Goal: Task Accomplishment & Management: Manage account settings

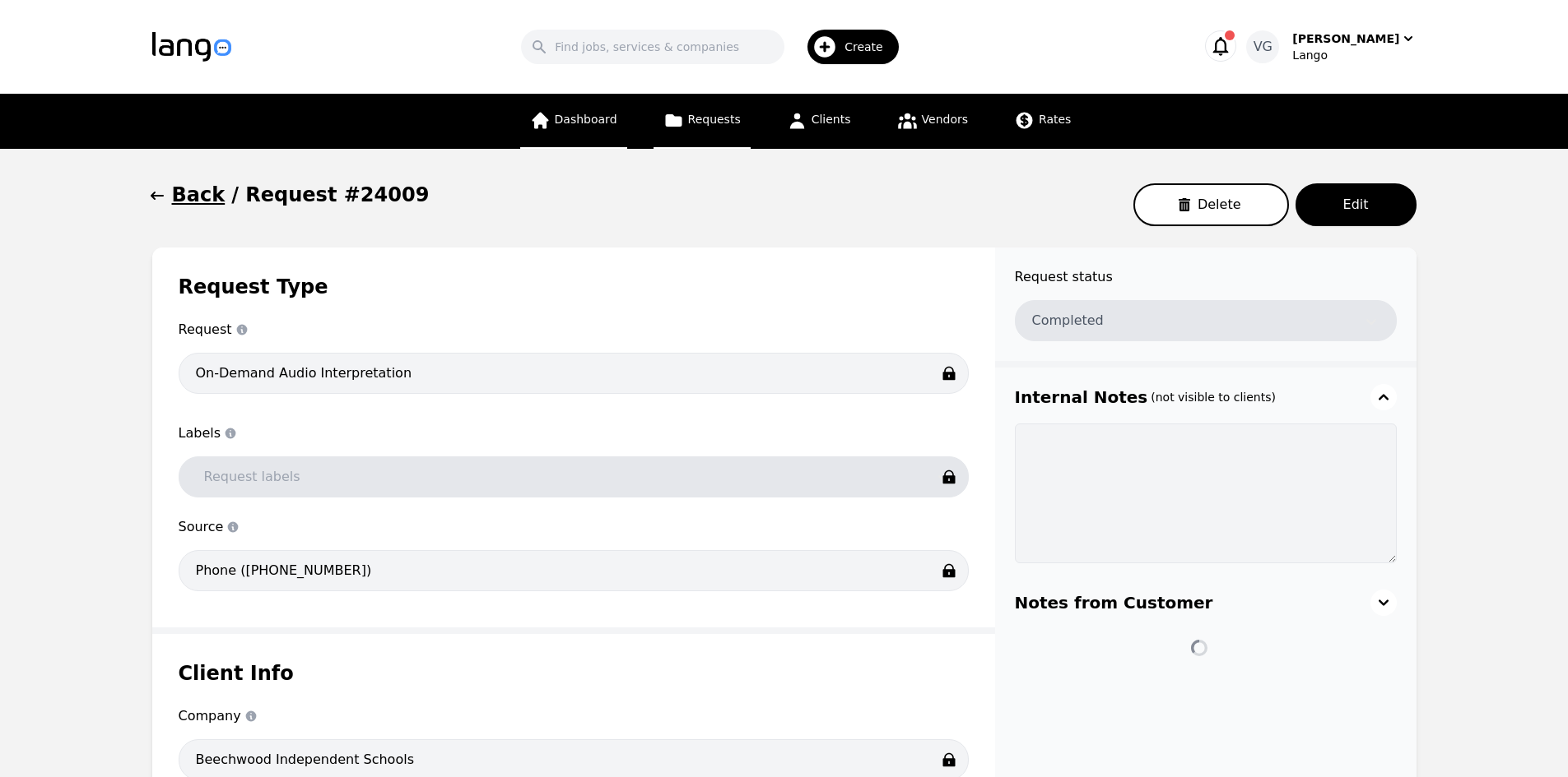
click at [608, 113] on span "Dashboard" at bounding box center [586, 119] width 63 height 13
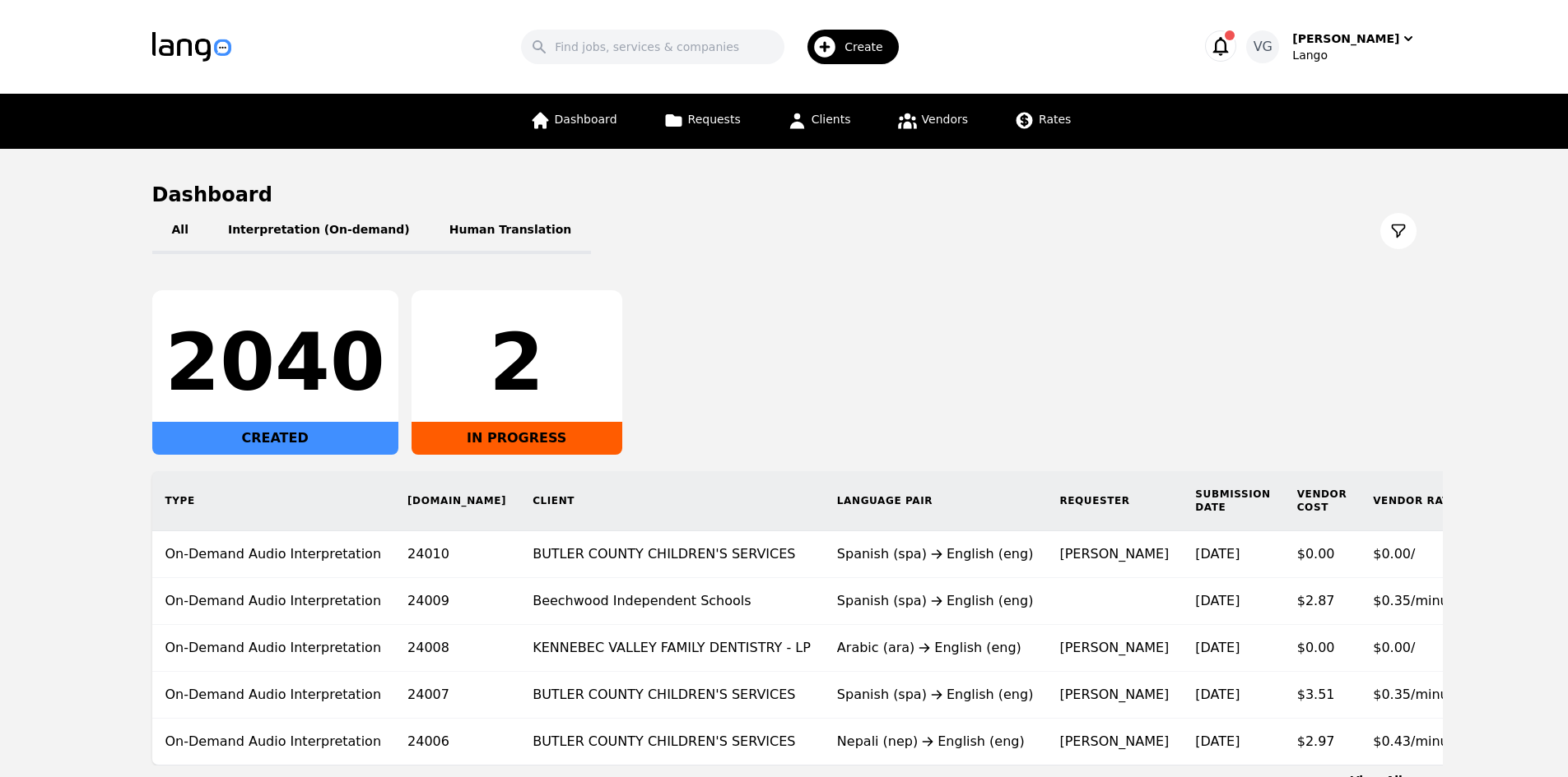
click at [42, 543] on main "Dashboard All Interpretation (On-demand) Human Translation 2040 CREATED 2 IN PR…" at bounding box center [784, 485] width 1568 height 673
drag, startPoint x: 70, startPoint y: 475, endPoint x: 203, endPoint y: 502, distance: 135.7
click at [70, 474] on main "Dashboard All Interpretation (On-demand) Human Translation 2040 CREATED 2 IN PR…" at bounding box center [784, 485] width 1568 height 673
click at [123, 606] on main "Dashboard All Interpretation (On-demand) Human Translation 2040 CREATED 2 IN PR…" at bounding box center [784, 485] width 1568 height 673
click at [797, 111] on icon at bounding box center [797, 120] width 21 height 21
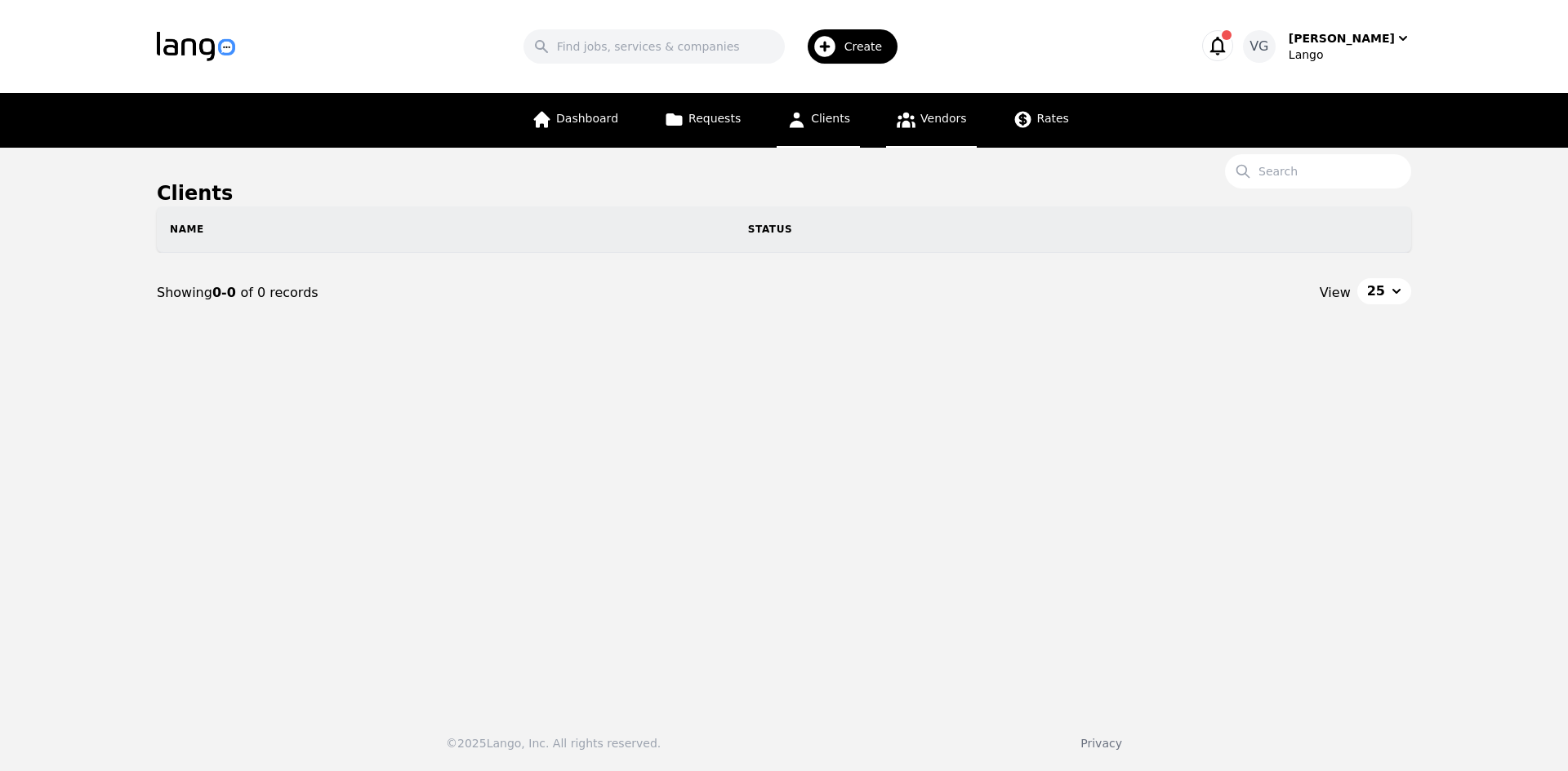
click at [896, 117] on icon at bounding box center [906, 120] width 19 height 16
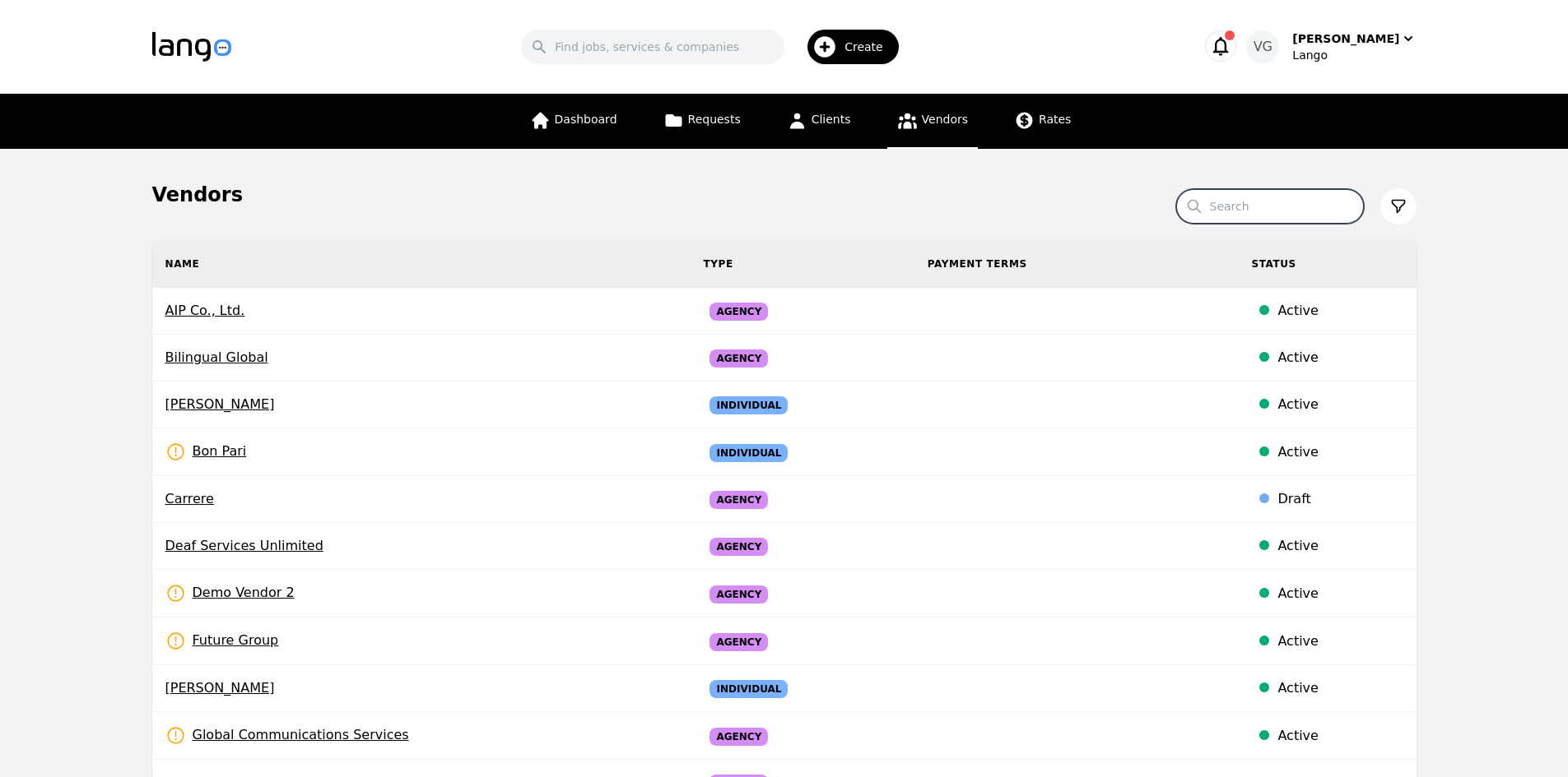
click at [1219, 196] on input "Search" at bounding box center [1270, 206] width 188 height 35
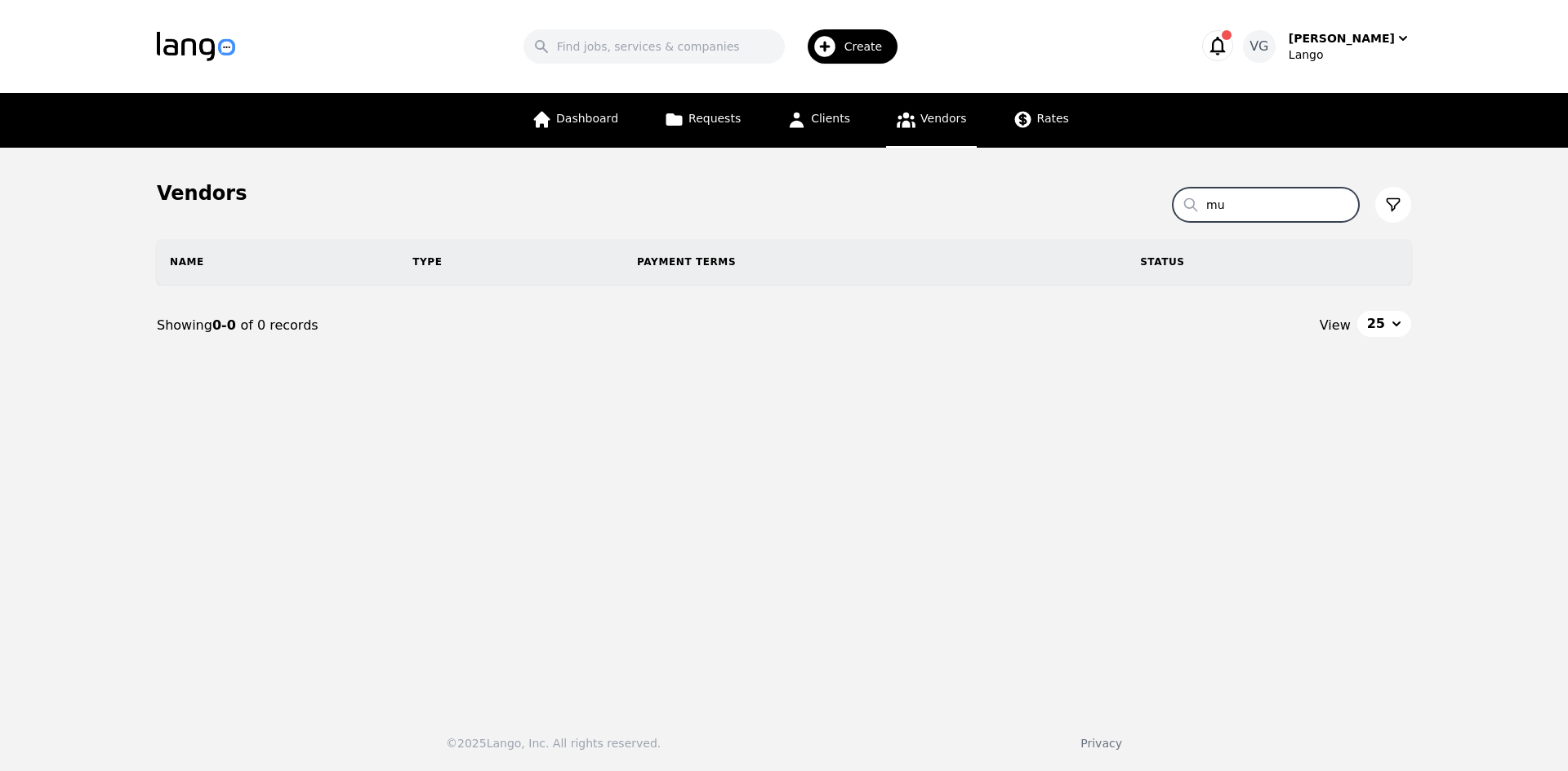
type input "m"
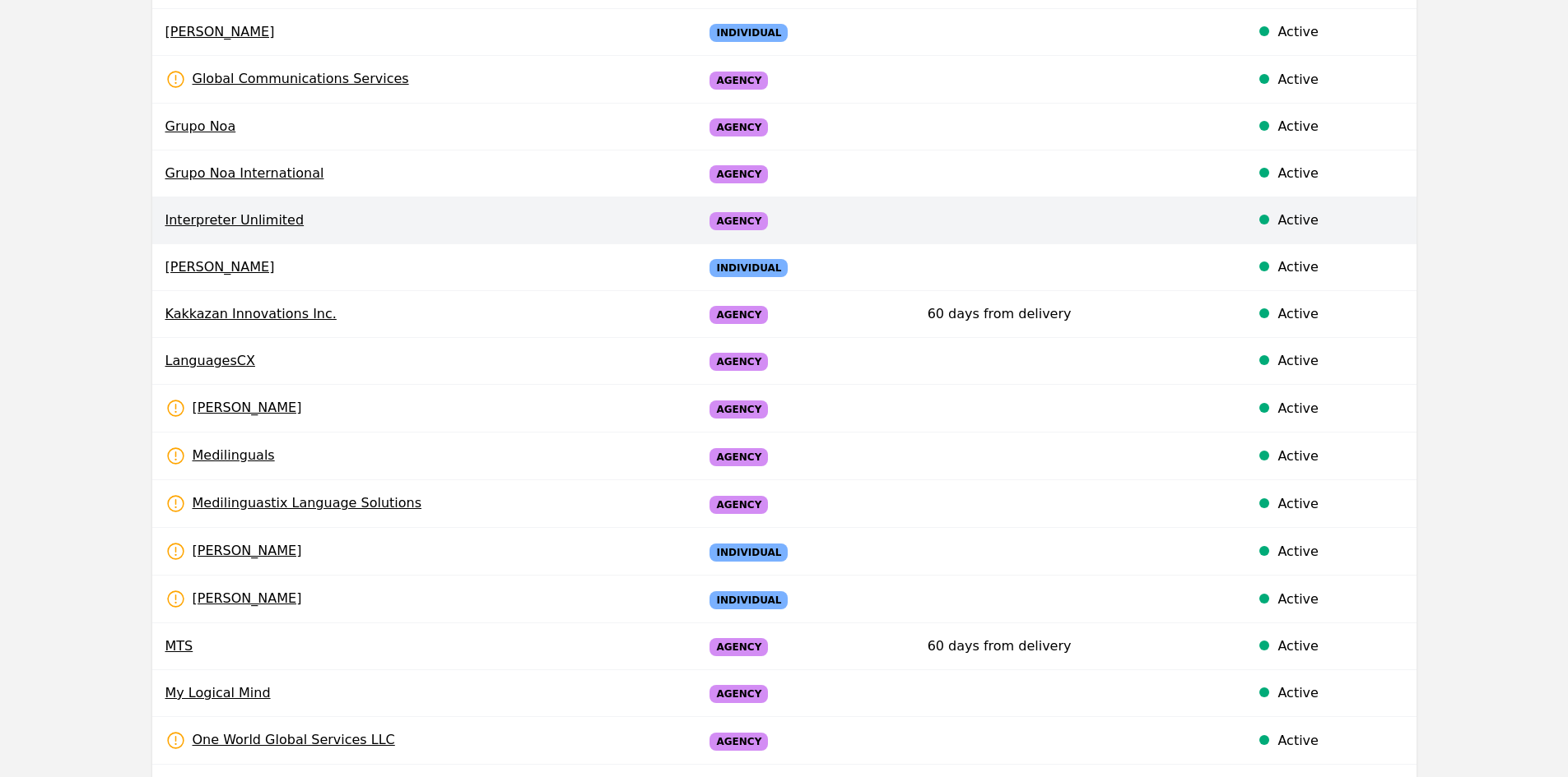
scroll to position [658, 0]
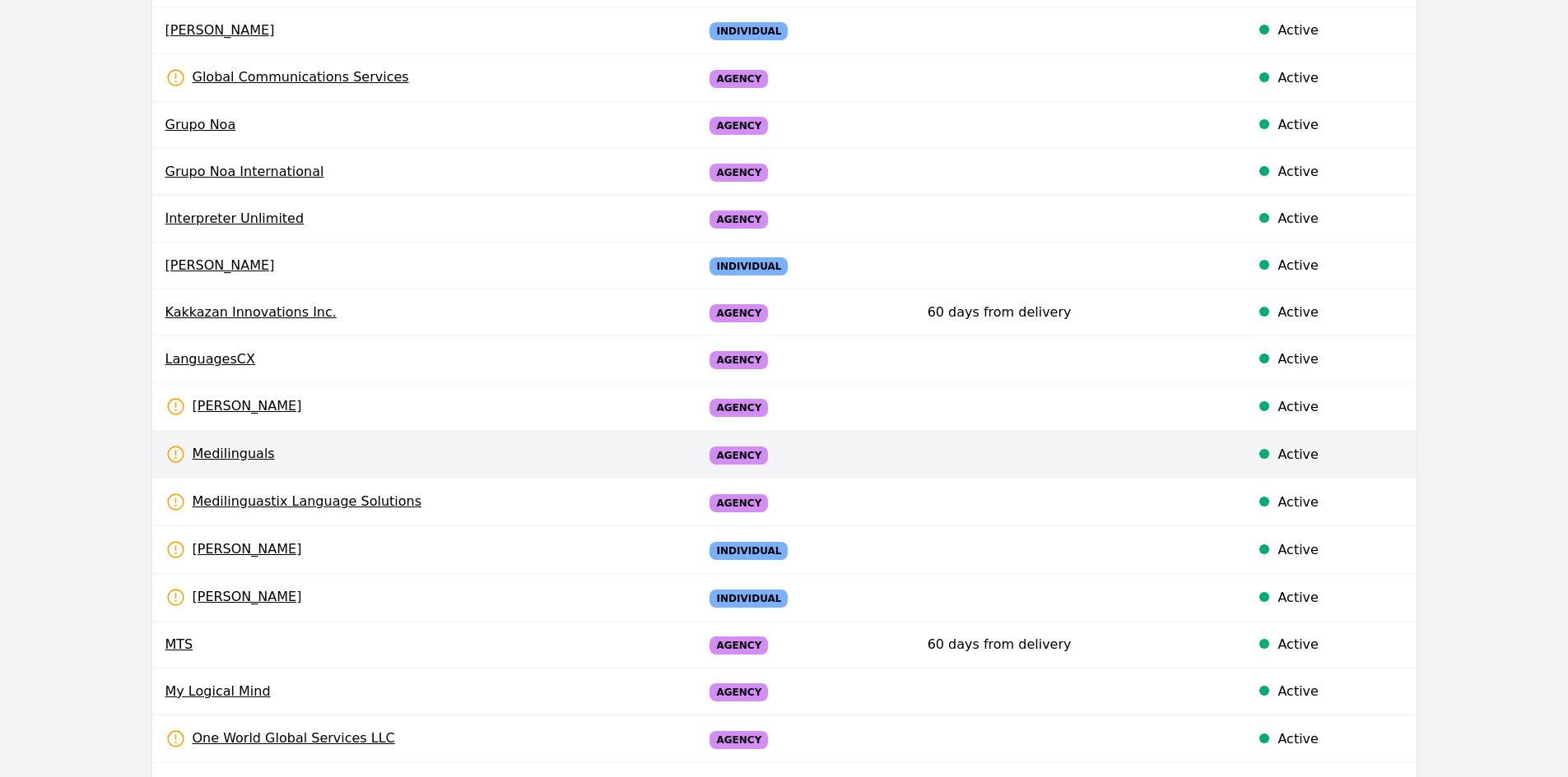
click at [323, 444] on td "Medilinguals Rates Need to be set" at bounding box center [421, 454] width 538 height 48
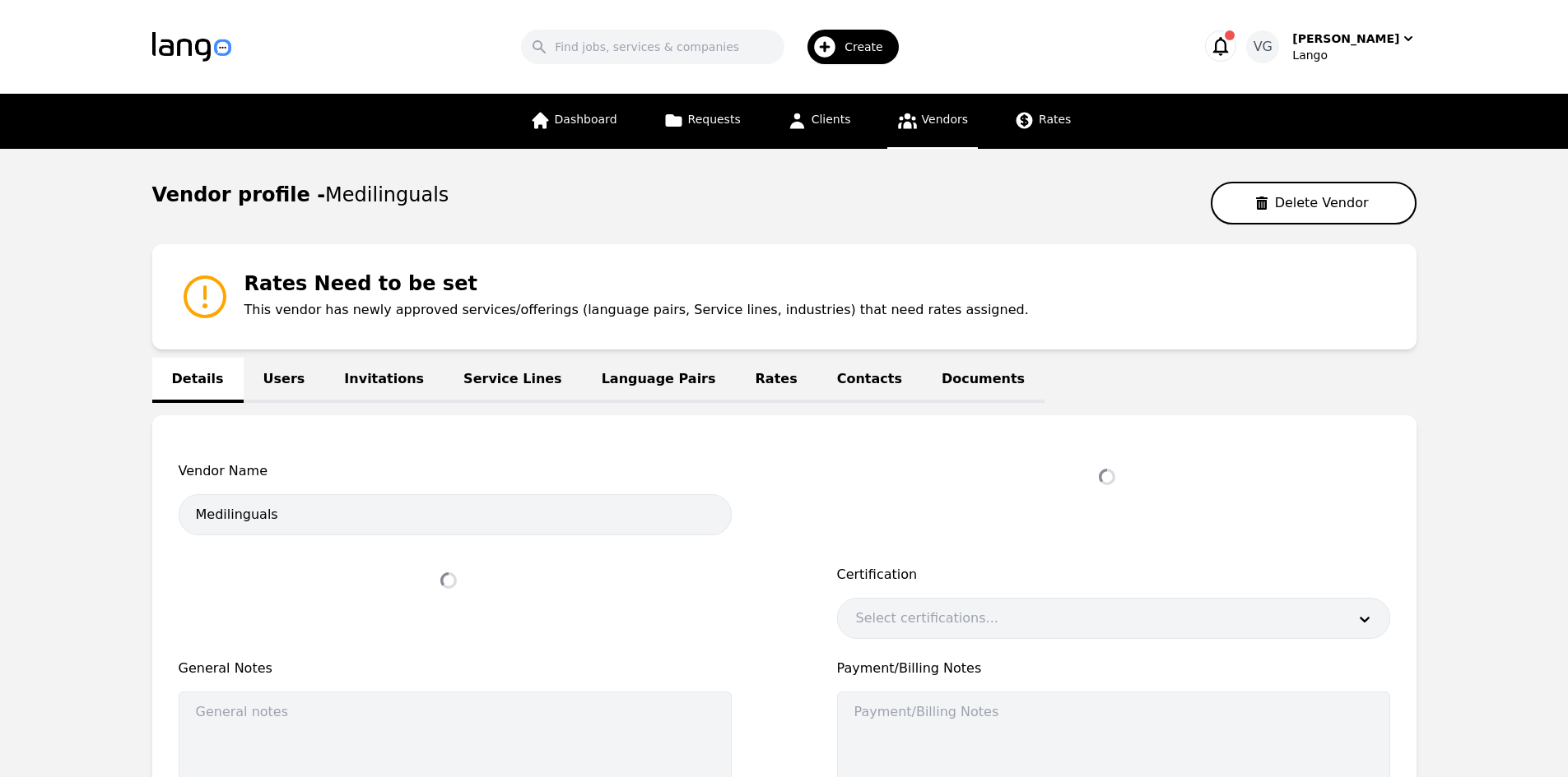
select select "active"
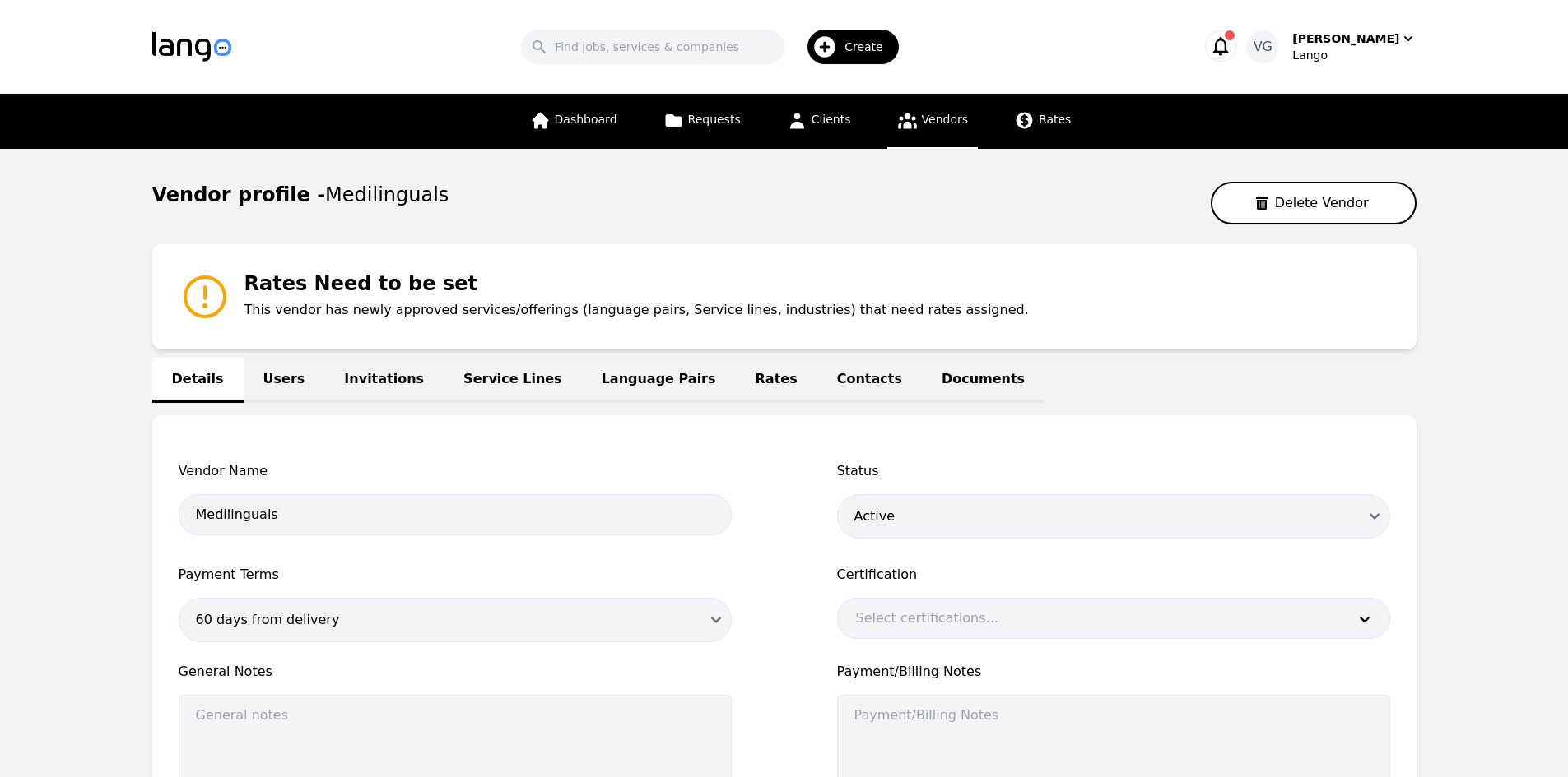
click at [255, 380] on link "Users" at bounding box center [284, 380] width 82 height 45
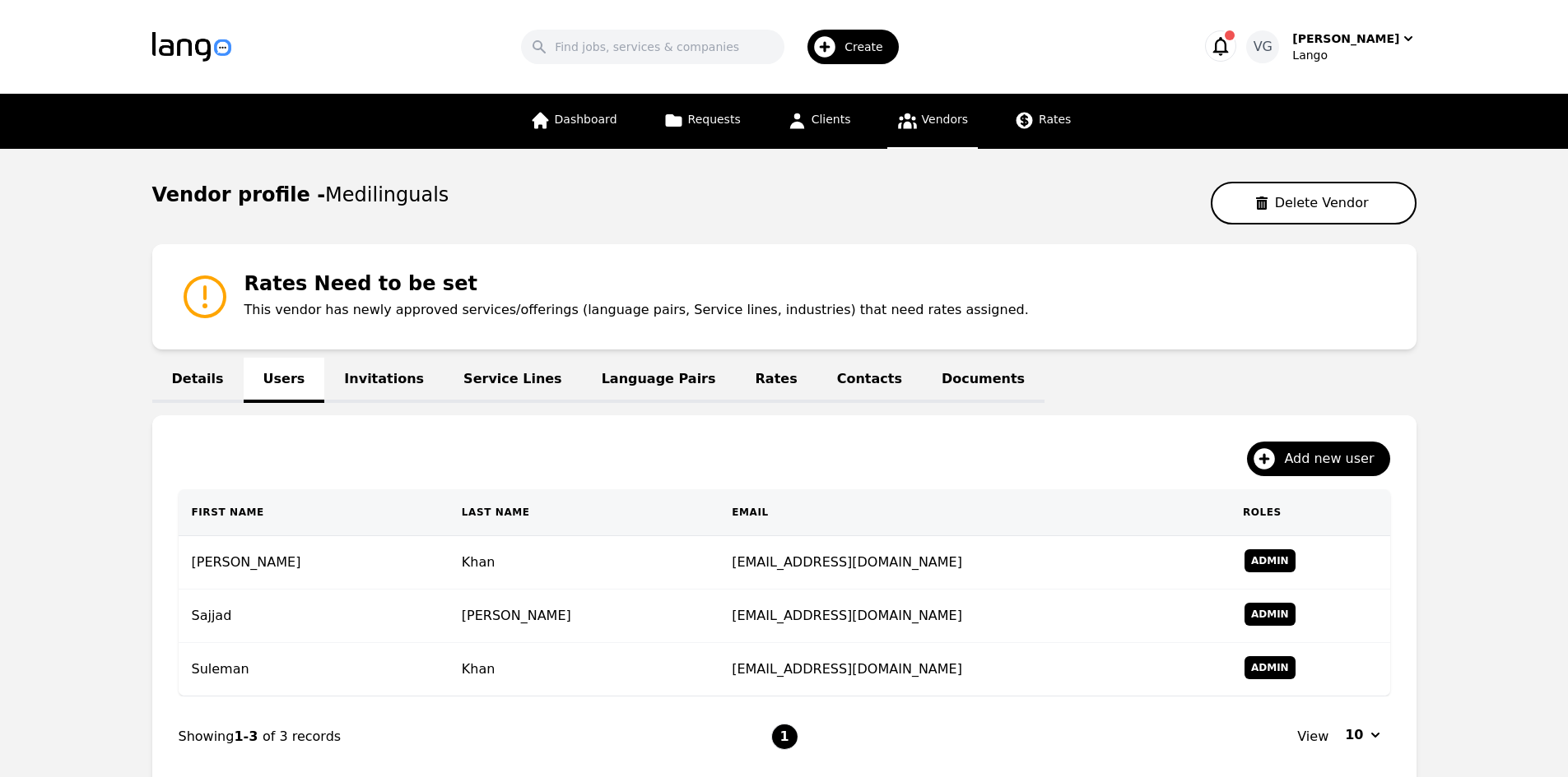
click at [337, 375] on link "Invitations" at bounding box center [383, 380] width 119 height 45
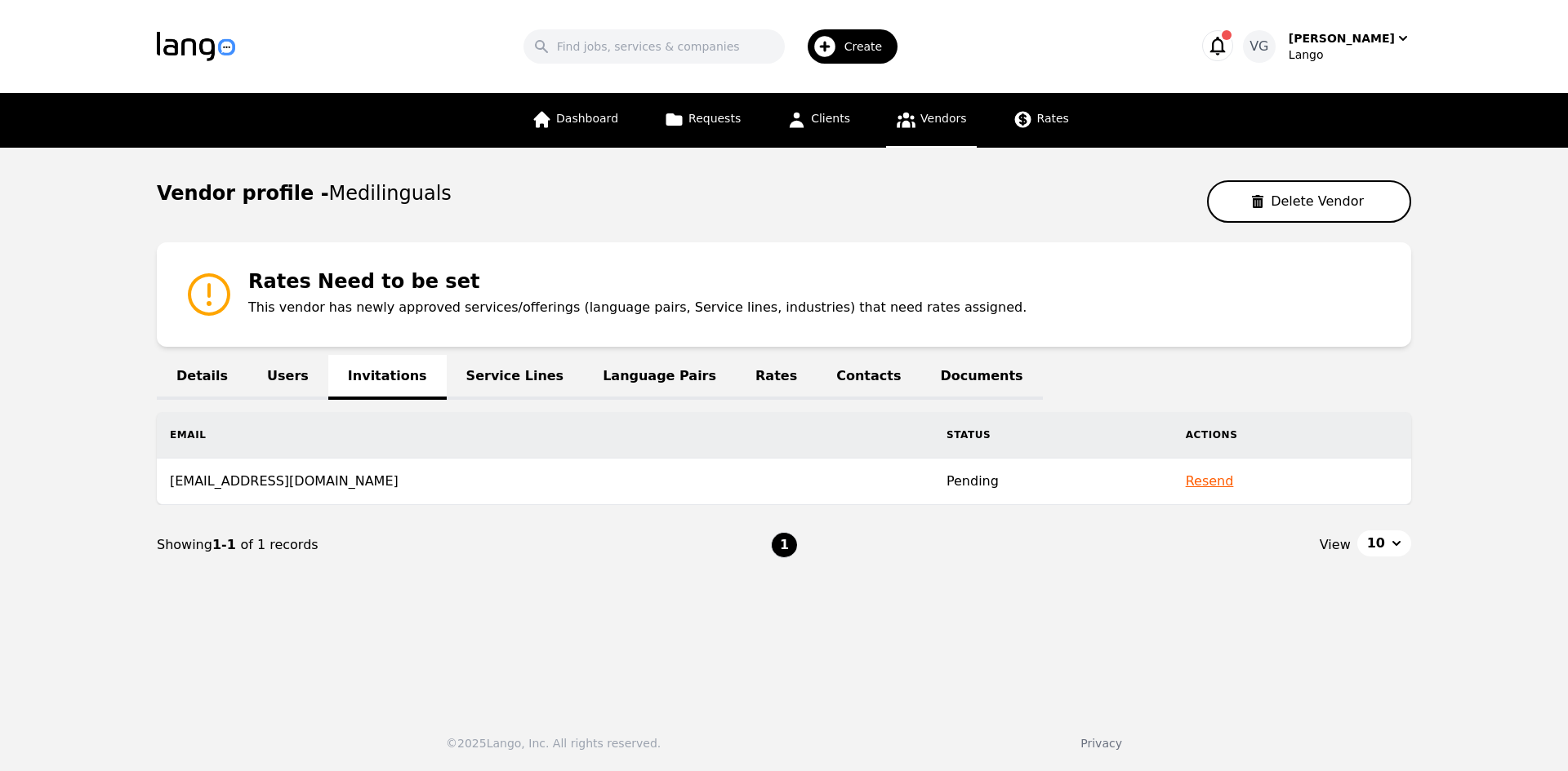
click at [466, 386] on link "Service Lines" at bounding box center [514, 377] width 137 height 45
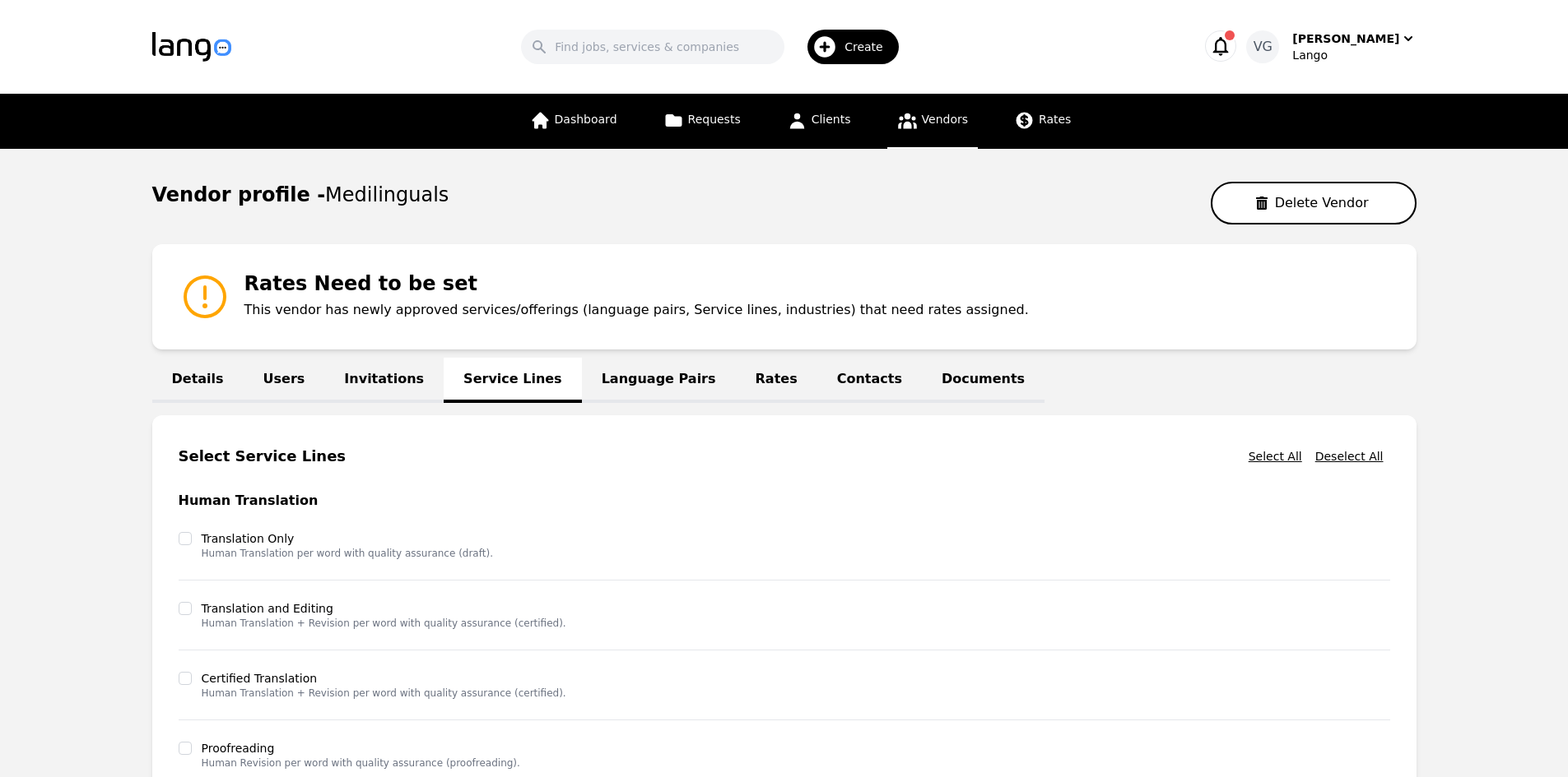
click at [736, 382] on link "Rates" at bounding box center [776, 380] width 82 height 45
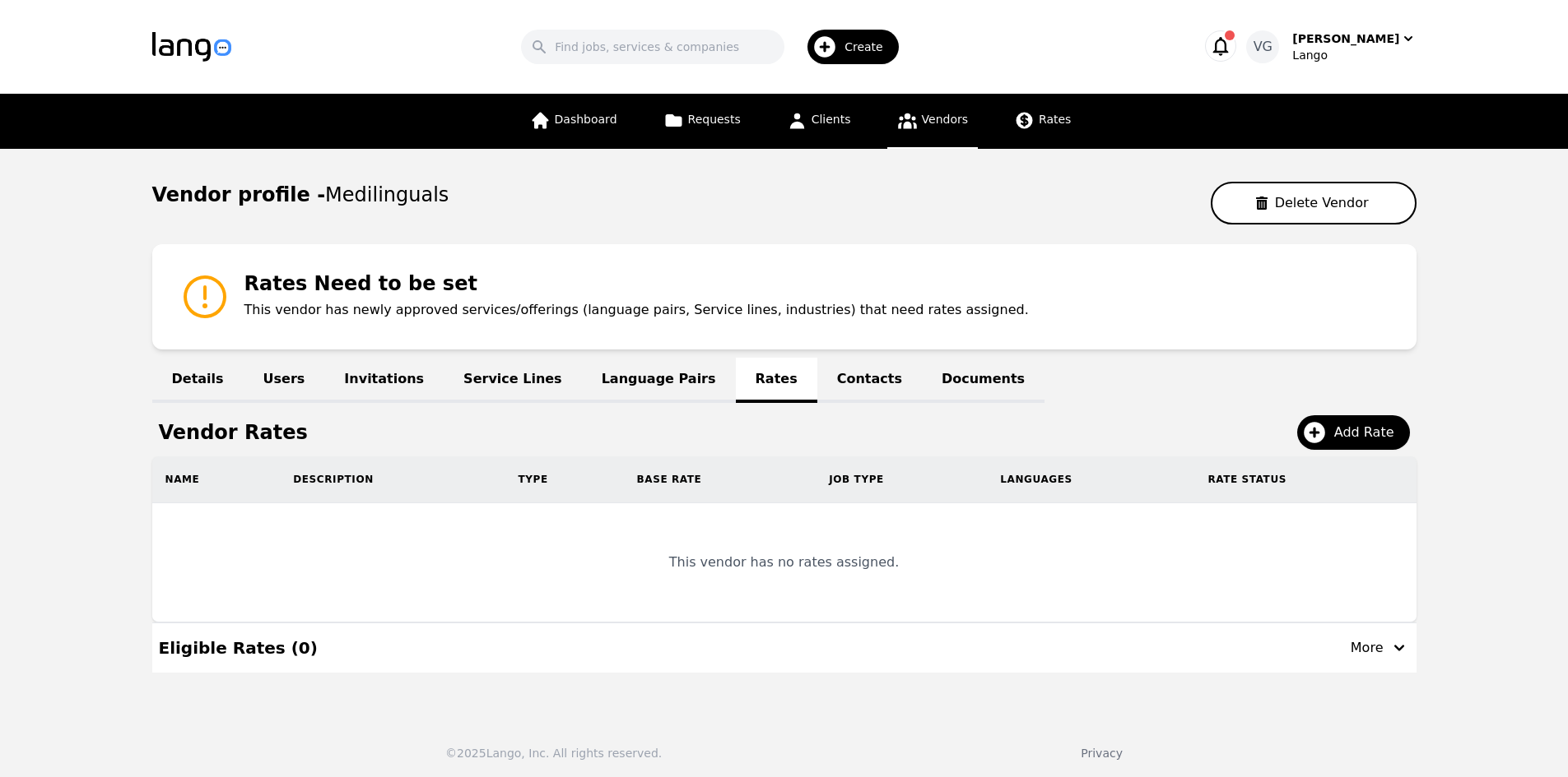
click at [640, 391] on link "Language Pairs" at bounding box center [659, 380] width 154 height 45
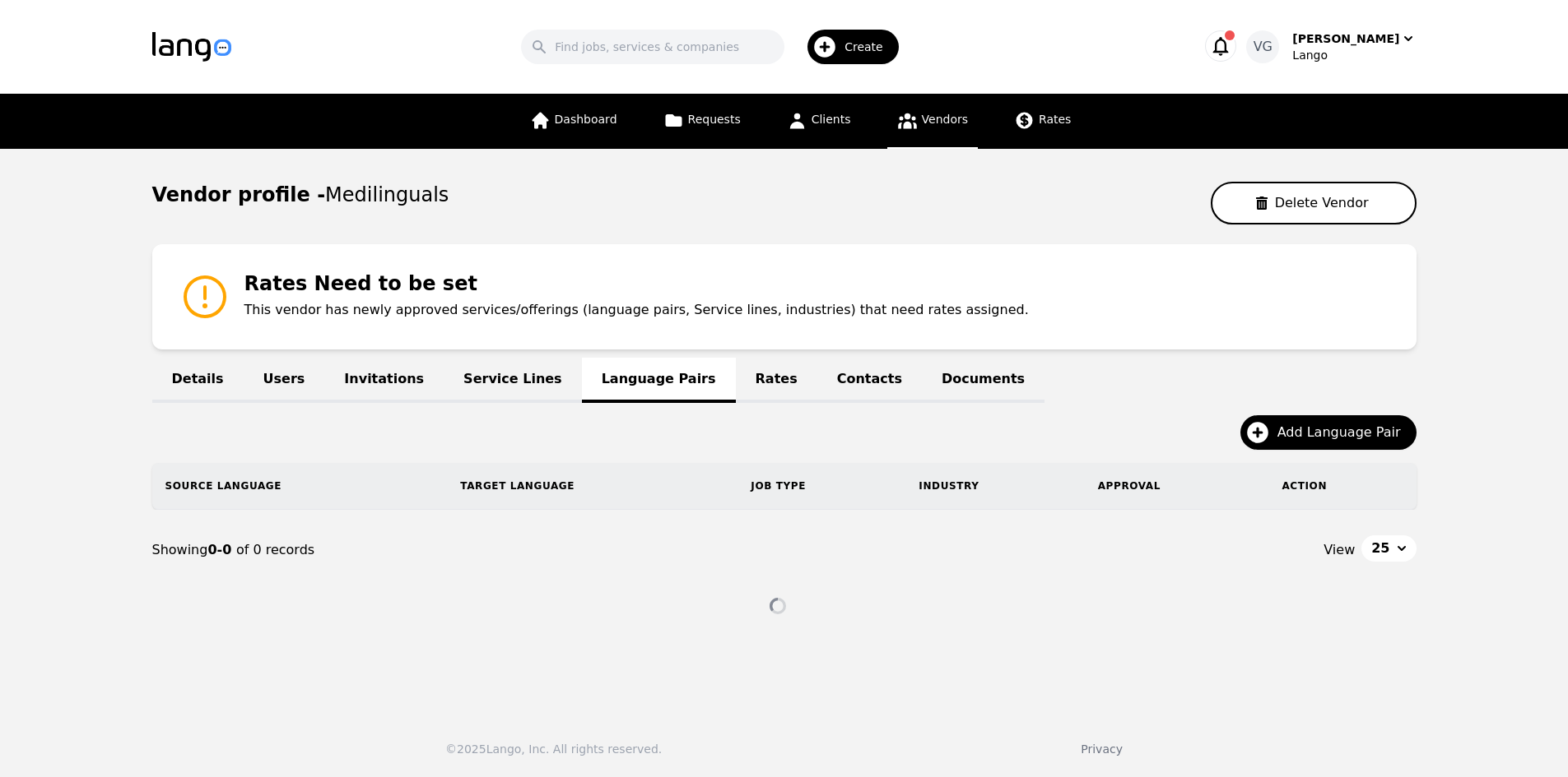
click at [736, 374] on link "Rates" at bounding box center [776, 380] width 82 height 45
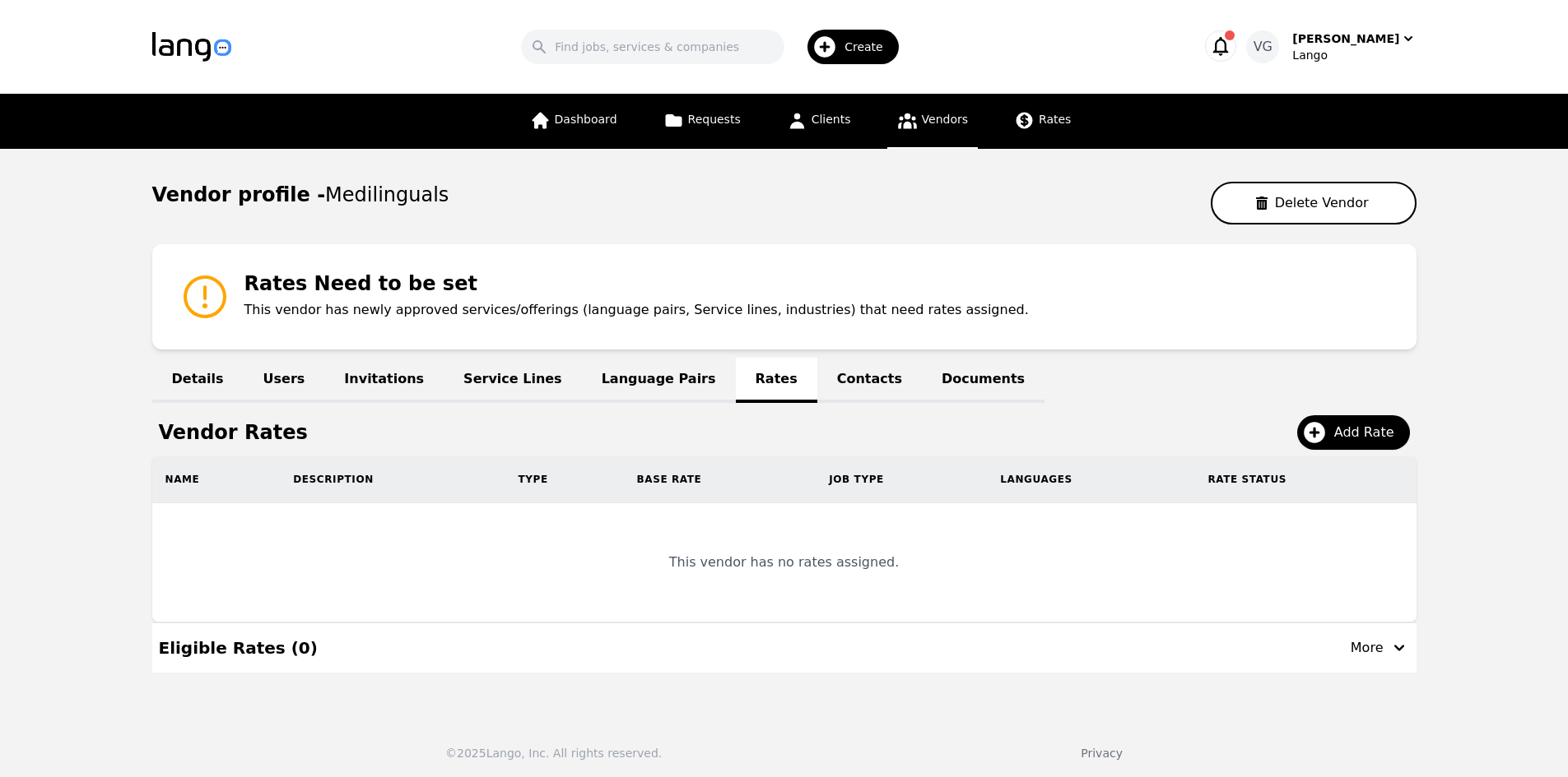
click at [23, 472] on main "Vendor profile - Medilinguals Delete Vendor Rates Need to be set This vendor ha…" at bounding box center [784, 427] width 1568 height 556
click at [843, 119] on span "Clients" at bounding box center [831, 119] width 39 height 13
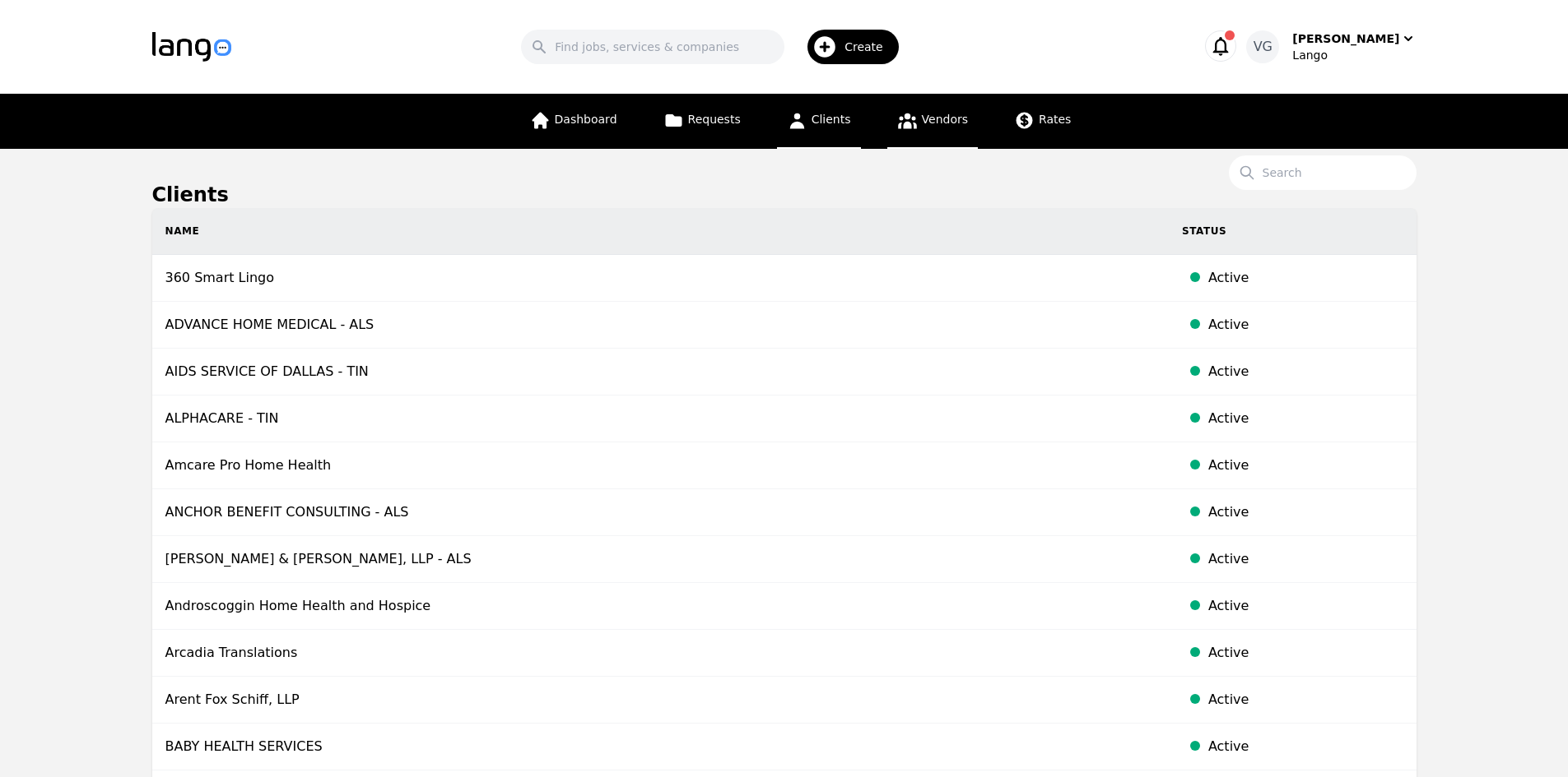
click at [922, 116] on span "Vendors" at bounding box center [945, 119] width 46 height 13
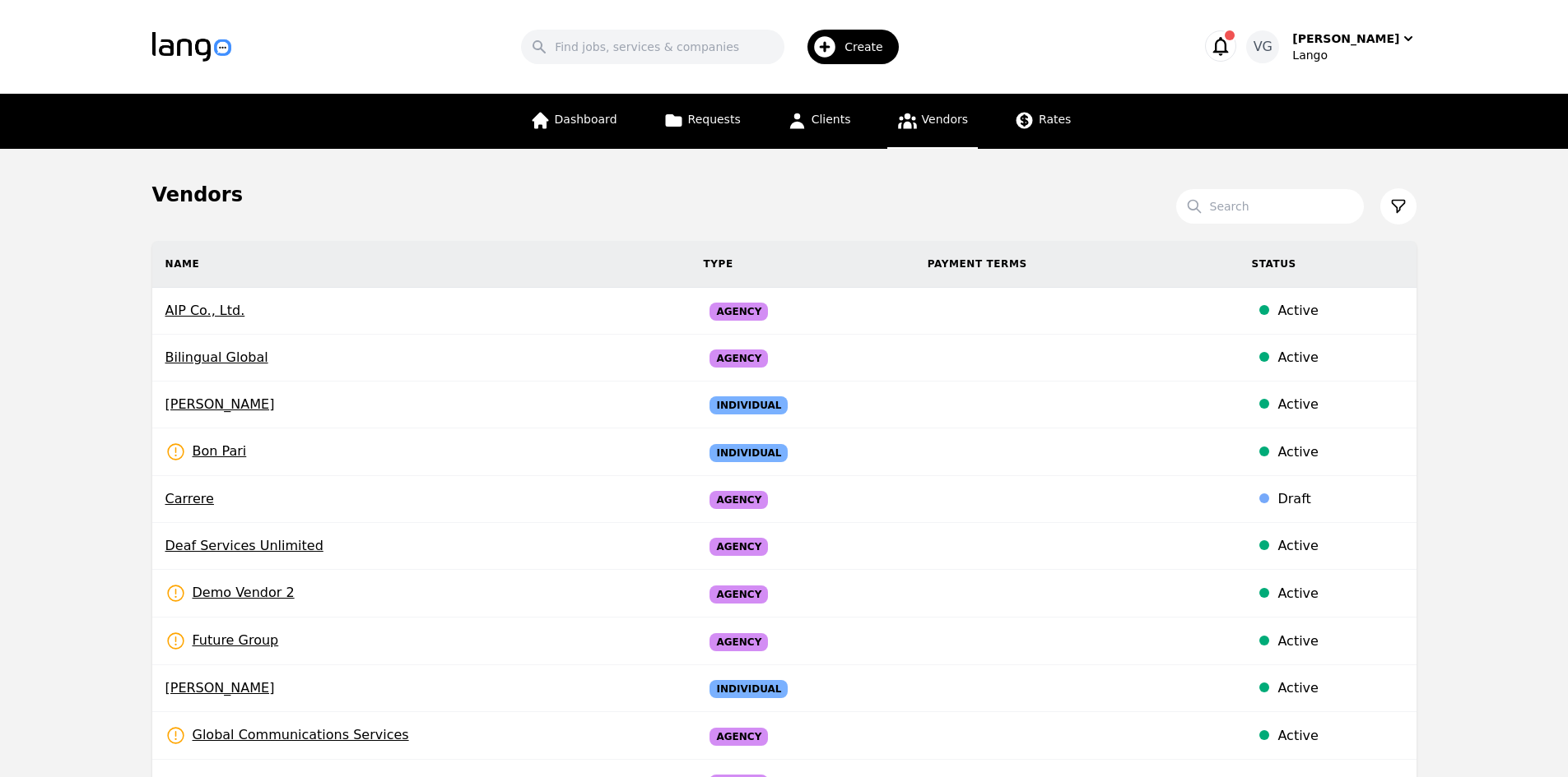
click at [177, 202] on h1 "Vendors" at bounding box center [197, 195] width 90 height 26
click at [1051, 123] on span "Rates" at bounding box center [1054, 119] width 32 height 13
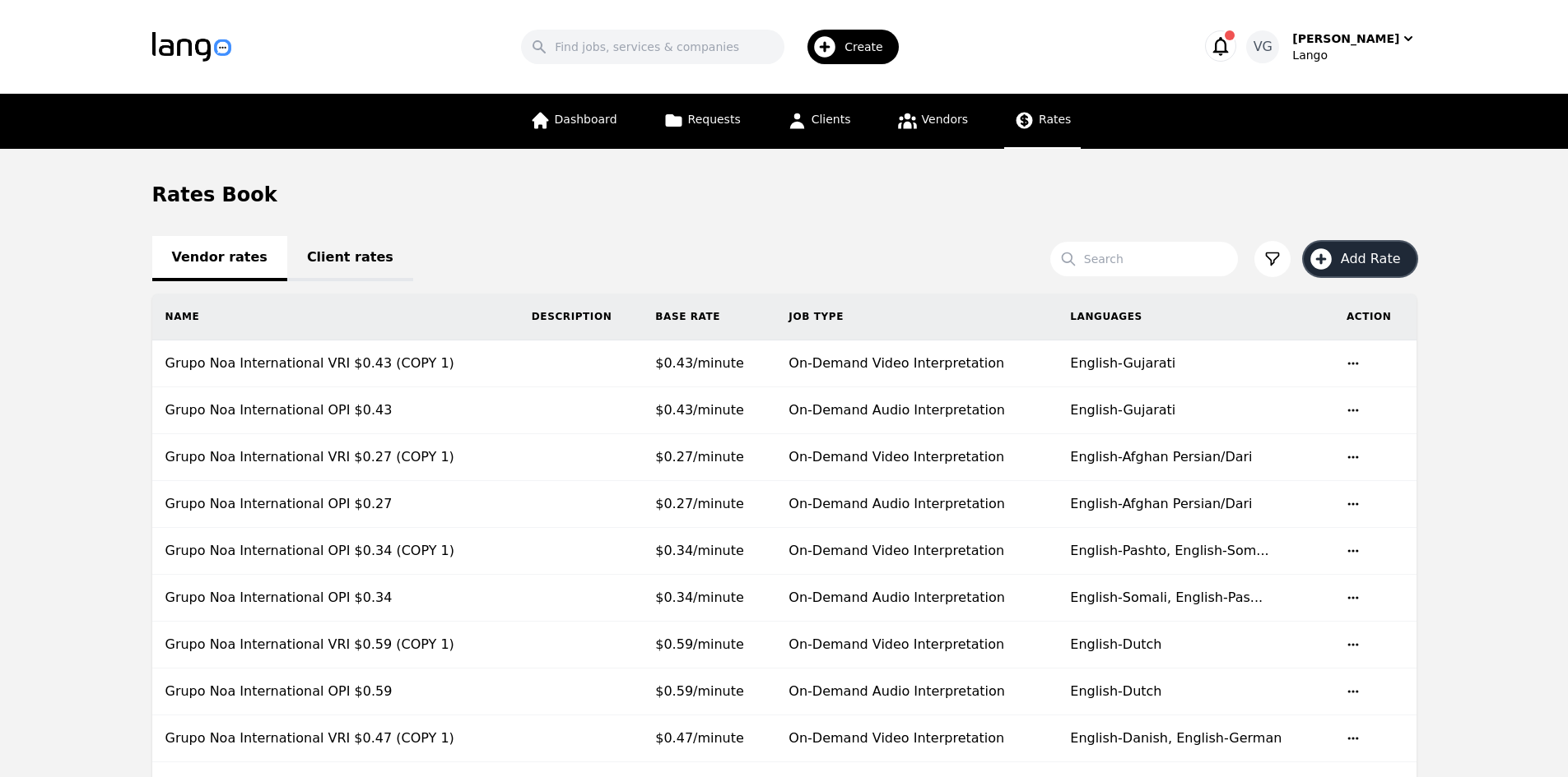
click at [1334, 247] on icon "button" at bounding box center [1321, 259] width 26 height 26
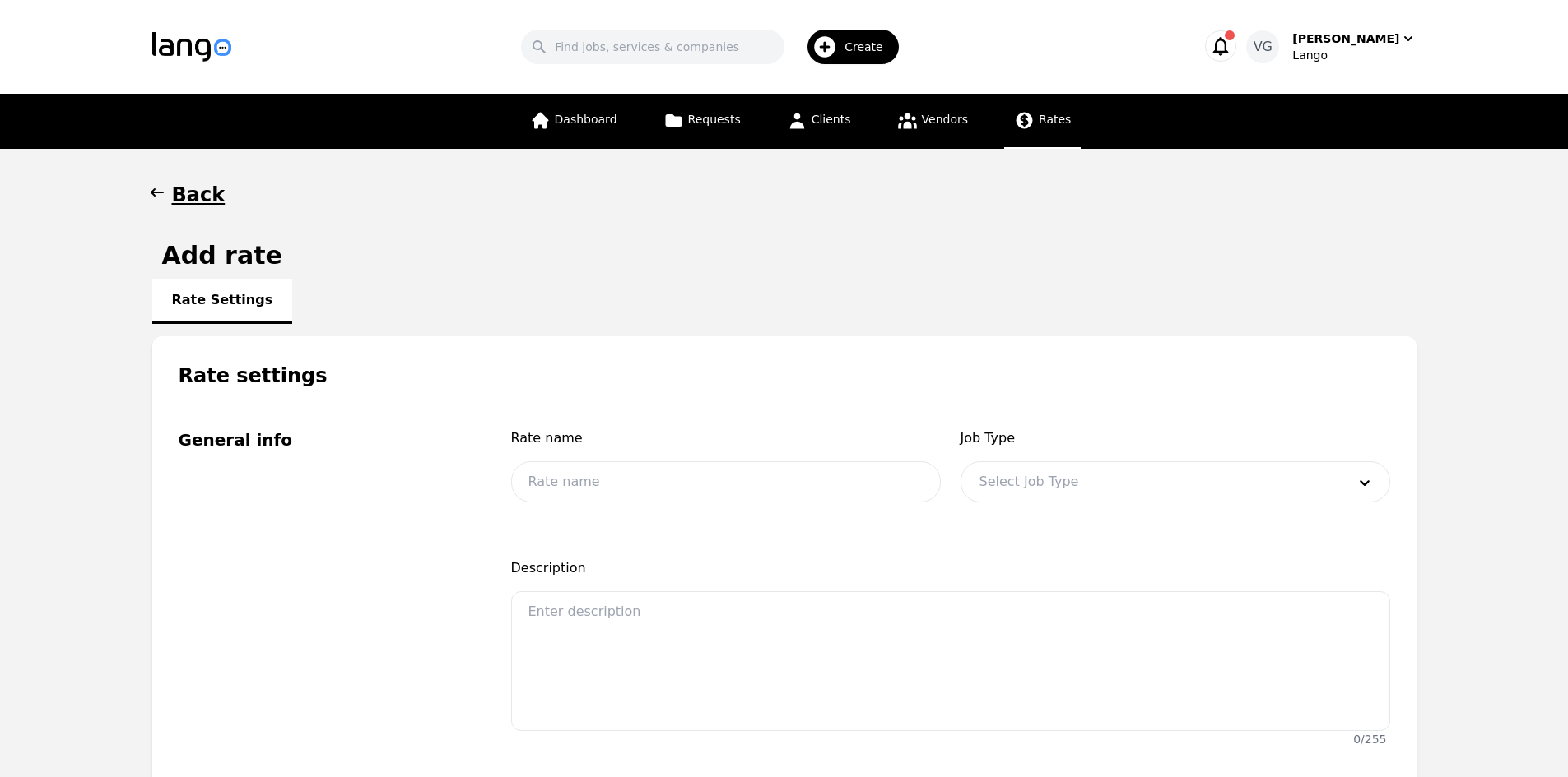
click at [205, 186] on h1 "Back" at bounding box center [198, 195] width 54 height 26
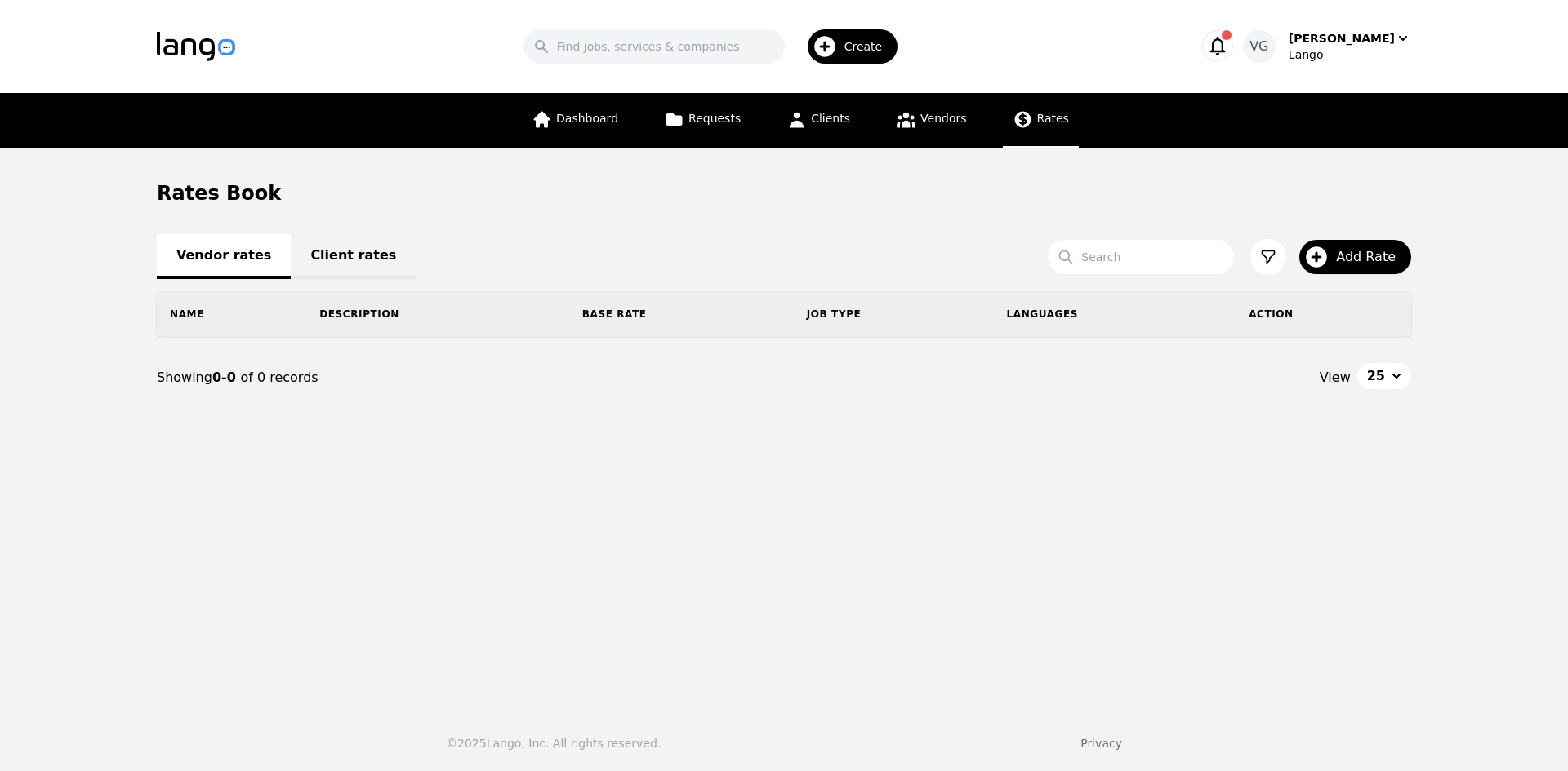
click at [309, 242] on link "Client rates" at bounding box center [353, 257] width 125 height 45
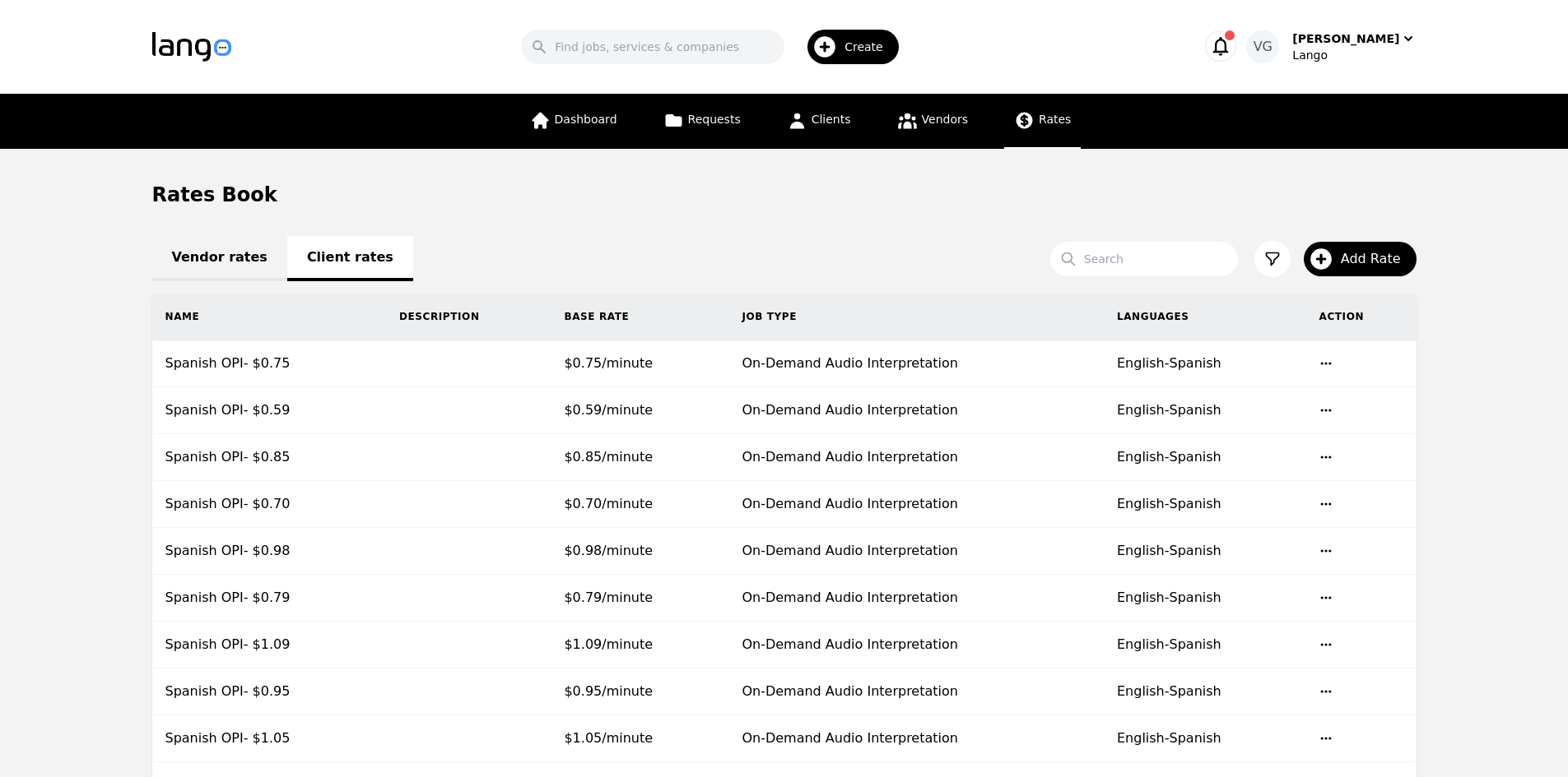
click at [223, 272] on link "Vendor rates" at bounding box center [220, 259] width 135 height 45
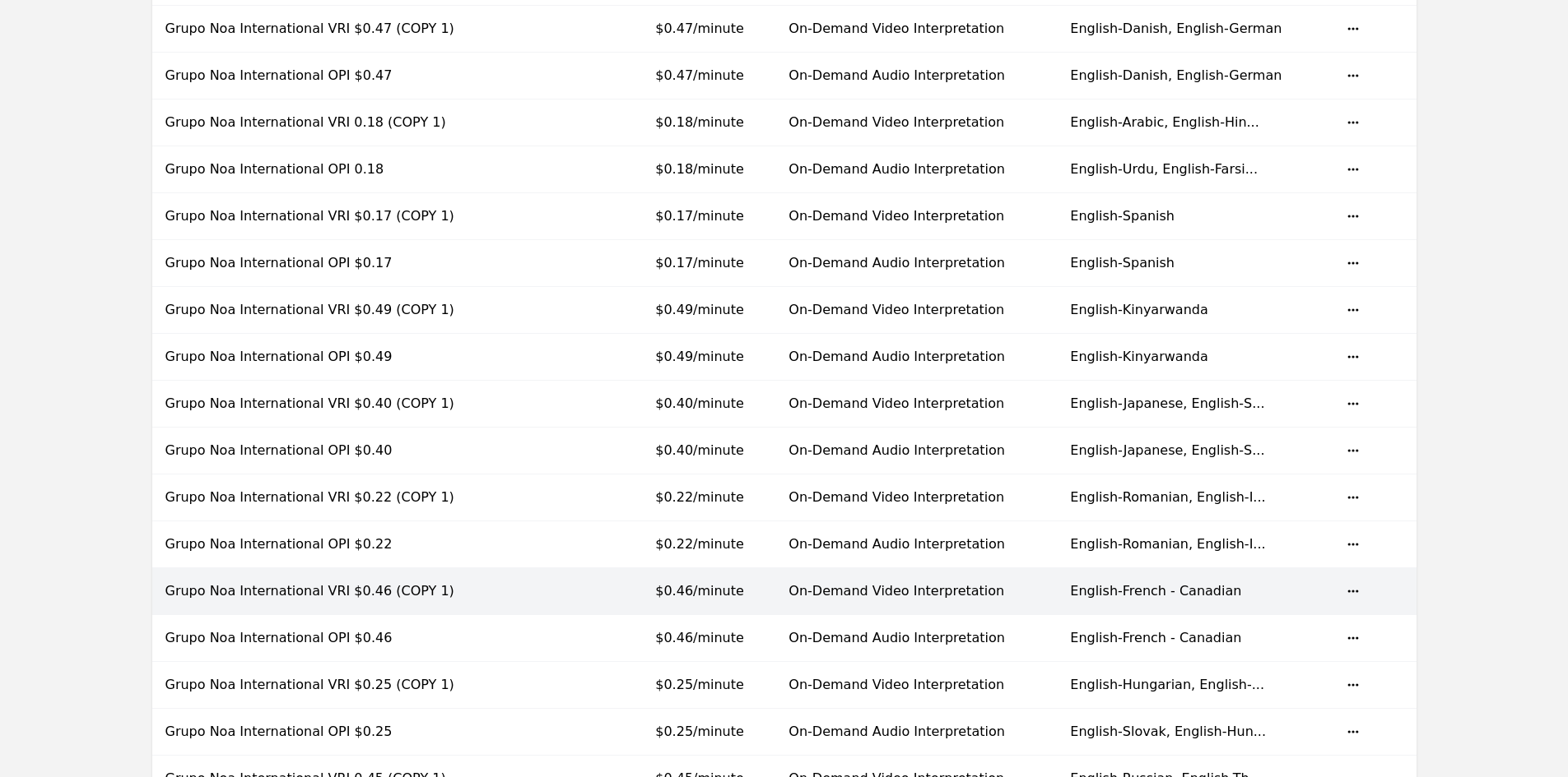
scroll to position [923, 0]
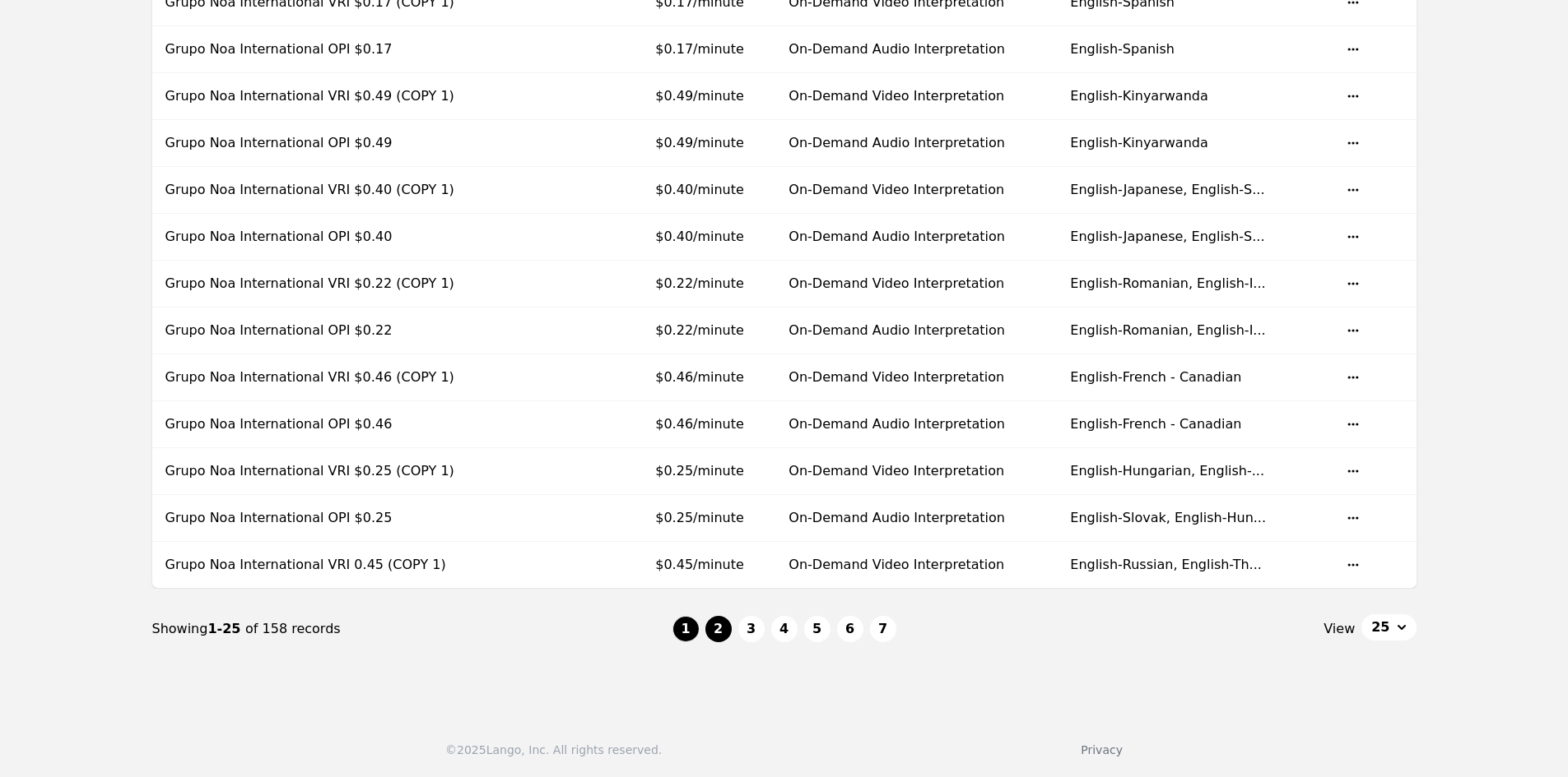
click at [726, 625] on button "2" at bounding box center [718, 629] width 26 height 26
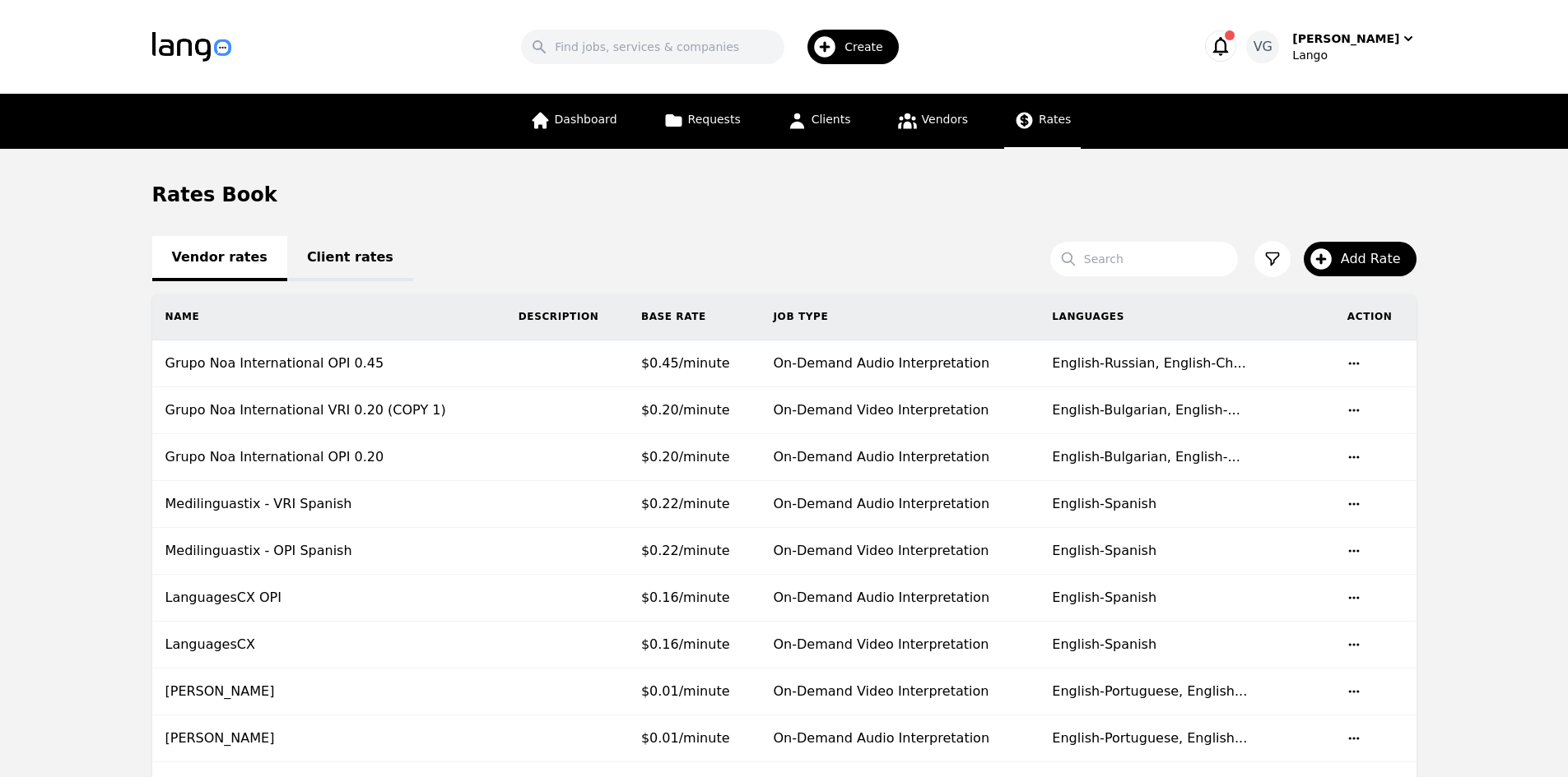
click at [222, 251] on div "Vendor rates Client rates" at bounding box center [784, 257] width 1264 height 20
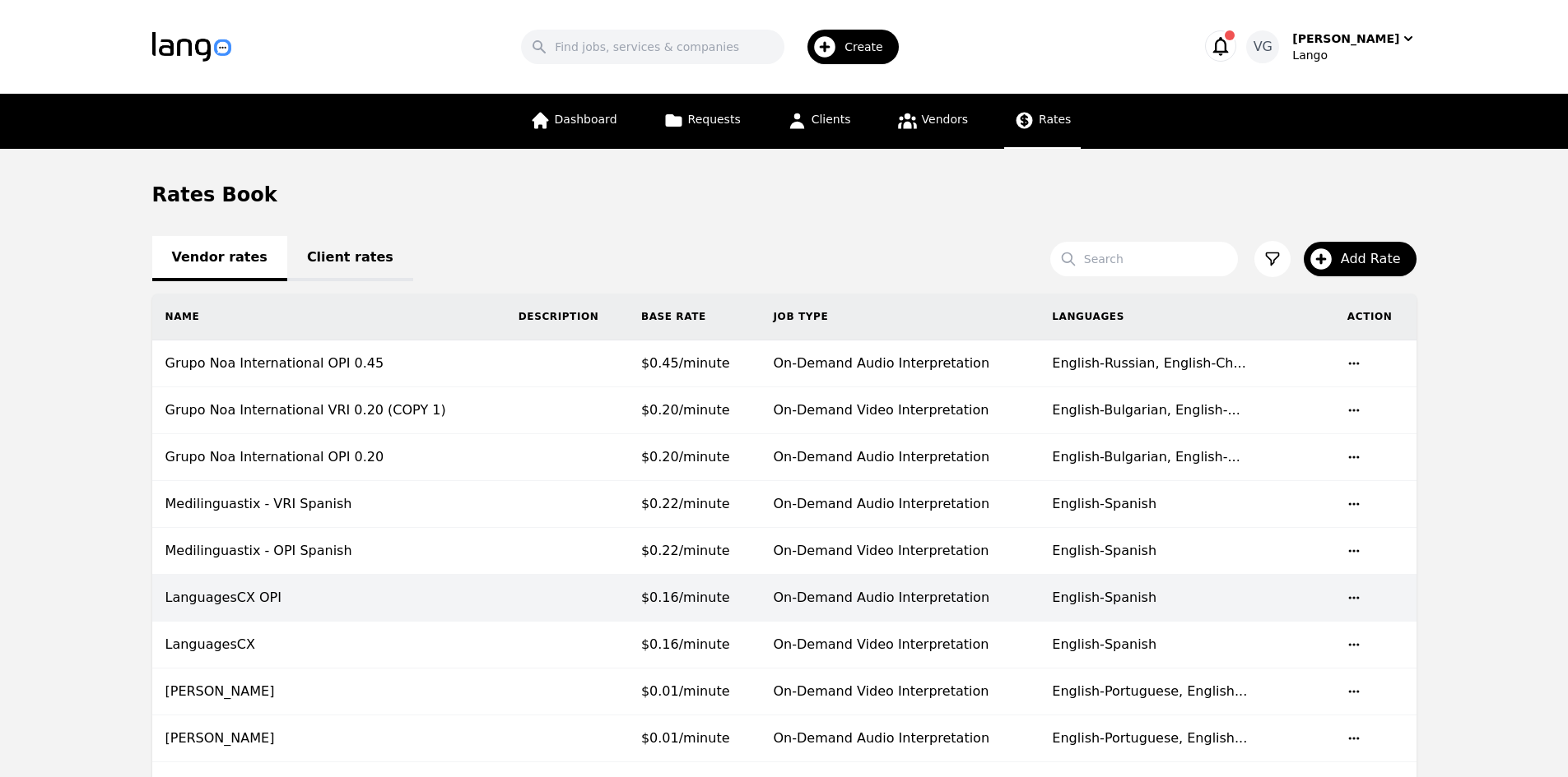
drag, startPoint x: 87, startPoint y: 543, endPoint x: 532, endPoint y: 607, distance: 449.6
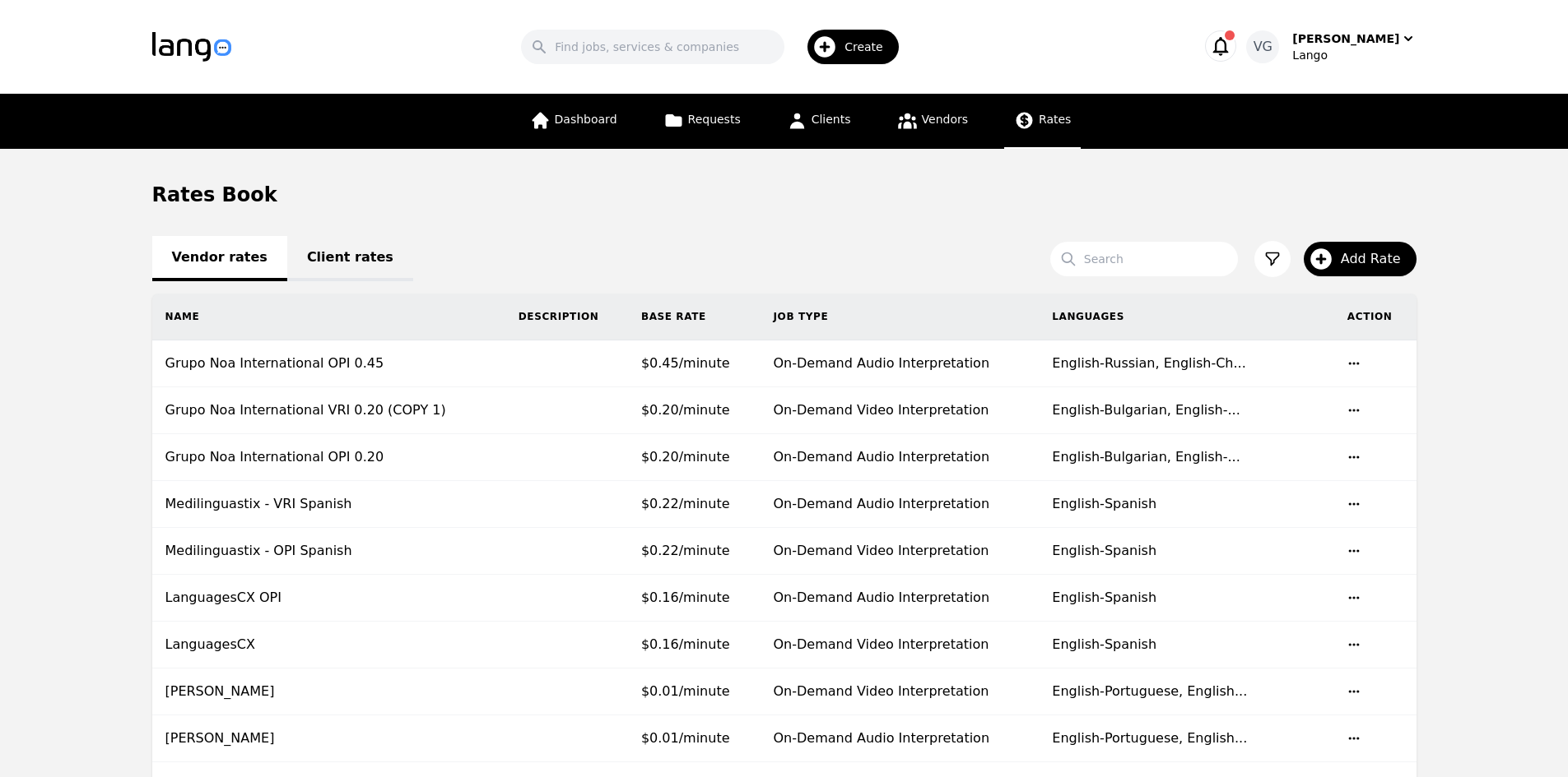
drag, startPoint x: 89, startPoint y: 320, endPoint x: 405, endPoint y: 97, distance: 386.8
click at [1356, 253] on span "Add Rate" at bounding box center [1376, 259] width 71 height 20
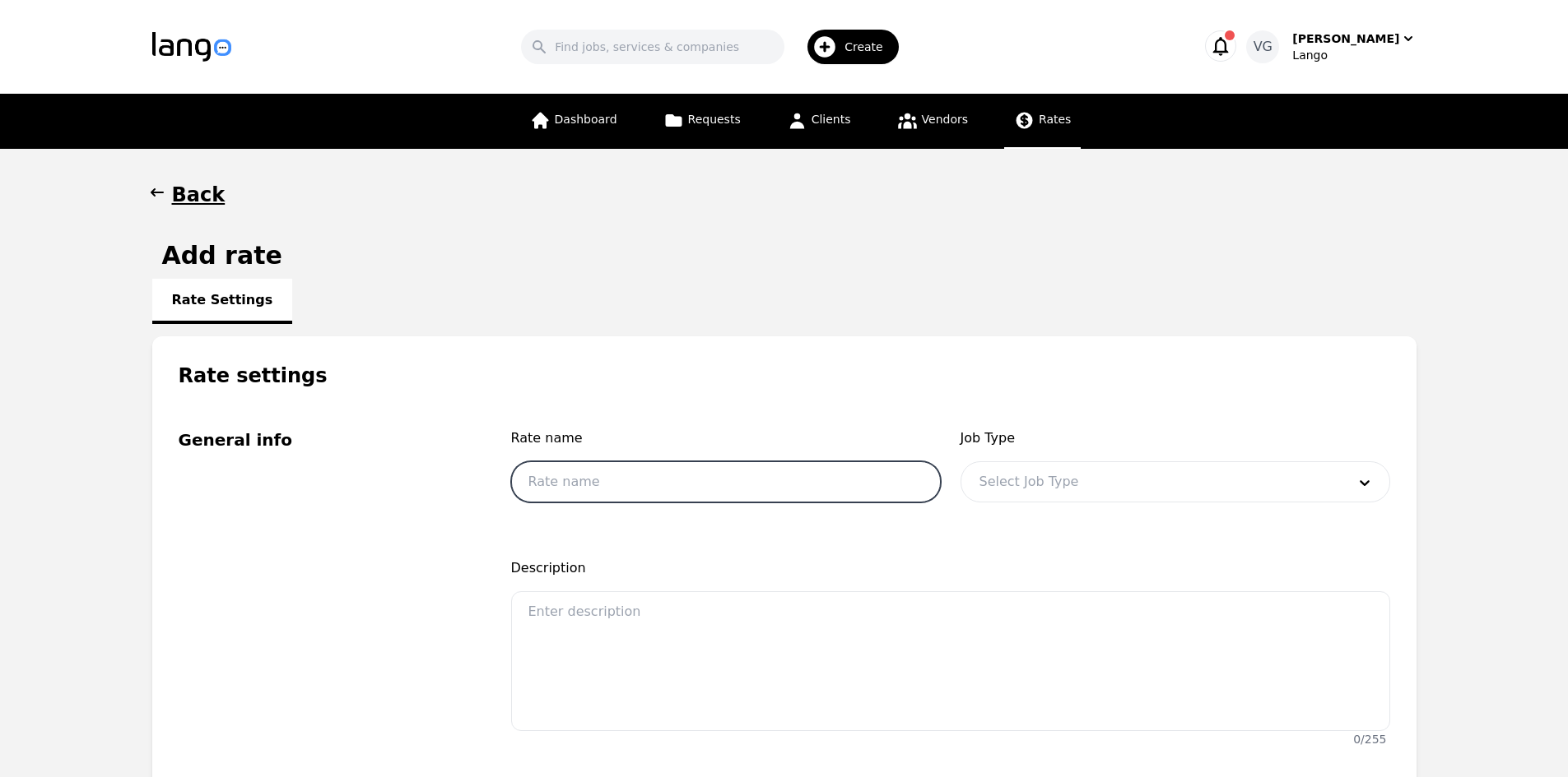
click at [699, 484] on input "text" at bounding box center [726, 482] width 430 height 41
click at [587, 485] on input "Medilinguastix" at bounding box center [726, 482] width 430 height 41
type input "Medilinguastix"
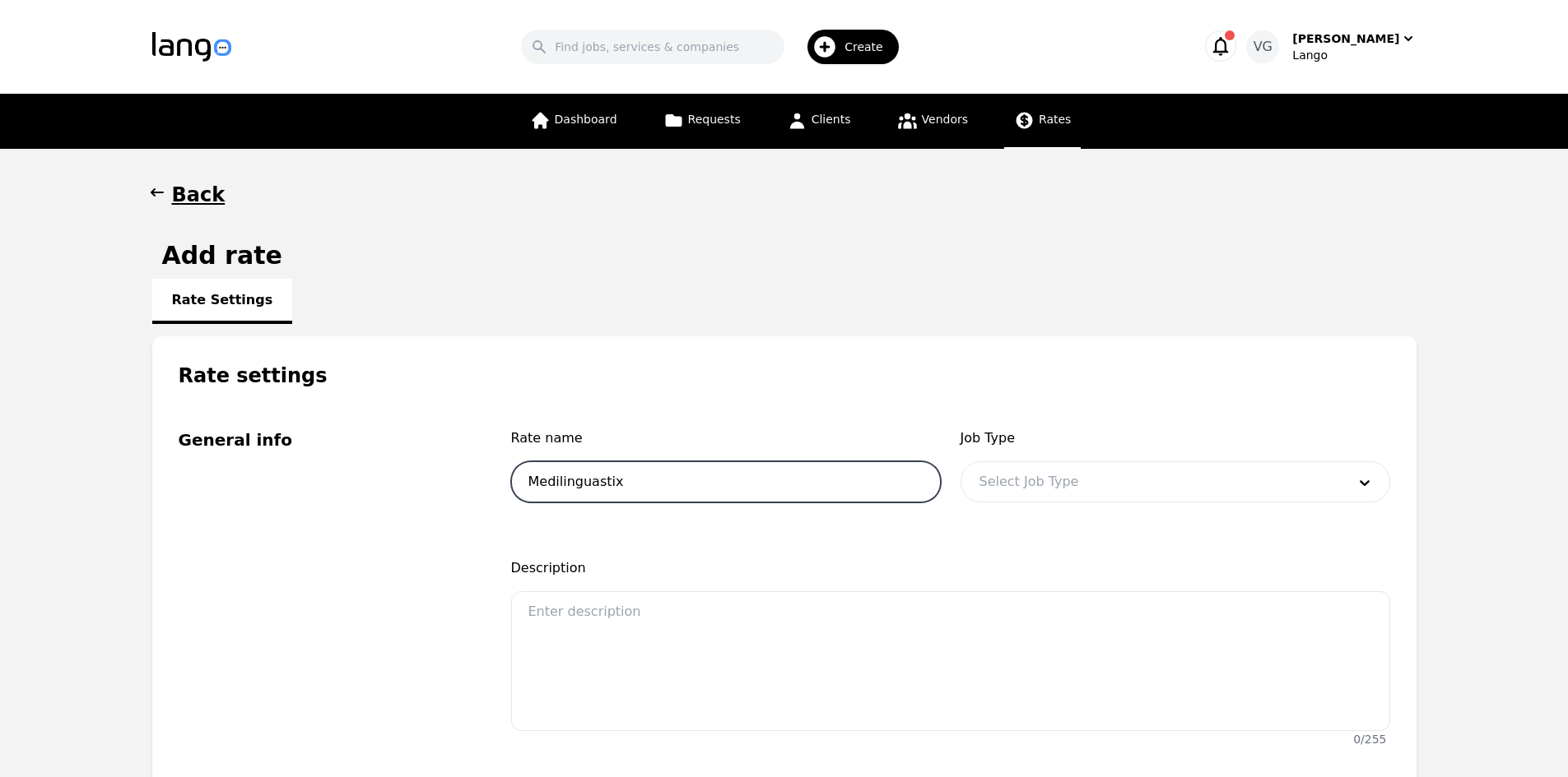
click at [579, 479] on input "Medilinguastix" at bounding box center [726, 482] width 430 height 41
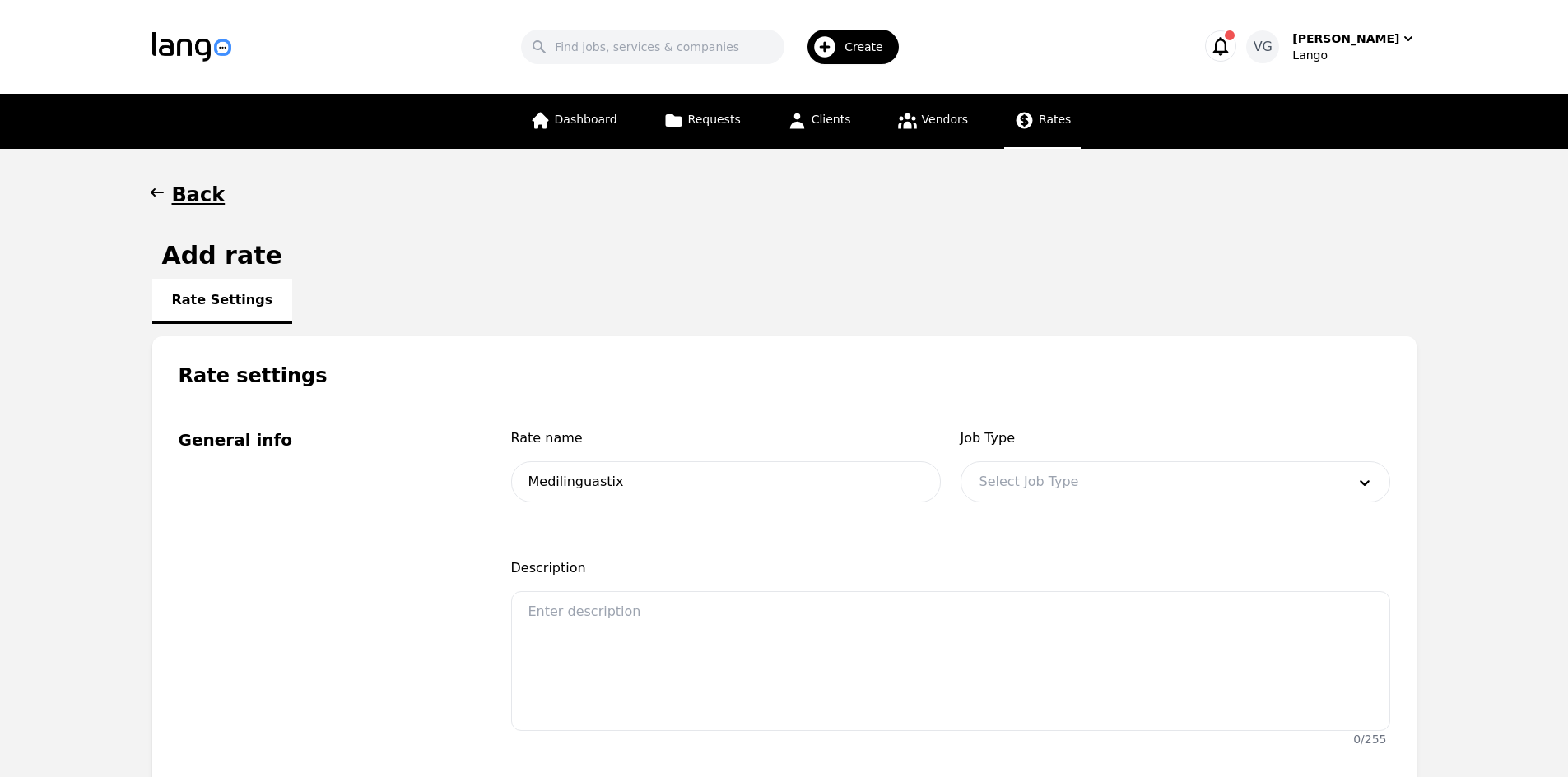
click at [827, 118] on span "Clients" at bounding box center [831, 119] width 39 height 13
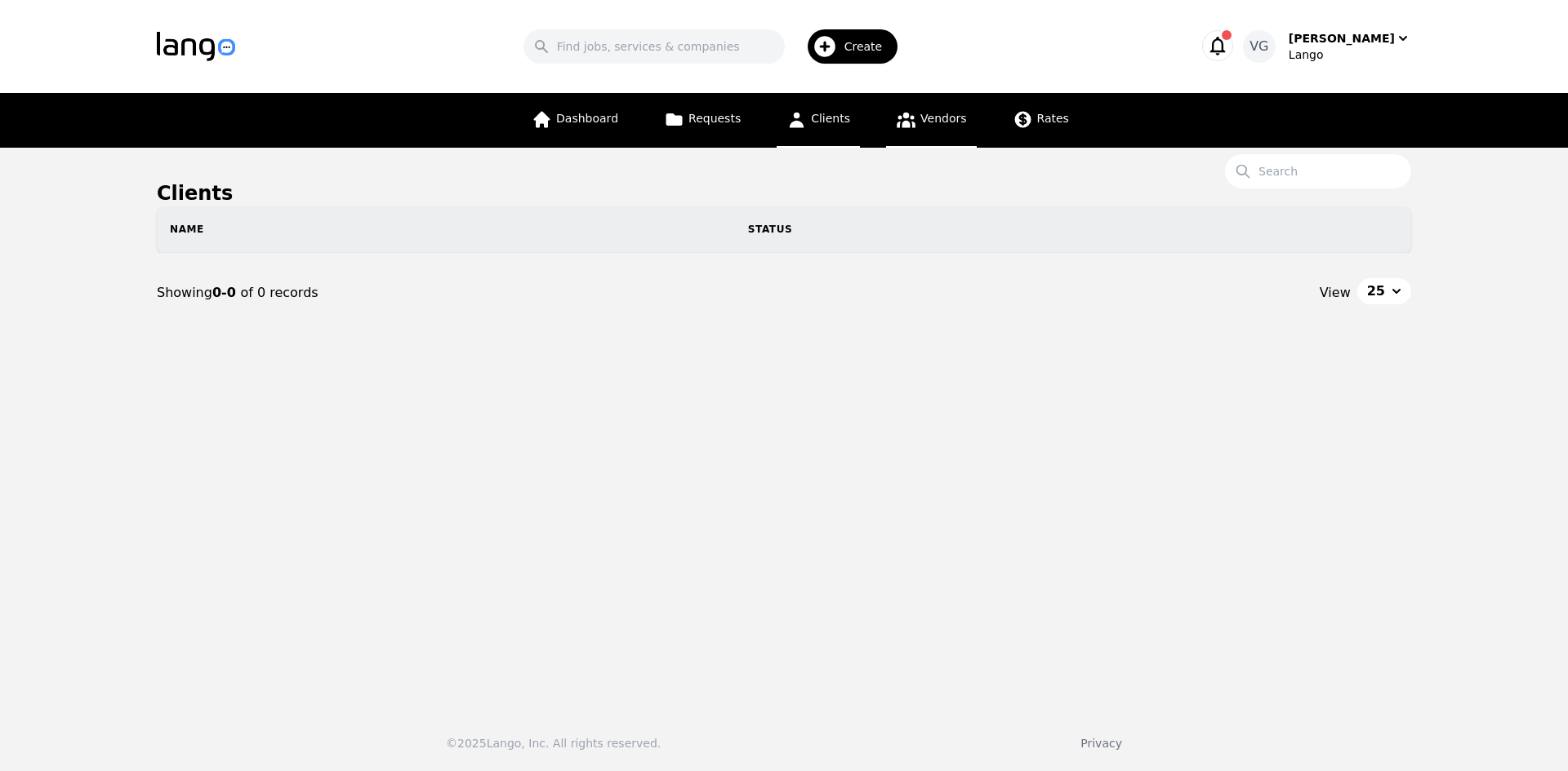
click at [921, 129] on link "Vendors" at bounding box center [931, 120] width 89 height 55
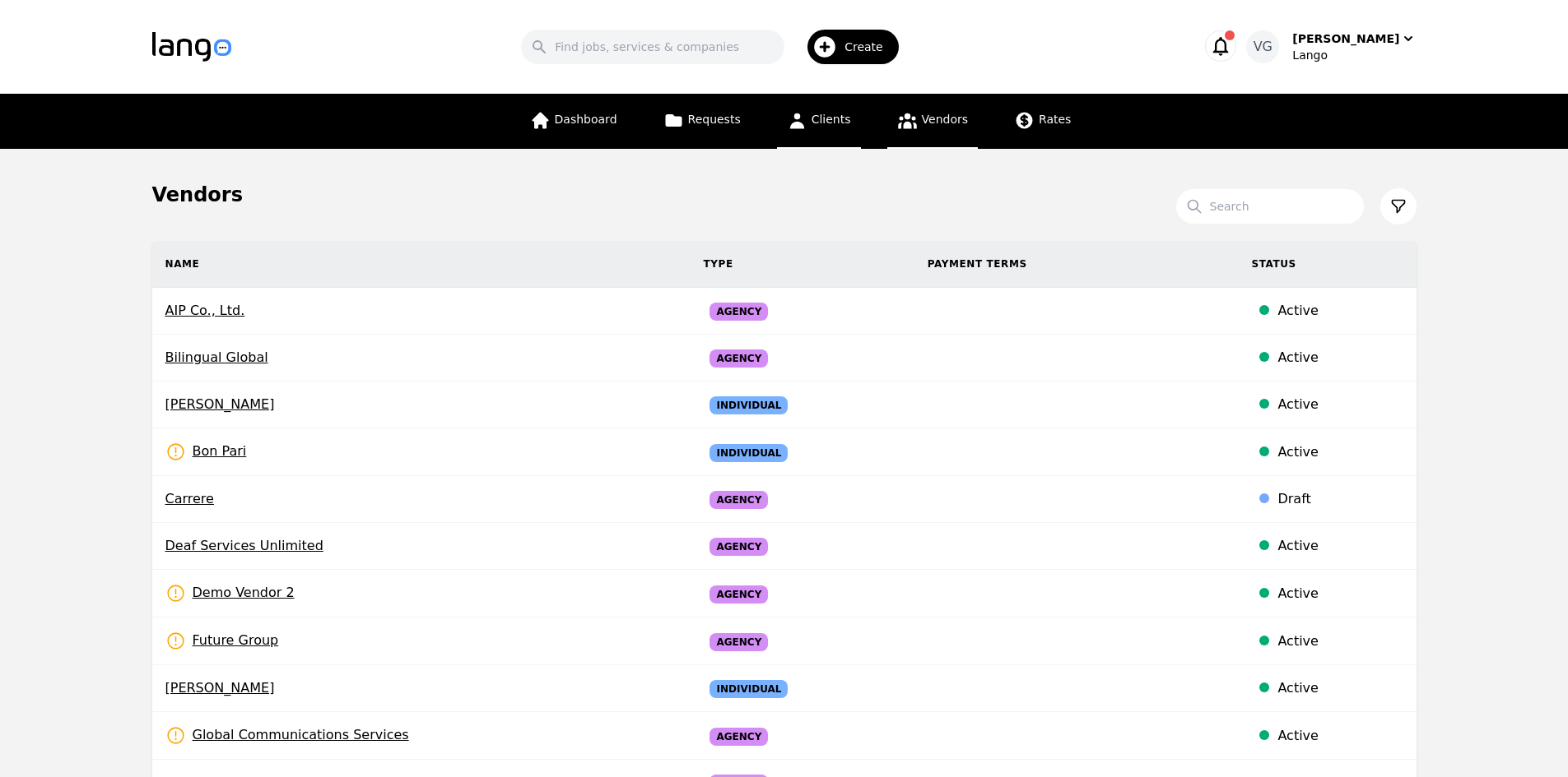
click at [838, 113] on span "Clients" at bounding box center [831, 119] width 39 height 13
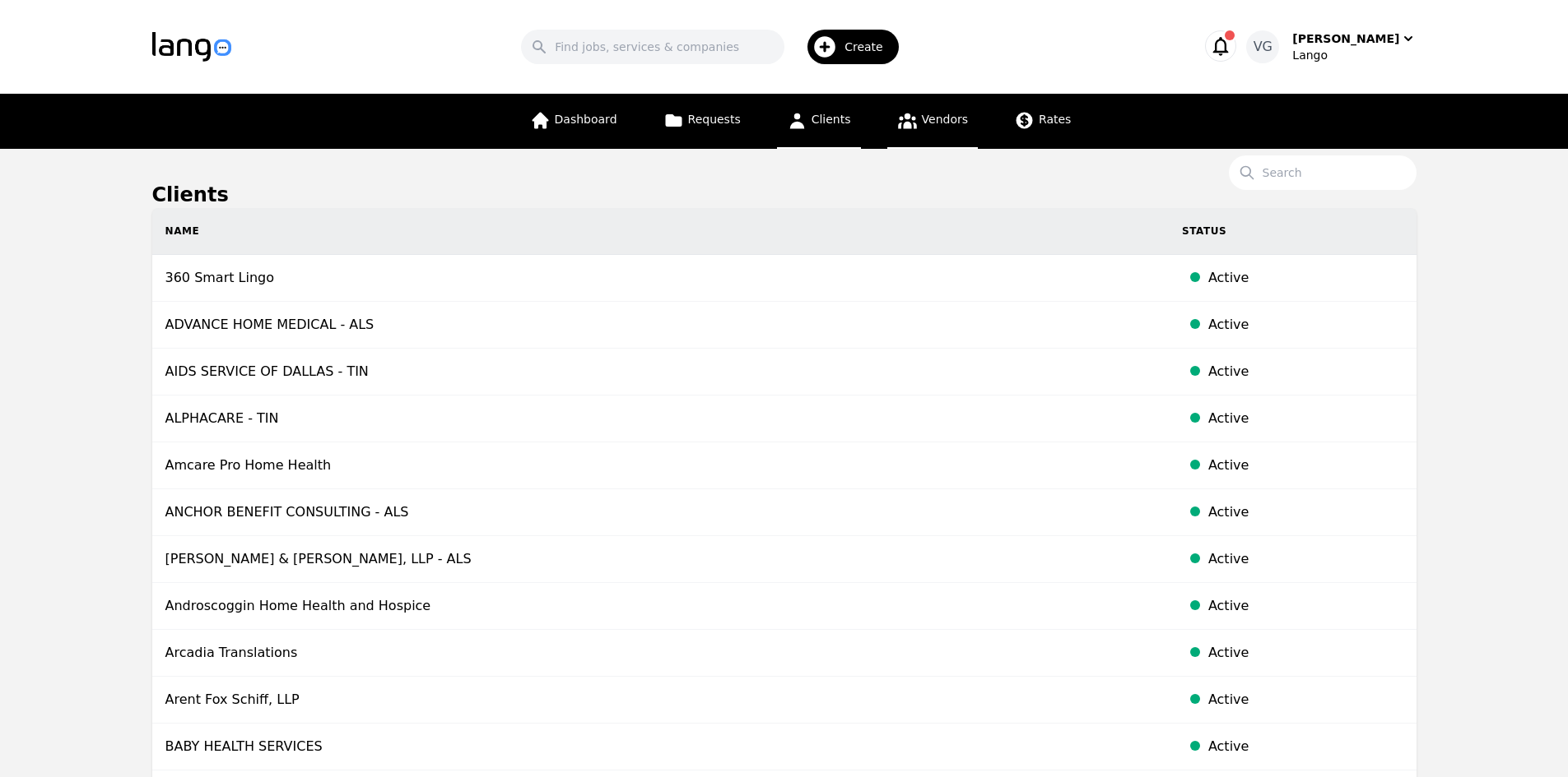
click at [937, 130] on link "Vendors" at bounding box center [932, 121] width 90 height 55
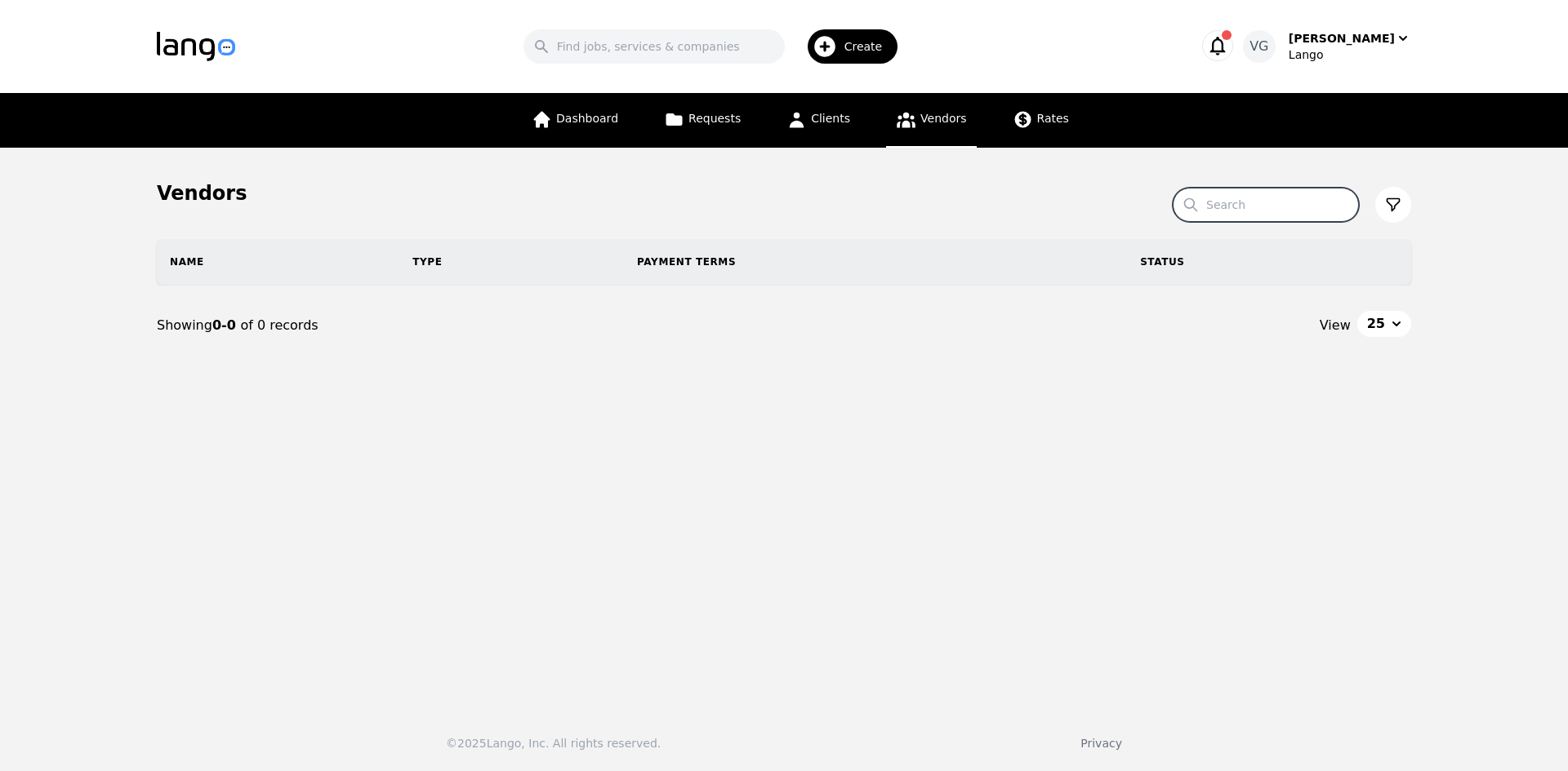
click at [1272, 211] on input "Search" at bounding box center [1266, 205] width 186 height 34
paste input "medilinguals"
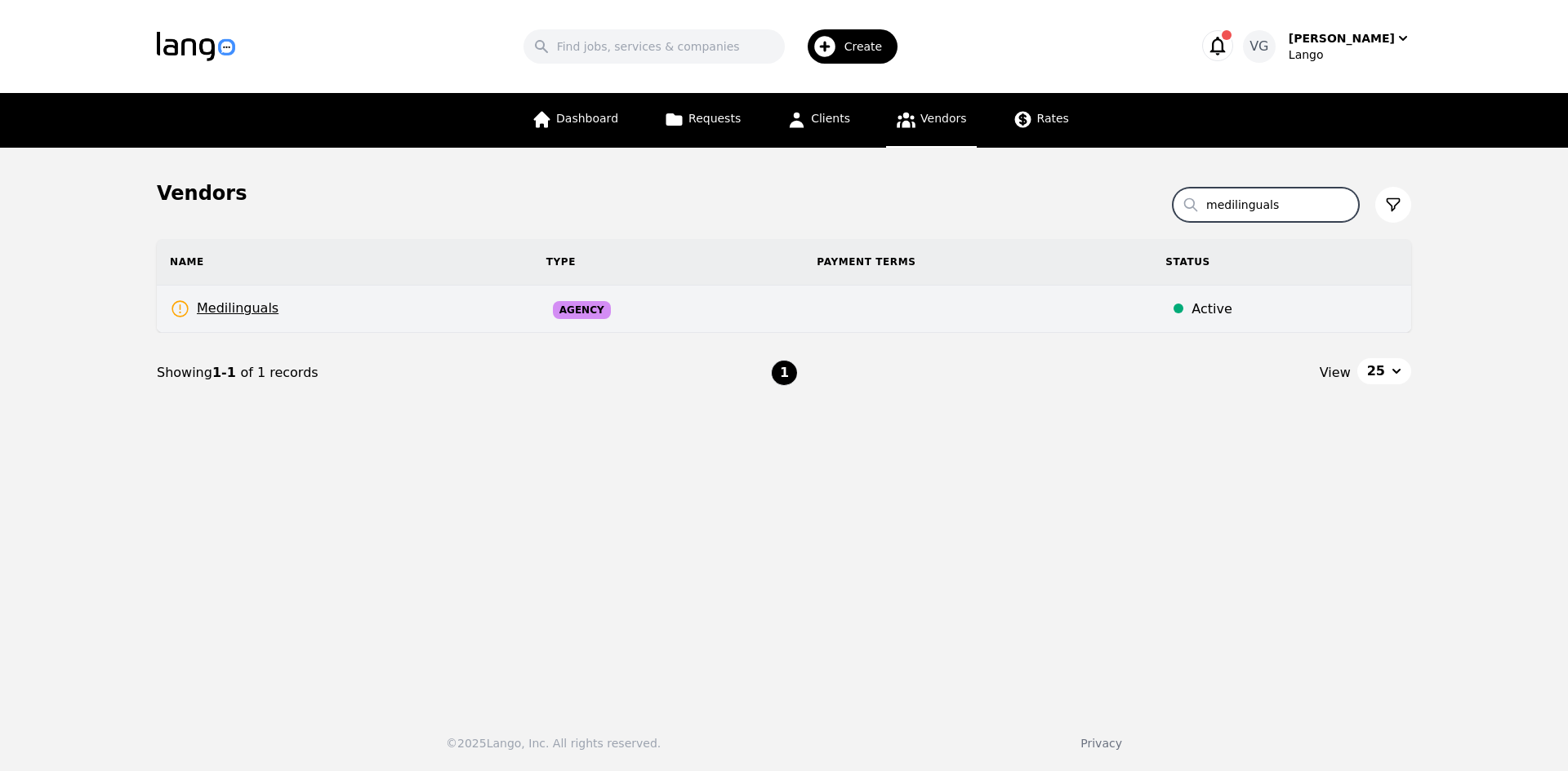
type input "medilinguals"
click at [289, 303] on td "Medilinguals Rates Need to be set" at bounding box center [345, 309] width 376 height 47
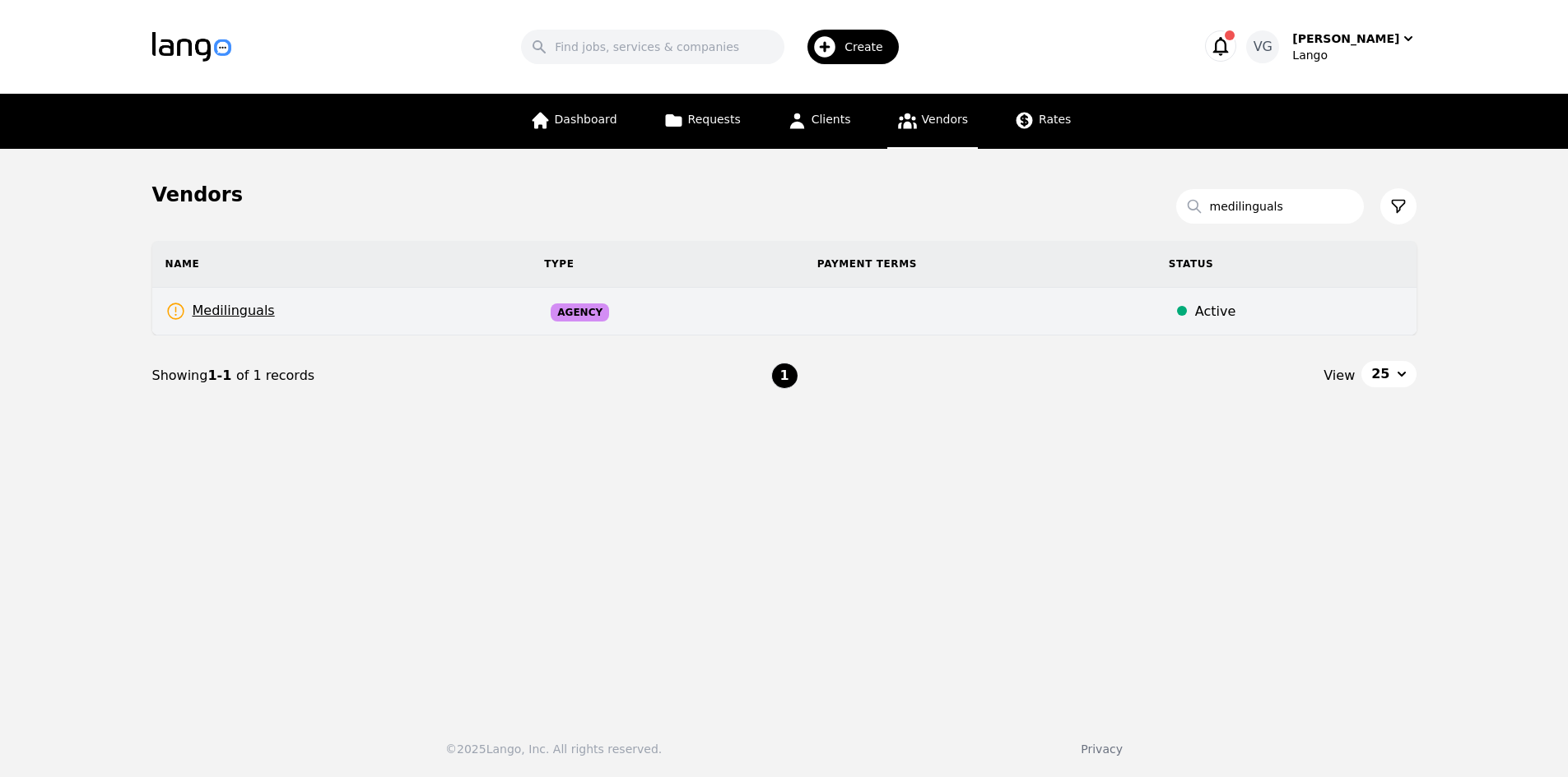
select select "active"
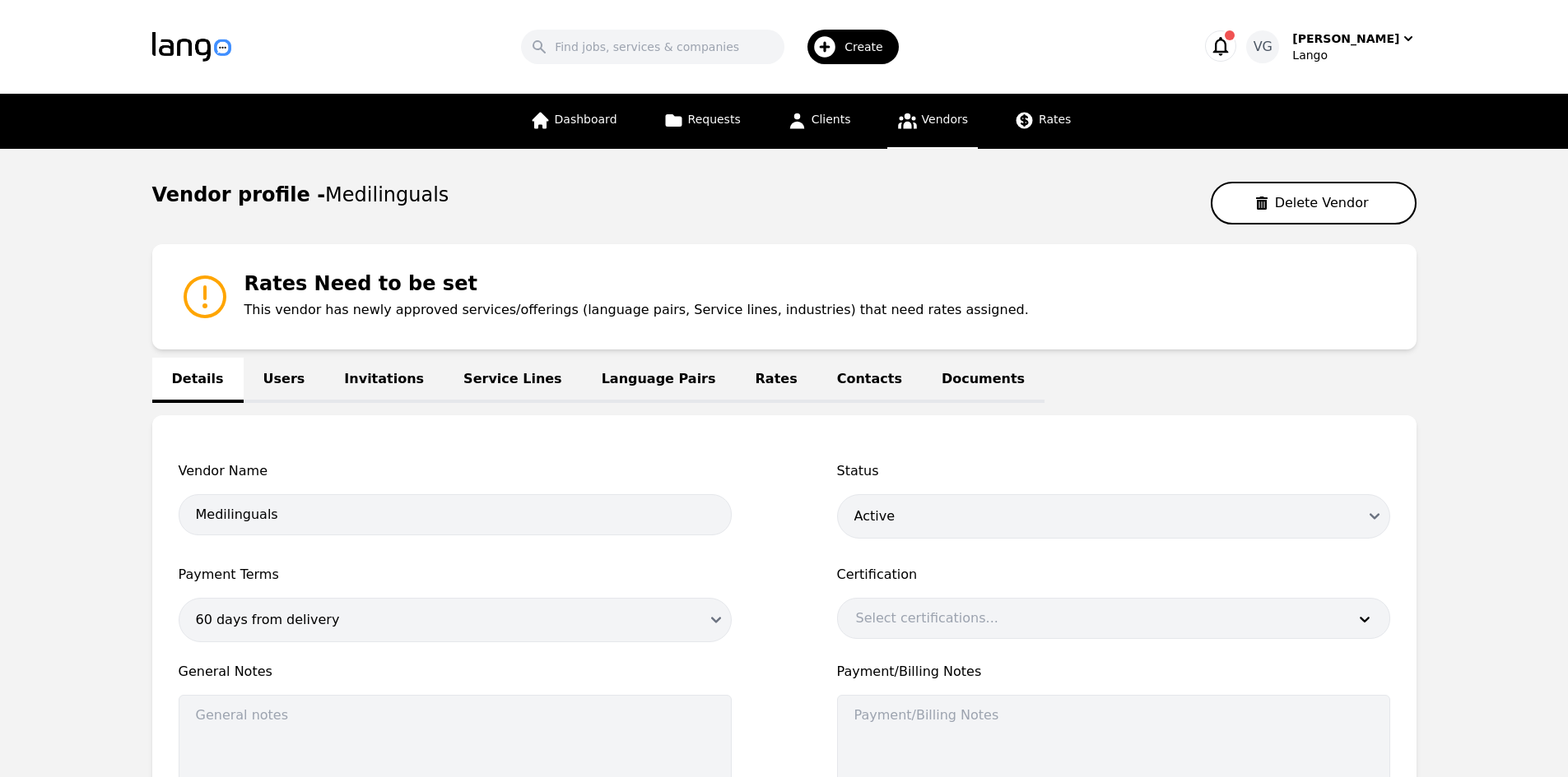
click at [325, 194] on span "Medilinguals" at bounding box center [386, 194] width 123 height 23
copy span "Medilinguals"
click at [0, 445] on main "Vendor profile - Medilinguals Delete Vendor Rates Need to be set This vendor ha…" at bounding box center [784, 561] width 1568 height 824
click at [1045, 126] on span "Rates" at bounding box center [1054, 119] width 32 height 13
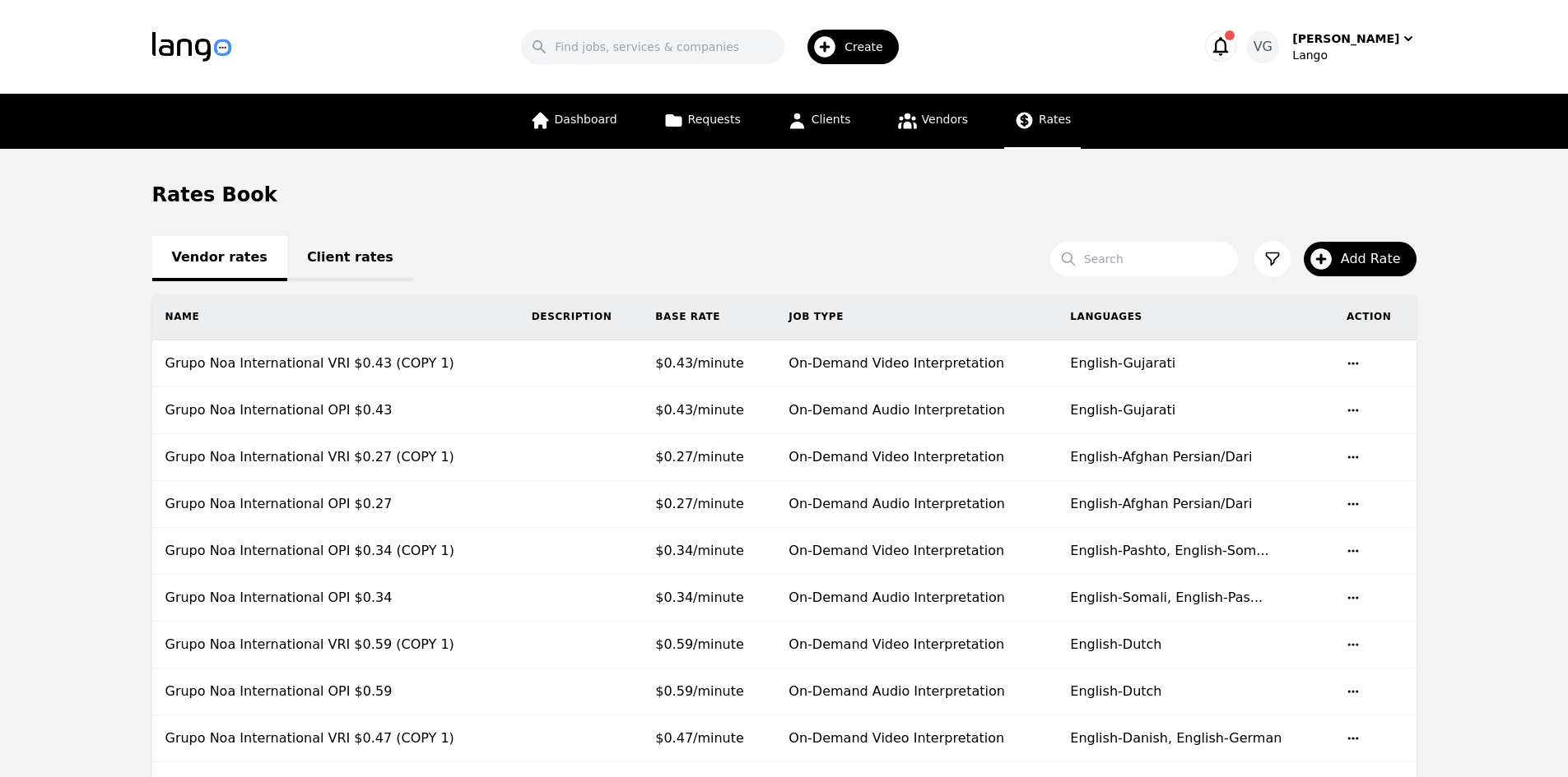
click at [332, 248] on link "Client rates" at bounding box center [350, 259] width 126 height 45
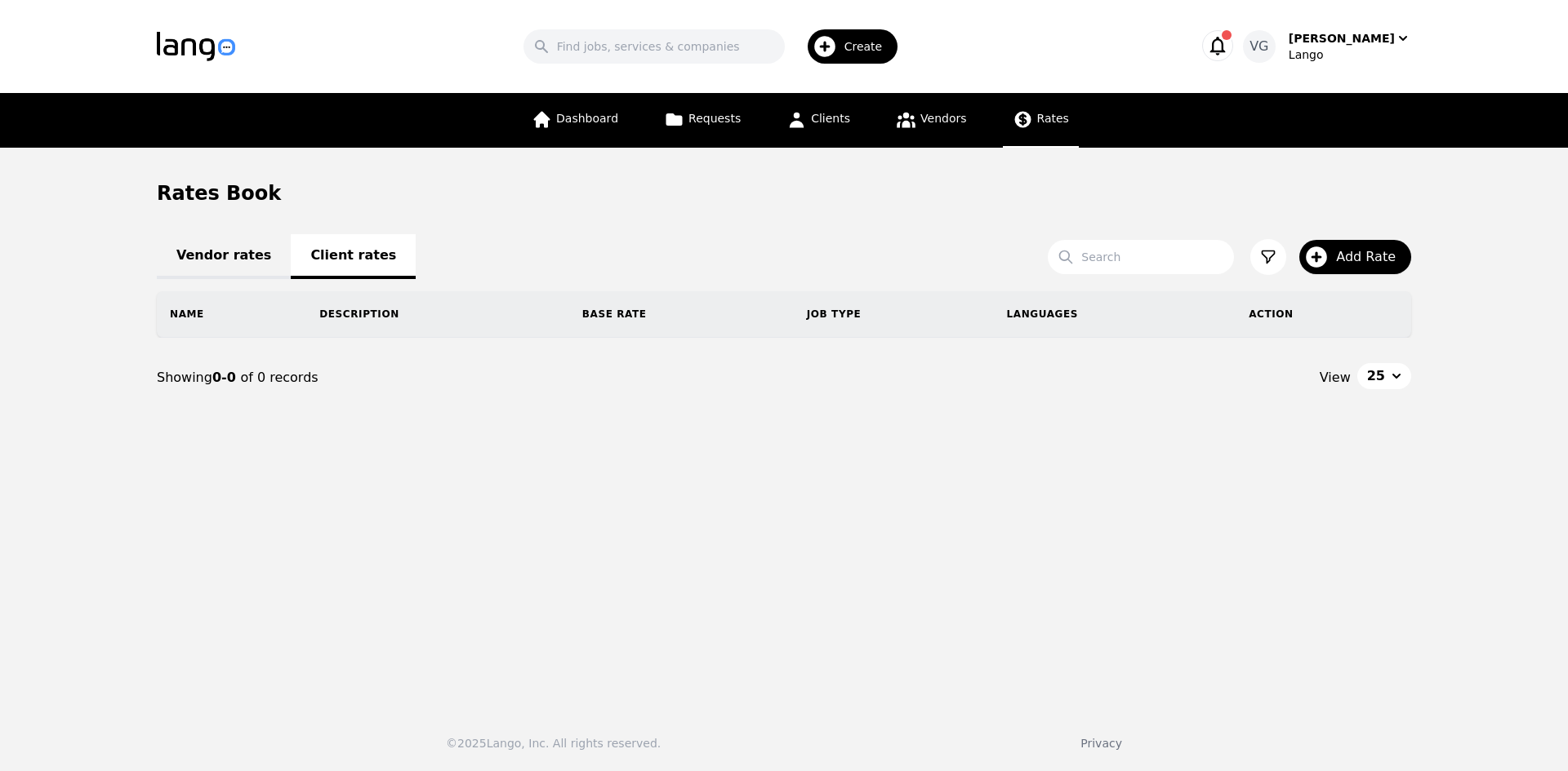
click at [212, 250] on link "Vendor rates" at bounding box center [224, 257] width 134 height 45
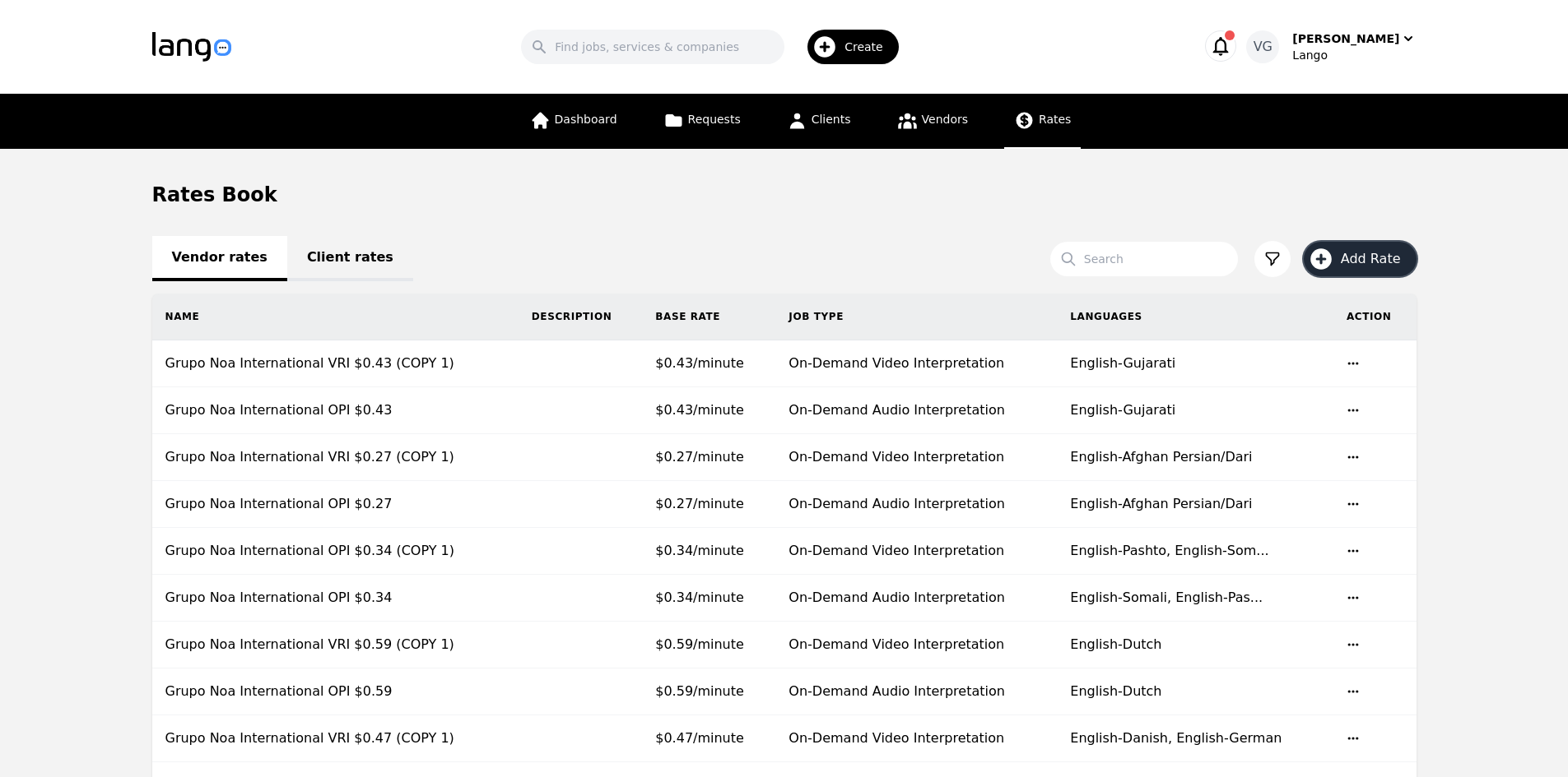
click at [1346, 262] on span "Add Rate" at bounding box center [1376, 259] width 71 height 20
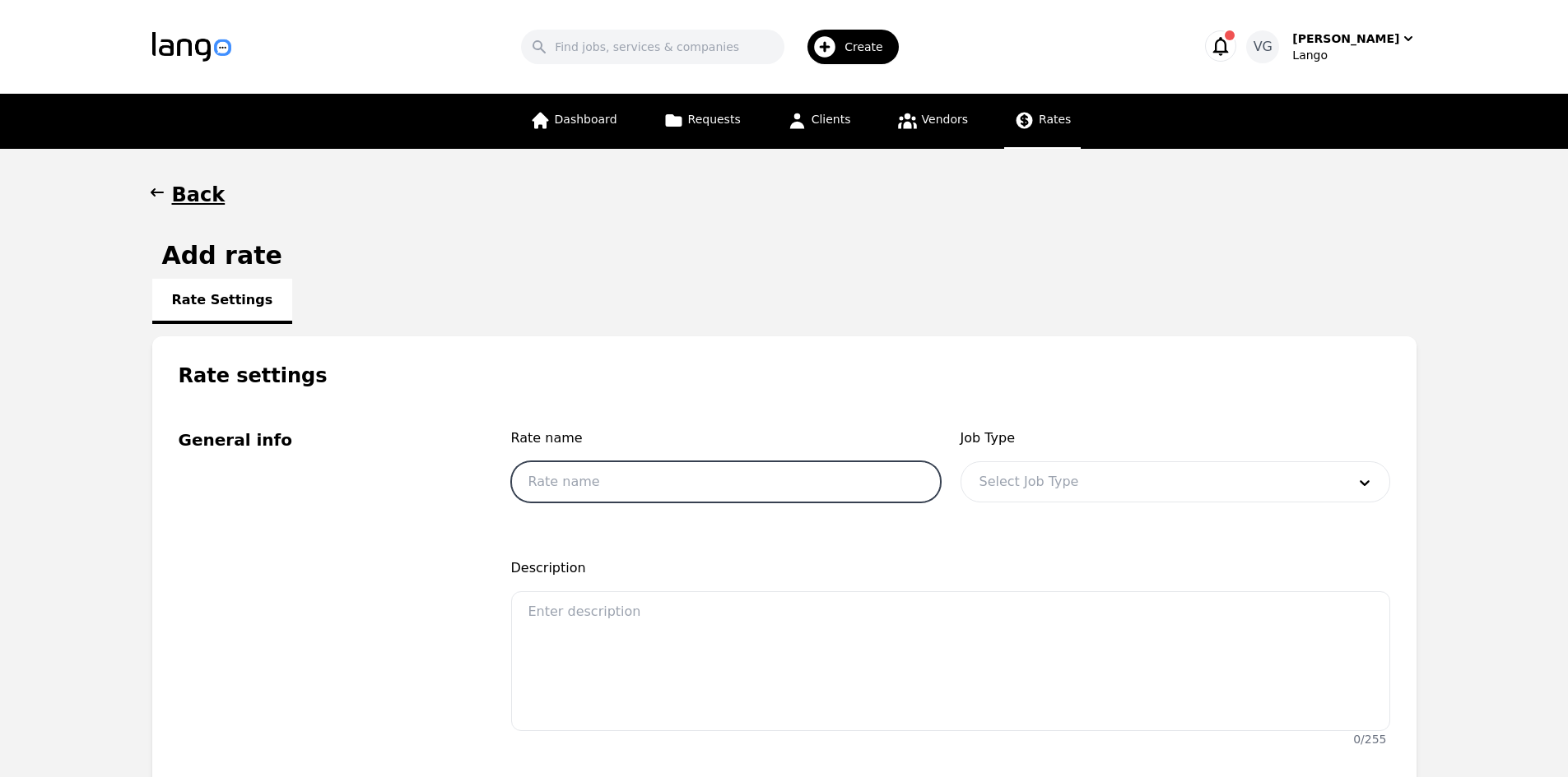
drag, startPoint x: 594, startPoint y: 502, endPoint x: 596, endPoint y: 492, distance: 10.2
click at [594, 501] on input "text" at bounding box center [726, 482] width 430 height 41
paste input "Medilinguals"
type input "Medilinguals"
type input "o"
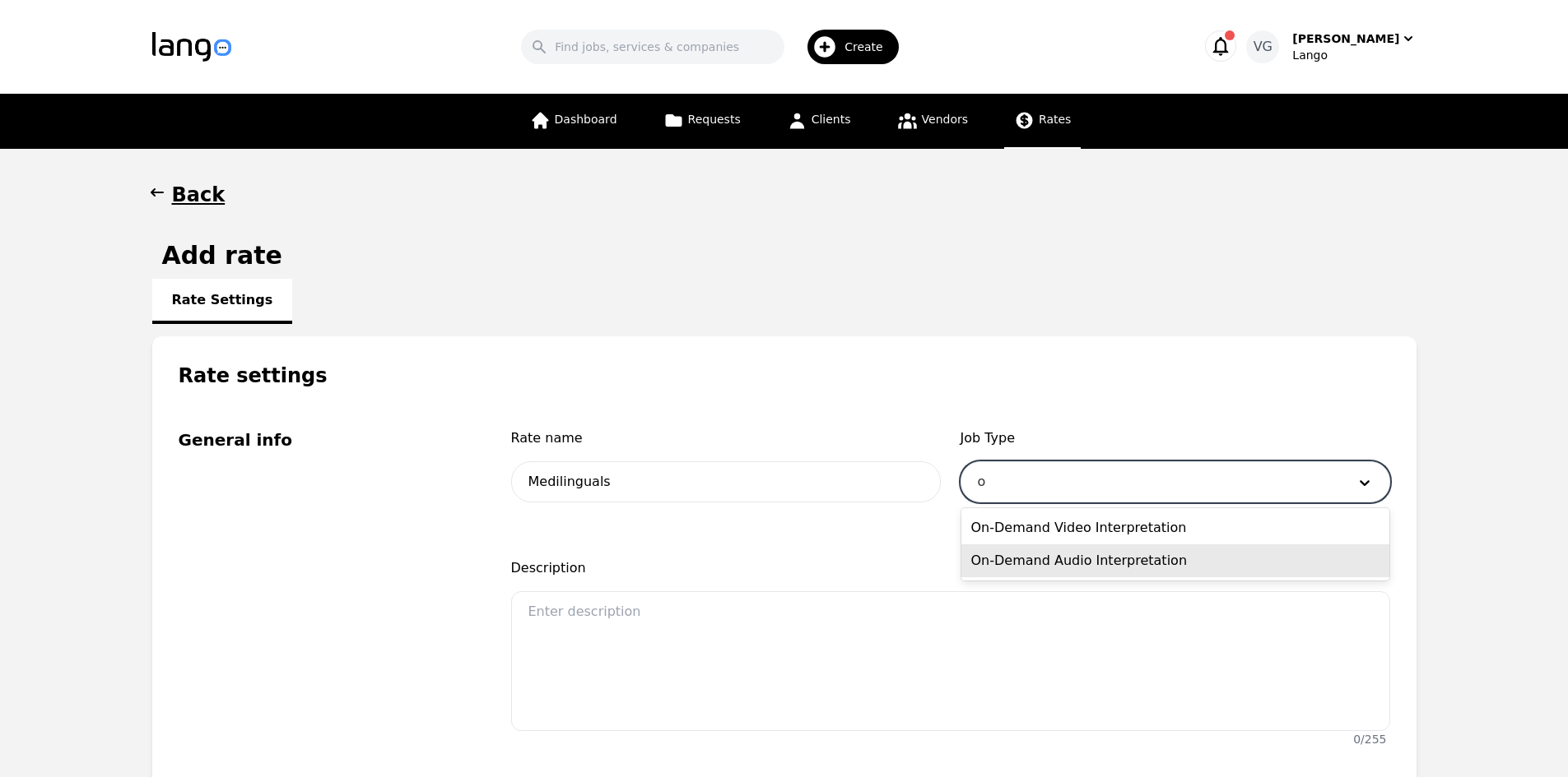
click at [1010, 558] on div "On-Demand Audio Interpretation" at bounding box center [1176, 560] width 428 height 33
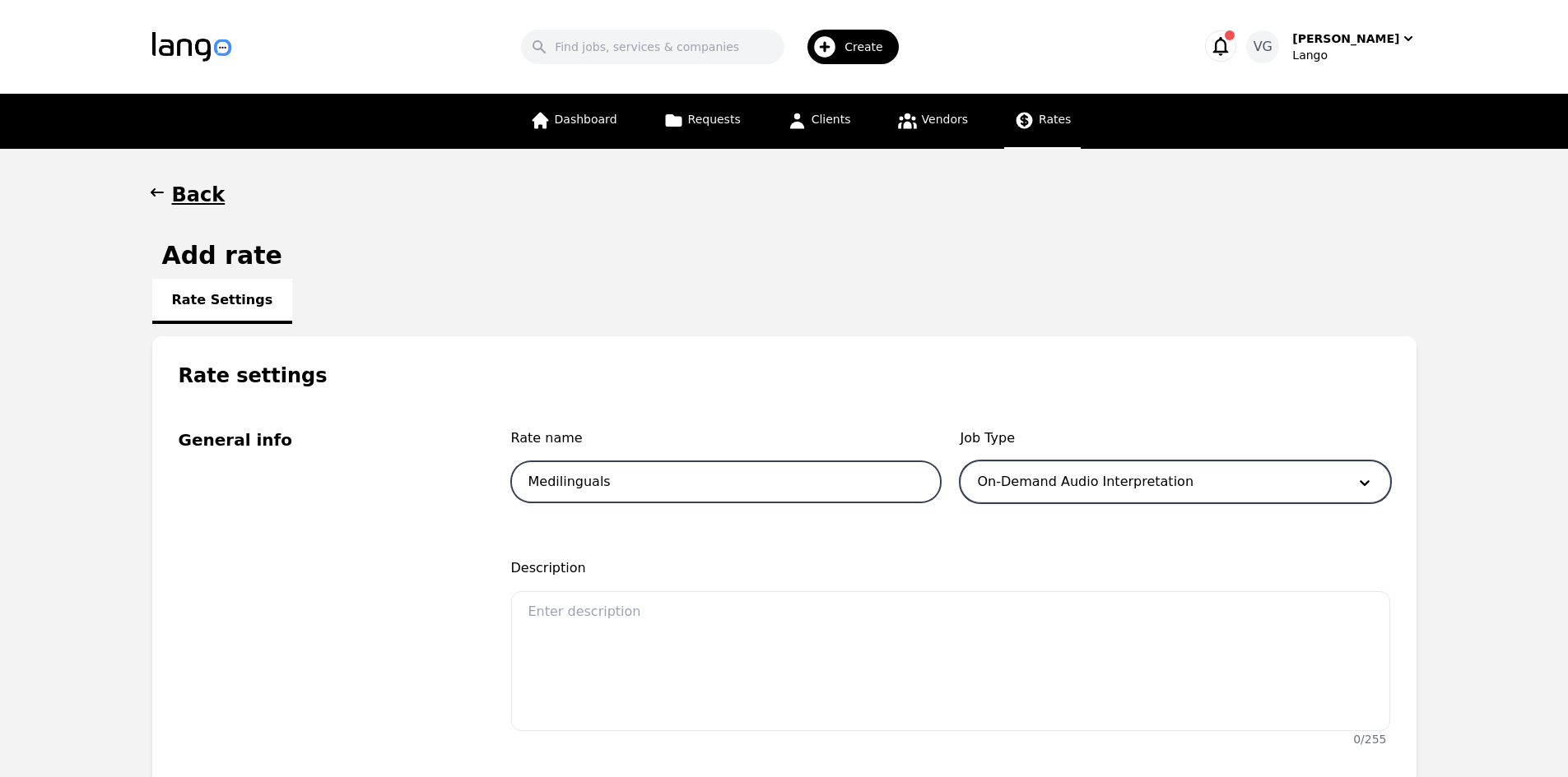
click at [841, 492] on input "Medilinguals" at bounding box center [726, 482] width 430 height 41
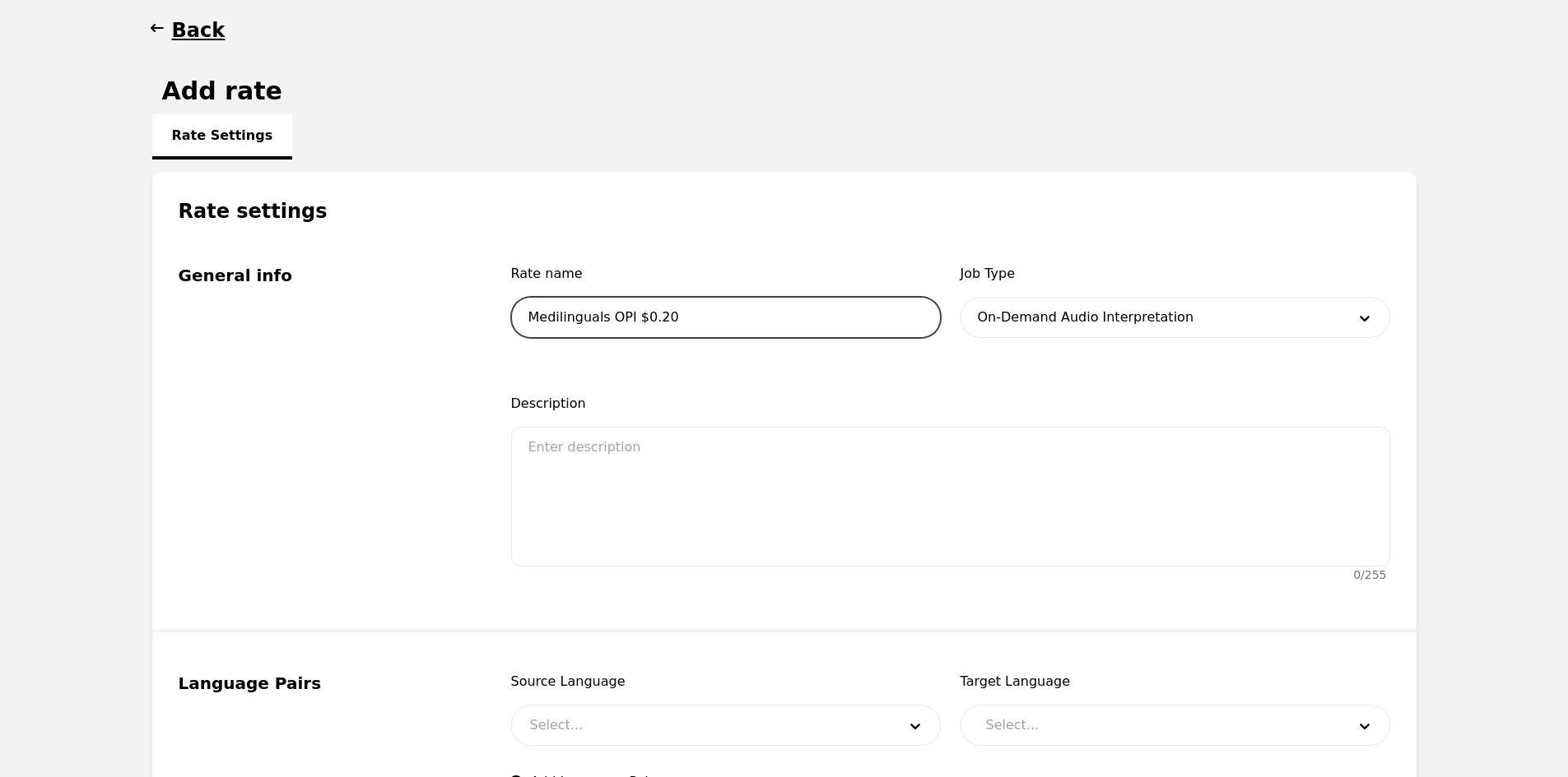
scroll to position [247, 0]
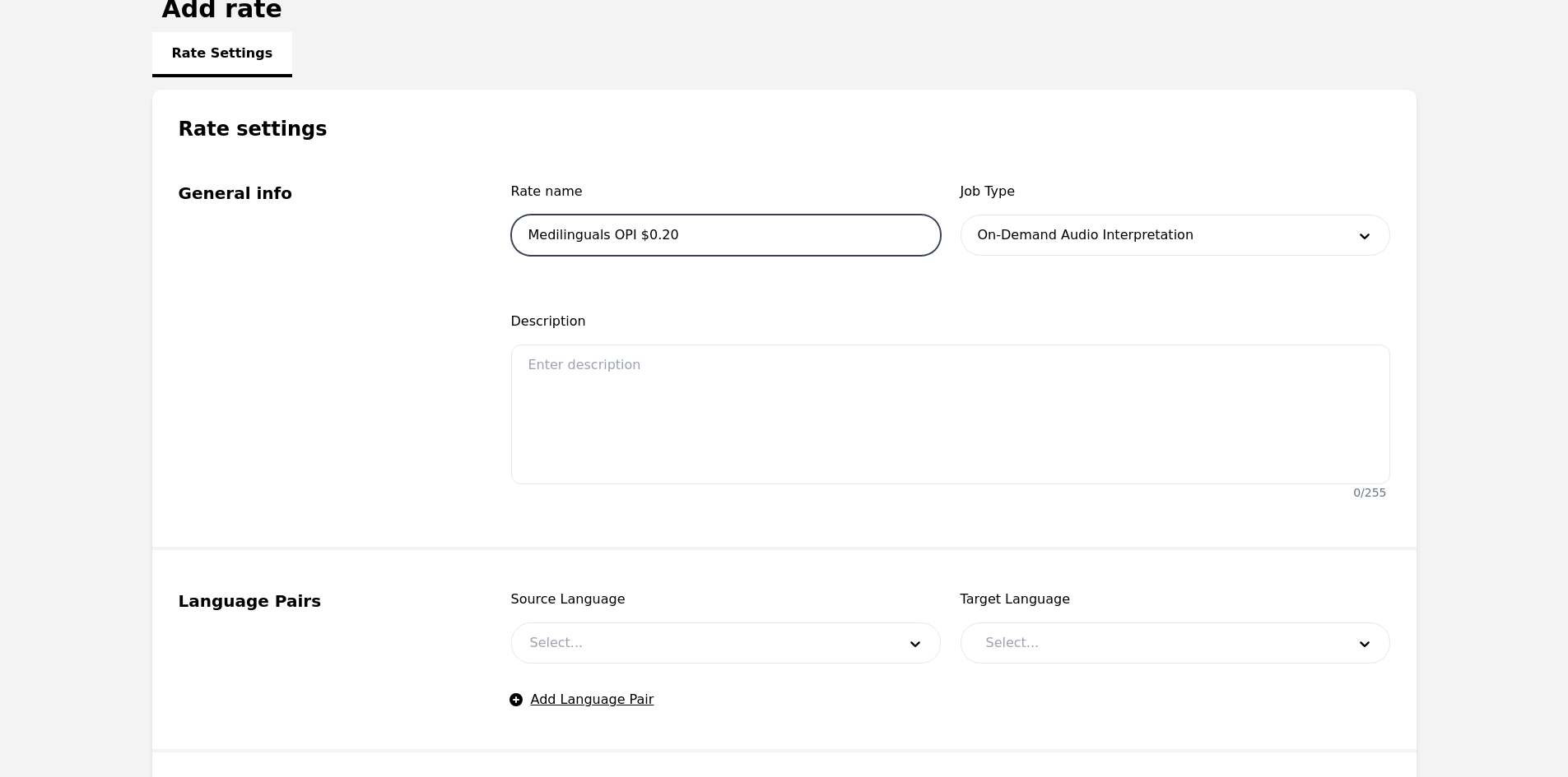
type input "Medilinguals OPI $0.20"
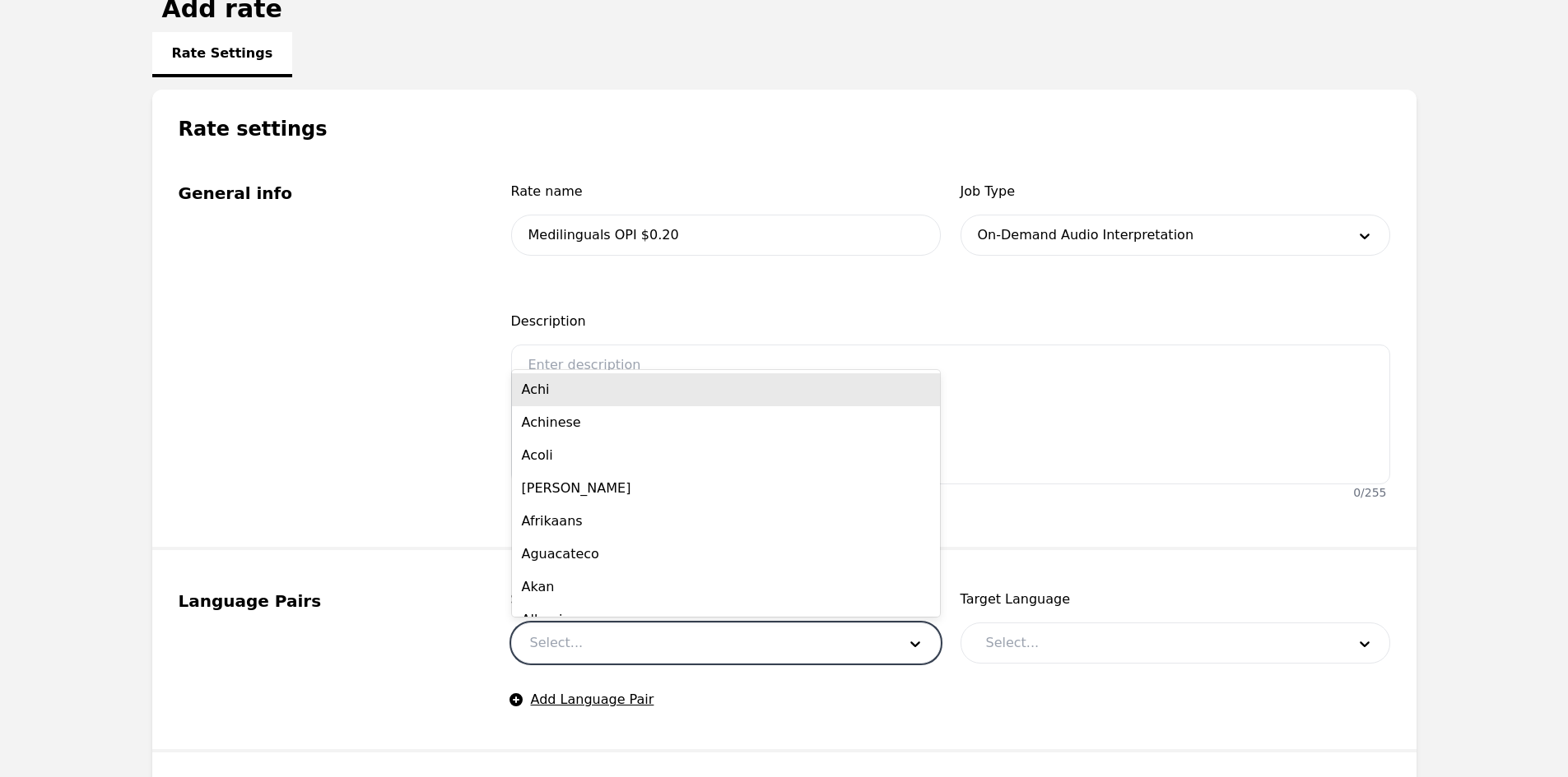
click at [702, 633] on div at bounding box center [700, 643] width 378 height 39
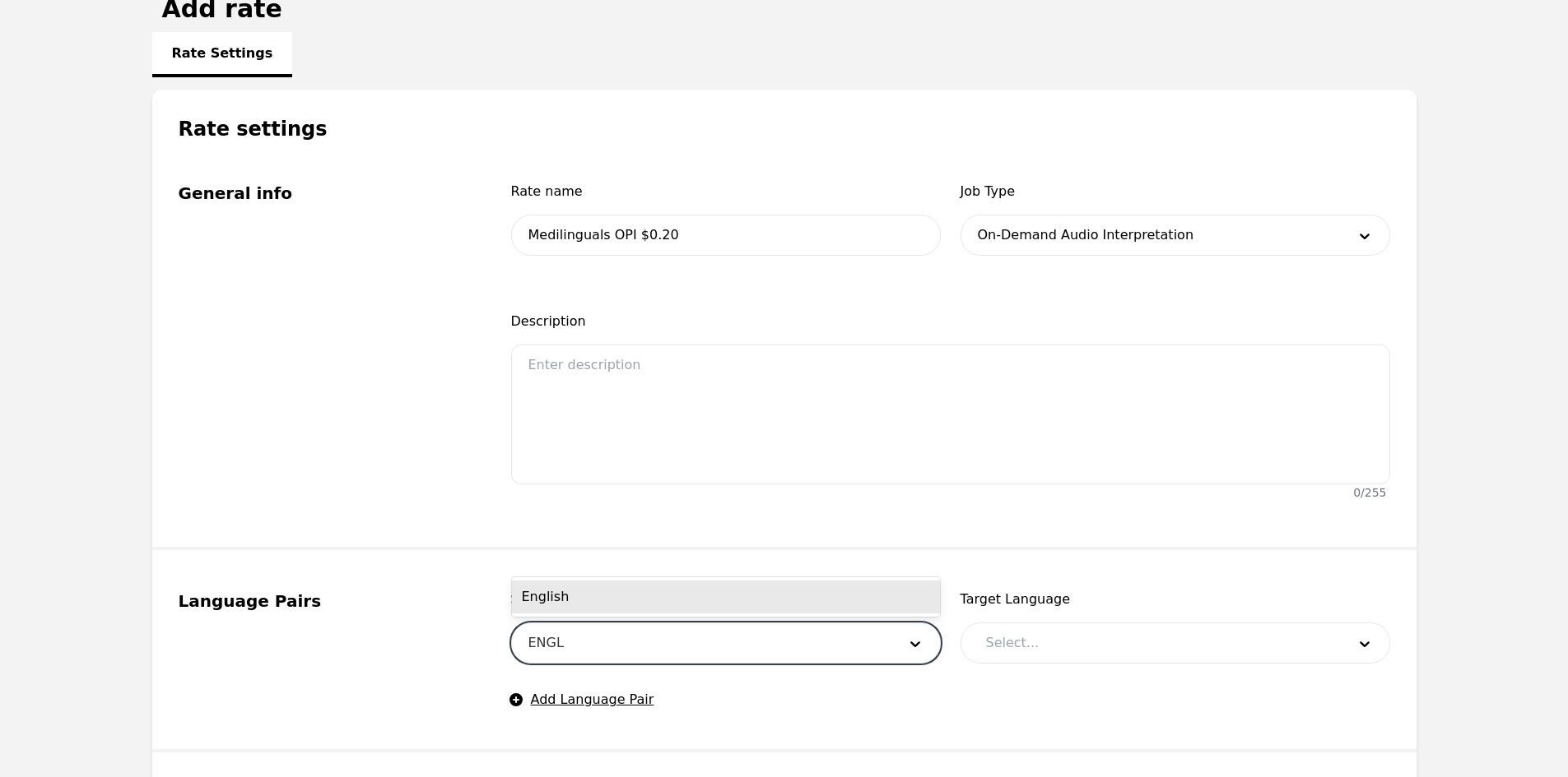
type input "ENGLI"
click at [710, 602] on div "English" at bounding box center [726, 597] width 428 height 33
click at [1078, 646] on div at bounding box center [1154, 643] width 372 height 39
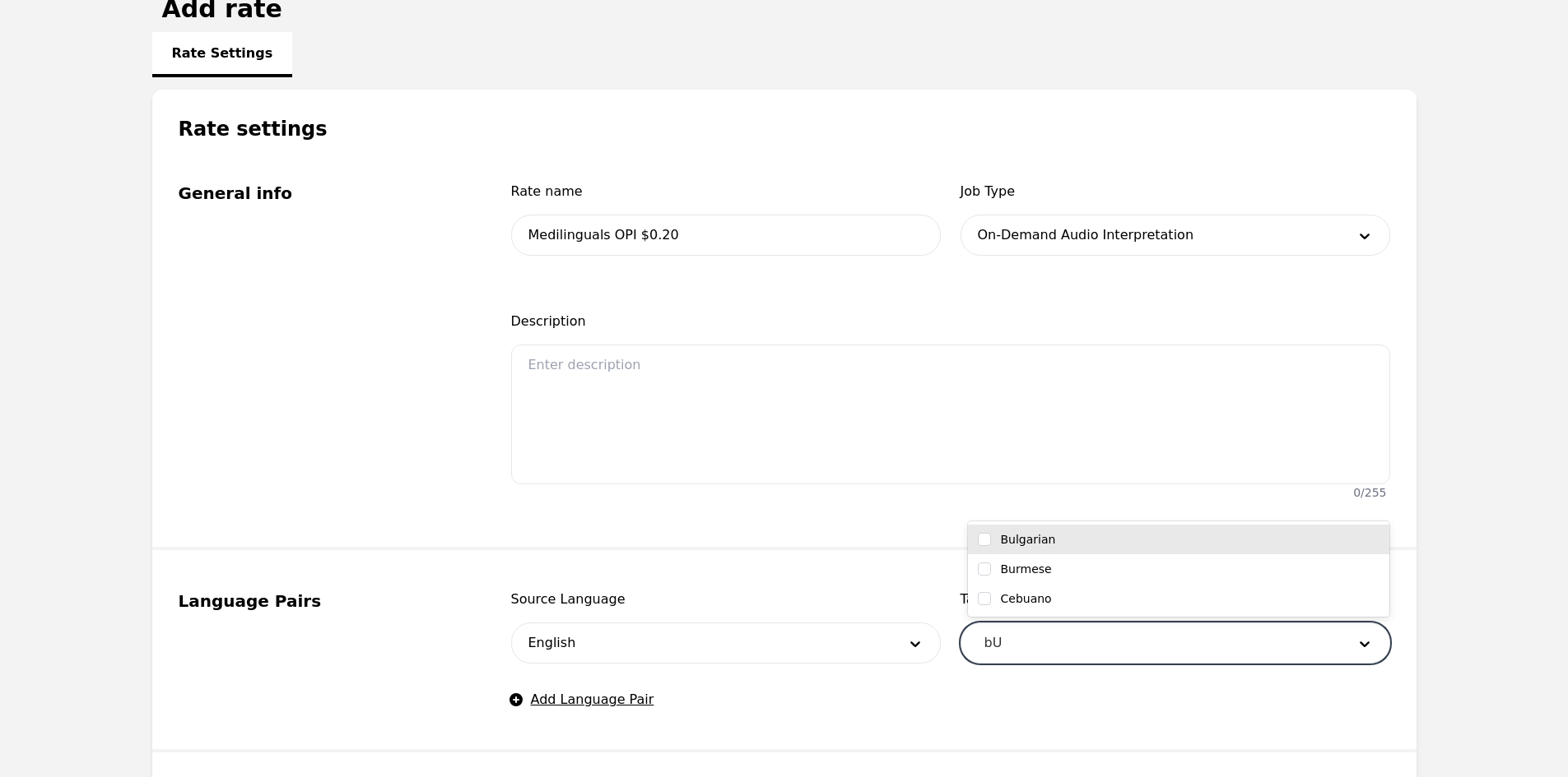
type input "bUL"
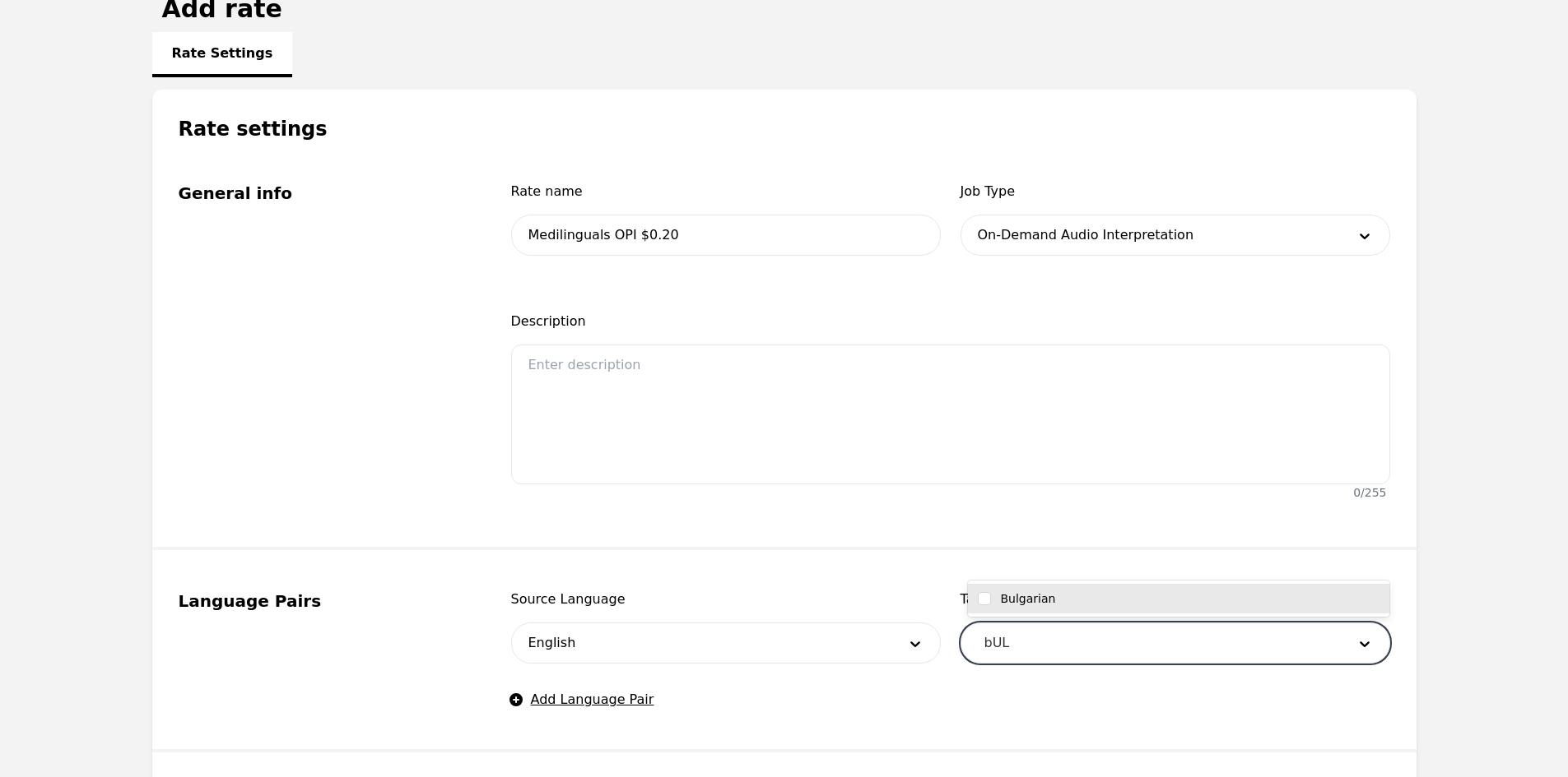
click at [1031, 602] on label "Bulgarian" at bounding box center [1028, 599] width 55 height 17
checkbox input "true"
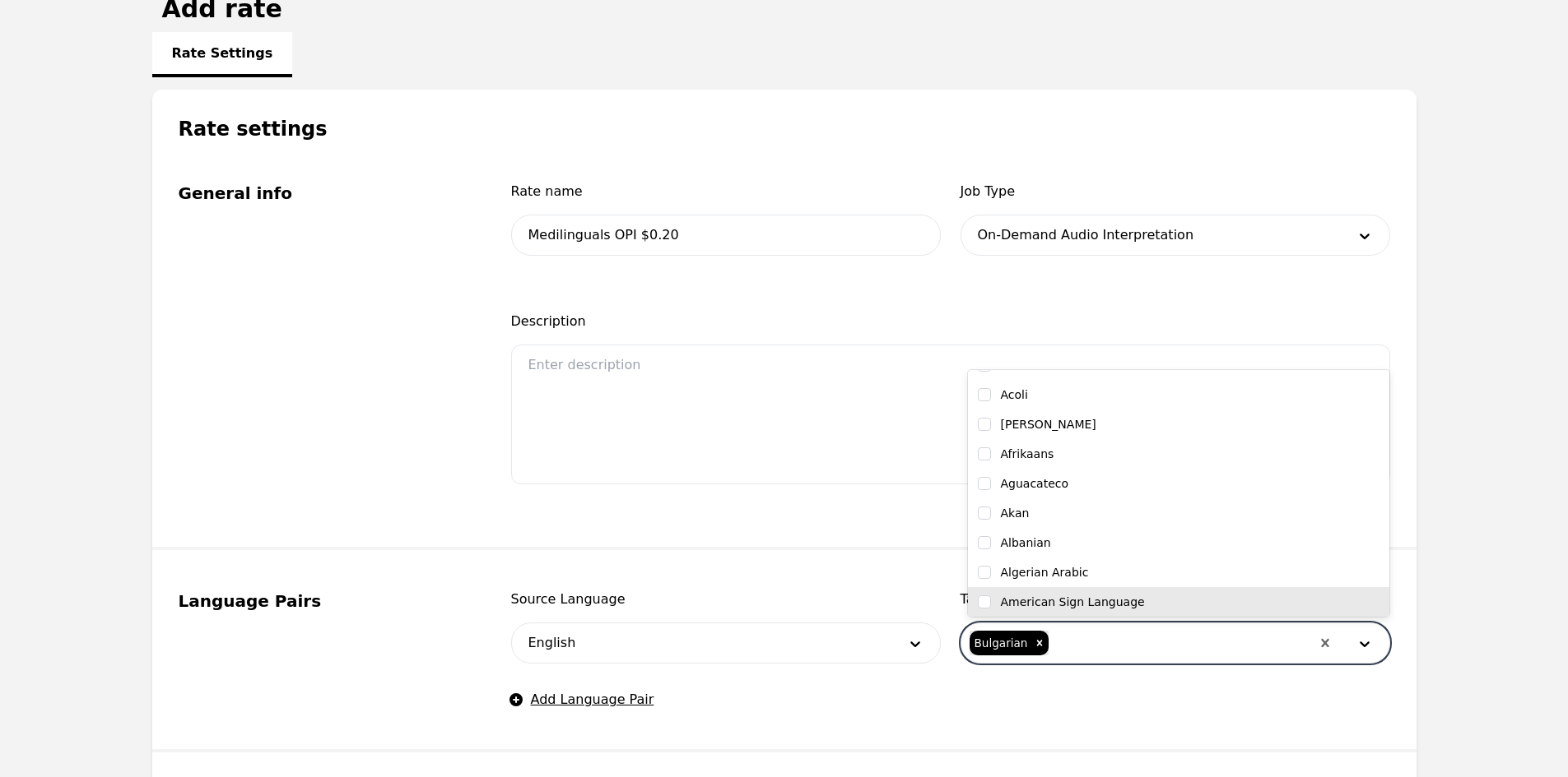
scroll to position [0, 0]
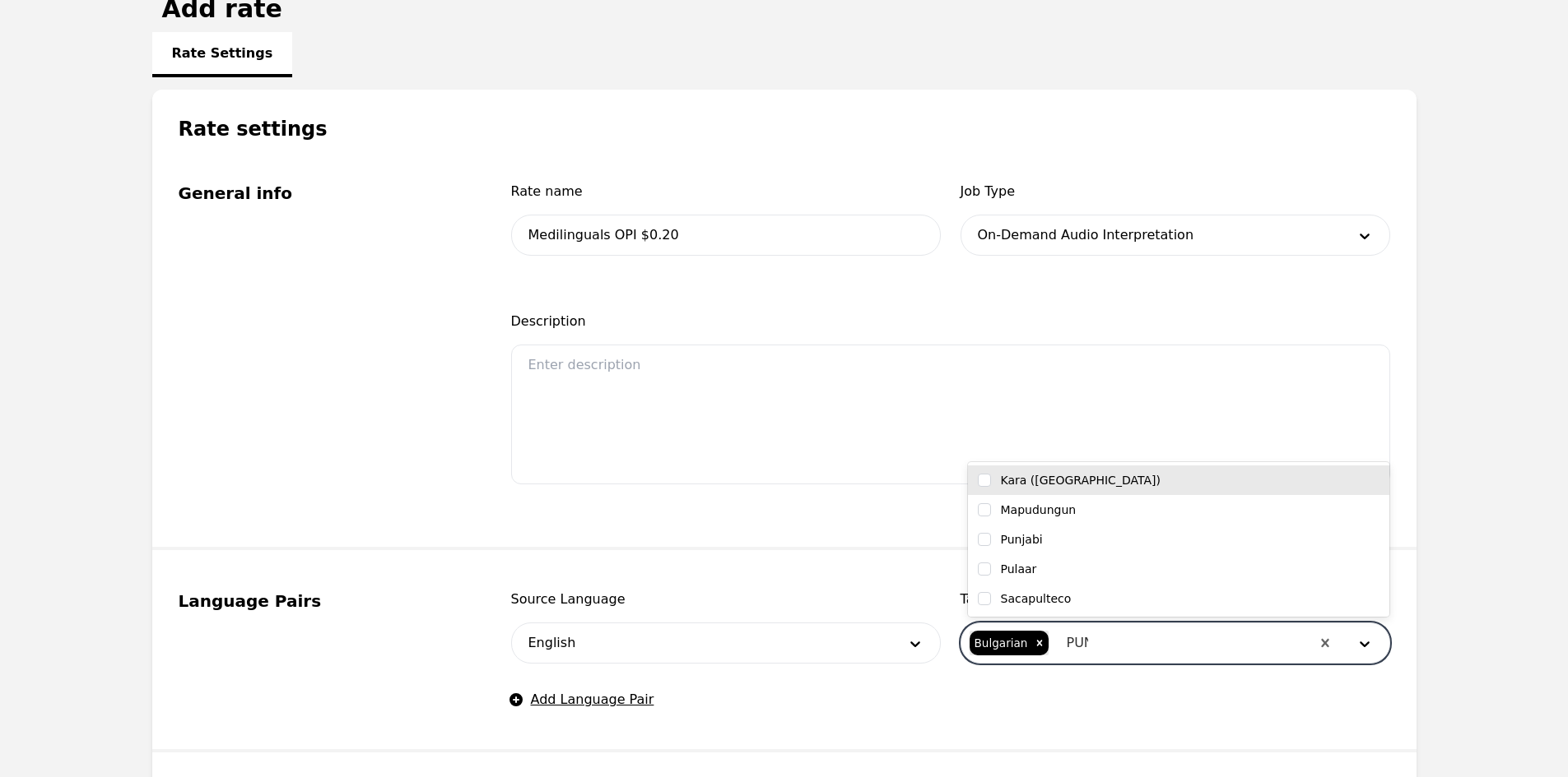
type input "PUNJ"
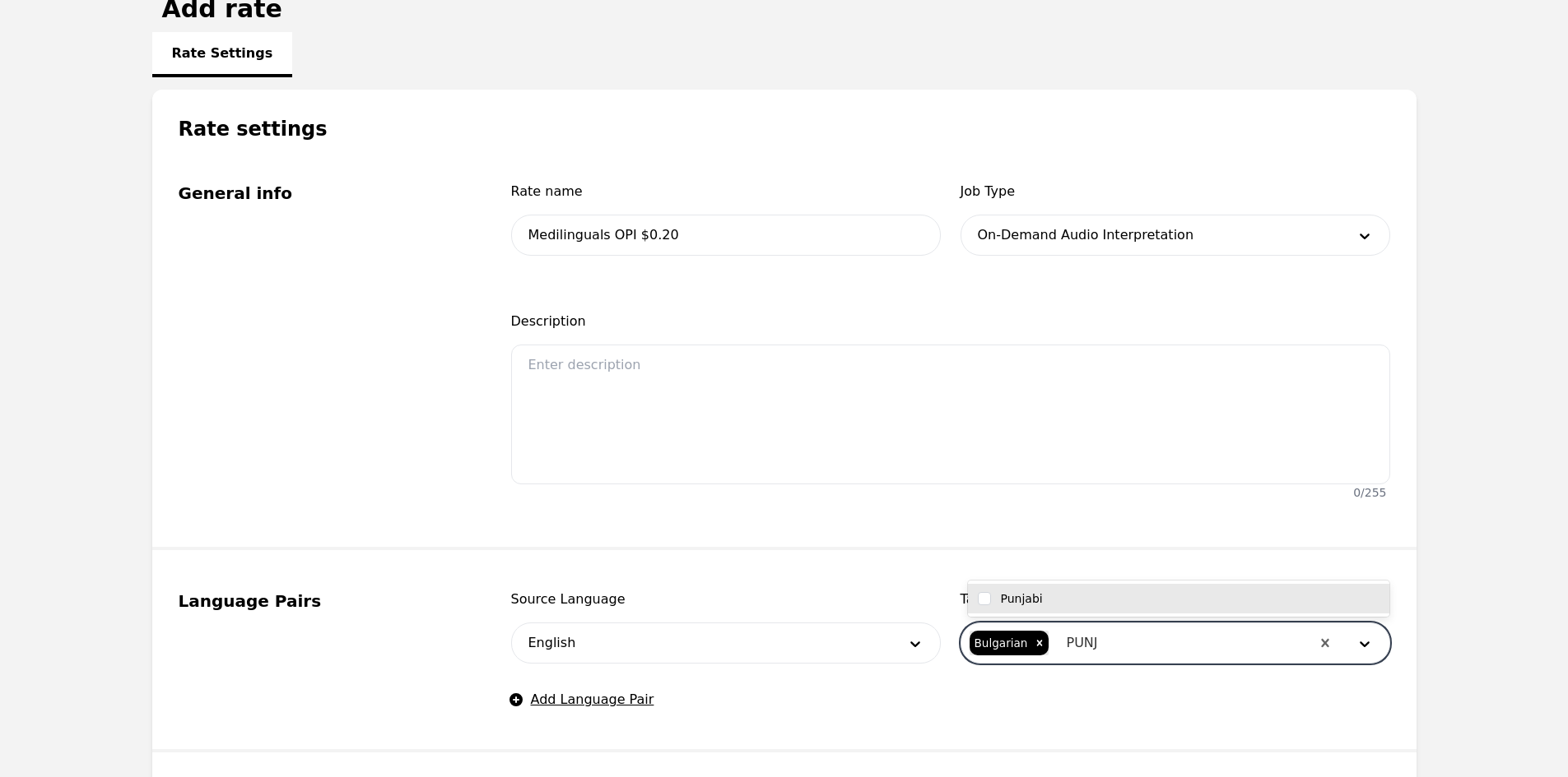
click at [1082, 605] on div "Punjabi" at bounding box center [1178, 599] width 402 height 17
checkbox input "true"
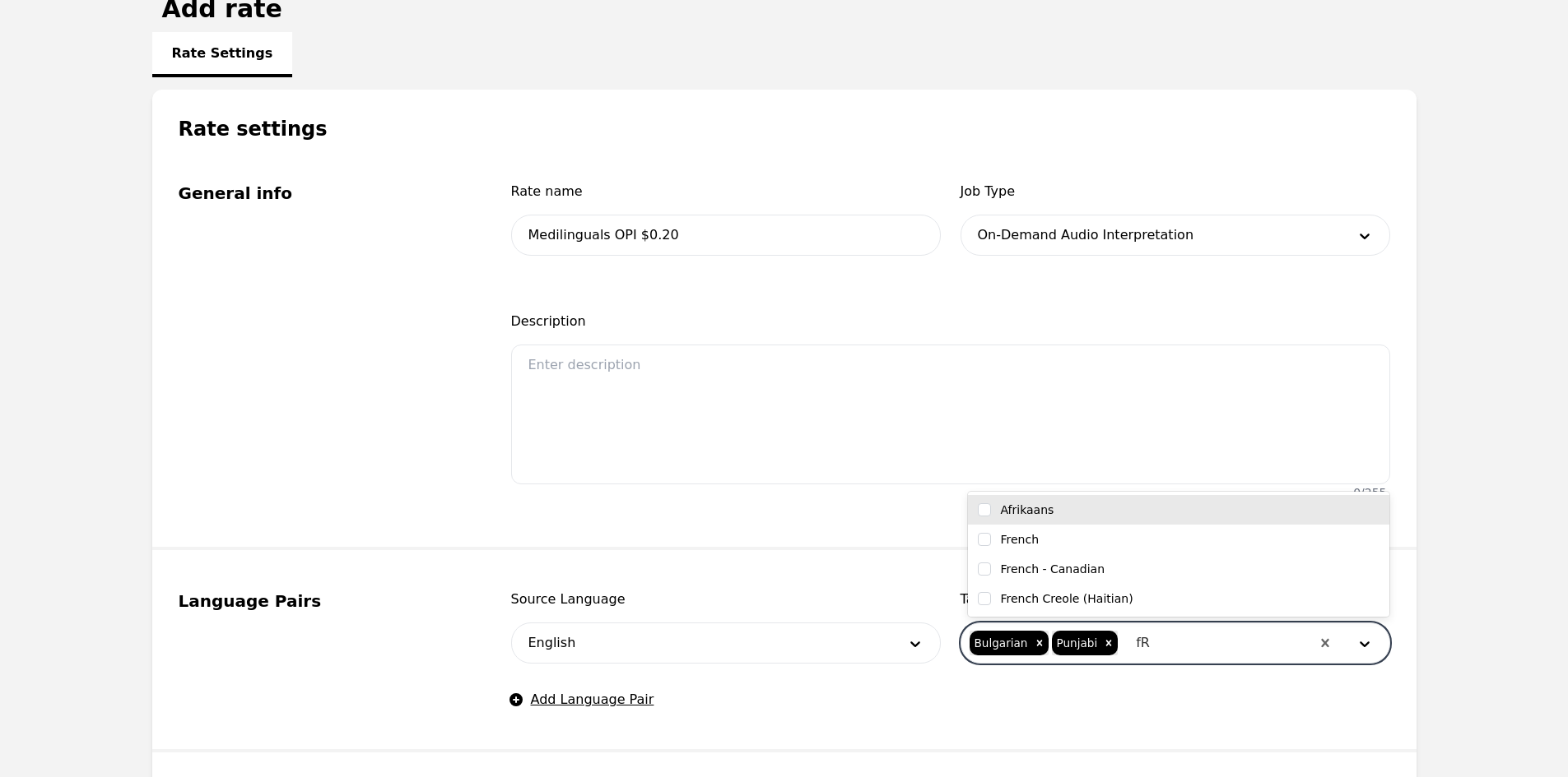
type input "fRE"
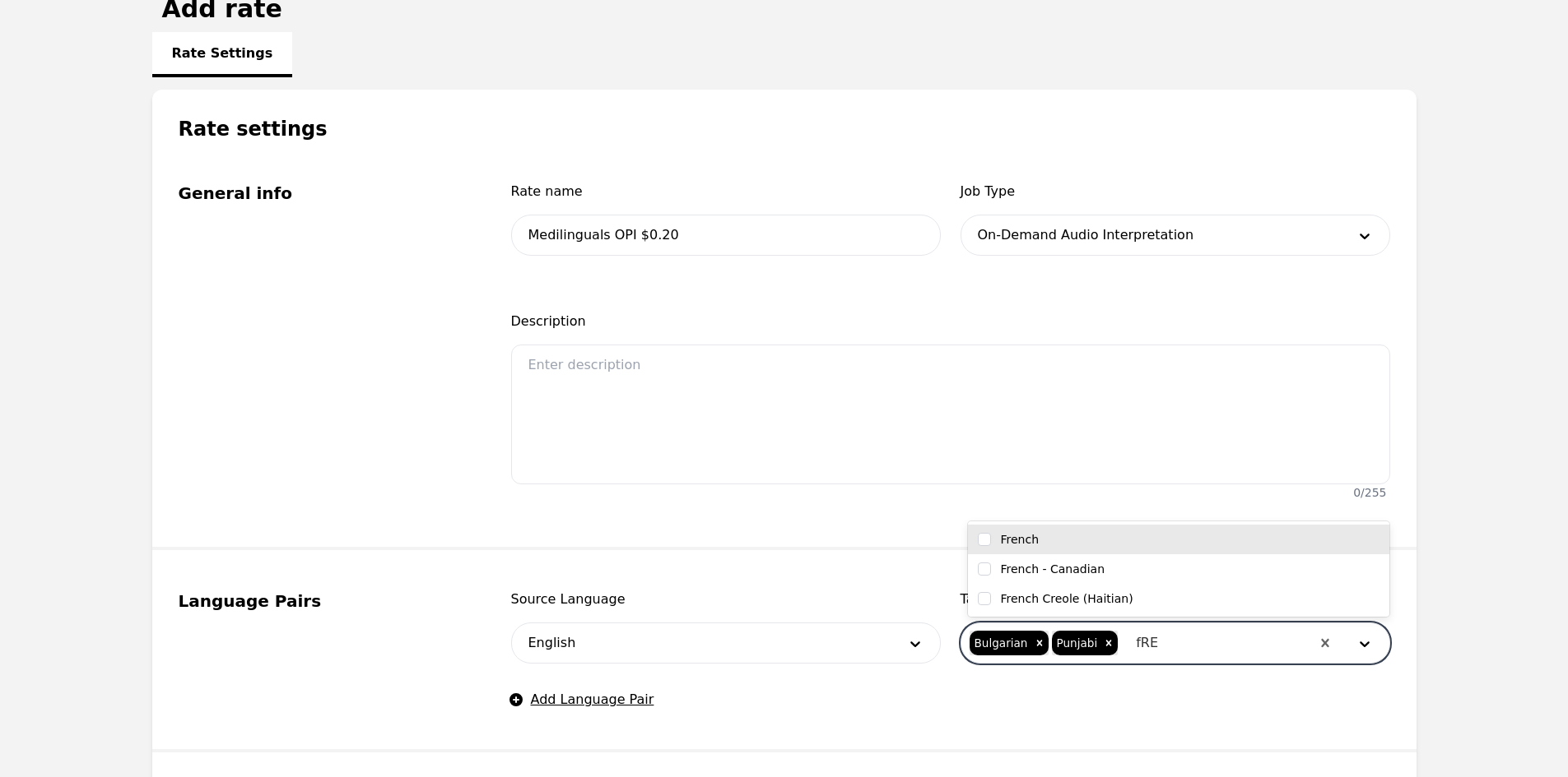
click at [1081, 544] on div "French" at bounding box center [1178, 540] width 402 height 17
checkbox input "true"
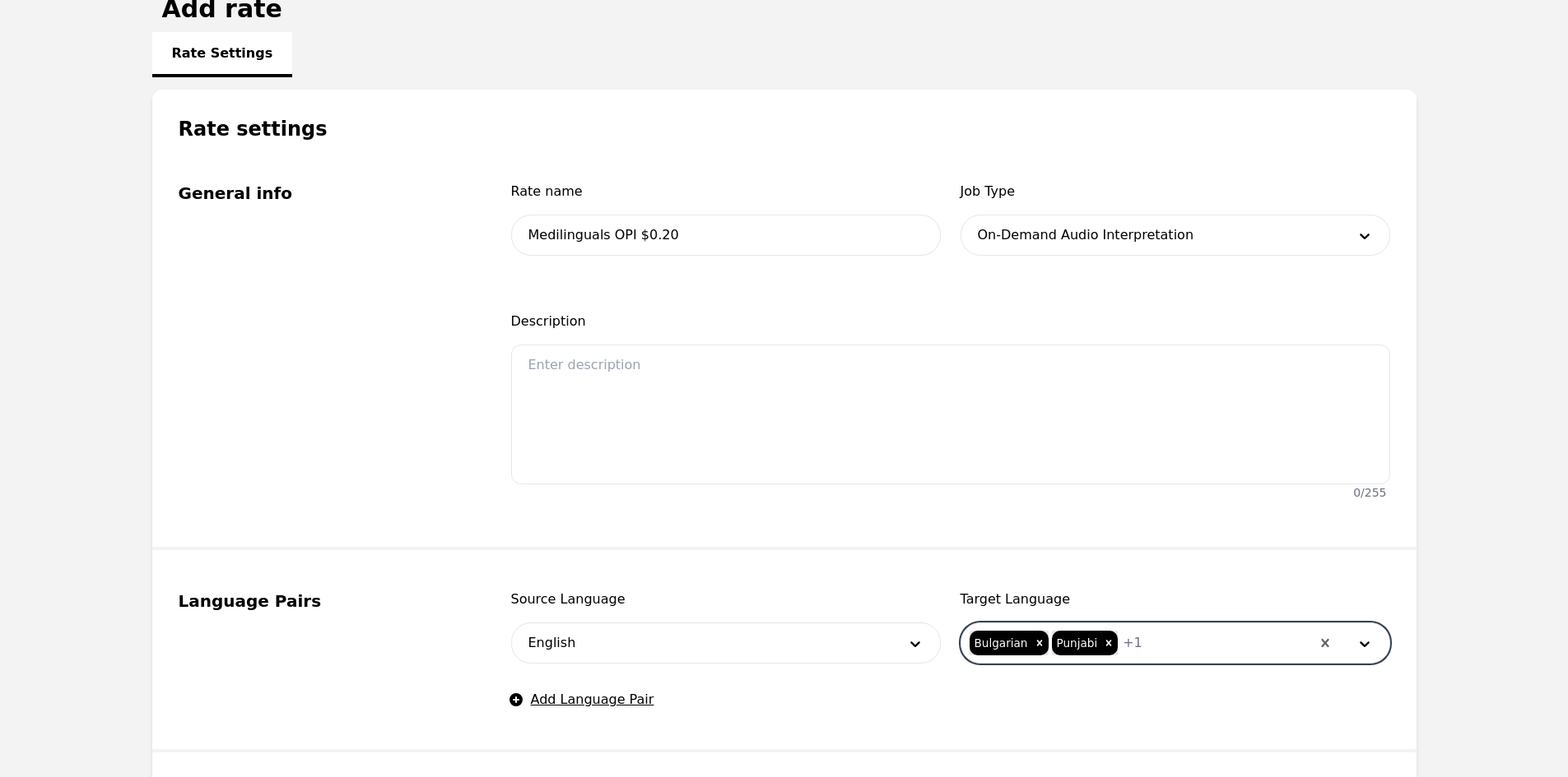
click at [1156, 637] on div at bounding box center [1226, 643] width 168 height 39
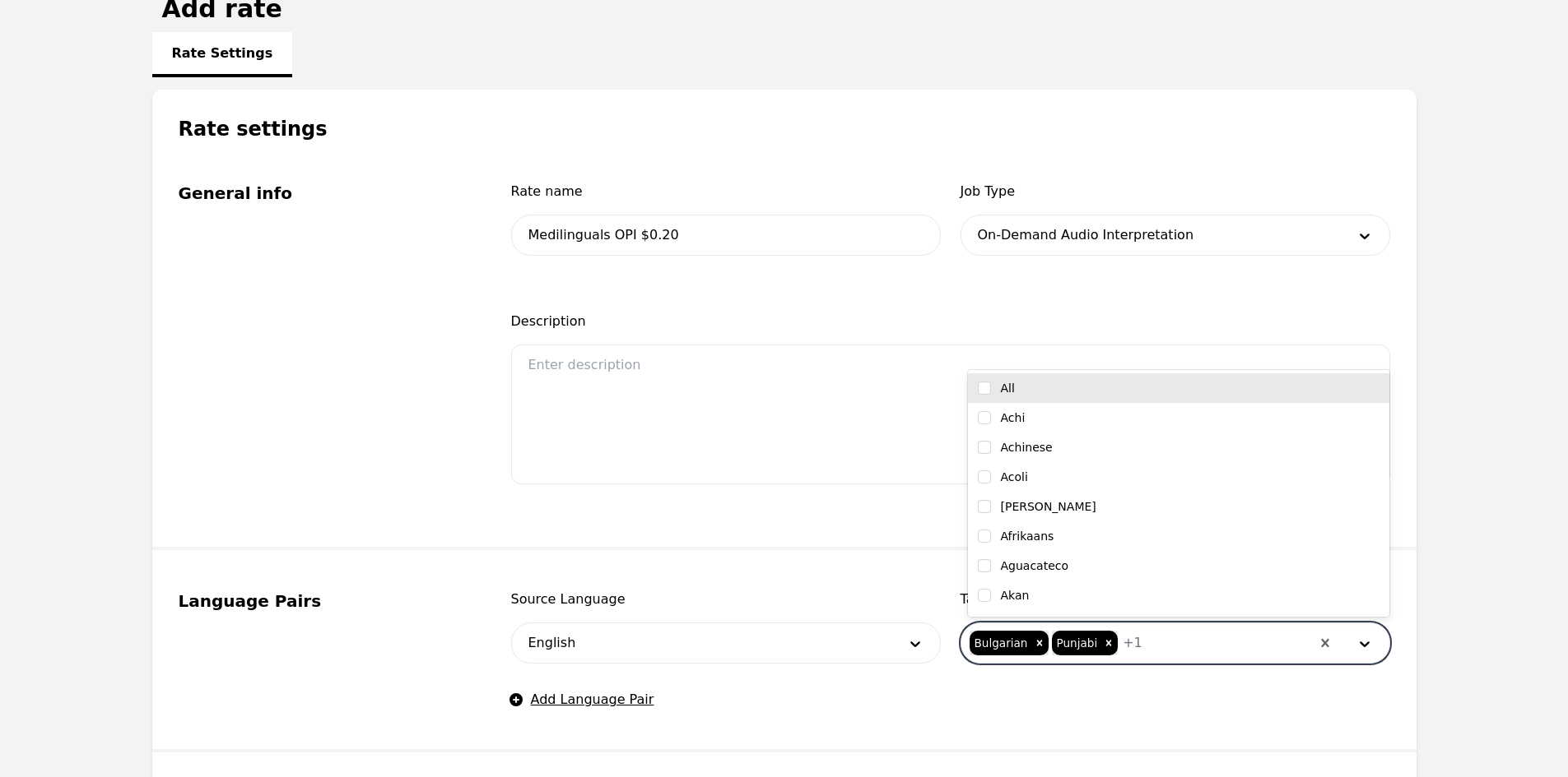
click at [1143, 641] on div at bounding box center [1226, 643] width 168 height 39
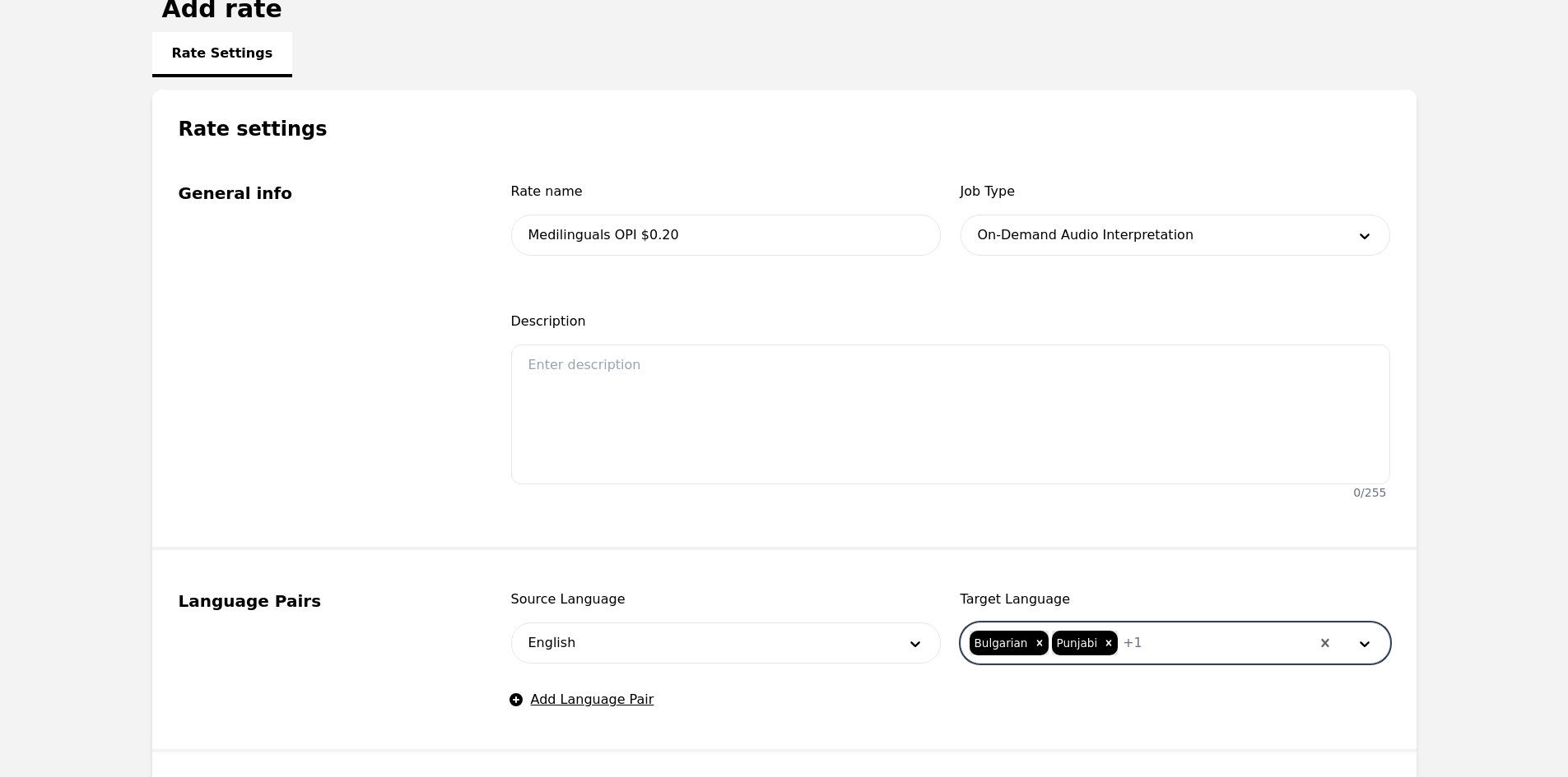
click at [1123, 644] on span "+ 1" at bounding box center [1132, 643] width 20 height 20
click at [1123, 646] on span "+ 1" at bounding box center [1132, 643] width 20 height 20
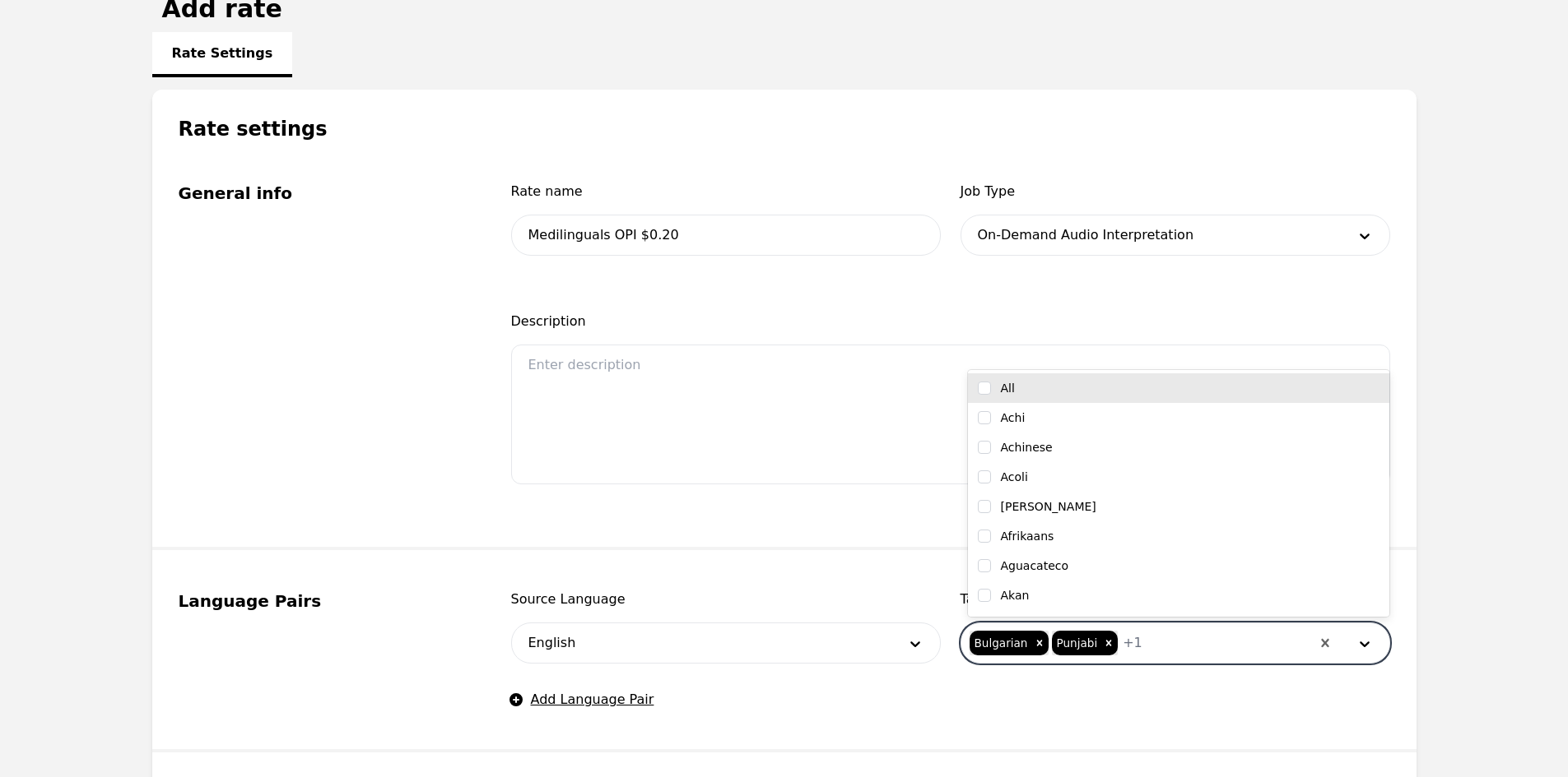
click at [1123, 646] on span "+ 1" at bounding box center [1132, 643] width 20 height 20
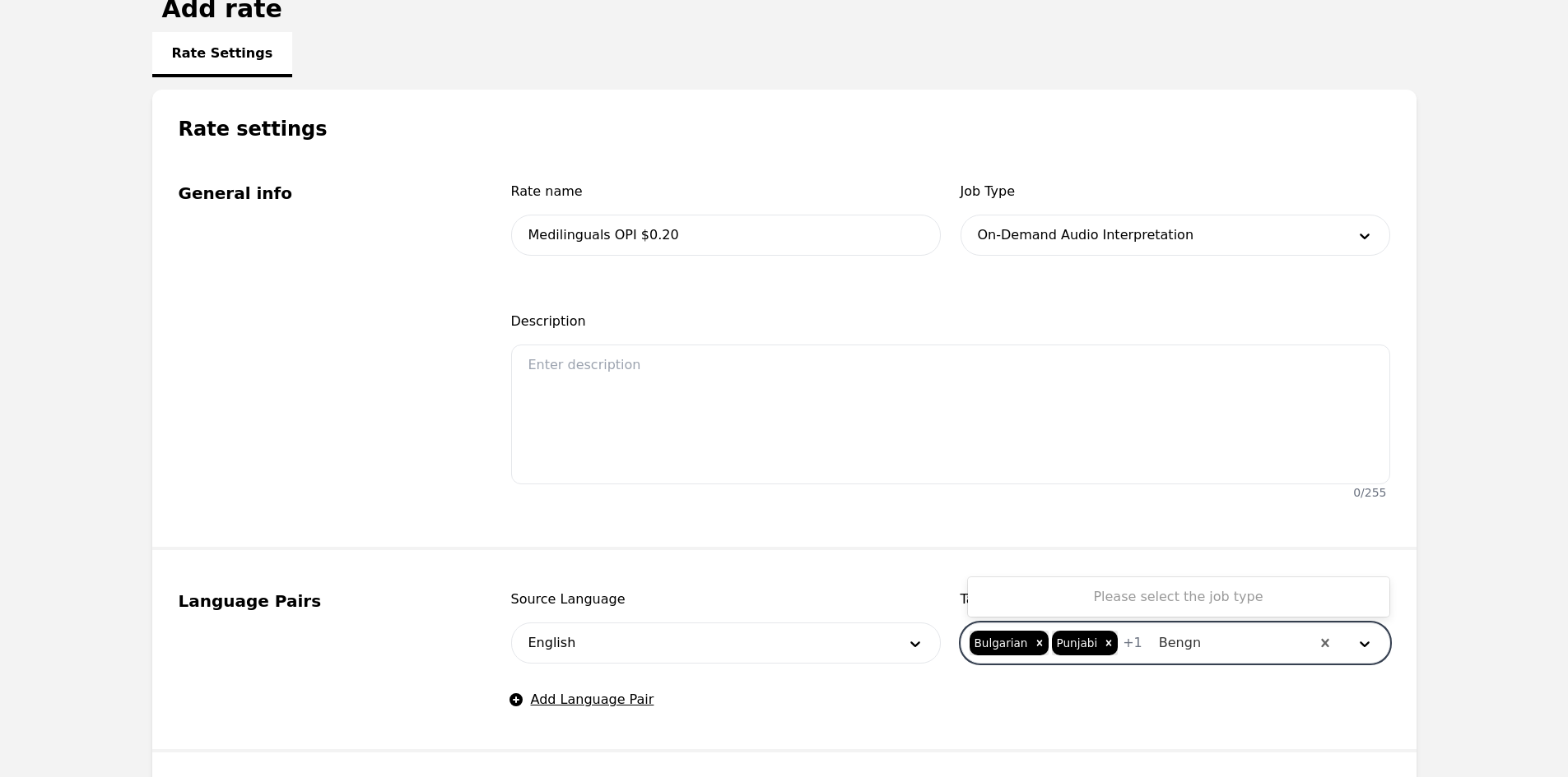
type input "Beng"
click at [1099, 594] on div "Bengali (Bangla)" at bounding box center [1178, 599] width 402 height 17
checkbox input "true"
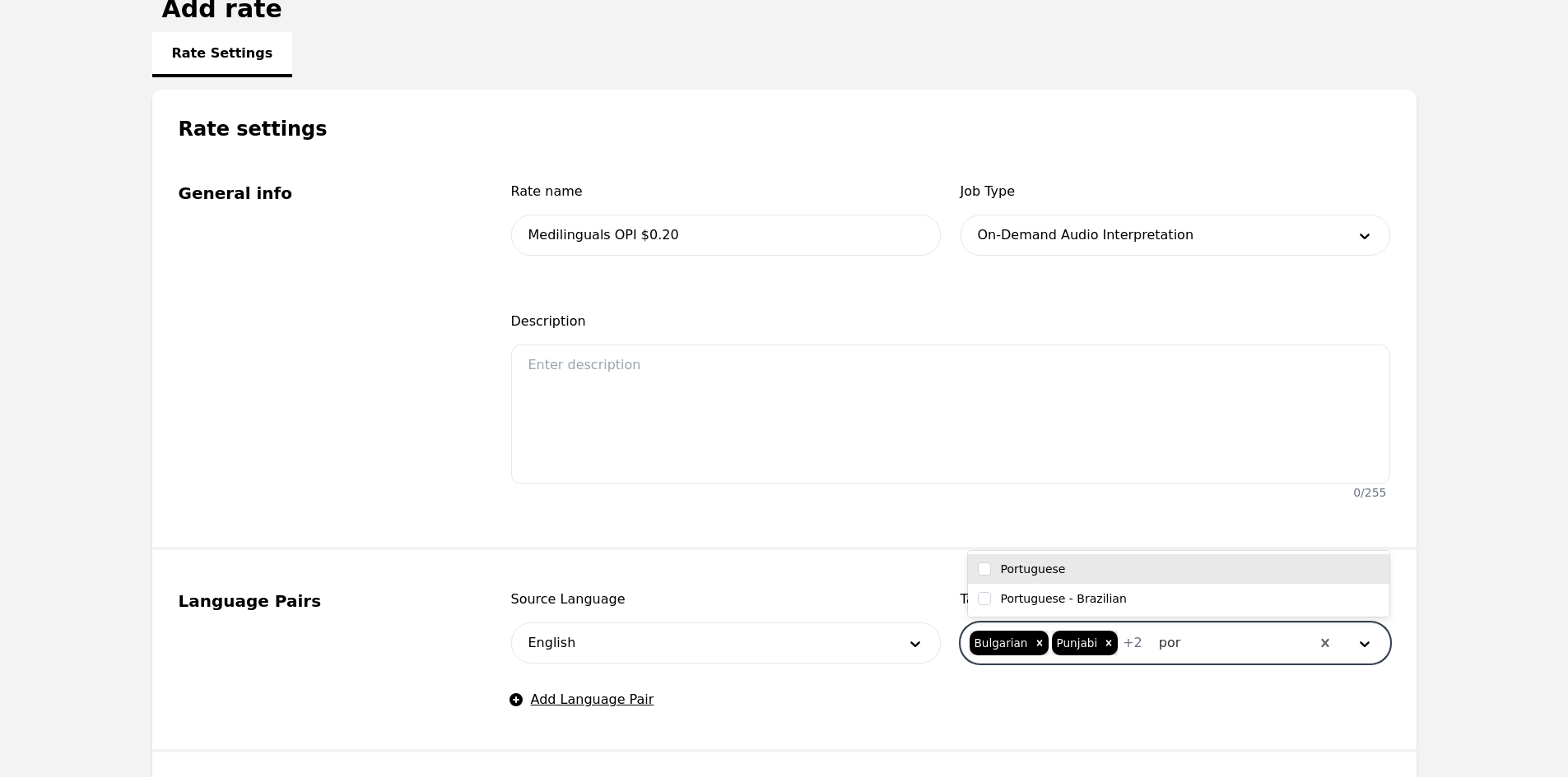
type input "port"
click at [1067, 571] on div "Portuguese" at bounding box center [1178, 570] width 402 height 17
checkbox input "true"
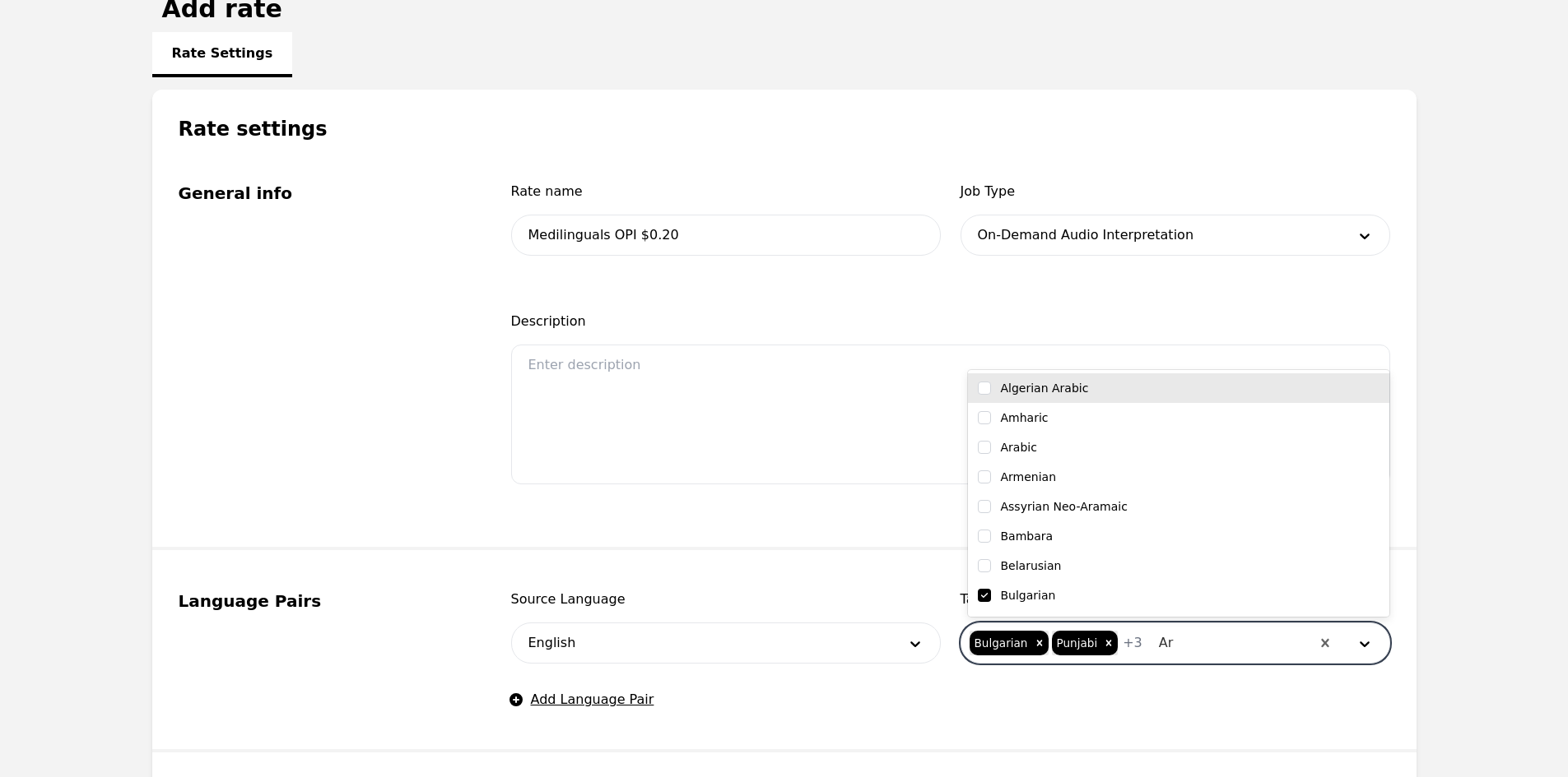
type input "Arm"
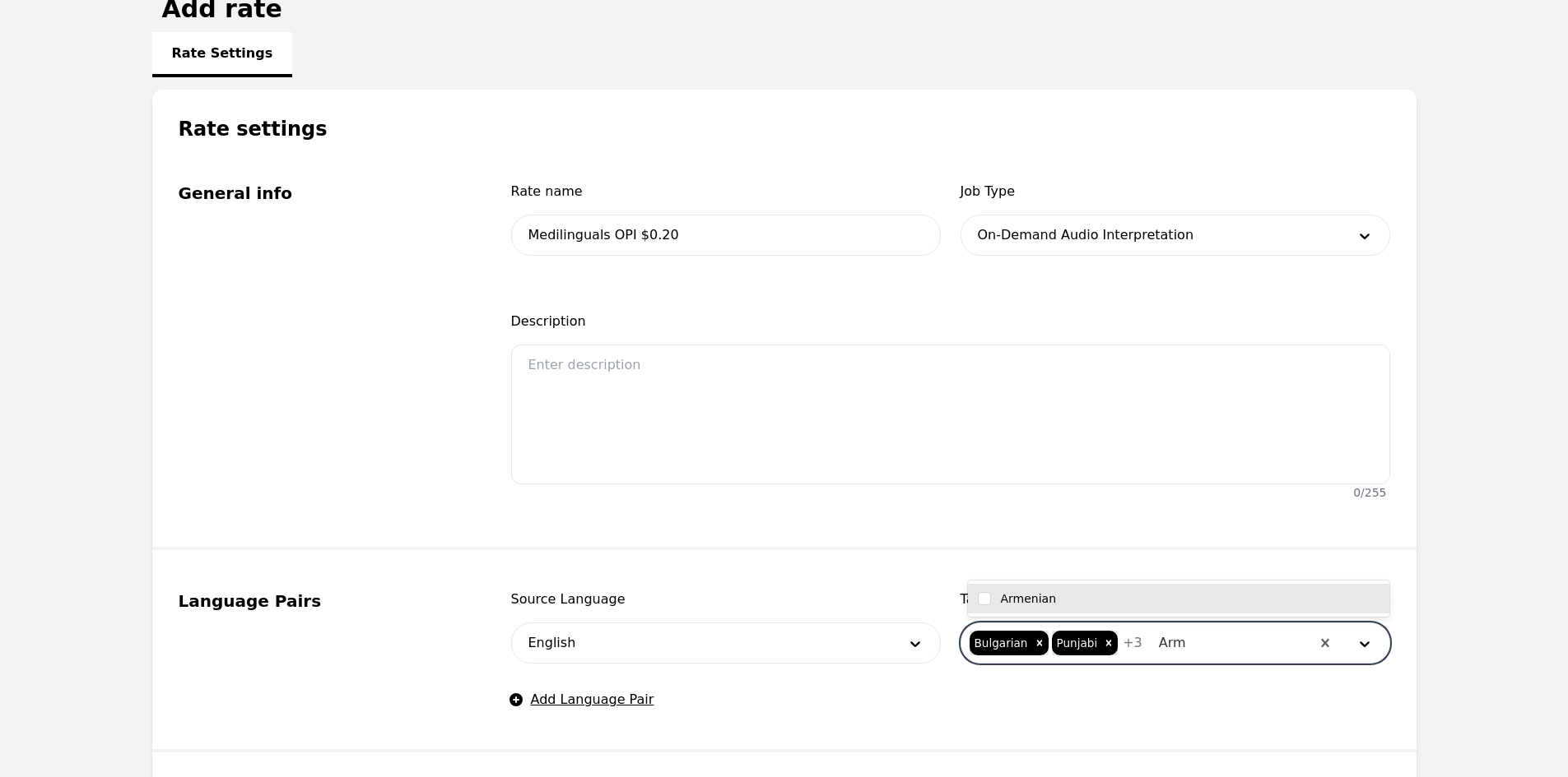
click at [1118, 609] on div "Armenian" at bounding box center [1178, 599] width 422 height 30
checkbox input "true"
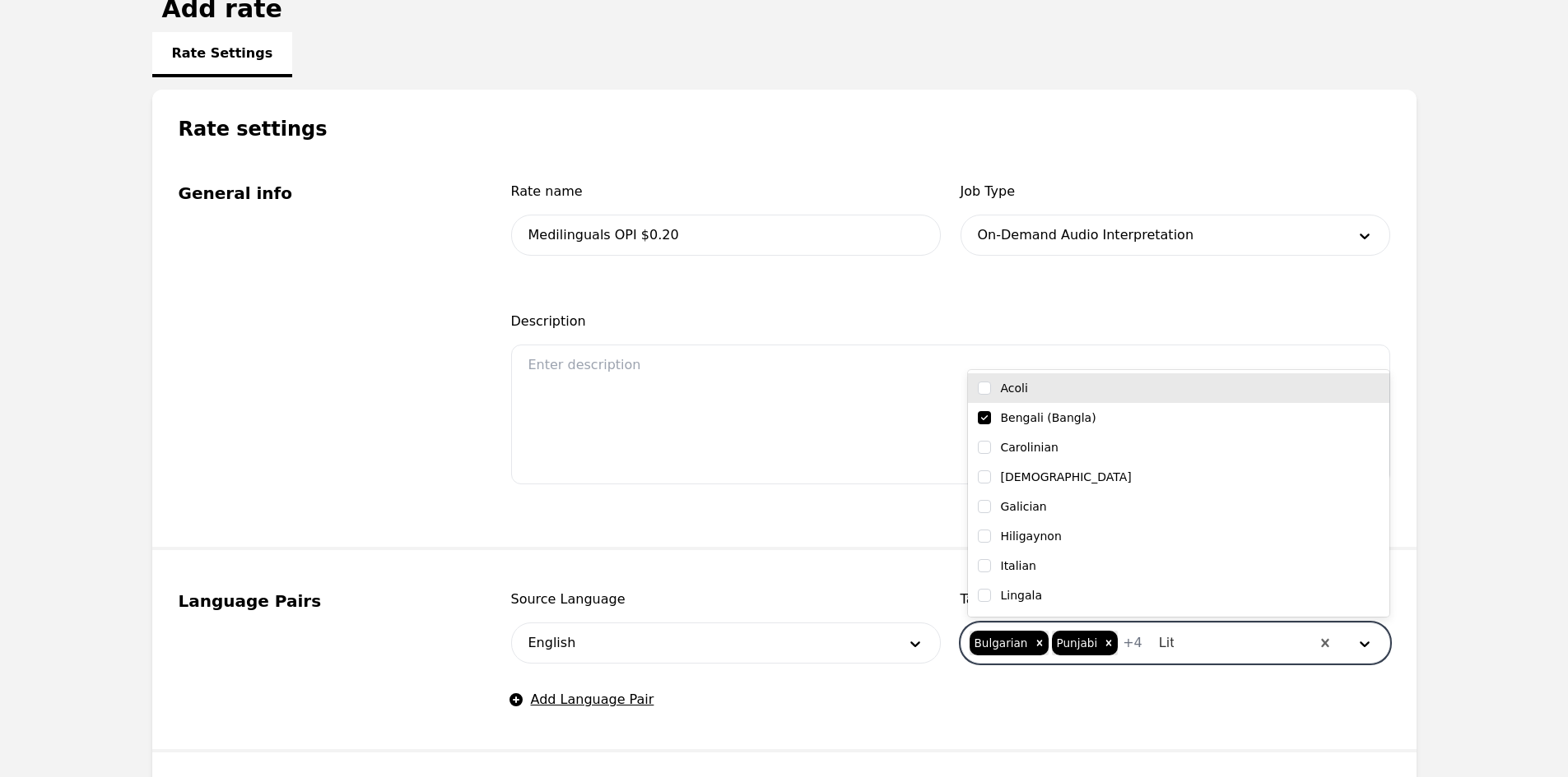
type input "Lith"
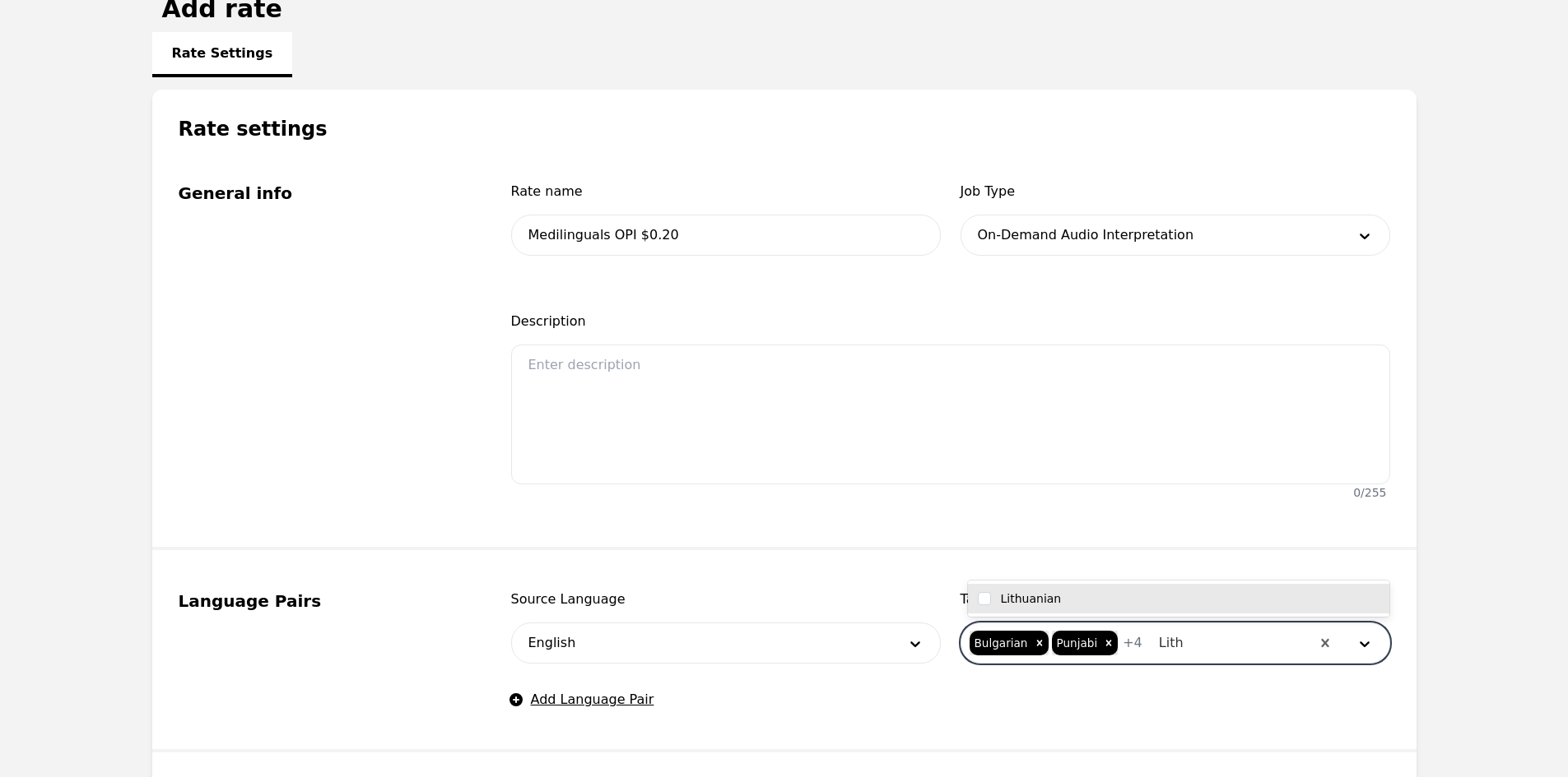
click at [1099, 596] on div "Lithuanian" at bounding box center [1178, 599] width 402 height 17
checkbox input "true"
type input "bur"
click at [1055, 602] on div "Burmese" at bounding box center [1178, 599] width 402 height 17
checkbox input "true"
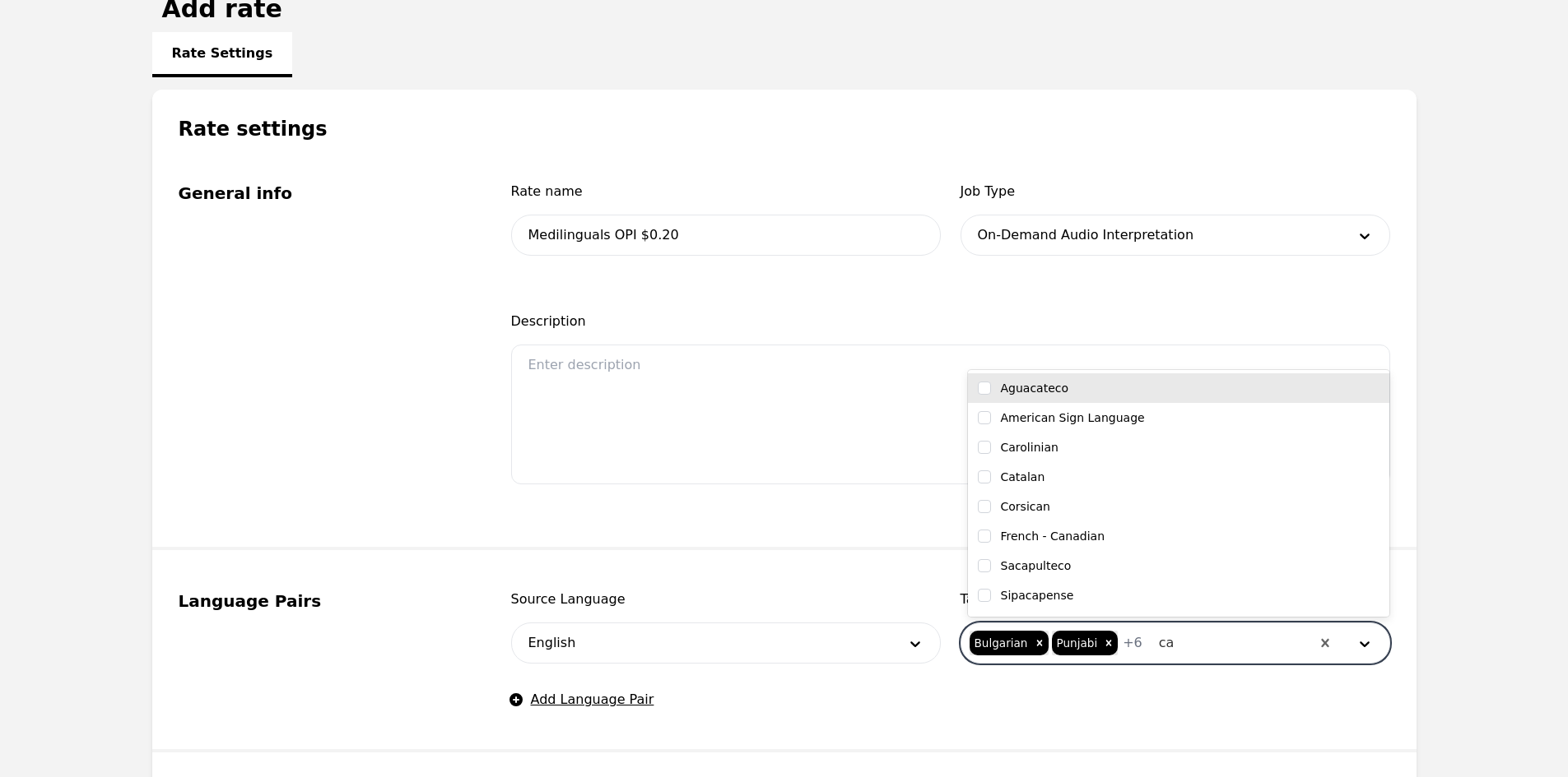
type input "c"
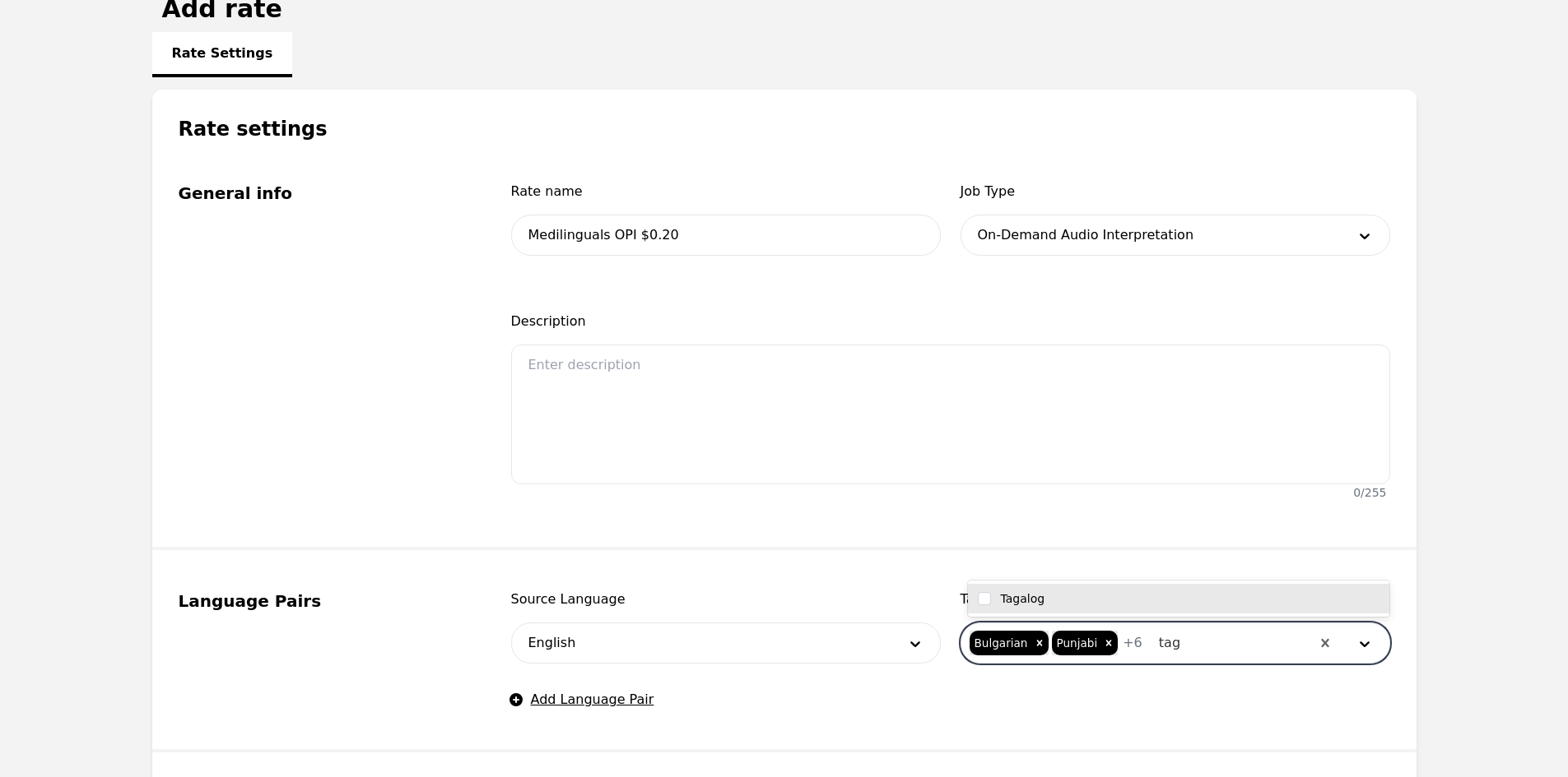
type input "taga"
click at [1152, 609] on div "Tagalog" at bounding box center [1178, 599] width 422 height 30
checkbox input "true"
type input "hmong"
click at [1196, 597] on div "Hmong" at bounding box center [1178, 599] width 402 height 17
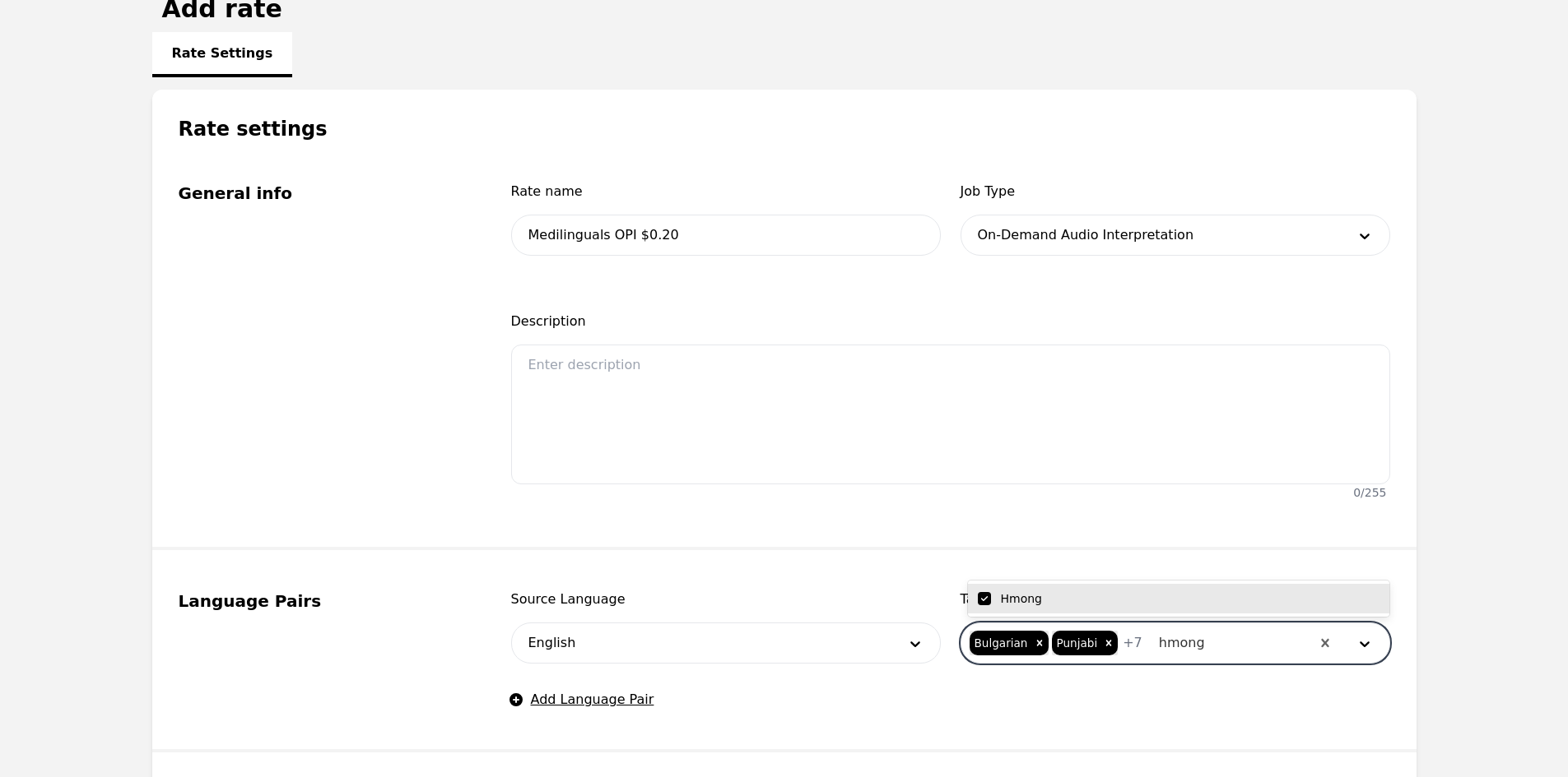
checkbox input "true"
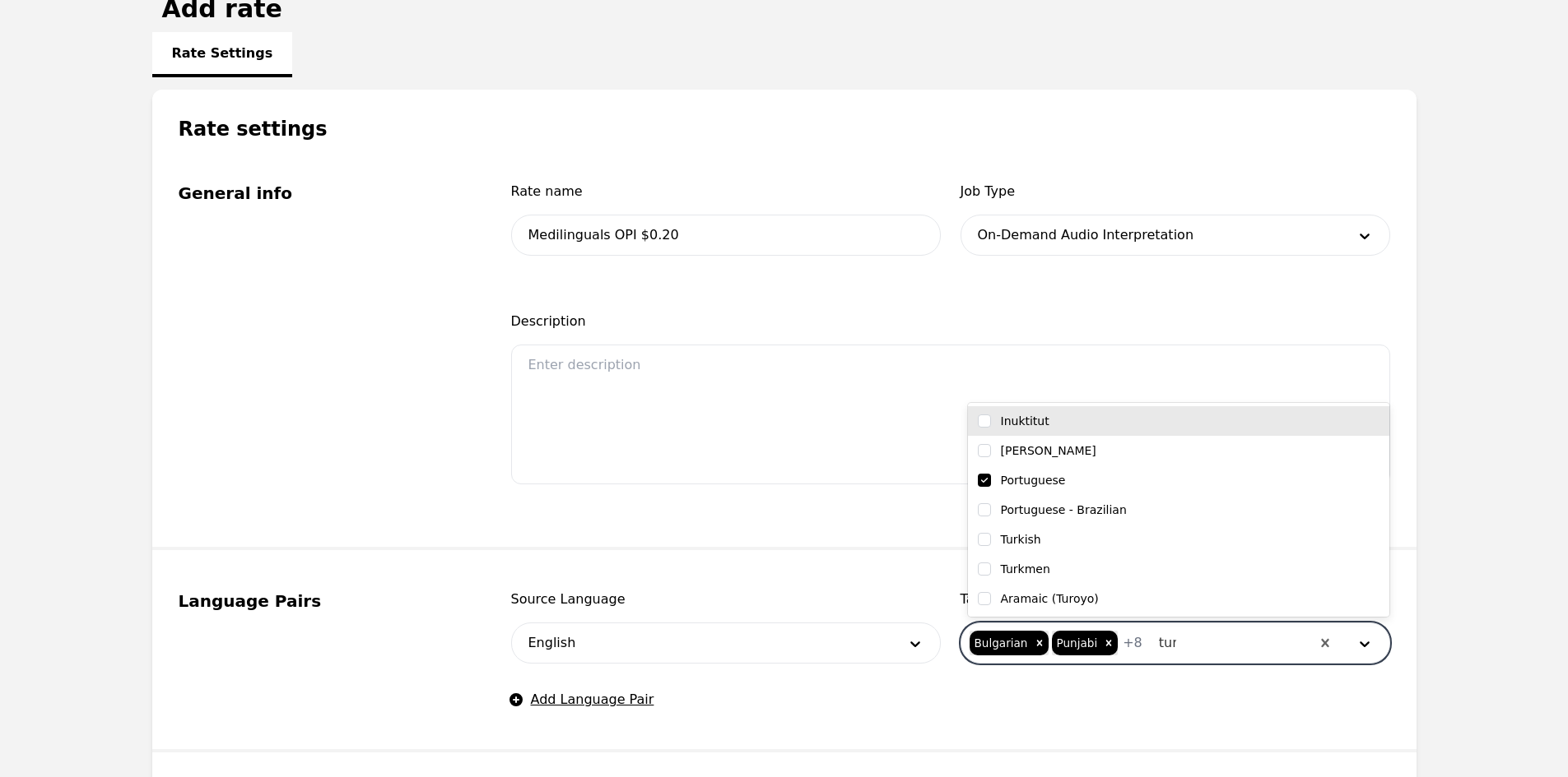
type input "turk"
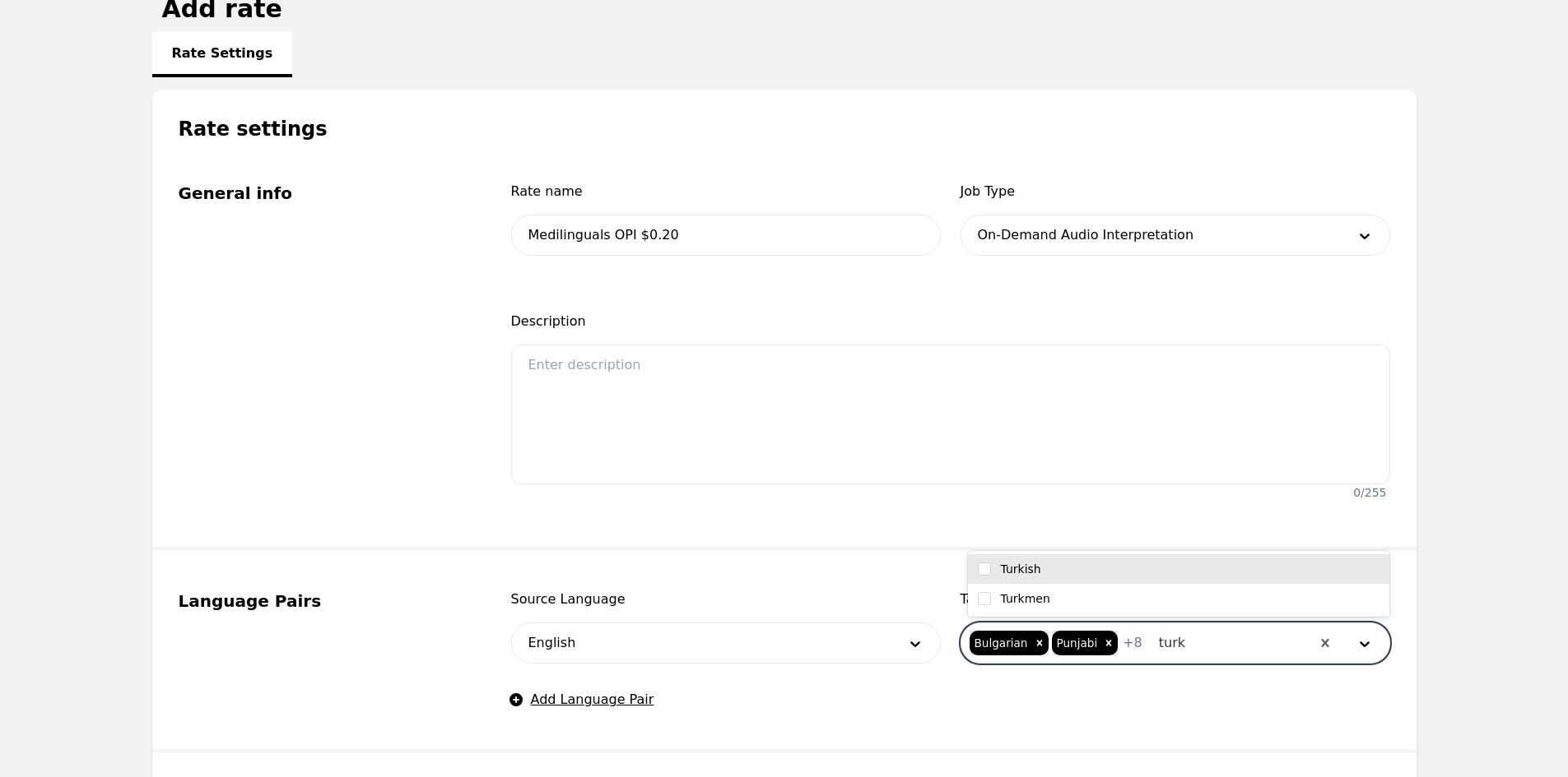
click at [1149, 570] on div "Turkish" at bounding box center [1178, 570] width 402 height 17
checkbox input "true"
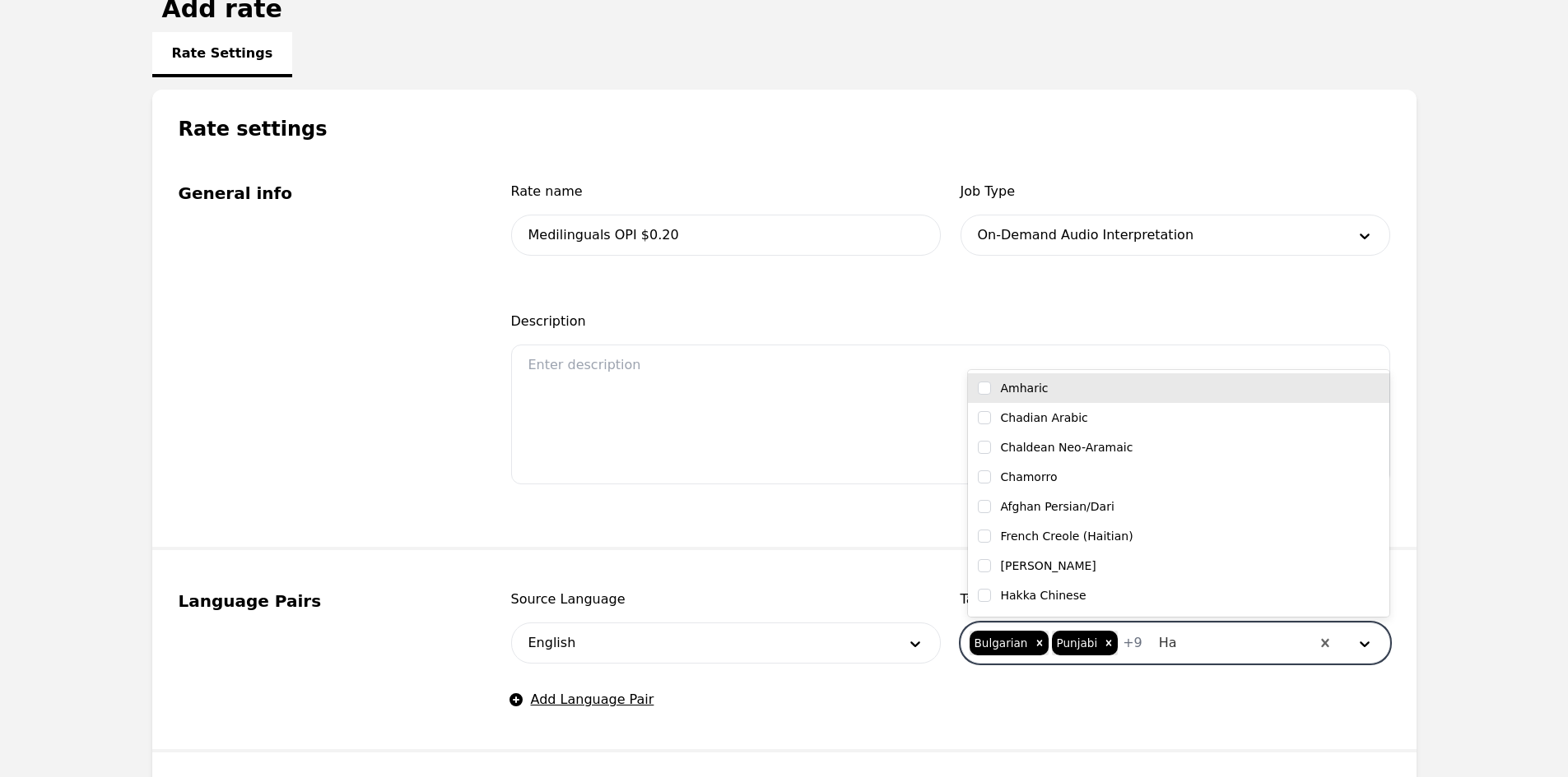
type input "Hai"
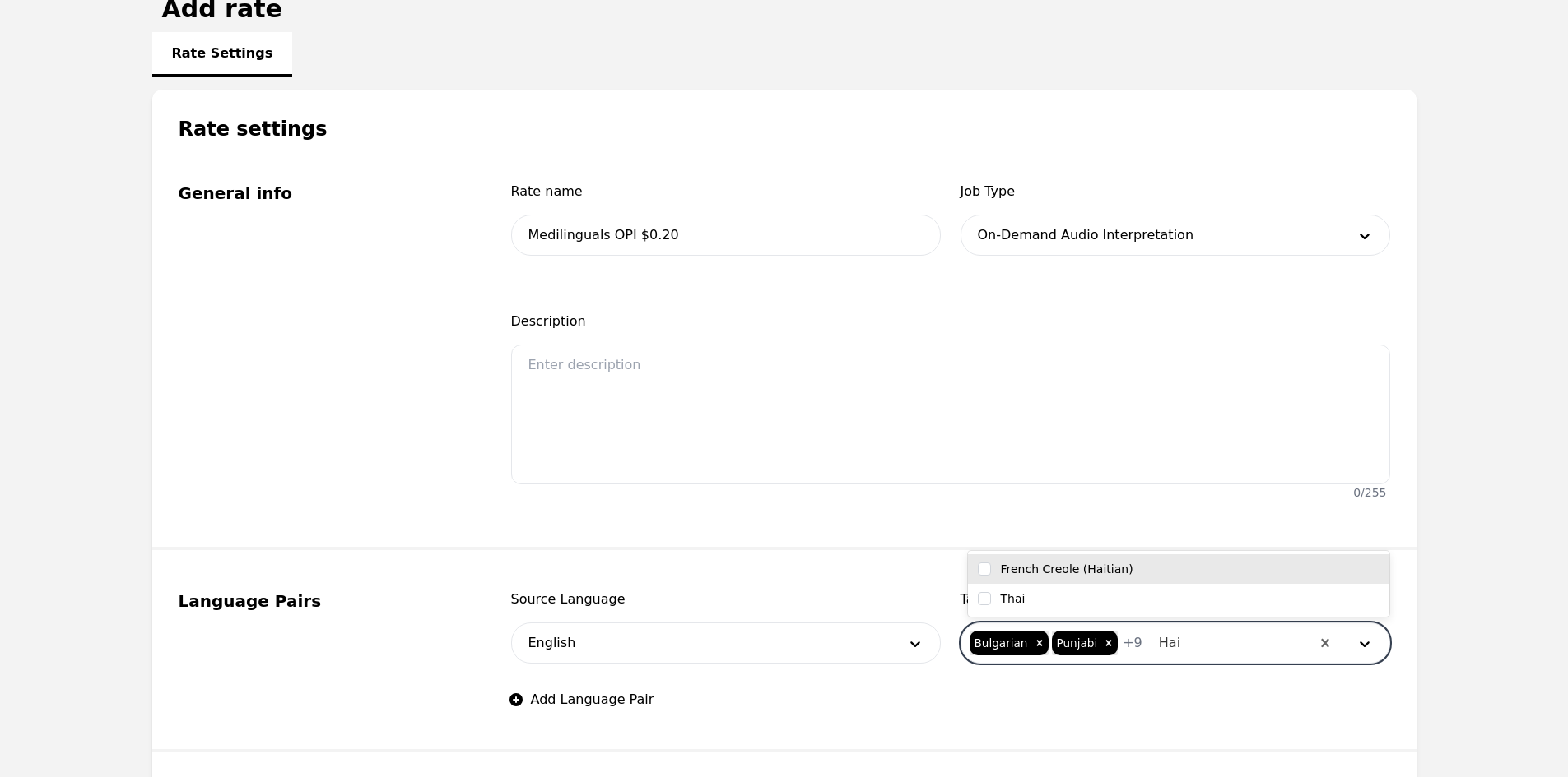
click at [1117, 576] on label "French Creole (Haitian)" at bounding box center [1067, 570] width 132 height 17
checkbox input "true"
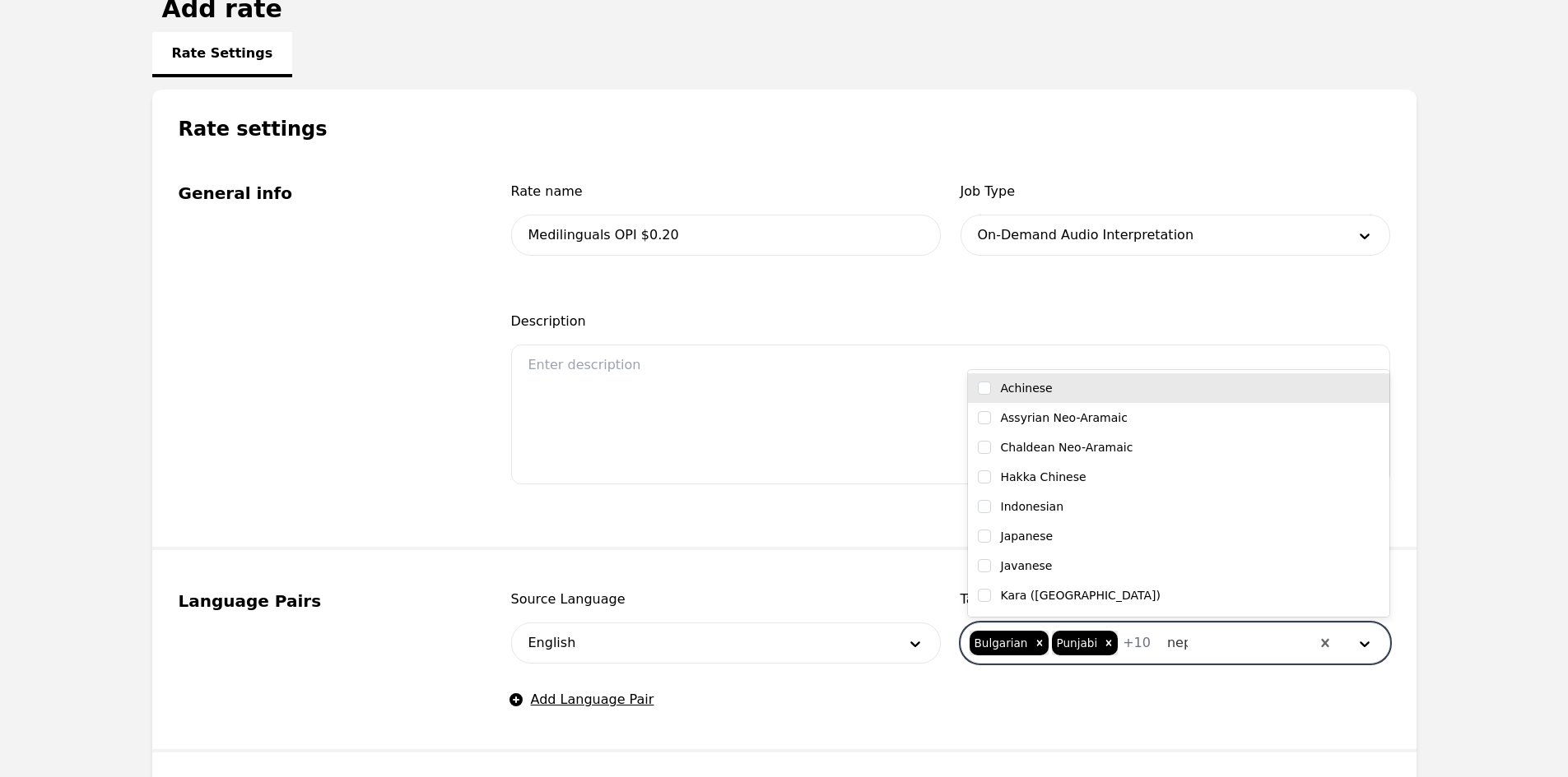
type input "nepa"
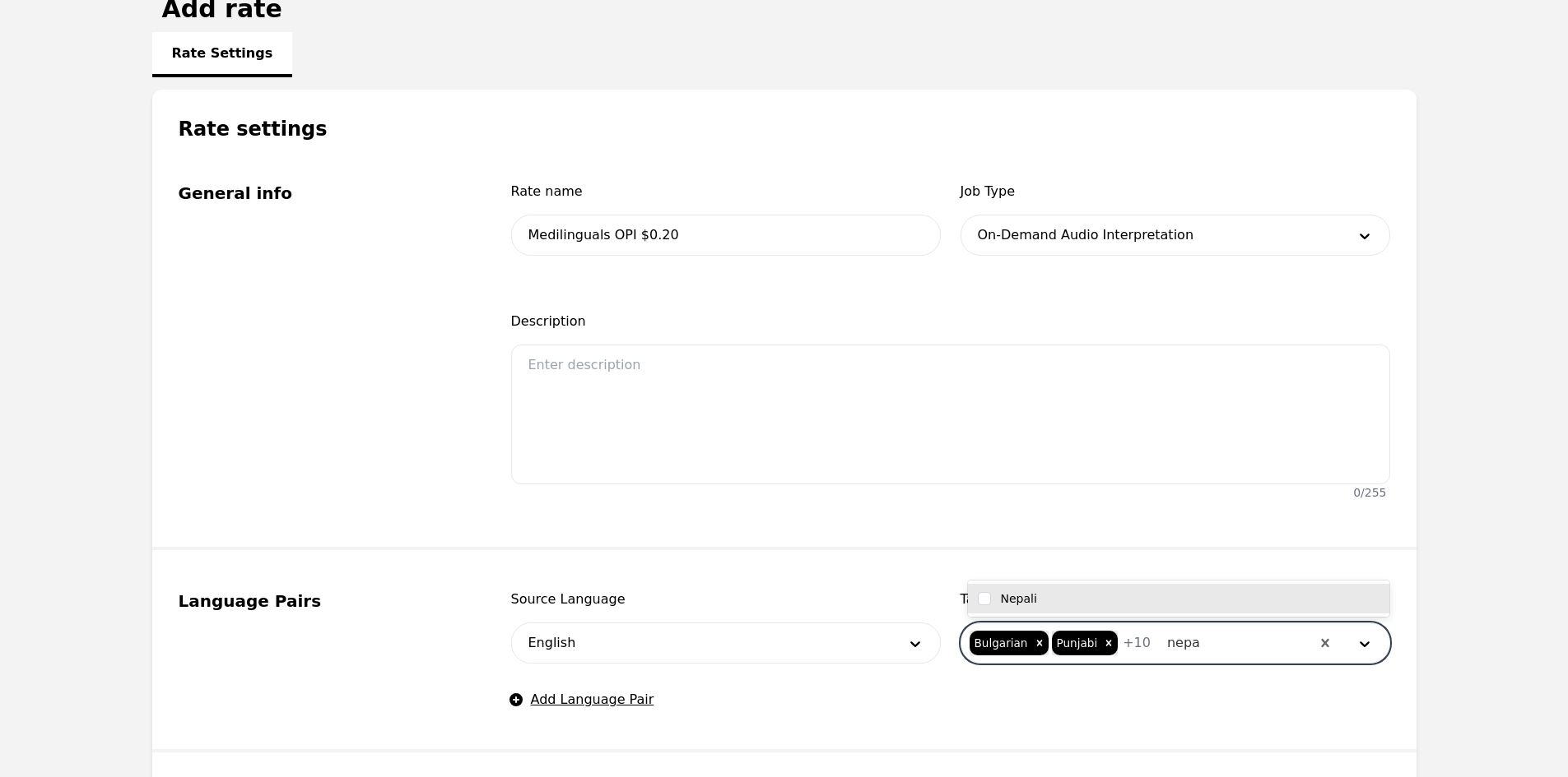
click at [1123, 595] on div "Nepali" at bounding box center [1178, 599] width 402 height 17
checkbox input "true"
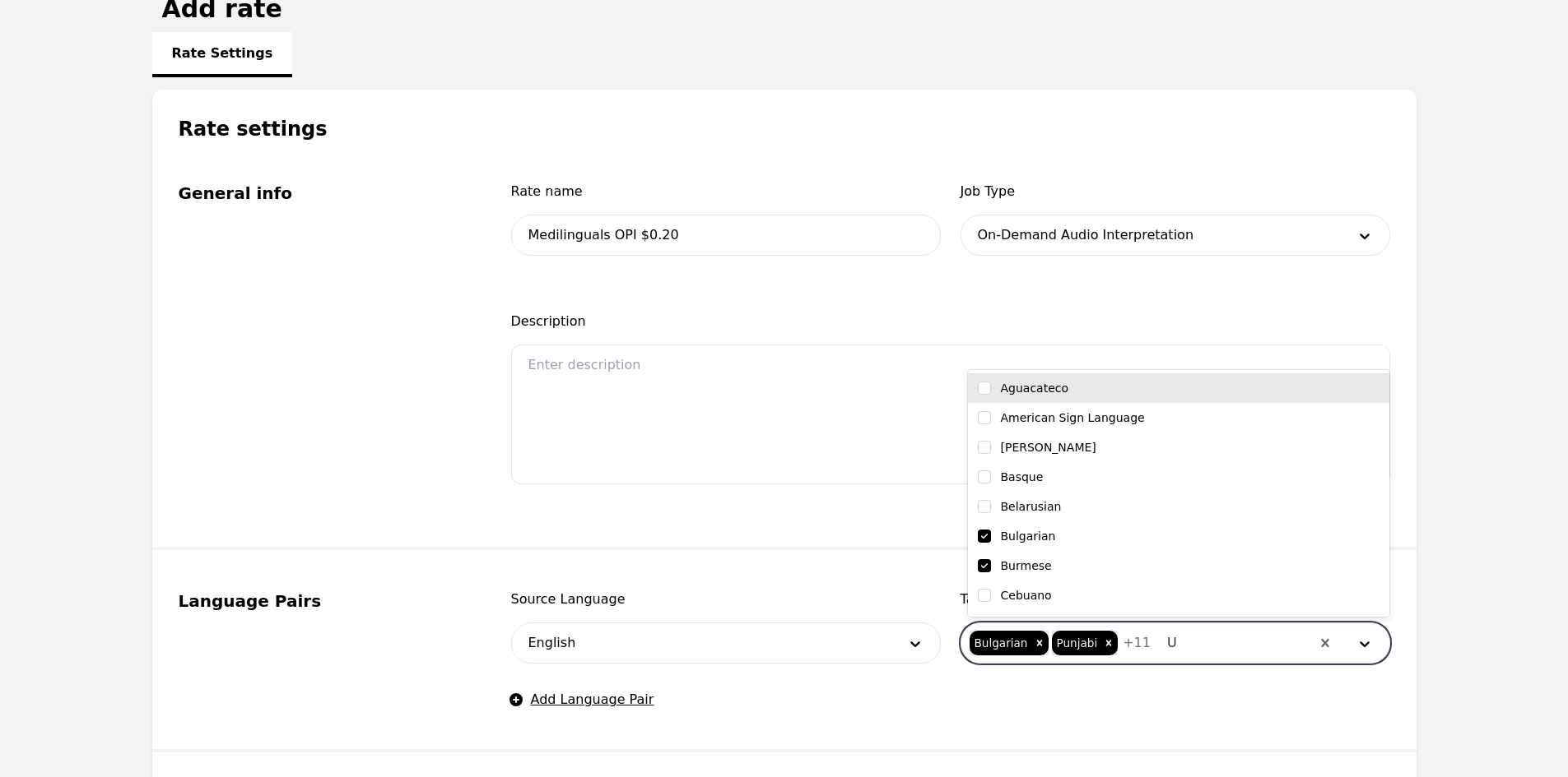
type input "Uz"
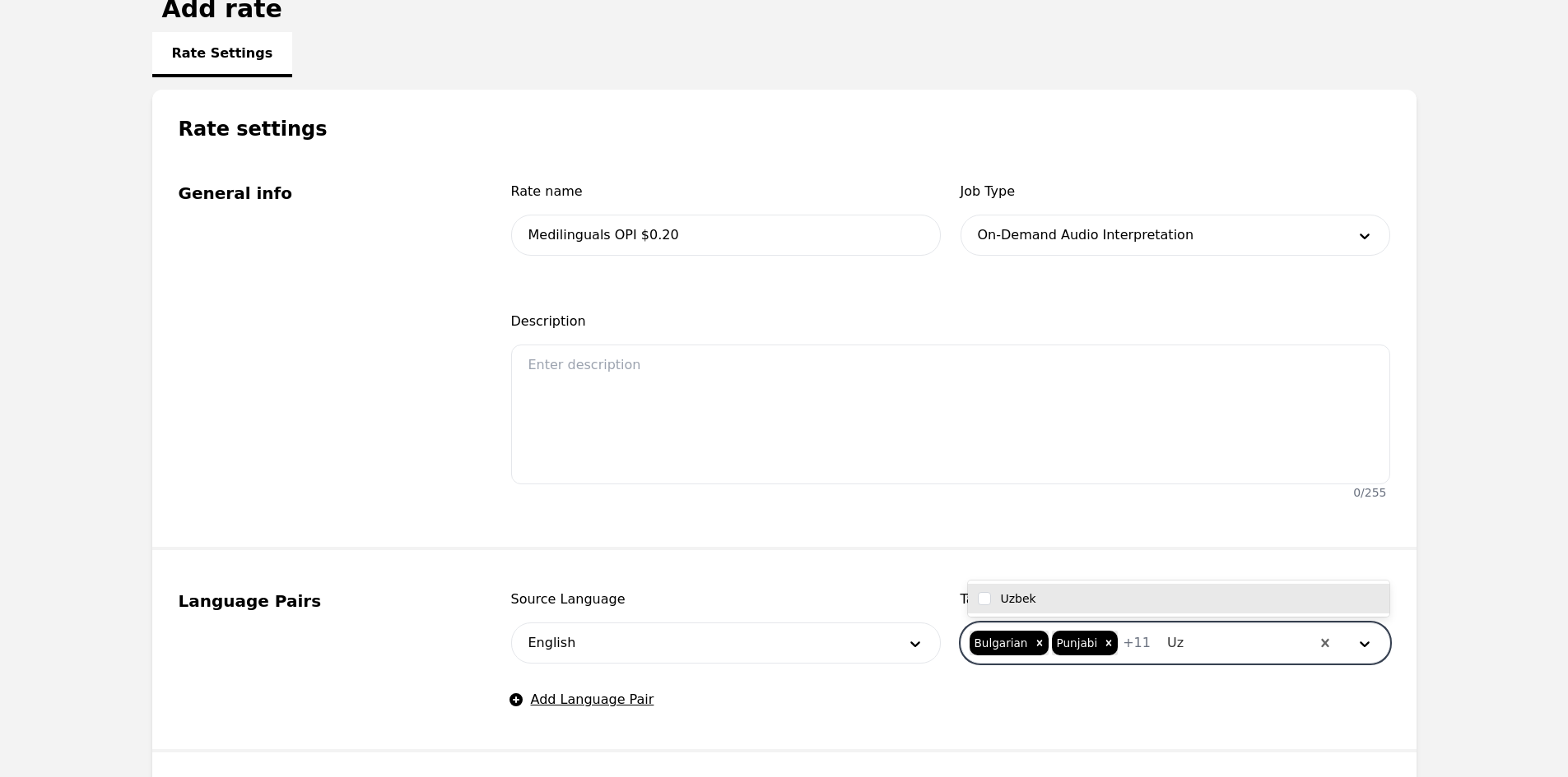
click at [1115, 596] on div "Uzbek" at bounding box center [1178, 599] width 402 height 17
checkbox input "true"
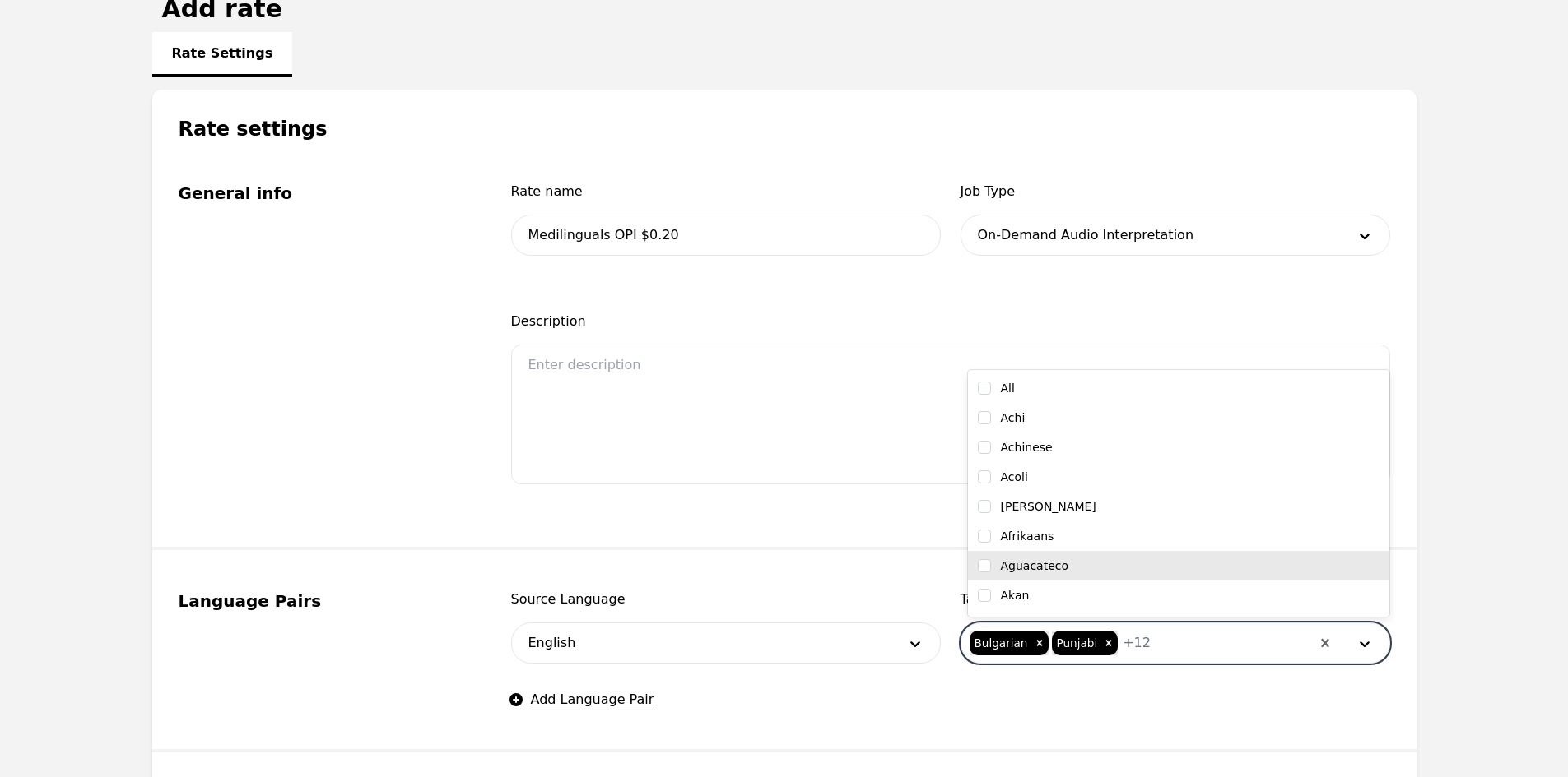
click at [849, 327] on span "Description" at bounding box center [950, 321] width 879 height 20
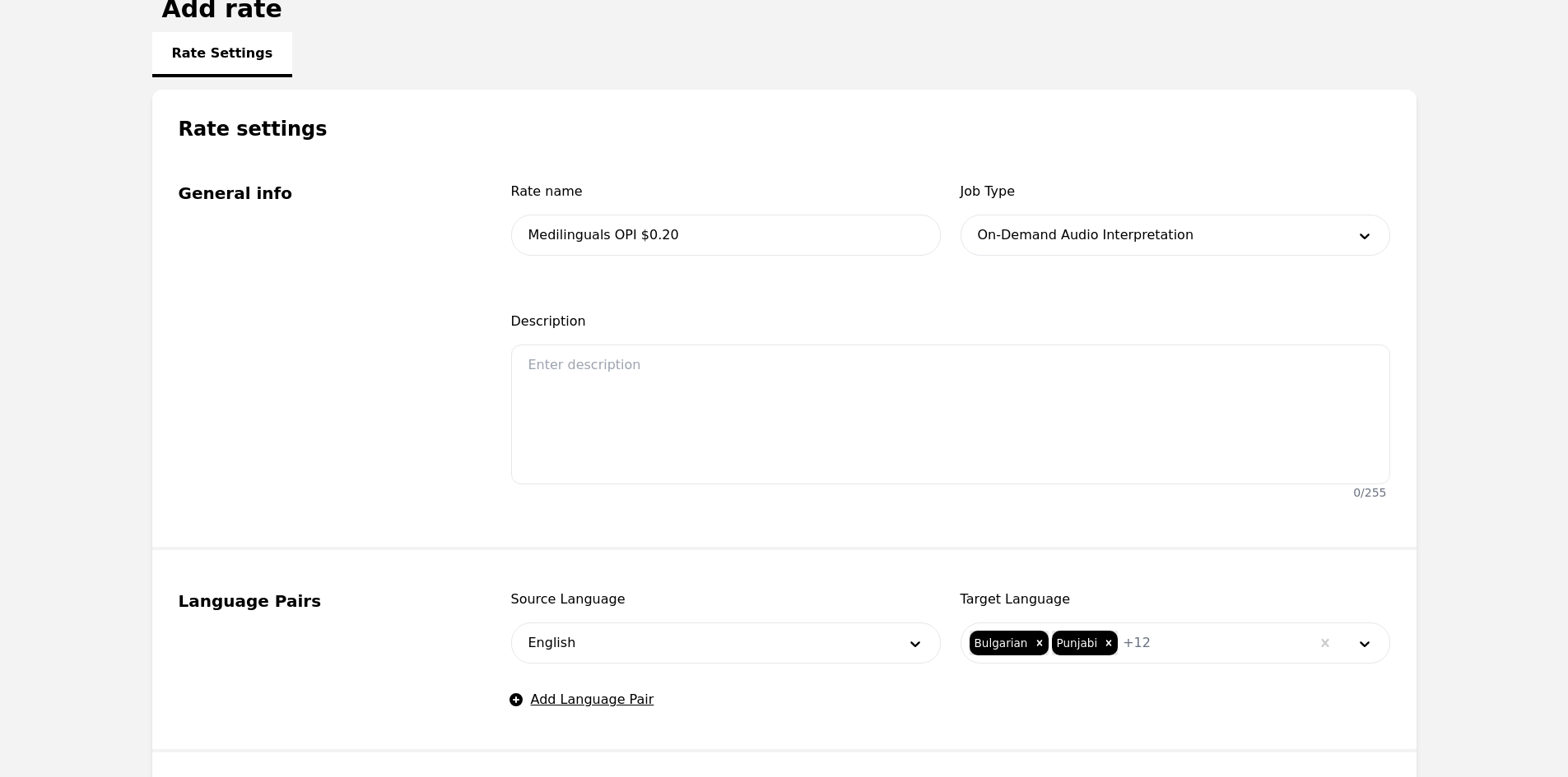
click at [1123, 640] on span "+ 12" at bounding box center [1137, 643] width 28 height 20
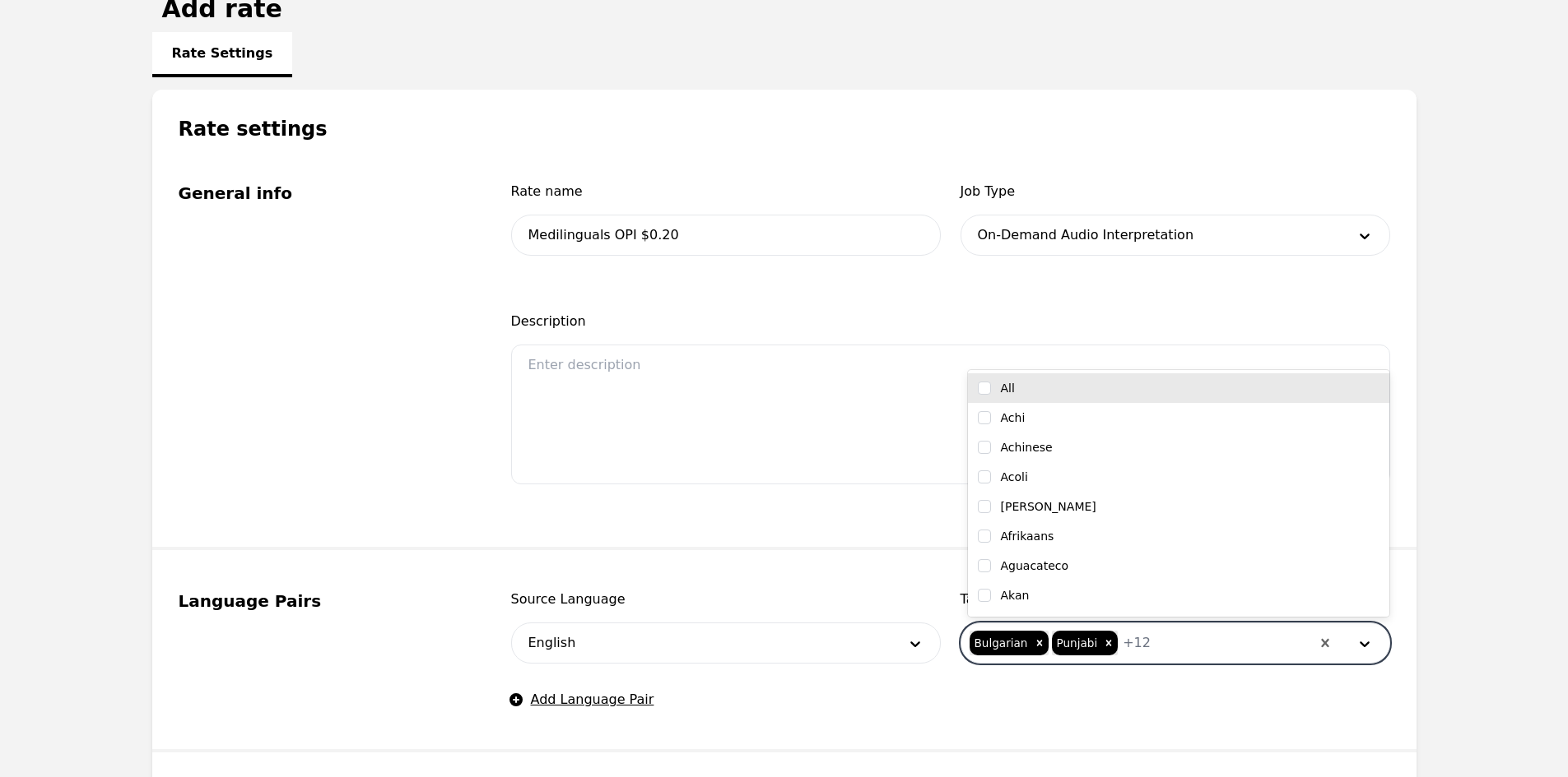
click at [1123, 640] on span "+ 12" at bounding box center [1137, 643] width 28 height 20
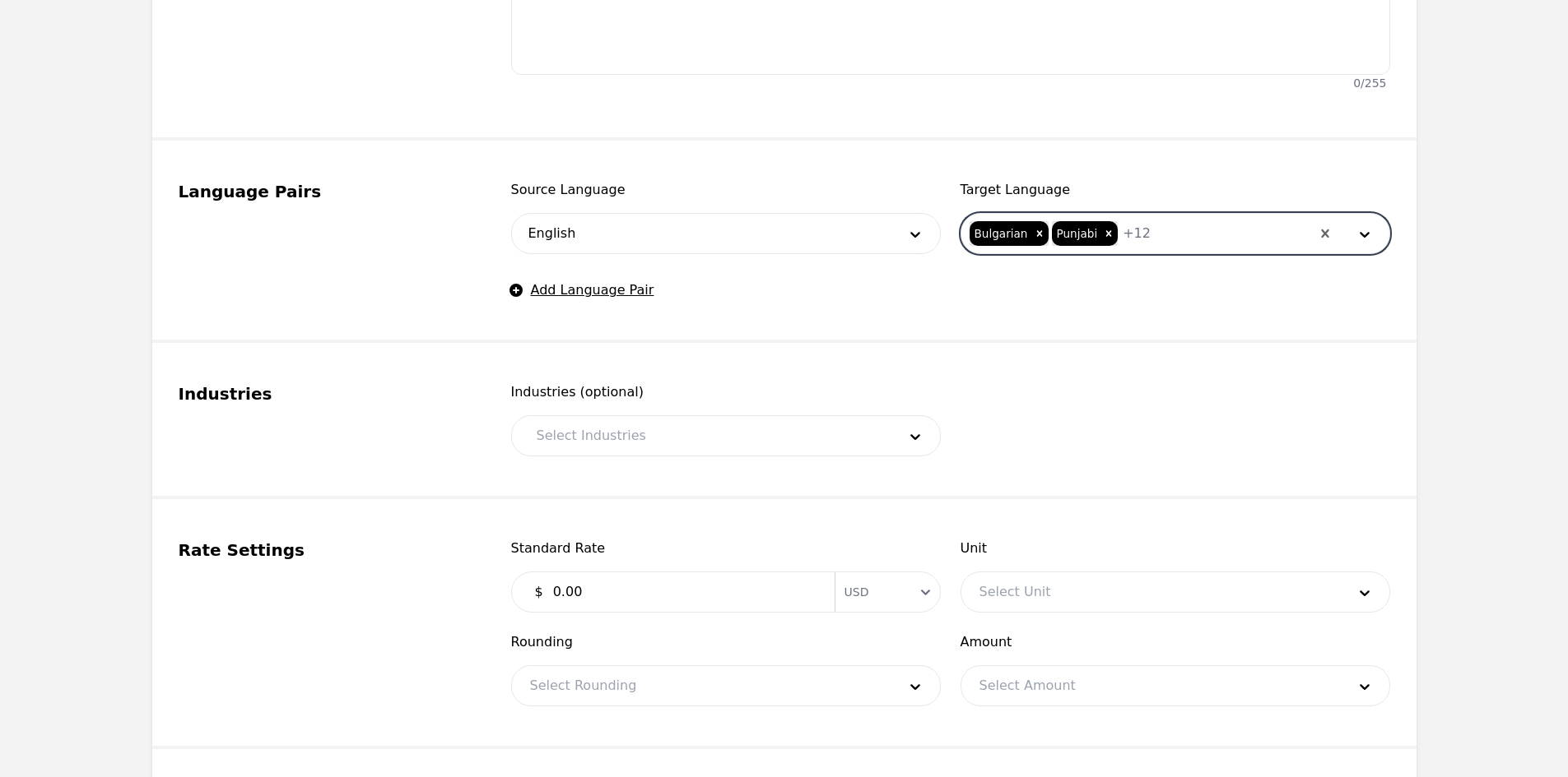
scroll to position [658, 0]
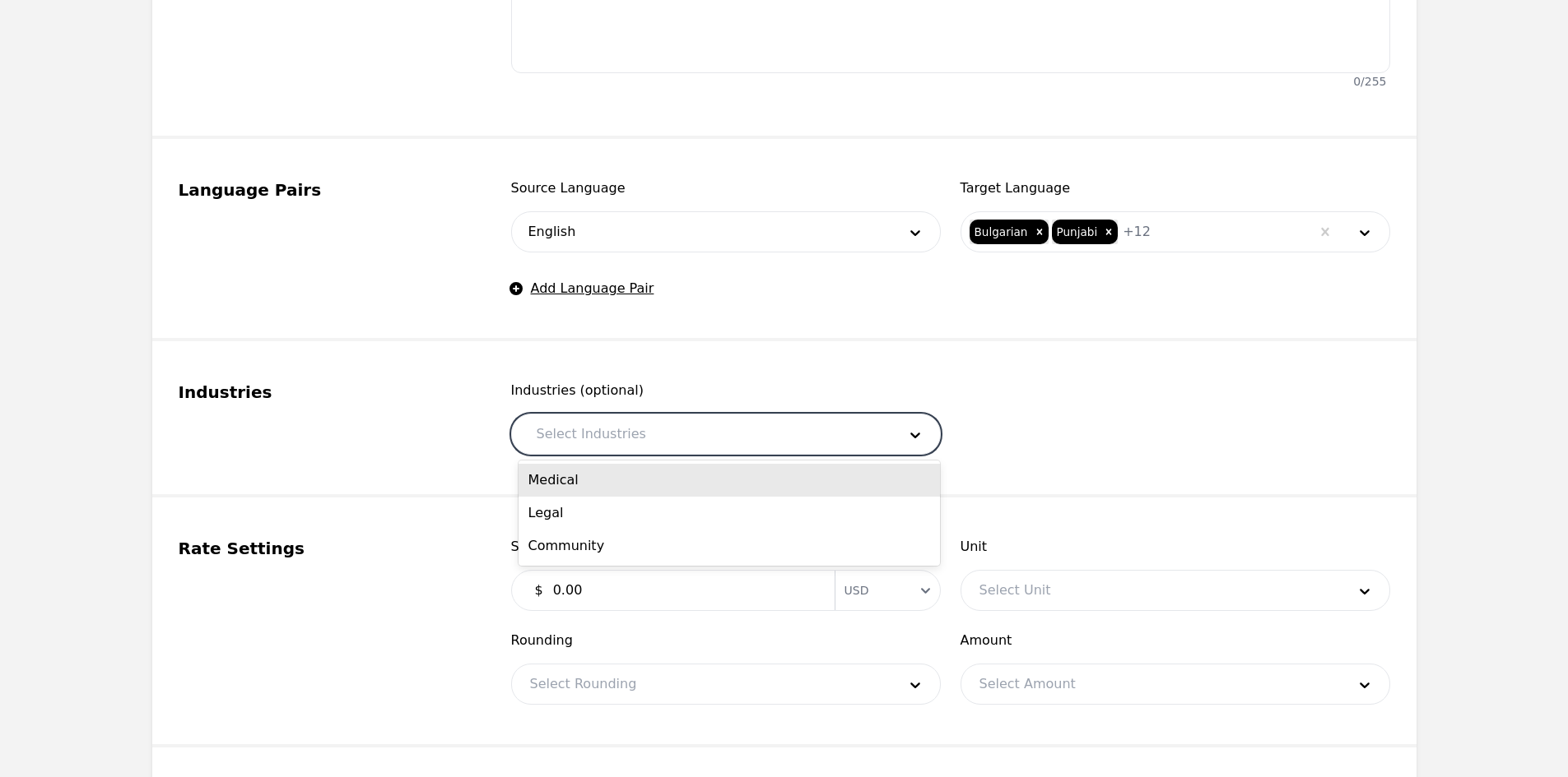
click at [630, 419] on div at bounding box center [704, 434] width 372 height 39
click at [606, 481] on div "Medical" at bounding box center [729, 480] width 422 height 33
click at [607, 436] on input "text" at bounding box center [608, 434] width 4 height 20
click at [609, 469] on div "Legal" at bounding box center [729, 480] width 422 height 33
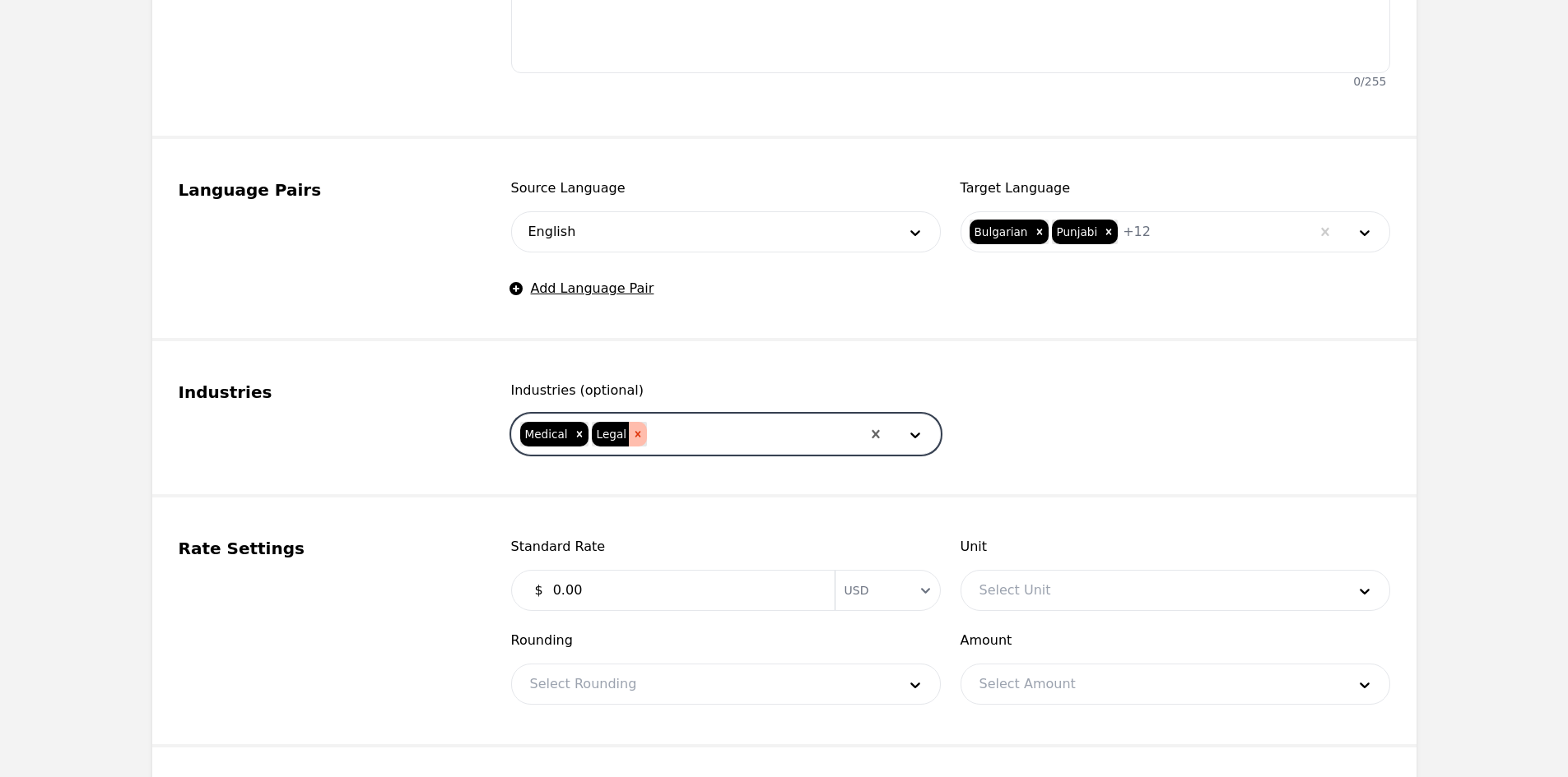
click at [632, 437] on icon "Remove Legal" at bounding box center [638, 434] width 11 height 11
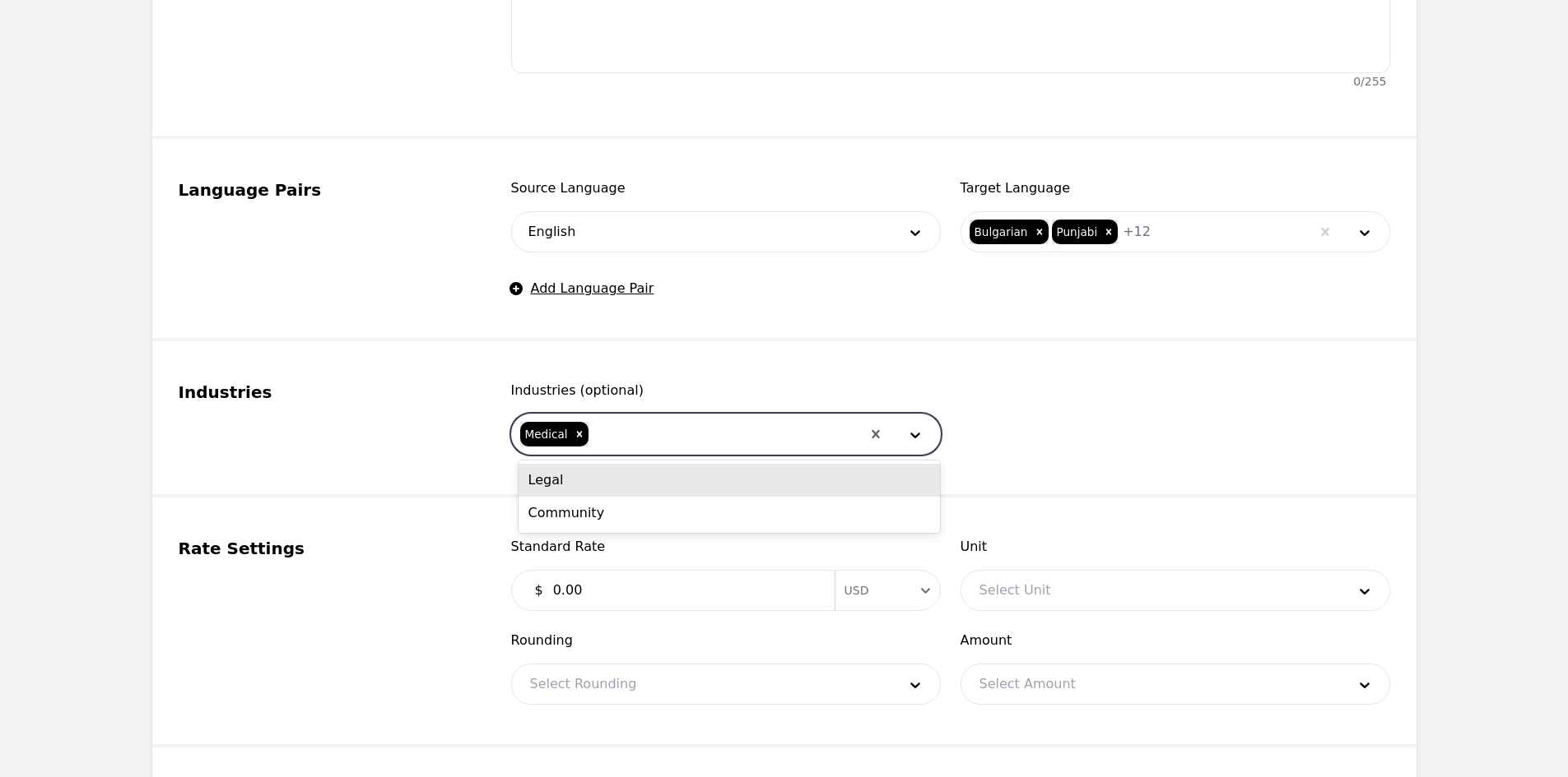
click at [623, 432] on div at bounding box center [725, 434] width 270 height 39
click at [633, 475] on div "Legal" at bounding box center [729, 480] width 422 height 33
drag, startPoint x: 658, startPoint y: 436, endPoint x: 676, endPoint y: 443, distance: 19.3
click at [663, 438] on div at bounding box center [754, 434] width 211 height 39
click at [682, 483] on div "Community" at bounding box center [729, 480] width 422 height 33
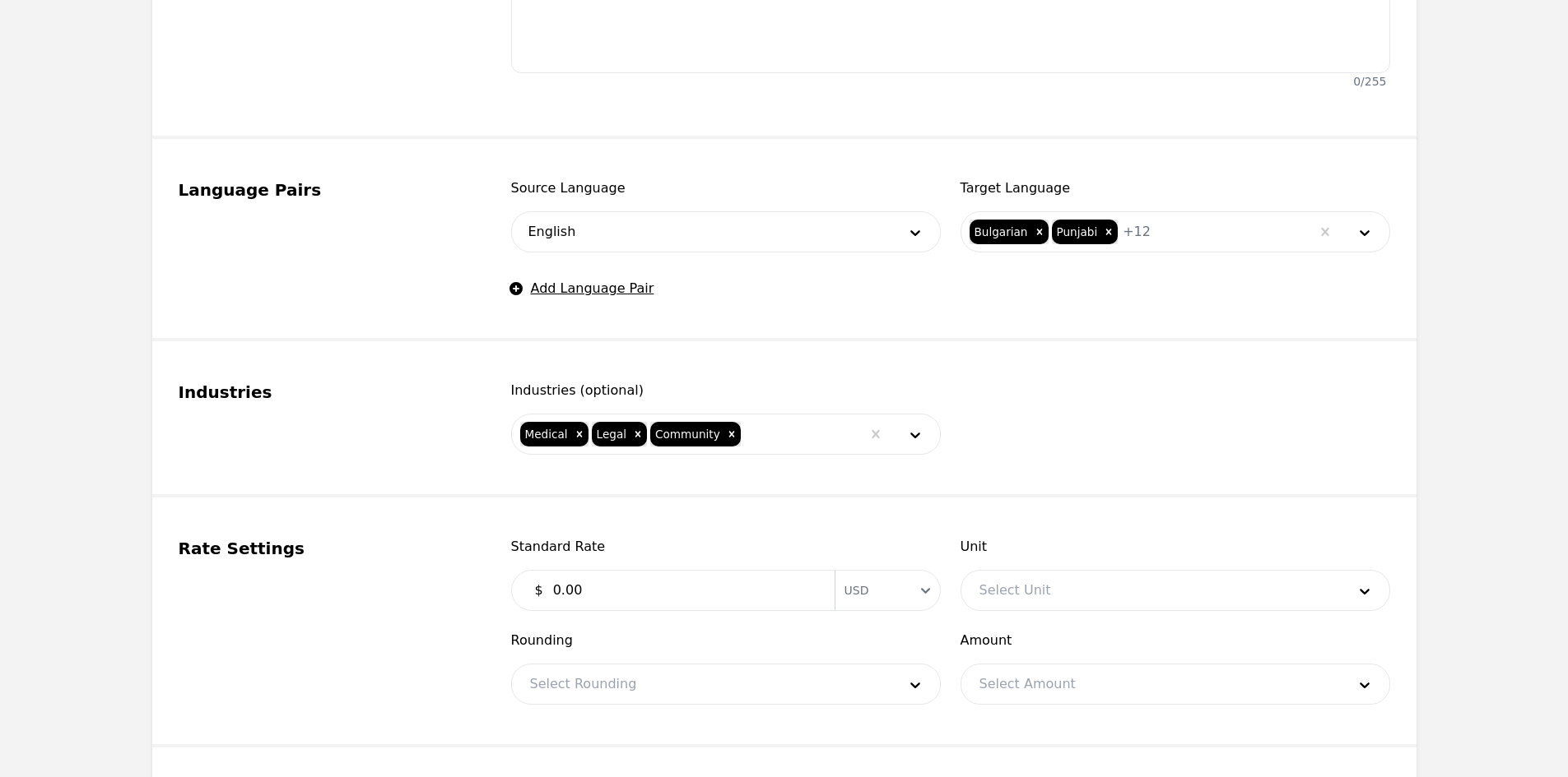
click at [661, 583] on input "0.00" at bounding box center [684, 590] width 282 height 33
type input "0.20"
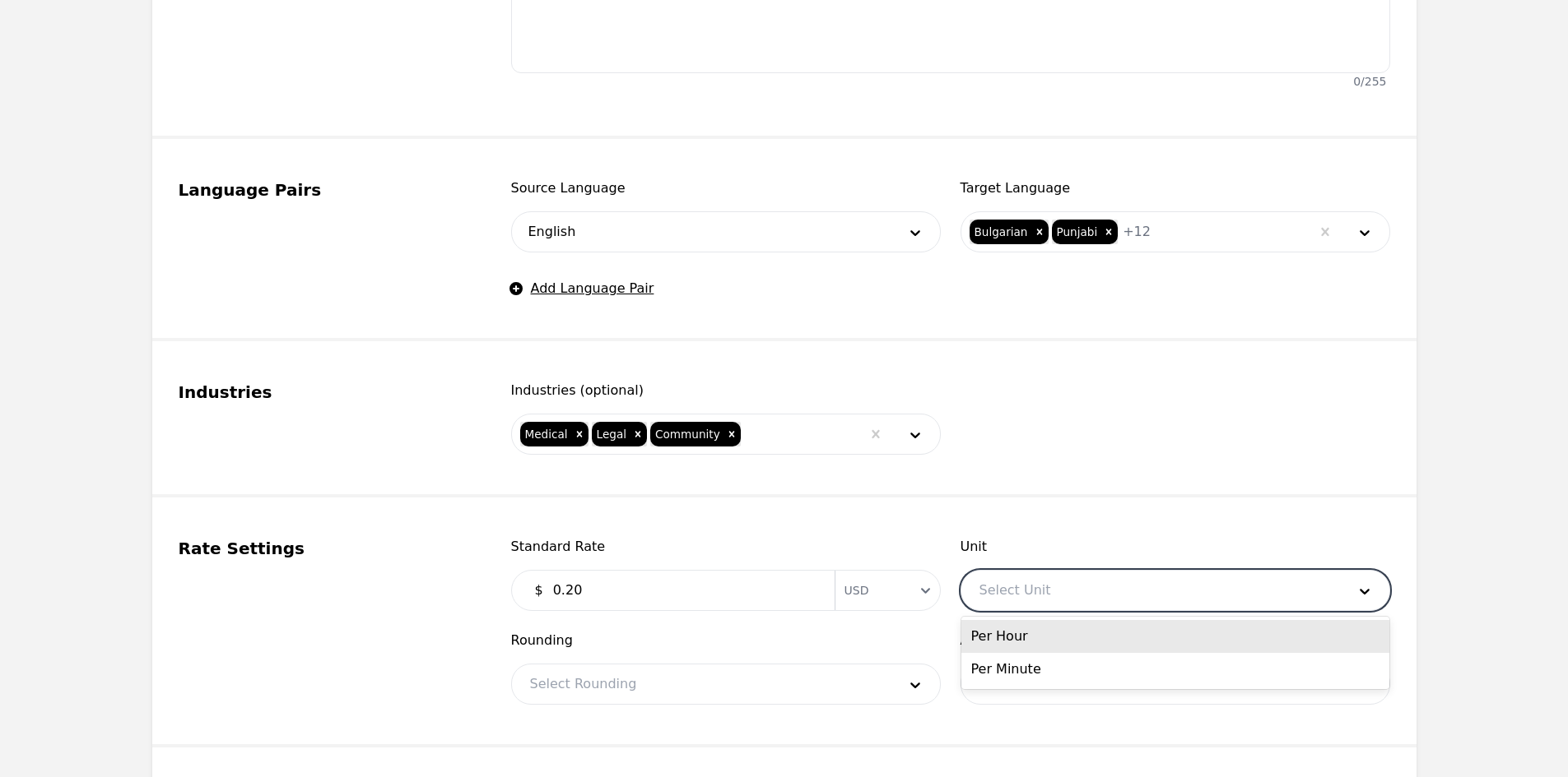
click at [1070, 591] on div at bounding box center [1150, 590] width 378 height 39
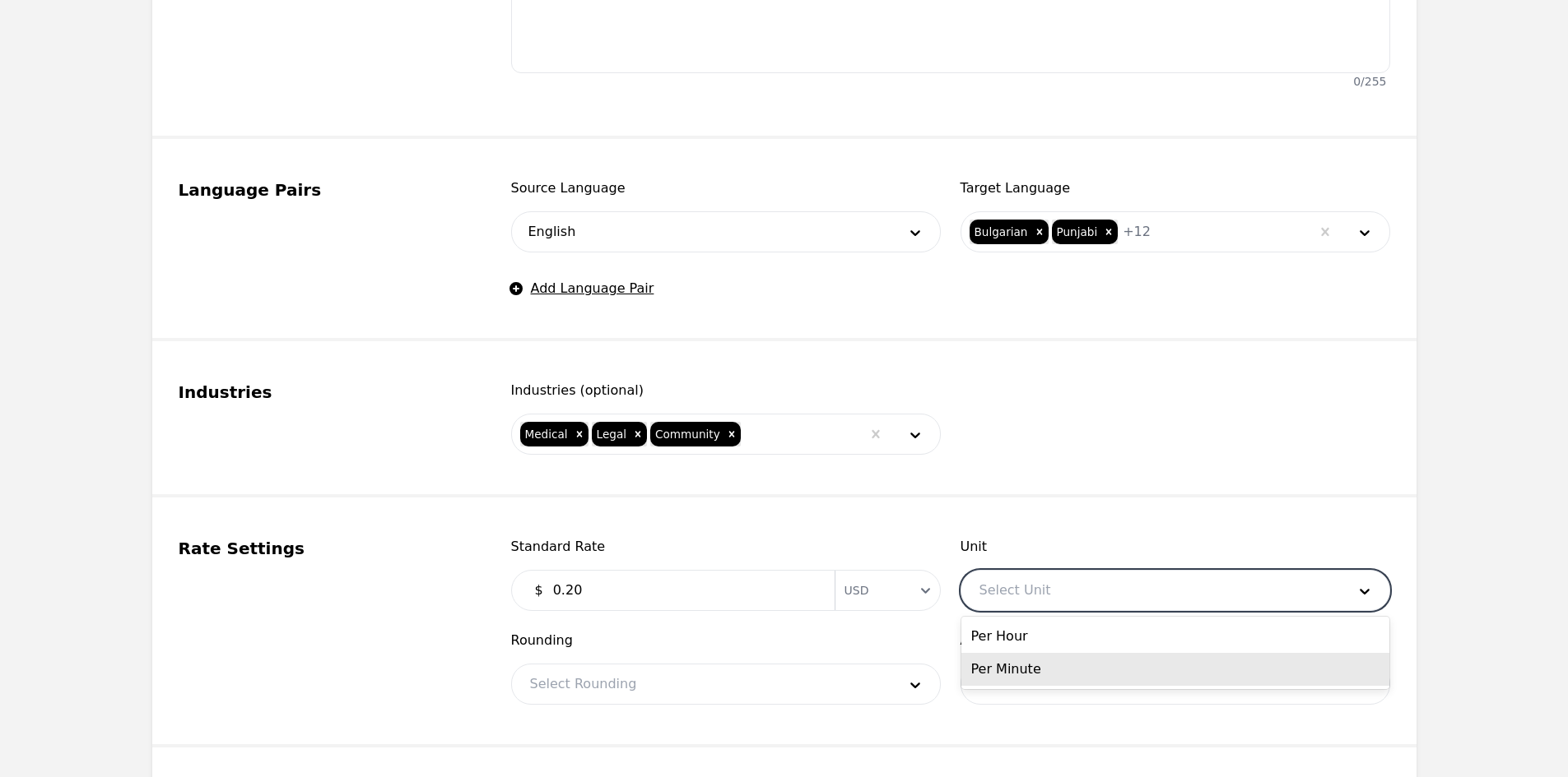
click at [1015, 659] on div "Per Minute" at bounding box center [1176, 669] width 428 height 33
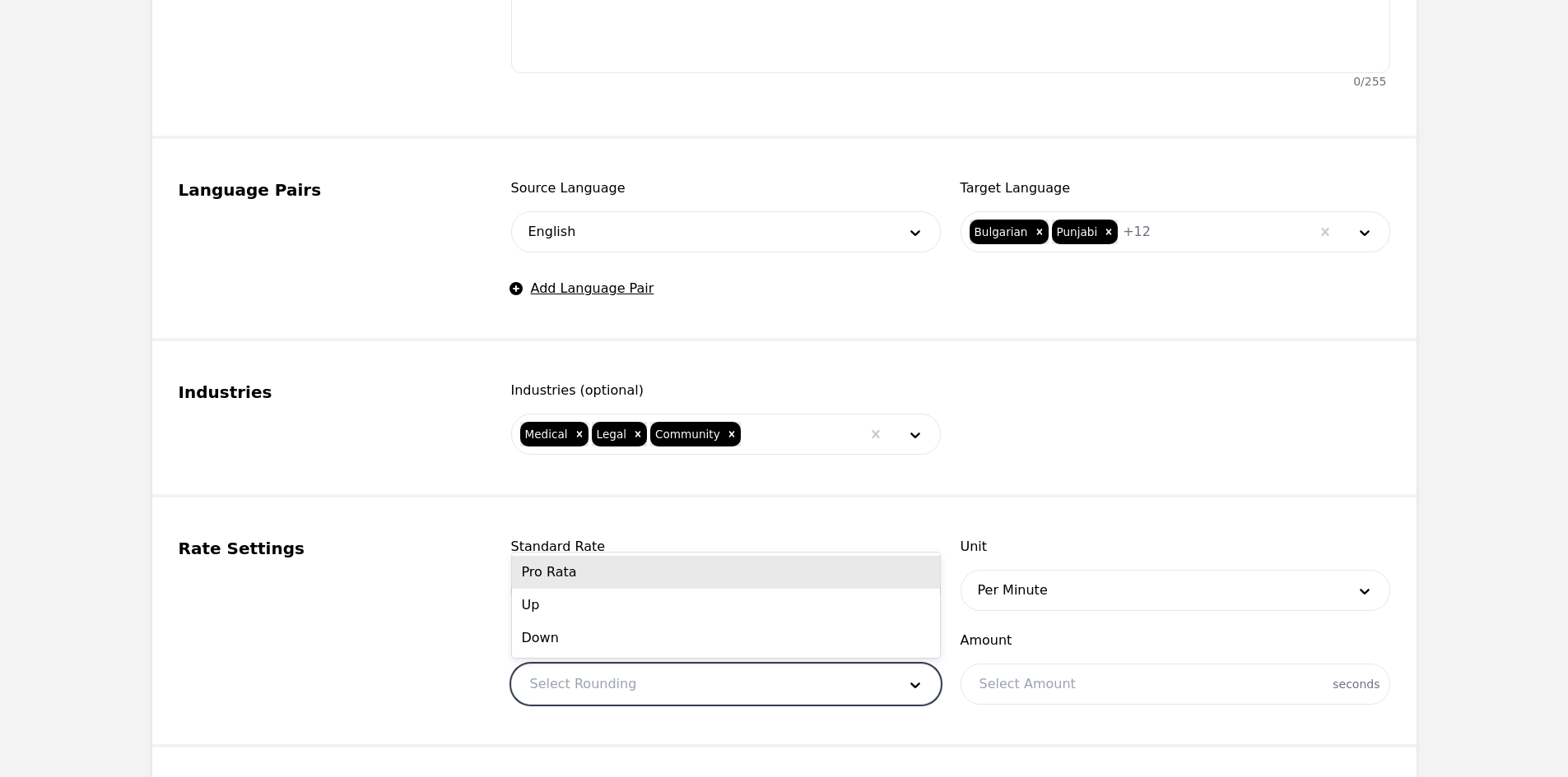
click at [867, 673] on div at bounding box center [700, 684] width 378 height 39
click at [695, 559] on div "Pro Rata" at bounding box center [726, 572] width 428 height 33
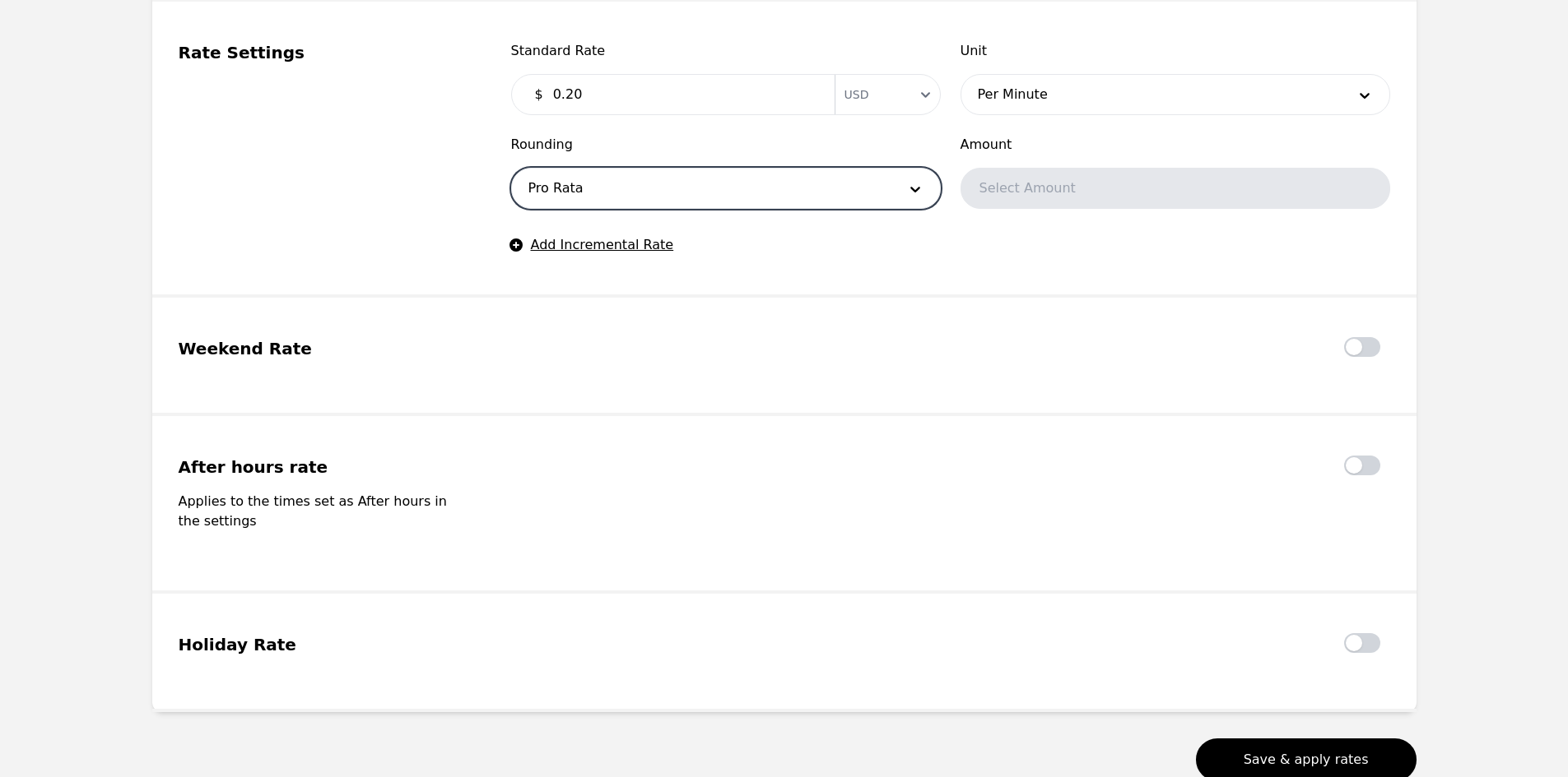
scroll to position [836, 0]
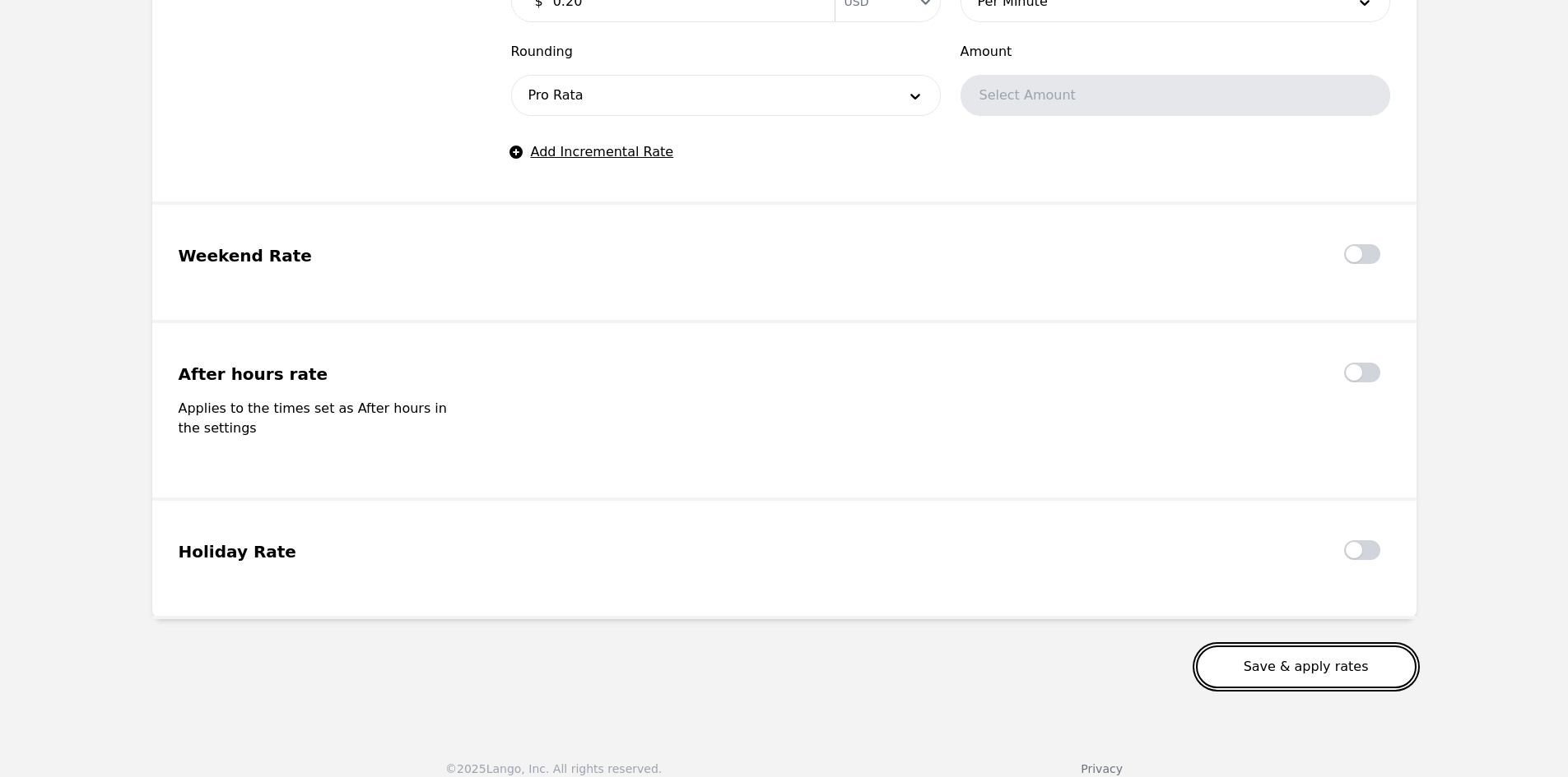
click at [1284, 654] on button "Save & apply rates" at bounding box center [1306, 667] width 221 height 43
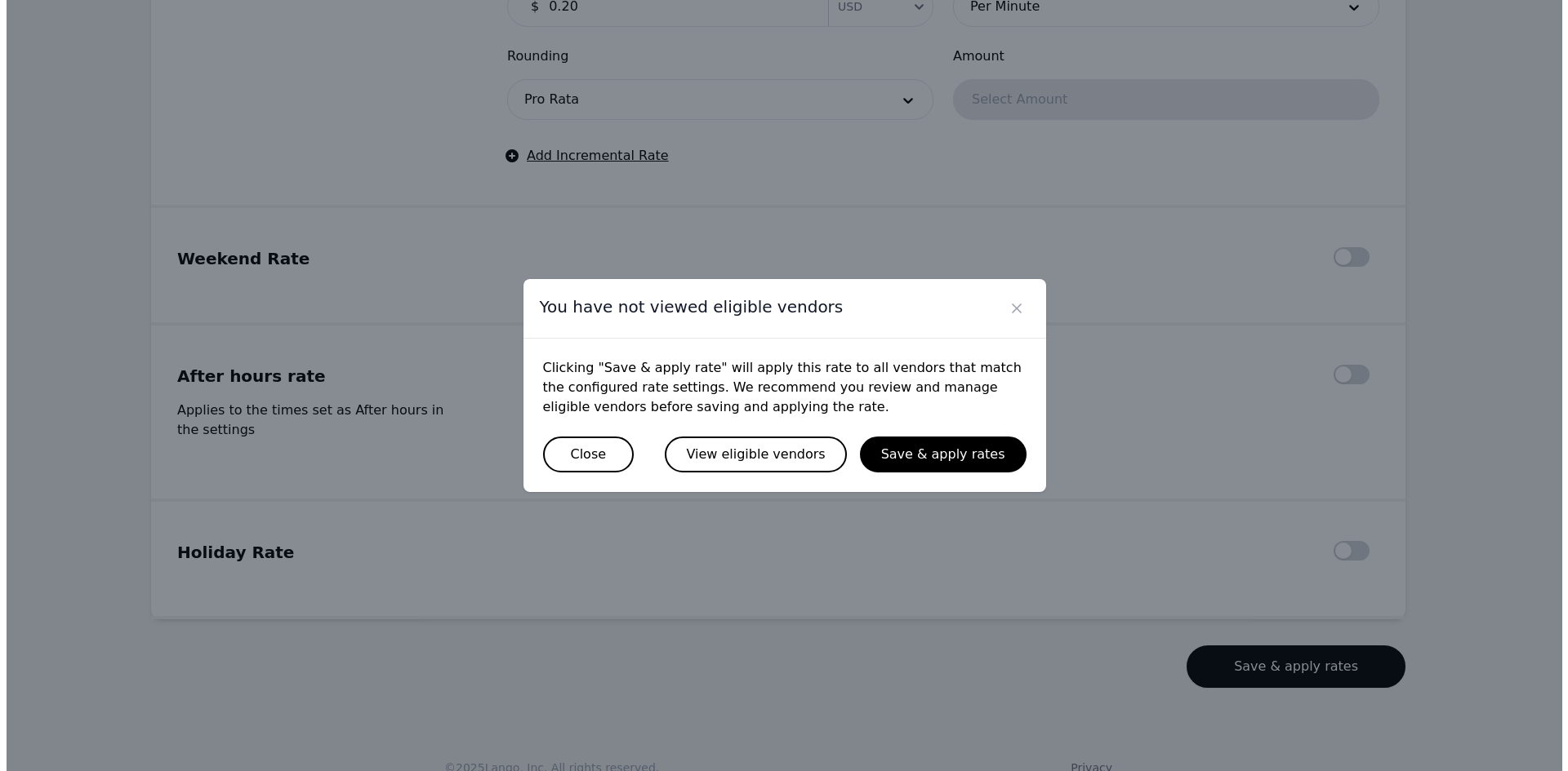
scroll to position [1238, 0]
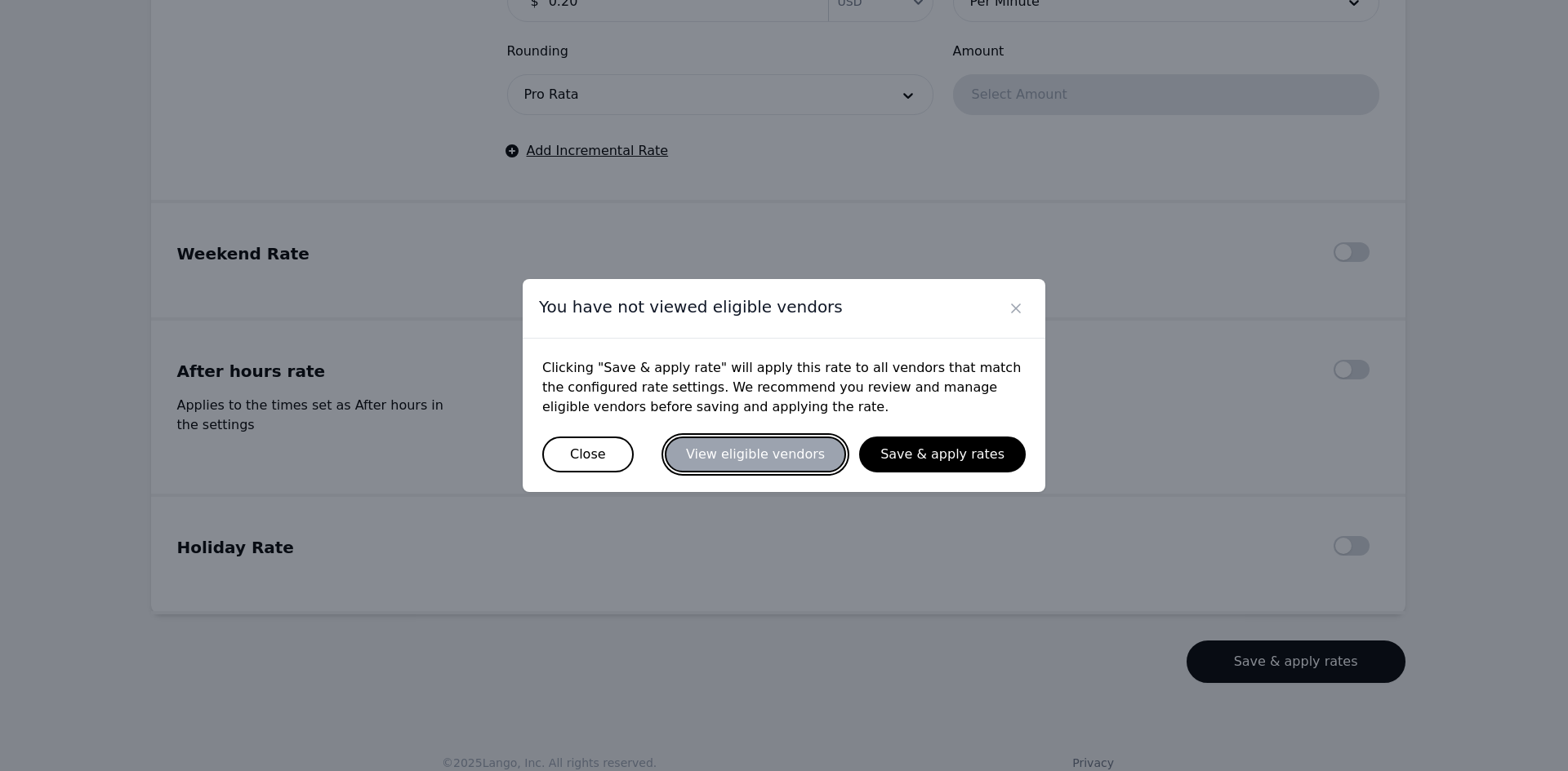
click at [834, 459] on button "View eligible vendors" at bounding box center [755, 454] width 182 height 36
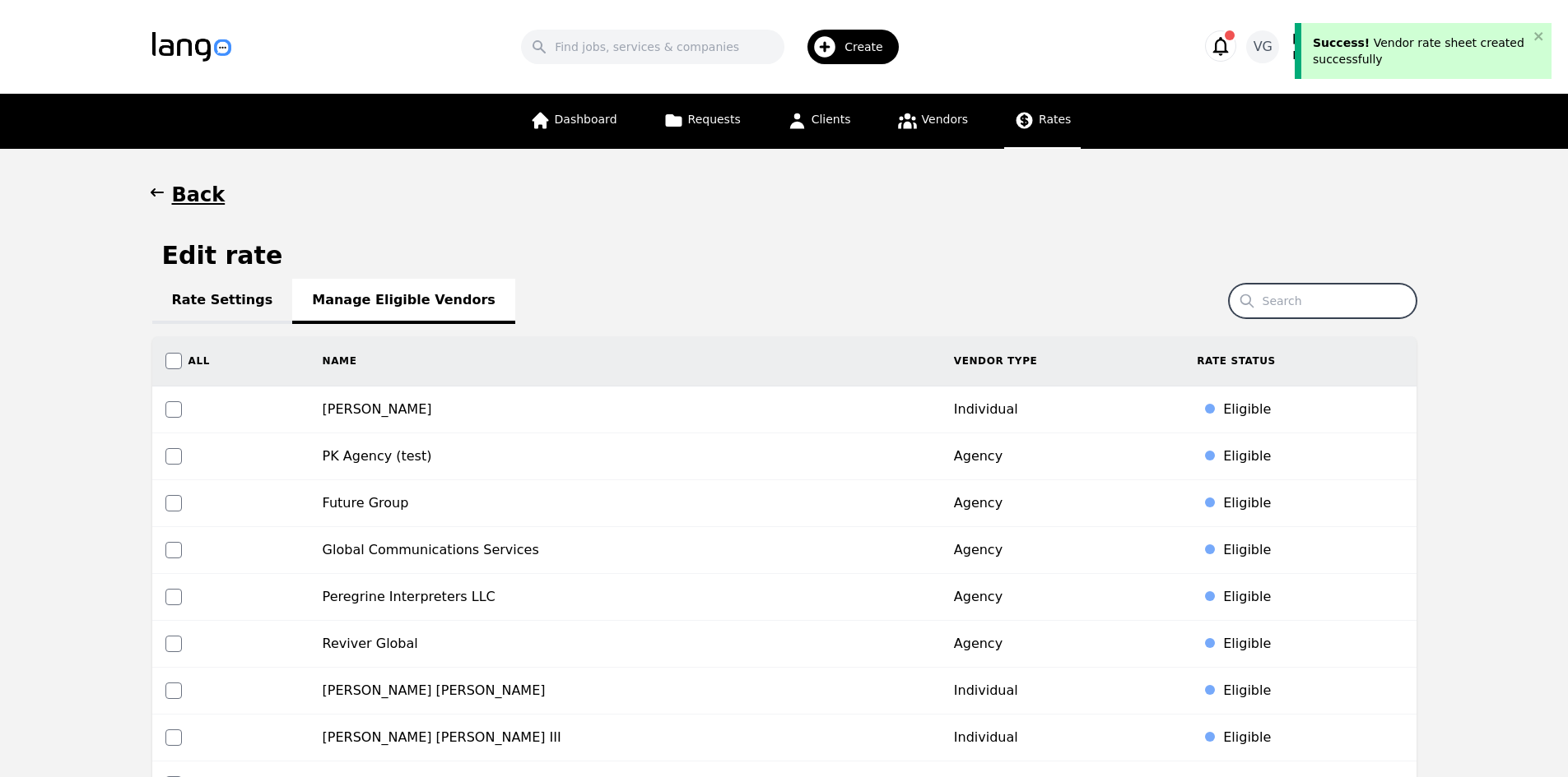
click at [1268, 303] on input "Search" at bounding box center [1323, 300] width 188 height 35
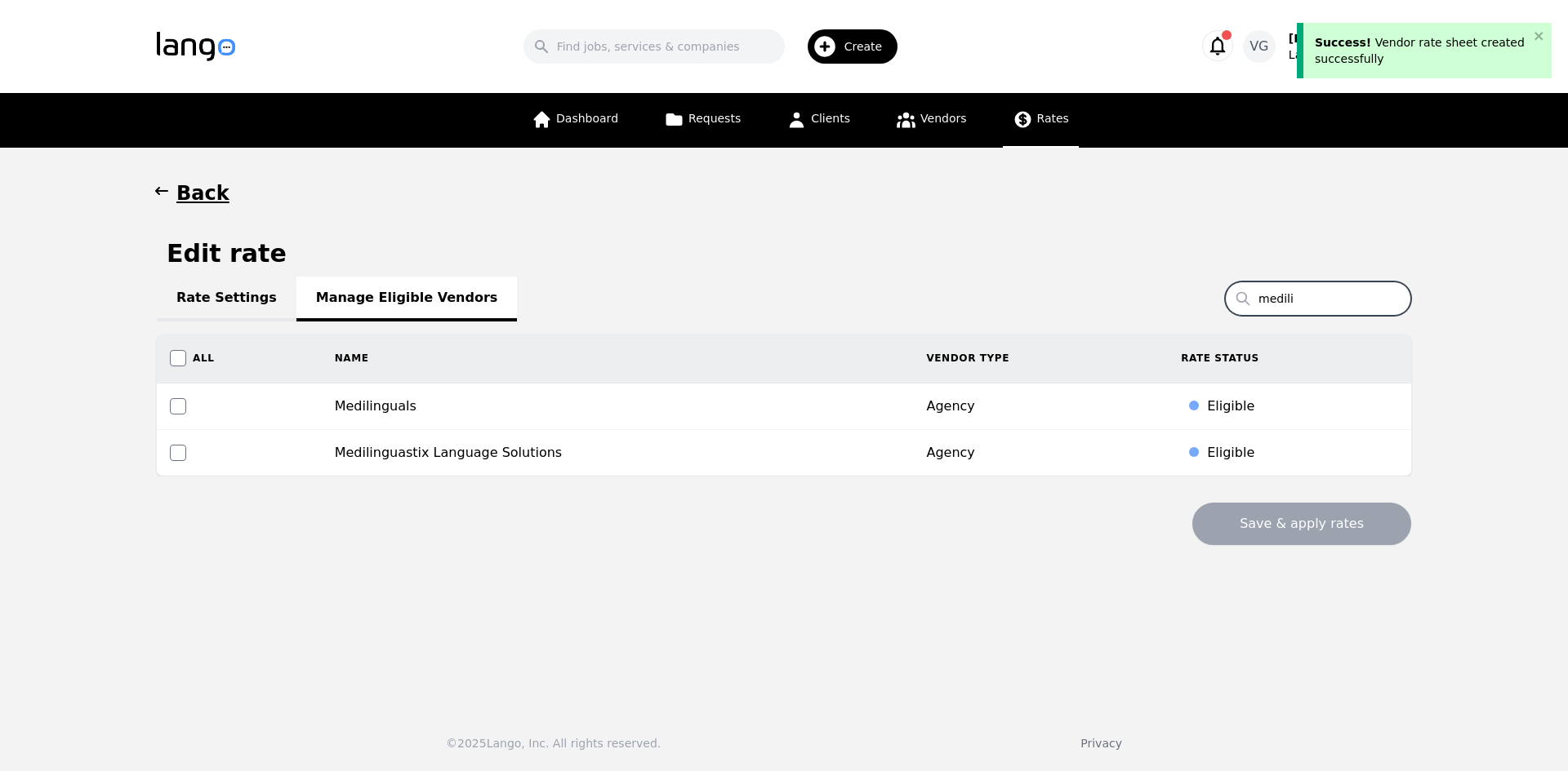
type input "medili"
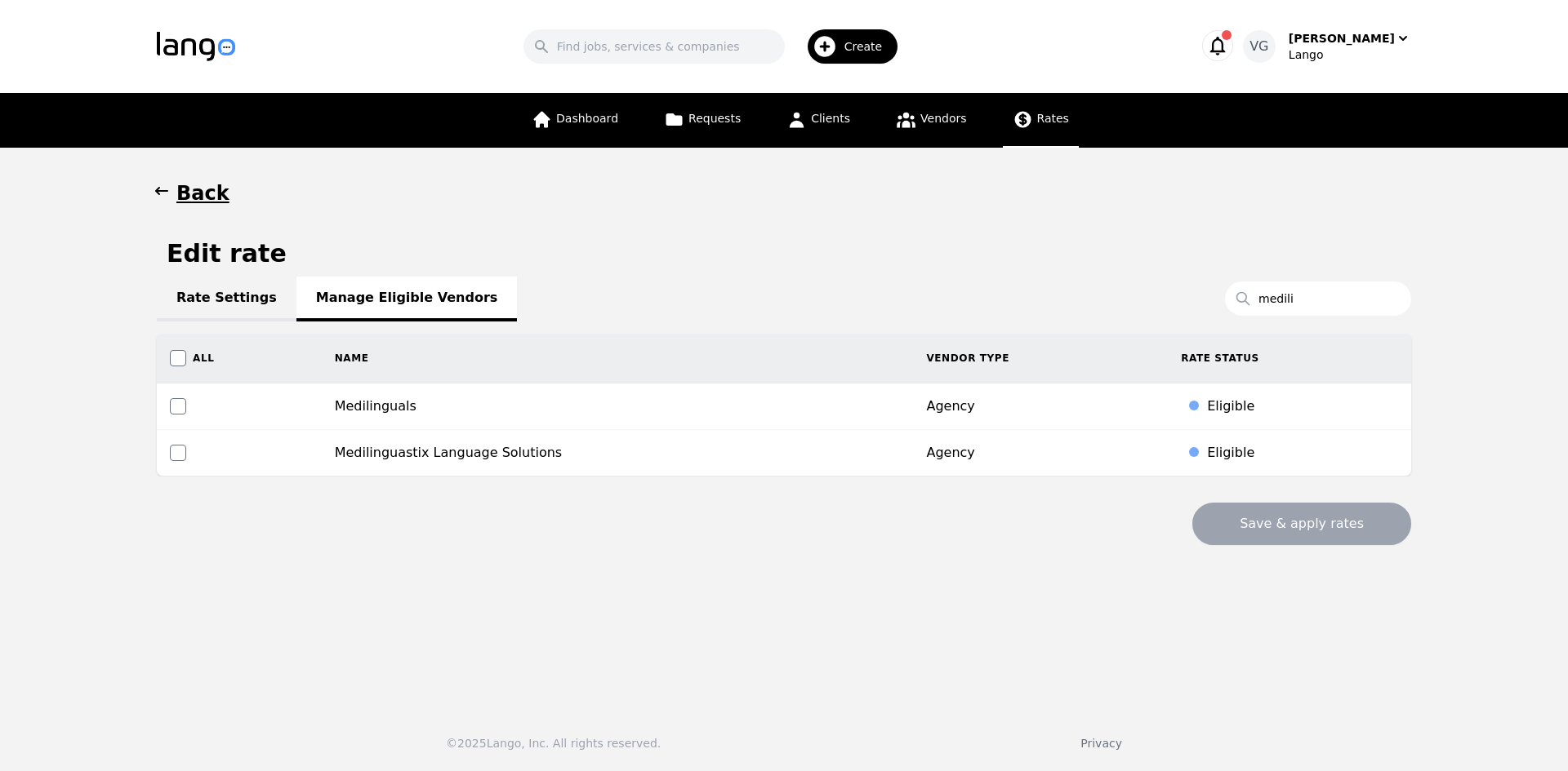
click at [672, 405] on td "Medilinguals" at bounding box center [617, 407] width 592 height 47
click at [181, 407] on input "checkbox" at bounding box center [178, 407] width 17 height 17
checkbox input "true"
click at [1272, 523] on button "Save & apply rates" at bounding box center [1302, 524] width 219 height 43
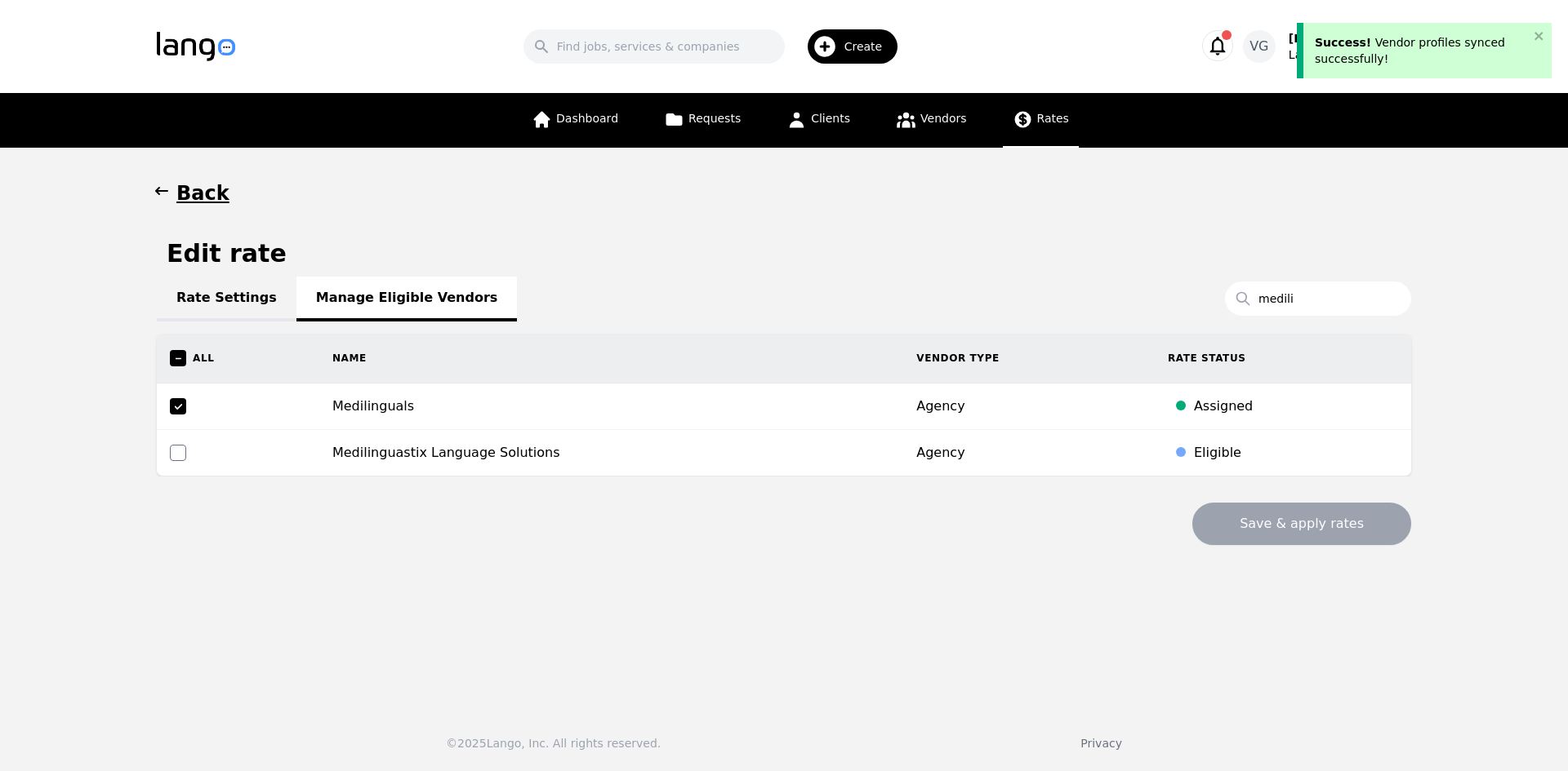
click at [209, 289] on link "Rate Settings" at bounding box center [226, 299] width 140 height 45
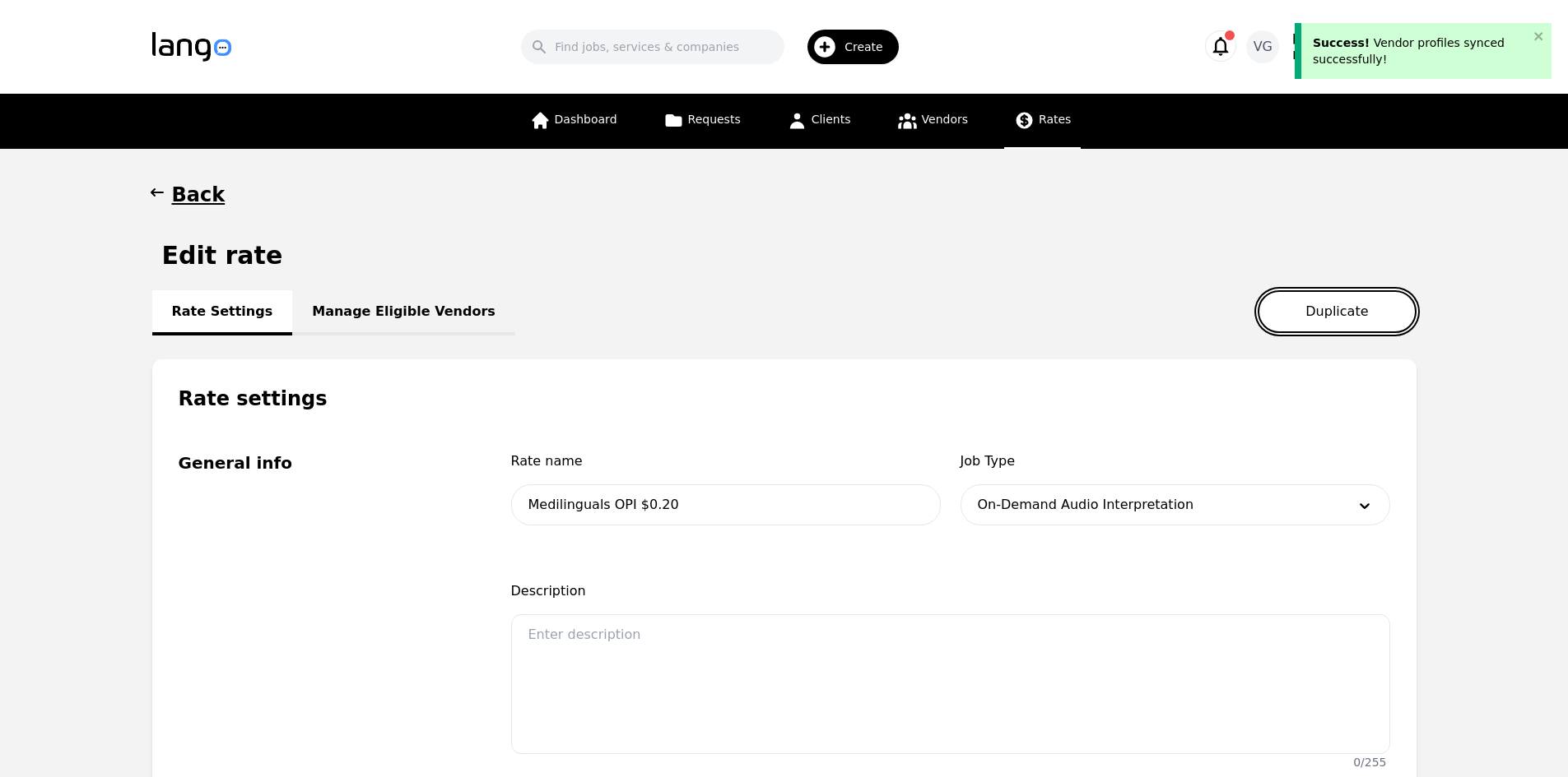
click at [1371, 301] on button "Duplicate" at bounding box center [1336, 312] width 158 height 43
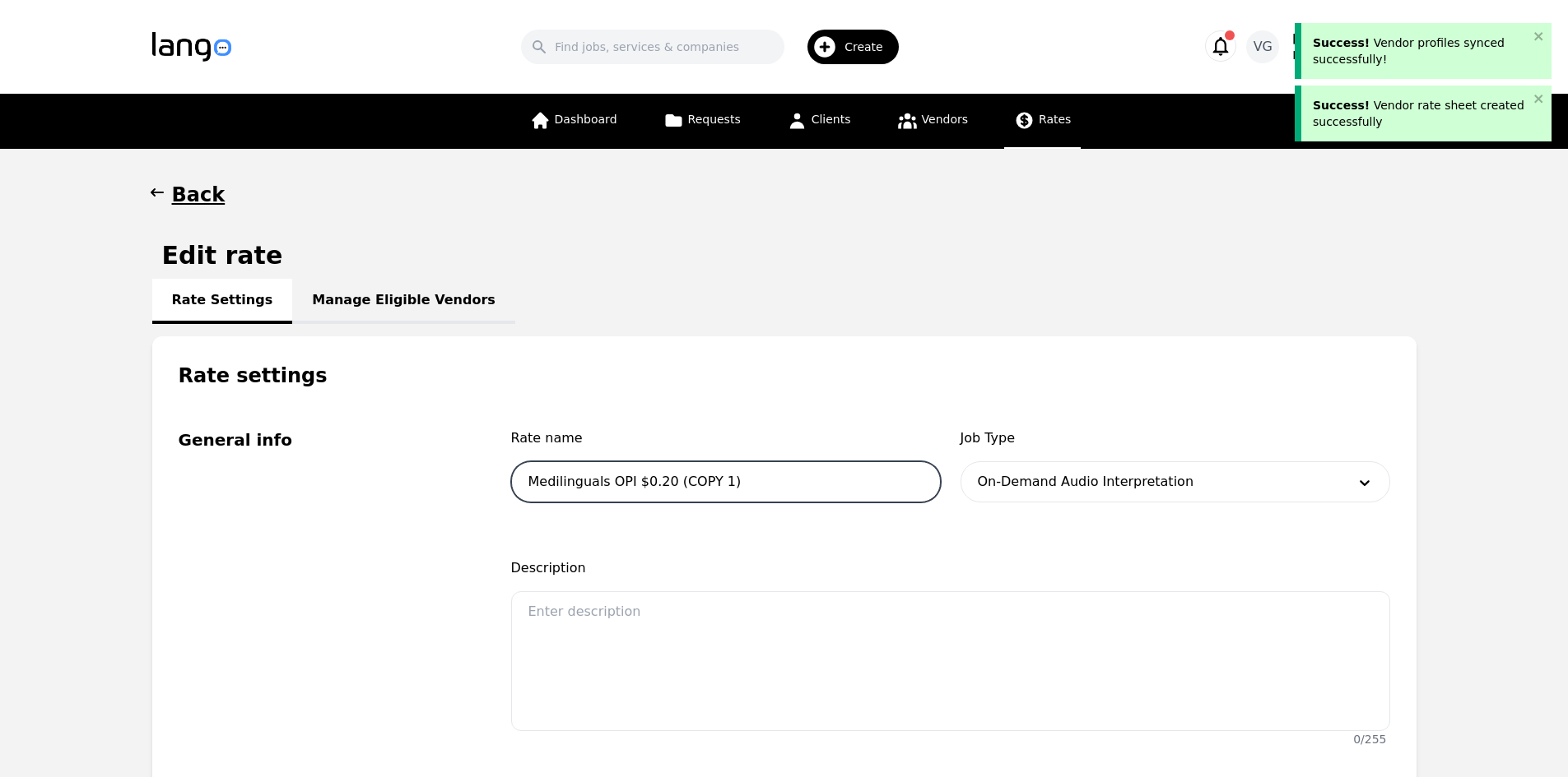
drag, startPoint x: 706, startPoint y: 475, endPoint x: 667, endPoint y: 476, distance: 39.0
click at [667, 476] on input "Medilinguals OPI $0.20 (COPY 1)" at bounding box center [726, 482] width 430 height 41
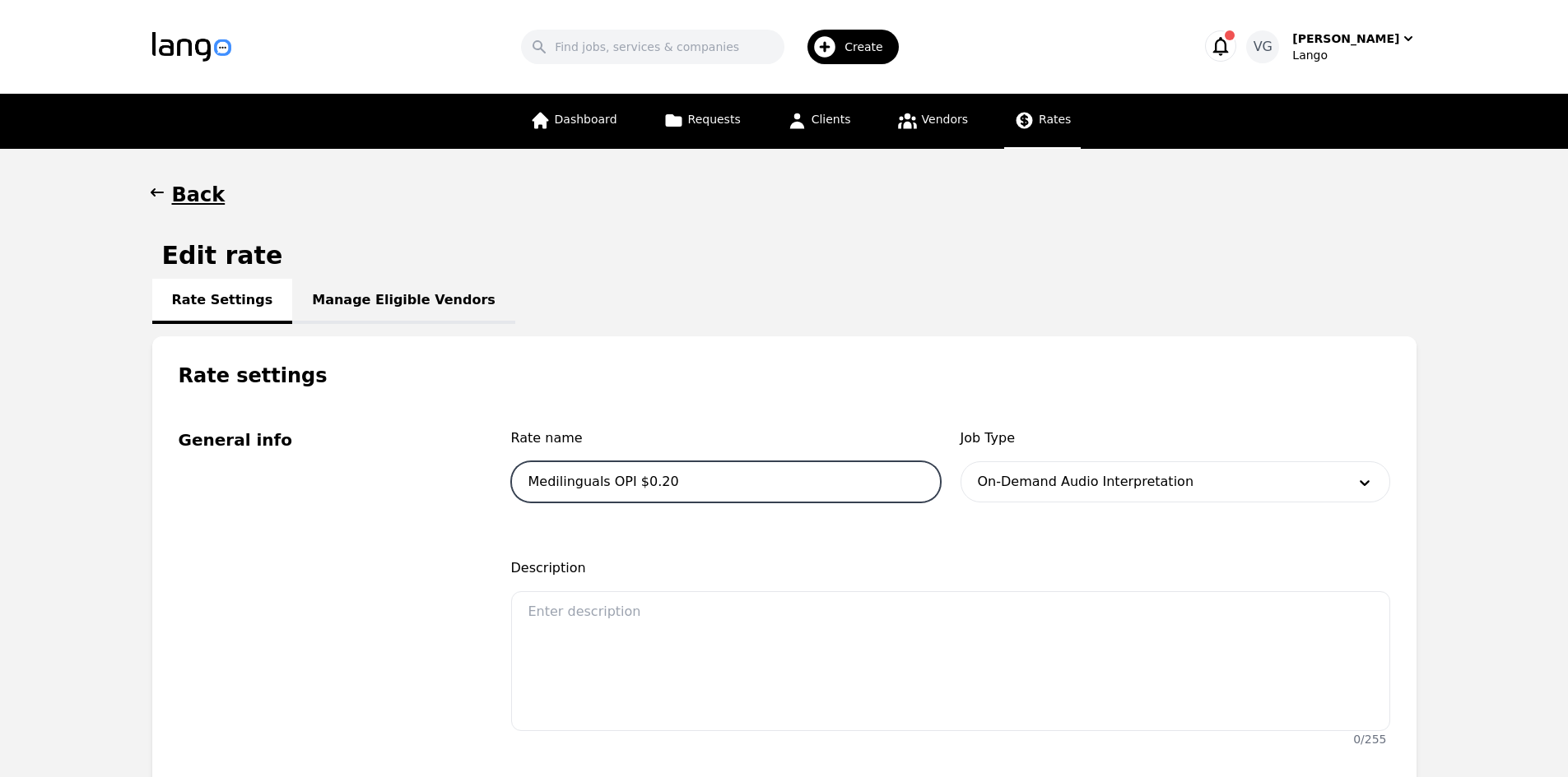
click at [630, 485] on input "Medilinguals OPI $0.20" at bounding box center [726, 482] width 430 height 41
type input "Medilinguals VRI $0.20"
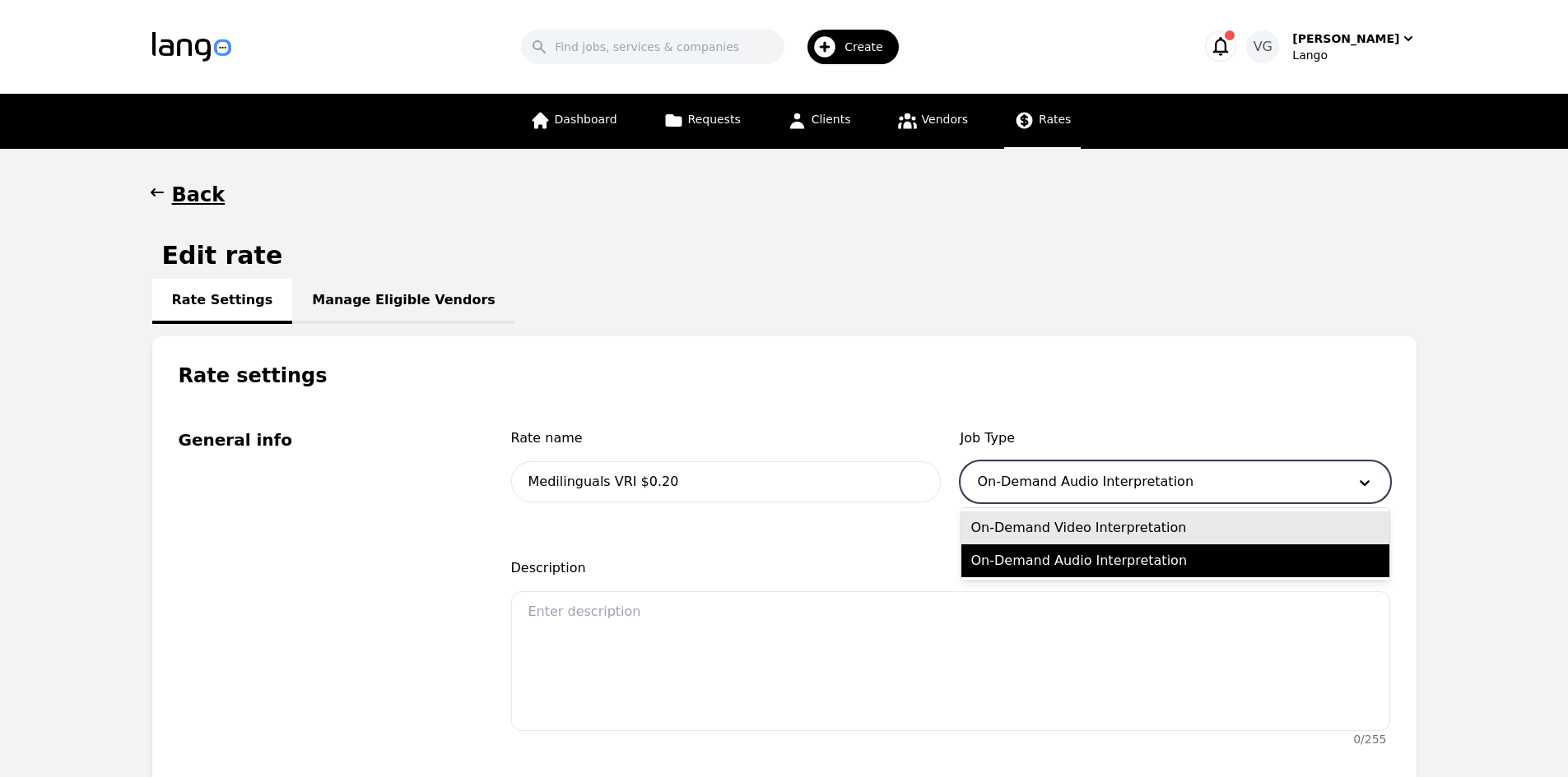
click at [1121, 483] on div at bounding box center [1150, 482] width 378 height 39
click at [1104, 522] on div "On-Demand Video Interpretation" at bounding box center [1176, 527] width 428 height 33
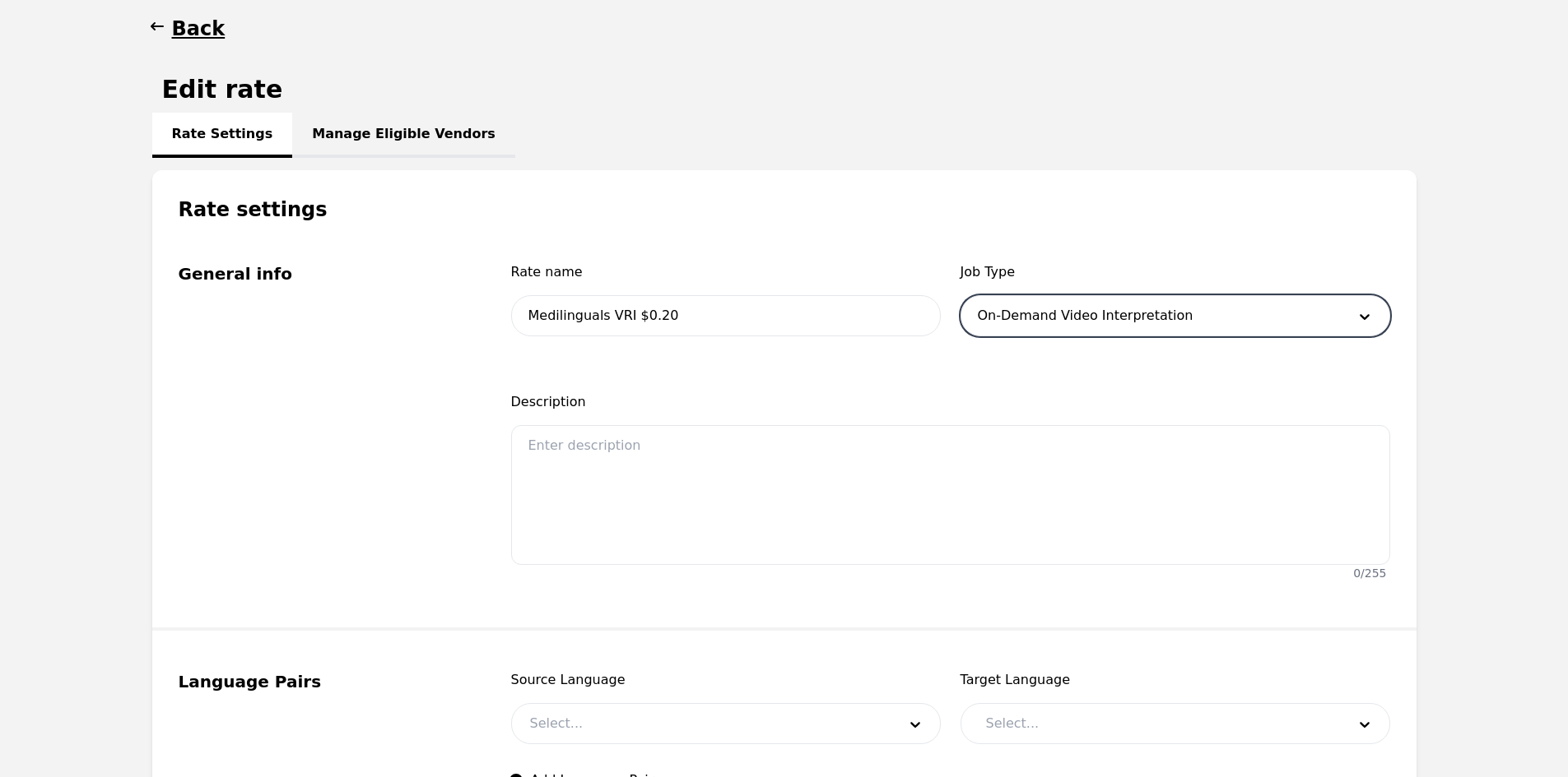
scroll to position [576, 0]
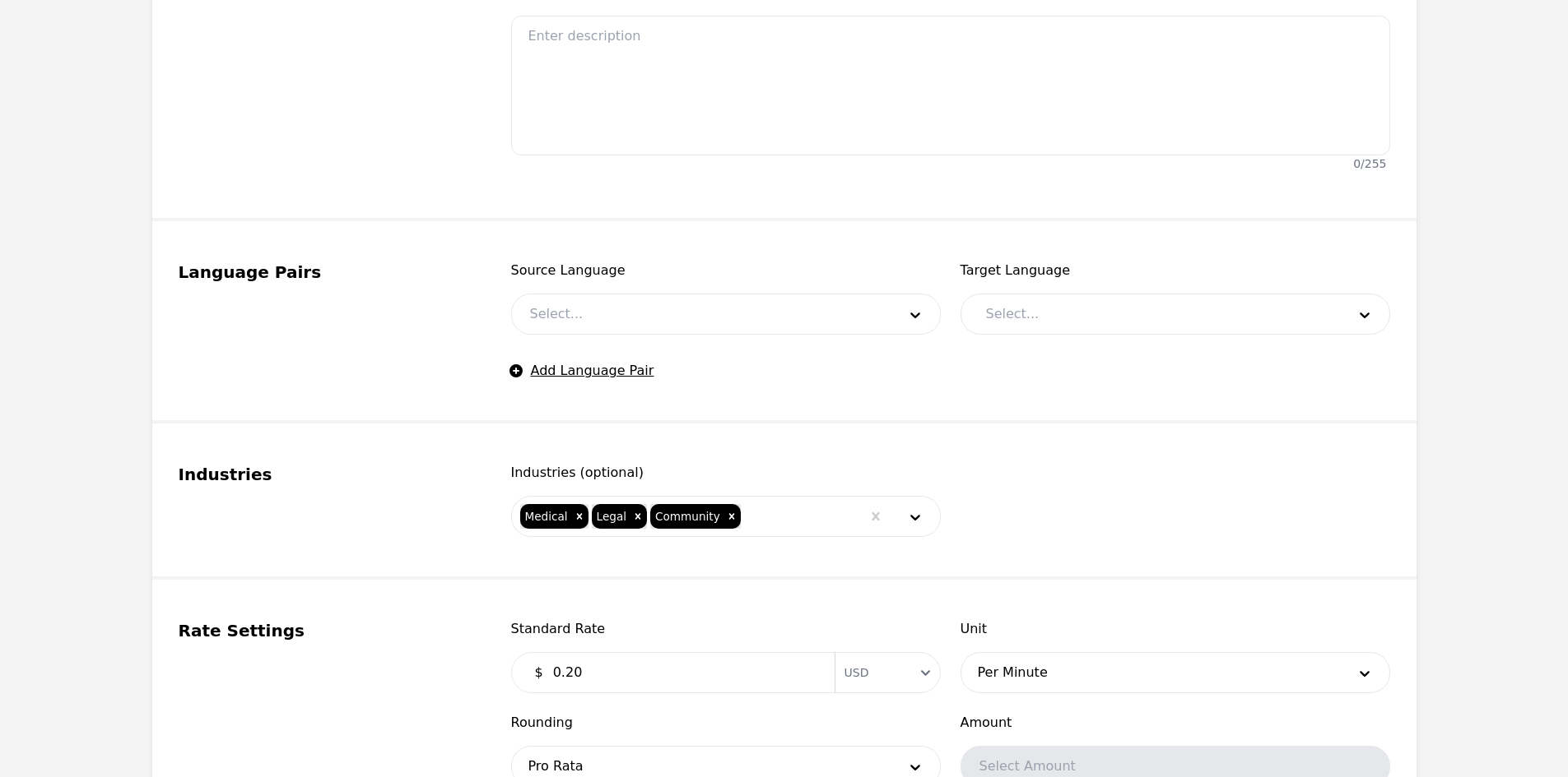
click at [76, 420] on main "Back Edit rate Rate Settings Manage Eligible Vendors Rate settings General info…" at bounding box center [784, 482] width 1568 height 1820
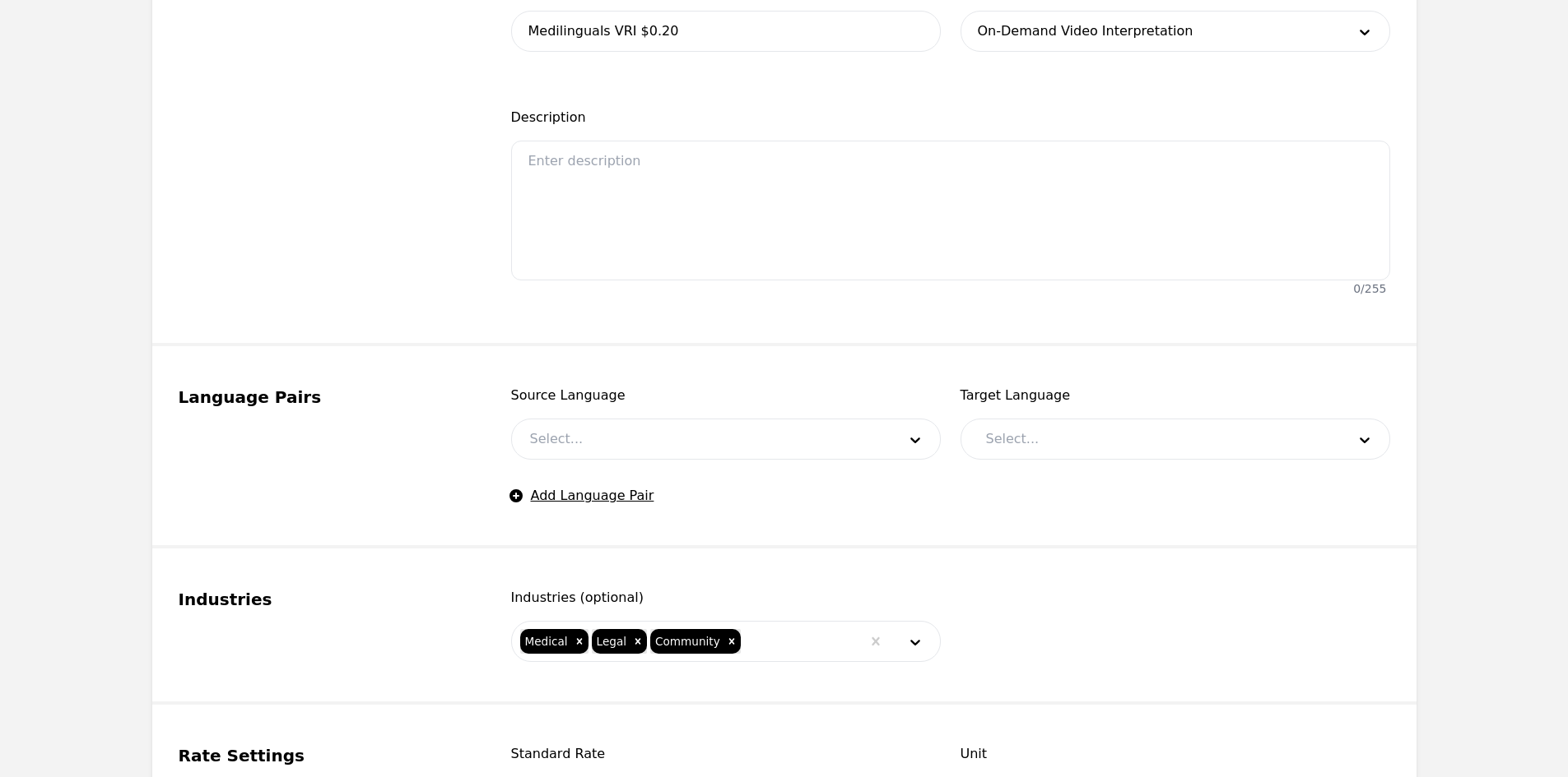
scroll to position [247, 0]
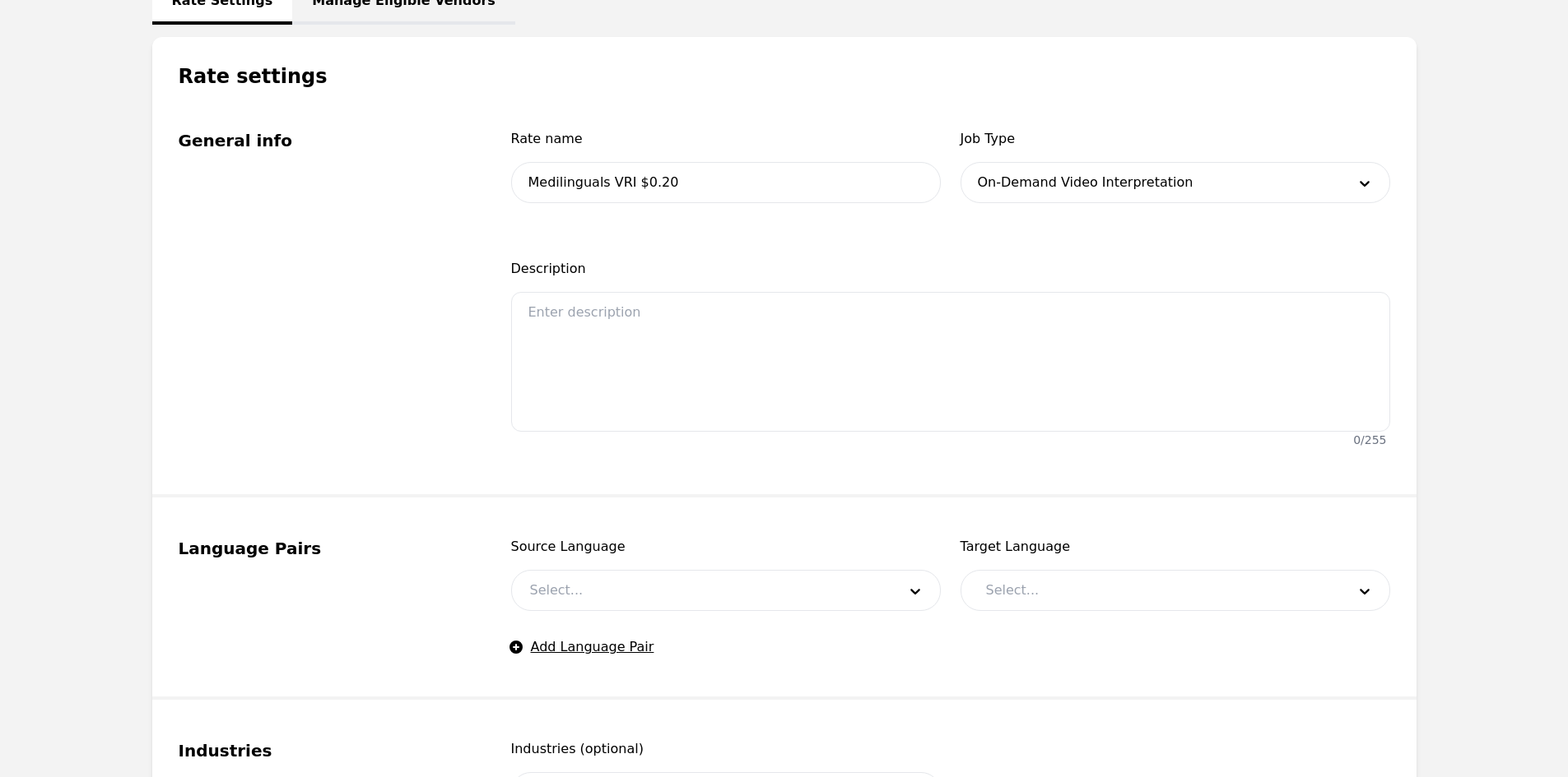
scroll to position [329, 0]
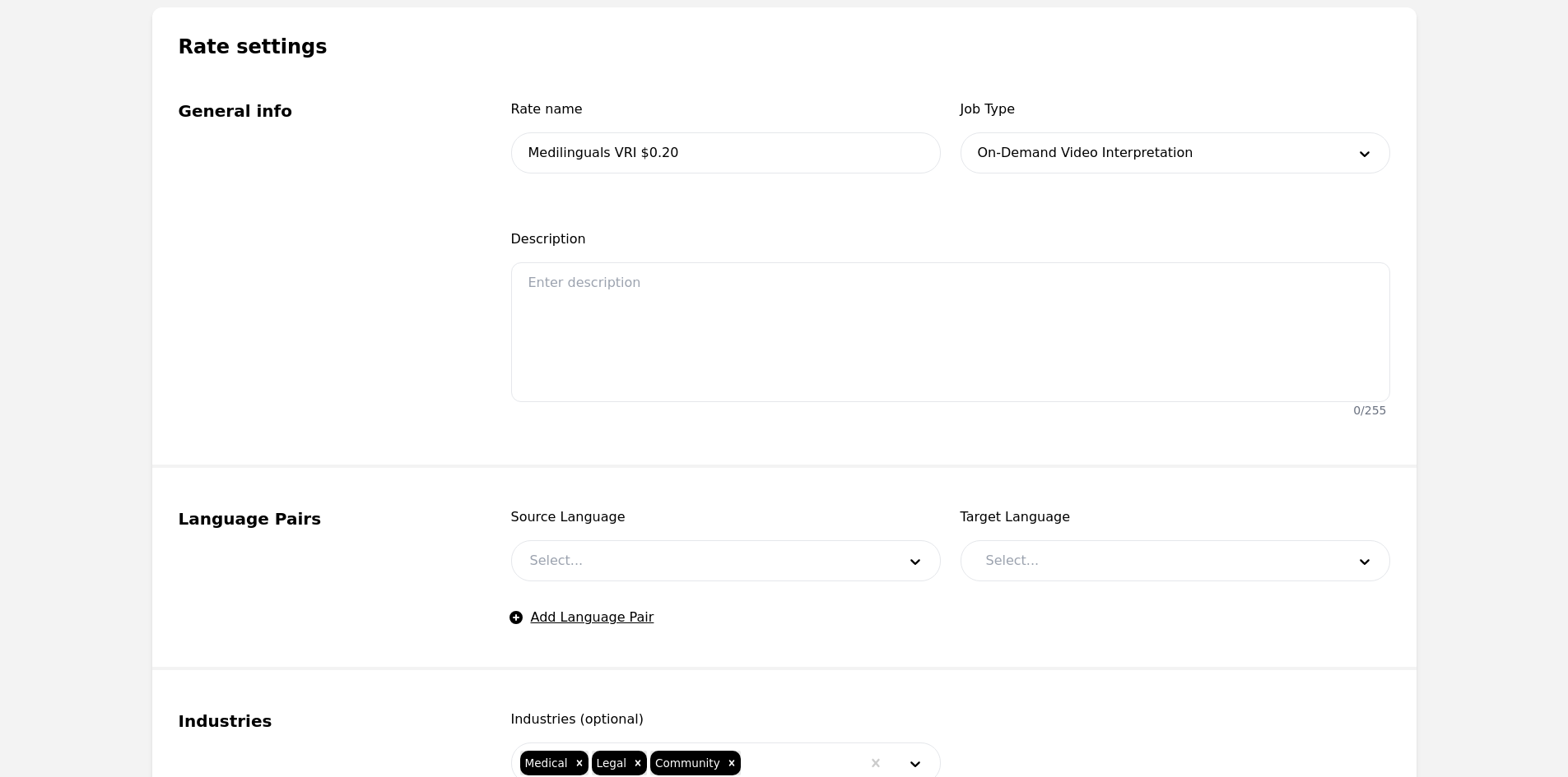
click at [635, 532] on div "Source Language Select..." at bounding box center [726, 544] width 430 height 74
click at [632, 544] on div at bounding box center [700, 561] width 378 height 39
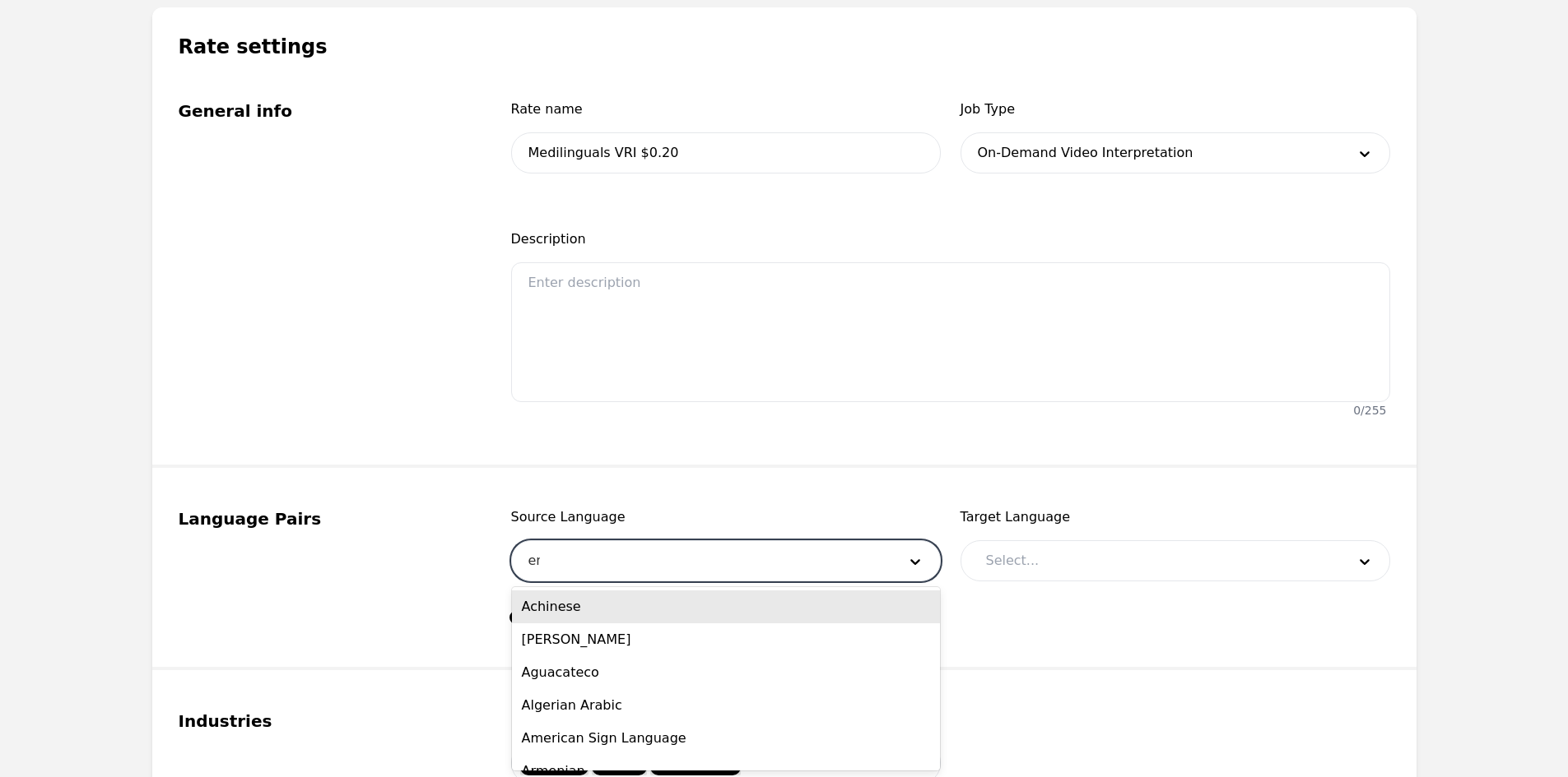
type input "eng"
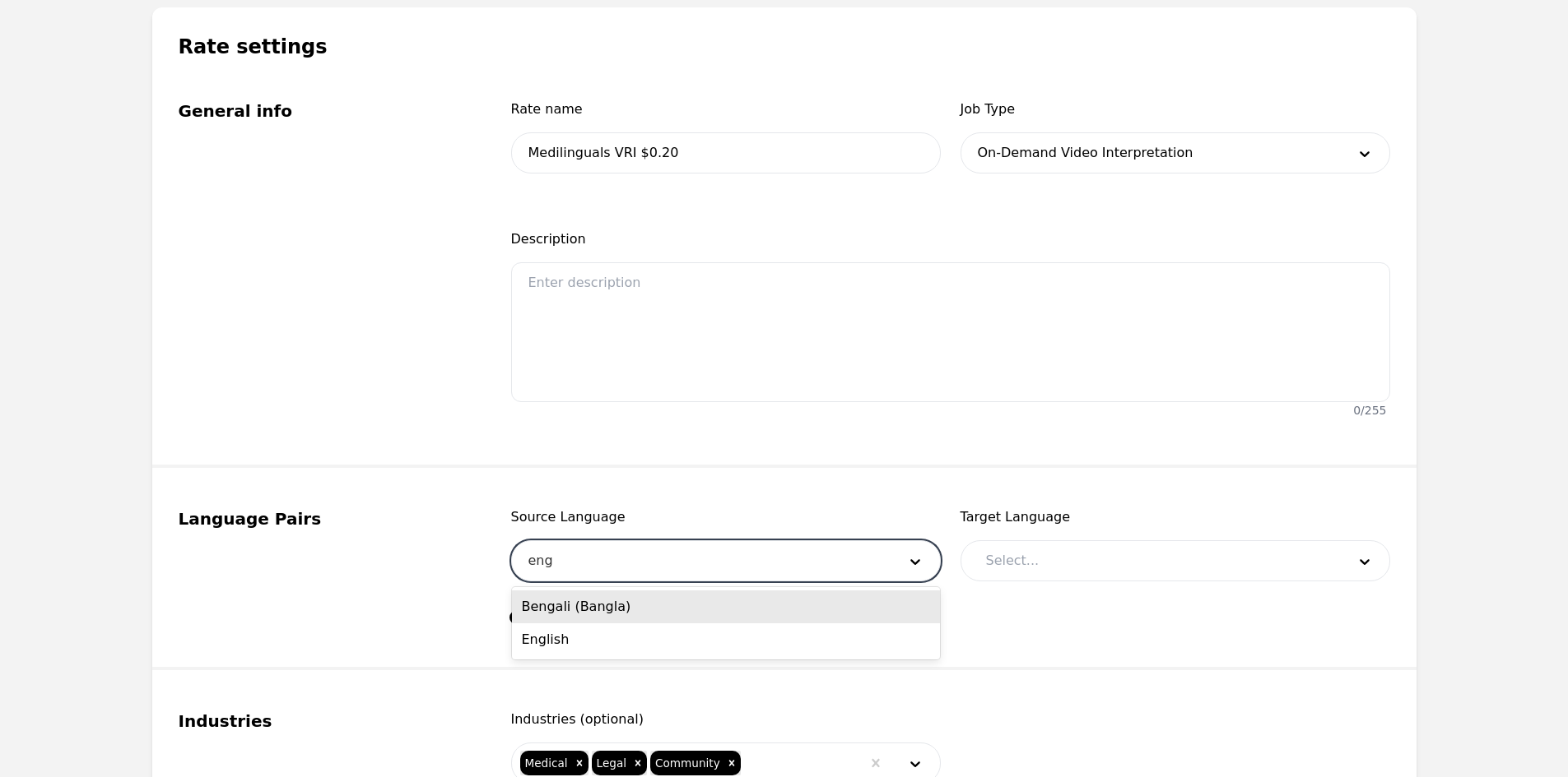
click at [622, 596] on div "Bengali (Bangla)" at bounding box center [726, 606] width 428 height 33
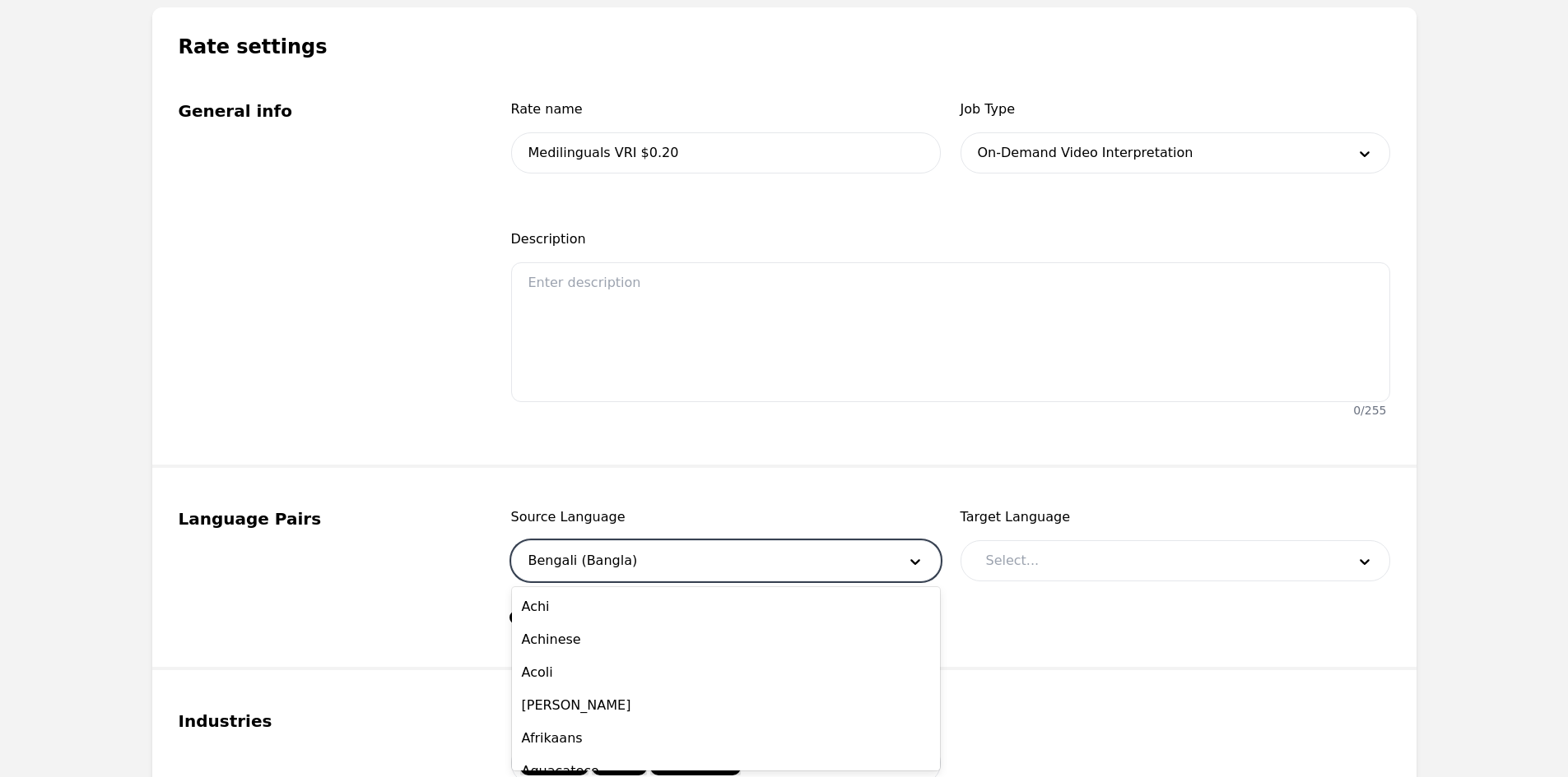
click at [623, 575] on div at bounding box center [700, 561] width 378 height 39
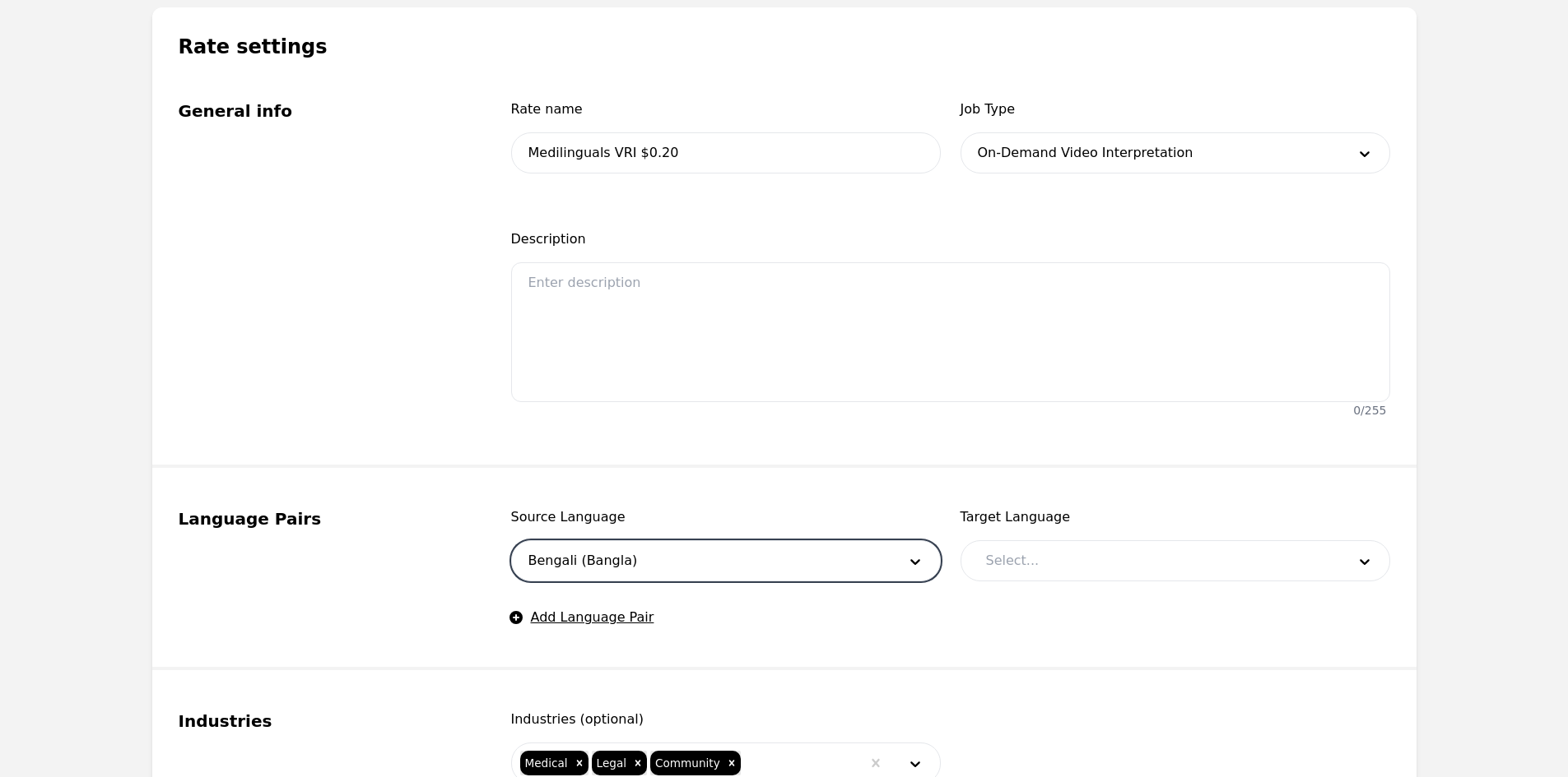
click at [628, 565] on div at bounding box center [700, 561] width 378 height 39
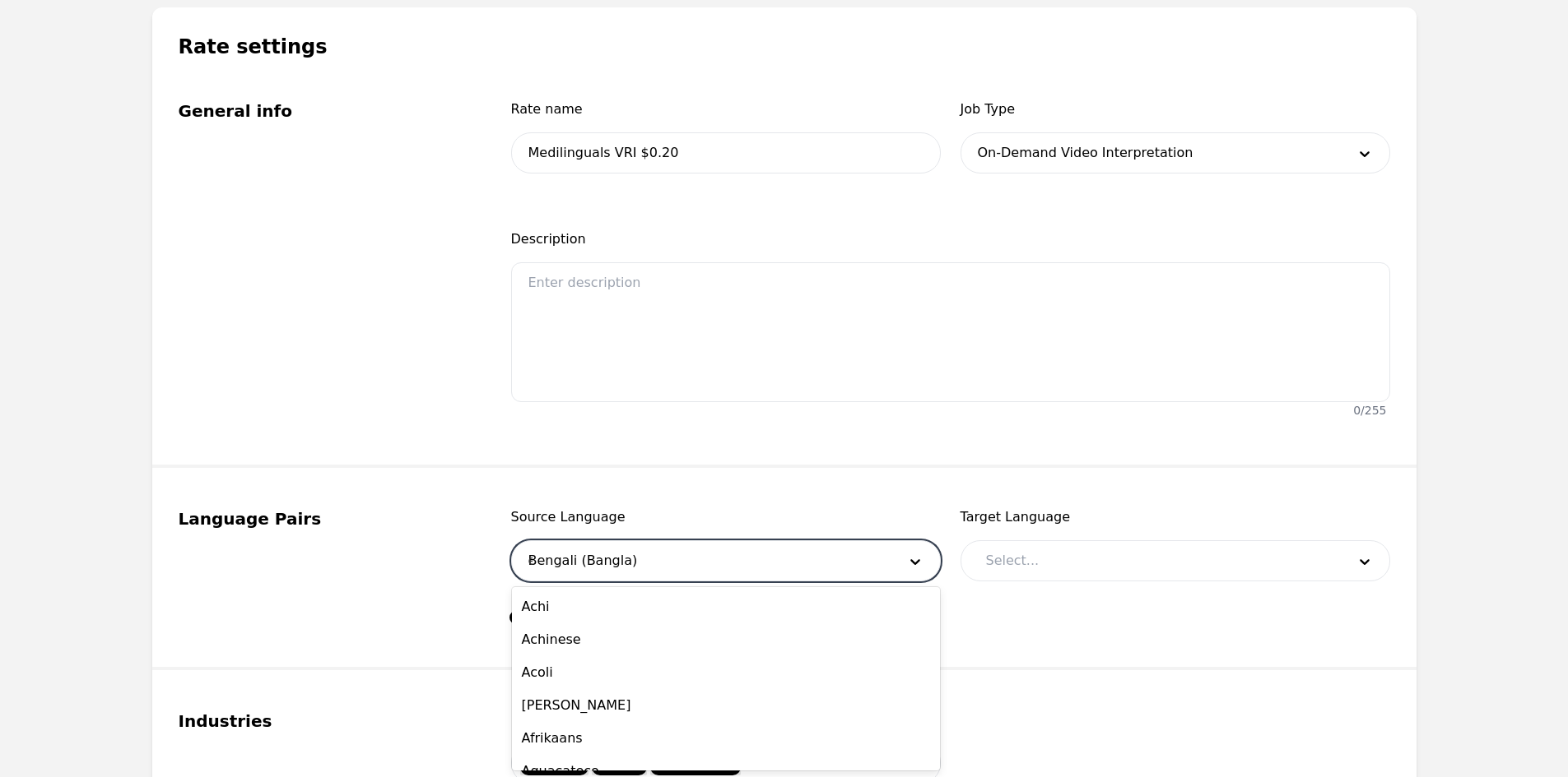
scroll to position [291, 0]
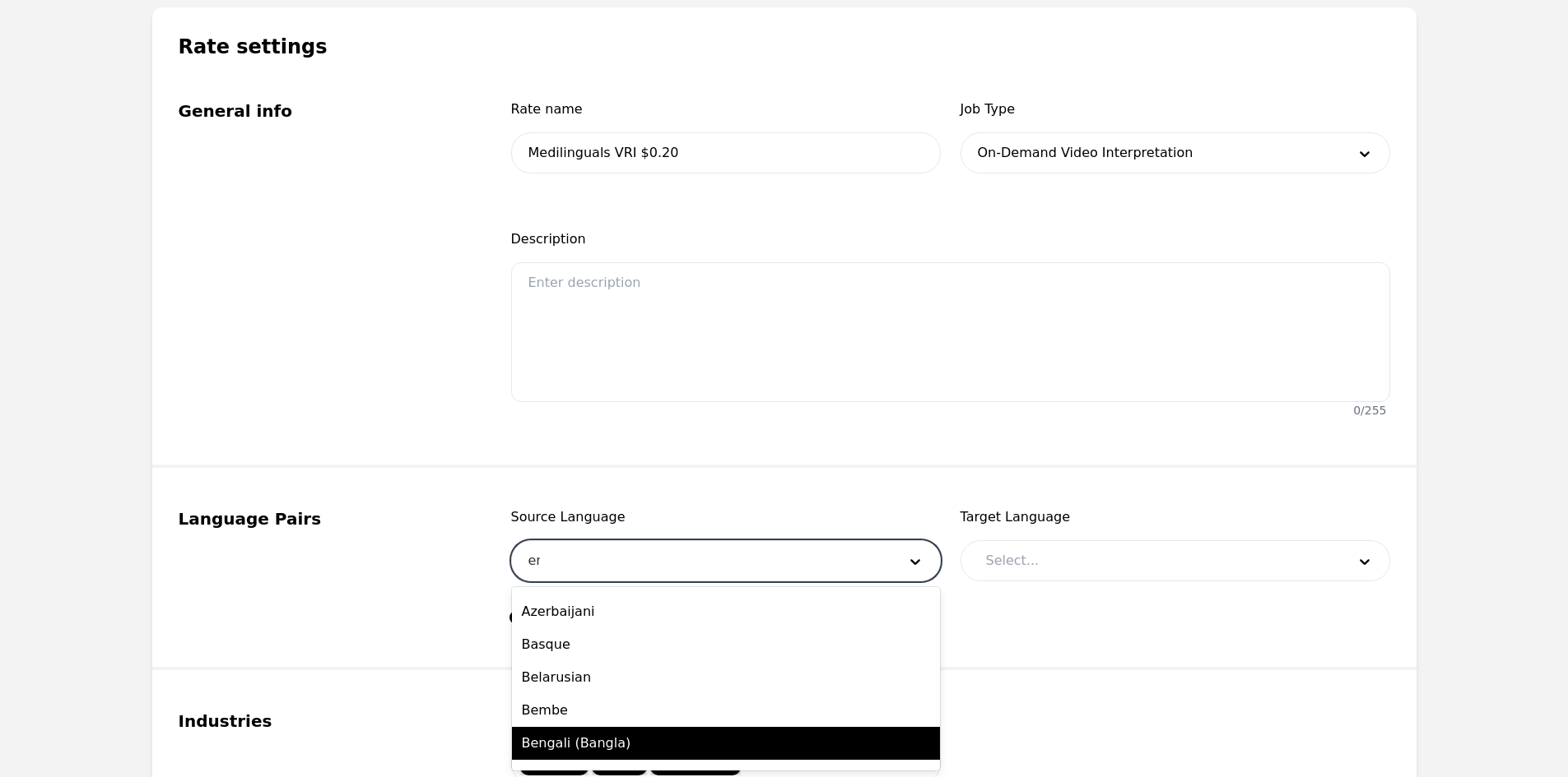
type input "eng"
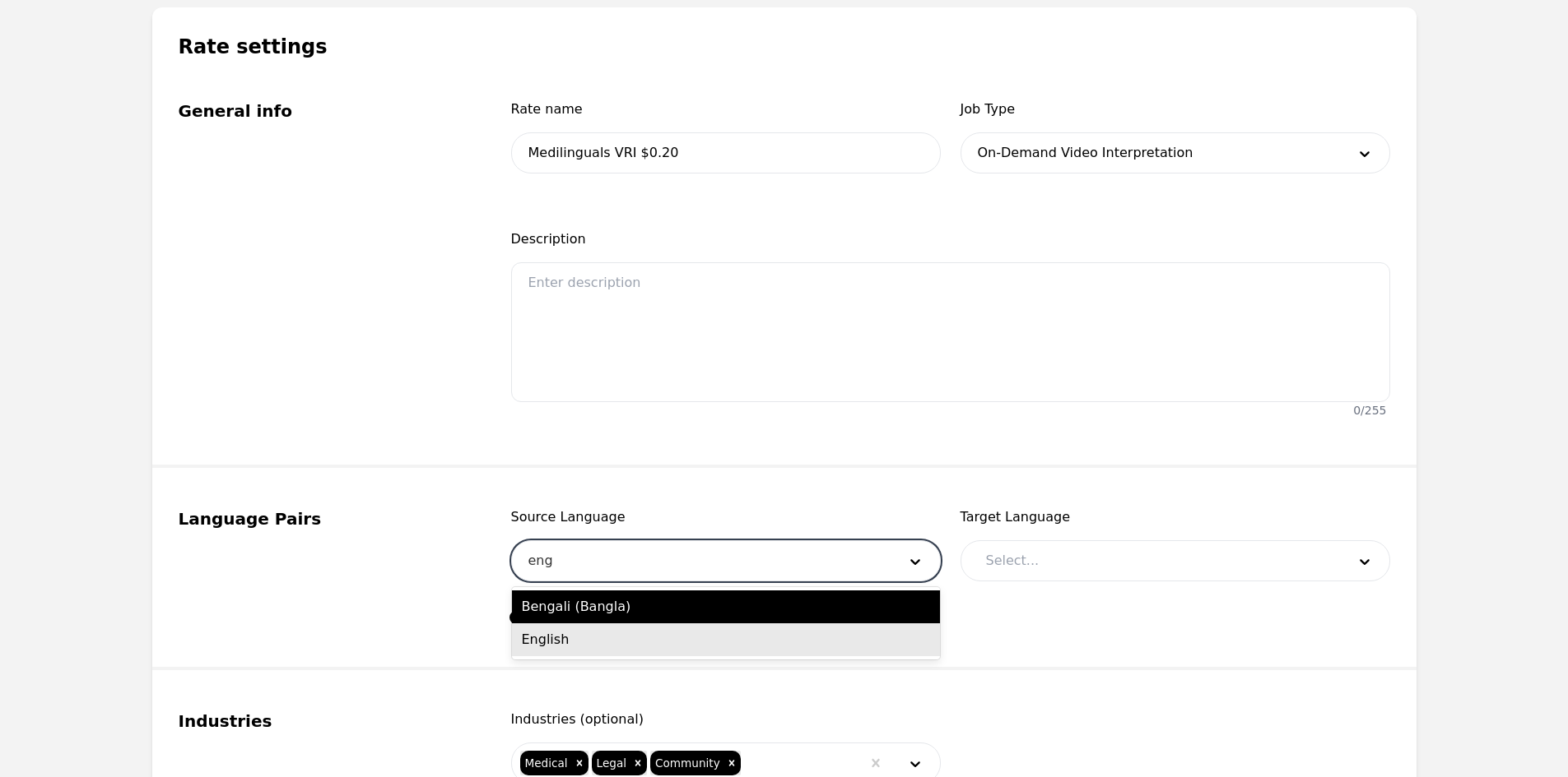
click at [603, 641] on div "English" at bounding box center [726, 639] width 428 height 33
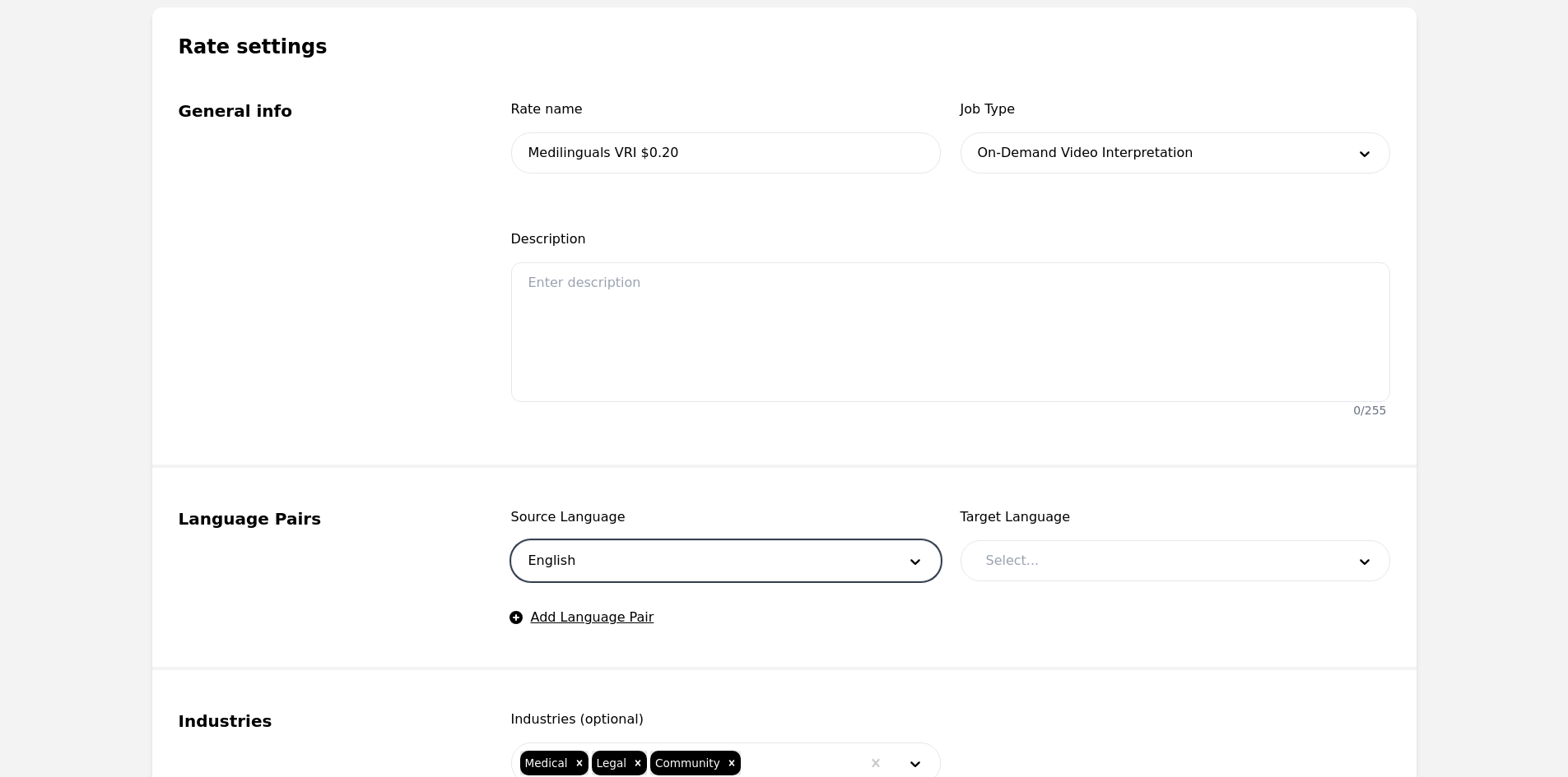
click at [1110, 564] on div at bounding box center [1154, 561] width 372 height 39
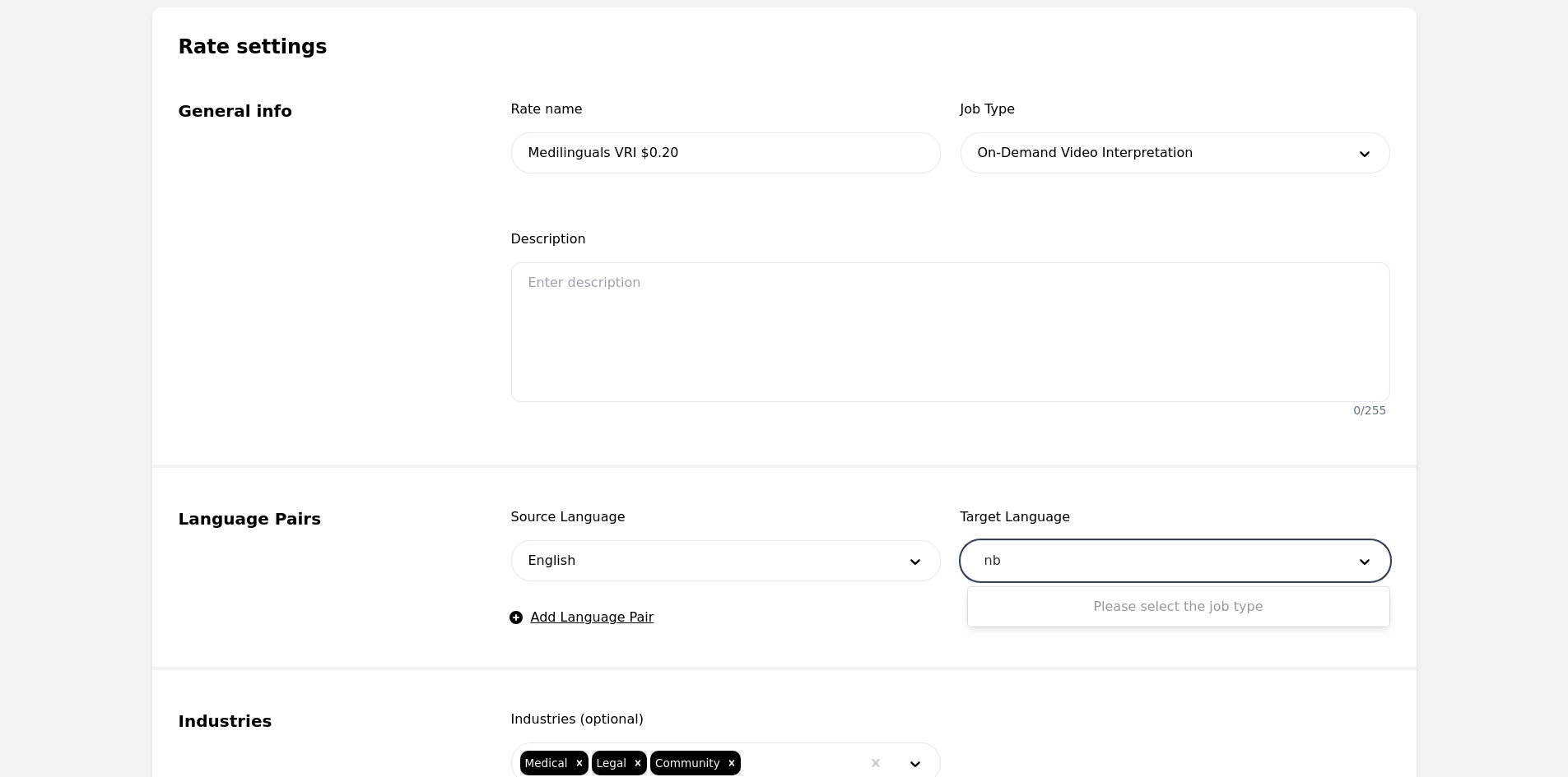
type input "n"
type input "bul"
click at [1093, 614] on div "Bulgarian" at bounding box center [1178, 605] width 422 height 30
checkbox input "true"
type input "punj"
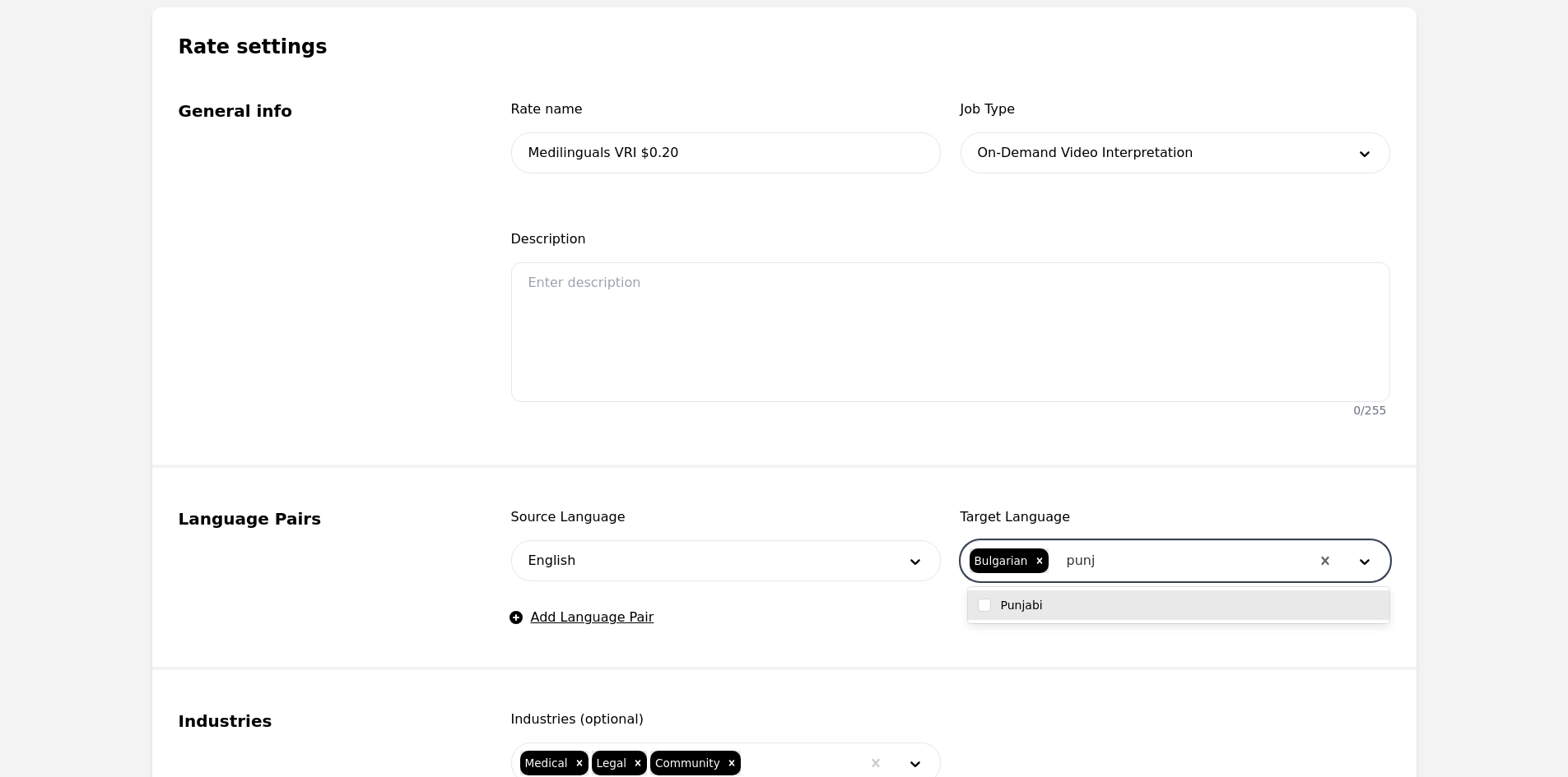
click at [1066, 609] on div "Punjabi" at bounding box center [1178, 605] width 402 height 17
checkbox input "true"
type input "Fre"
click at [1060, 599] on div "French" at bounding box center [1178, 605] width 402 height 17
checkbox input "true"
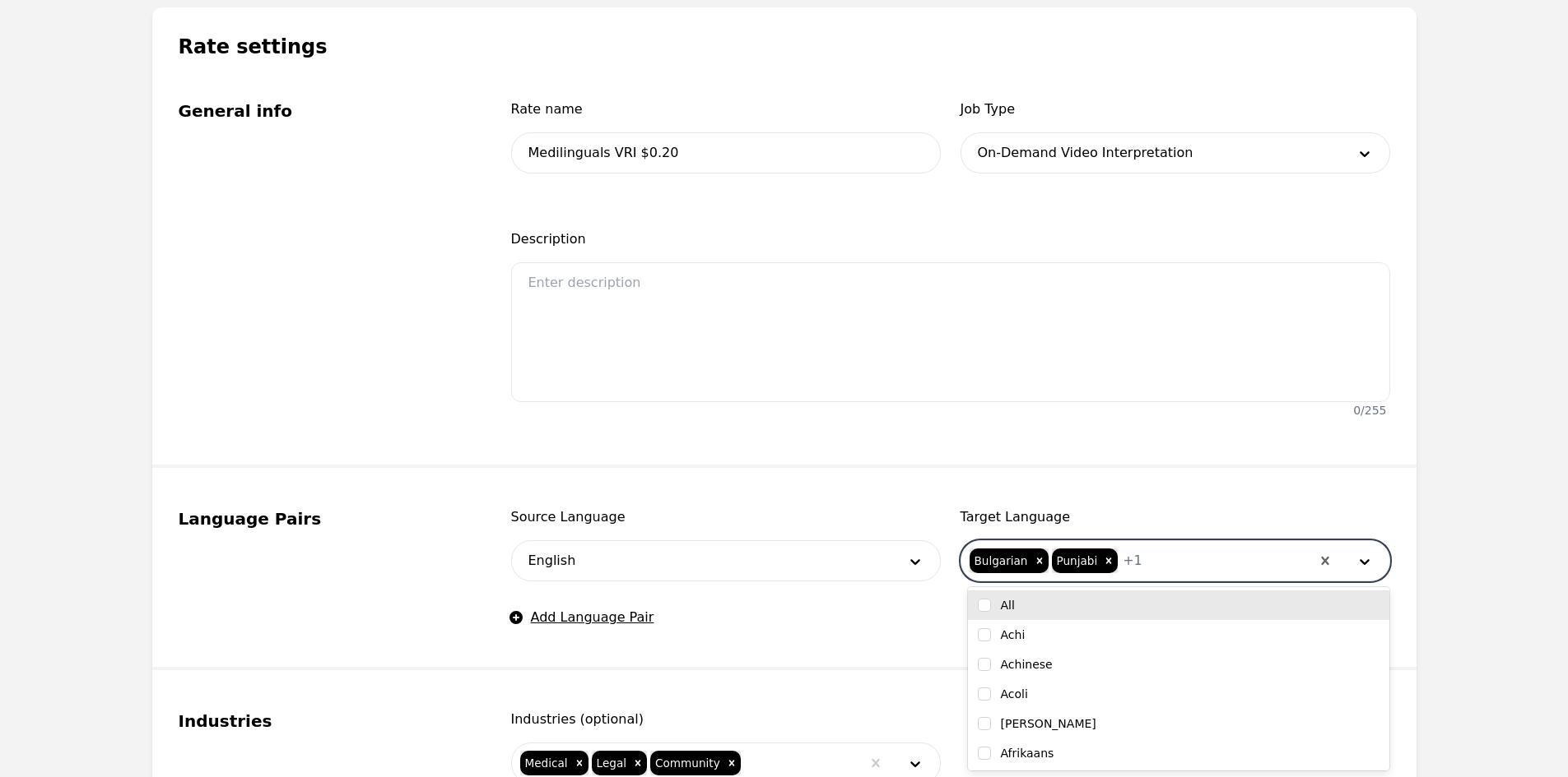
click at [1143, 560] on div at bounding box center [1226, 561] width 168 height 39
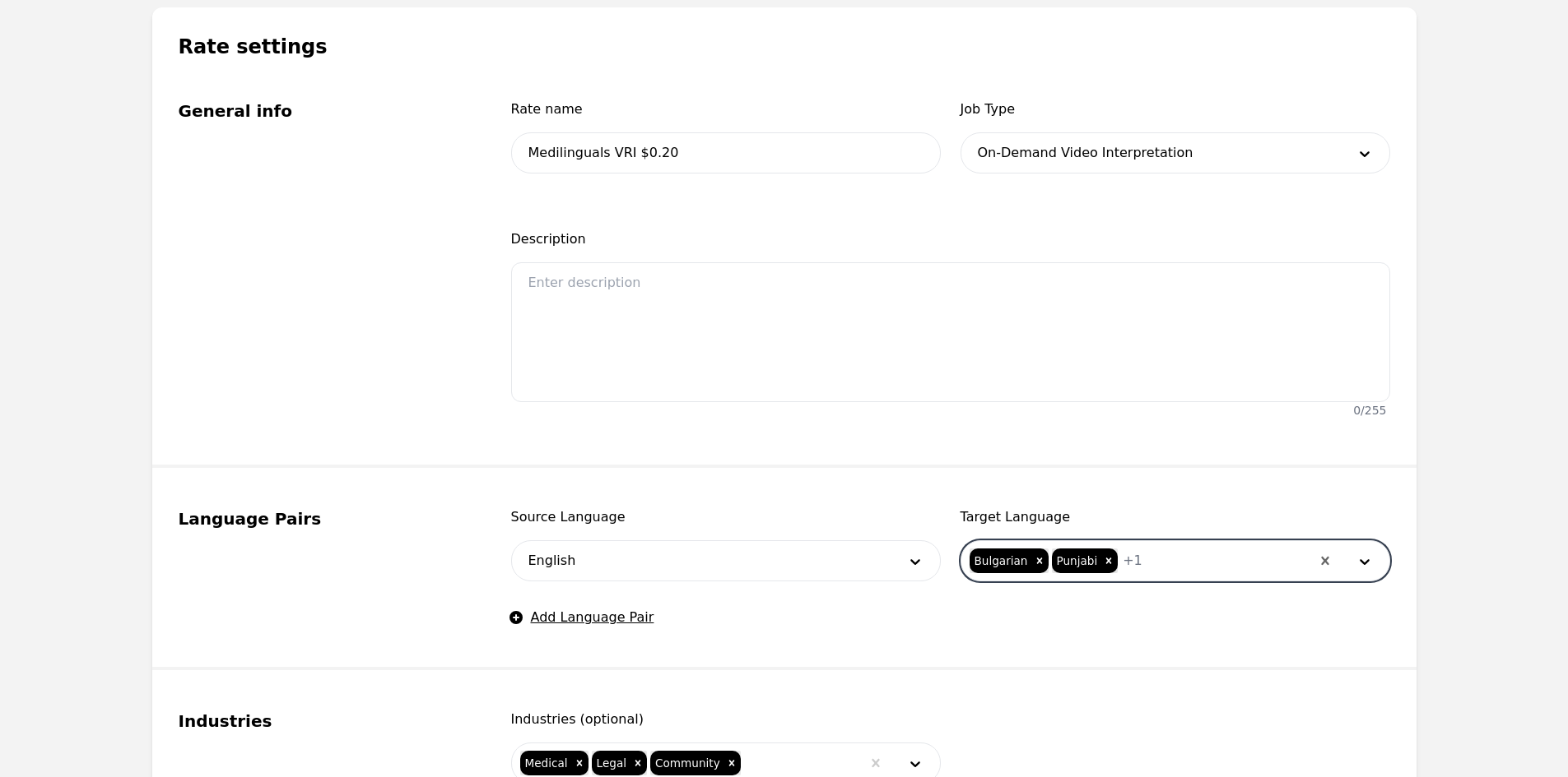
drag, startPoint x: 1184, startPoint y: 528, endPoint x: 1170, endPoint y: 550, distance: 26.1
click at [1184, 529] on div "Target Language option French, selected. Bulgarian Punjabi + 1" at bounding box center [1176, 544] width 430 height 74
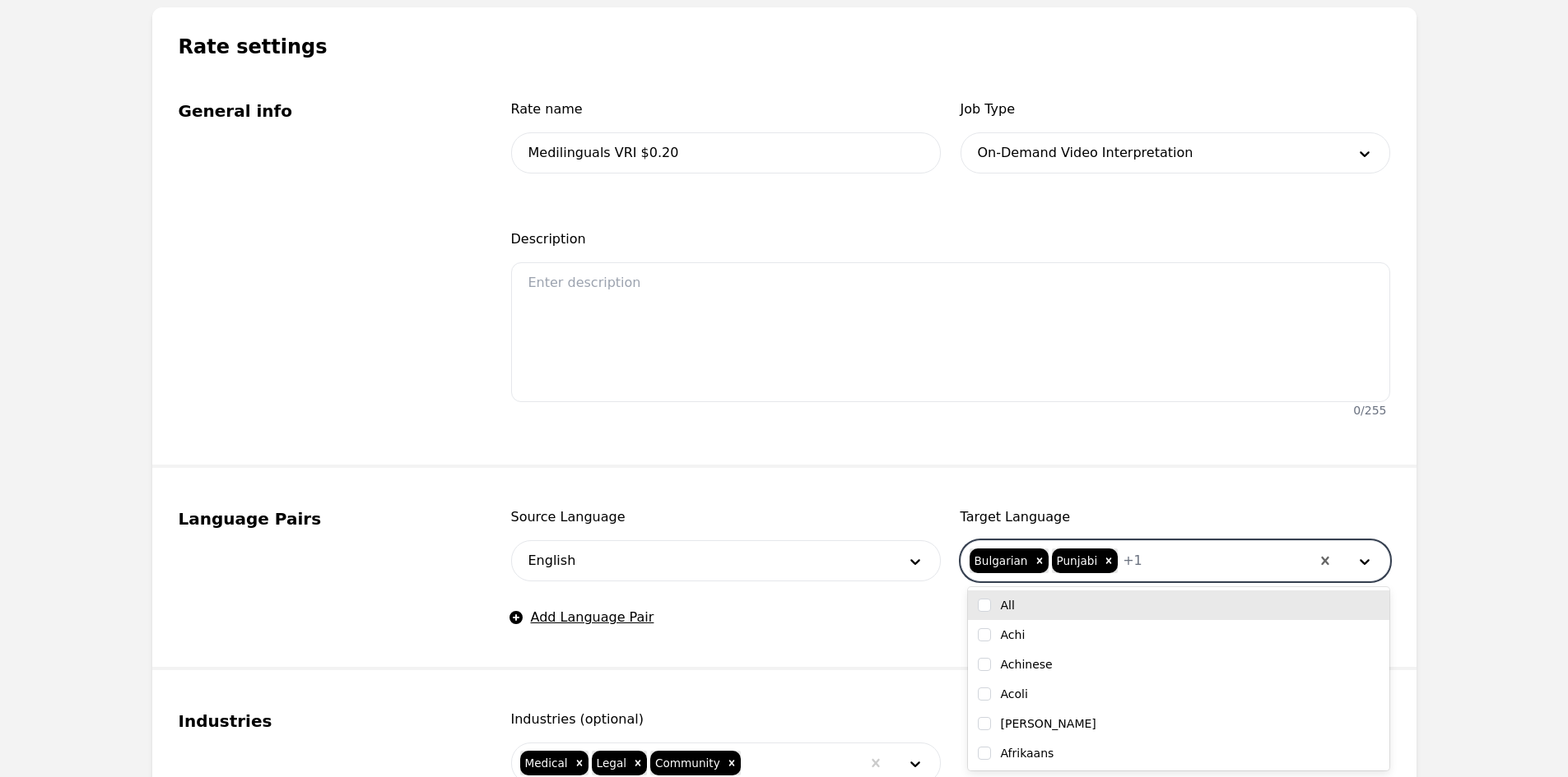
click at [1169, 551] on div at bounding box center [1226, 561] width 168 height 39
type input "b"
checkbox input "false"
click at [1139, 553] on div at bounding box center [1214, 561] width 190 height 39
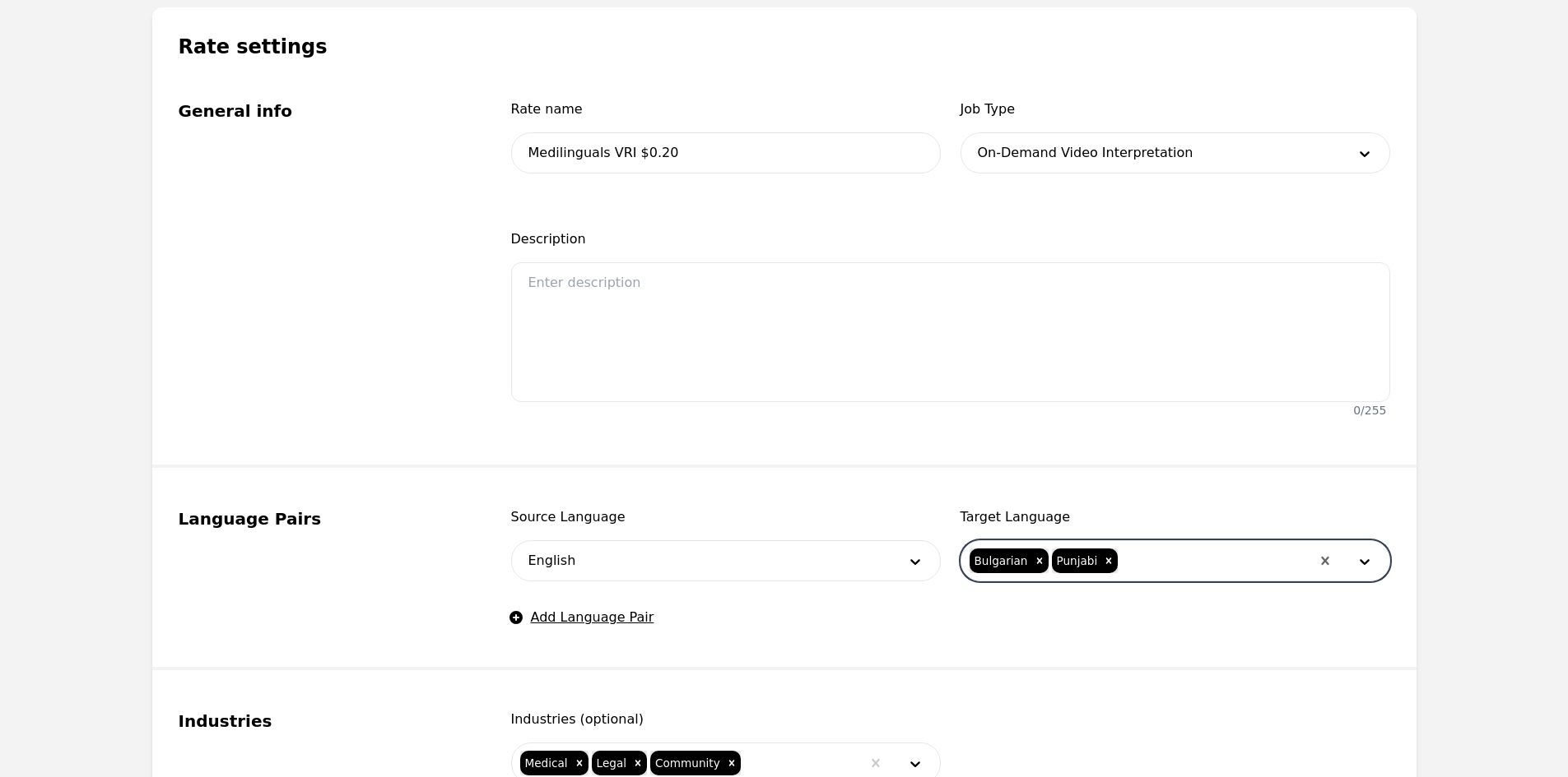
click at [1137, 555] on div at bounding box center [1214, 561] width 190 height 39
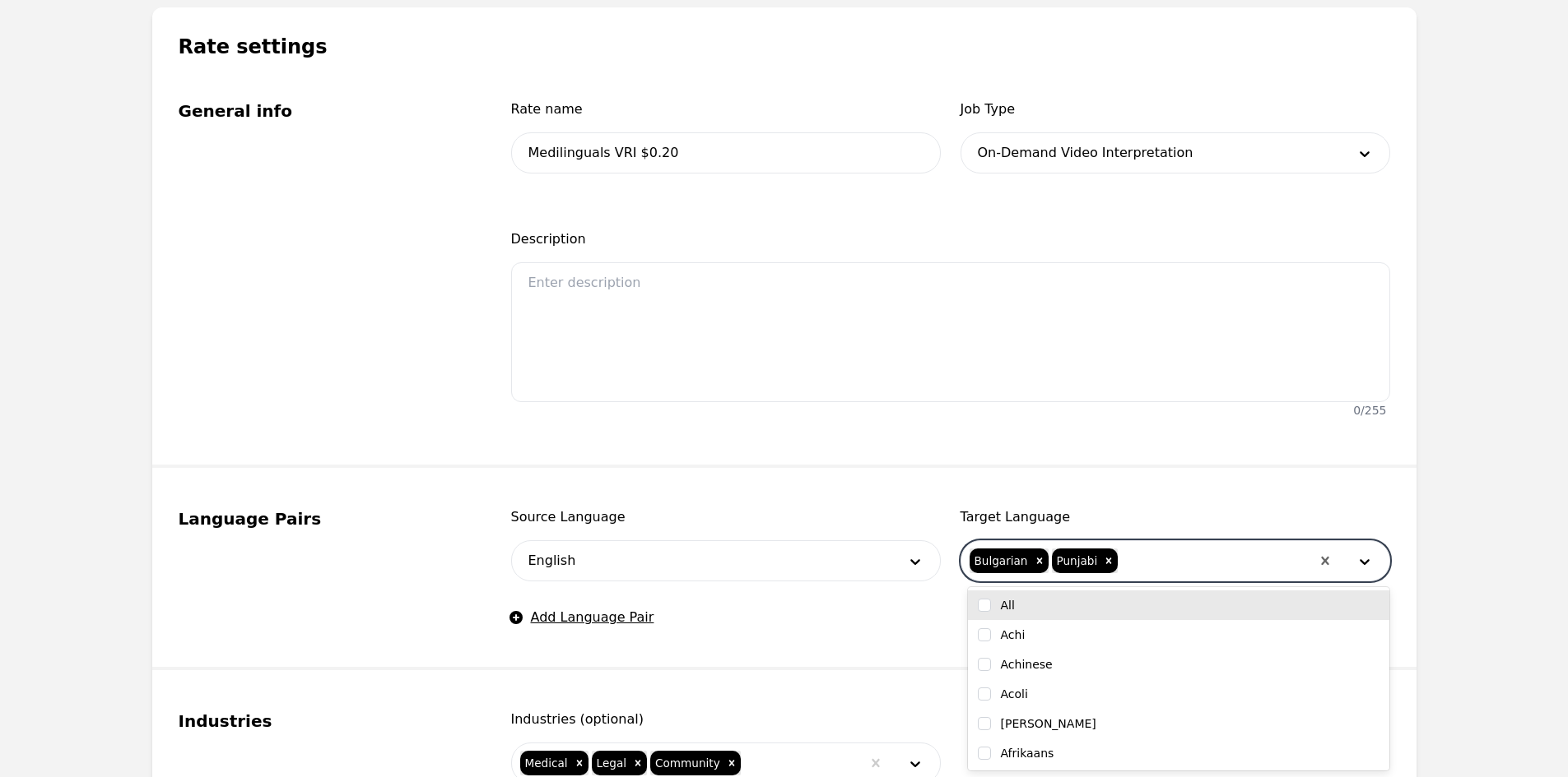
type input "R"
type input "Fre"
click at [1115, 607] on div "French" at bounding box center [1178, 605] width 402 height 17
checkbox input "true"
click at [1189, 543] on div at bounding box center [1226, 561] width 168 height 39
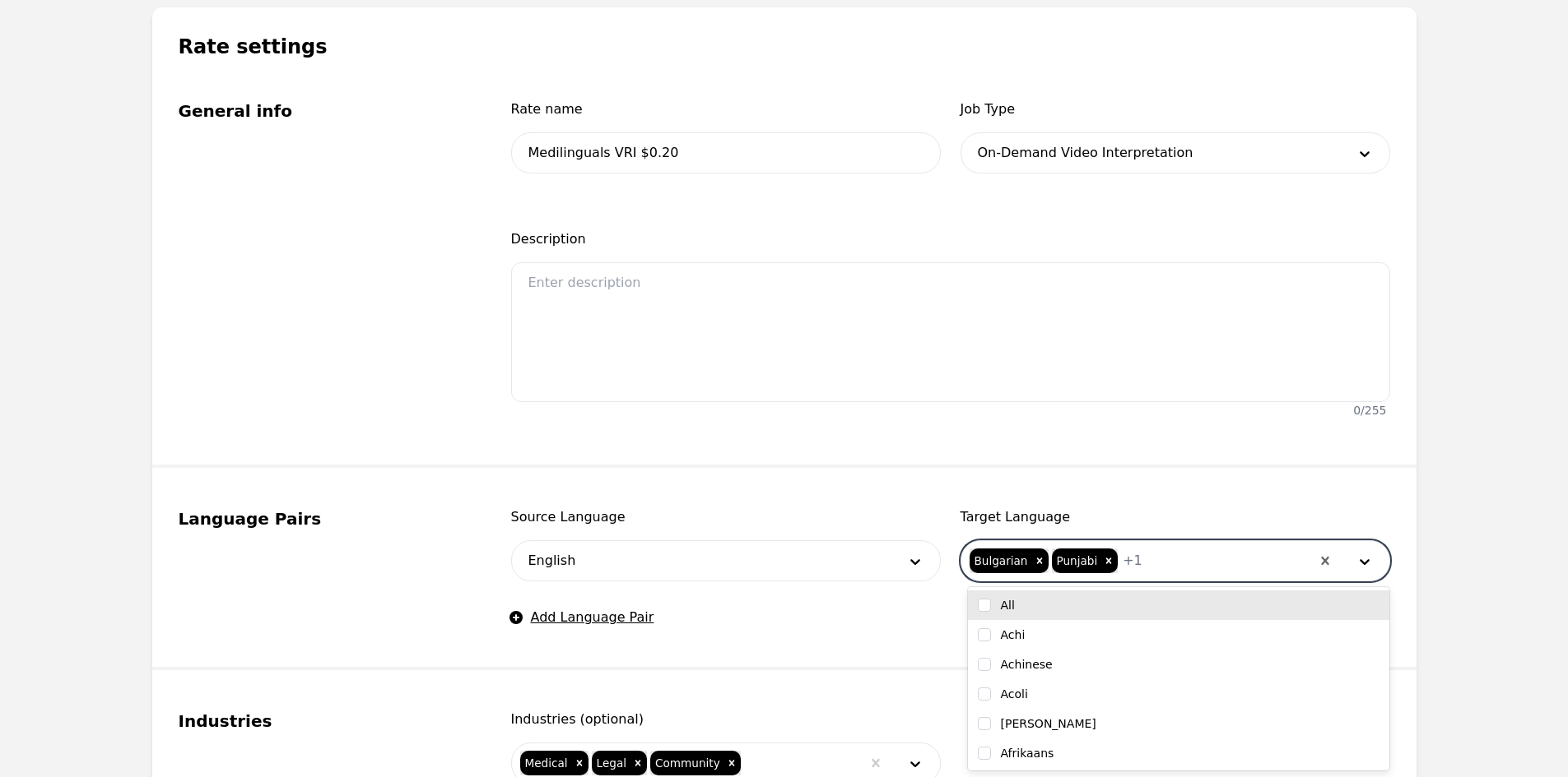
click at [1180, 554] on div at bounding box center [1226, 561] width 168 height 39
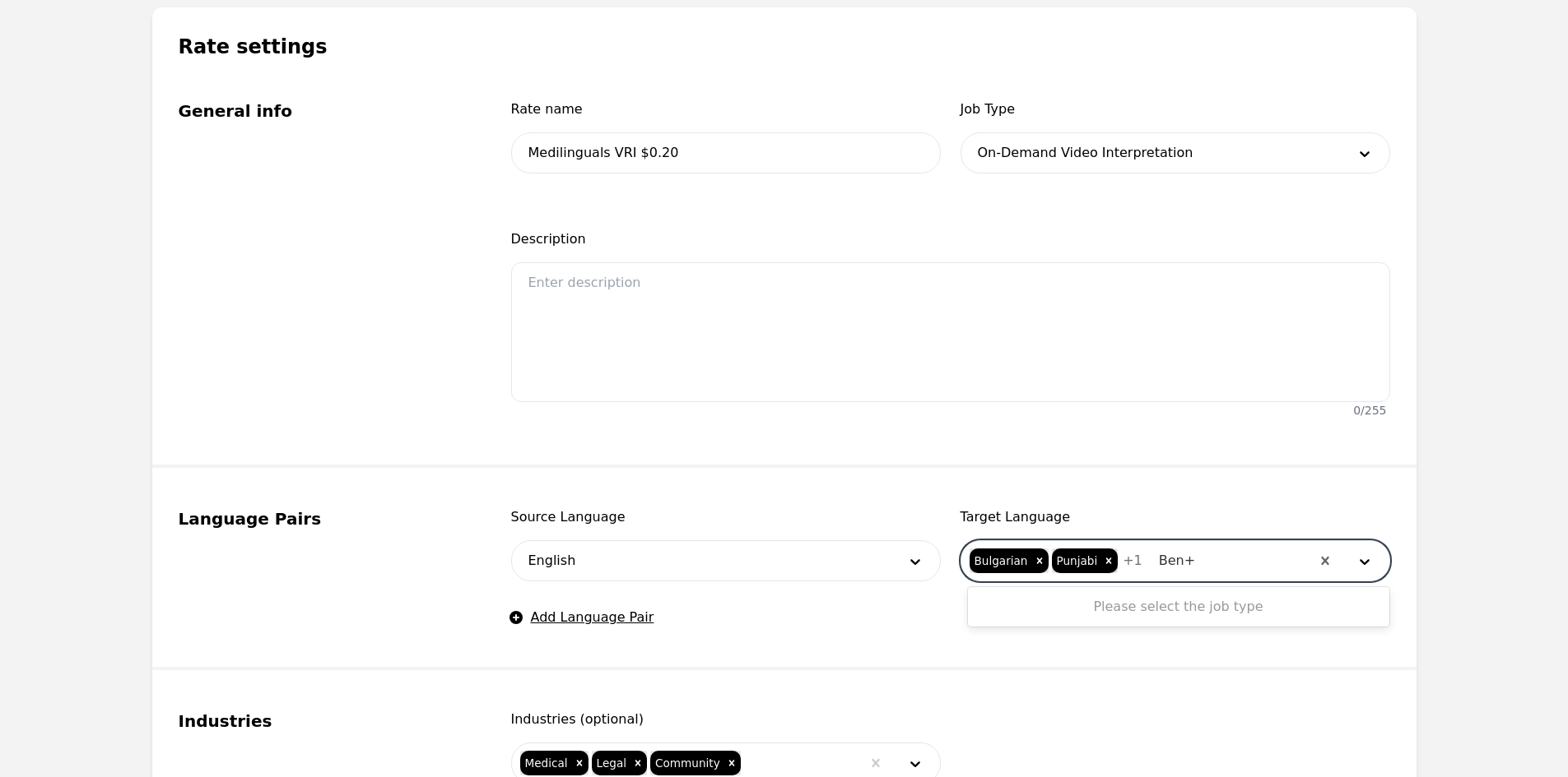
type input "Ben"
click at [1136, 606] on div "Bengali (Bangla)" at bounding box center [1178, 605] width 402 height 17
checkbox input "true"
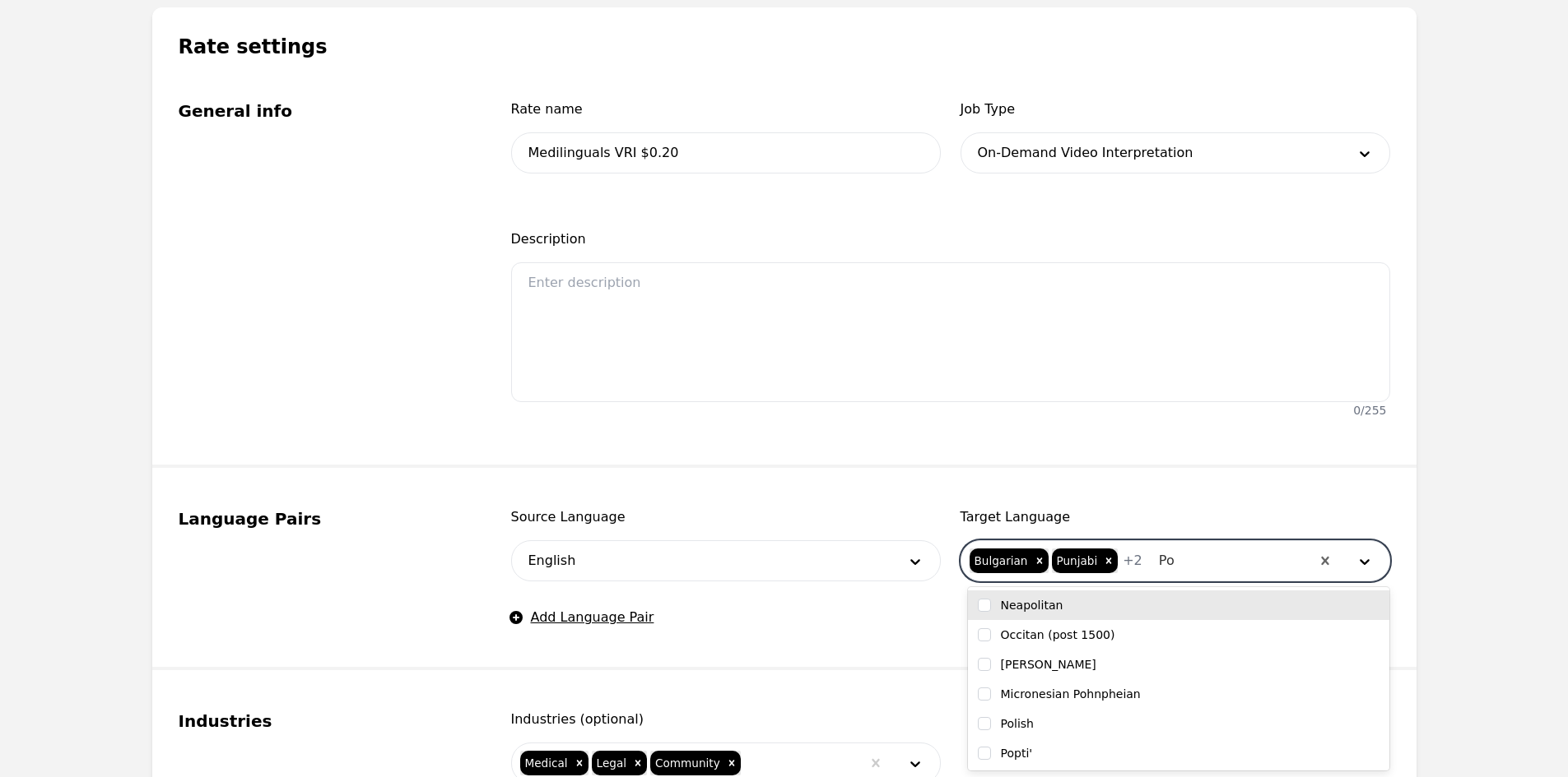
type input "Por"
click at [1133, 608] on div "Portuguese" at bounding box center [1178, 605] width 402 height 17
checkbox input "true"
type input "Arm"
click at [1148, 605] on div "Armenian" at bounding box center [1178, 605] width 402 height 17
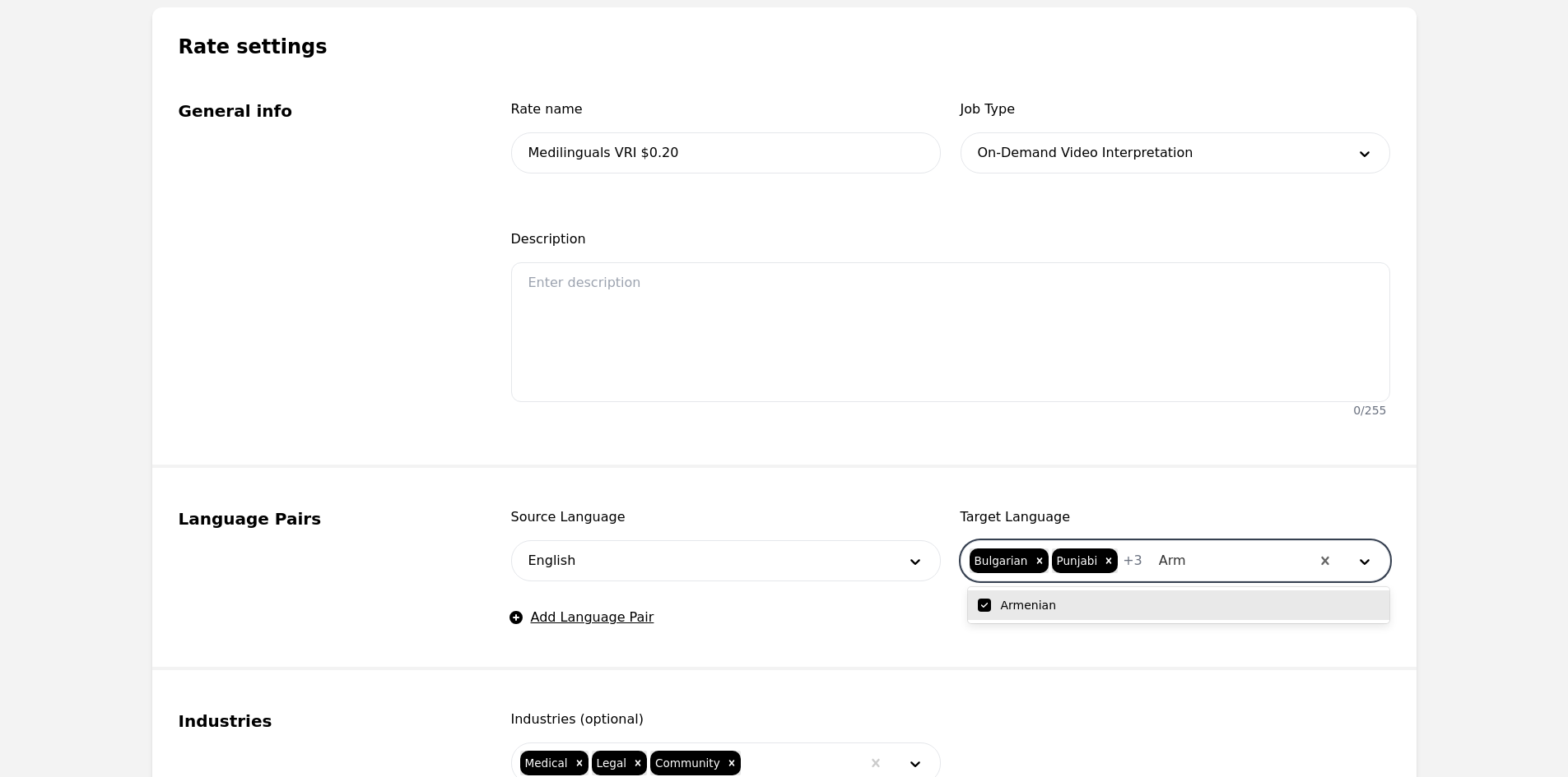
checkbox input "true"
type input "Lith"
click at [1162, 602] on div "Lithuanian" at bounding box center [1178, 605] width 402 height 17
checkbox input "true"
type input "Burm"
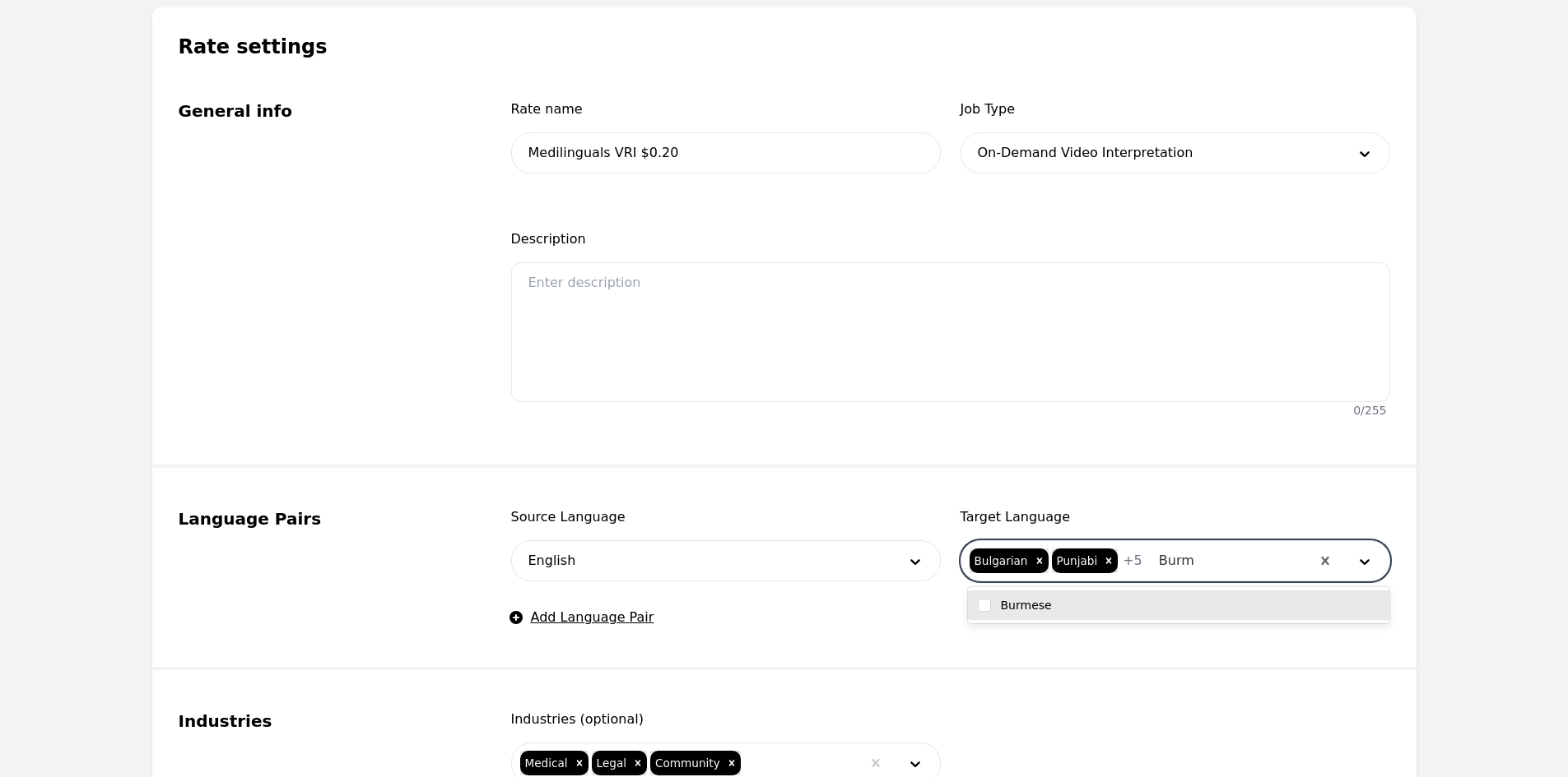
click at [1098, 600] on div "Burmese" at bounding box center [1178, 605] width 402 height 17
checkbox input "true"
type input "Taga"
click at [1053, 617] on div "Tagalog" at bounding box center [1178, 605] width 422 height 30
checkbox input "true"
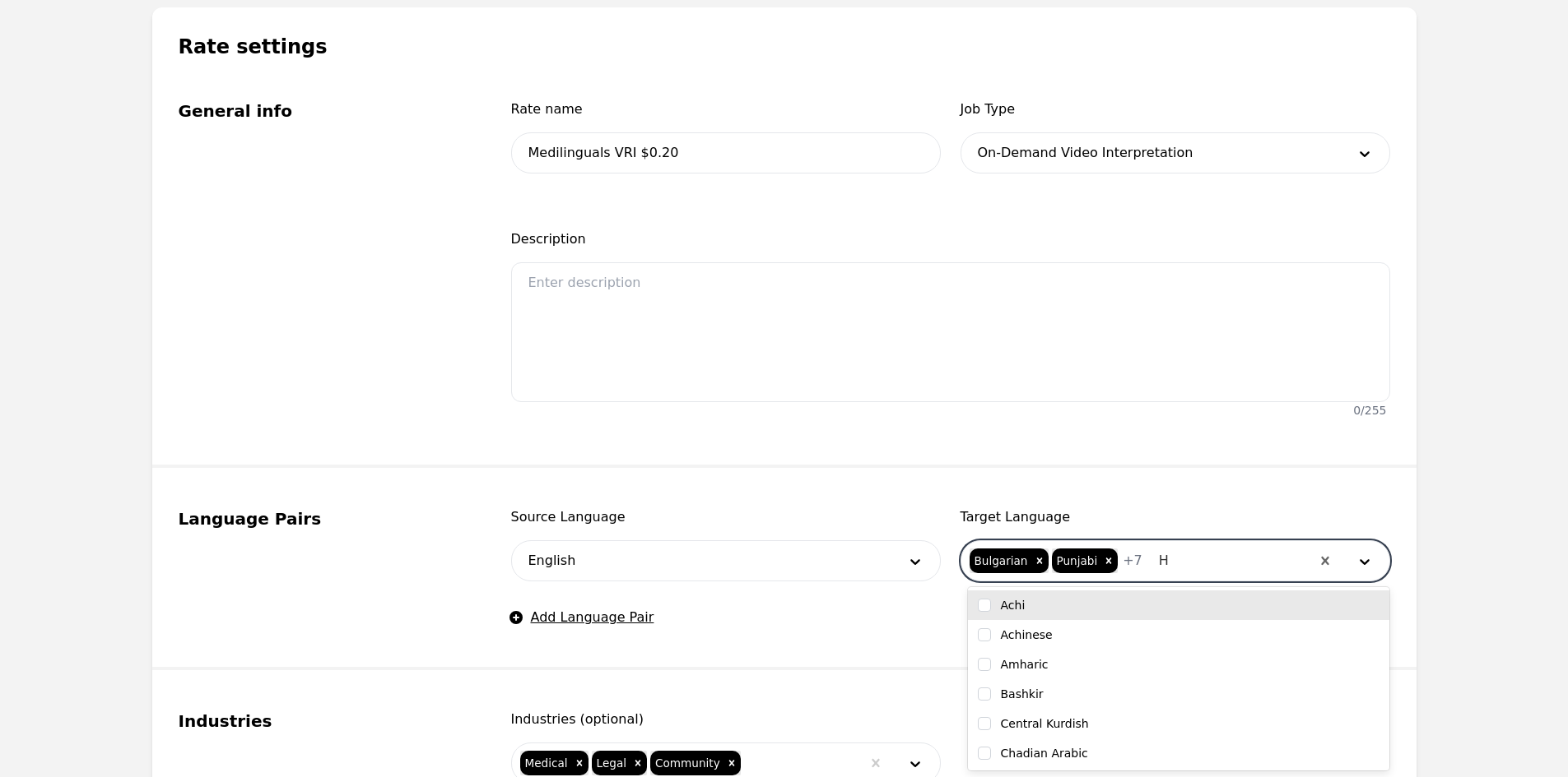
type input "HM"
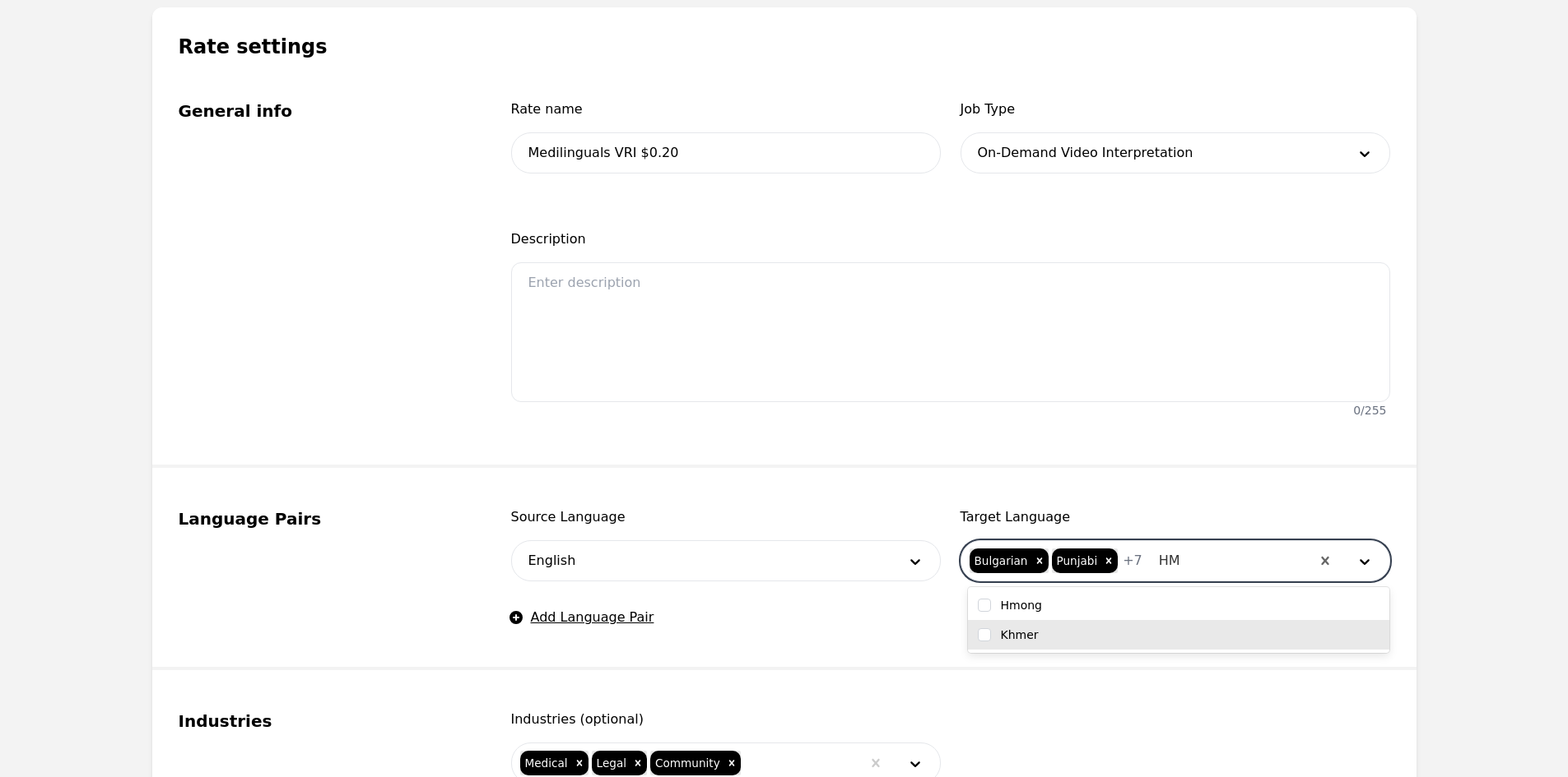
drag, startPoint x: 1056, startPoint y: 621, endPoint x: 1064, endPoint y: 611, distance: 12.8
click at [1061, 616] on div "Hmong Khmer" at bounding box center [1178, 620] width 422 height 66
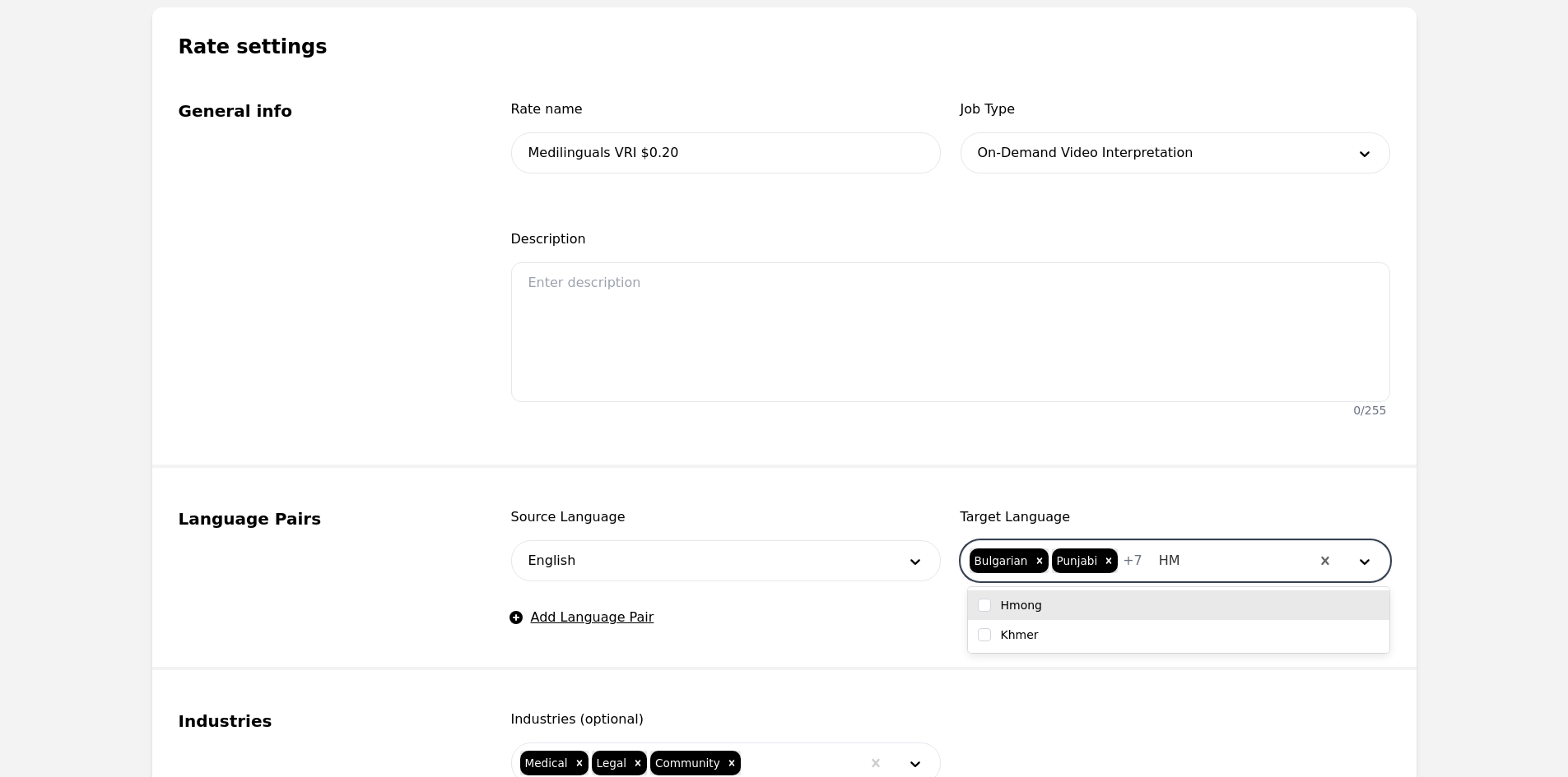
click at [1063, 608] on div "Hmong" at bounding box center [1178, 605] width 402 height 17
checkbox input "true"
type input "tURK"
click at [1065, 605] on div "Turkish" at bounding box center [1178, 605] width 402 height 17
checkbox input "true"
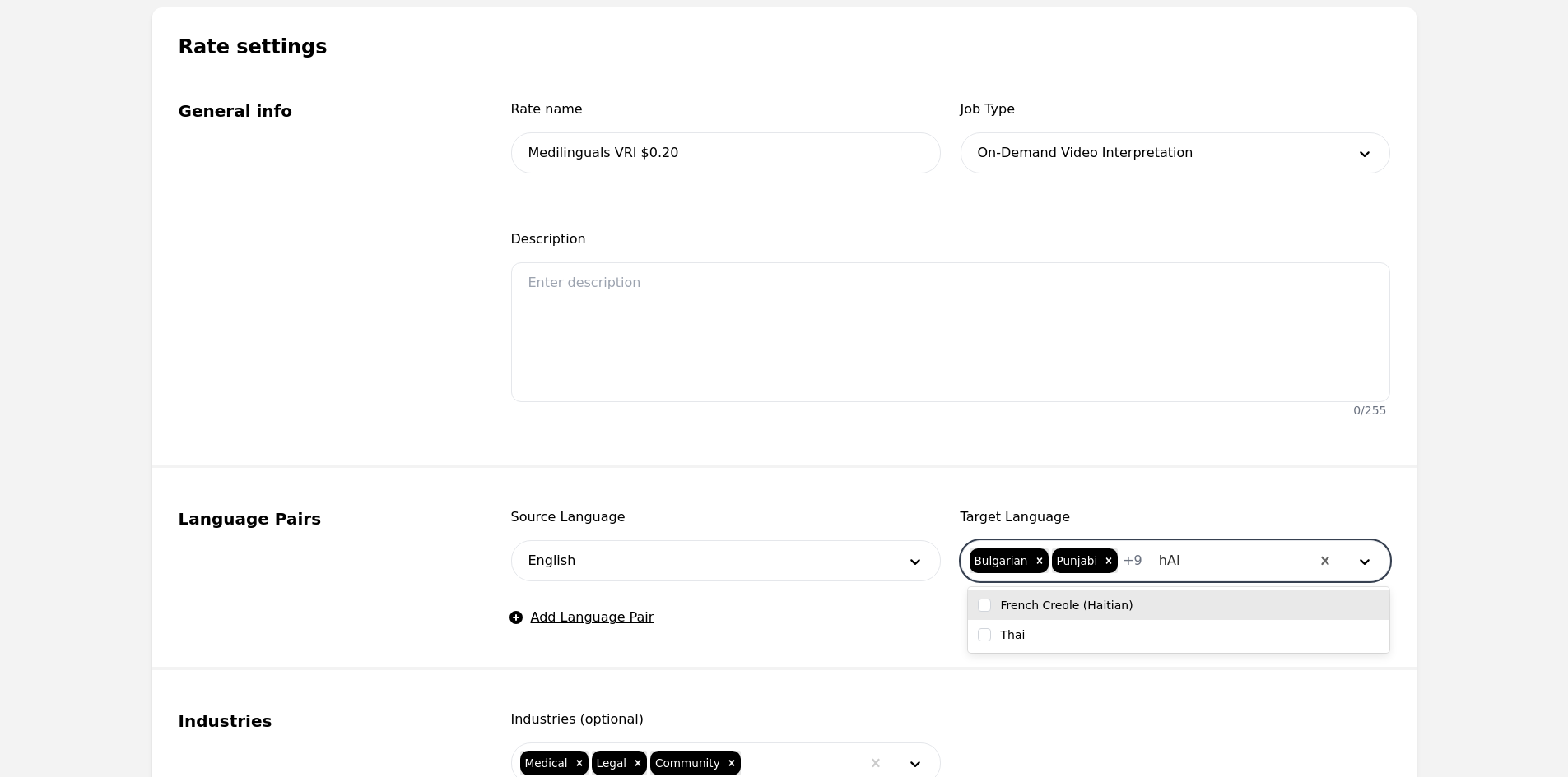
type input "[PERSON_NAME]"
click at [1038, 602] on label "French Creole (Haitian)" at bounding box center [1067, 605] width 132 height 17
checkbox input "true"
type input "Nepa"
click at [1145, 610] on div "Nepali" at bounding box center [1178, 605] width 402 height 17
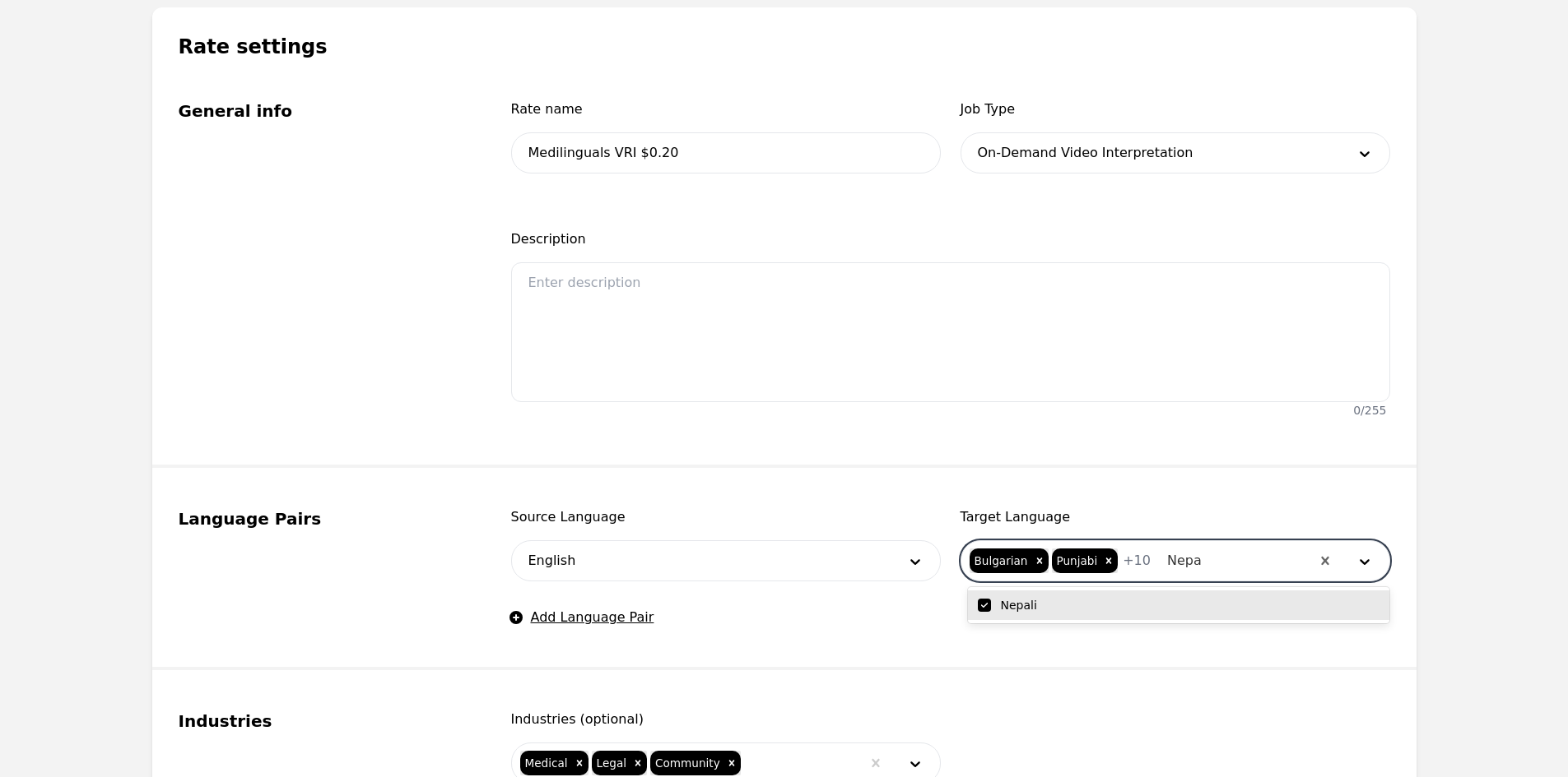
checkbox input "true"
type input "Uzb"
click at [1145, 601] on div "Uzbek" at bounding box center [1178, 605] width 402 height 17
checkbox input "true"
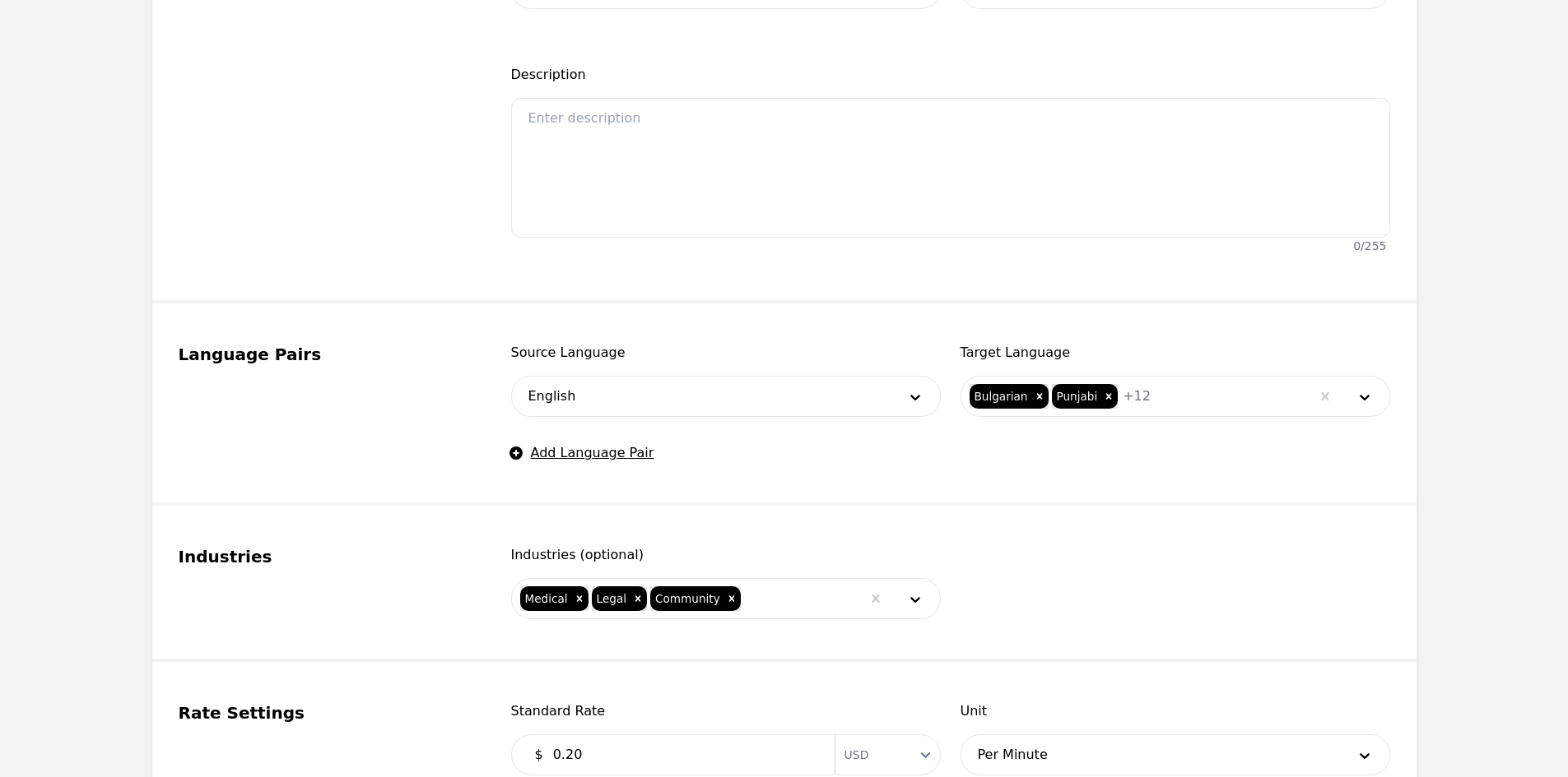
click at [824, 515] on fieldset "Industries Industries (optional) Medical Legal Community" at bounding box center [784, 584] width 1264 height 157
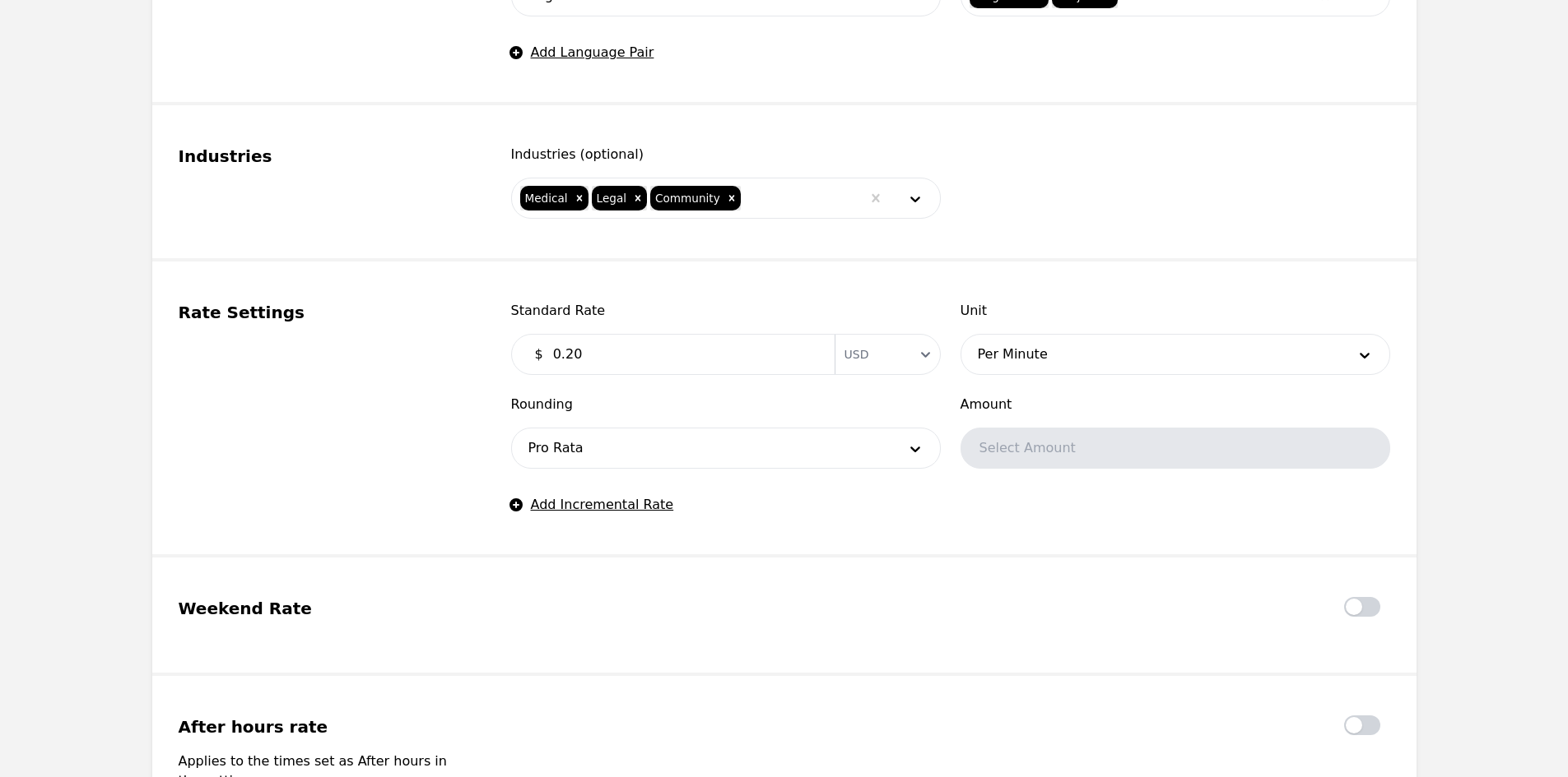
scroll to position [1234, 0]
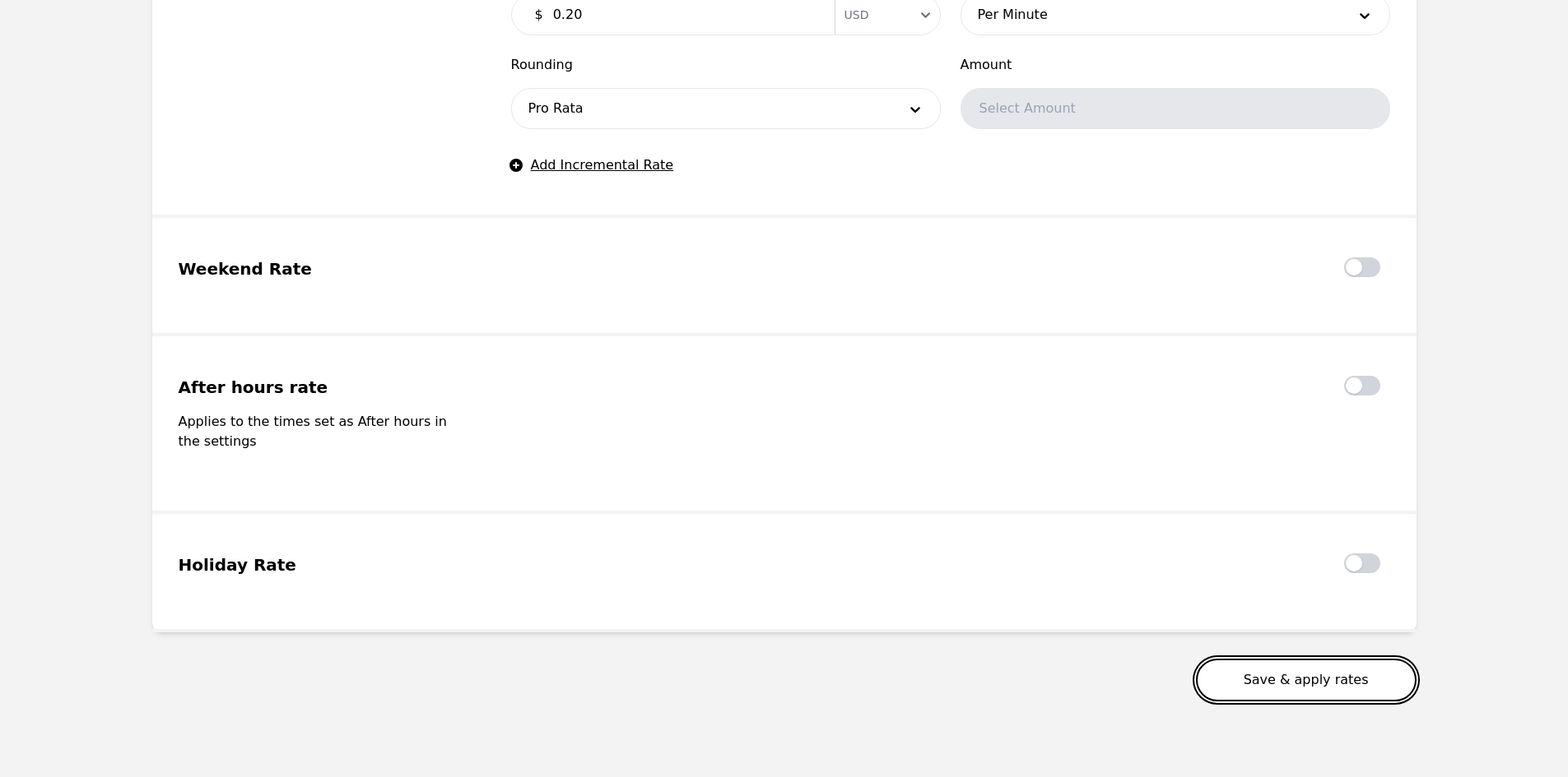
click at [1291, 663] on button "Save & apply rates" at bounding box center [1306, 680] width 221 height 43
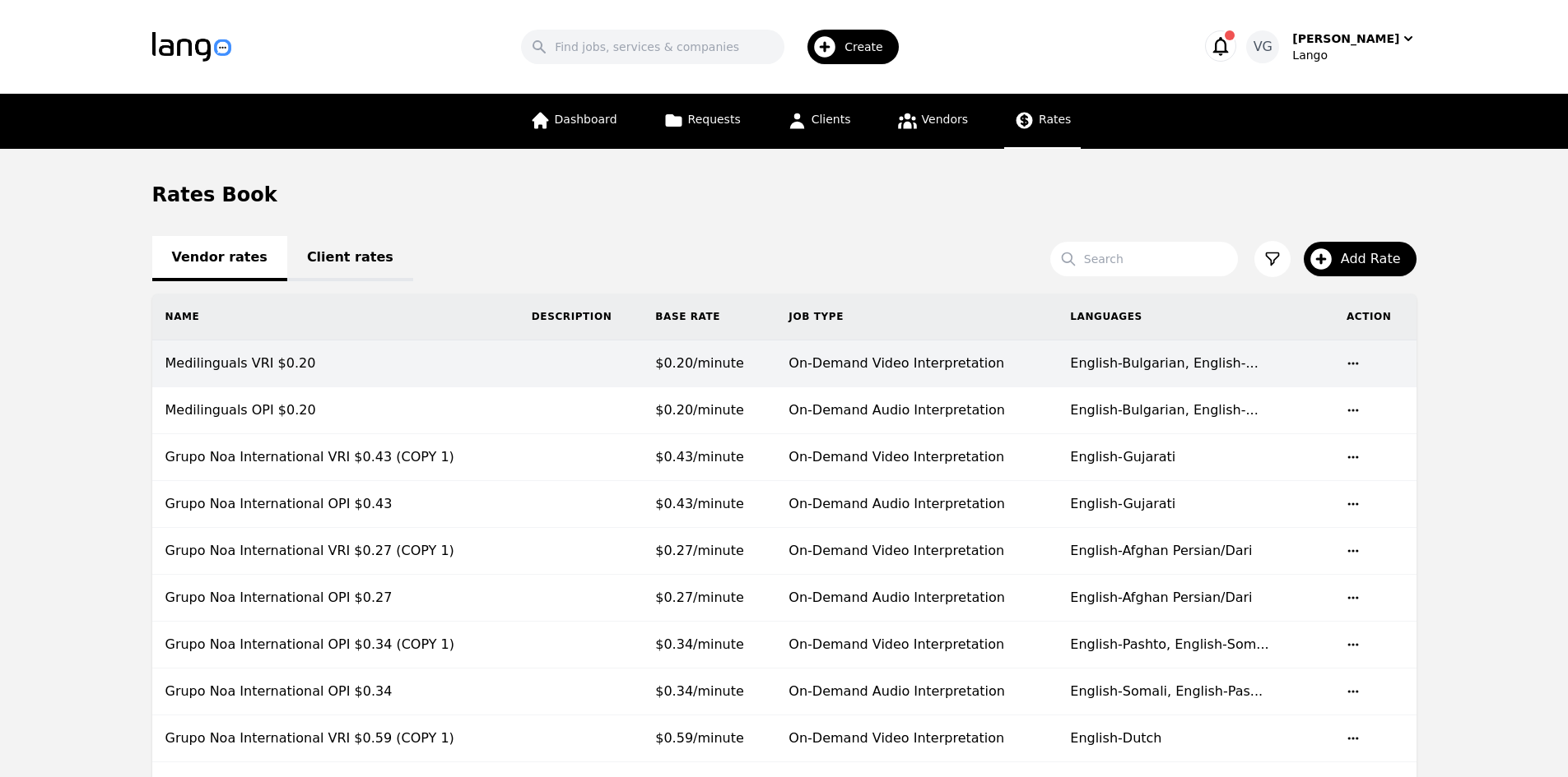
click at [463, 360] on td "Medilinguals VRI $0.20" at bounding box center [335, 364] width 366 height 47
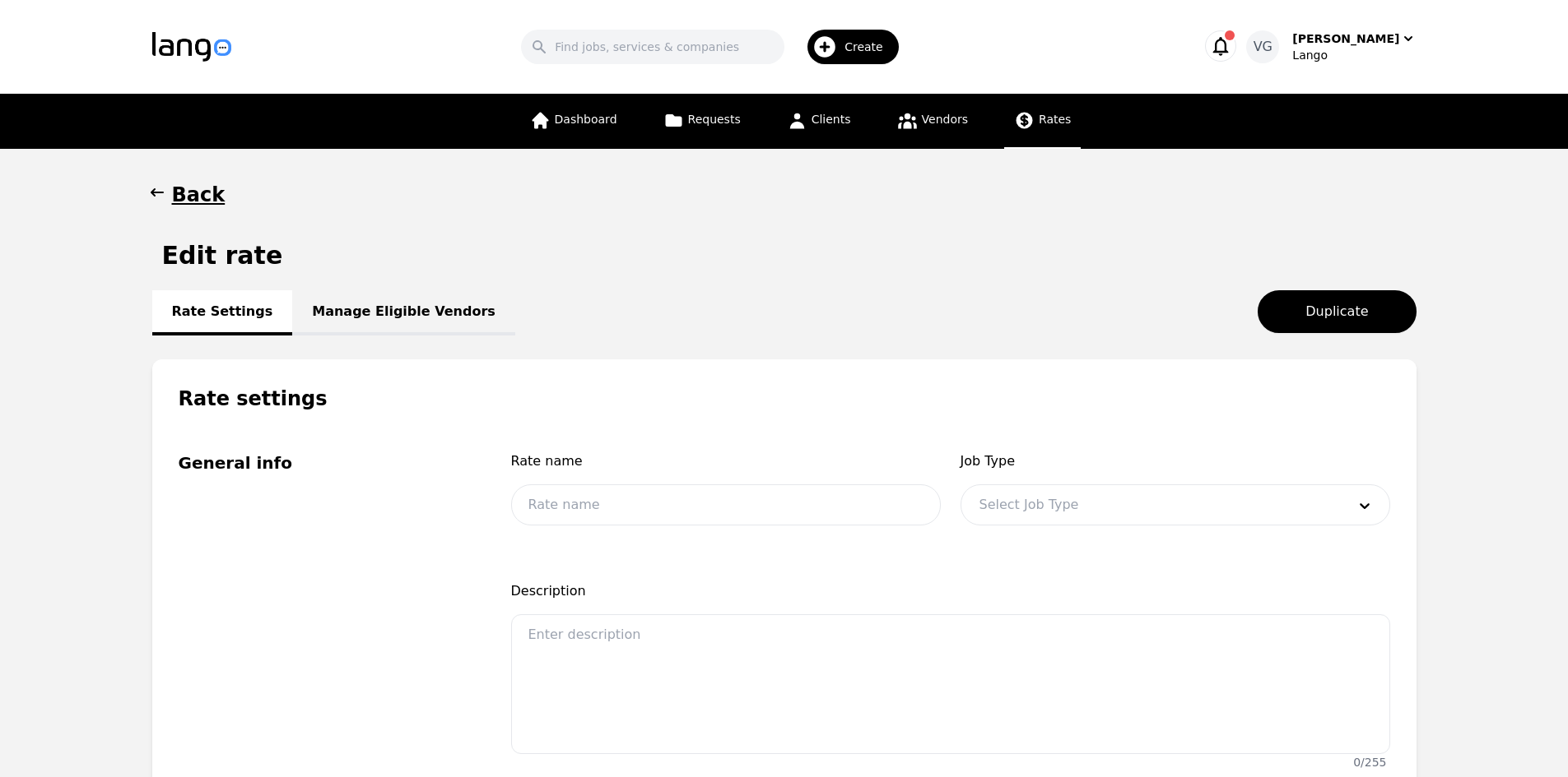
type input "Medilinguals VRI $0.20"
type input "0.20"
click at [363, 310] on link "Manage Eligible Vendors" at bounding box center [404, 312] width 223 height 45
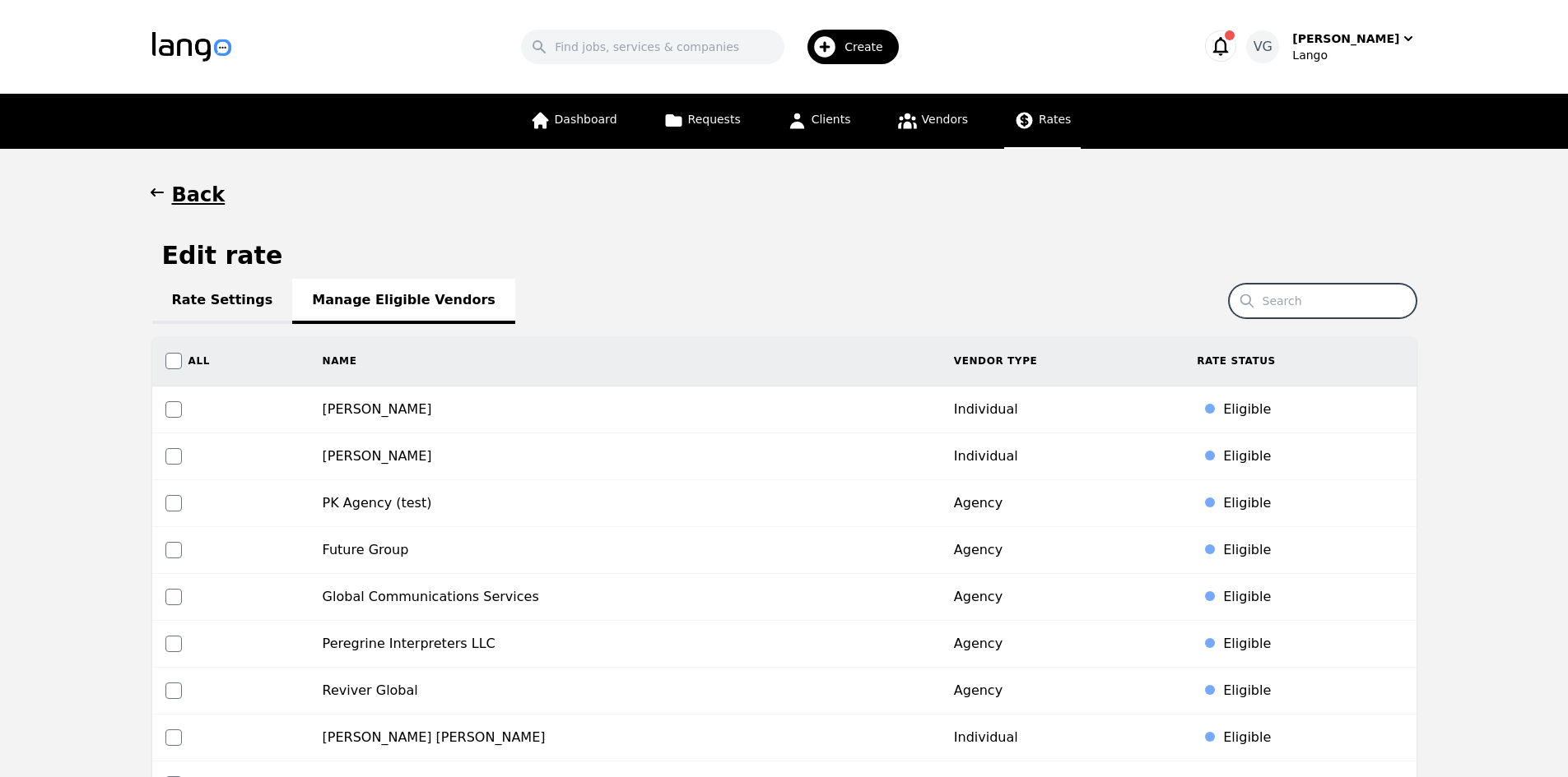
click at [1288, 303] on input "Search" at bounding box center [1323, 300] width 188 height 35
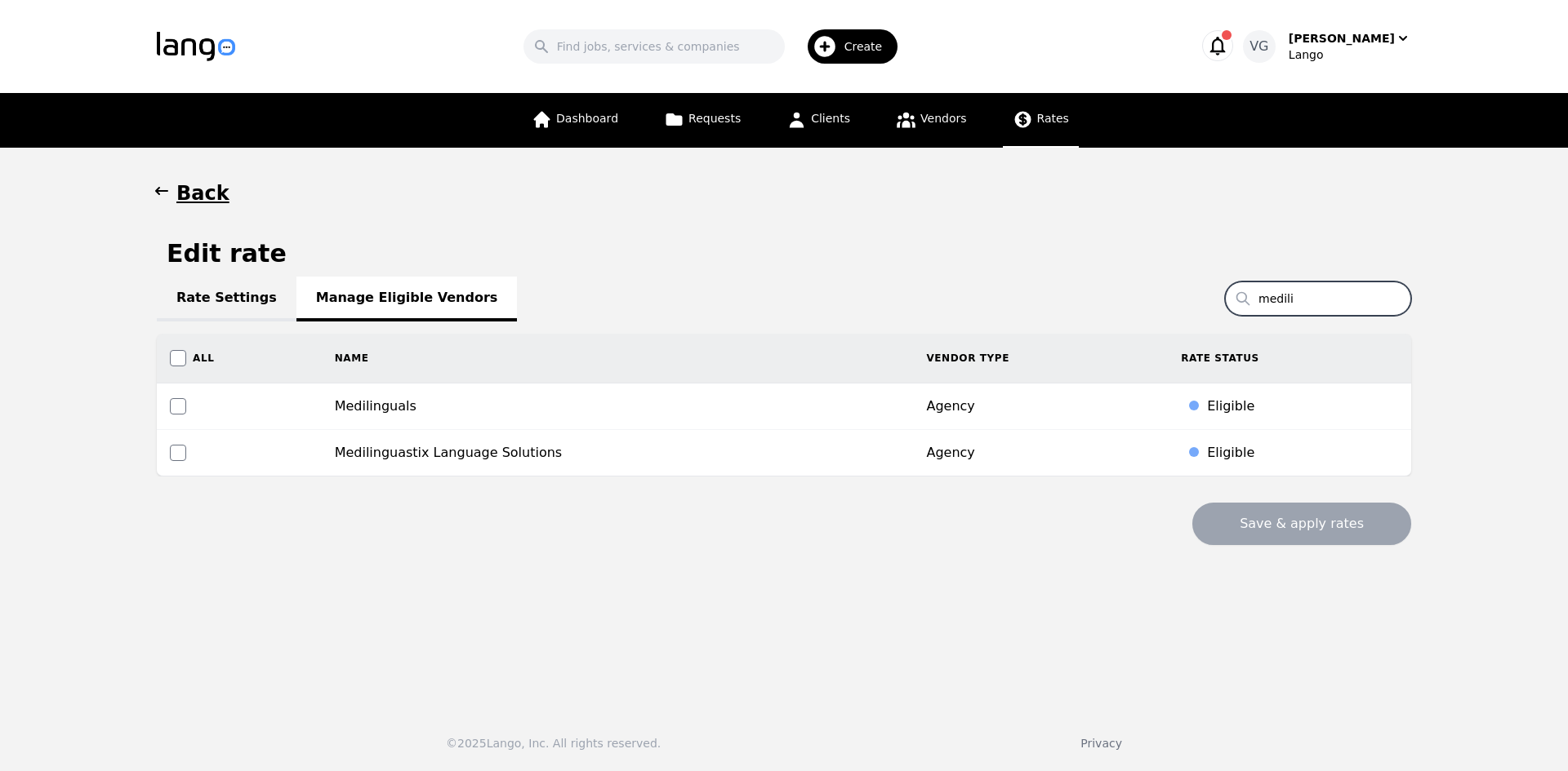
type input "medili"
click at [551, 413] on td "Medilinguals" at bounding box center [617, 407] width 592 height 47
click at [181, 400] on input "checkbox" at bounding box center [178, 407] width 17 height 17
checkbox input "true"
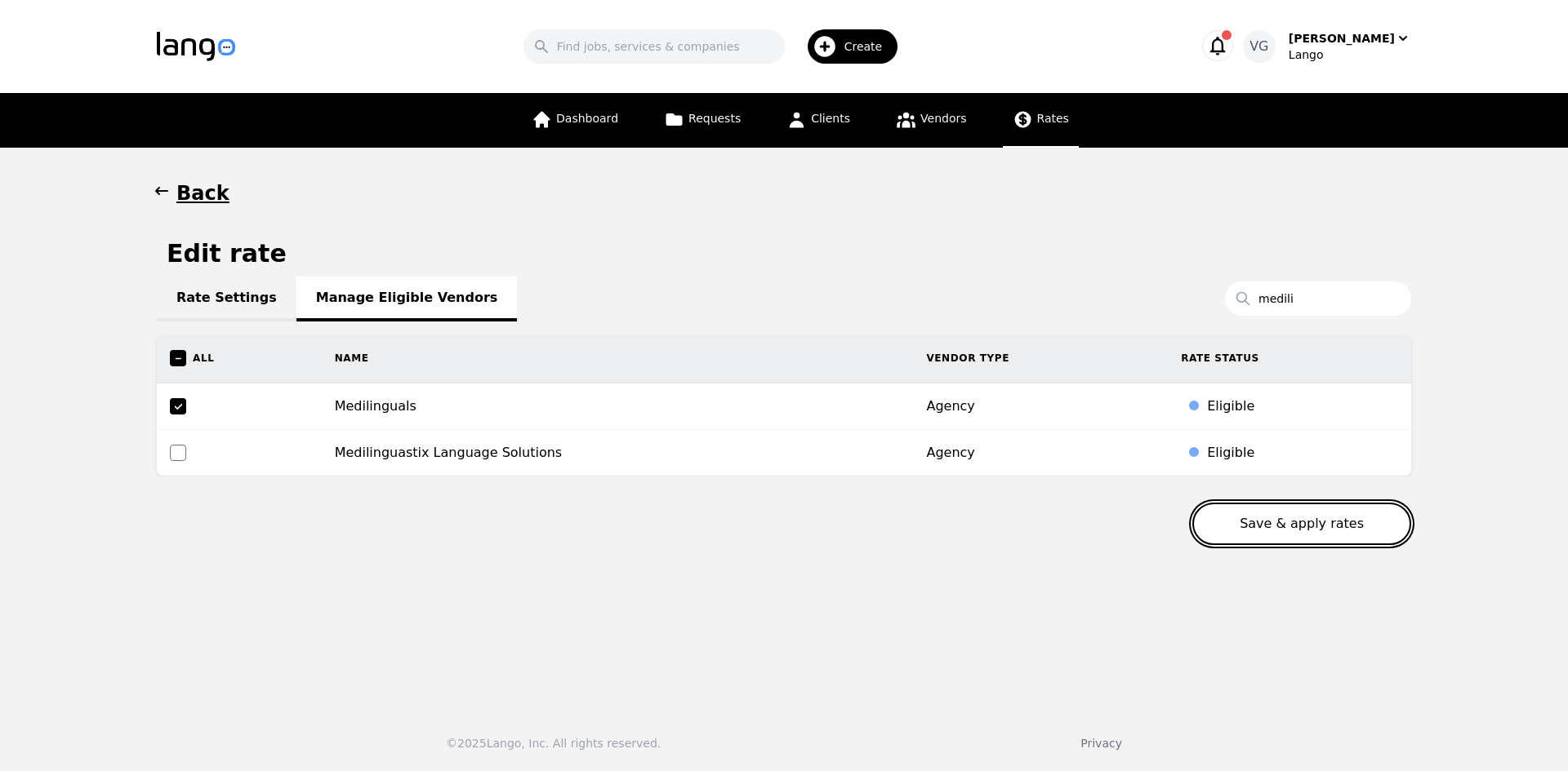
click at [1244, 512] on button "Save & apply rates" at bounding box center [1302, 524] width 219 height 43
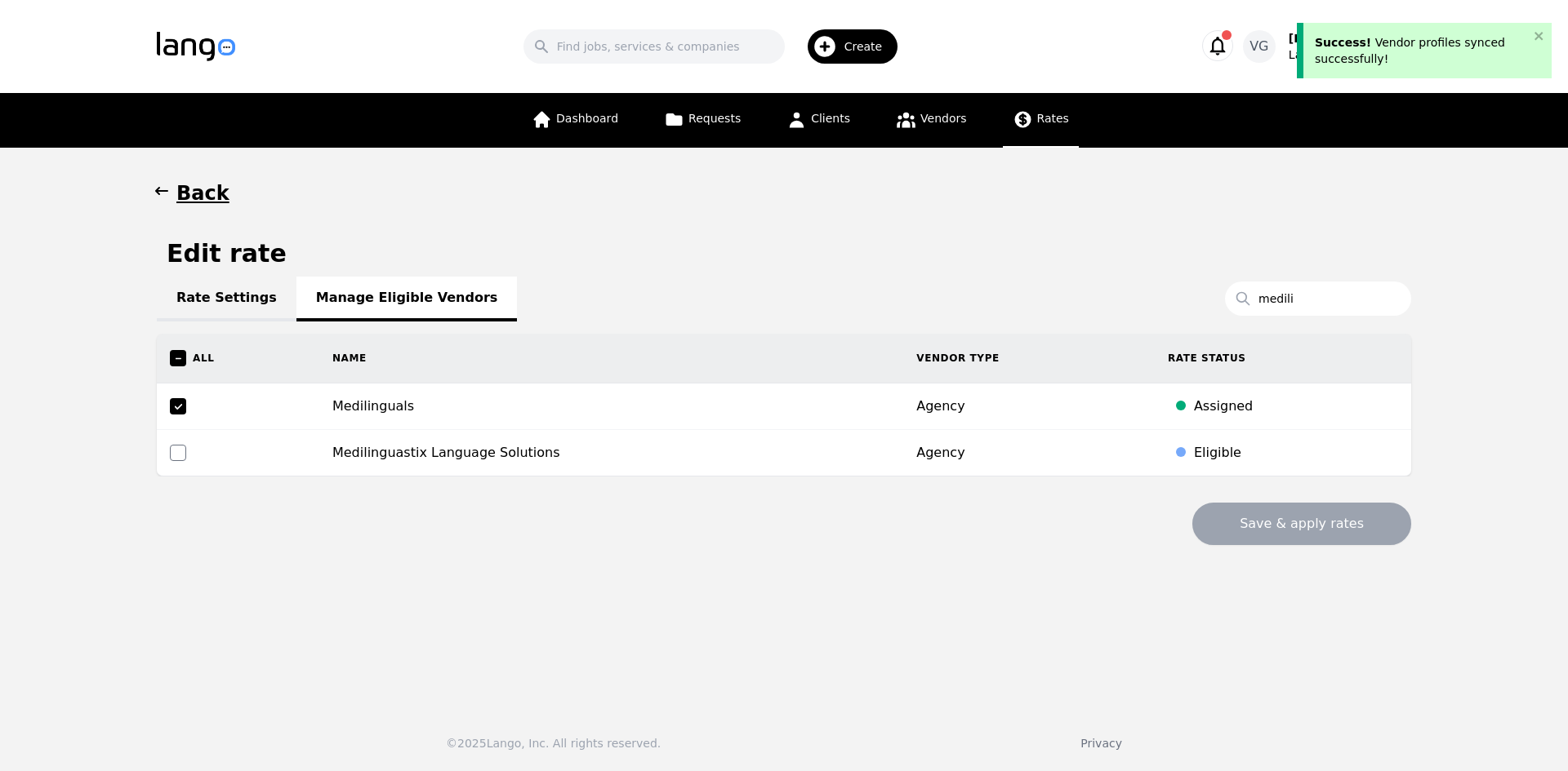
click at [213, 300] on link "Rate Settings" at bounding box center [226, 299] width 140 height 45
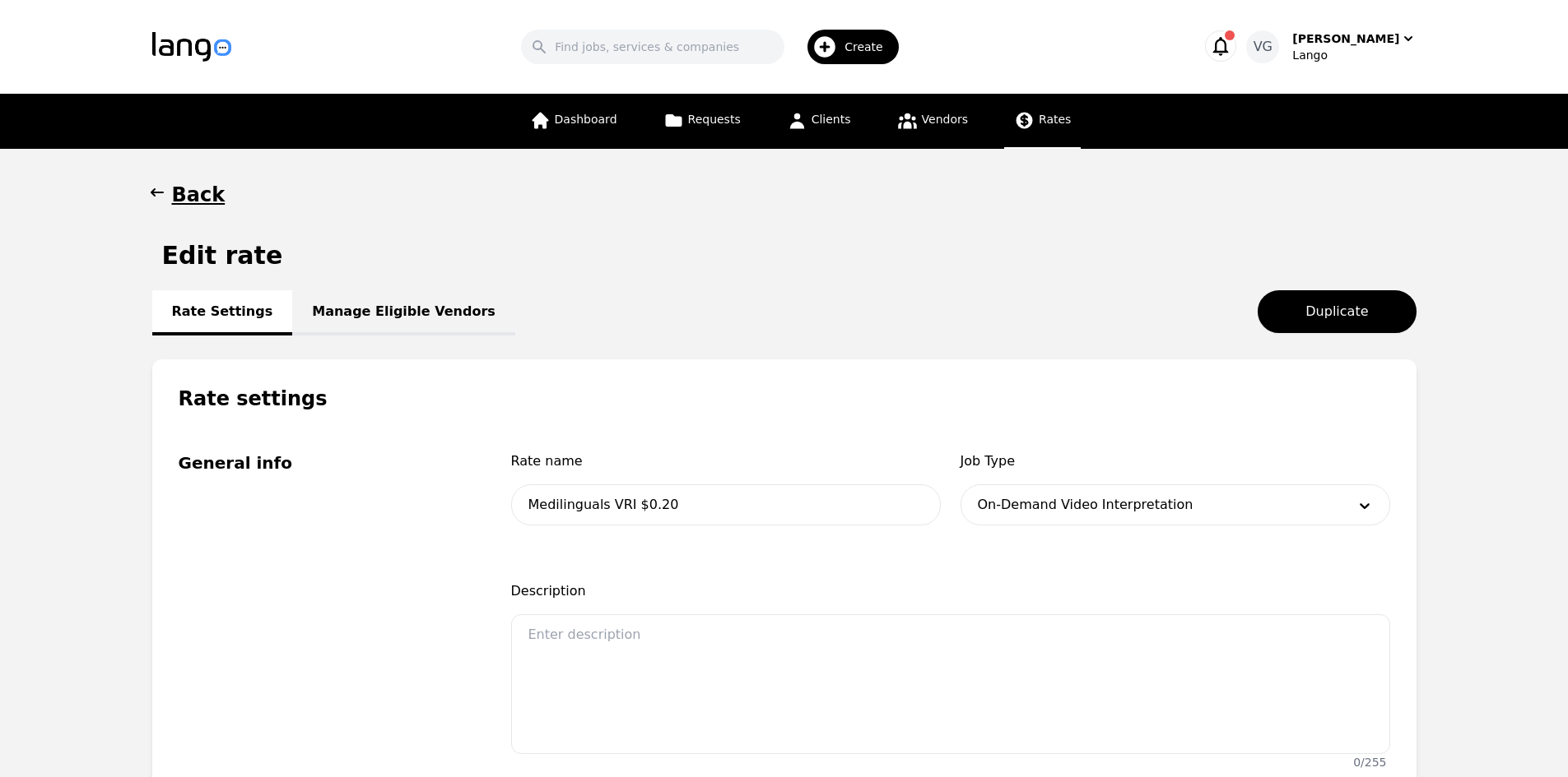
click at [196, 189] on h1 "Back" at bounding box center [198, 195] width 54 height 26
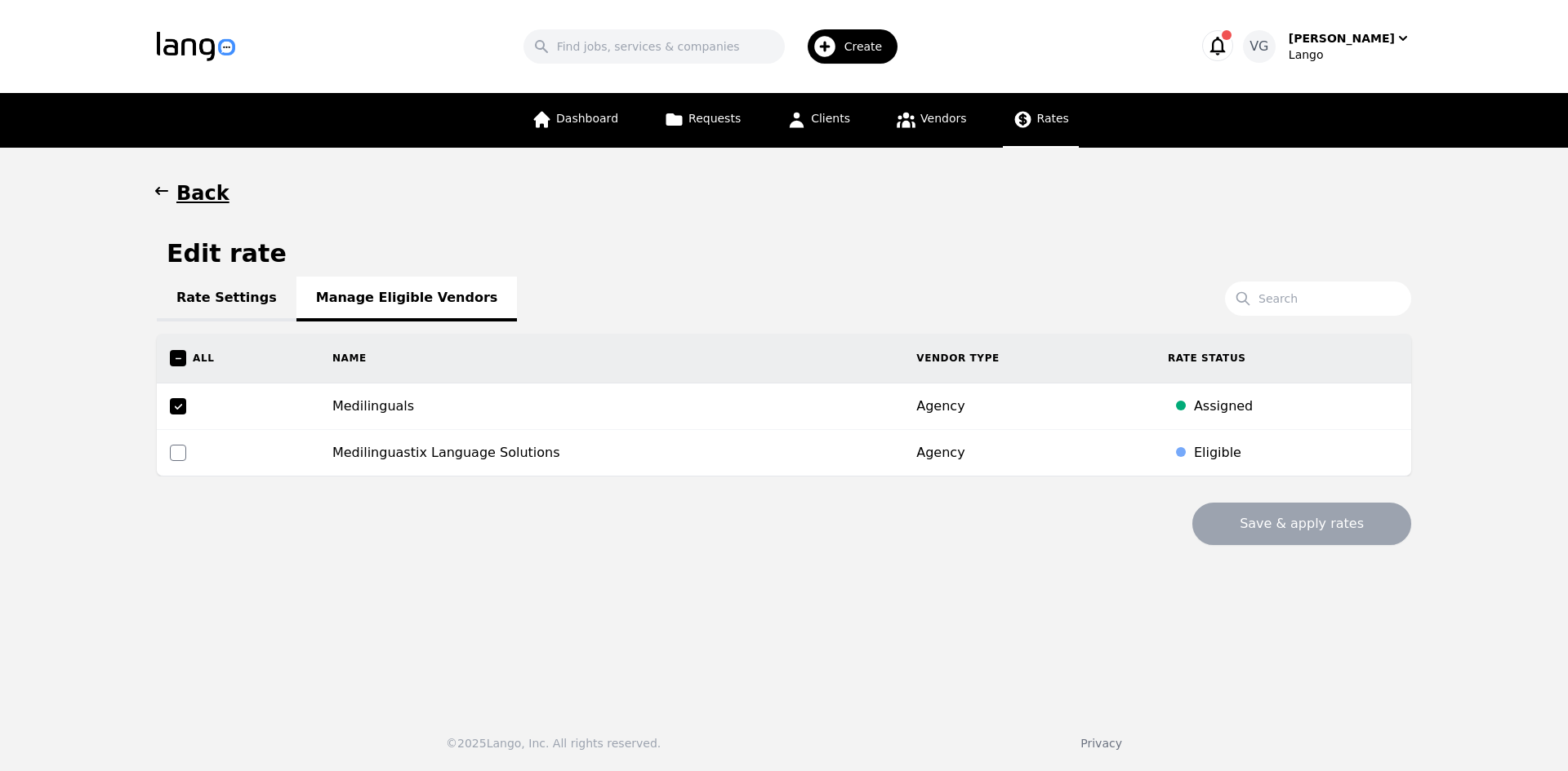
click at [1018, 127] on icon at bounding box center [1023, 120] width 17 height 17
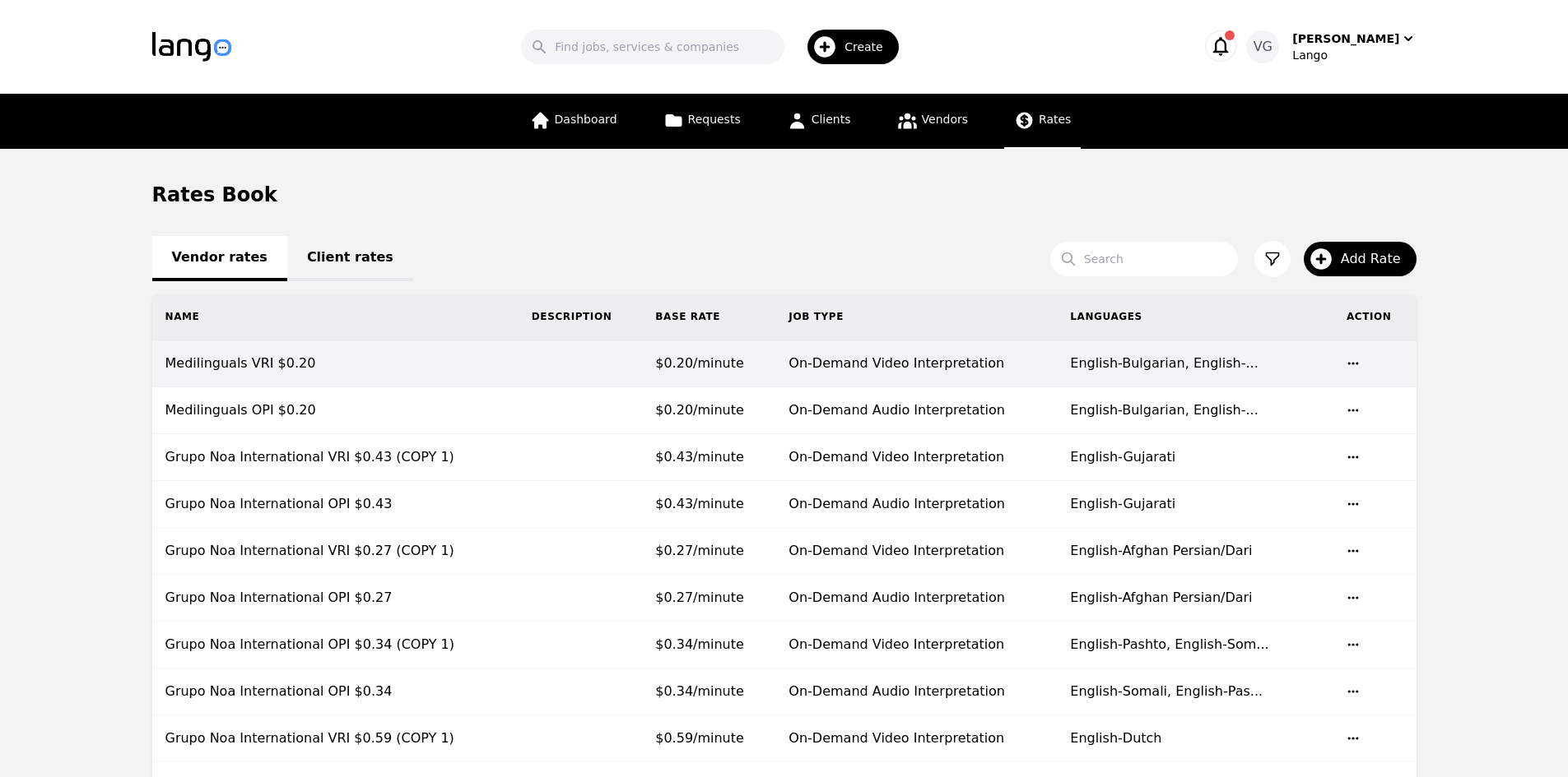
drag, startPoint x: 86, startPoint y: 476, endPoint x: 299, endPoint y: 340, distance: 252.7
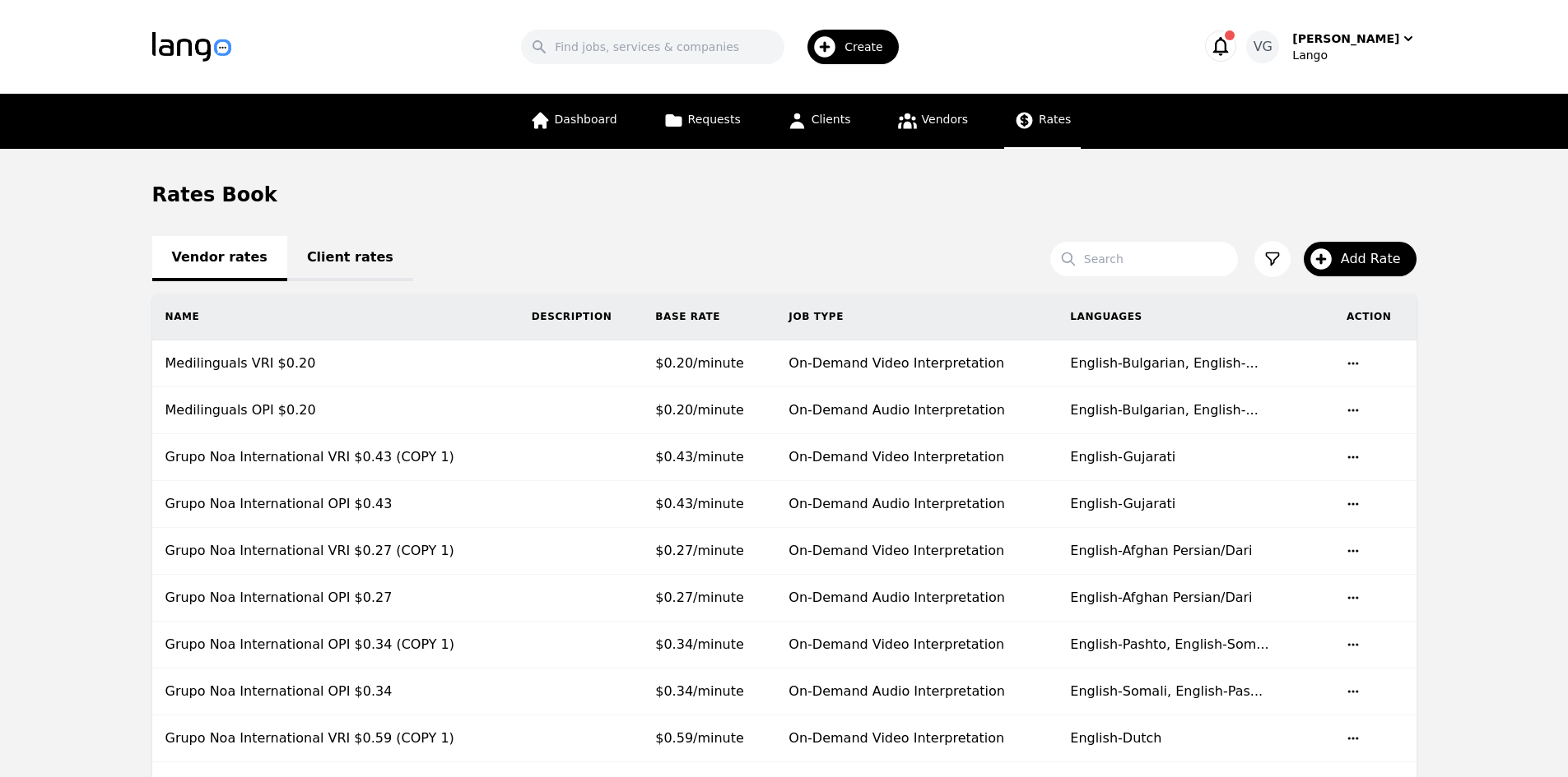
click at [1375, 271] on button "Add Rate" at bounding box center [1360, 259] width 113 height 35
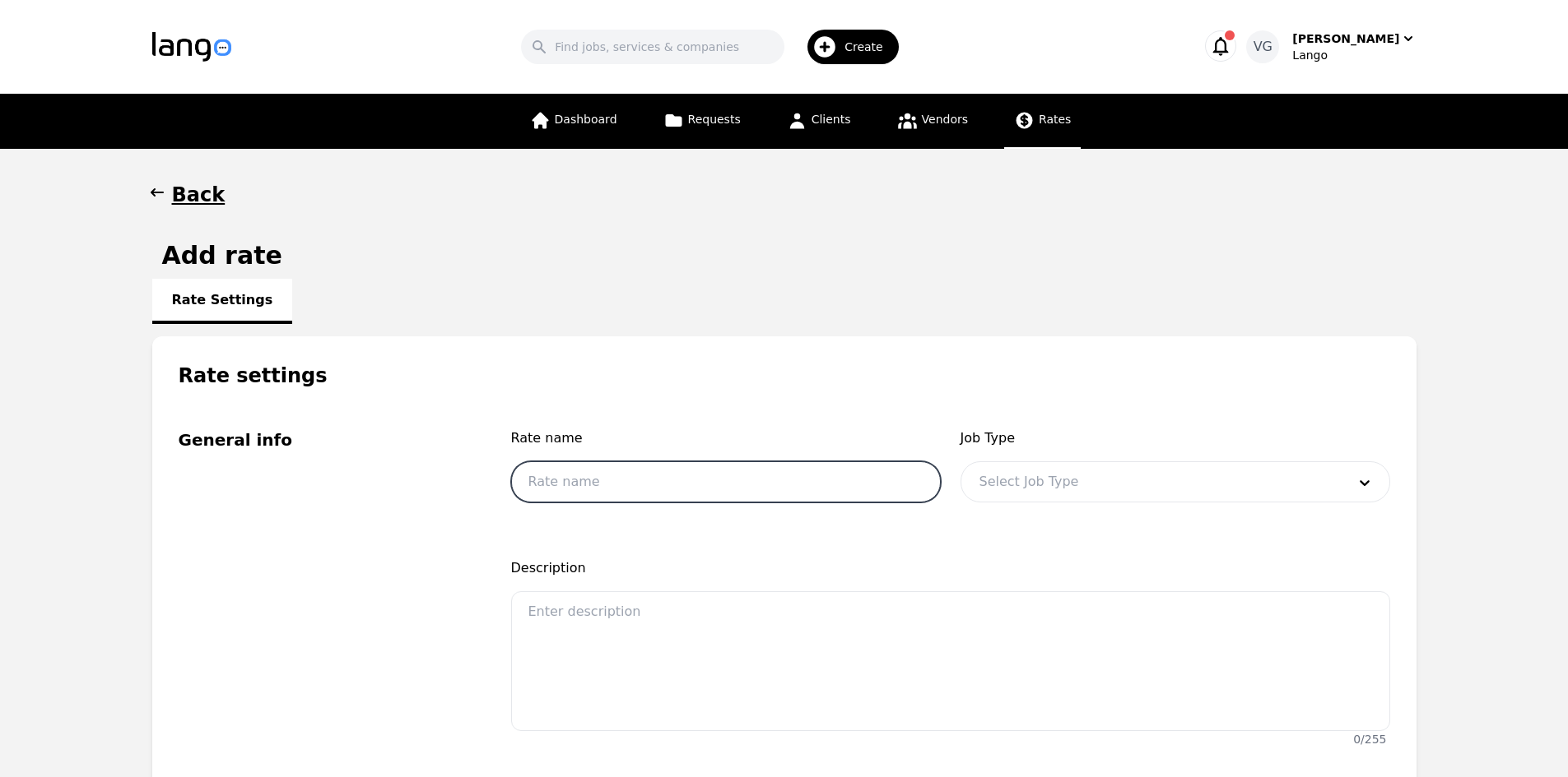
click at [709, 465] on input "text" at bounding box center [726, 482] width 430 height 41
type input "Medilinguals OPI $0.45"
click at [1059, 478] on div at bounding box center [1150, 482] width 378 height 39
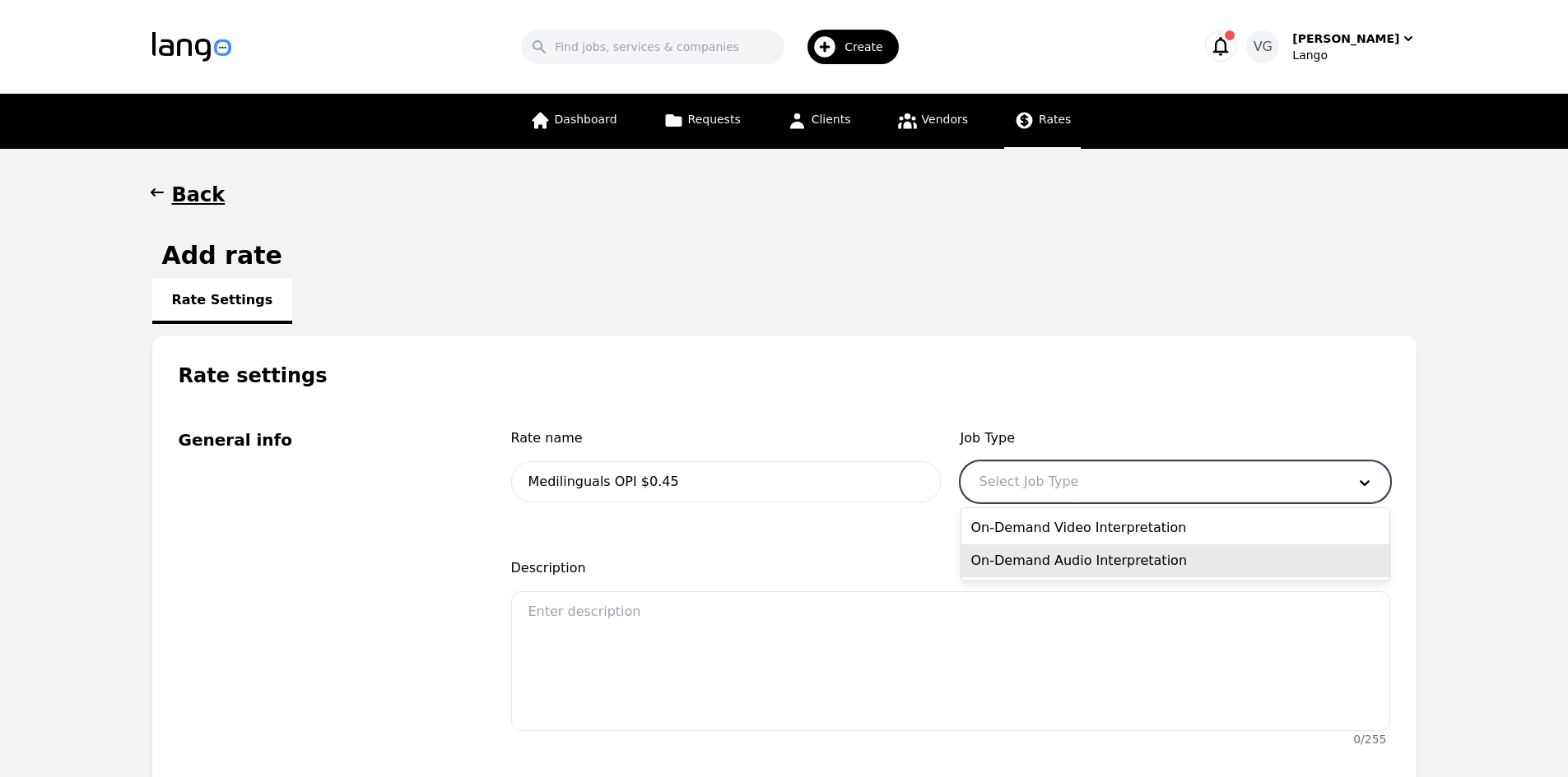
click at [1068, 553] on div "On-Demand Audio Interpretation" at bounding box center [1176, 560] width 428 height 33
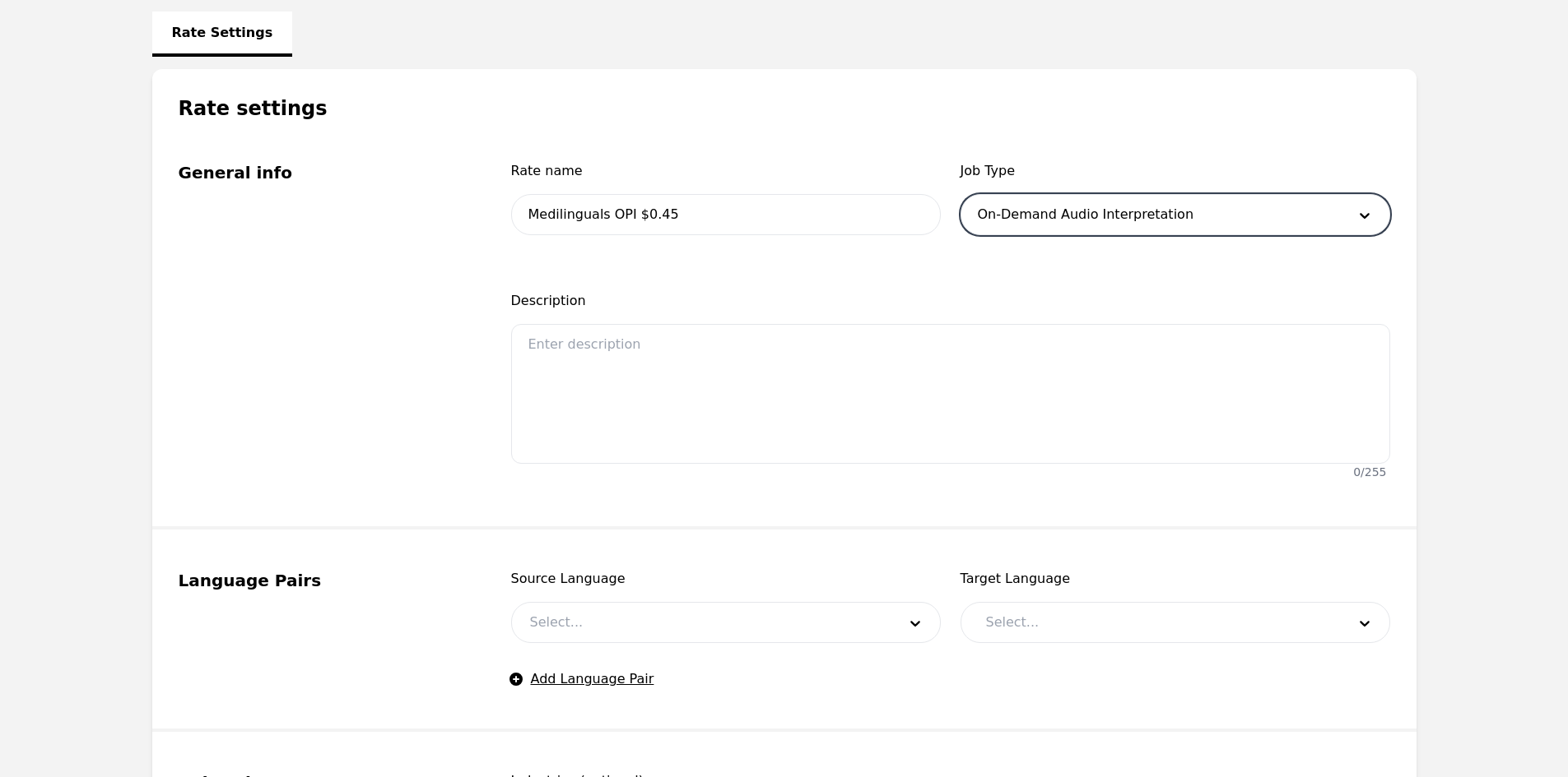
scroll to position [411, 0]
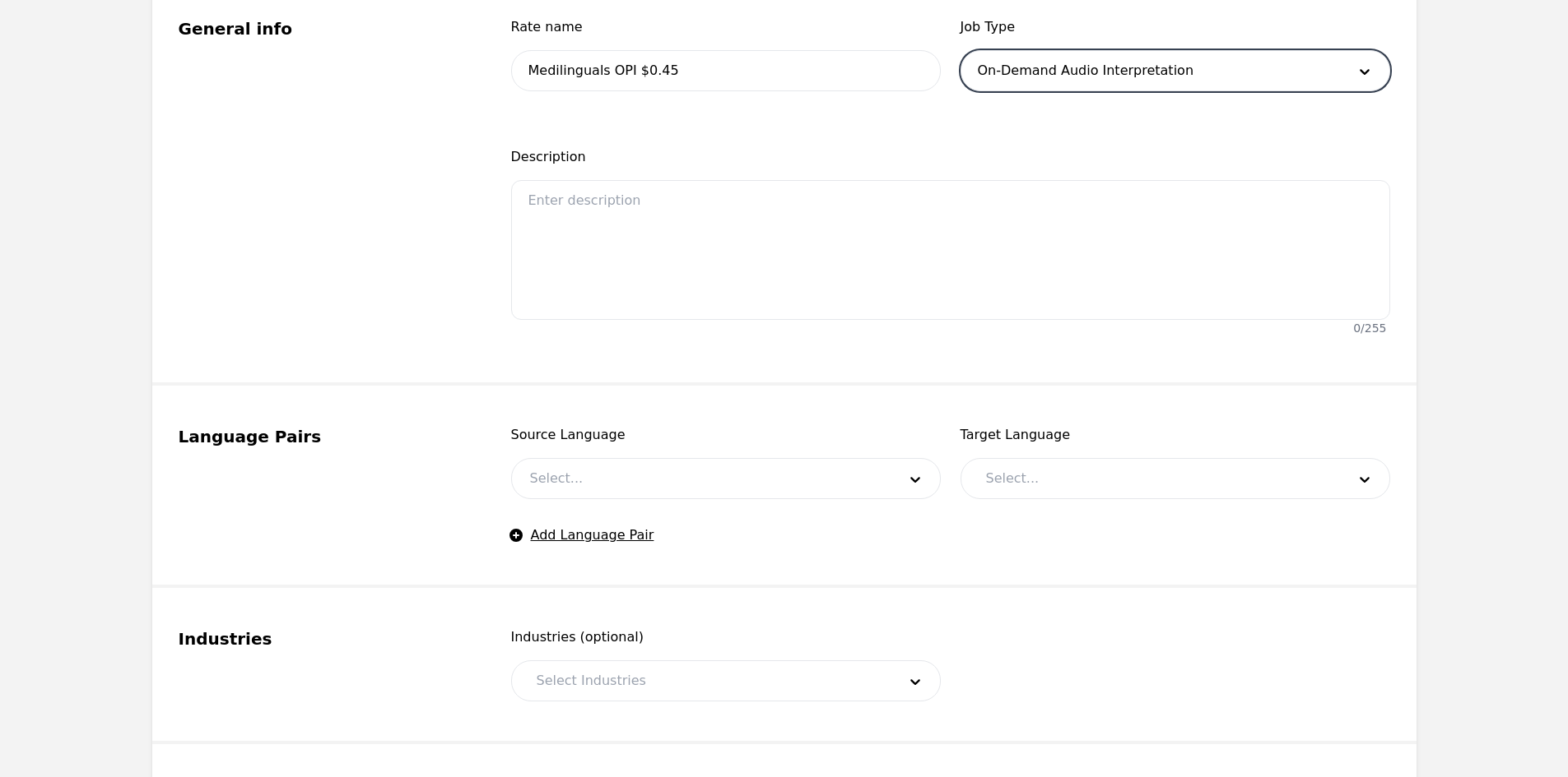
click at [582, 464] on div at bounding box center [700, 479] width 378 height 39
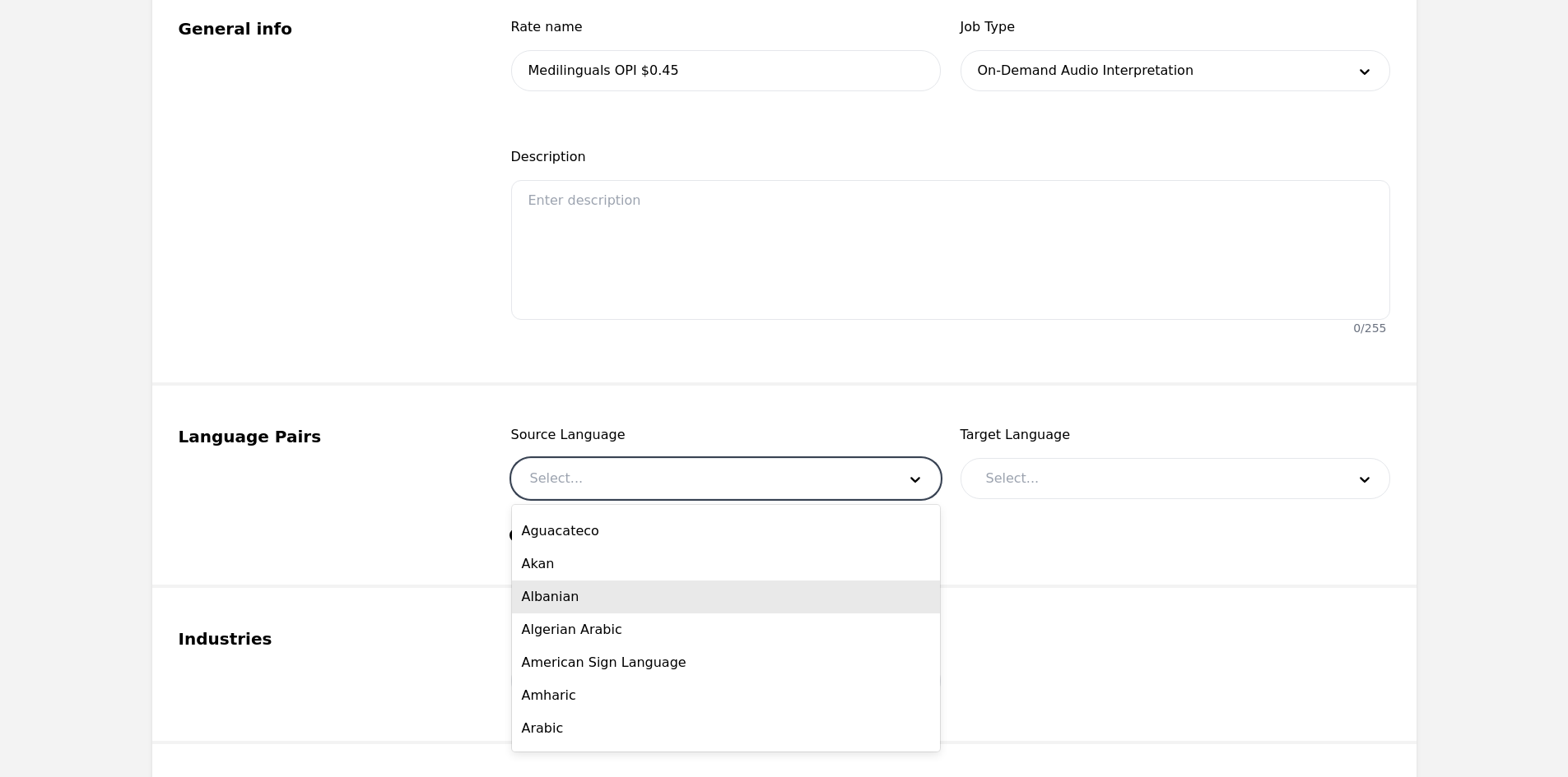
scroll to position [0, 0]
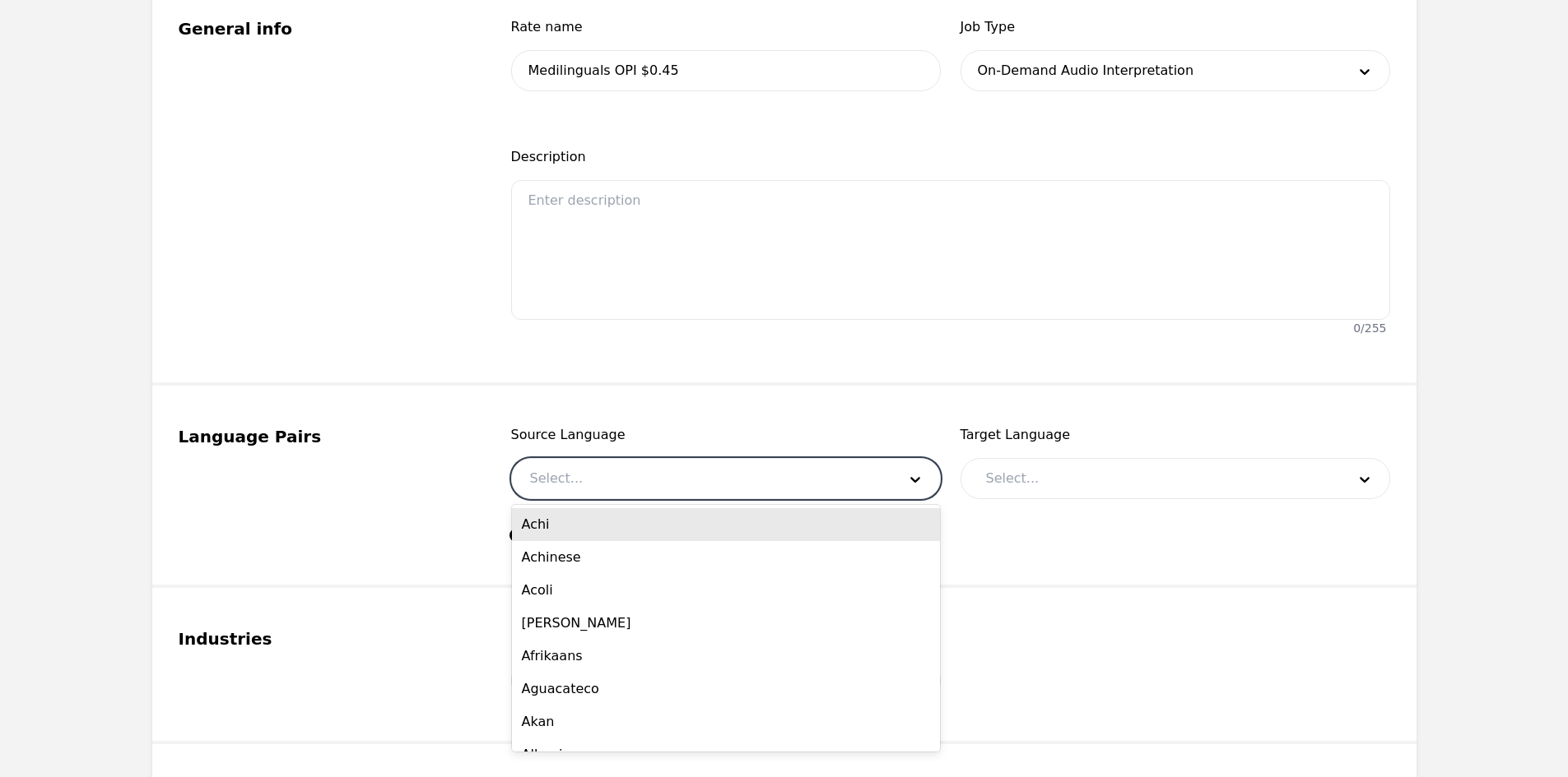
type input "W"
type input "ENG"
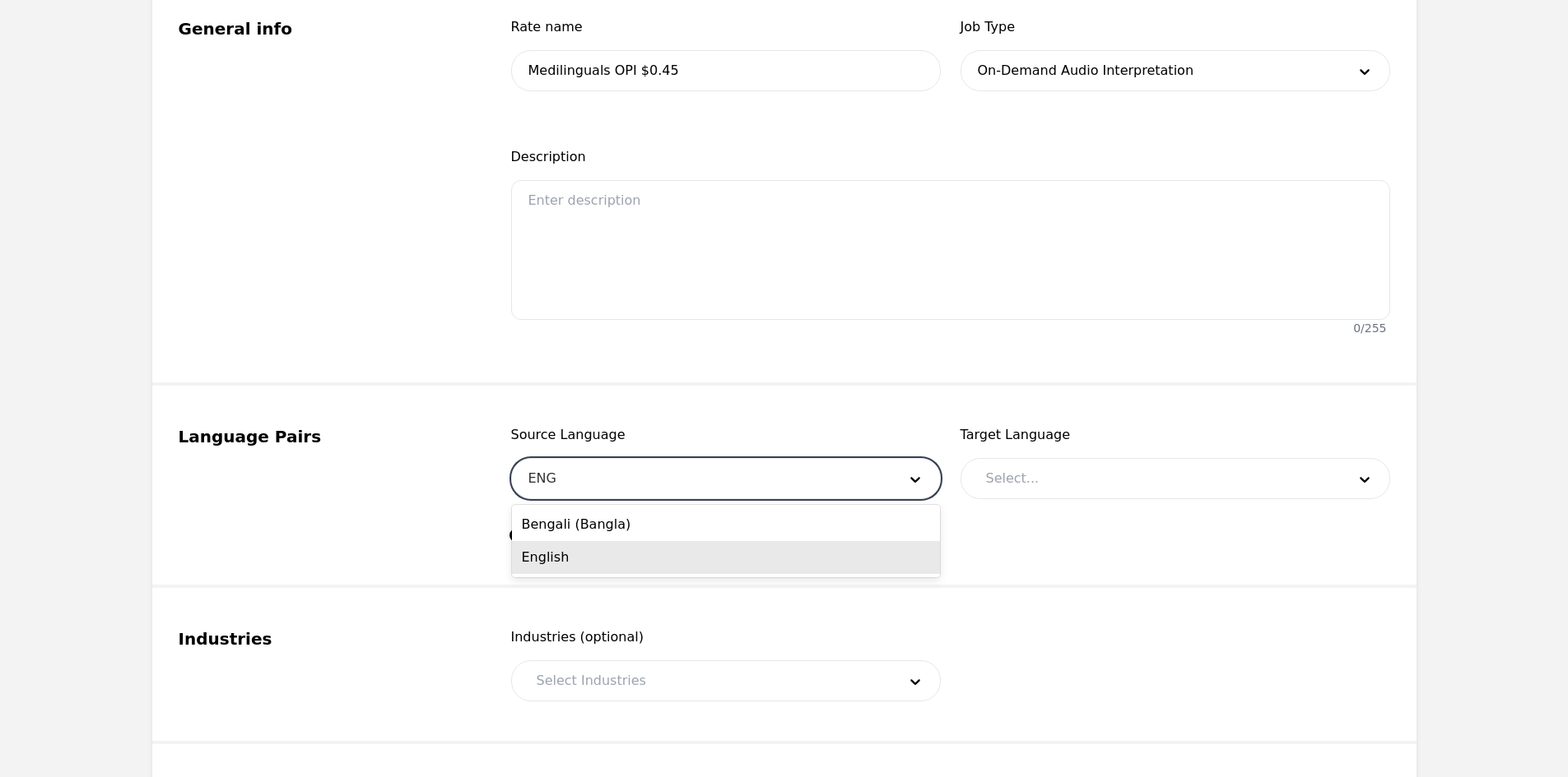
click at [628, 558] on div "English" at bounding box center [726, 557] width 428 height 33
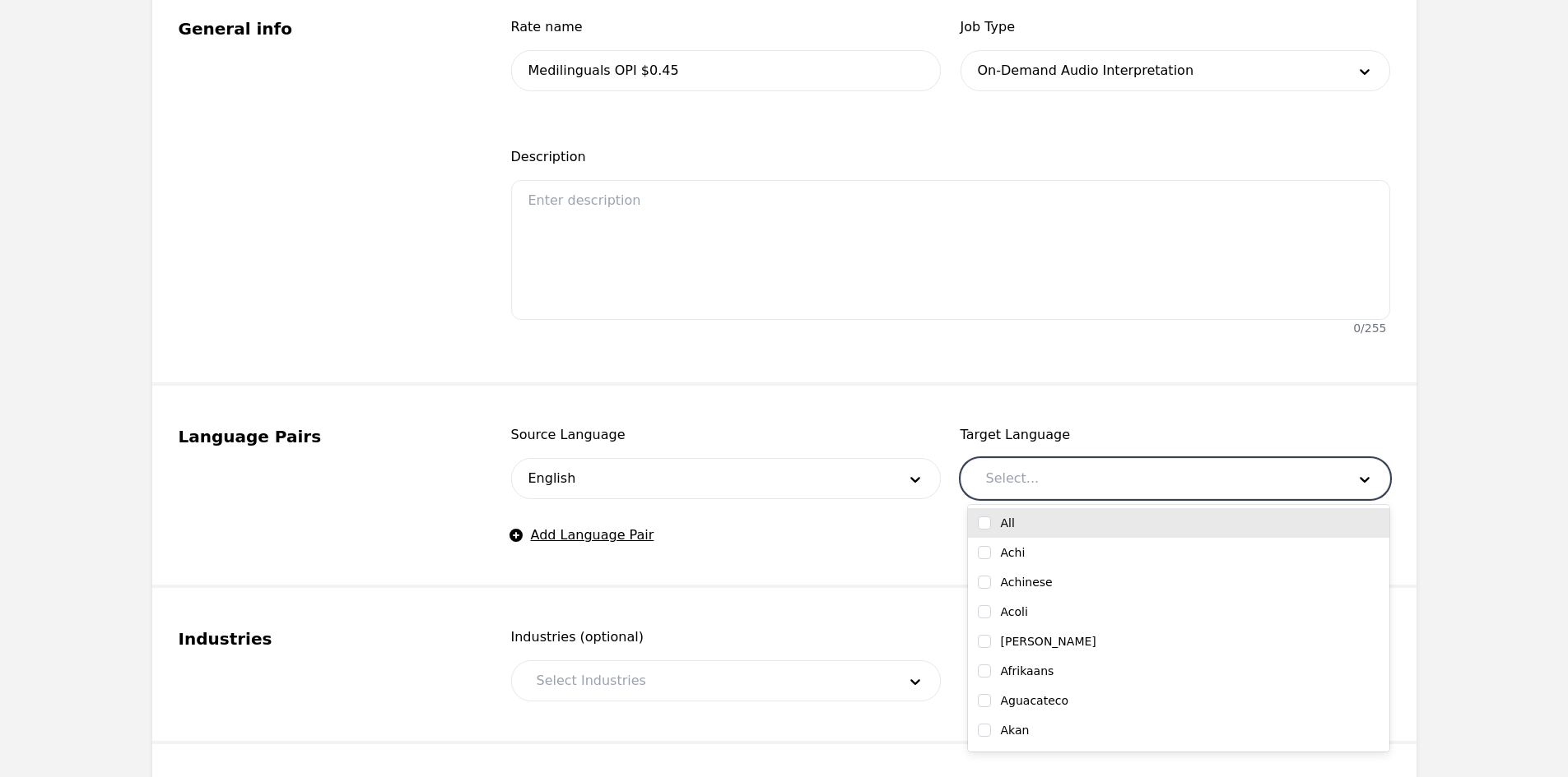
click at [1015, 480] on div at bounding box center [1154, 479] width 372 height 39
type input "ru"
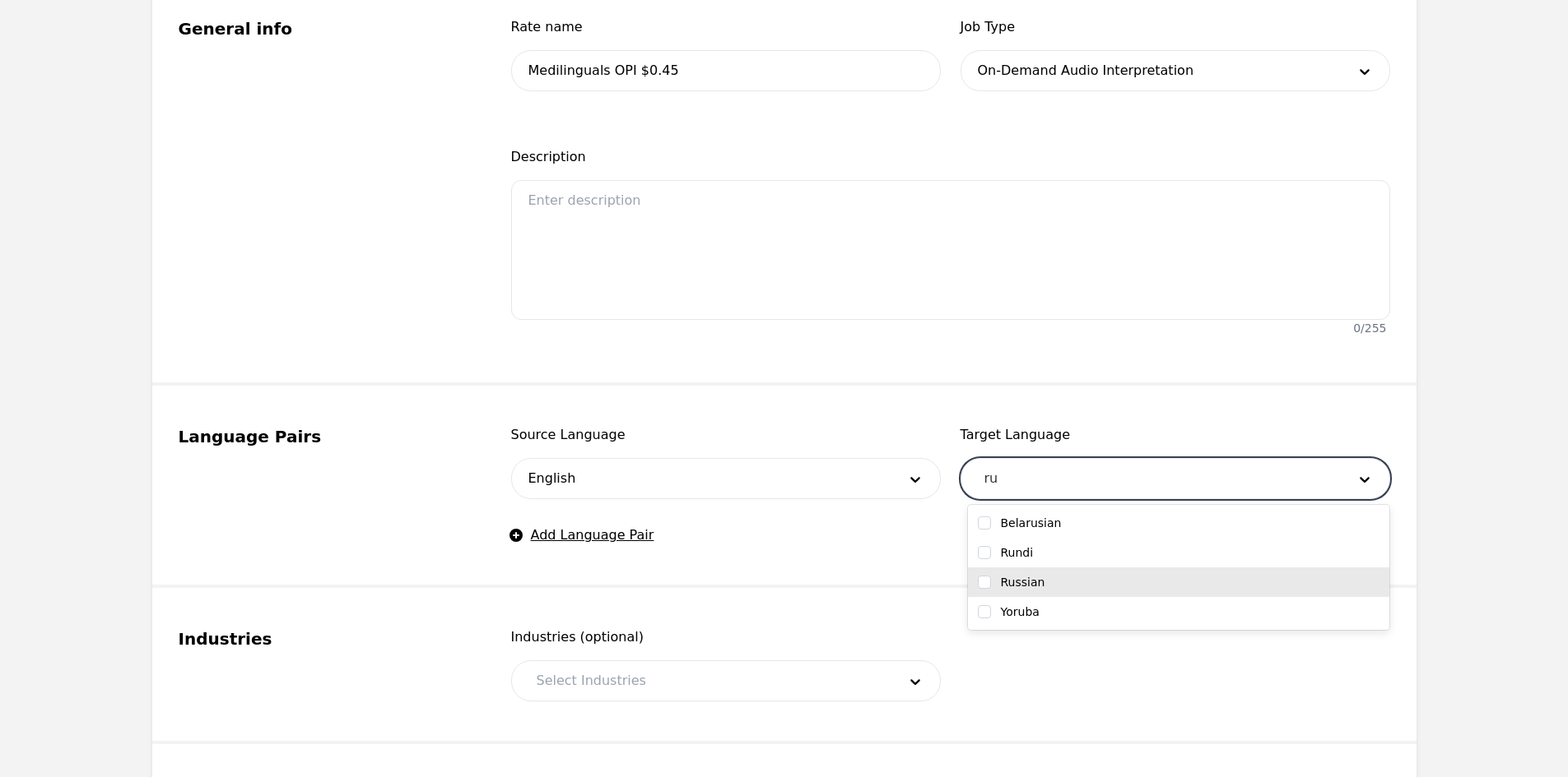
click at [1055, 584] on div "Russian" at bounding box center [1178, 583] width 402 height 17
checkbox input "true"
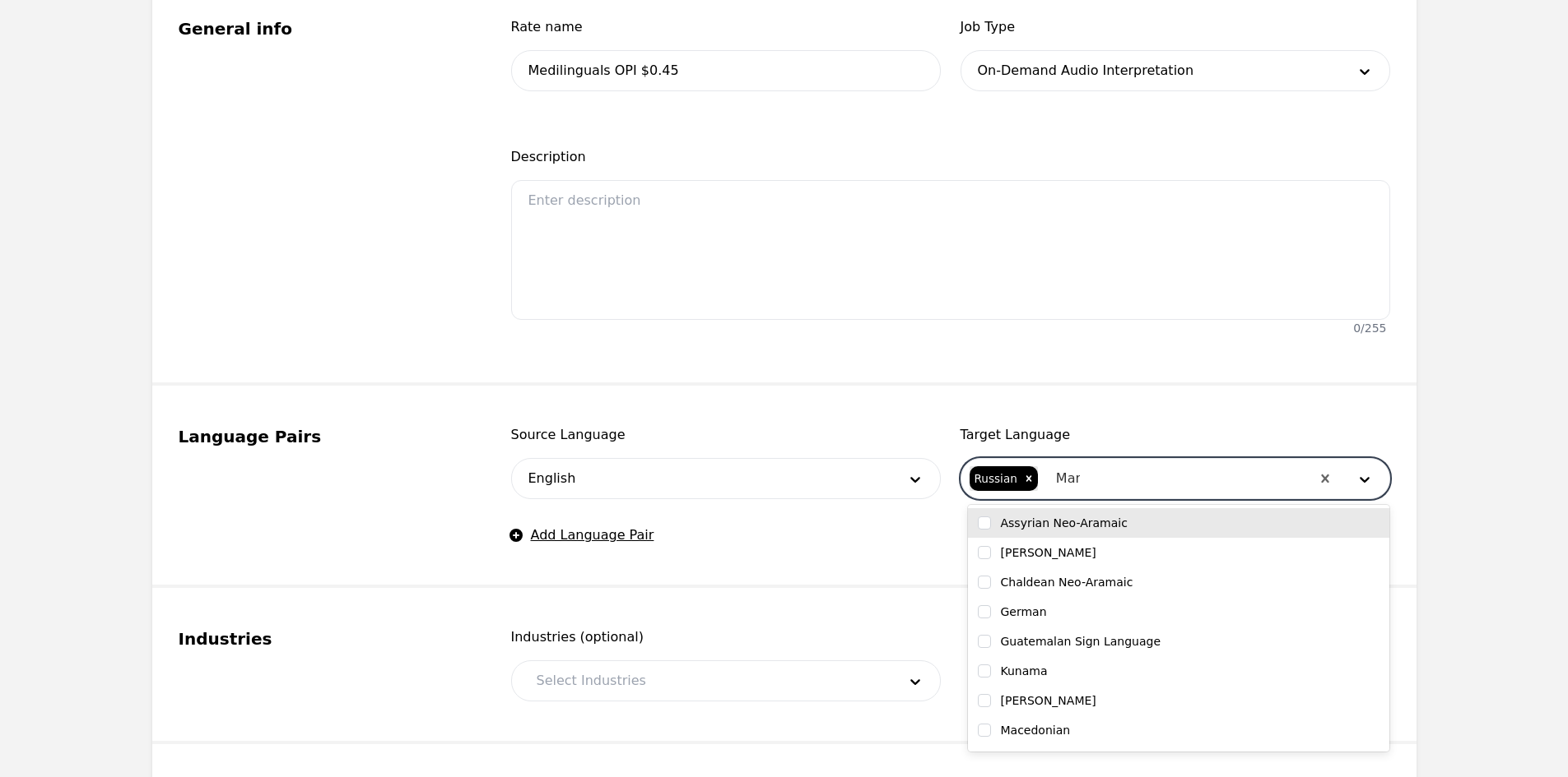
type input "Mand"
click at [1086, 531] on div "Chinese (Mandarin)" at bounding box center [1178, 524] width 422 height 30
checkbox input "true"
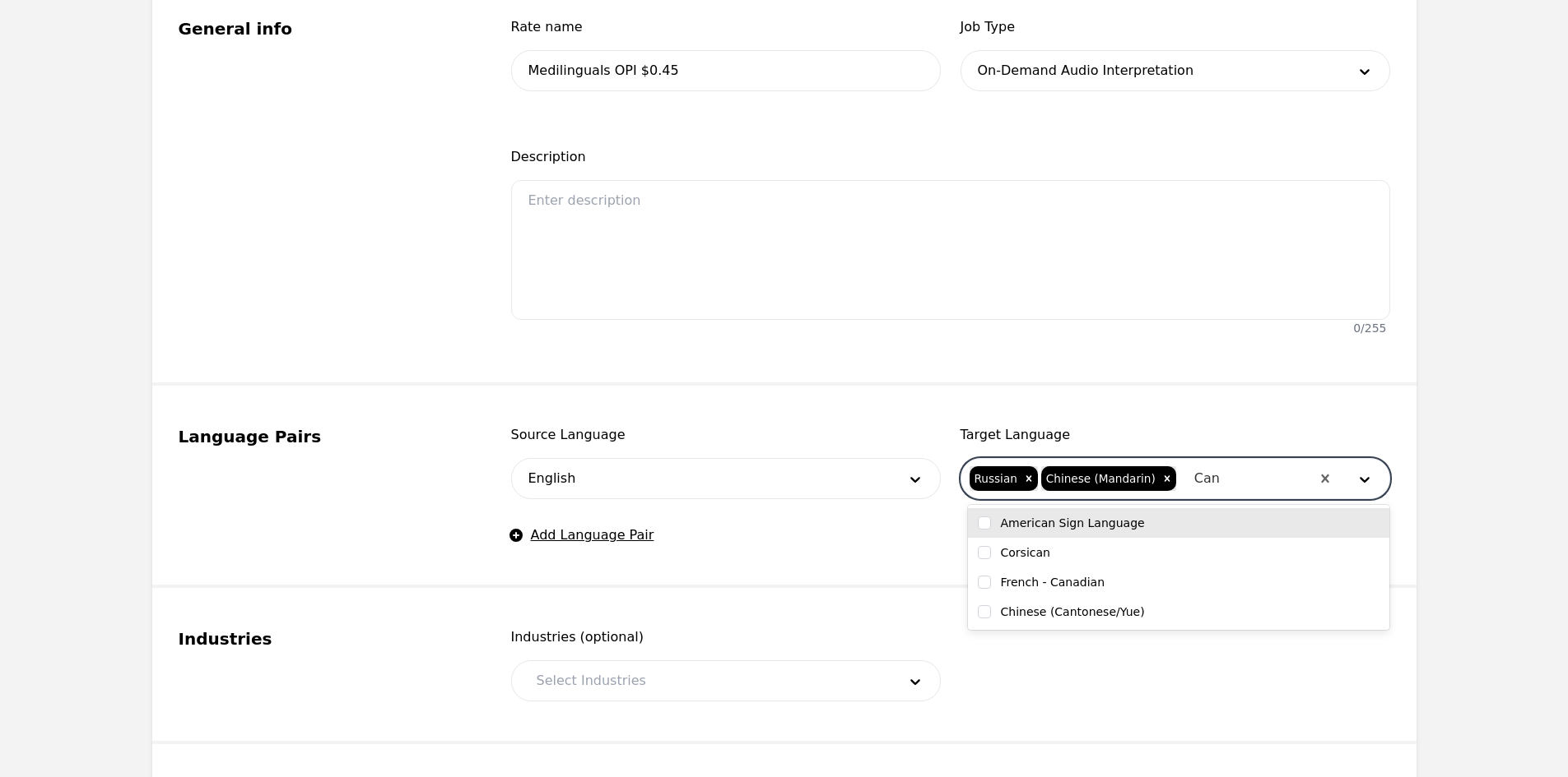
type input "Cant"
click at [1086, 531] on div "Chinese (Cantonese/Yue)" at bounding box center [1178, 524] width 422 height 30
checkbox input "true"
click at [1216, 481] on input "text" at bounding box center [1218, 479] width 4 height 20
type input "tha"
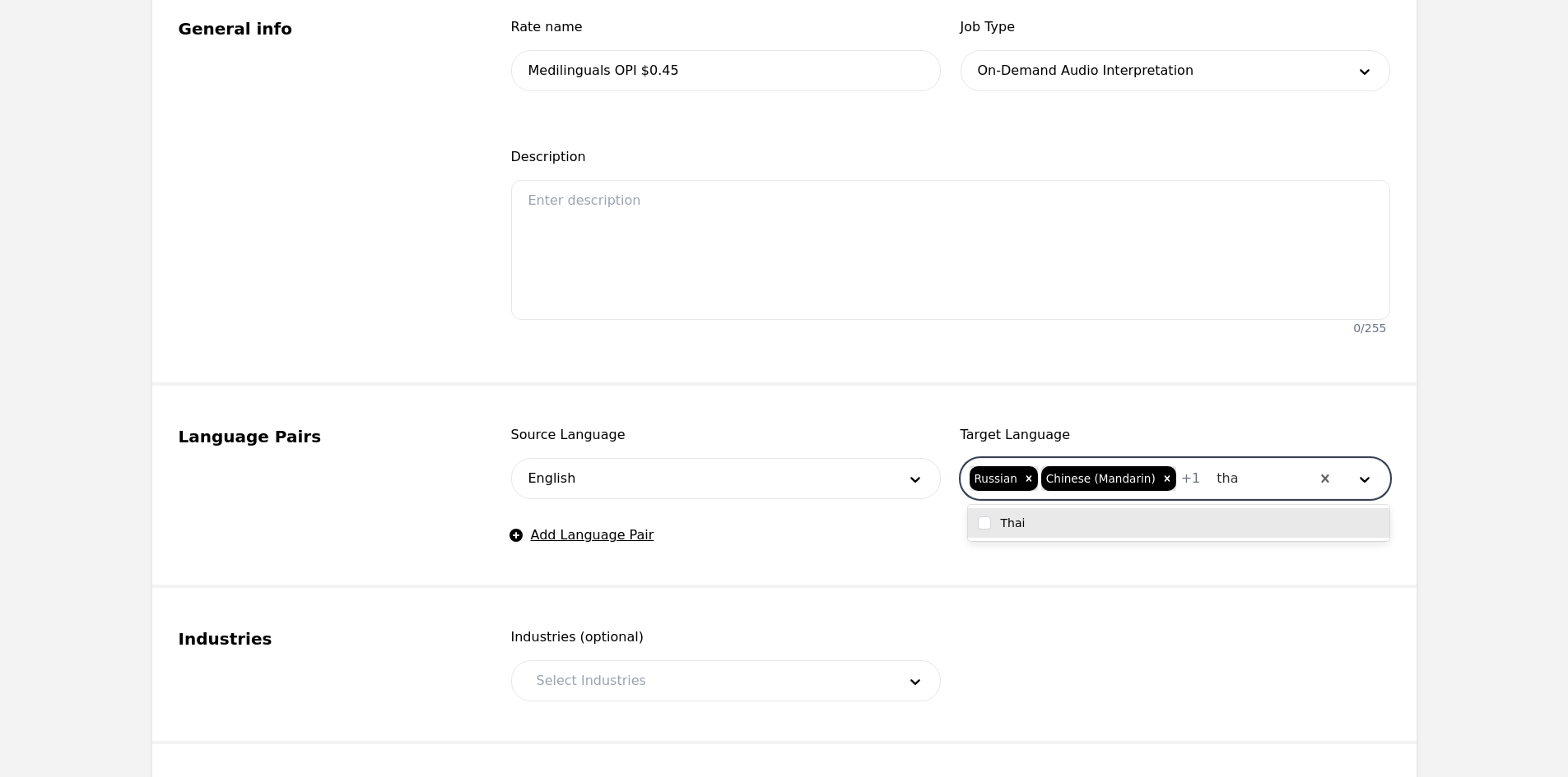
click at [1170, 528] on div "Thai" at bounding box center [1178, 524] width 402 height 17
checkbox input "true"
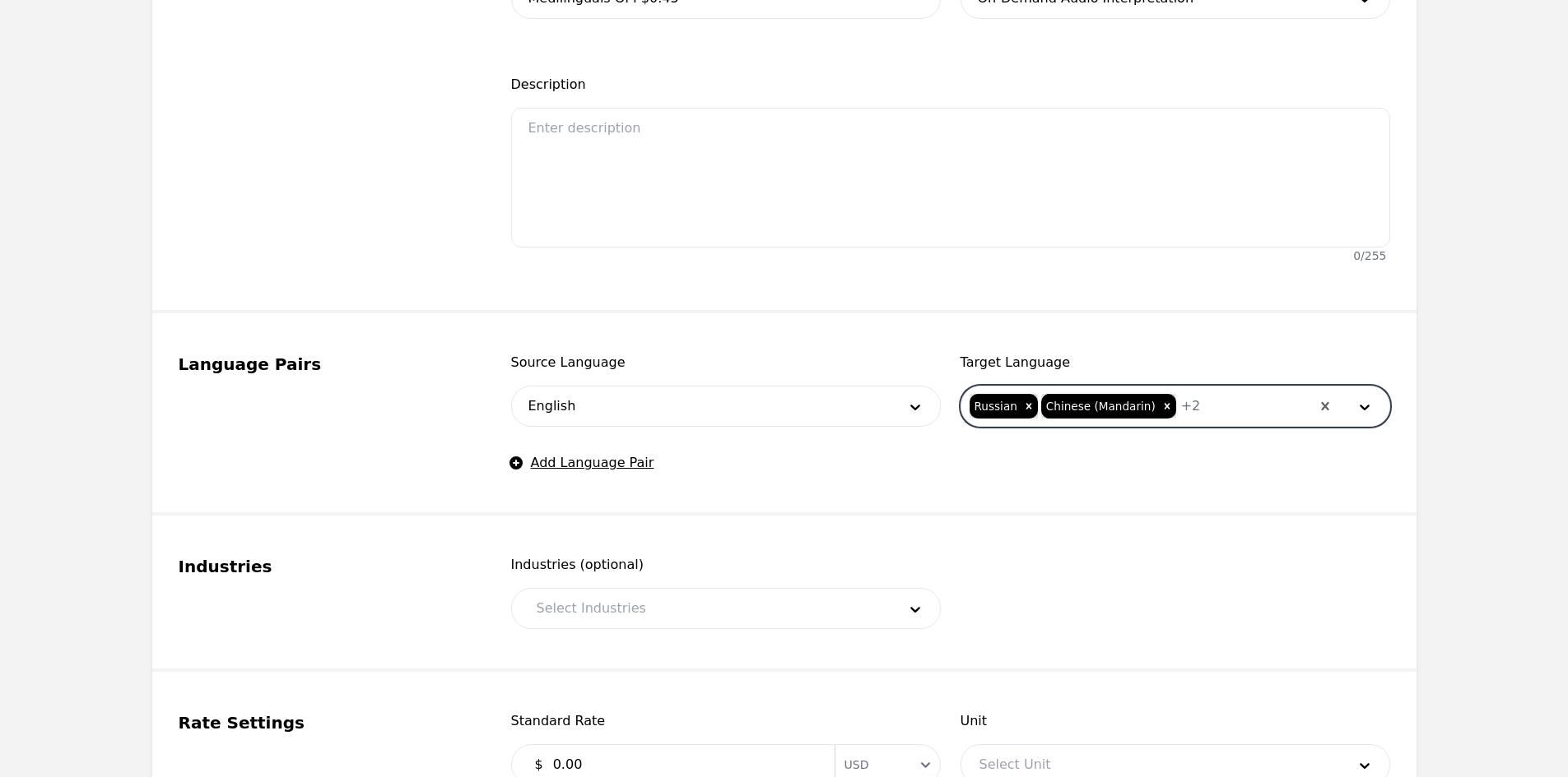
scroll to position [576, 0]
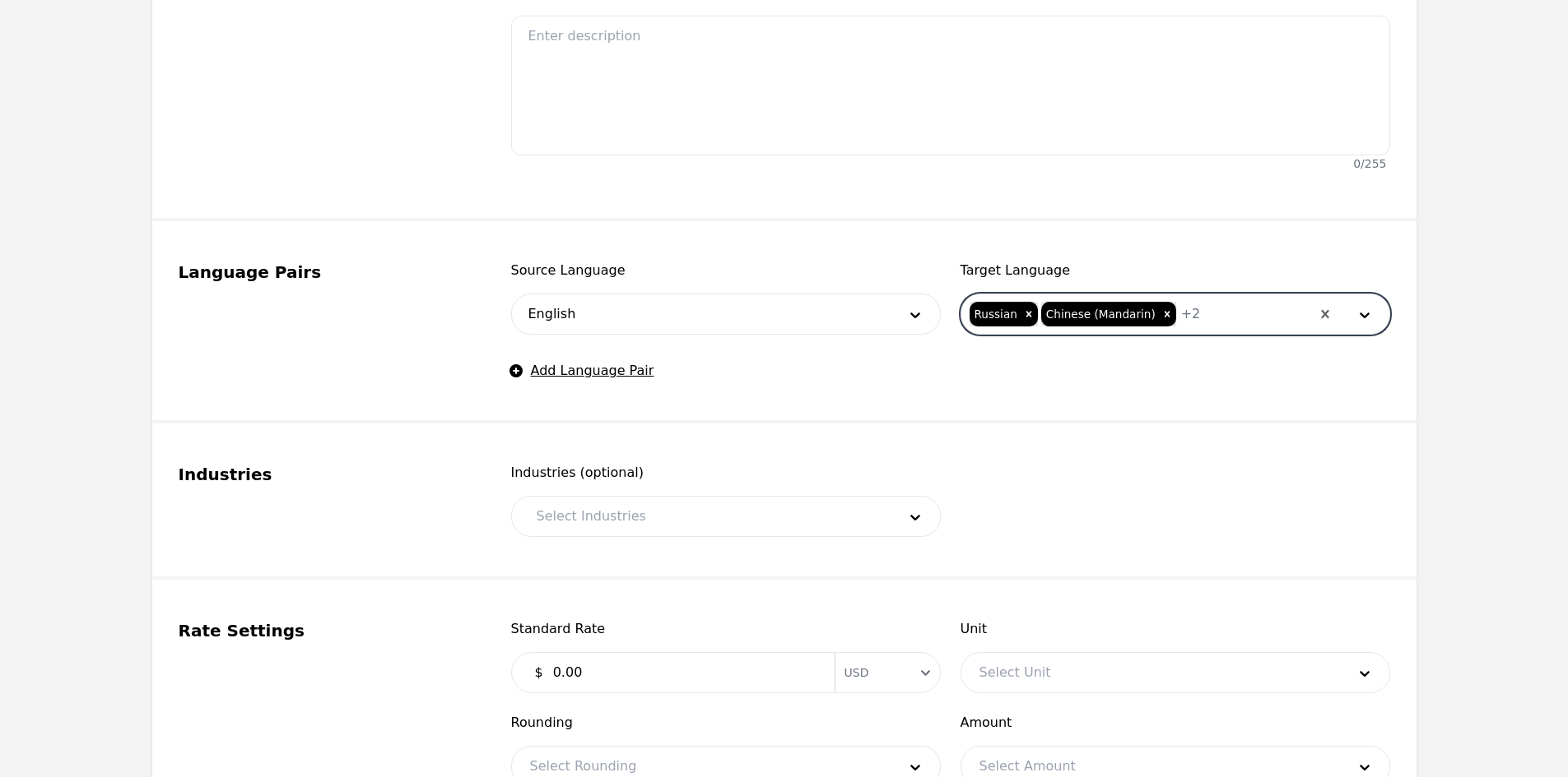
click at [672, 523] on div at bounding box center [704, 516] width 372 height 39
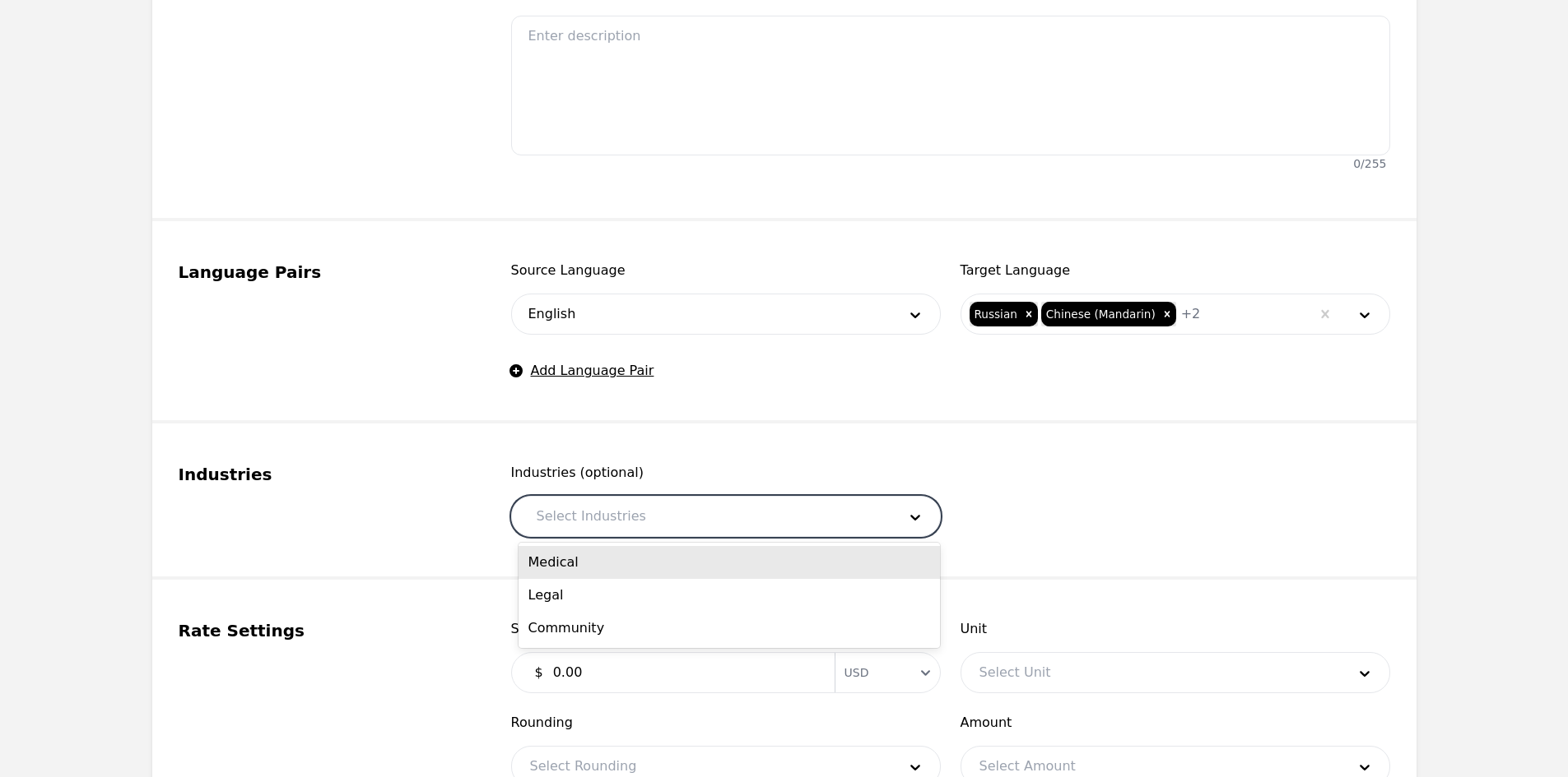
click at [646, 557] on div "Medical" at bounding box center [729, 562] width 422 height 33
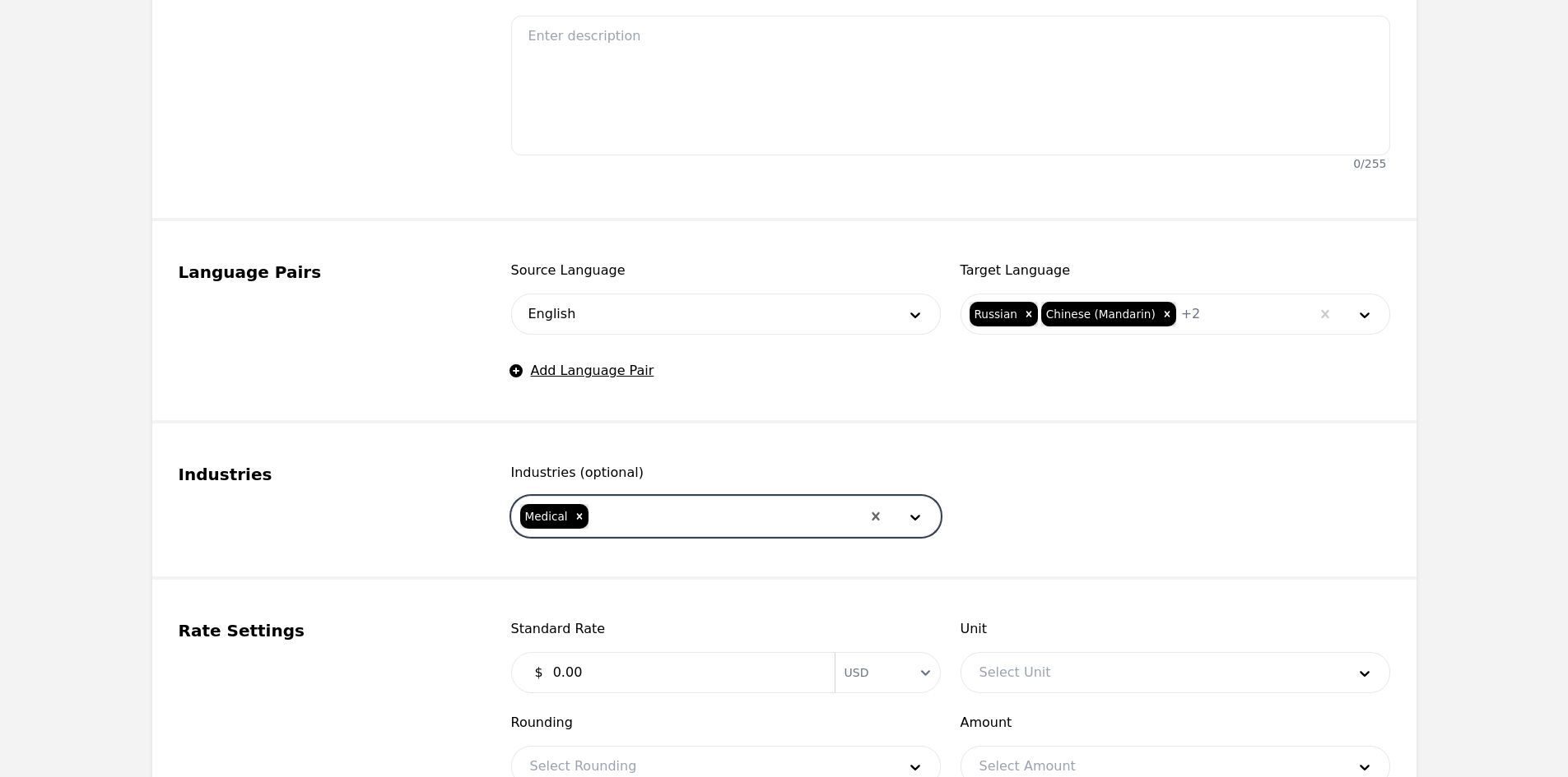
click at [648, 517] on div at bounding box center [725, 516] width 270 height 39
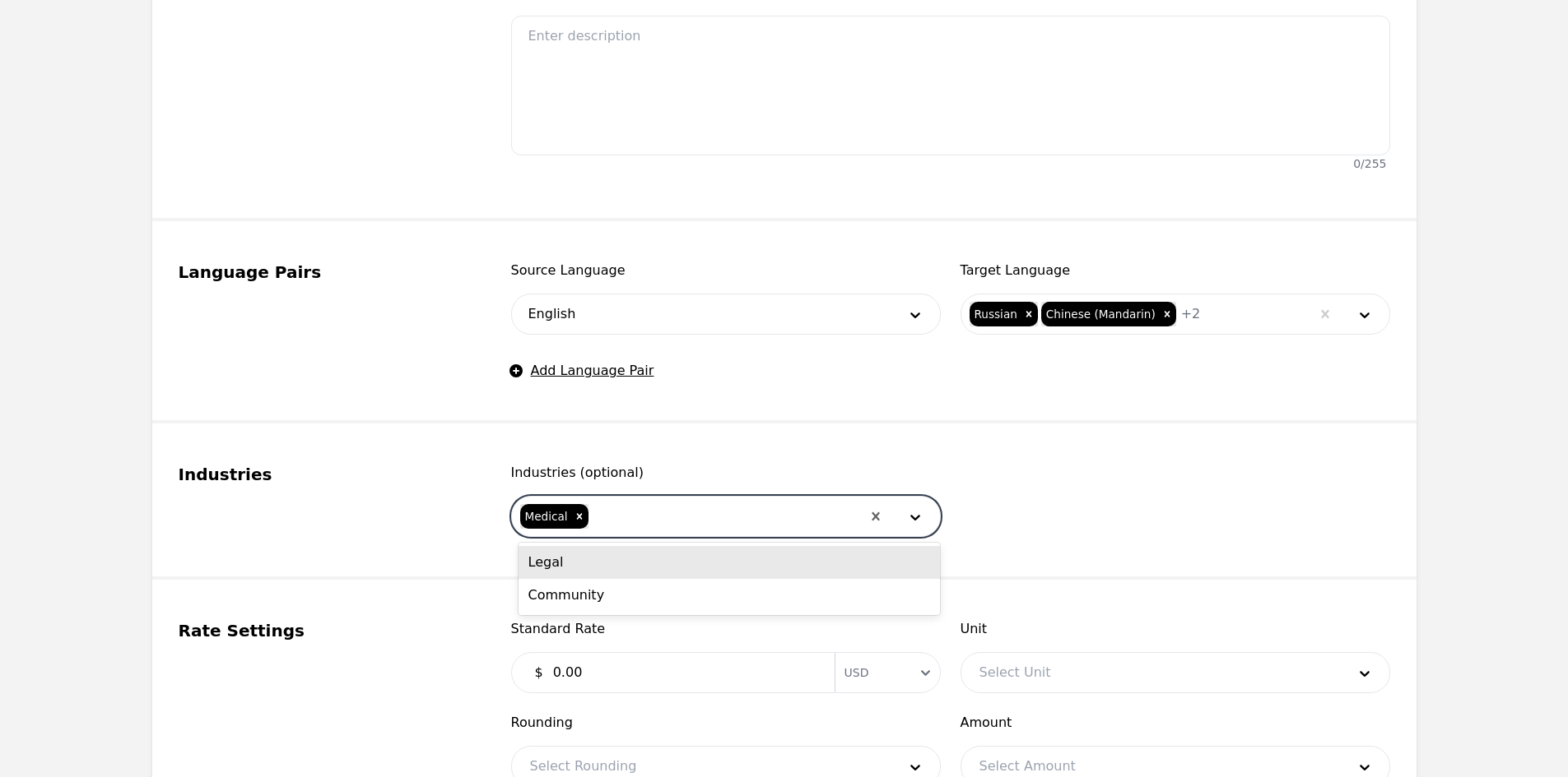
drag, startPoint x: 634, startPoint y: 553, endPoint x: 648, endPoint y: 528, distance: 28.7
click at [634, 554] on div "Legal" at bounding box center [729, 562] width 422 height 33
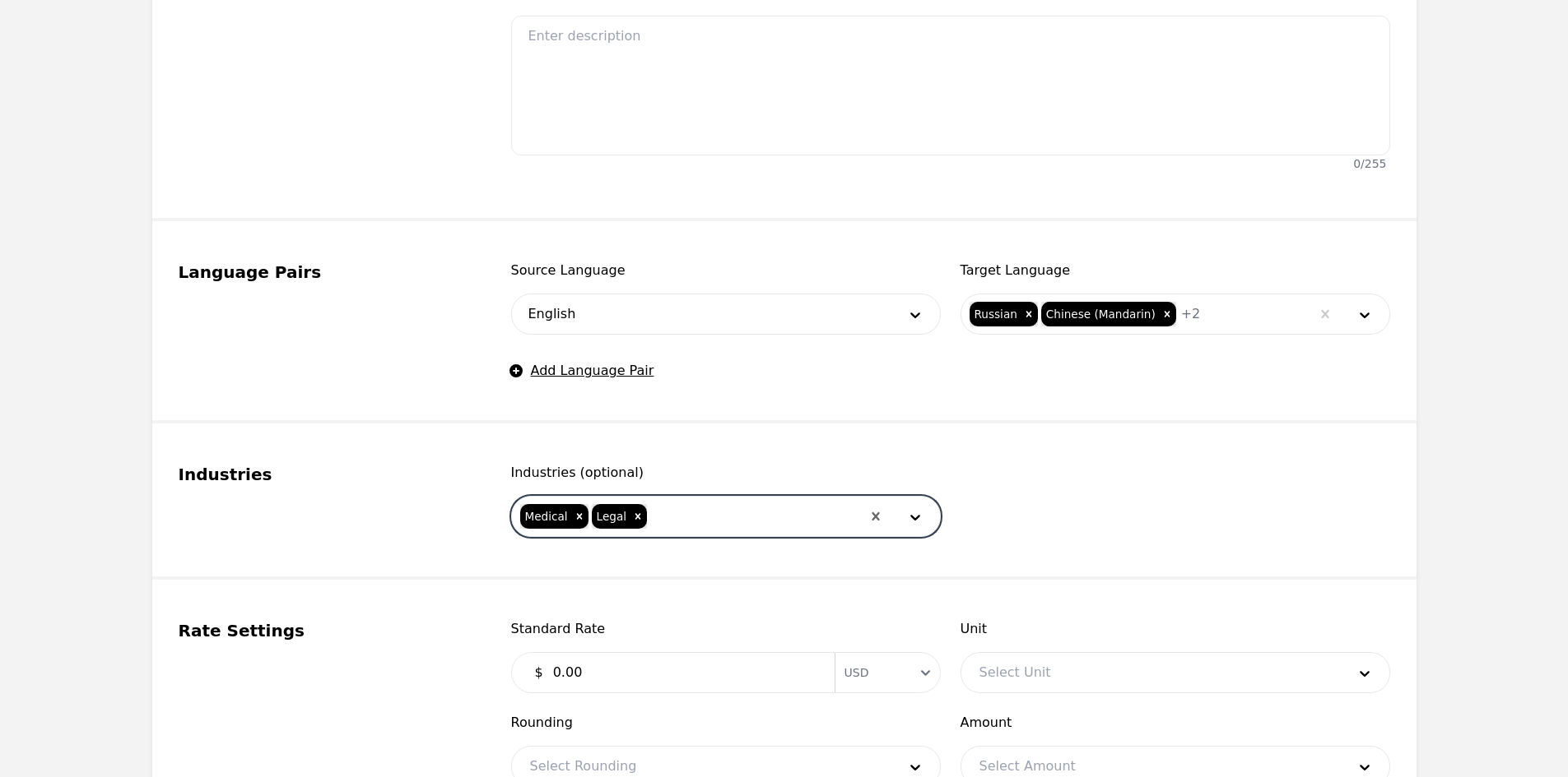
click at [661, 511] on div at bounding box center [754, 516] width 211 height 39
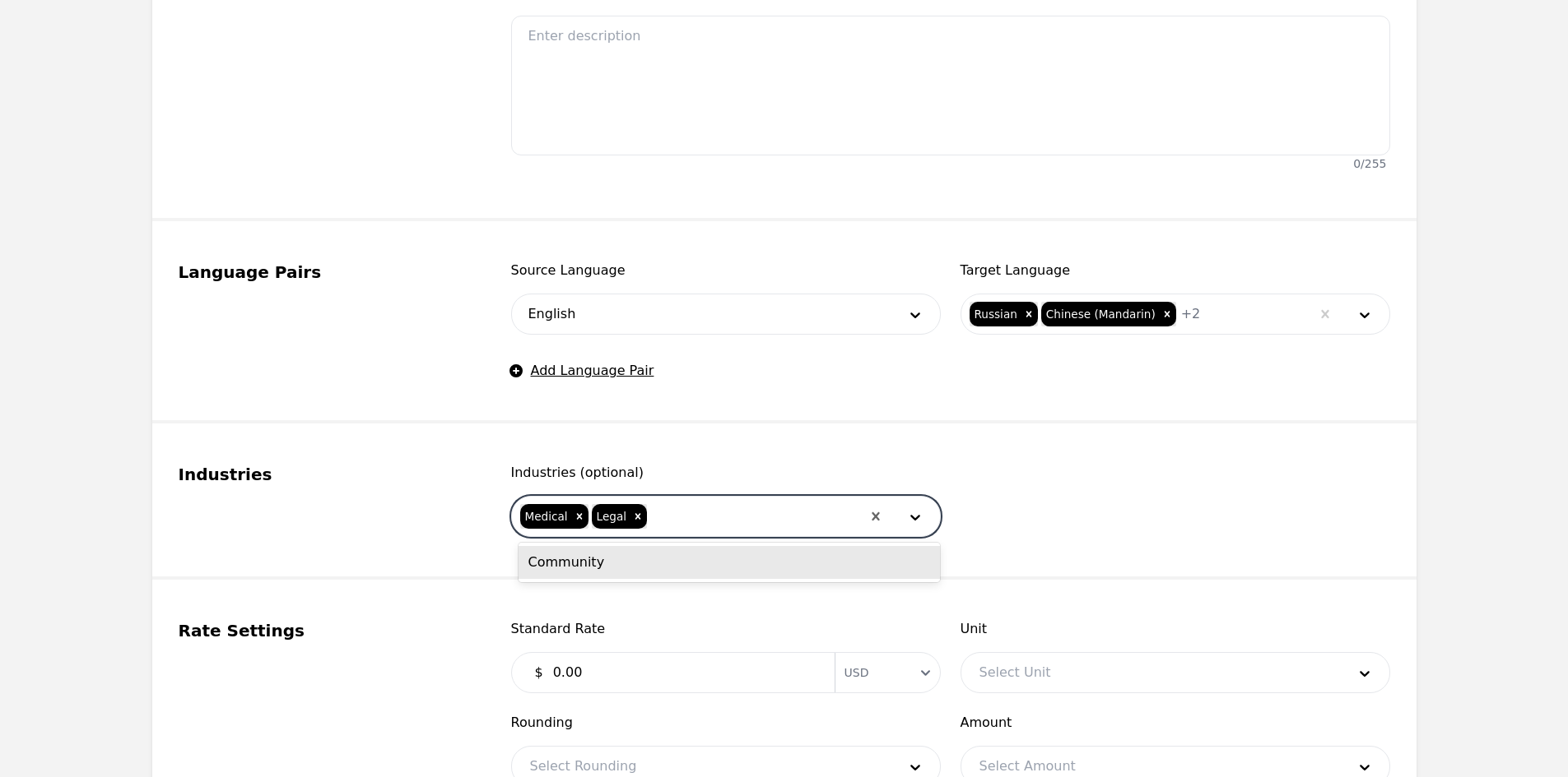
click at [647, 553] on div "Community" at bounding box center [729, 562] width 422 height 33
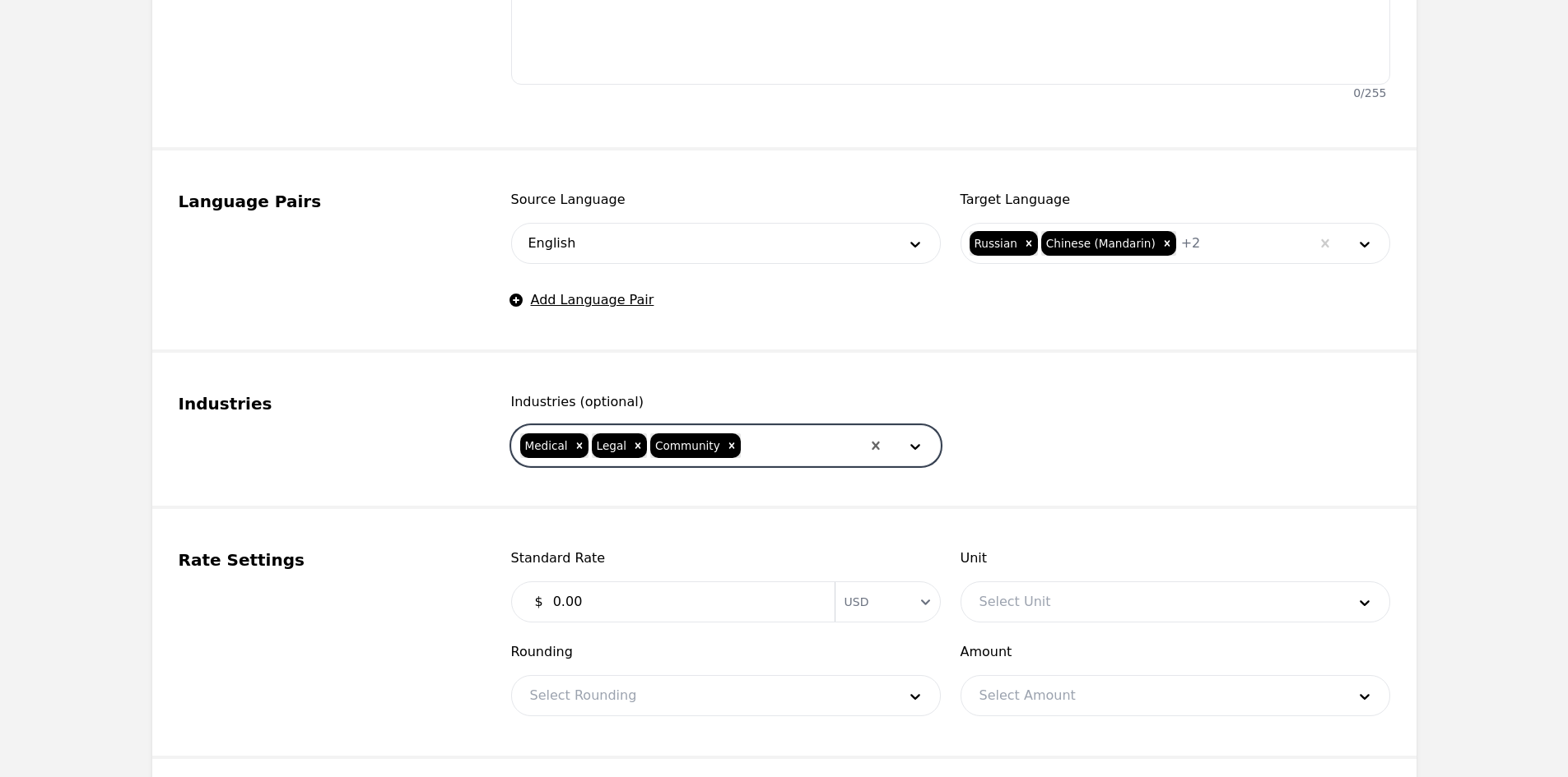
scroll to position [740, 0]
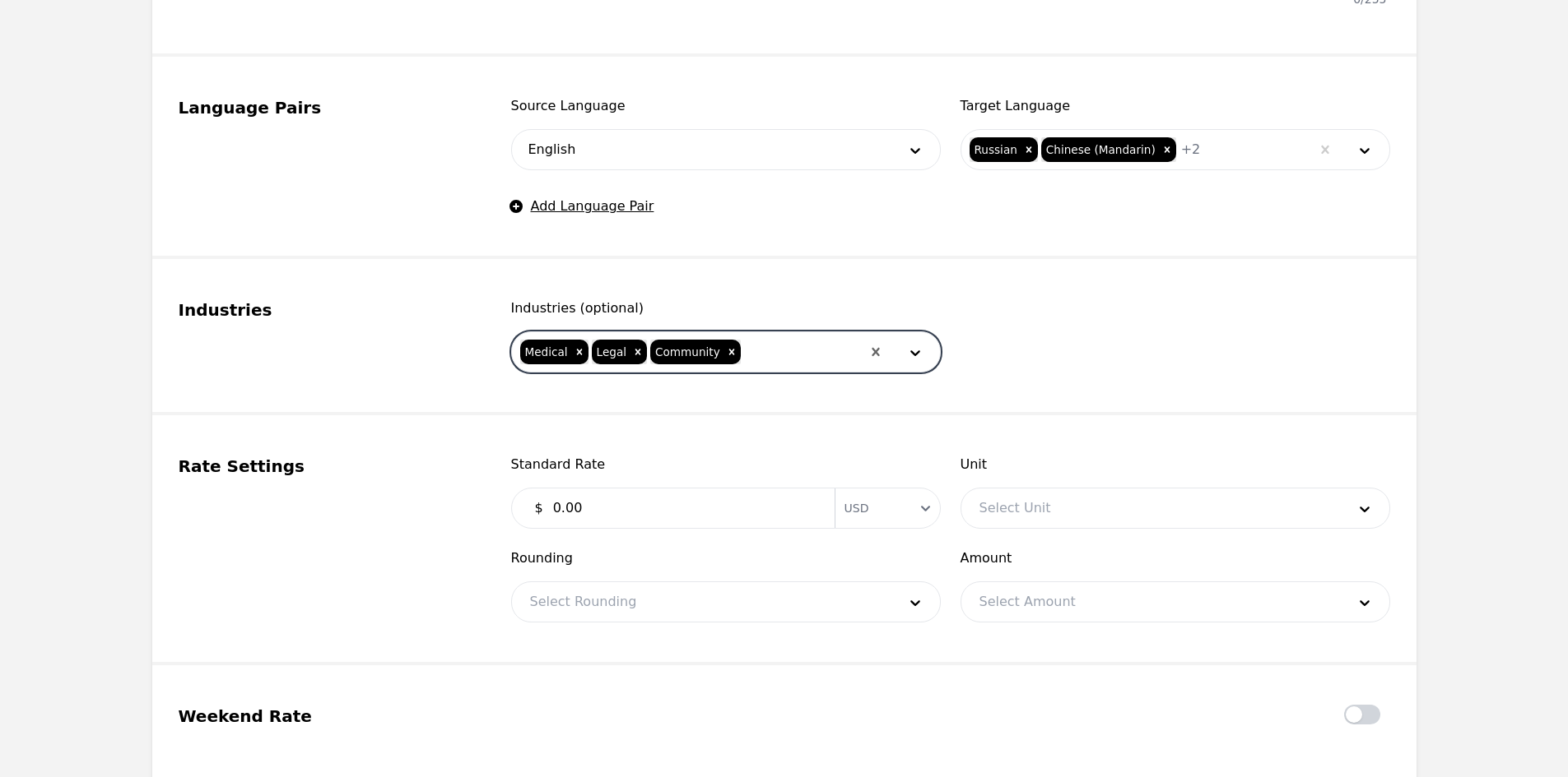
click at [623, 516] on input "0.00" at bounding box center [684, 508] width 282 height 33
type input "0.45"
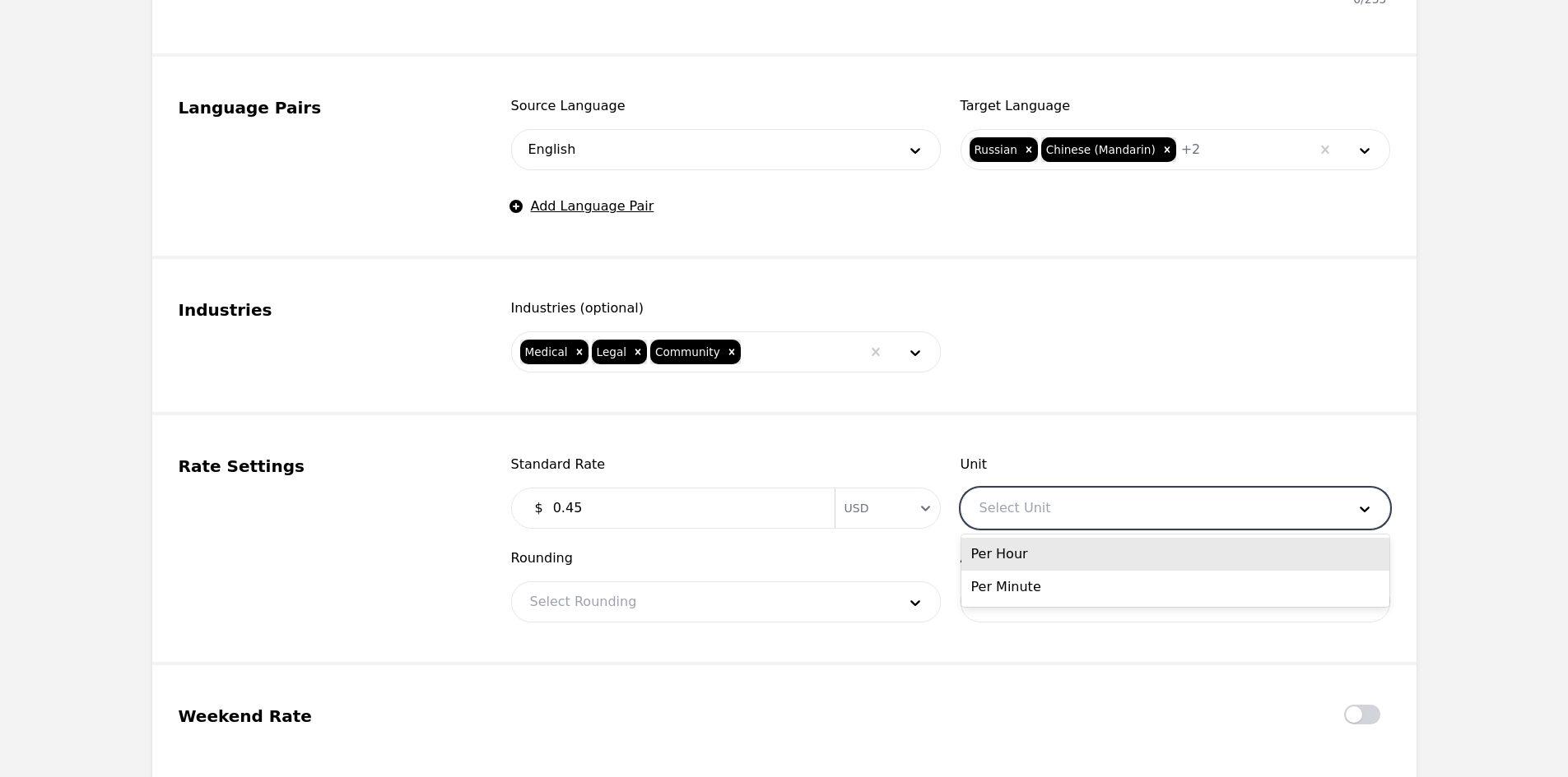
click at [1039, 496] on div at bounding box center [1150, 509] width 378 height 39
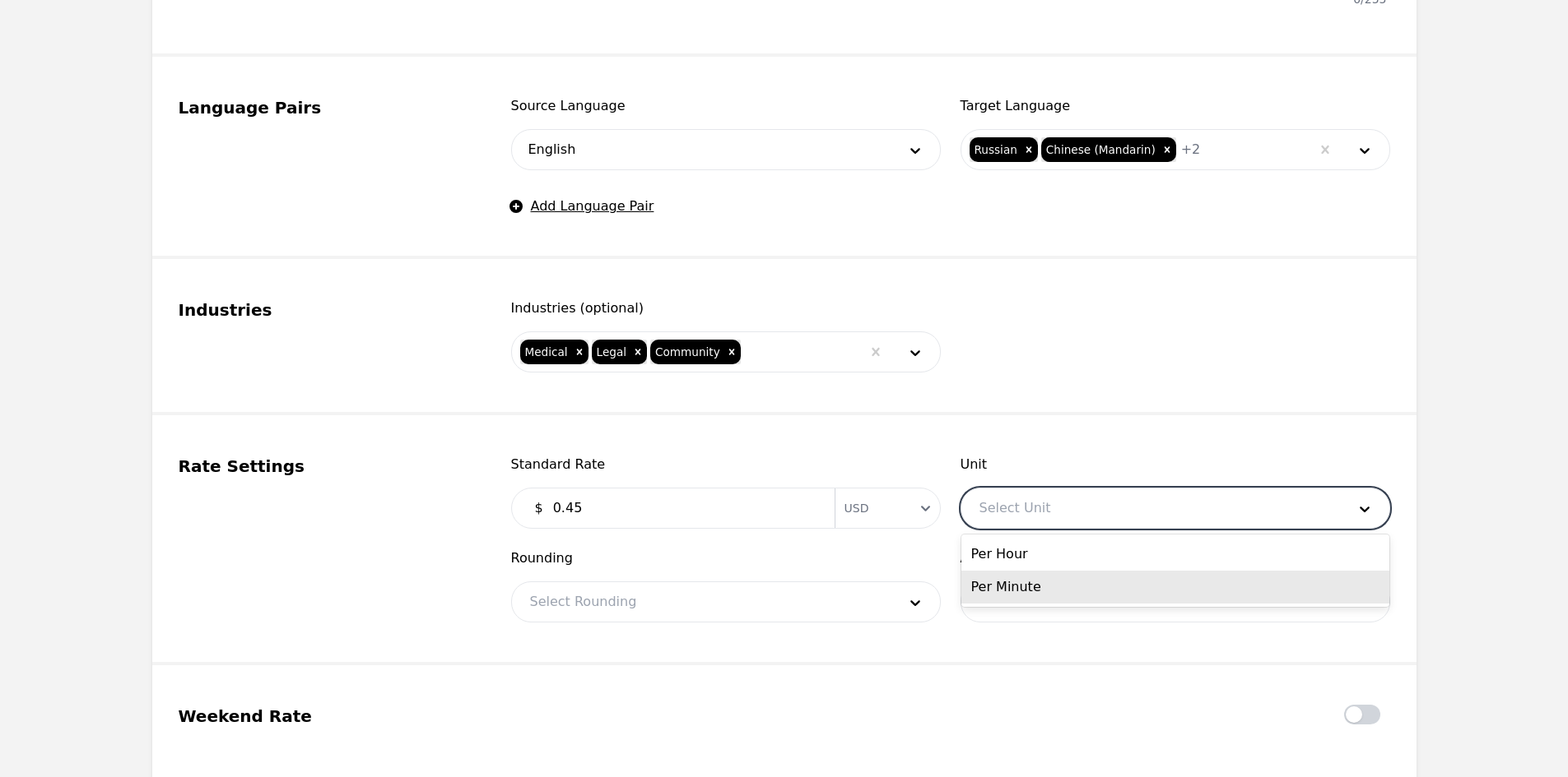
click at [1046, 587] on div "Per Minute" at bounding box center [1176, 587] width 428 height 33
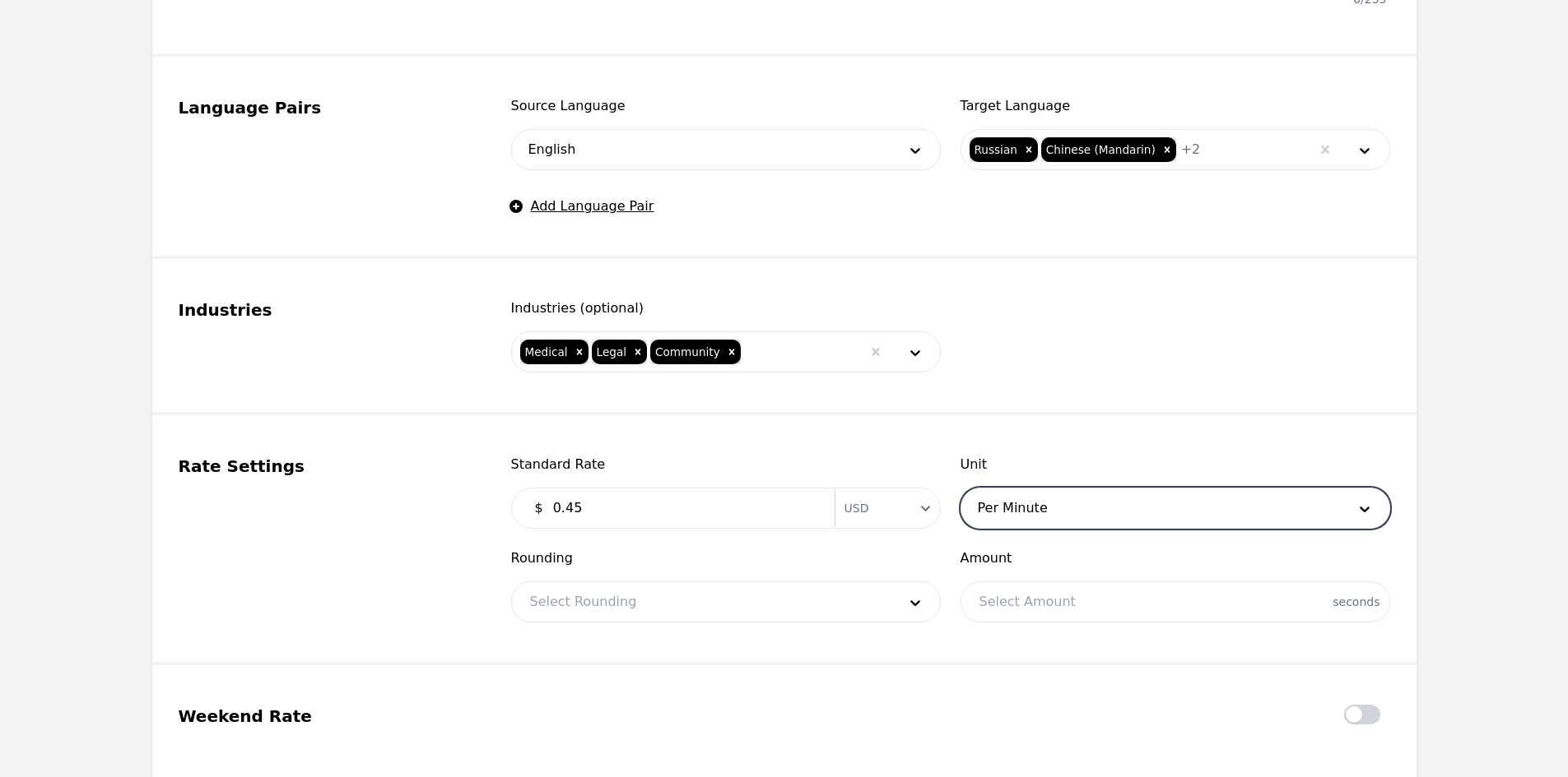
click at [747, 589] on div at bounding box center [700, 602] width 378 height 39
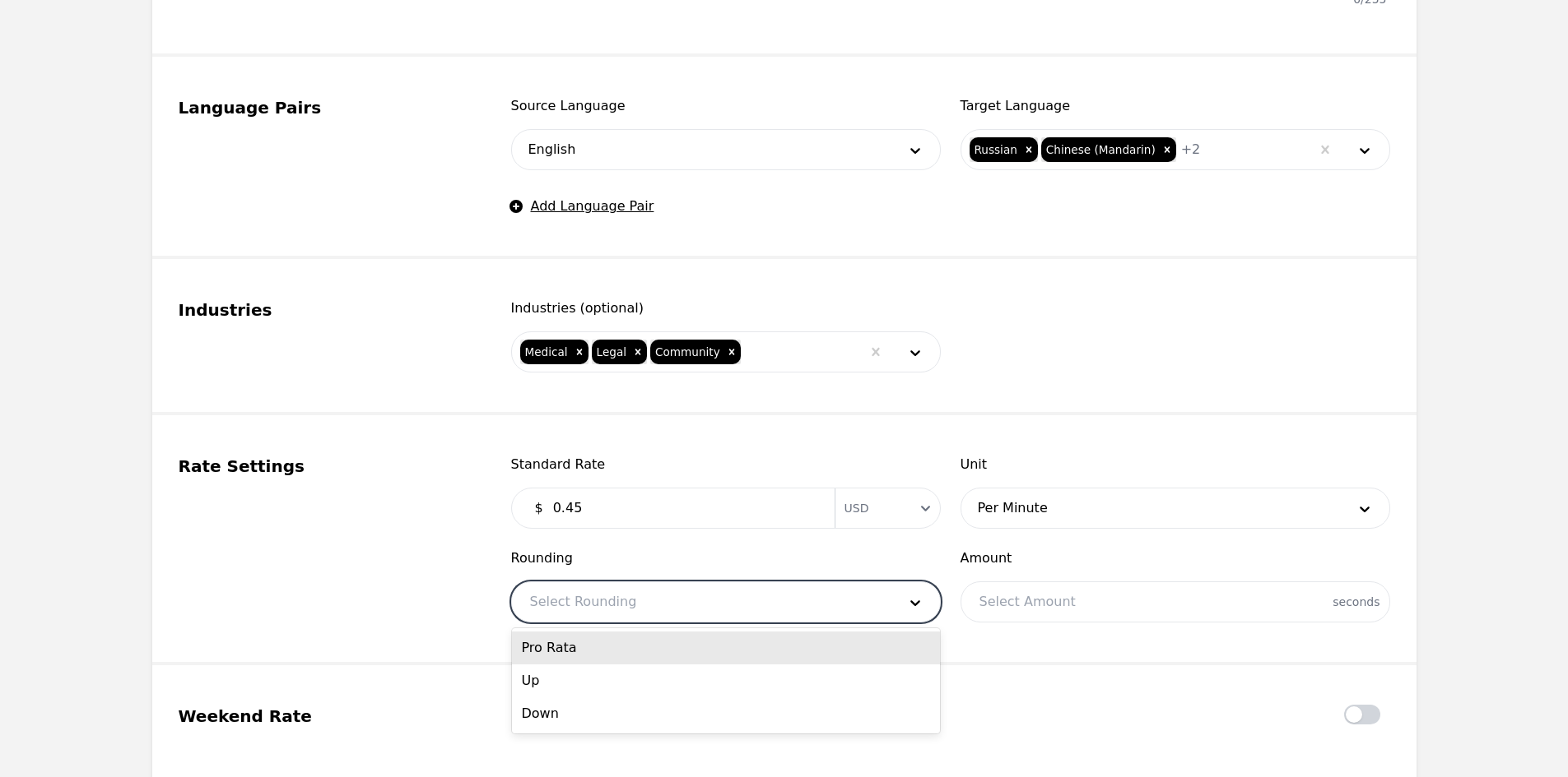
click at [693, 662] on div "Pro Rata" at bounding box center [726, 648] width 428 height 33
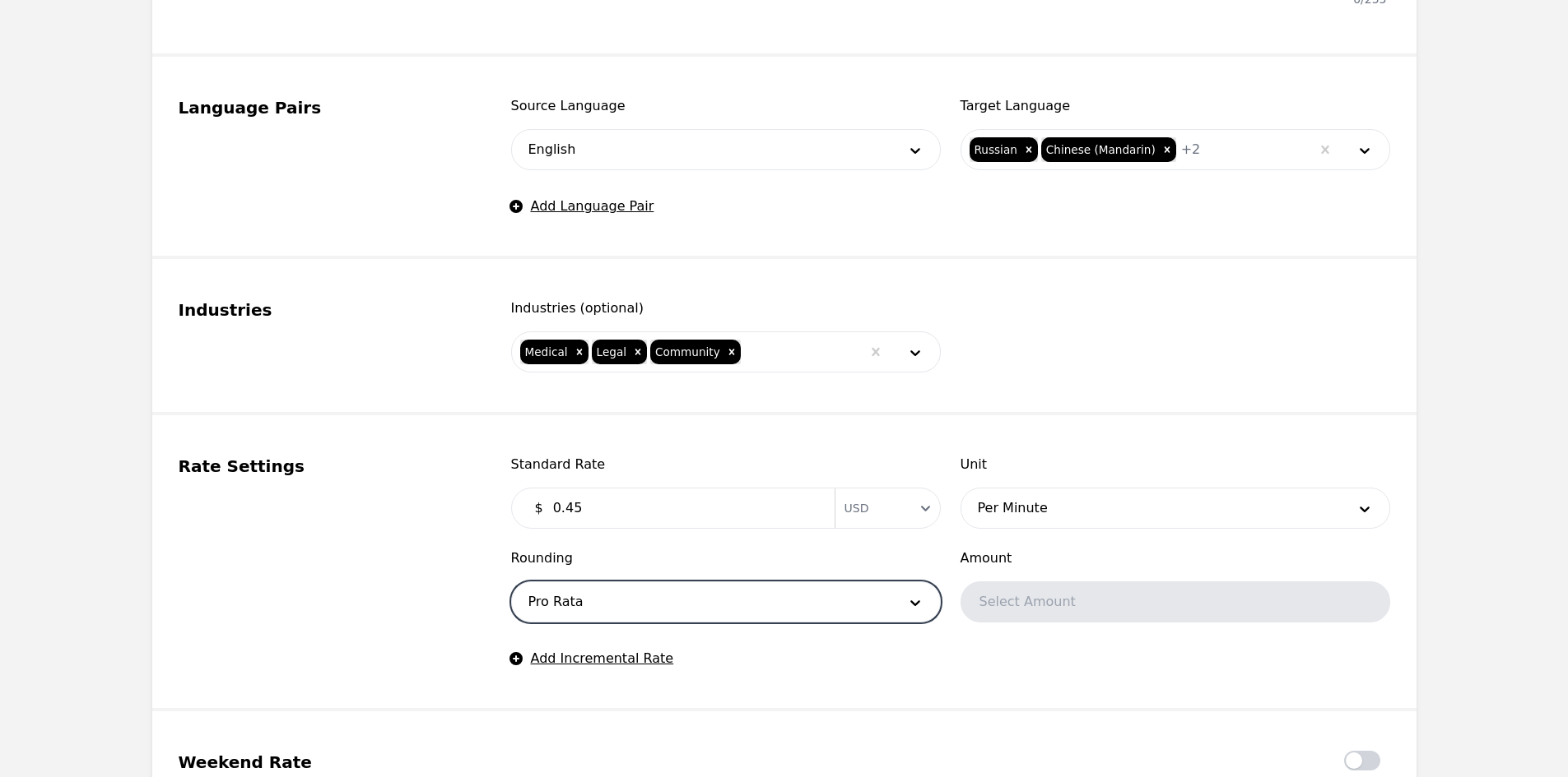
click at [1009, 595] on div "Select Amount" at bounding box center [1176, 602] width 430 height 41
click at [933, 569] on div "Rounding Pro Rata" at bounding box center [726, 586] width 430 height 74
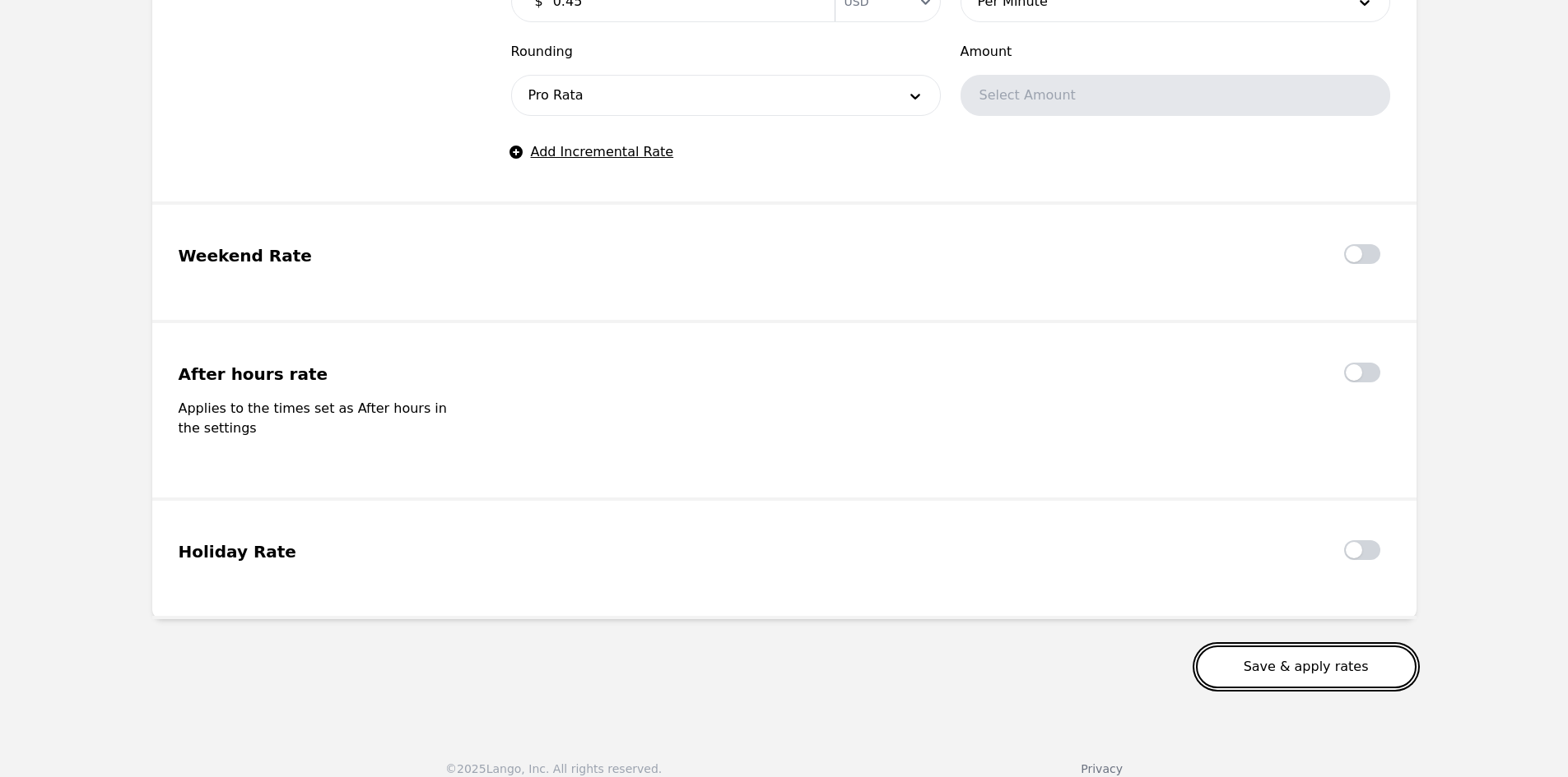
click at [1279, 646] on button "Save & apply rates" at bounding box center [1306, 667] width 221 height 43
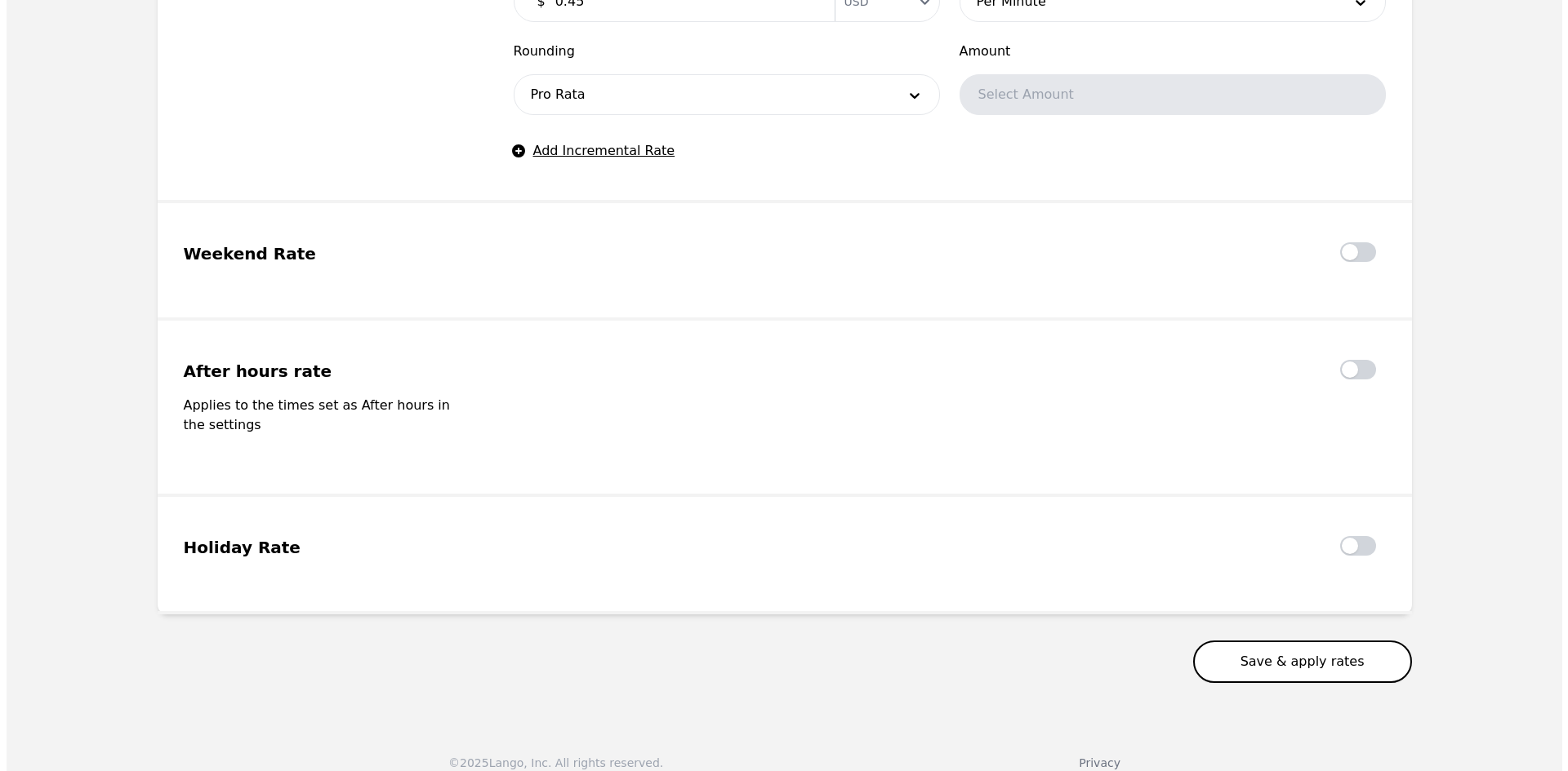
scroll to position [1238, 0]
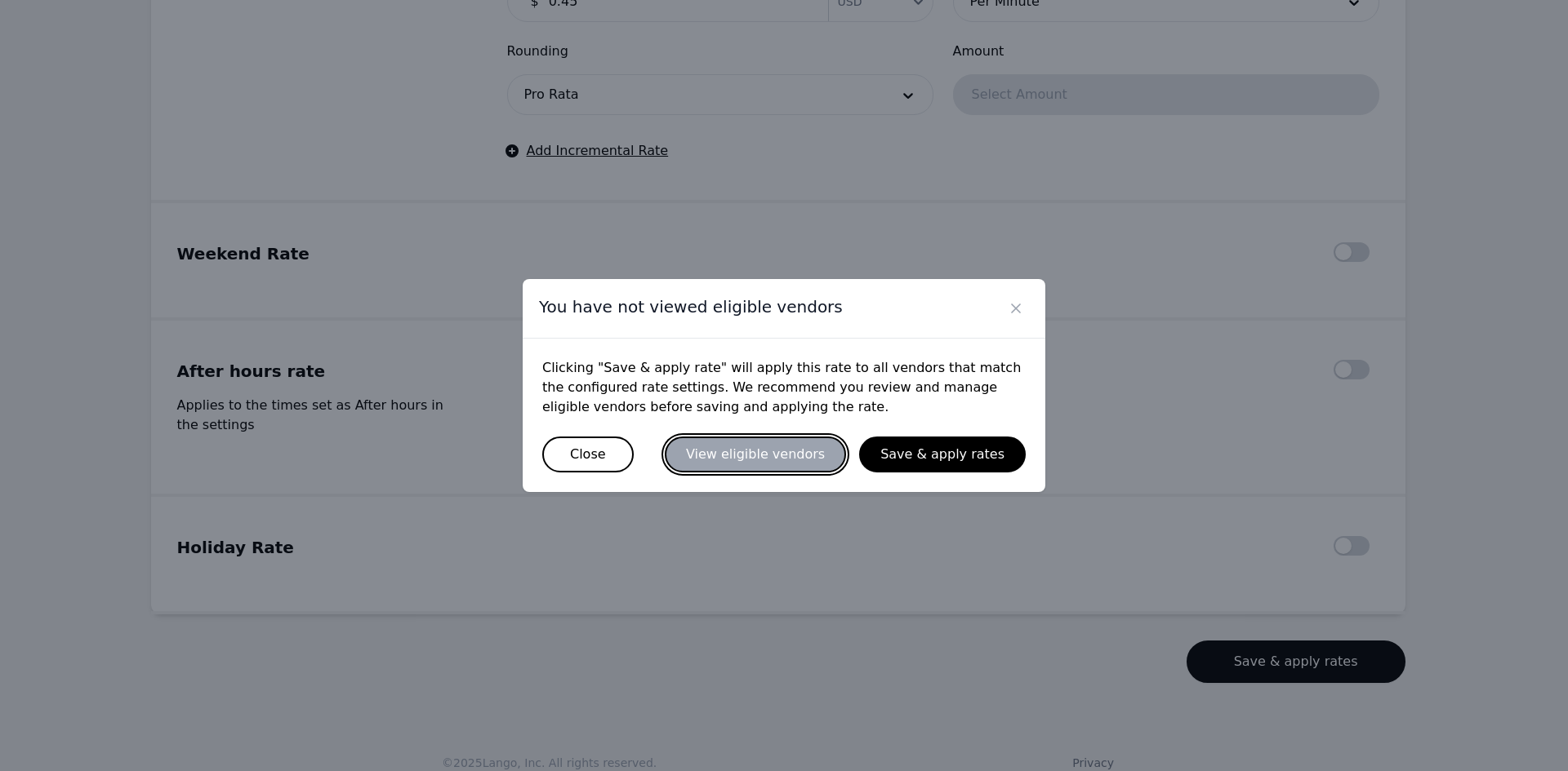
click at [769, 459] on button "View eligible vendors" at bounding box center [755, 454] width 182 height 36
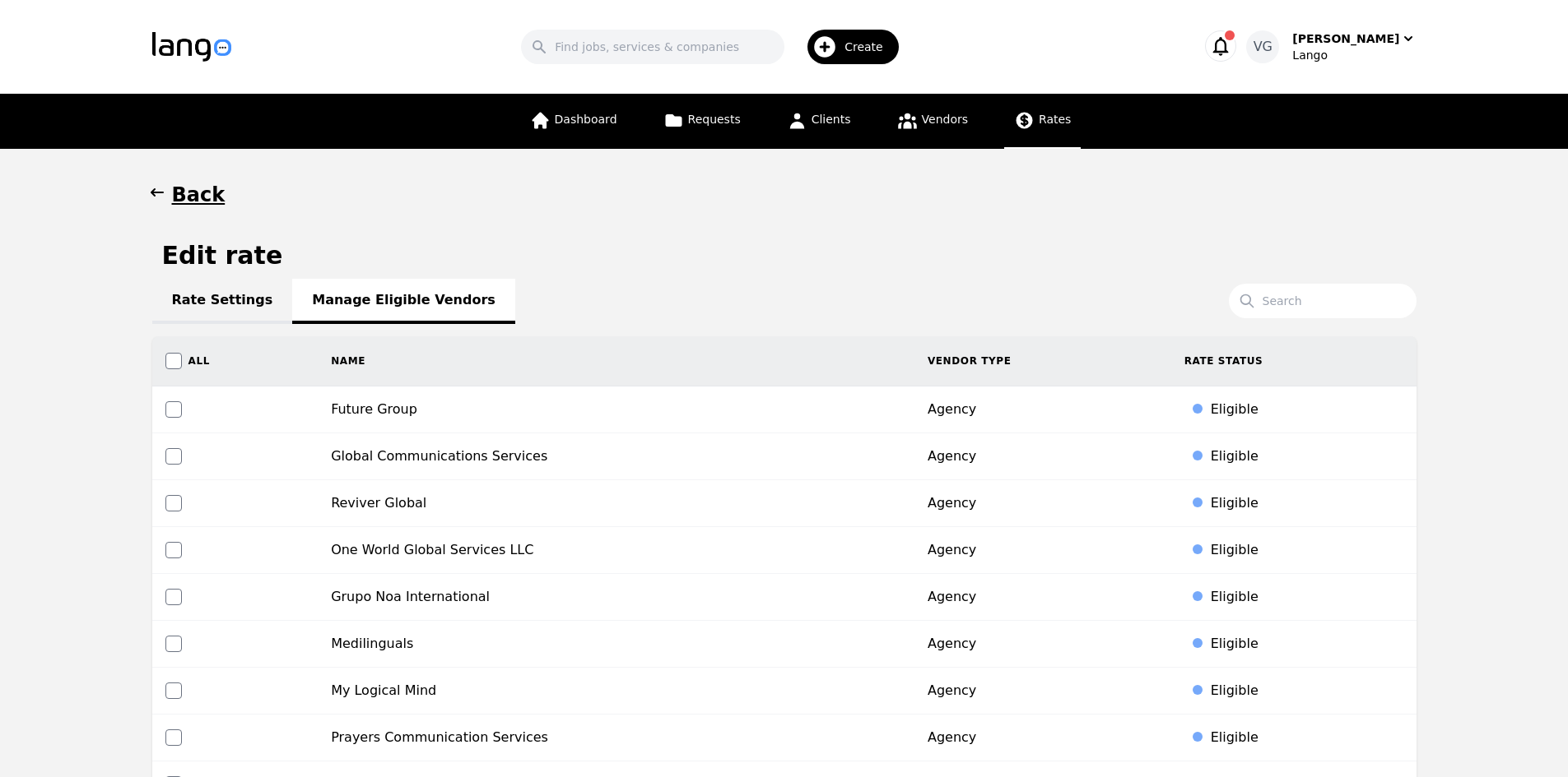
click at [327, 367] on th "Name" at bounding box center [615, 360] width 596 height 50
click at [1296, 297] on input "Search" at bounding box center [1323, 300] width 188 height 35
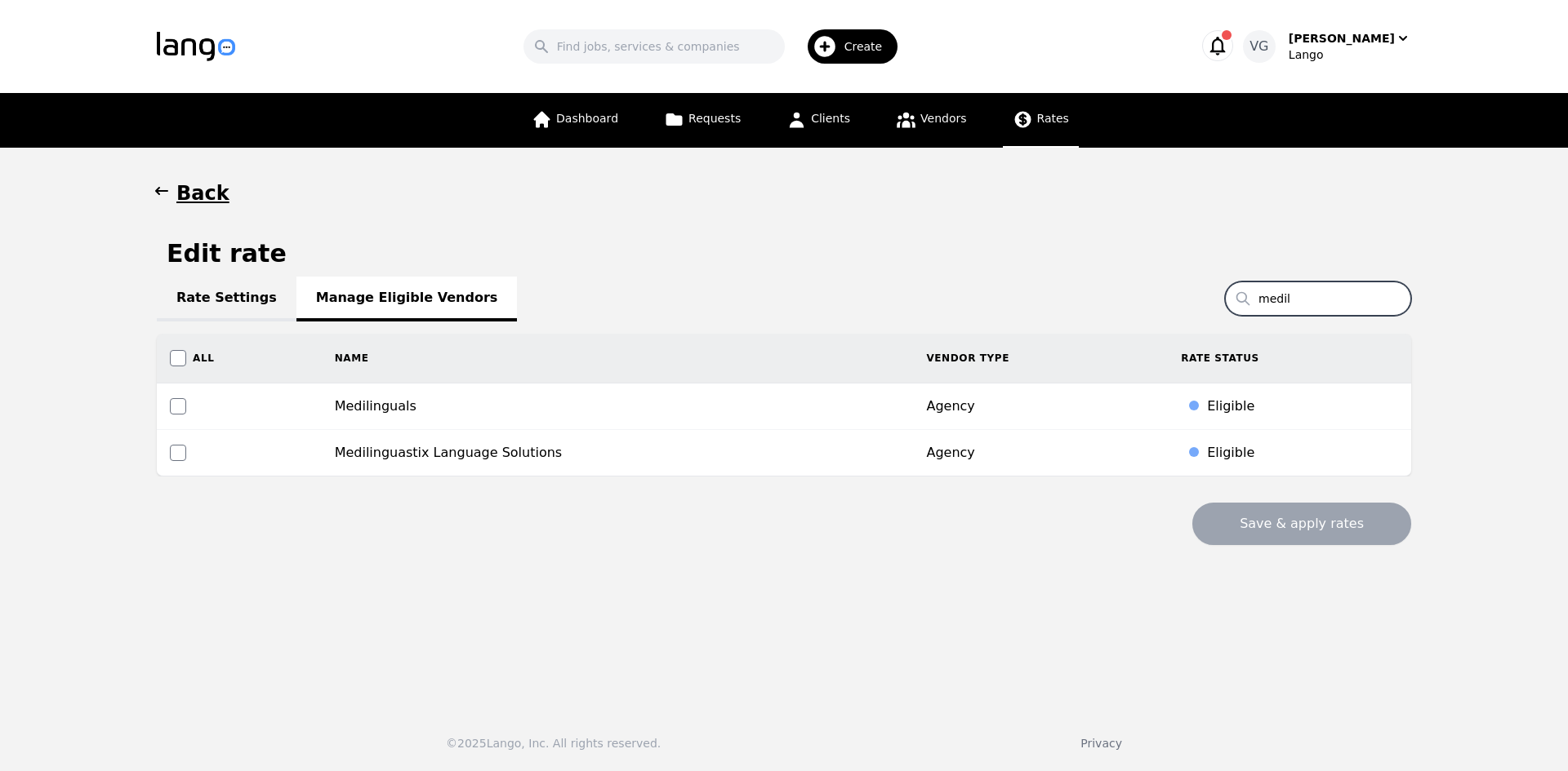
type input "medil"
click at [171, 405] on input "checkbox" at bounding box center [178, 407] width 17 height 17
checkbox input "true"
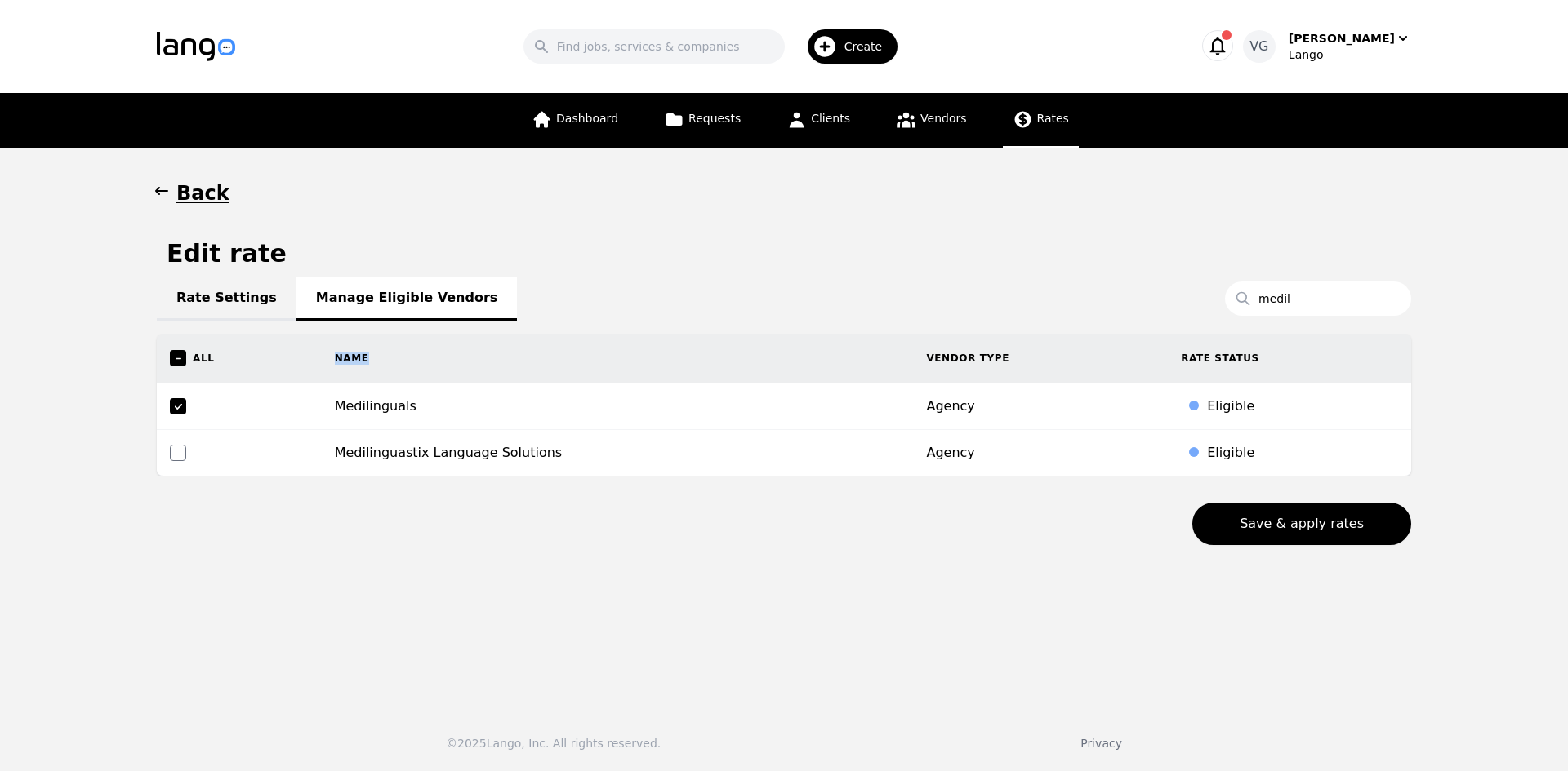
drag, startPoint x: 334, startPoint y: 356, endPoint x: 315, endPoint y: 356, distance: 19.0
click at [306, 356] on tr "All Name Vendor Type Rate Status" at bounding box center [784, 358] width 1254 height 49
drag, startPoint x: 1253, startPoint y: 353, endPoint x: 195, endPoint y: 357, distance: 1058.0
click at [195, 357] on tr "All Name Vendor Type Rate Status" at bounding box center [784, 358] width 1254 height 49
click at [195, 357] on span "All" at bounding box center [203, 358] width 21 height 13
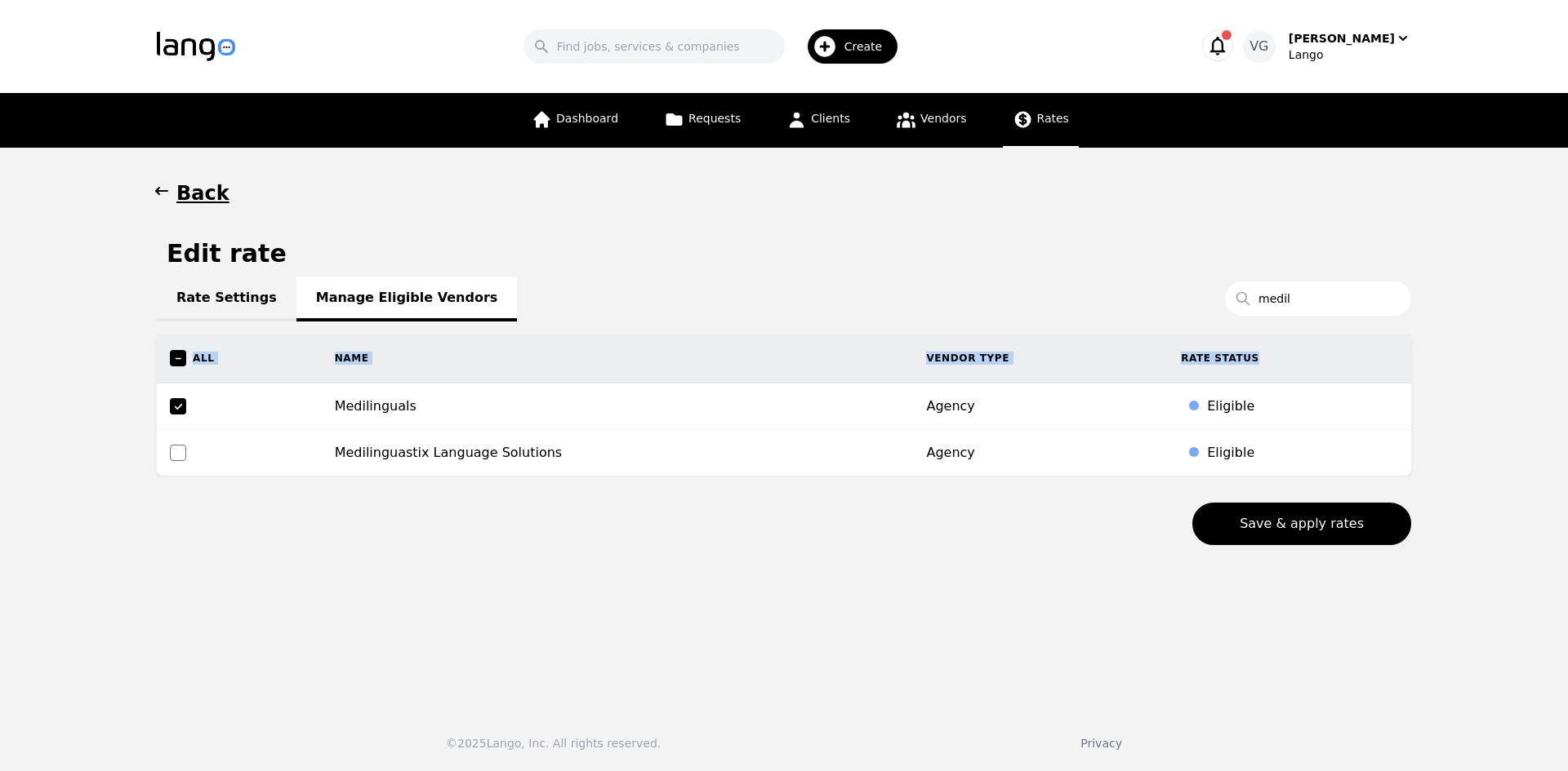
drag, startPoint x: 195, startPoint y: 357, endPoint x: 1240, endPoint y: 364, distance: 1045.0
click at [1240, 364] on tr "All Name Vendor Type Rate Status" at bounding box center [784, 358] width 1254 height 49
click at [1282, 513] on button "Save & apply rates" at bounding box center [1302, 524] width 219 height 43
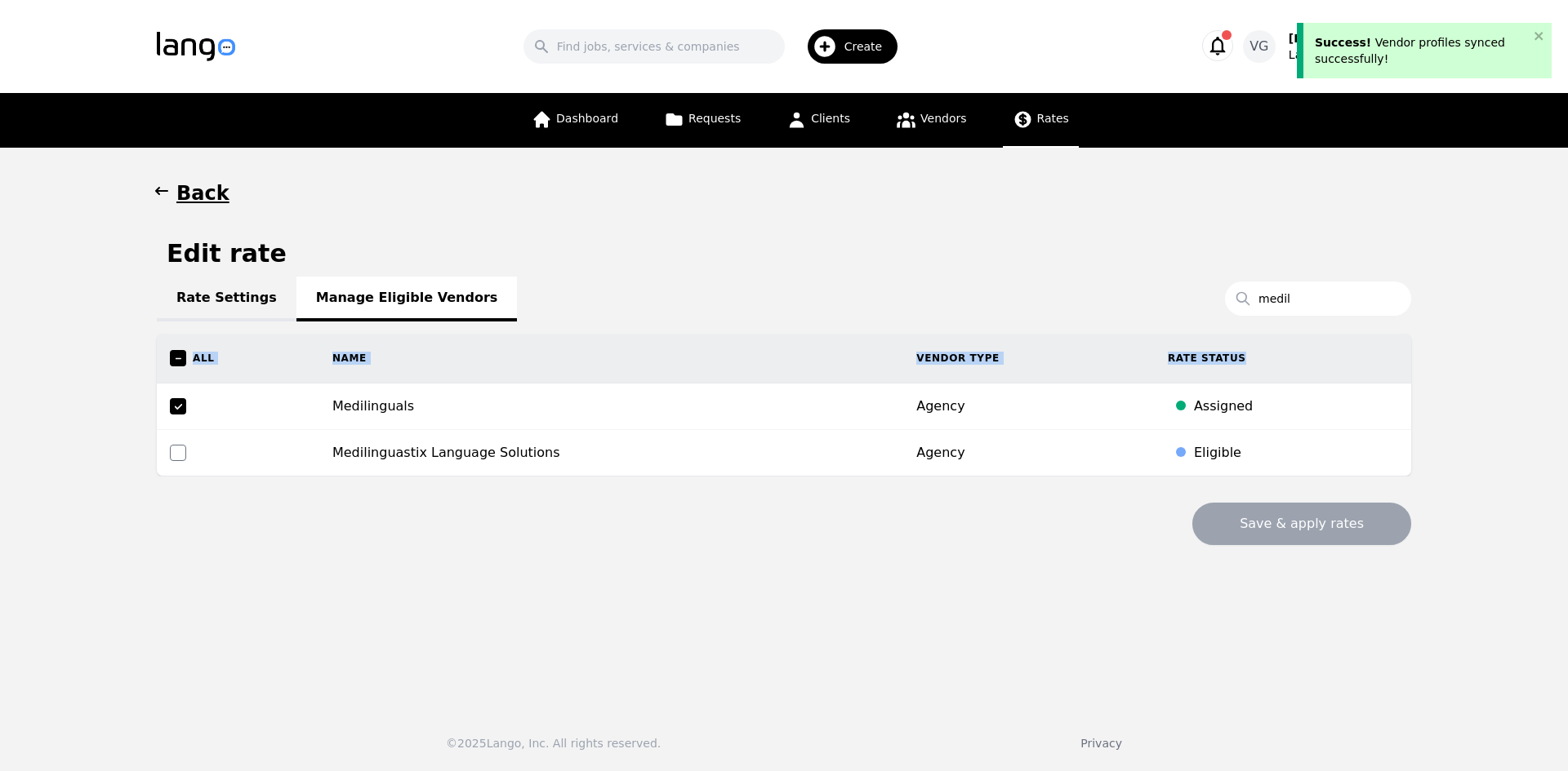
click at [204, 291] on link "Rate Settings" at bounding box center [226, 299] width 140 height 45
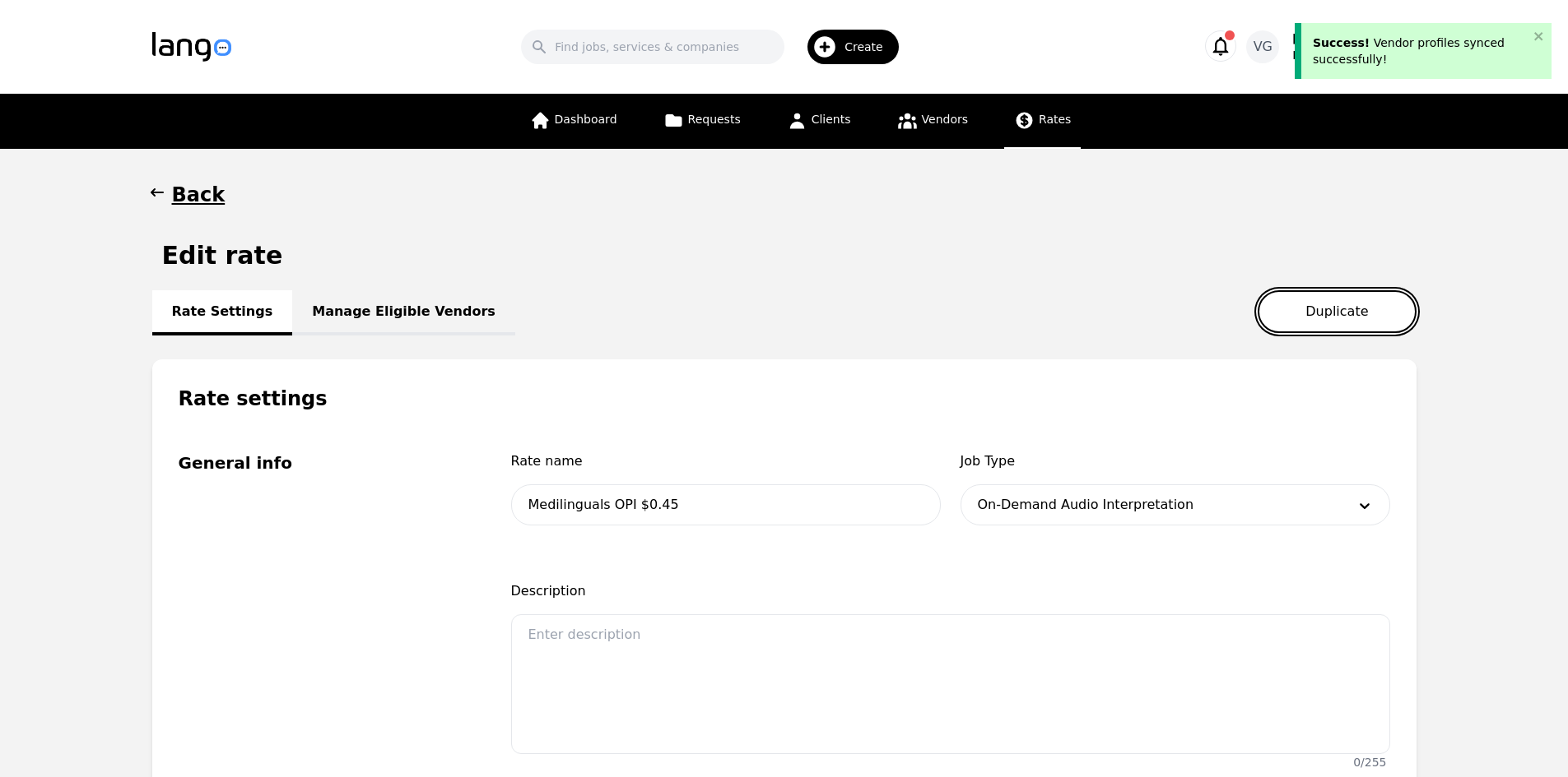
click at [1330, 309] on button "Duplicate" at bounding box center [1336, 312] width 158 height 43
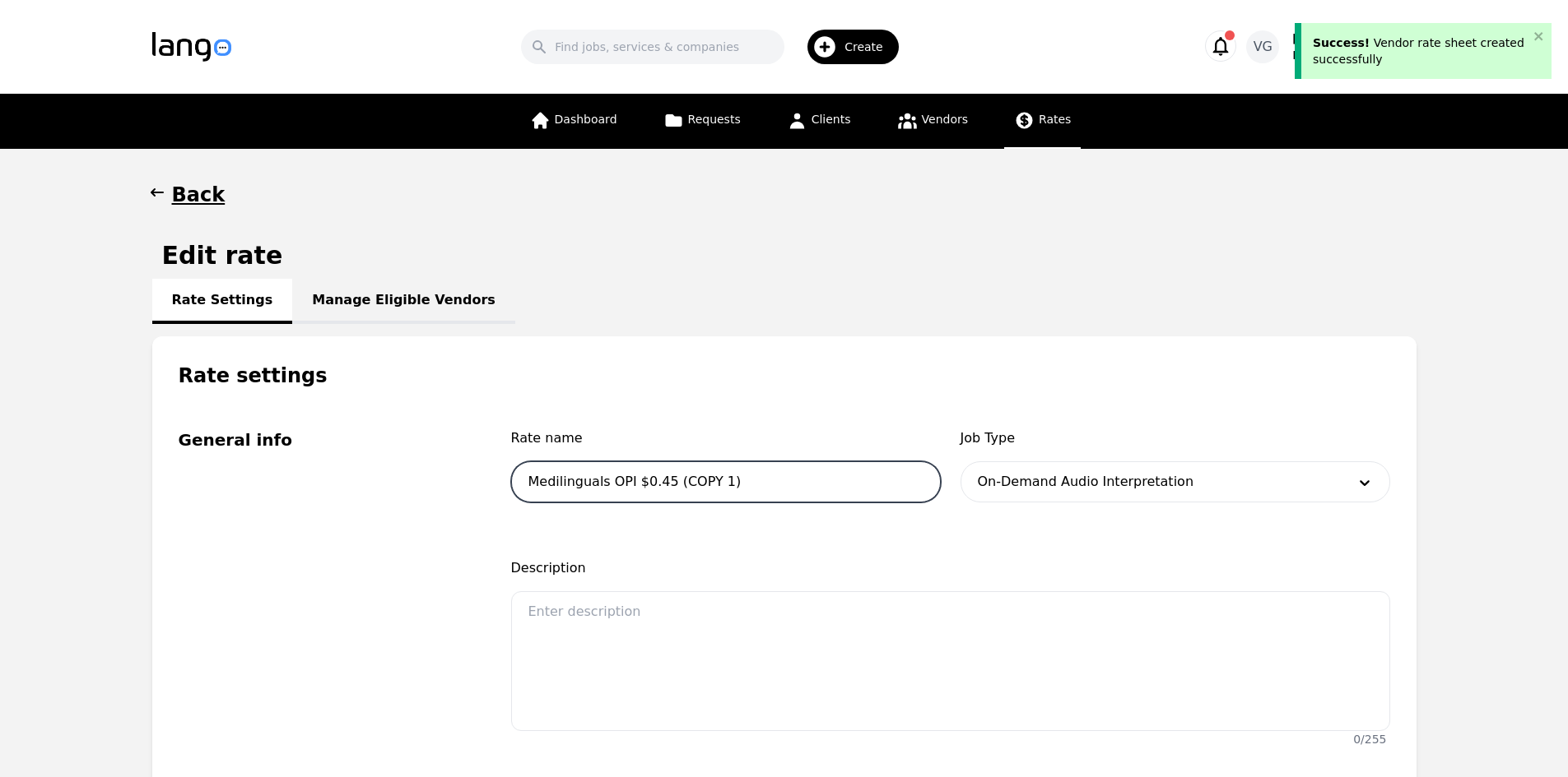
click at [614, 485] on input "Medilinguals OPI $0.45 (COPY 1)" at bounding box center [726, 482] width 430 height 41
click at [623, 484] on input "Medilinguals OPI $0.45 (COPY 1)" at bounding box center [726, 482] width 430 height 41
drag, startPoint x: 734, startPoint y: 487, endPoint x: 667, endPoint y: 483, distance: 67.1
click at [667, 483] on input "Medilinguals VRI $0.45 (COPY 1)" at bounding box center [726, 482] width 430 height 41
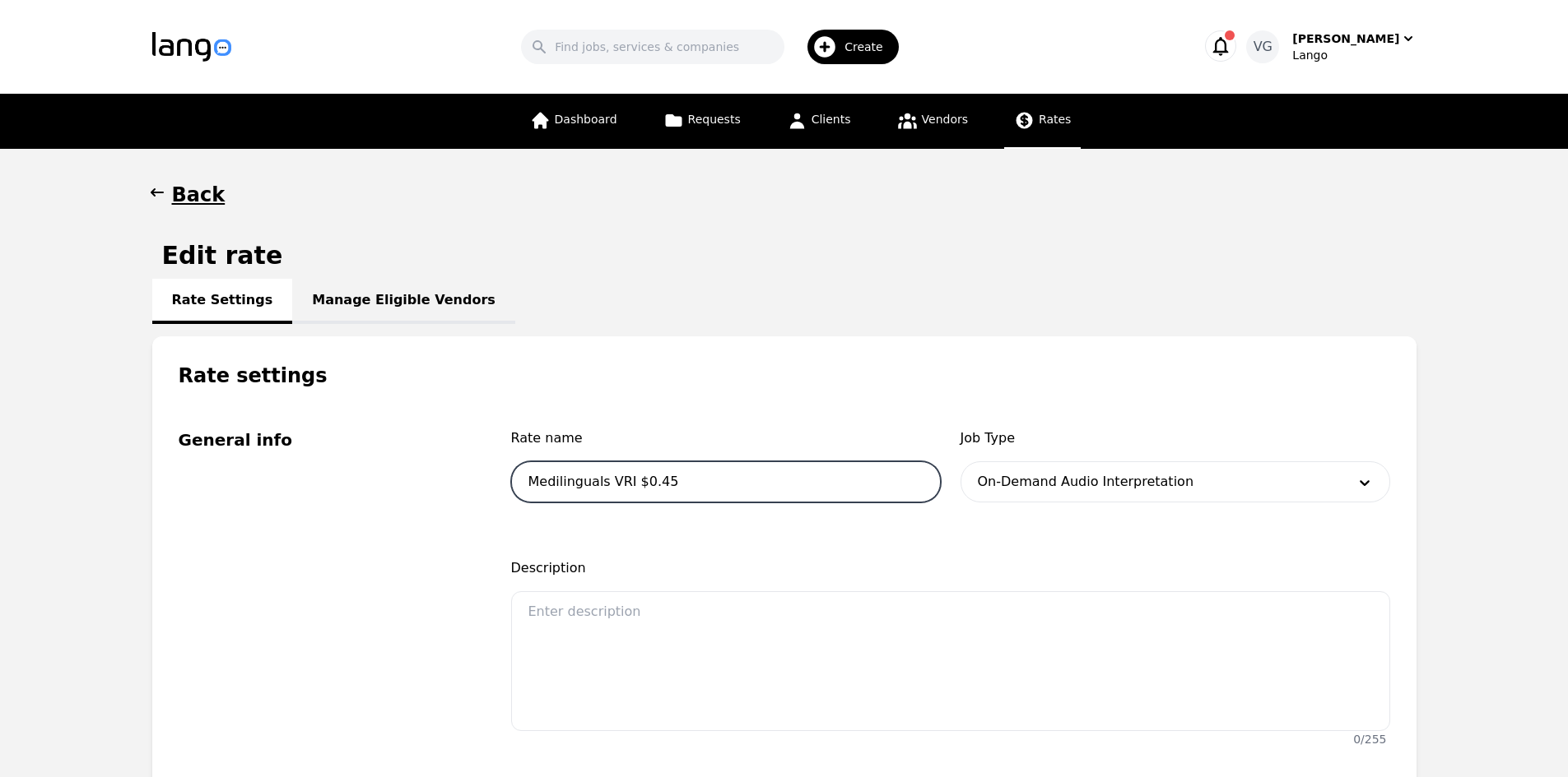
type input "Medilinguals VRI $0.45"
click at [1005, 480] on div at bounding box center [1150, 482] width 378 height 39
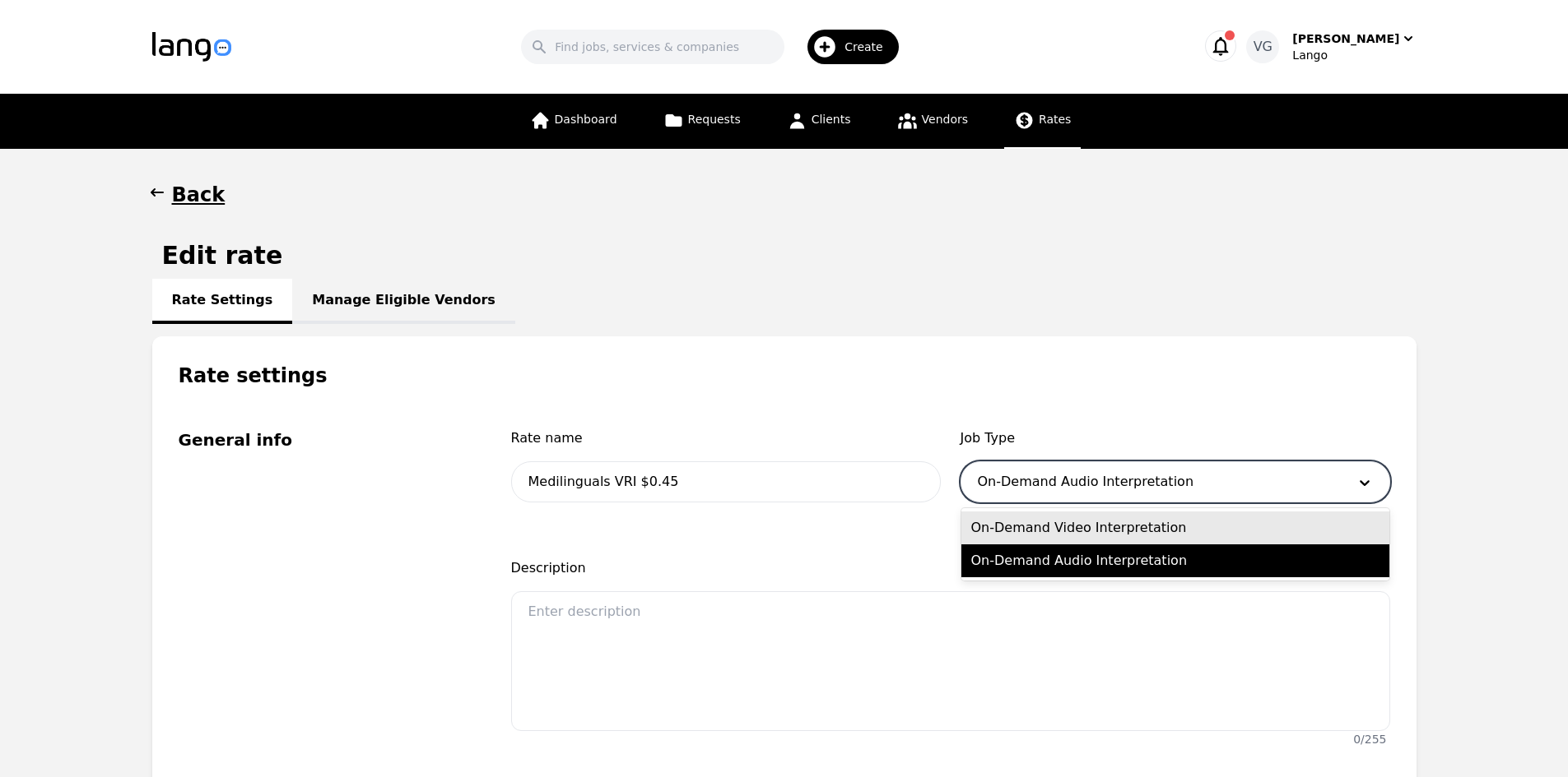
click at [1037, 524] on div "On-Demand Video Interpretation" at bounding box center [1176, 527] width 428 height 33
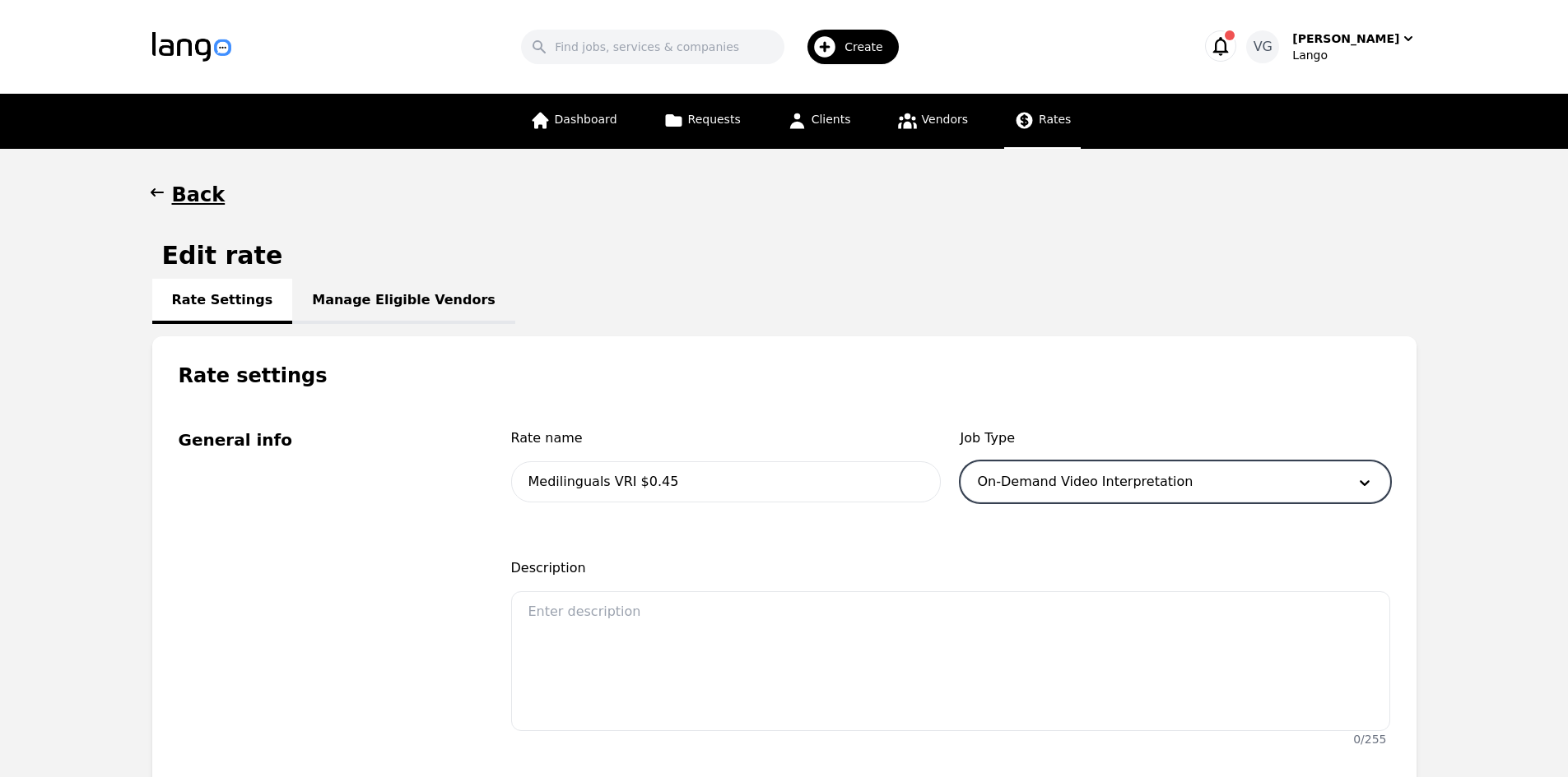
click at [774, 541] on div "Rate name Medilinguals VRI $0.45 Job Type option On-Demand Video Interpretation…" at bounding box center [950, 591] width 879 height 326
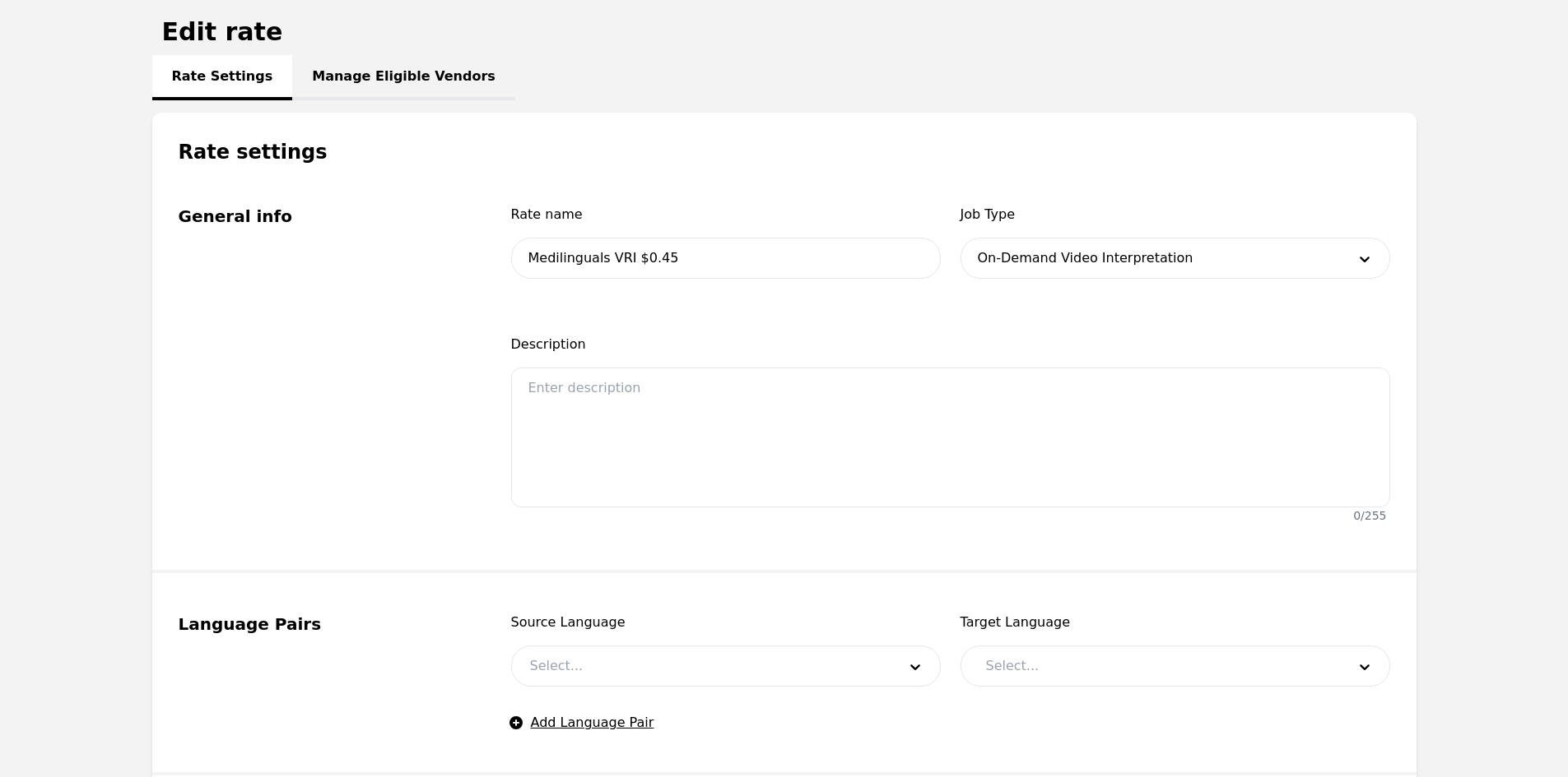
scroll to position [247, 0]
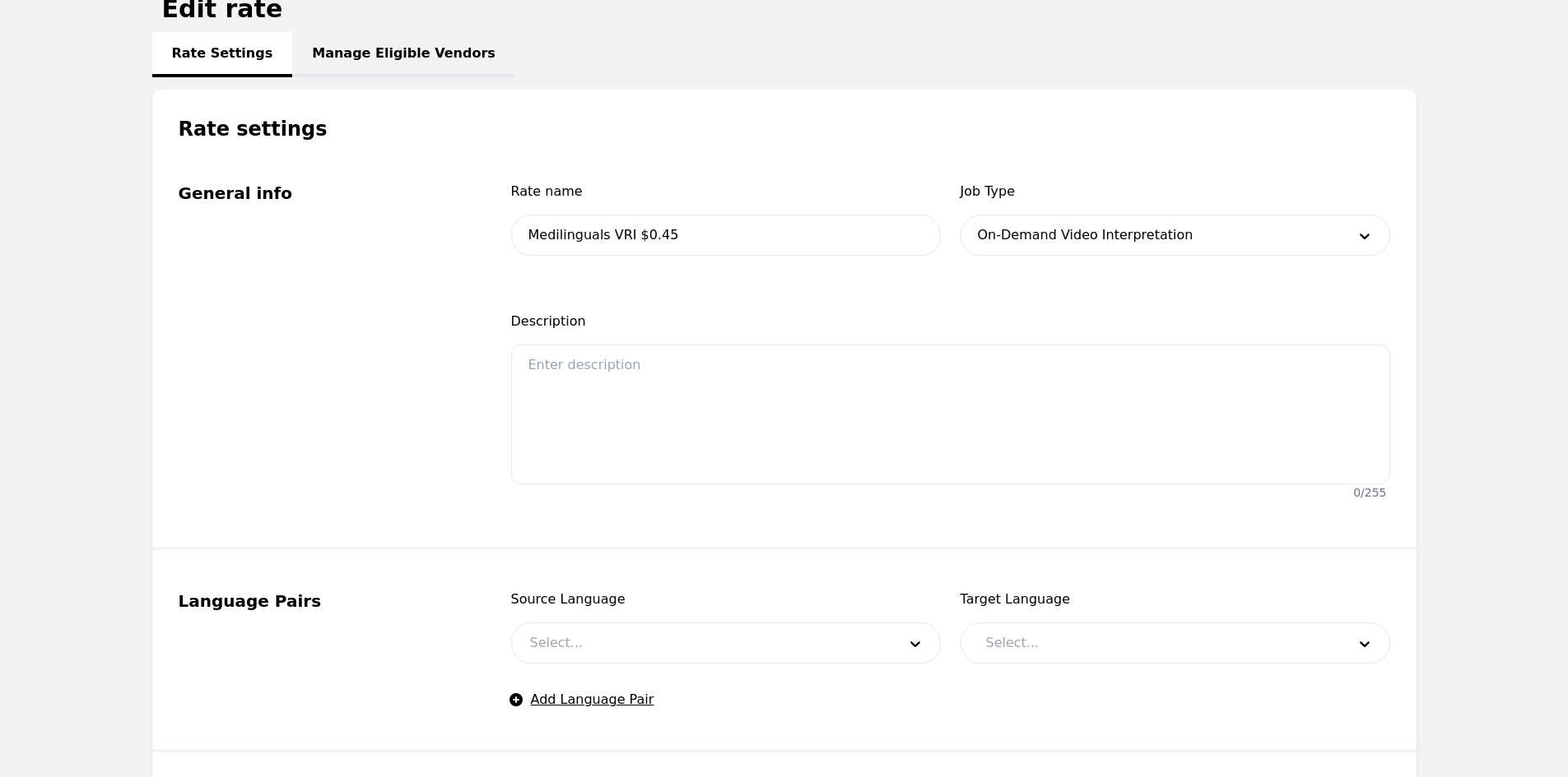
click at [634, 649] on div at bounding box center [700, 643] width 378 height 39
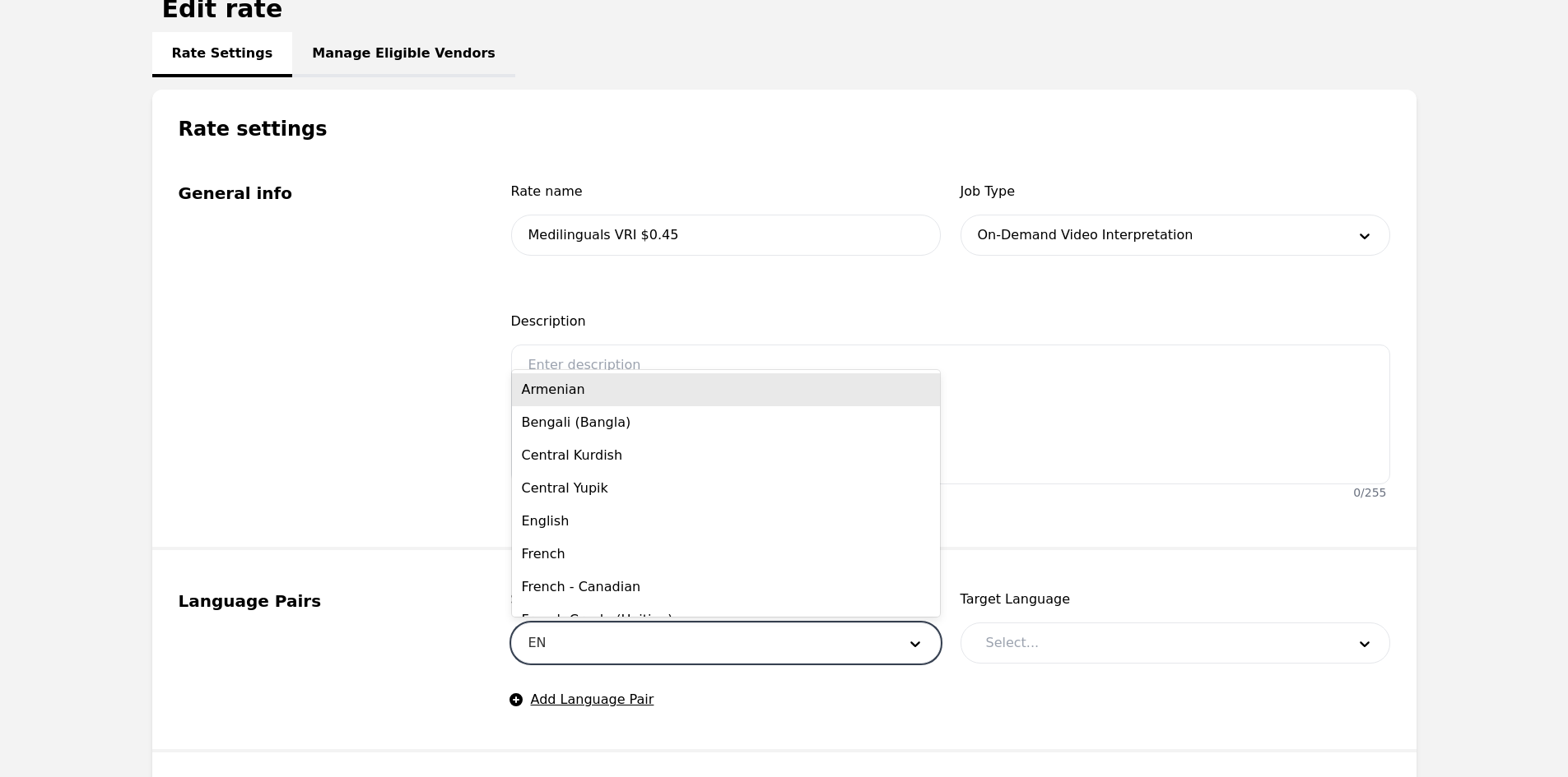
type input "ENG"
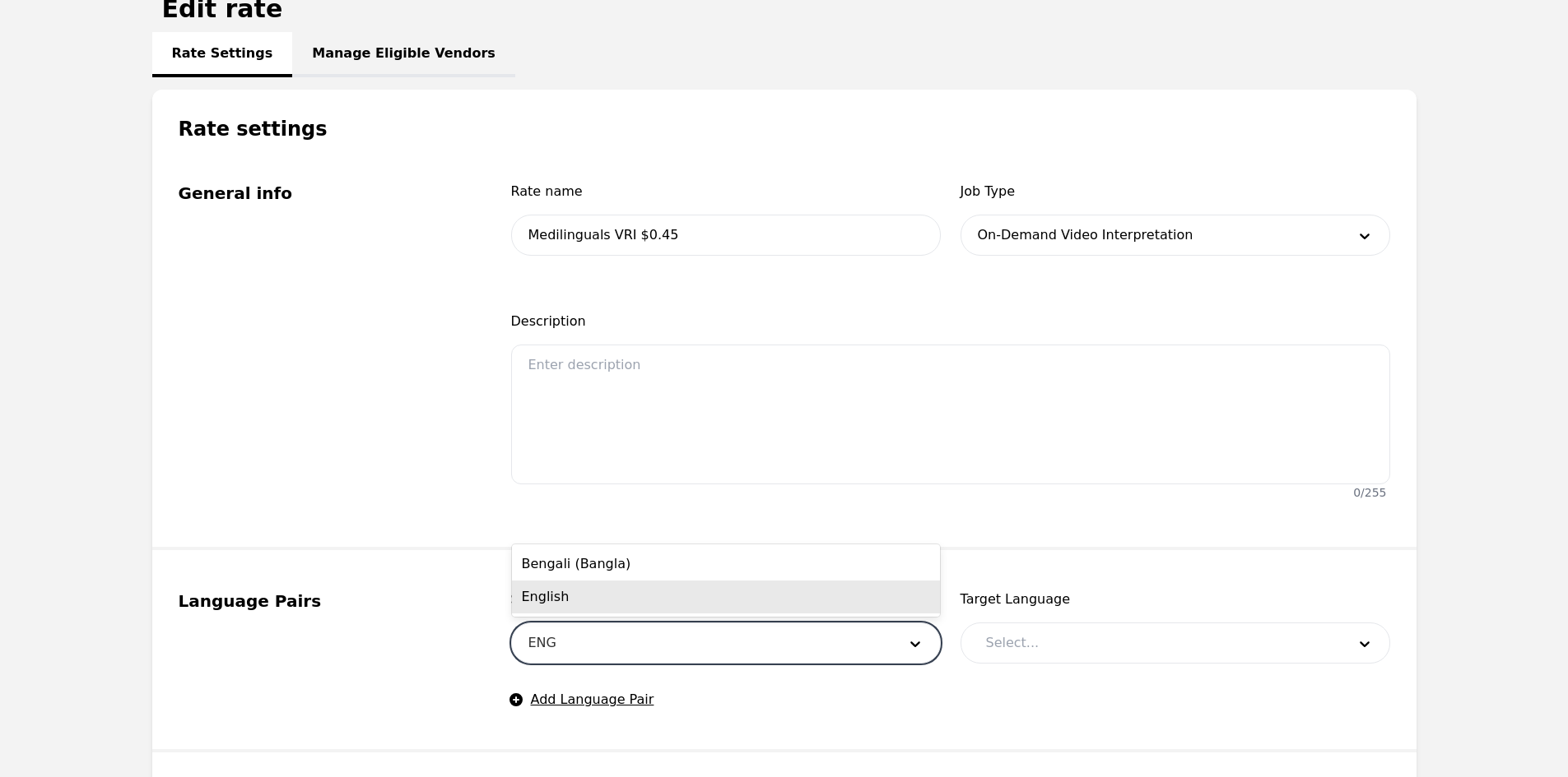
click at [578, 595] on div "English" at bounding box center [726, 597] width 428 height 33
click at [1069, 648] on div at bounding box center [1154, 643] width 372 height 39
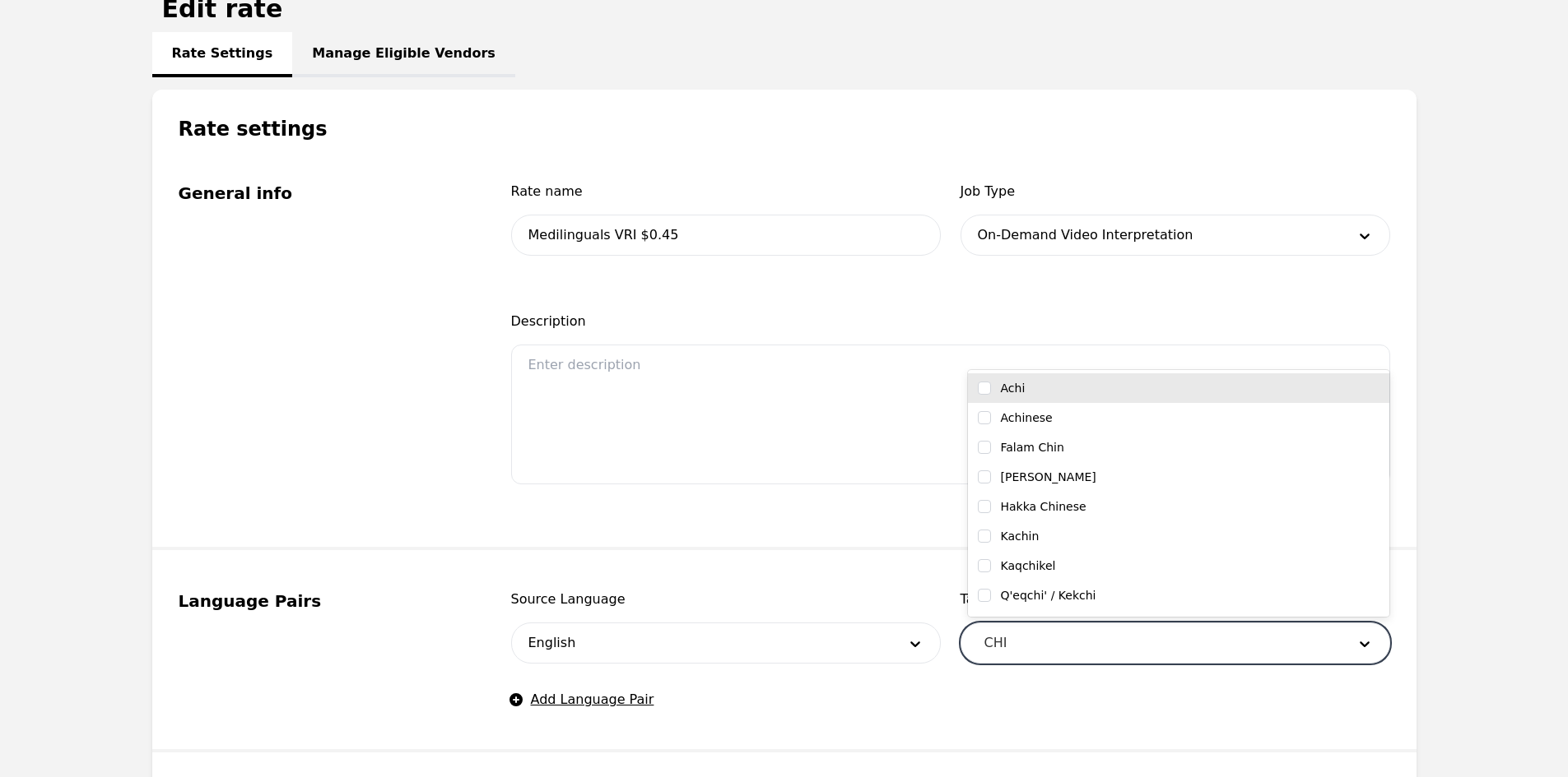
type input "CHIN"
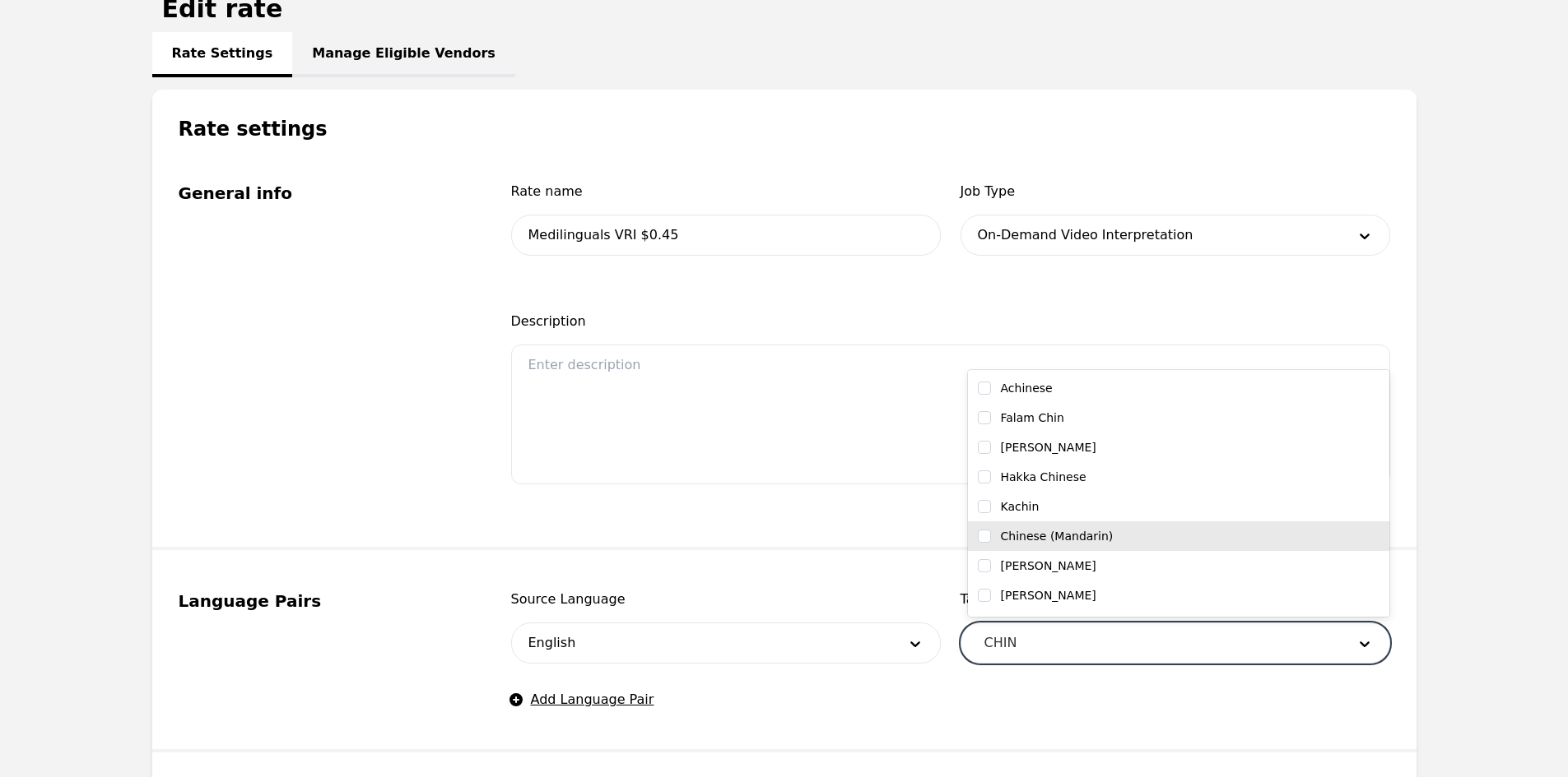
click at [1071, 539] on label "Chinese (Mandarin)" at bounding box center [1057, 537] width 113 height 17
checkbox input "true"
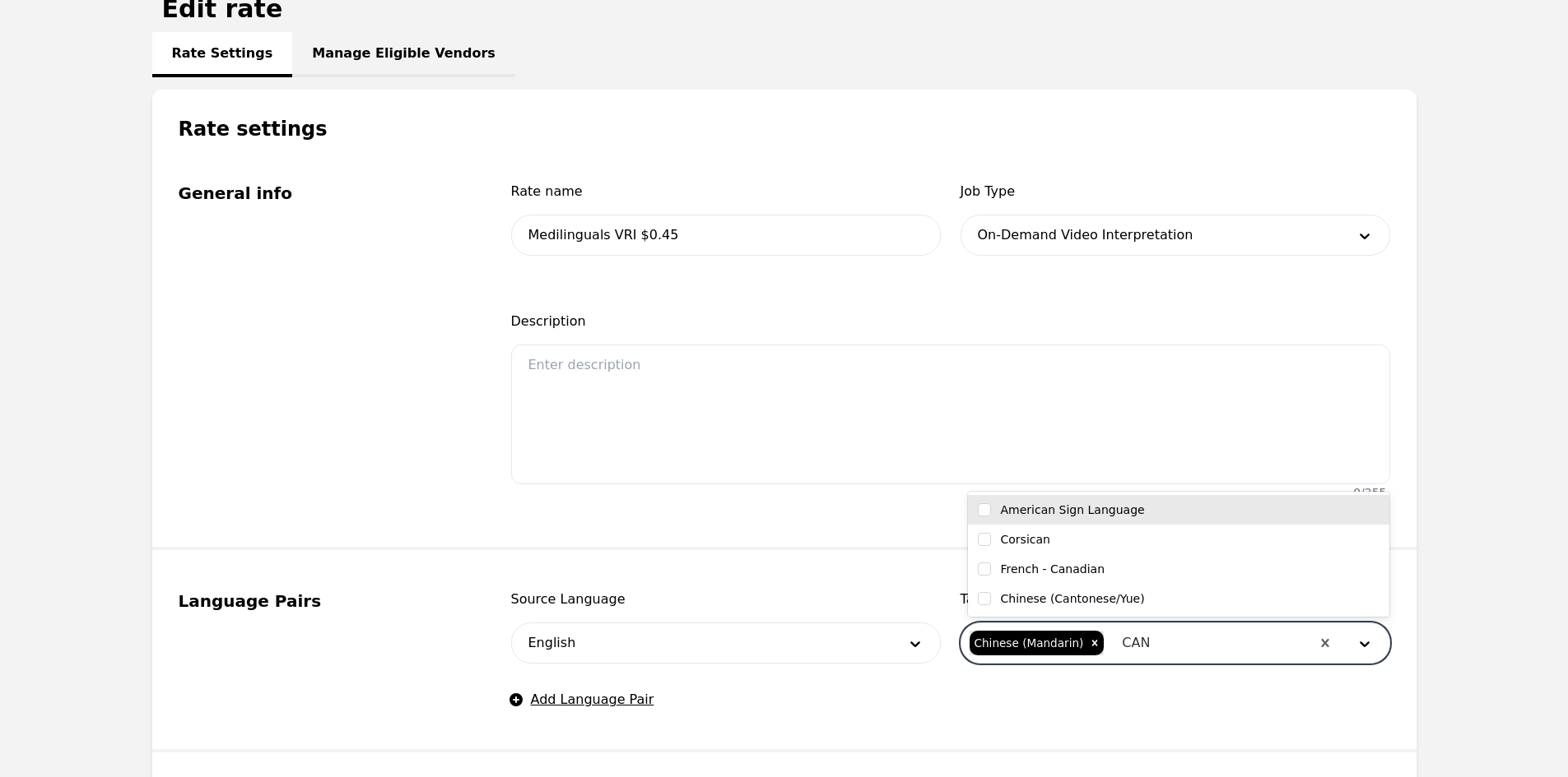
type input "CANT"
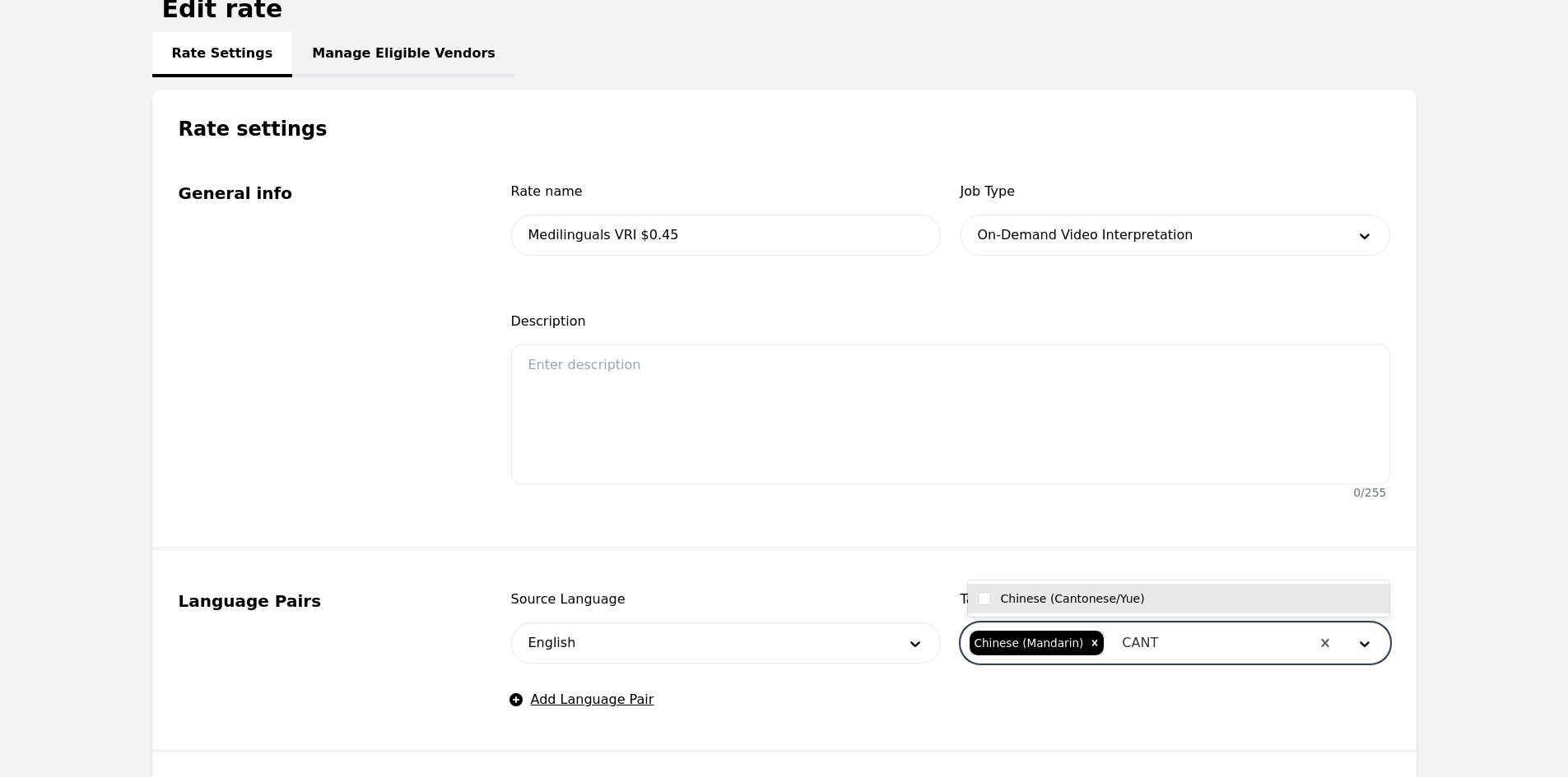
click at [1086, 601] on label "Chinese (Cantonese/Yue)" at bounding box center [1072, 599] width 144 height 17
checkbox input "true"
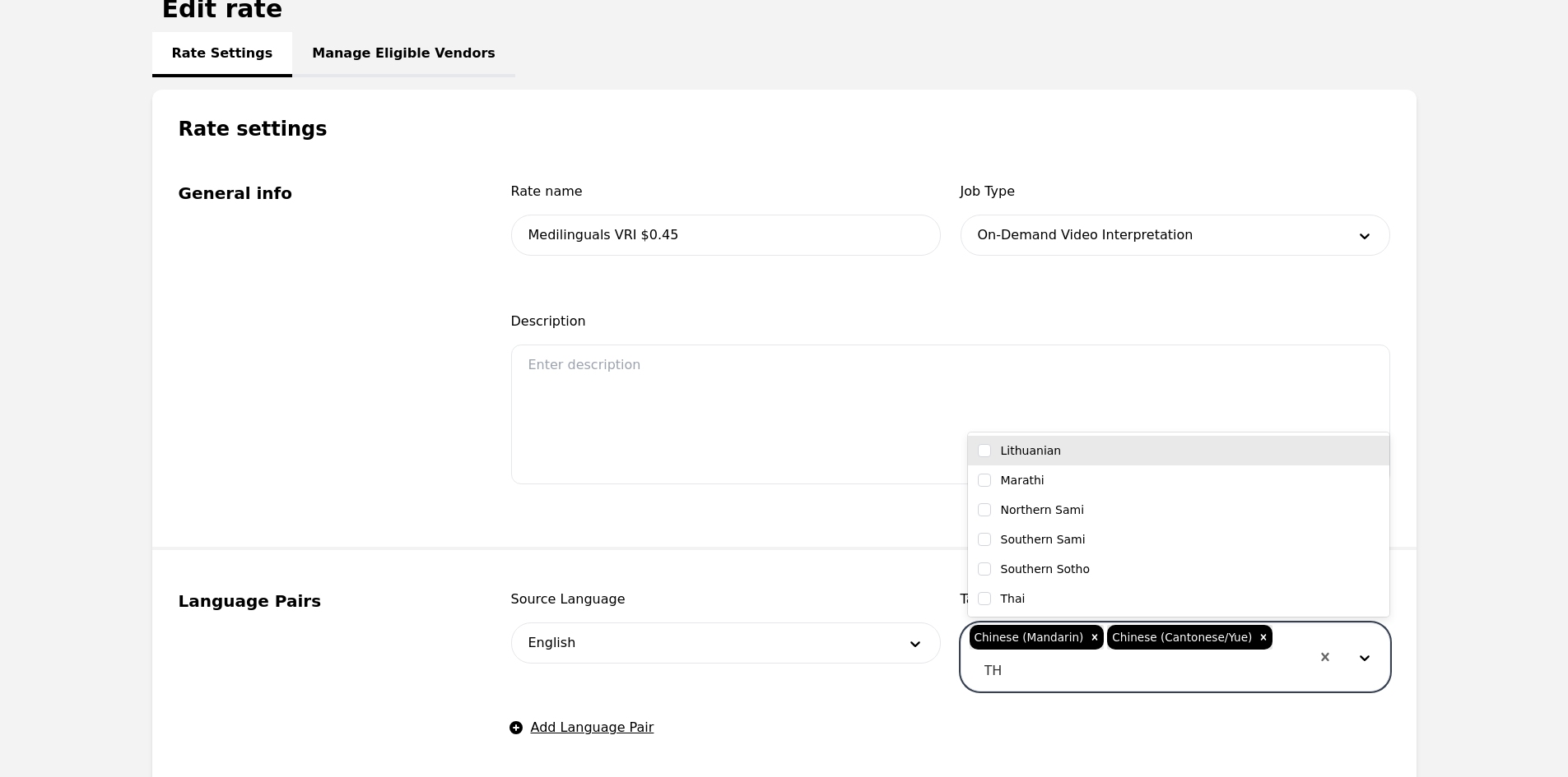
type input "THA"
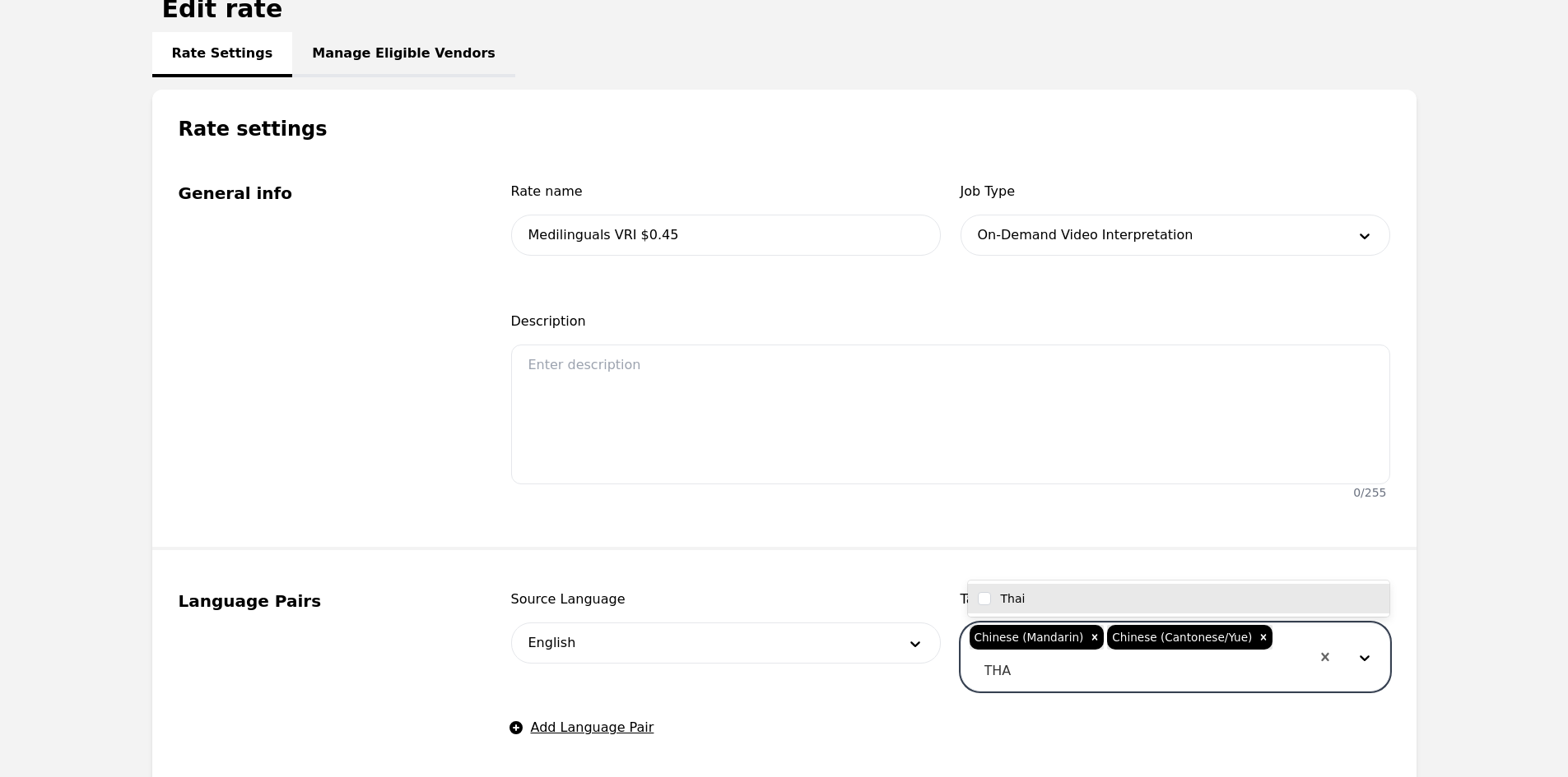
click at [1239, 600] on div "Thai" at bounding box center [1178, 599] width 402 height 17
checkbox input "true"
click at [1269, 651] on div at bounding box center [1139, 671] width 343 height 39
click at [1277, 638] on span "+ 1" at bounding box center [1286, 637] width 20 height 20
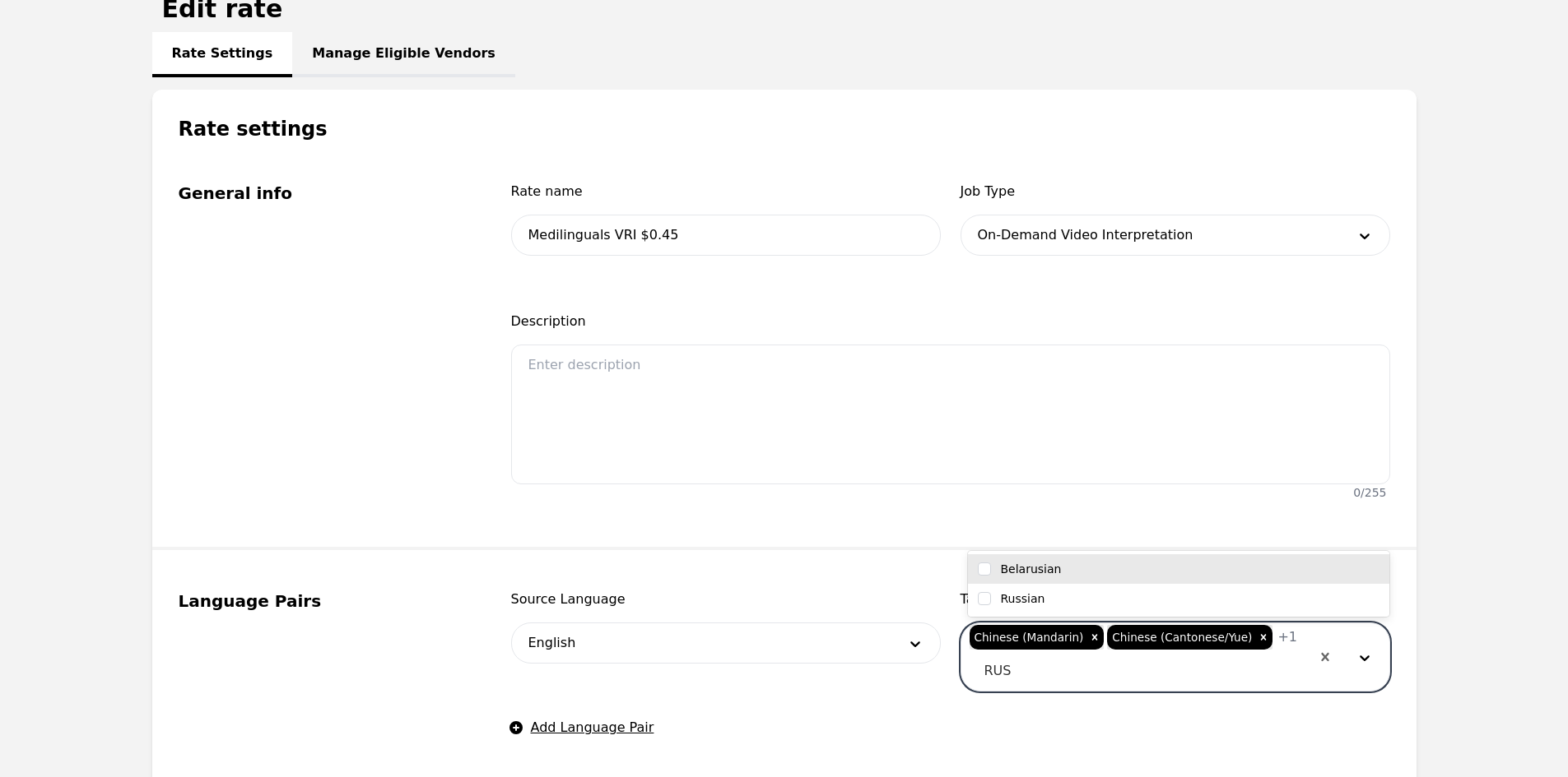
type input "[PERSON_NAME]"
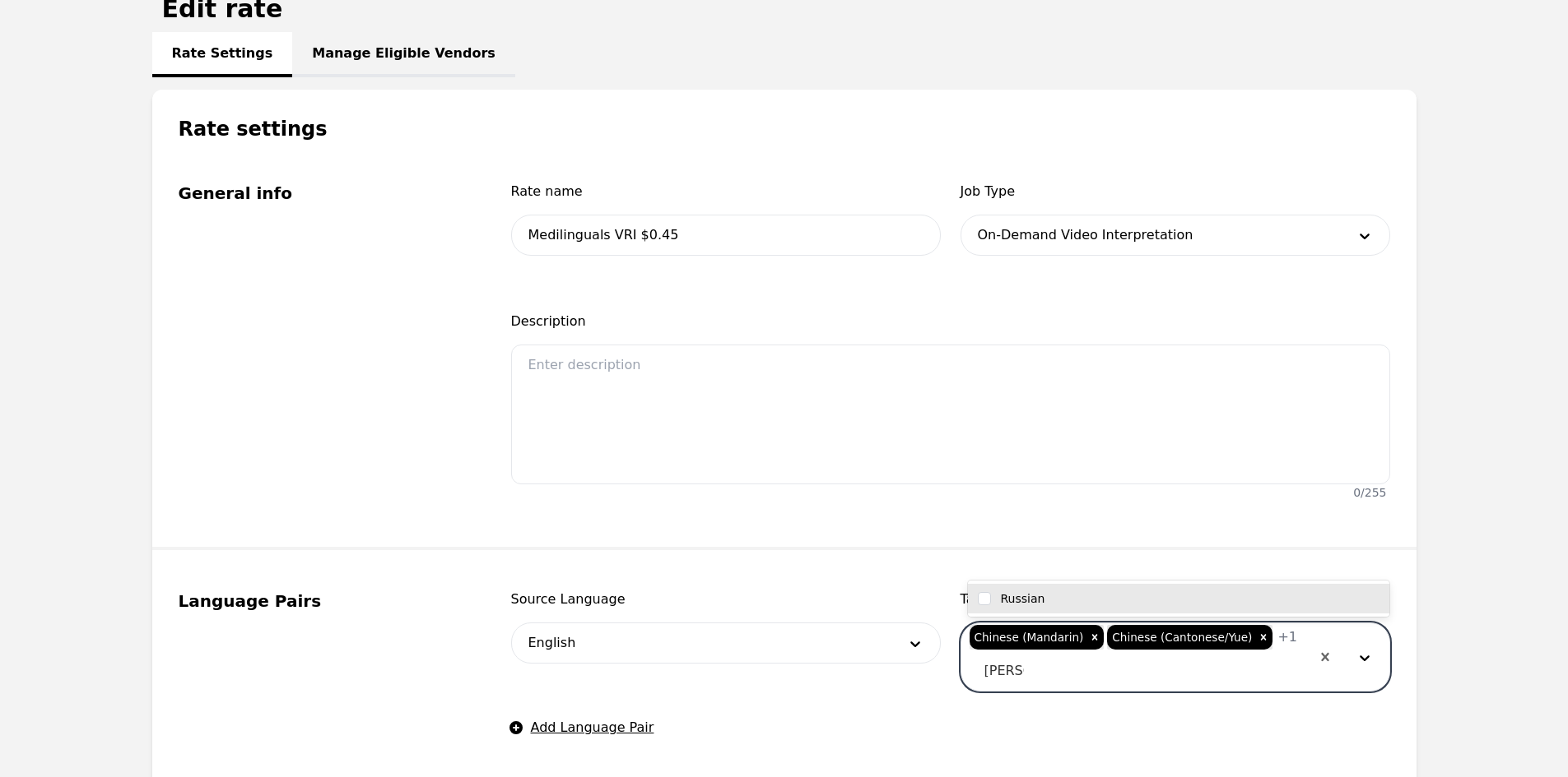
click at [1108, 594] on div "Russian" at bounding box center [1178, 599] width 402 height 17
checkbox input "true"
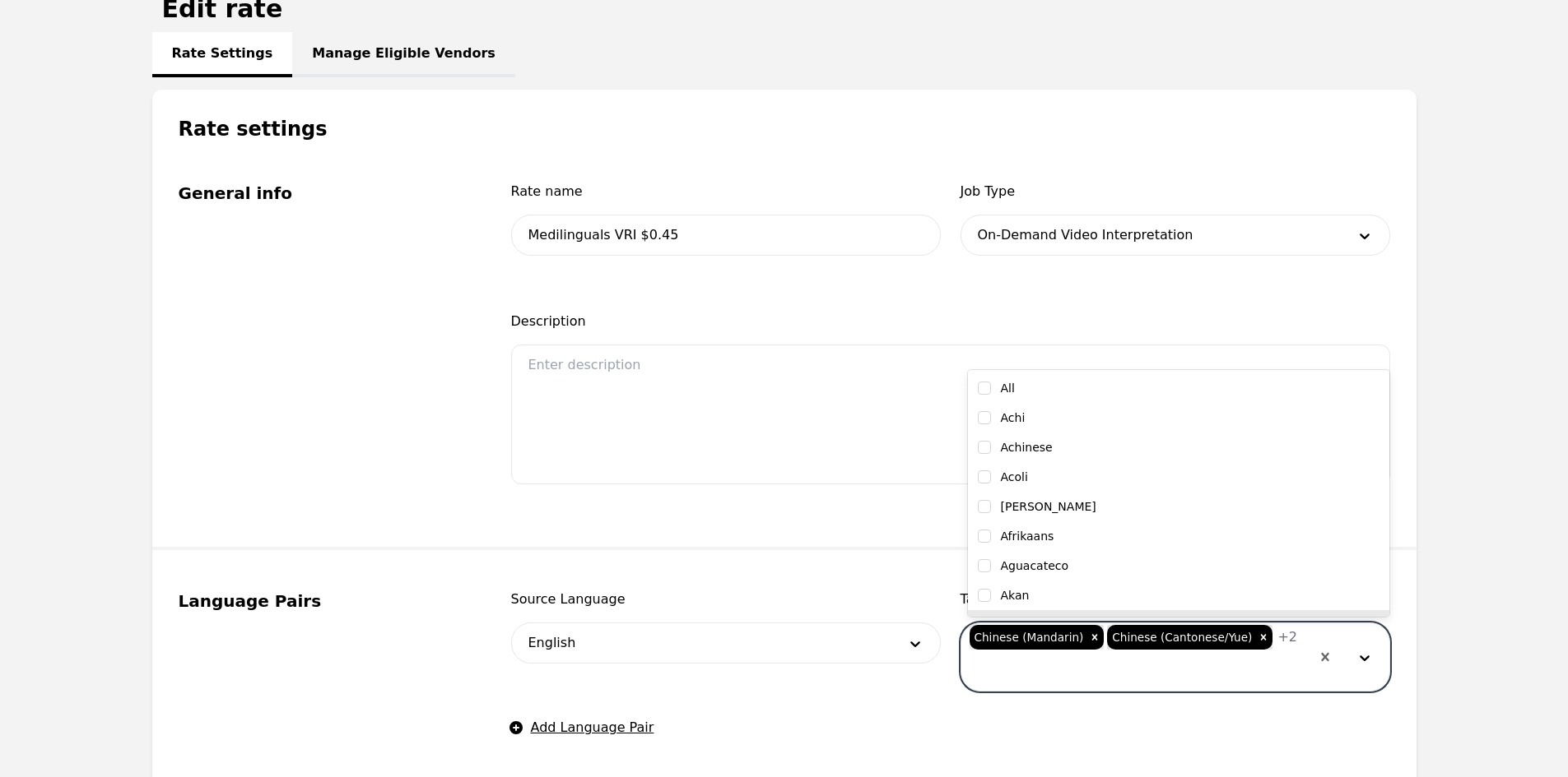
click at [761, 581] on fieldset "Language Pairs Source Language English Target Language option Russian, selected…" at bounding box center [784, 664] width 1264 height 230
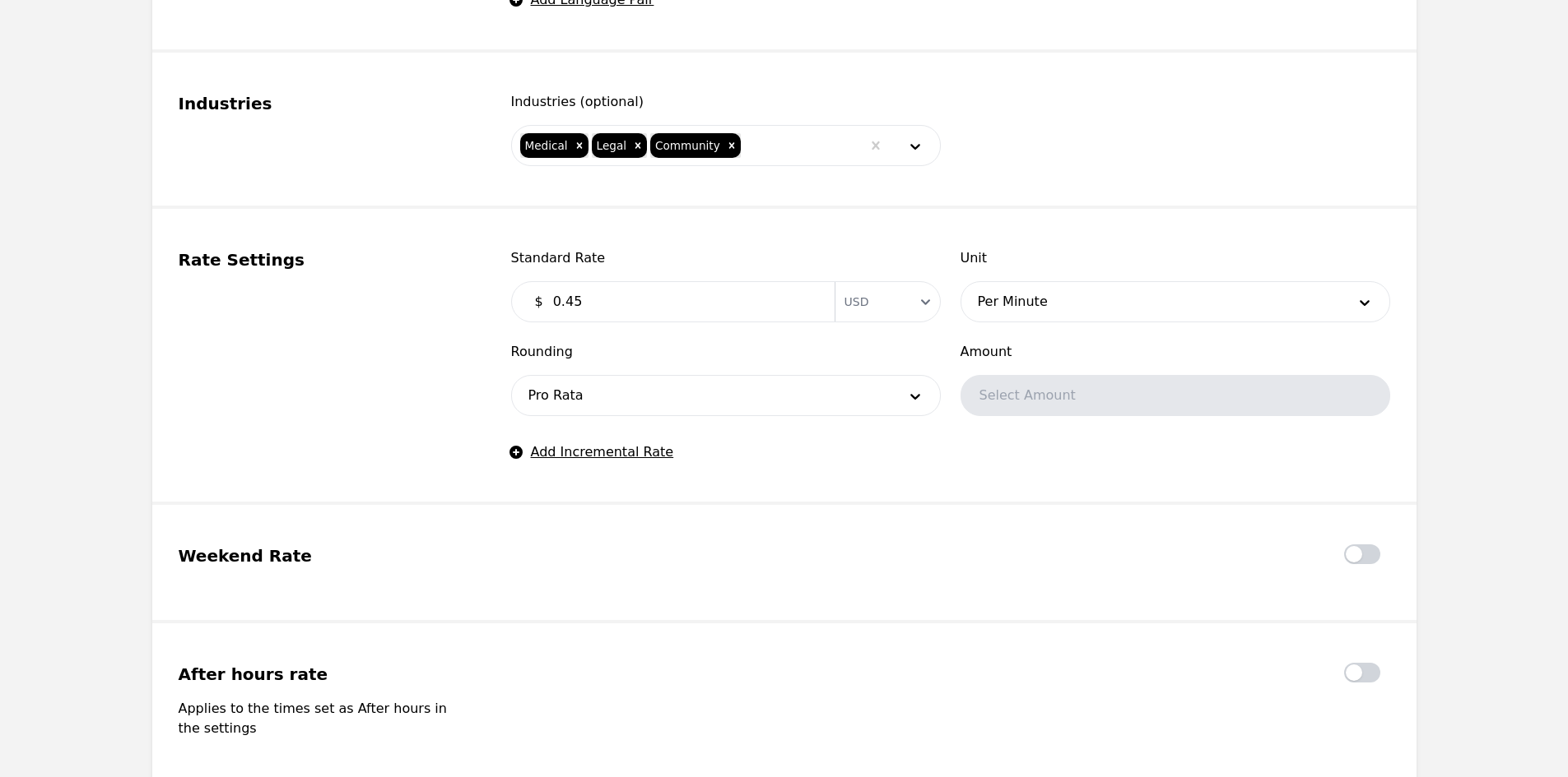
scroll to position [1151, 0]
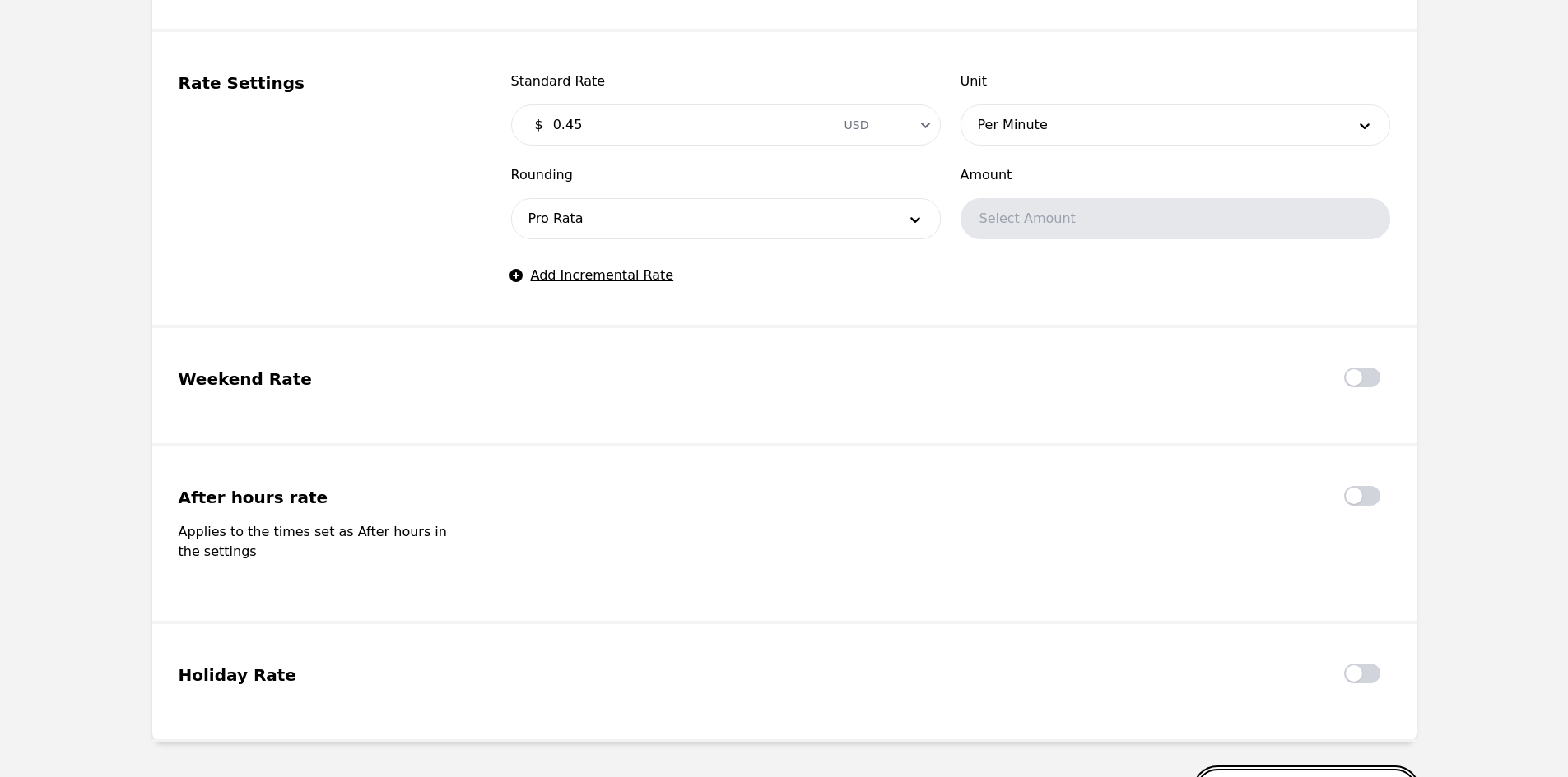
click at [1273, 769] on button "Save & apply rates" at bounding box center [1306, 791] width 221 height 43
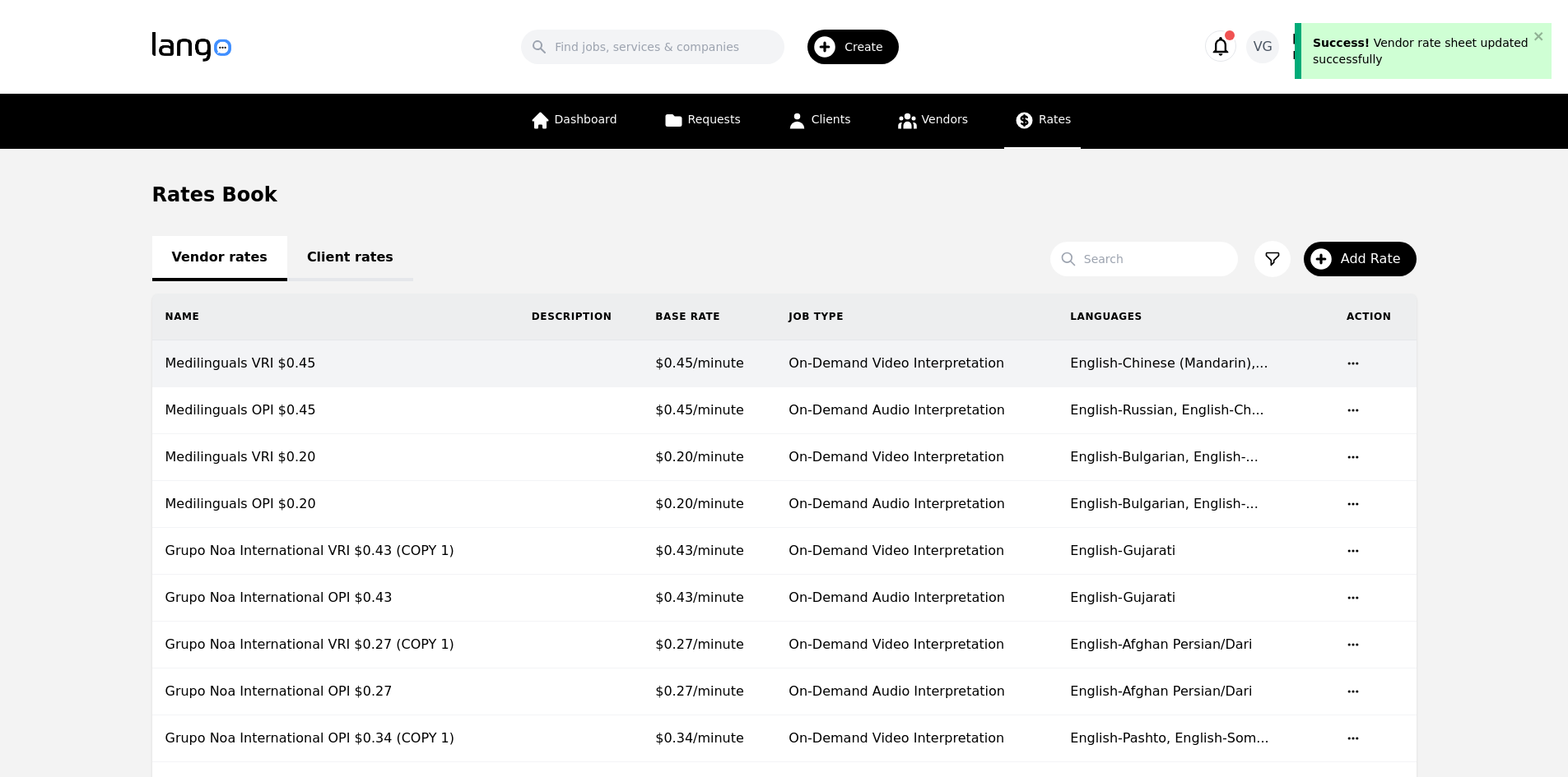
click at [303, 383] on td "Medilinguals VRI $0.45" at bounding box center [335, 364] width 366 height 47
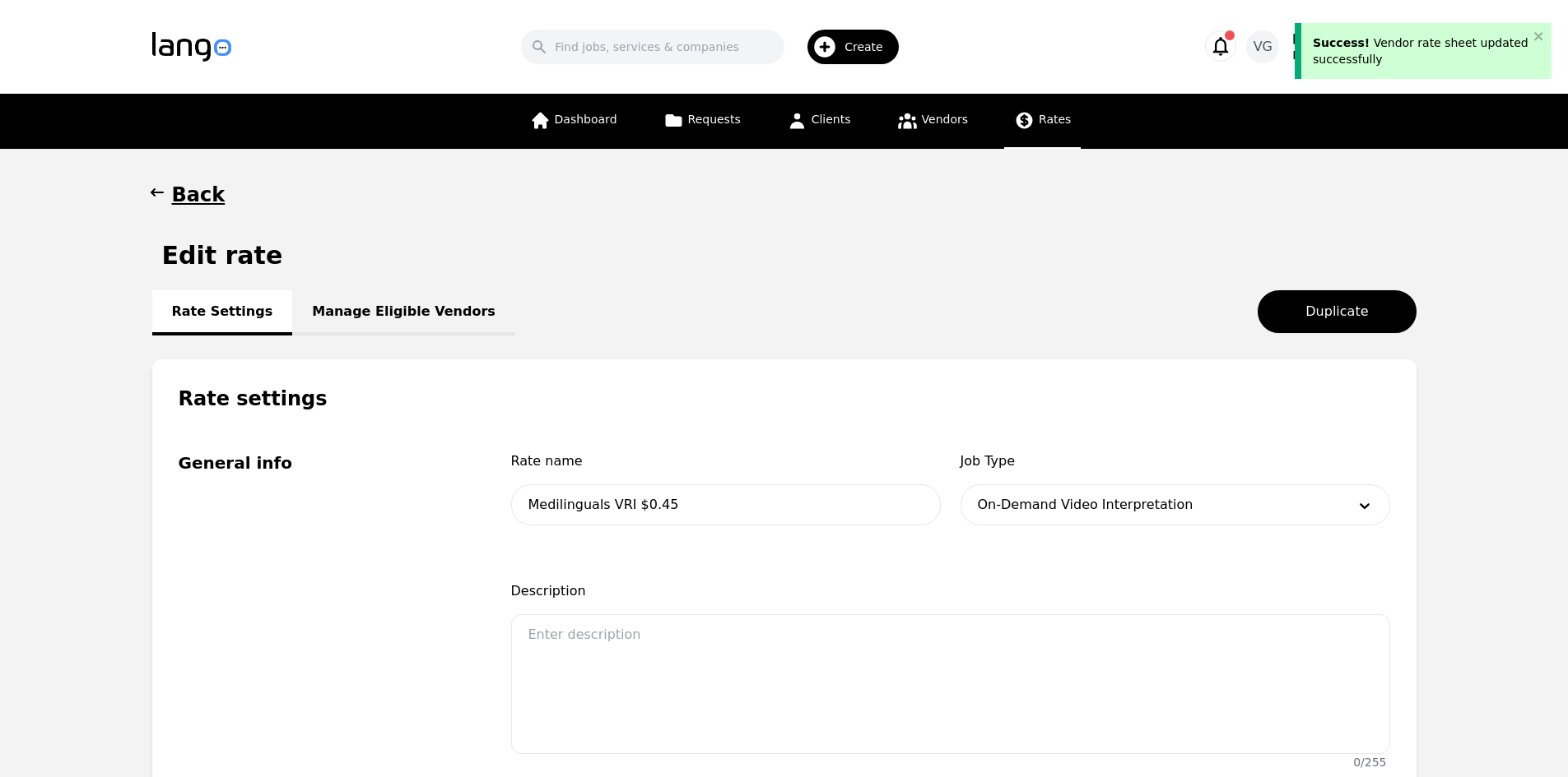
click at [371, 303] on link "Manage Eligible Vendors" at bounding box center [404, 312] width 223 height 45
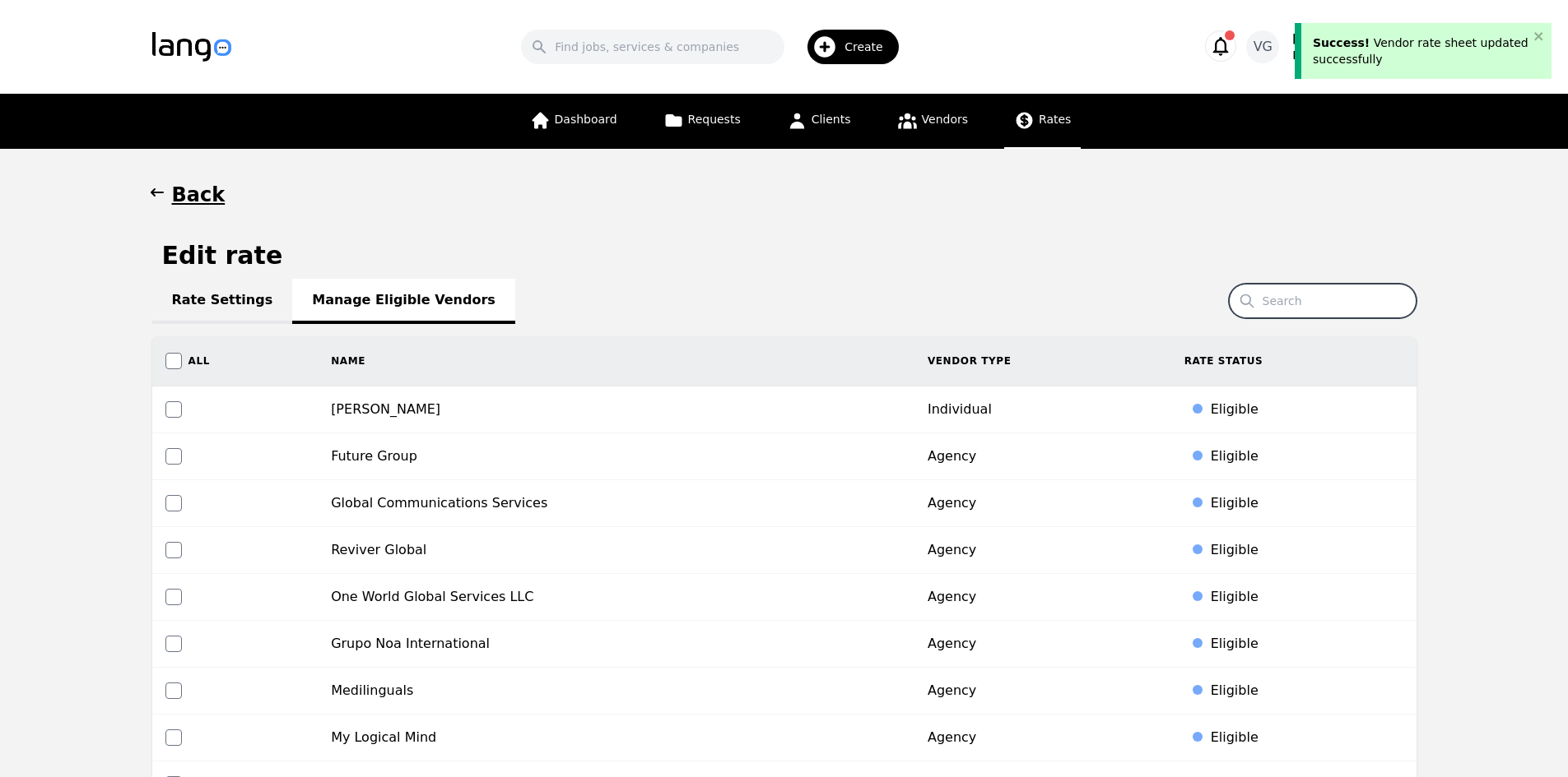
drag, startPoint x: 1328, startPoint y: 301, endPoint x: 1310, endPoint y: 304, distance: 18.2
click at [1327, 301] on input "Search" at bounding box center [1323, 300] width 188 height 35
type input "M"
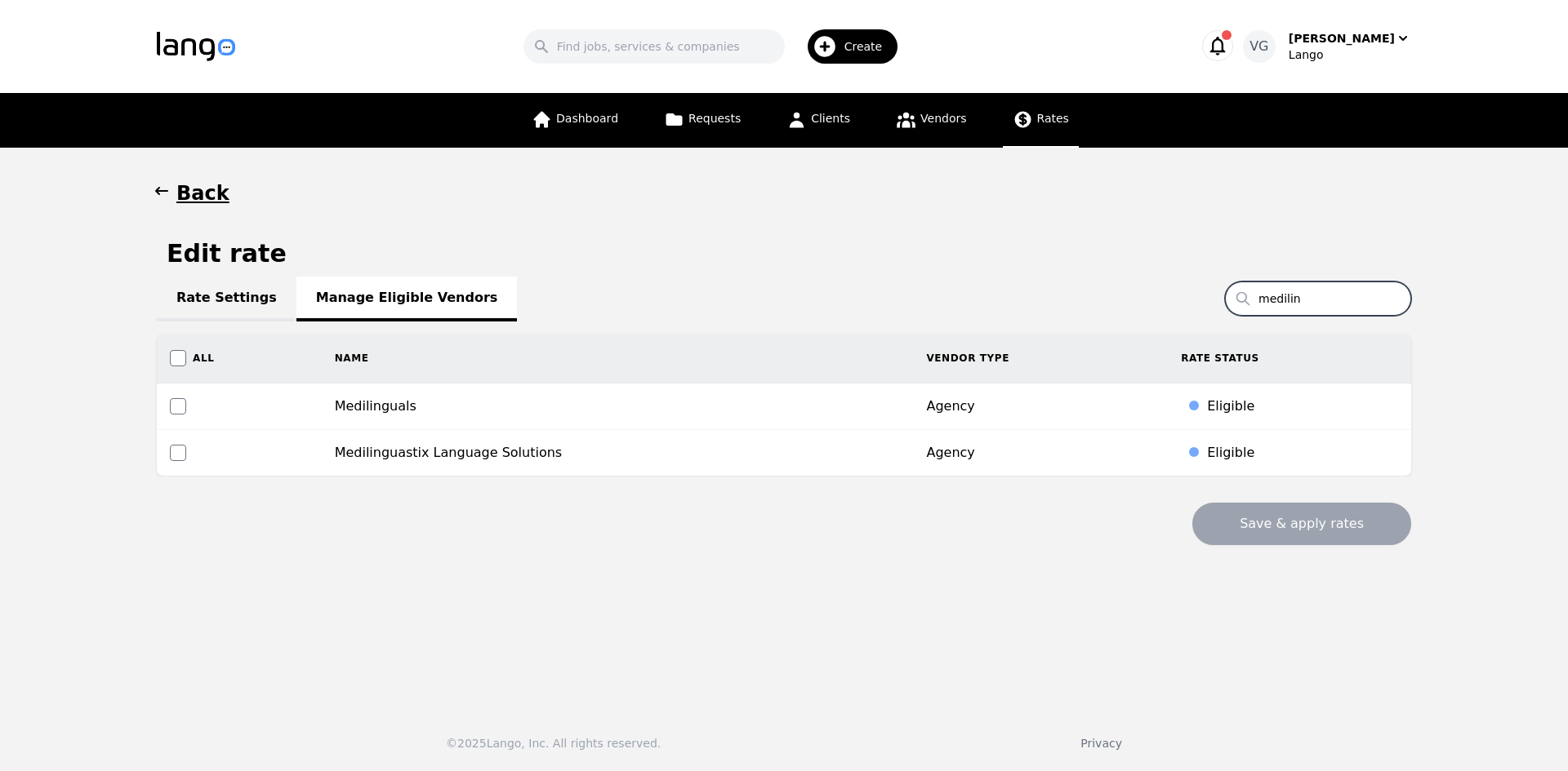
type input "medilin"
click at [181, 408] on input "checkbox" at bounding box center [178, 407] width 17 height 17
checkbox input "true"
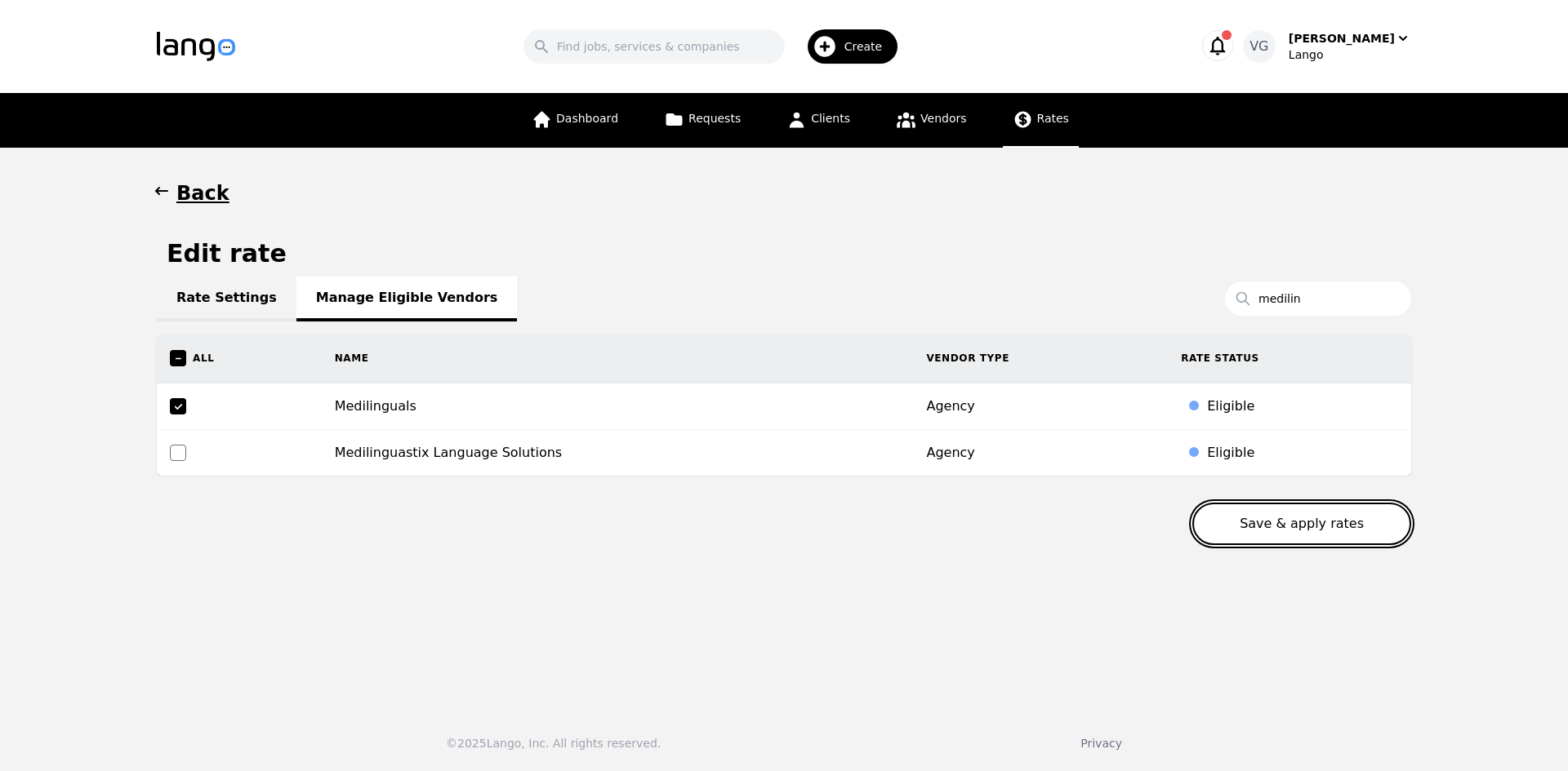
click at [1264, 525] on button "Save & apply rates" at bounding box center [1302, 524] width 219 height 43
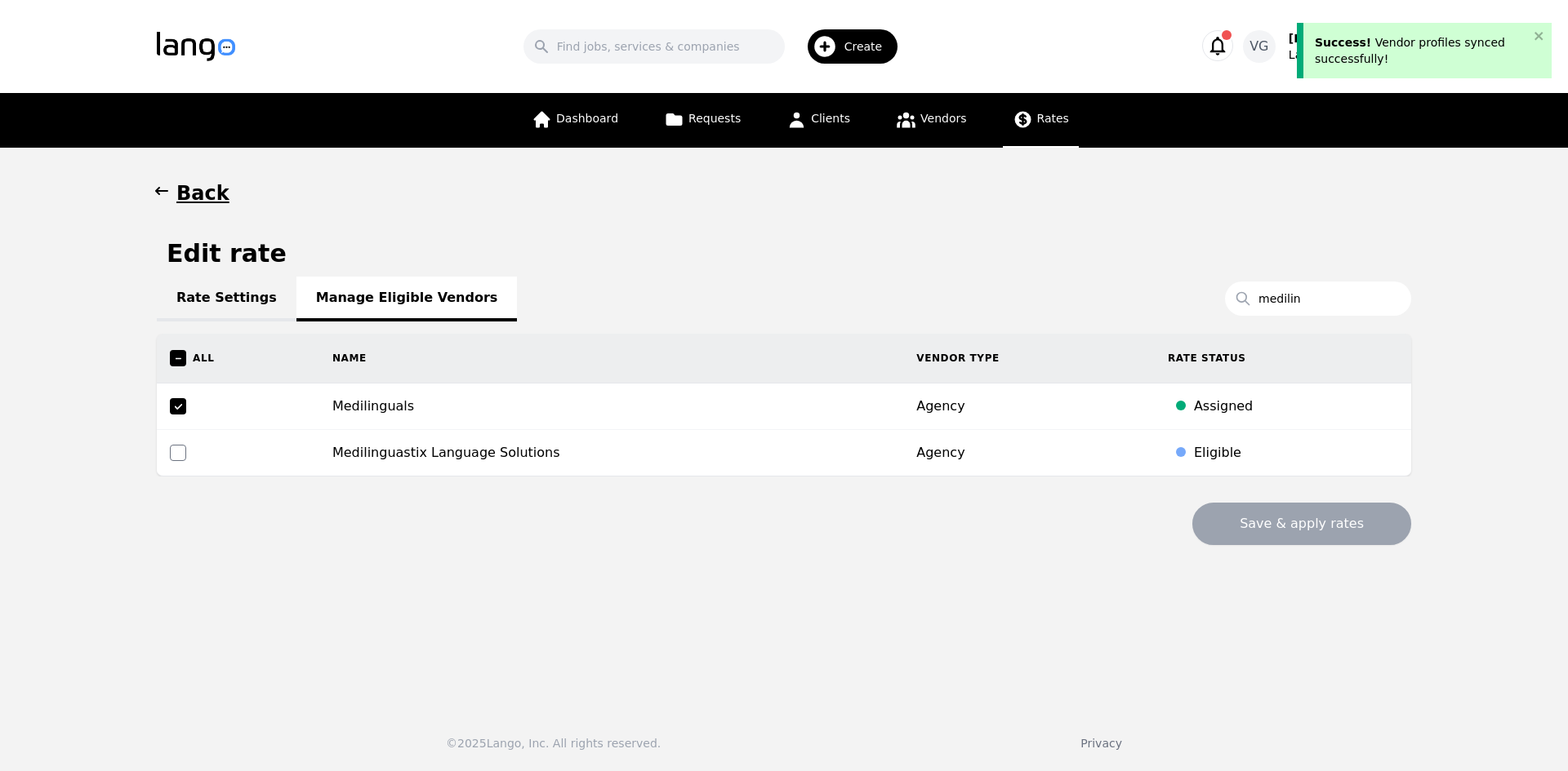
click at [195, 307] on link "Rate Settings" at bounding box center [226, 299] width 140 height 45
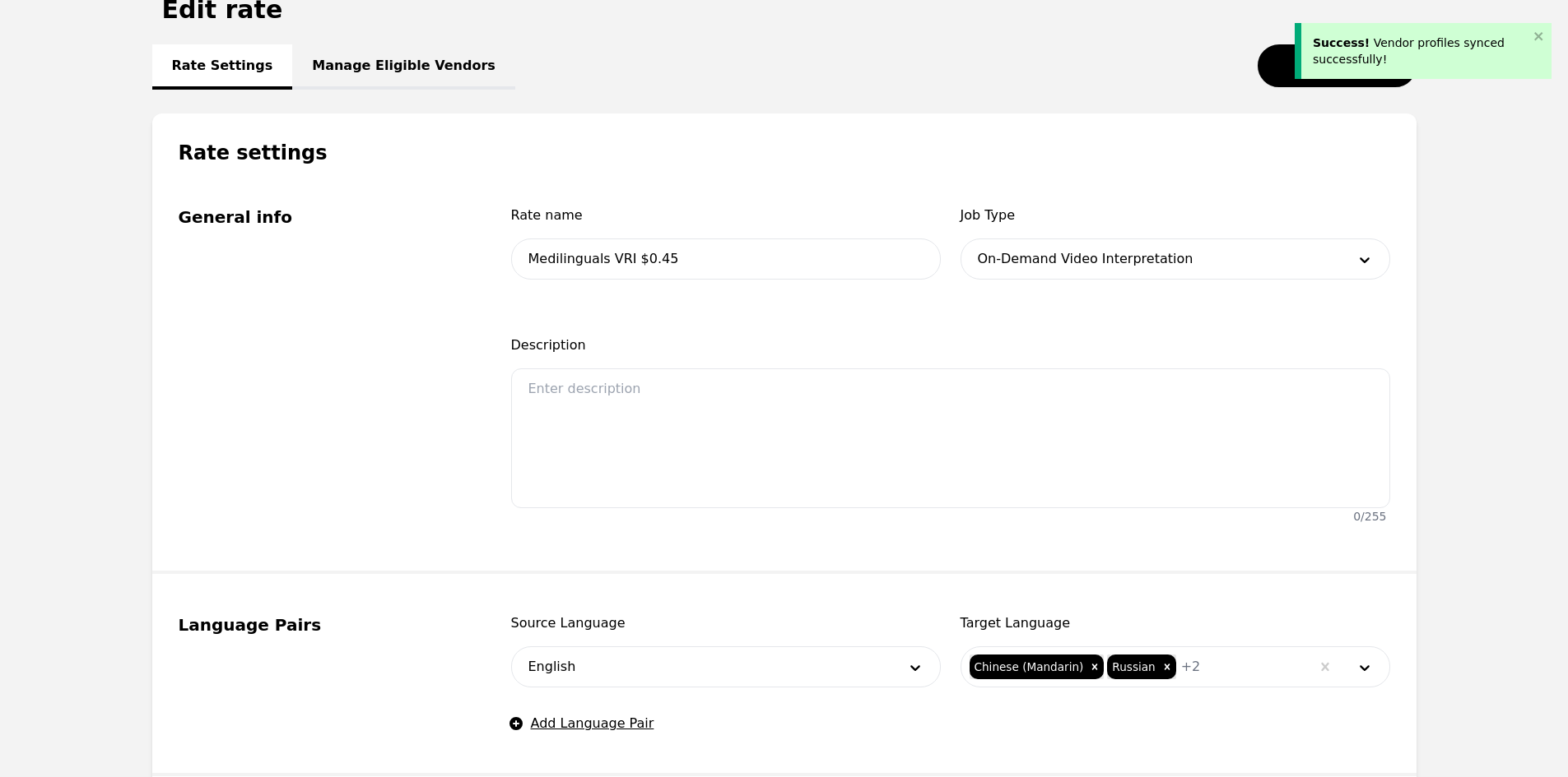
scroll to position [247, 0]
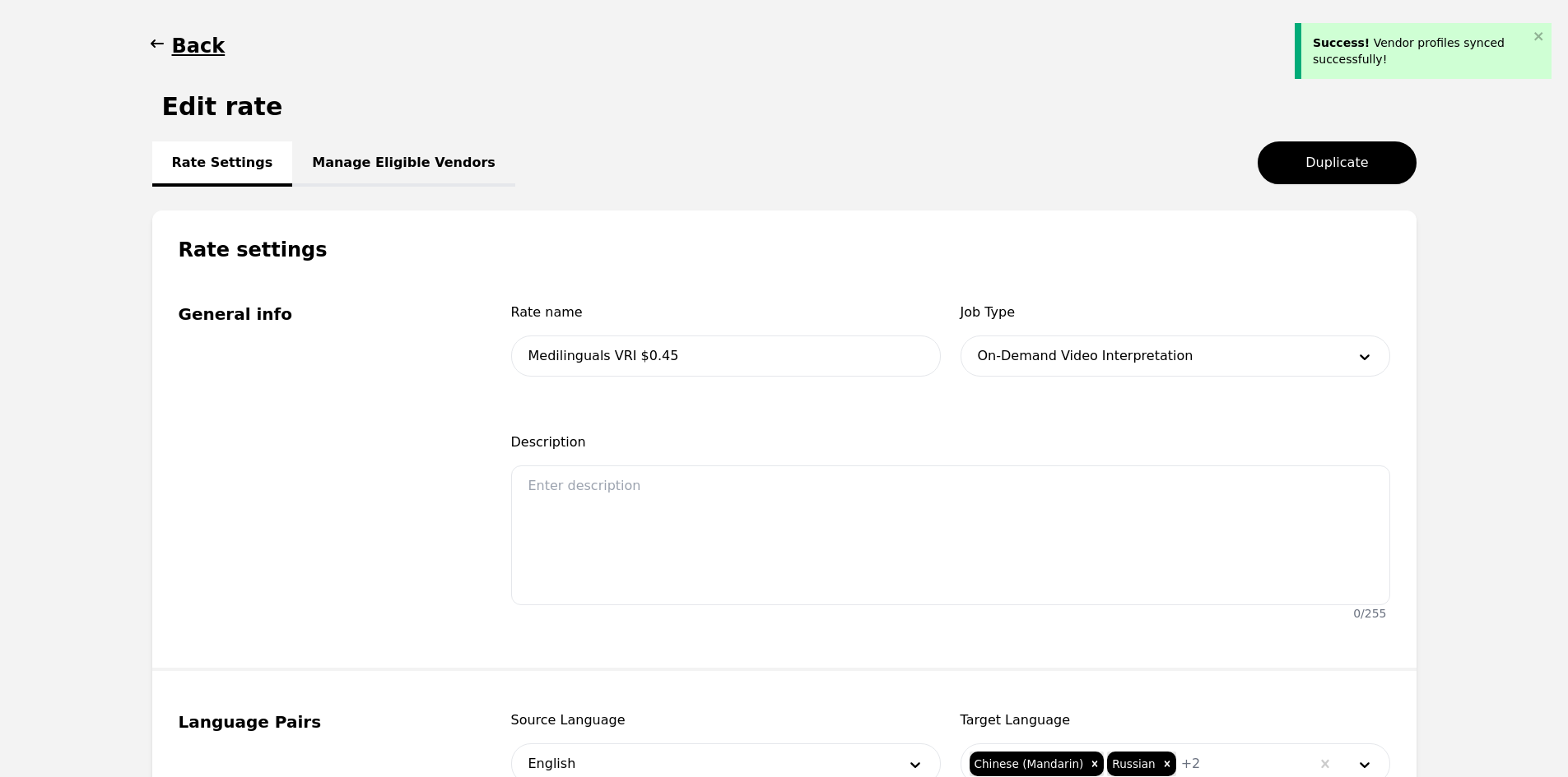
scroll to position [0, 0]
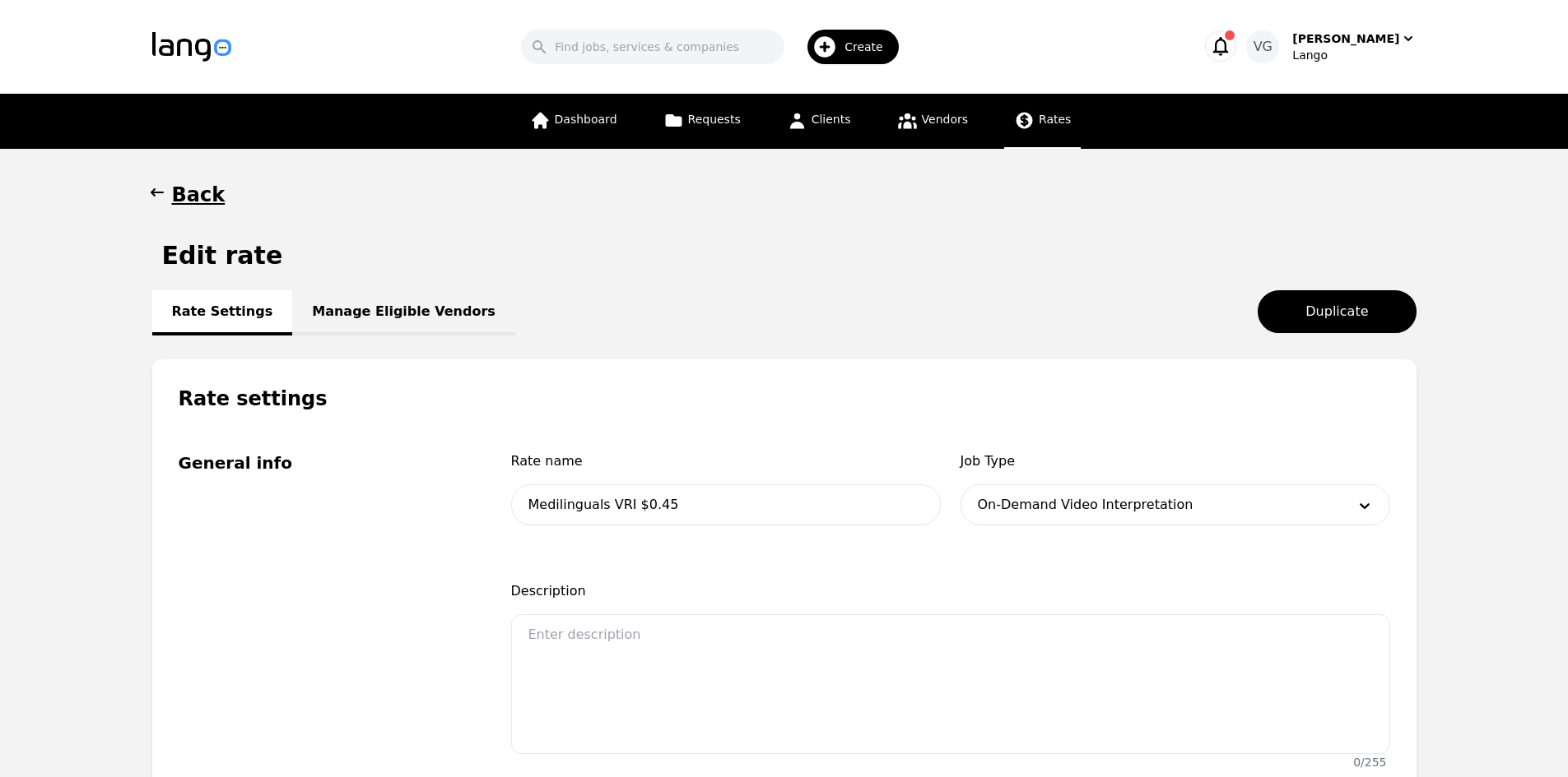
click at [234, 246] on h1 "Edit rate" at bounding box center [223, 256] width 121 height 30
drag, startPoint x: 236, startPoint y: 246, endPoint x: 180, endPoint y: 250, distance: 56.1
click at [187, 251] on h1 "Edit rate" at bounding box center [223, 256] width 121 height 30
click at [363, 323] on link "Manage Eligible Vendors" at bounding box center [404, 312] width 223 height 45
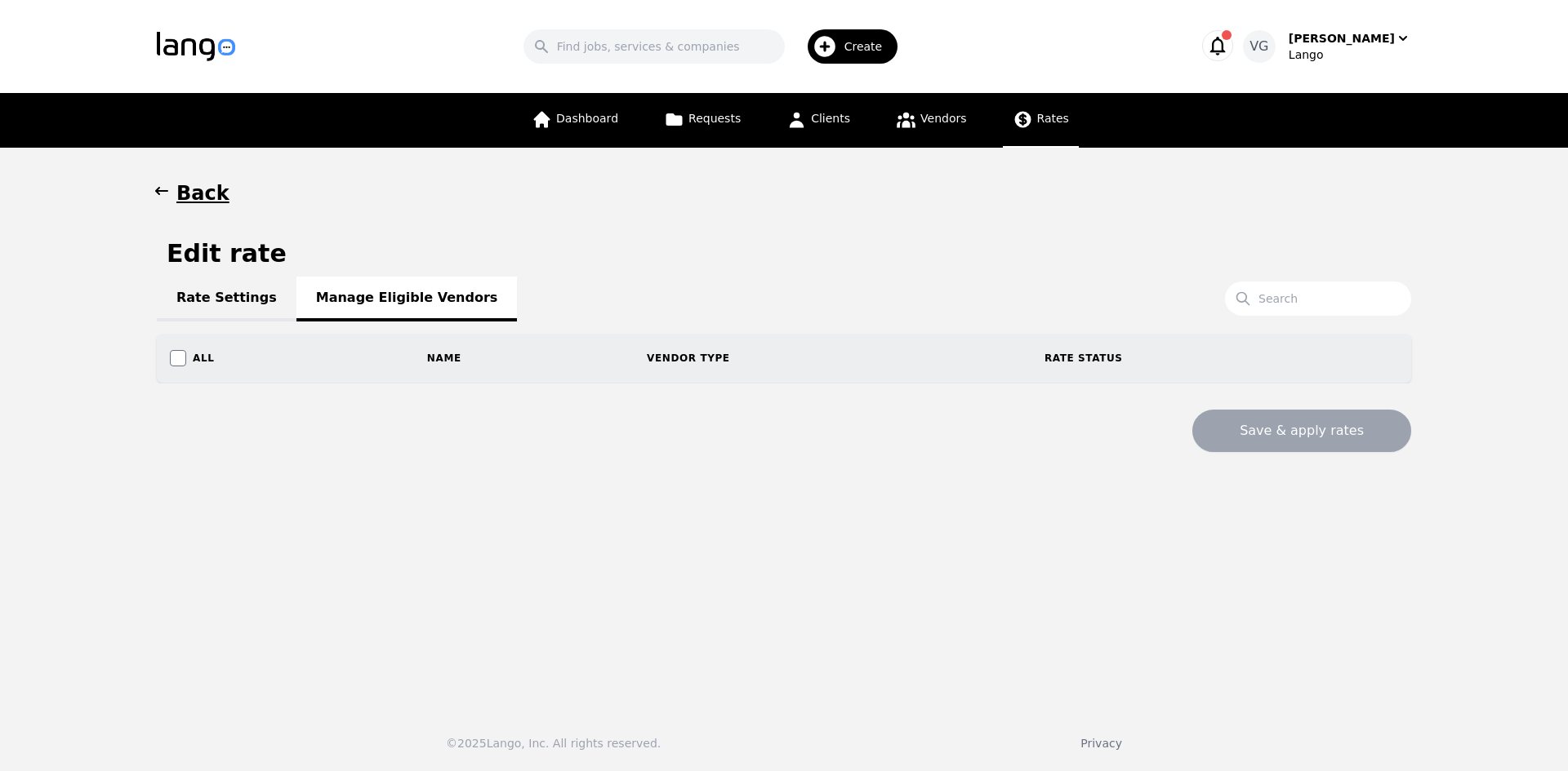
click at [225, 301] on link "Rate Settings" at bounding box center [226, 299] width 140 height 45
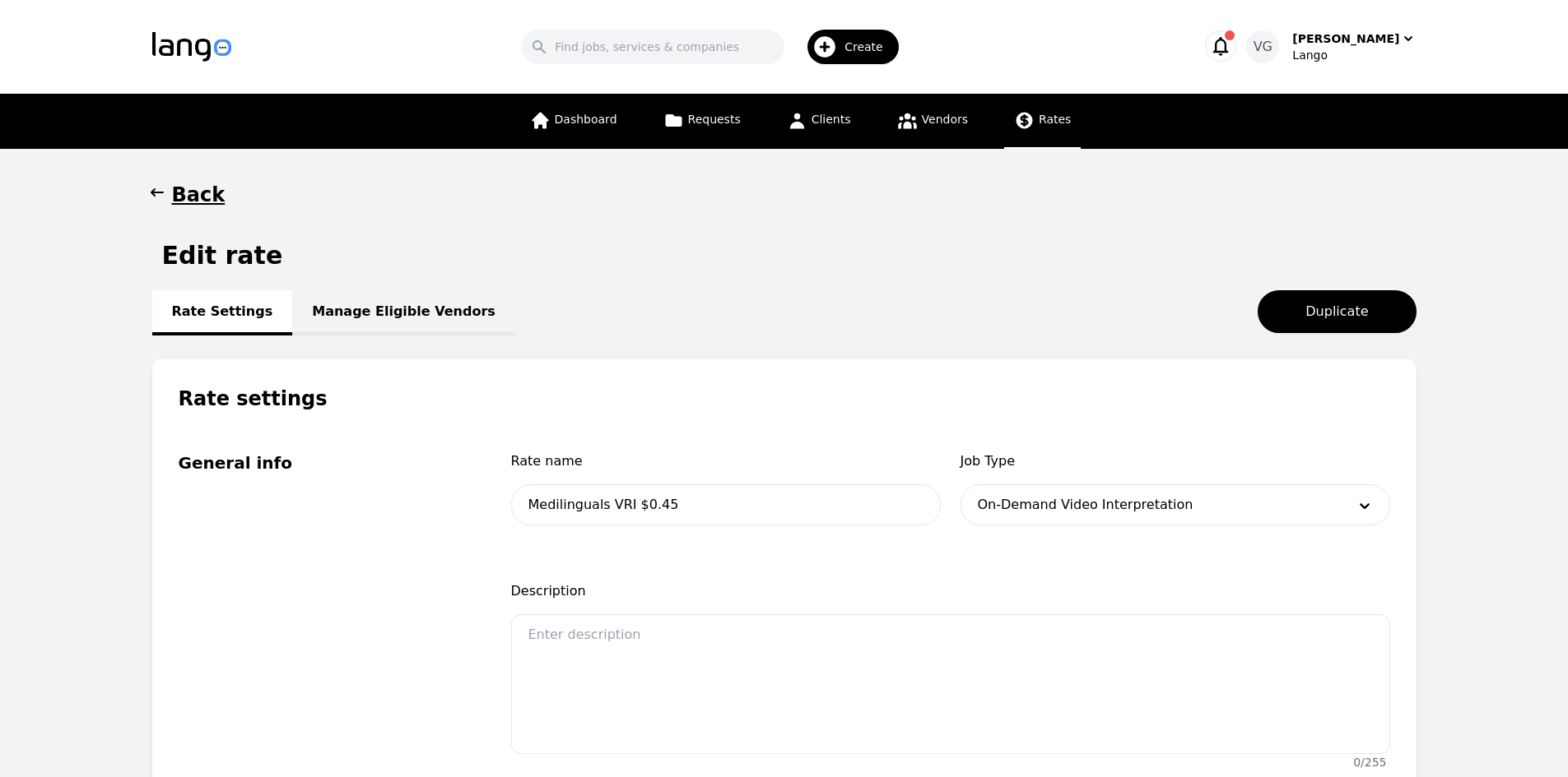
click at [185, 194] on h1 "Back" at bounding box center [198, 195] width 54 height 26
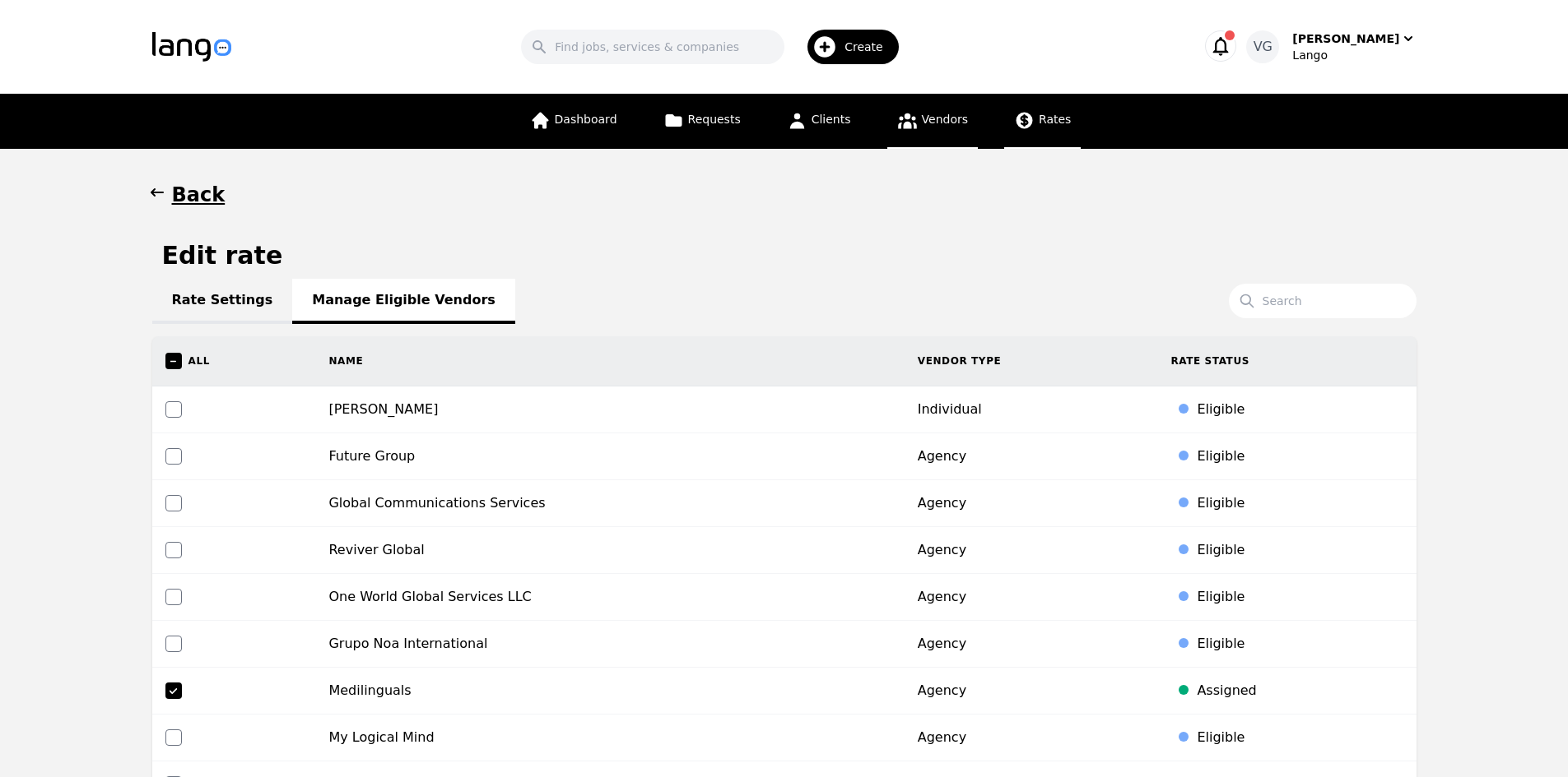
click at [922, 116] on span "Vendors" at bounding box center [945, 119] width 46 height 13
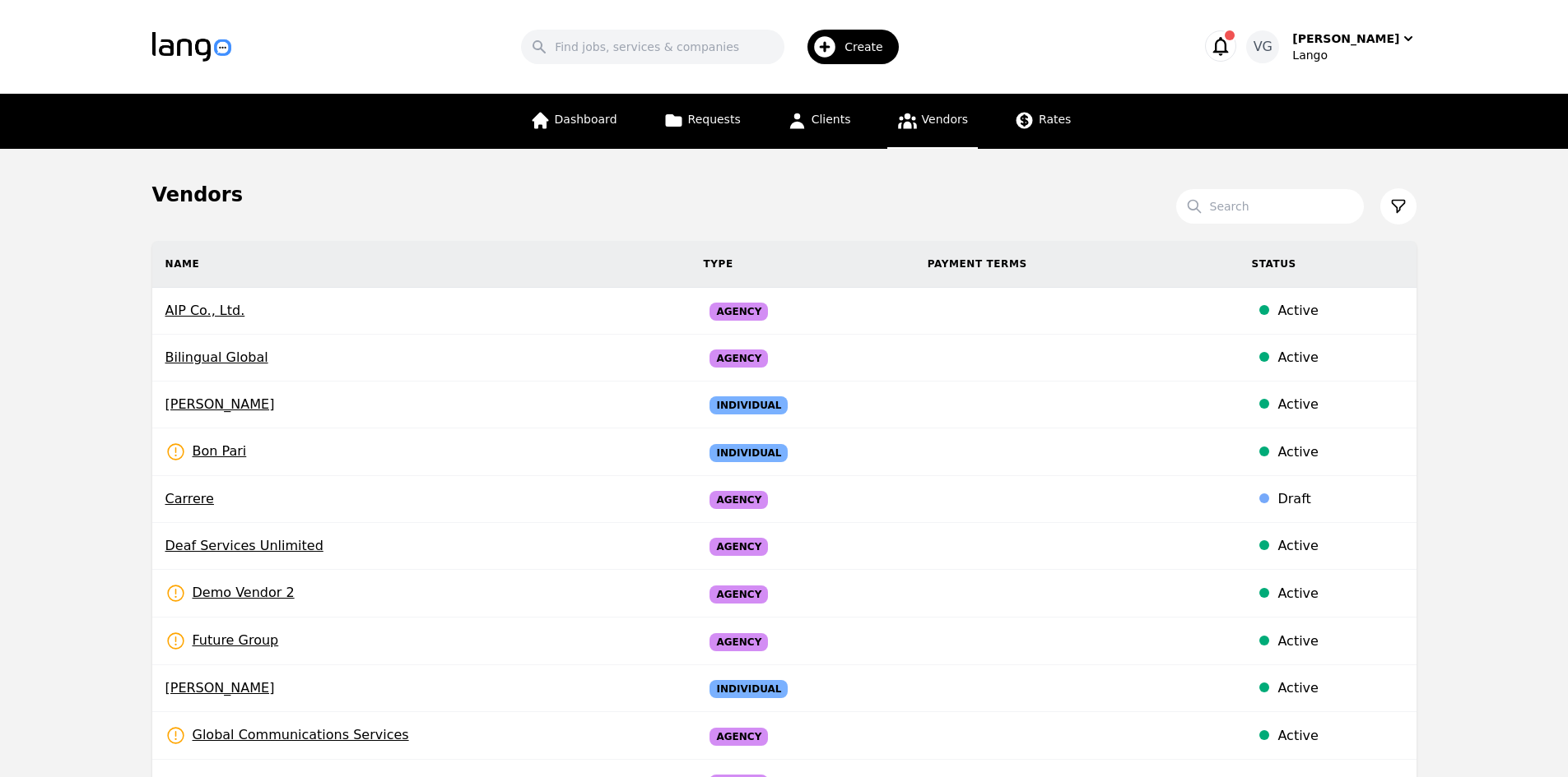
drag, startPoint x: 853, startPoint y: 123, endPoint x: 910, endPoint y: 125, distance: 57.0
click at [856, 124] on link "Clients" at bounding box center [818, 121] width 84 height 55
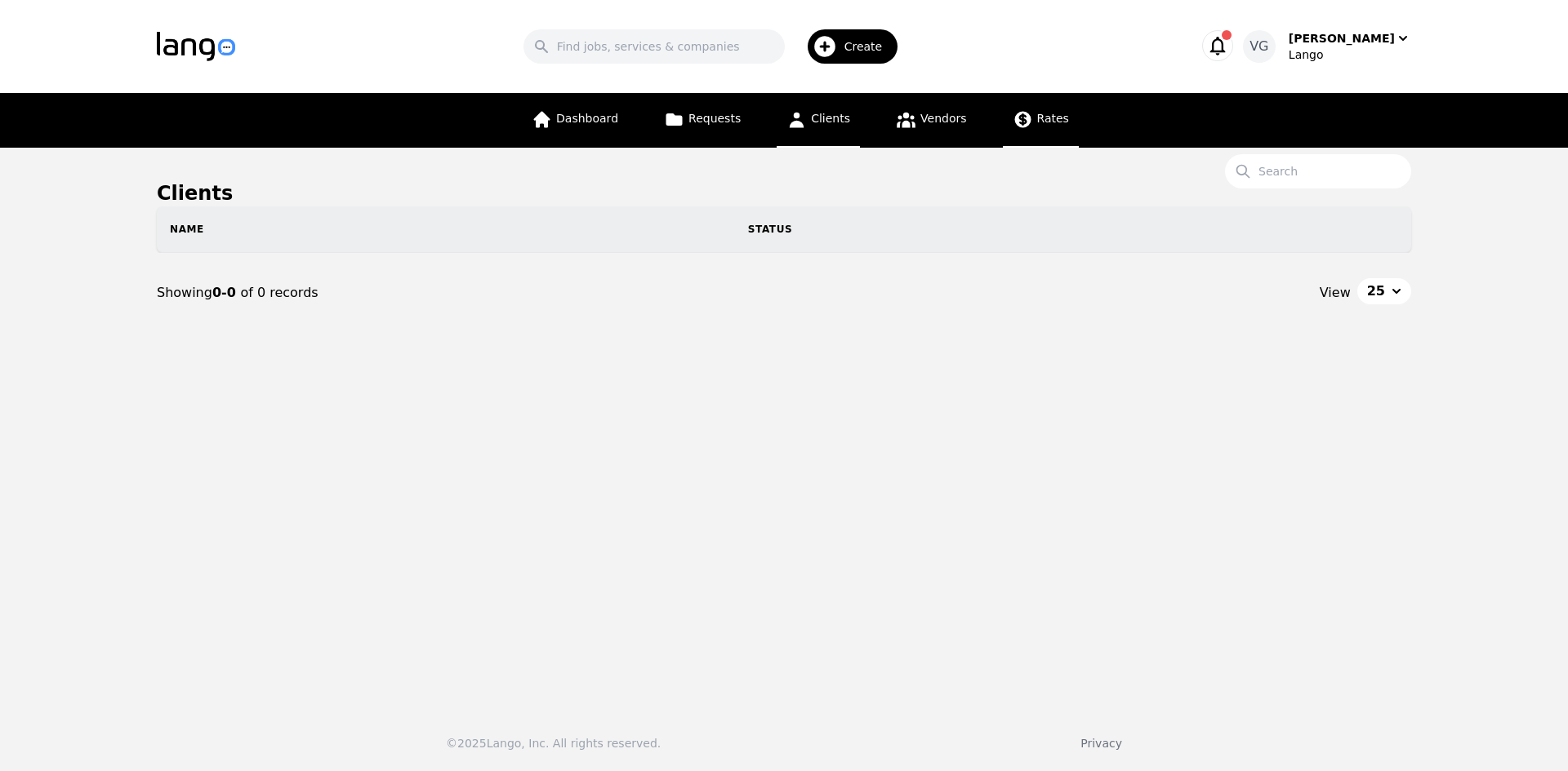
click at [1022, 130] on link "Rates" at bounding box center [1041, 120] width 76 height 55
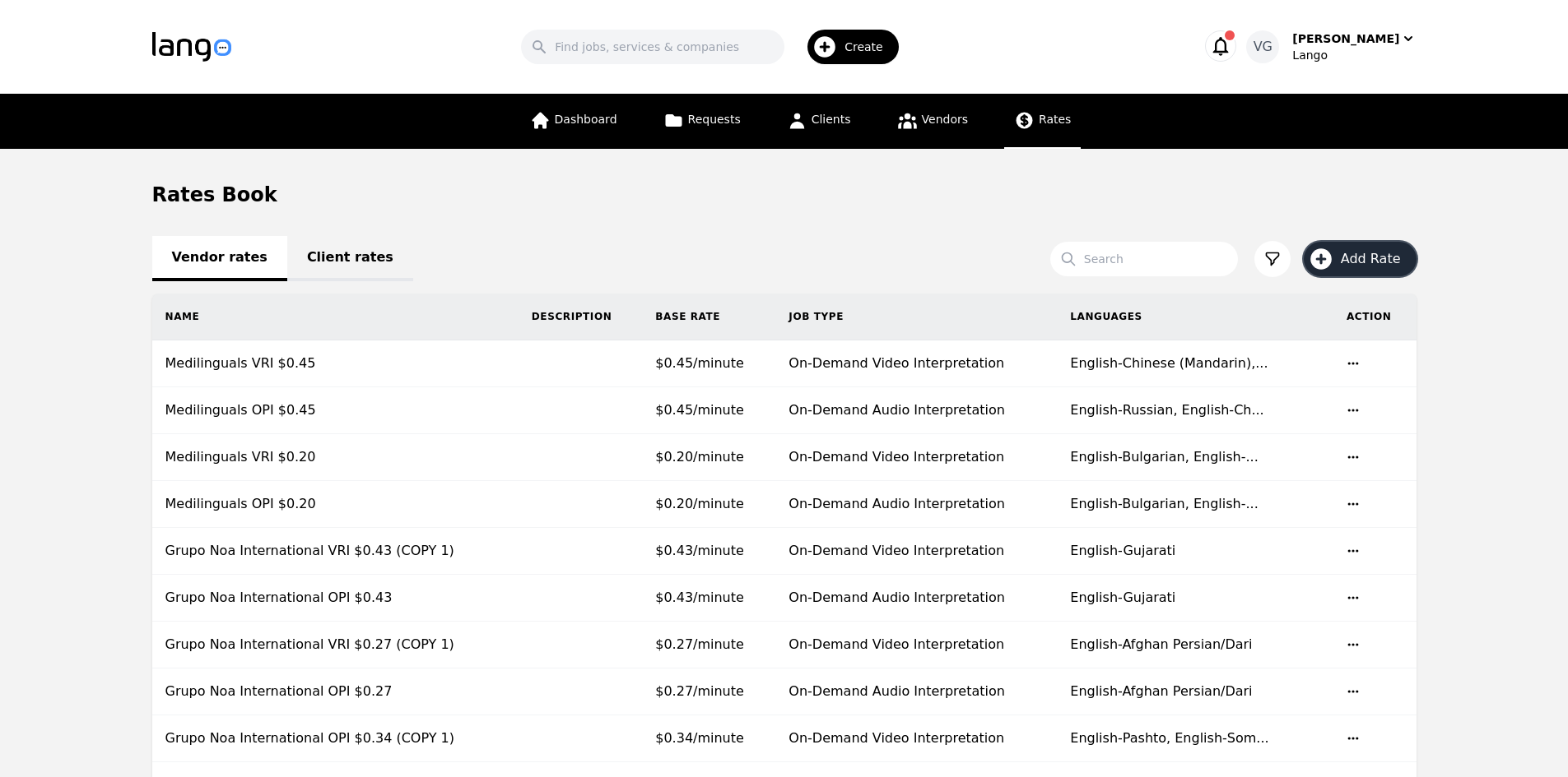
click at [1370, 258] on span "Add Rate" at bounding box center [1376, 259] width 71 height 20
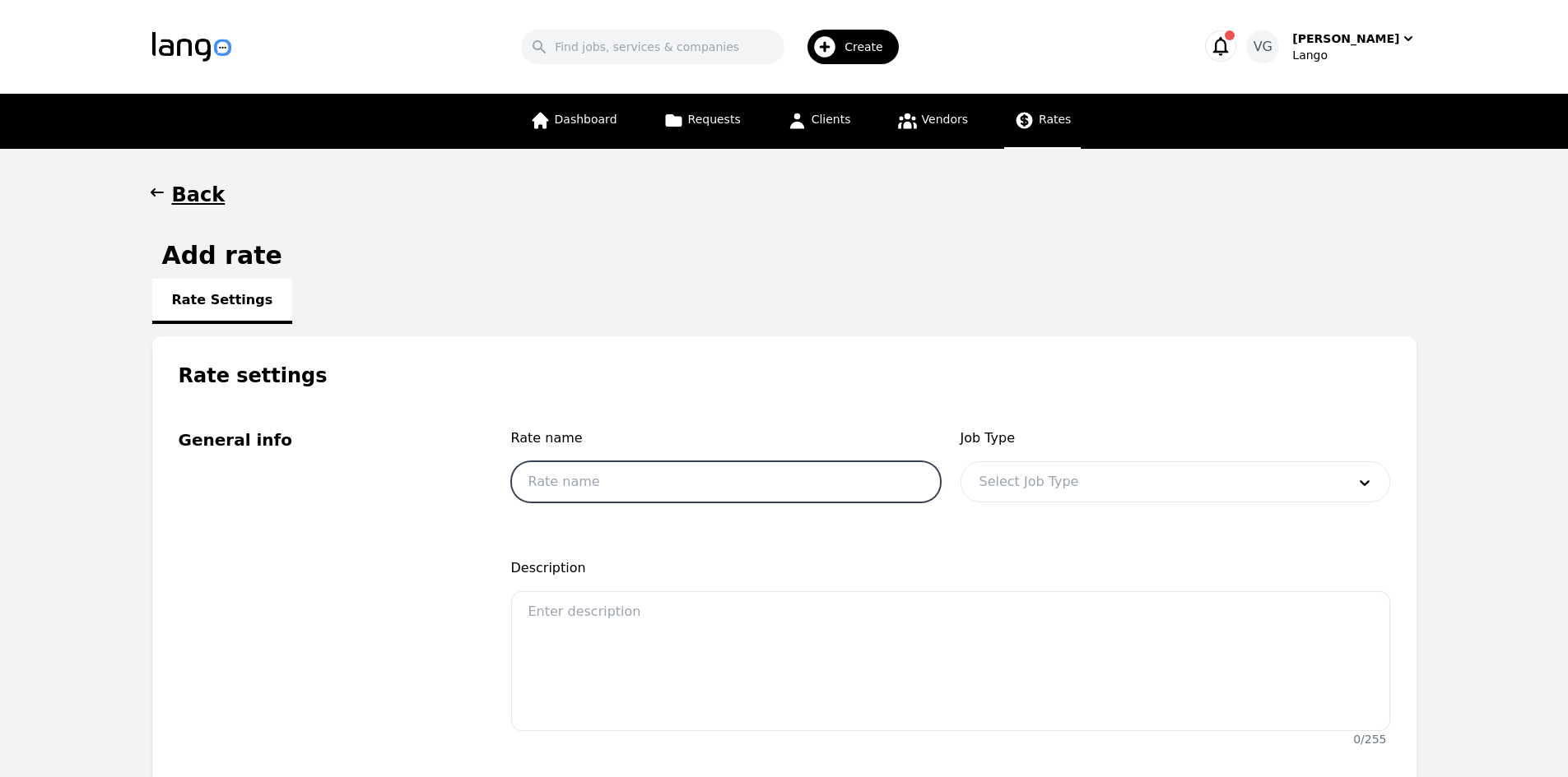
click at [641, 480] on input "text" at bounding box center [726, 482] width 430 height 41
type input "Medilinguals OPI $0.18"
click at [1007, 483] on div at bounding box center [1150, 482] width 378 height 39
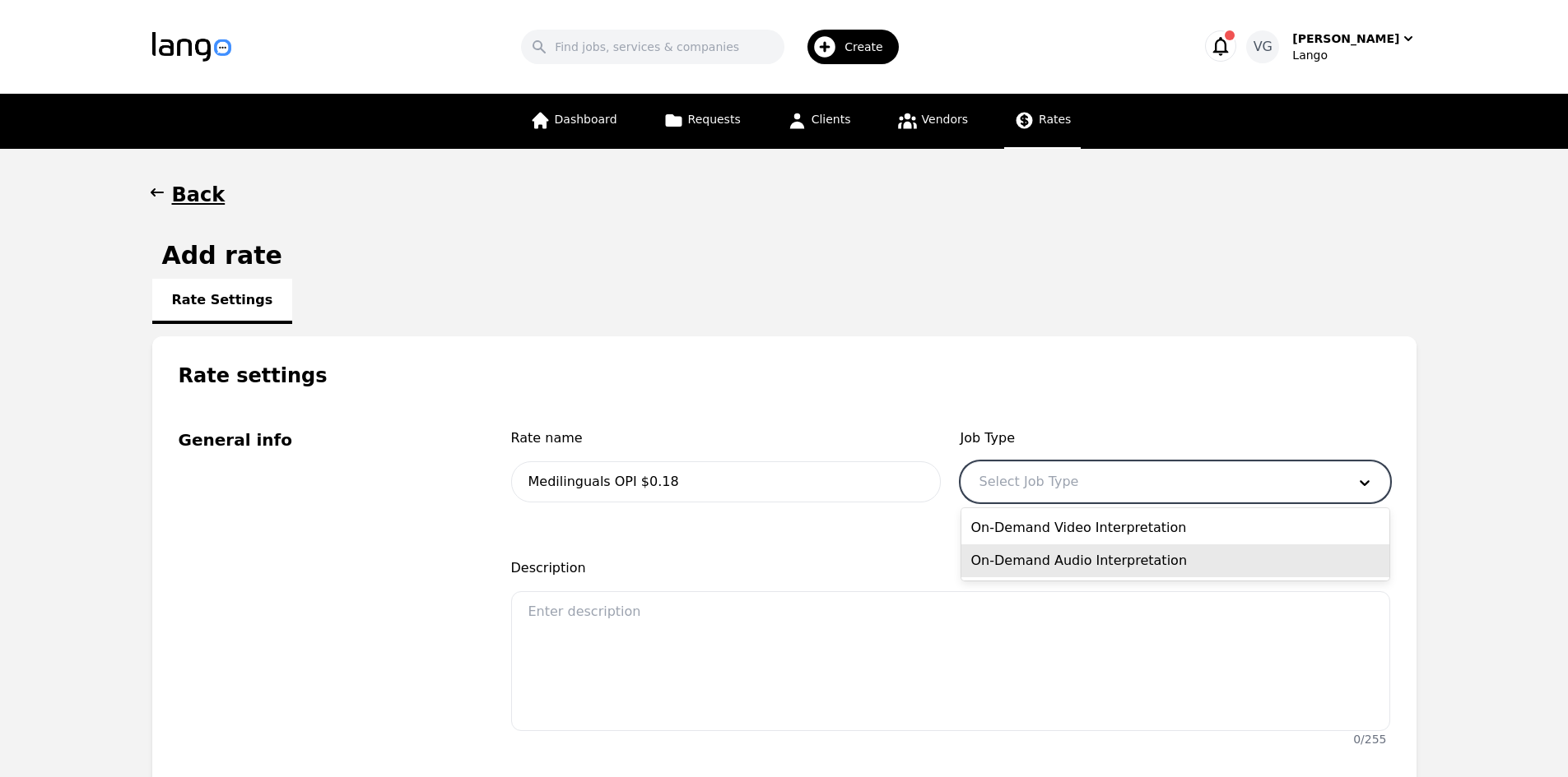
click at [1038, 560] on div "On-Demand Audio Interpretation" at bounding box center [1176, 560] width 428 height 33
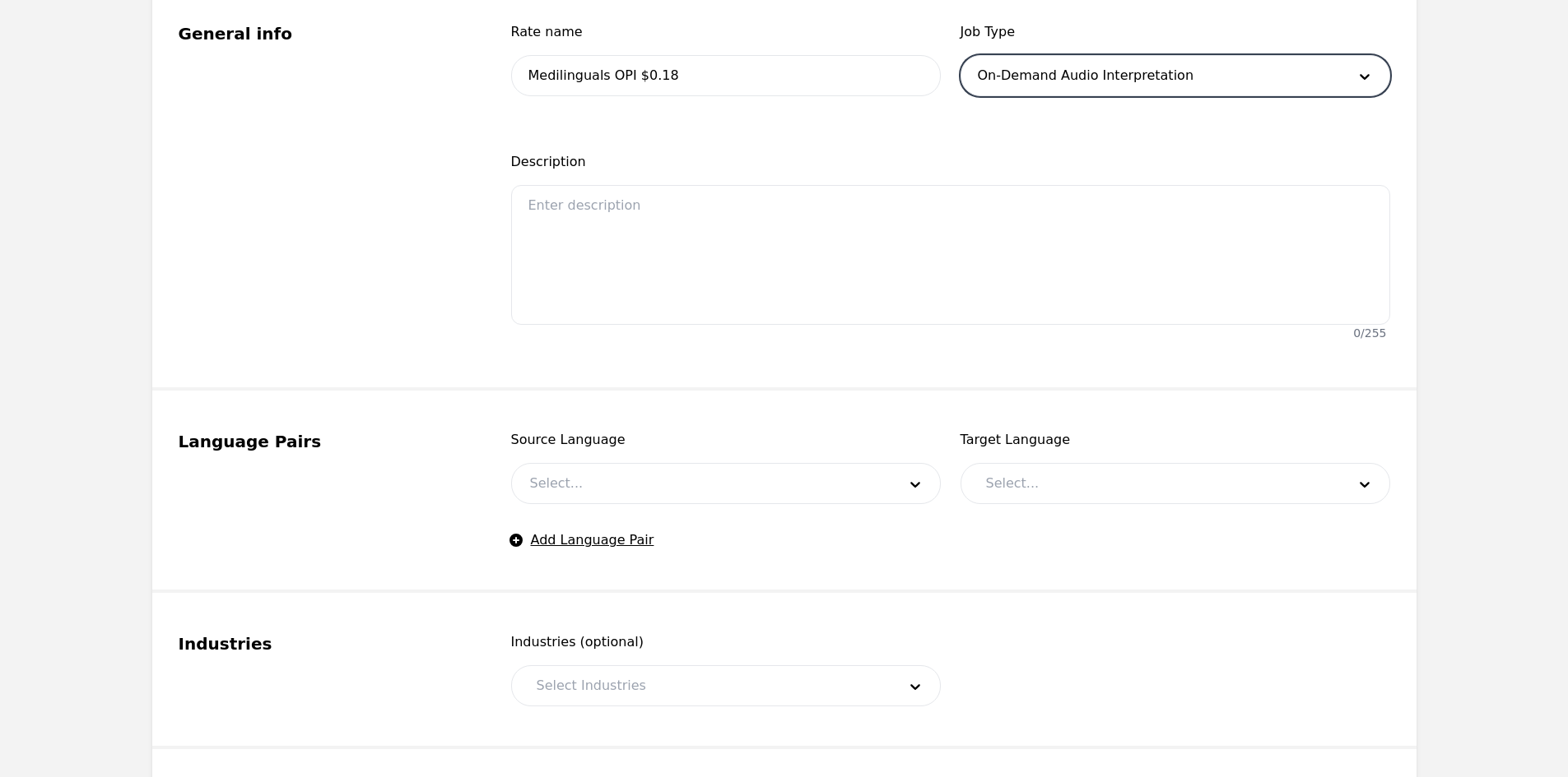
scroll to position [411, 0]
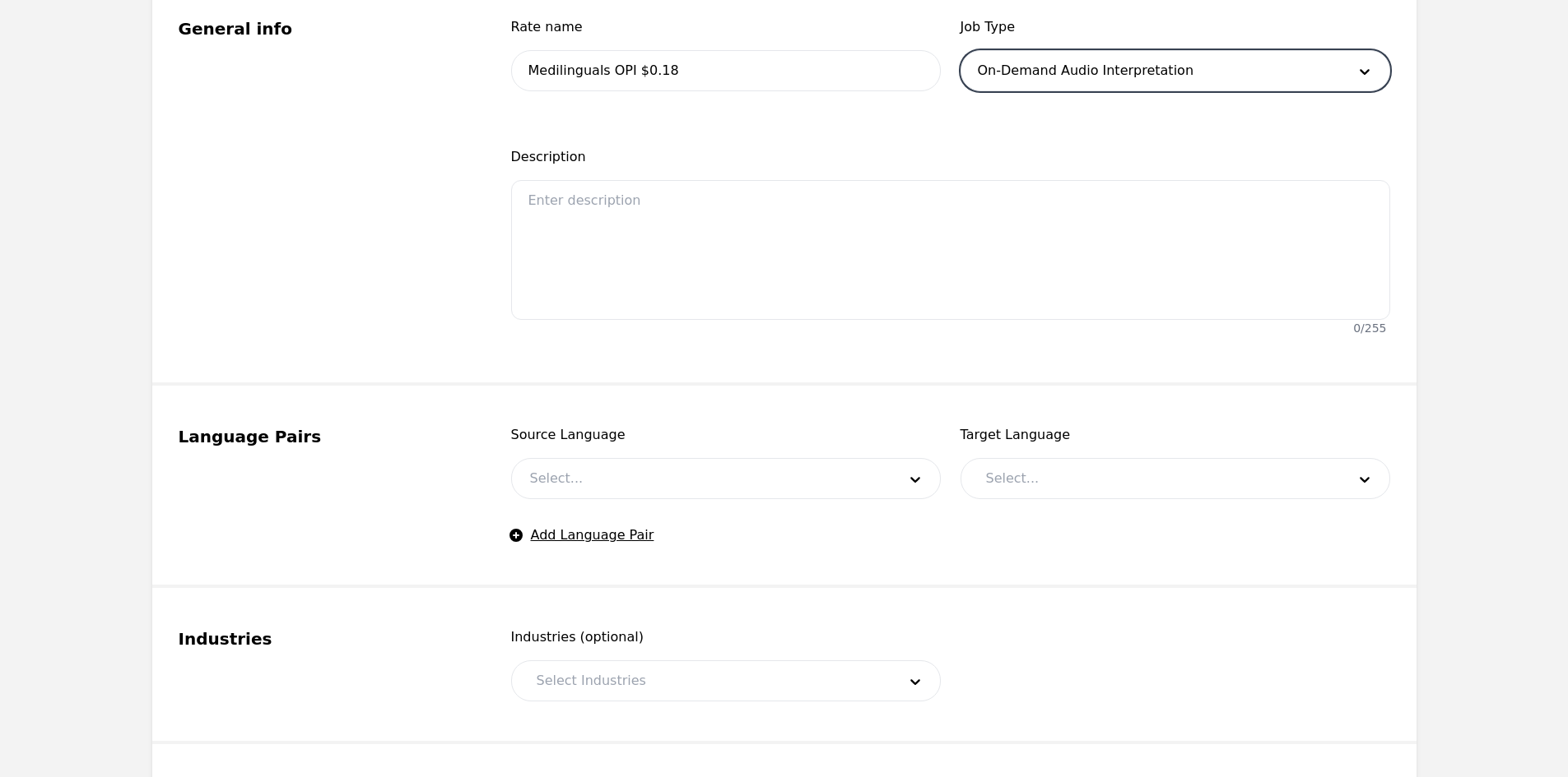
click at [611, 484] on div at bounding box center [700, 479] width 378 height 39
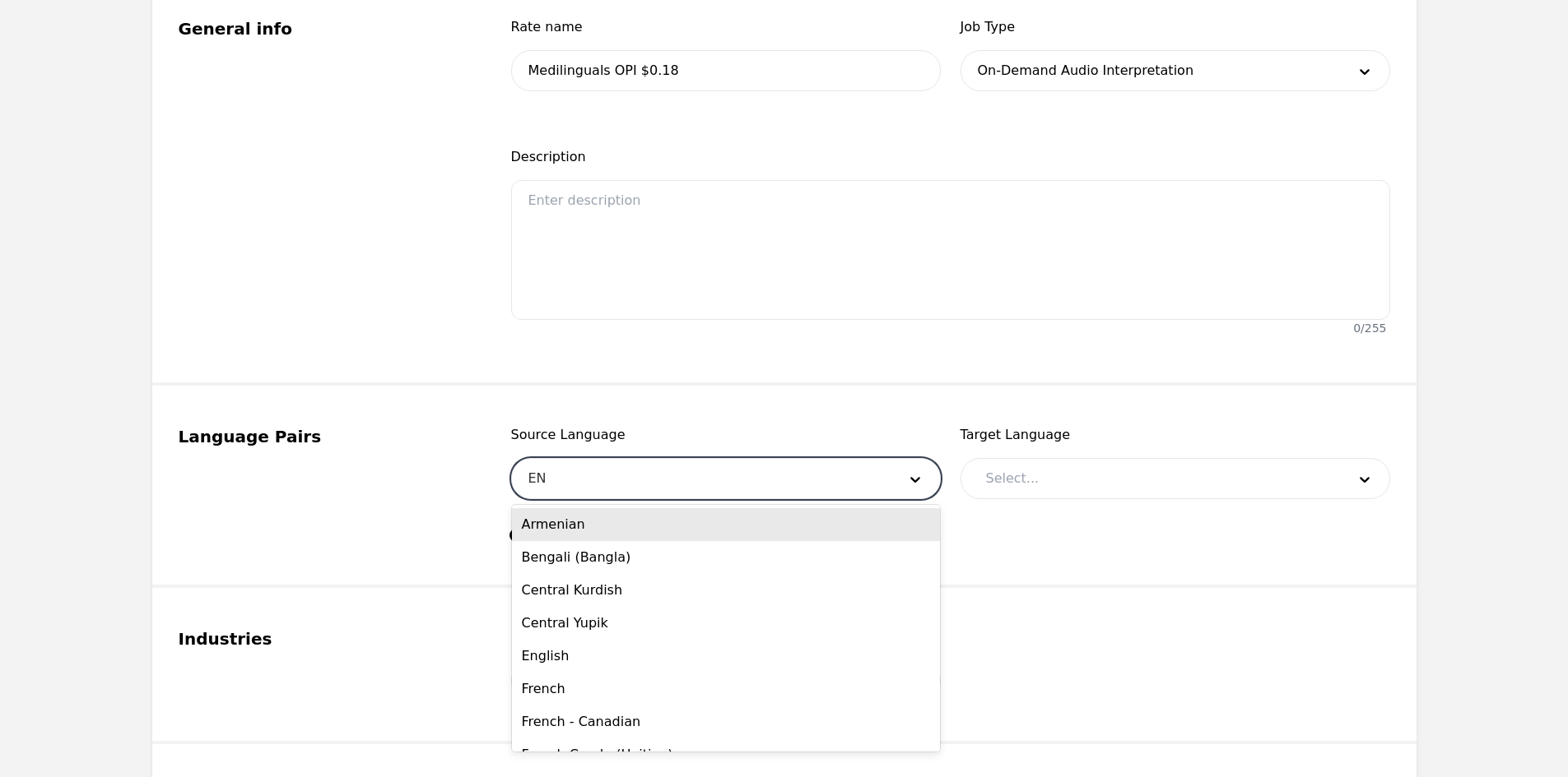
type input "ENG"
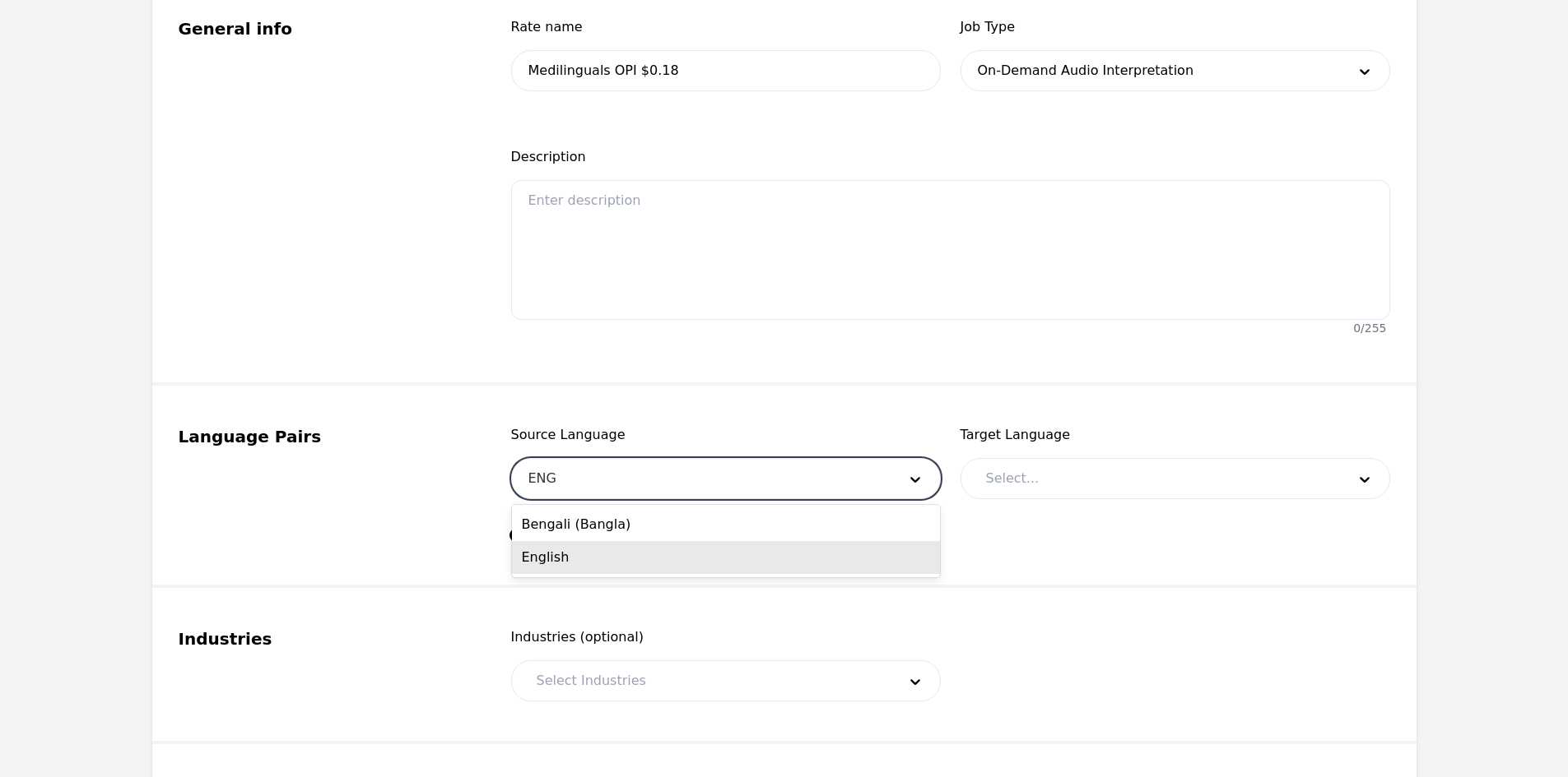
click at [630, 546] on div "English" at bounding box center [726, 557] width 428 height 33
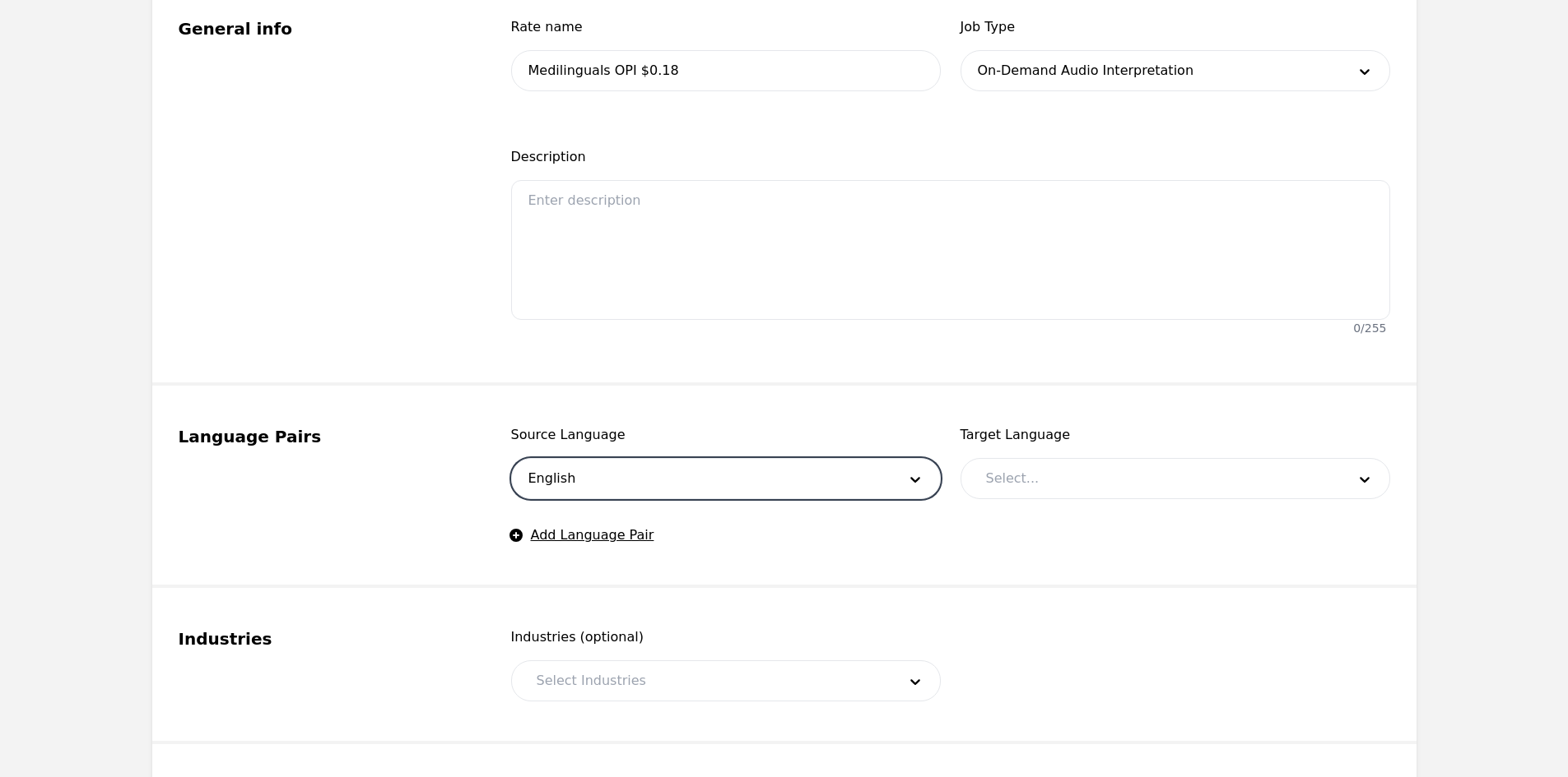
click at [1011, 470] on div at bounding box center [1154, 479] width 372 height 39
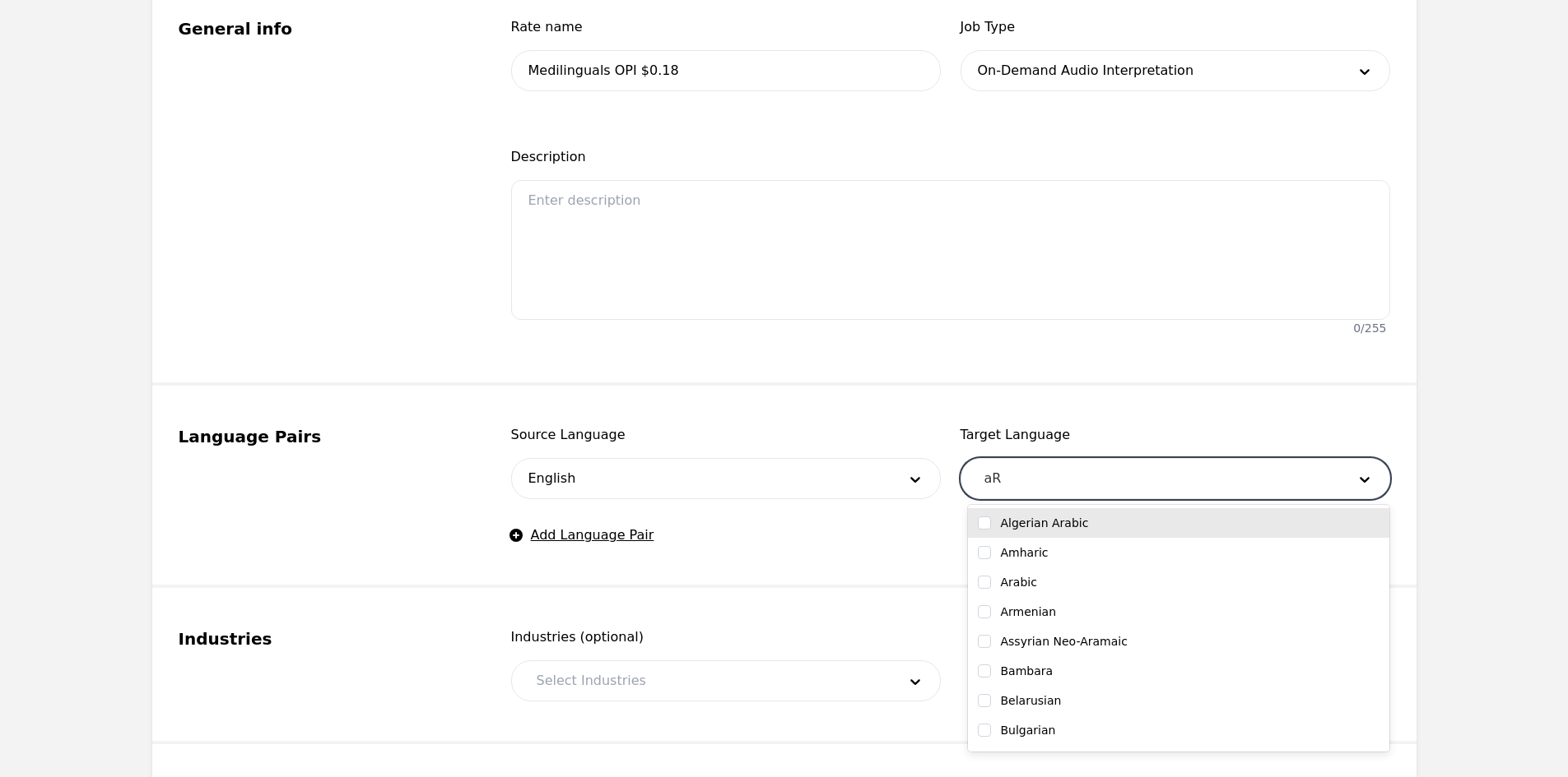
type input "aRA"
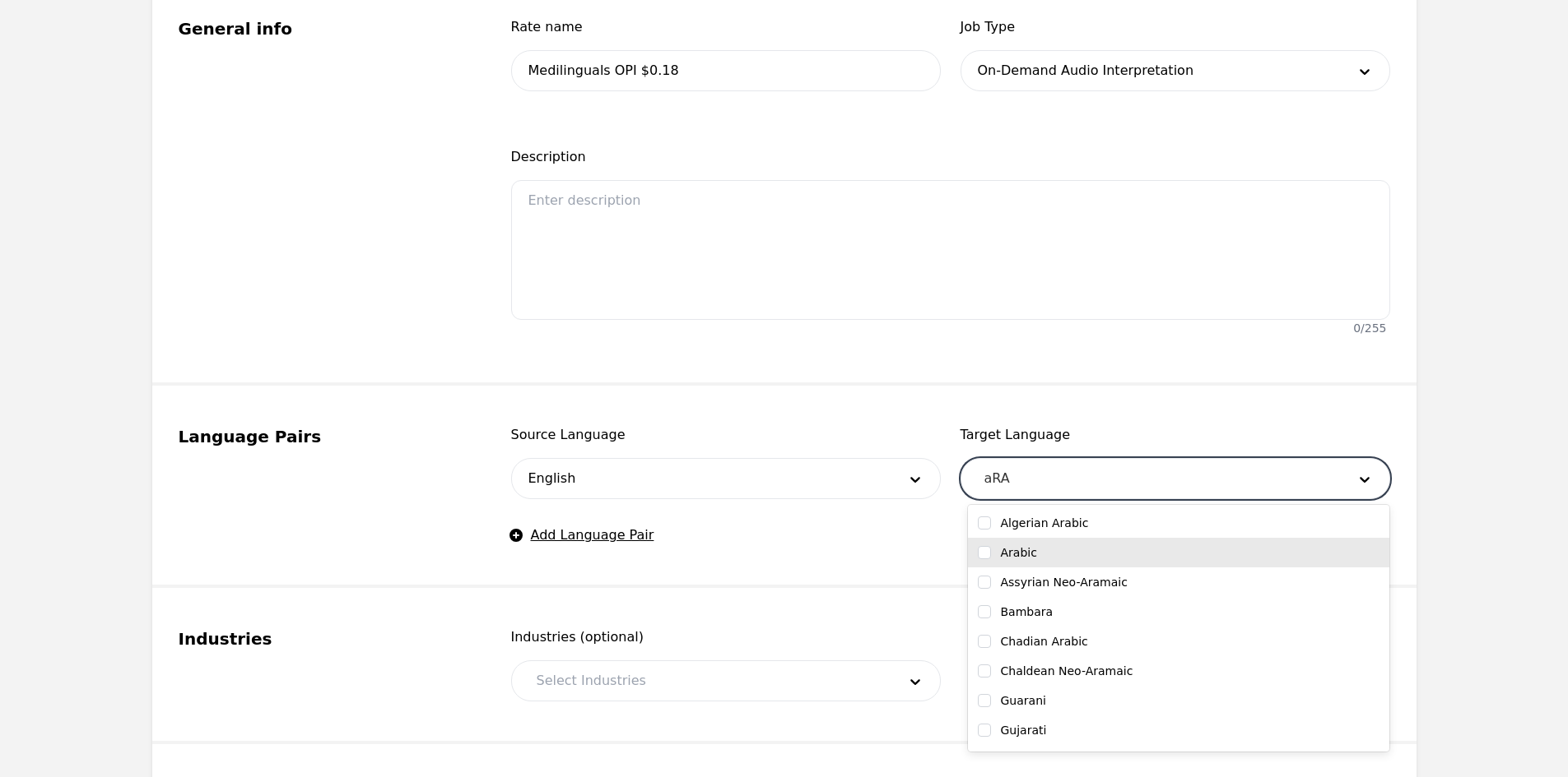
click at [1041, 555] on div "Arabic" at bounding box center [1178, 553] width 402 height 17
checkbox input "true"
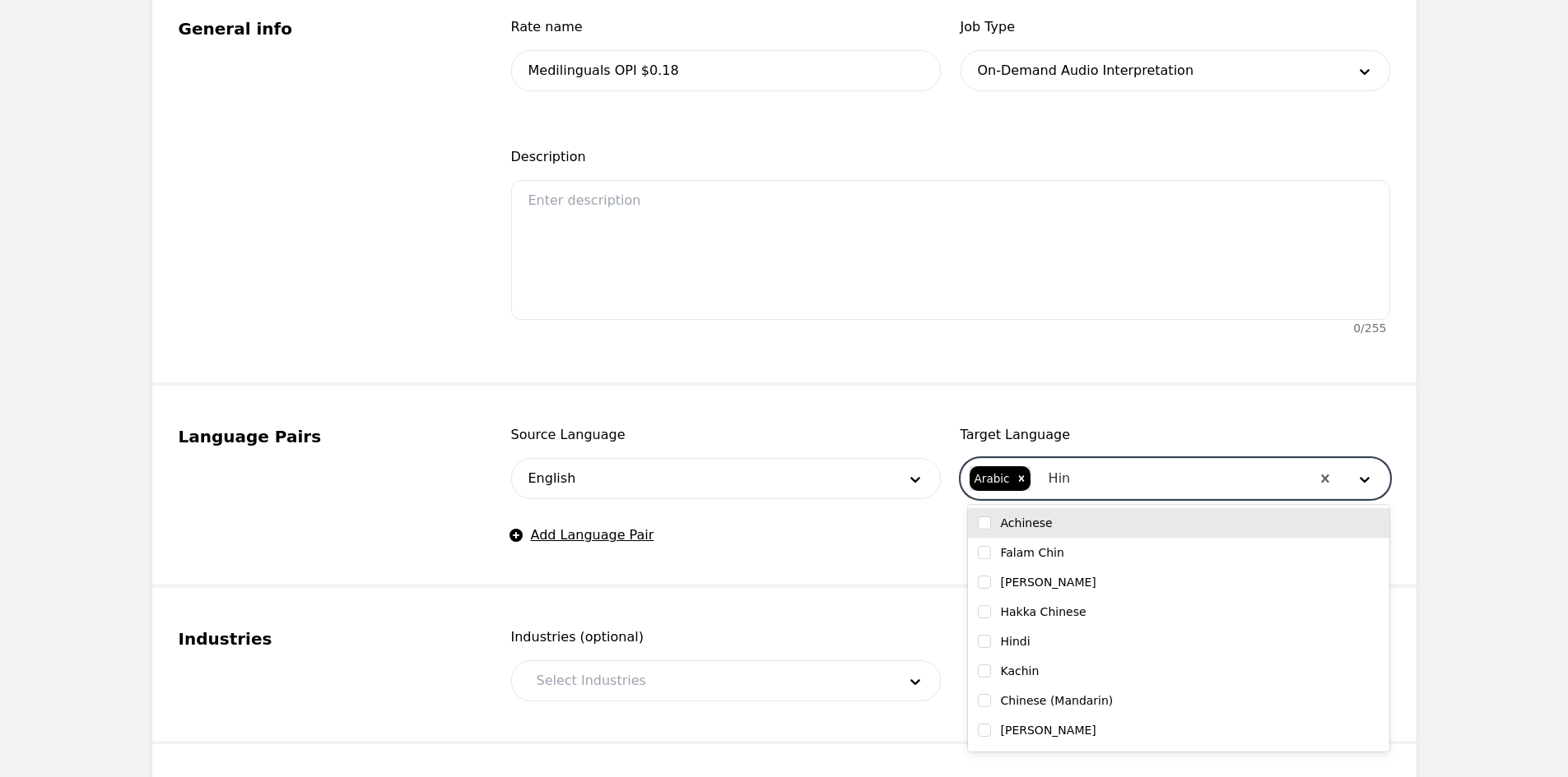
type input "Hind"
click at [1086, 516] on div "Hindi" at bounding box center [1178, 524] width 402 height 17
checkbox input "true"
type input "Urdu"
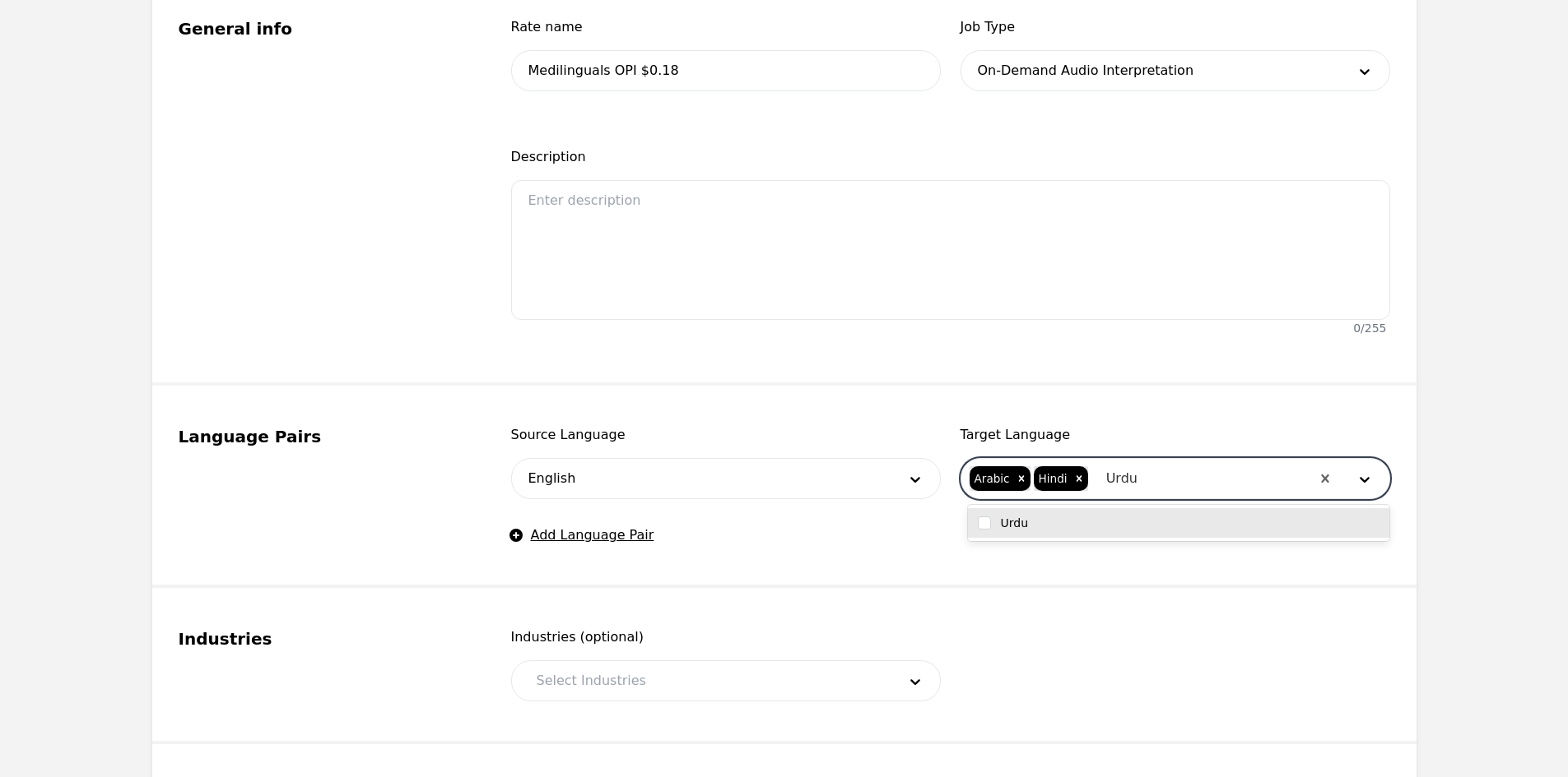
click at [1096, 517] on div "Urdu" at bounding box center [1178, 524] width 402 height 17
checkbox input "true"
click at [1146, 487] on div at bounding box center [1210, 479] width 197 height 39
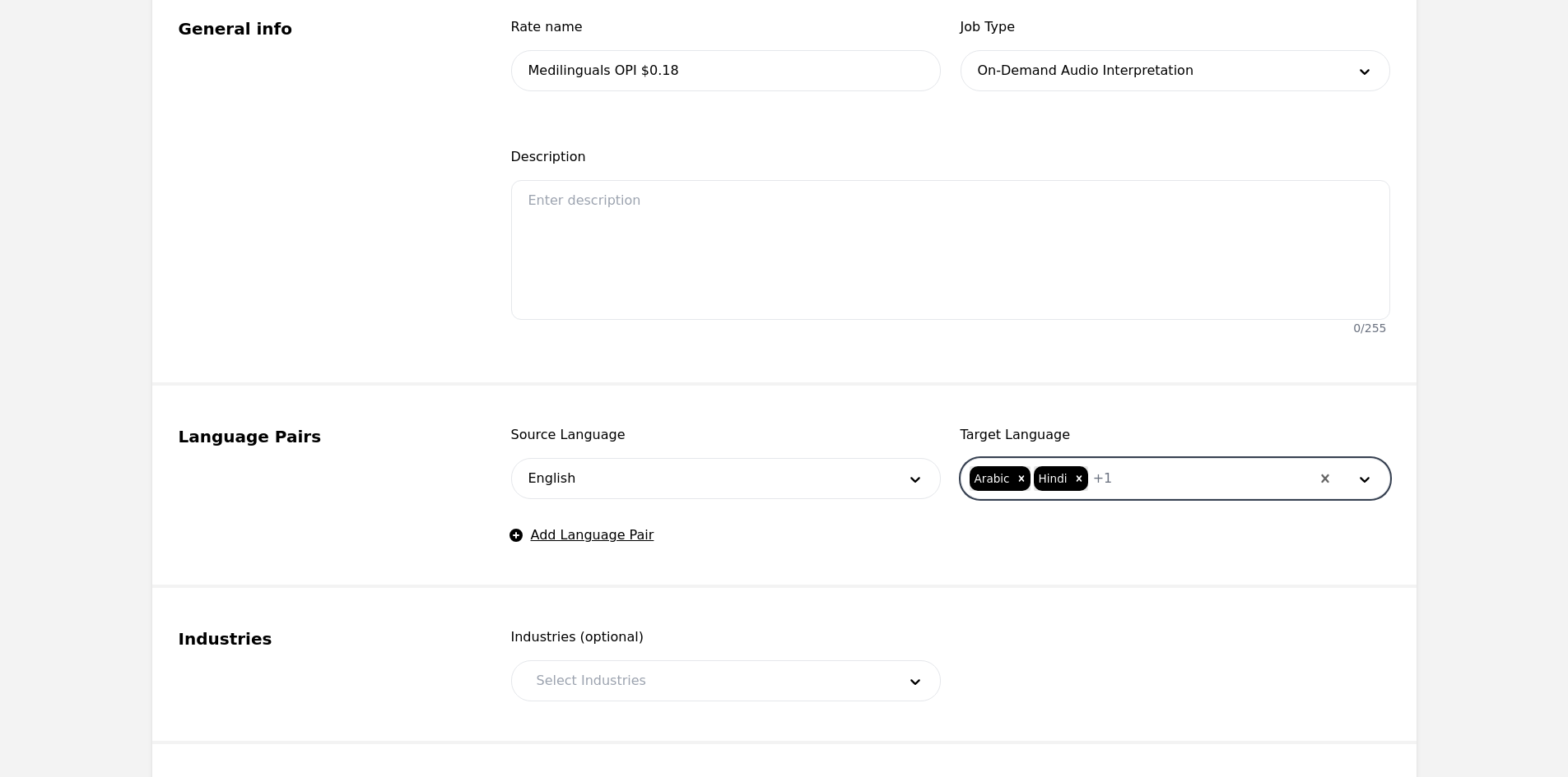
click at [1143, 476] on div at bounding box center [1210, 479] width 197 height 39
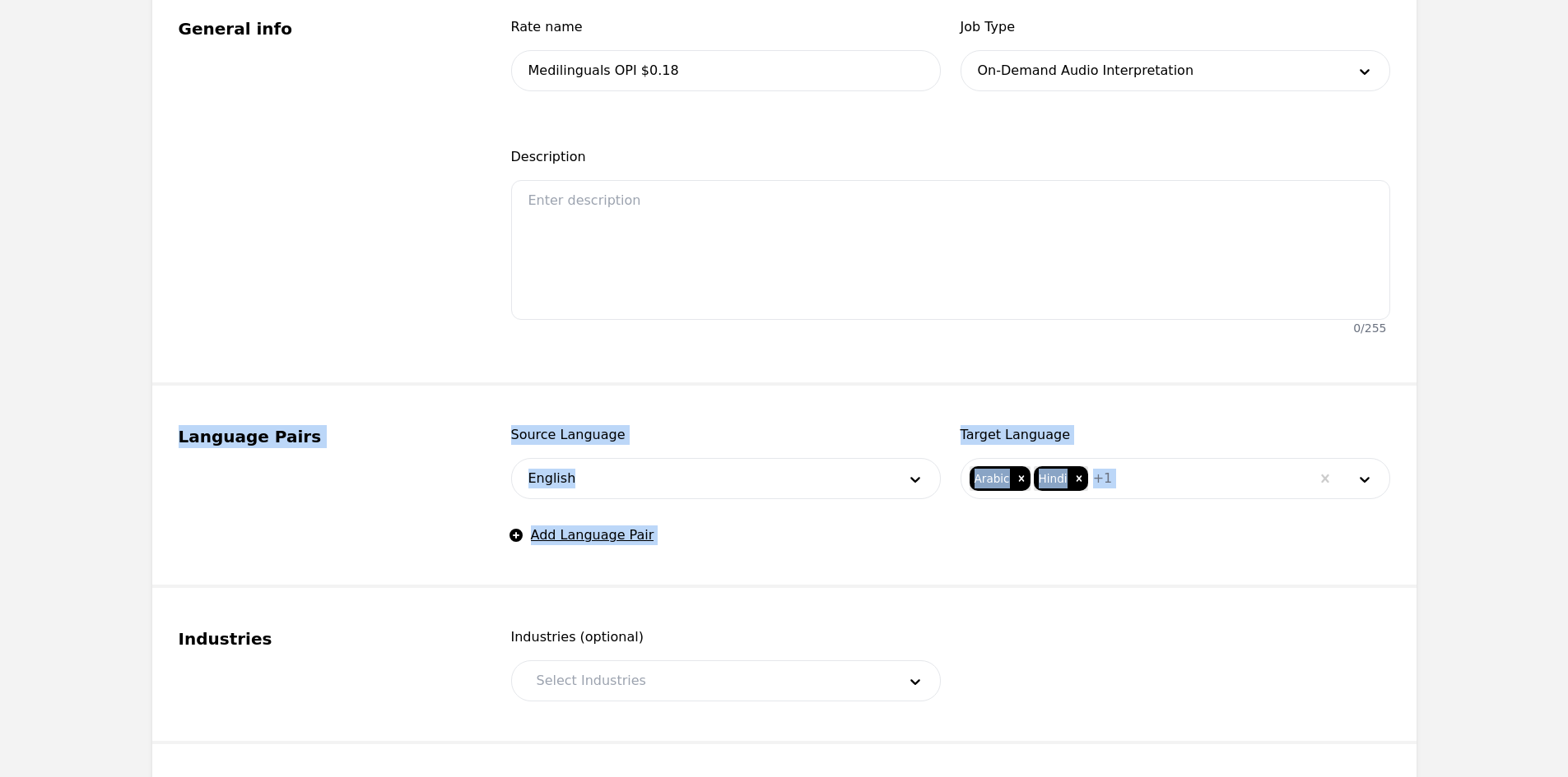
click at [0, 587] on main "Back Add rate Rate Settings Rate settings General info Rate name Medilinguals O…" at bounding box center [784, 624] width 1568 height 1774
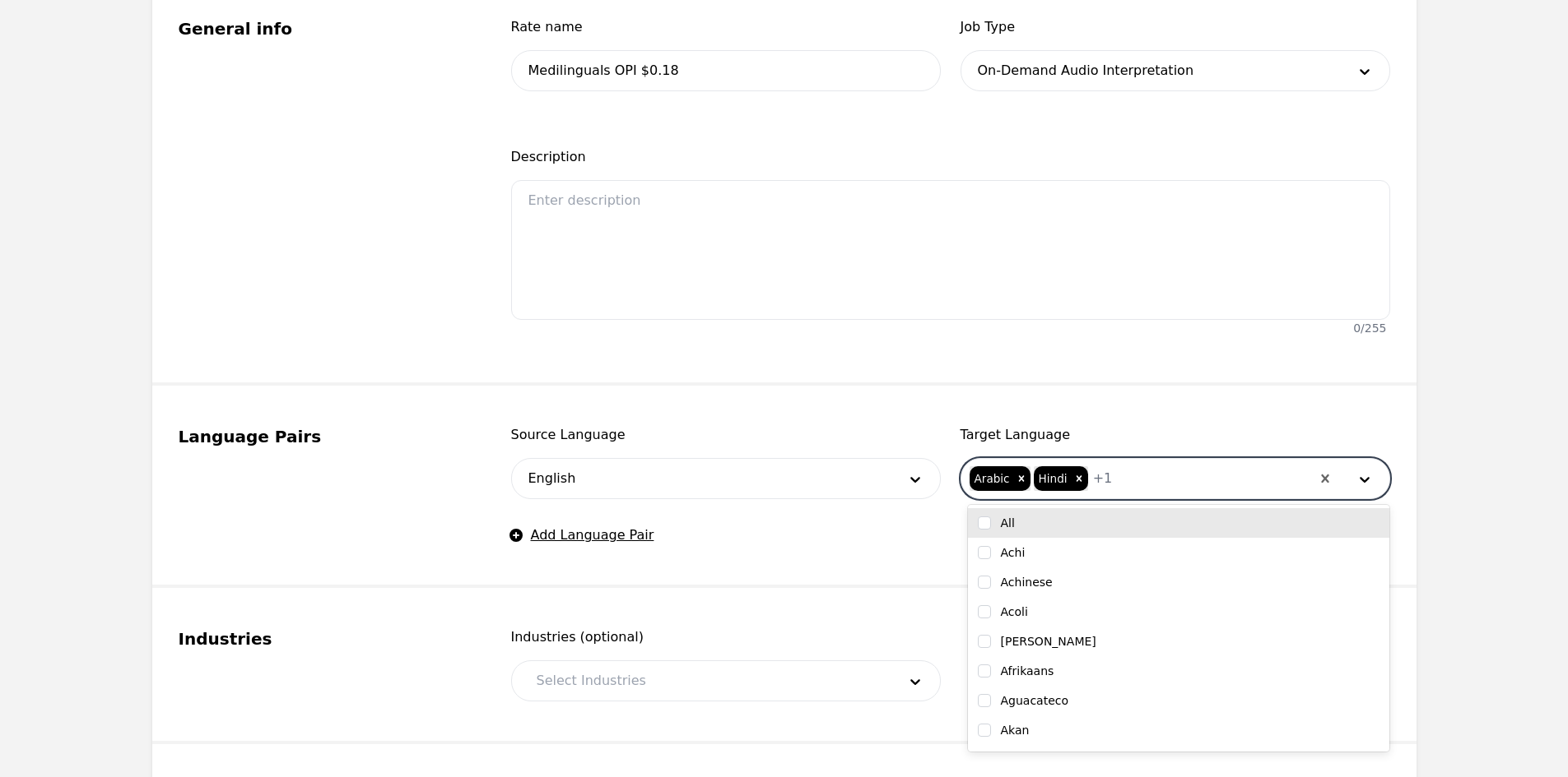
click at [1094, 491] on div "Arabic Hindi + 1" at bounding box center [1139, 479] width 343 height 39
type input "vie"
click at [1138, 520] on div "[DEMOGRAPHIC_DATA]" at bounding box center [1178, 524] width 402 height 17
checkbox input "true"
type input "K'i"
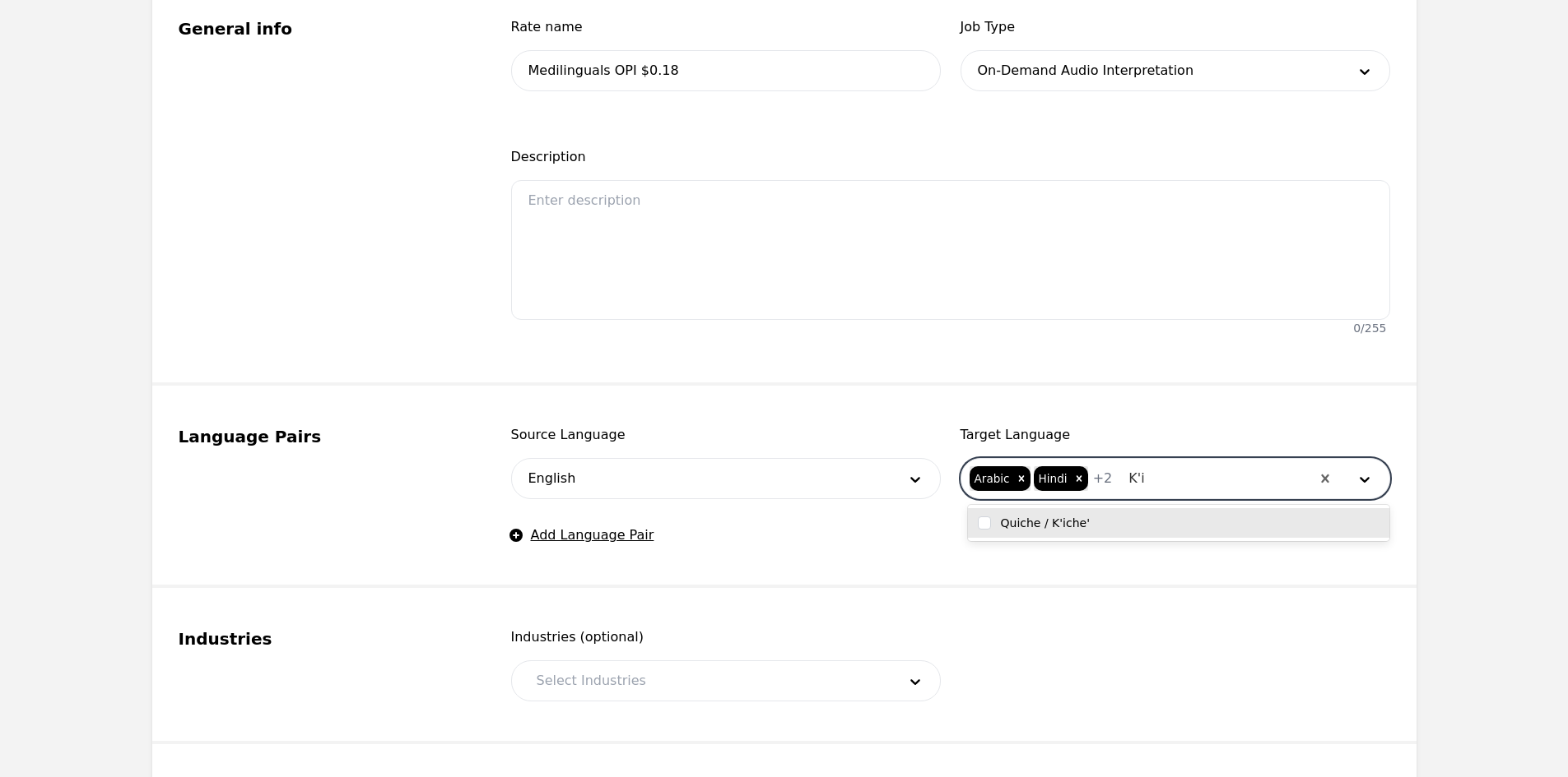
click at [1122, 525] on div "Quiche / K'iche'" at bounding box center [1178, 524] width 402 height 17
checkbox input "true"
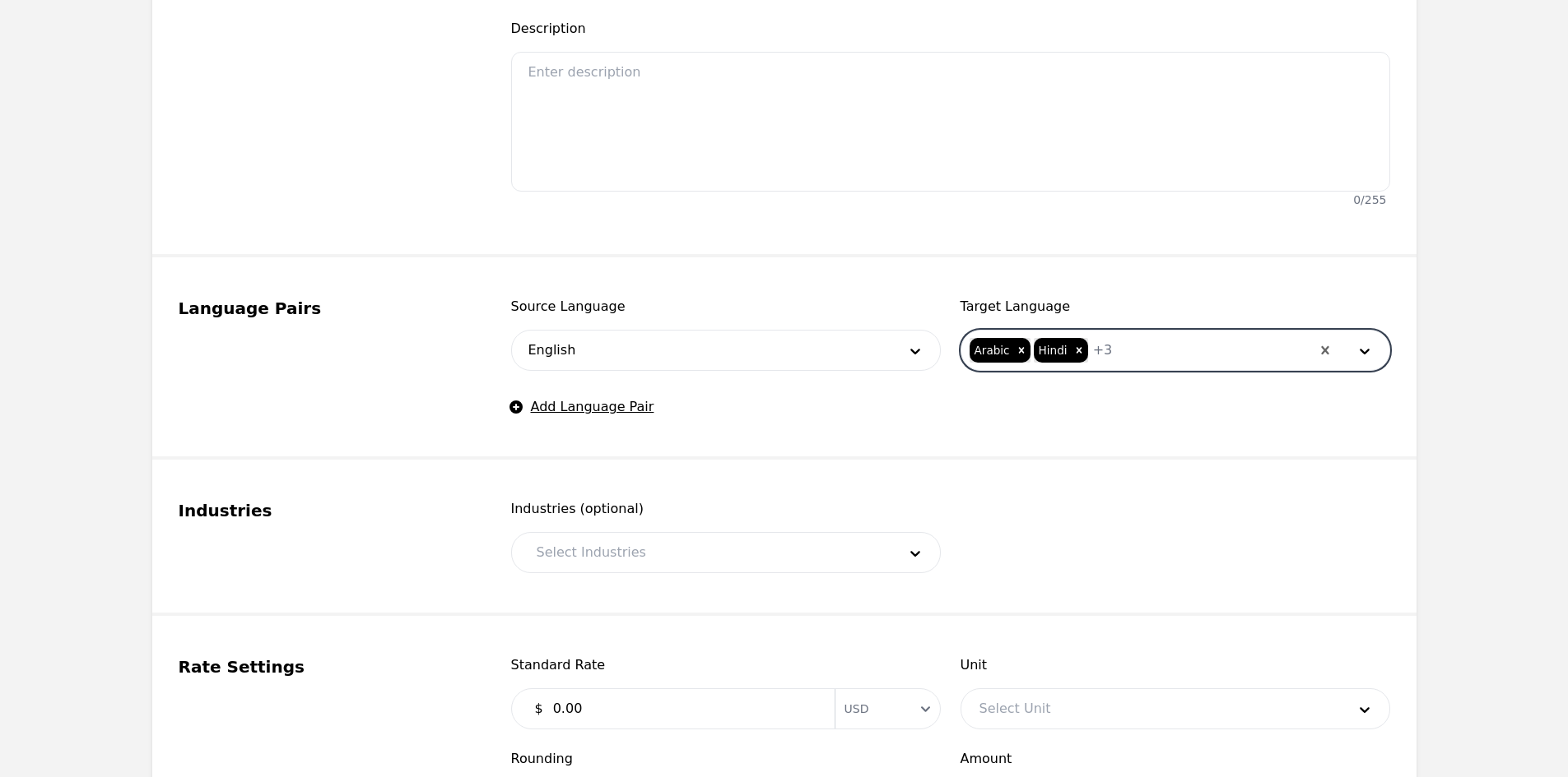
scroll to position [740, 0]
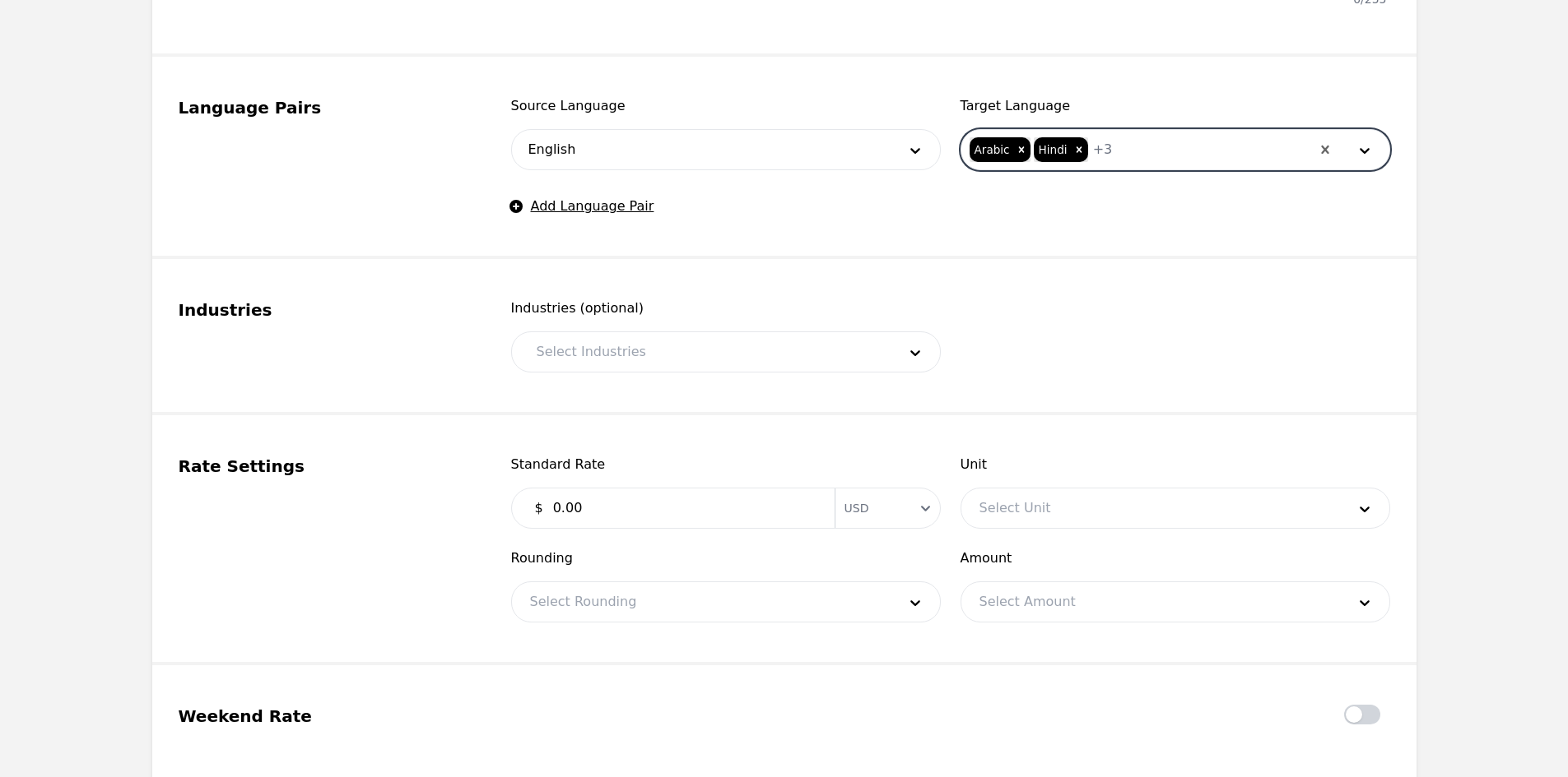
drag, startPoint x: 575, startPoint y: 356, endPoint x: 581, endPoint y: 365, distance: 10.8
click at [577, 354] on div at bounding box center [704, 352] width 372 height 39
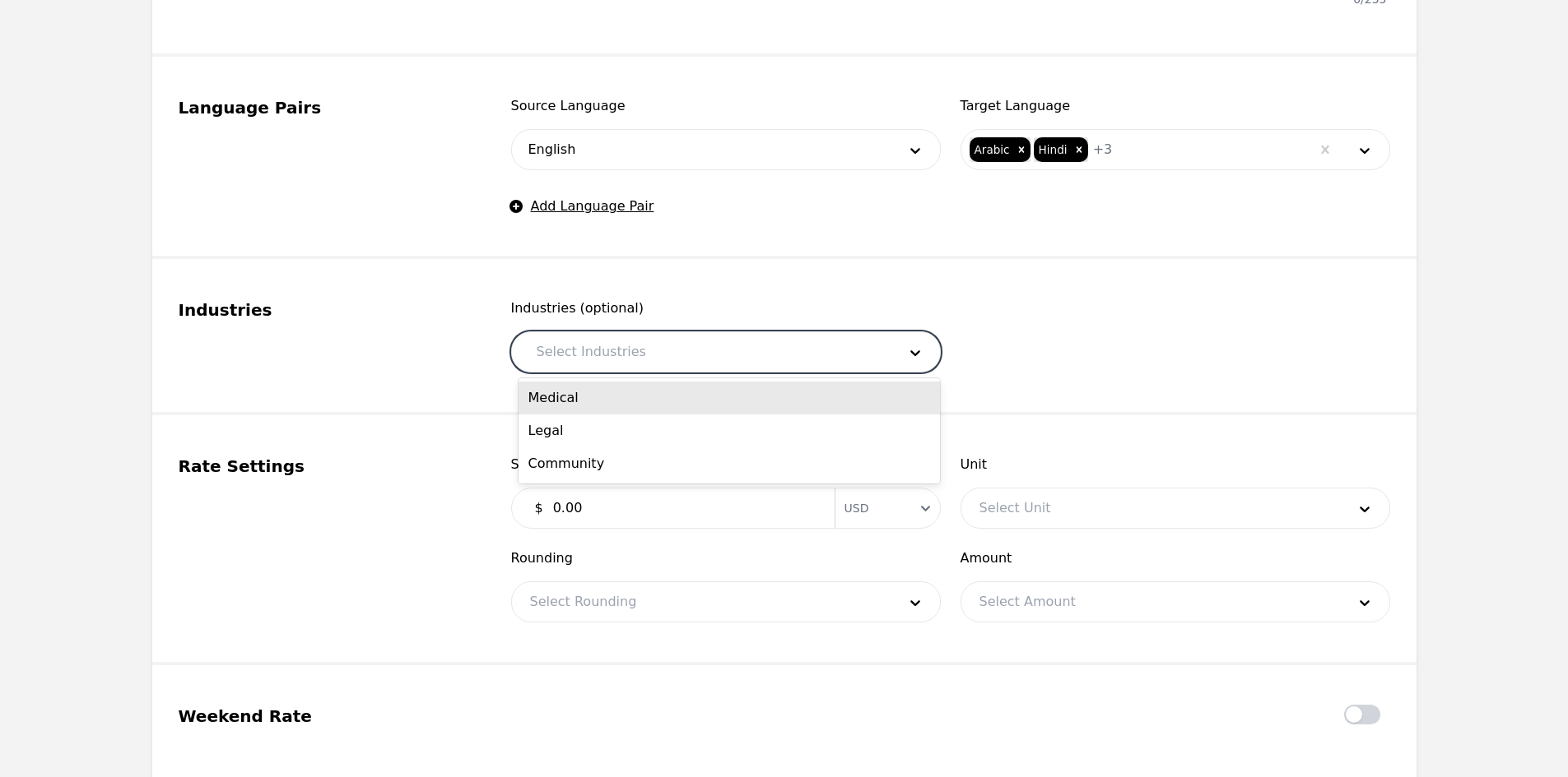
click at [590, 387] on div "Medical" at bounding box center [729, 398] width 422 height 33
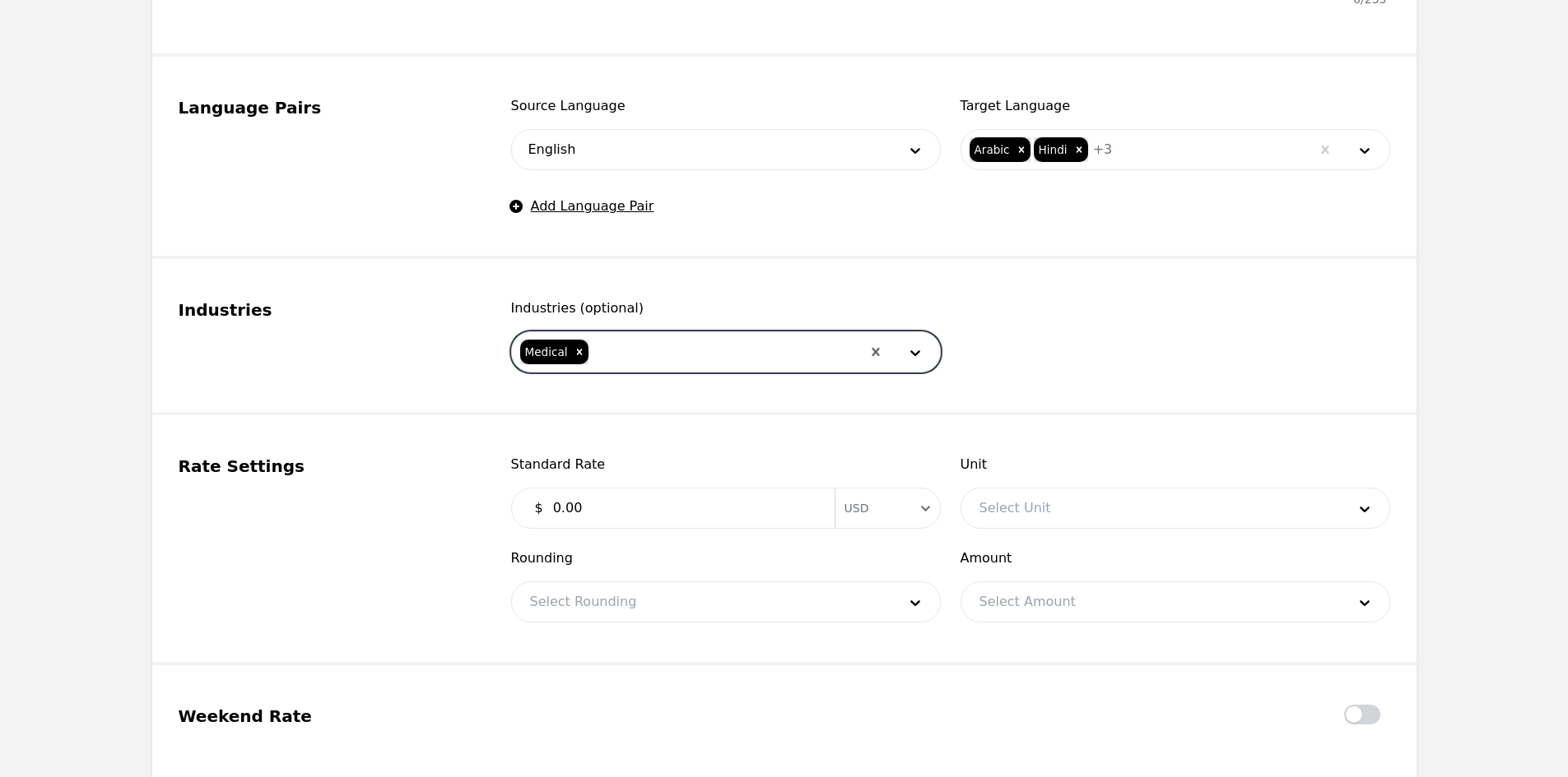
click at [643, 354] on div at bounding box center [725, 352] width 270 height 39
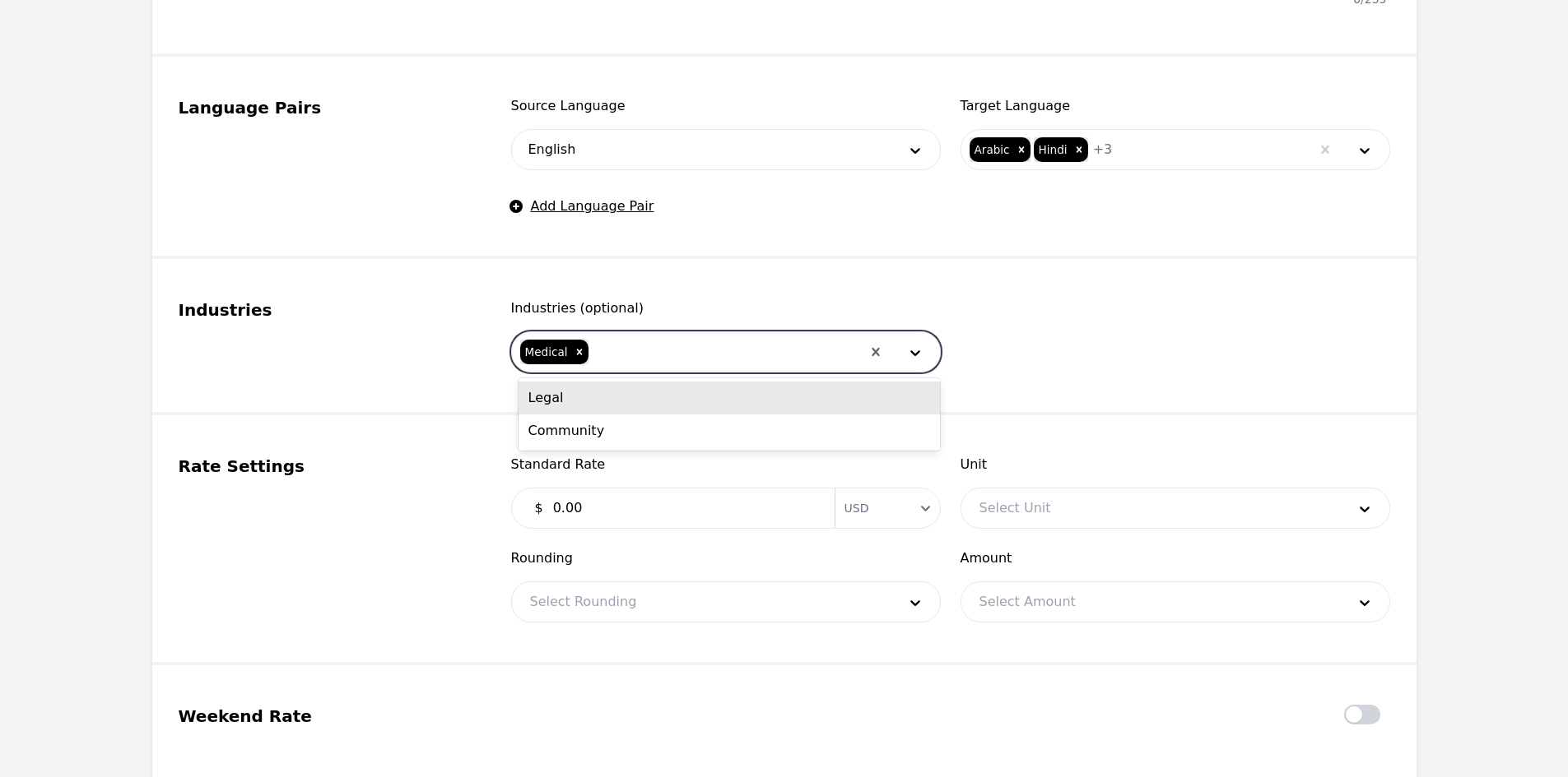
click at [615, 395] on div "Legal" at bounding box center [729, 398] width 422 height 33
drag, startPoint x: 684, startPoint y: 357, endPoint x: 677, endPoint y: 370, distance: 14.8
click at [684, 358] on div at bounding box center [754, 352] width 211 height 39
click at [666, 409] on div "Community" at bounding box center [729, 398] width 422 height 33
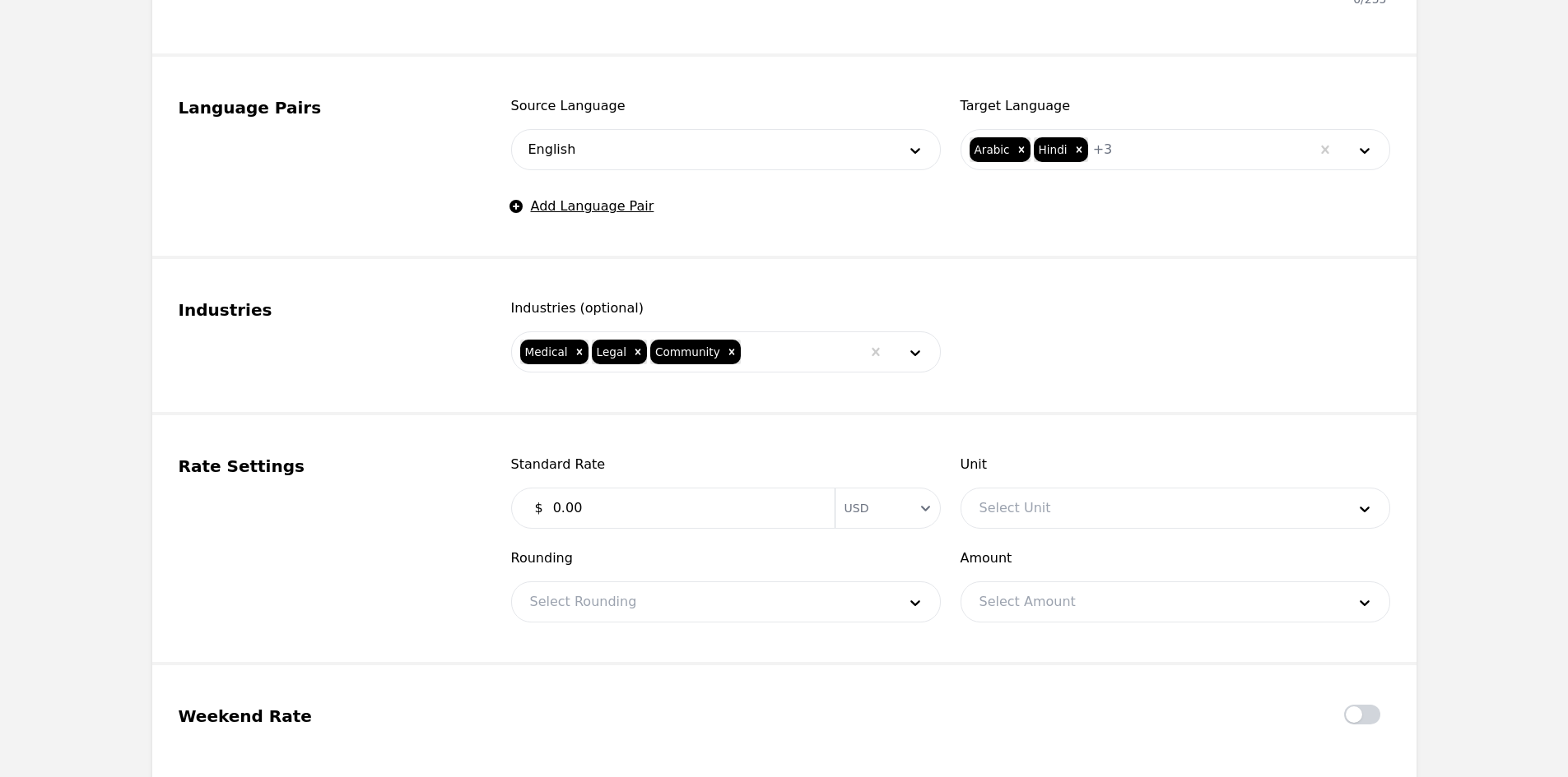
drag, startPoint x: 656, startPoint y: 490, endPoint x: 654, endPoint y: 498, distance: 8.2
click at [656, 490] on div "$ 0.00 Currency USD" at bounding box center [726, 509] width 430 height 41
click at [654, 509] on input "0.00" at bounding box center [684, 508] width 282 height 33
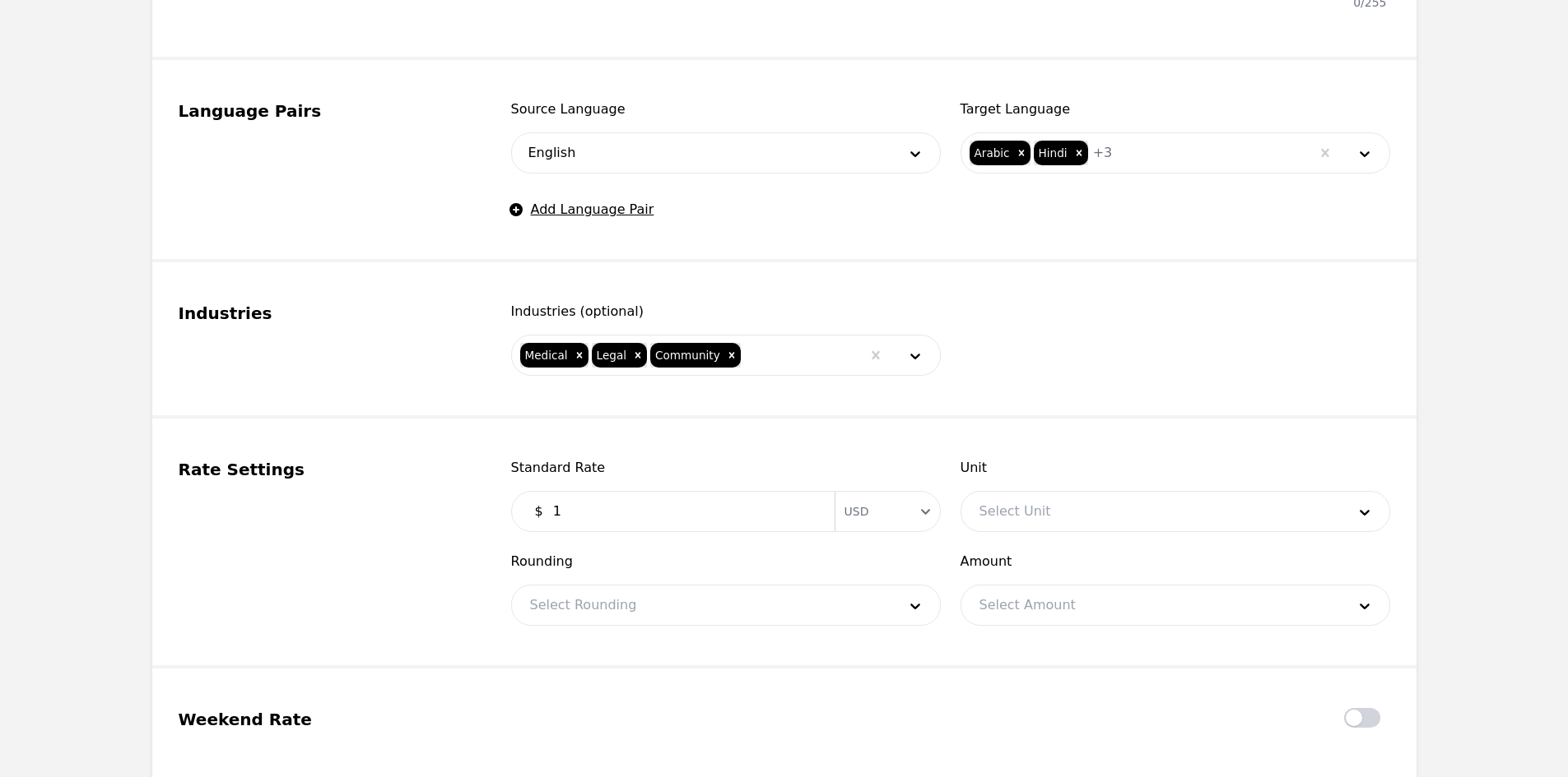
scroll to position [823, 0]
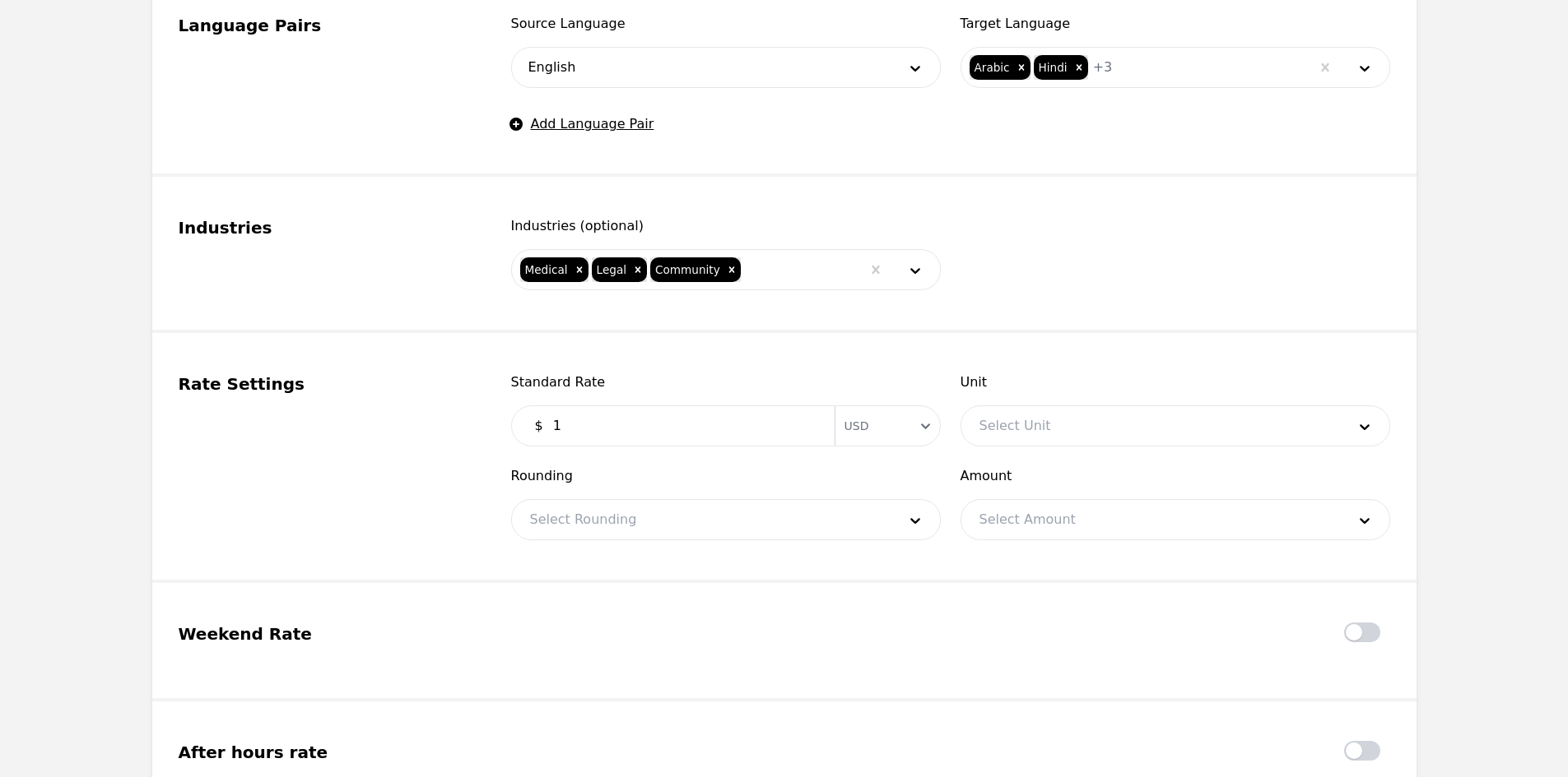
type input "1.00"
click at [643, 526] on div at bounding box center [700, 520] width 378 height 39
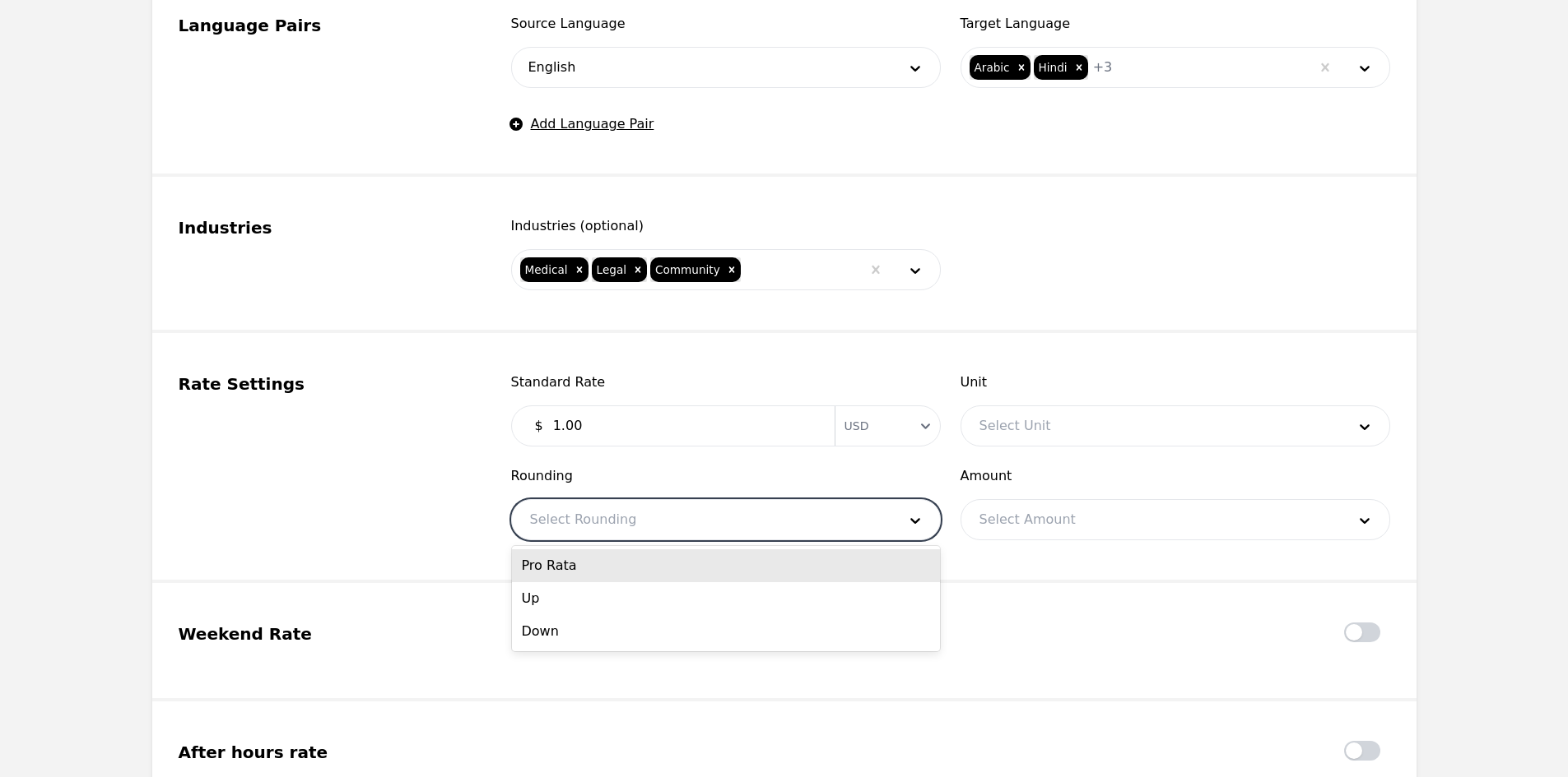
click at [623, 559] on div "Pro Rata" at bounding box center [726, 566] width 428 height 33
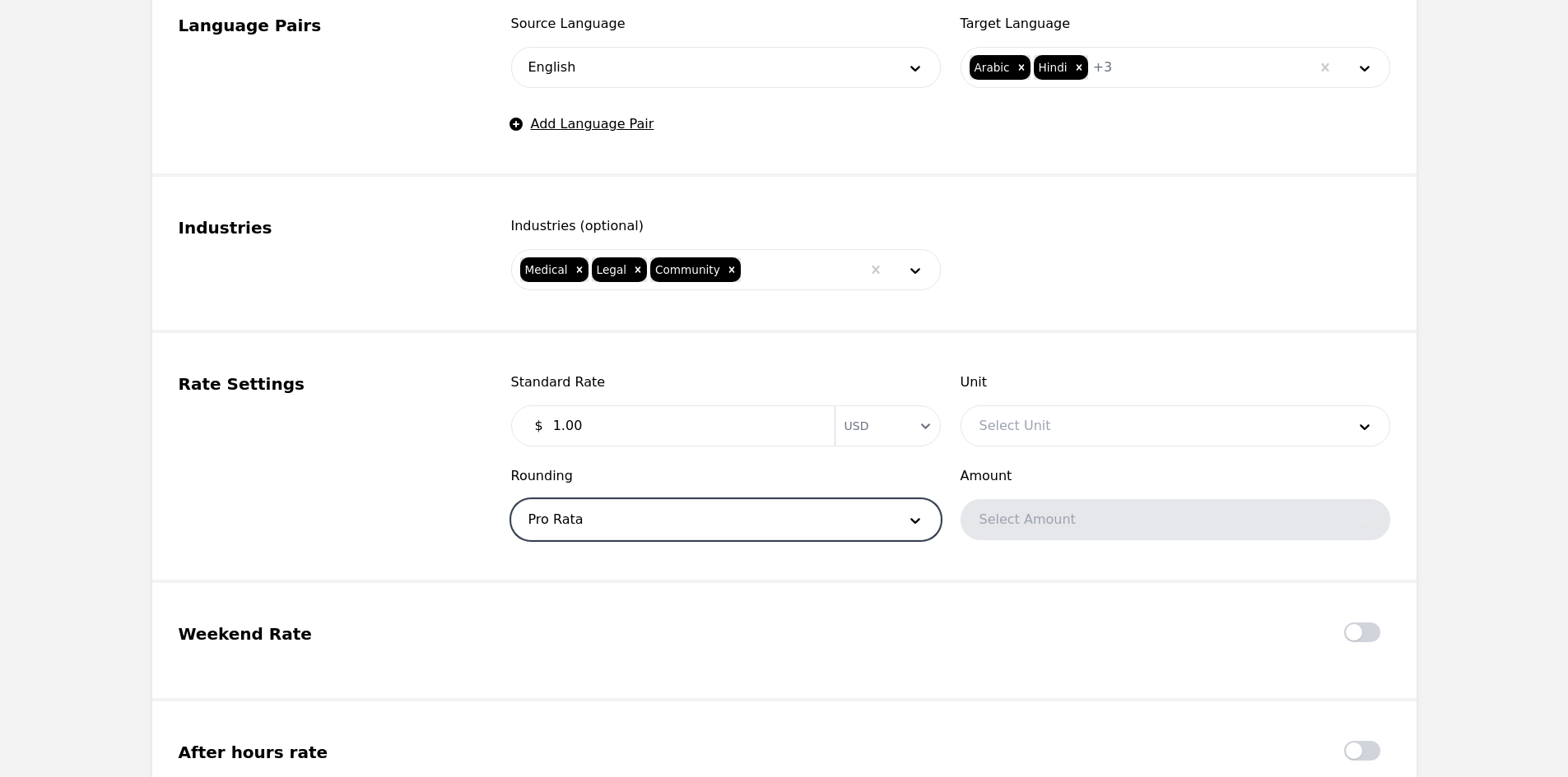
click at [740, 423] on input "1.00" at bounding box center [684, 425] width 282 height 33
drag, startPoint x: 638, startPoint y: 427, endPoint x: 362, endPoint y: 385, distance: 279.2
click at [339, 410] on div "Rate Settings Standard Rate $ 1.00 Currency USD Unit Select Unit Rounding Pro R…" at bounding box center [784, 456] width 1211 height 168
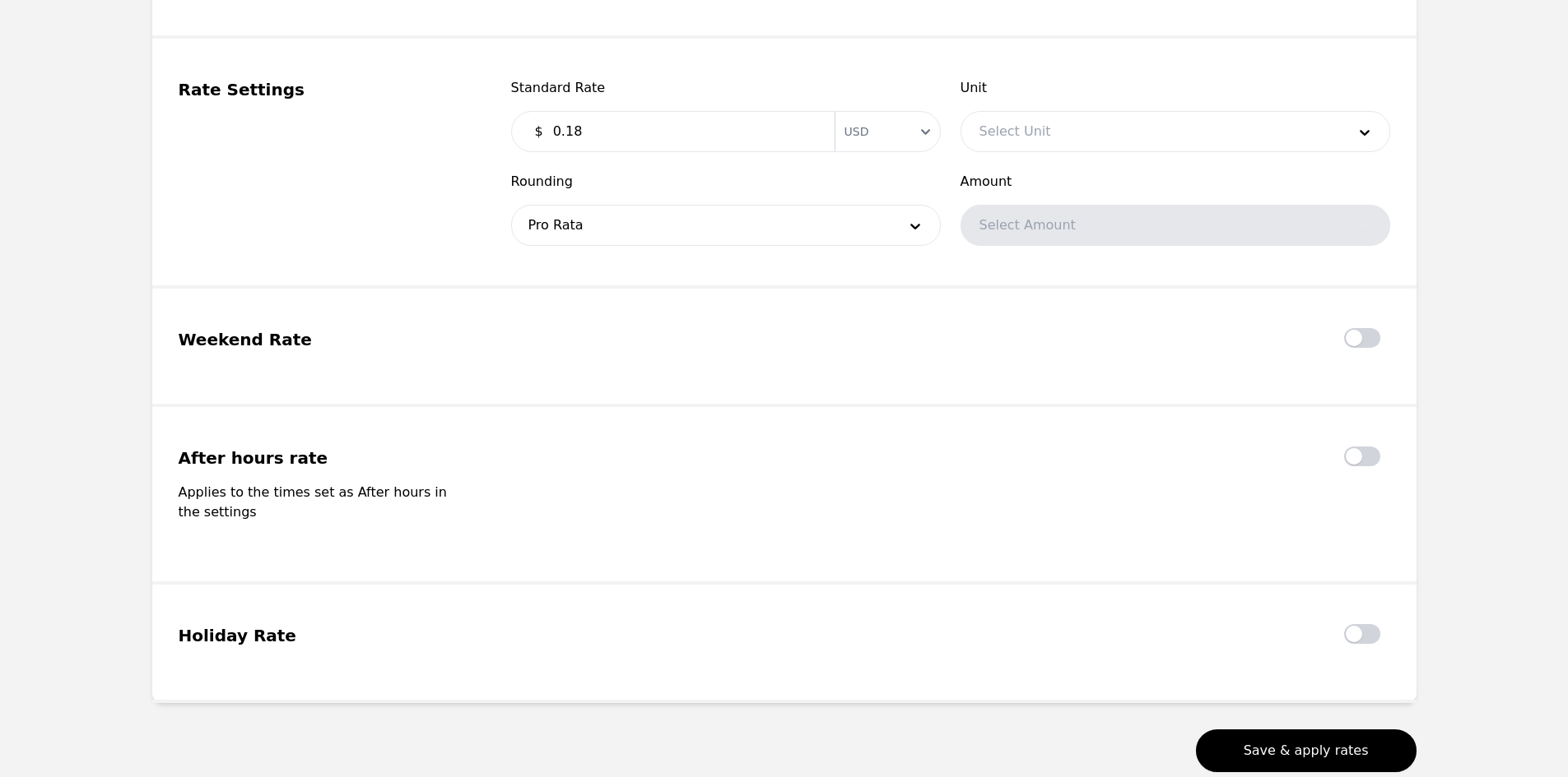
scroll to position [1201, 0]
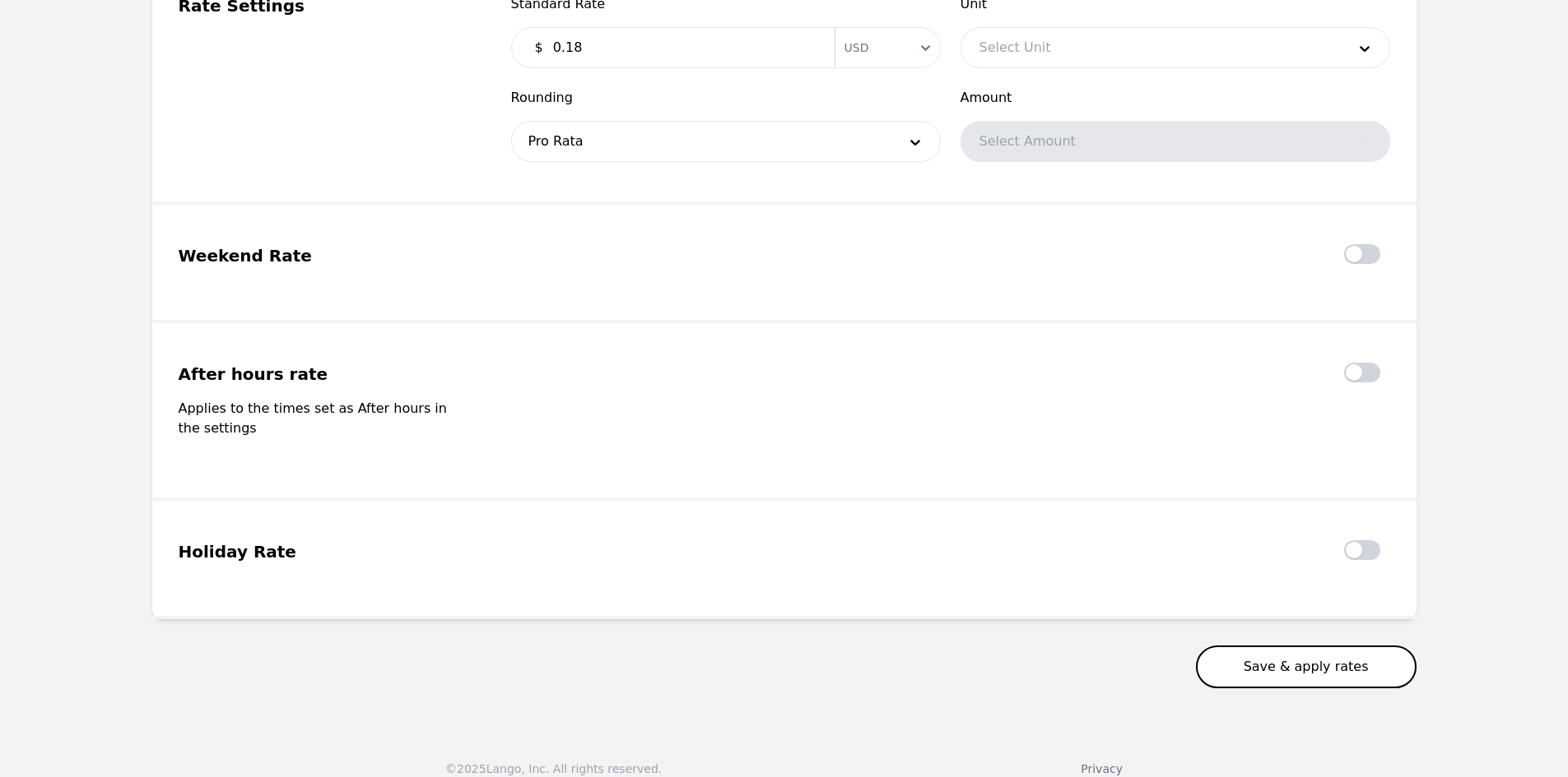
type input "0.18"
click at [1280, 646] on button "Save & apply rates" at bounding box center [1306, 667] width 221 height 43
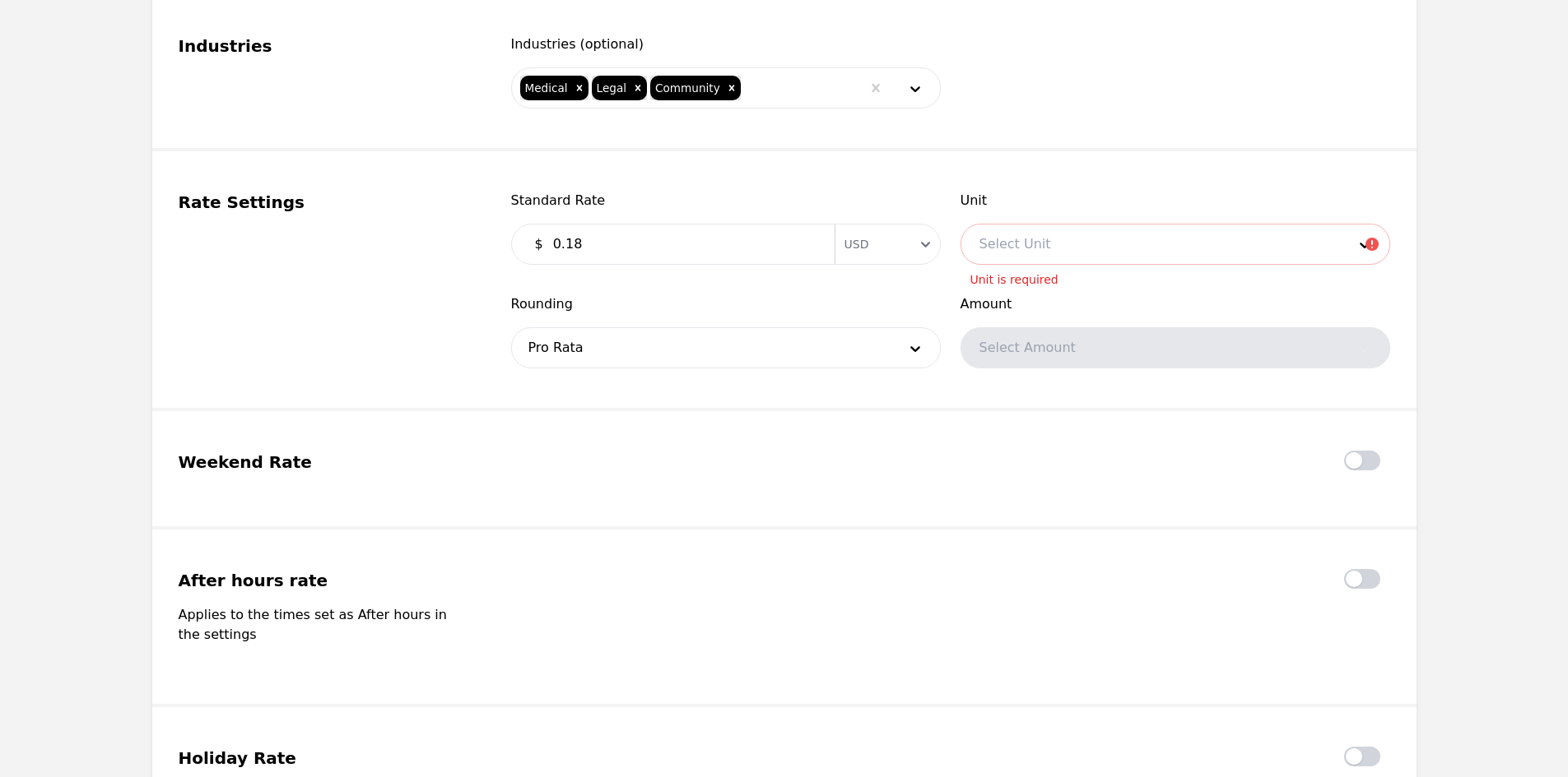
scroll to position [789, 0]
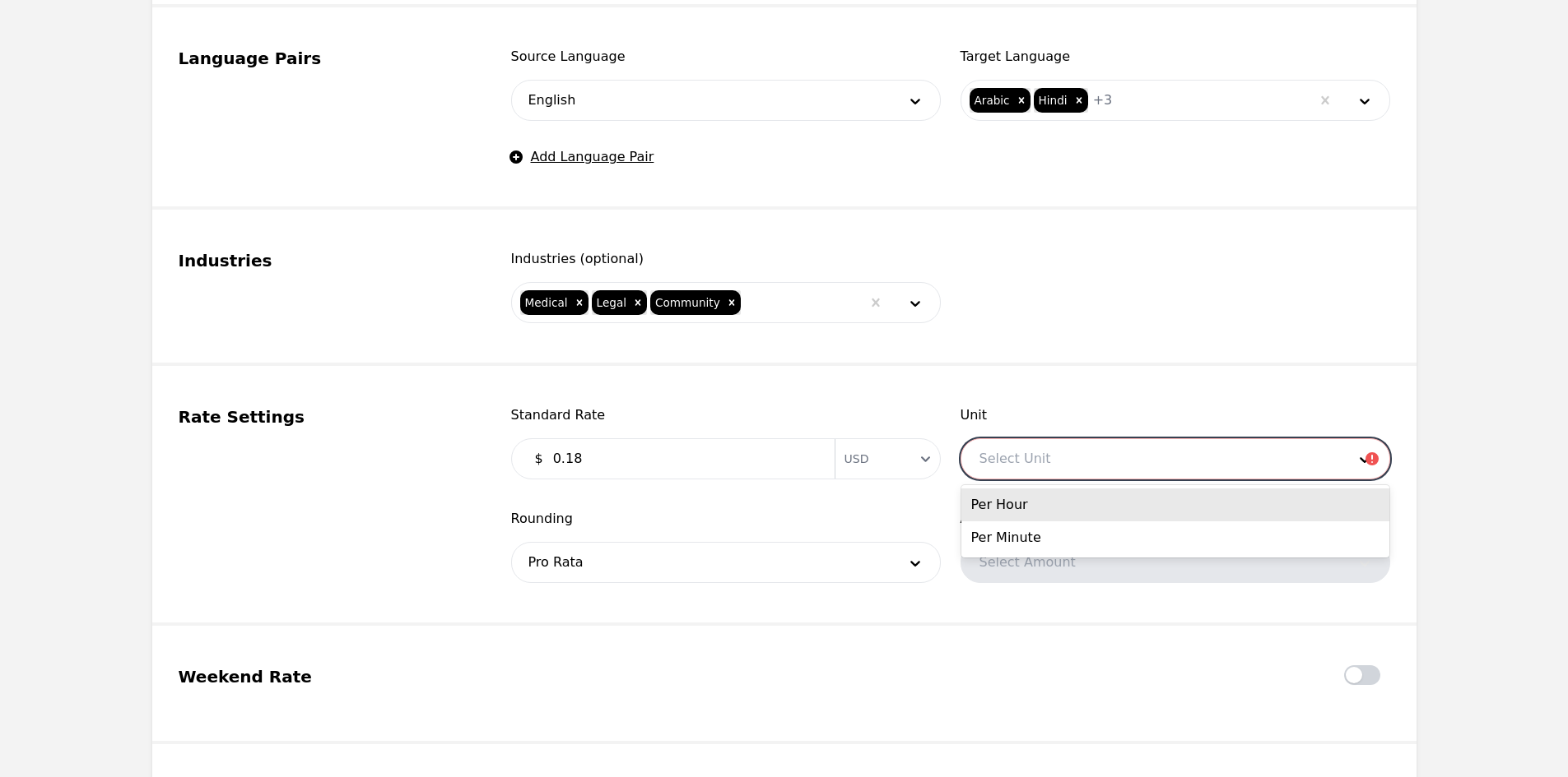
click at [1101, 462] on div at bounding box center [1150, 459] width 378 height 39
click at [1077, 534] on div "Per Minute" at bounding box center [1176, 538] width 428 height 33
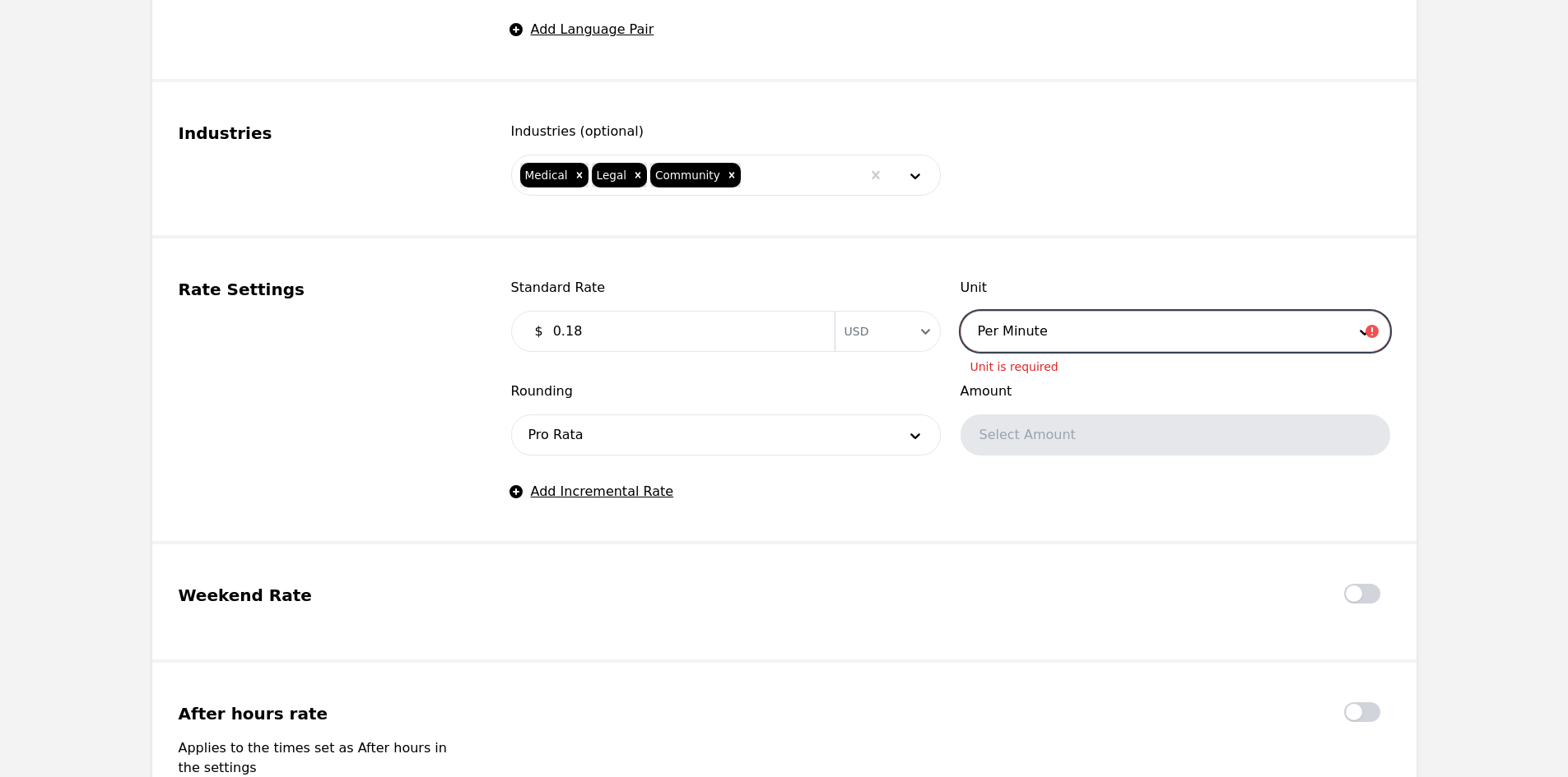
scroll to position [1119, 0]
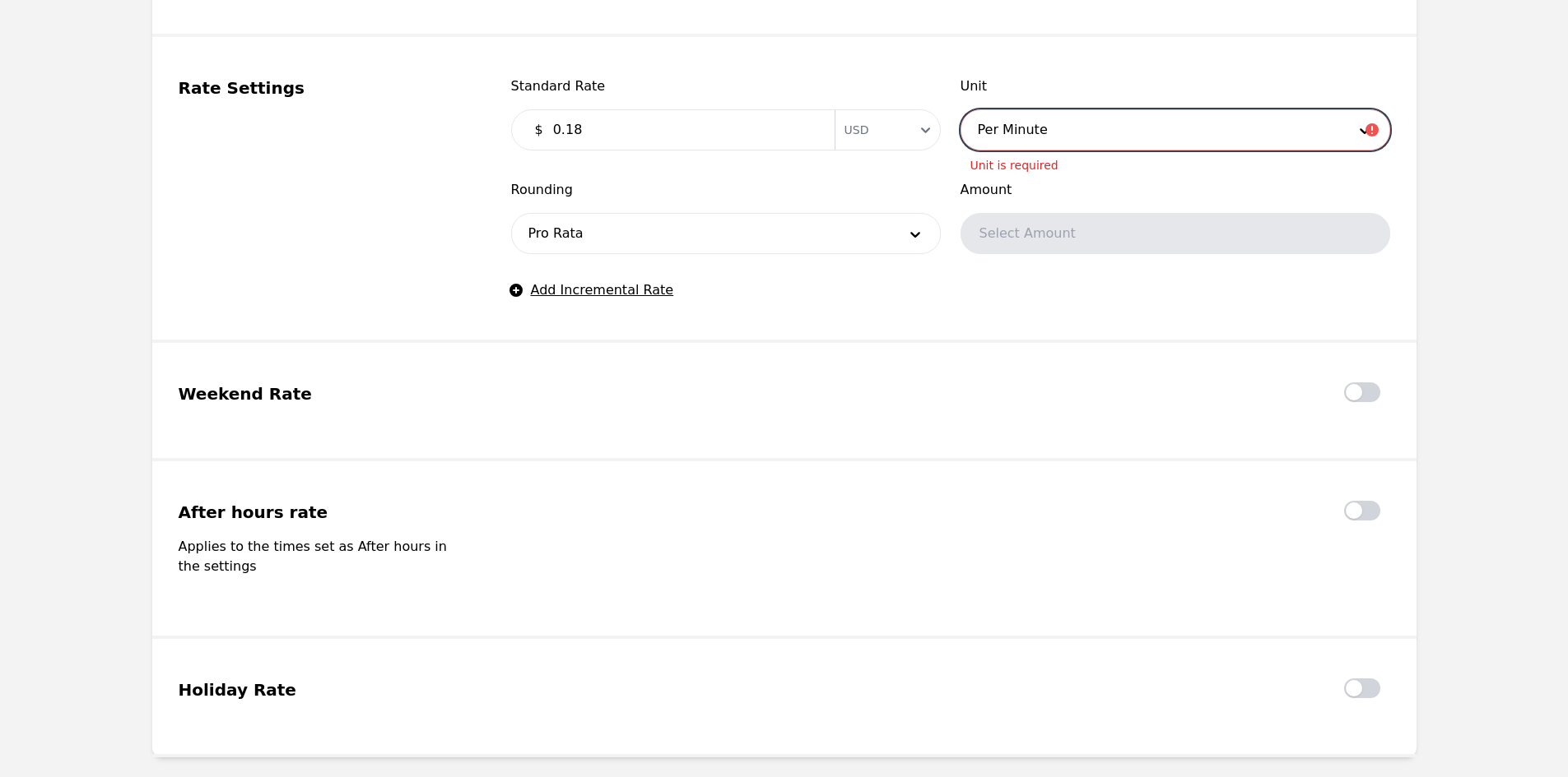
click at [876, 481] on fieldset "After hours rate Applies to the times set as After hours in the settings" at bounding box center [784, 550] width 1264 height 177
click at [1102, 133] on div at bounding box center [1150, 130] width 378 height 39
click at [883, 194] on span "Rounding" at bounding box center [726, 190] width 430 height 20
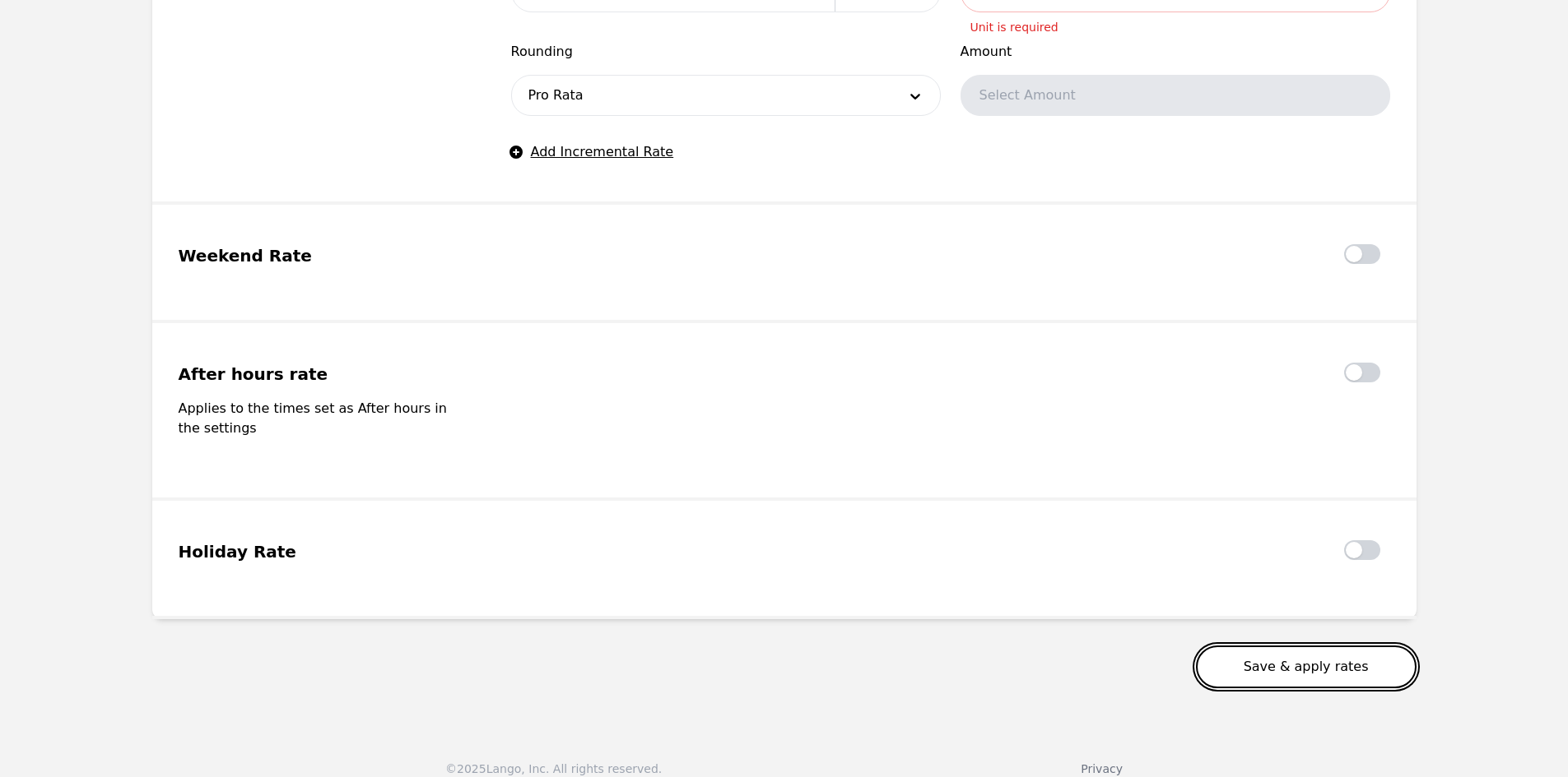
click at [1281, 646] on button "Save & apply rates" at bounding box center [1306, 667] width 221 height 43
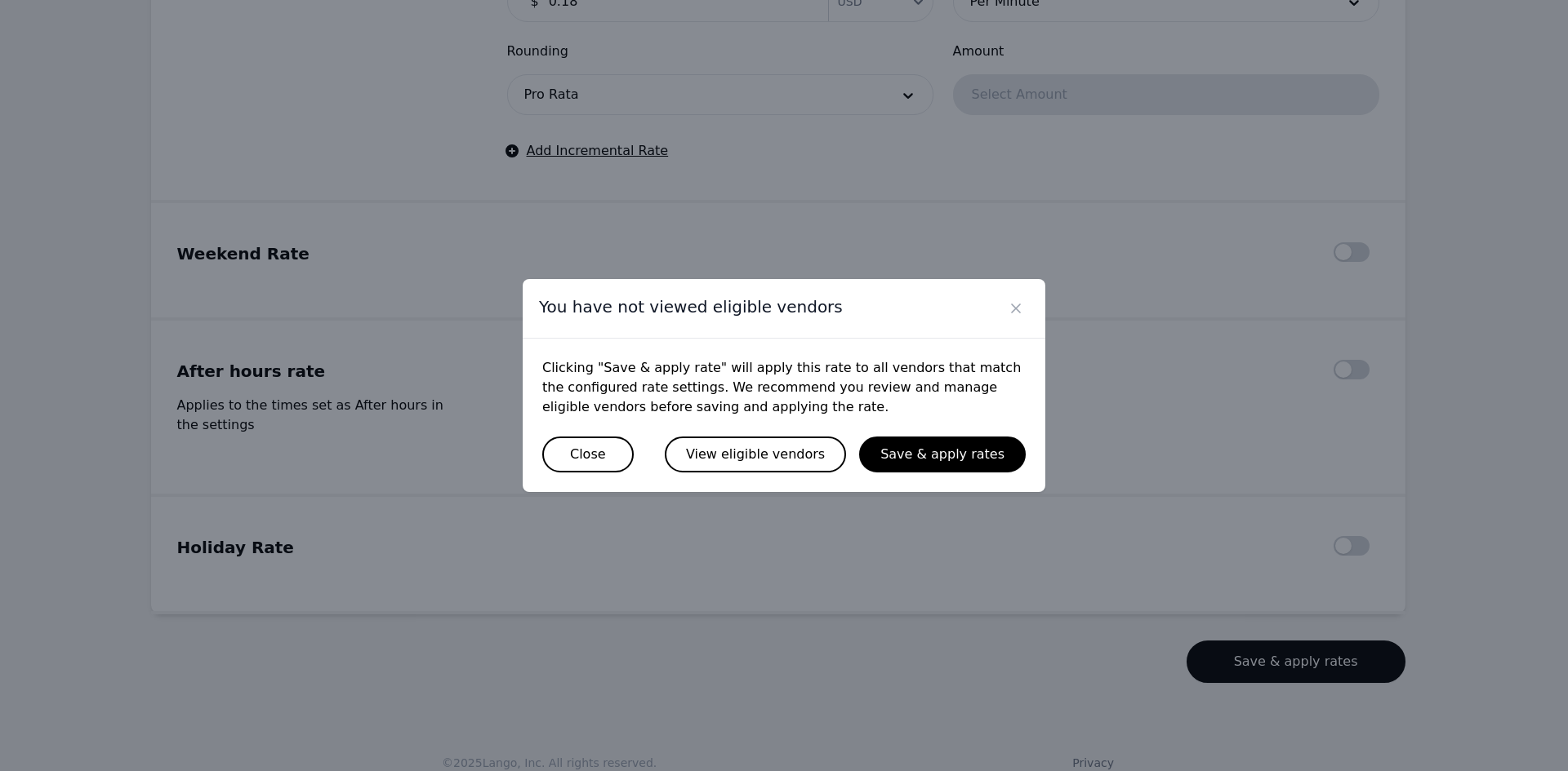
click at [763, 429] on div "Clicking "Save & apply rate" will apply this rate to all vendors that match the…" at bounding box center [784, 415] width 484 height 115
click at [760, 452] on button "View eligible vendors" at bounding box center [755, 454] width 182 height 36
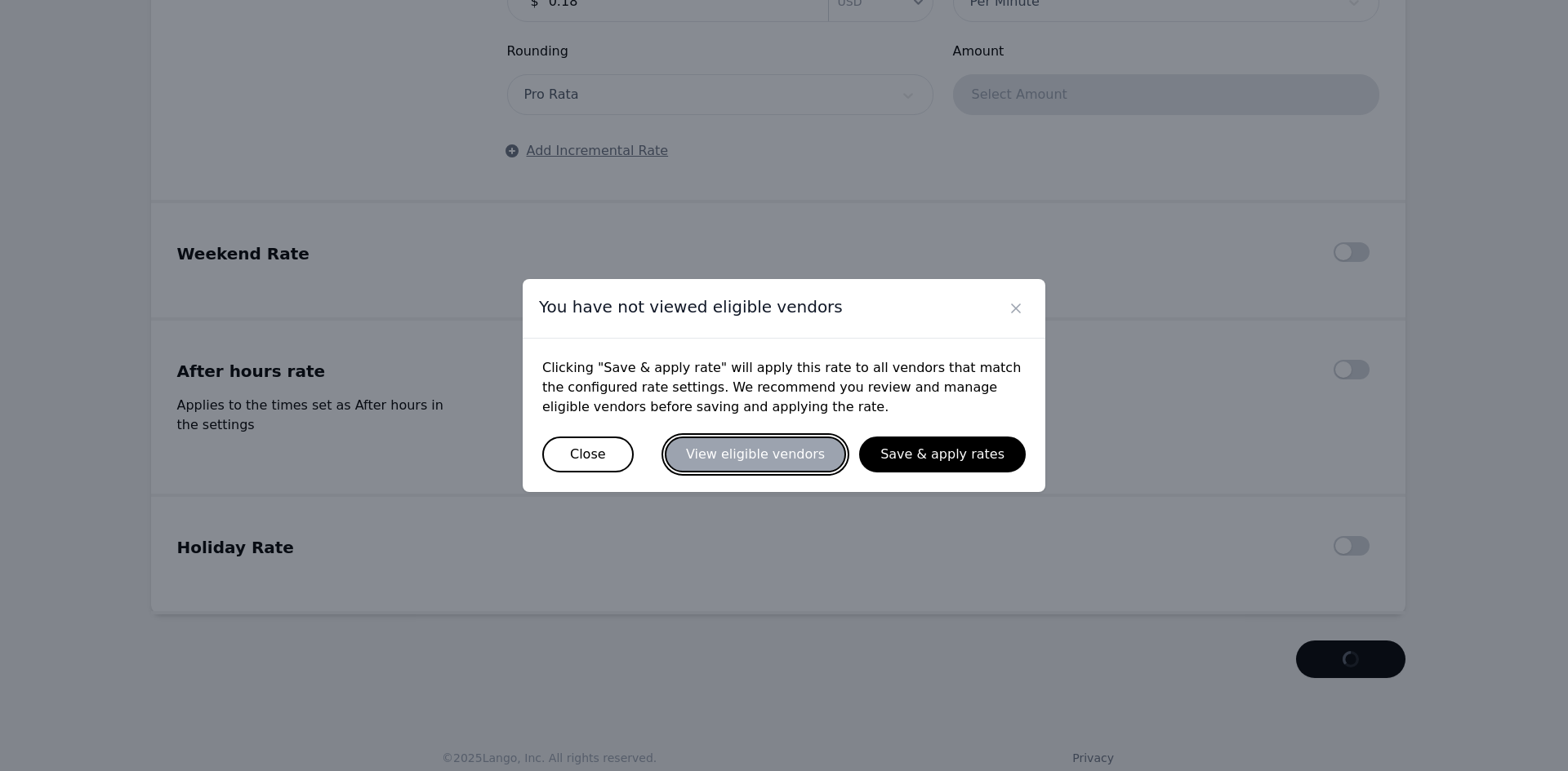
scroll to position [1233, 0]
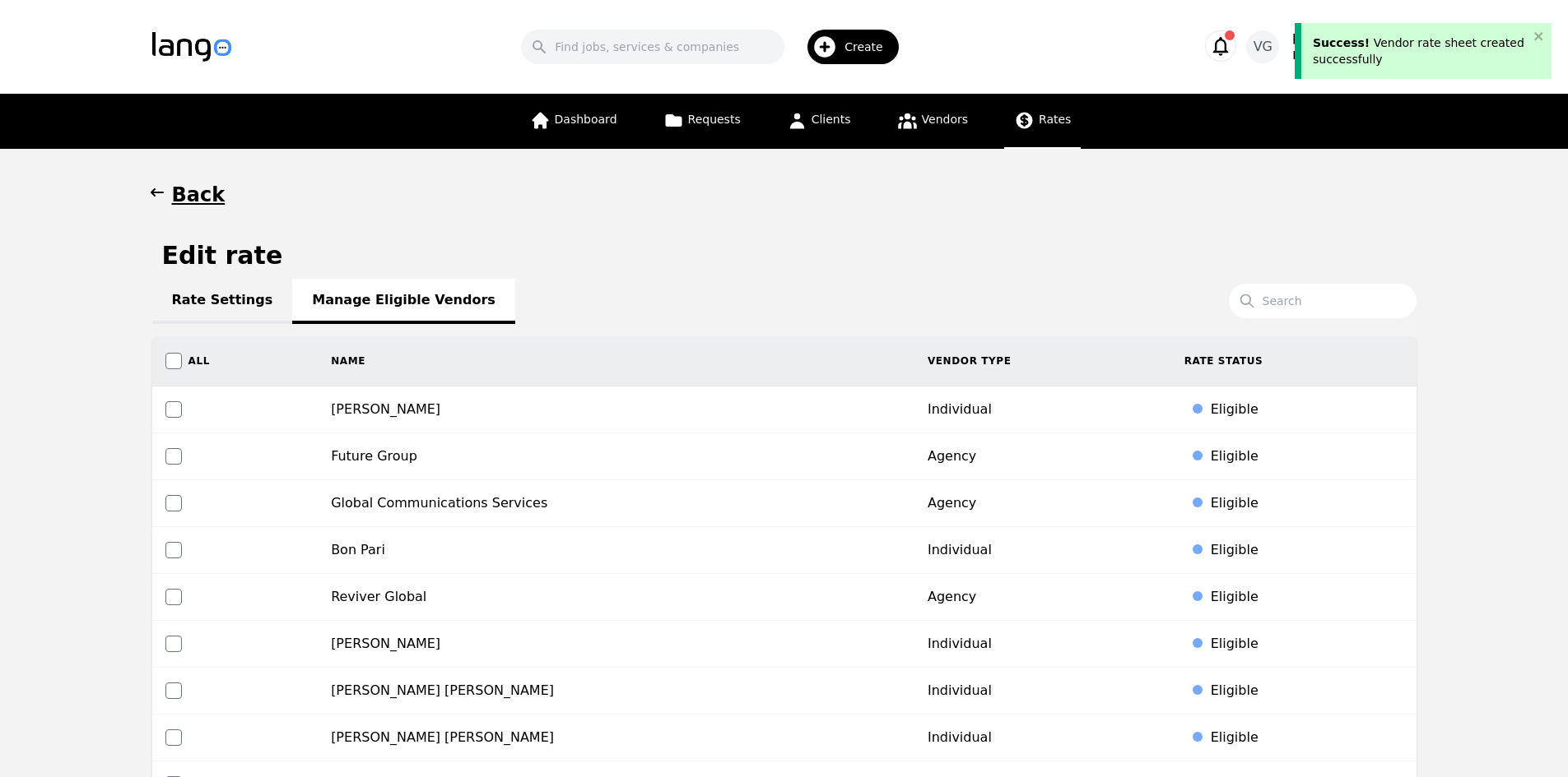
click at [1243, 317] on div "Rate Settings Manage Eligible Vendors Search All Name Vendor Type Rate Status […" at bounding box center [784, 701] width 1264 height 822
click at [1283, 307] on input "Search" at bounding box center [1323, 300] width 188 height 35
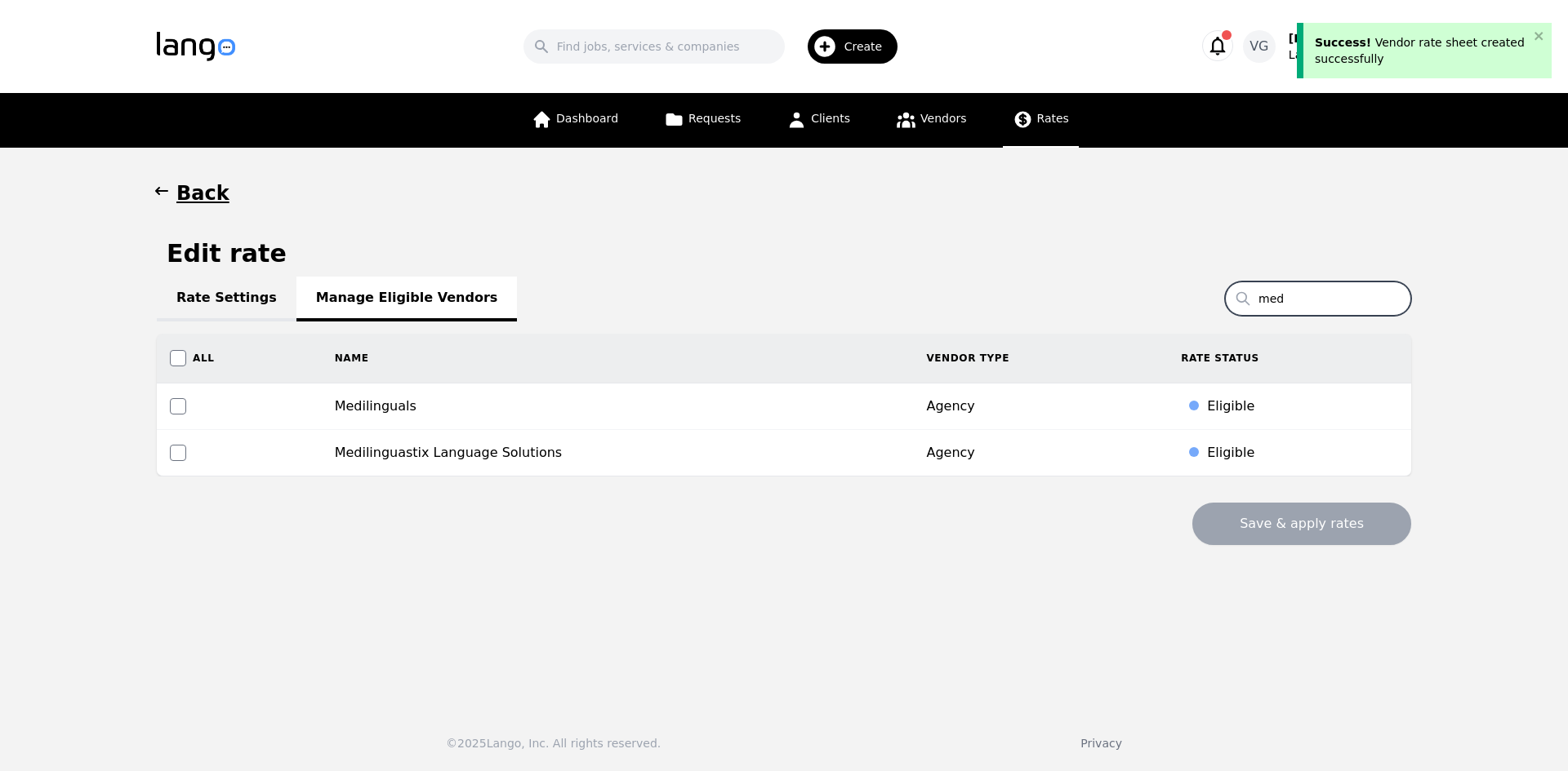
type input "med"
click at [171, 408] on input "checkbox" at bounding box center [178, 407] width 17 height 17
checkbox input "true"
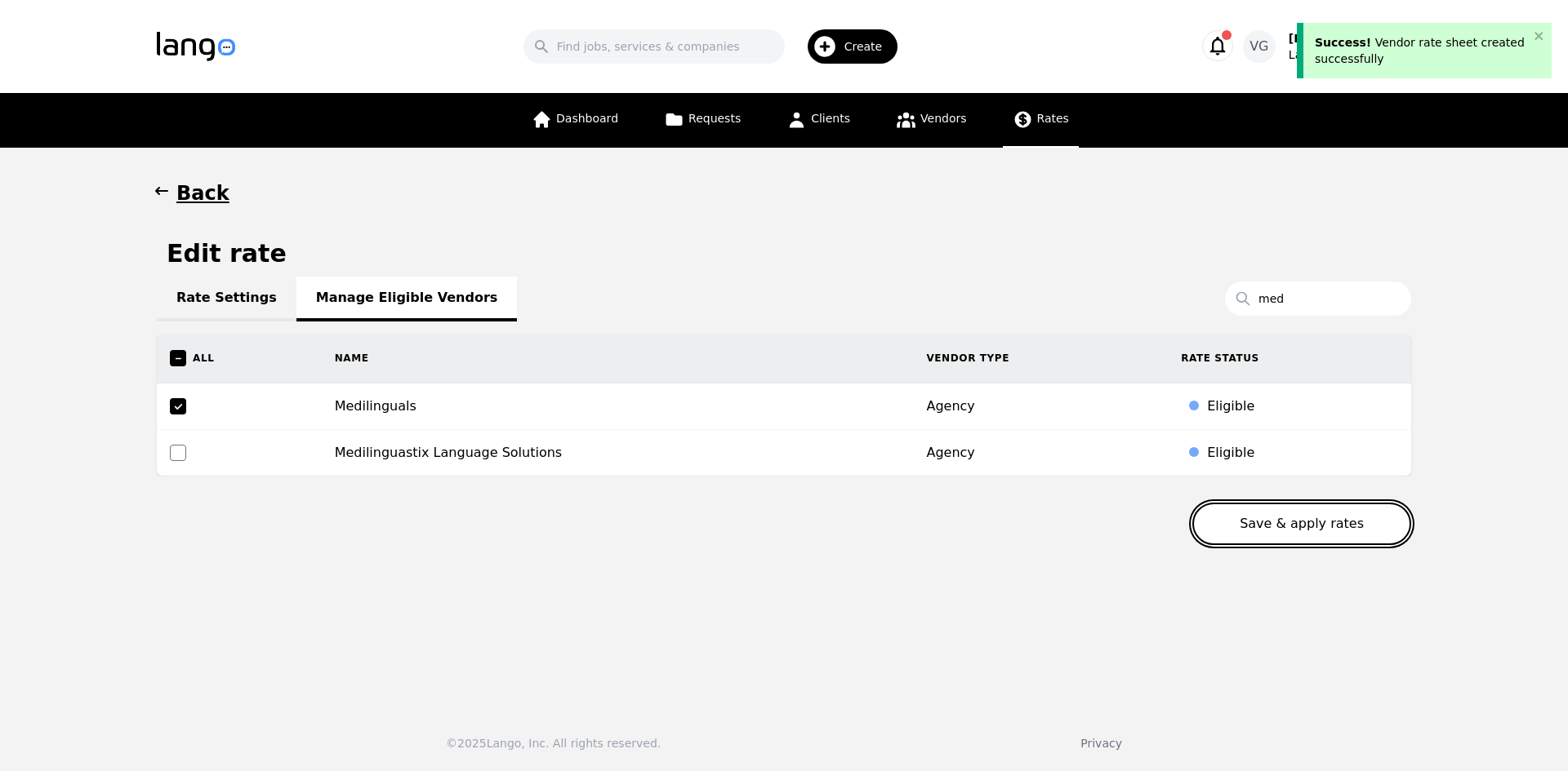
click at [1263, 512] on button "Save & apply rates" at bounding box center [1302, 524] width 219 height 43
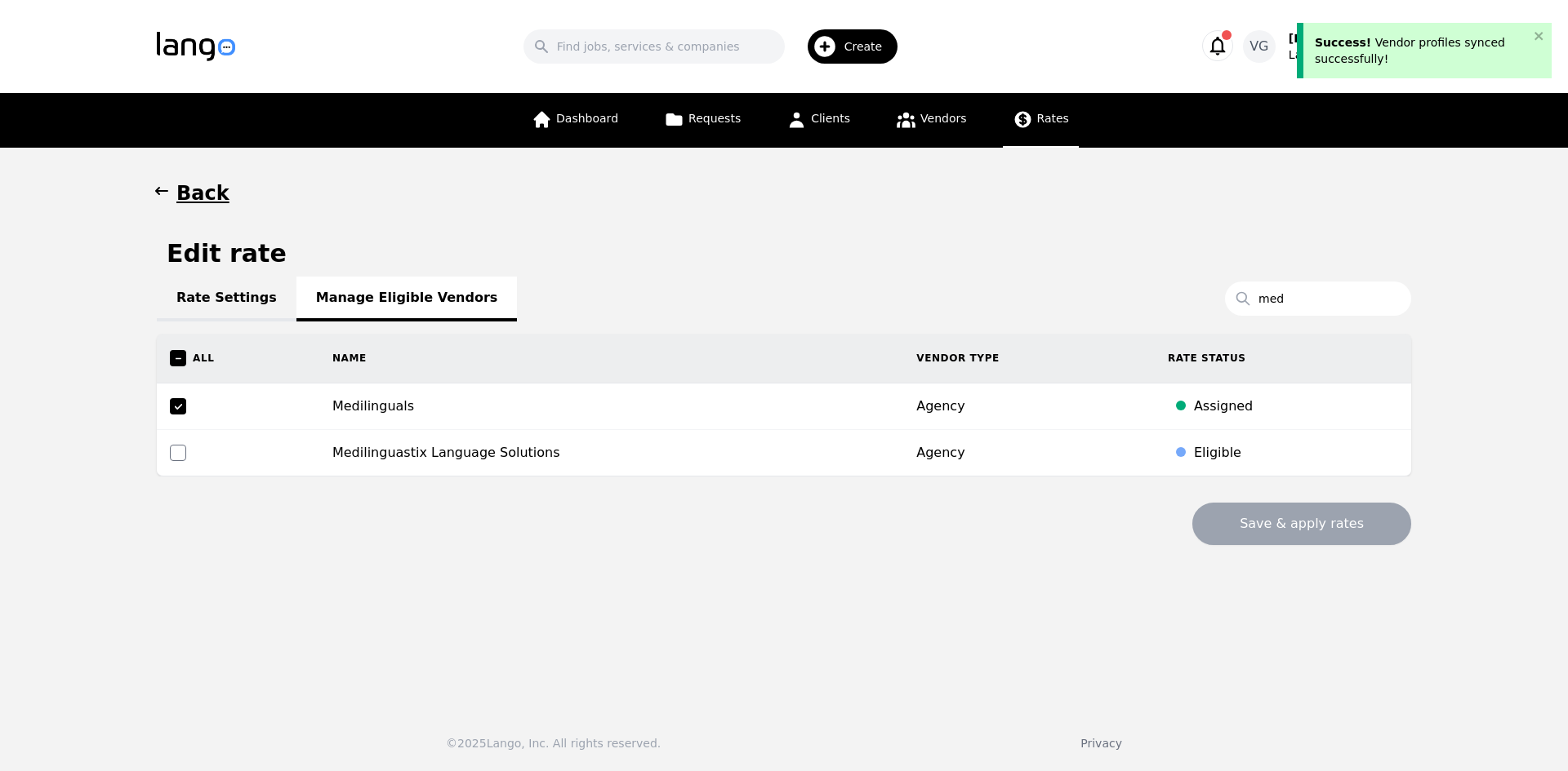
click at [222, 298] on link "Rate Settings" at bounding box center [226, 299] width 140 height 45
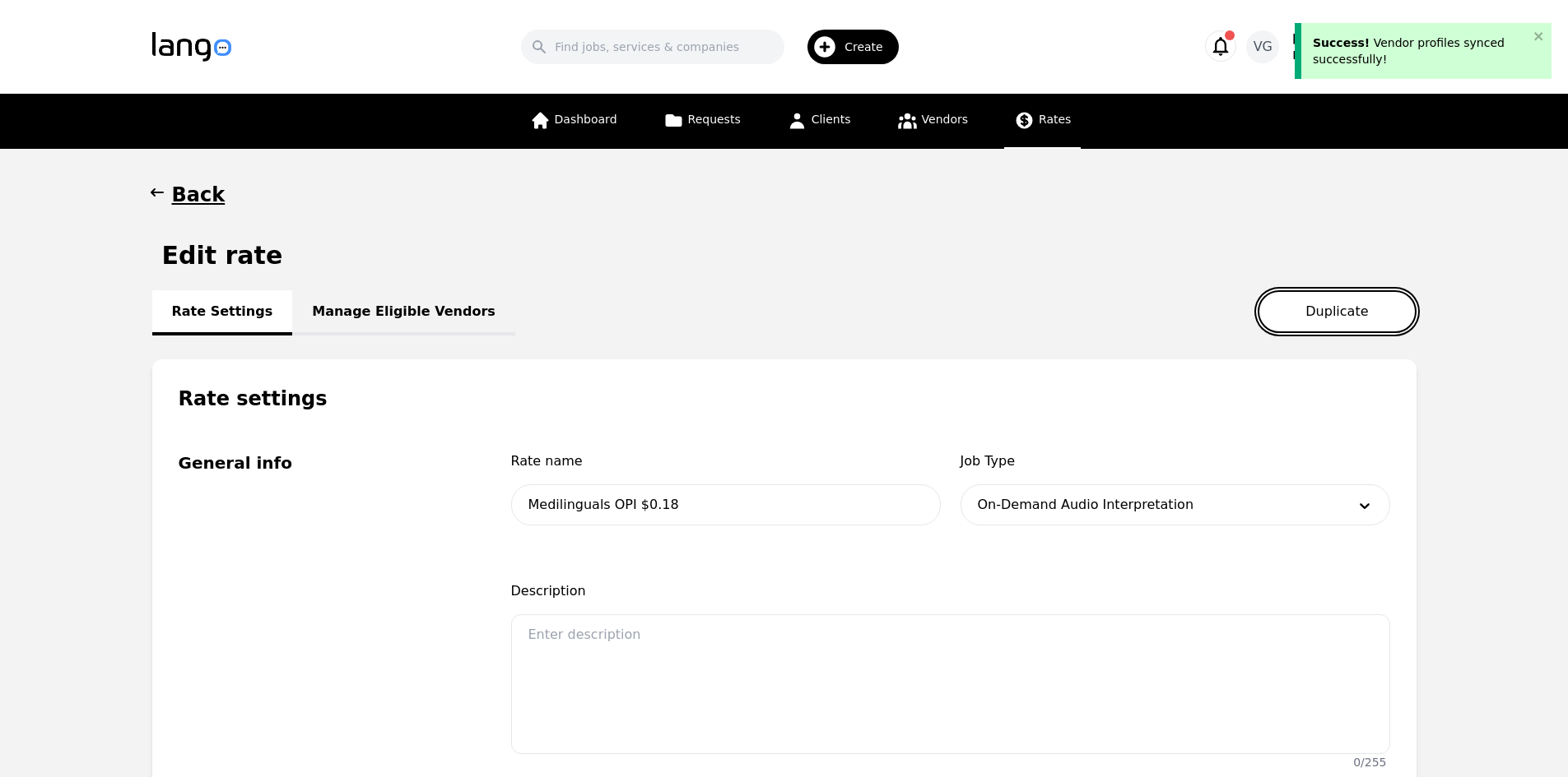
click at [1323, 311] on button "Duplicate" at bounding box center [1336, 312] width 158 height 43
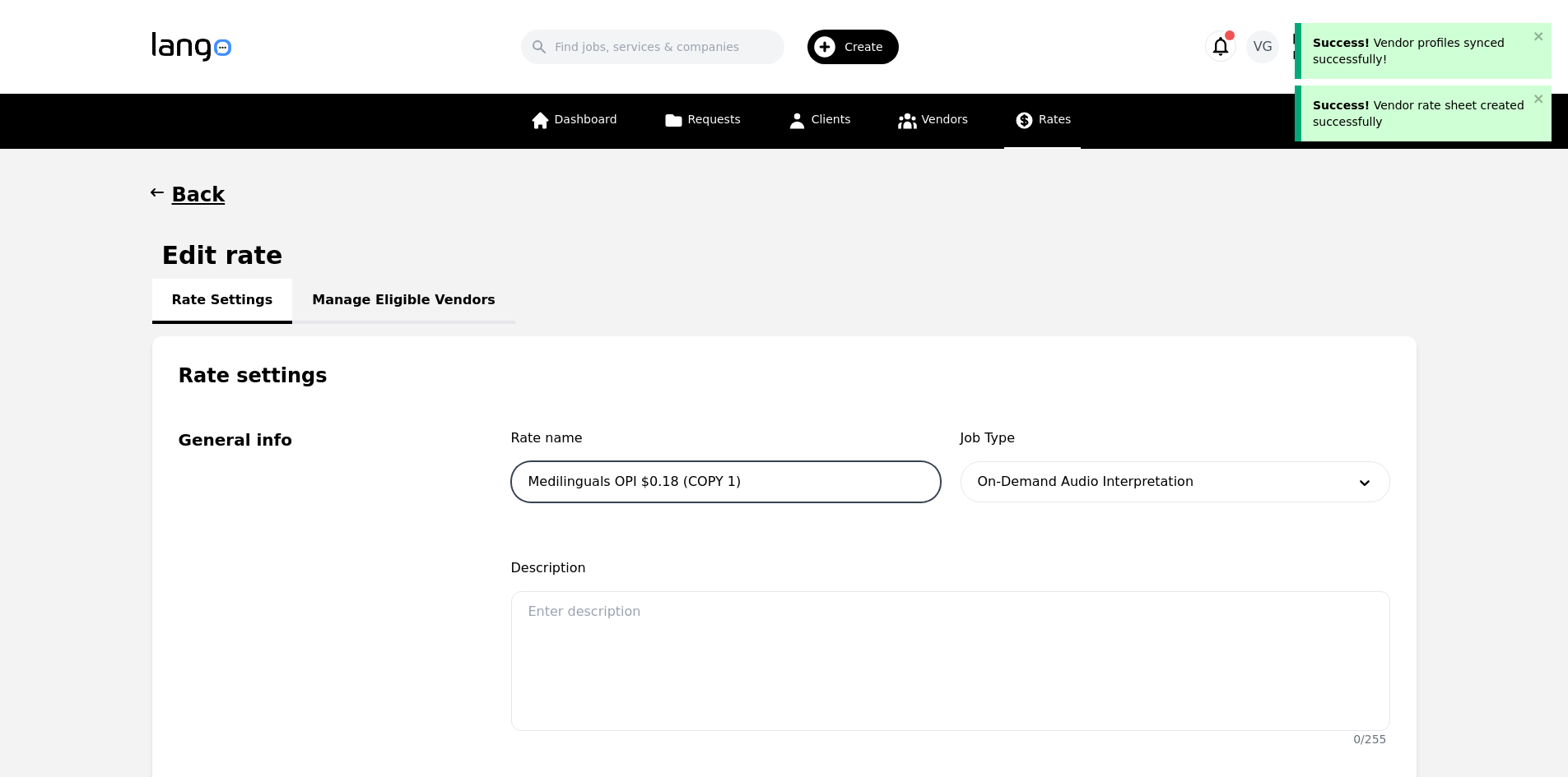
click at [623, 480] on input "Medilinguals OPI $0.18 (COPY 1)" at bounding box center [726, 482] width 430 height 41
drag, startPoint x: 715, startPoint y: 483, endPoint x: 664, endPoint y: 490, distance: 51.5
click at [664, 490] on input "Medilinguals VRI $0.18 (COPY 1)" at bounding box center [726, 482] width 430 height 41
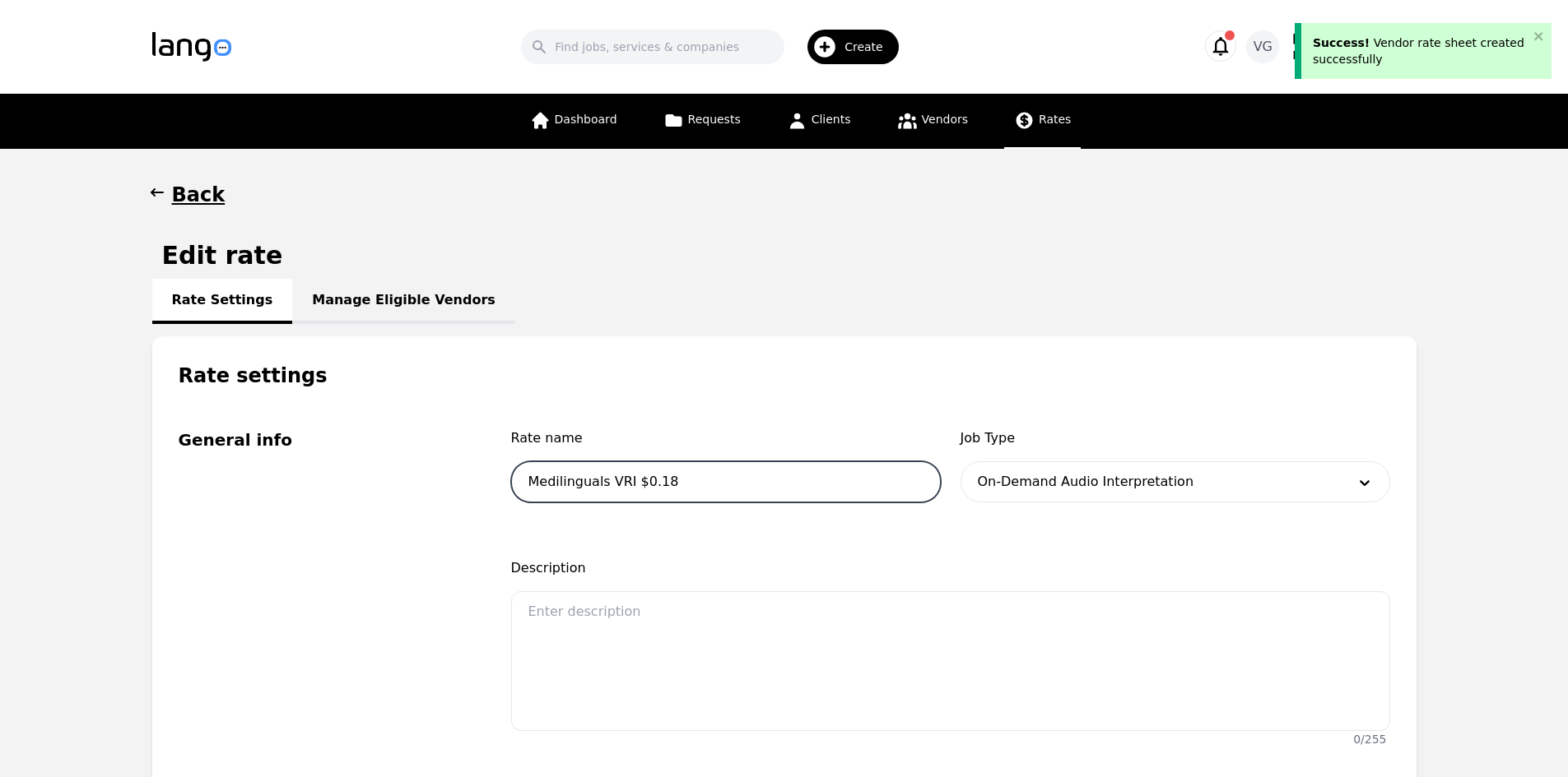
type input "Medilinguals VRI $0.18"
click at [1083, 486] on div at bounding box center [1150, 482] width 378 height 39
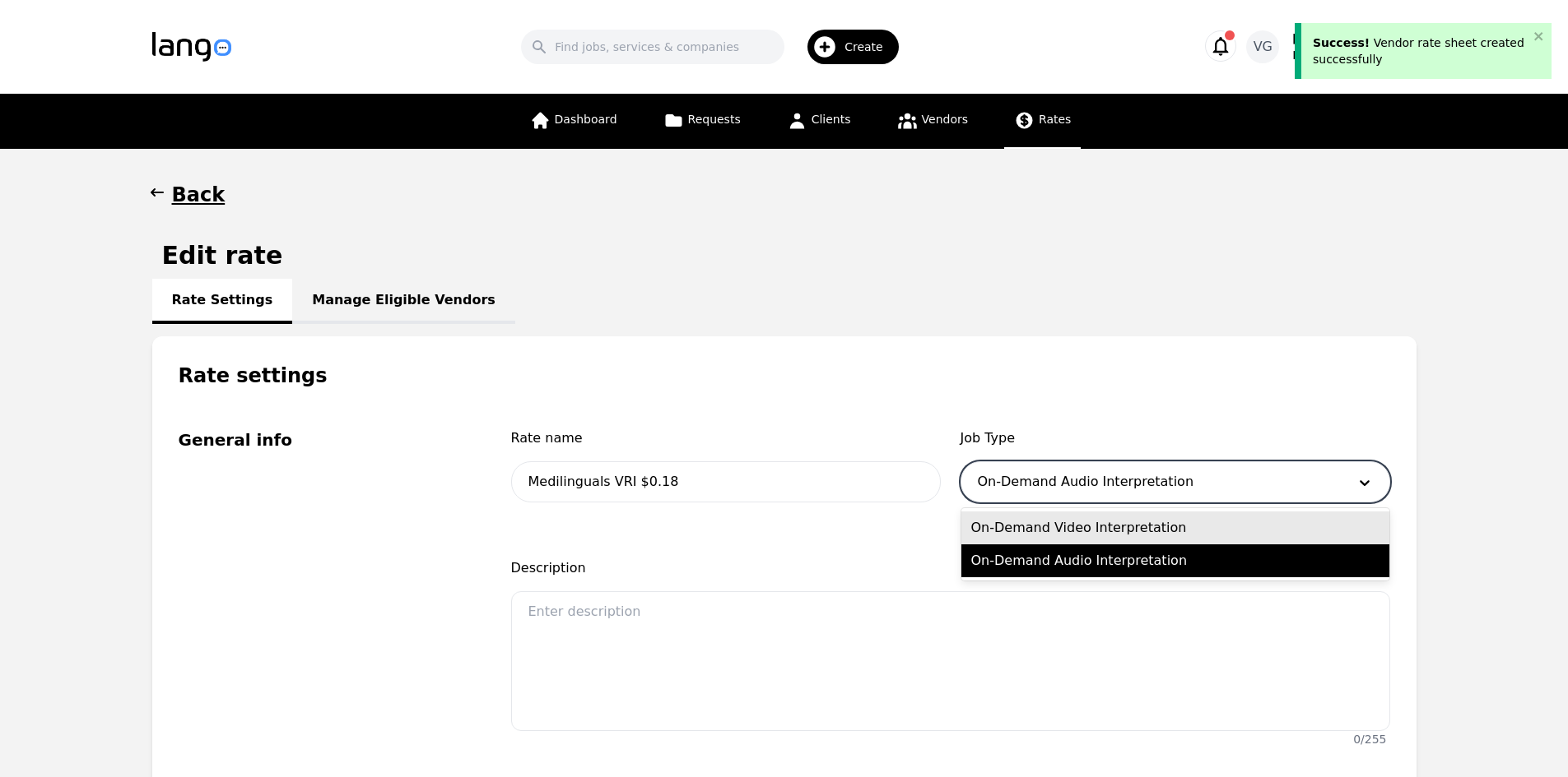
click at [1083, 528] on div "On-Demand Video Interpretation" at bounding box center [1176, 527] width 428 height 33
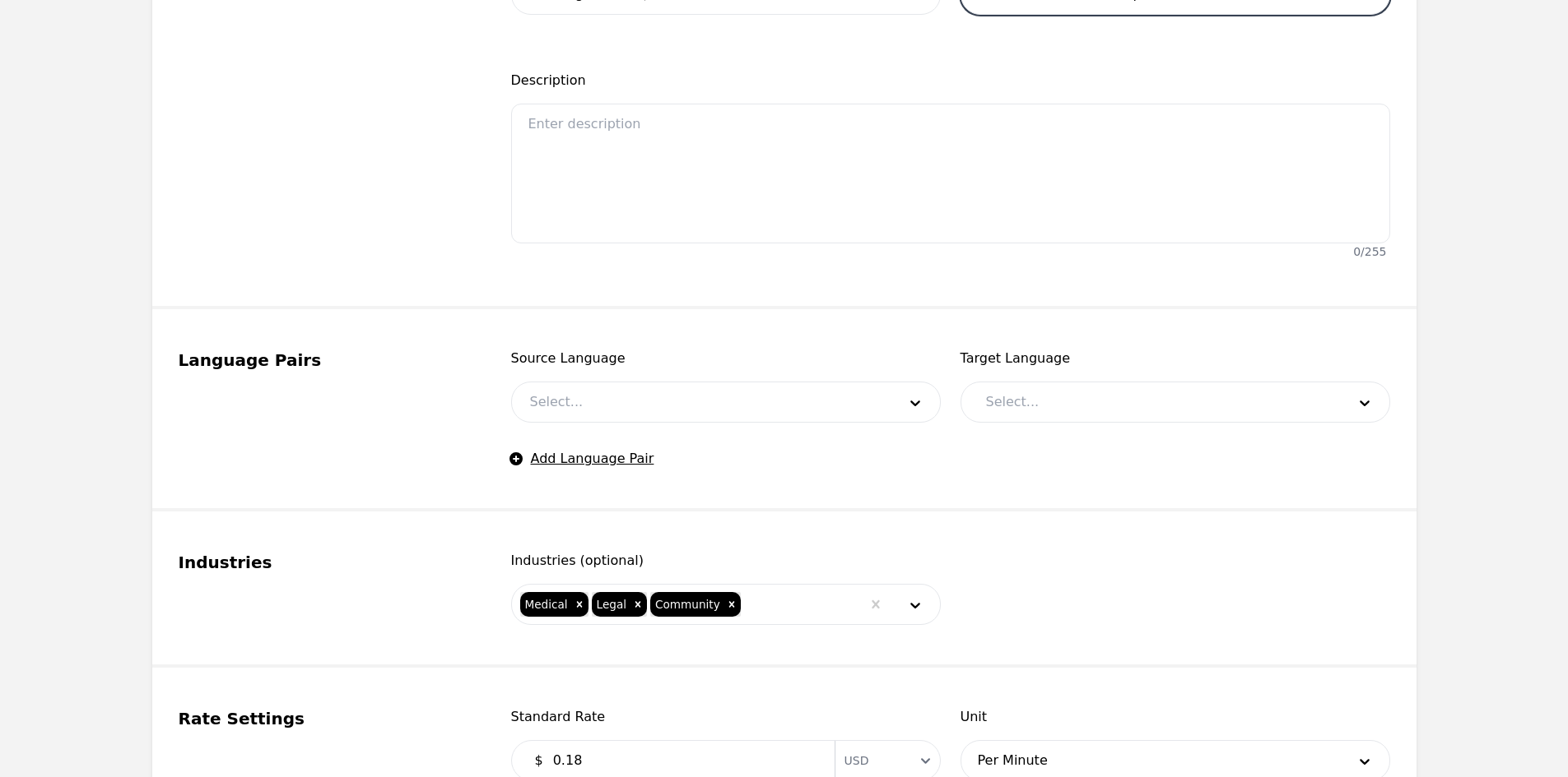
scroll to position [494, 0]
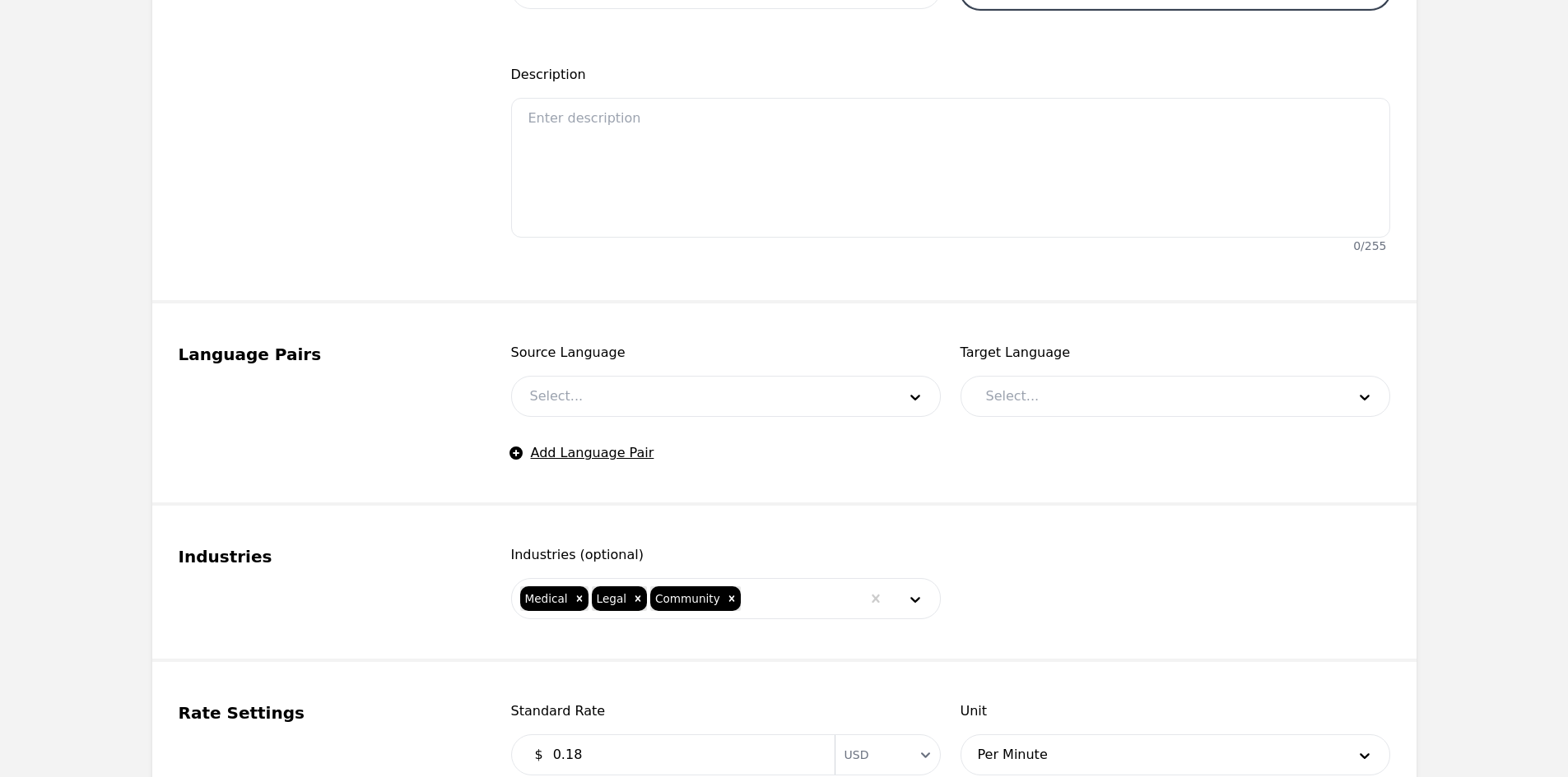
click at [701, 405] on div at bounding box center [700, 396] width 378 height 39
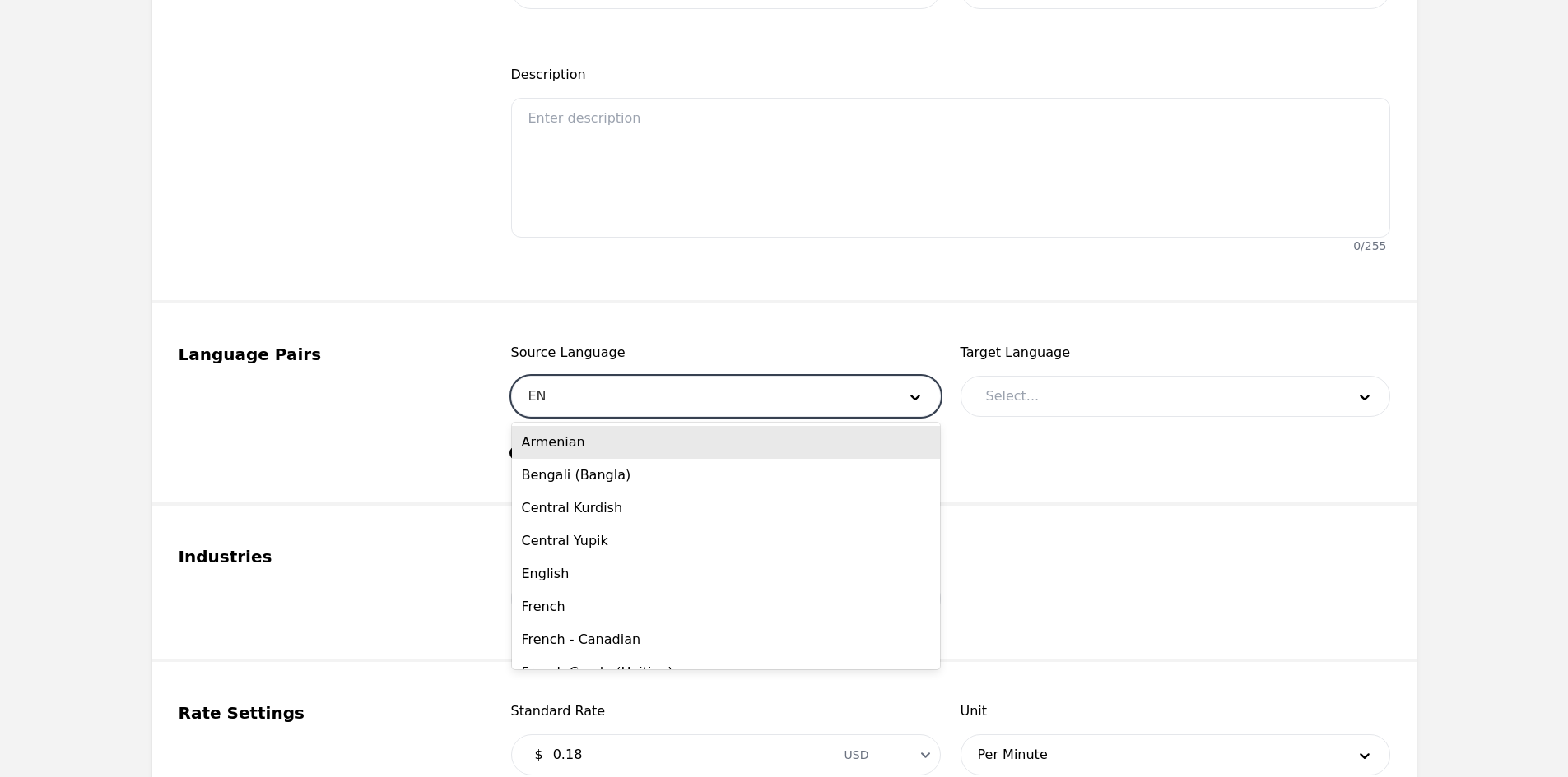
type input "ENG"
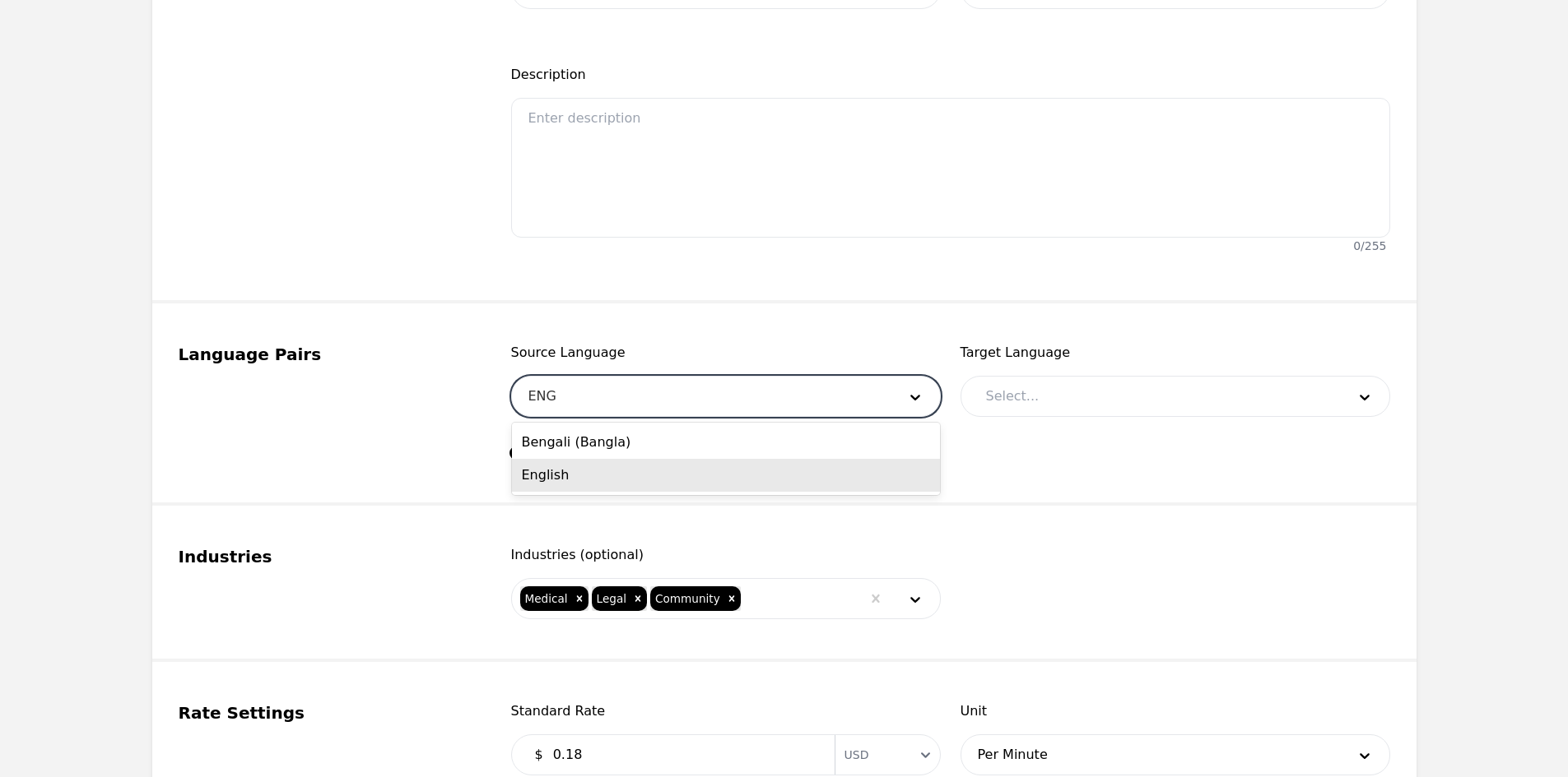
click at [629, 474] on div "English" at bounding box center [726, 475] width 428 height 33
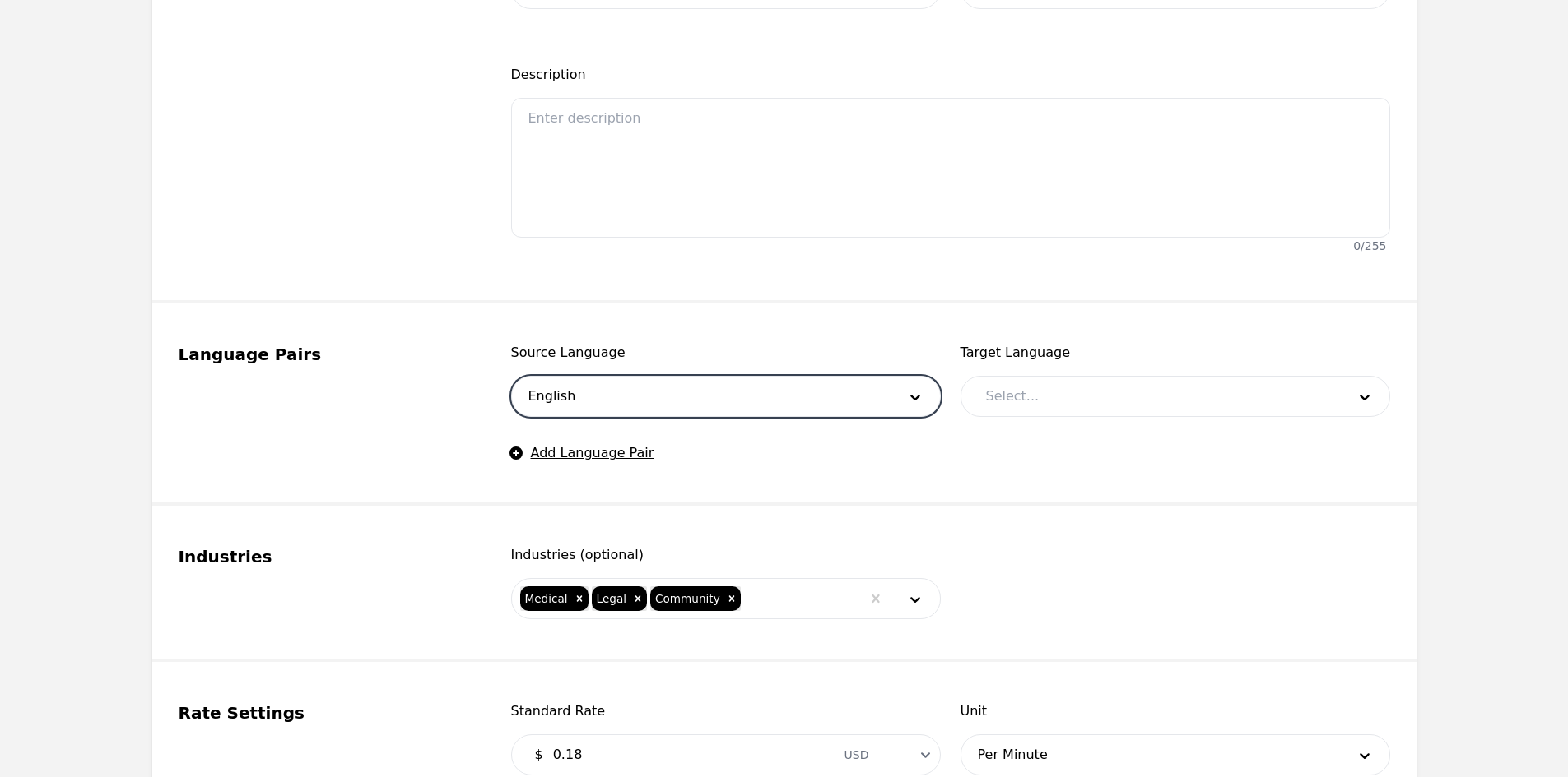
click at [1009, 401] on div at bounding box center [1154, 396] width 372 height 39
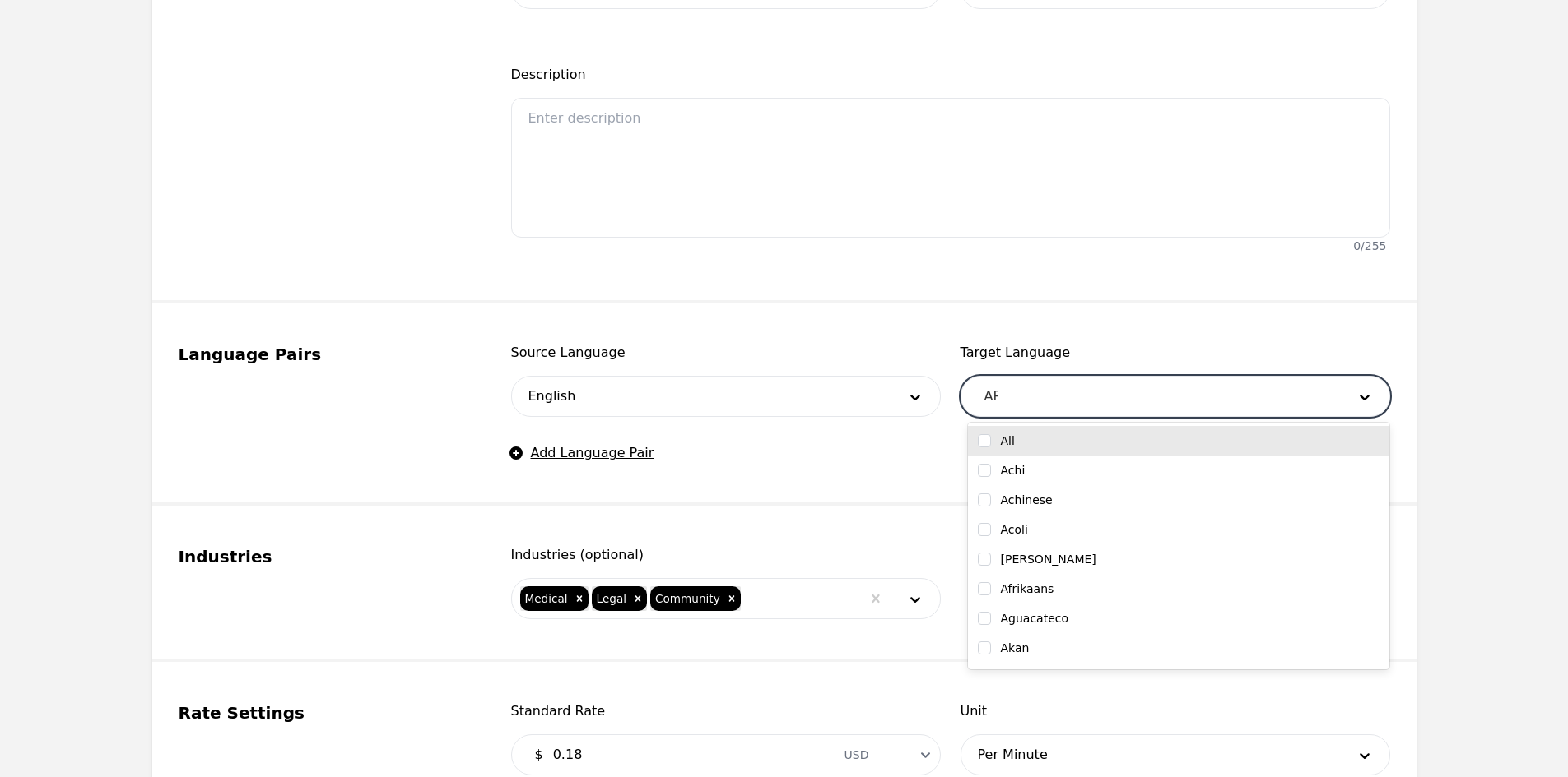
type input "ARA"
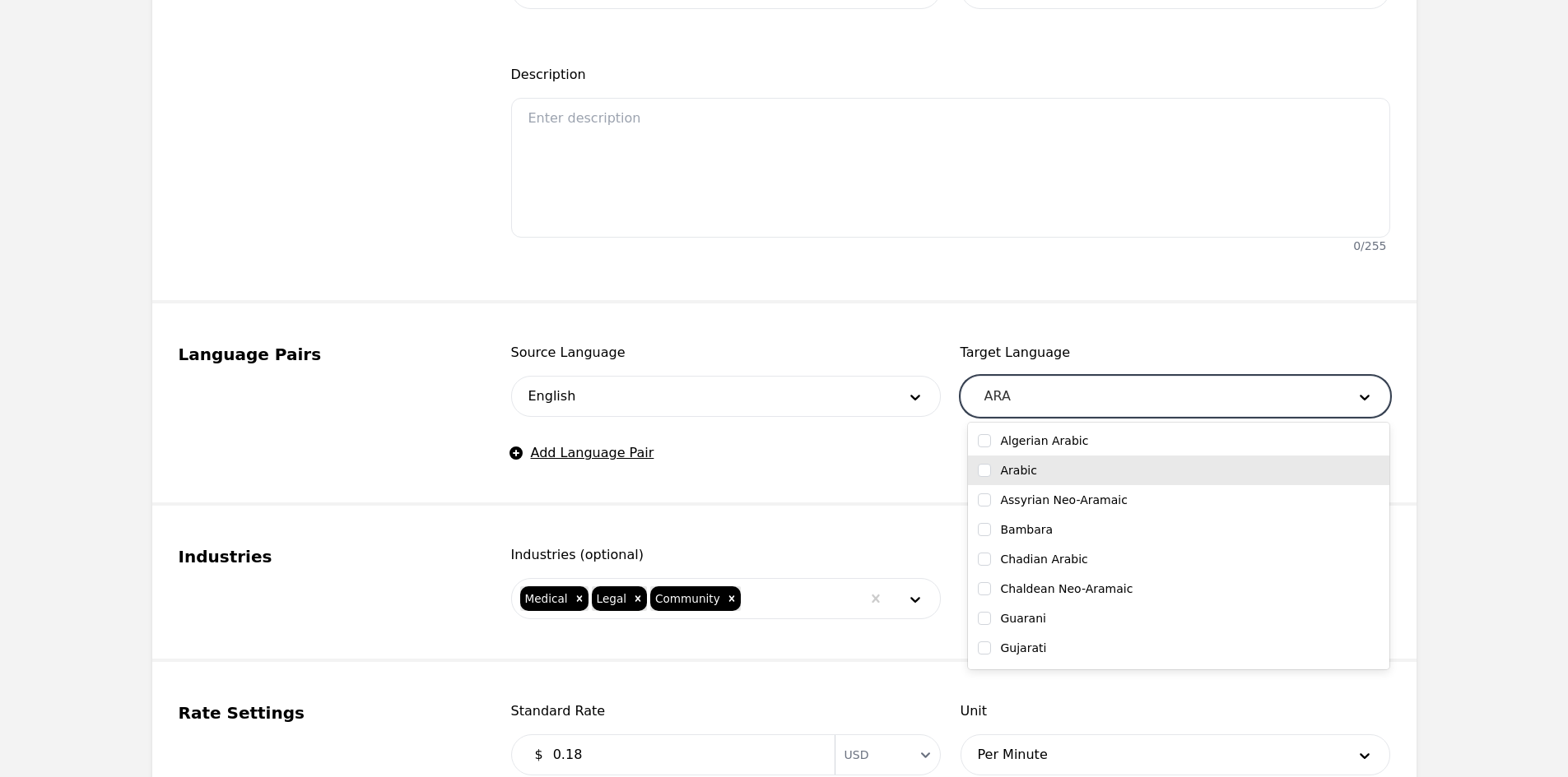
click at [1042, 466] on div "Arabic" at bounding box center [1178, 471] width 402 height 17
checkbox input "true"
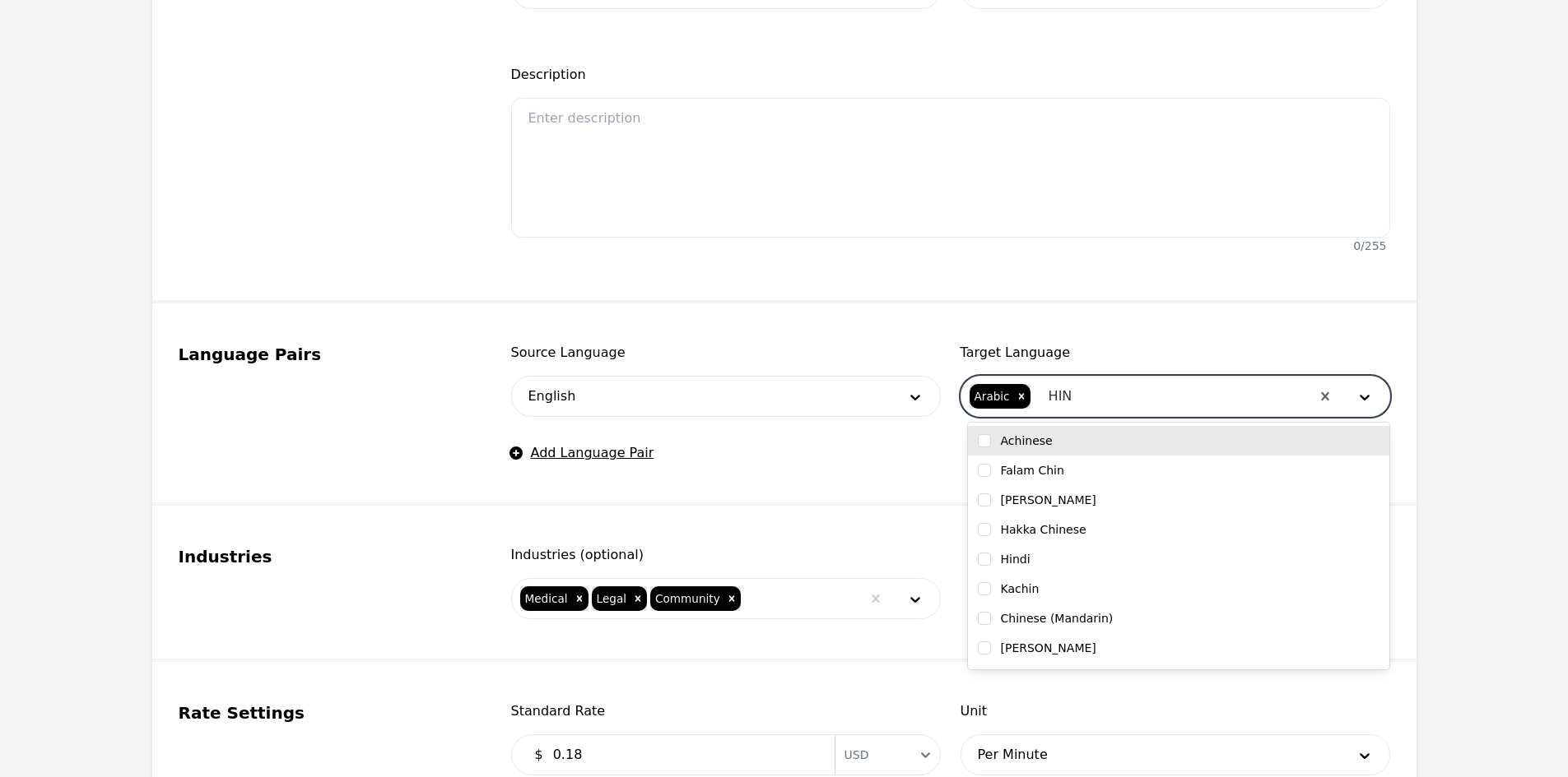
type input "HIND"
click at [1052, 443] on div "Hindi" at bounding box center [1178, 441] width 402 height 17
checkbox input "true"
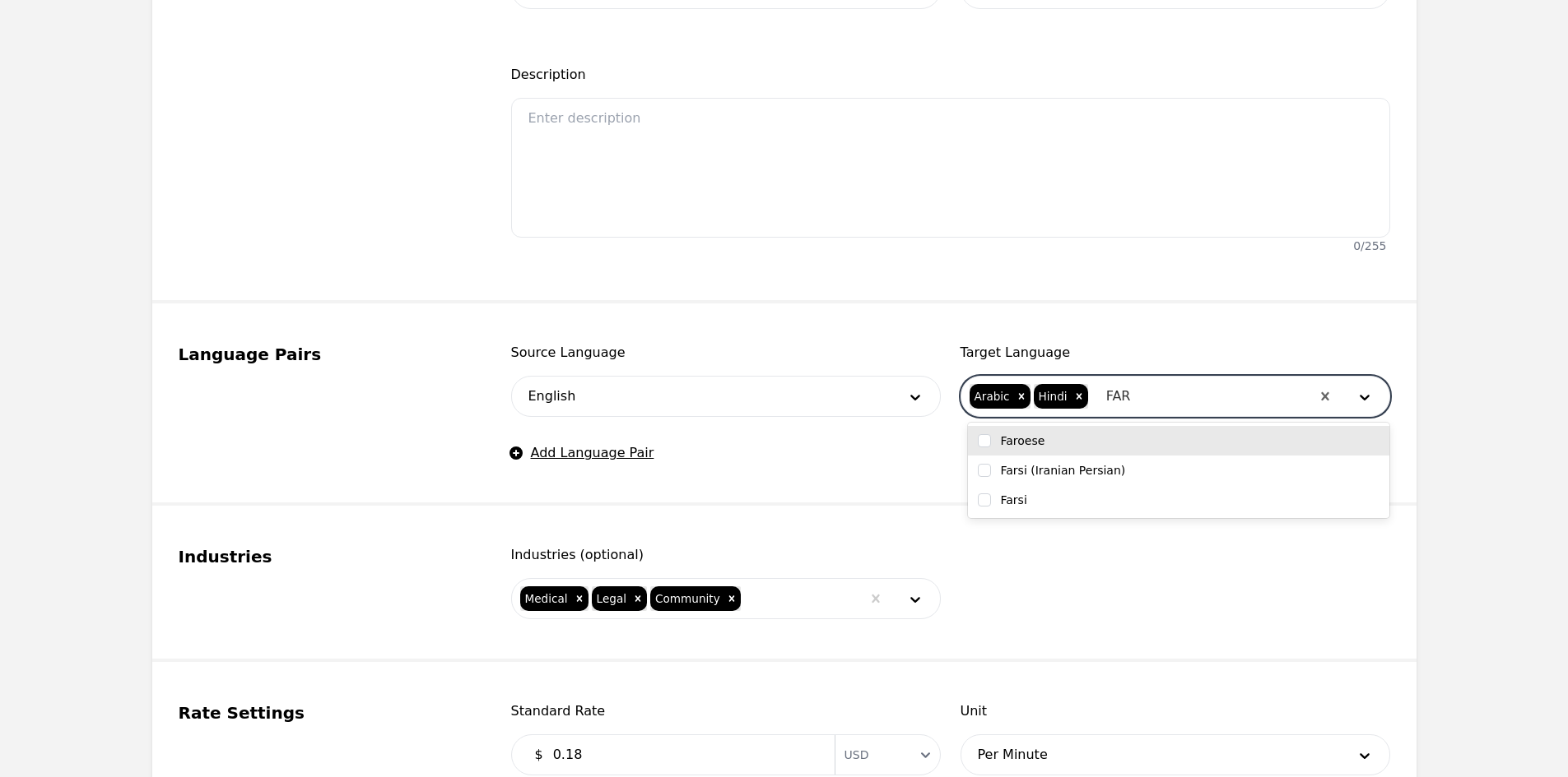
type input "FARS"
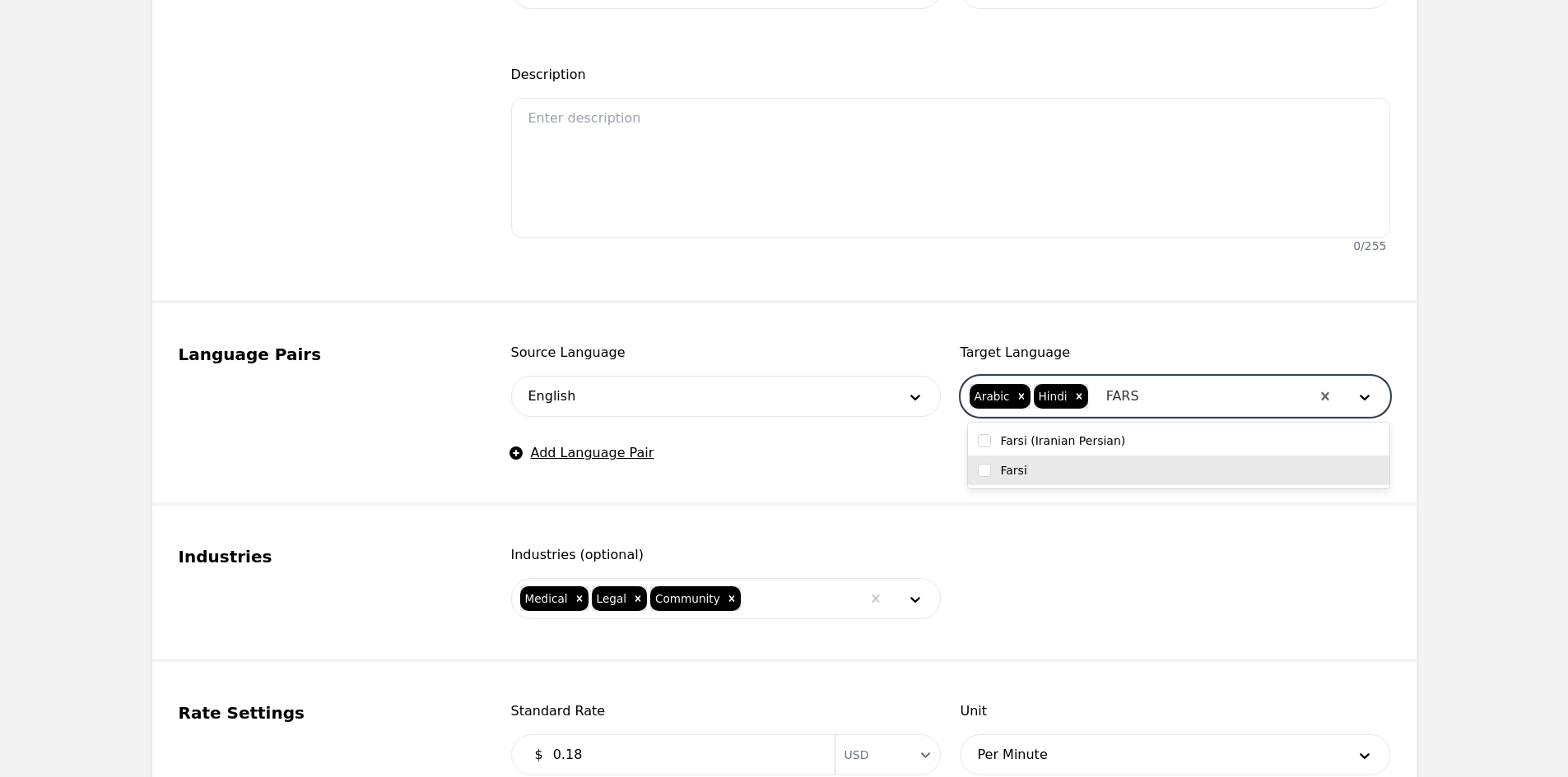
click at [1043, 476] on div "Farsi" at bounding box center [1178, 471] width 402 height 17
checkbox input "true"
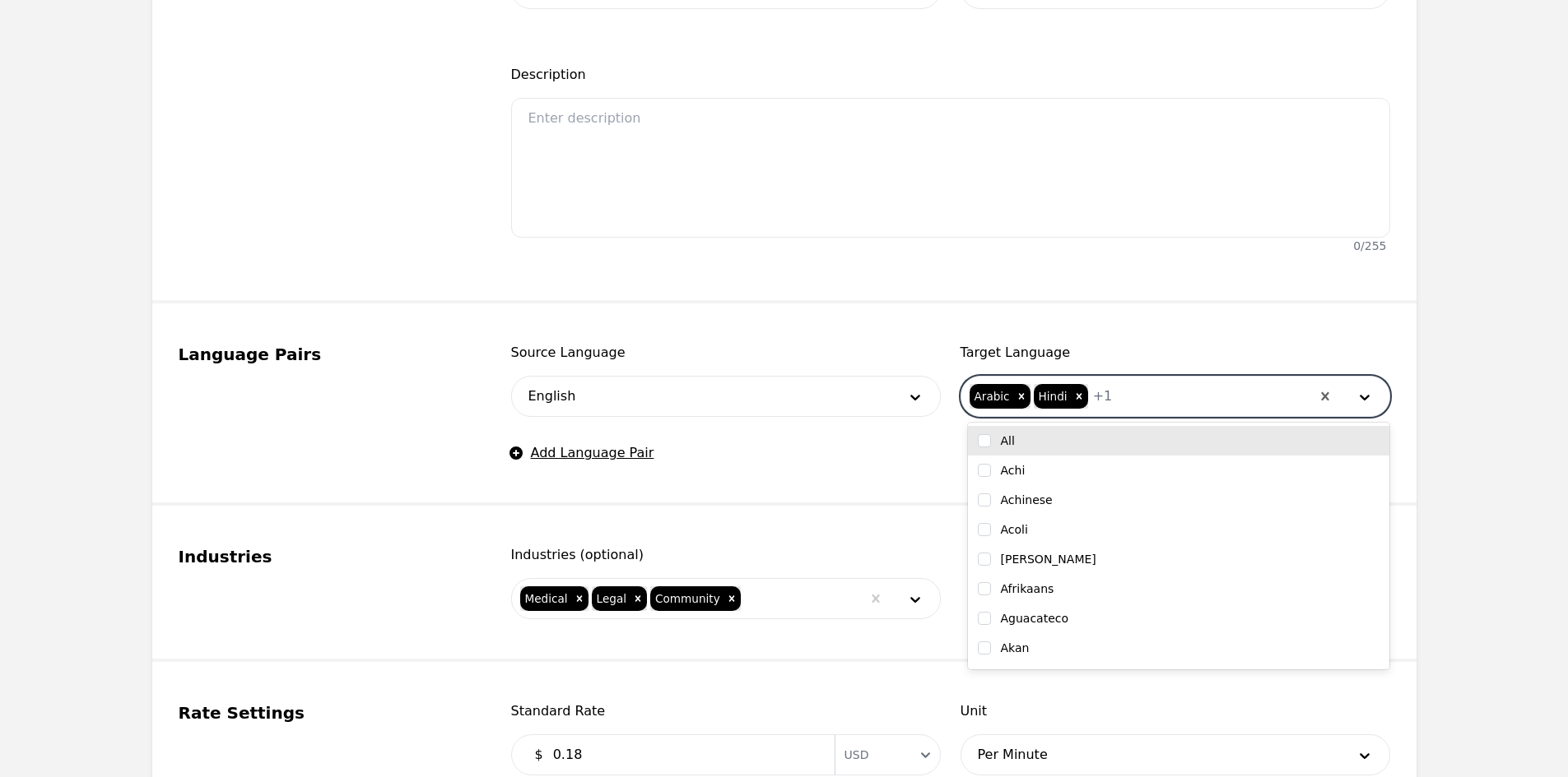
click at [1147, 396] on div at bounding box center [1210, 396] width 197 height 39
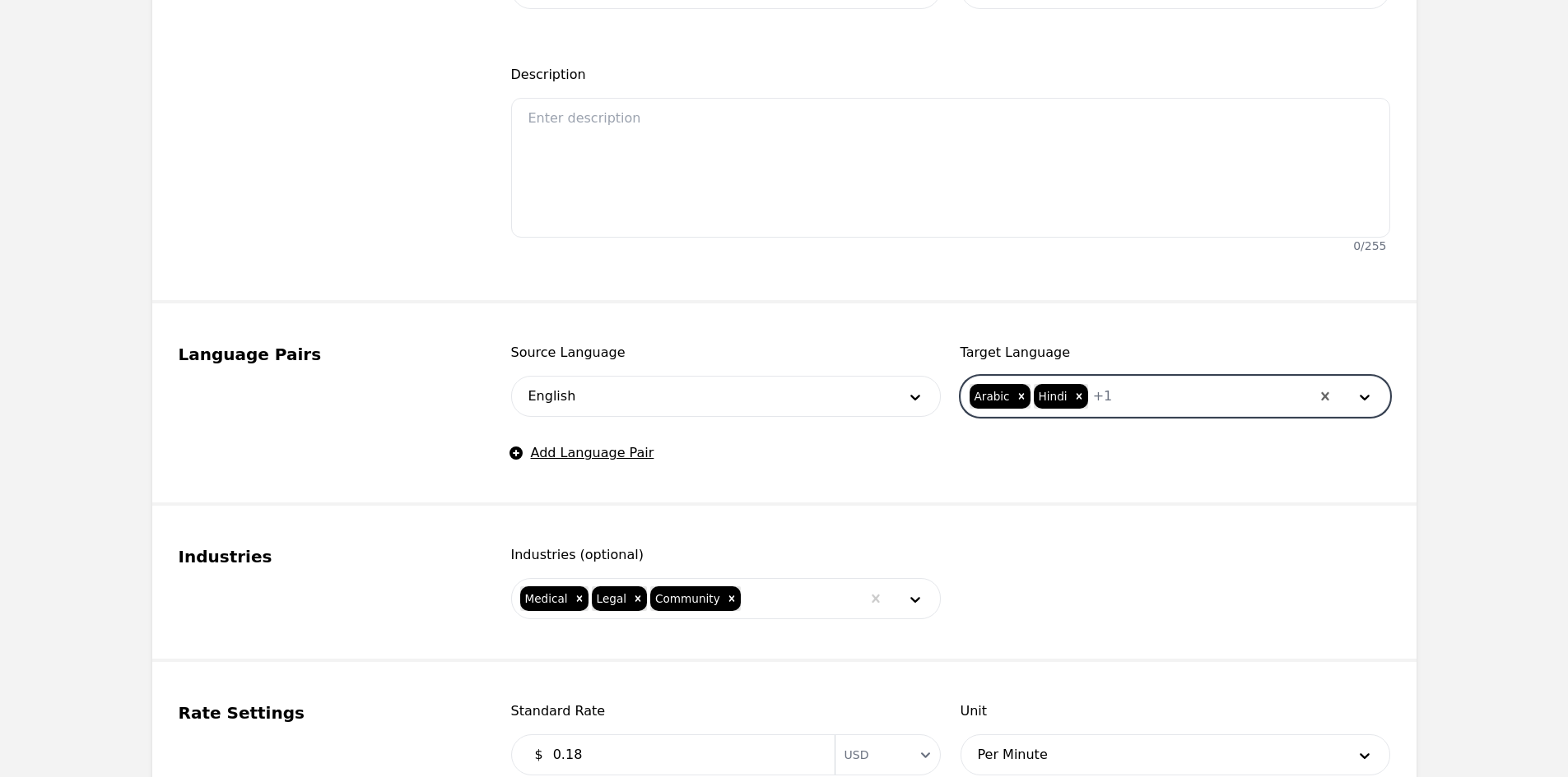
click at [1123, 403] on div at bounding box center [1210, 396] width 197 height 39
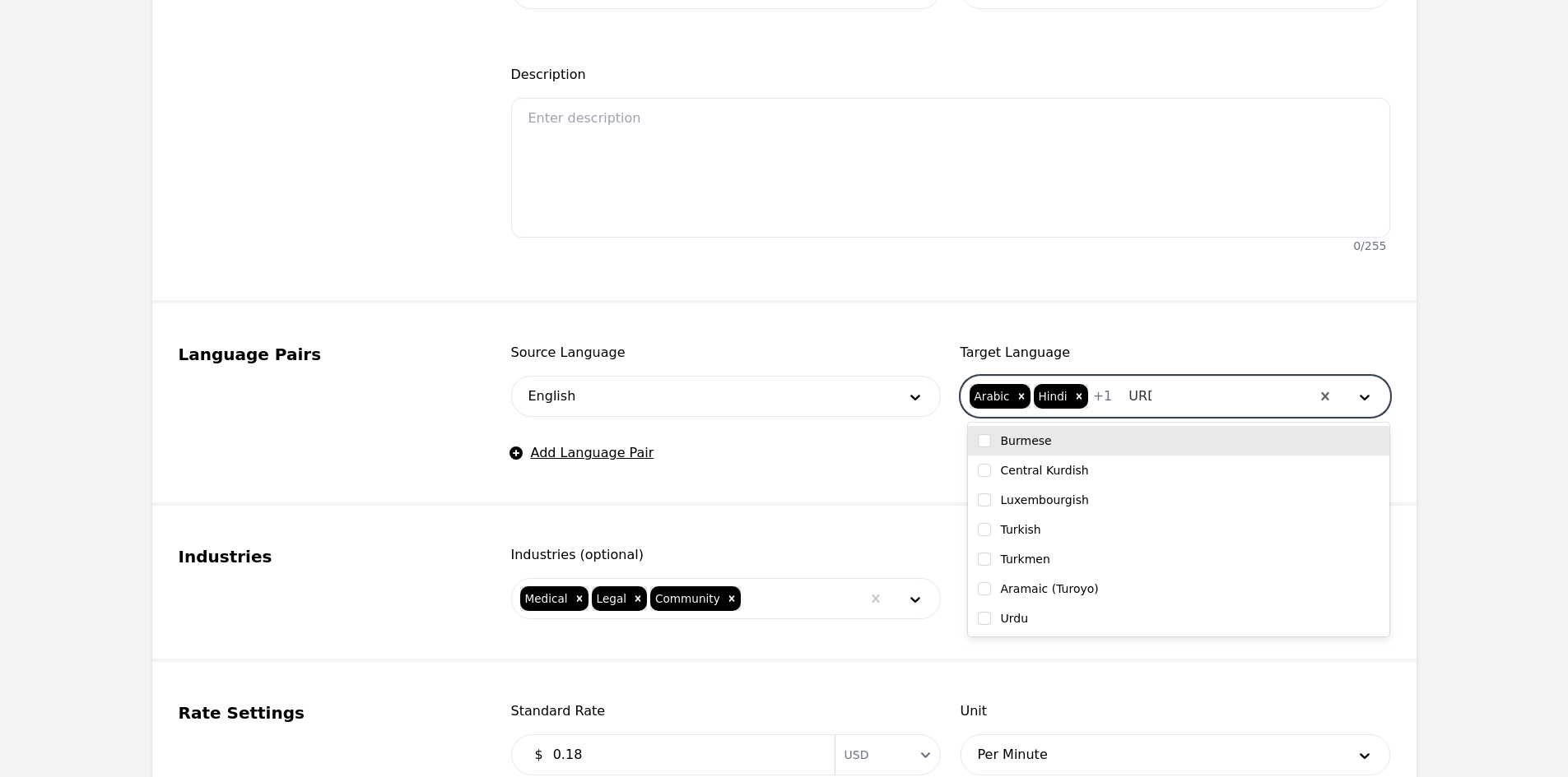
type input "URDU"
click at [1102, 447] on div "Urdu" at bounding box center [1178, 441] width 402 height 17
checkbox input "true"
type input "VI"
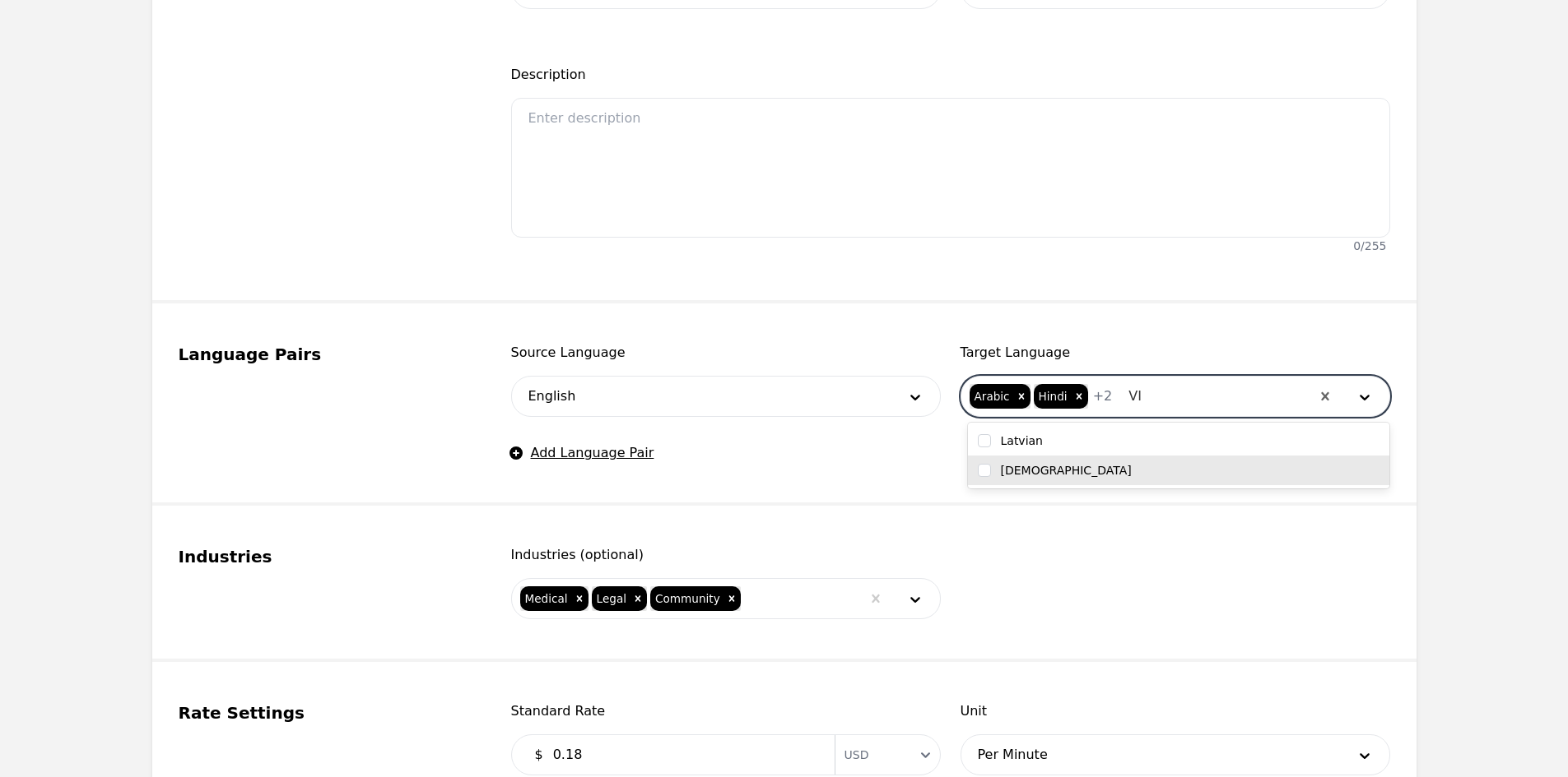
click at [1019, 465] on label "[DEMOGRAPHIC_DATA]" at bounding box center [1066, 471] width 131 height 17
checkbox input "true"
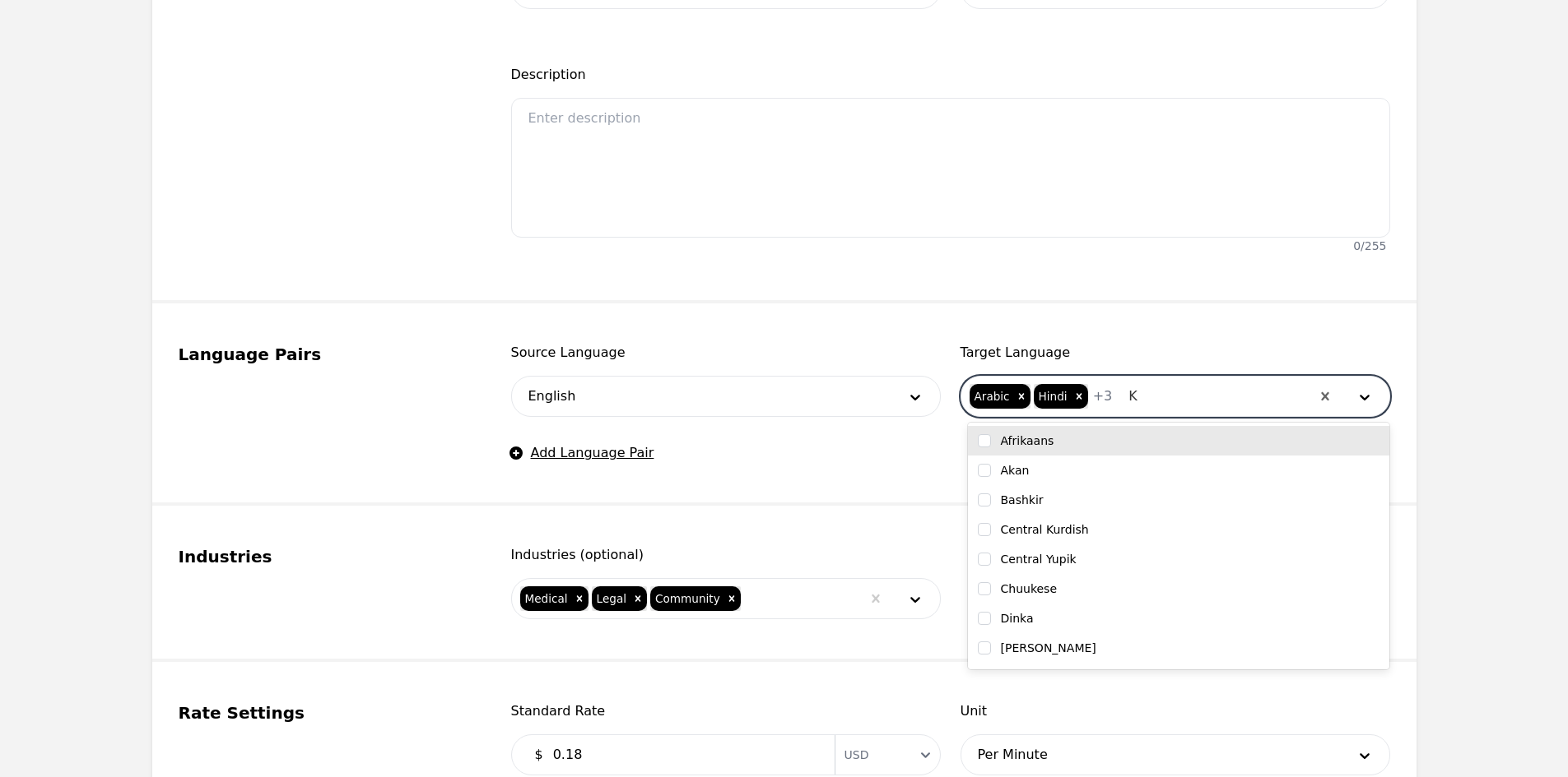
type input "K'"
click at [1168, 443] on div "Quiche / K'iche'" at bounding box center [1178, 441] width 402 height 17
checkbox input "true"
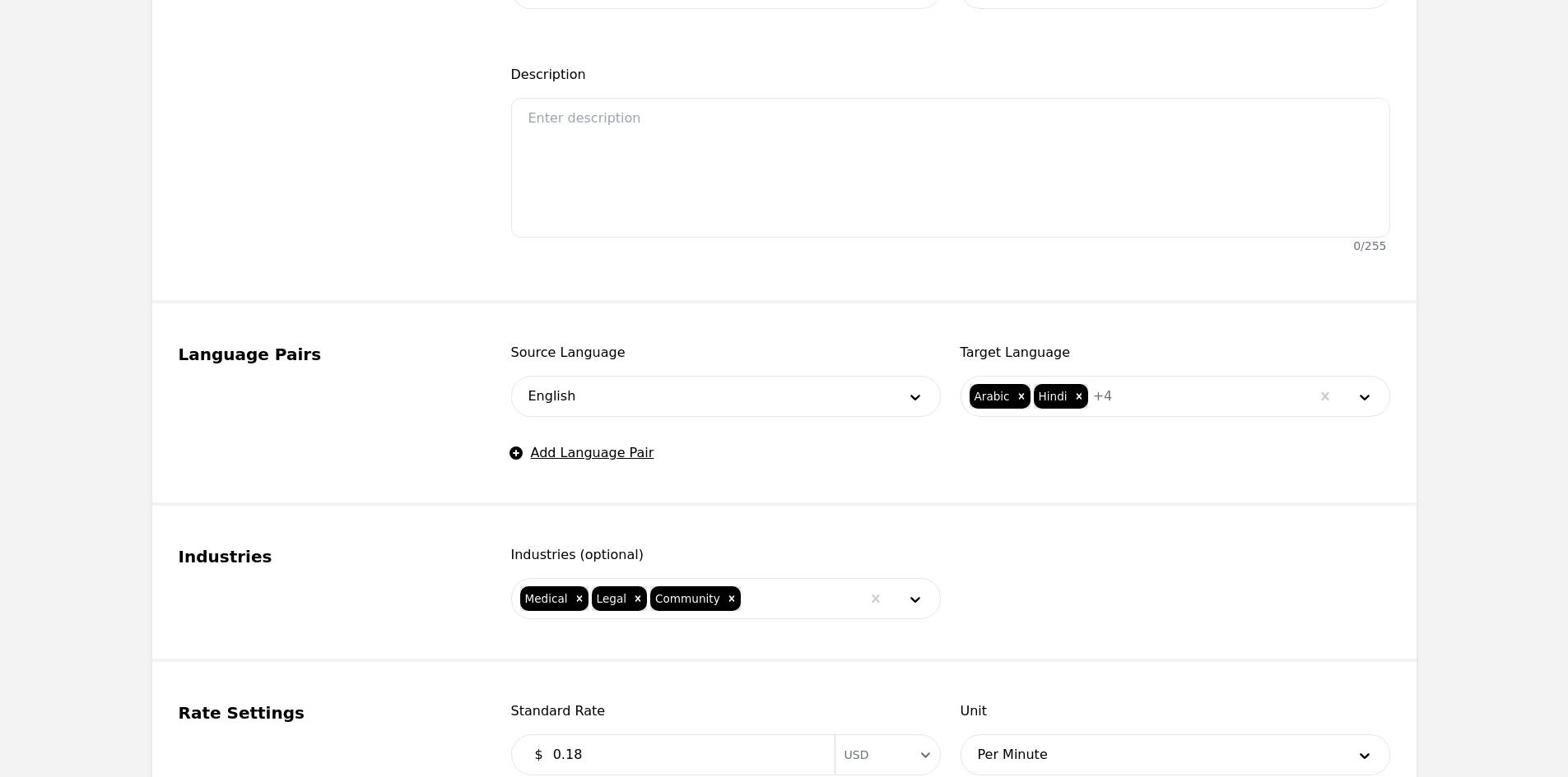
click at [823, 487] on fieldset "Language Pairs Source Language English Target Language Arabic Hindi + 4 Add Lan…" at bounding box center [784, 404] width 1264 height 203
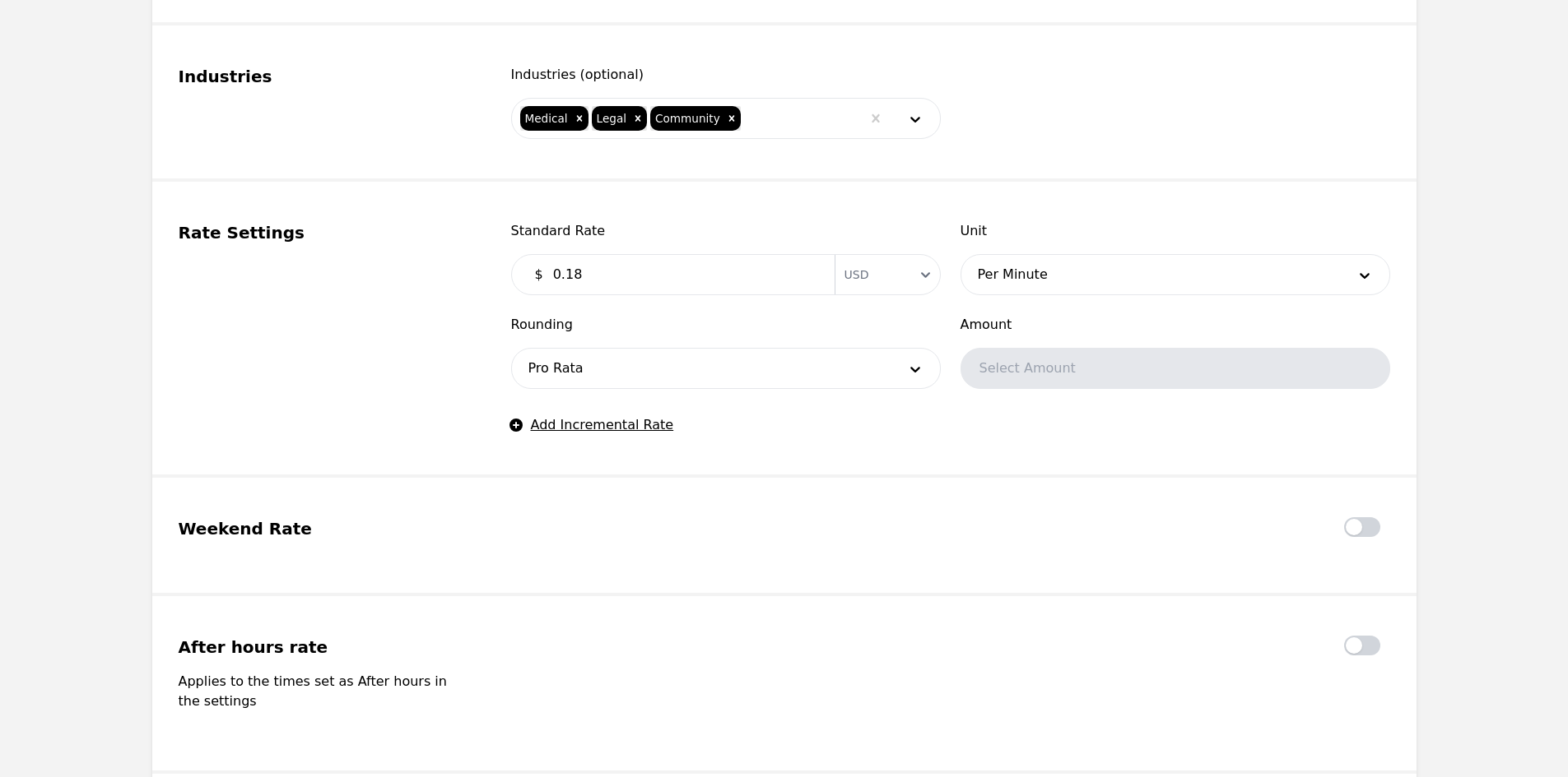
scroll to position [1234, 0]
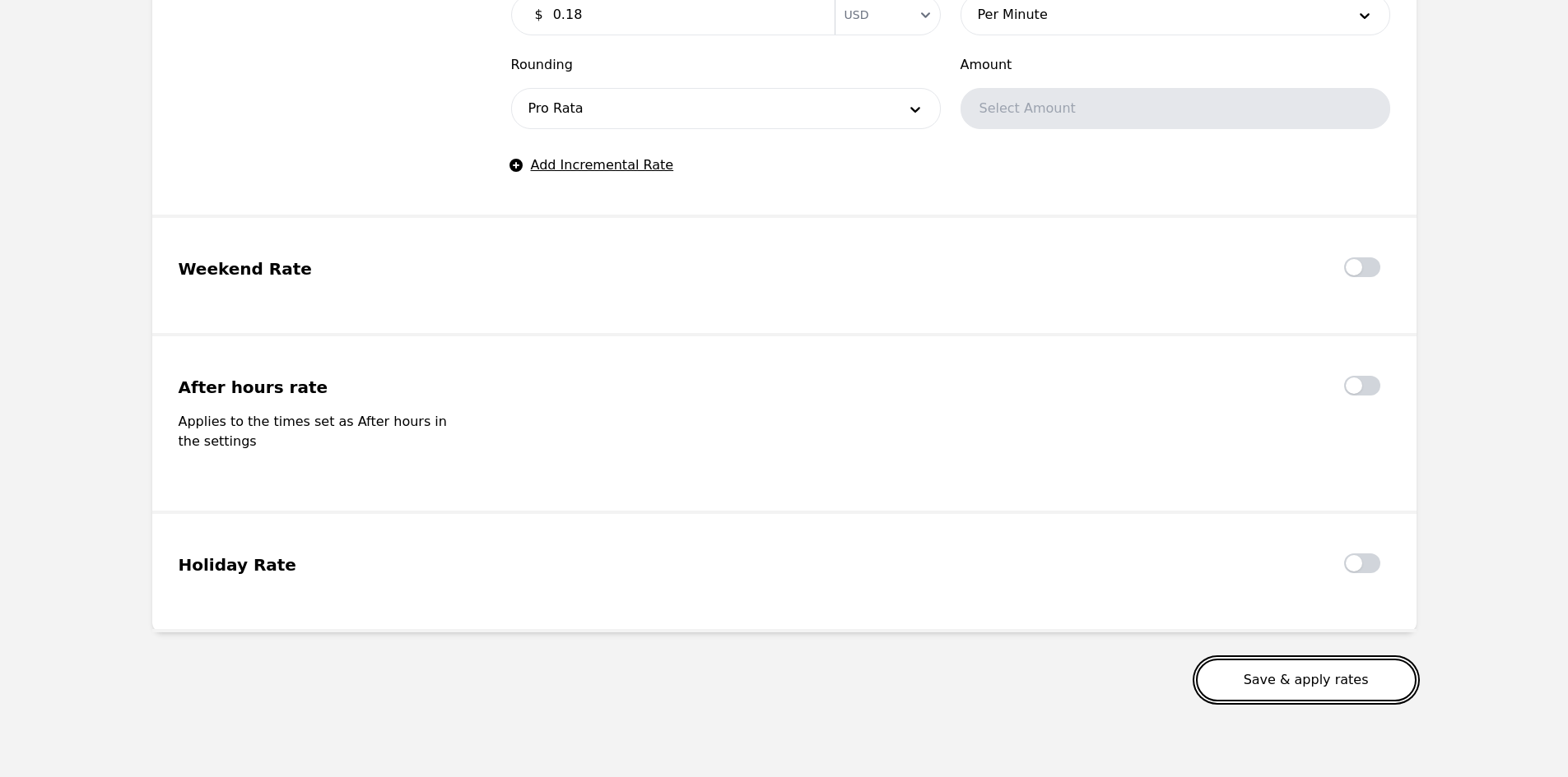
click at [1284, 659] on button "Save & apply rates" at bounding box center [1306, 680] width 221 height 43
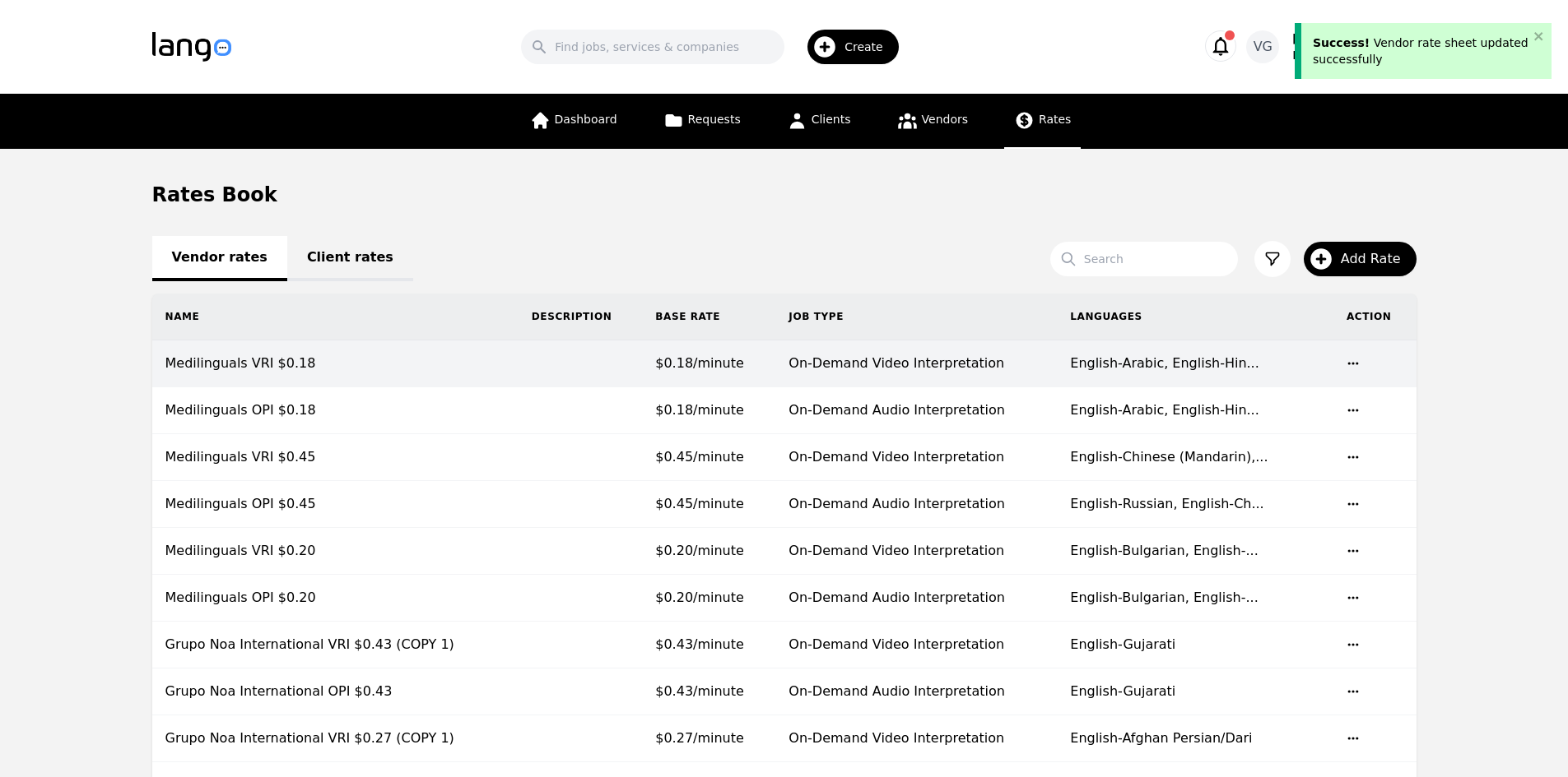
click at [316, 363] on td "Medilinguals VRI $0.18" at bounding box center [335, 364] width 366 height 47
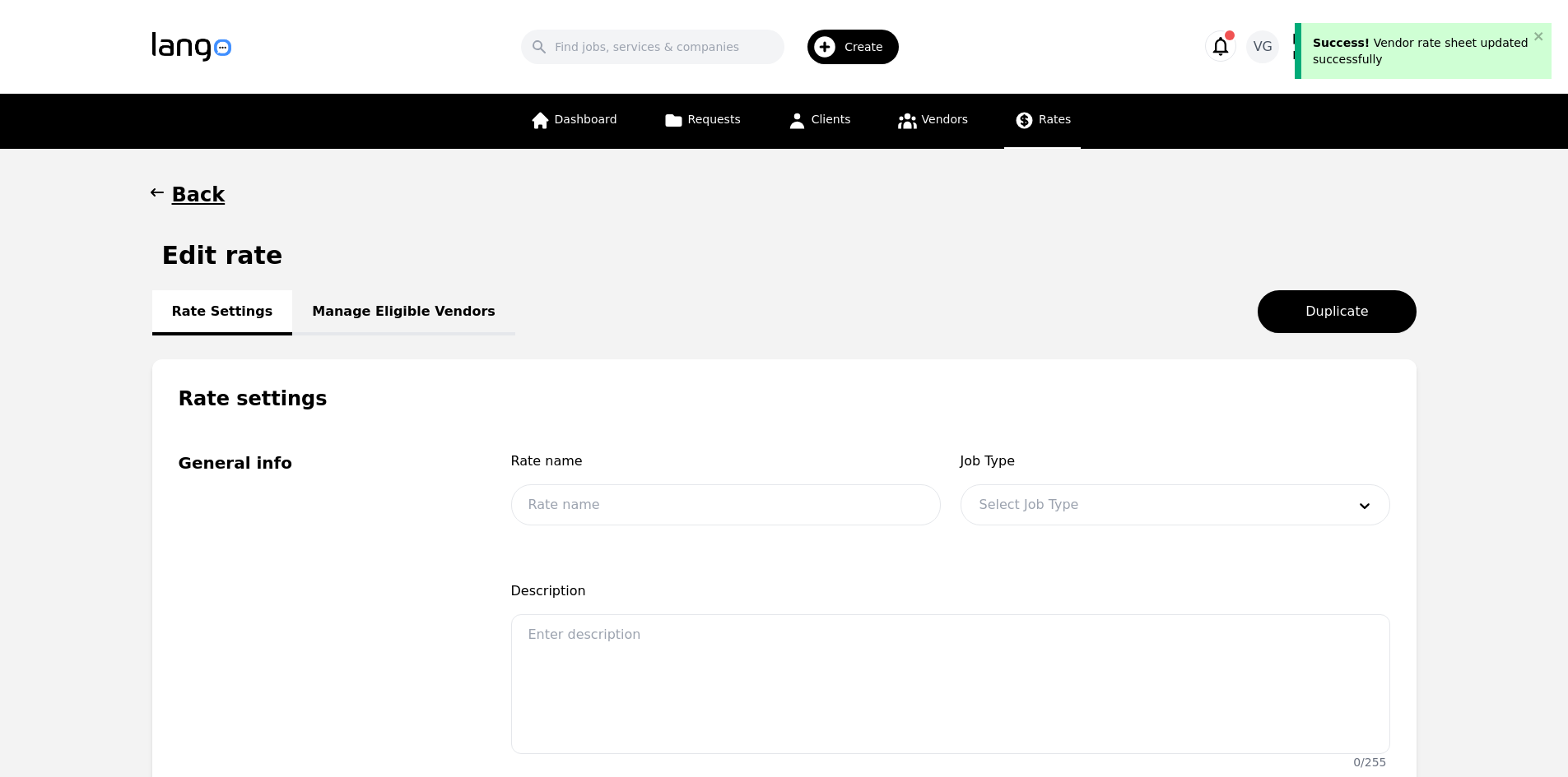
type input "Medilinguals VRI $0.18"
type input "0.18"
click at [365, 320] on link "Manage Eligible Vendors" at bounding box center [404, 312] width 223 height 45
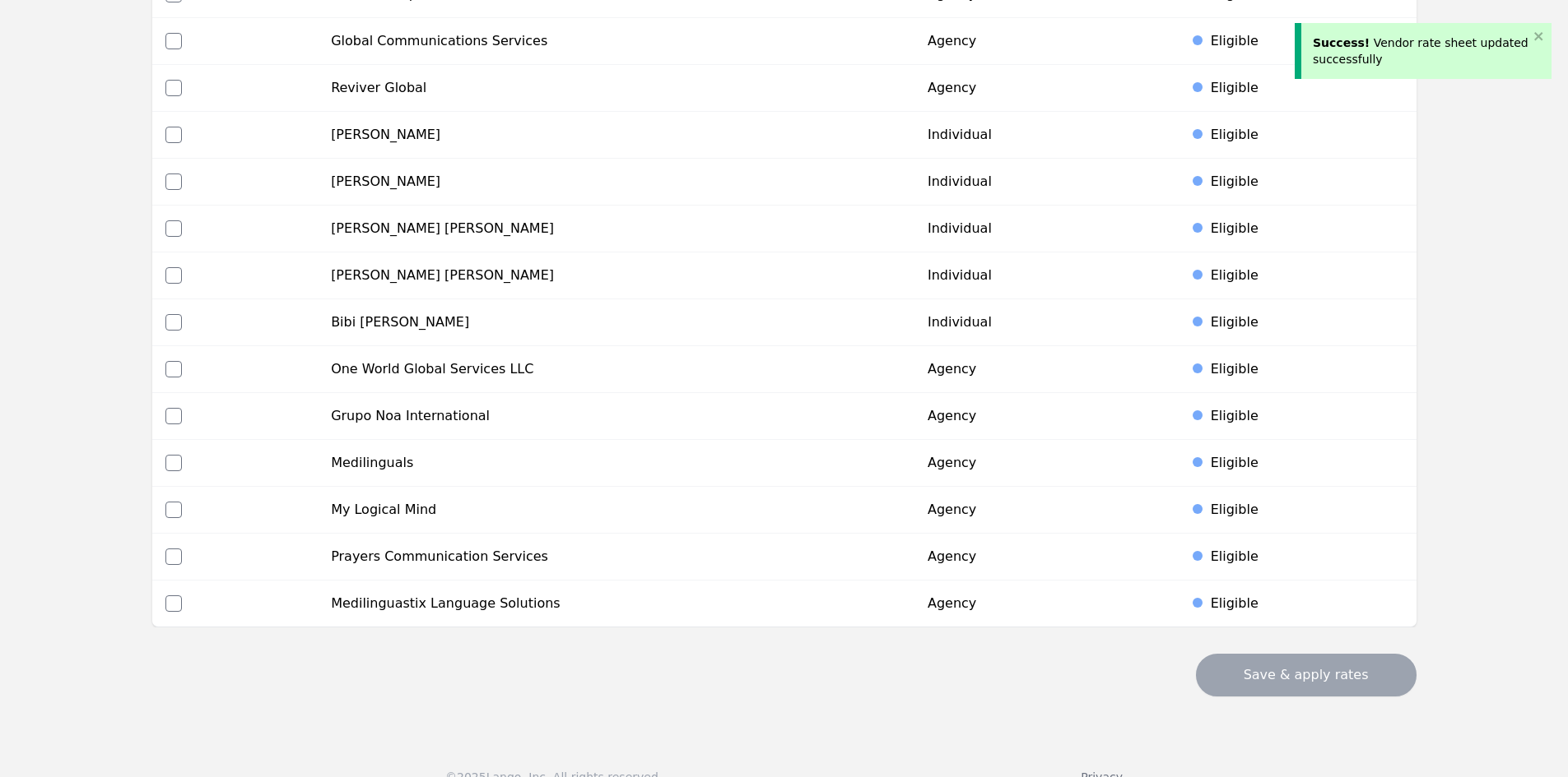
scroll to position [490, 0]
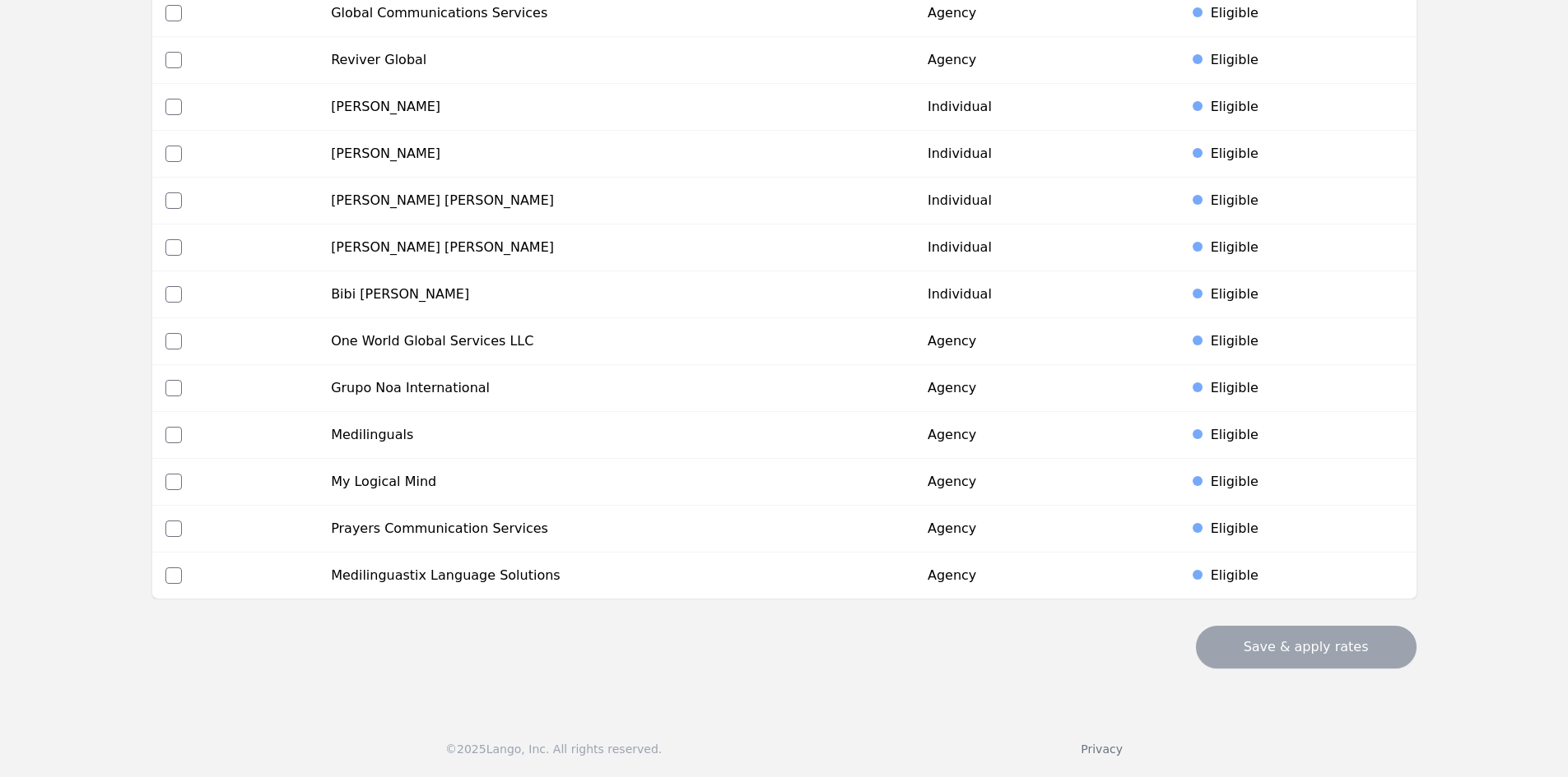
click at [163, 426] on td at bounding box center [235, 435] width 166 height 47
click at [173, 434] on input "checkbox" at bounding box center [174, 435] width 17 height 17
checkbox input "true"
click at [1281, 639] on button "Save & apply rates" at bounding box center [1306, 648] width 221 height 43
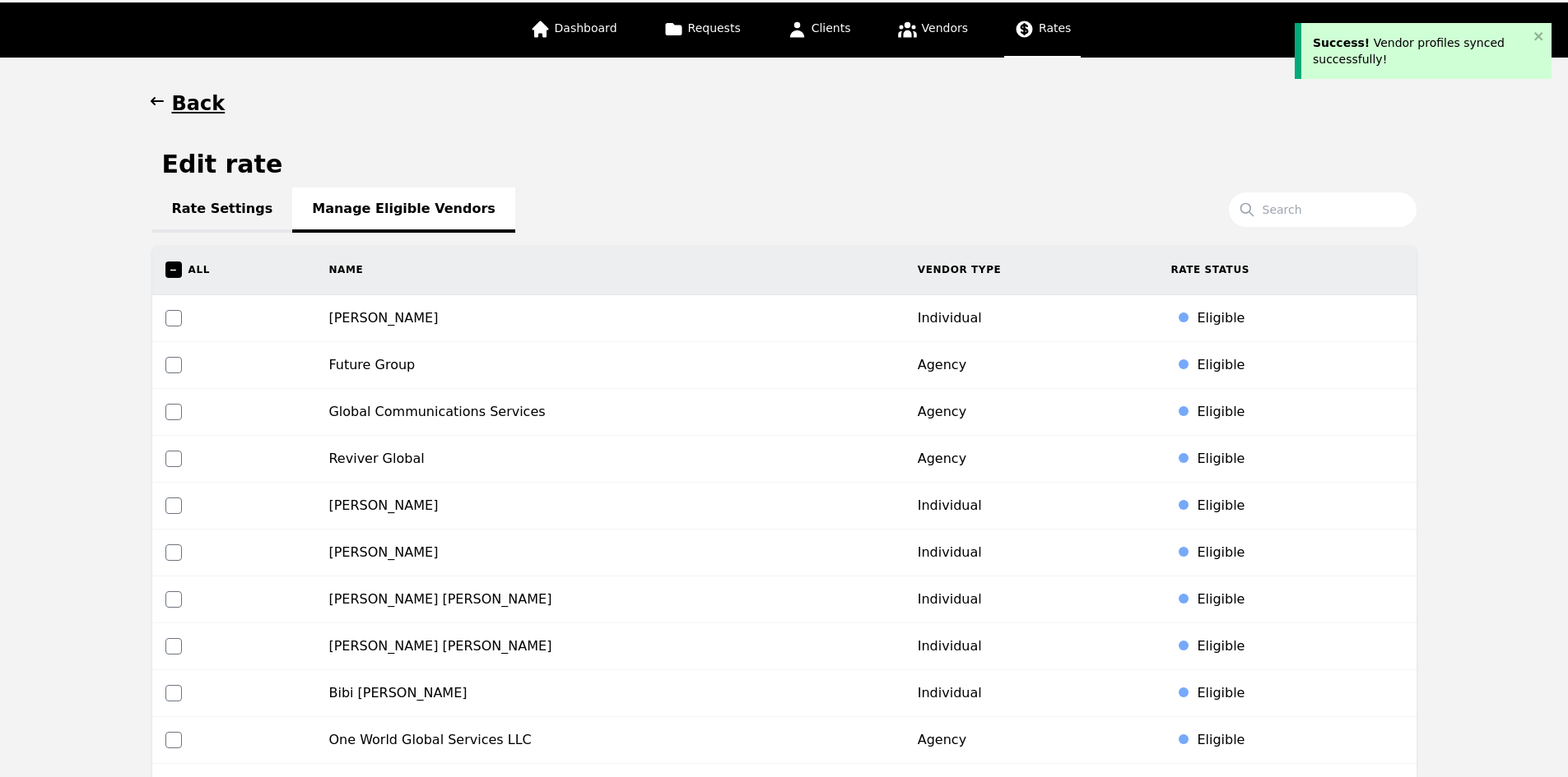
scroll to position [0, 0]
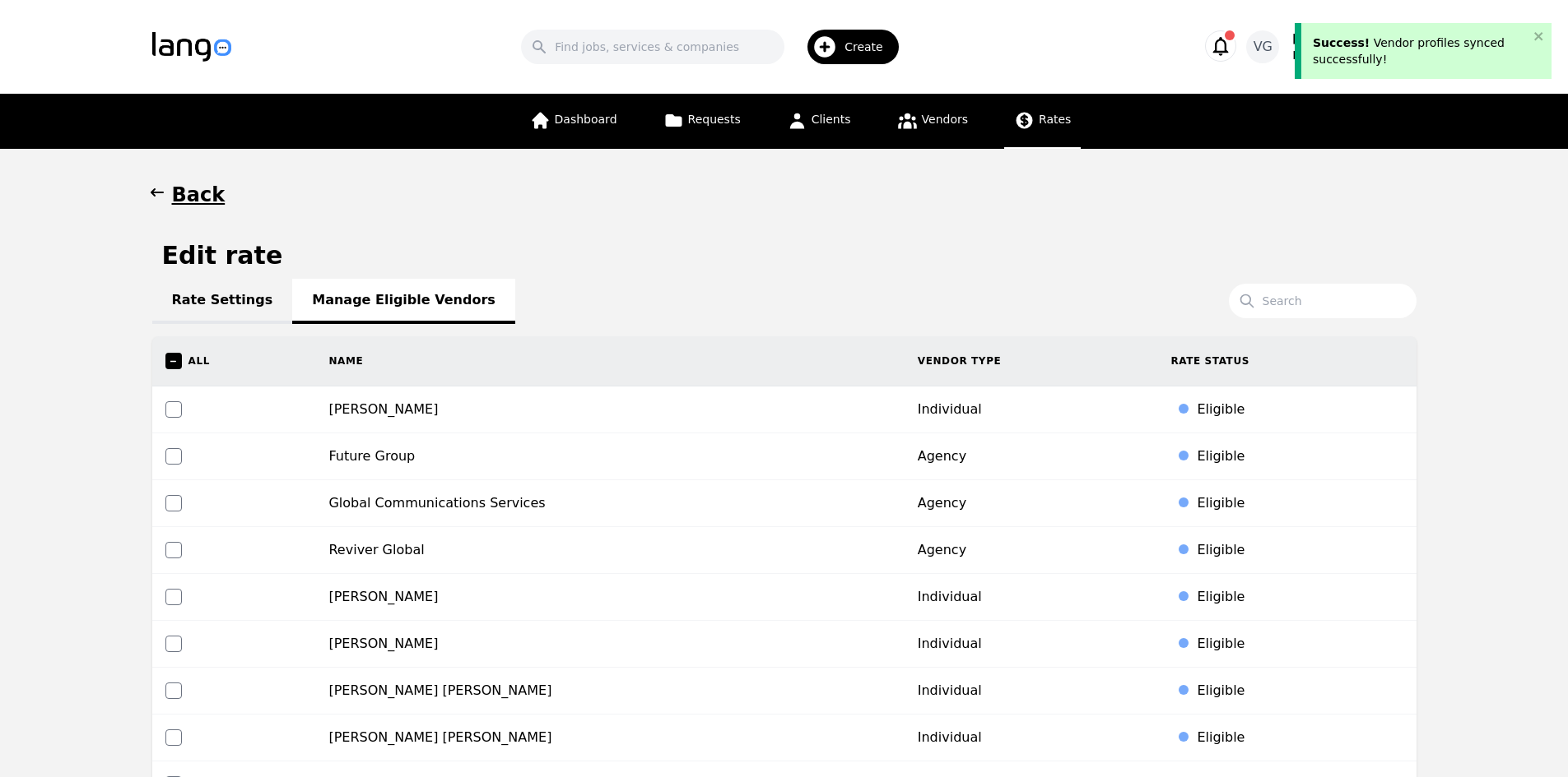
click at [192, 193] on h1 "Back" at bounding box center [198, 195] width 54 height 26
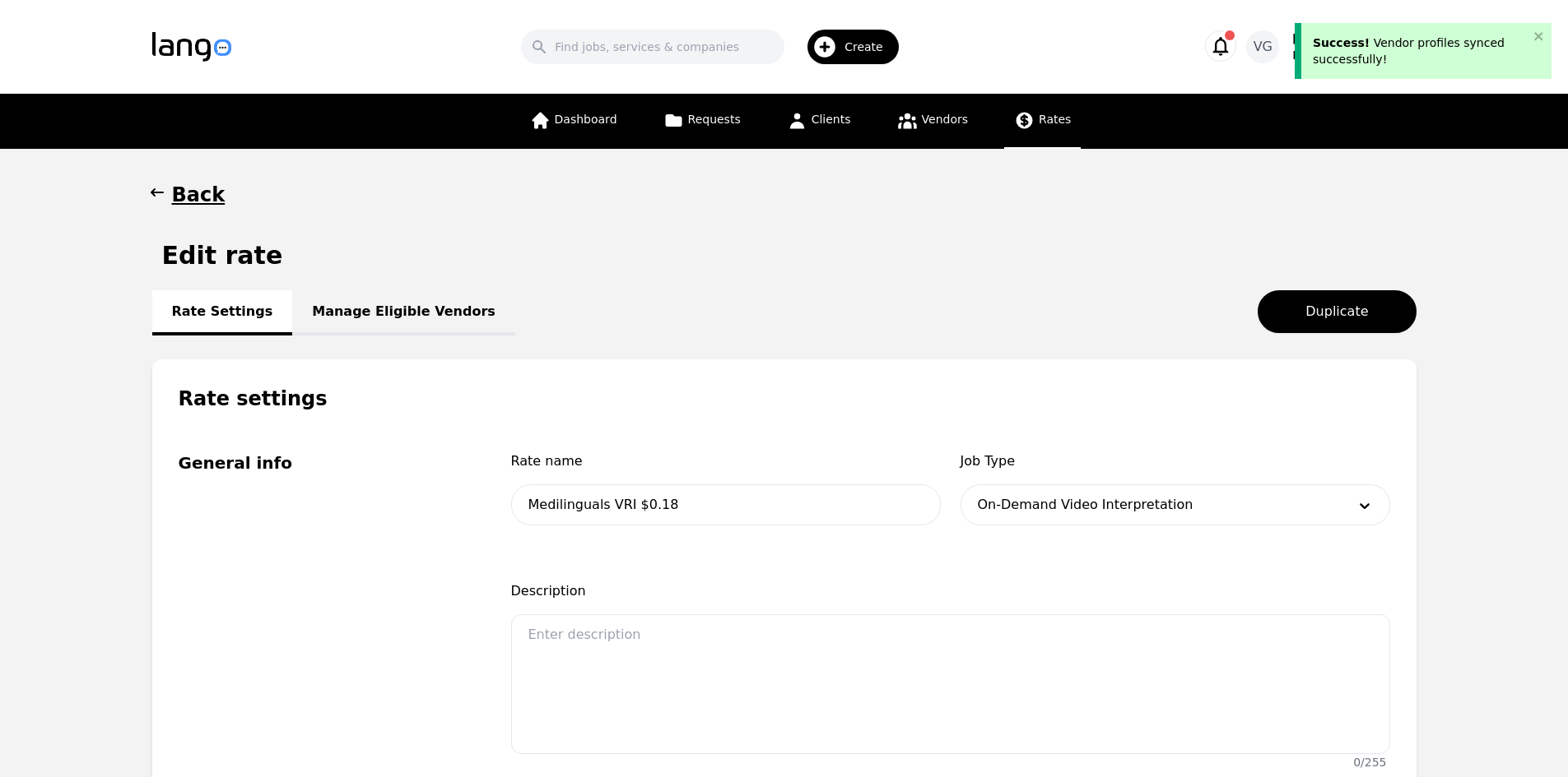
drag, startPoint x: 111, startPoint y: 606, endPoint x: 131, endPoint y: 567, distance: 43.8
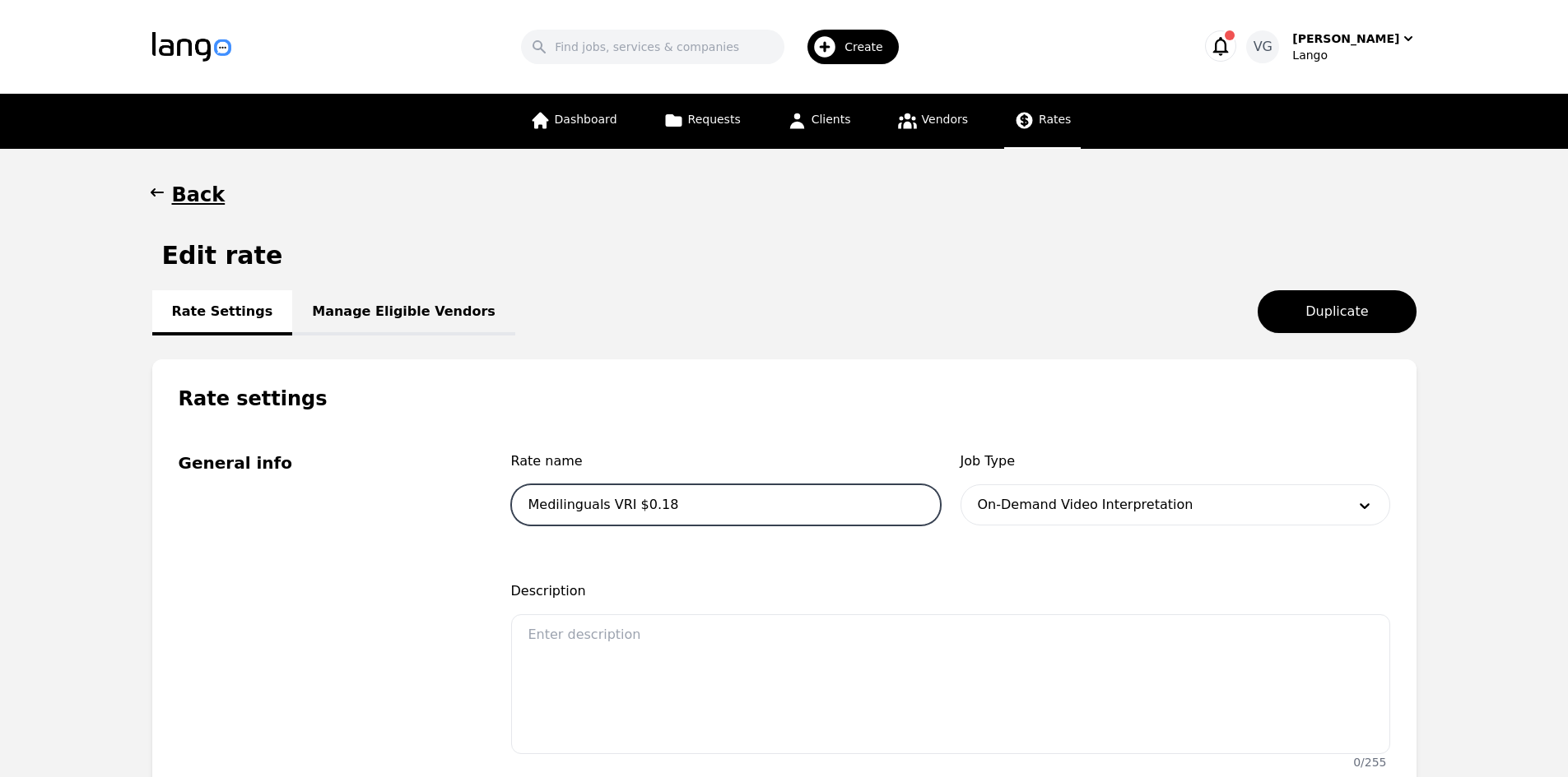
click at [746, 496] on input "Medilinguals VRI $0.18" at bounding box center [726, 505] width 430 height 41
click at [1092, 510] on div at bounding box center [1150, 505] width 378 height 39
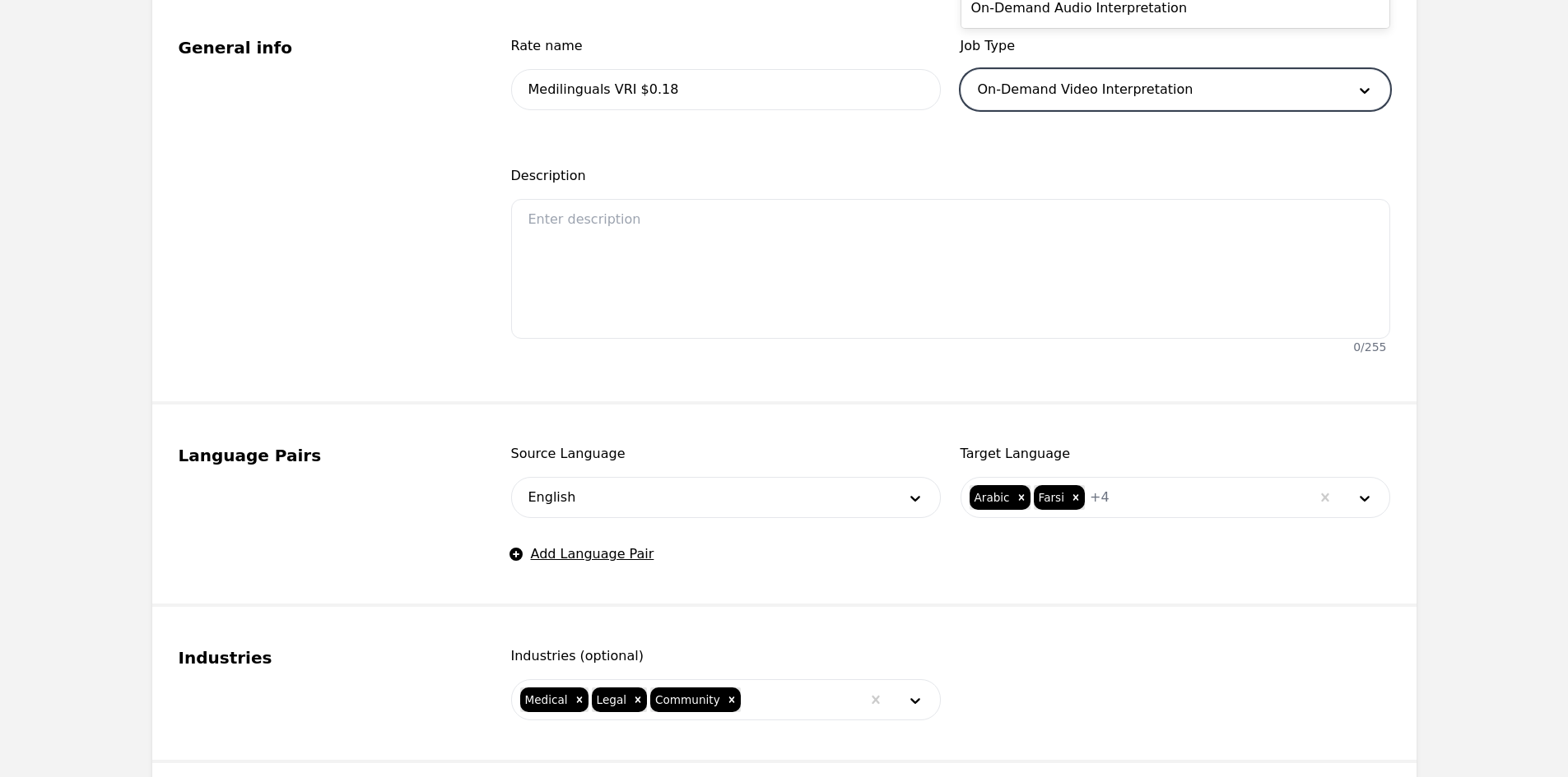
scroll to position [576, 0]
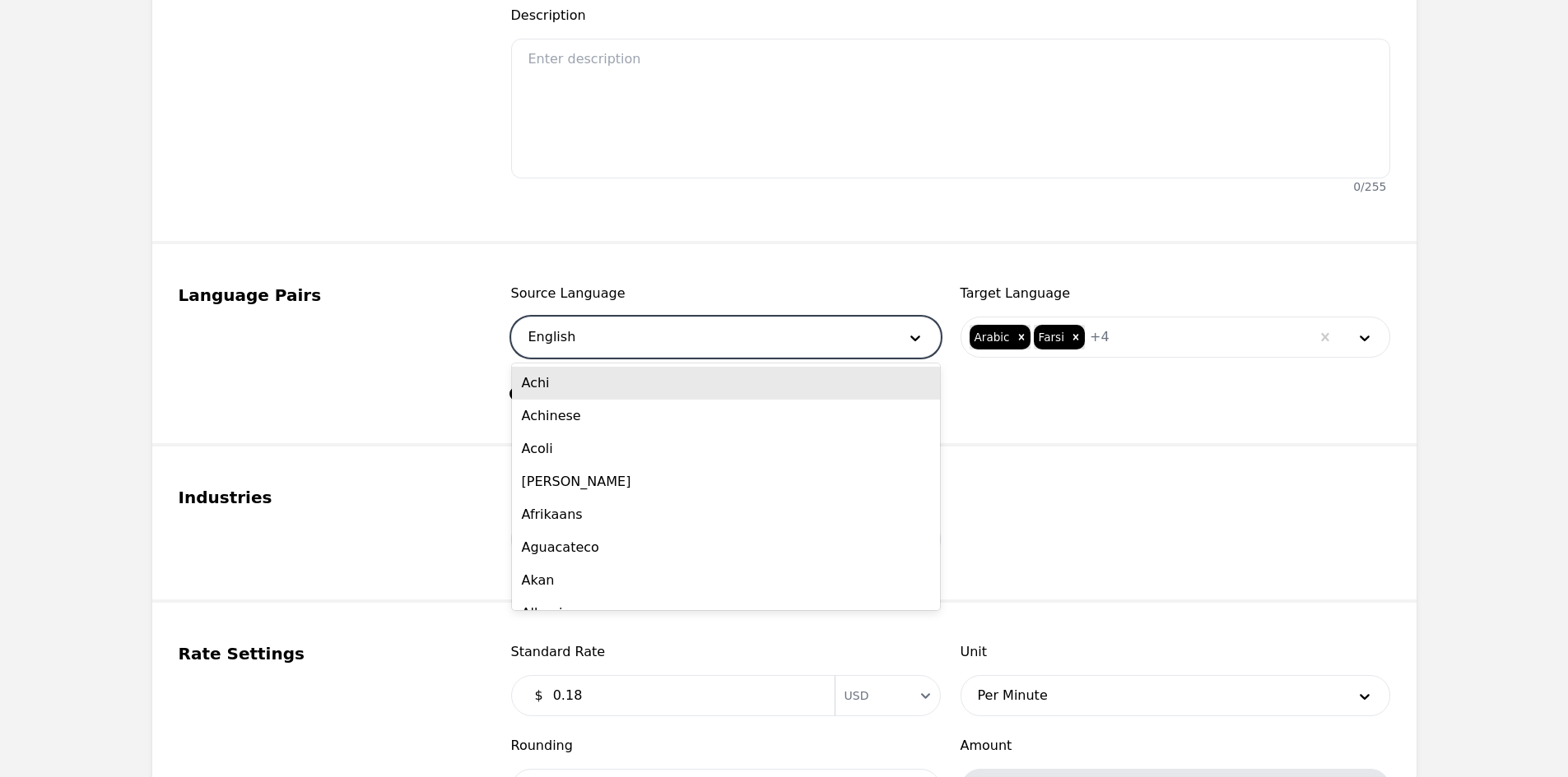
click at [651, 336] on div at bounding box center [700, 337] width 378 height 39
click at [1173, 327] on div at bounding box center [1210, 337] width 201 height 39
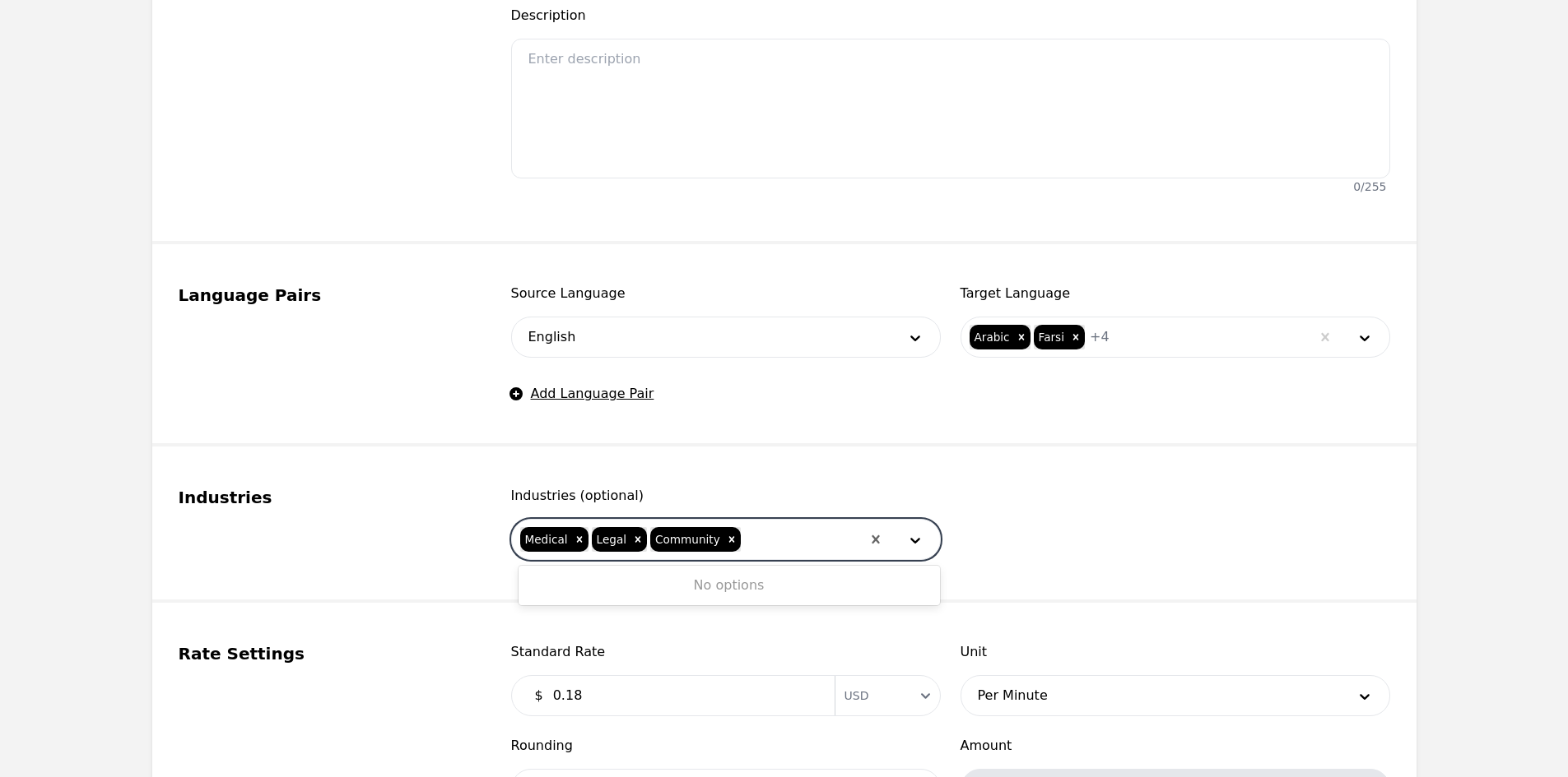
click at [777, 538] on div at bounding box center [802, 540] width 118 height 39
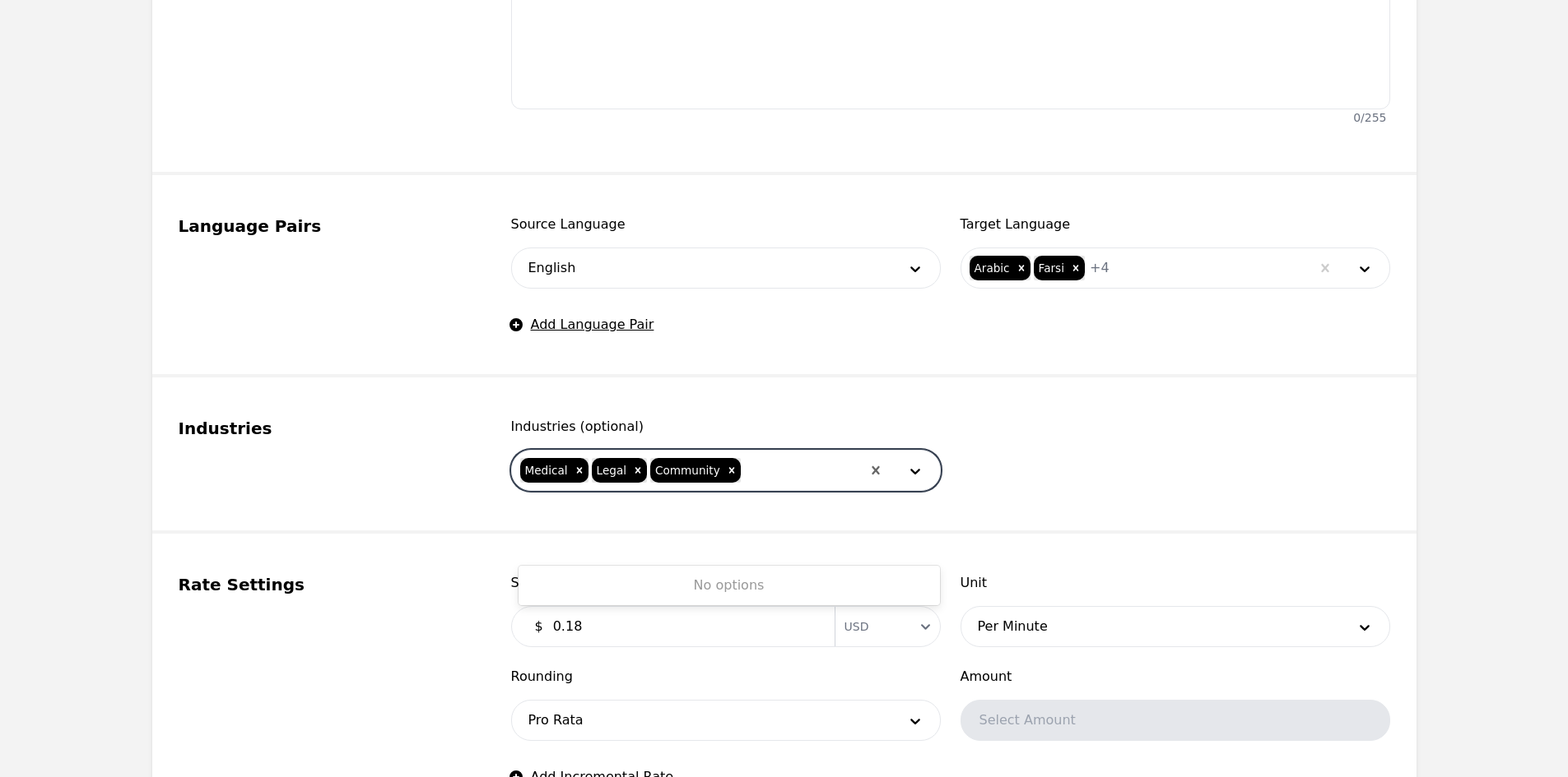
scroll to position [740, 0]
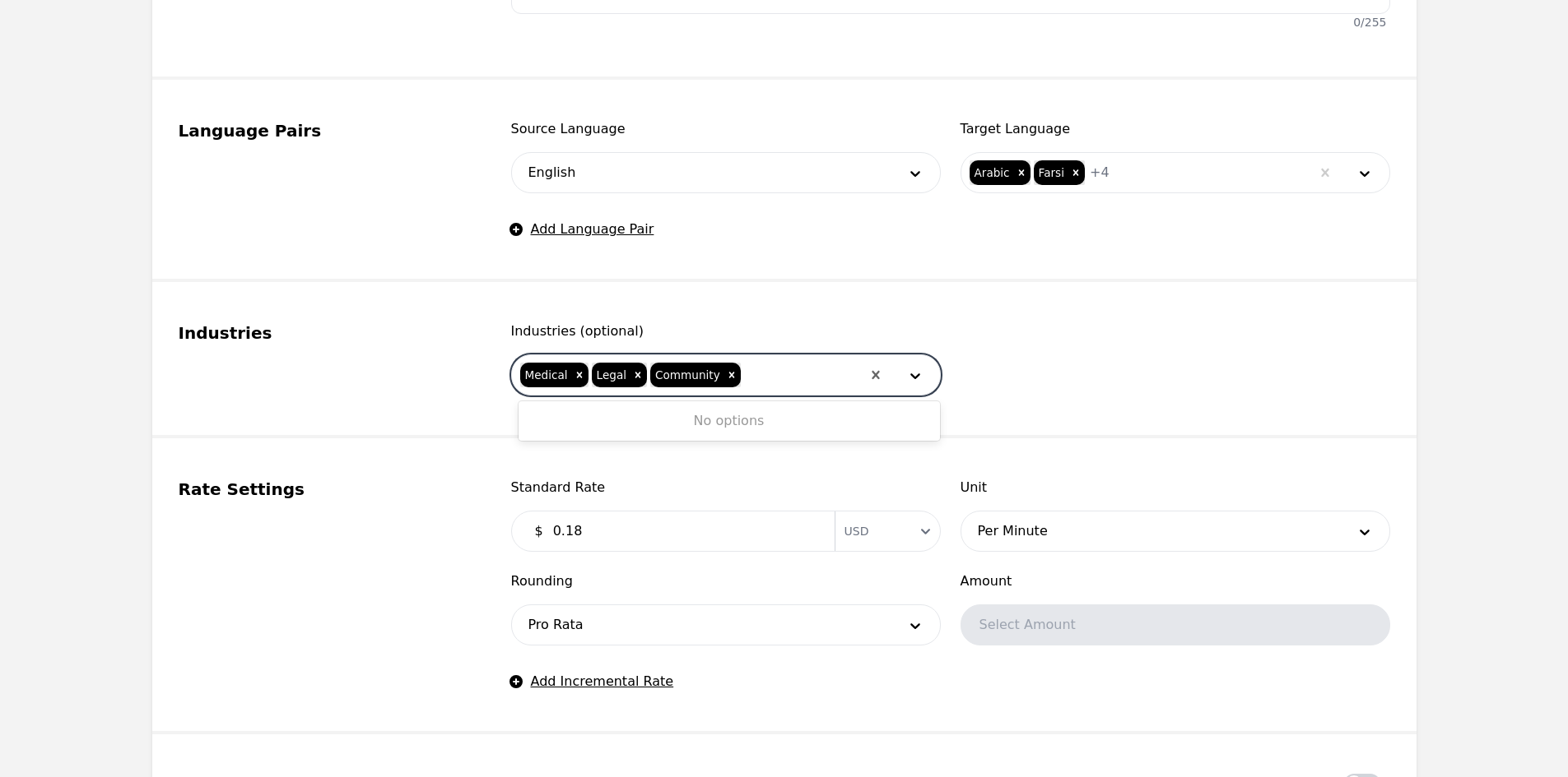
click at [727, 527] on input "0.18" at bounding box center [684, 531] width 282 height 33
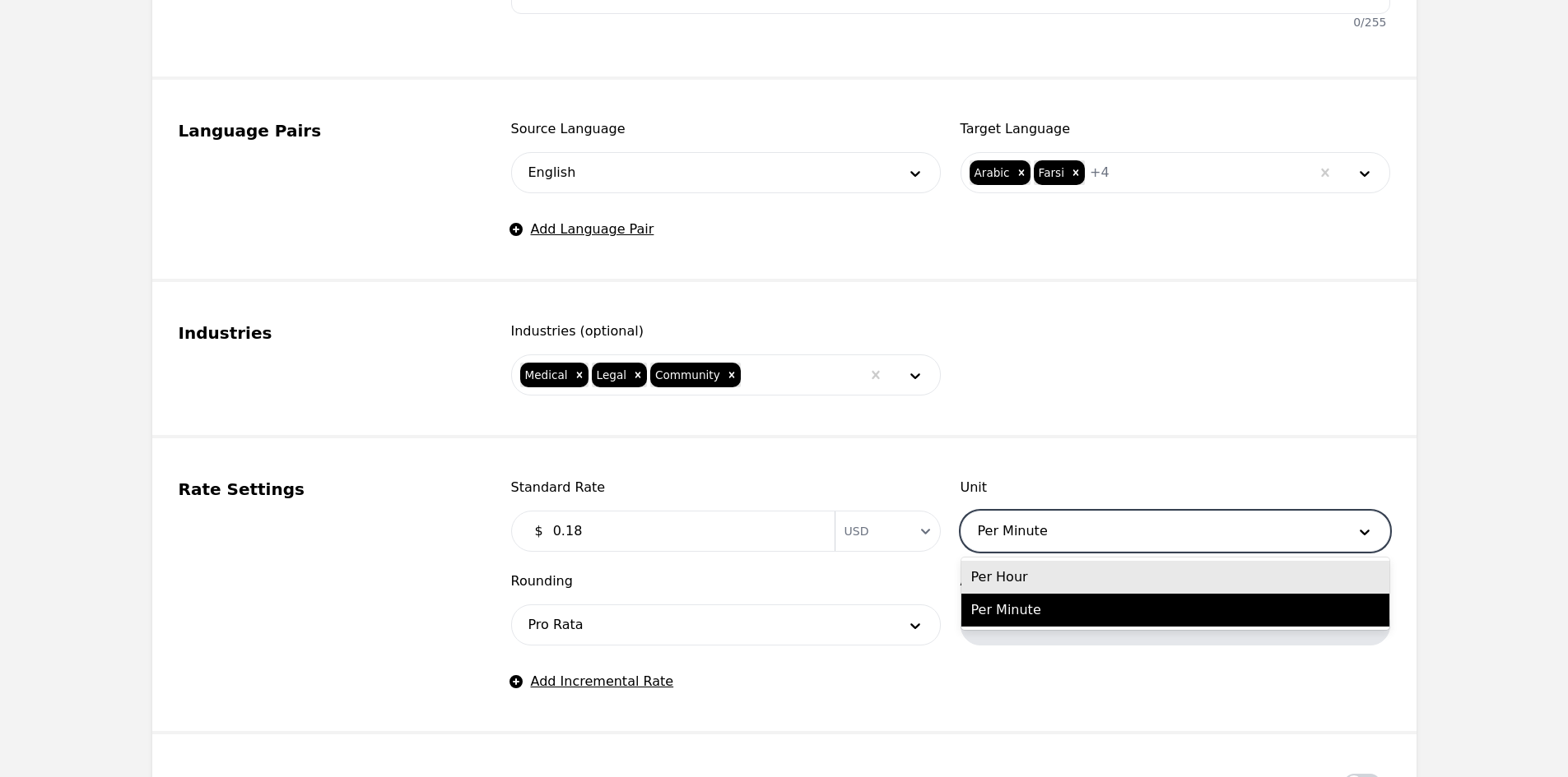
click at [1093, 516] on div at bounding box center [1150, 531] width 378 height 39
click at [810, 614] on div at bounding box center [700, 625] width 378 height 39
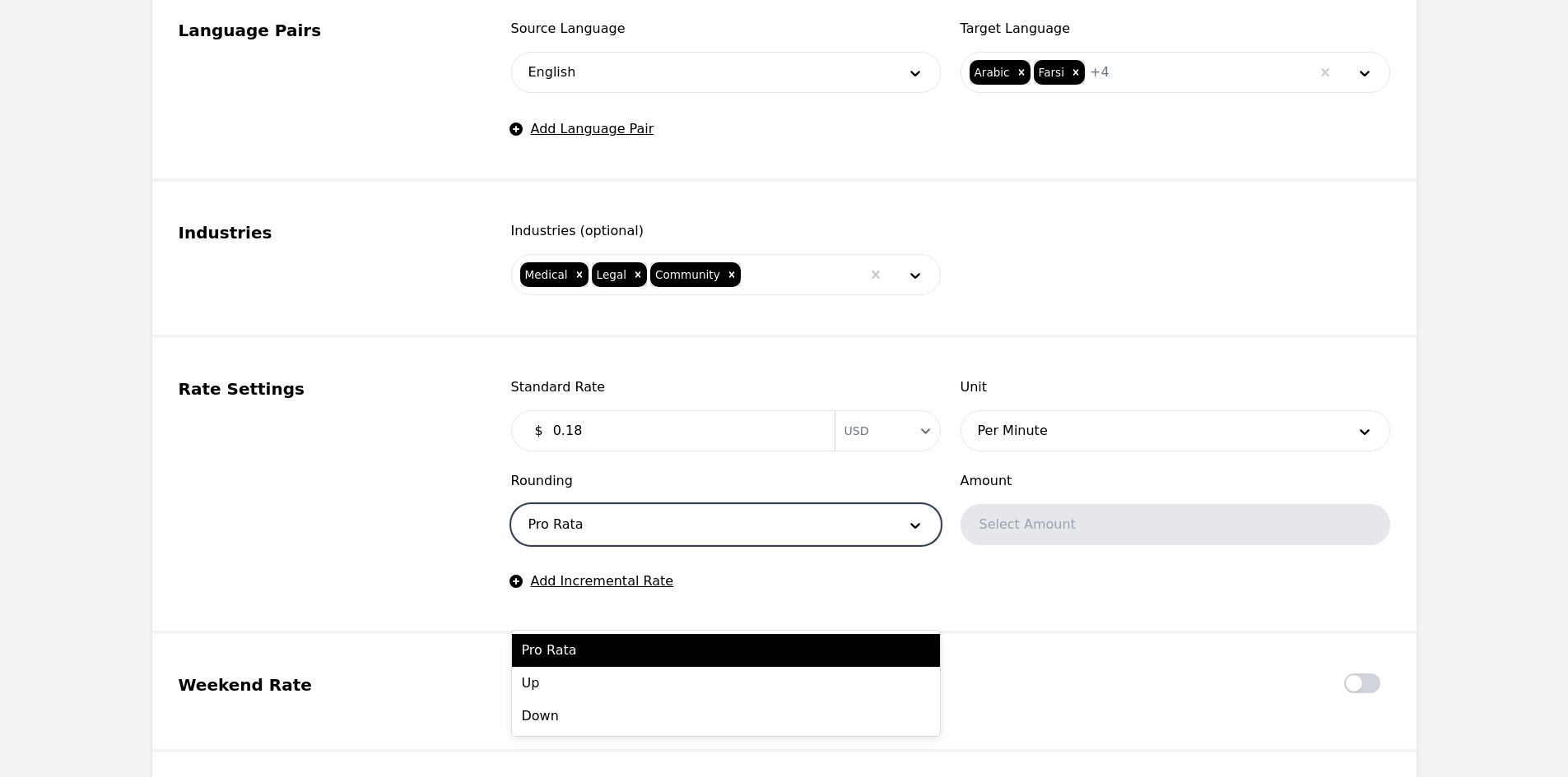
scroll to position [1151, 0]
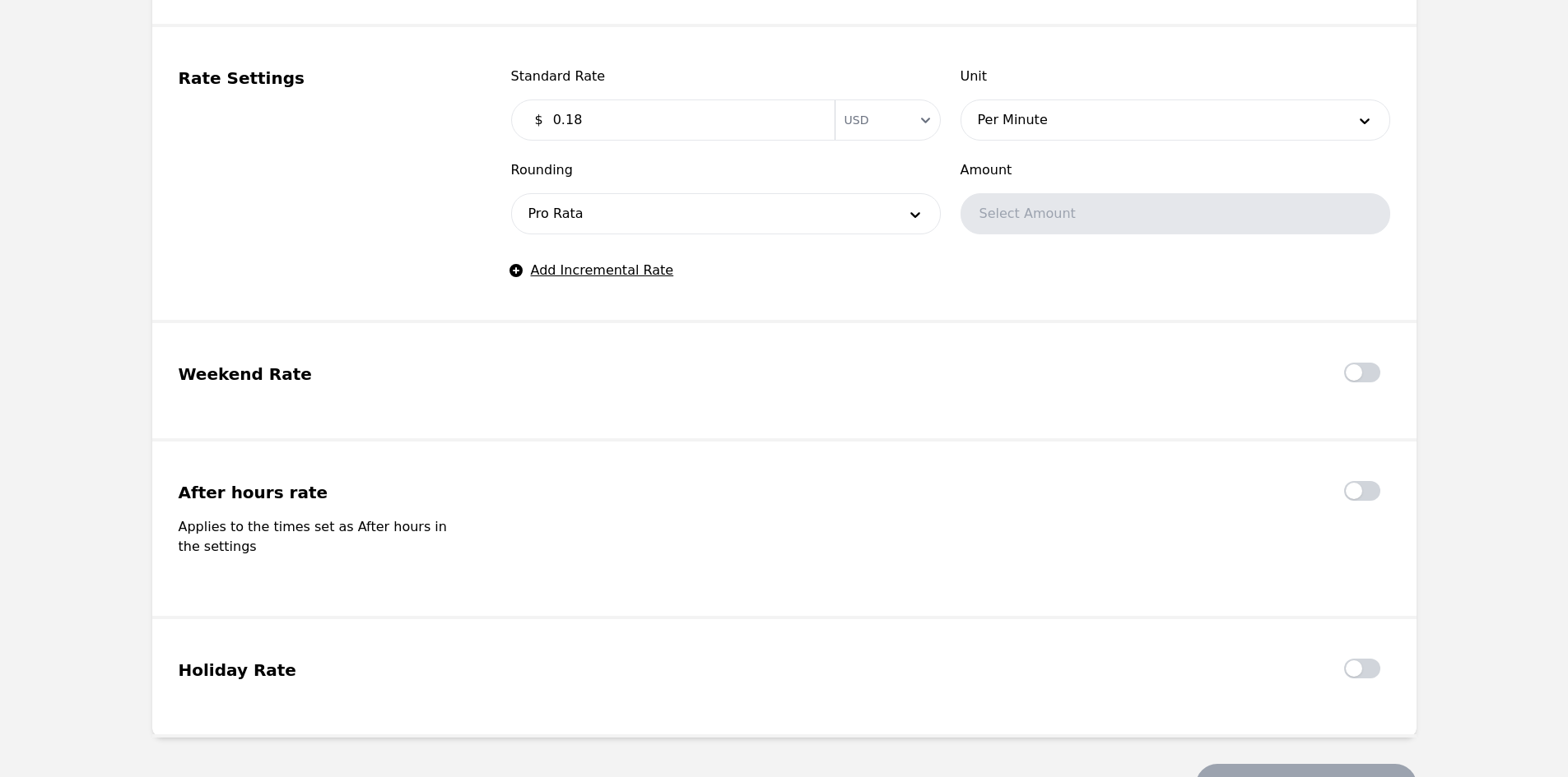
click at [1084, 559] on fieldset "After hours rate Applies to the times set as After hours in the settings" at bounding box center [784, 530] width 1264 height 177
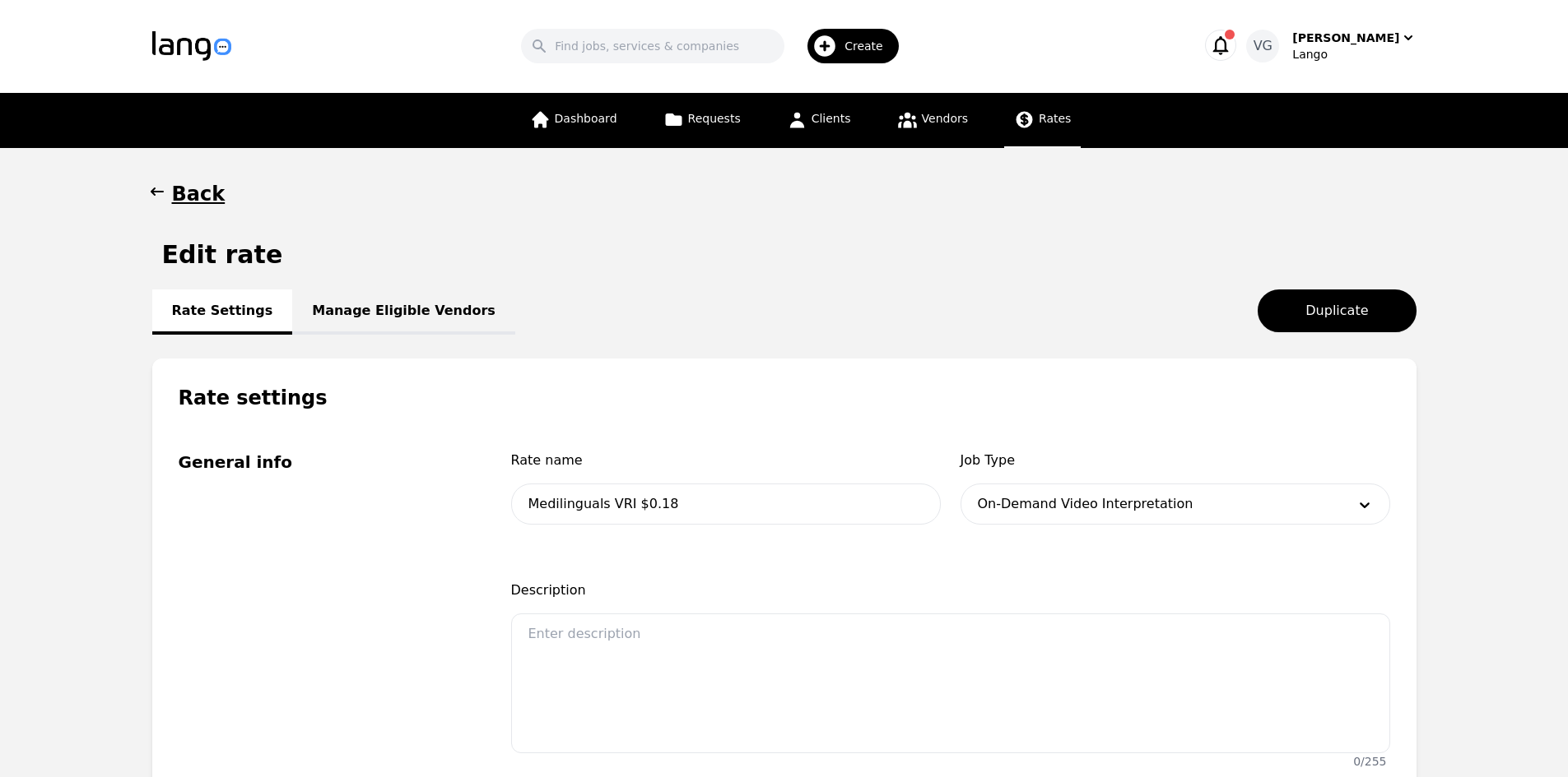
scroll to position [0, 0]
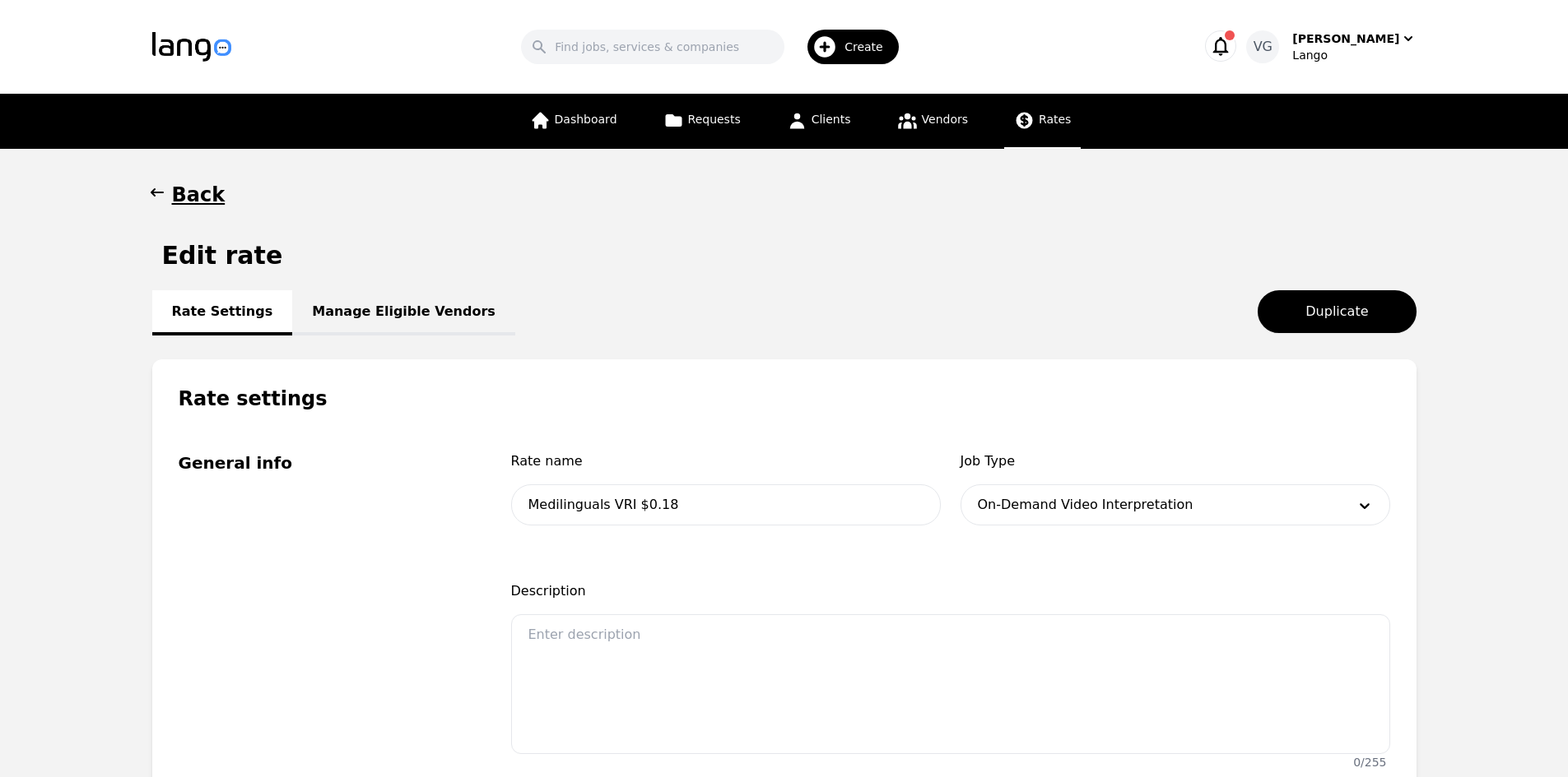
click at [385, 322] on link "Manage Eligible Vendors" at bounding box center [404, 312] width 223 height 45
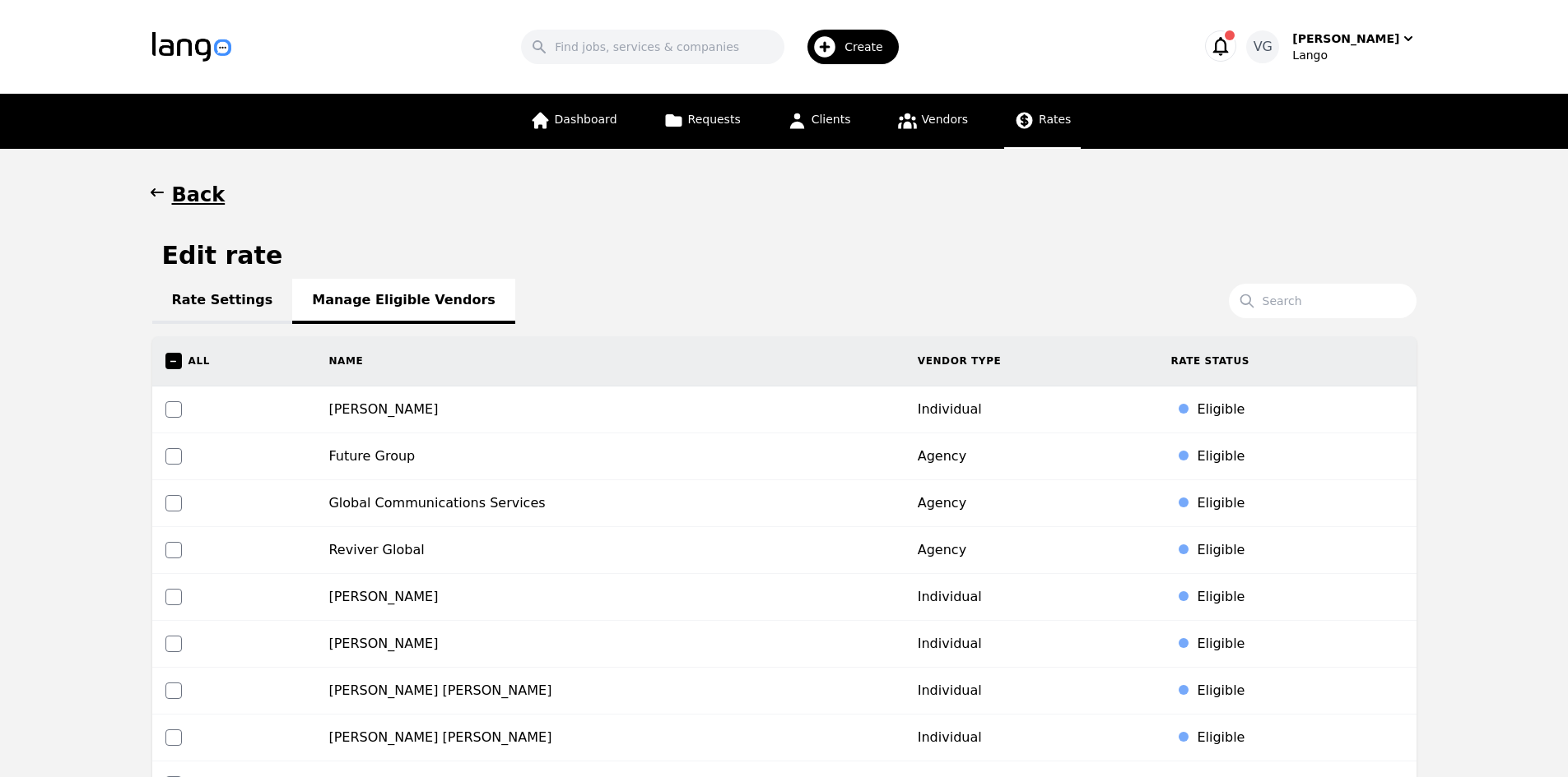
click at [217, 313] on link "Rate Settings" at bounding box center [223, 301] width 141 height 45
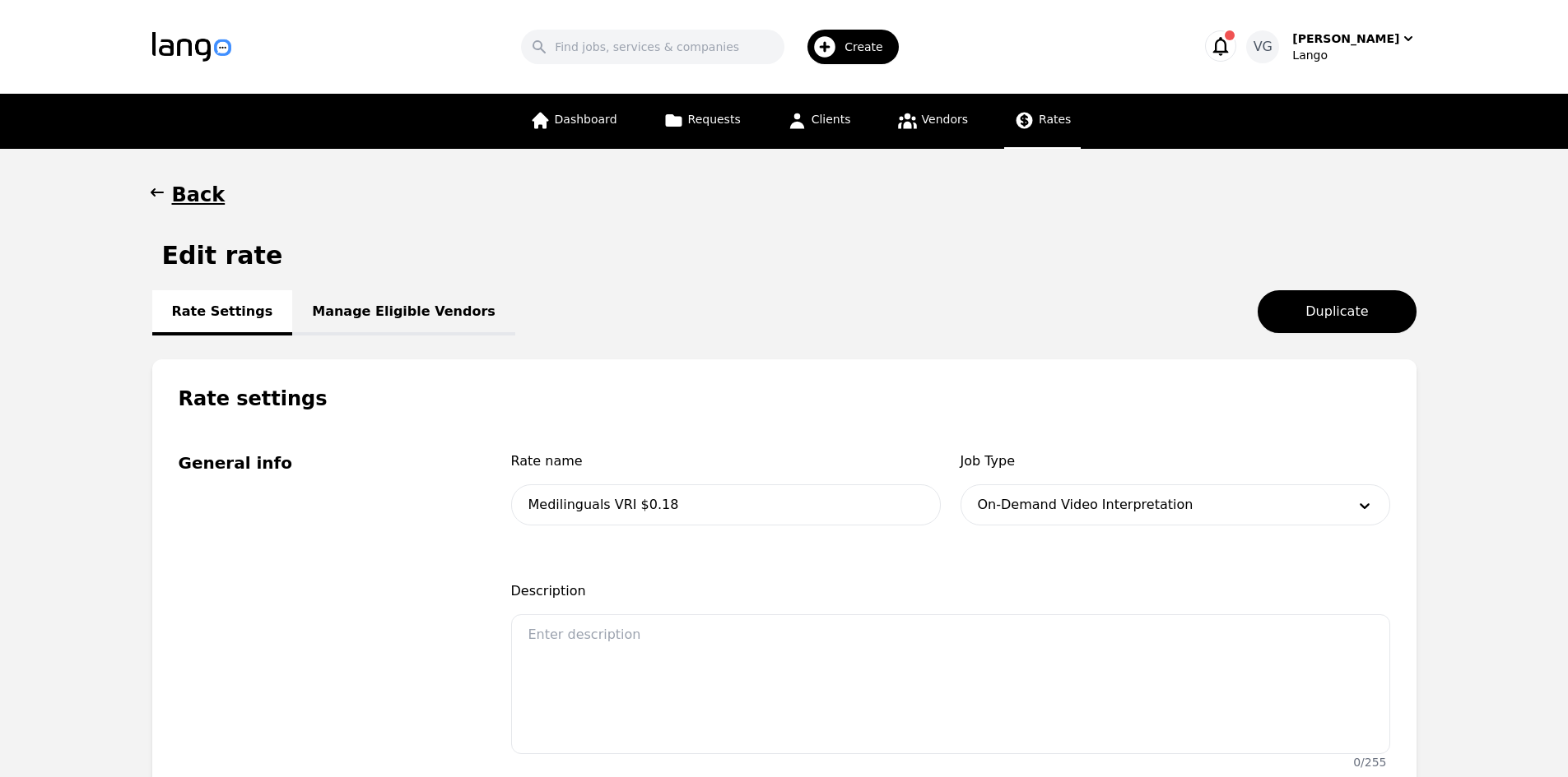
click at [194, 194] on h1 "Back" at bounding box center [198, 195] width 54 height 26
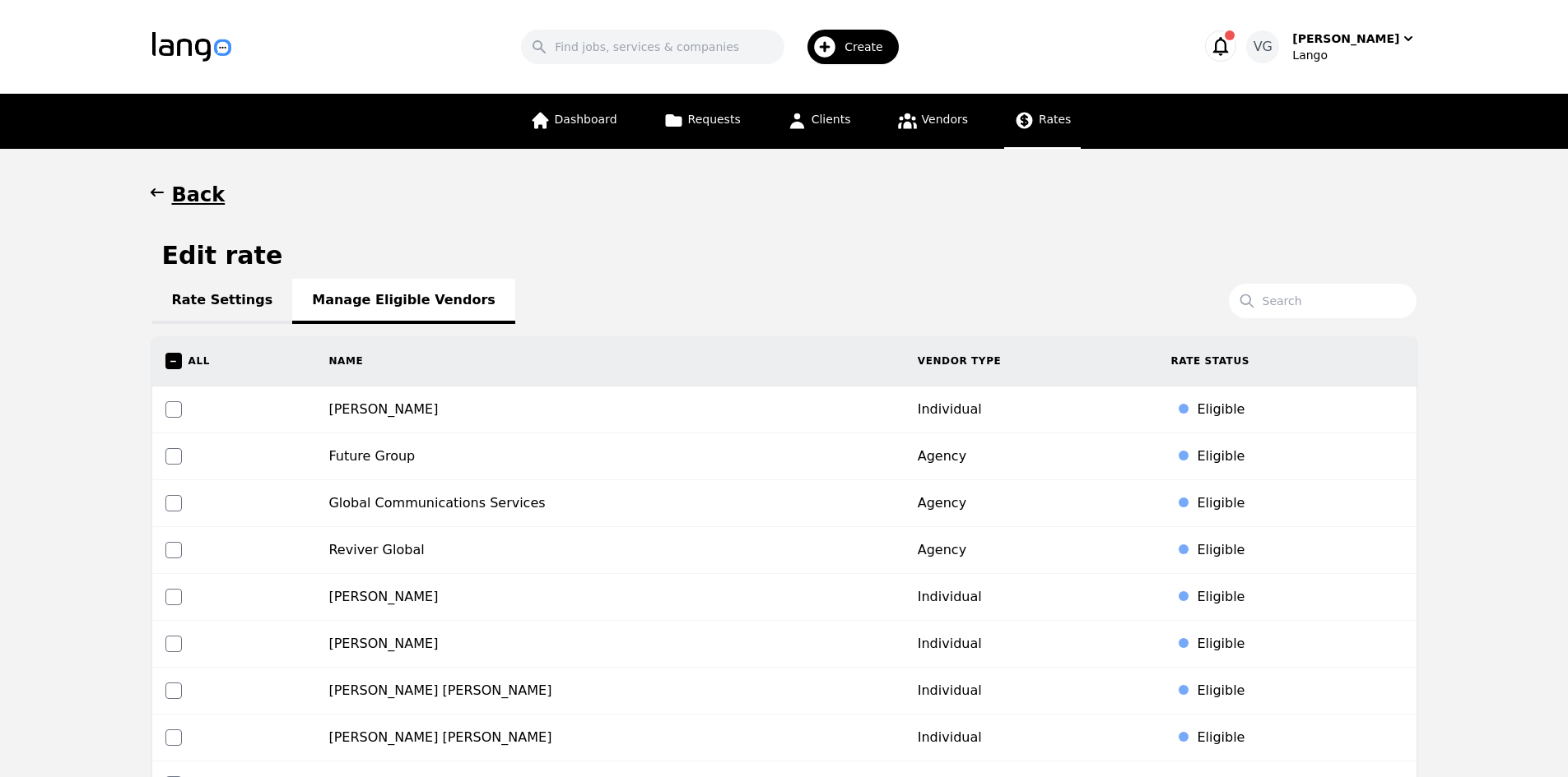
click at [196, 214] on div "Back Edit rate Rate Settings Manage Eligible Vendors Search All Name Vendor Typ…" at bounding box center [784, 670] width 1264 height 977
click at [196, 201] on h1 "Back" at bounding box center [198, 195] width 54 height 26
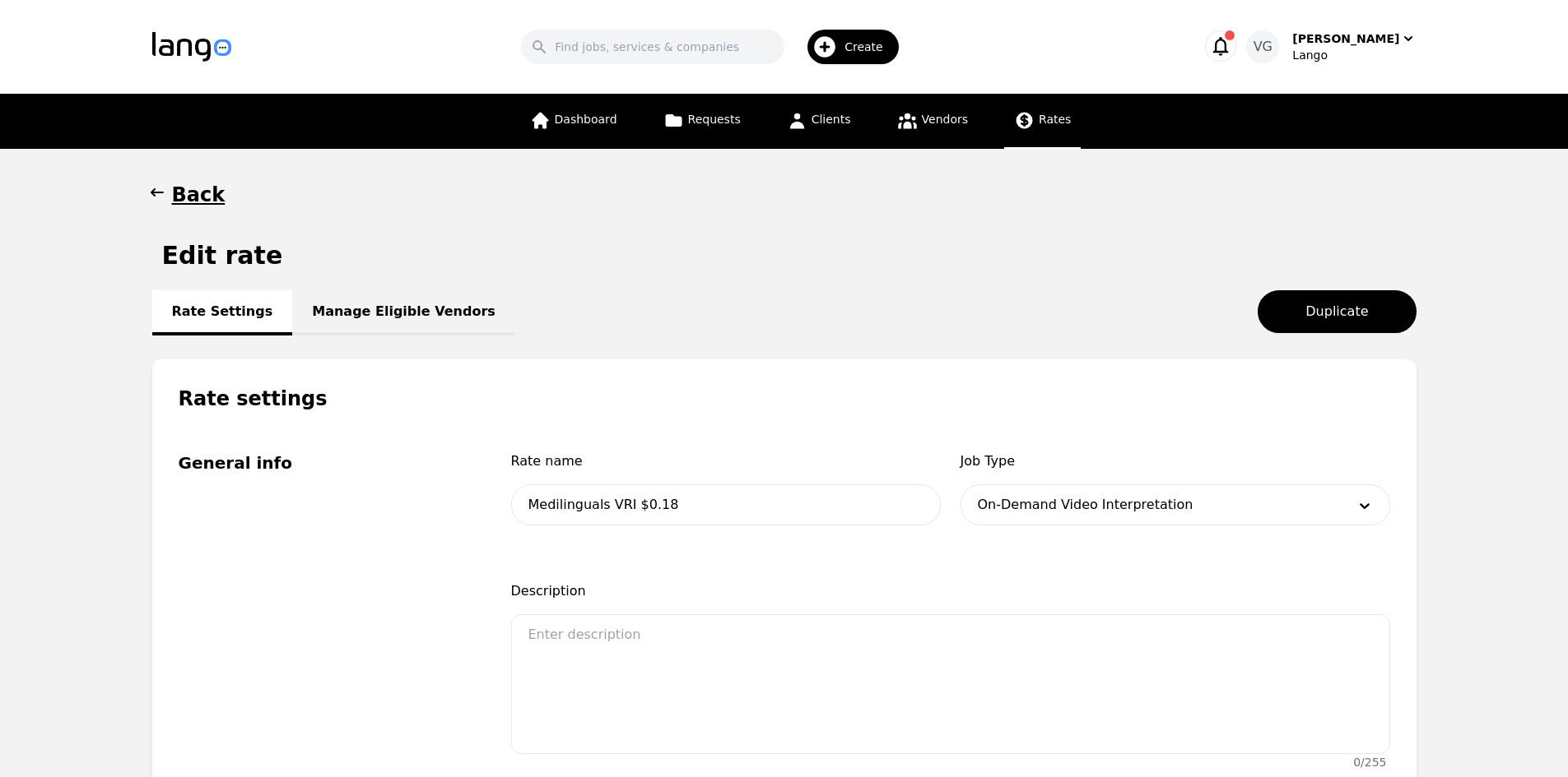
click at [193, 192] on h1 "Back" at bounding box center [198, 195] width 54 height 26
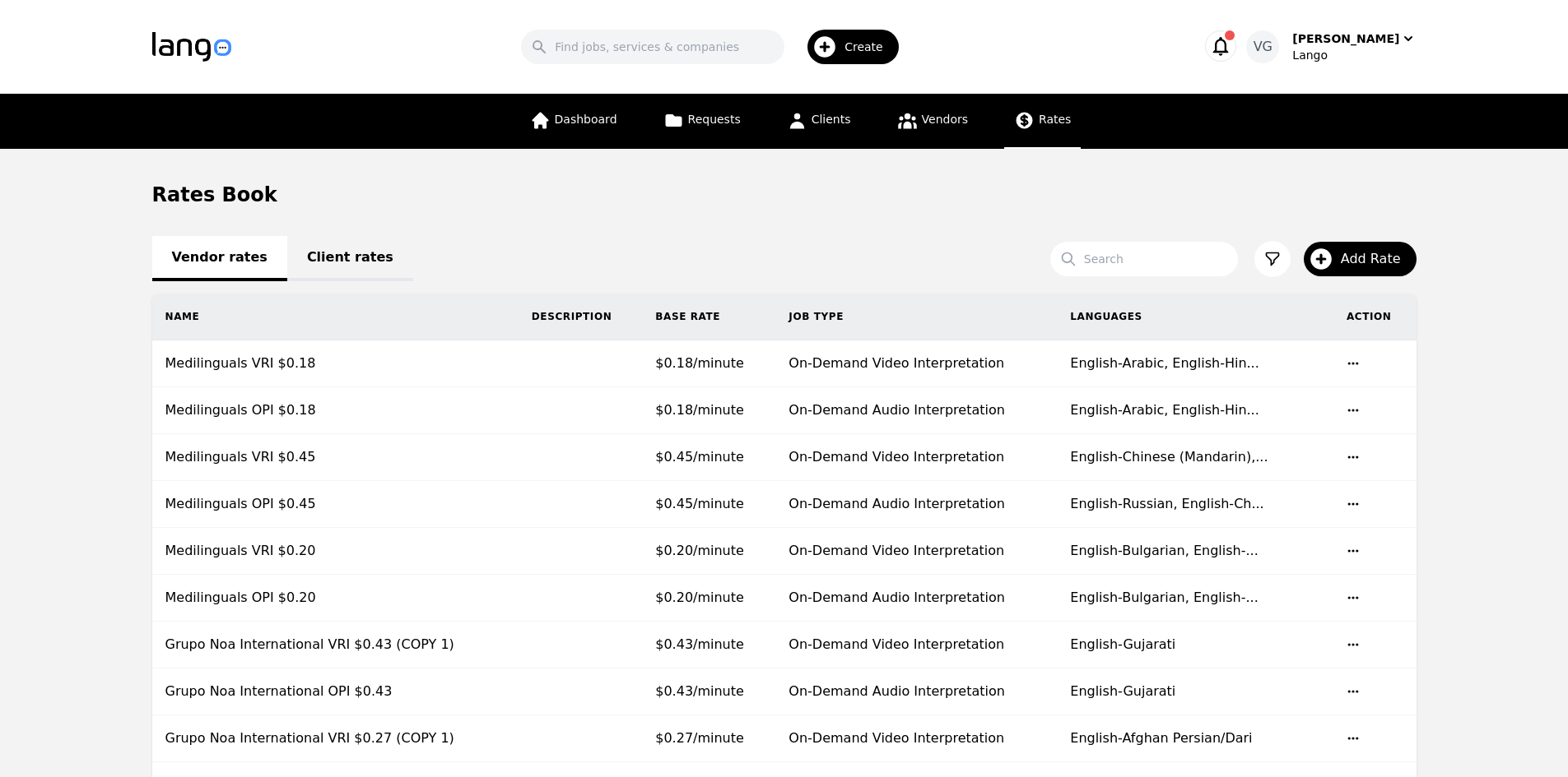
click at [1385, 267] on span "Add Rate" at bounding box center [1376, 259] width 71 height 20
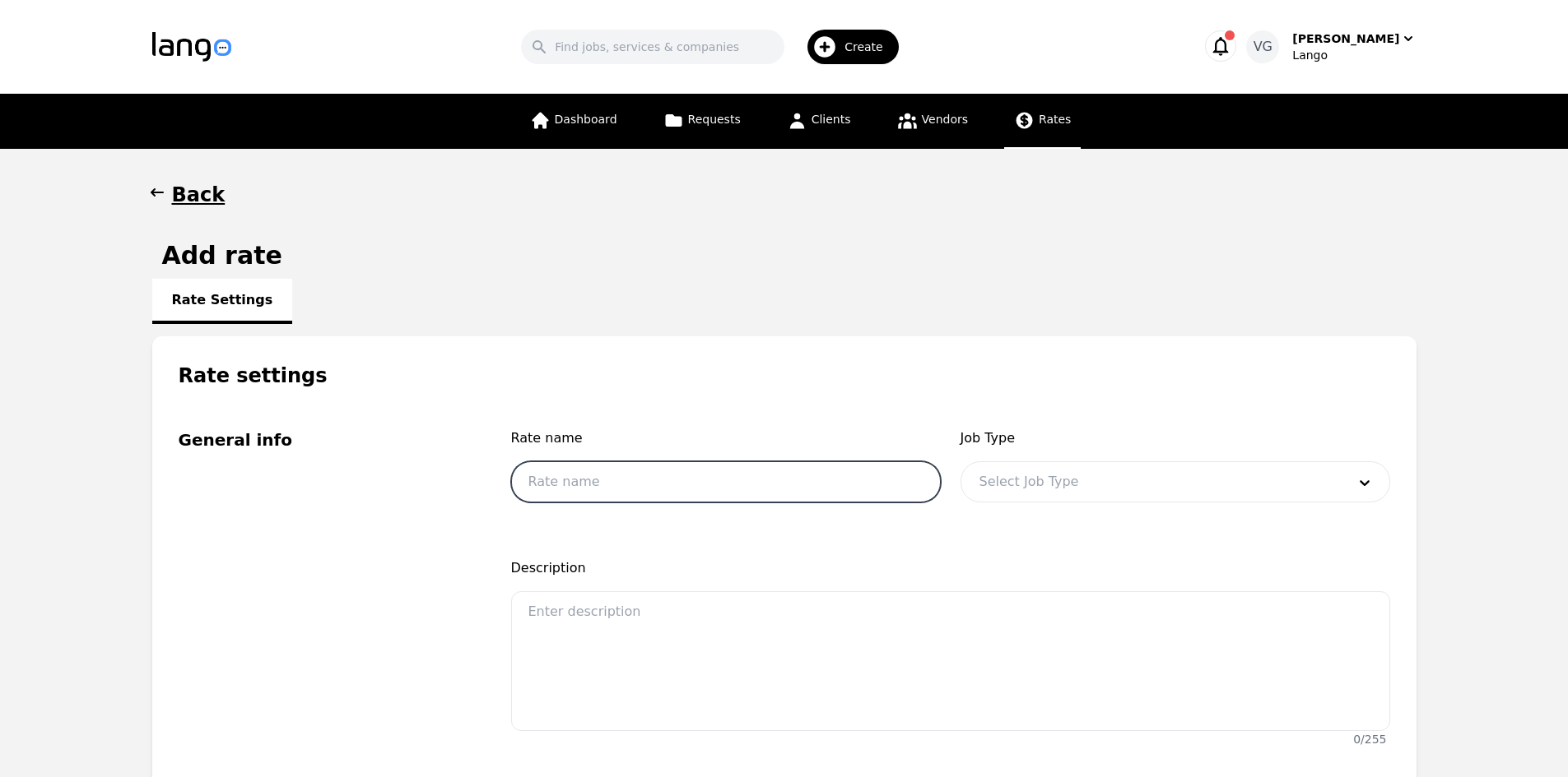
click at [712, 462] on input "text" at bounding box center [726, 482] width 430 height 41
type input "m"
click at [682, 487] on input "Medilinguals OPI" at bounding box center [726, 482] width 430 height 41
click at [660, 444] on span "Rate name" at bounding box center [726, 438] width 430 height 20
click at [652, 483] on input "Medilinguals OPI" at bounding box center [726, 482] width 430 height 41
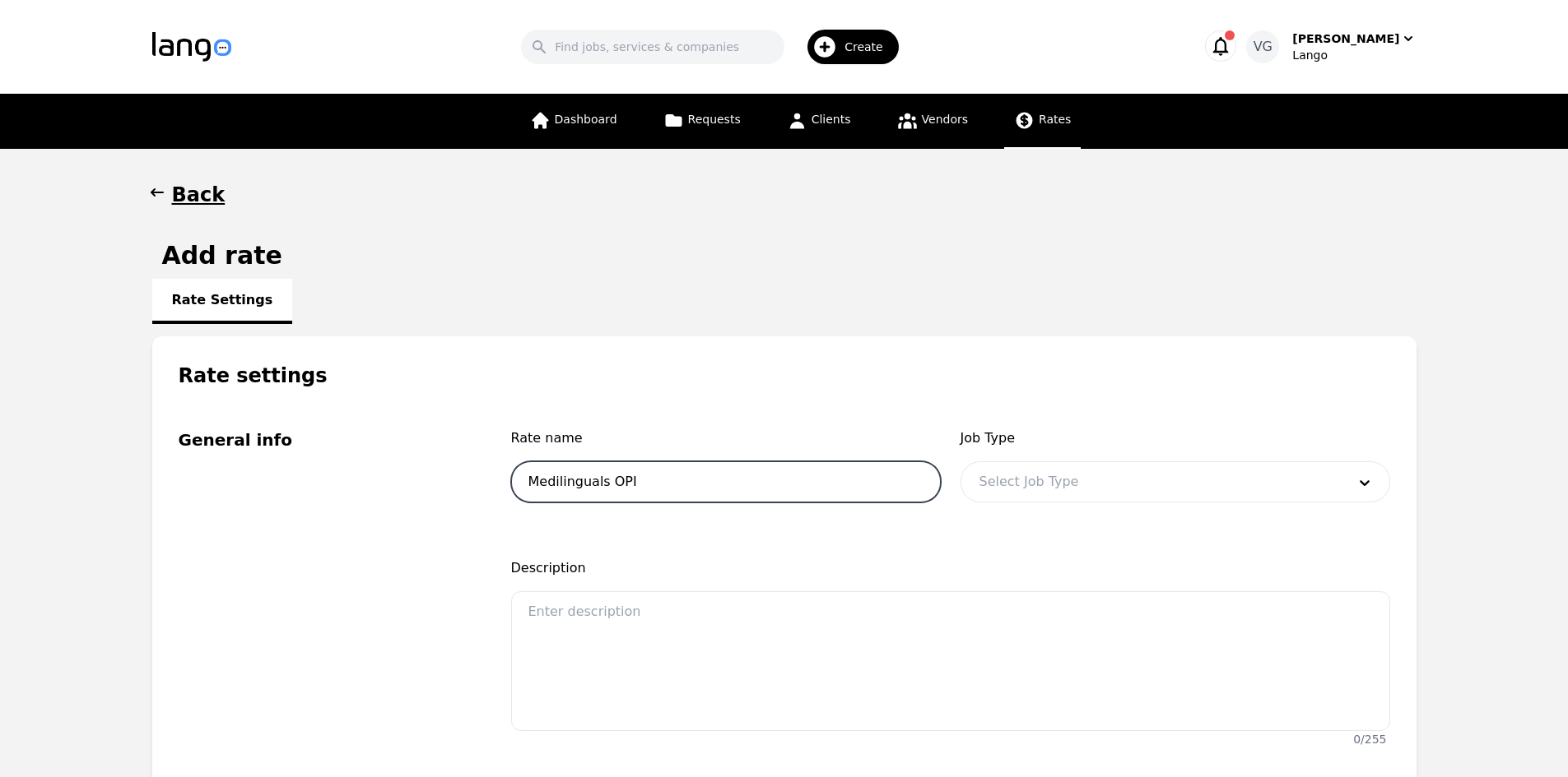
click at [582, 483] on input "Medilinguals OPI" at bounding box center [726, 482] width 430 height 41
click at [614, 483] on input "Medilinguals OPI" at bounding box center [726, 482] width 430 height 41
drag, startPoint x: 614, startPoint y: 483, endPoint x: 591, endPoint y: 482, distance: 23.0
click at [591, 482] on input "Medilinguals OPI" at bounding box center [726, 482] width 430 height 41
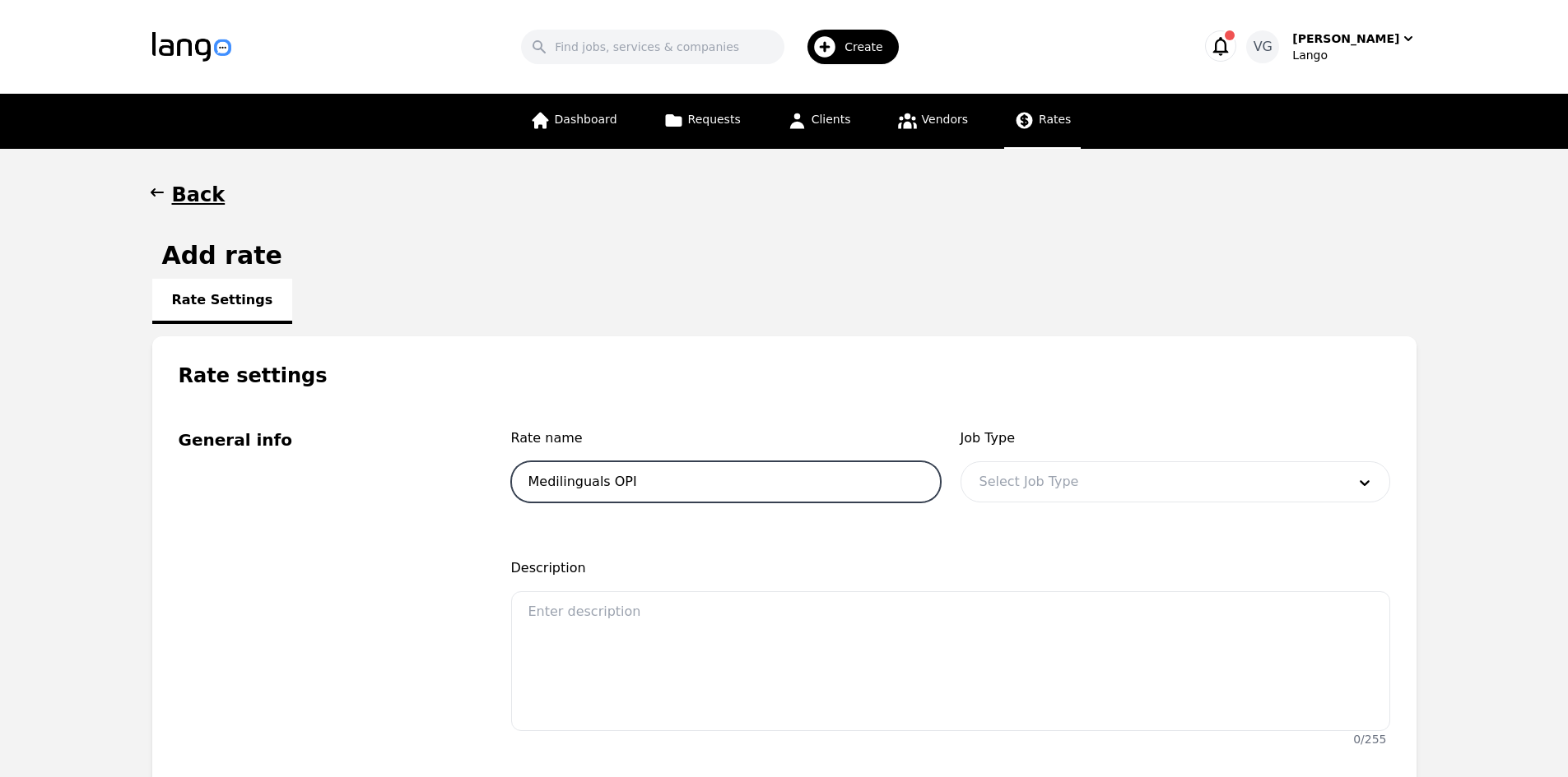
click at [591, 482] on input "Medilinguals OPI" at bounding box center [726, 482] width 430 height 41
click at [877, 403] on fieldset "General info Rate name Medilinguals OPI Job Type Select Job Type Description 0 …" at bounding box center [784, 593] width 1264 height 408
click at [669, 483] on input "Medilinguals OPI" at bounding box center [726, 482] width 430 height 41
click at [641, 483] on input "Medilinguals OPI %0.25" at bounding box center [726, 482] width 430 height 41
type input "Medilinguals OPI $0.25"
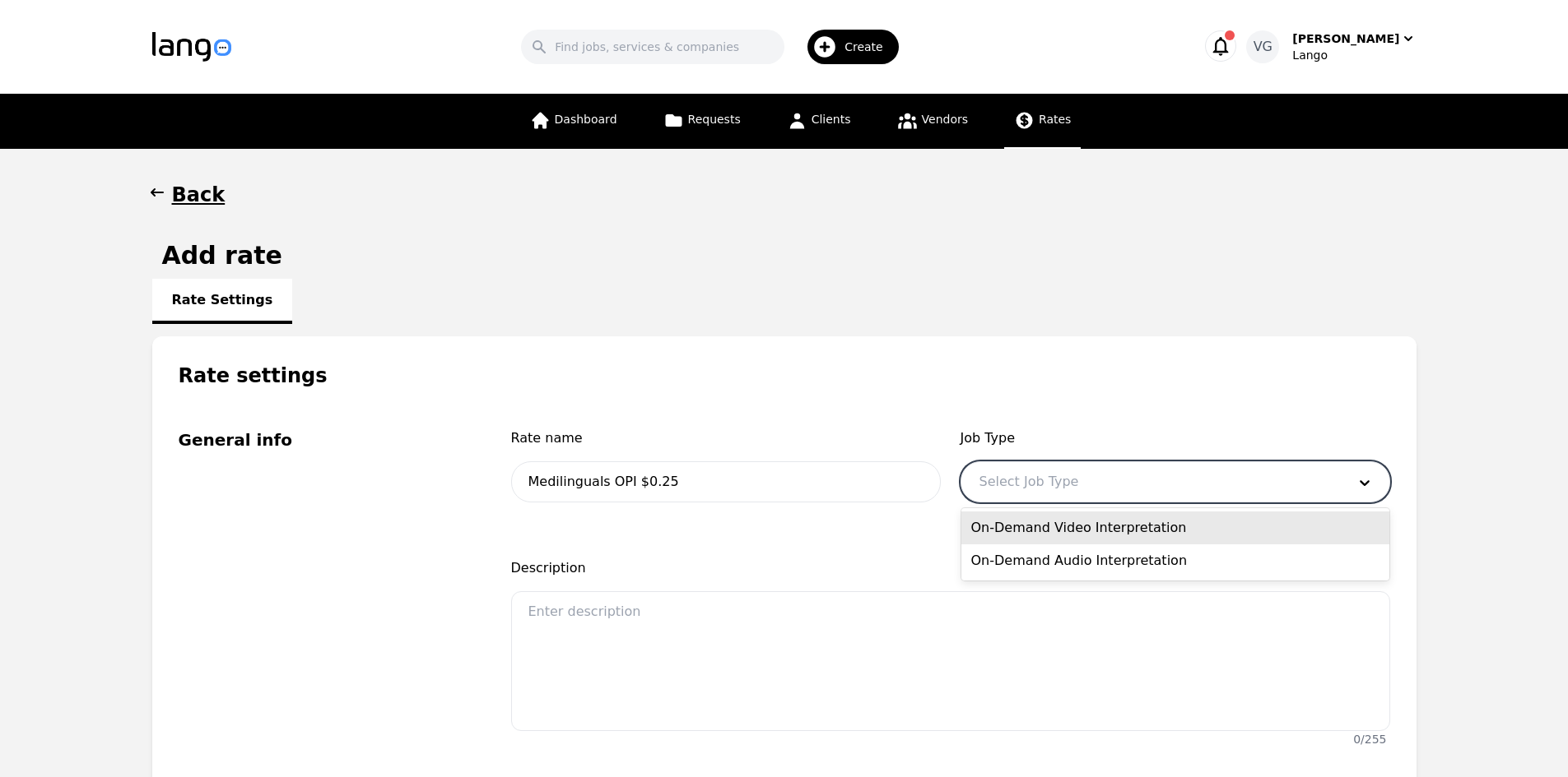
click at [1110, 496] on div at bounding box center [1150, 482] width 378 height 39
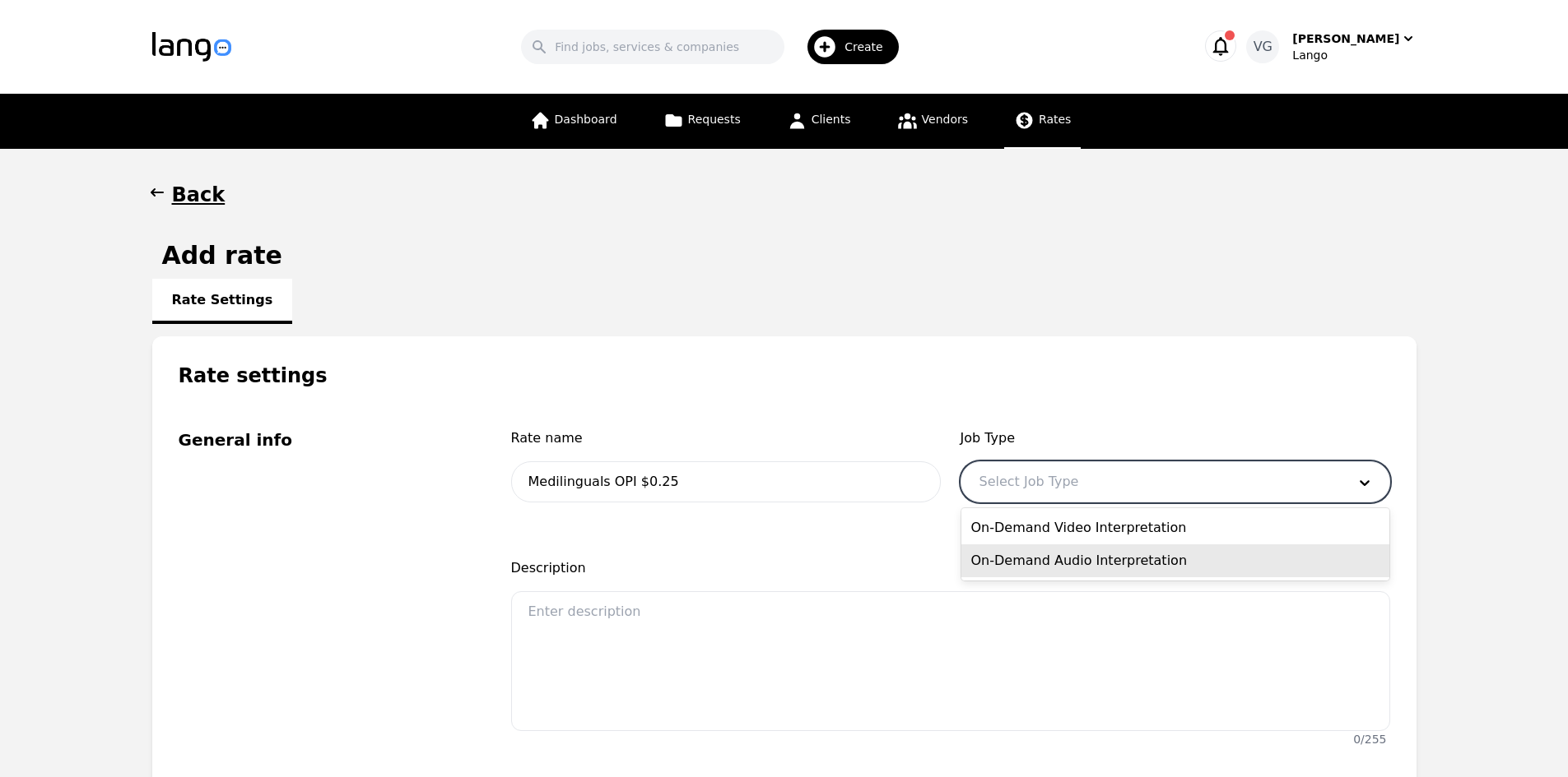
click at [1105, 570] on div "On-Demand Audio Interpretation" at bounding box center [1176, 560] width 428 height 33
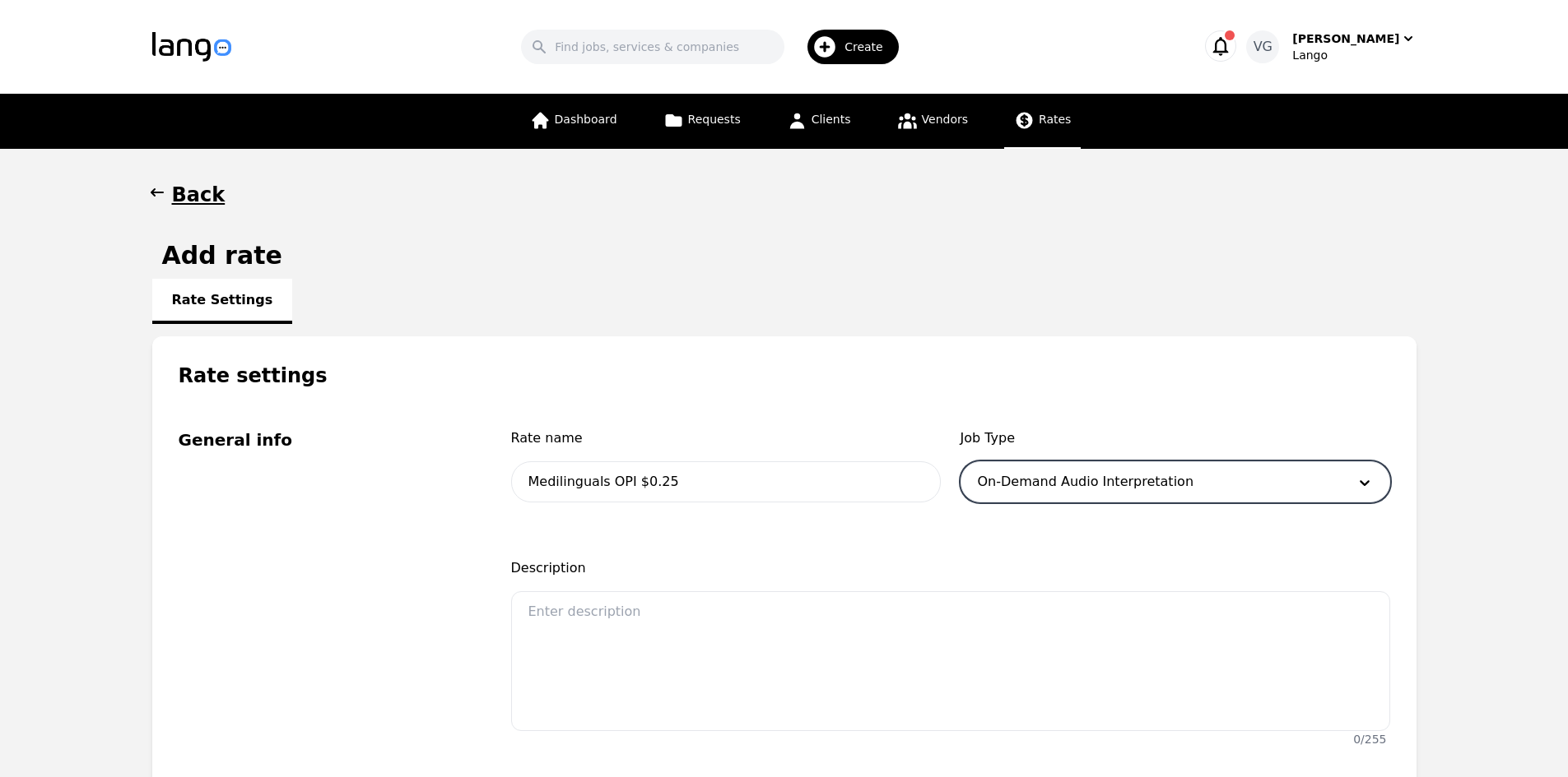
scroll to position [329, 0]
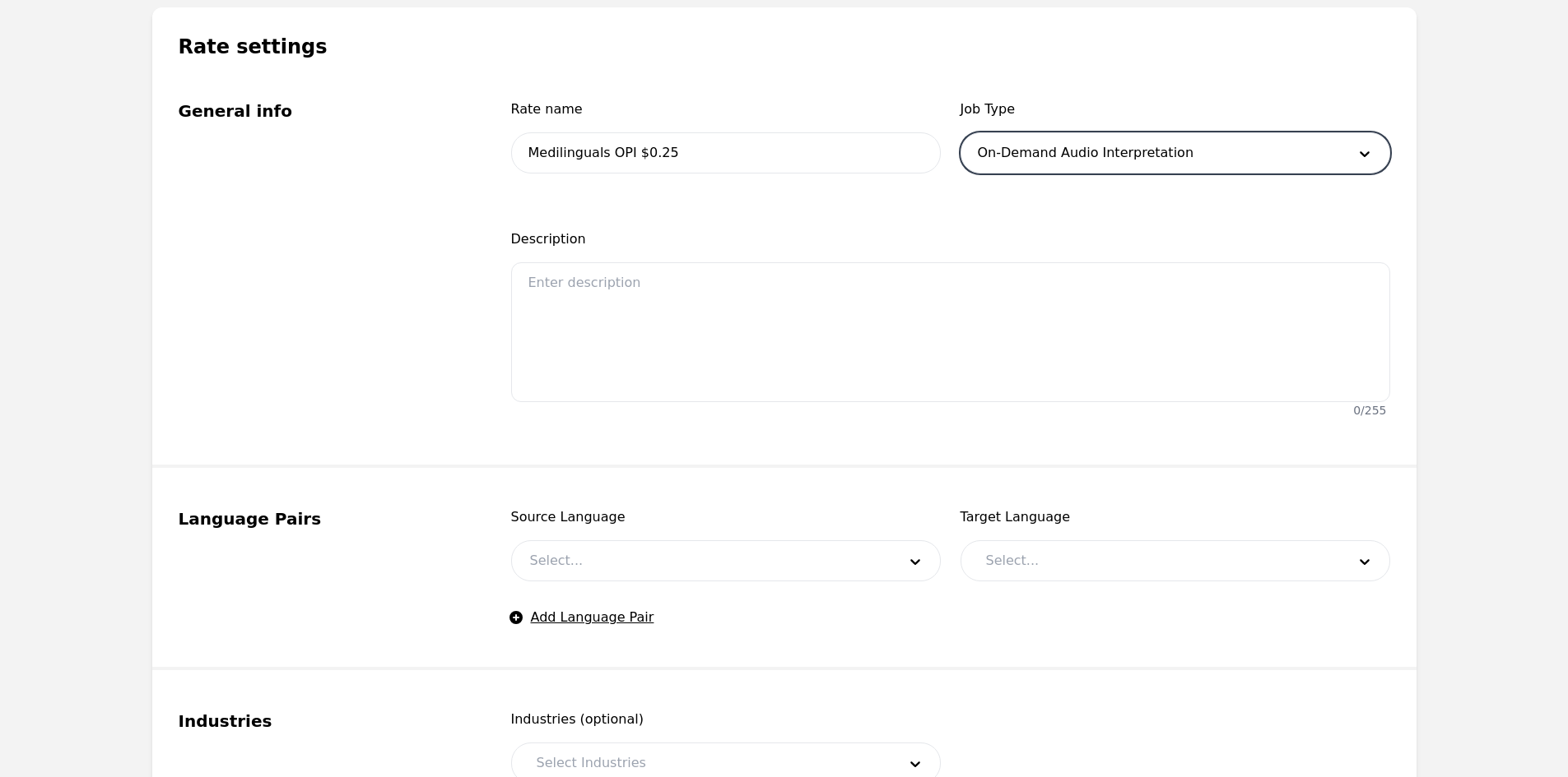
click at [647, 552] on div at bounding box center [700, 561] width 378 height 39
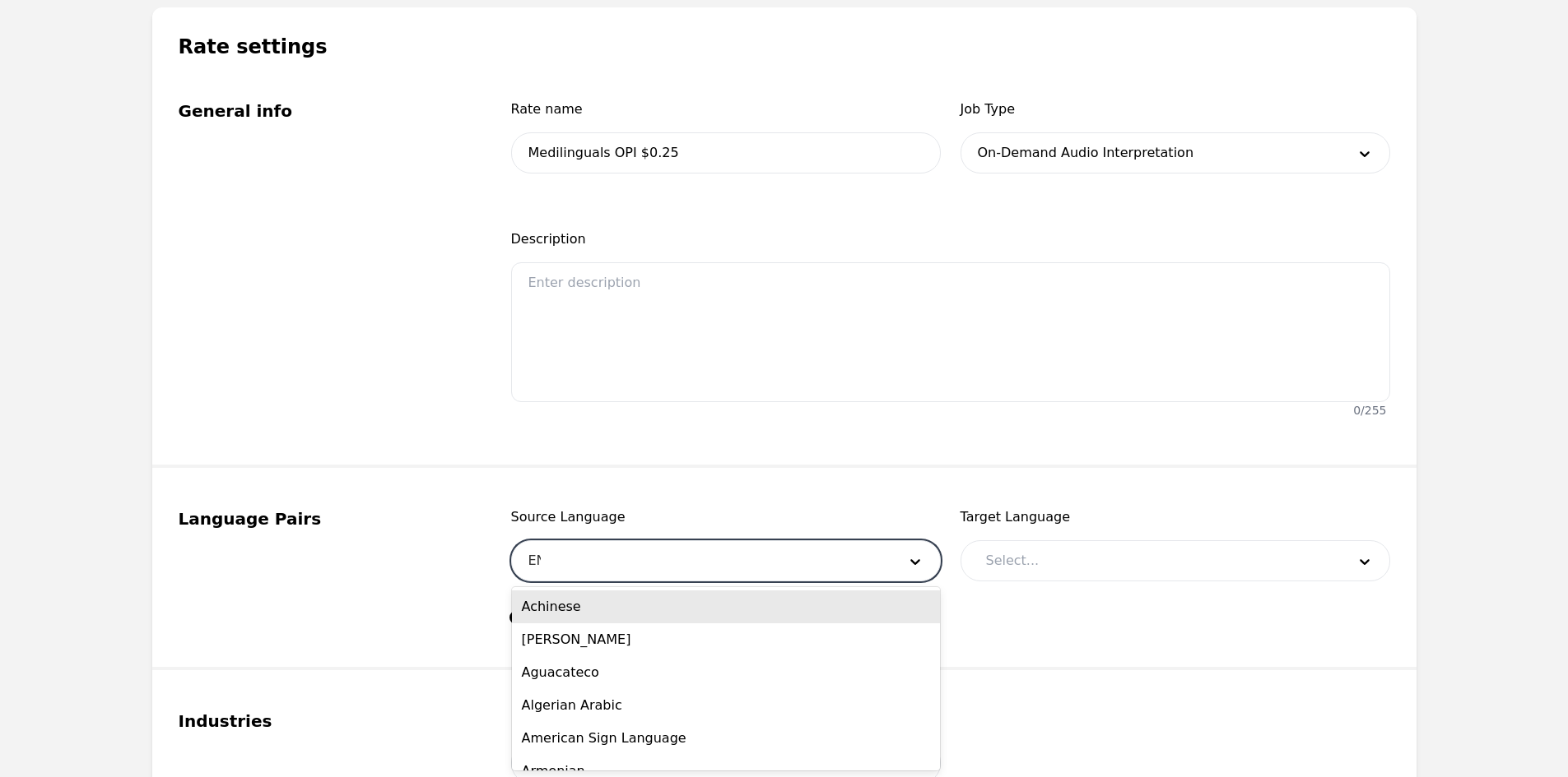
type input "ENG"
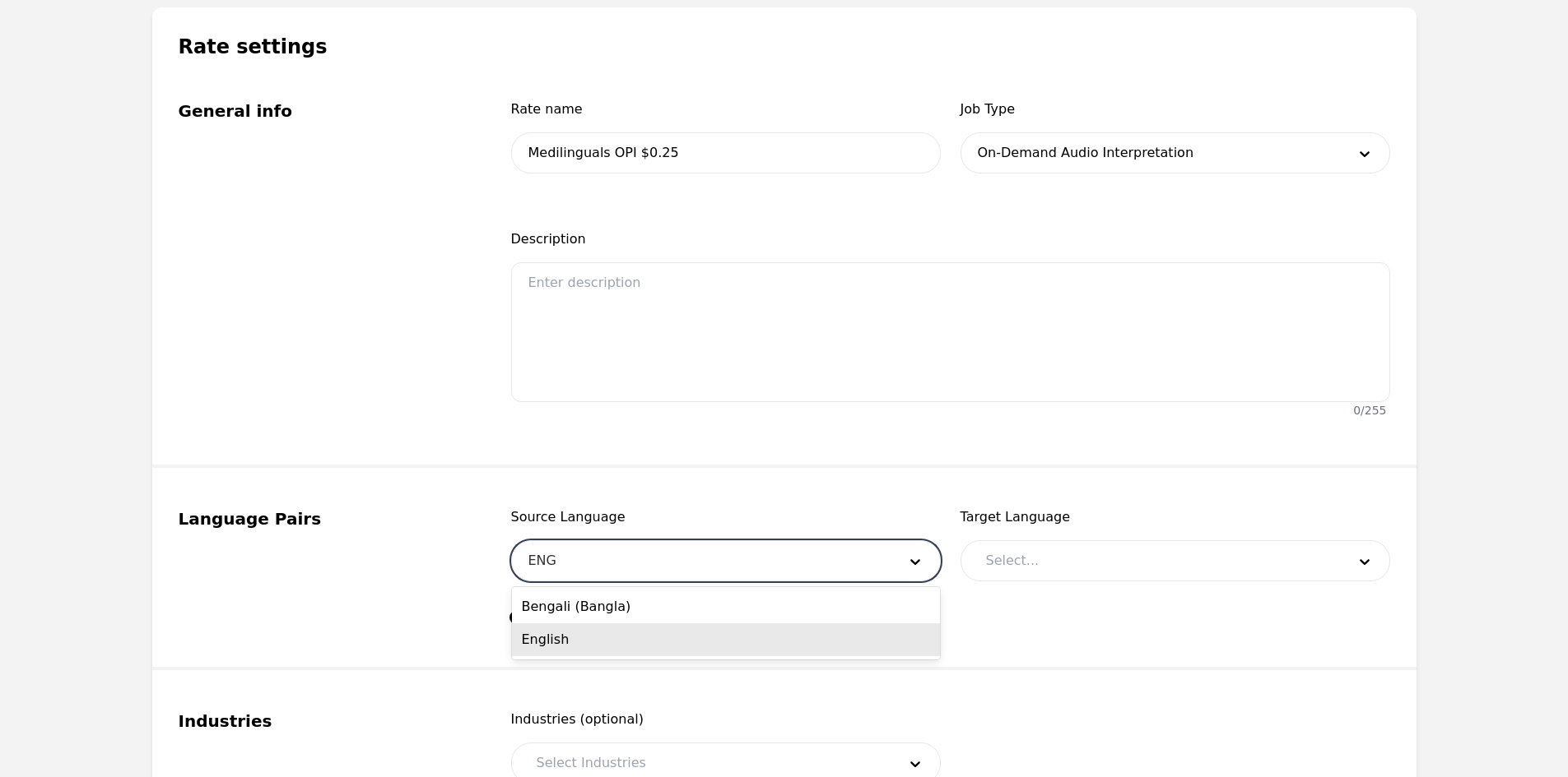
drag, startPoint x: 622, startPoint y: 636, endPoint x: 676, endPoint y: 633, distance: 54.1
click at [622, 636] on div "English" at bounding box center [726, 639] width 428 height 33
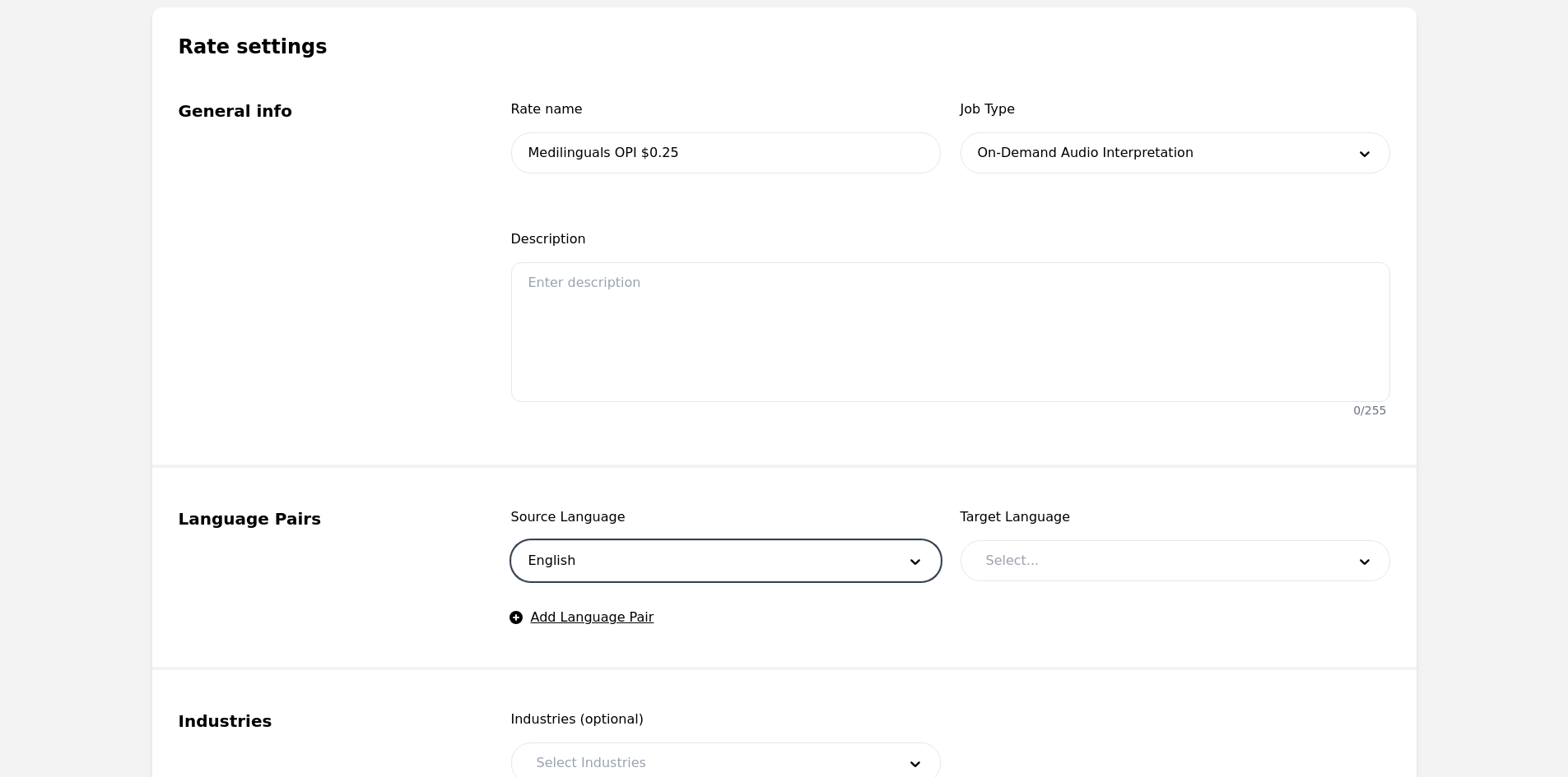
click at [1025, 561] on div at bounding box center [1154, 561] width 372 height 39
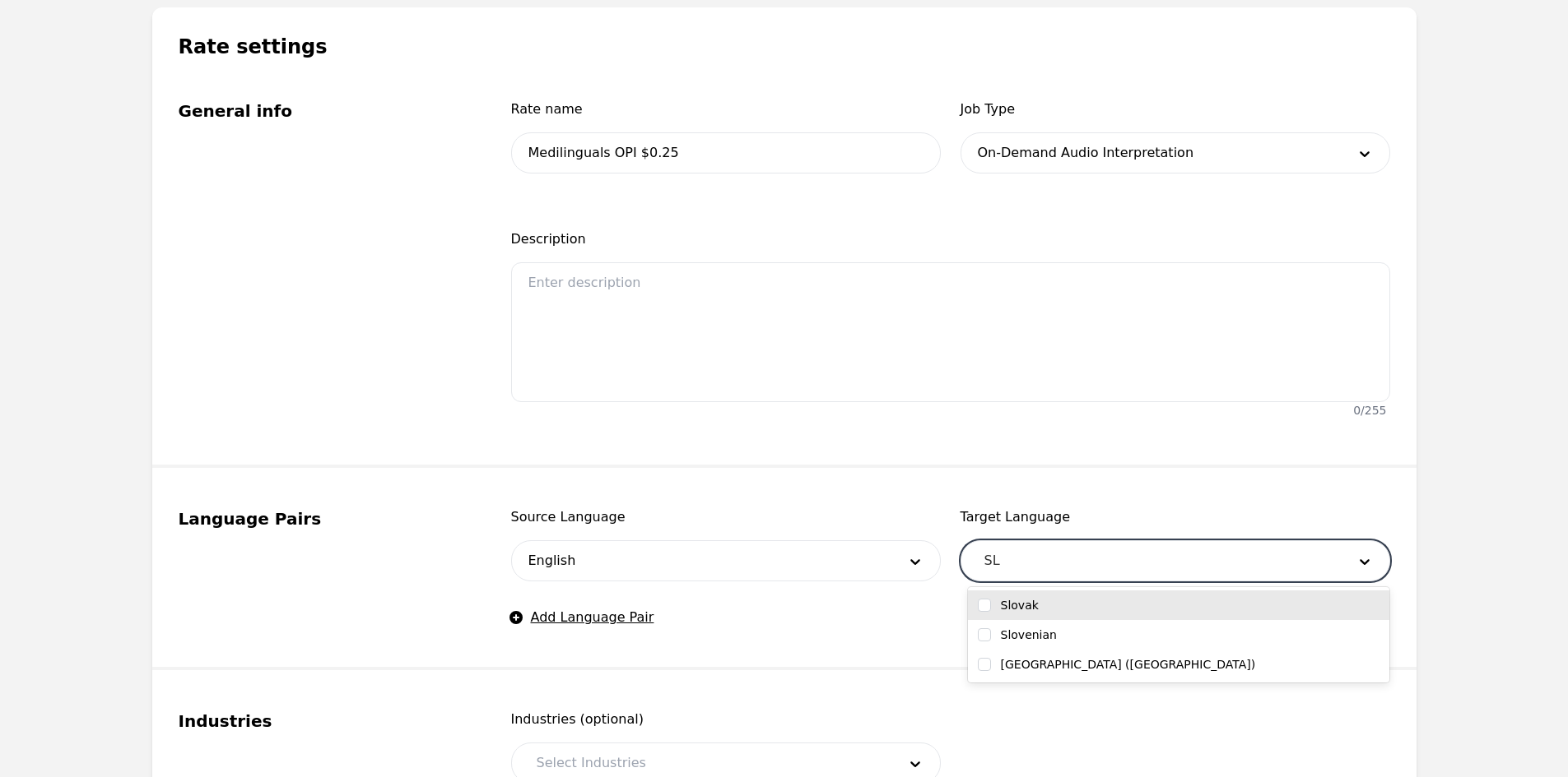
type input "SLO"
click at [999, 602] on div "Slovak" at bounding box center [1178, 605] width 402 height 17
checkbox input "true"
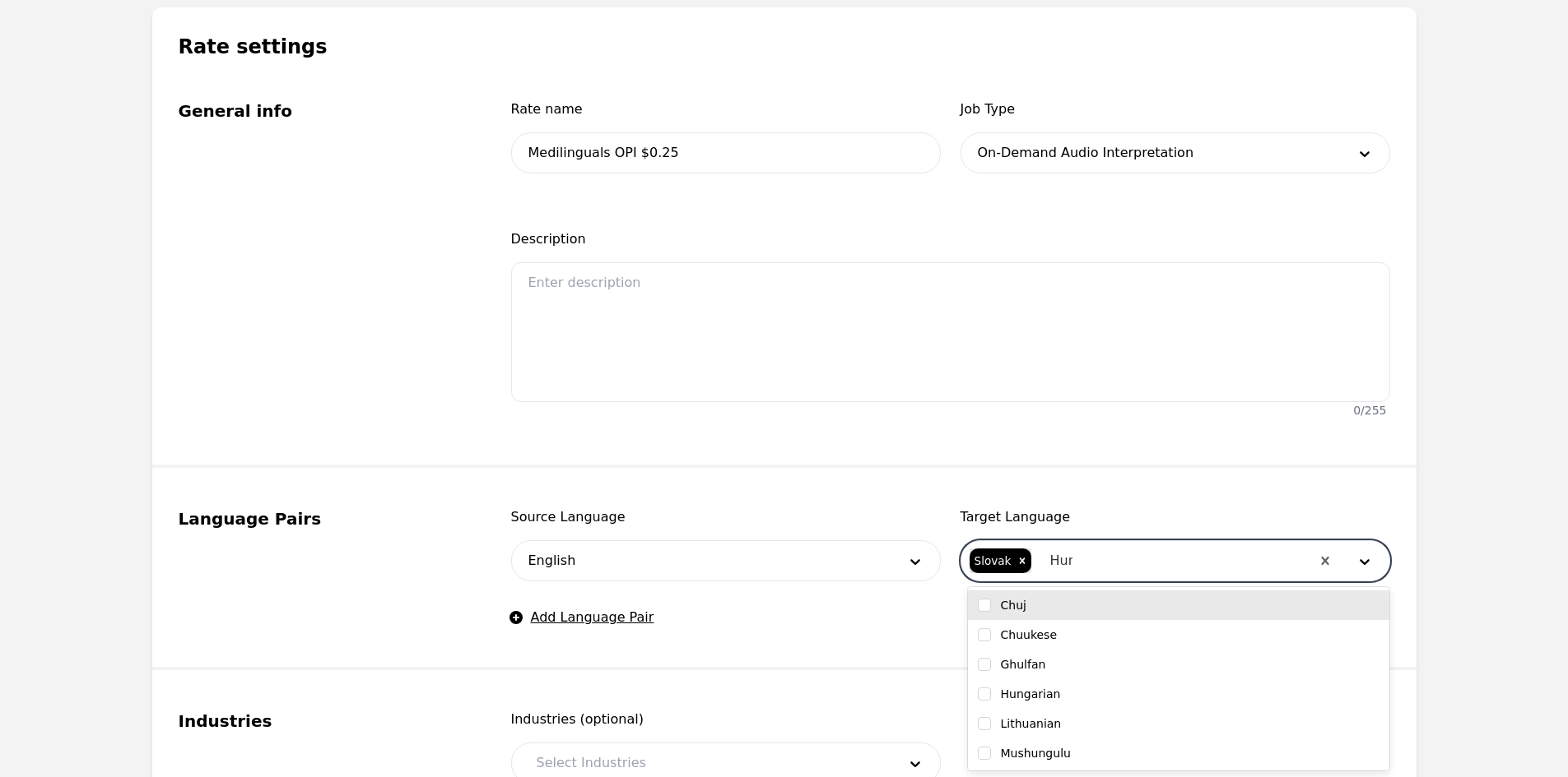
type input "Hung"
click at [1084, 606] on div "Hungarian" at bounding box center [1178, 605] width 402 height 17
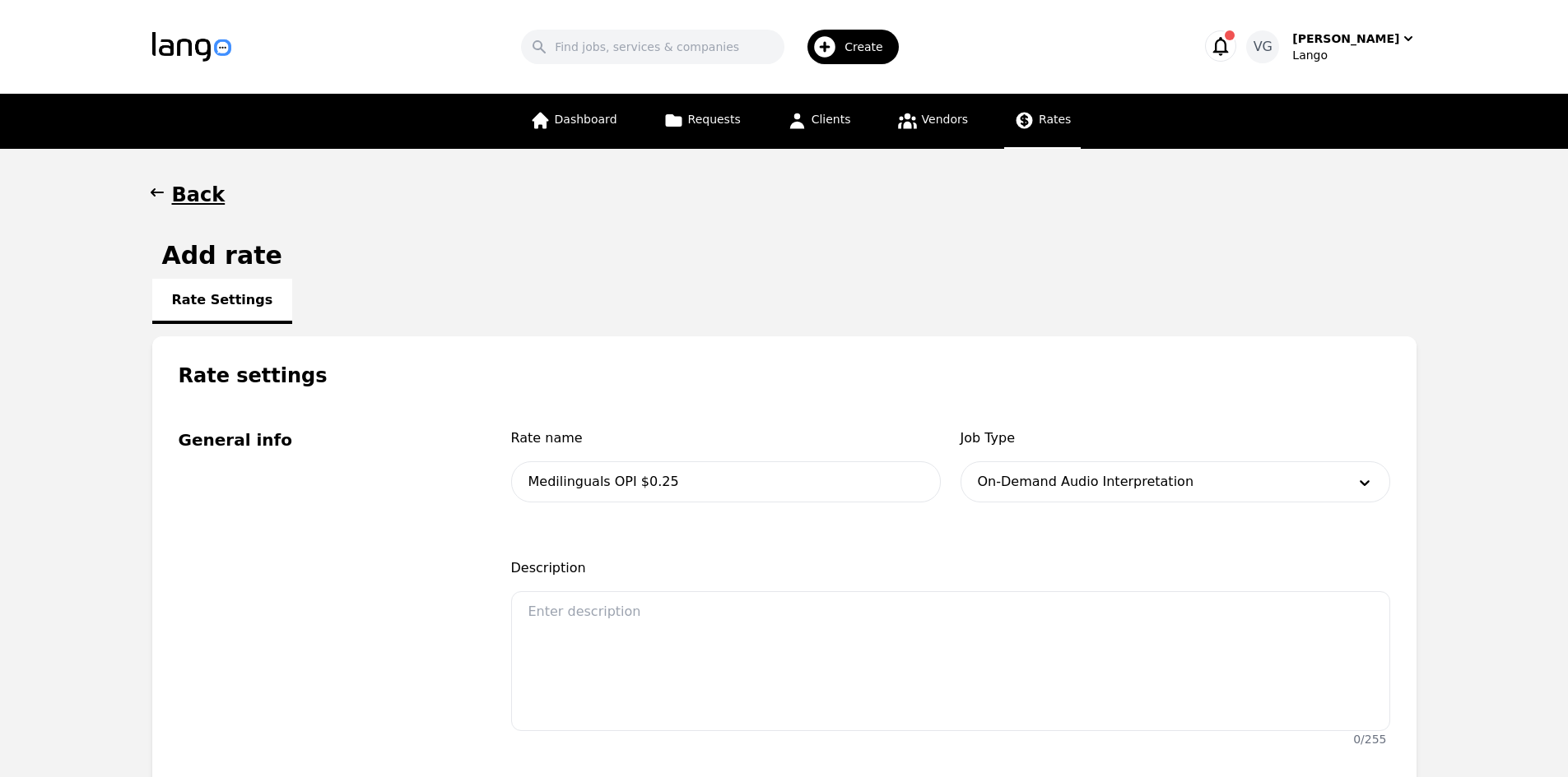
scroll to position [329, 0]
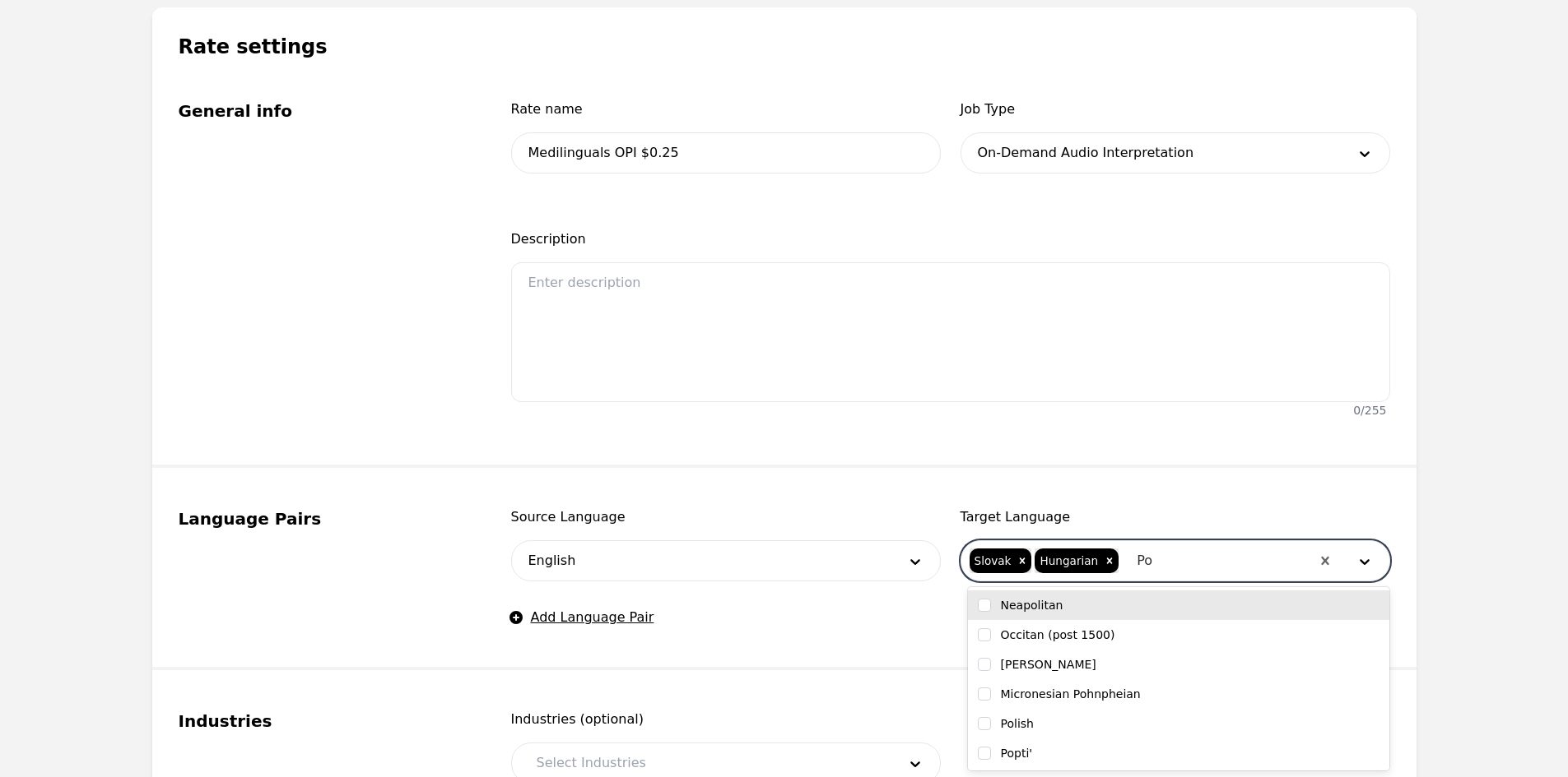
type input "Pol"
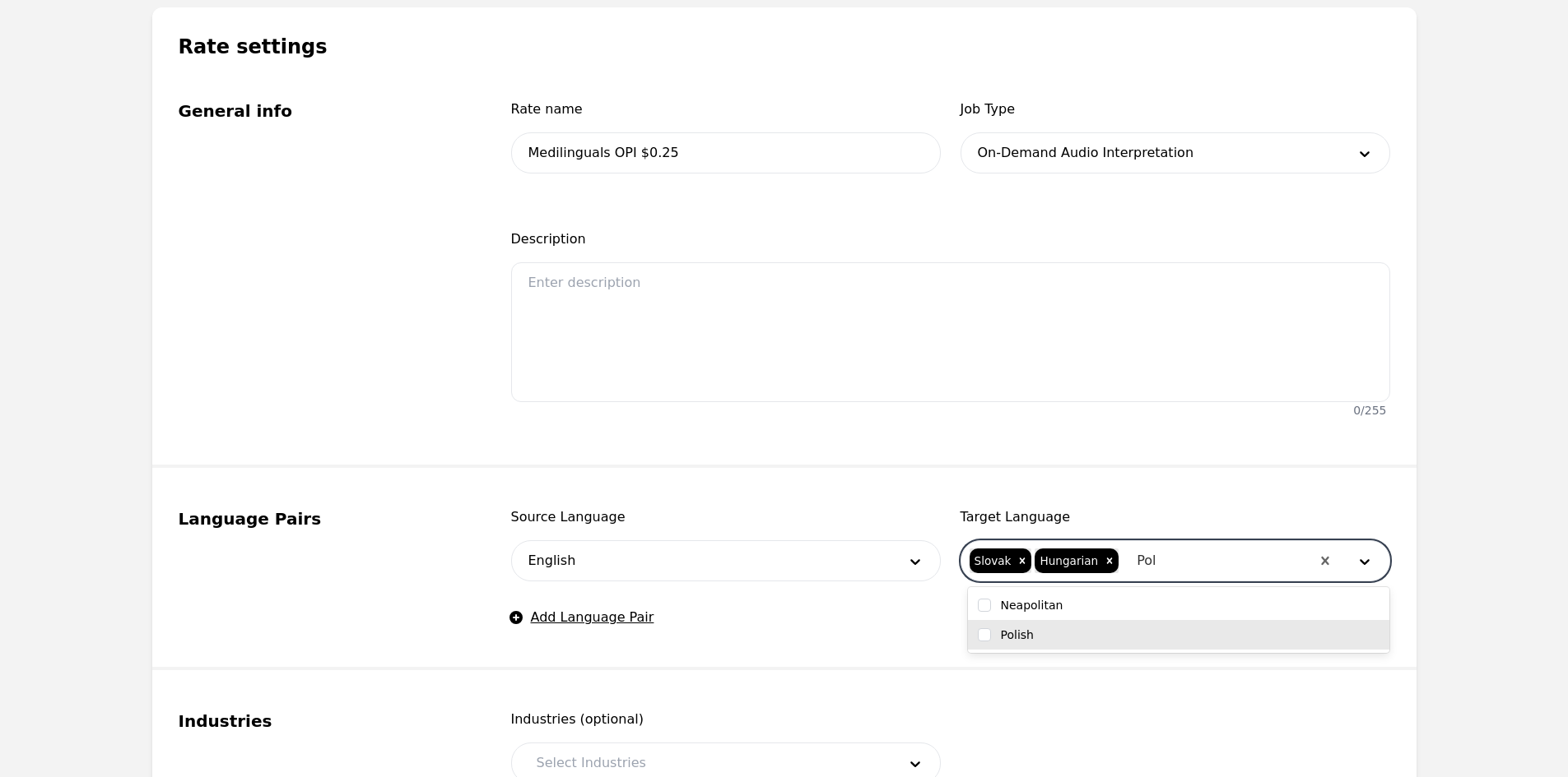
click at [1121, 631] on div "Polish" at bounding box center [1178, 635] width 402 height 17
checkbox input "true"
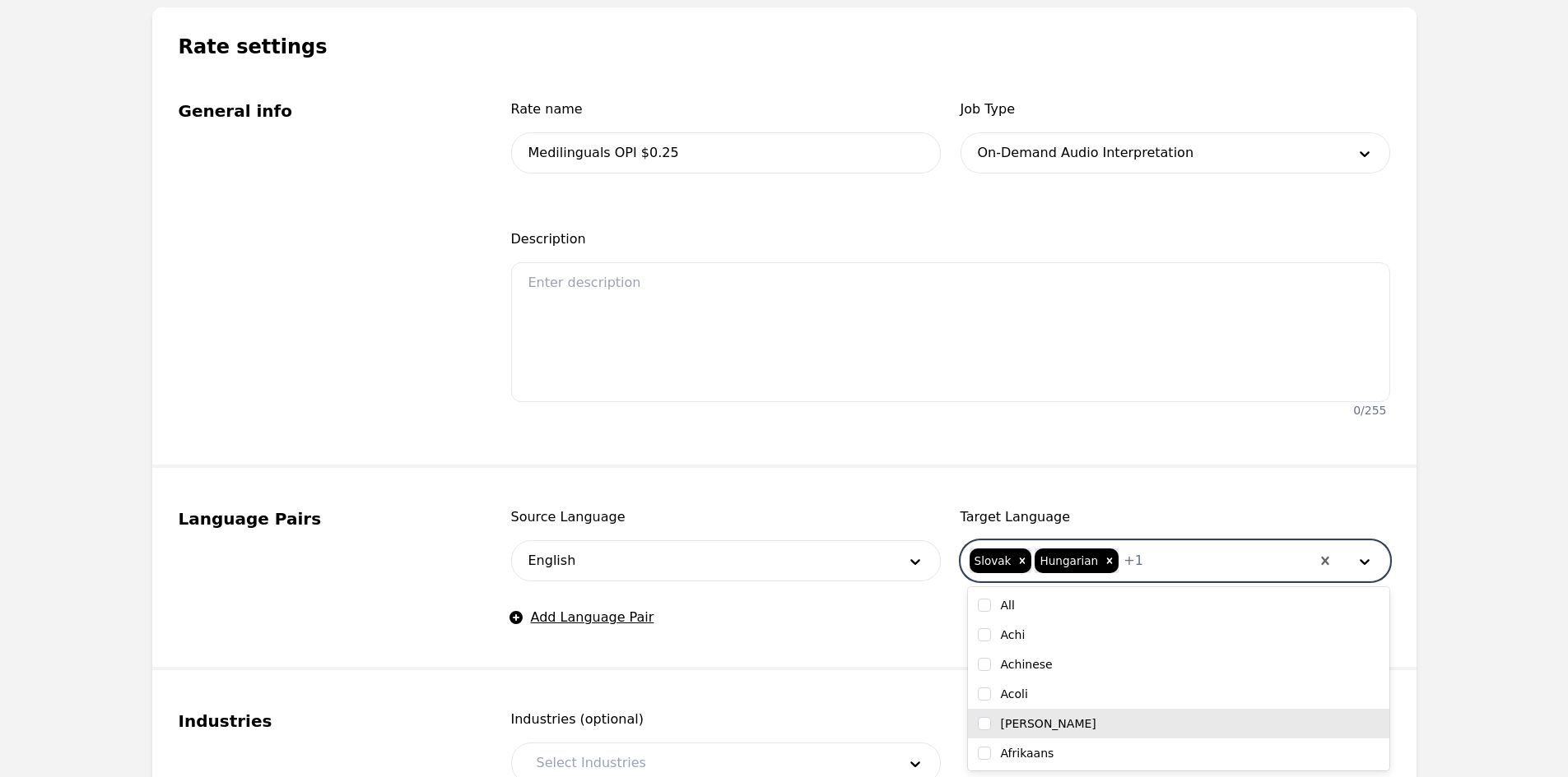
click at [1124, 550] on div "Slovak Hungarian + 1" at bounding box center [1139, 561] width 343 height 39
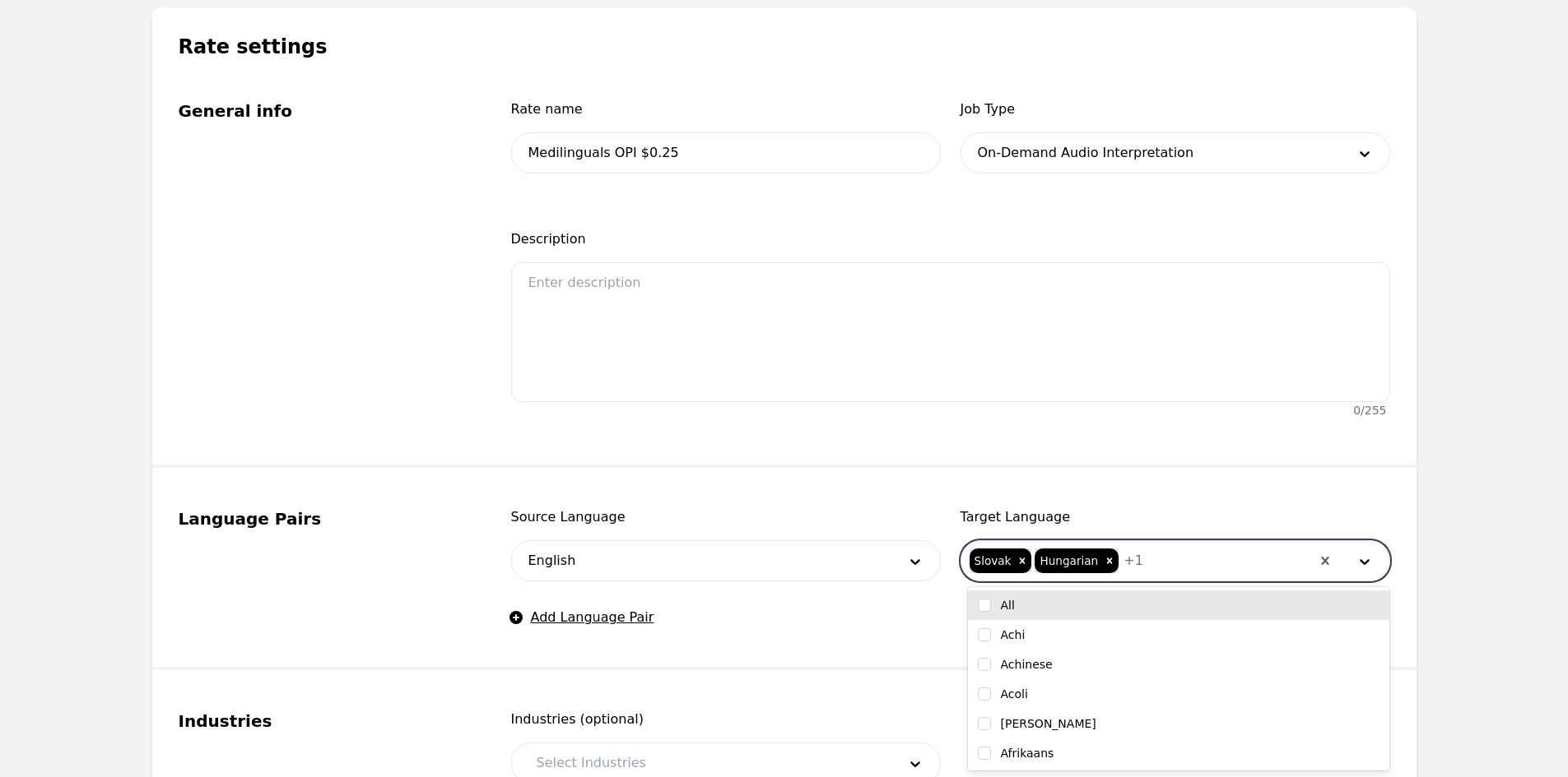
click at [1073, 556] on div "Hungarian" at bounding box center [1068, 561] width 66 height 24
click at [1143, 561] on div at bounding box center [1226, 561] width 167 height 39
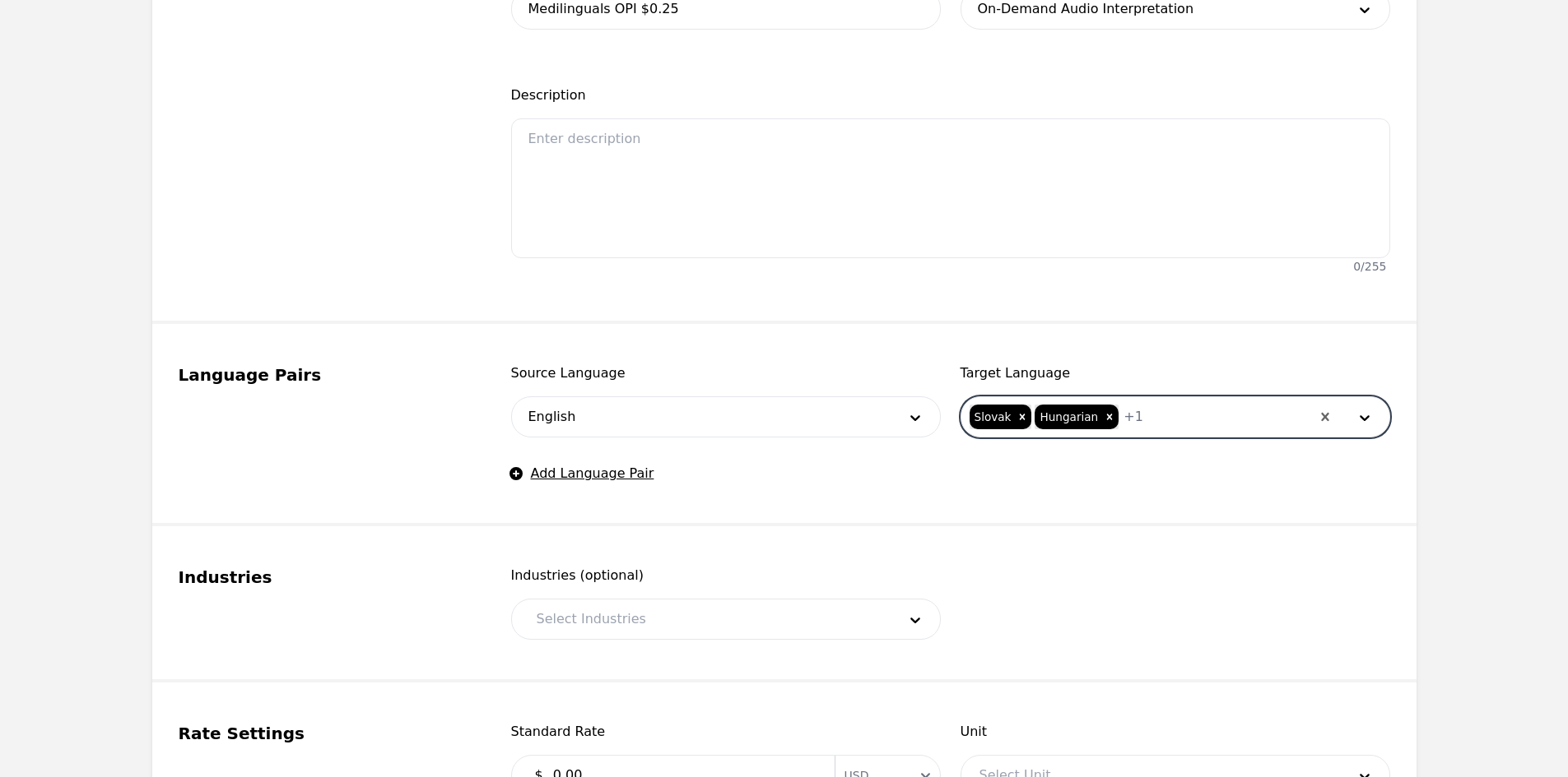
scroll to position [658, 0]
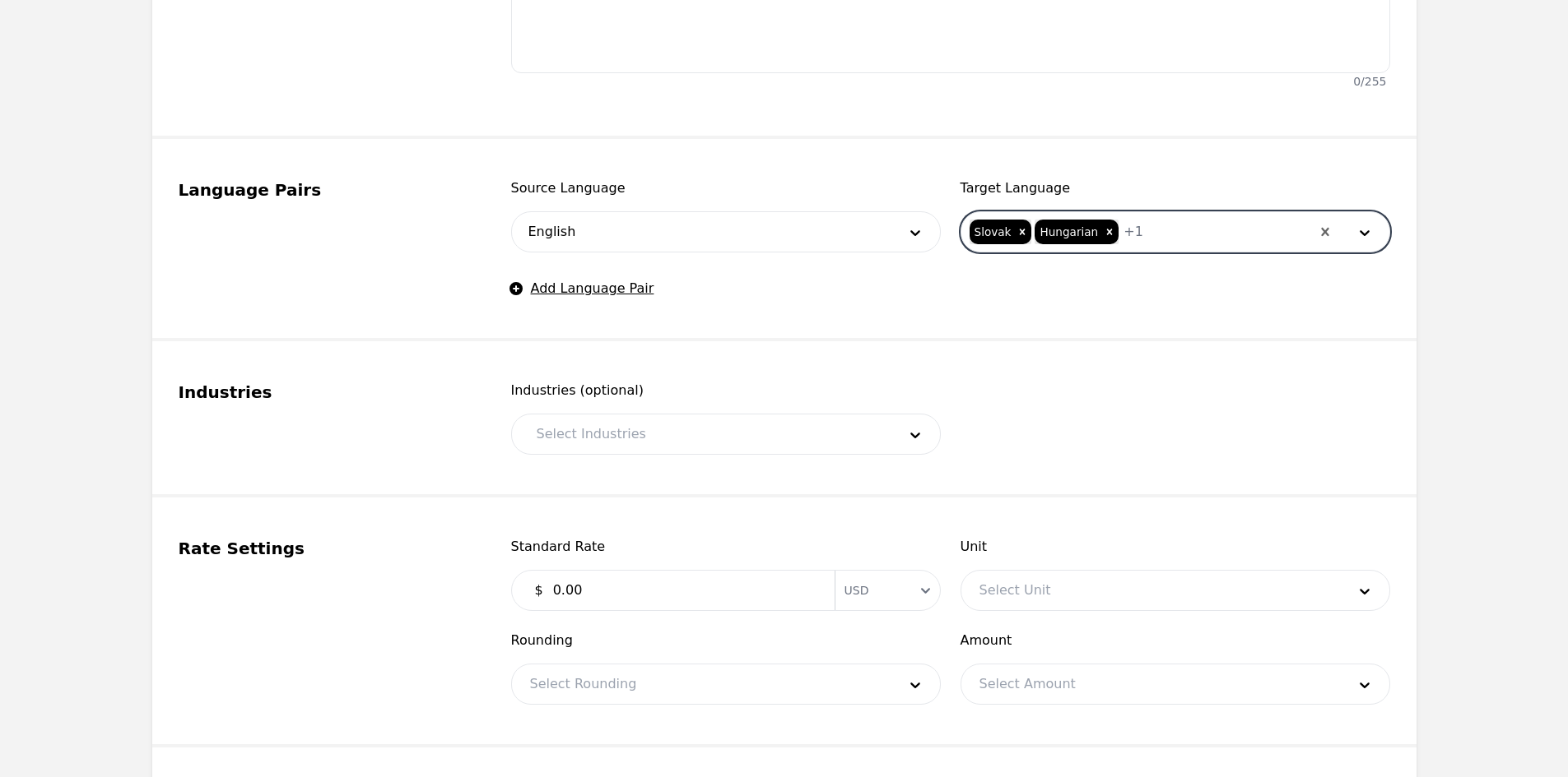
click at [607, 426] on div at bounding box center [704, 434] width 372 height 39
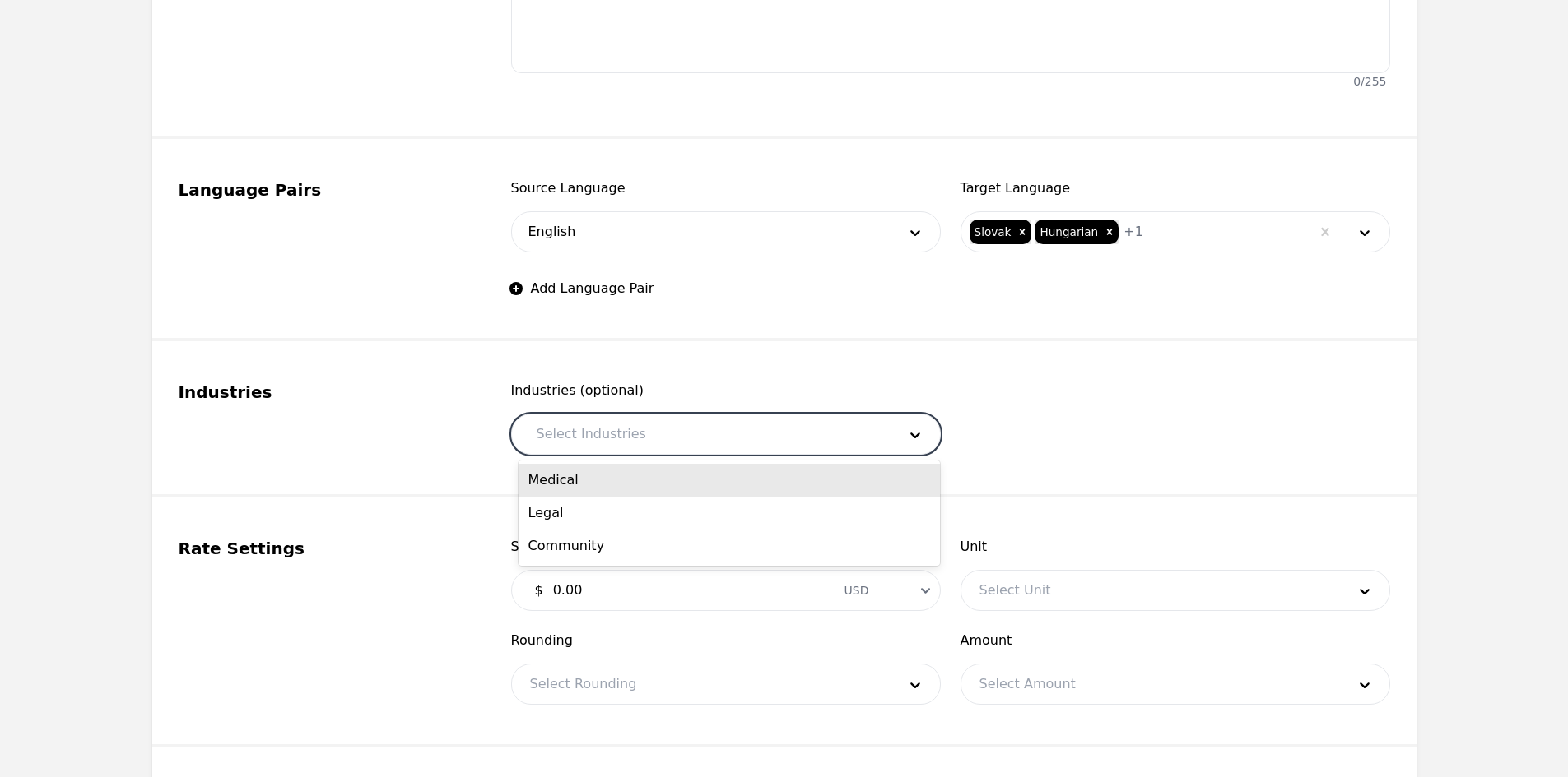
click at [597, 469] on div "Medical" at bounding box center [729, 480] width 422 height 33
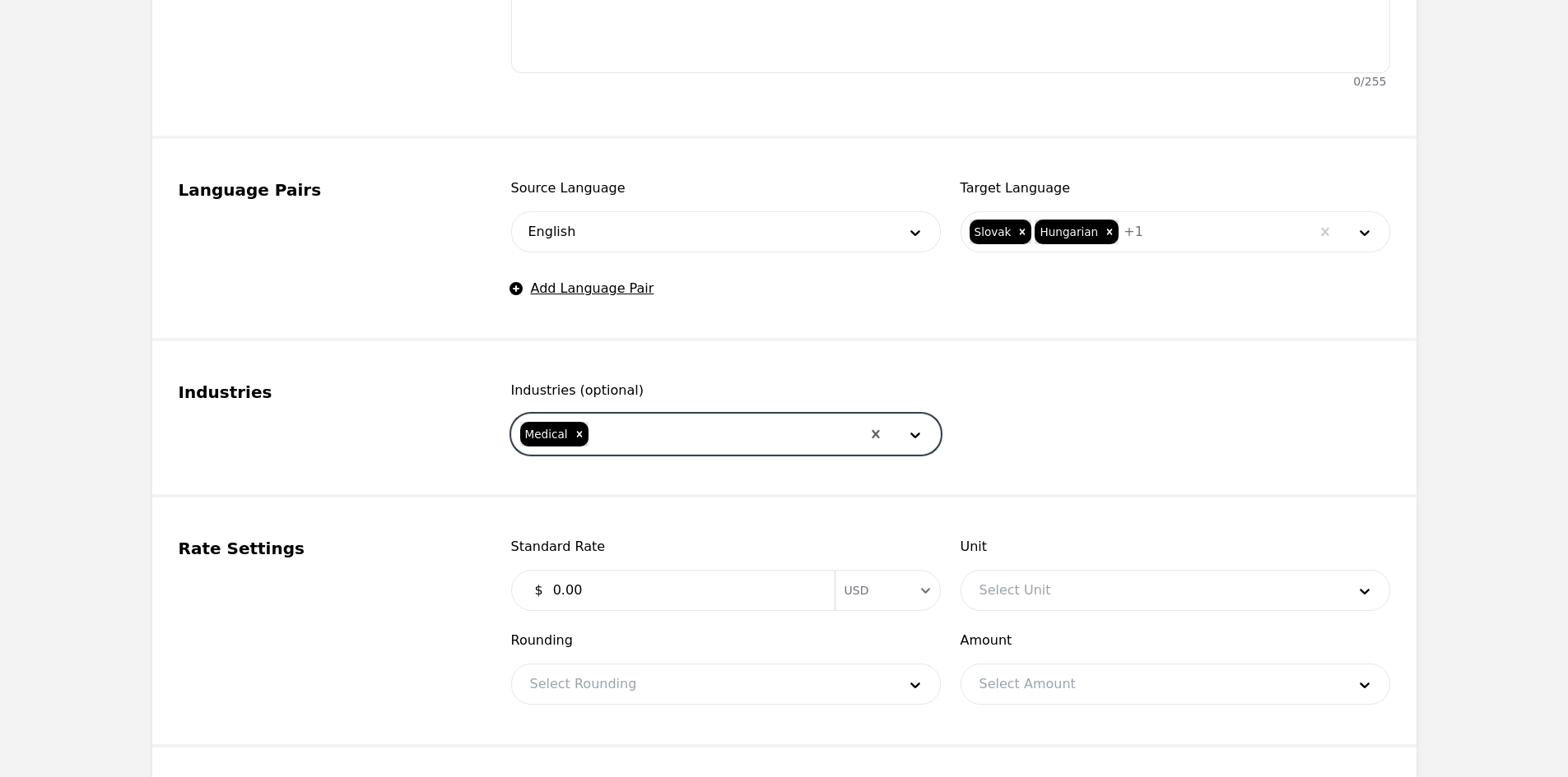
drag, startPoint x: 630, startPoint y: 437, endPoint x: 620, endPoint y: 453, distance: 18.9
click at [630, 436] on div at bounding box center [725, 434] width 270 height 39
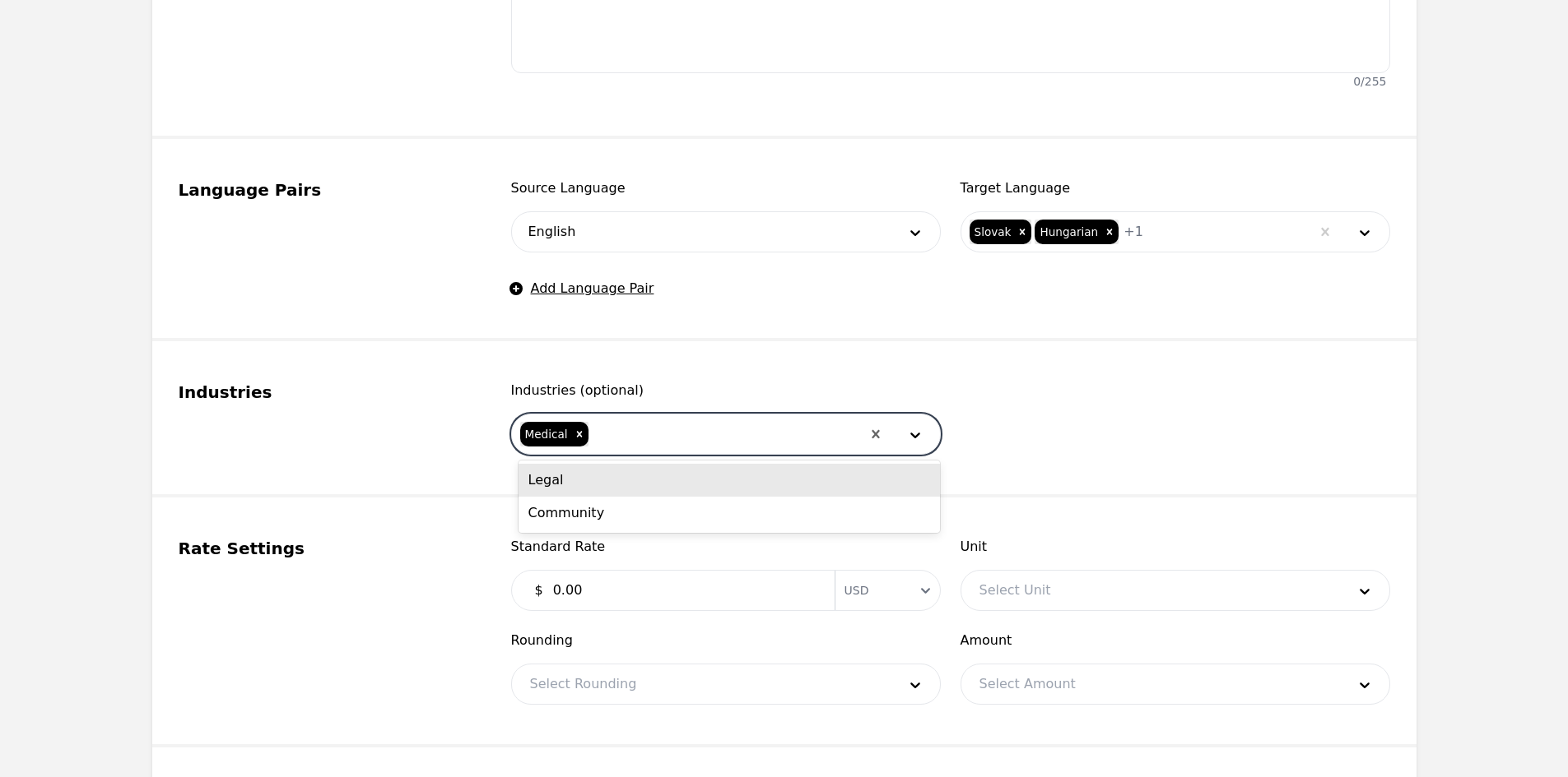
click at [610, 476] on div "Legal" at bounding box center [729, 480] width 422 height 33
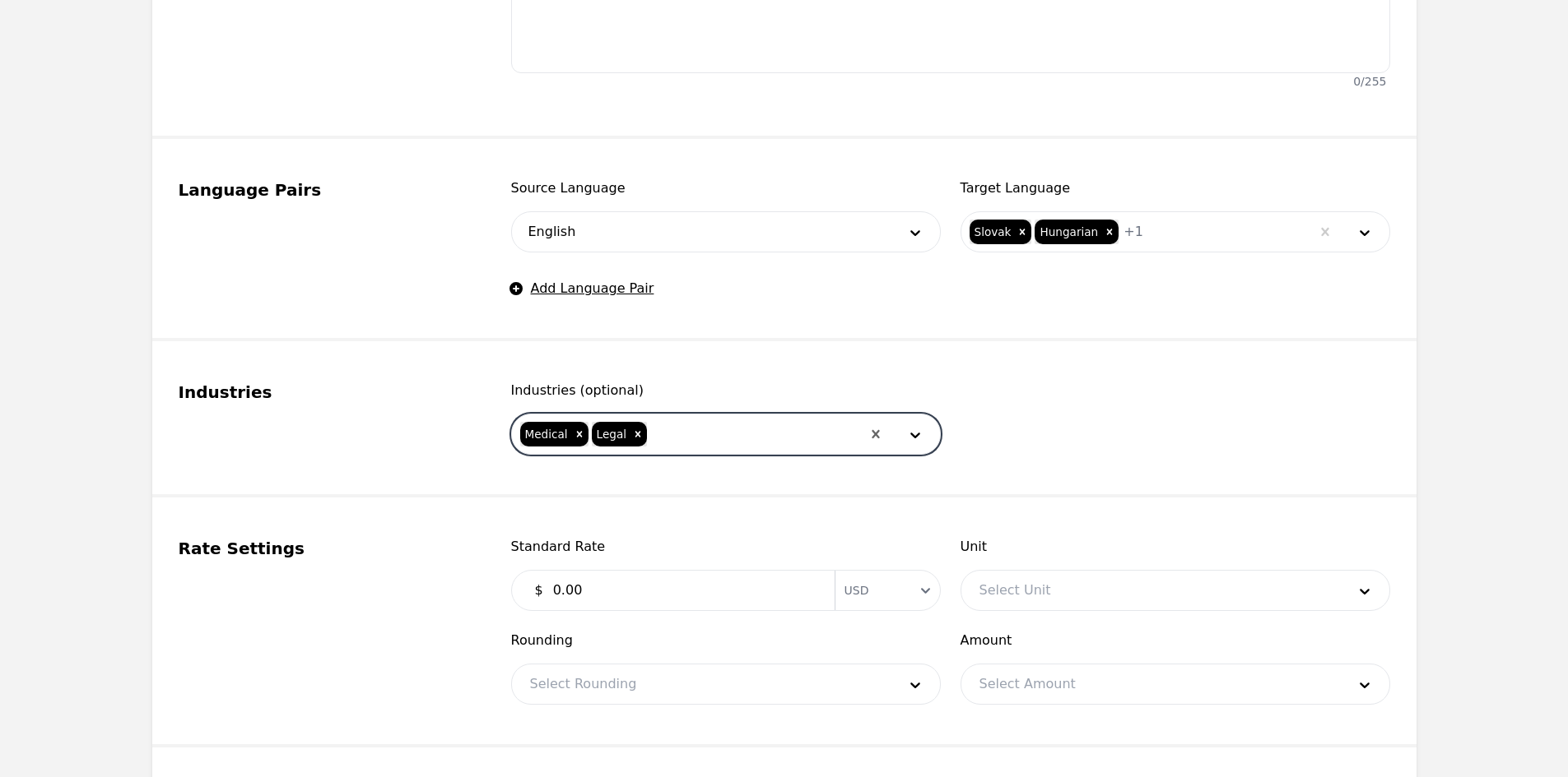
click at [649, 437] on div at bounding box center [754, 434] width 211 height 39
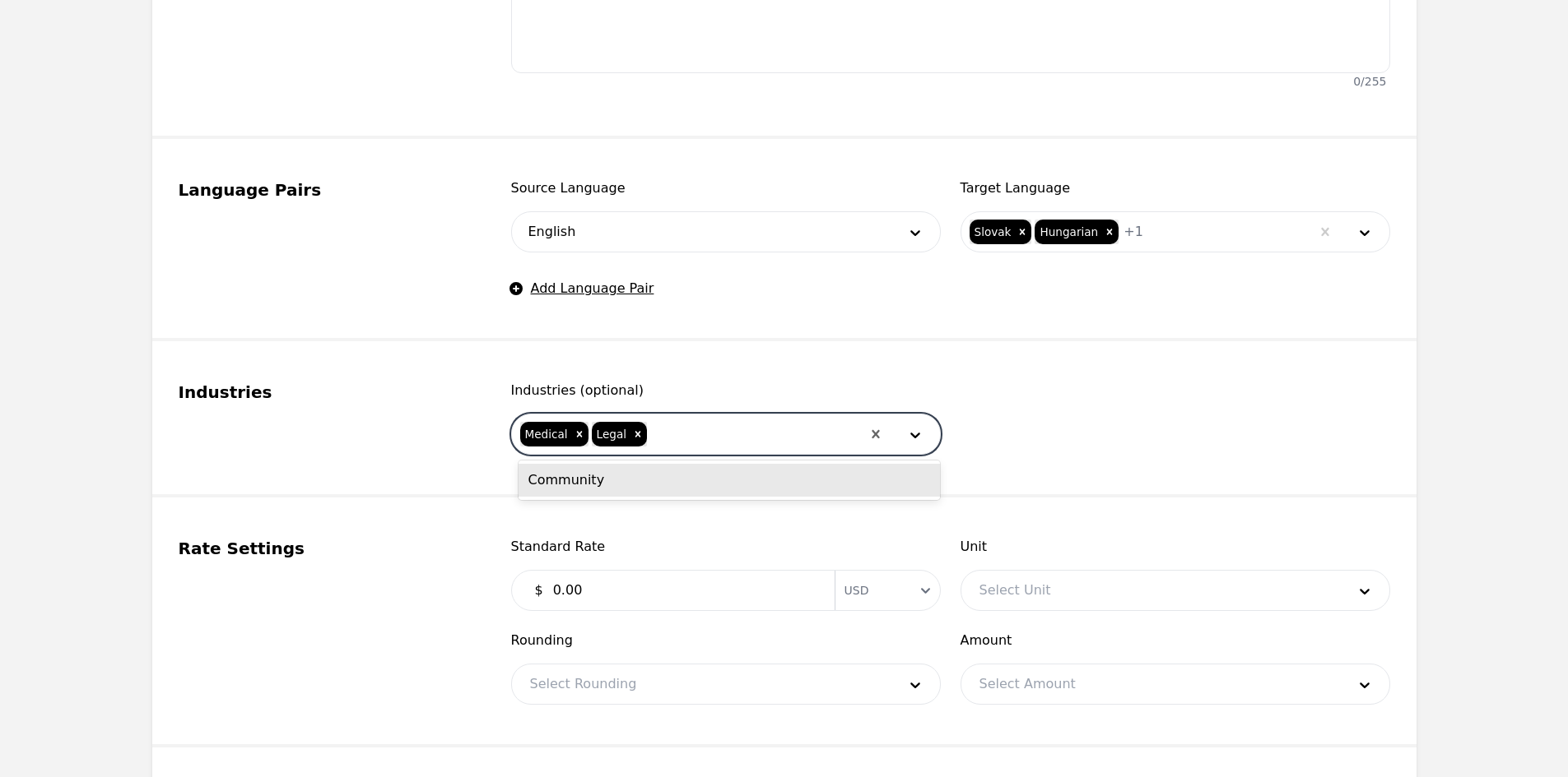
click at [660, 484] on div "Community" at bounding box center [729, 480] width 422 height 33
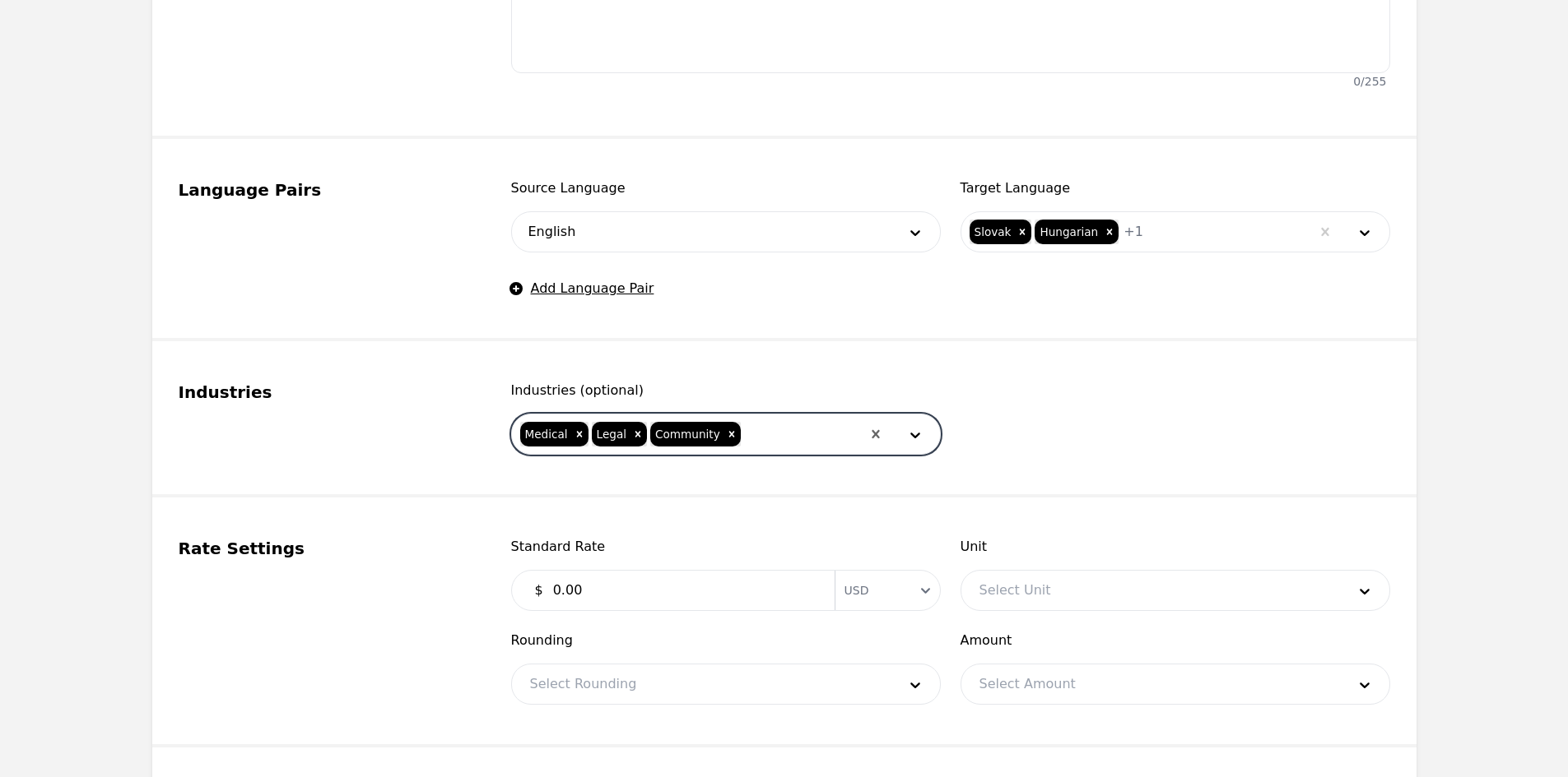
click at [637, 578] on input "0.00" at bounding box center [684, 590] width 282 height 33
type input "0.25"
click at [1055, 584] on div at bounding box center [1150, 590] width 378 height 39
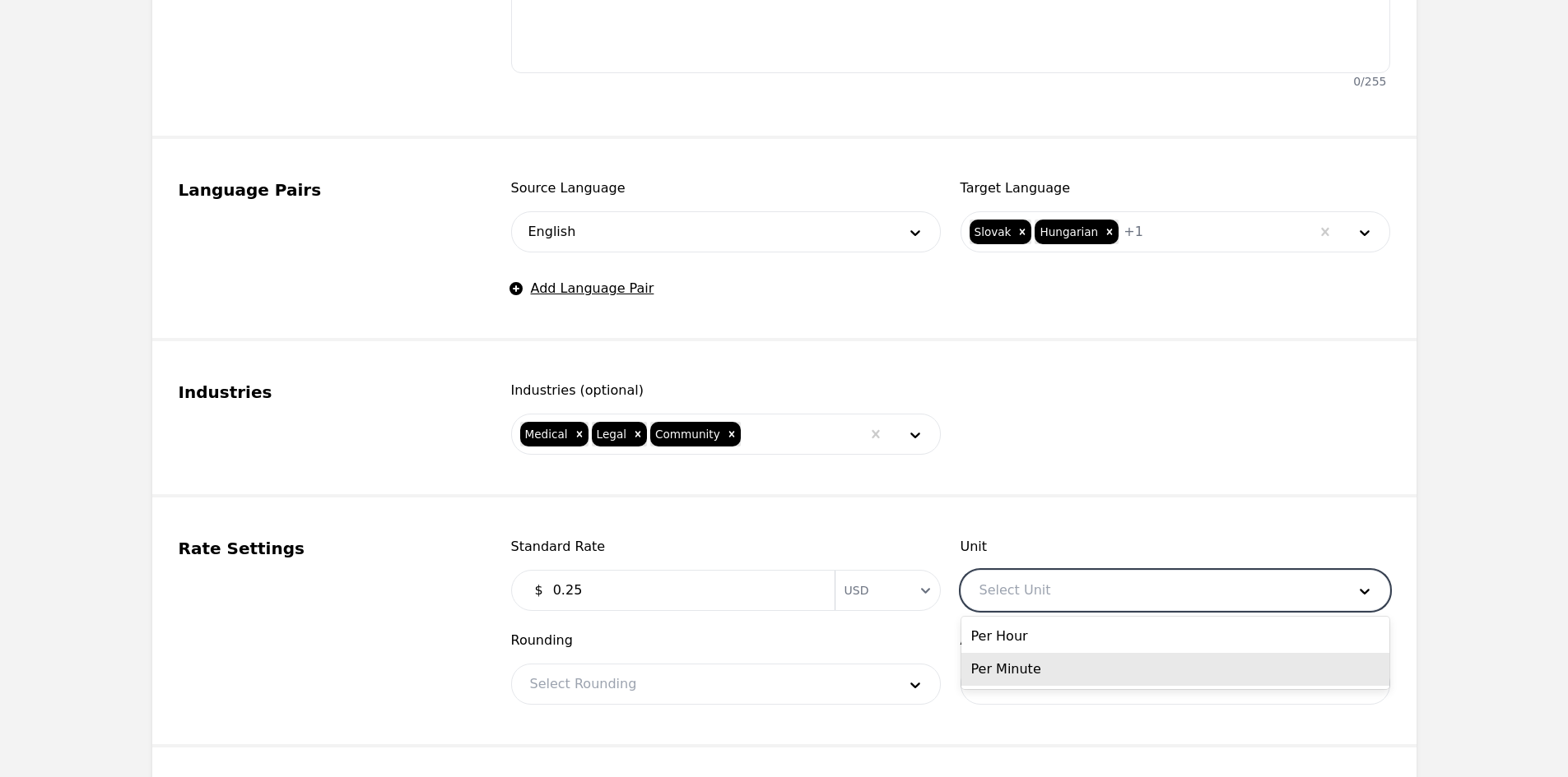
click at [1020, 675] on div "Per Minute" at bounding box center [1176, 669] width 428 height 33
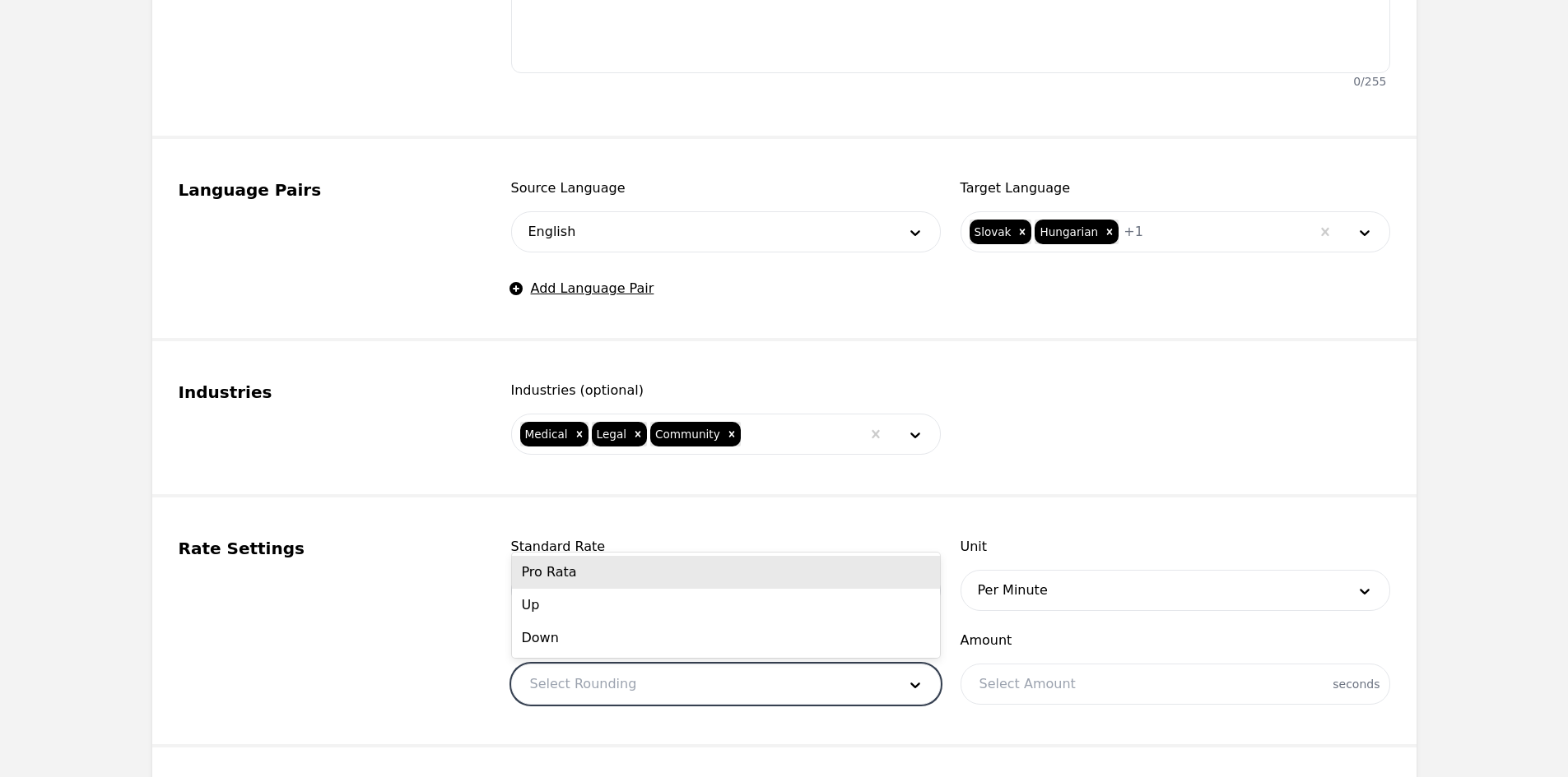
click at [803, 670] on div at bounding box center [700, 684] width 378 height 39
click at [592, 578] on div "Pro Rata" at bounding box center [726, 572] width 428 height 33
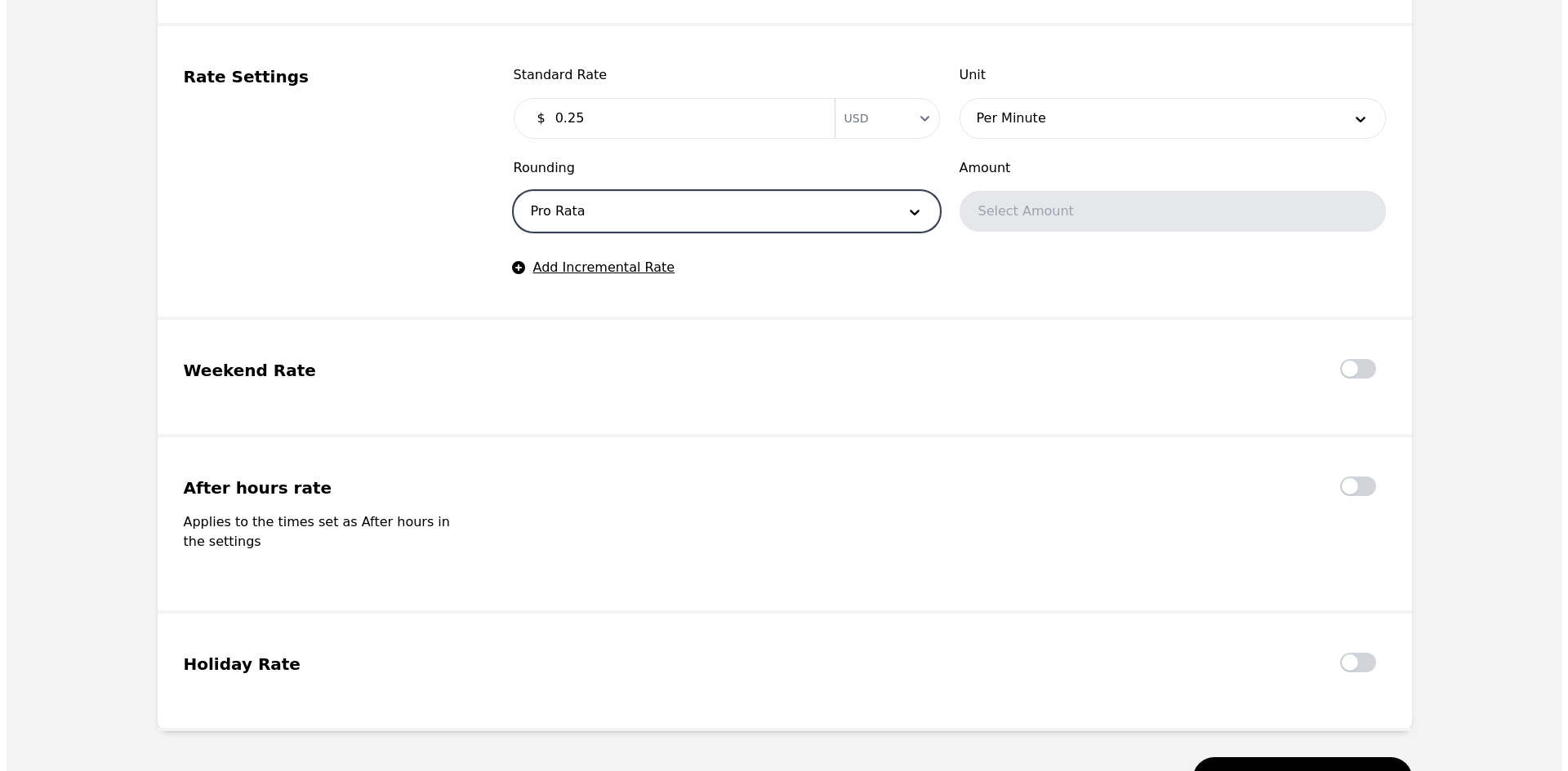
scroll to position [1238, 0]
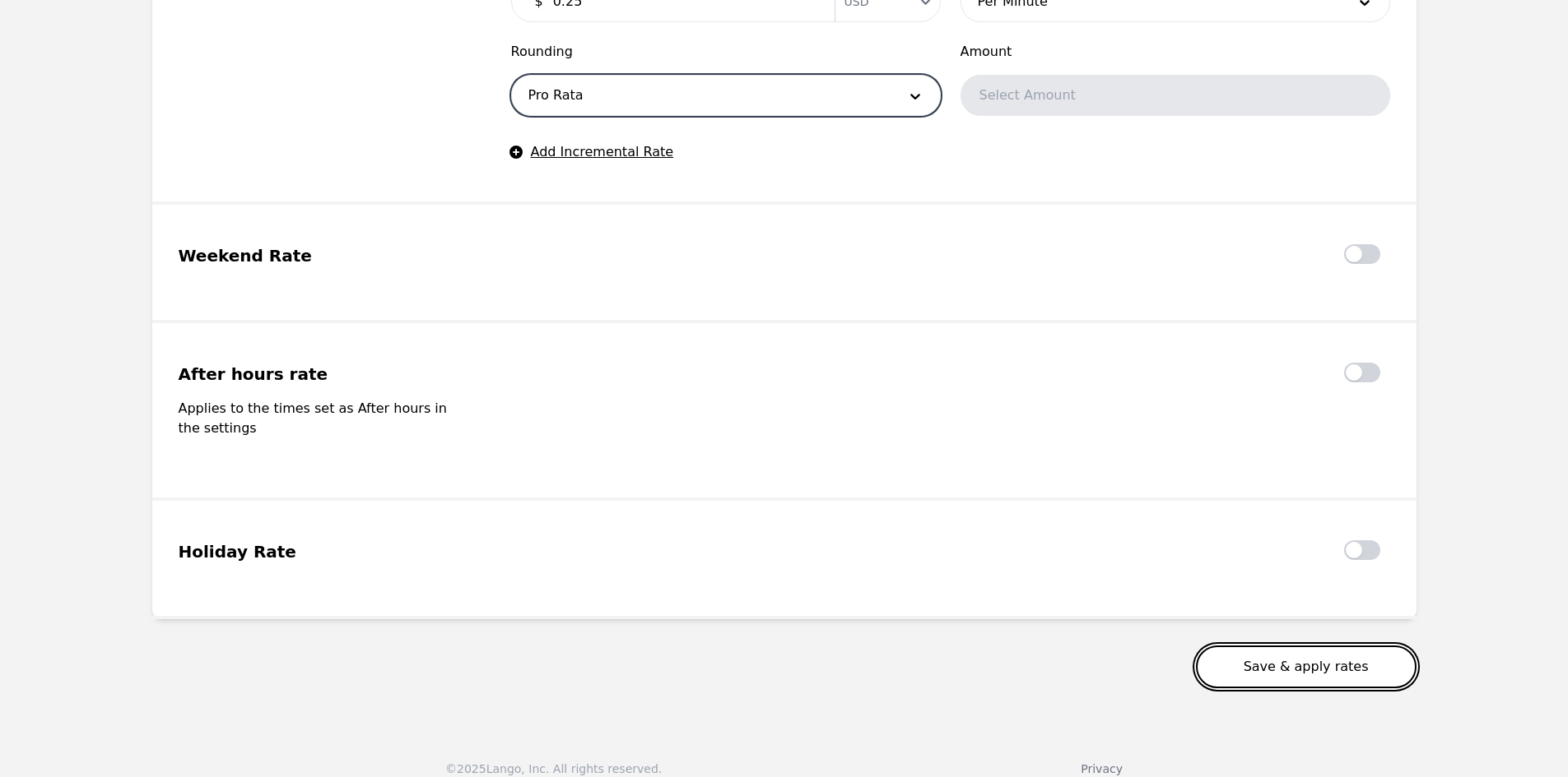
click at [1351, 646] on button "Save & apply rates" at bounding box center [1306, 667] width 221 height 43
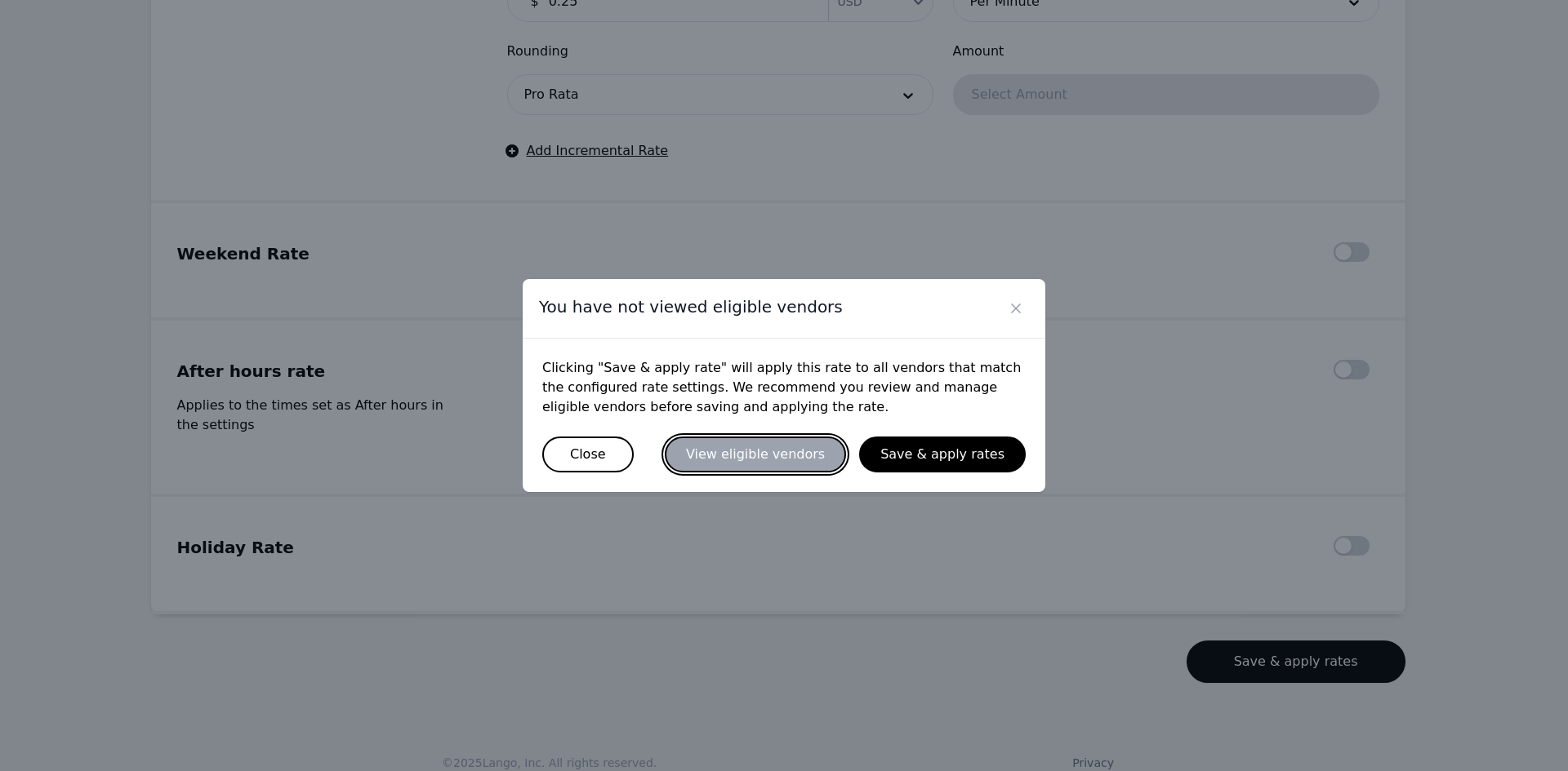
click at [753, 450] on button "View eligible vendors" at bounding box center [755, 454] width 182 height 36
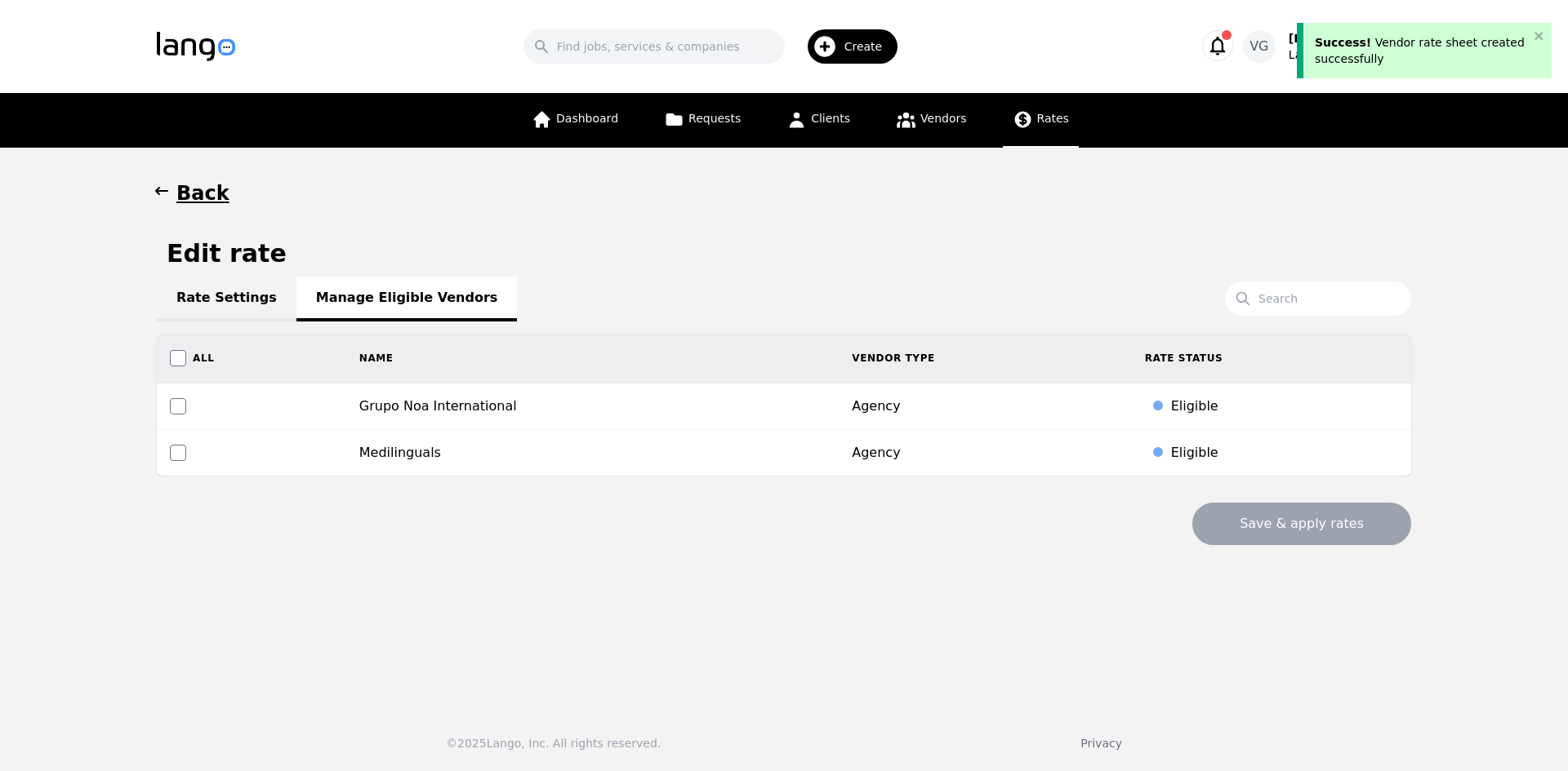
click at [347, 446] on td at bounding box center [251, 453] width 189 height 47
click at [176, 447] on input "checkbox" at bounding box center [178, 453] width 17 height 17
checkbox input "true"
click at [1273, 525] on button "Save & apply rates" at bounding box center [1302, 524] width 219 height 43
click at [205, 304] on link "Rate Settings" at bounding box center [226, 299] width 140 height 45
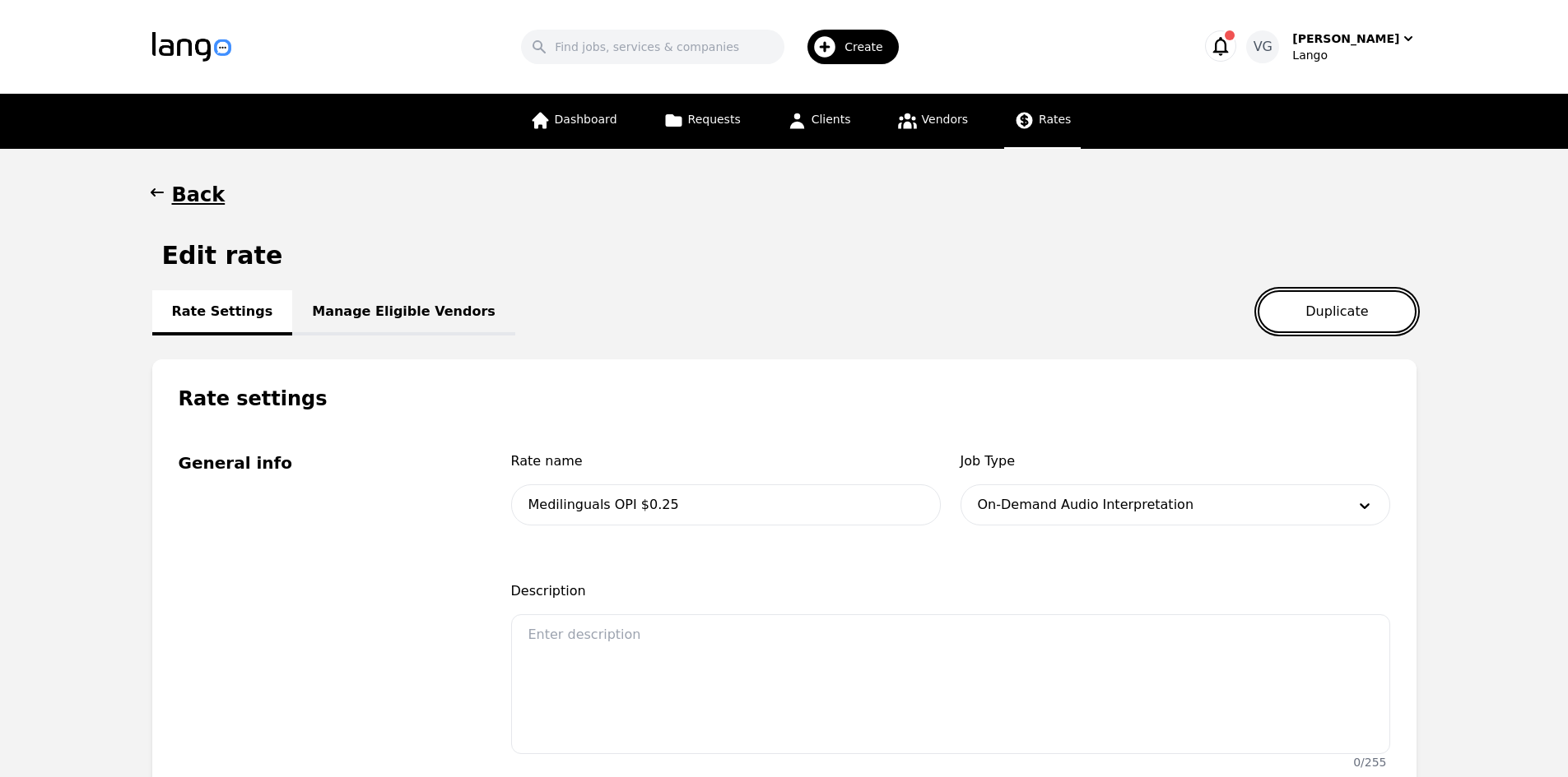
click at [1316, 303] on button "Duplicate" at bounding box center [1336, 312] width 158 height 43
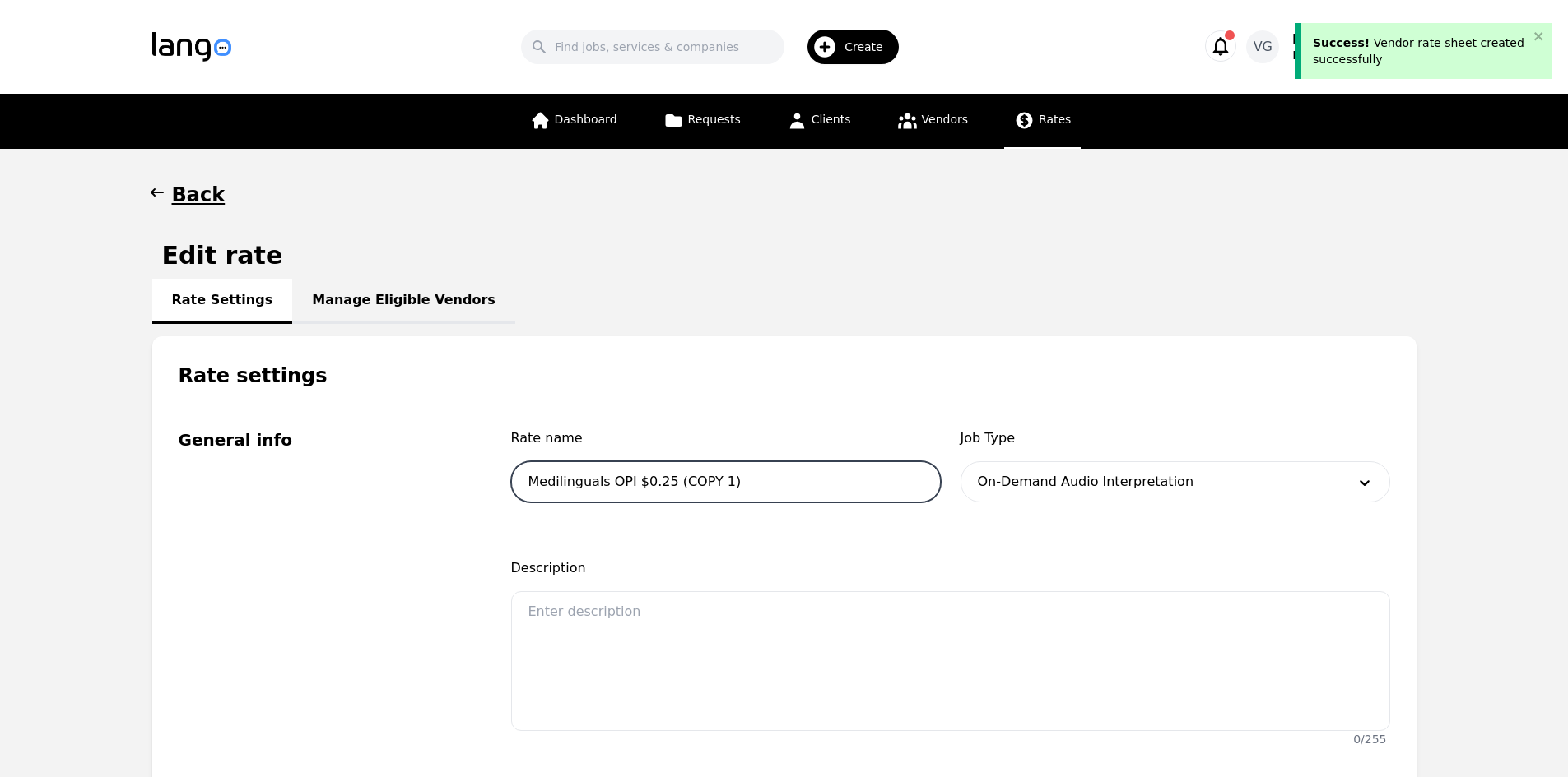
drag, startPoint x: 622, startPoint y: 483, endPoint x: 602, endPoint y: 485, distance: 20.1
click at [602, 485] on input "Medilinguals OPI $0.25 (COPY 1)" at bounding box center [726, 482] width 430 height 41
drag, startPoint x: 743, startPoint y: 484, endPoint x: 663, endPoint y: 483, distance: 80.0
click at [663, 483] on input "Medilinguals VRI $0.25 (COPY 1)" at bounding box center [726, 482] width 430 height 41
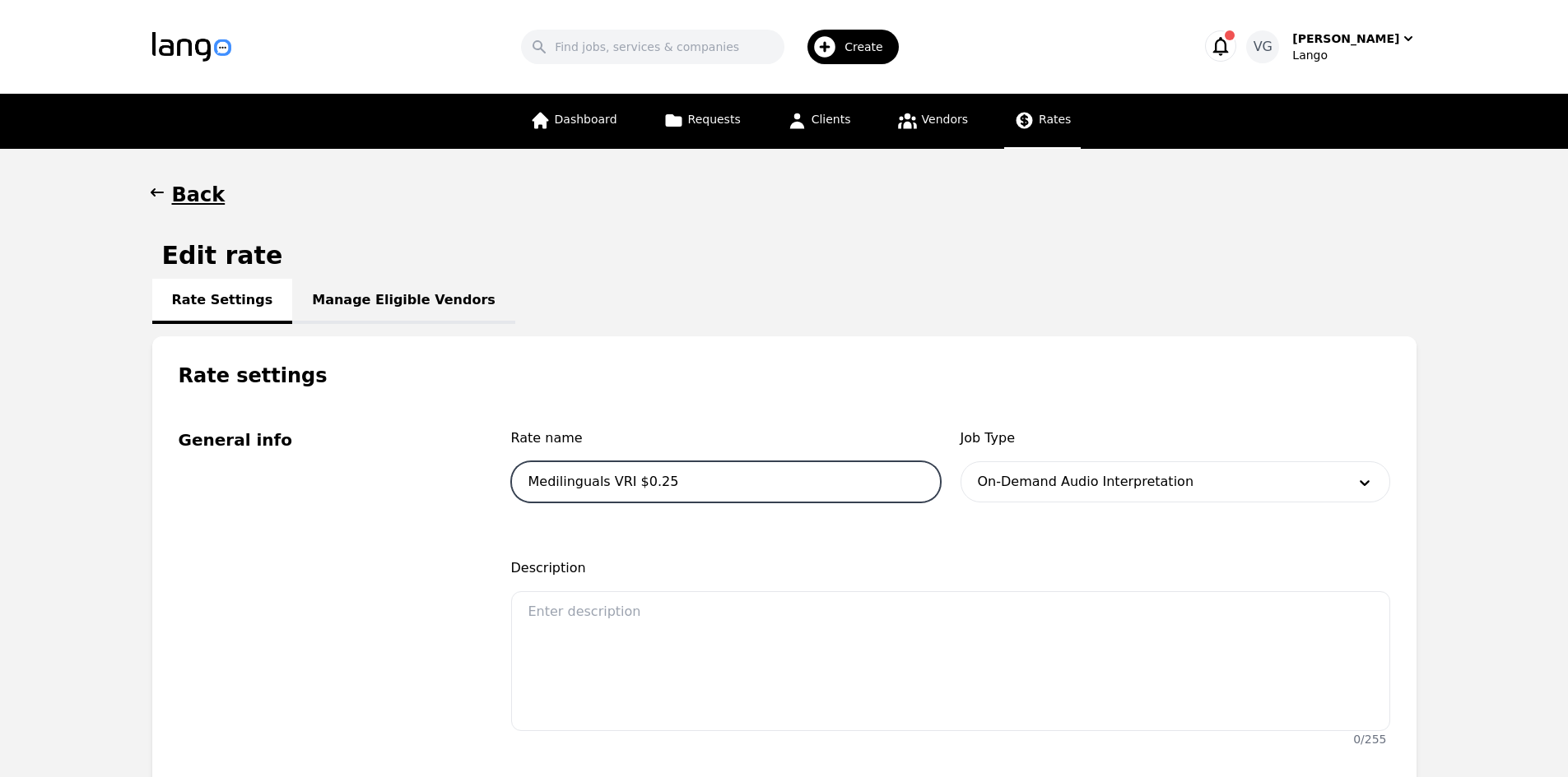
type input "Medilinguals VRI $0.25"
click at [976, 476] on div at bounding box center [1150, 482] width 378 height 39
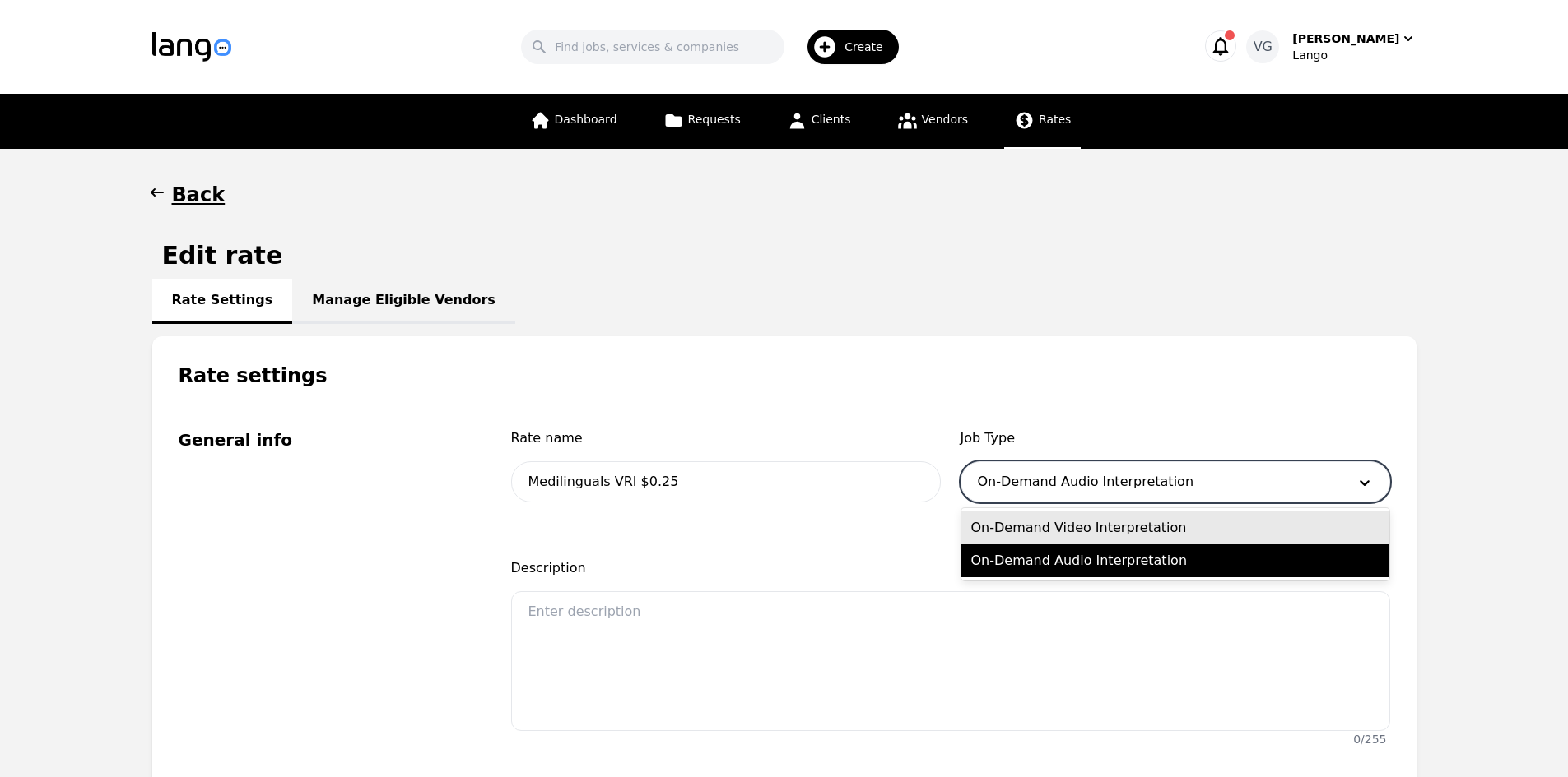
click at [1018, 530] on div "On-Demand Video Interpretation" at bounding box center [1176, 527] width 428 height 33
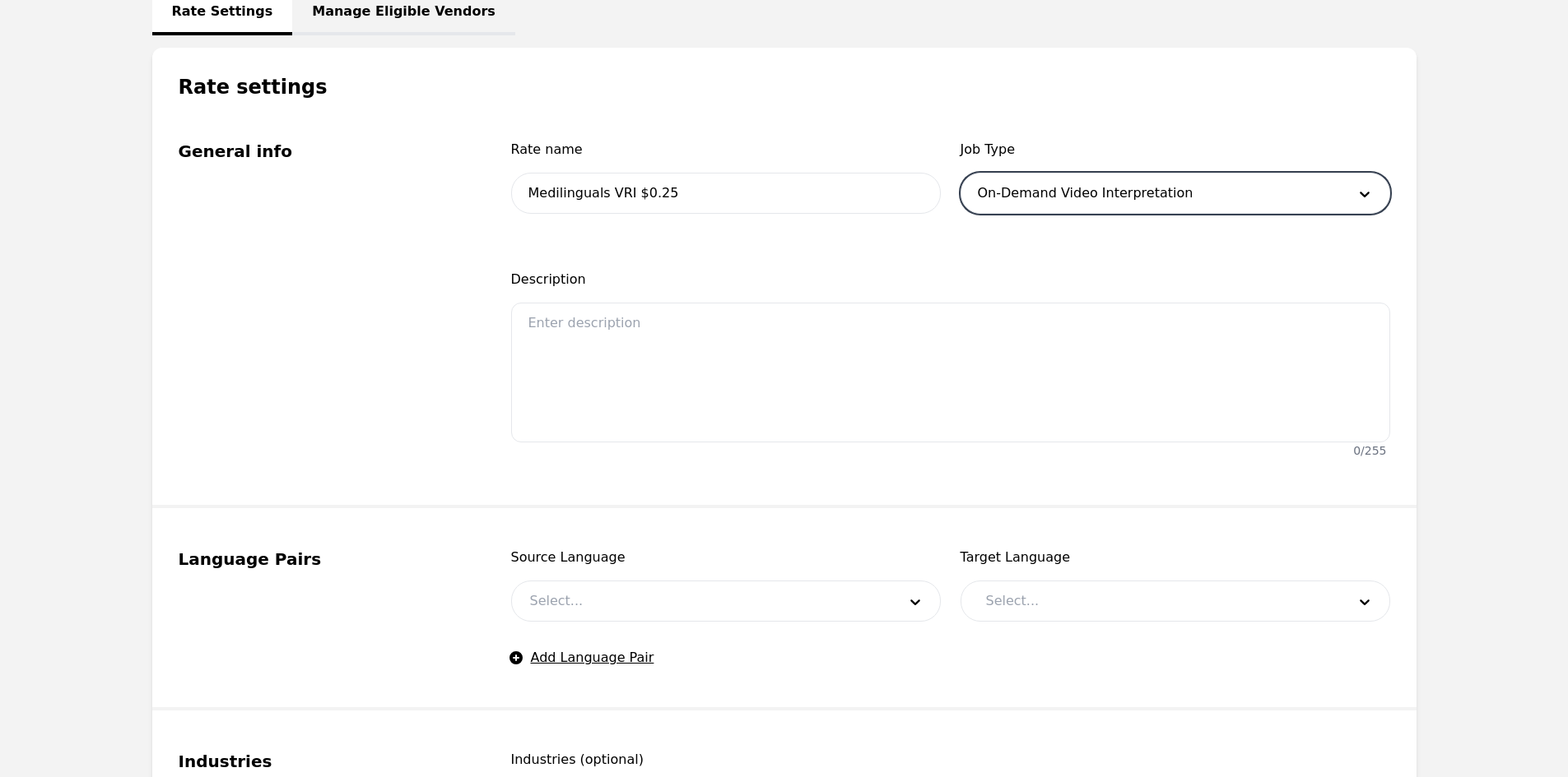
scroll to position [329, 0]
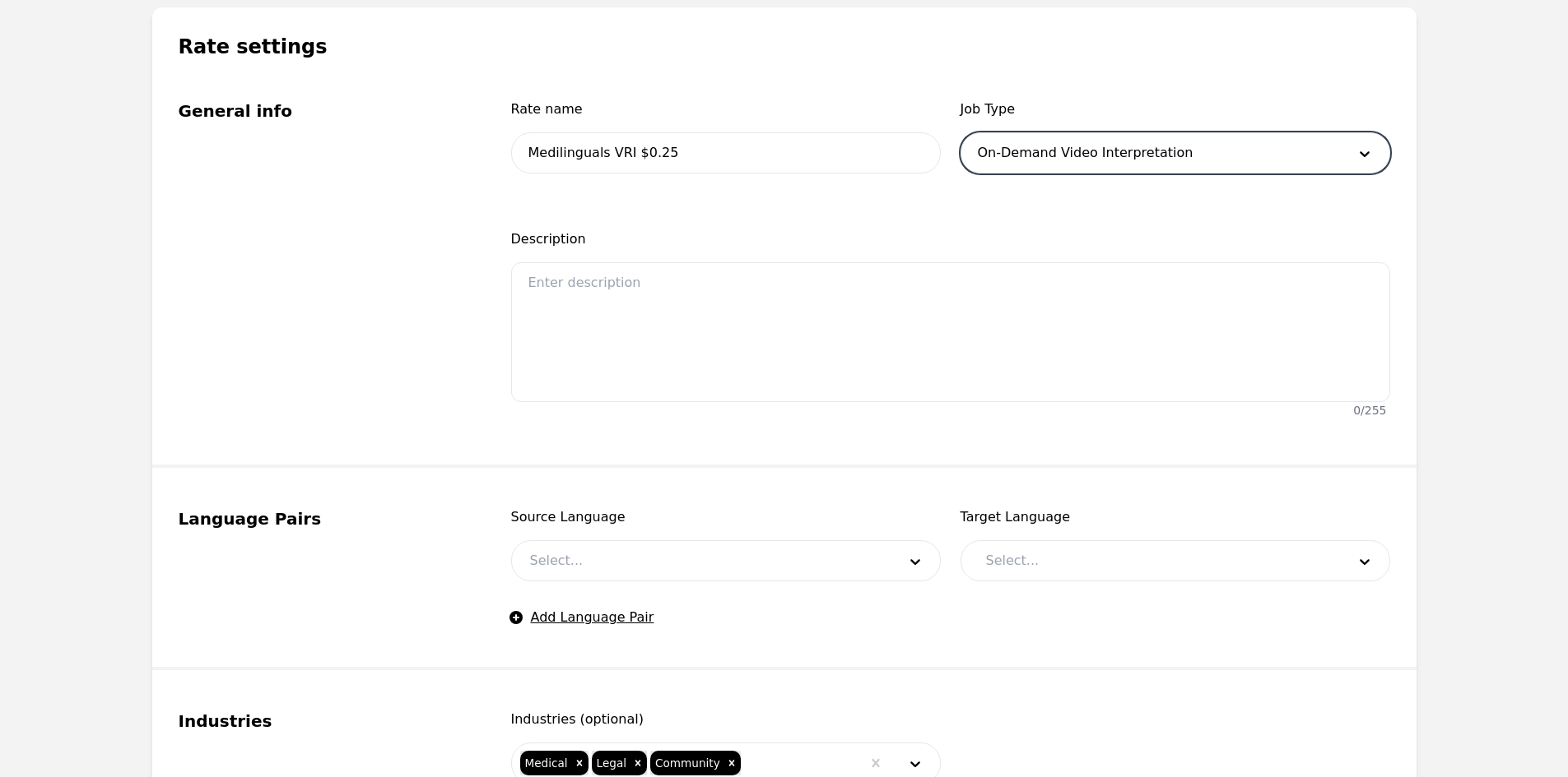
click at [730, 568] on div at bounding box center [700, 561] width 378 height 39
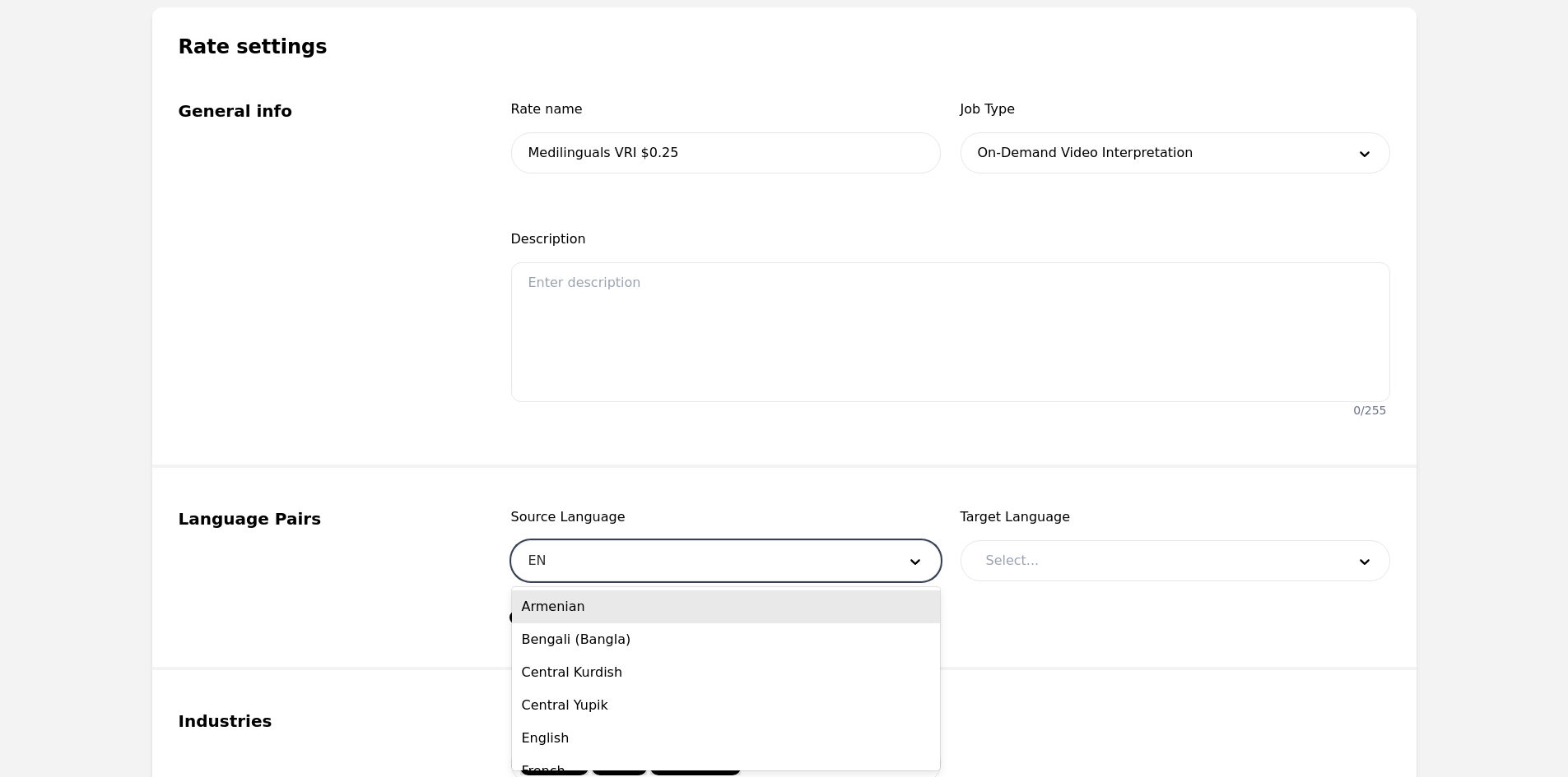
type input "ENG"
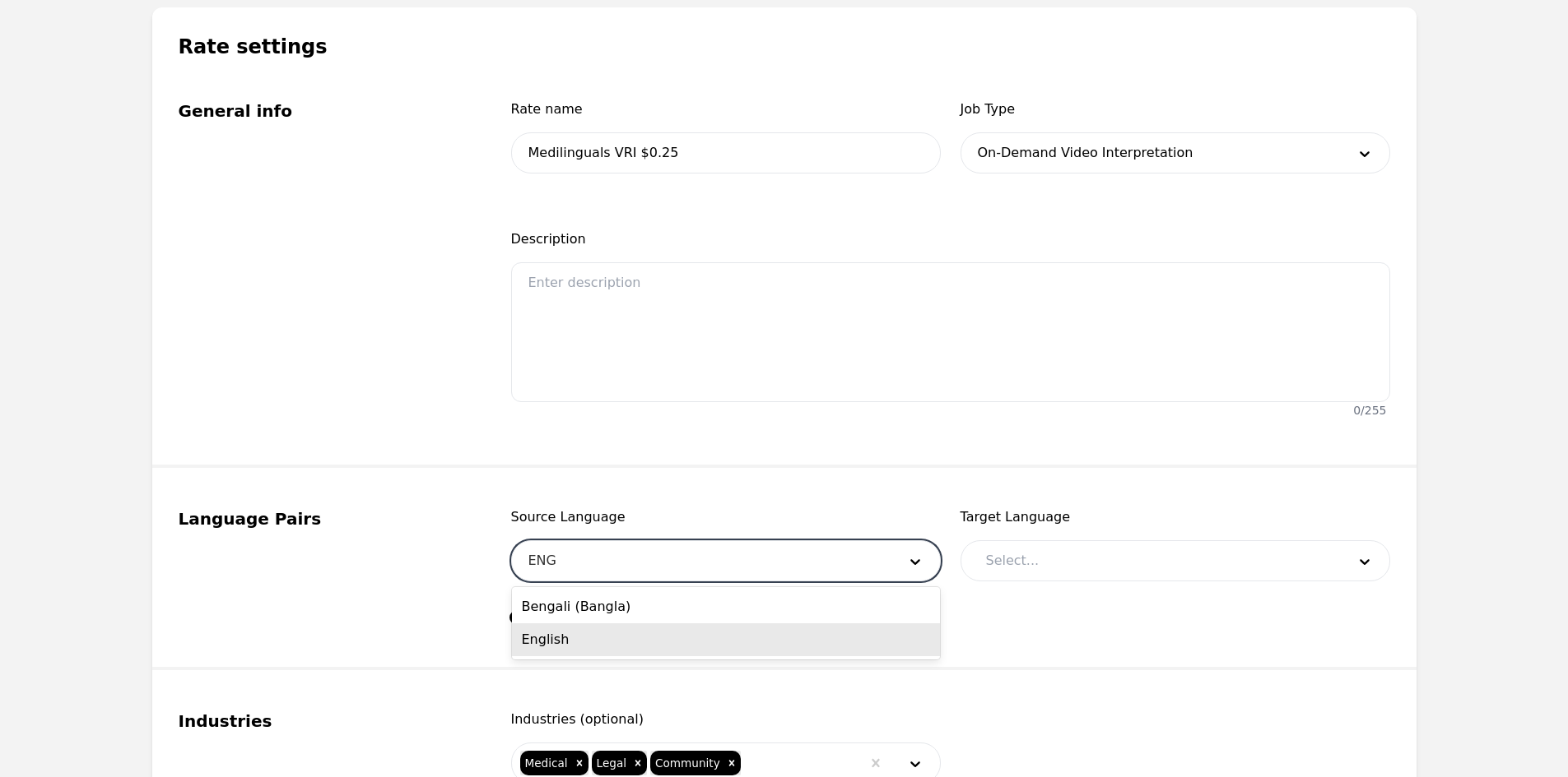
click at [676, 636] on div "English" at bounding box center [726, 639] width 428 height 33
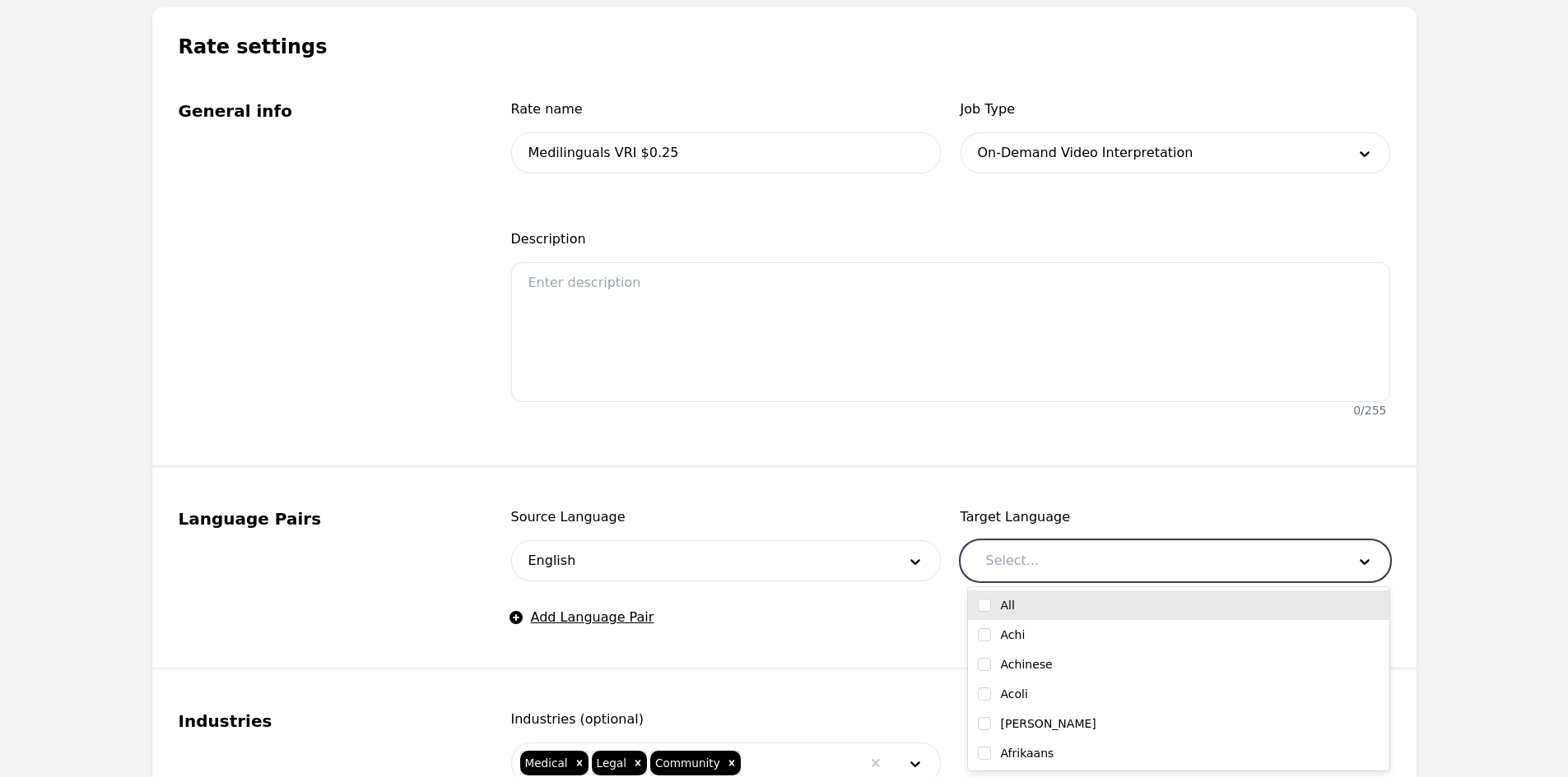
click at [1037, 555] on div at bounding box center [1154, 561] width 372 height 39
type input "SLOV"
click at [1050, 601] on div "Slovak" at bounding box center [1178, 605] width 402 height 17
checkbox input "true"
type input "HUN"
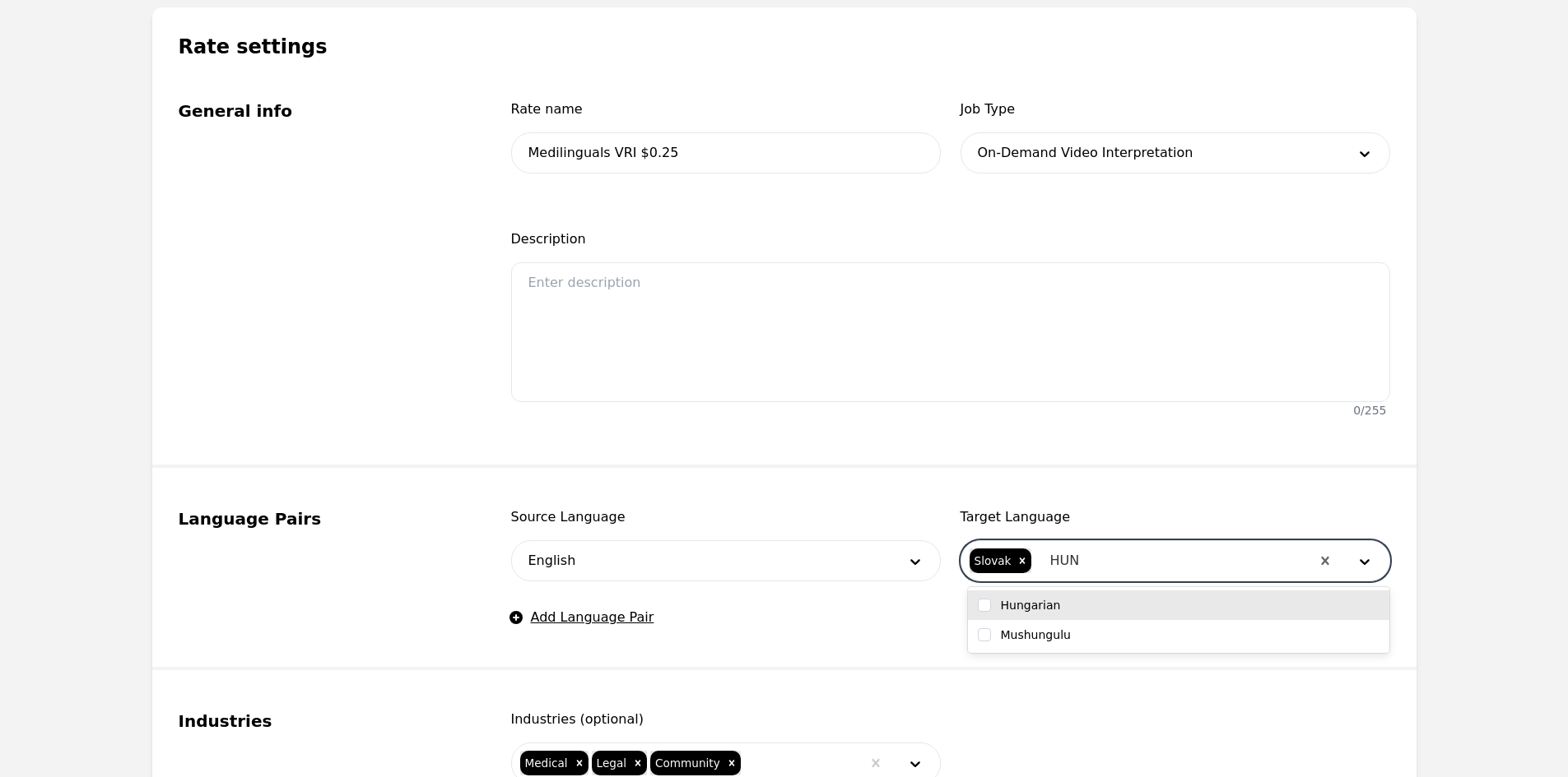
click at [1050, 614] on div "Hungarian" at bounding box center [1178, 605] width 422 height 30
checkbox input "true"
type input "POL"
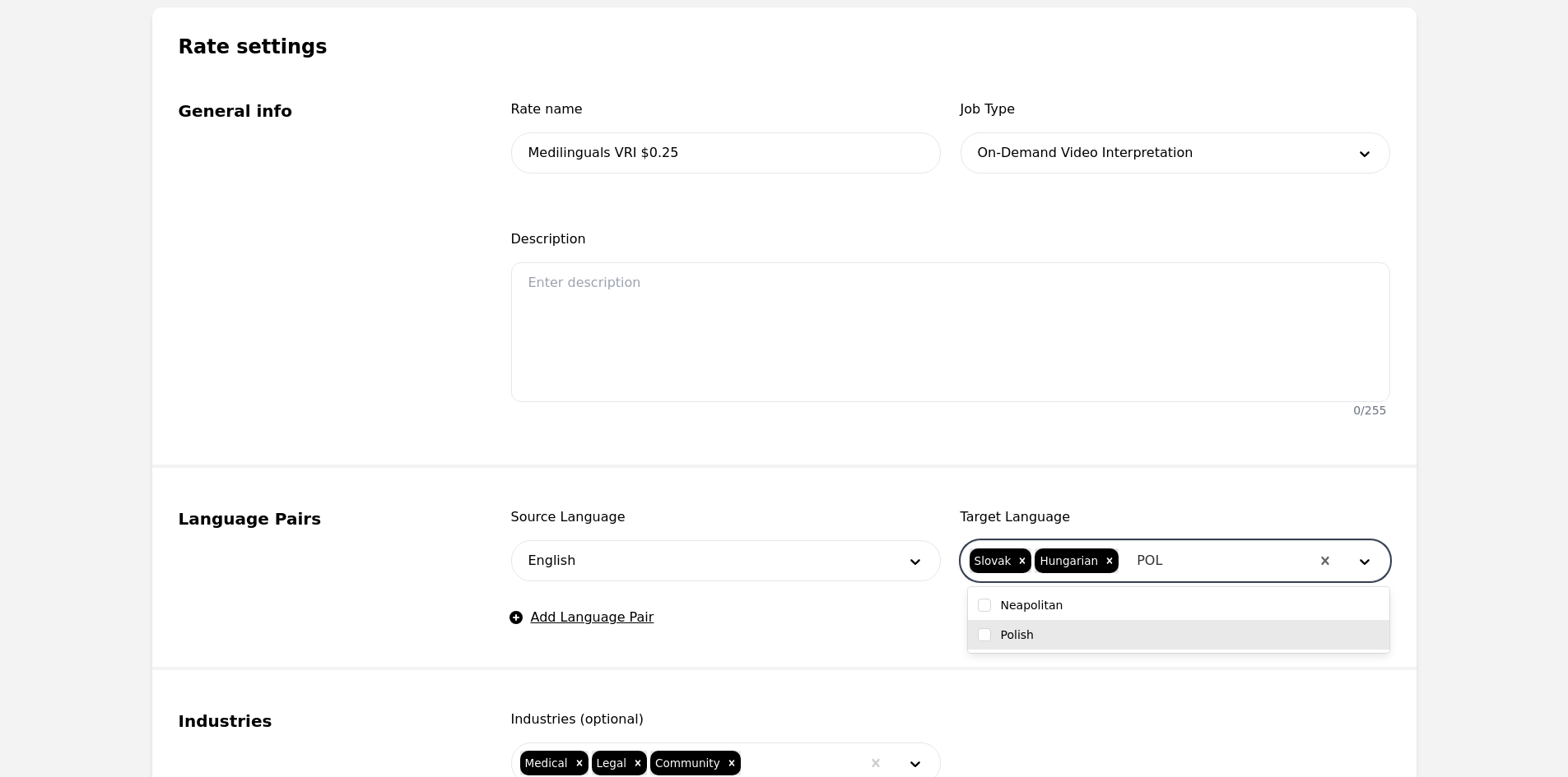
click at [1058, 642] on div "Polish" at bounding box center [1178, 635] width 402 height 17
checkbox input "true"
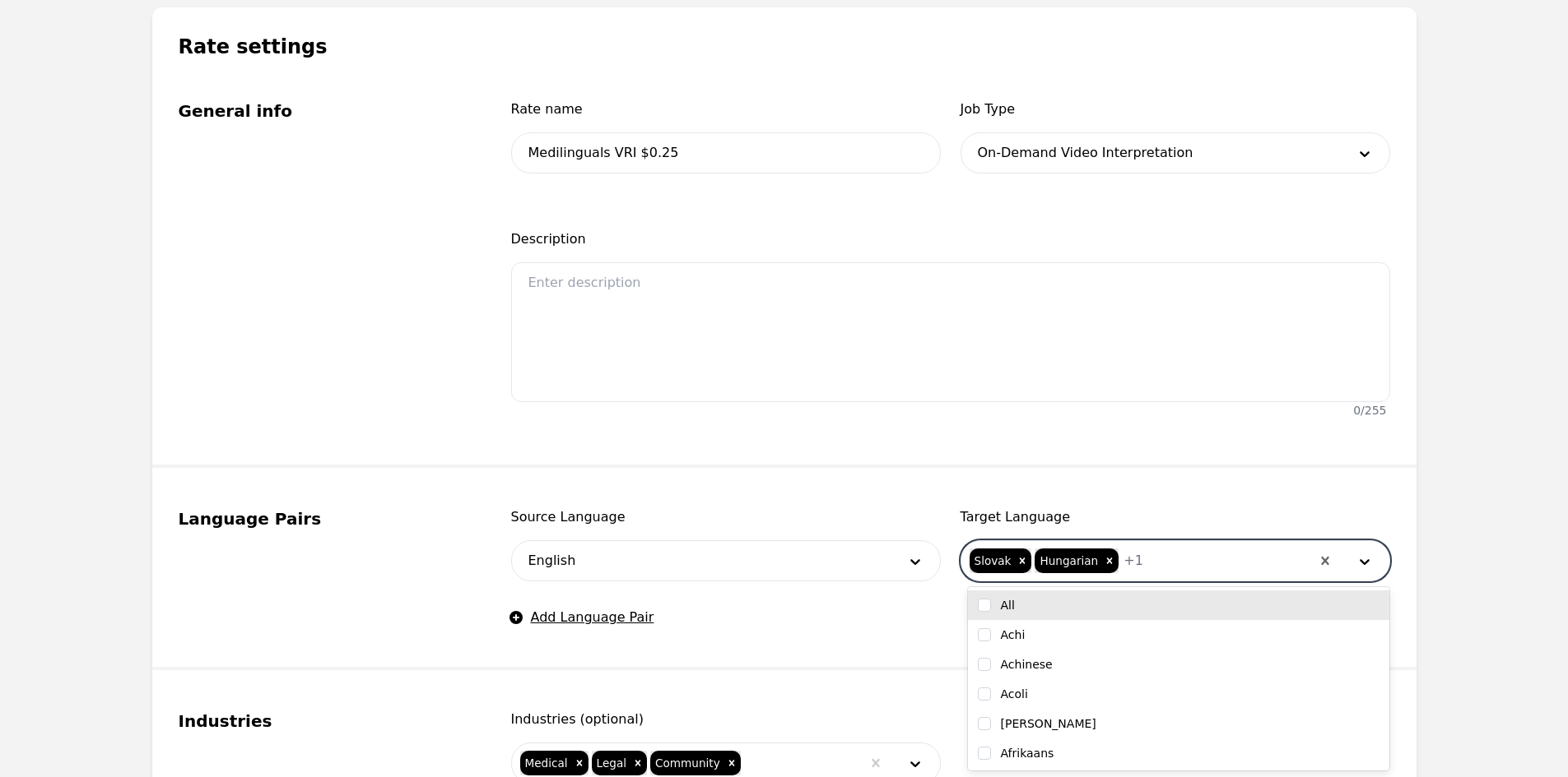
click at [937, 490] on fieldset "Language Pairs Source Language English Target Language option Polish, selected.…" at bounding box center [784, 570] width 1264 height 203
click at [848, 539] on div "Source Language English" at bounding box center [726, 544] width 430 height 74
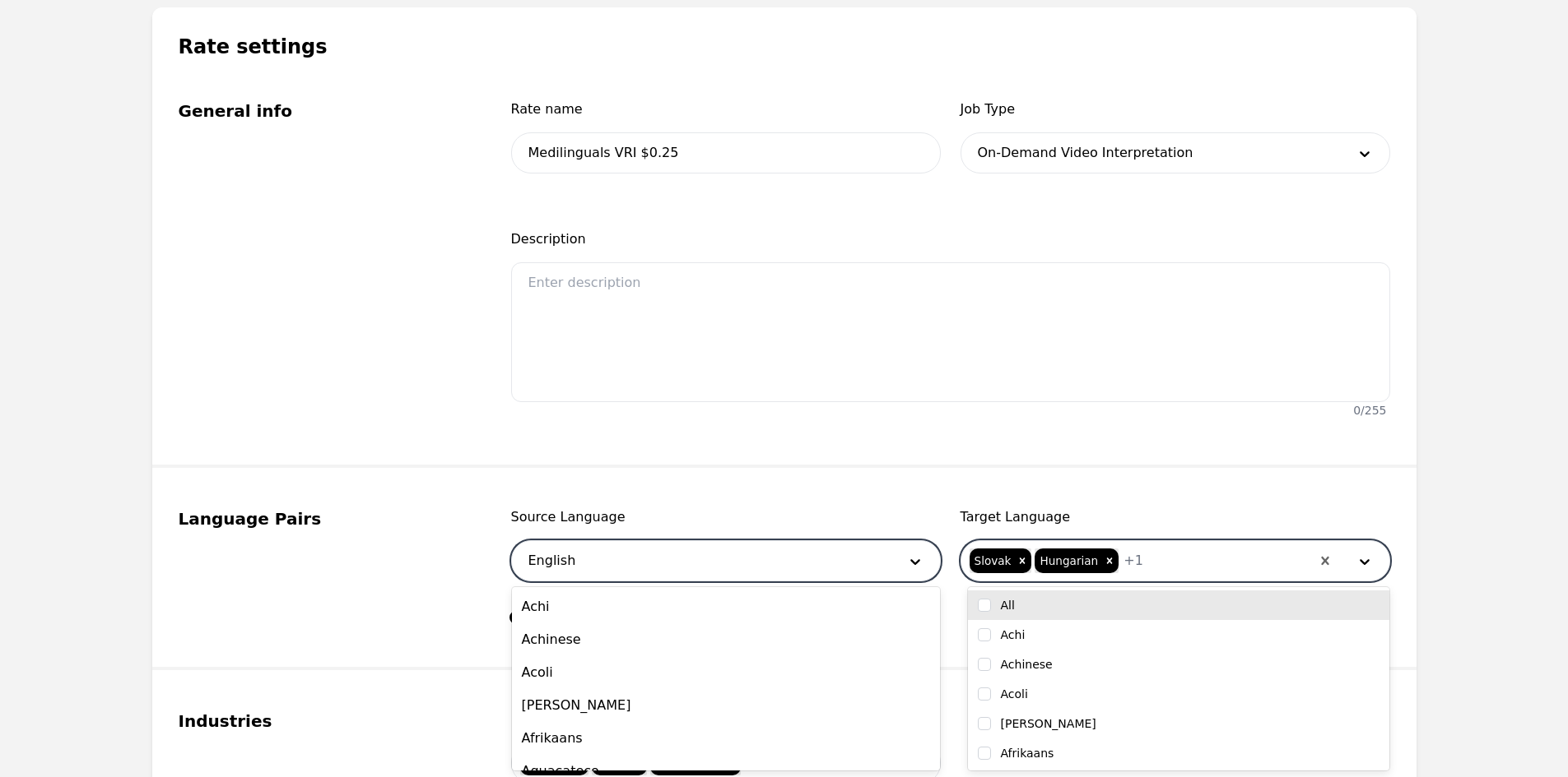
click at [819, 563] on div at bounding box center [700, 561] width 378 height 39
click at [737, 511] on span "Source Language" at bounding box center [726, 517] width 430 height 20
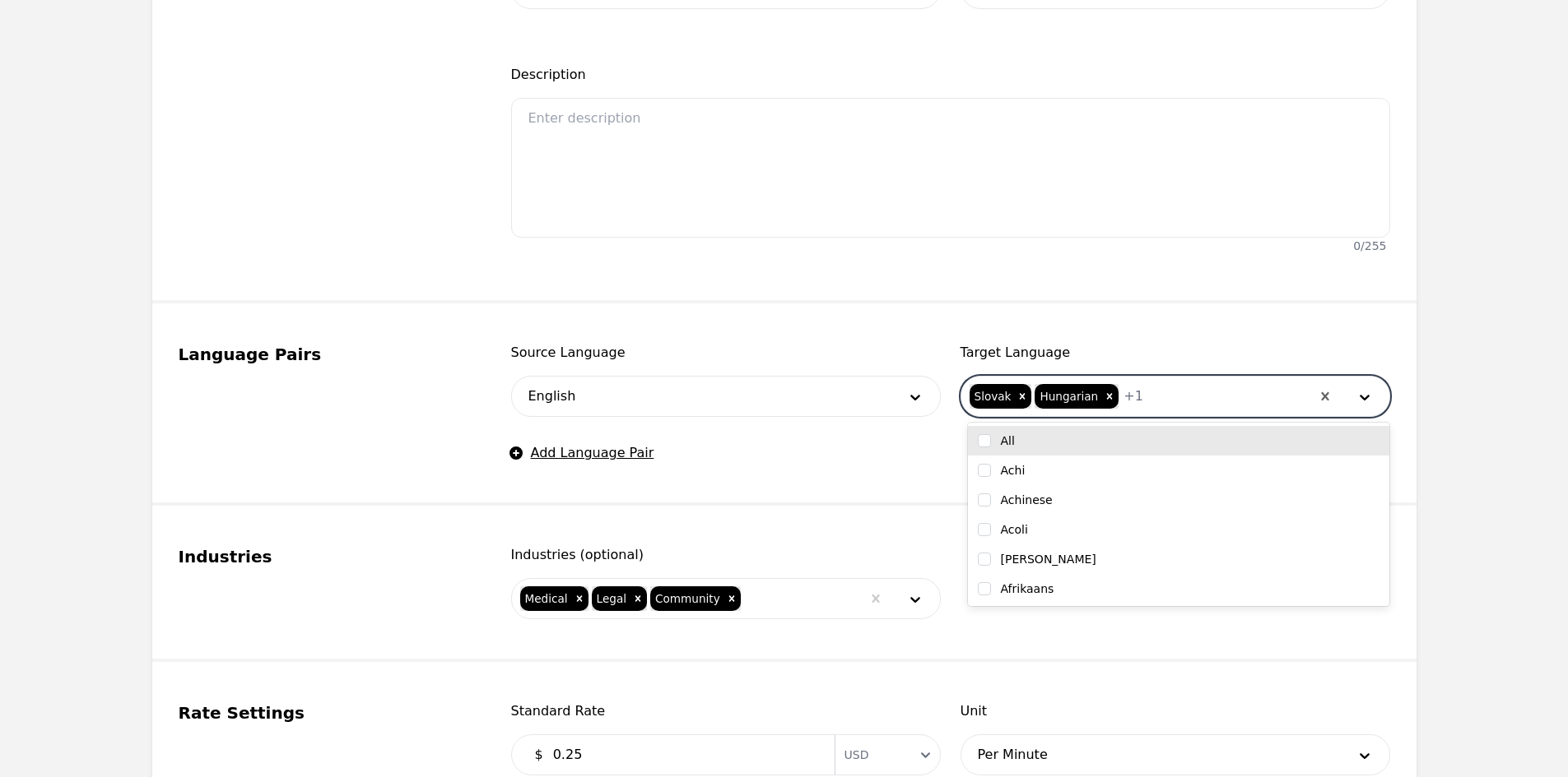
click at [794, 539] on fieldset "Industries Industries (optional) Medical Legal Community" at bounding box center [784, 584] width 1264 height 157
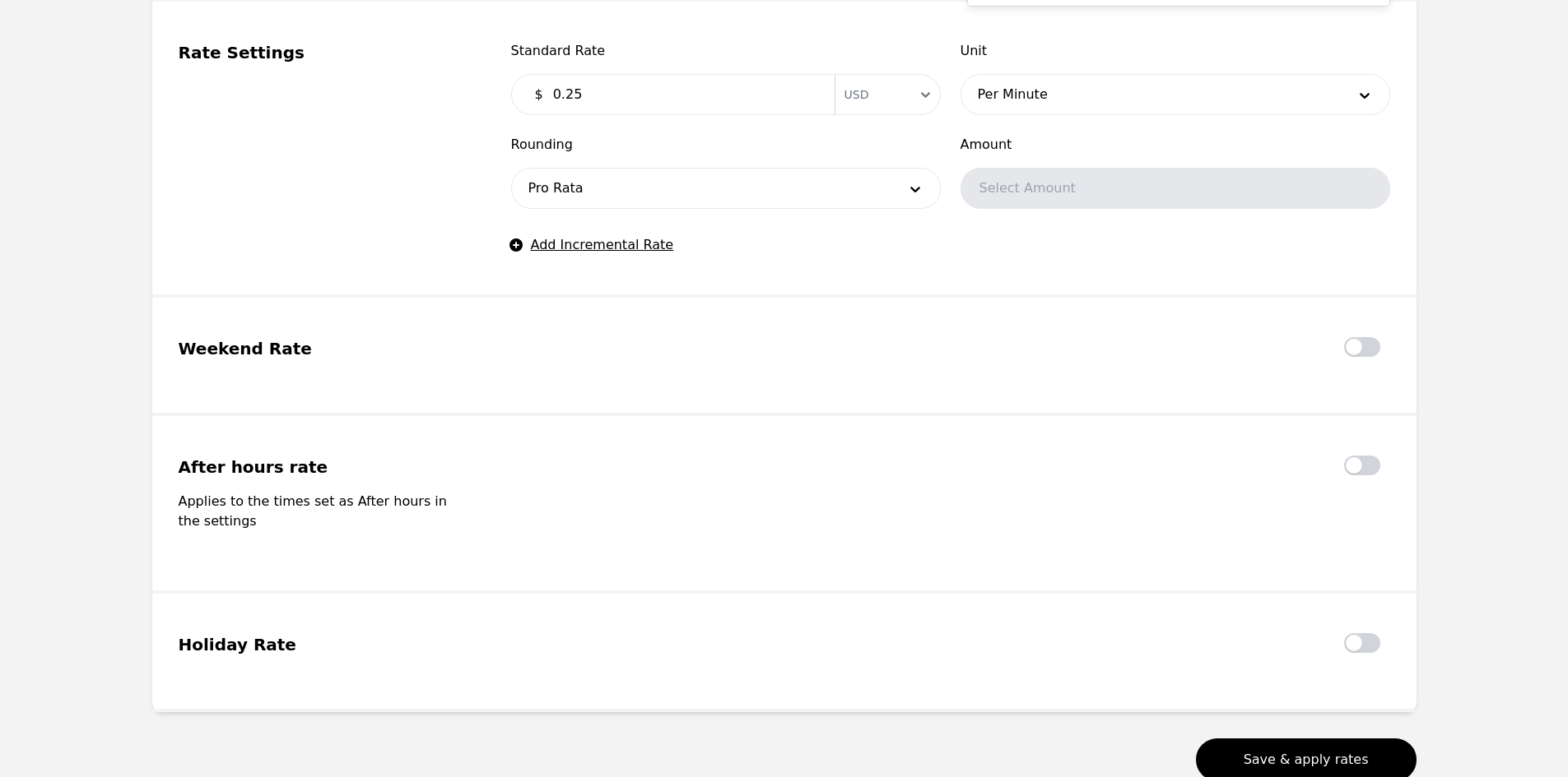
scroll to position [1247, 0]
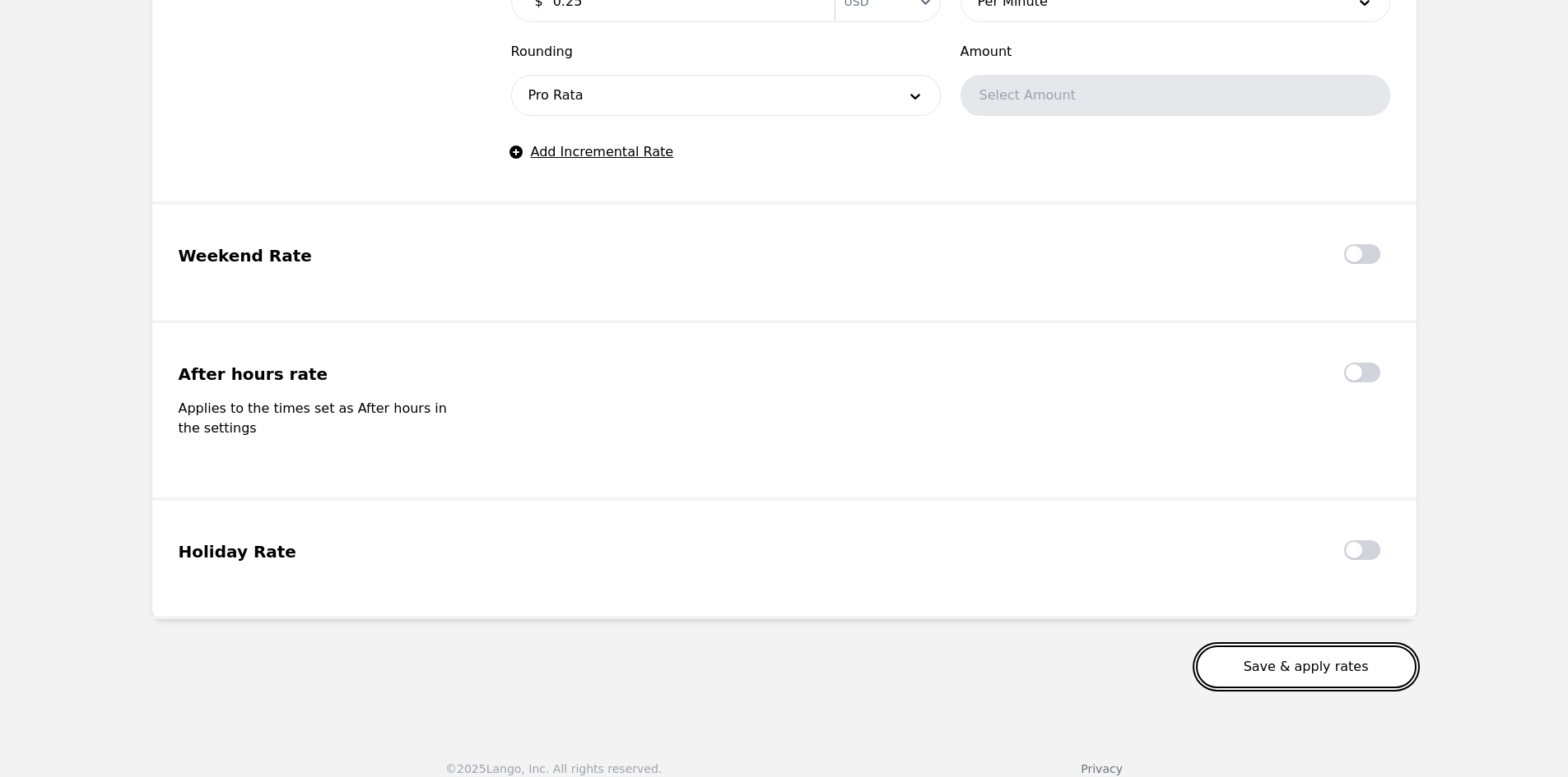
click at [1327, 646] on button "Save & apply rates" at bounding box center [1306, 667] width 221 height 43
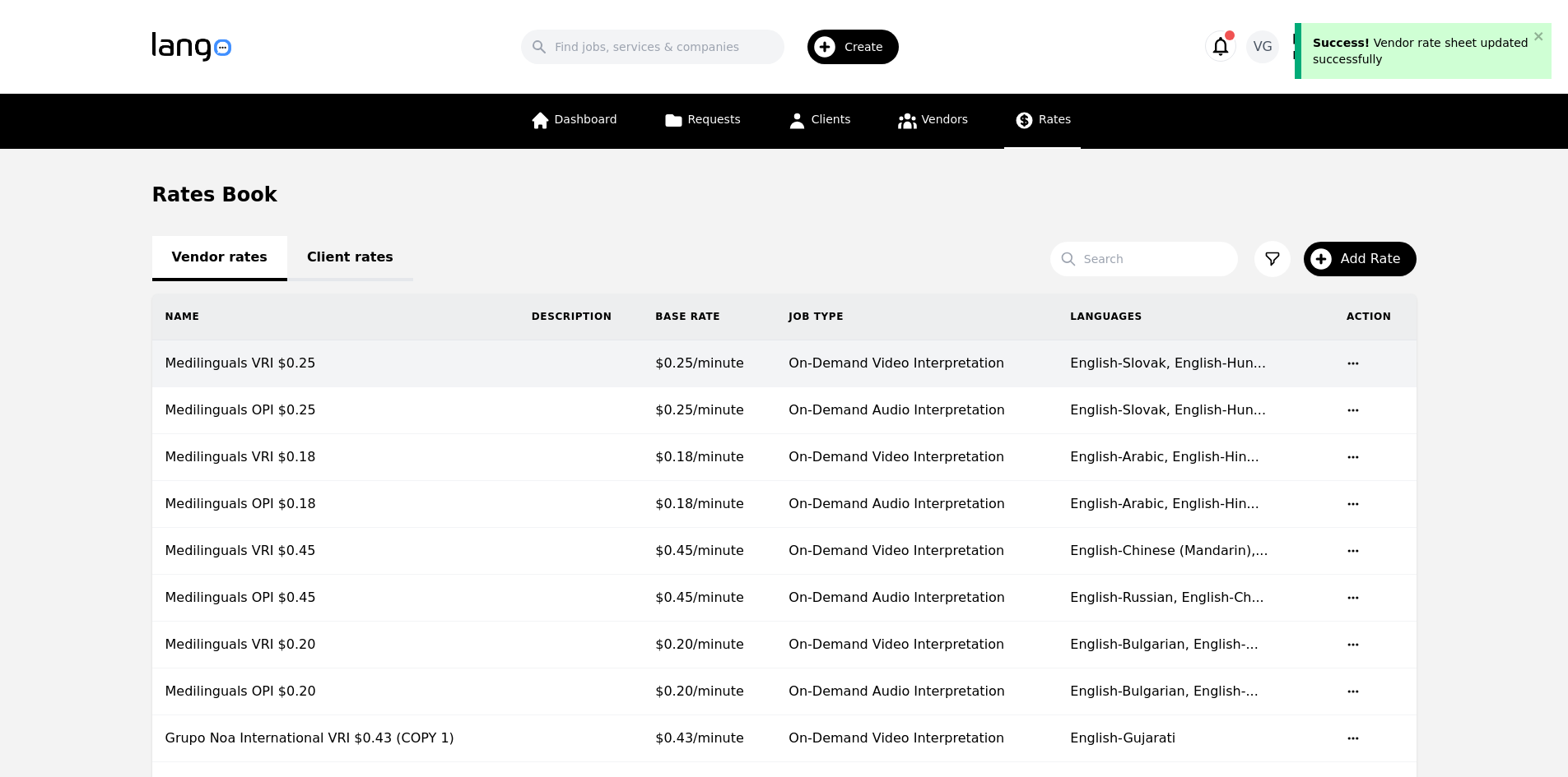
click at [322, 363] on td "Medilinguals VRI $0.25" at bounding box center [335, 364] width 366 height 47
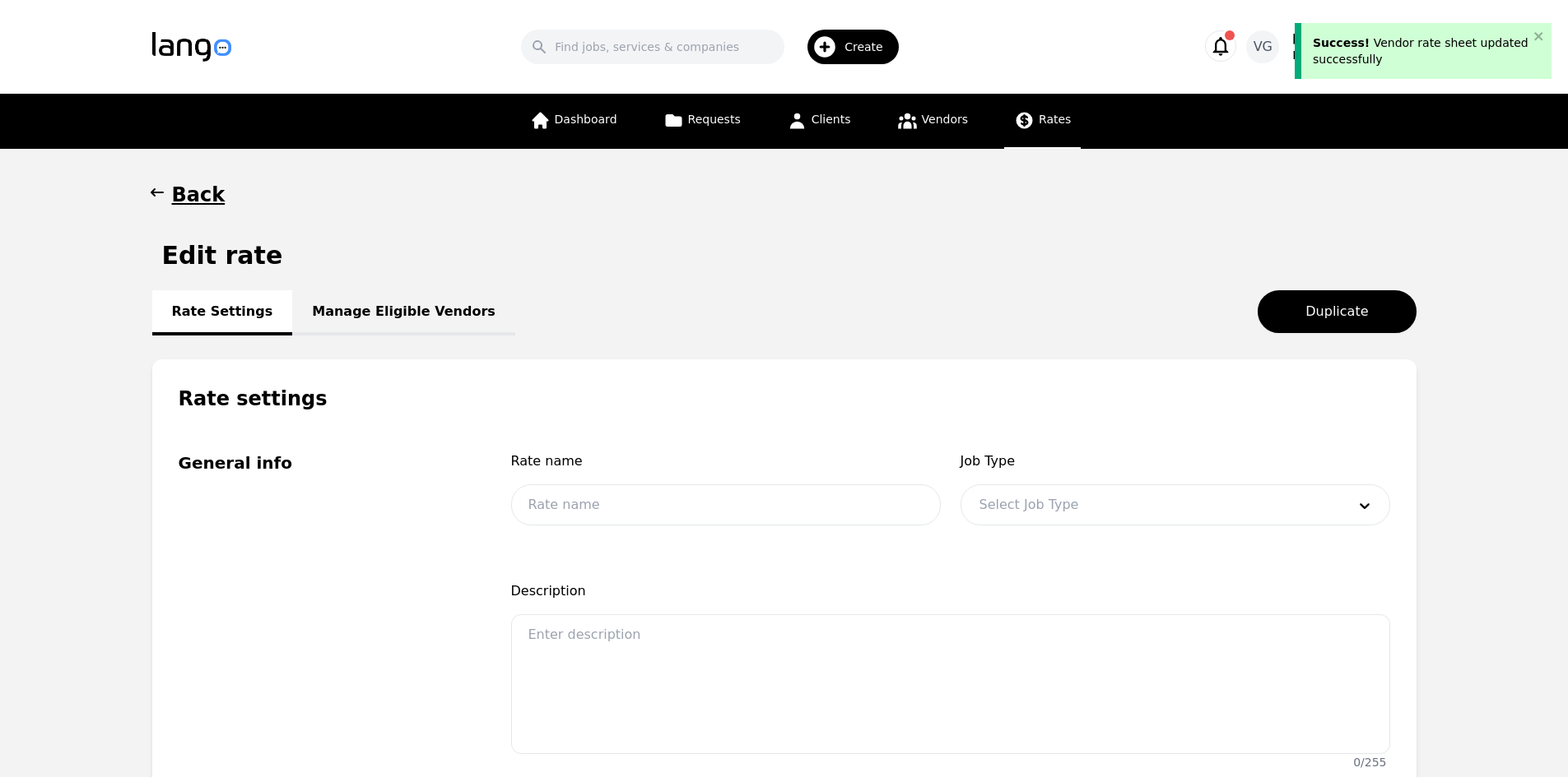
type input "Medilinguals VRI $0.25"
type input "0.25"
click at [374, 299] on link "Manage Eligible Vendors" at bounding box center [404, 312] width 223 height 45
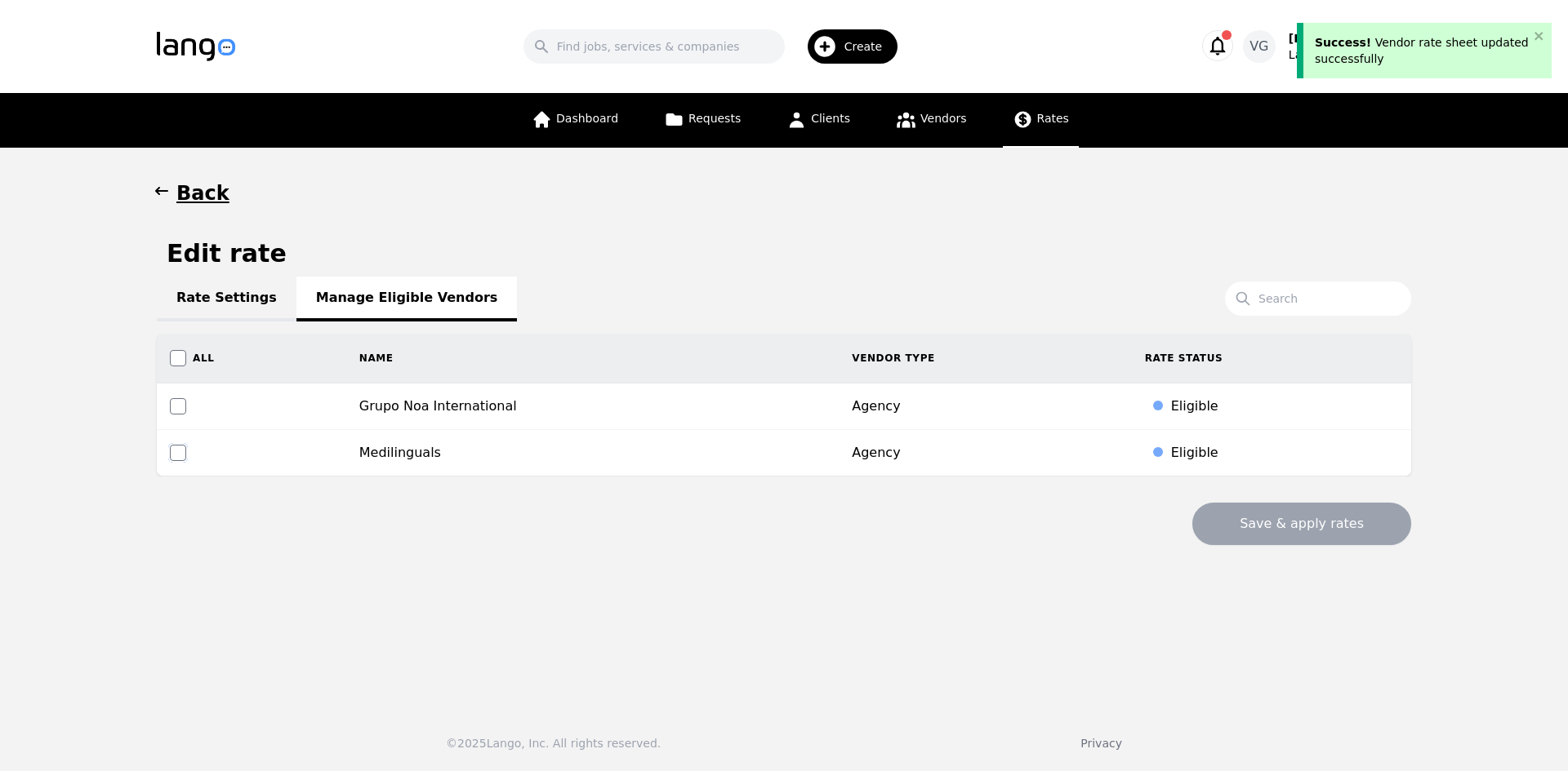
click at [174, 453] on input "checkbox" at bounding box center [178, 453] width 17 height 17
checkbox input "true"
click at [1299, 512] on button "Save & apply rates" at bounding box center [1302, 524] width 219 height 43
click at [27, 531] on main "Back Edit rate Rate Settings Manage Eligible Vendors Search All Name Vendor Typ…" at bounding box center [784, 422] width 1568 height 548
click at [200, 186] on h1 "Back" at bounding box center [202, 194] width 53 height 26
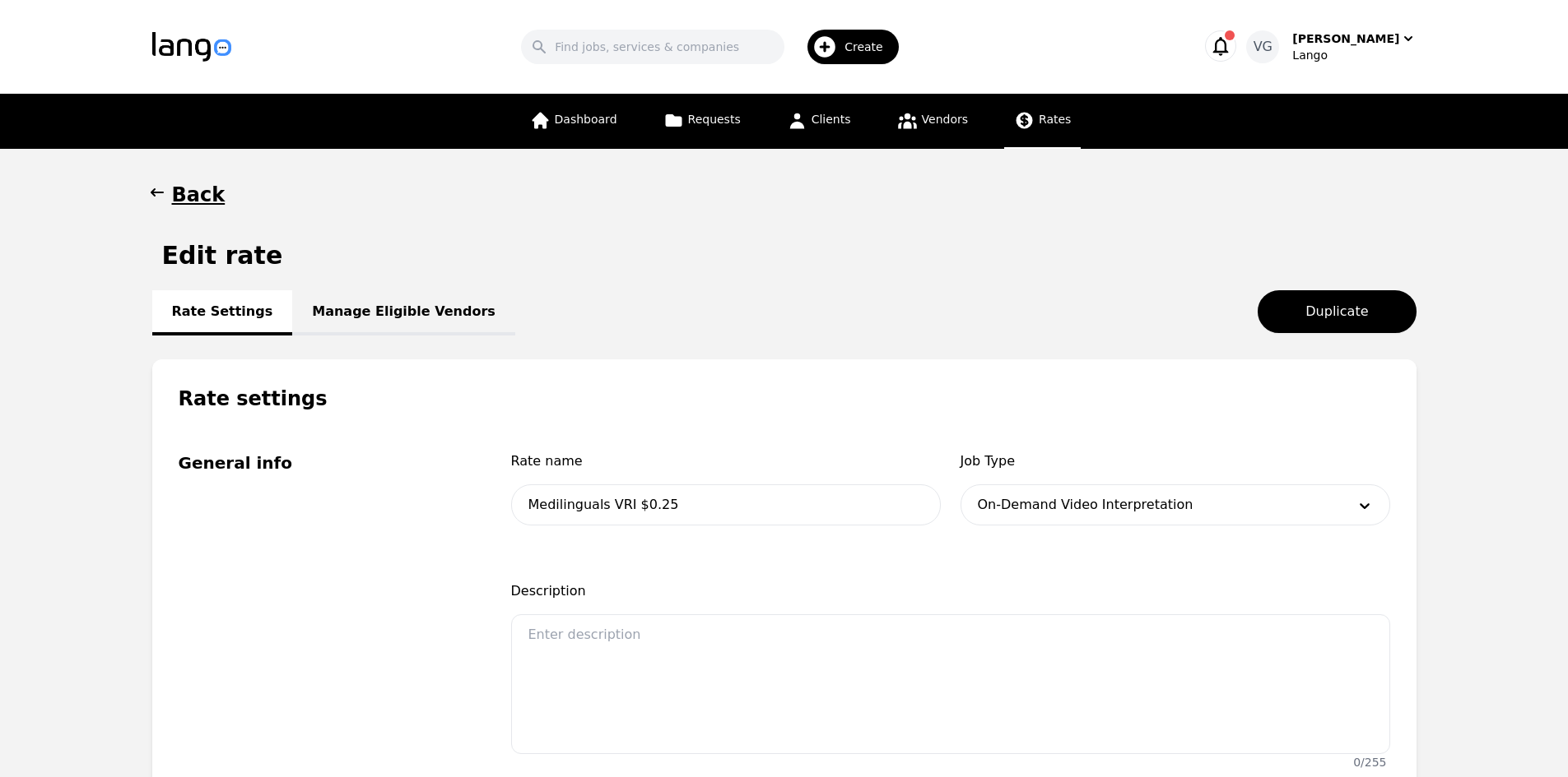
click at [172, 203] on h1 "Back" at bounding box center [198, 195] width 54 height 26
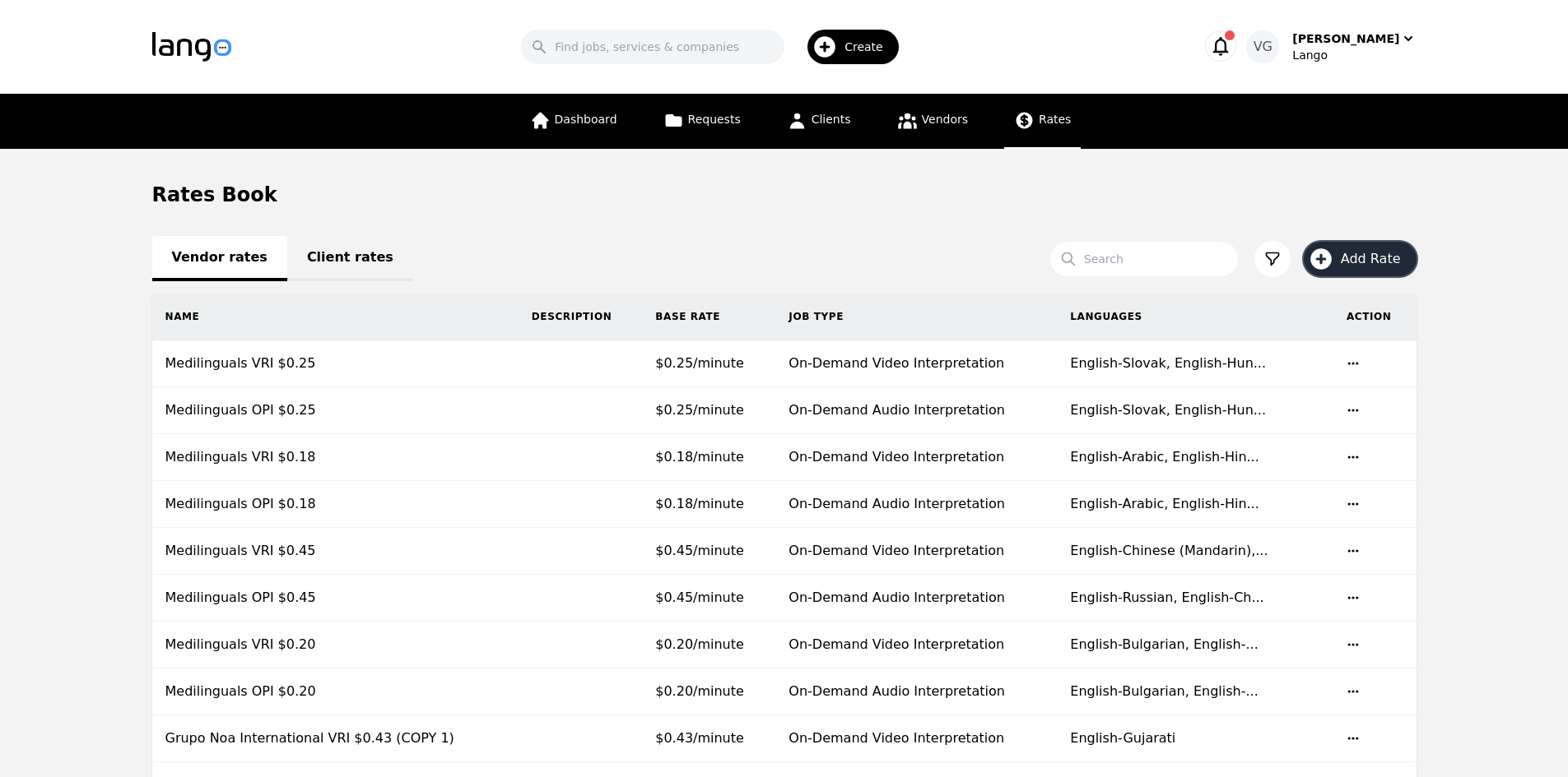
click at [1386, 256] on span "Add Rate" at bounding box center [1376, 259] width 71 height 20
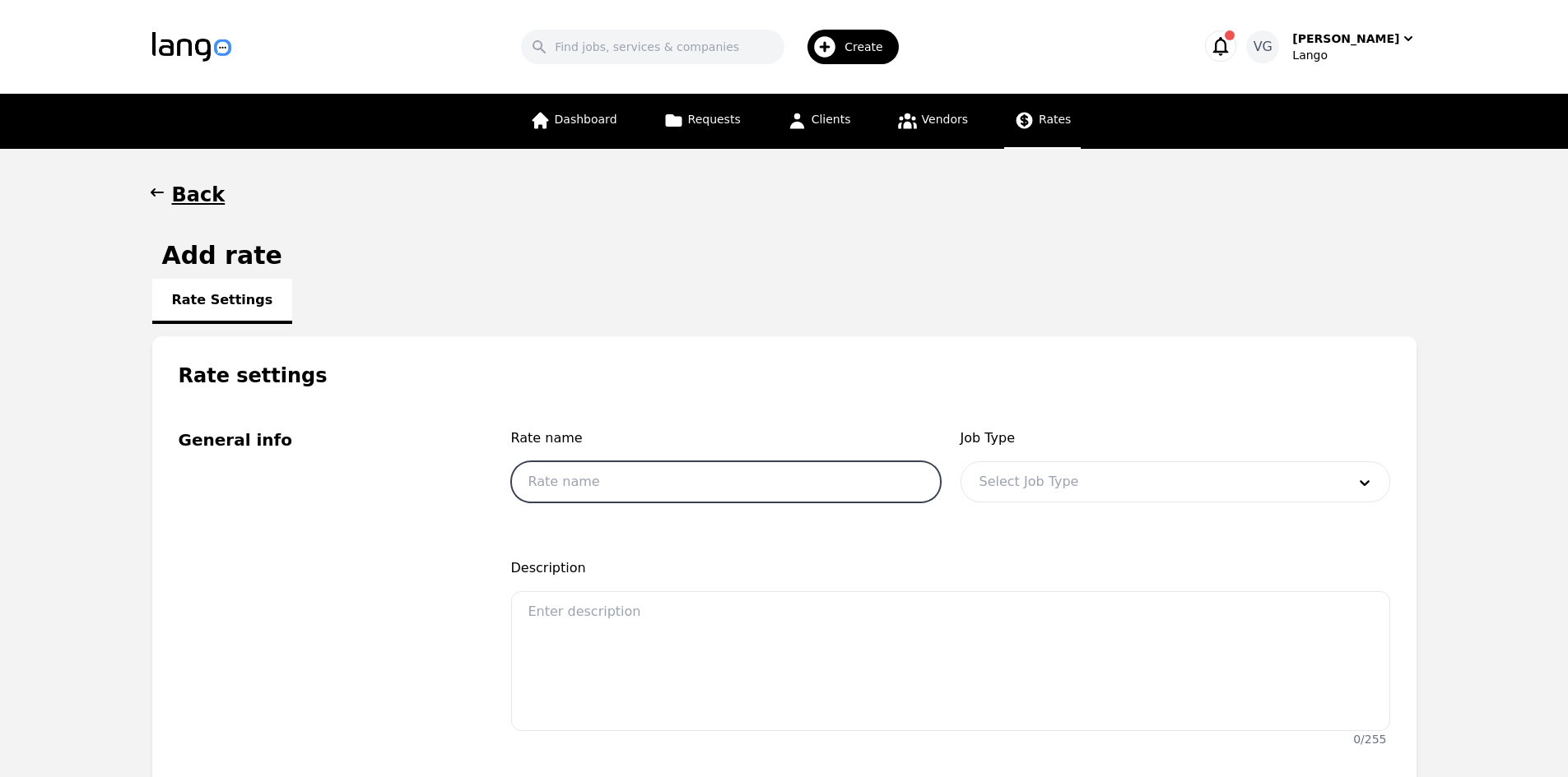
click at [641, 463] on input "text" at bounding box center [726, 482] width 430 height 41
type input "Medilinguals OPI $0.46"
drag, startPoint x: 1043, startPoint y: 505, endPoint x: 1039, endPoint y: 481, distance: 24.3
click at [1042, 499] on div "Job Type Select Job Type" at bounding box center [1176, 470] width 430 height 84
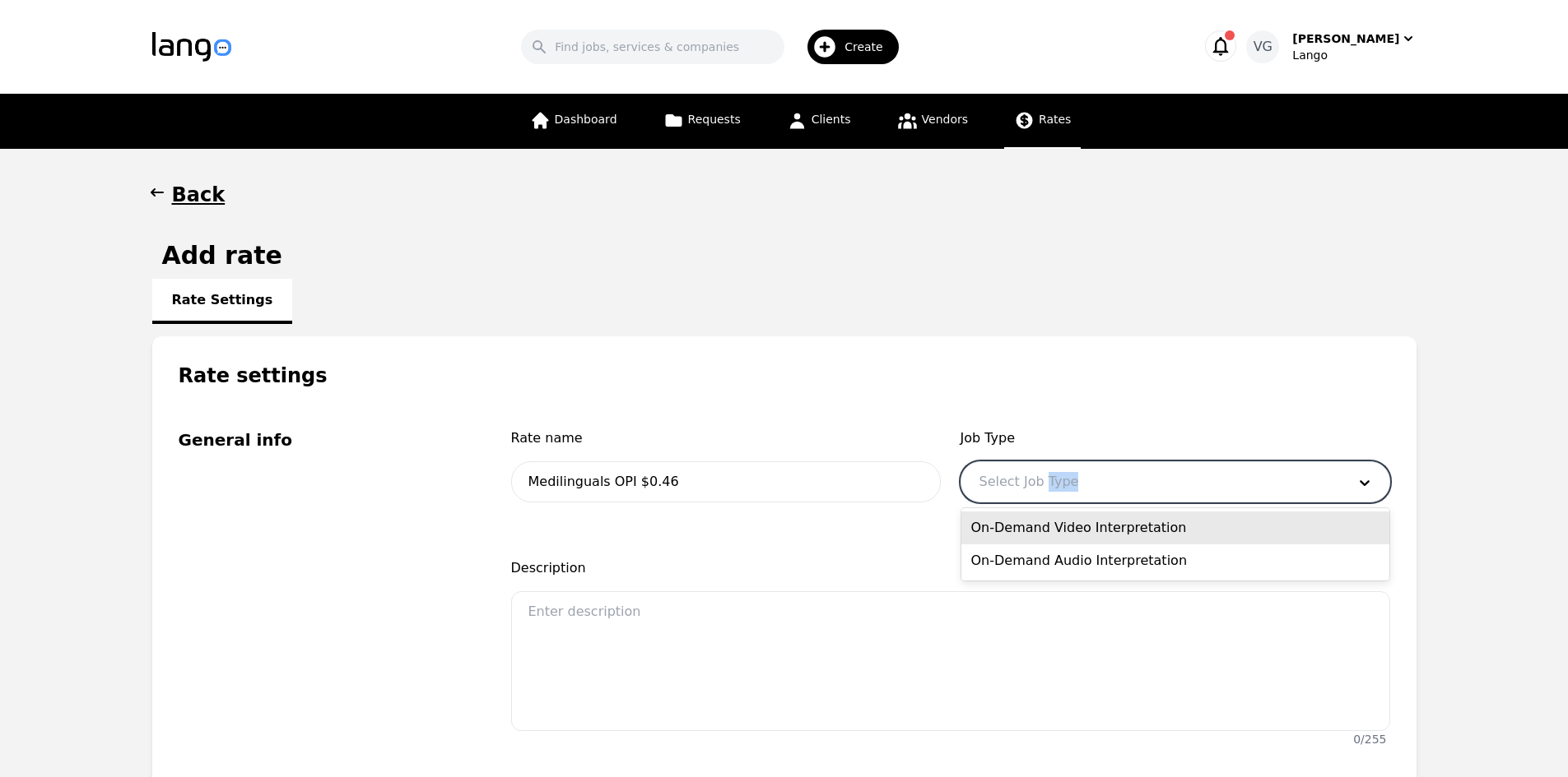
click at [1039, 481] on div at bounding box center [1150, 482] width 378 height 39
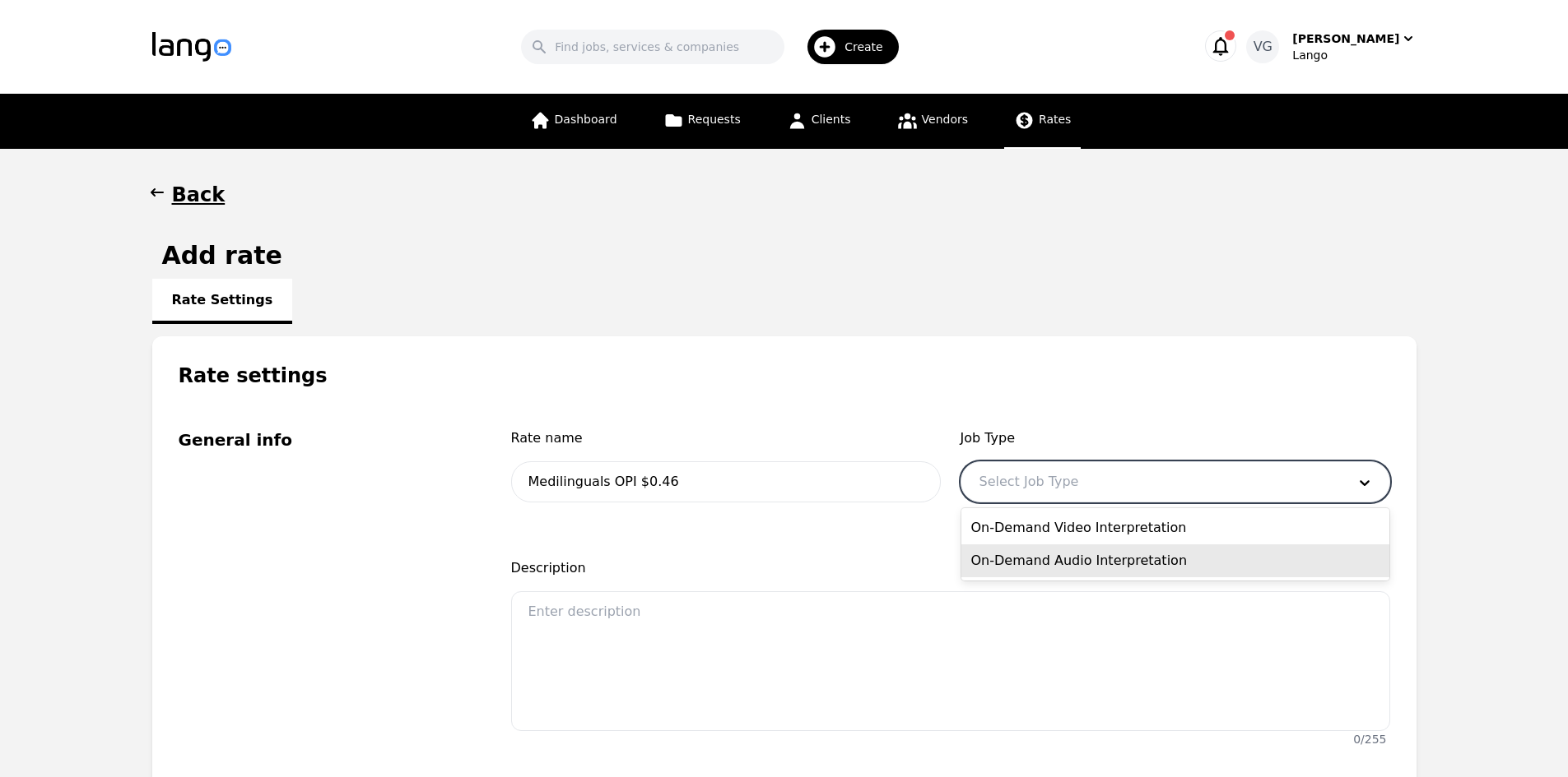
click at [1056, 563] on div "On-Demand Audio Interpretation" at bounding box center [1176, 560] width 428 height 33
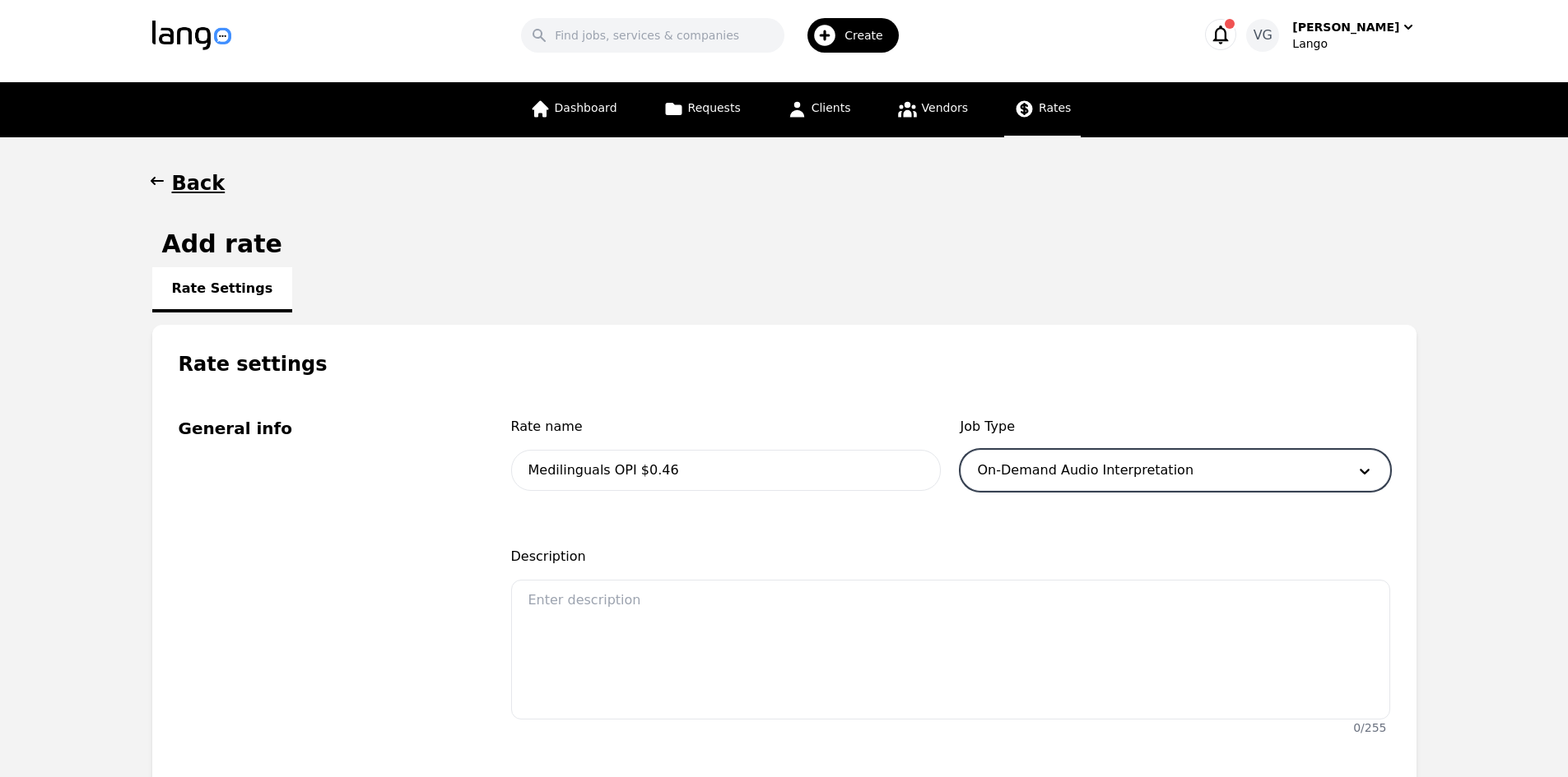
scroll to position [411, 0]
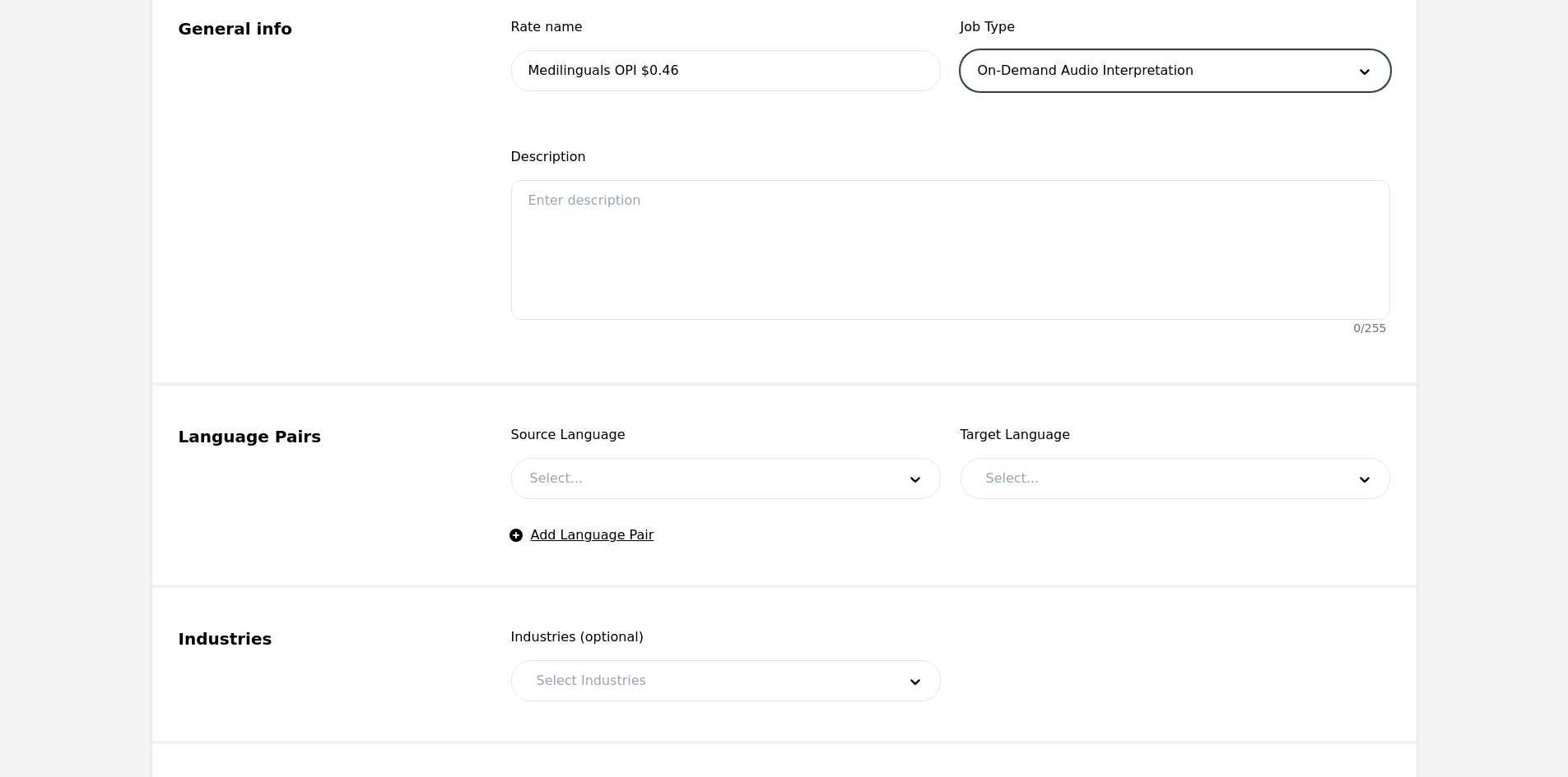
click at [617, 493] on div at bounding box center [700, 479] width 378 height 39
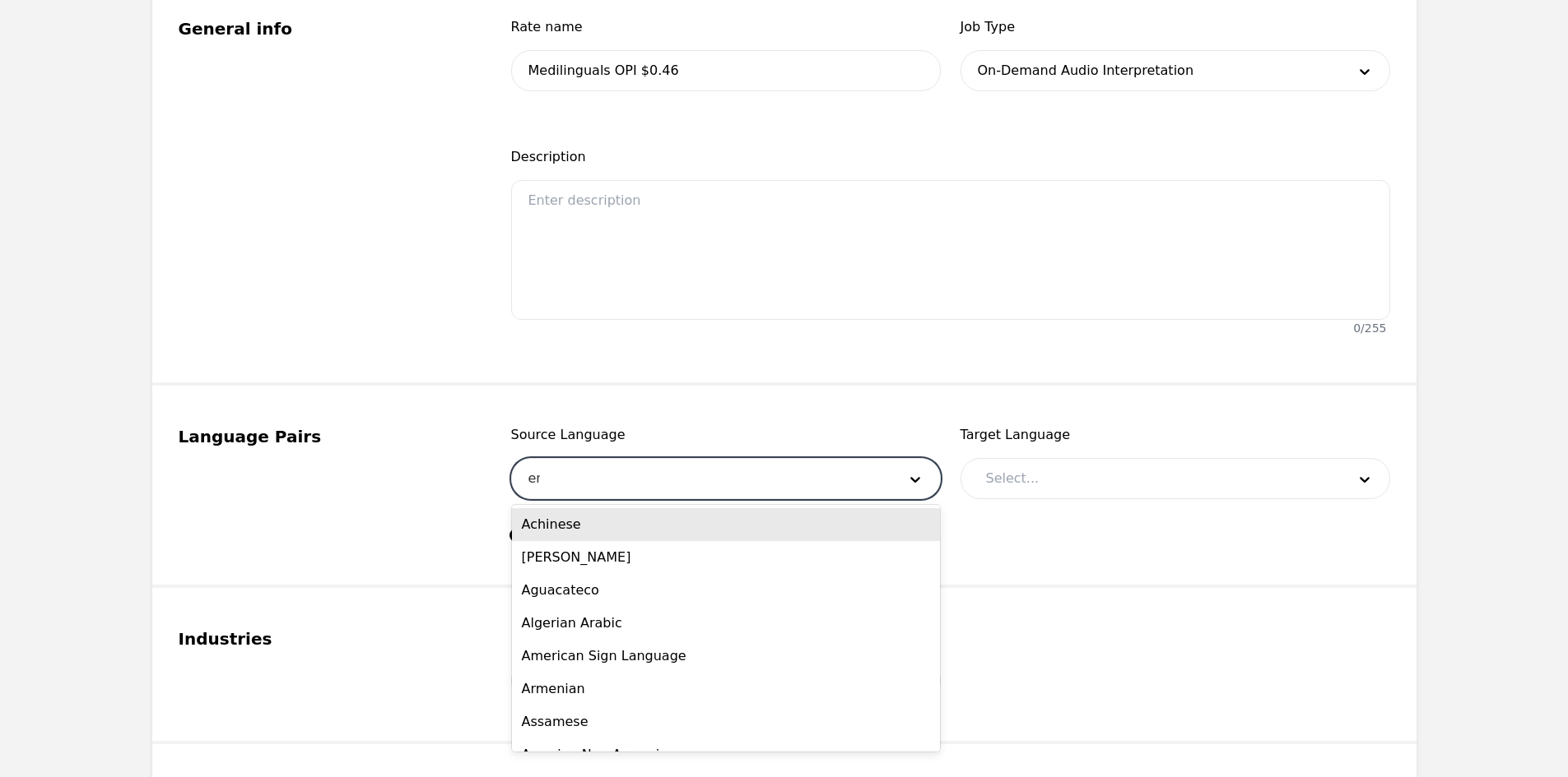
type input "eng"
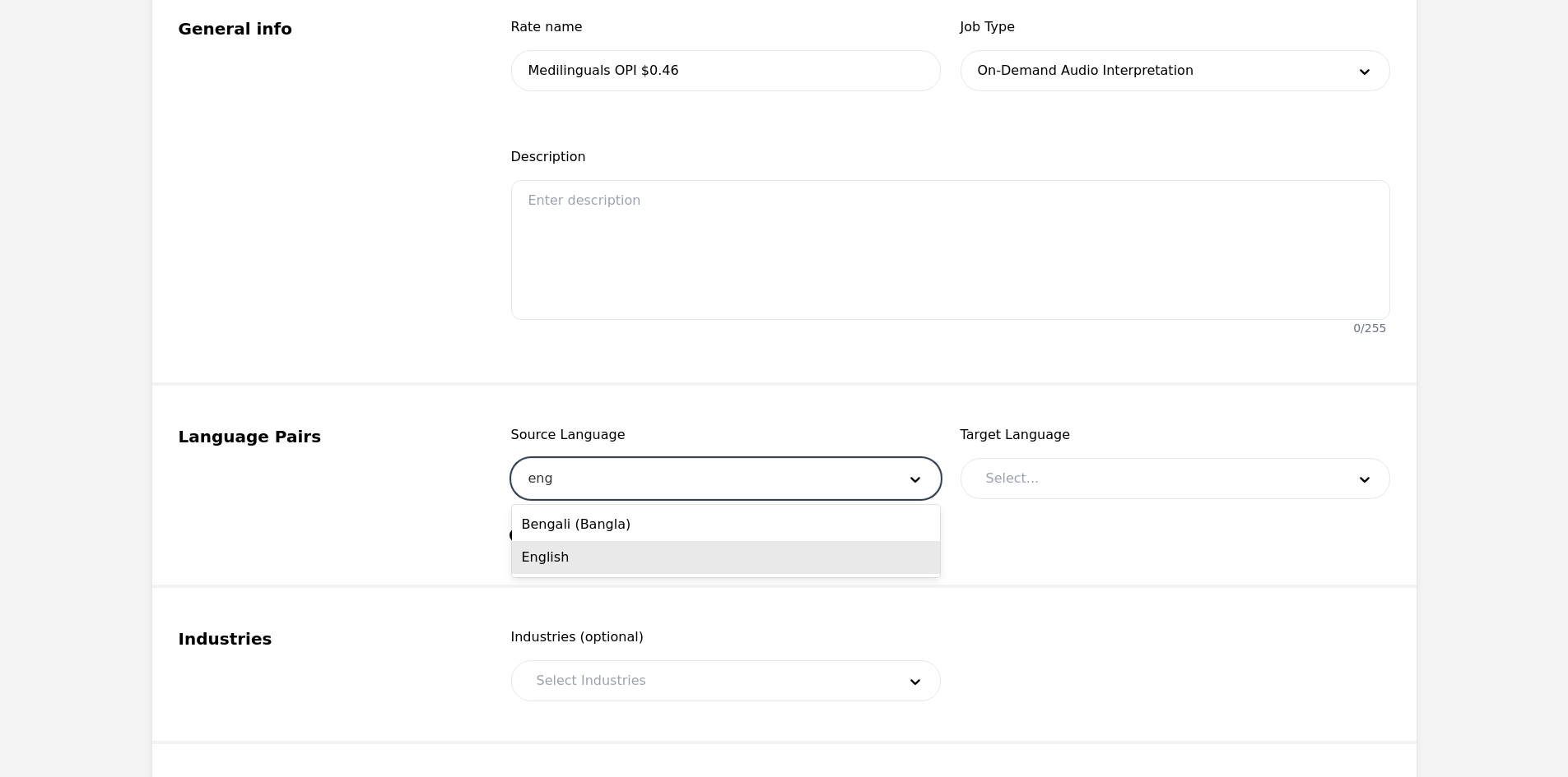
click at [613, 549] on div "English" at bounding box center [726, 557] width 428 height 33
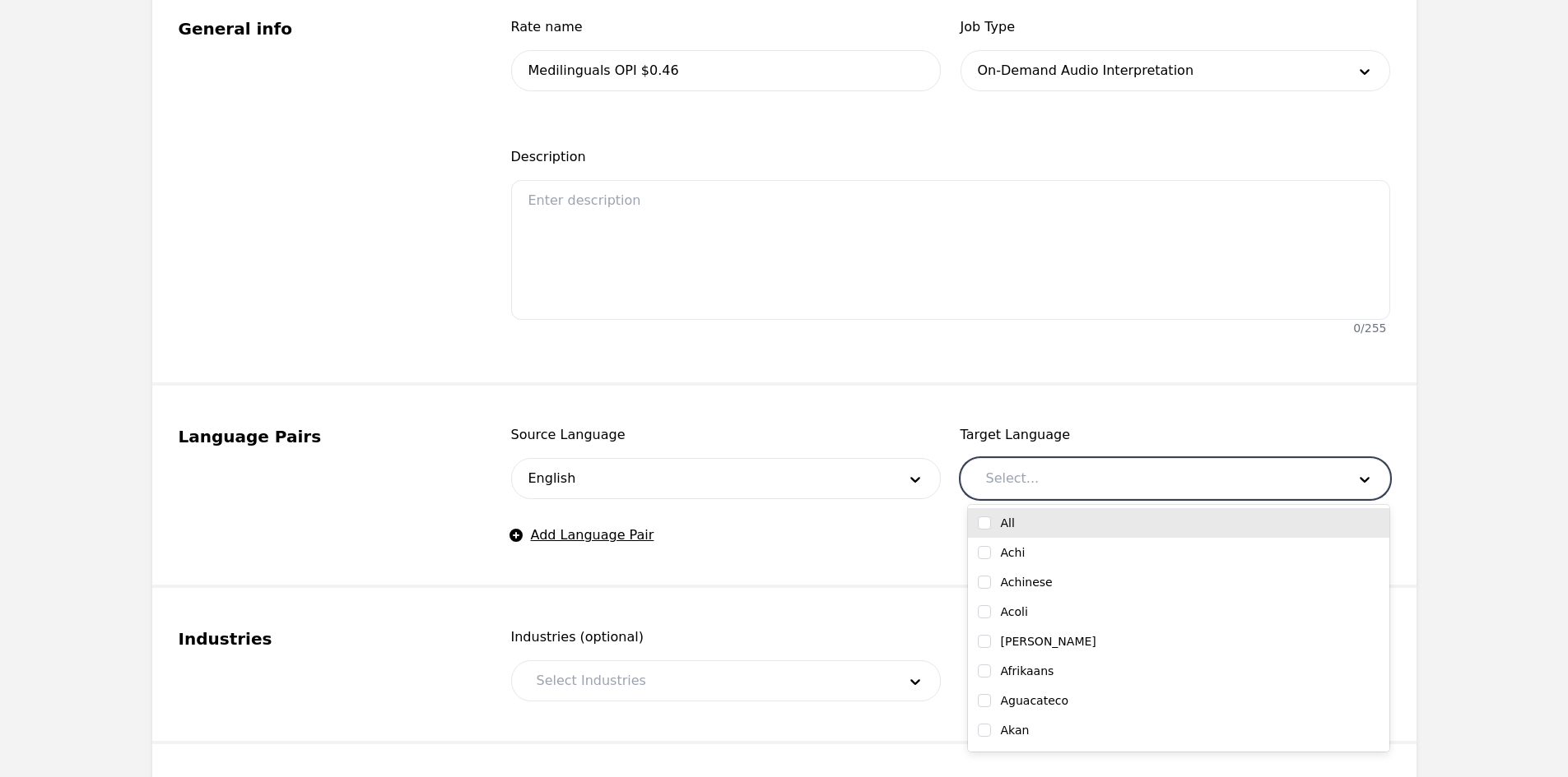
click at [1049, 471] on div at bounding box center [1154, 479] width 372 height 39
type input "french"
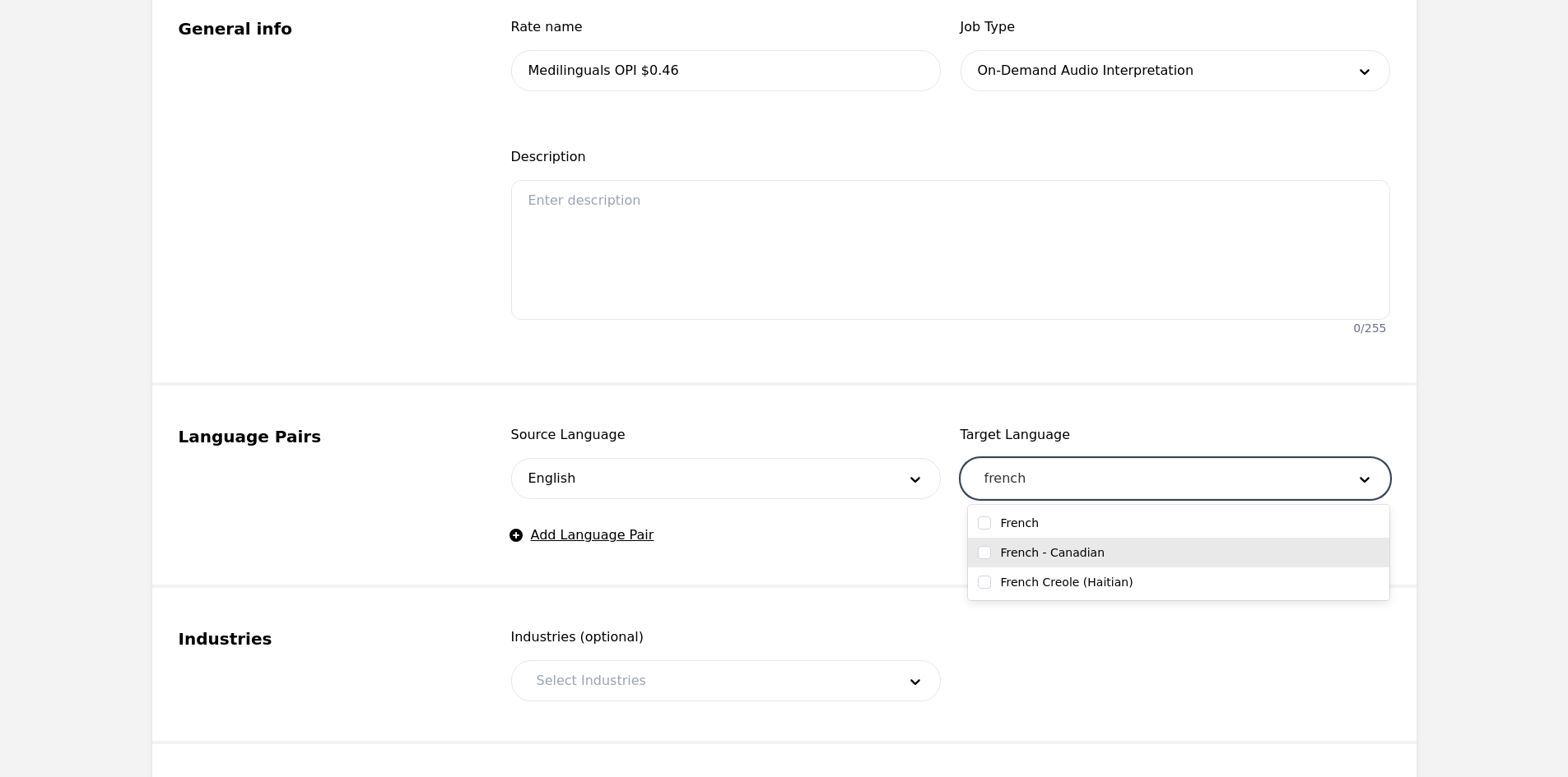
click at [1022, 550] on label "French - Canadian" at bounding box center [1053, 553] width 104 height 17
checkbox input "true"
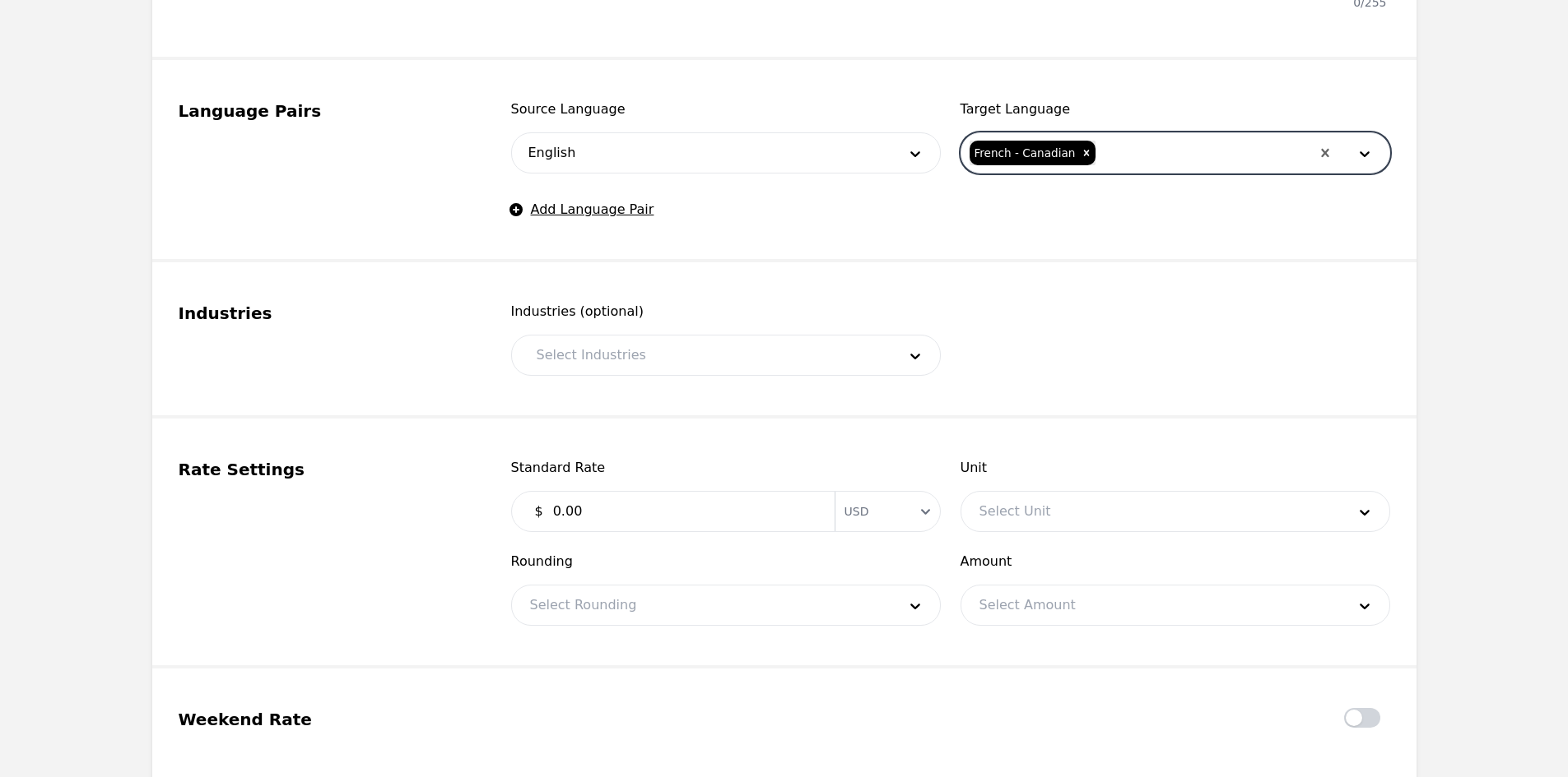
scroll to position [740, 0]
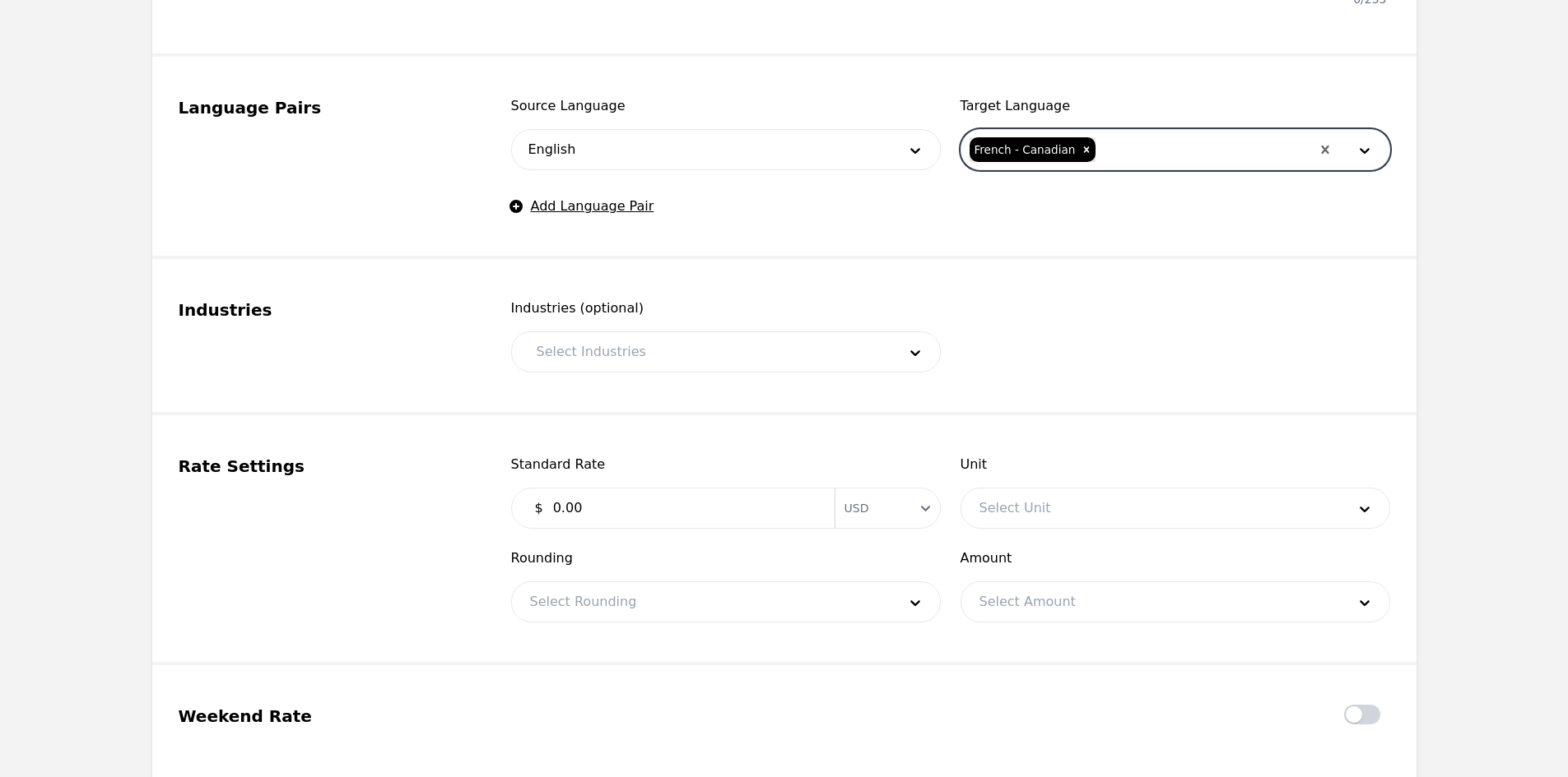
click at [697, 516] on input "0.00" at bounding box center [684, 508] width 282 height 33
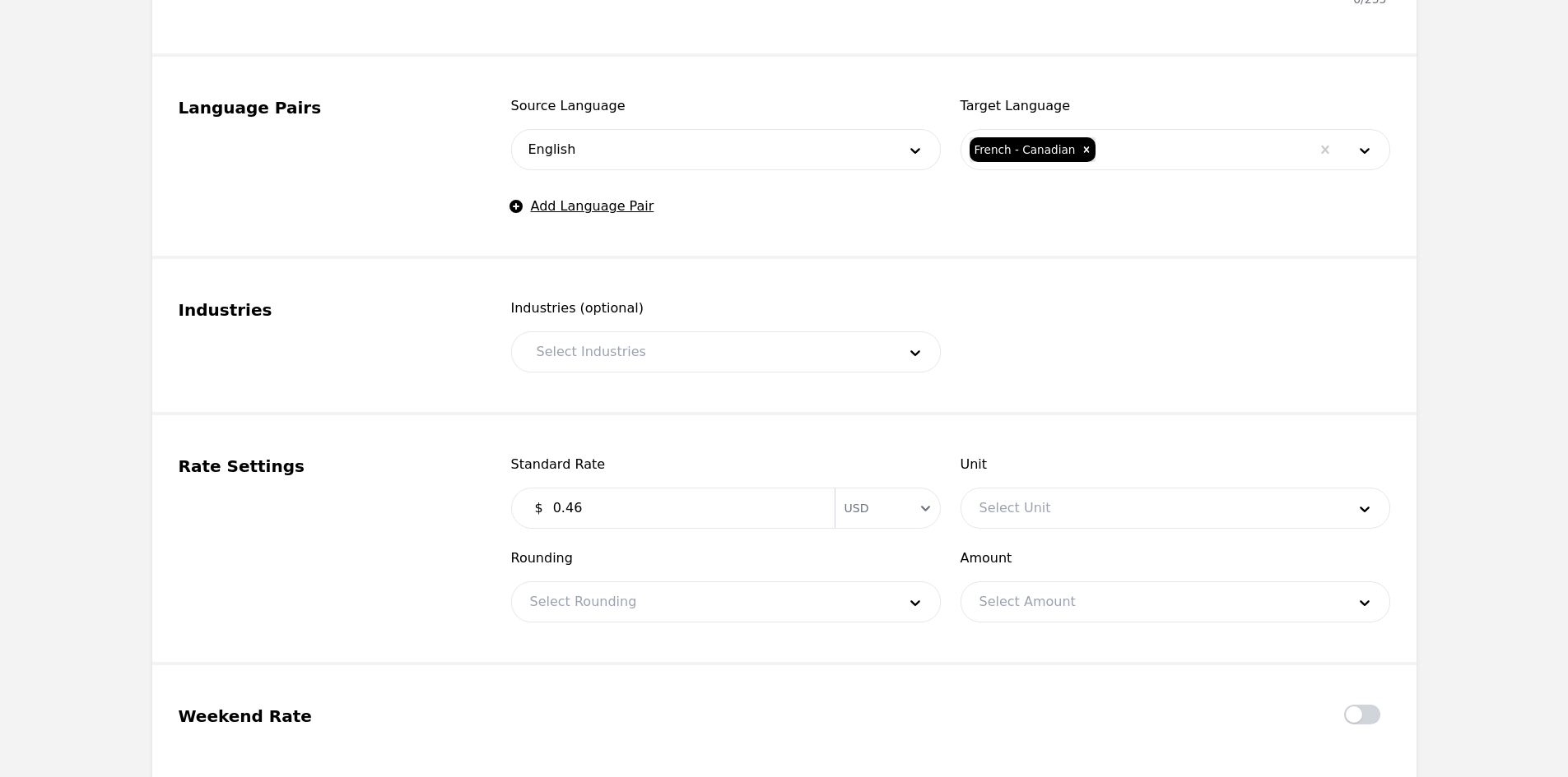
type input "0.46"
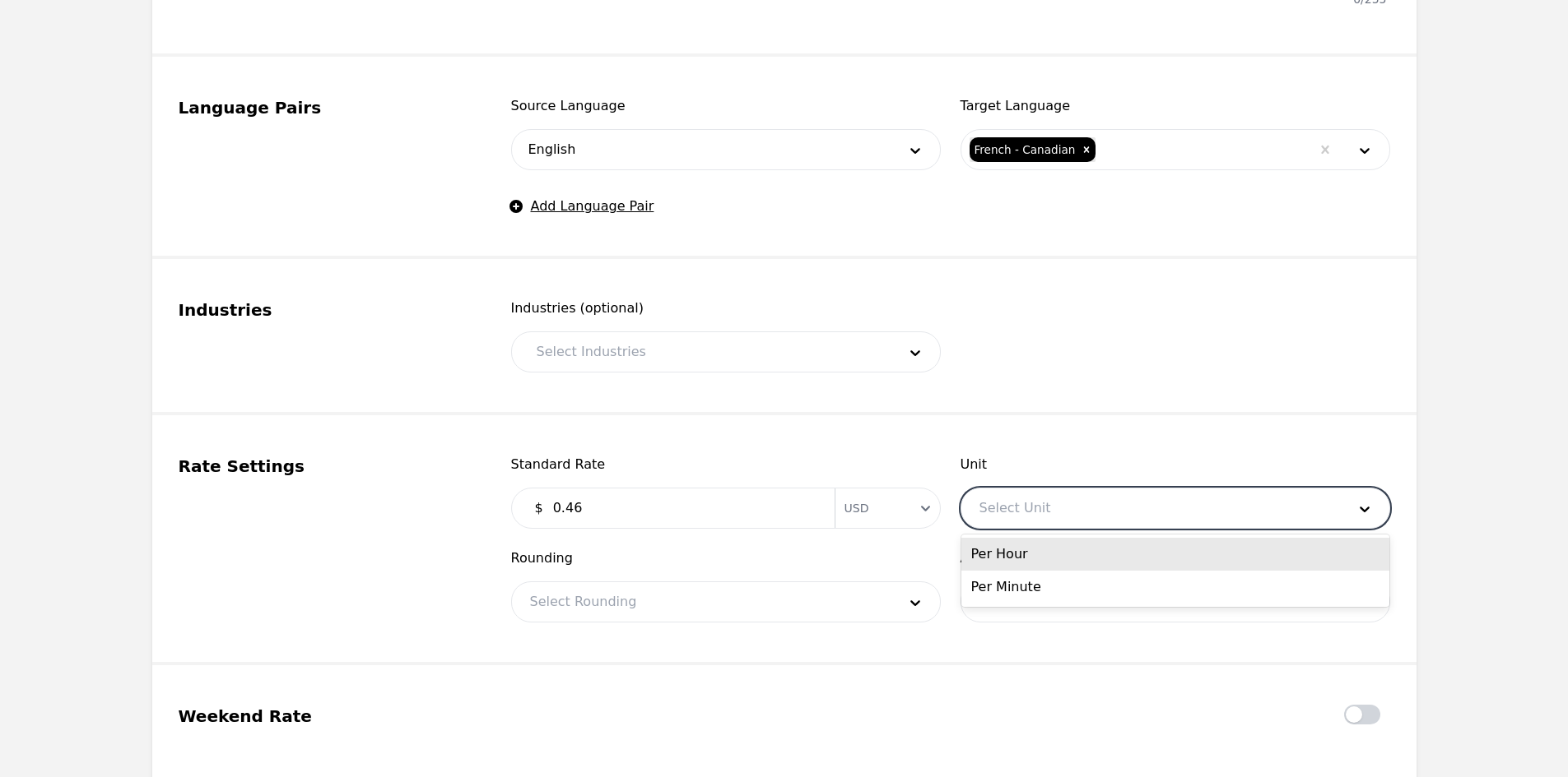
click at [1022, 496] on div at bounding box center [1150, 509] width 378 height 39
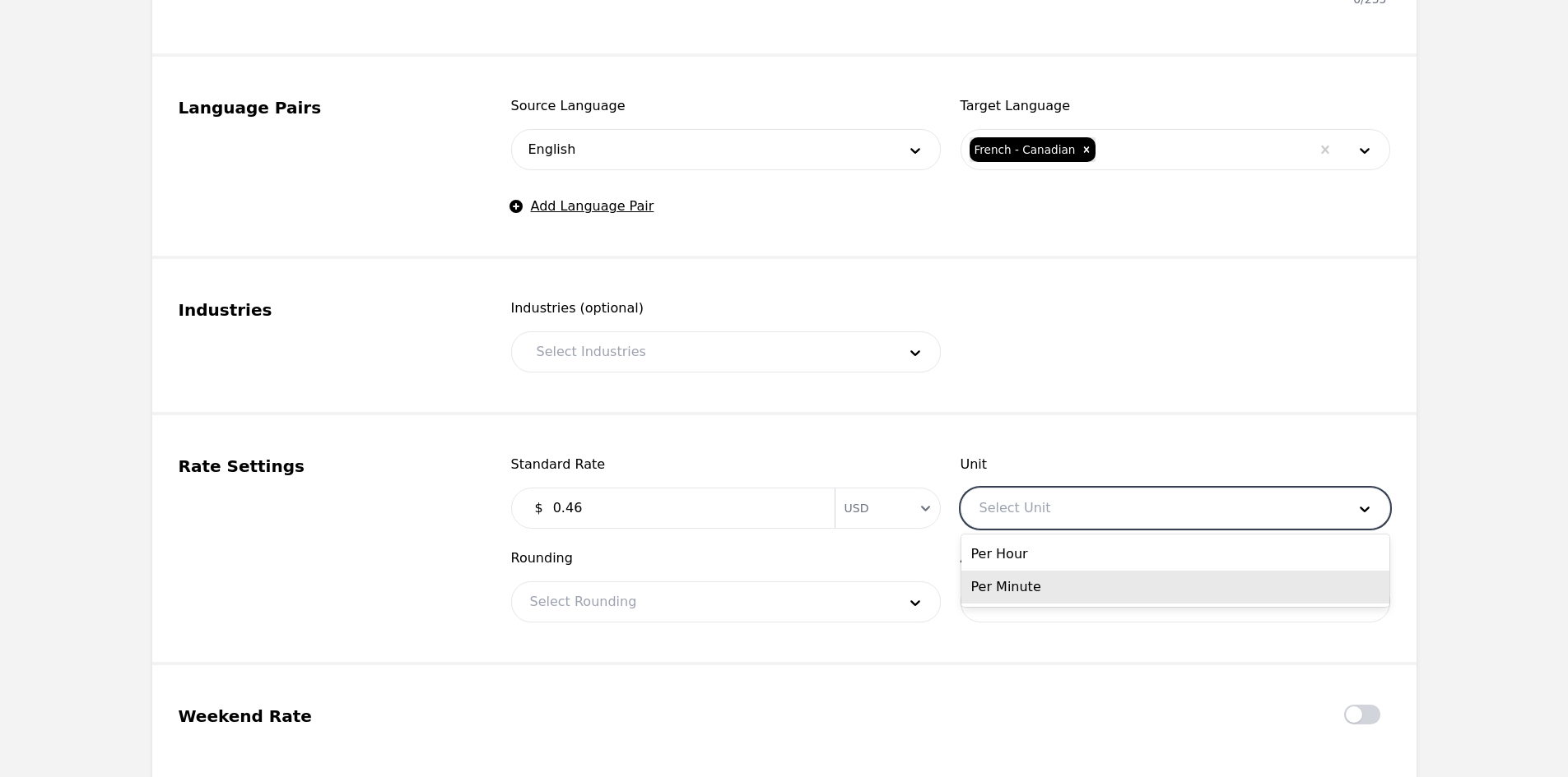
click at [1043, 583] on div "Per Minute" at bounding box center [1176, 587] width 428 height 33
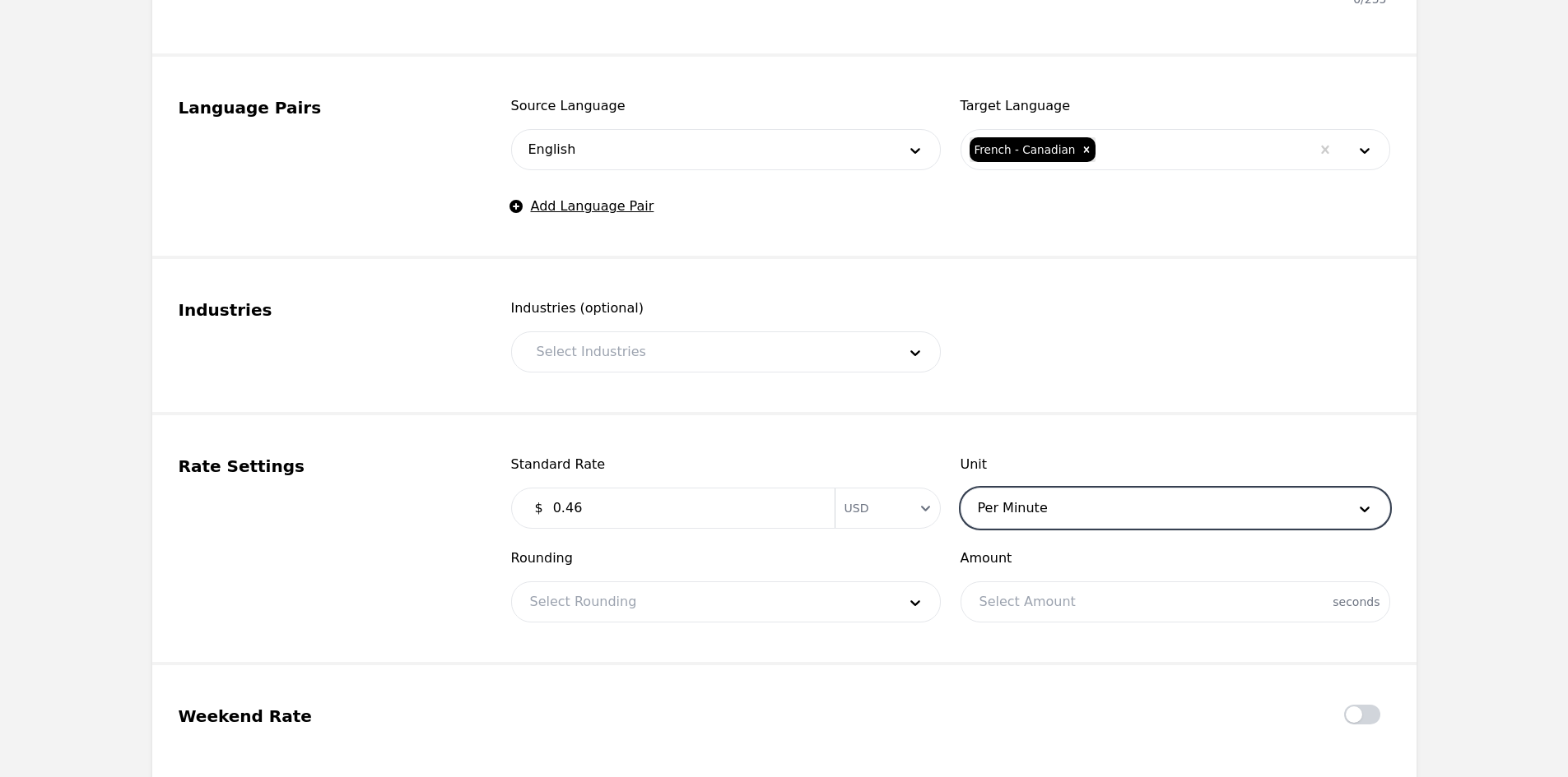
click at [835, 598] on div at bounding box center [700, 602] width 378 height 39
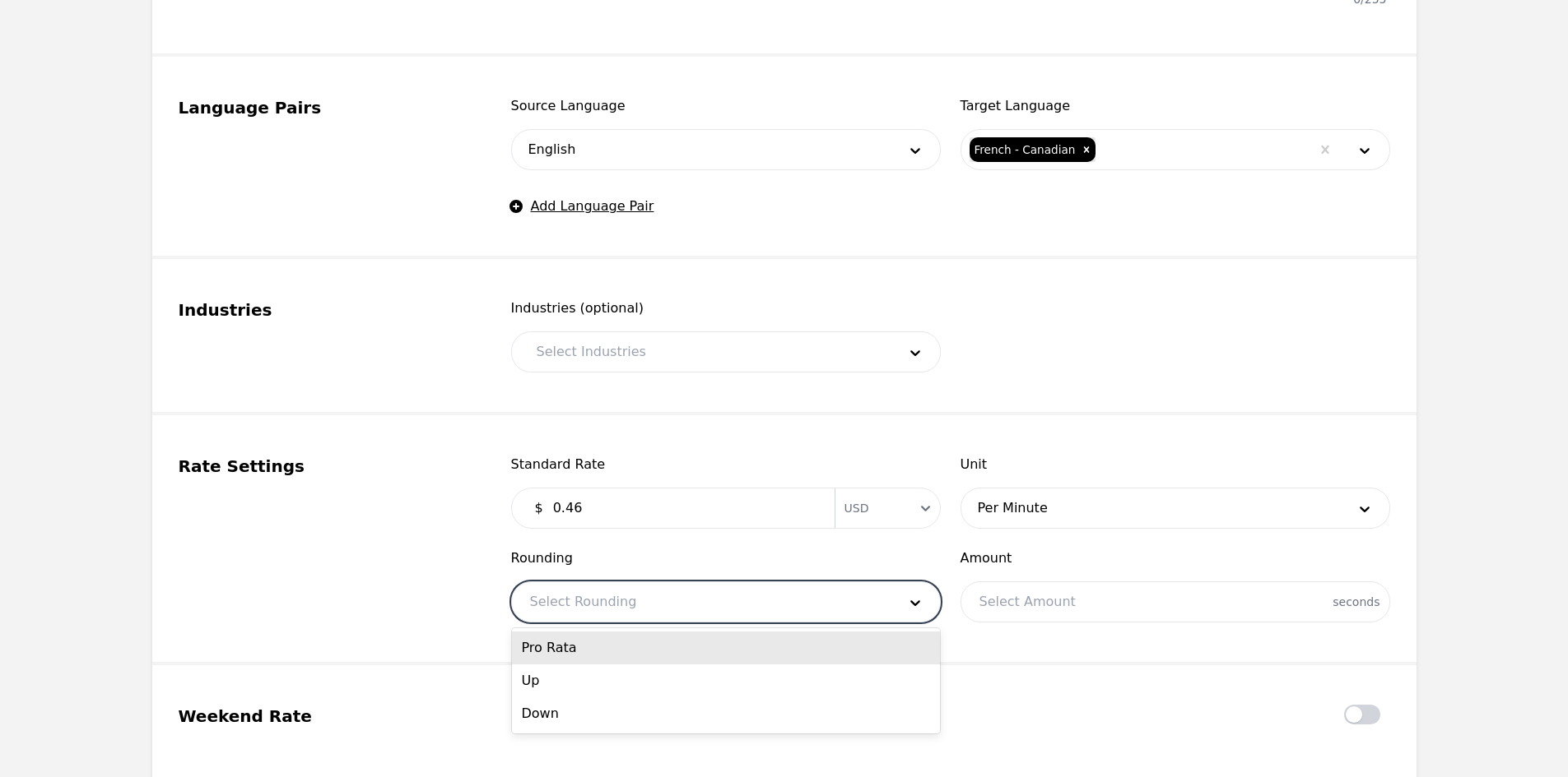
click at [669, 651] on div "Pro Rata" at bounding box center [726, 648] width 428 height 33
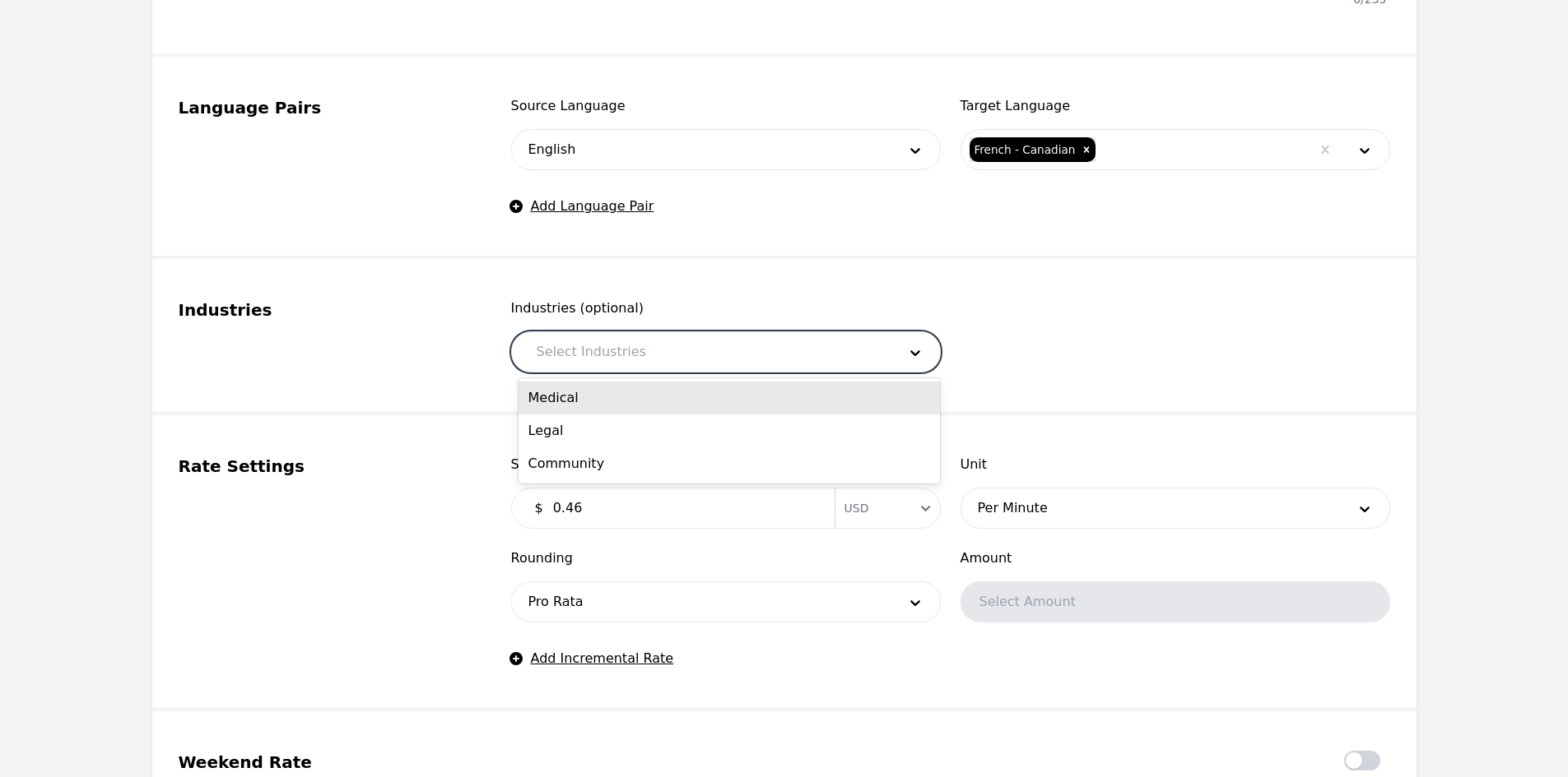
click at [715, 371] on div at bounding box center [704, 352] width 372 height 39
click at [655, 402] on div "Medical" at bounding box center [729, 398] width 422 height 33
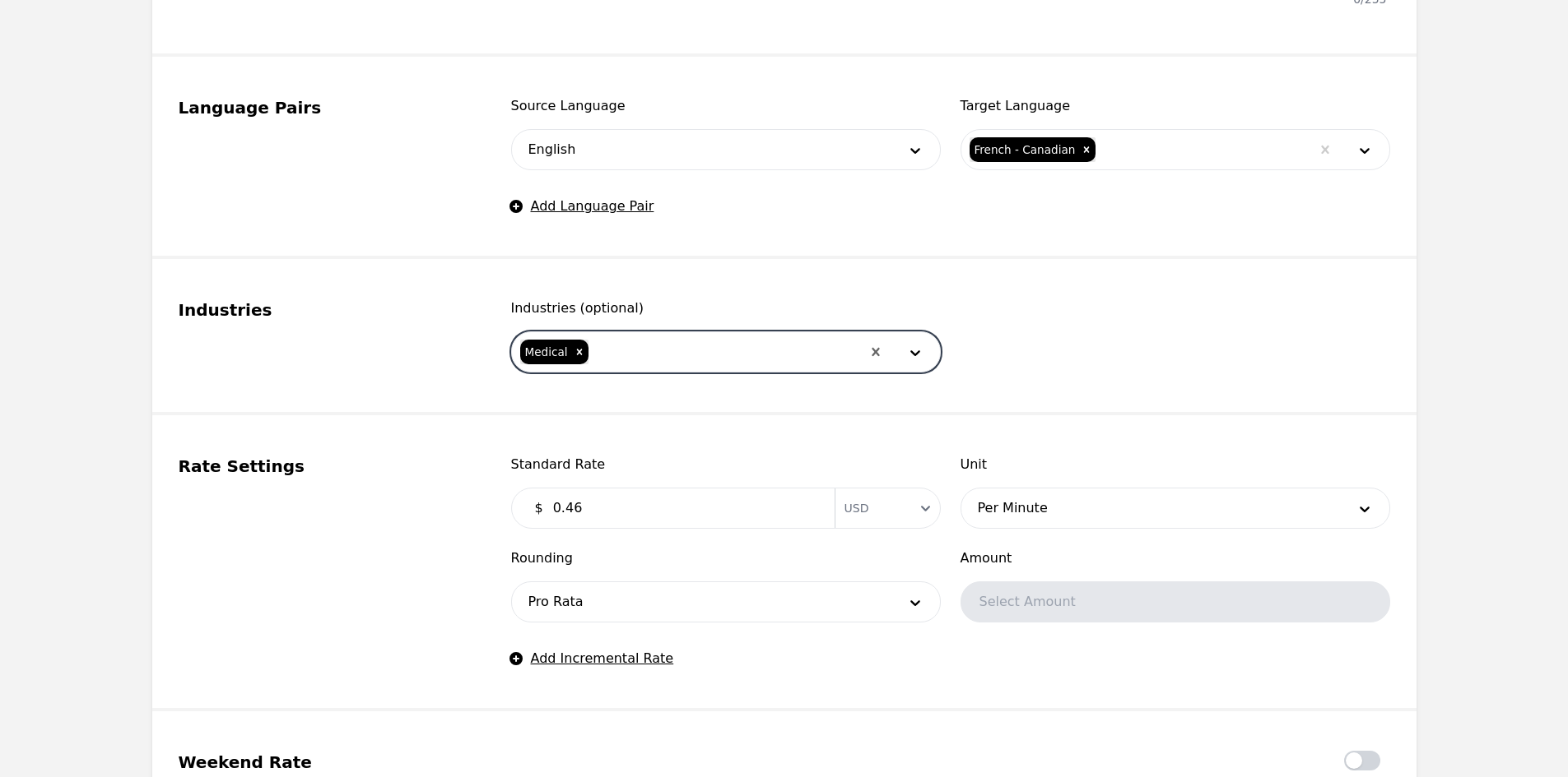
drag, startPoint x: 685, startPoint y: 358, endPoint x: 677, endPoint y: 373, distance: 17.0
click at [684, 361] on div at bounding box center [725, 352] width 270 height 39
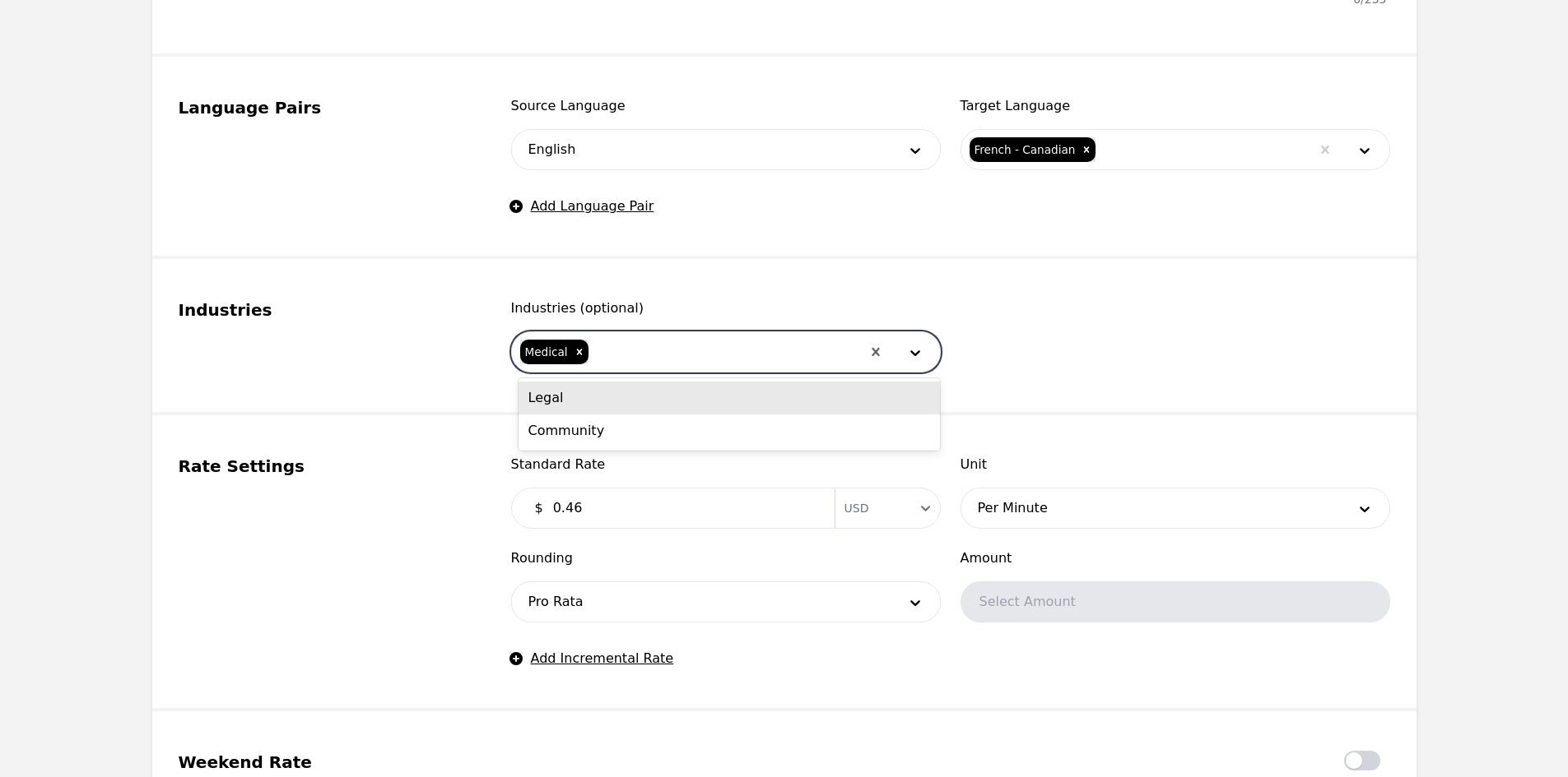
click at [655, 403] on div "Legal" at bounding box center [729, 398] width 422 height 33
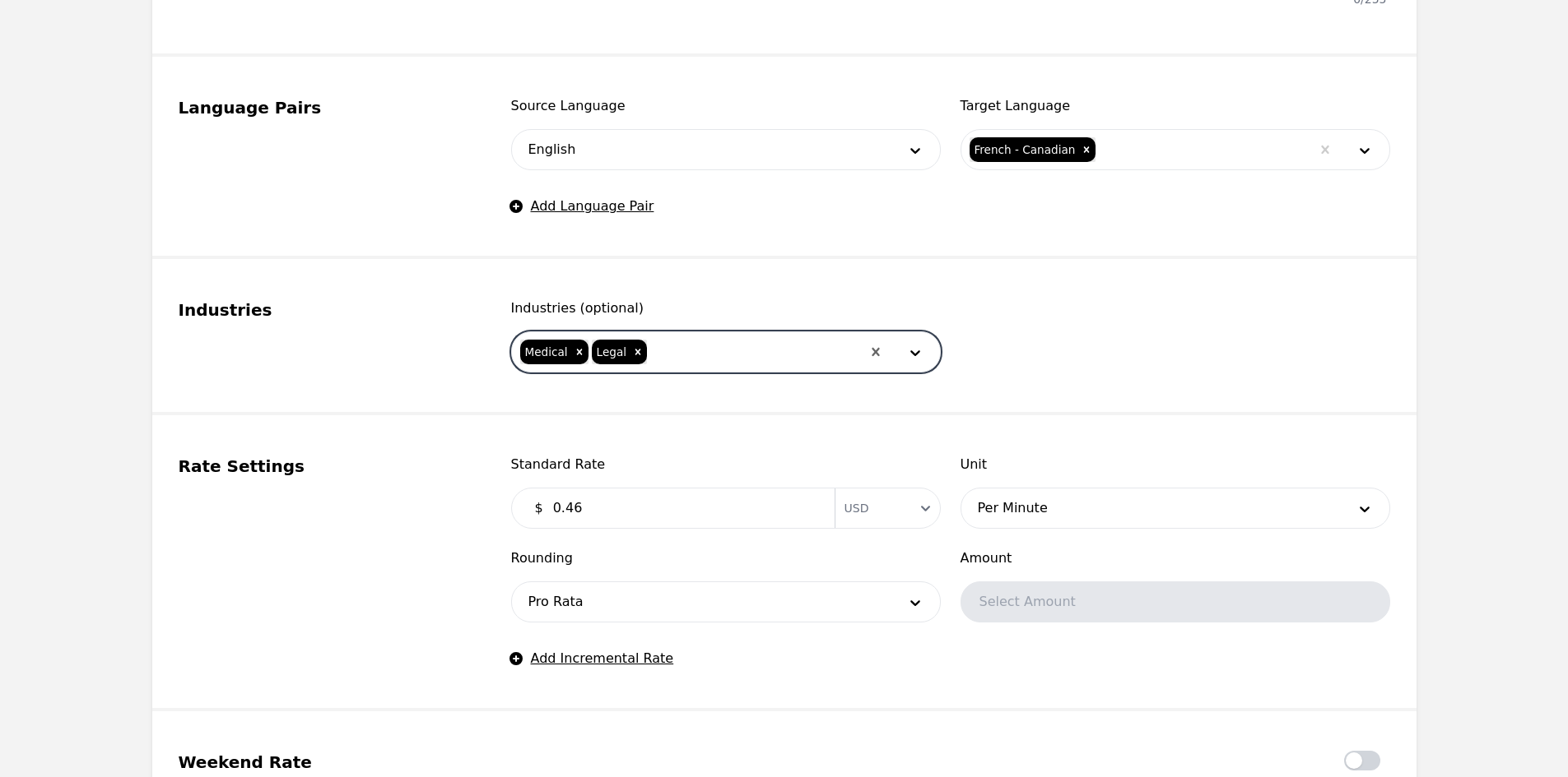
click at [699, 353] on div at bounding box center [754, 352] width 211 height 39
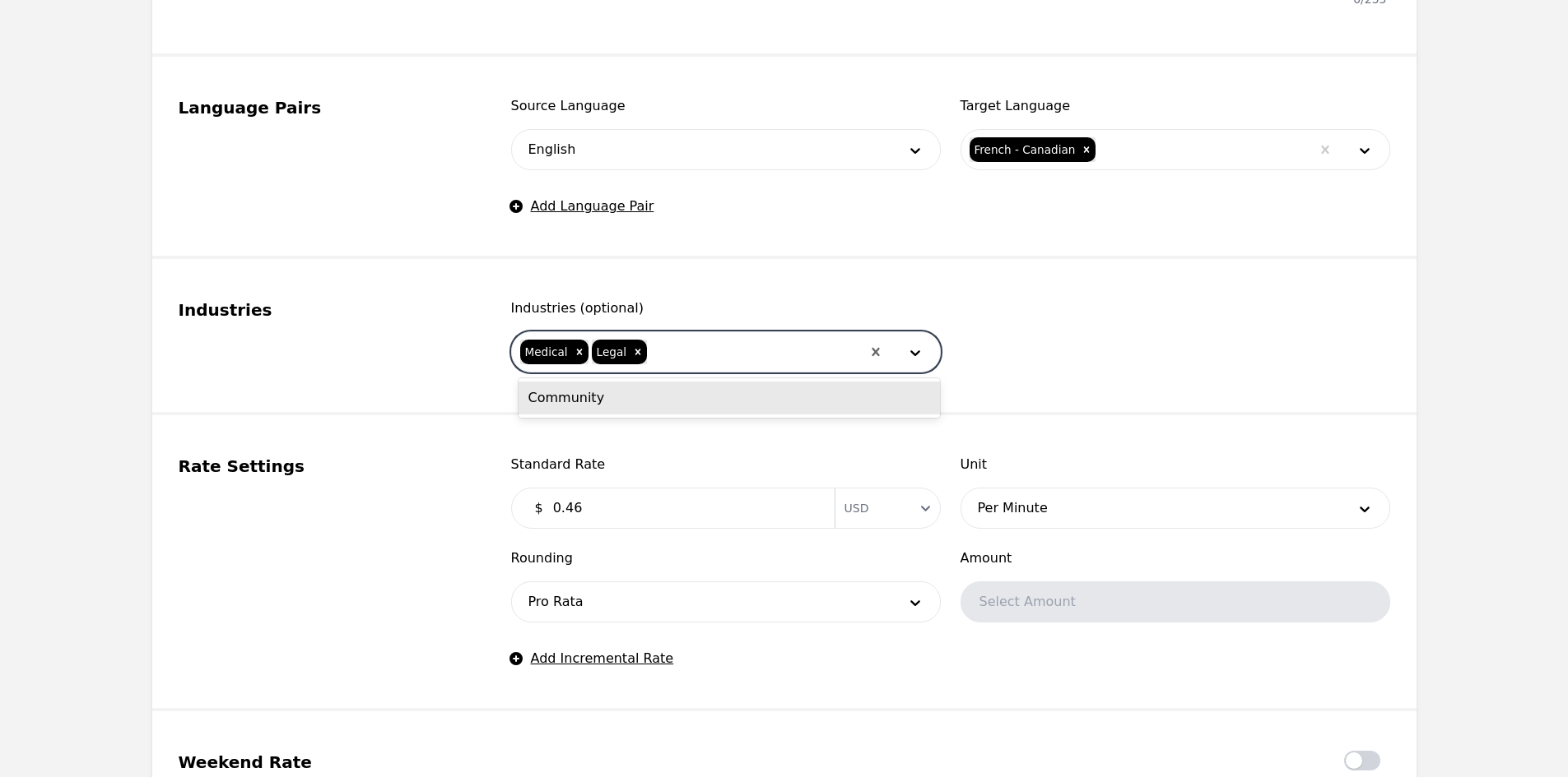
click at [668, 416] on div "Community" at bounding box center [729, 398] width 422 height 39
click at [669, 396] on div "Community" at bounding box center [729, 398] width 422 height 33
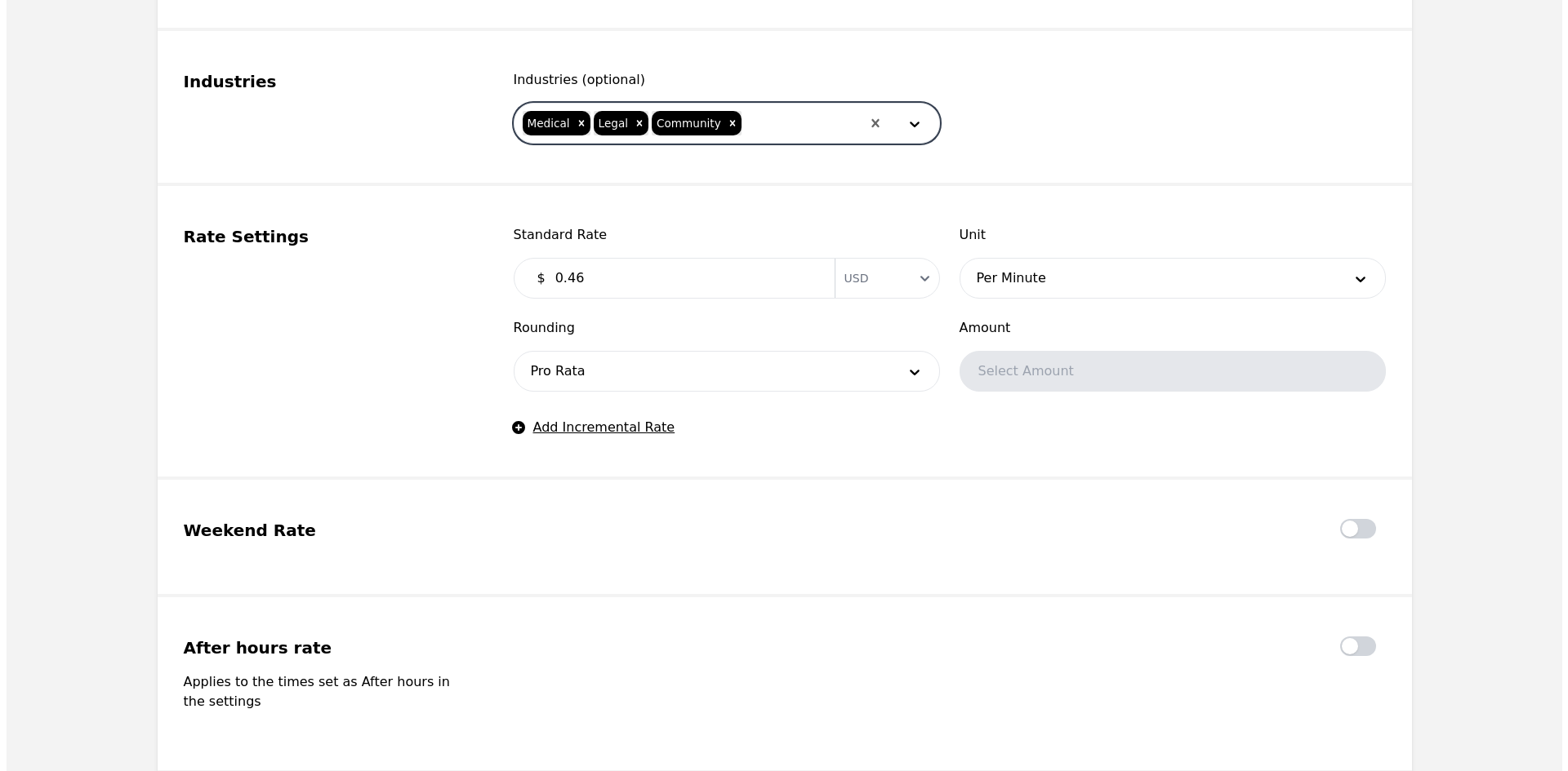
scroll to position [1224, 0]
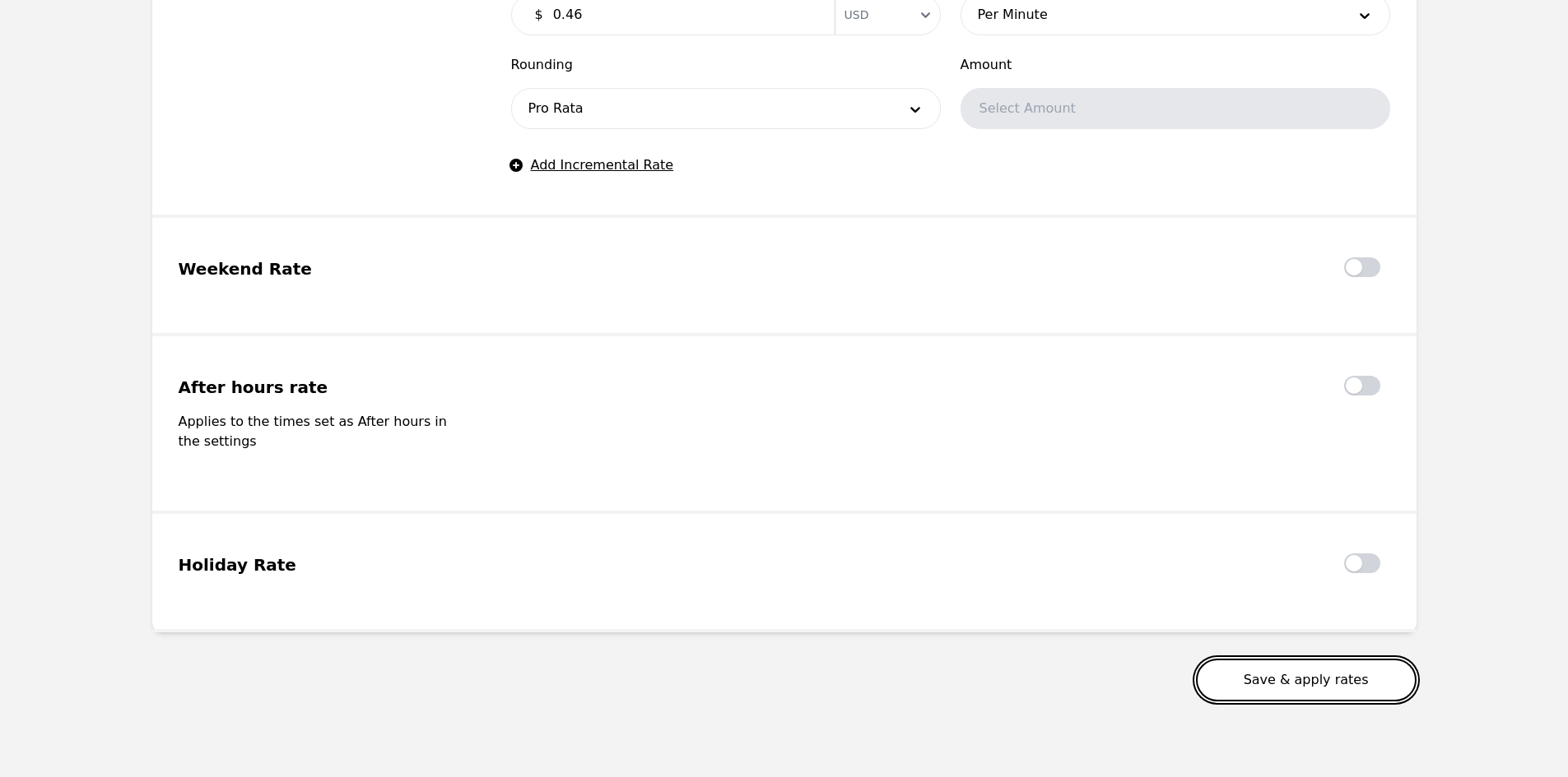
click at [1271, 659] on button "Save & apply rates" at bounding box center [1306, 680] width 221 height 43
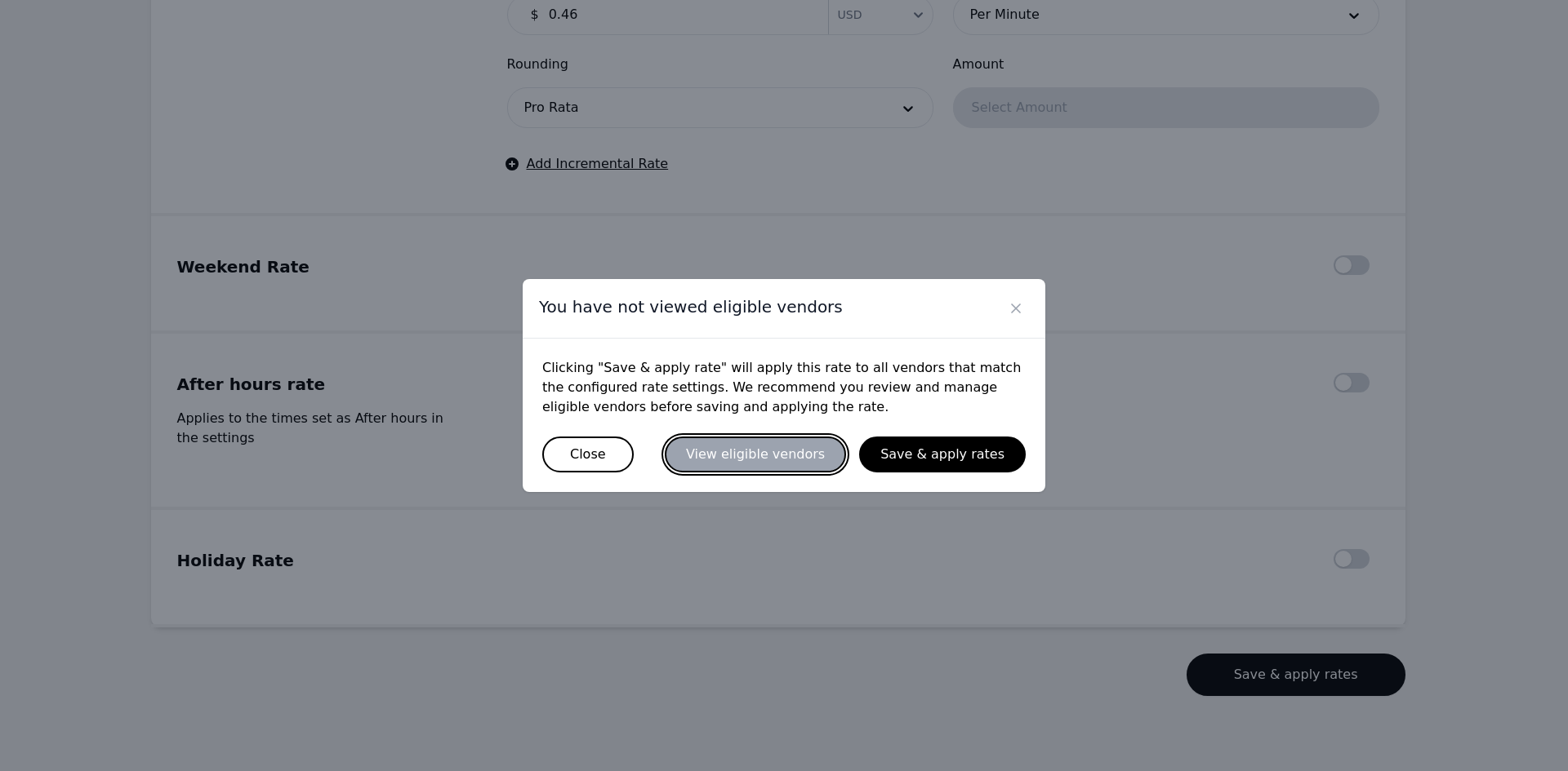
click at [790, 450] on button "View eligible vendors" at bounding box center [755, 454] width 182 height 36
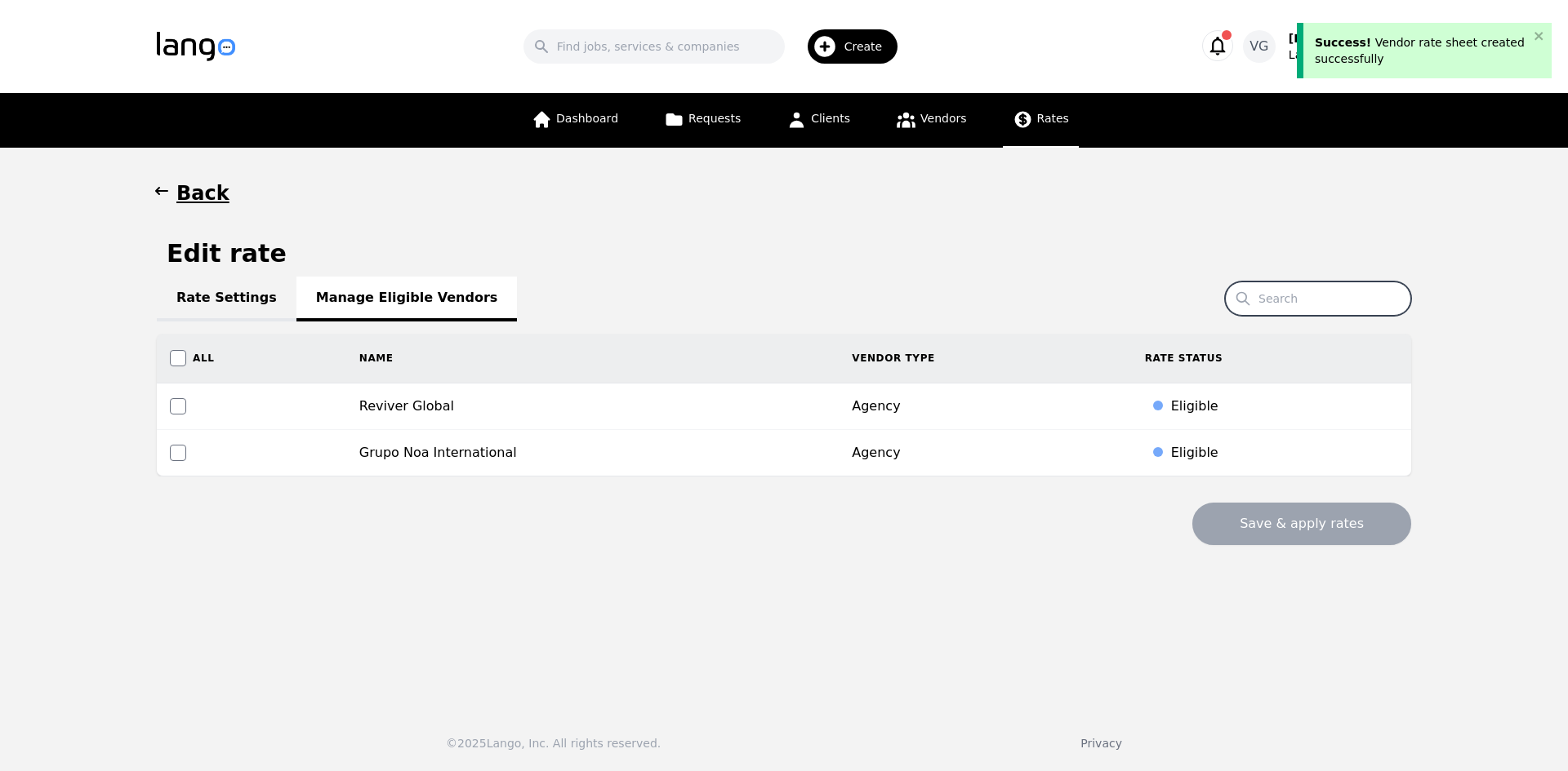
click at [1296, 307] on input "Search" at bounding box center [1318, 298] width 186 height 34
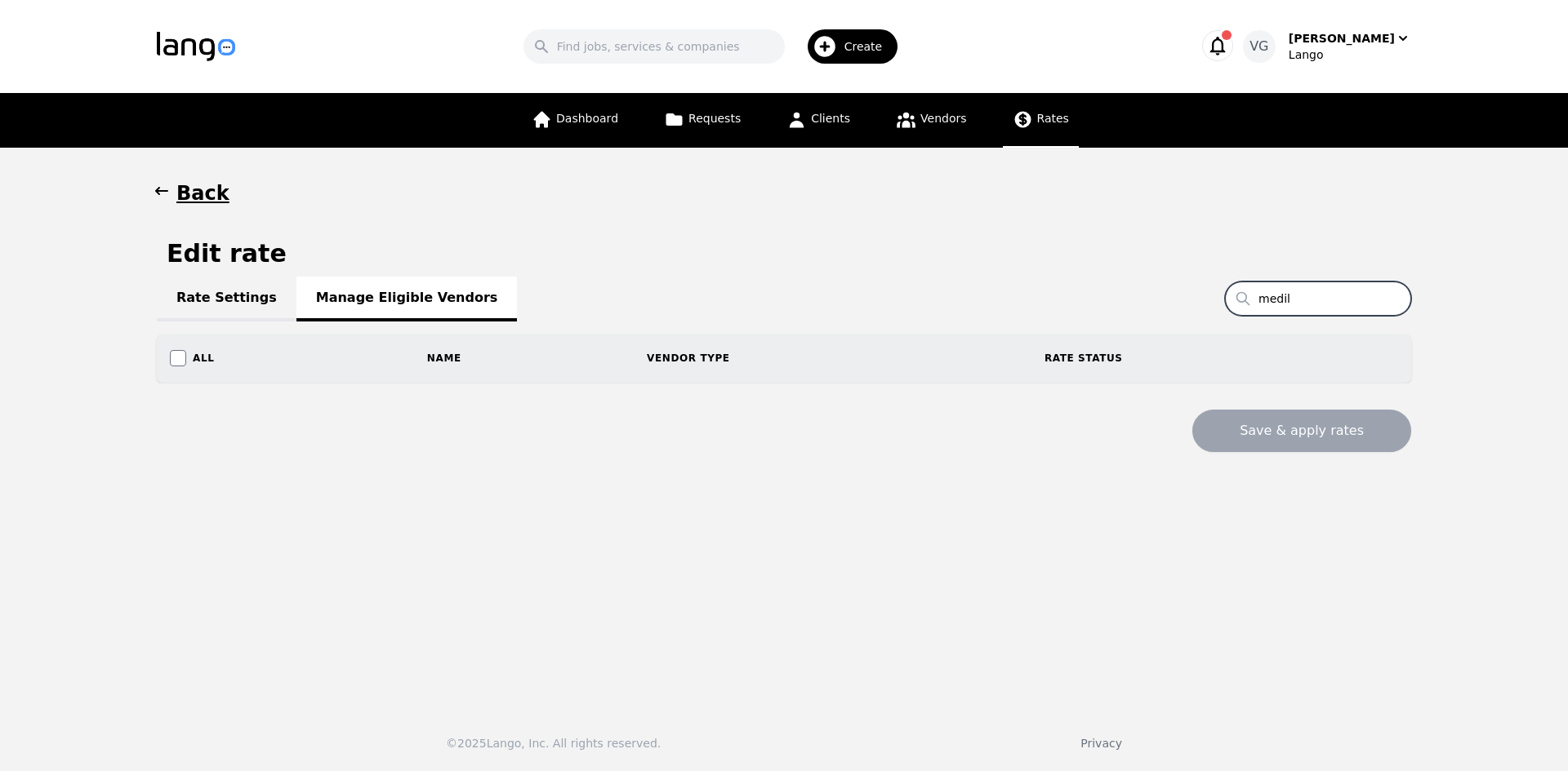
type input "medili"
click at [1358, 304] on input "medili" at bounding box center [1318, 298] width 186 height 34
click at [1358, 304] on input "medili" at bounding box center [1318, 298] width 186 height 34
click at [225, 295] on link "Rate Settings" at bounding box center [226, 299] width 140 height 45
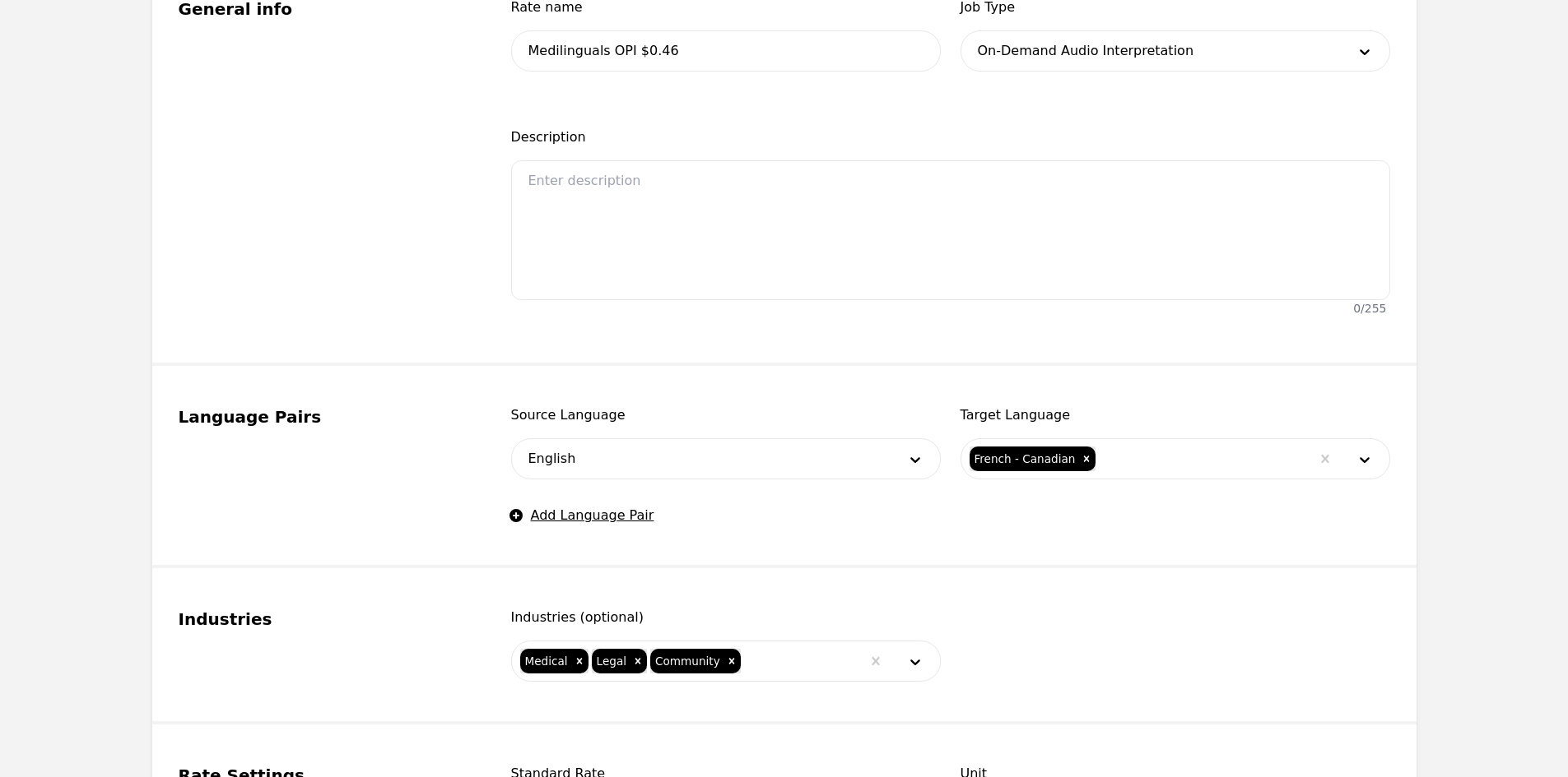
scroll to position [201, 0]
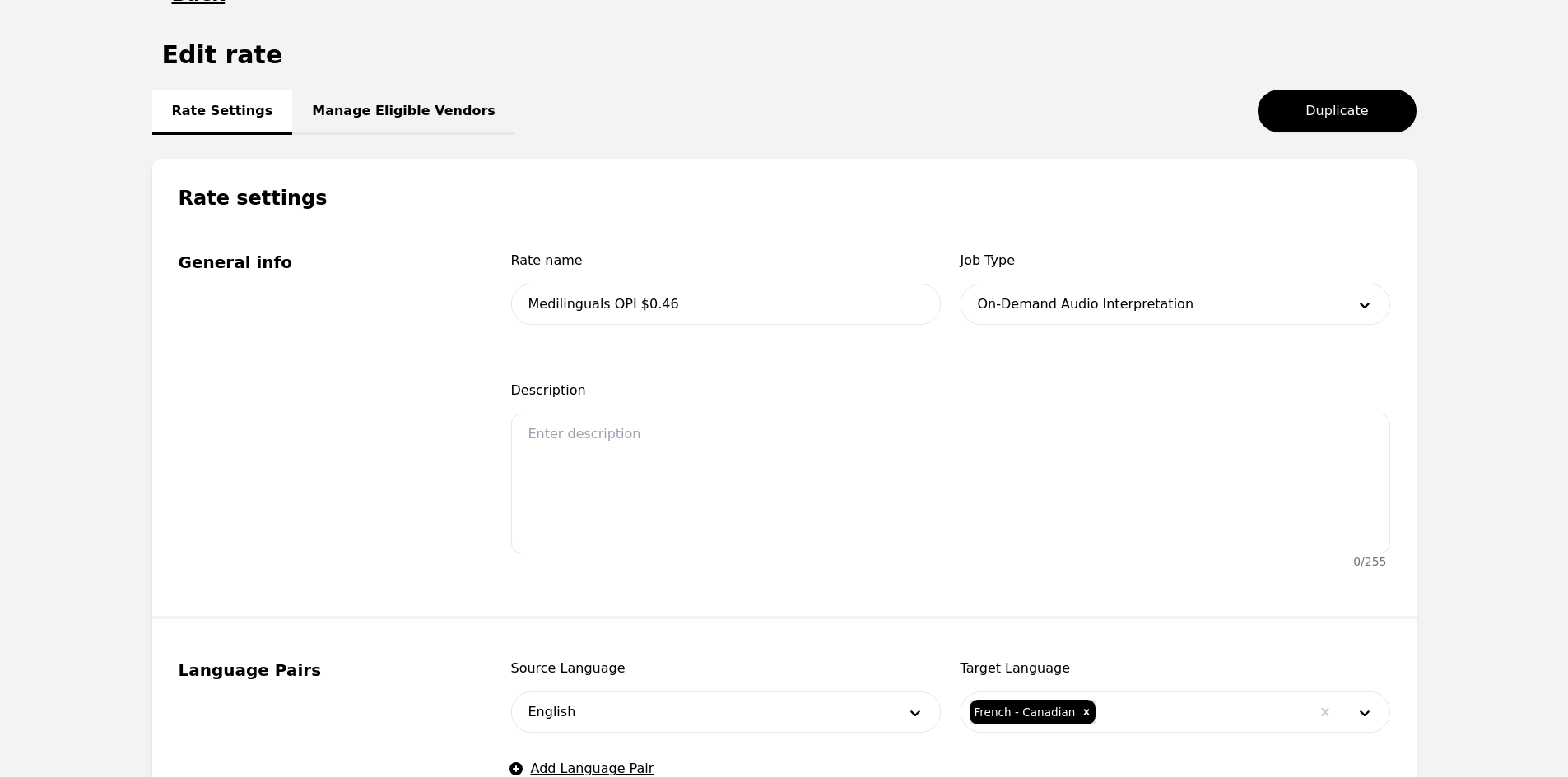
click at [386, 105] on link "Manage Eligible Vendors" at bounding box center [404, 113] width 223 height 45
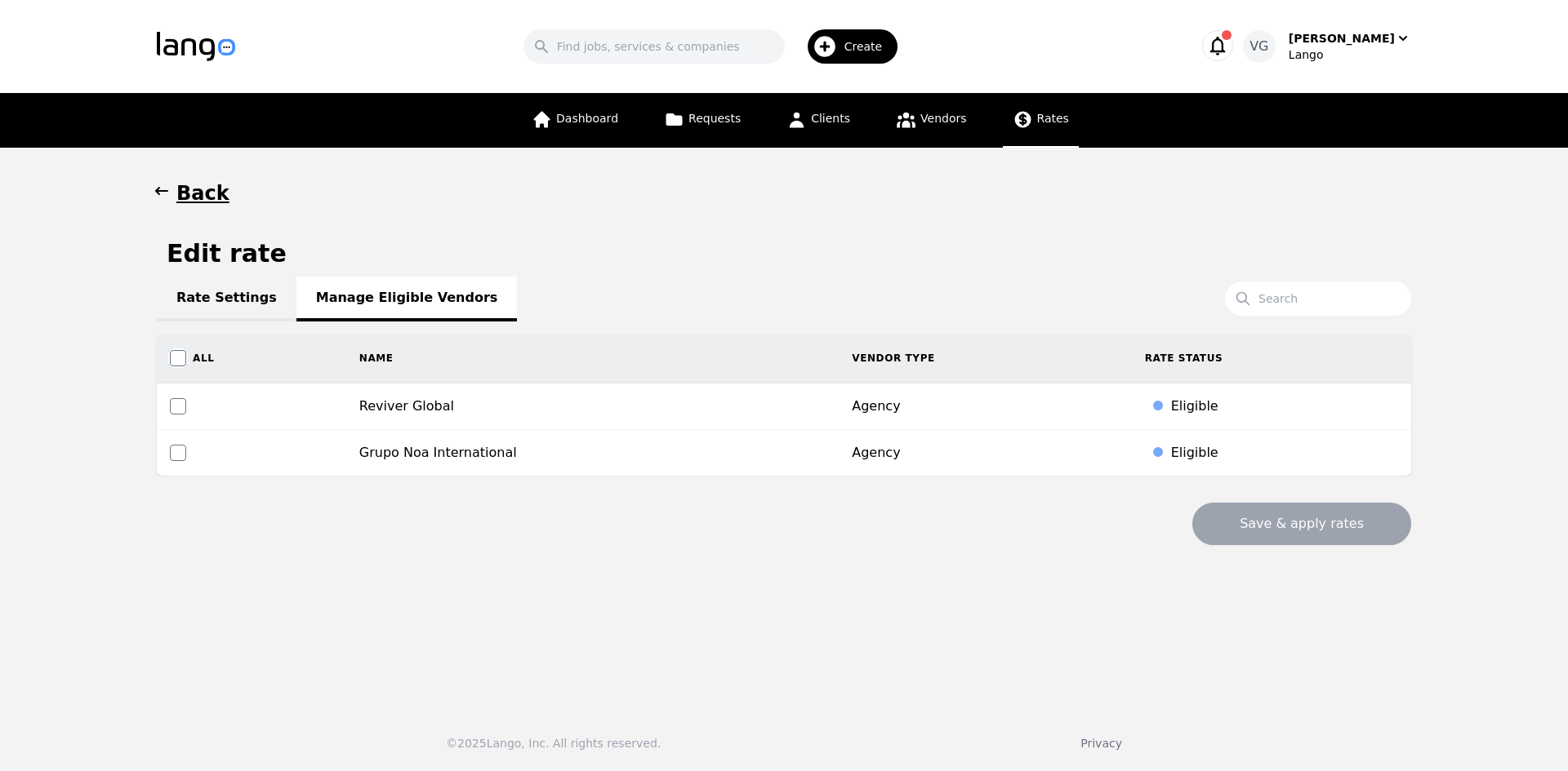
click at [179, 354] on input "checkbox" at bounding box center [178, 358] width 17 height 17
checkbox input "true"
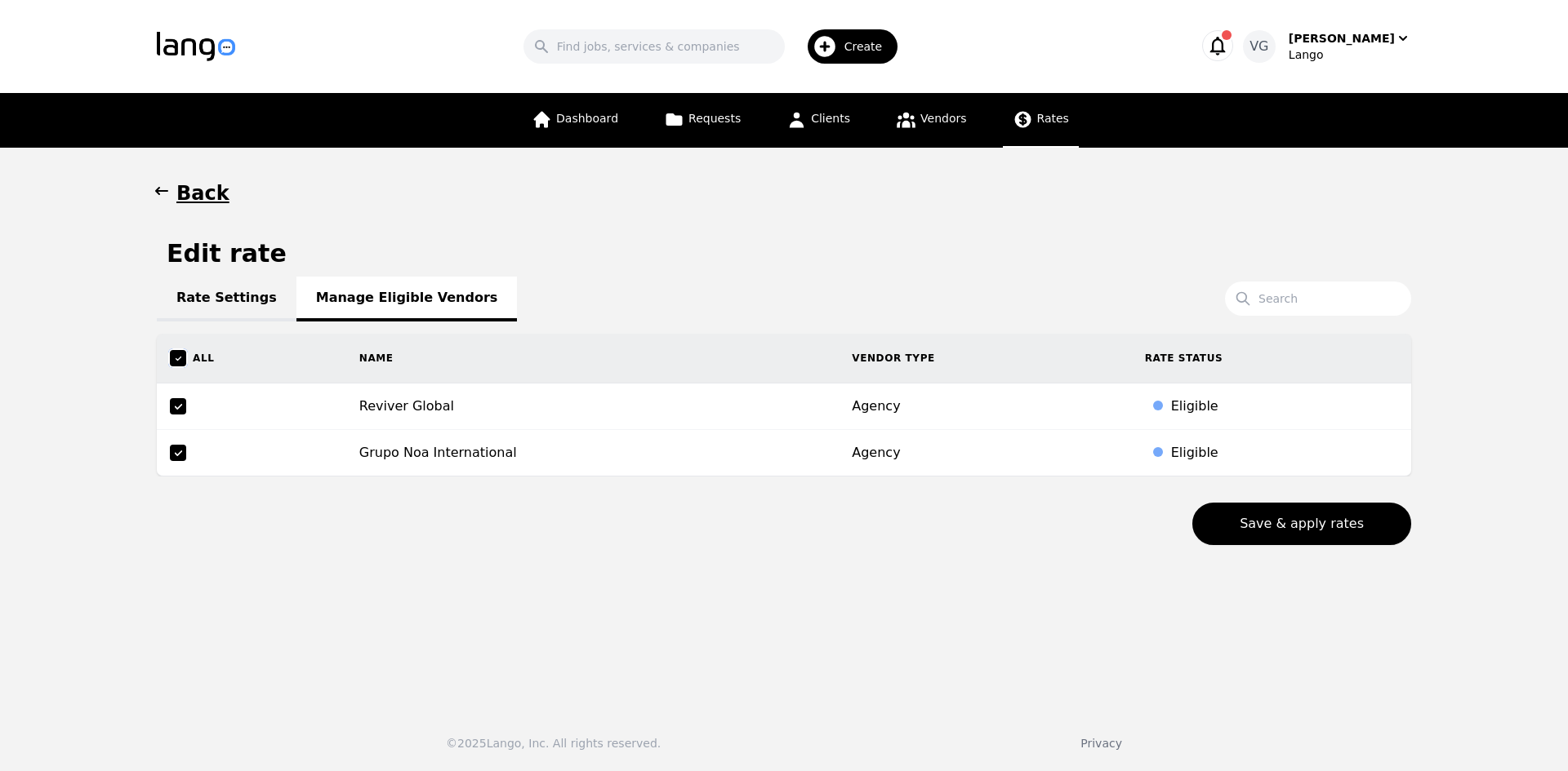
click at [179, 354] on input "checkbox" at bounding box center [178, 358] width 17 height 17
checkbox input "false"
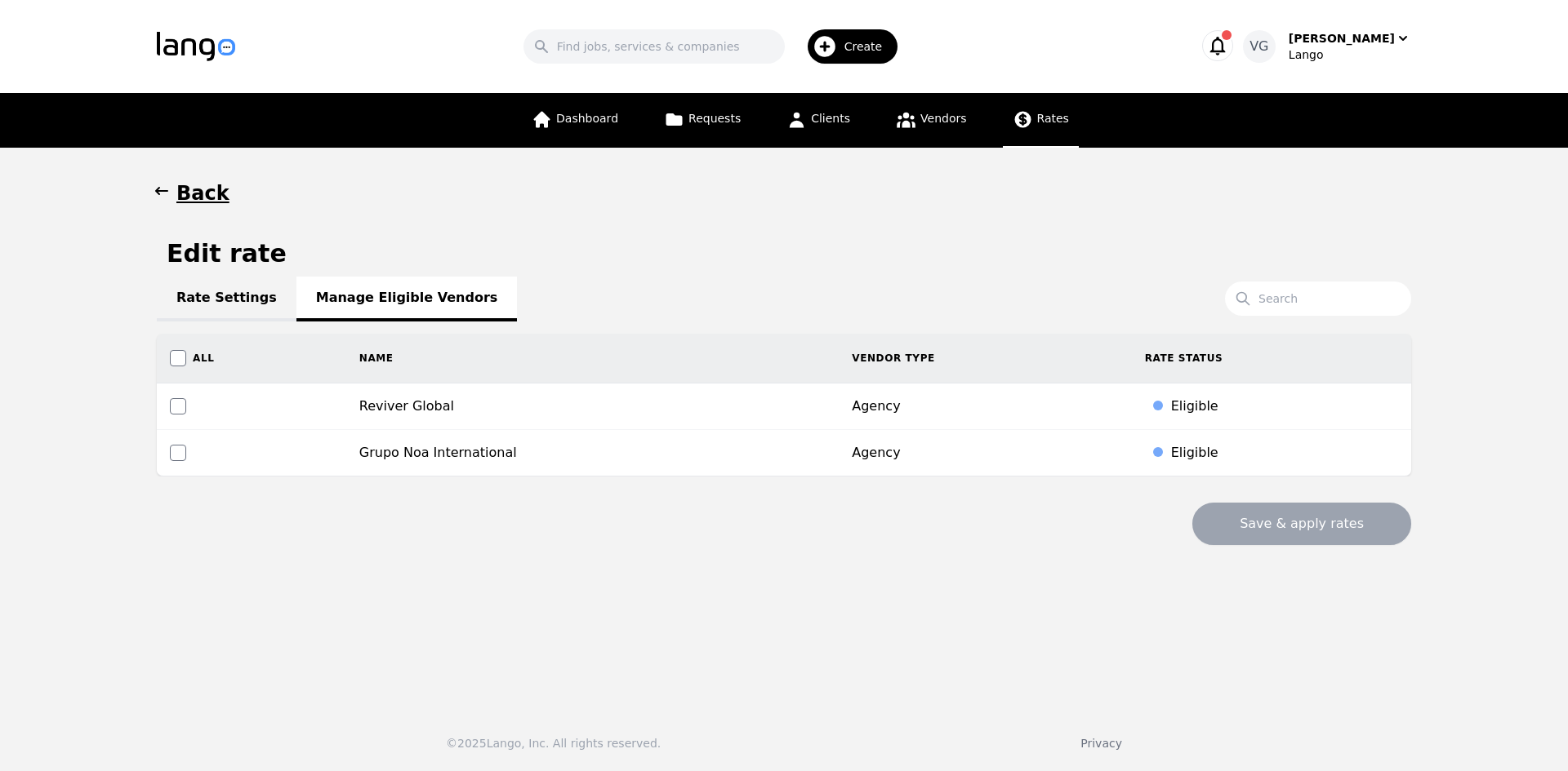
click at [937, 551] on main "Back Edit rate Rate Settings Manage Eligible Vendors Search All Name Vendor Typ…" at bounding box center [784, 422] width 1568 height 548
click at [205, 282] on link "Rate Settings" at bounding box center [226, 299] width 140 height 45
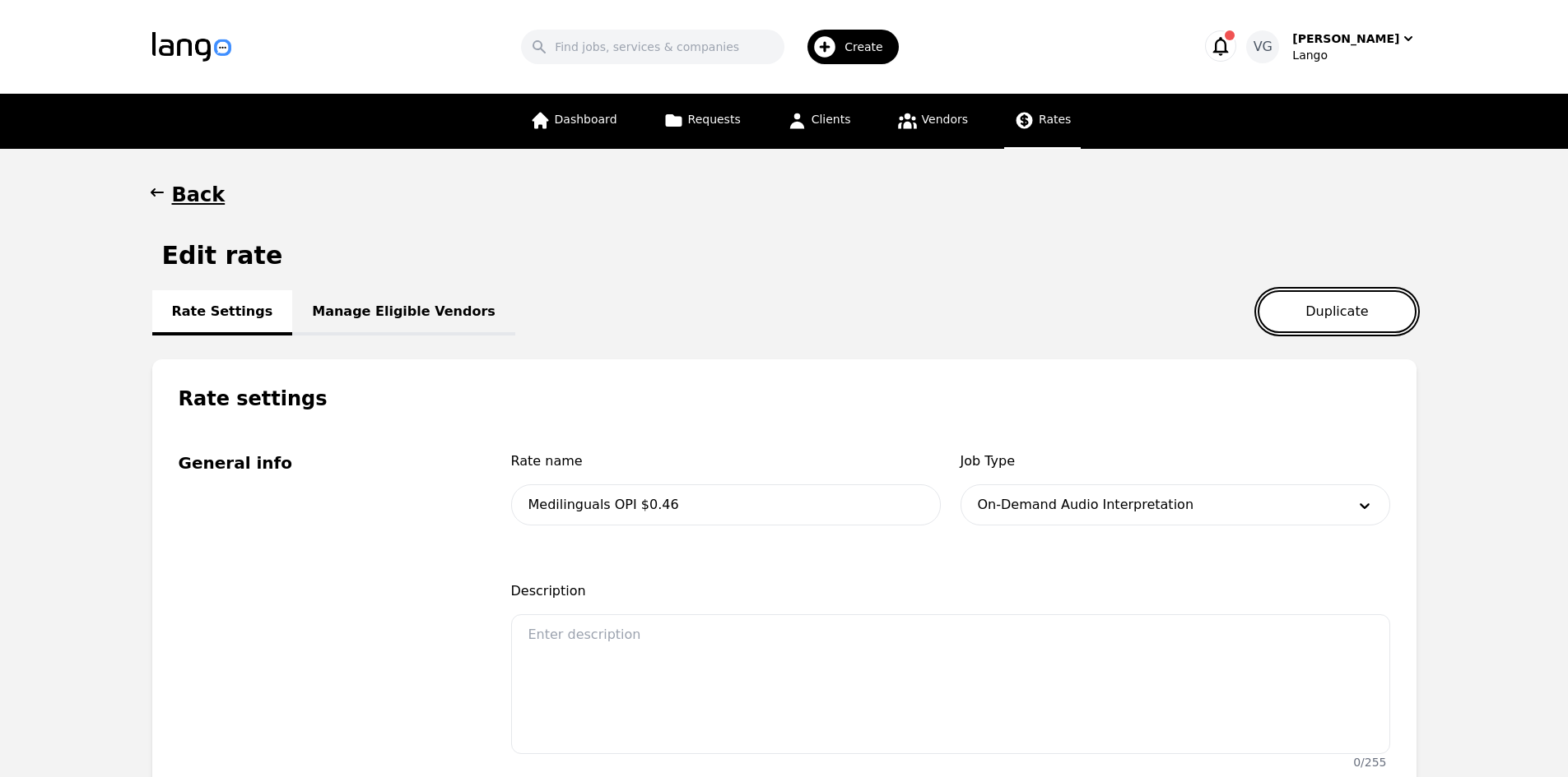
click at [1354, 316] on button "Duplicate" at bounding box center [1336, 312] width 158 height 43
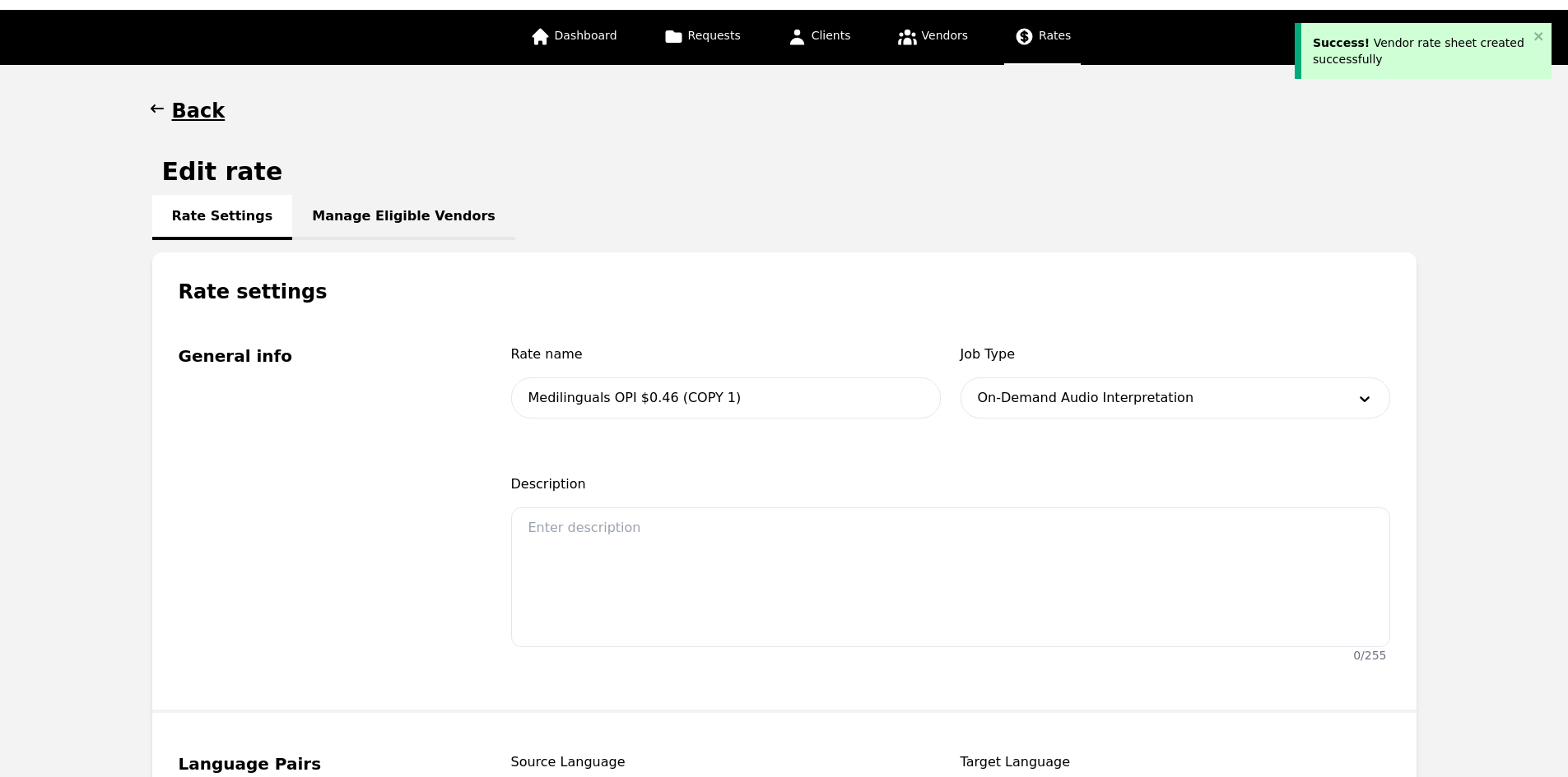
scroll to position [164, 0]
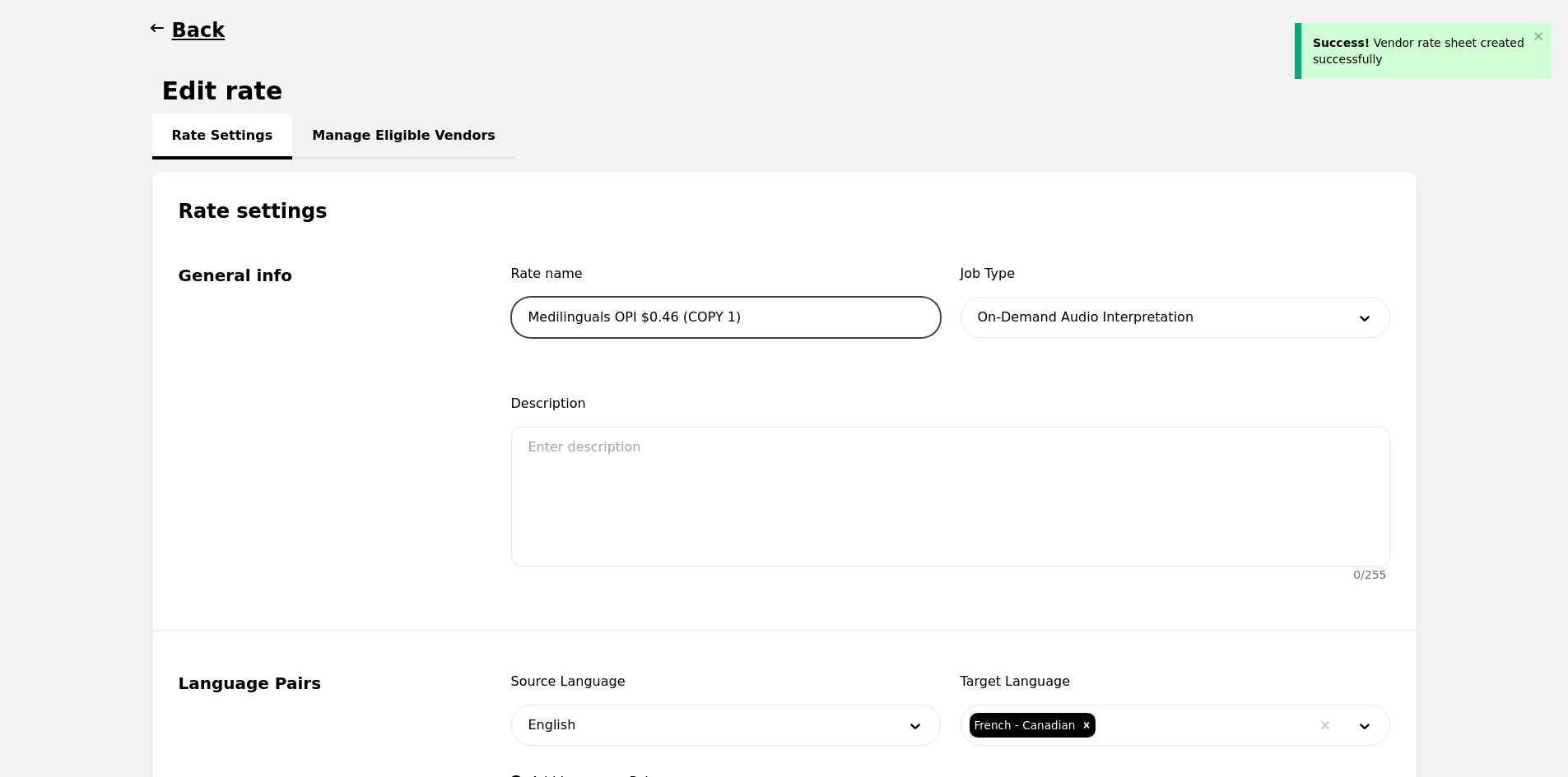
drag, startPoint x: 623, startPoint y: 312, endPoint x: 611, endPoint y: 313, distance: 12.0
click at [611, 313] on input "Medilinguals OPI $0.46 (COPY 1)" at bounding box center [726, 317] width 430 height 41
drag, startPoint x: 761, startPoint y: 321, endPoint x: 658, endPoint y: 320, distance: 103.0
click at [658, 320] on input "Medilinguals VRI $0.46 (COPY 1)" at bounding box center [726, 317] width 430 height 41
type input "Medilinguals VRI $0.46"
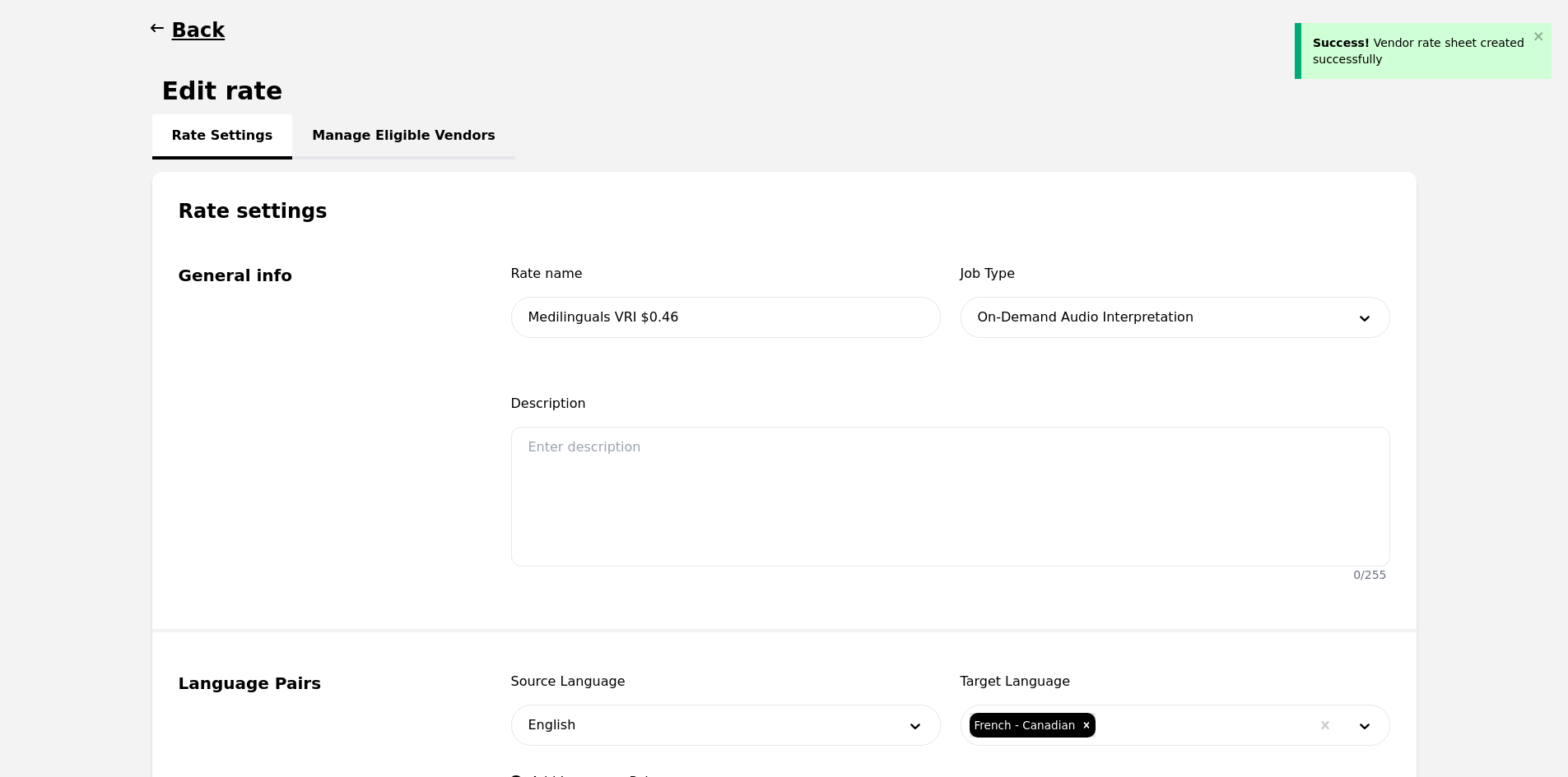
click at [1020, 319] on div at bounding box center [1150, 317] width 378 height 39
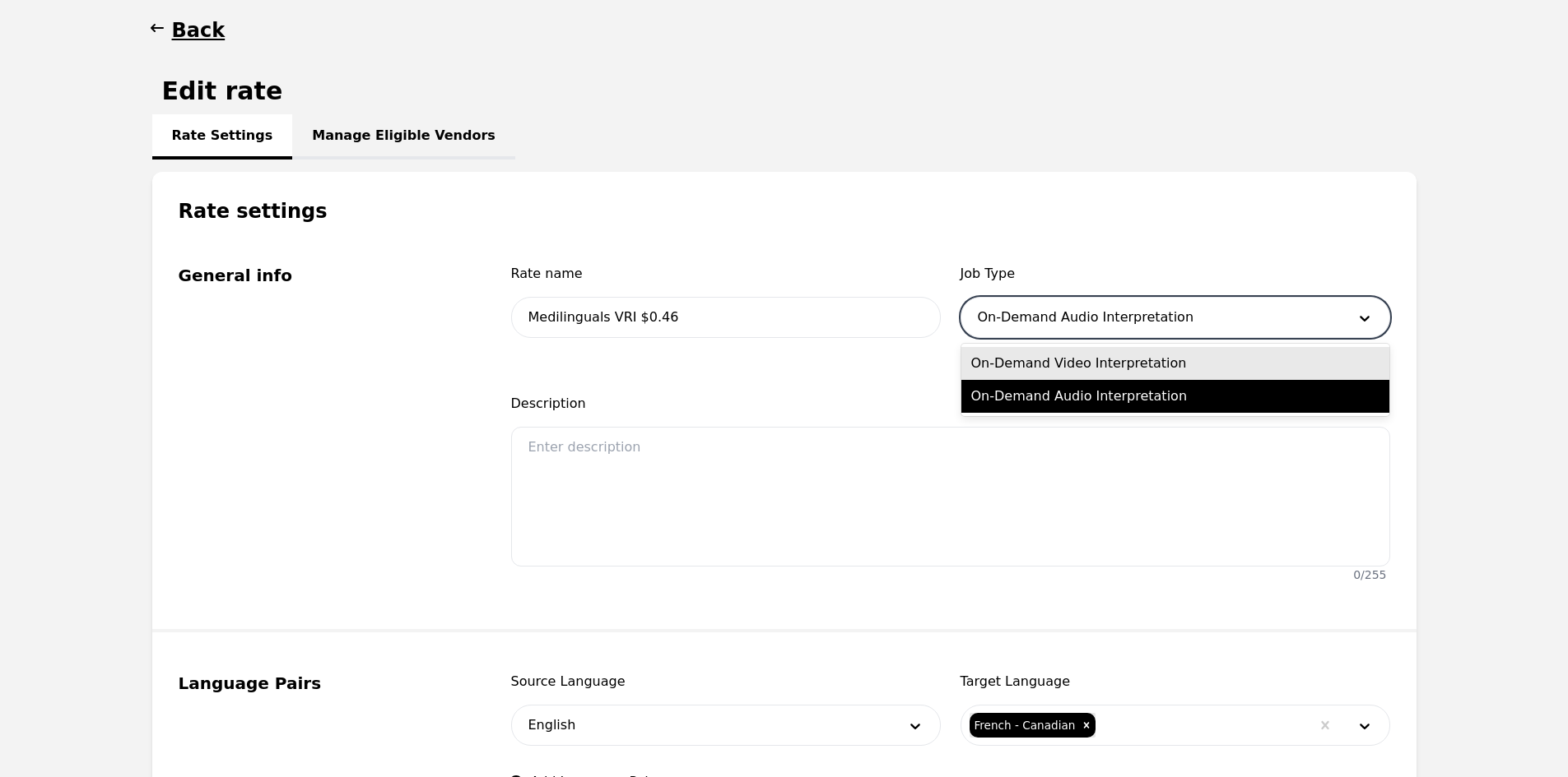
click at [1040, 357] on div "On-Demand Video Interpretation" at bounding box center [1176, 363] width 428 height 33
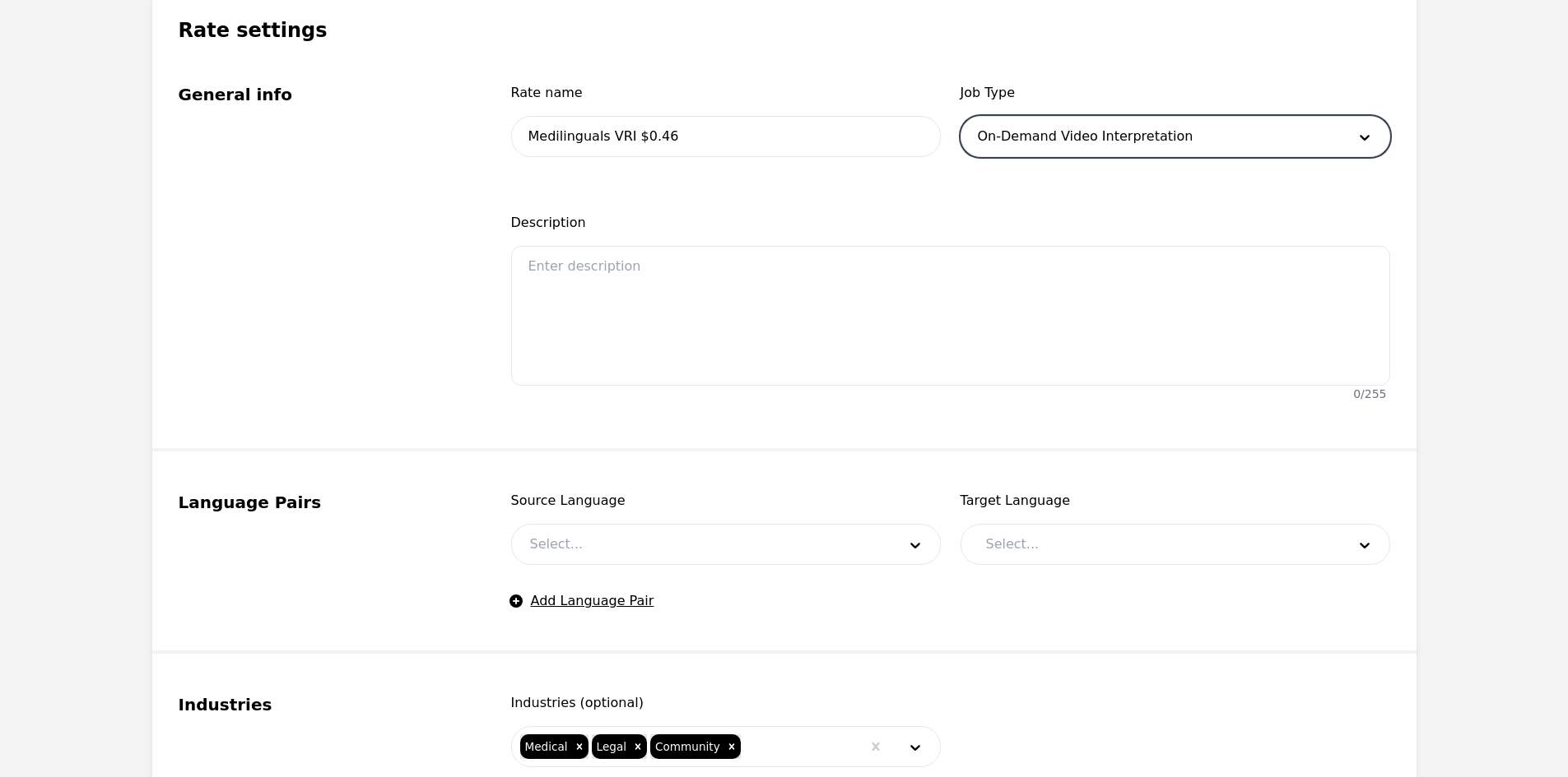
scroll to position [576, 0]
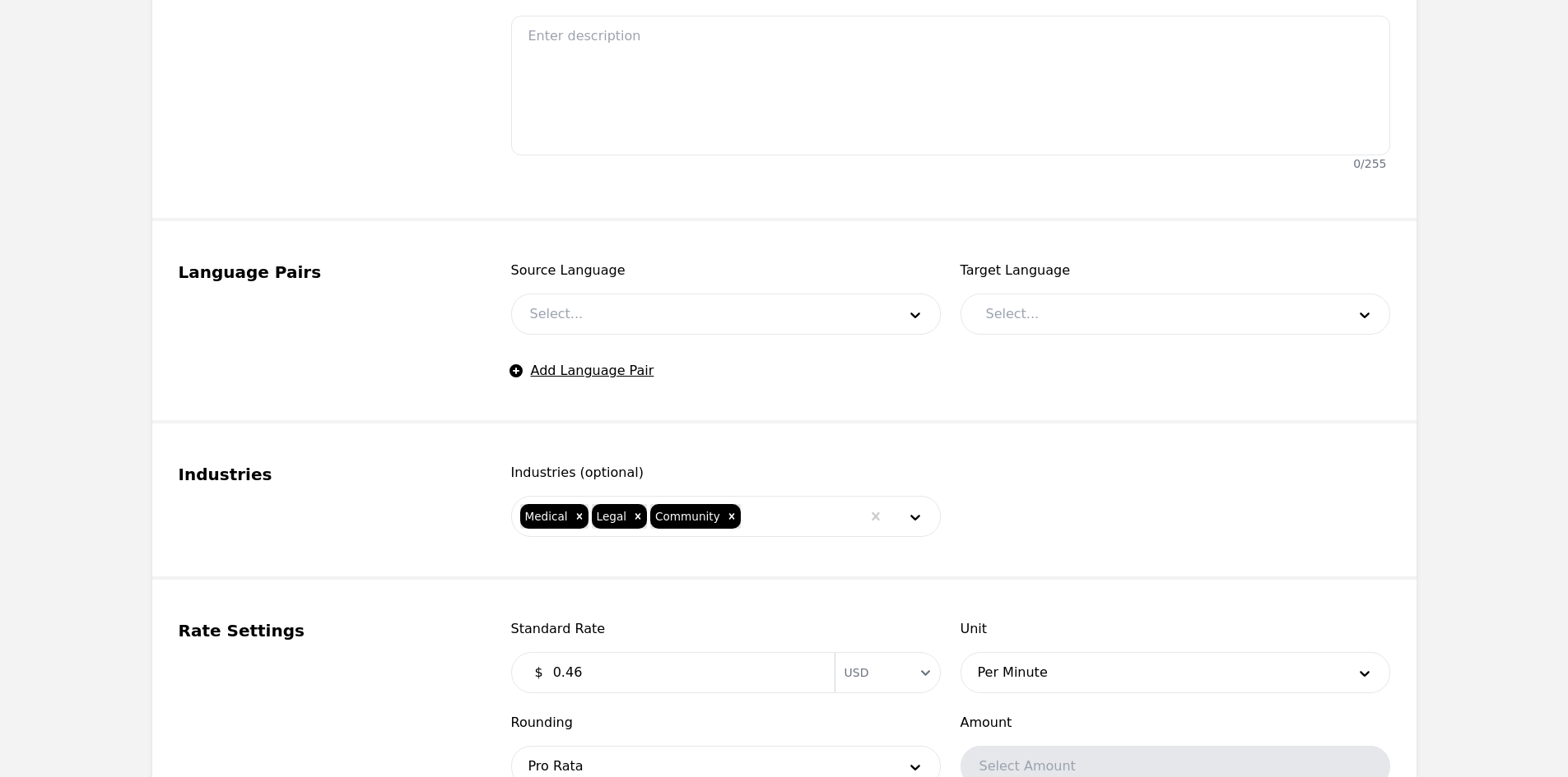
click at [710, 358] on div "Source Language Select... Target Language Select... Add Language Pair" at bounding box center [950, 321] width 879 height 120
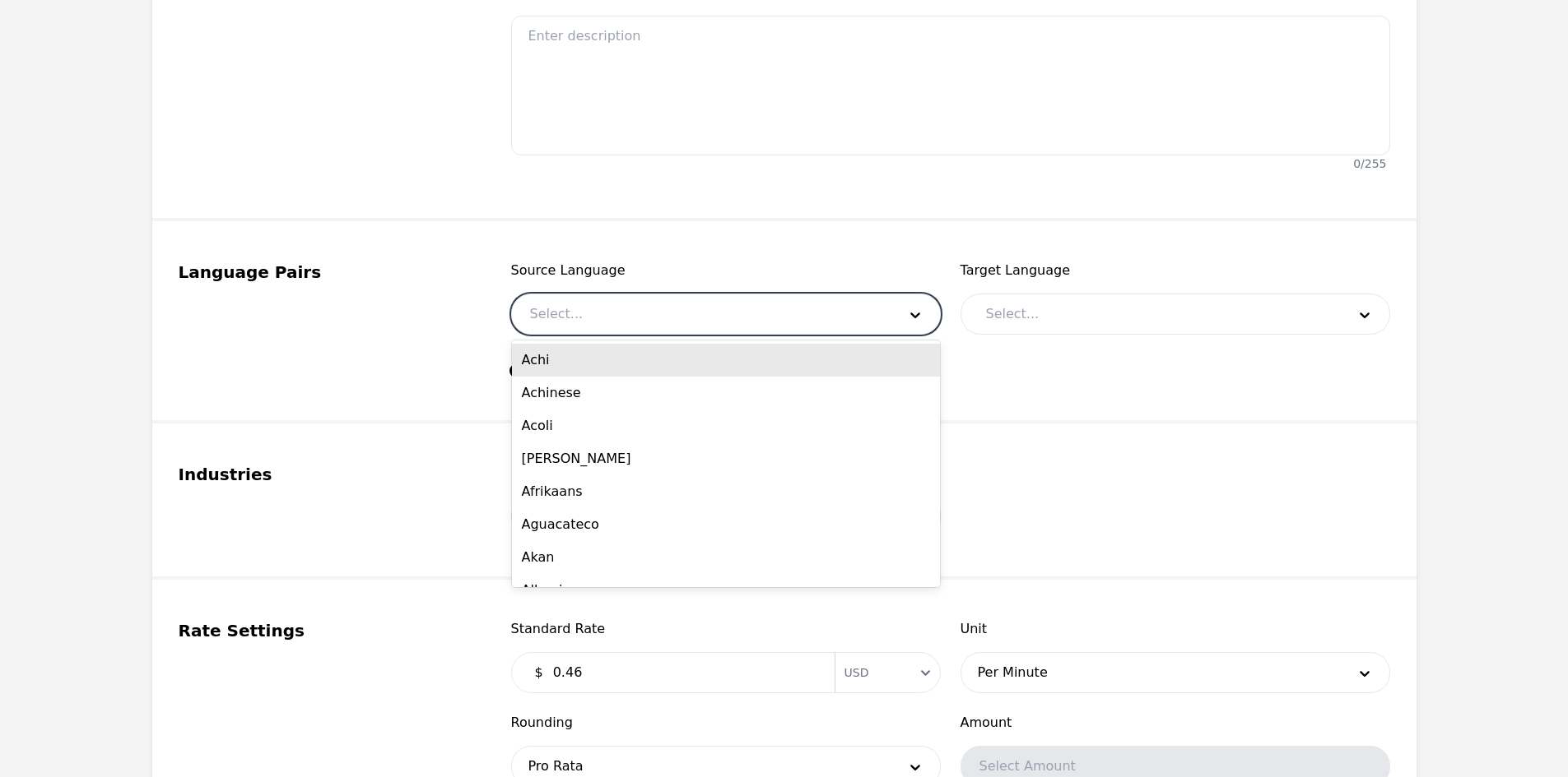
click at [681, 319] on div at bounding box center [700, 314] width 378 height 39
type input "ENG"
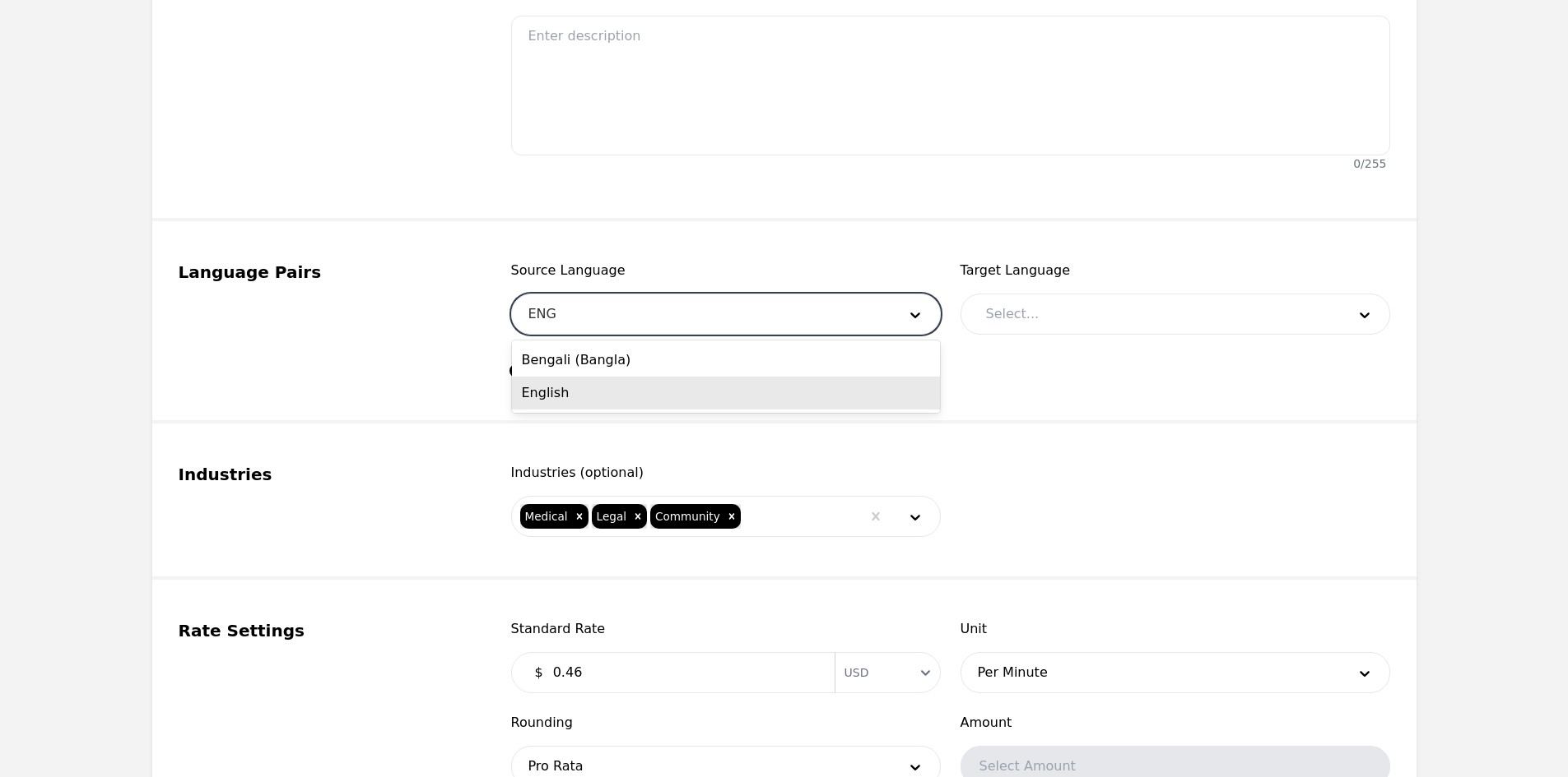
click at [638, 391] on div "English" at bounding box center [726, 392] width 428 height 33
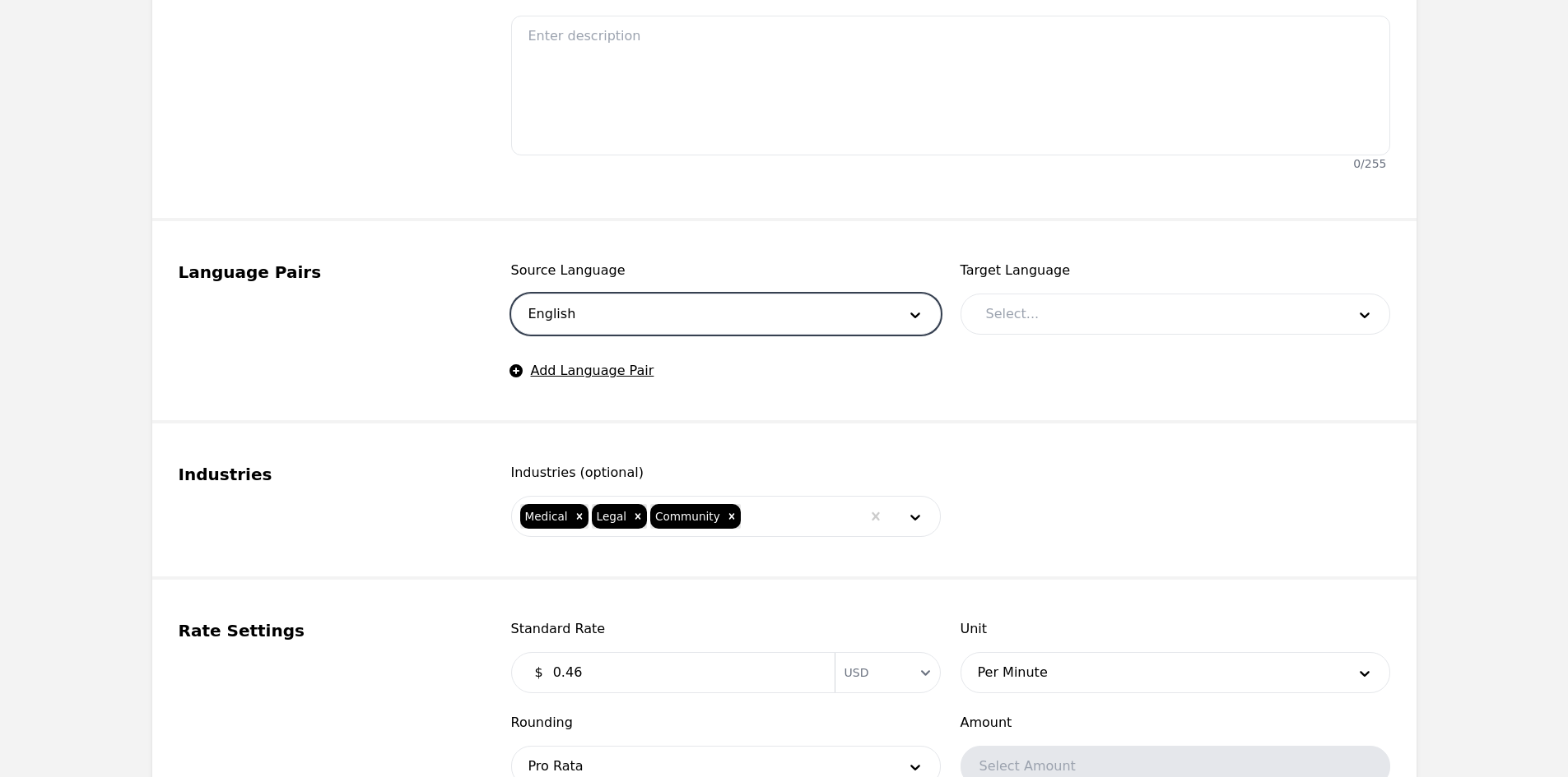
click at [1007, 314] on div at bounding box center [1154, 314] width 372 height 39
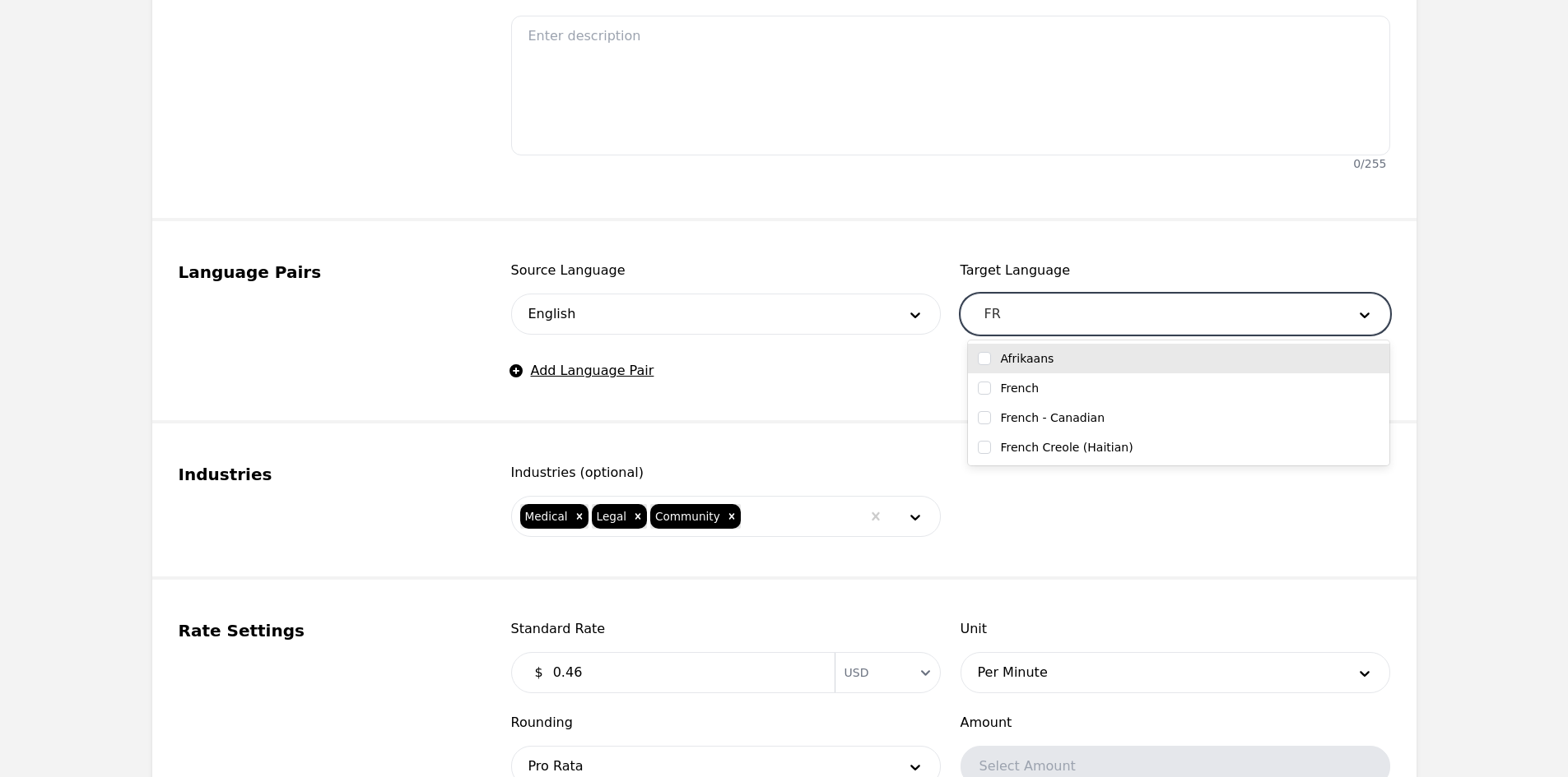
type input "FRE"
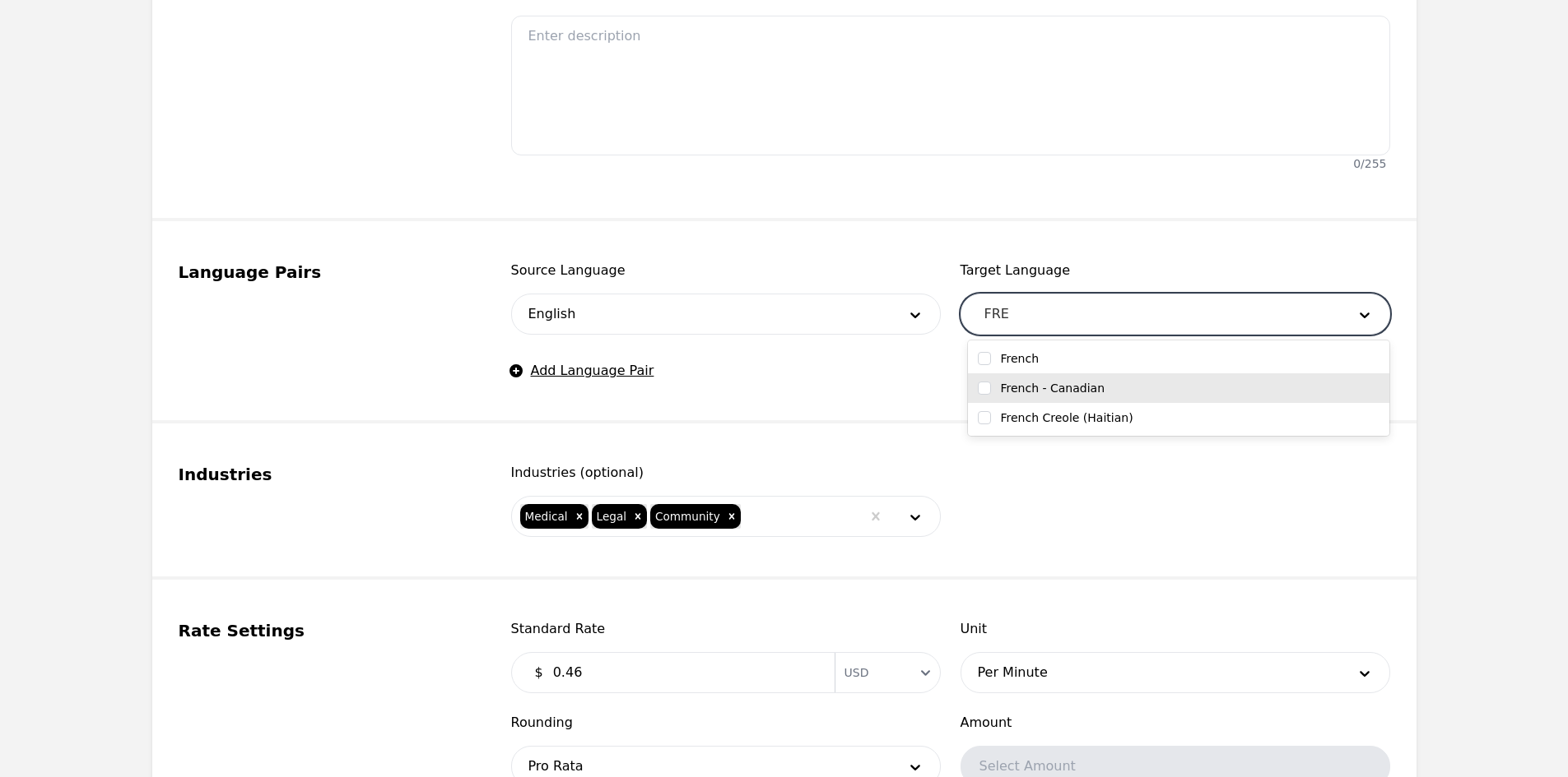
click at [1066, 390] on label "French - Canadian" at bounding box center [1053, 388] width 104 height 17
checkbox input "true"
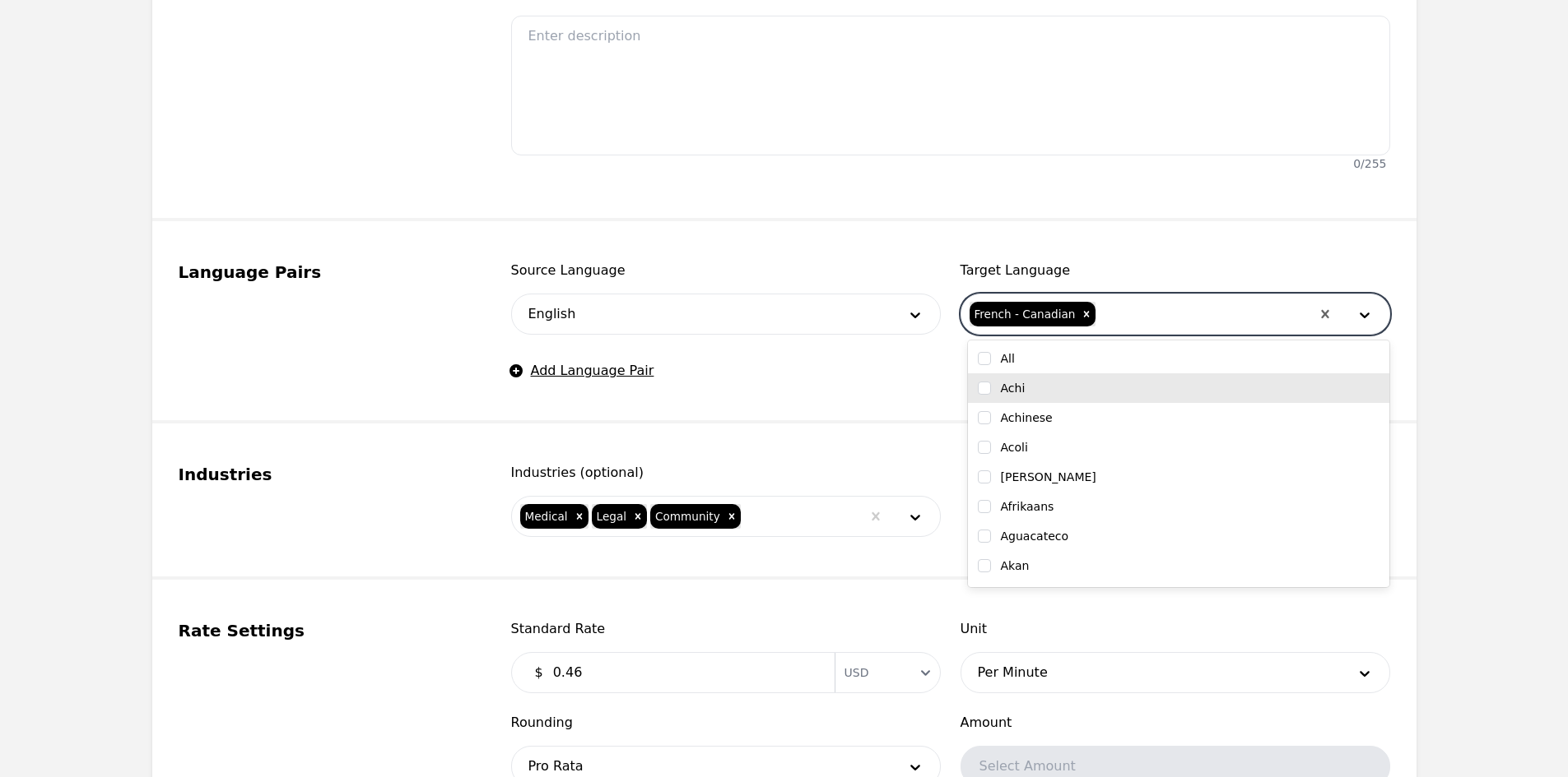
click at [908, 386] on fieldset "Language Pairs Source Language English Target Language option French - Canadian…" at bounding box center [784, 323] width 1264 height 203
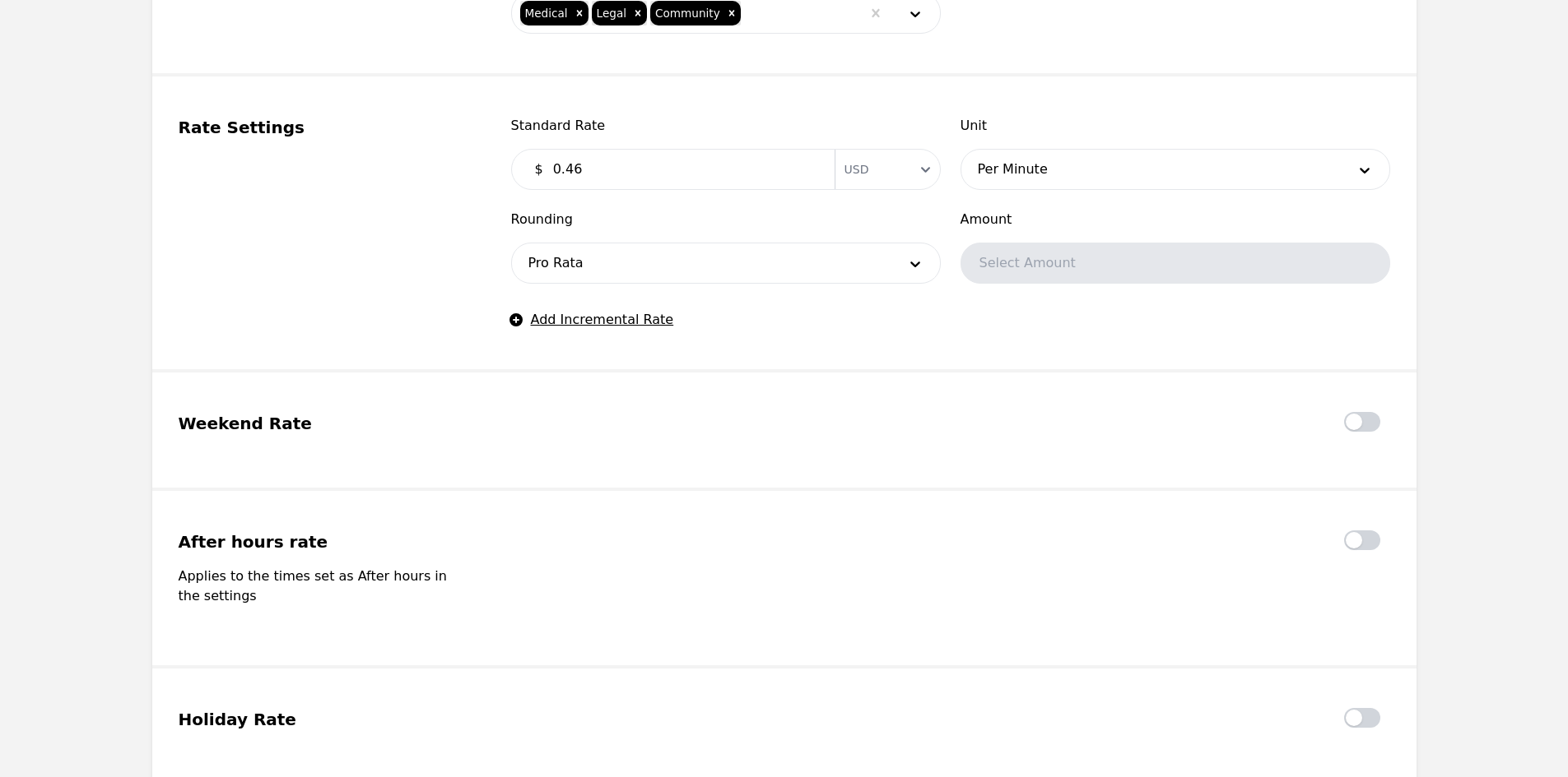
scroll to position [1247, 0]
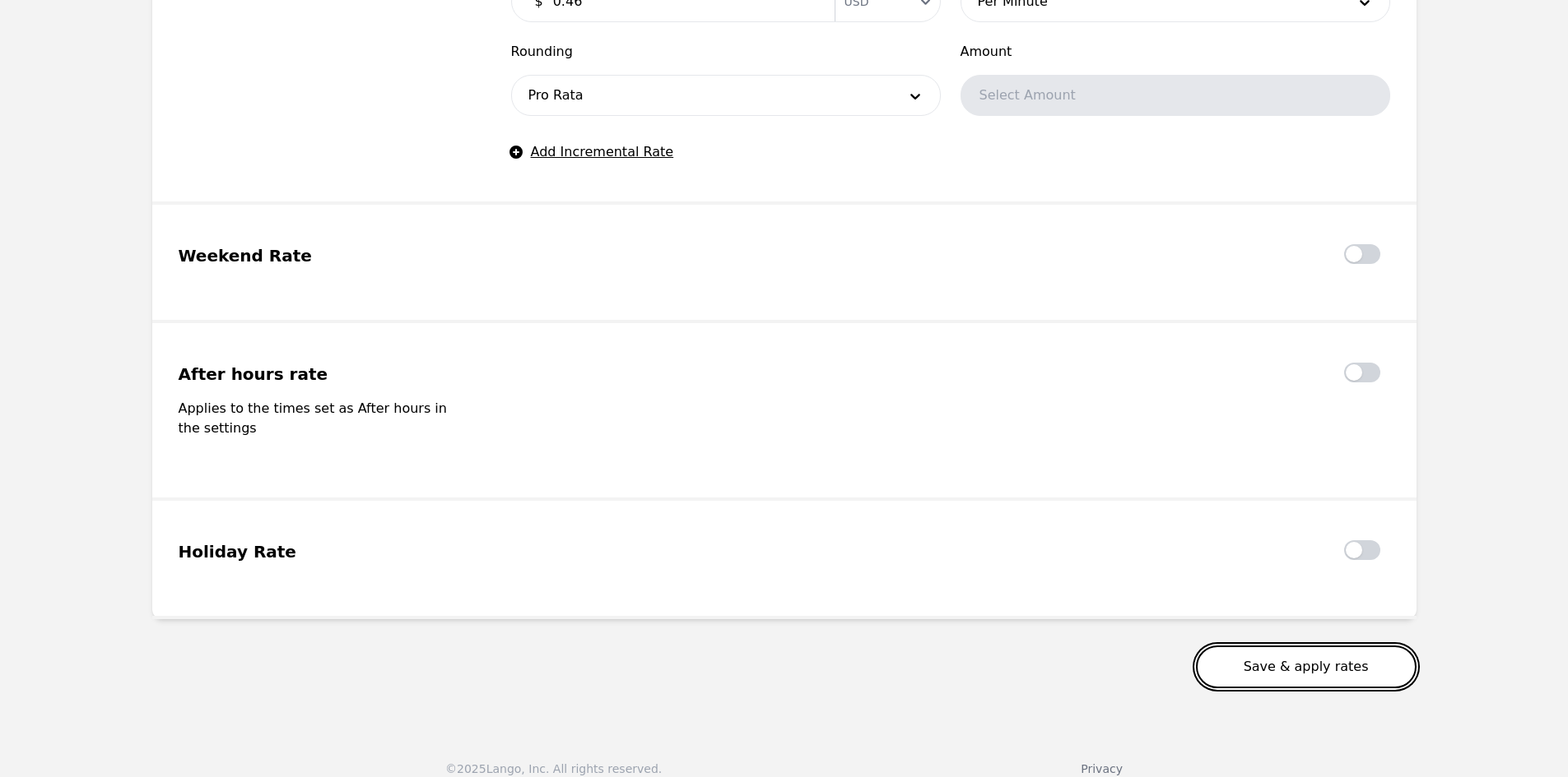
click at [1280, 659] on button "Save & apply rates" at bounding box center [1306, 667] width 221 height 43
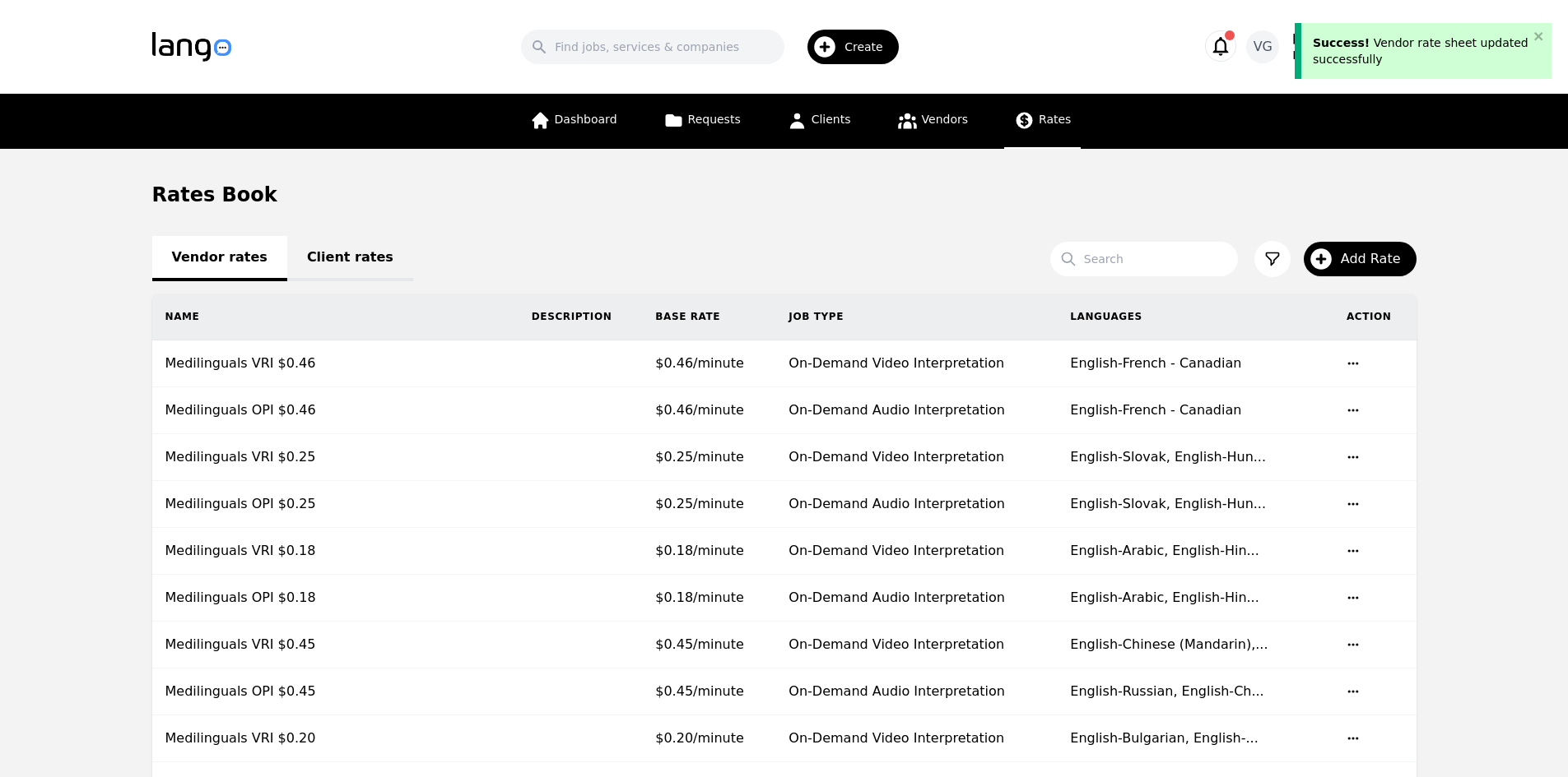
drag, startPoint x: 103, startPoint y: 247, endPoint x: 112, endPoint y: 243, distance: 9.8
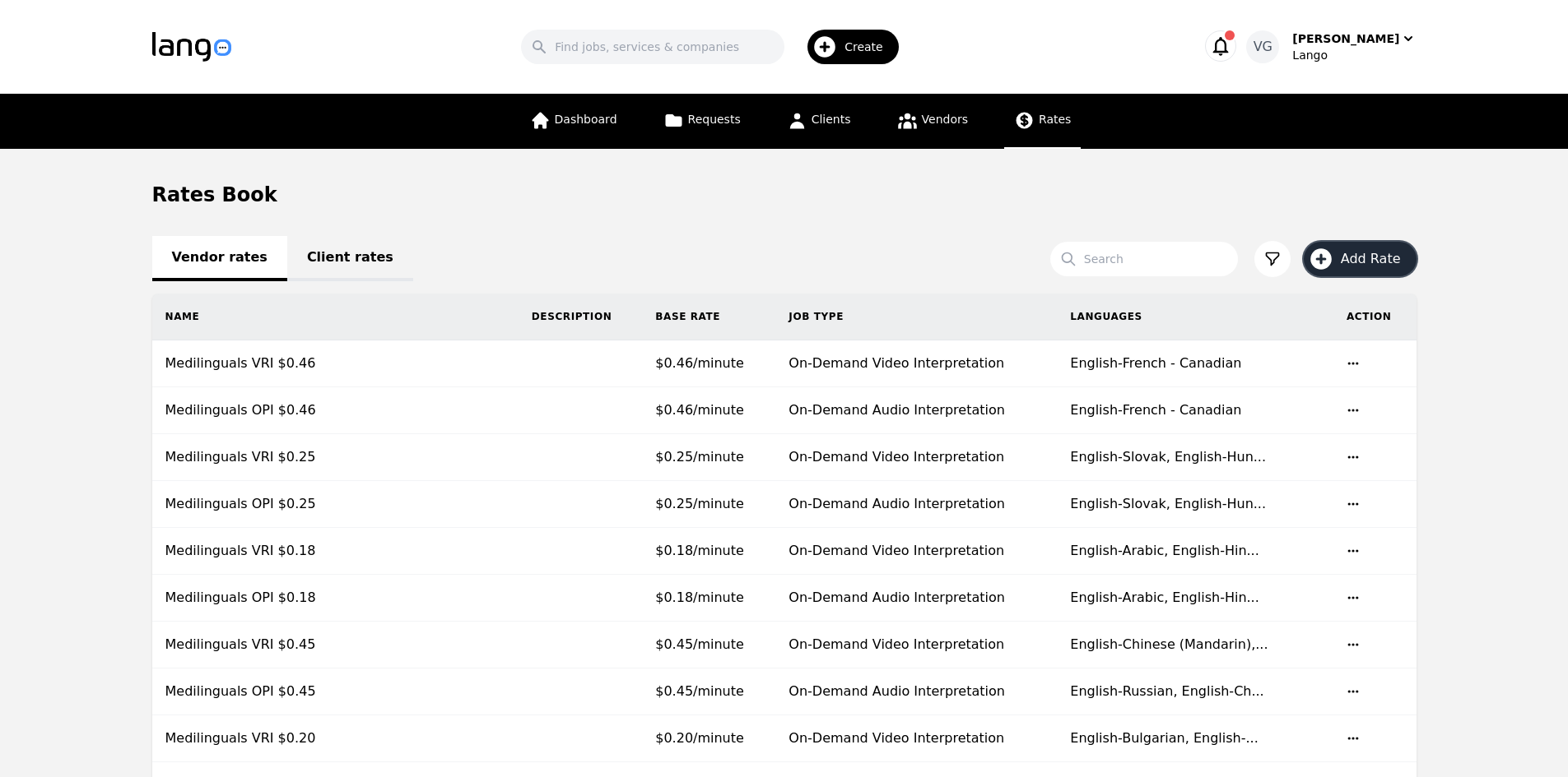
click at [1370, 251] on span "Add Rate" at bounding box center [1376, 259] width 71 height 20
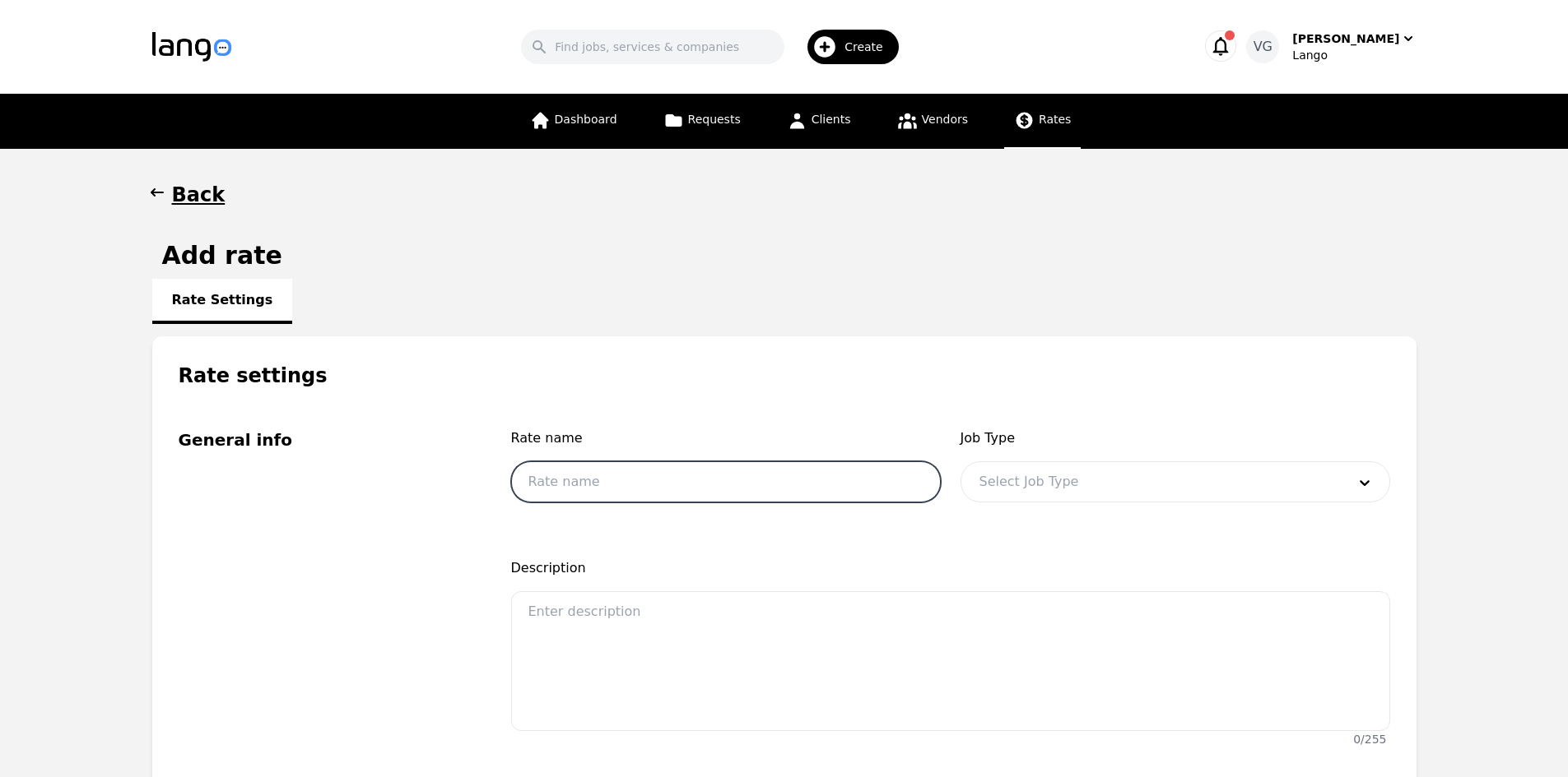
click at [607, 490] on input "text" at bounding box center [726, 482] width 430 height 41
type input ","
click at [623, 483] on input "Medilinguals VRI $0.18" at bounding box center [726, 482] width 430 height 41
click at [669, 487] on input "Medilinguals OPI $0.18" at bounding box center [726, 482] width 430 height 41
type input "Medilinguals OPI $0.22"
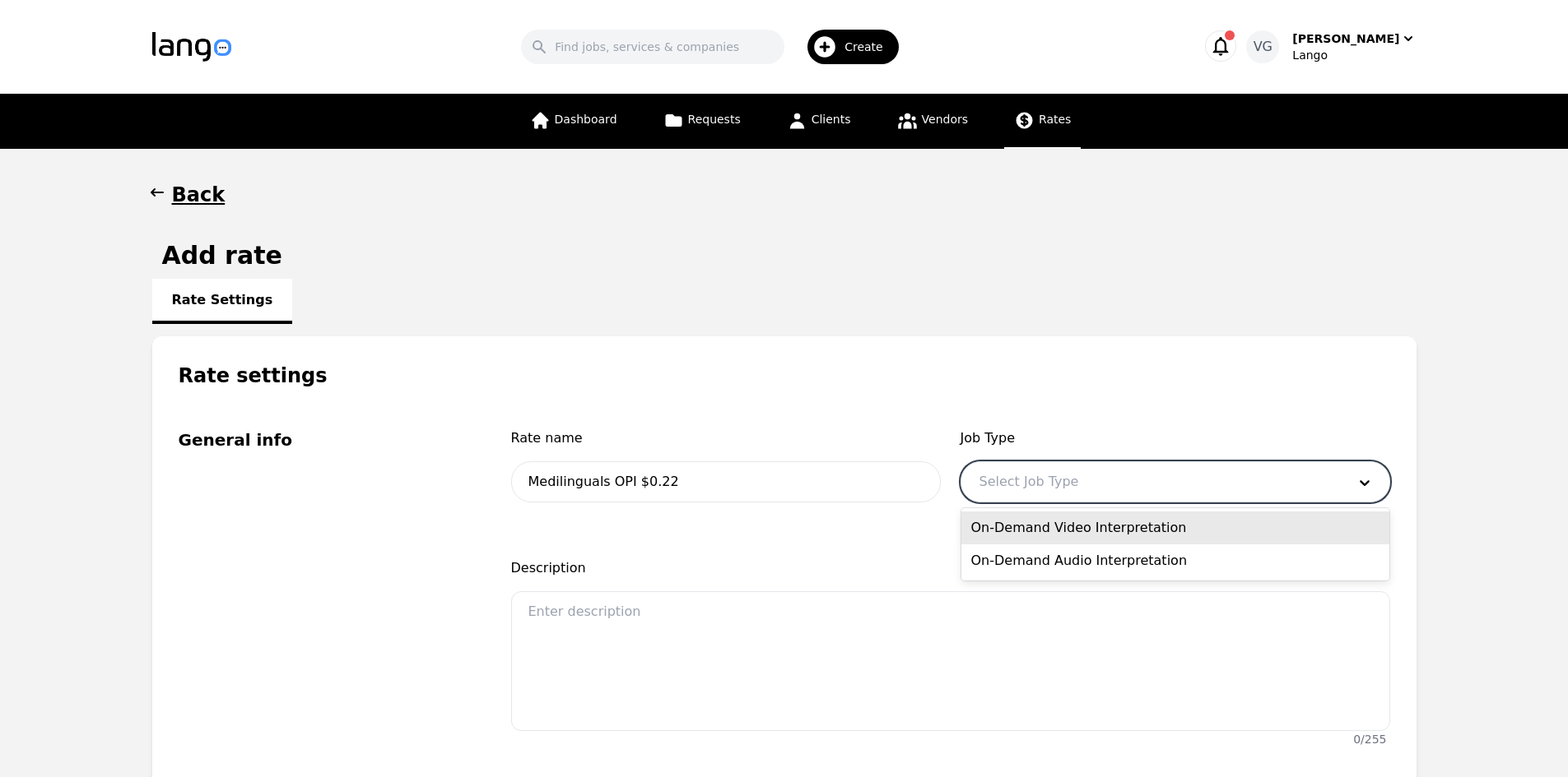
click at [1049, 473] on div at bounding box center [1150, 482] width 378 height 39
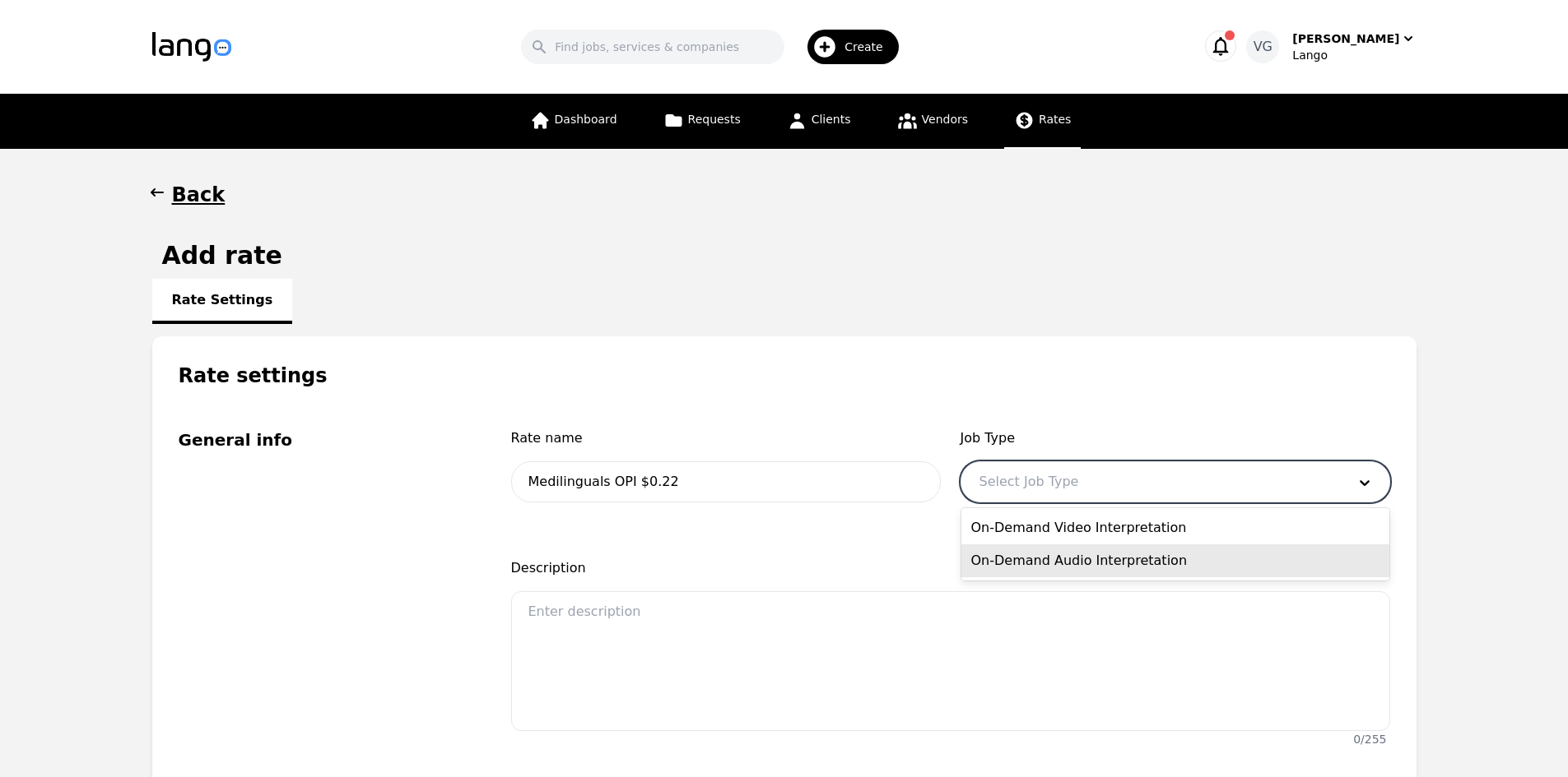
click at [1068, 565] on div "On-Demand Audio Interpretation" at bounding box center [1176, 560] width 428 height 33
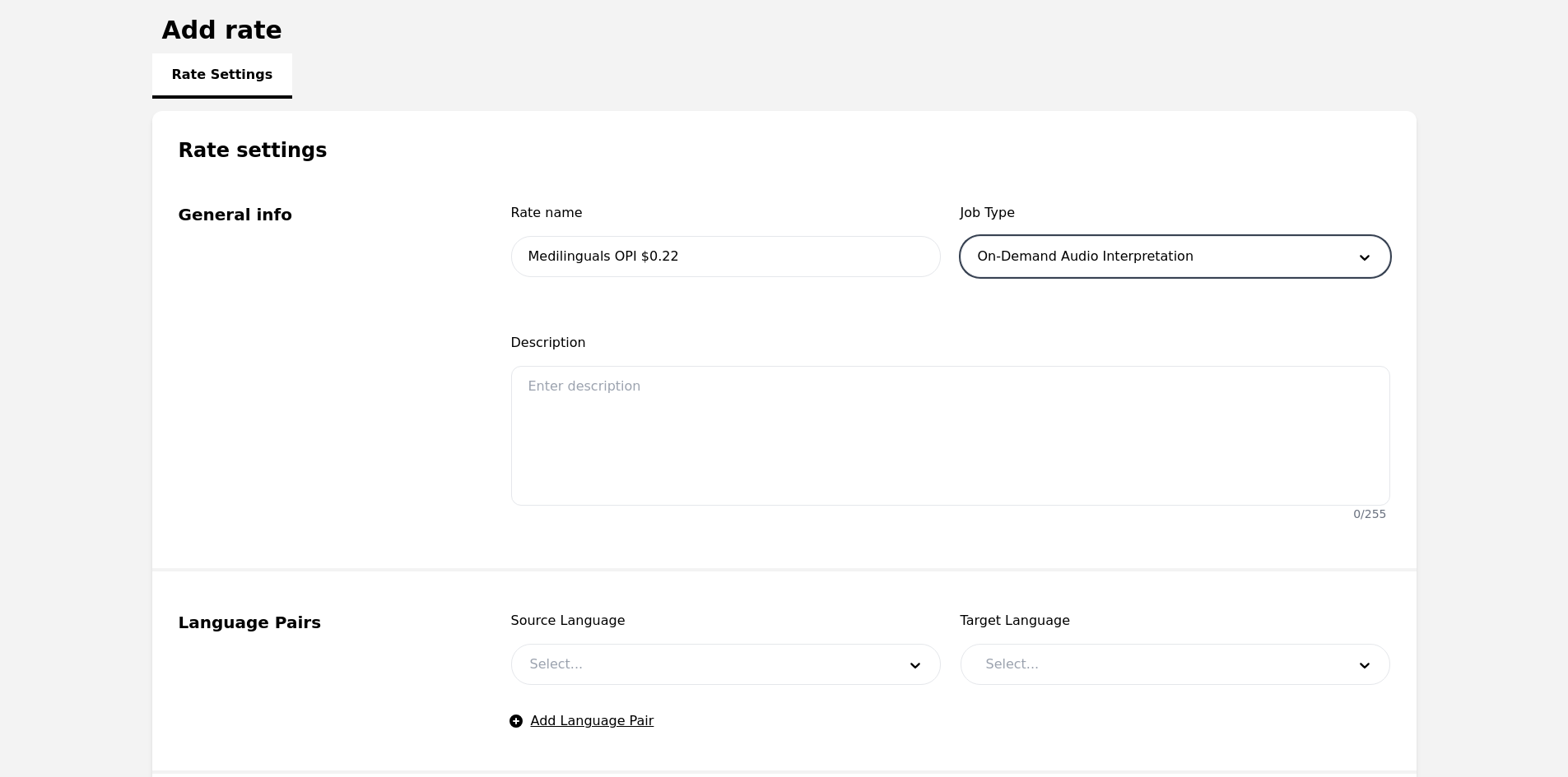
scroll to position [247, 0]
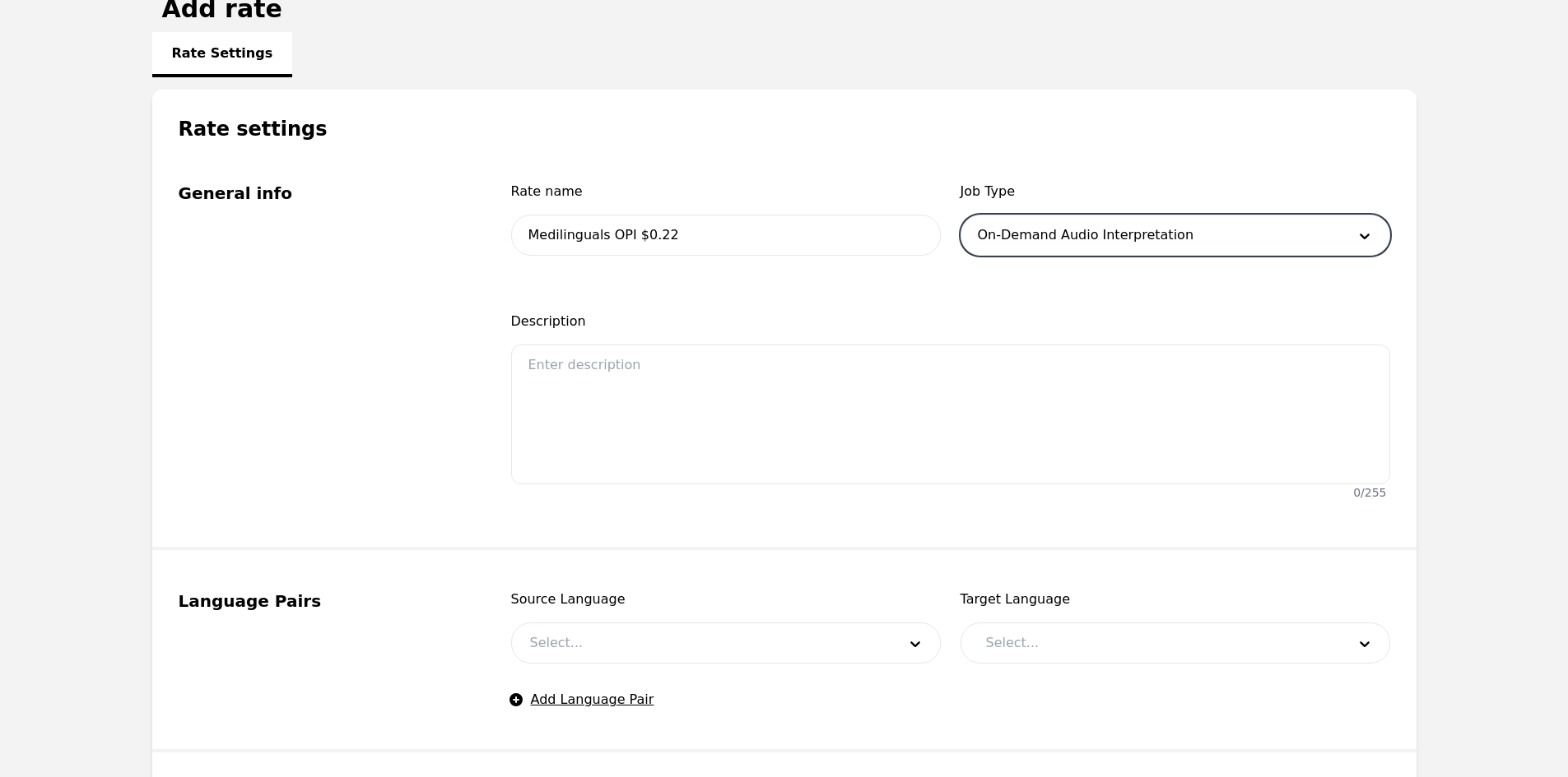
click at [620, 640] on div at bounding box center [700, 643] width 378 height 39
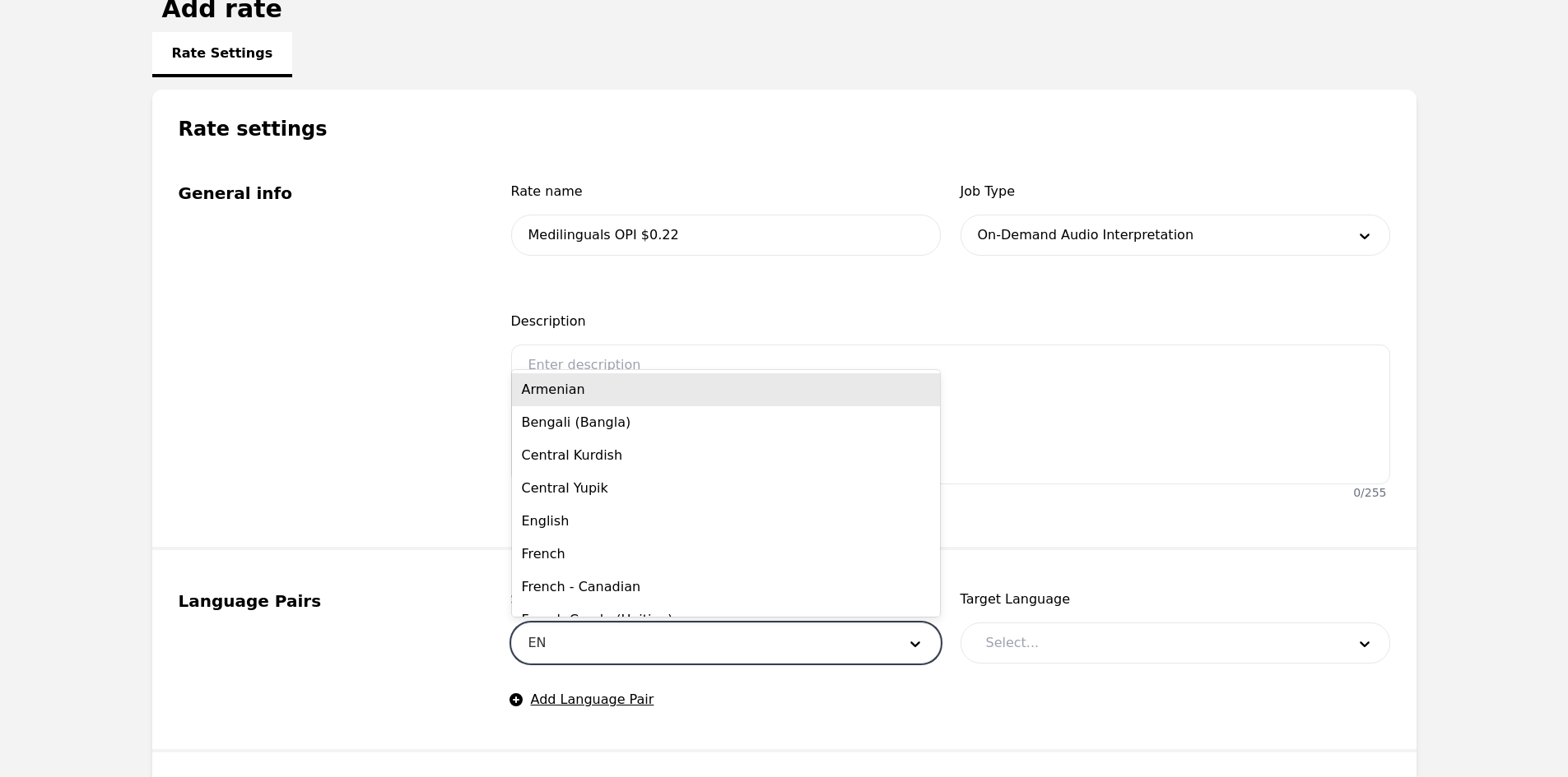
type input "ENG"
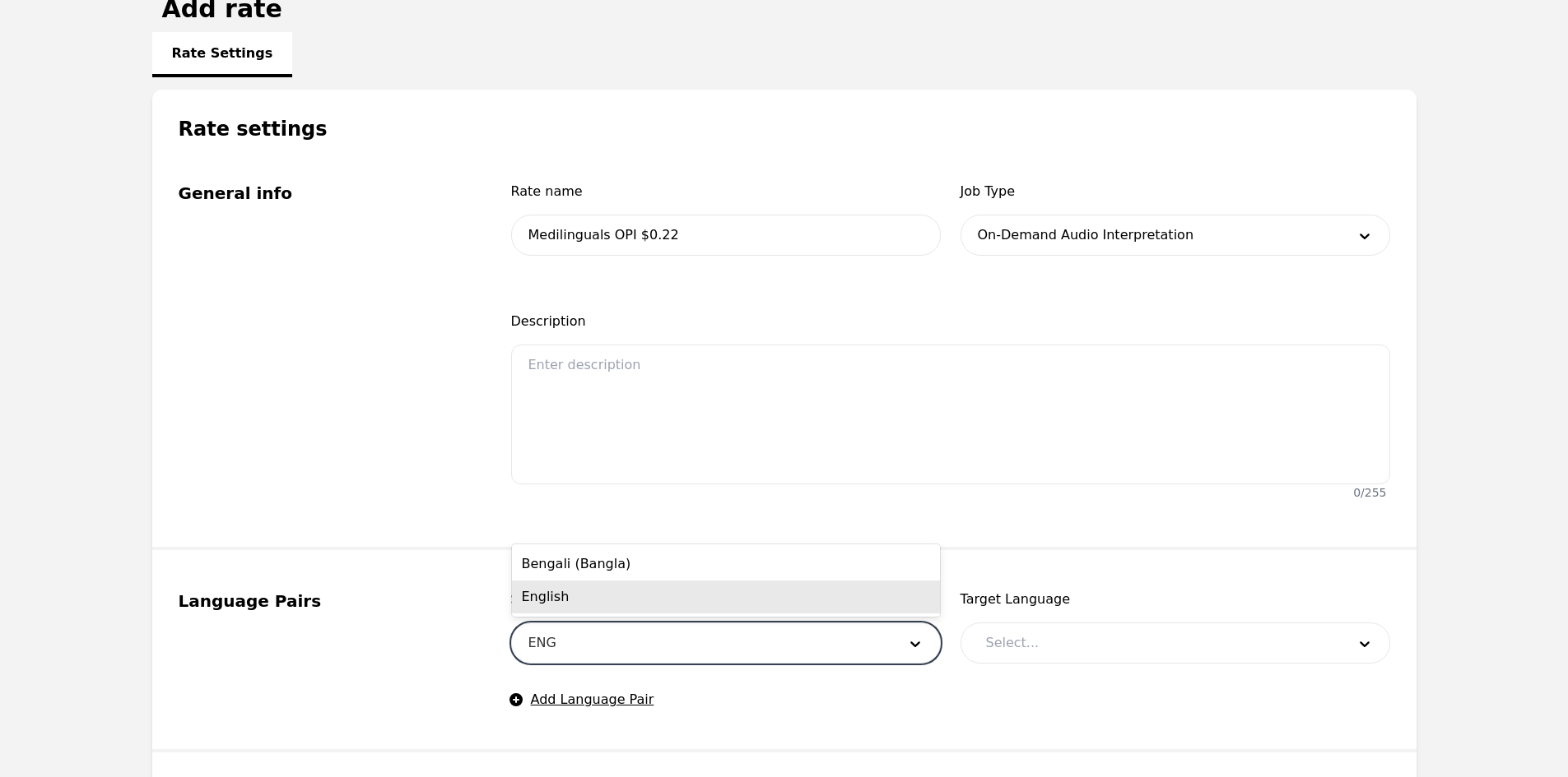
click at [611, 597] on div "English" at bounding box center [726, 597] width 428 height 33
click at [1043, 632] on div at bounding box center [1154, 643] width 372 height 39
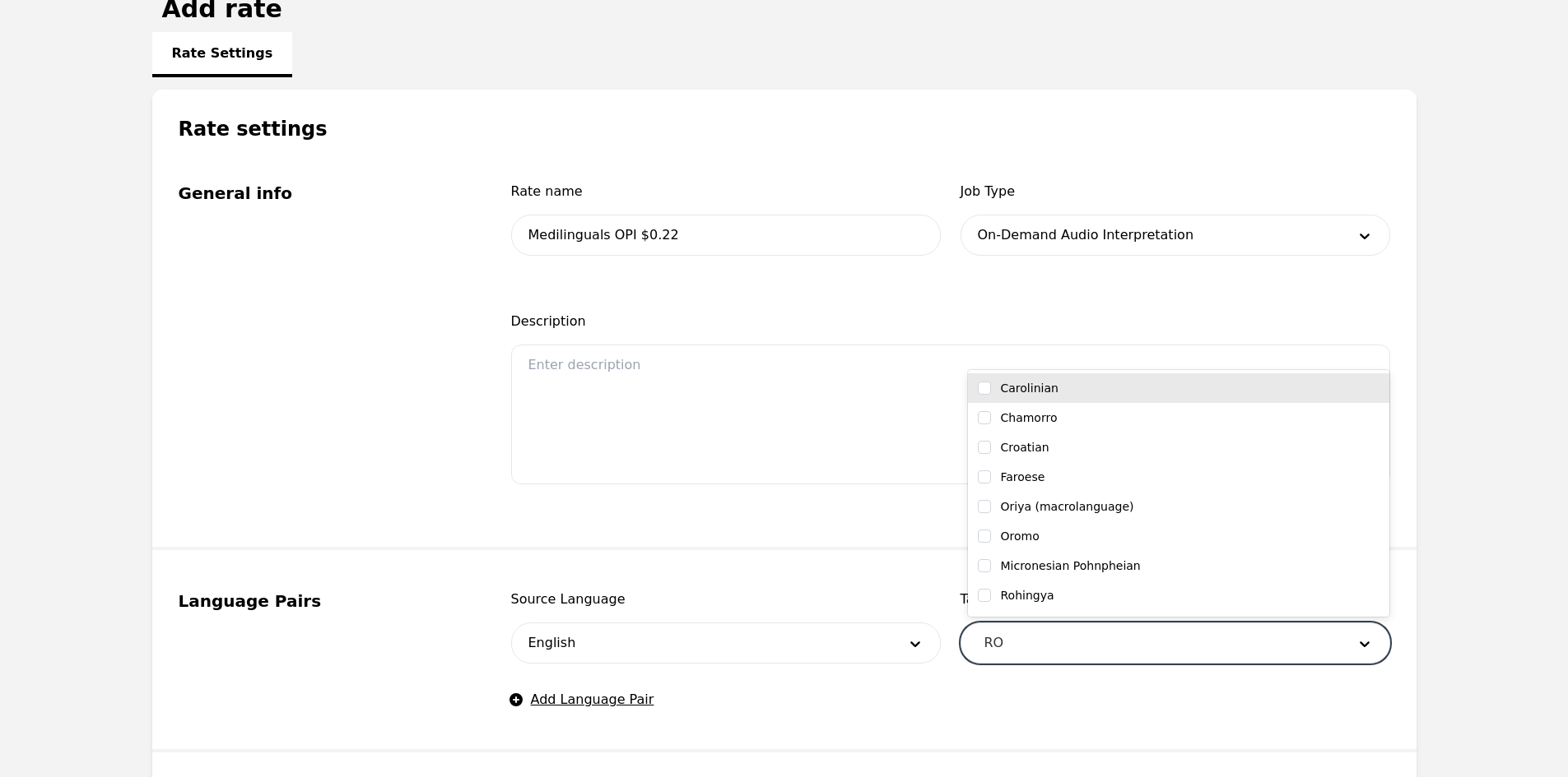
type input "ROM"
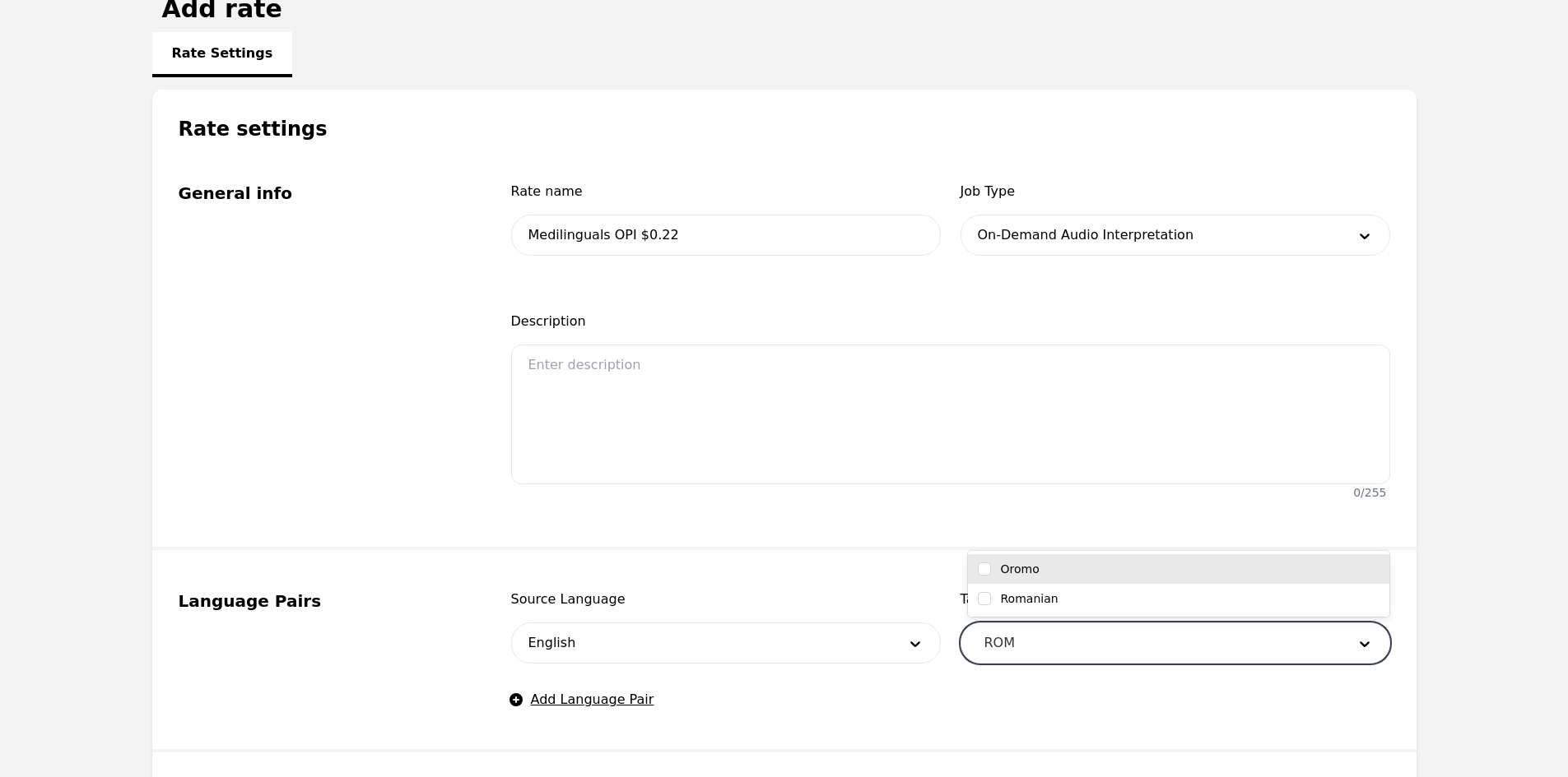
click at [1028, 597] on label "Romanian" at bounding box center [1029, 599] width 57 height 17
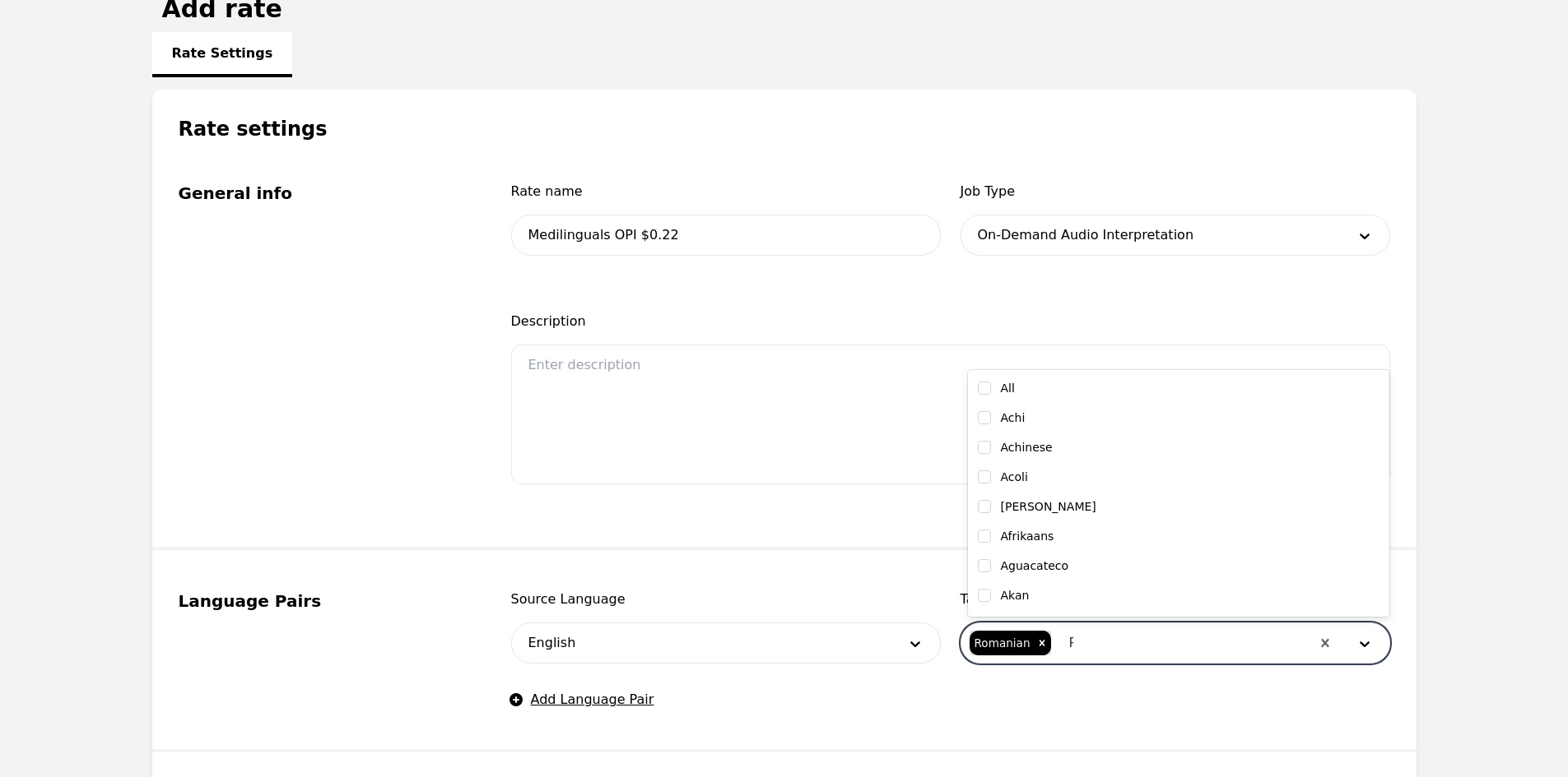
checkbox input "true"
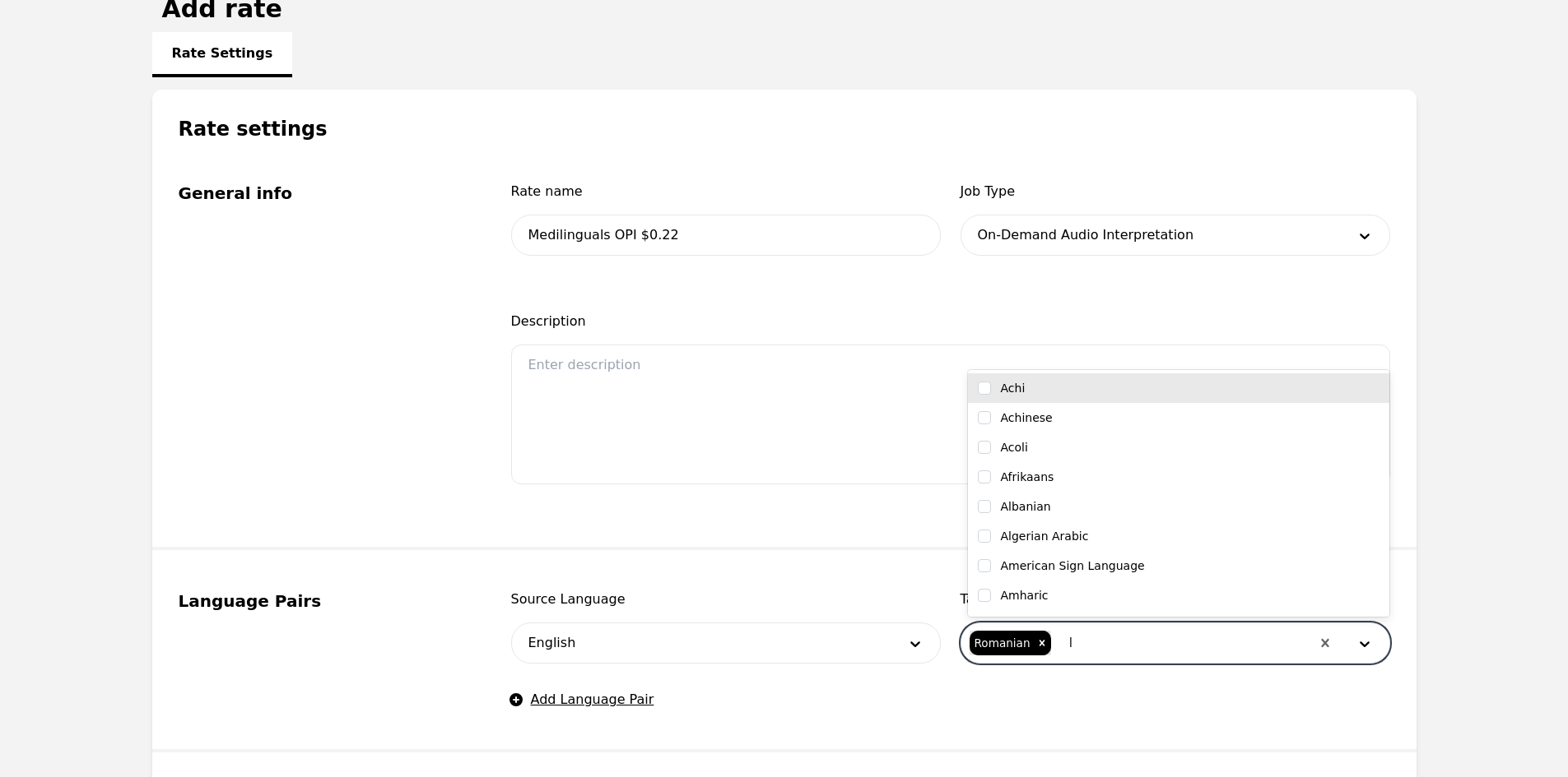
type input "IT"
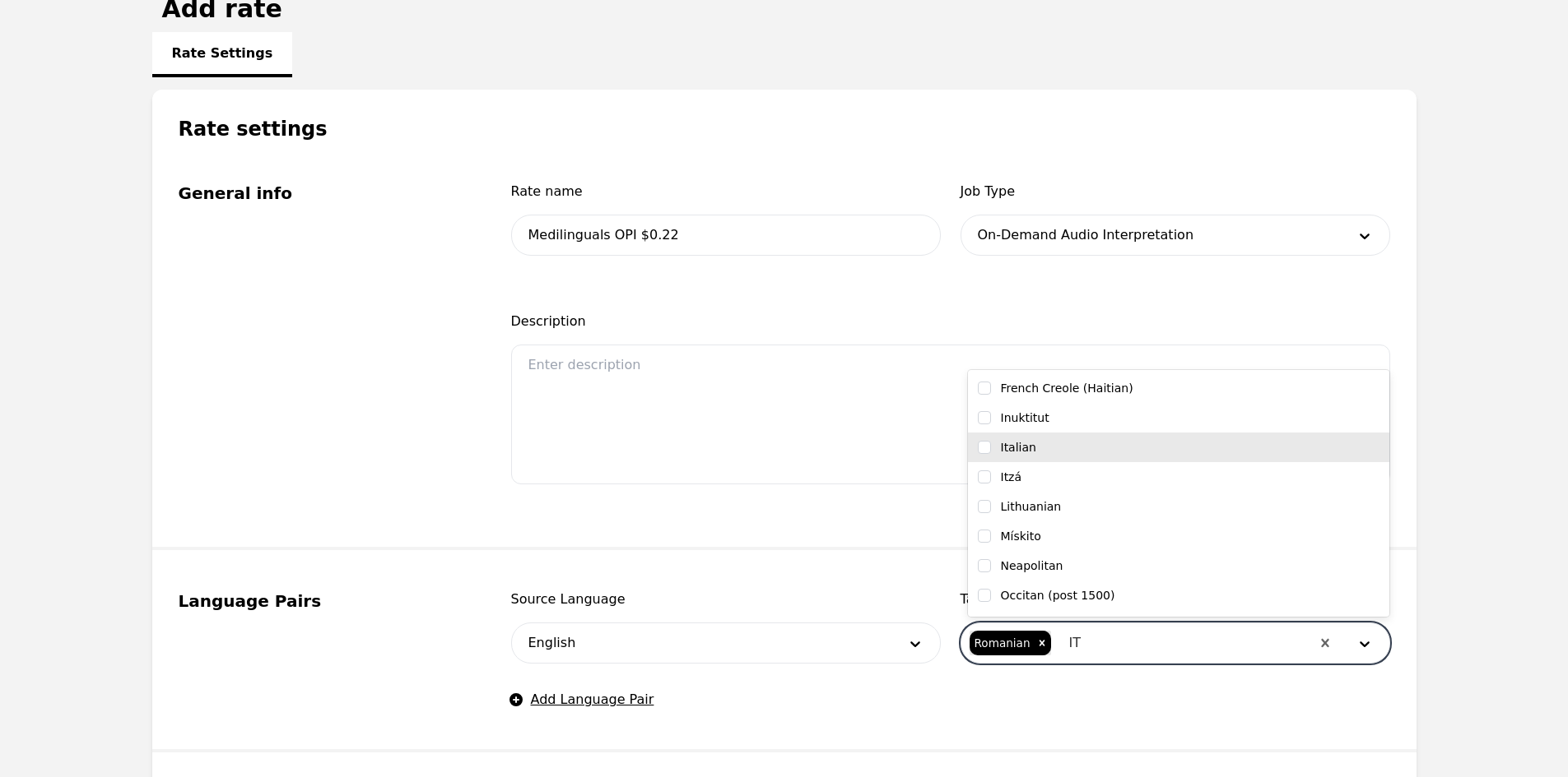
click at [1063, 453] on div "Italian" at bounding box center [1178, 448] width 402 height 17
checkbox input "true"
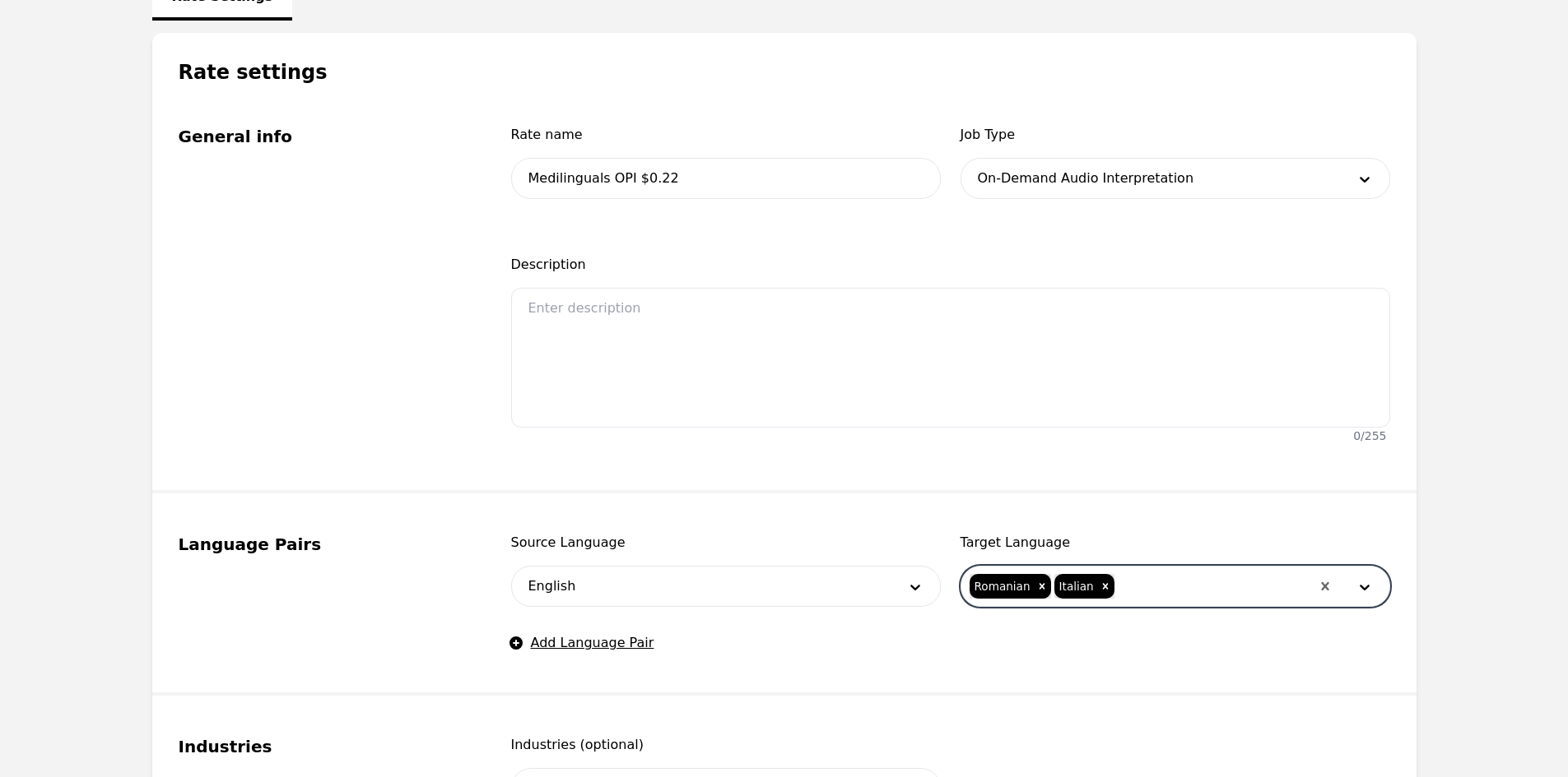
scroll to position [494, 0]
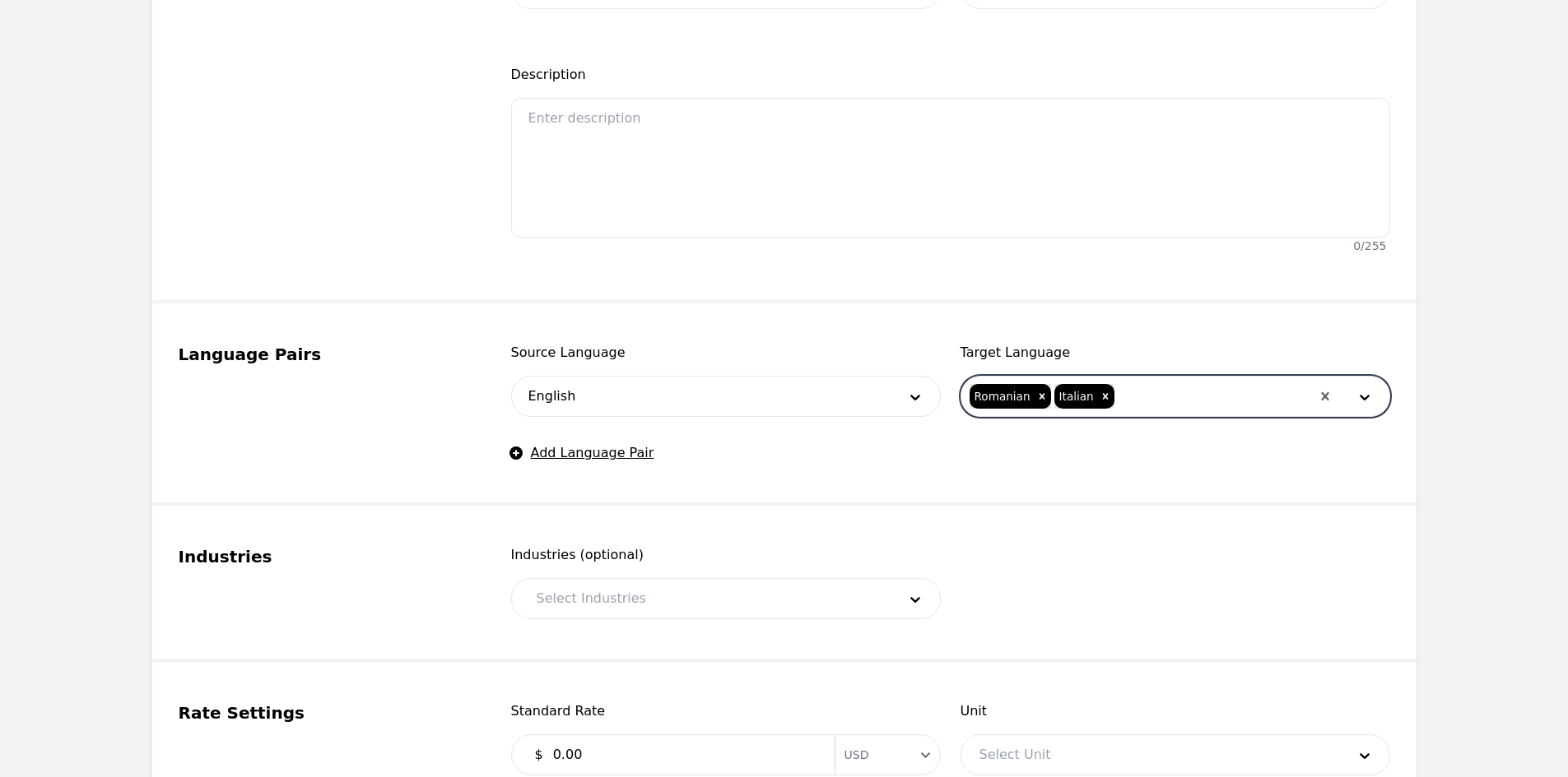
click at [623, 603] on div at bounding box center [704, 599] width 372 height 39
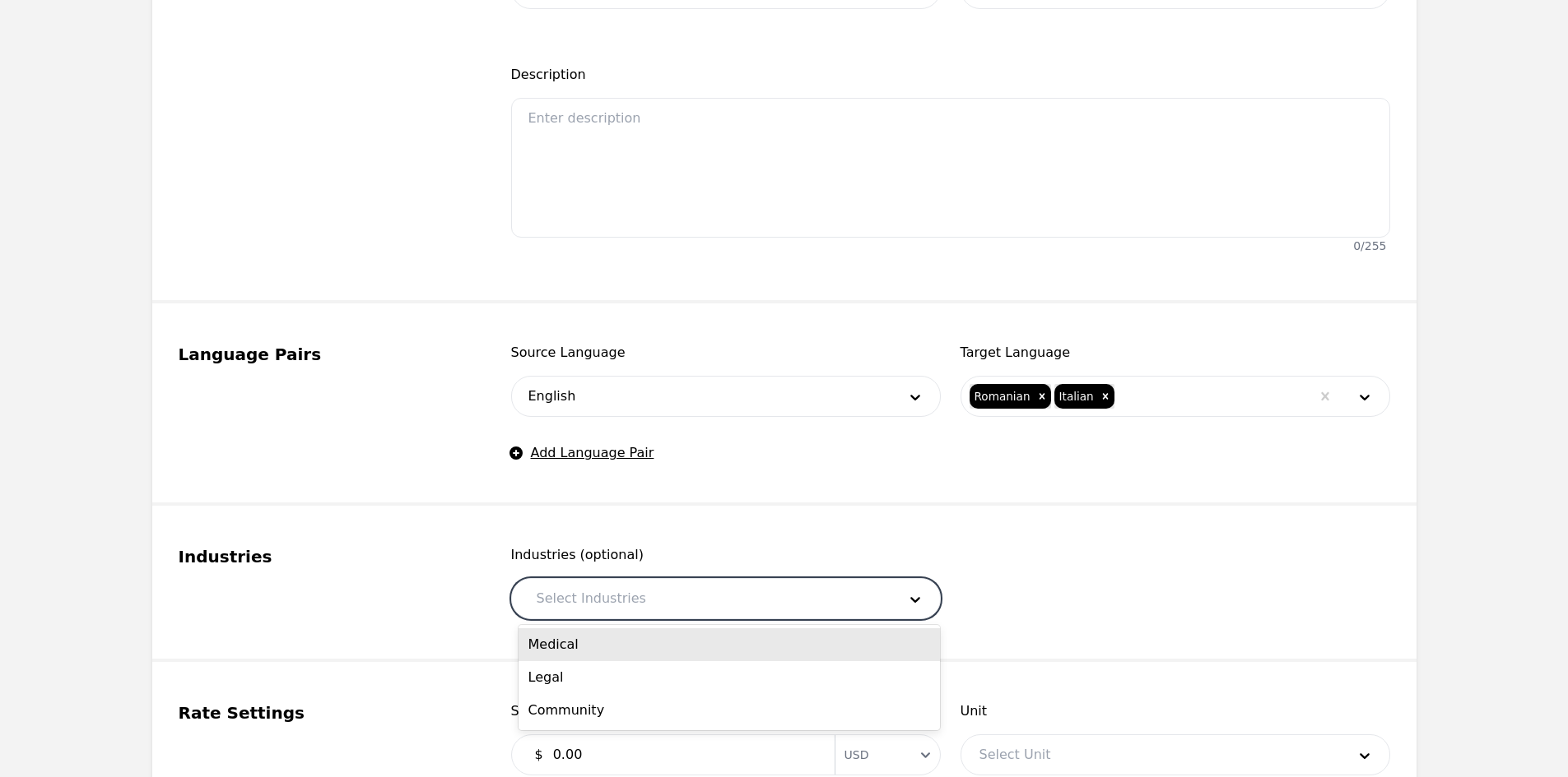
click at [596, 637] on div "Medical" at bounding box center [729, 645] width 422 height 33
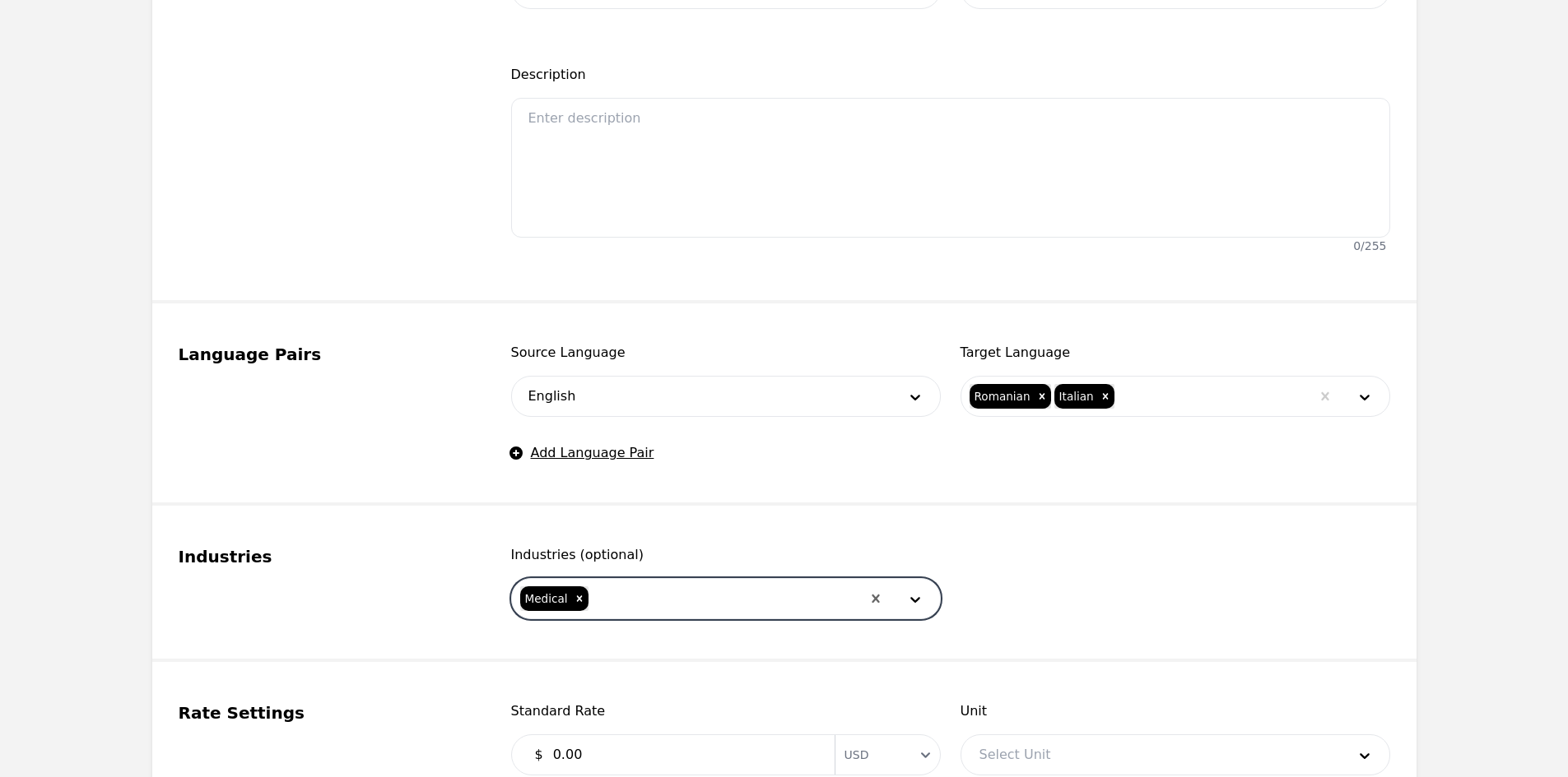
click at [631, 602] on div at bounding box center [725, 599] width 270 height 39
drag, startPoint x: 616, startPoint y: 643, endPoint x: 660, endPoint y: 602, distance: 60.1
click at [616, 644] on div "Legal" at bounding box center [729, 645] width 422 height 33
click at [665, 601] on input "text" at bounding box center [667, 599] width 4 height 20
click at [650, 649] on div "Community" at bounding box center [729, 645] width 422 height 33
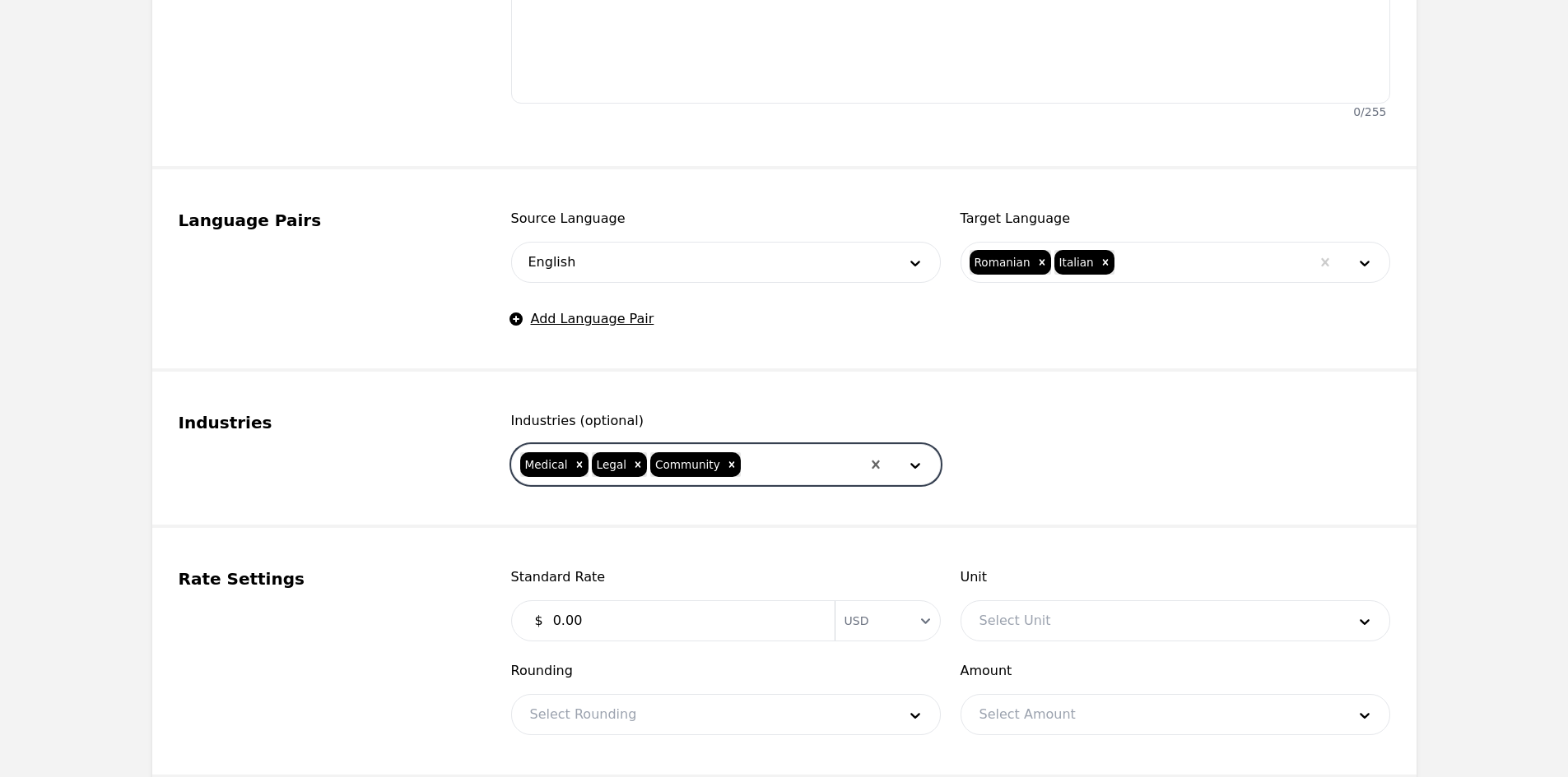
scroll to position [658, 0]
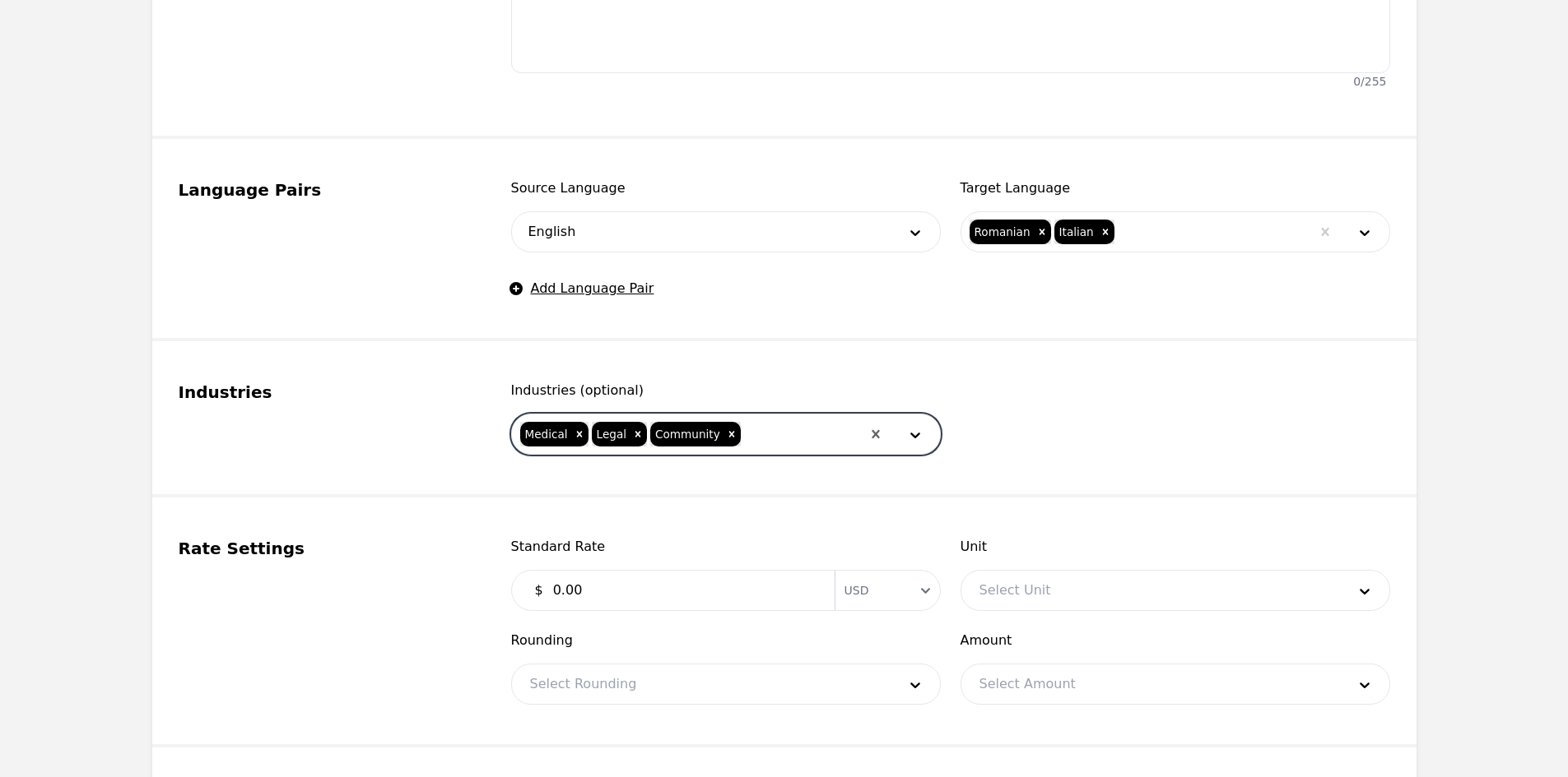
click at [623, 602] on input "0.00" at bounding box center [684, 590] width 282 height 33
type input "0.22"
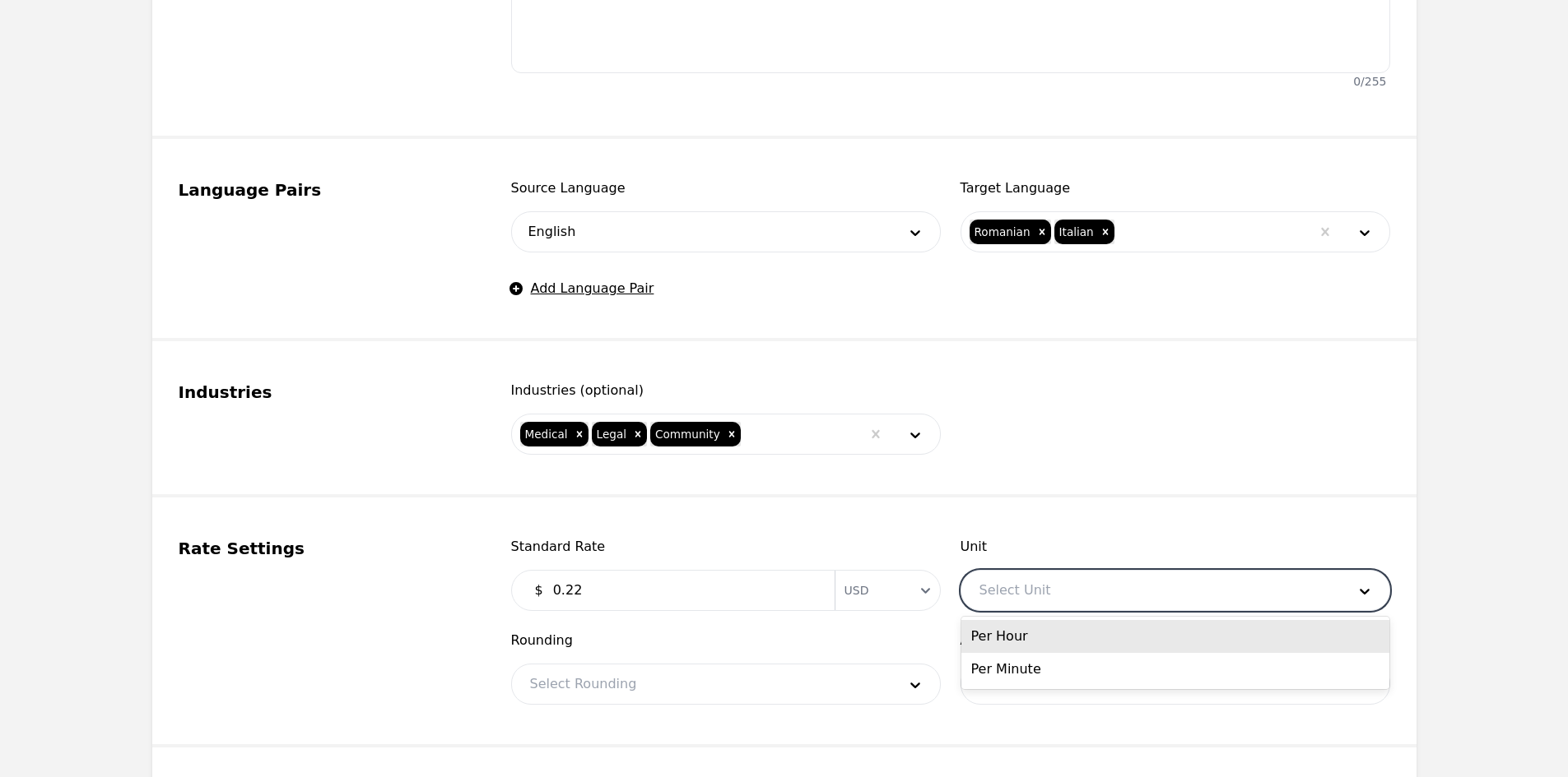
click at [1004, 594] on div at bounding box center [1150, 590] width 378 height 39
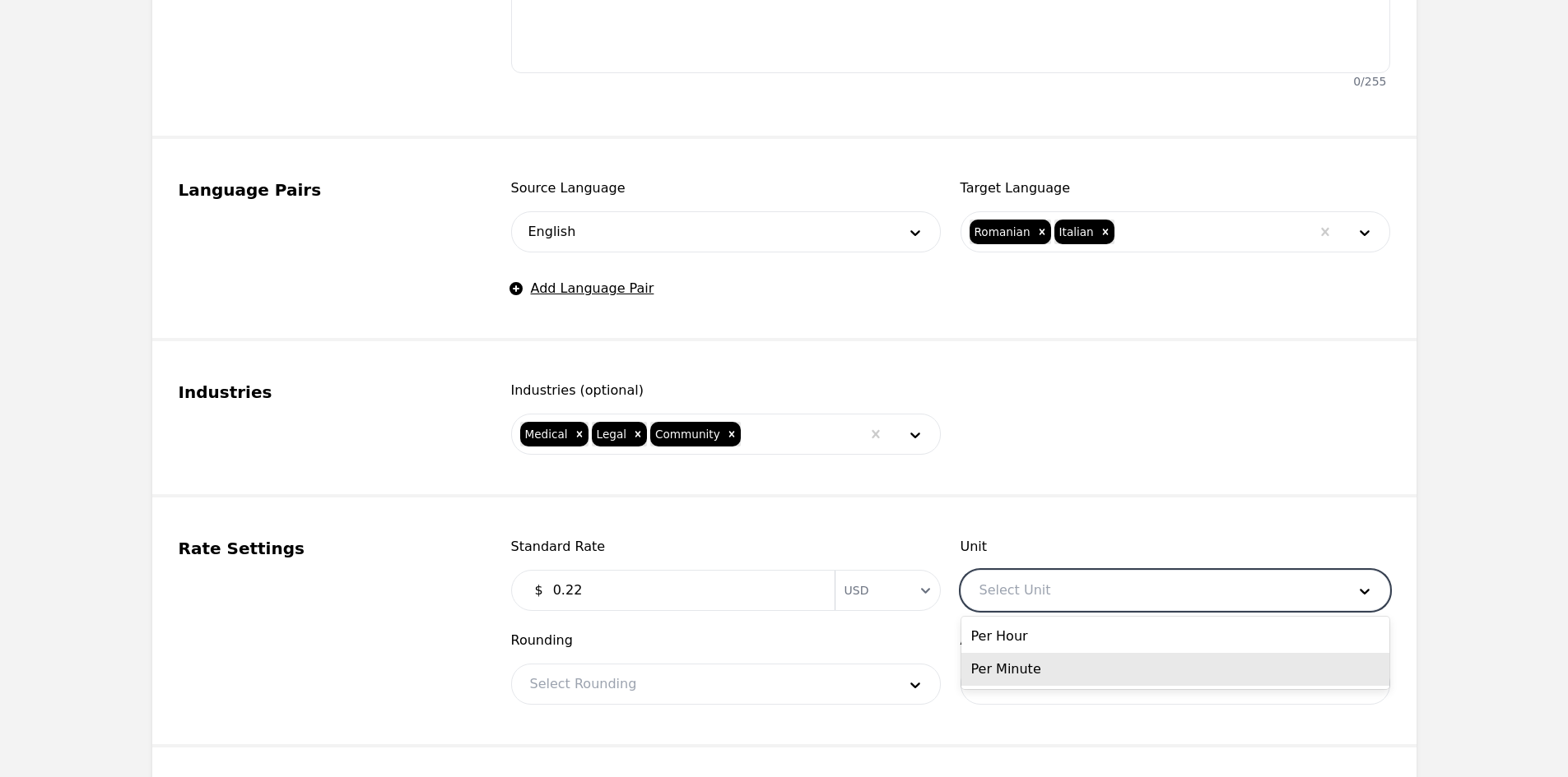
click at [1029, 662] on div "Per Minute" at bounding box center [1176, 669] width 428 height 33
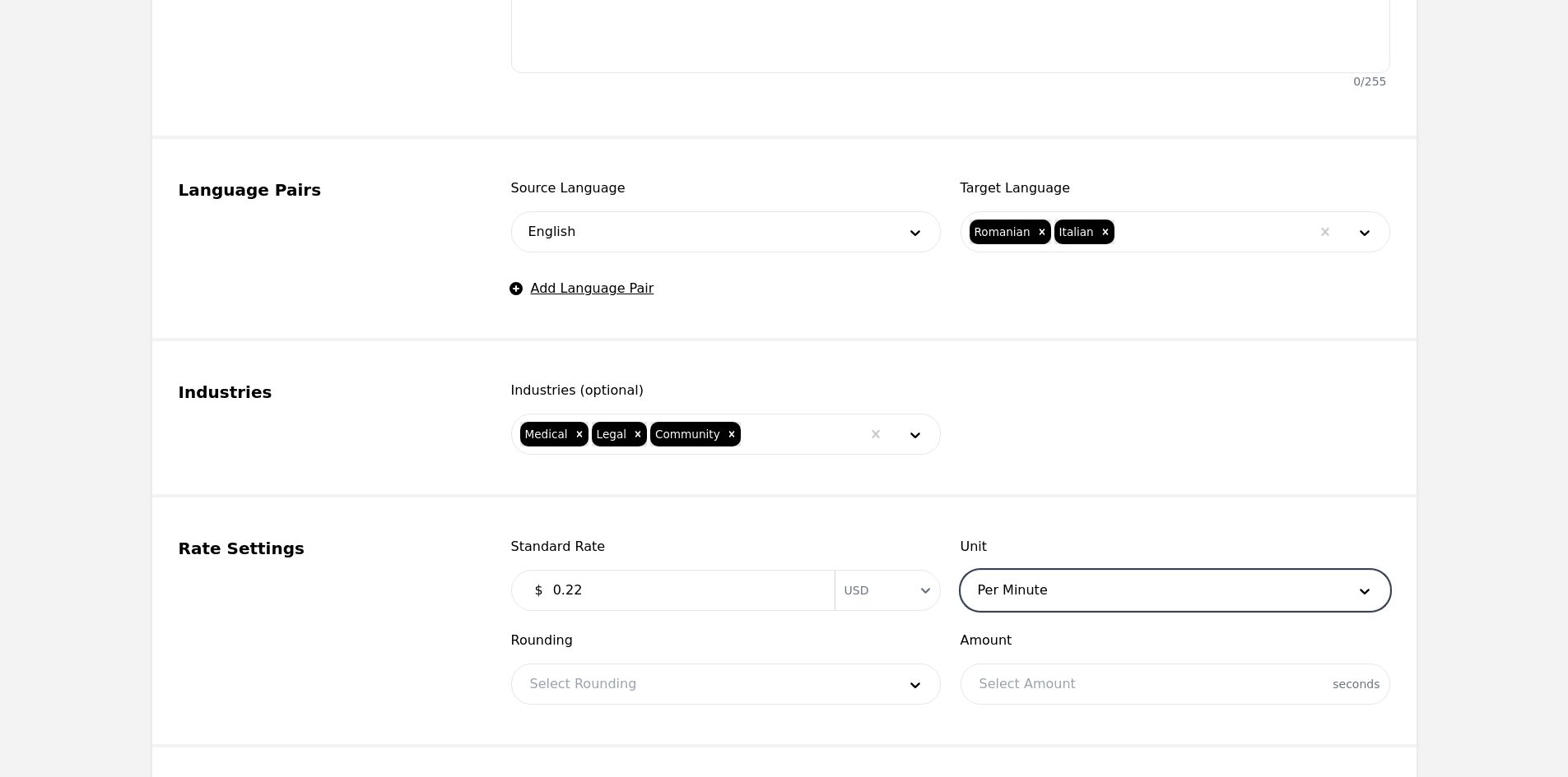
drag, startPoint x: 816, startPoint y: 699, endPoint x: 798, endPoint y: 698, distance: 18.0
click at [815, 699] on div at bounding box center [700, 684] width 378 height 39
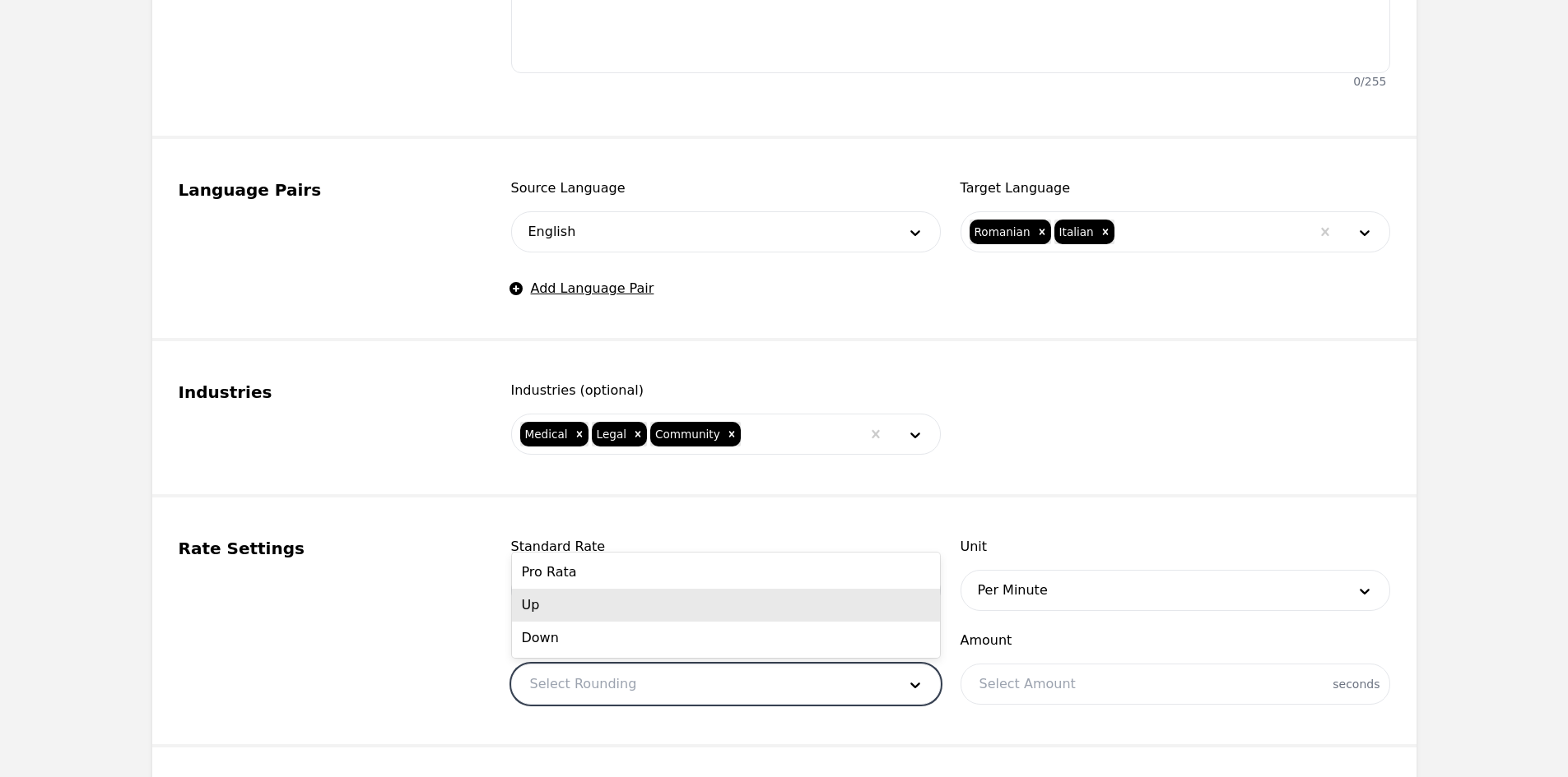
click at [564, 584] on div "Pro Rata" at bounding box center [726, 572] width 428 height 33
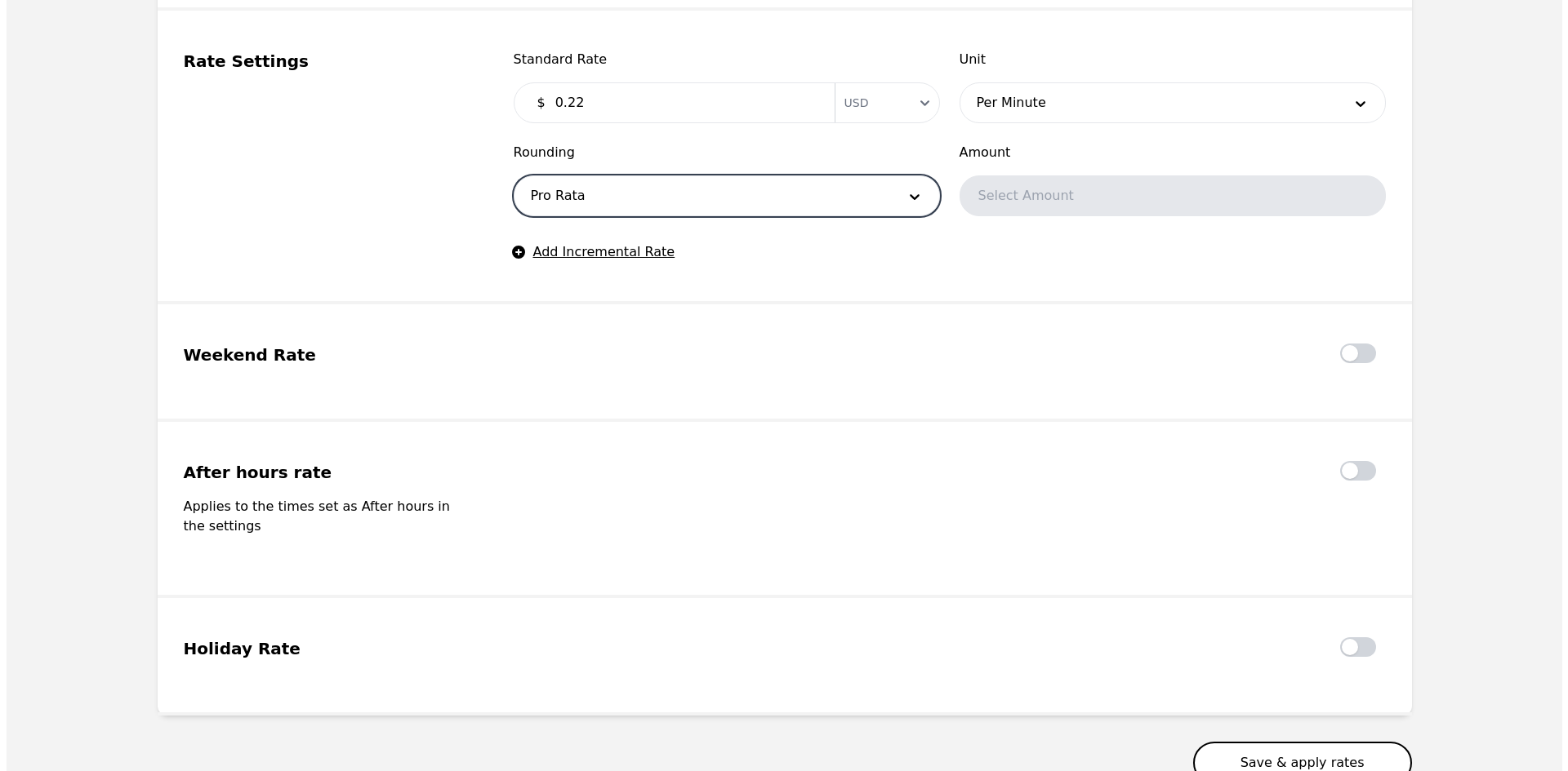
scroll to position [1143, 0]
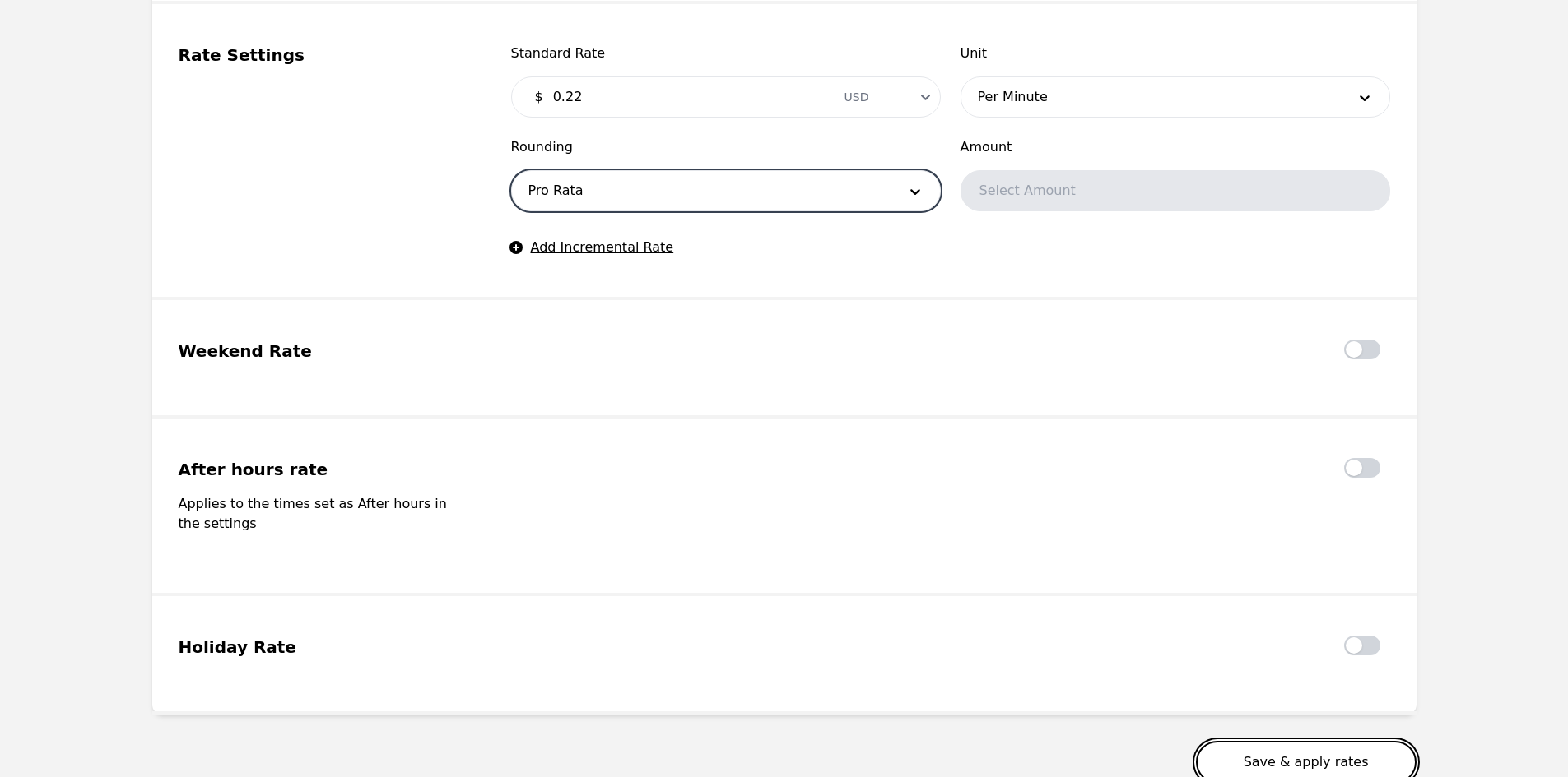
click at [1336, 741] on button "Save & apply rates" at bounding box center [1306, 763] width 221 height 43
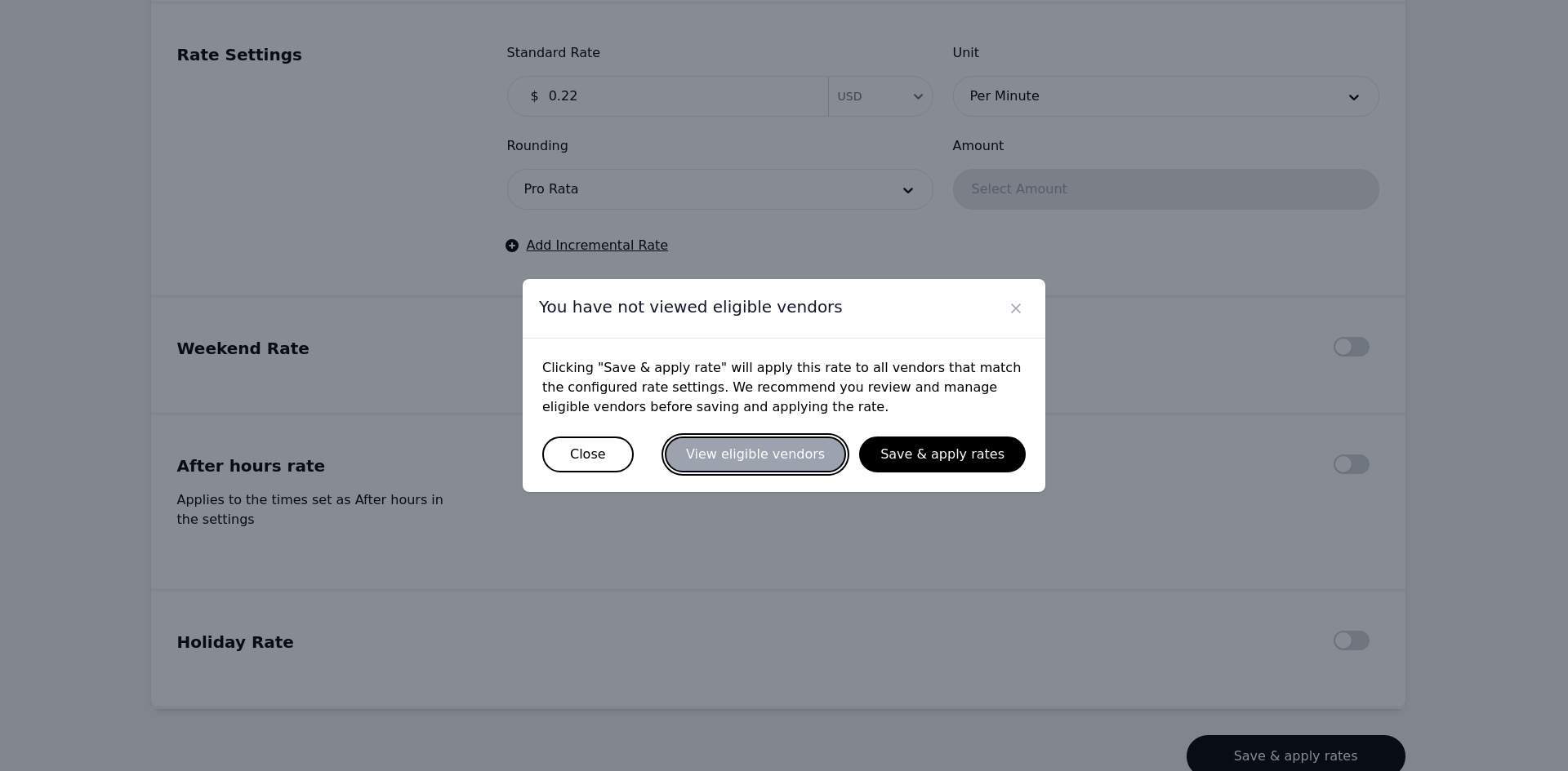
click at [724, 446] on button "View eligible vendors" at bounding box center [755, 454] width 182 height 36
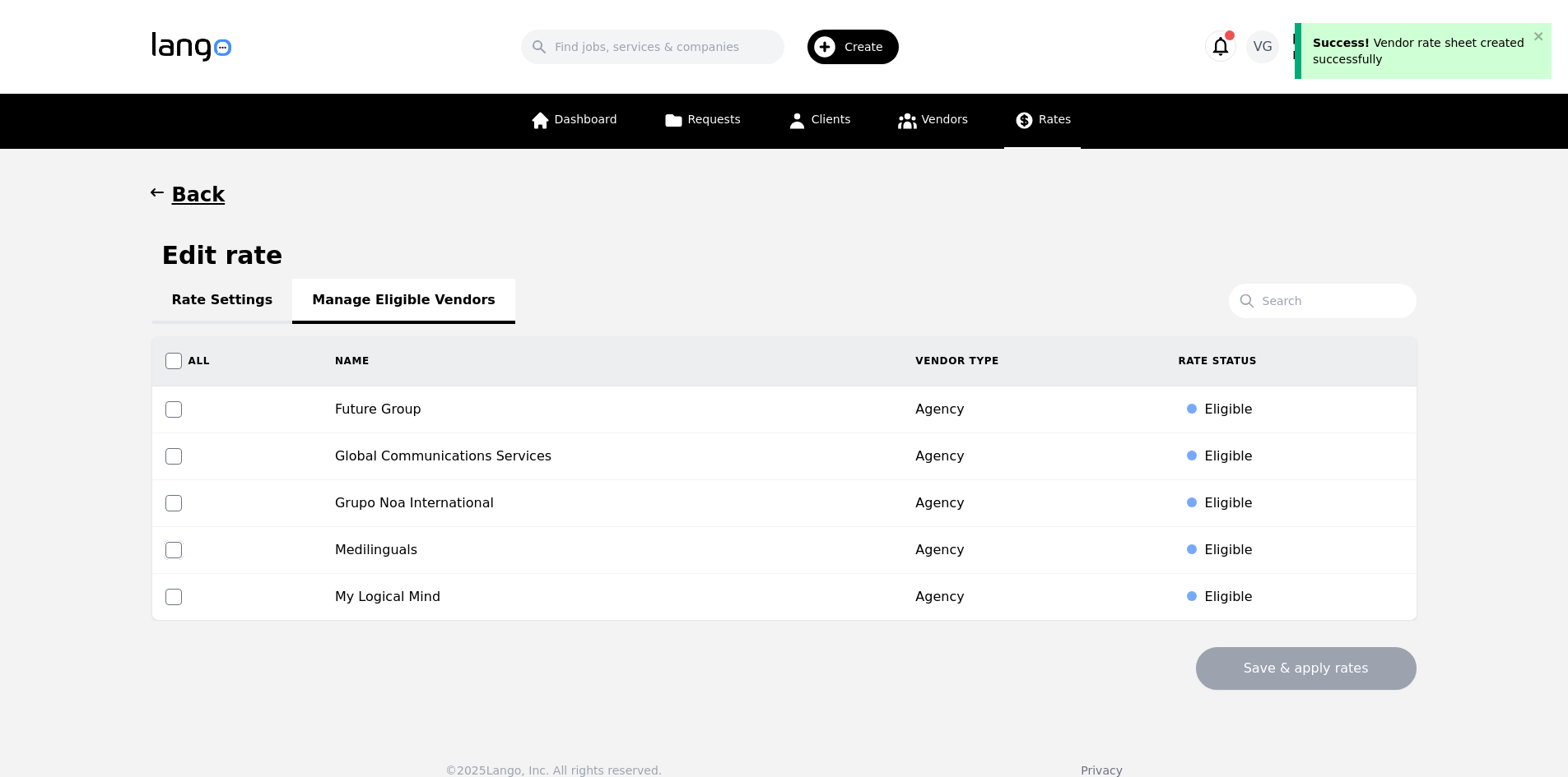
click at [173, 549] on input "checkbox" at bounding box center [174, 551] width 17 height 17
checkbox input "true"
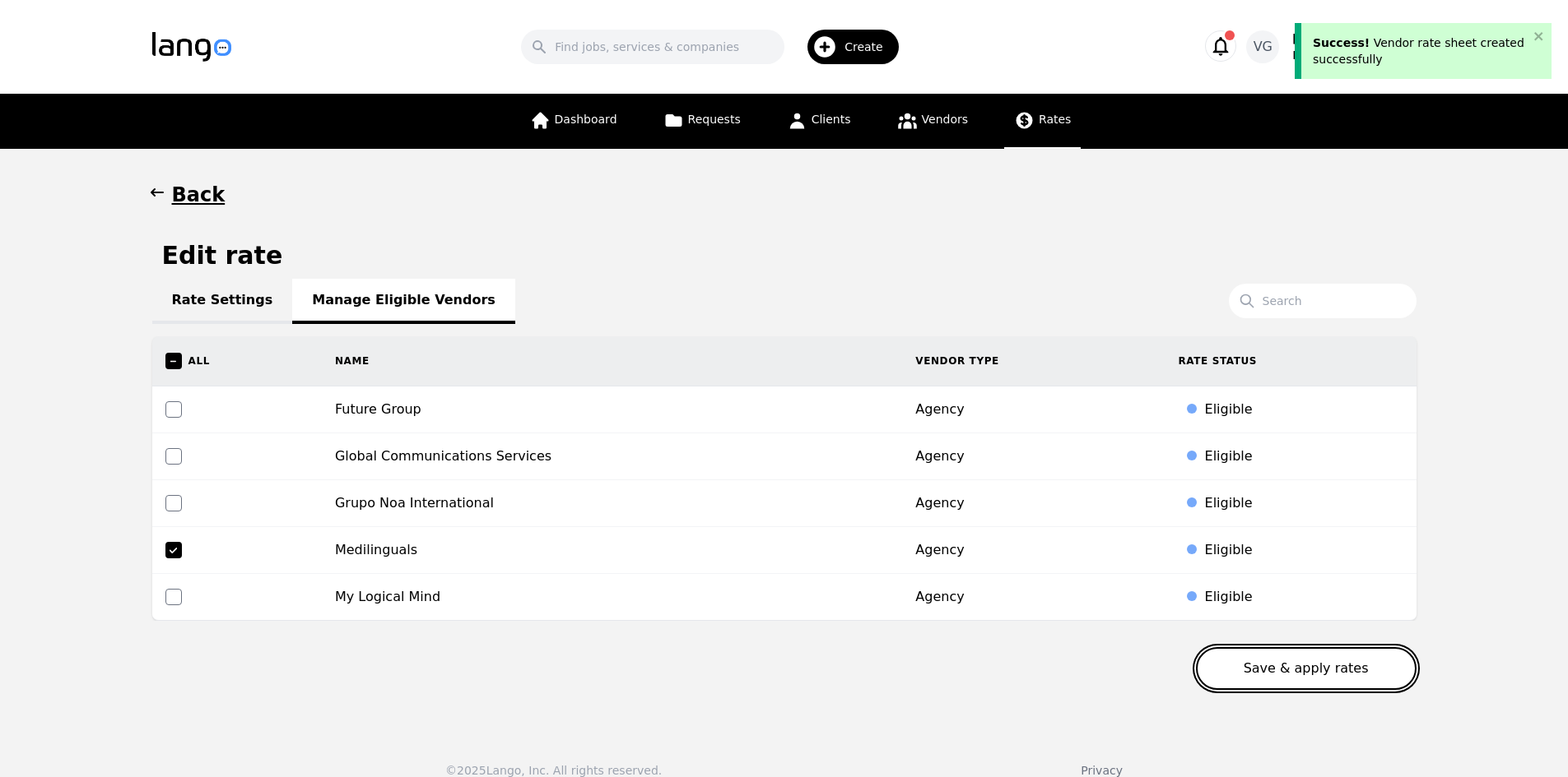
click at [1311, 672] on button "Save & apply rates" at bounding box center [1306, 669] width 221 height 43
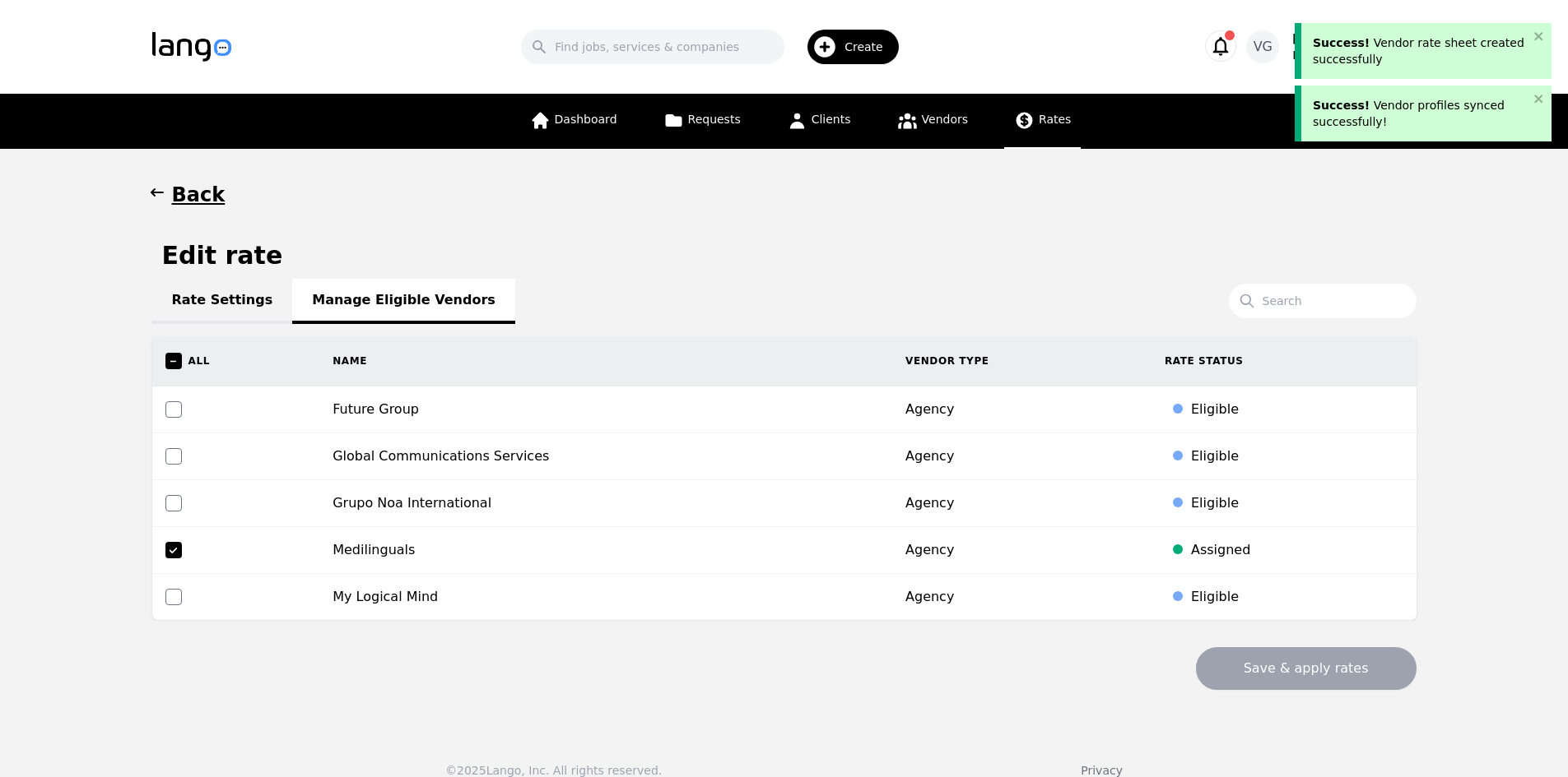
click at [184, 302] on link "Rate Settings" at bounding box center [223, 301] width 141 height 45
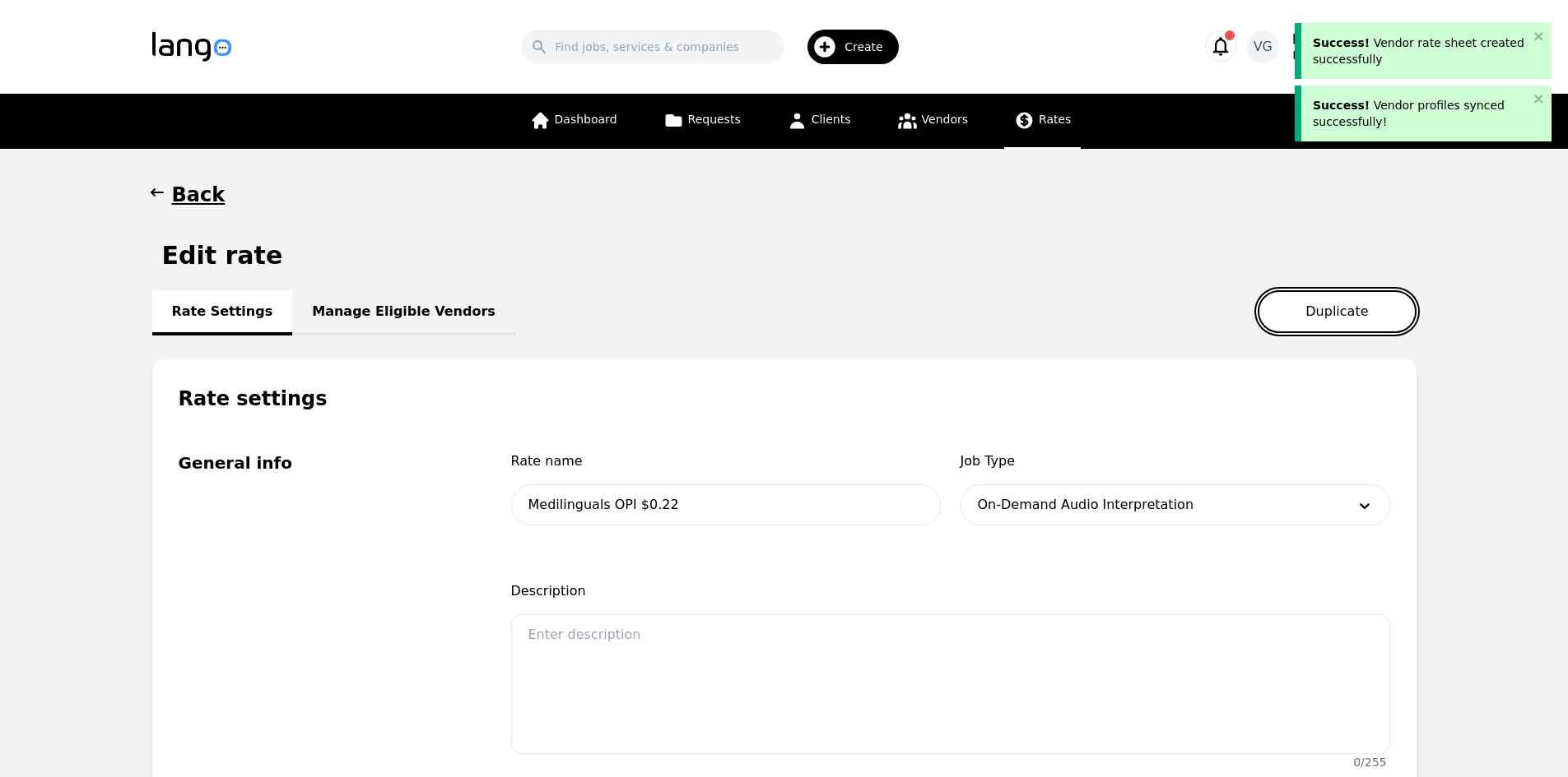
click at [1333, 300] on button "Duplicate" at bounding box center [1336, 312] width 158 height 43
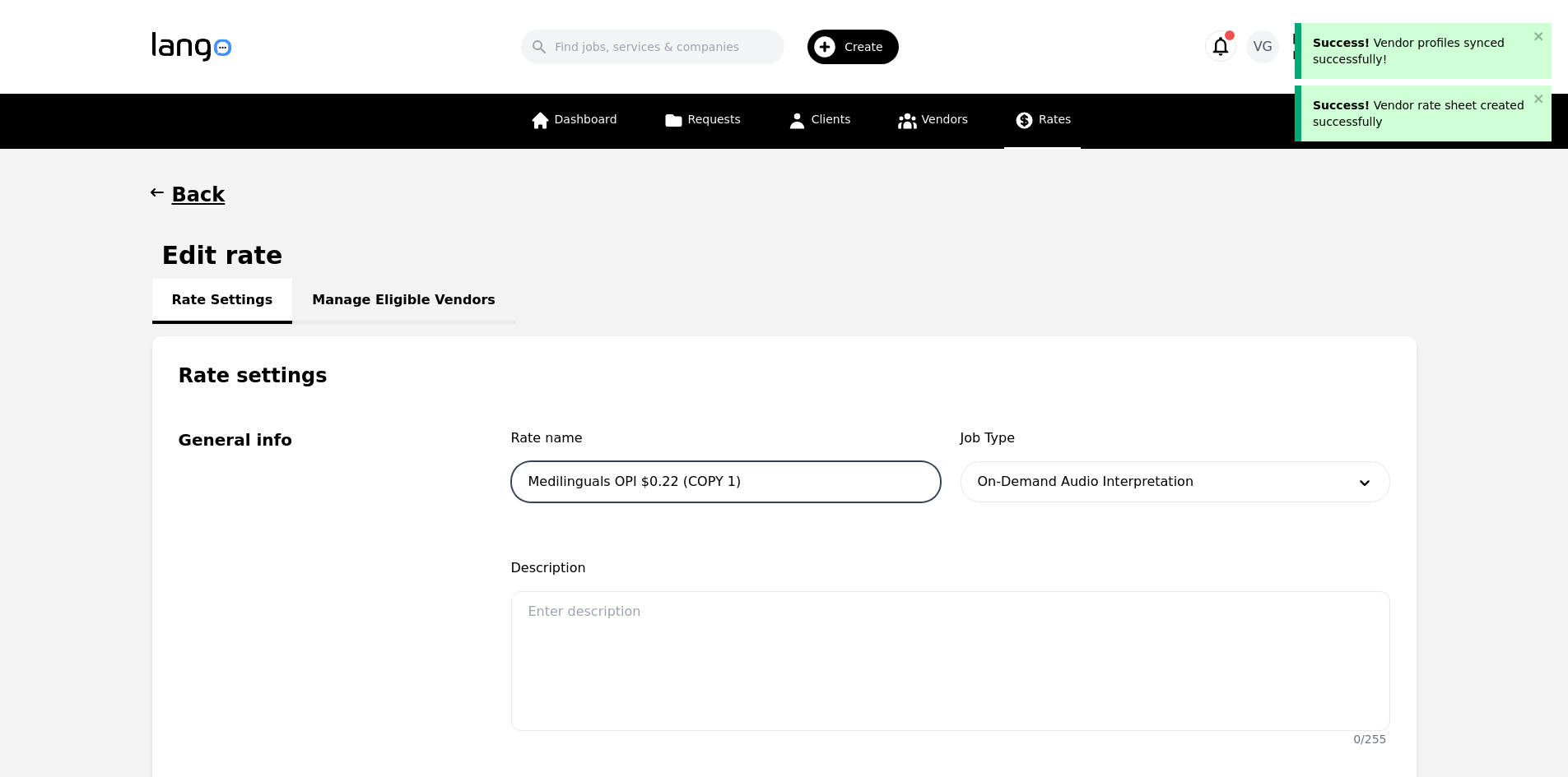
click at [618, 483] on input "Medilinguals OPI $0.22 (COPY 1)" at bounding box center [726, 482] width 430 height 41
click at [623, 480] on input "Medilinguals OPI $0.22 (COPY 1)" at bounding box center [726, 482] width 430 height 41
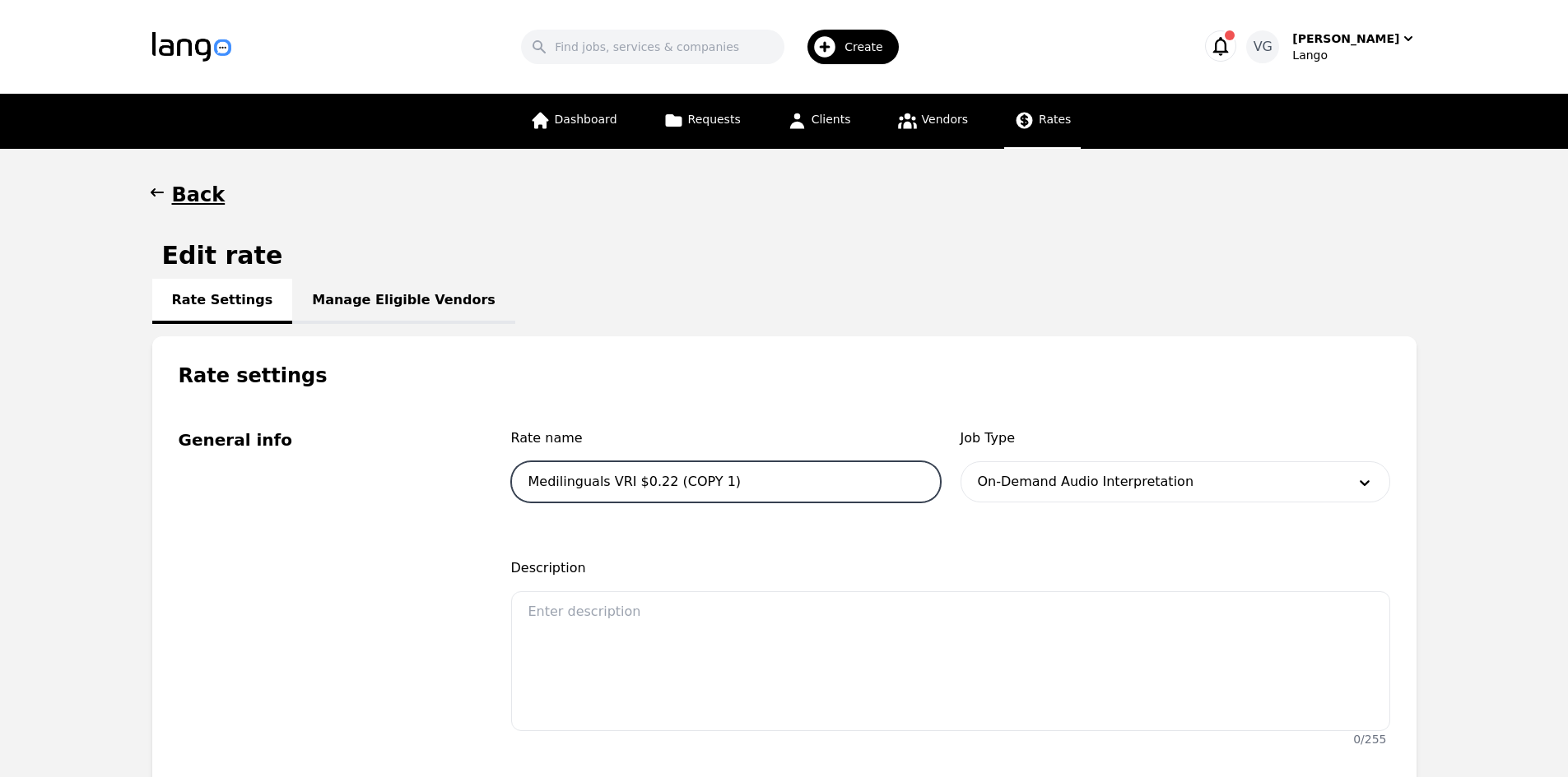
drag, startPoint x: 743, startPoint y: 477, endPoint x: 664, endPoint y: 478, distance: 79.0
click at [664, 478] on input "Medilinguals VRI $0.22 (COPY 1)" at bounding box center [726, 482] width 430 height 41
type input "Medilinguals VRI $0.22"
click at [1020, 489] on div at bounding box center [1150, 482] width 378 height 39
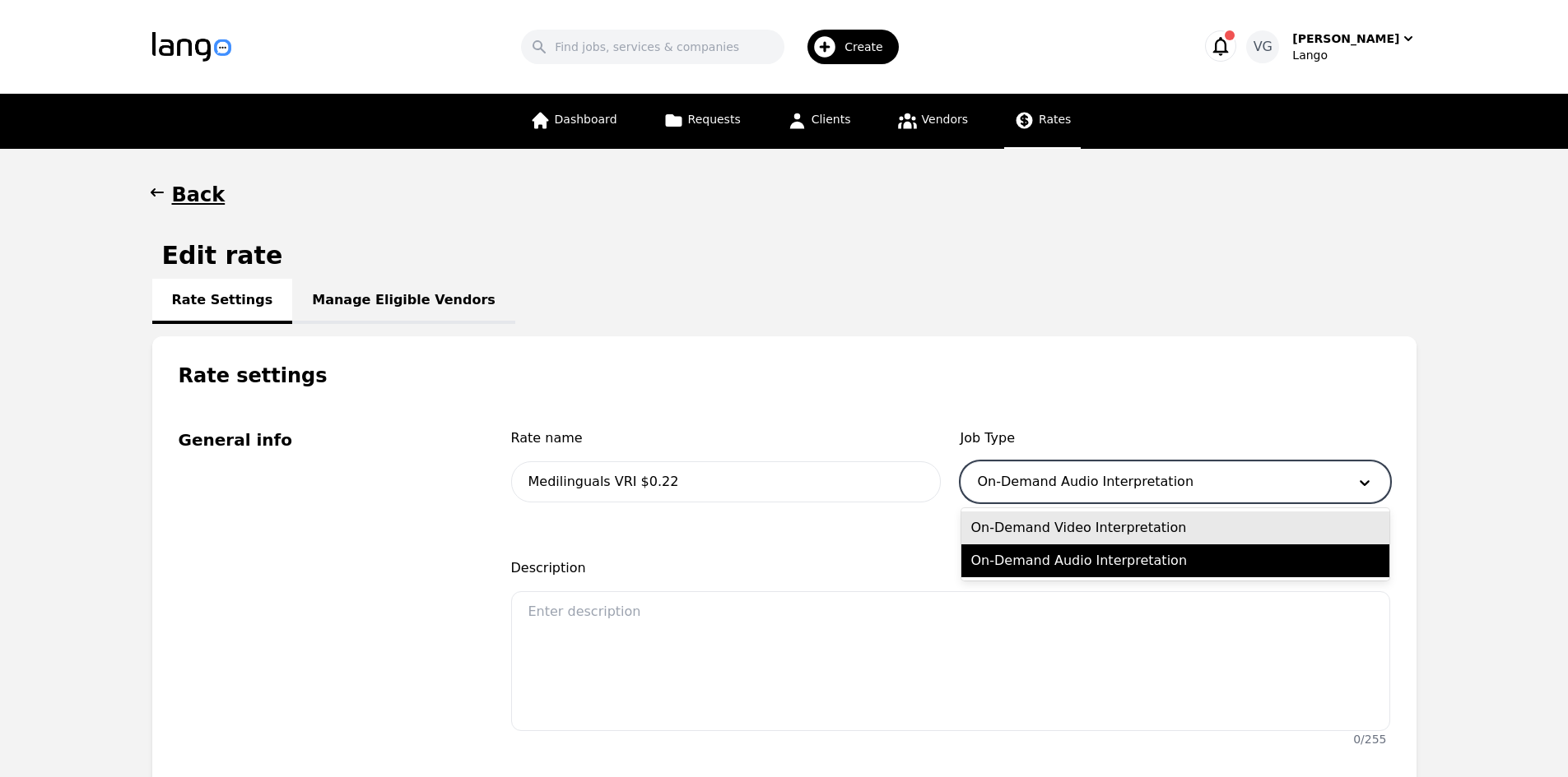
click at [1042, 536] on div "On-Demand Video Interpretation" at bounding box center [1176, 527] width 428 height 33
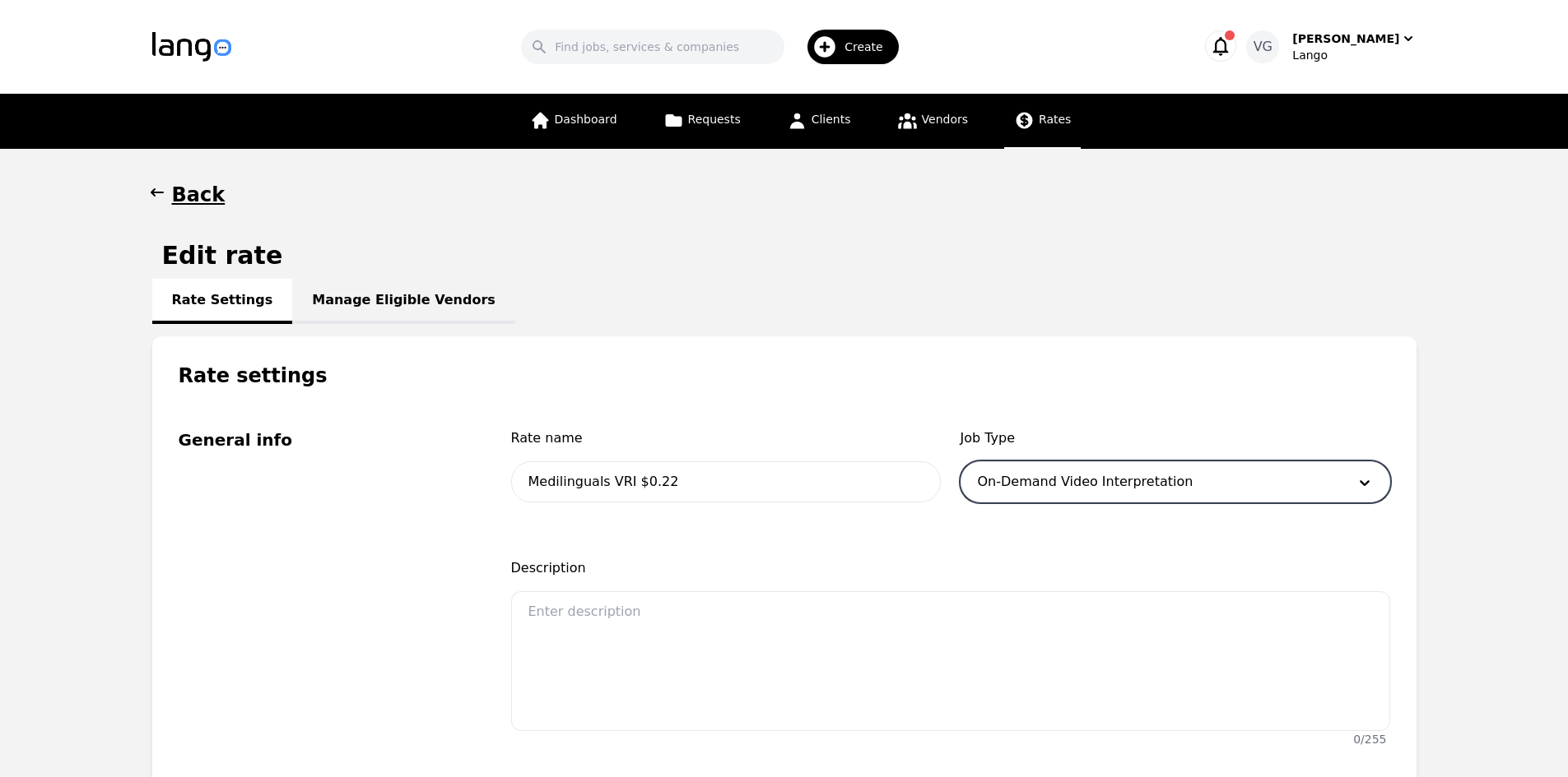
scroll to position [494, 0]
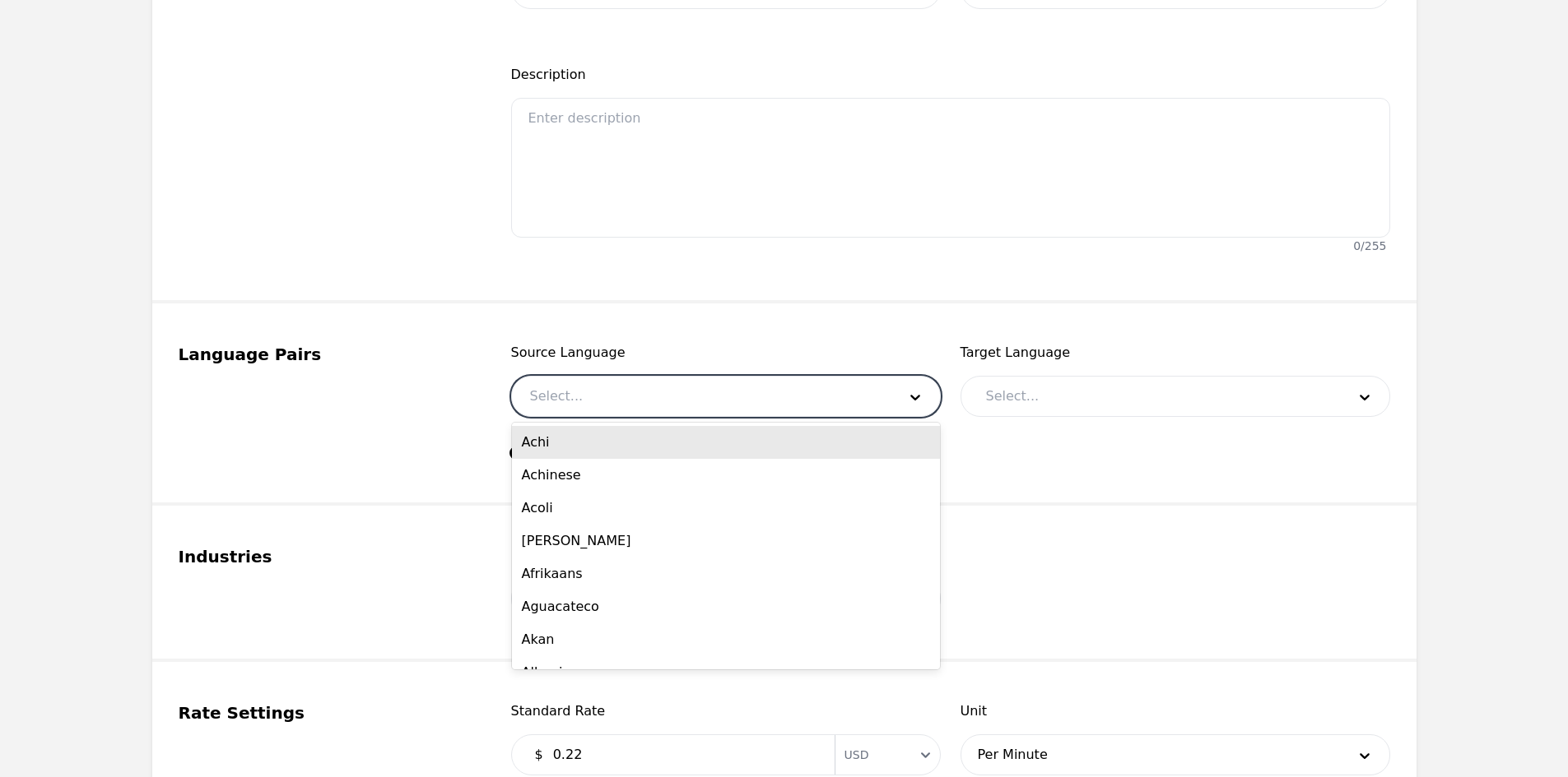
click at [594, 394] on div at bounding box center [700, 396] width 378 height 39
type input "eng"
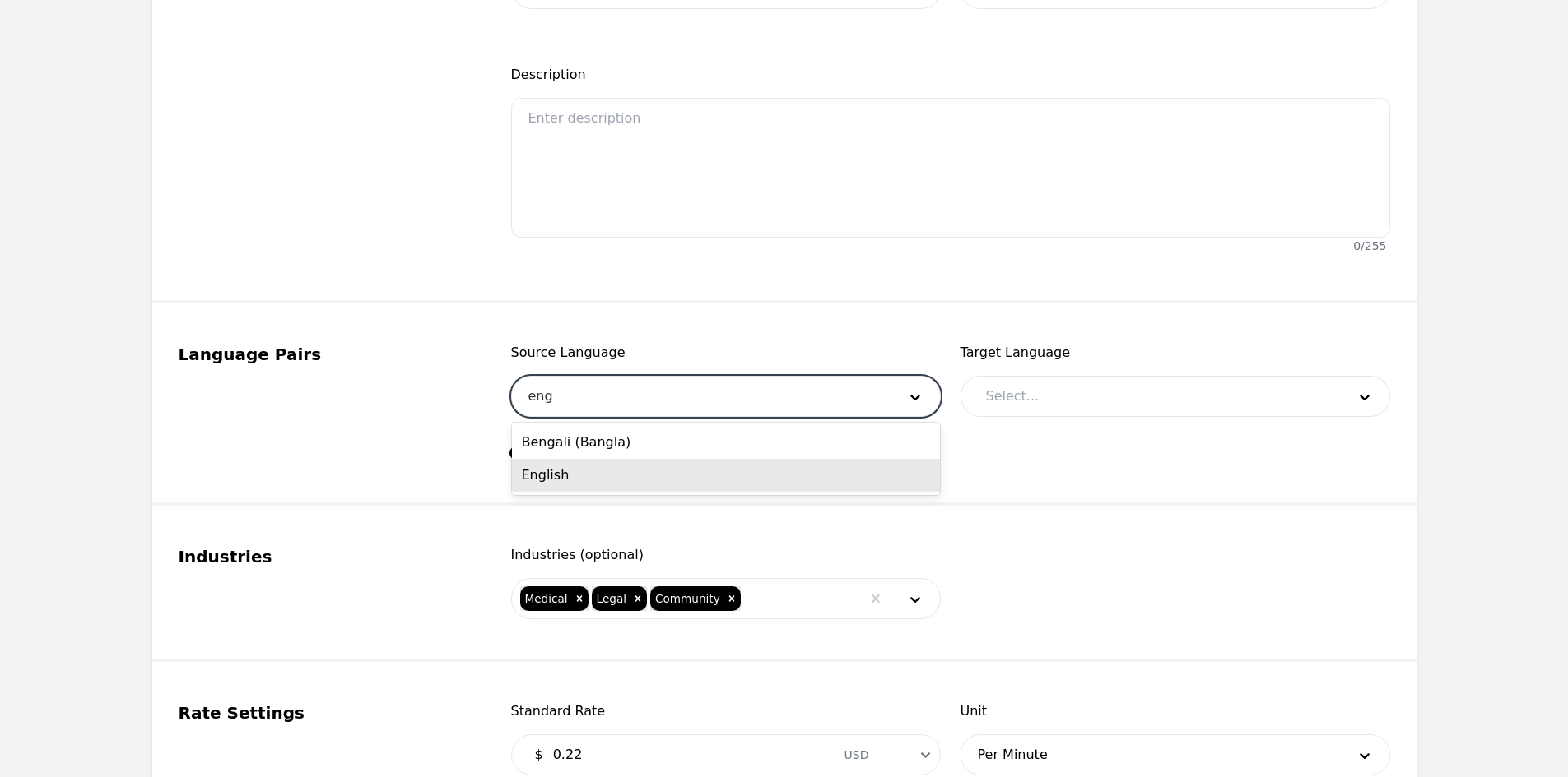
drag, startPoint x: 597, startPoint y: 478, endPoint x: 870, endPoint y: 430, distance: 277.2
click at [599, 478] on div "English" at bounding box center [726, 475] width 428 height 33
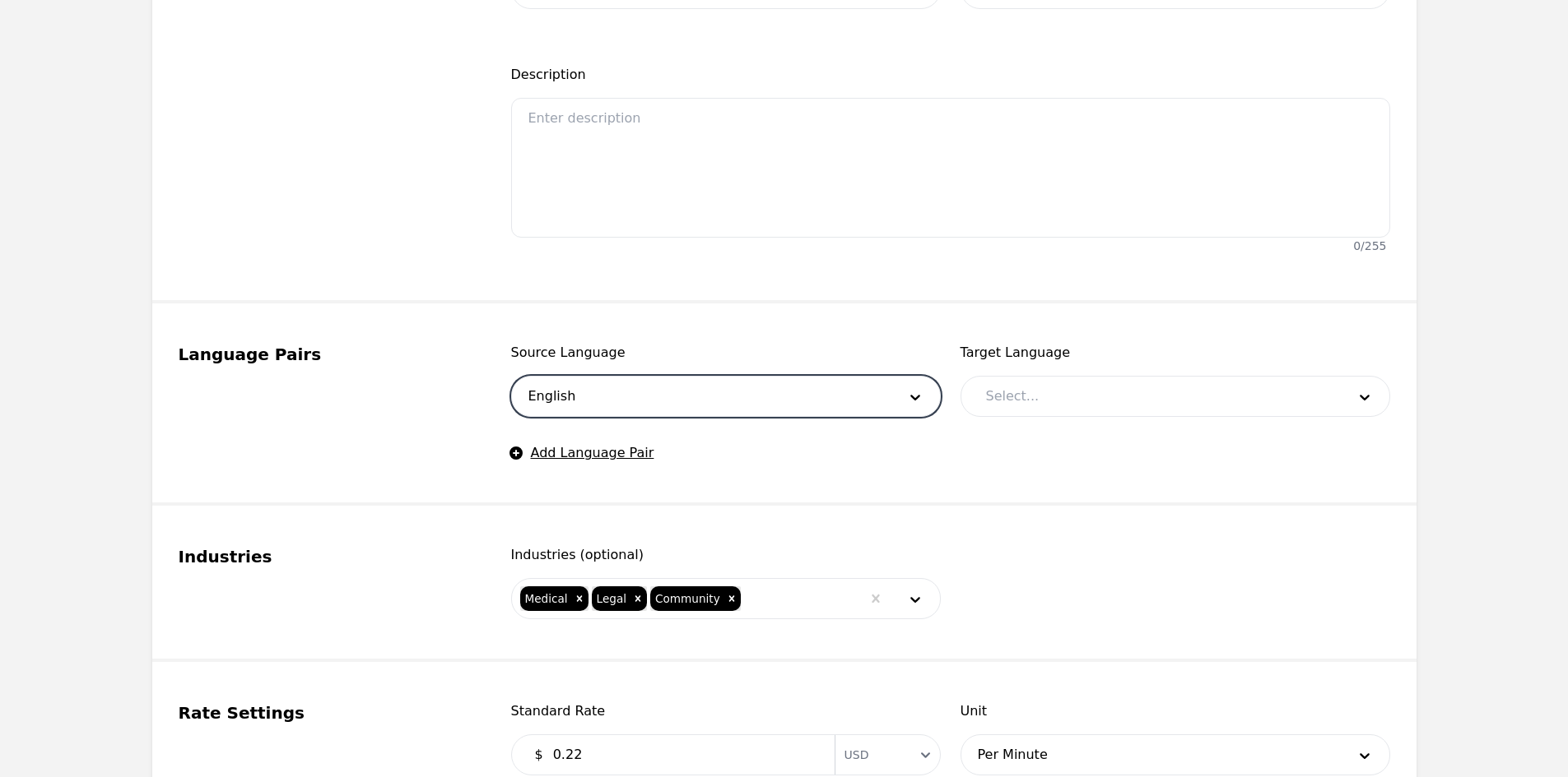
click at [1016, 388] on div at bounding box center [1154, 396] width 372 height 39
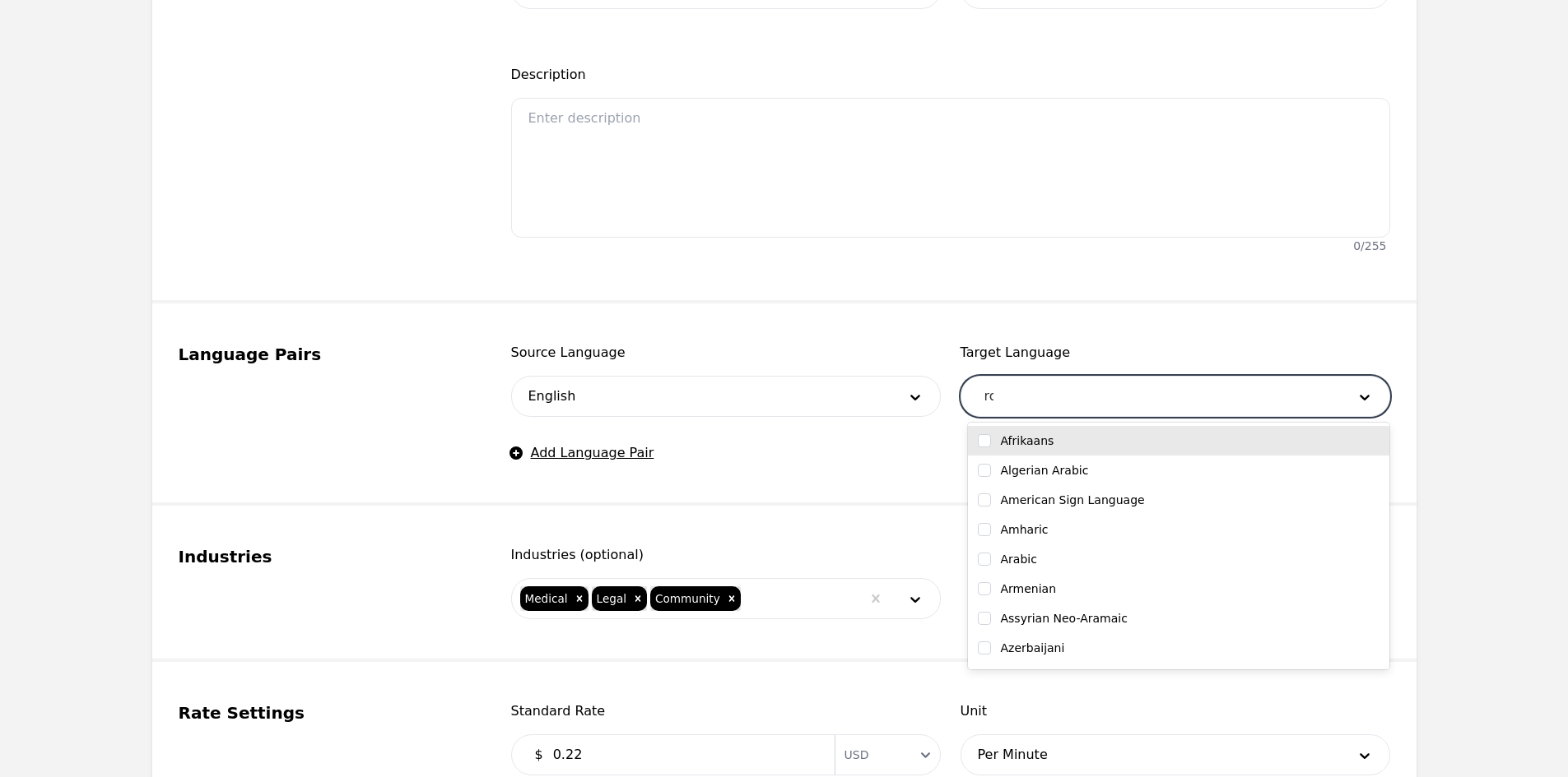
type input "rom"
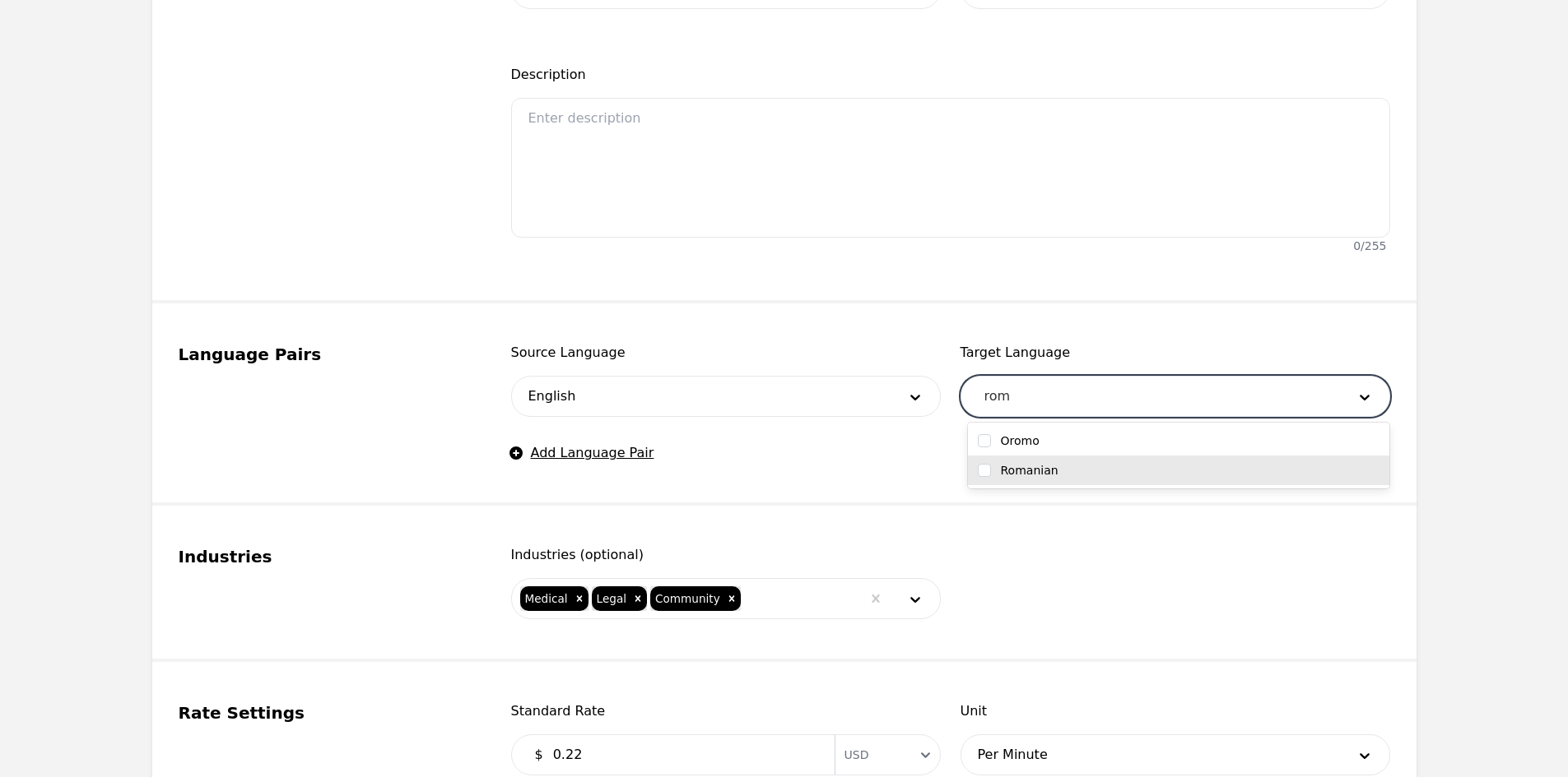
click at [1027, 476] on label "Romanian" at bounding box center [1029, 471] width 57 height 17
checkbox input "true"
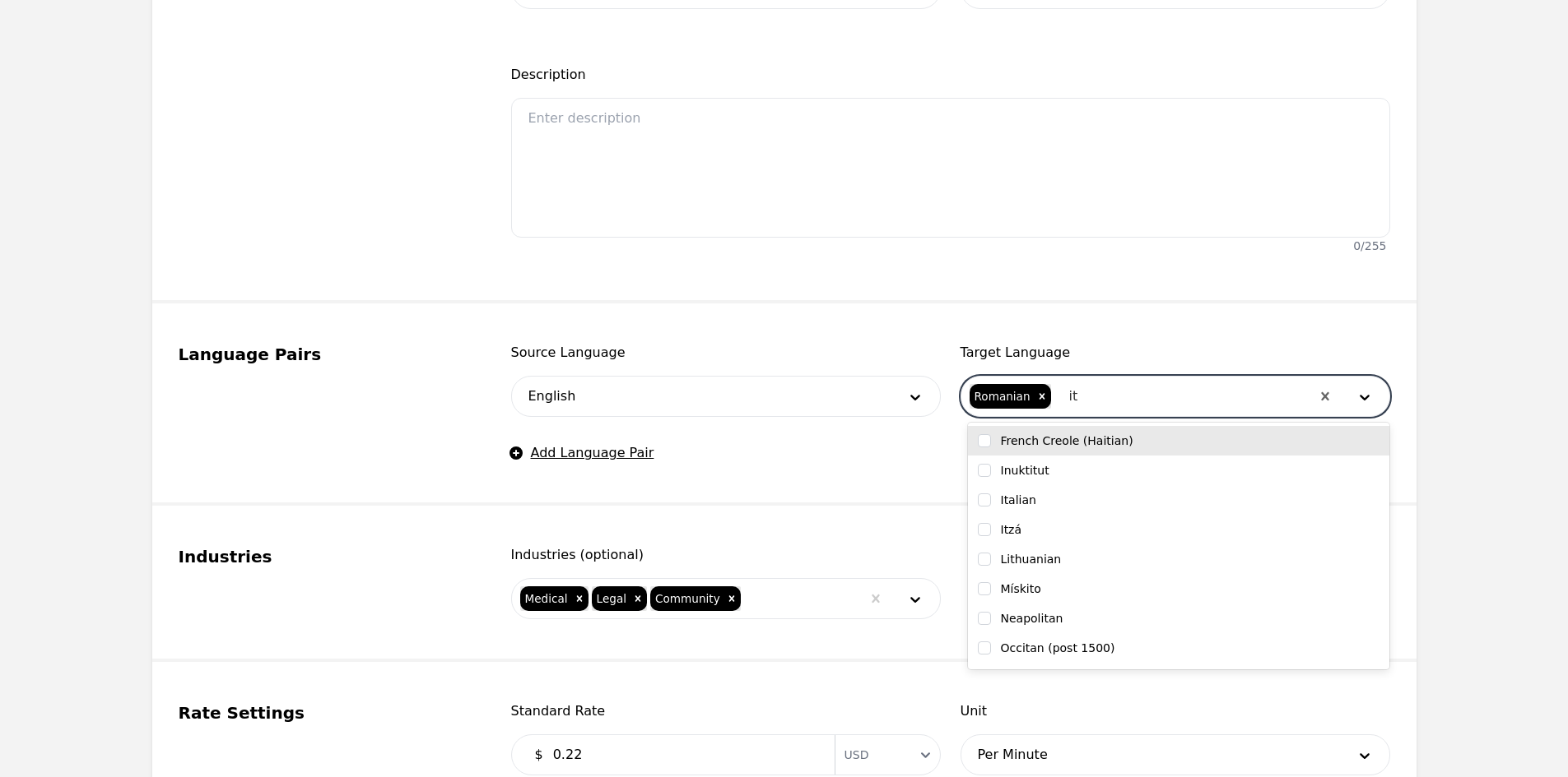
type input "ita"
click at [1025, 448] on label "Italian" at bounding box center [1019, 441] width 36 height 17
checkbox input "true"
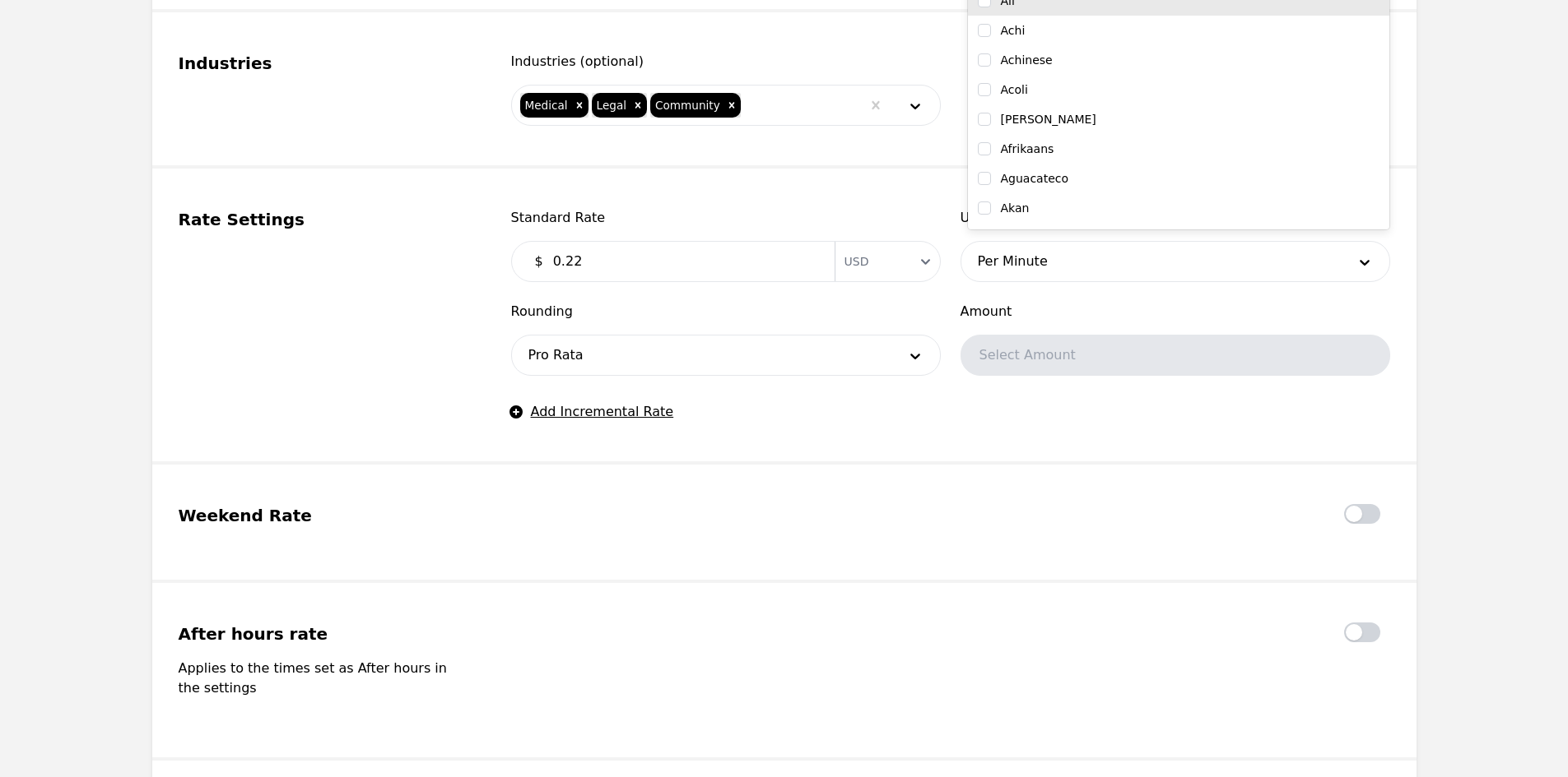
scroll to position [823, 0]
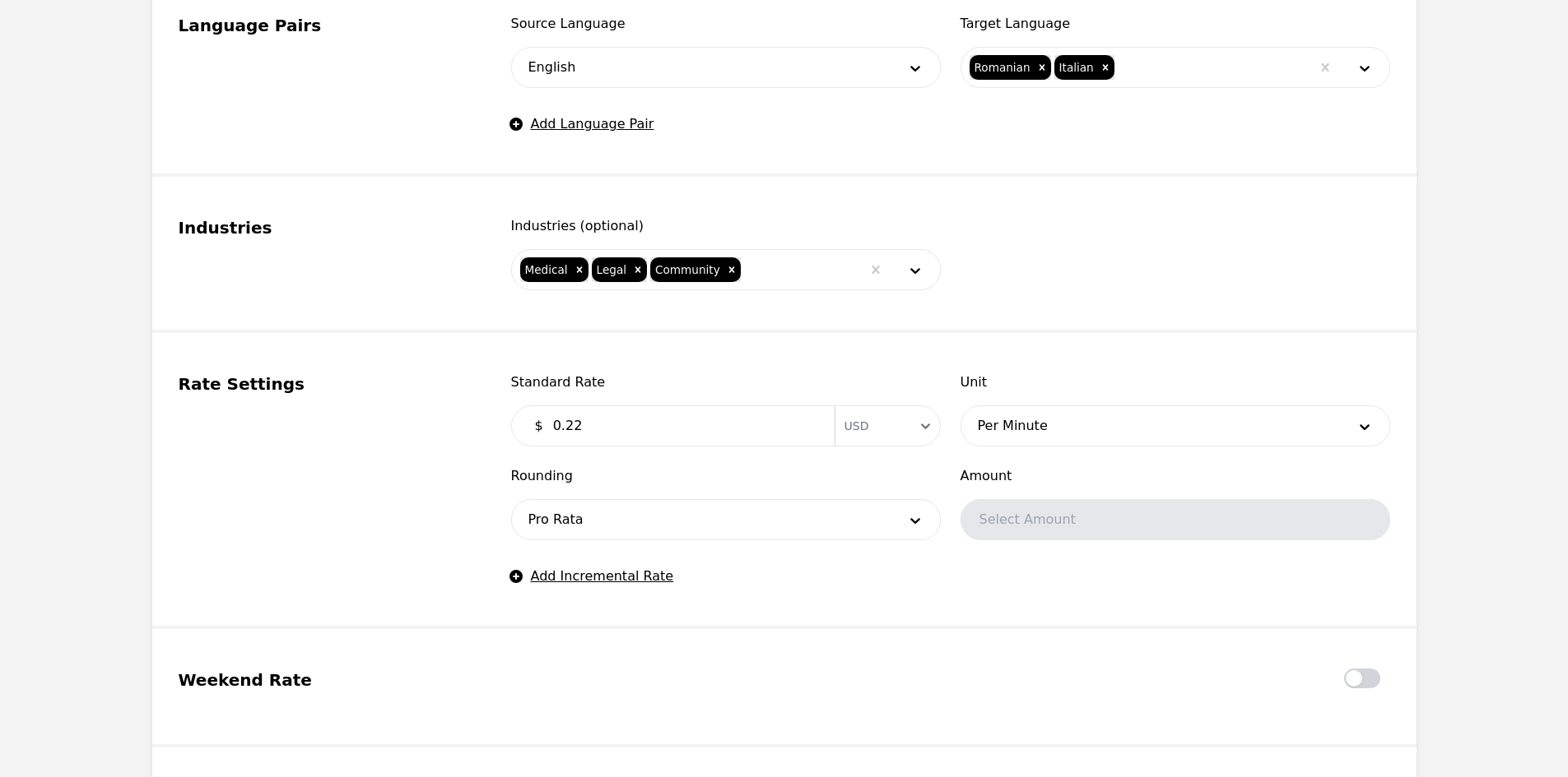
click at [792, 406] on div "$ 0.22 Currency USD" at bounding box center [726, 426] width 430 height 41
click at [730, 487] on div "Rounding Pro Rata" at bounding box center [726, 503] width 430 height 74
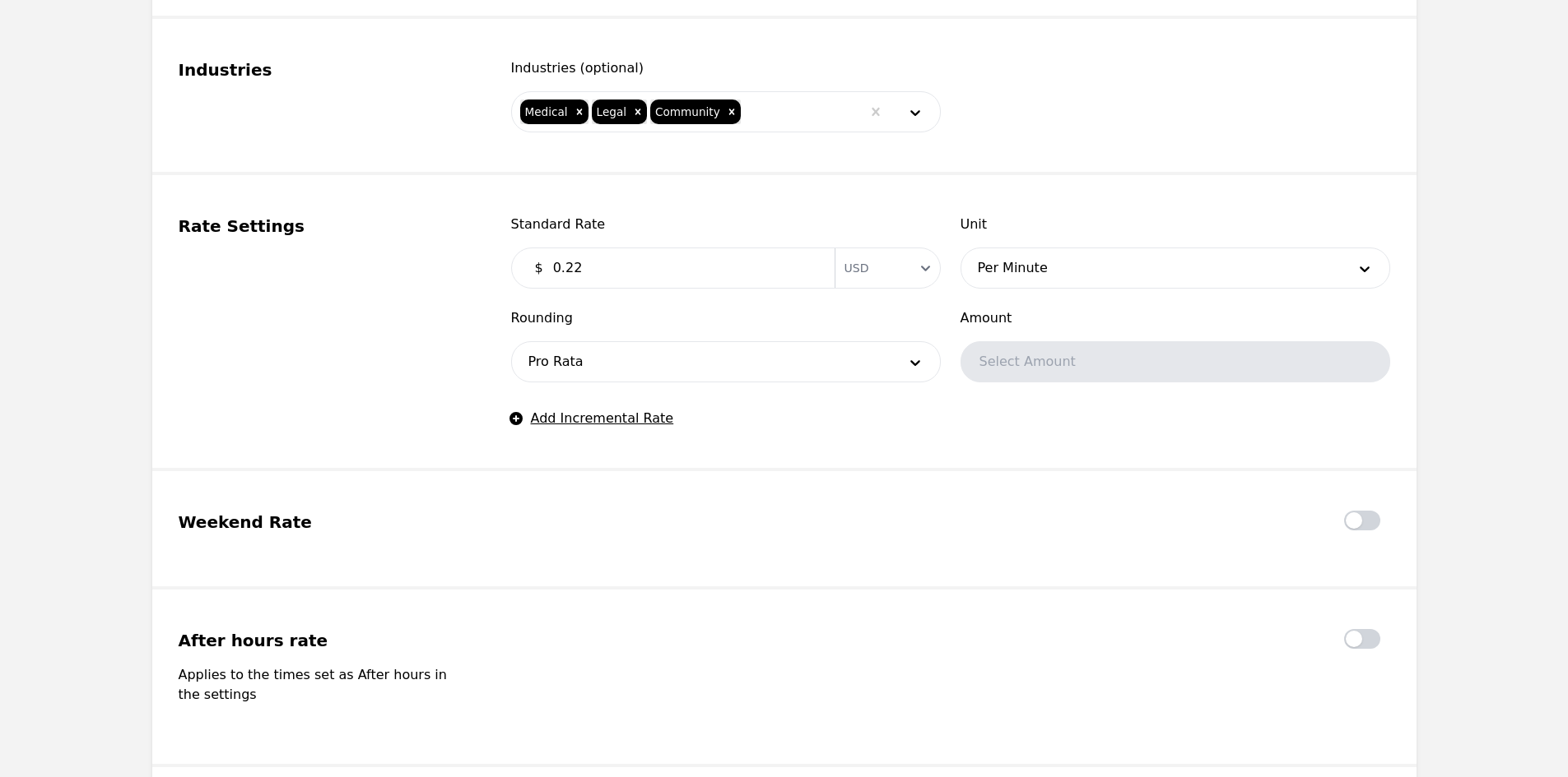
scroll to position [1247, 0]
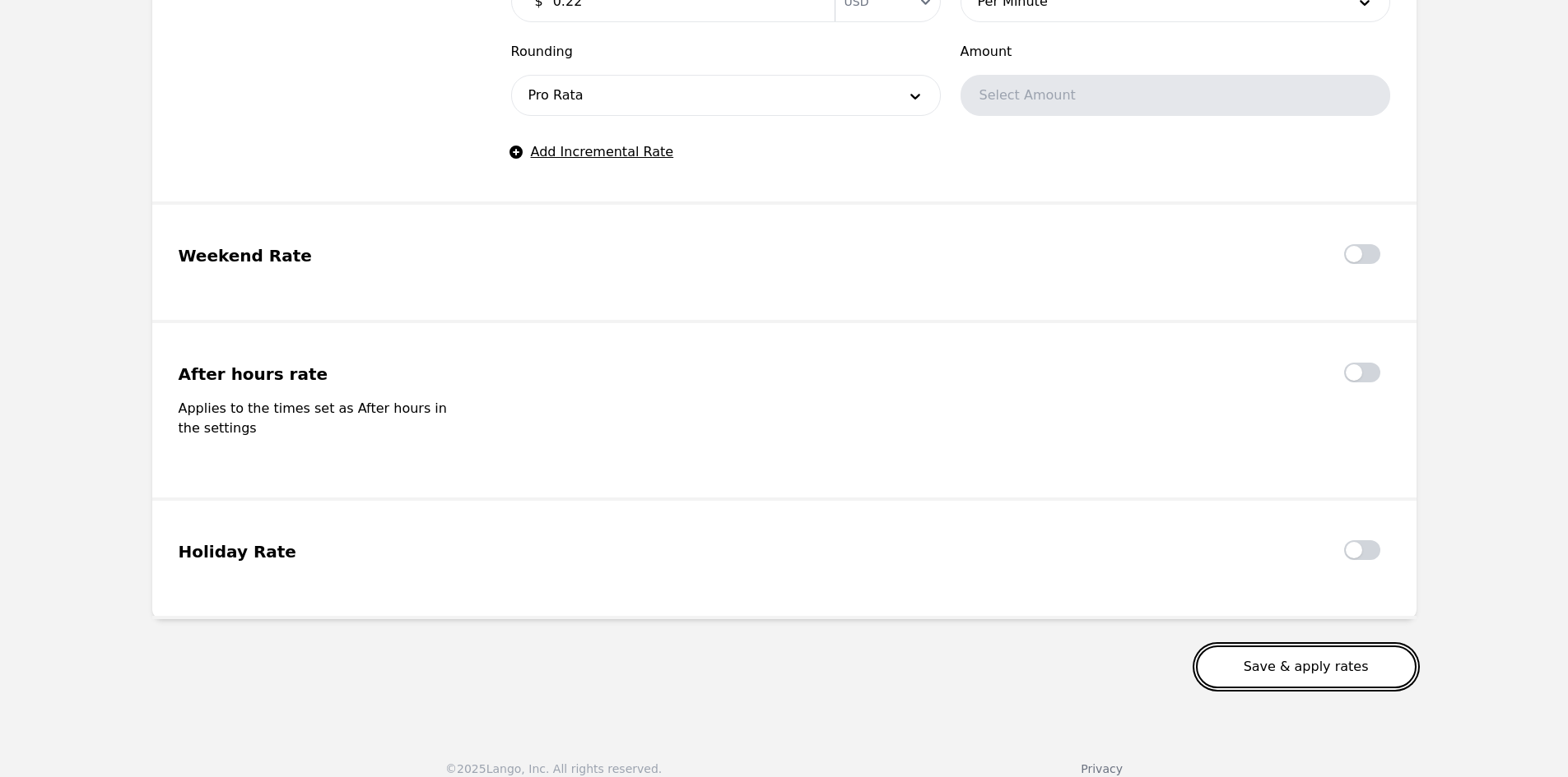
click at [1284, 646] on button "Save & apply rates" at bounding box center [1306, 667] width 221 height 43
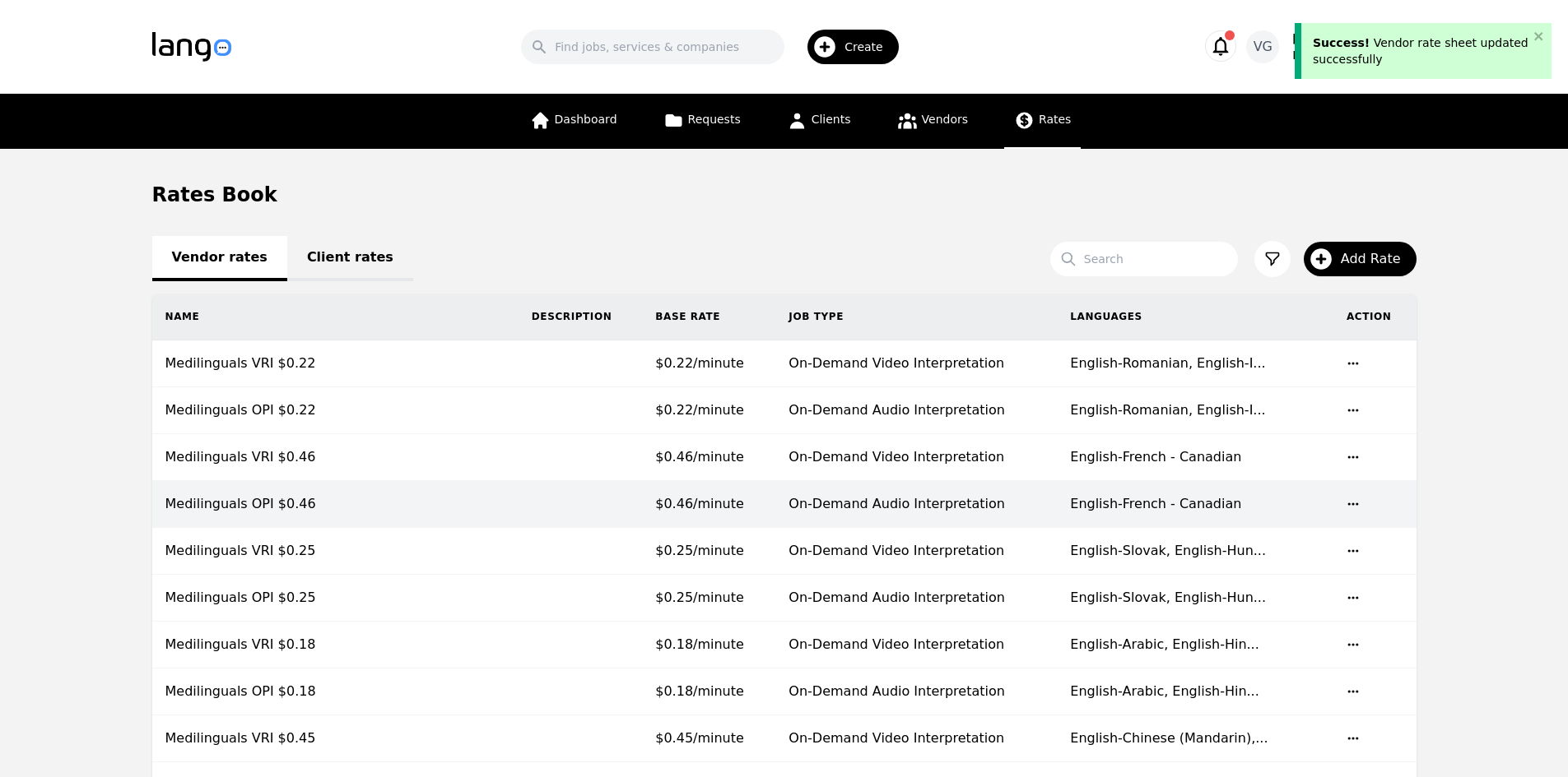
click at [352, 374] on td "Medilinguals VRI $0.22" at bounding box center [335, 364] width 366 height 47
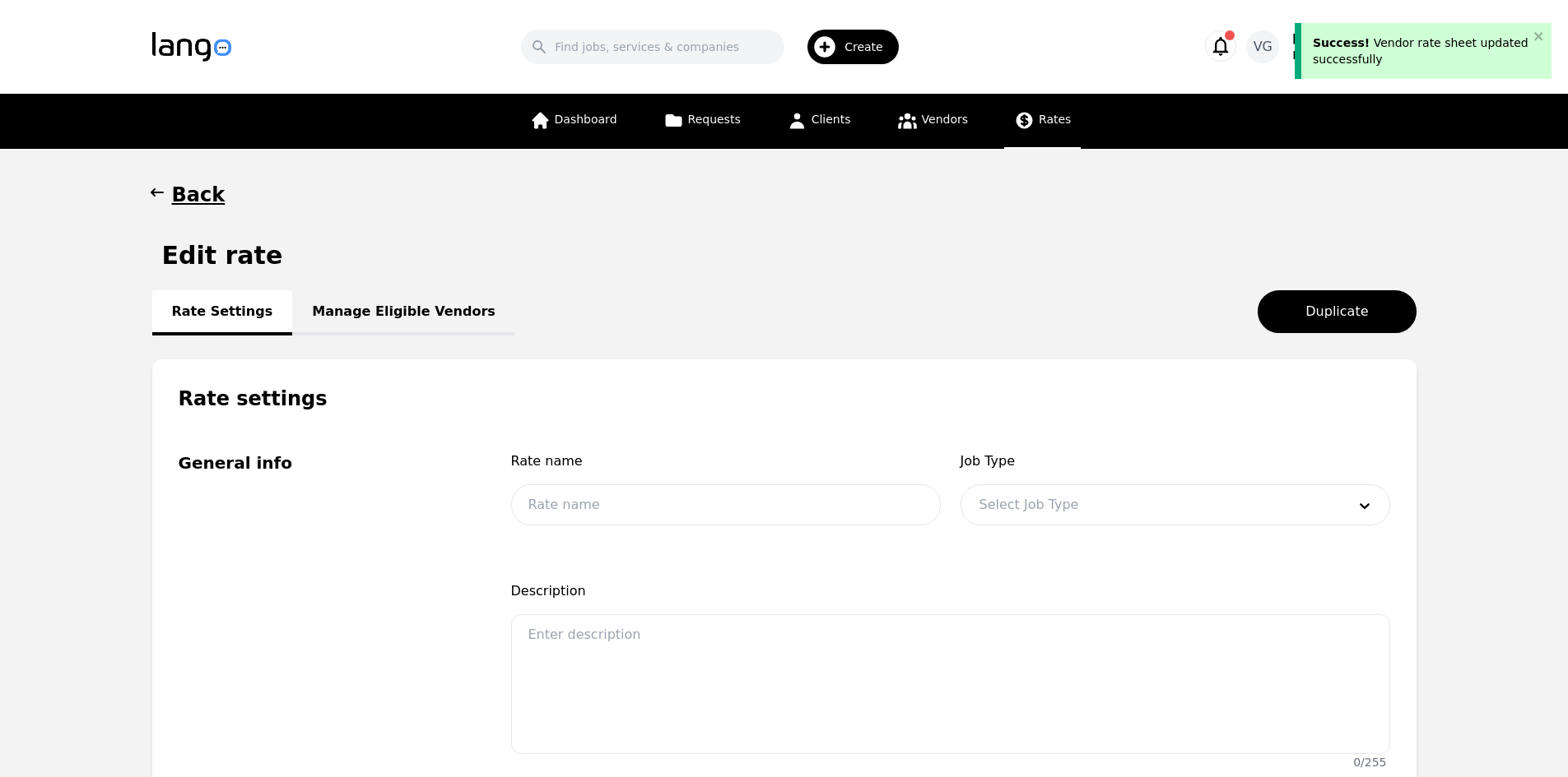
type input "Medilinguals VRI $0.22"
type input "0.22"
click at [361, 297] on link "Manage Eligible Vendors" at bounding box center [404, 312] width 223 height 45
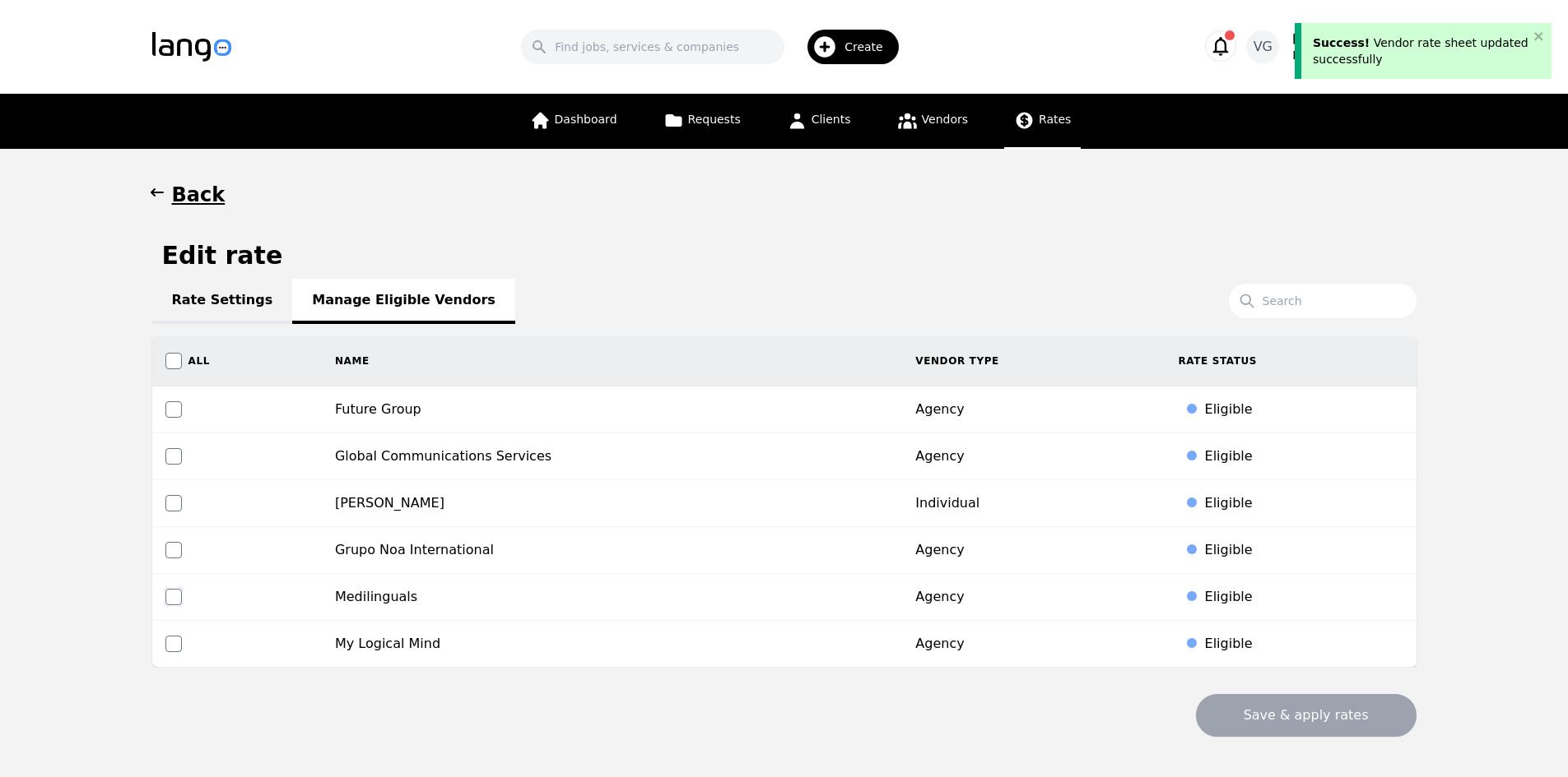
click at [166, 594] on input "checkbox" at bounding box center [174, 598] width 17 height 17
checkbox input "true"
click at [1307, 727] on button "Save & apply rates" at bounding box center [1306, 716] width 221 height 43
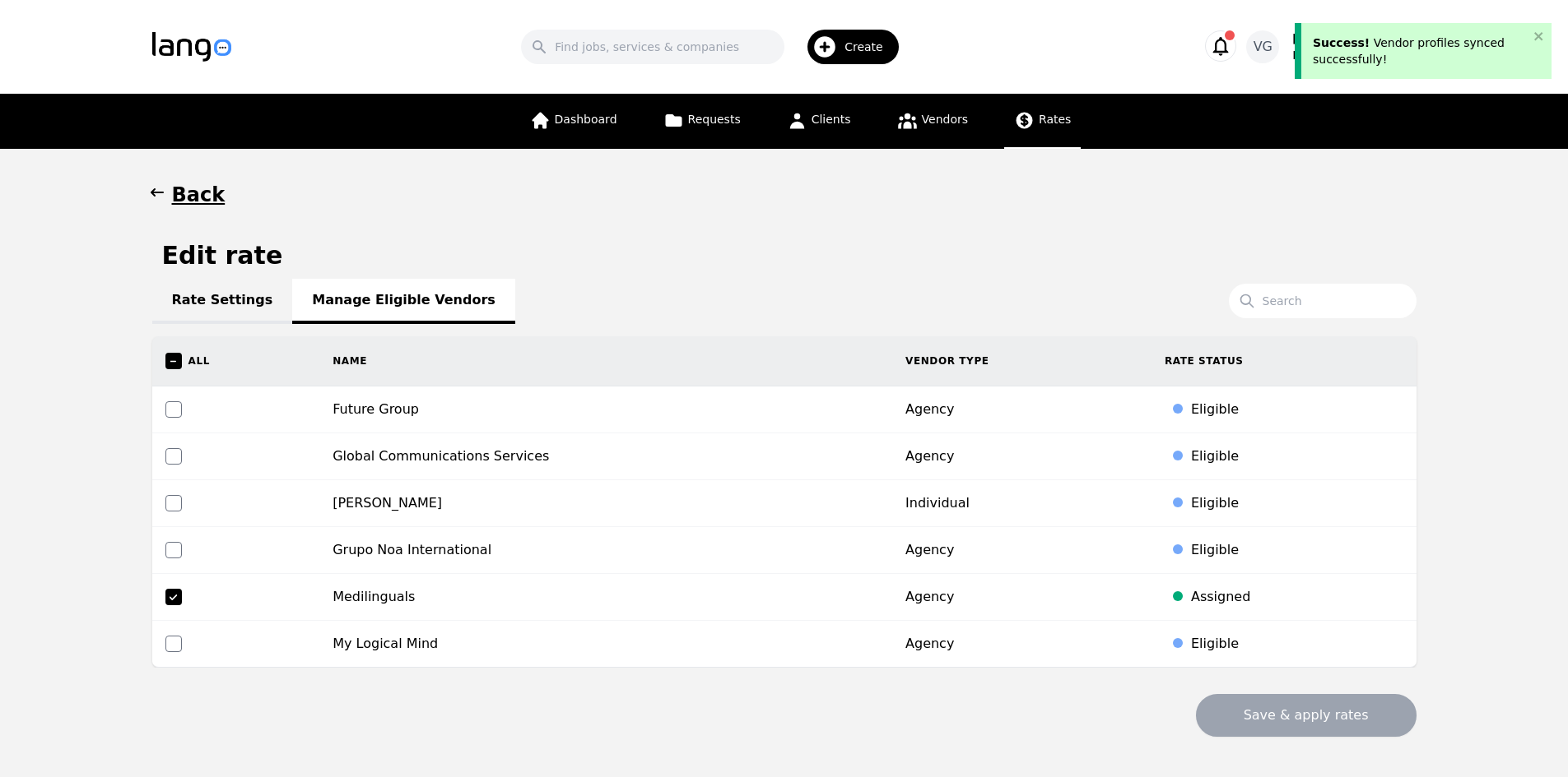
click at [207, 290] on link "Rate Settings" at bounding box center [223, 301] width 141 height 45
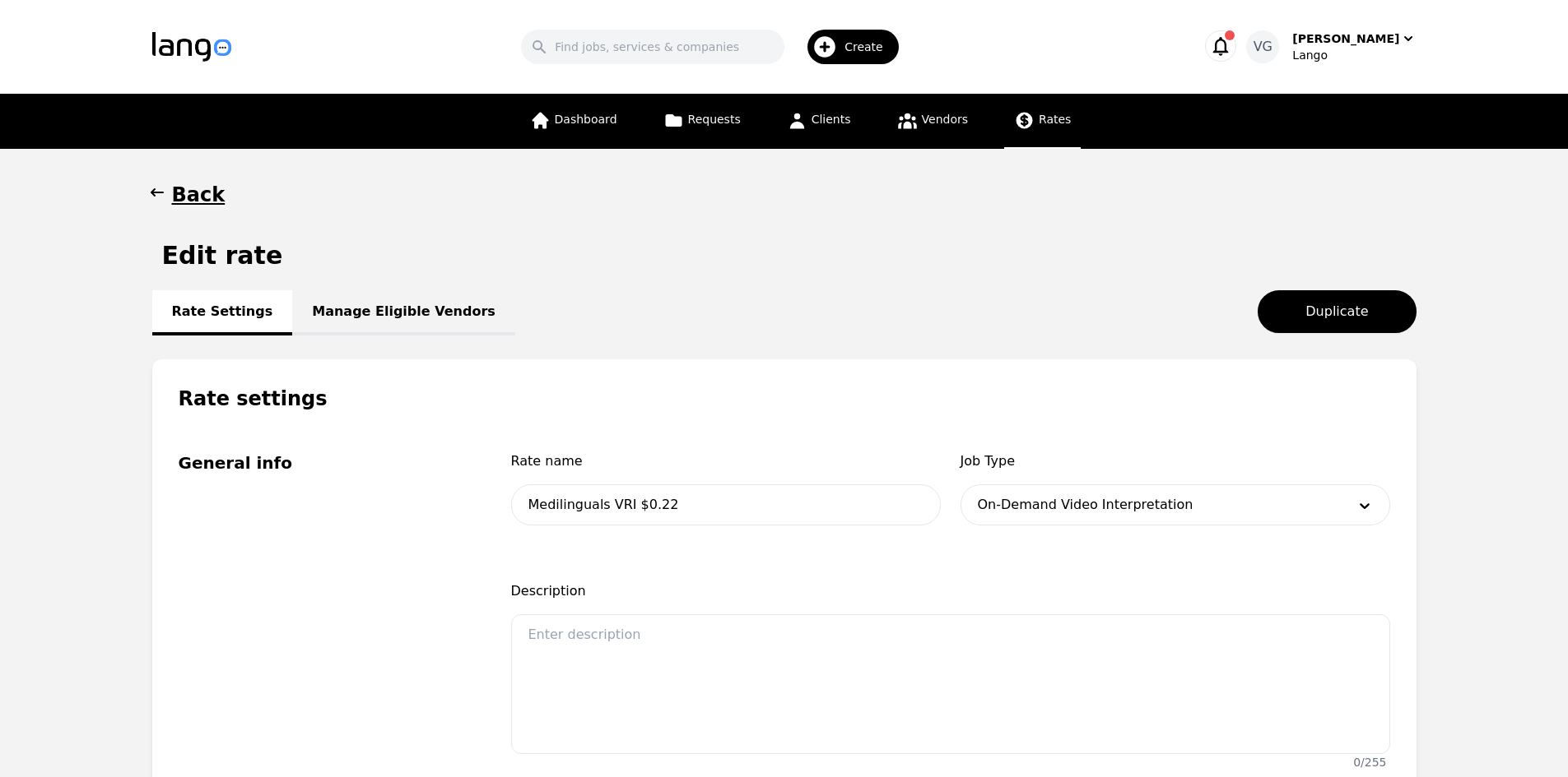
click at [336, 316] on link "Manage Eligible Vendors" at bounding box center [404, 312] width 223 height 45
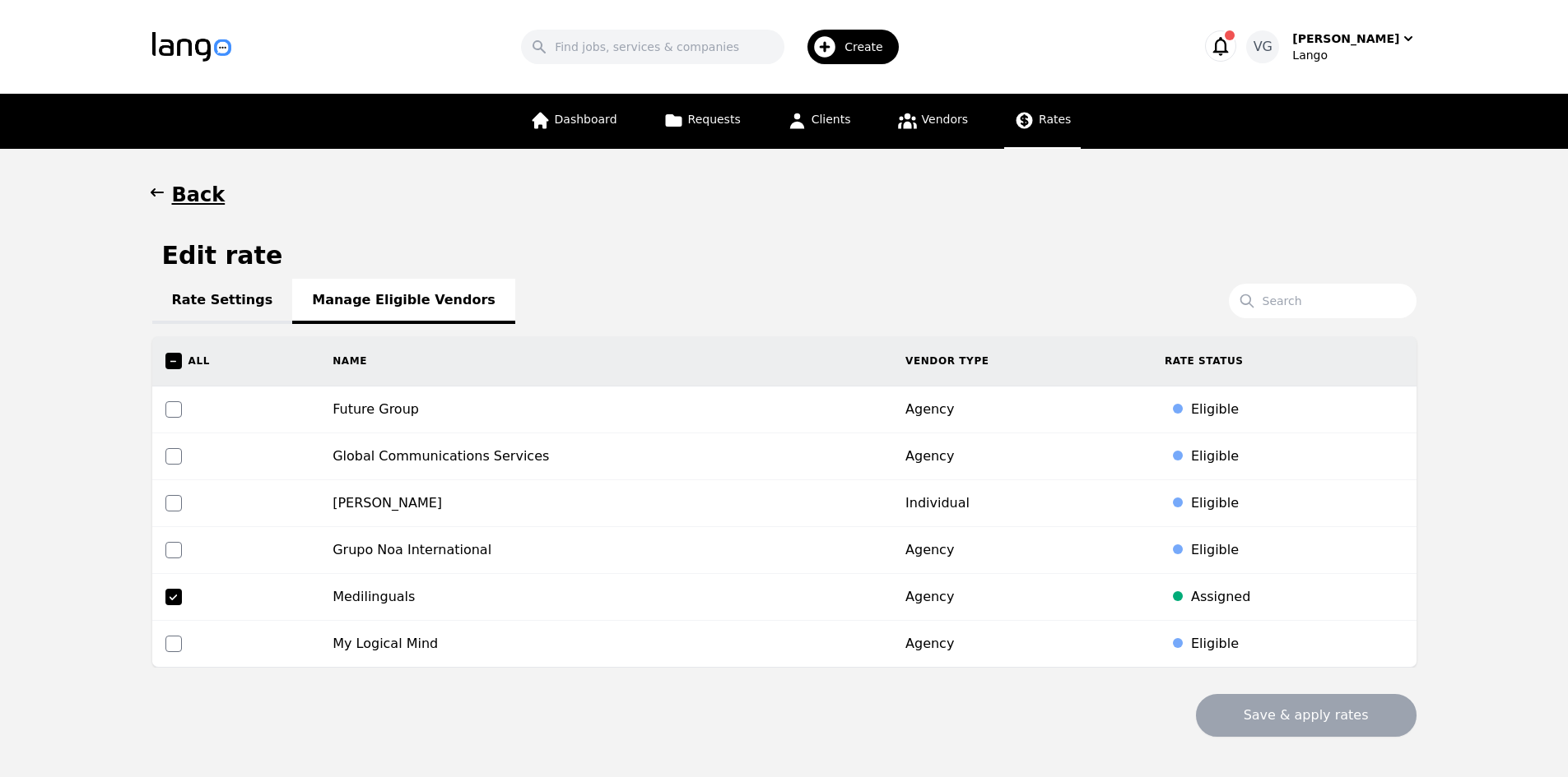
click at [195, 194] on h1 "Back" at bounding box center [198, 195] width 54 height 26
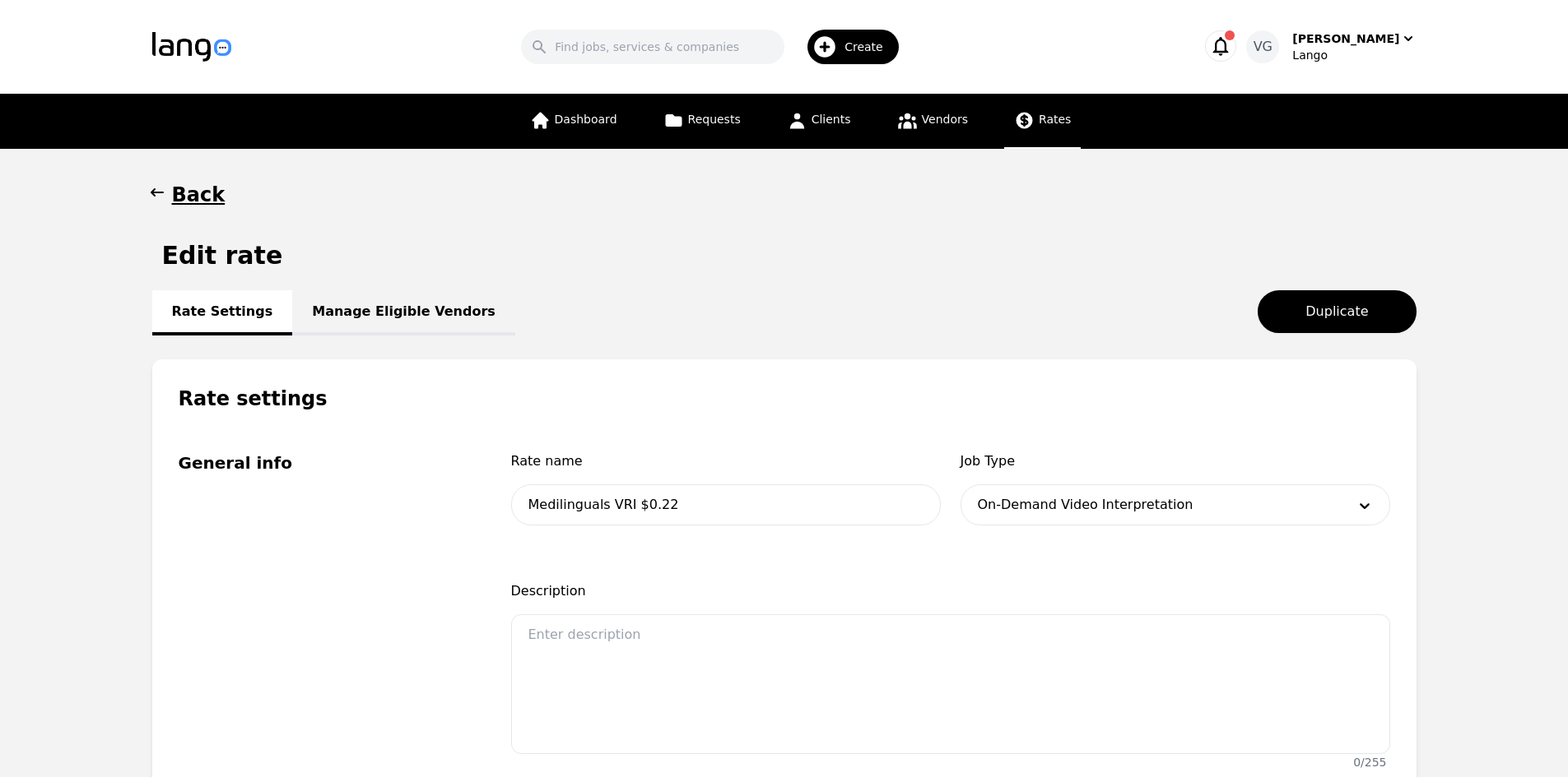
click at [185, 196] on h1 "Back" at bounding box center [198, 195] width 54 height 26
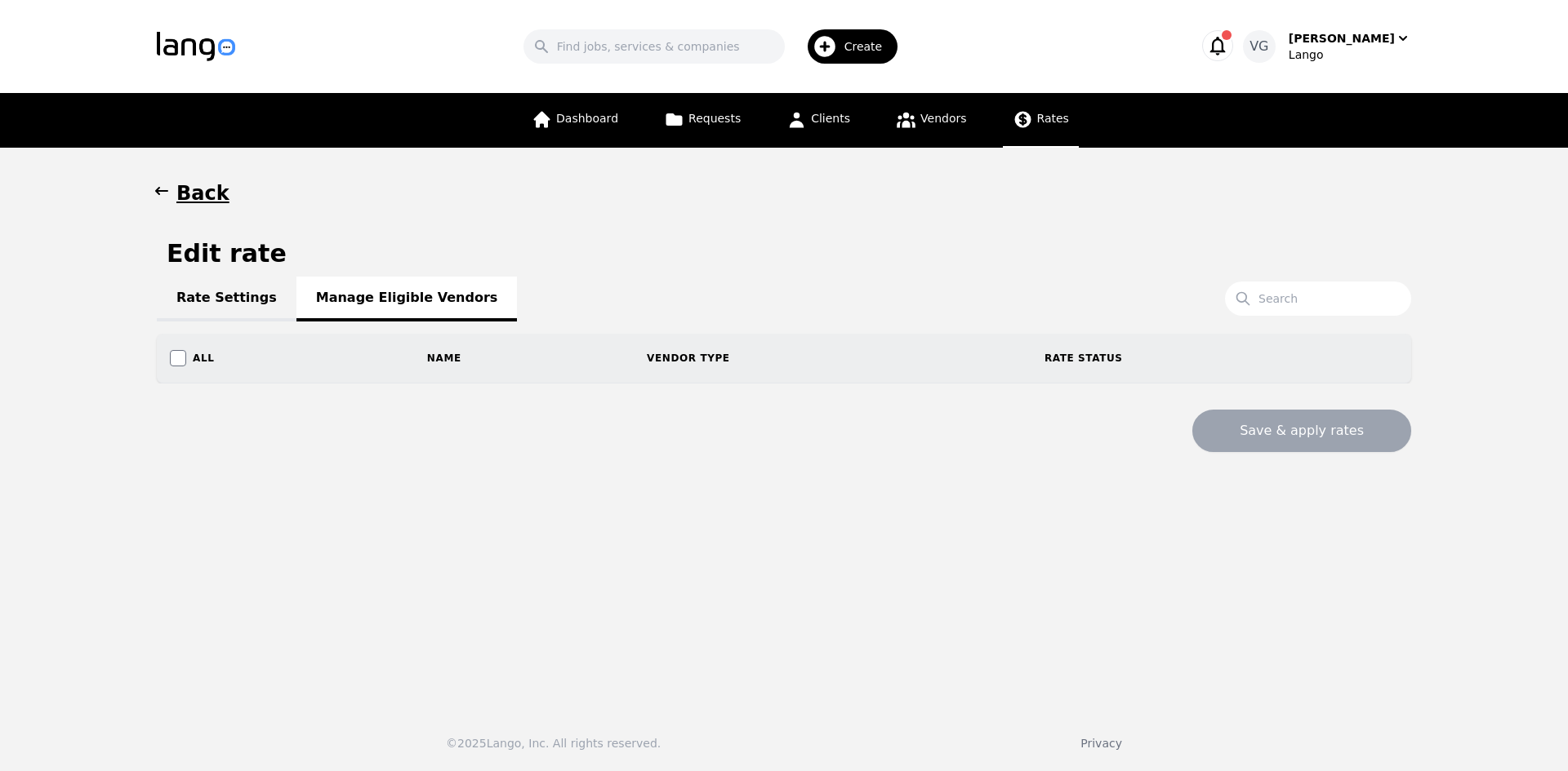
click at [184, 195] on h1 "Back" at bounding box center [202, 194] width 53 height 26
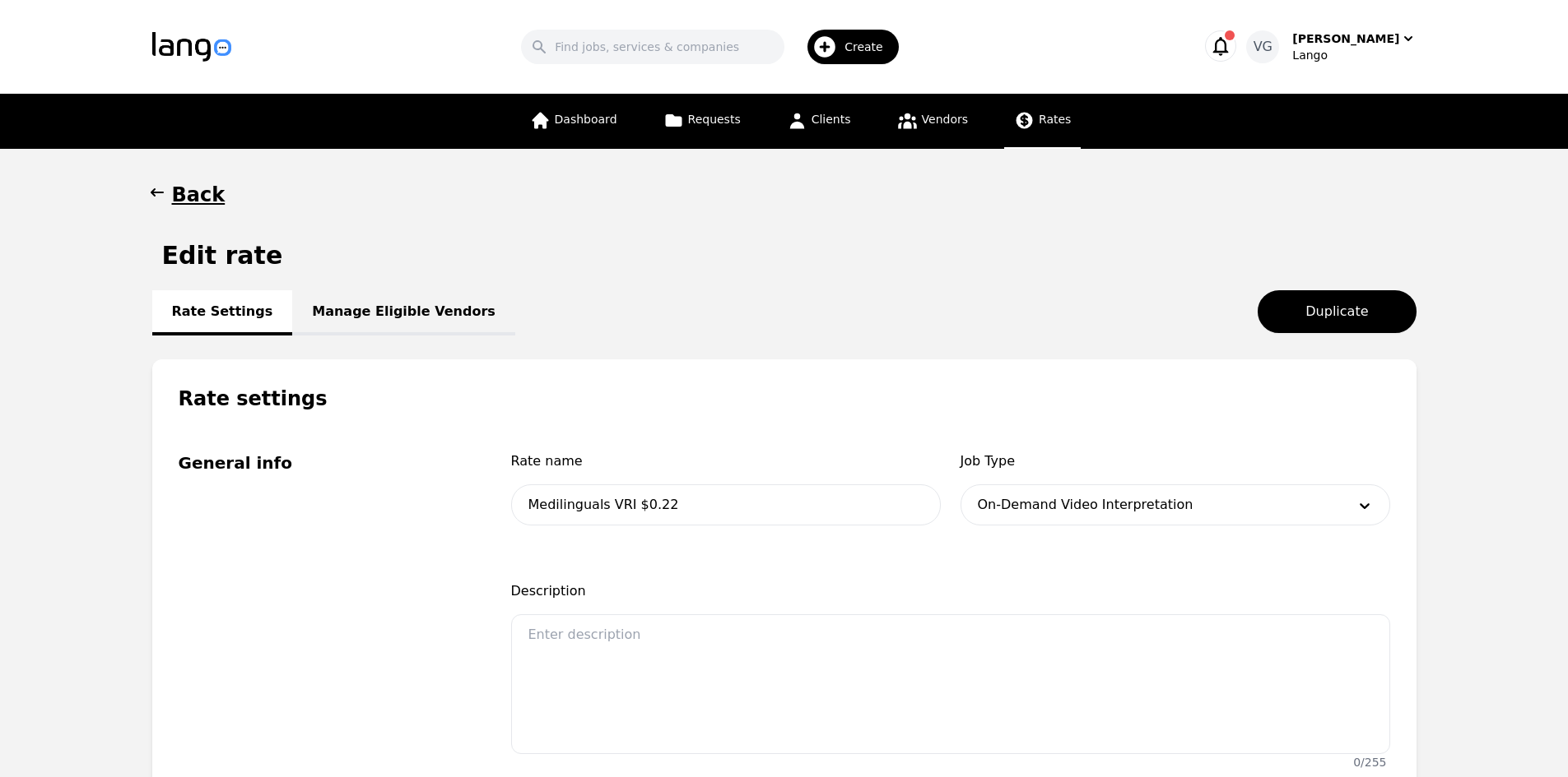
click at [176, 191] on h1 "Back" at bounding box center [198, 195] width 54 height 26
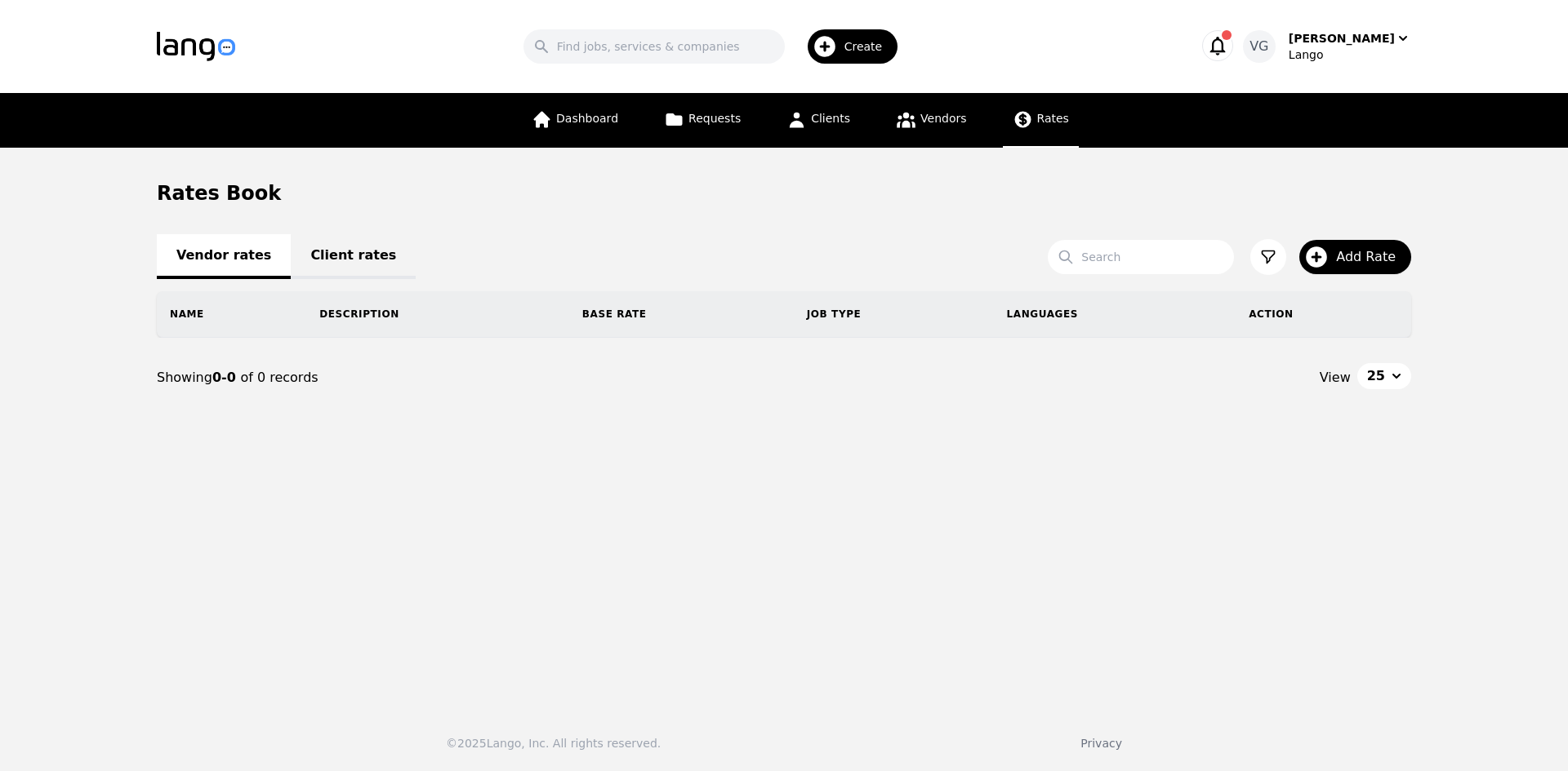
click at [174, 190] on h1 "Rates Book" at bounding box center [218, 194] width 124 height 26
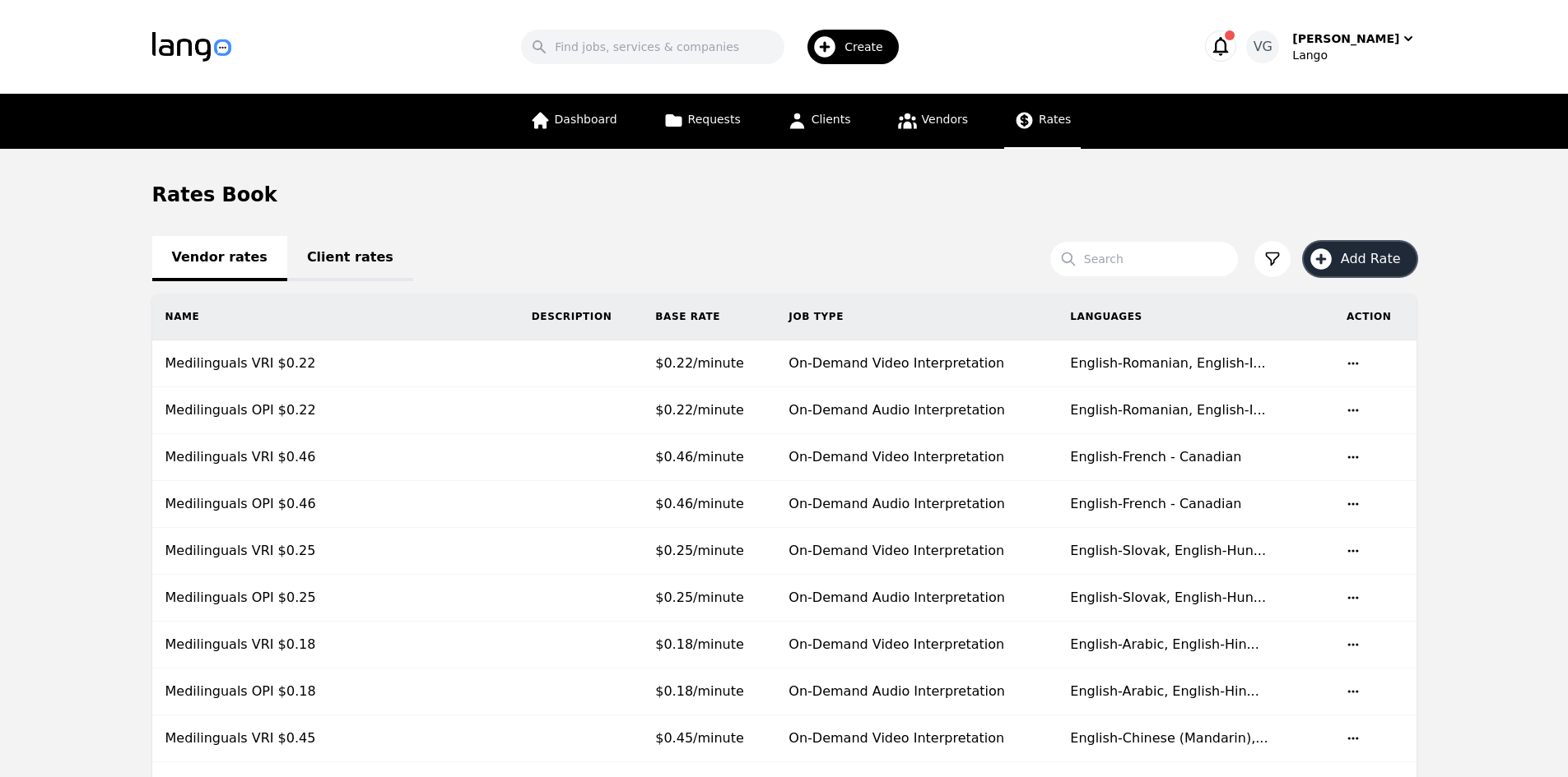
click at [1390, 260] on span "Add Rate" at bounding box center [1376, 259] width 71 height 20
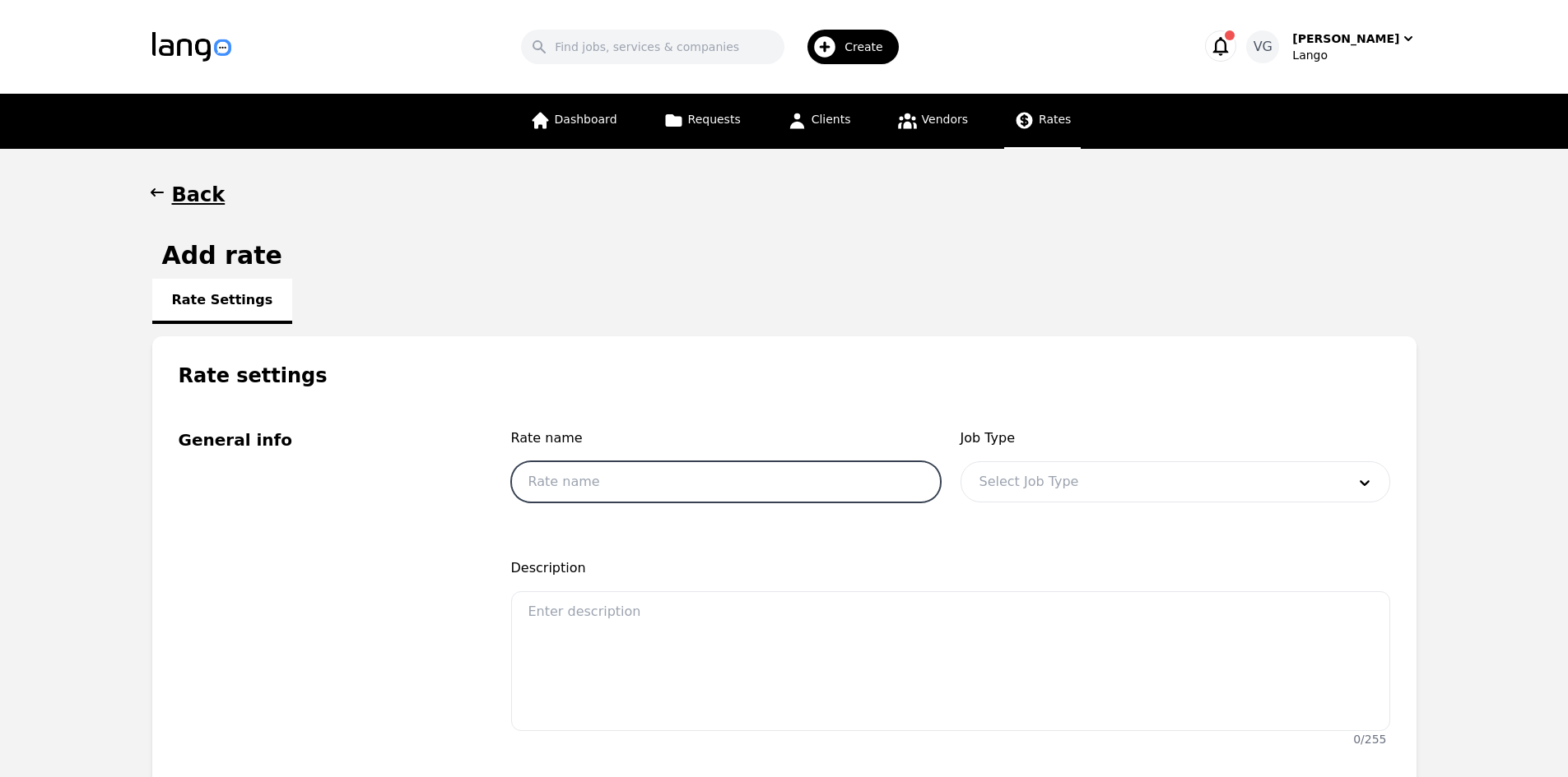
click at [683, 487] on input "text" at bounding box center [726, 482] width 430 height 41
click at [693, 480] on input "Medilinguals OPI $0.46" at bounding box center [726, 482] width 430 height 41
type input "Medilinguals OPI $0.49"
click at [1031, 485] on div at bounding box center [1150, 482] width 378 height 39
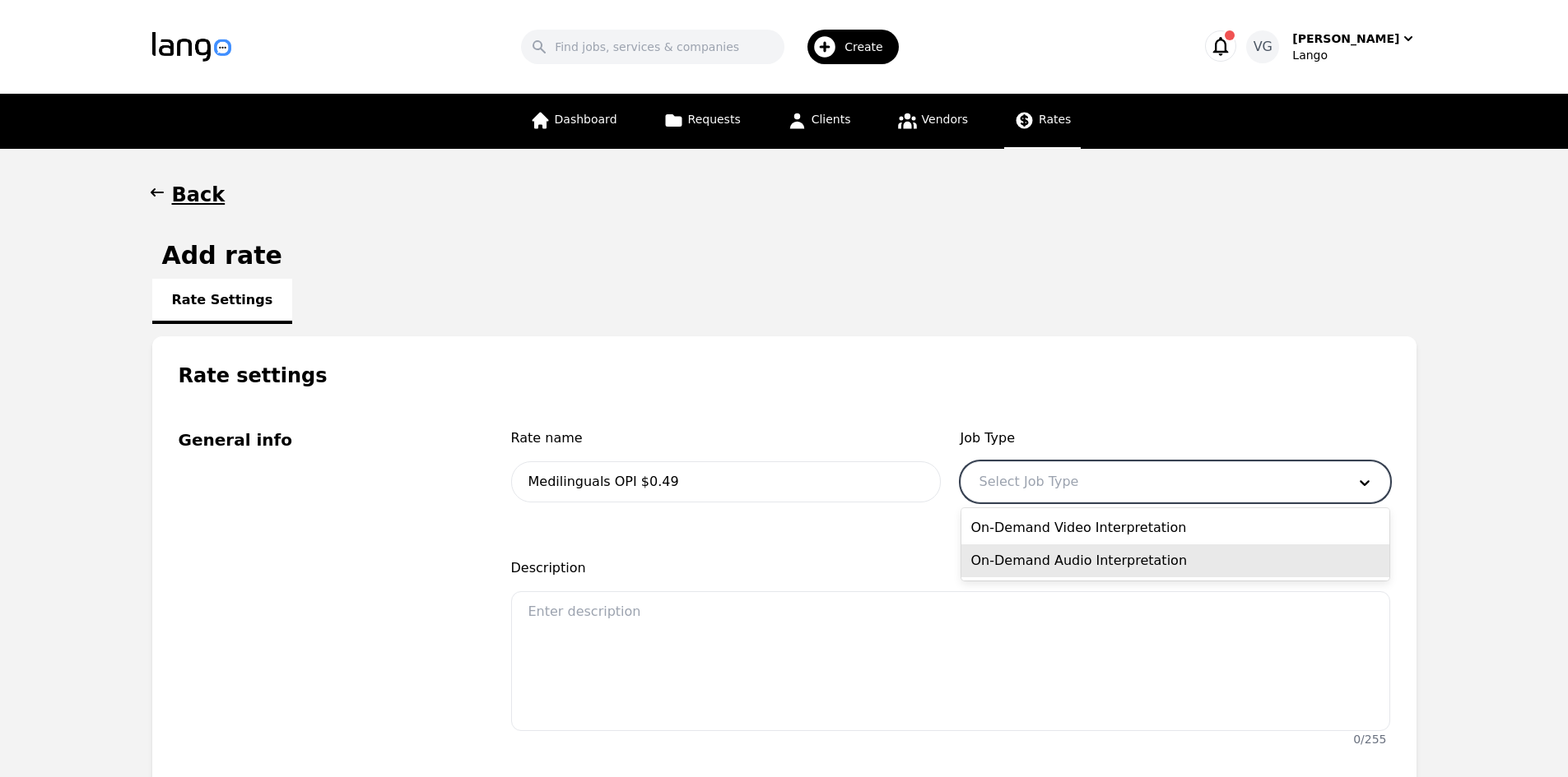
click at [1058, 556] on div "On-Demand Audio Interpretation" at bounding box center [1176, 560] width 428 height 33
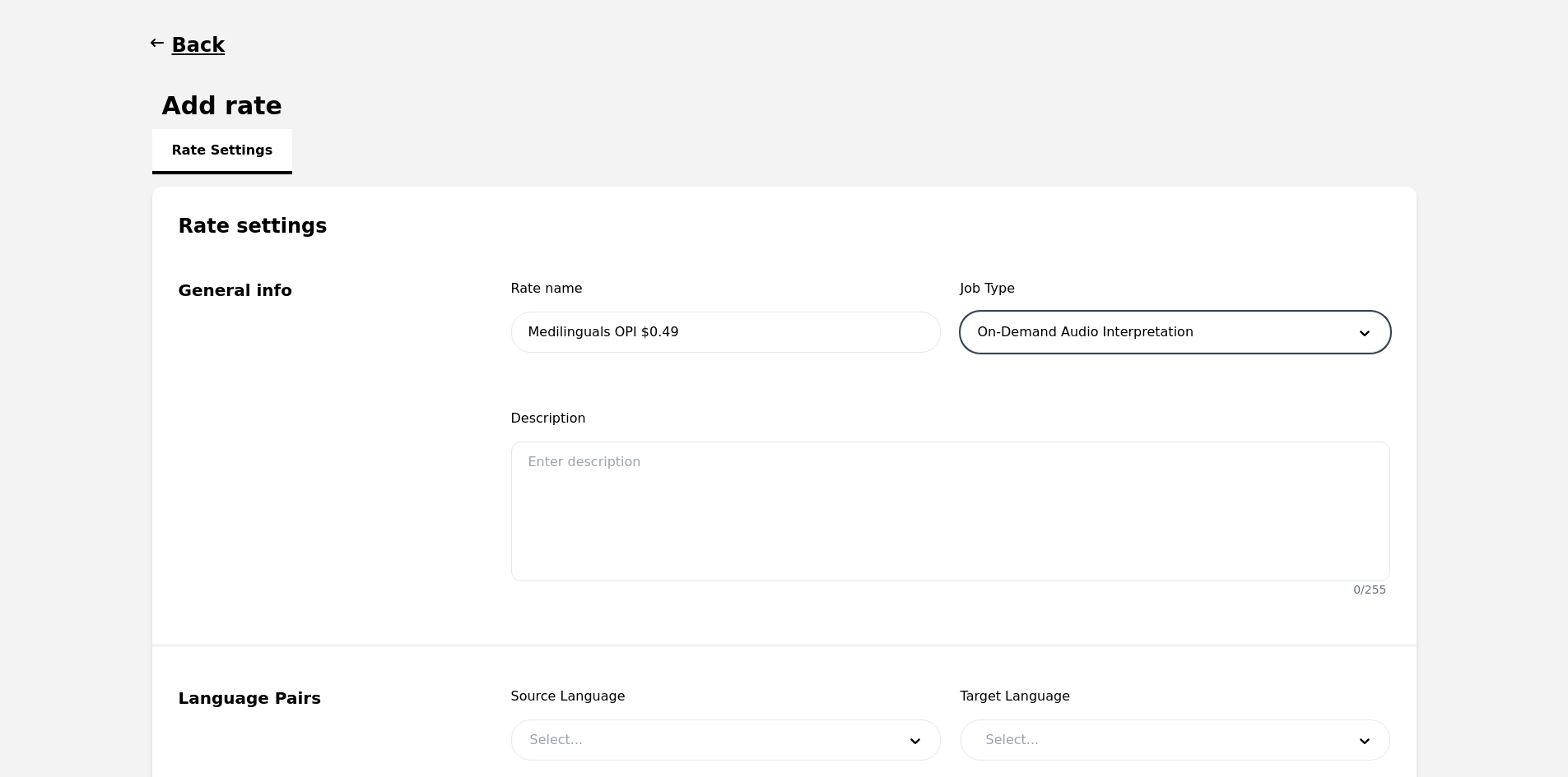
scroll to position [411, 0]
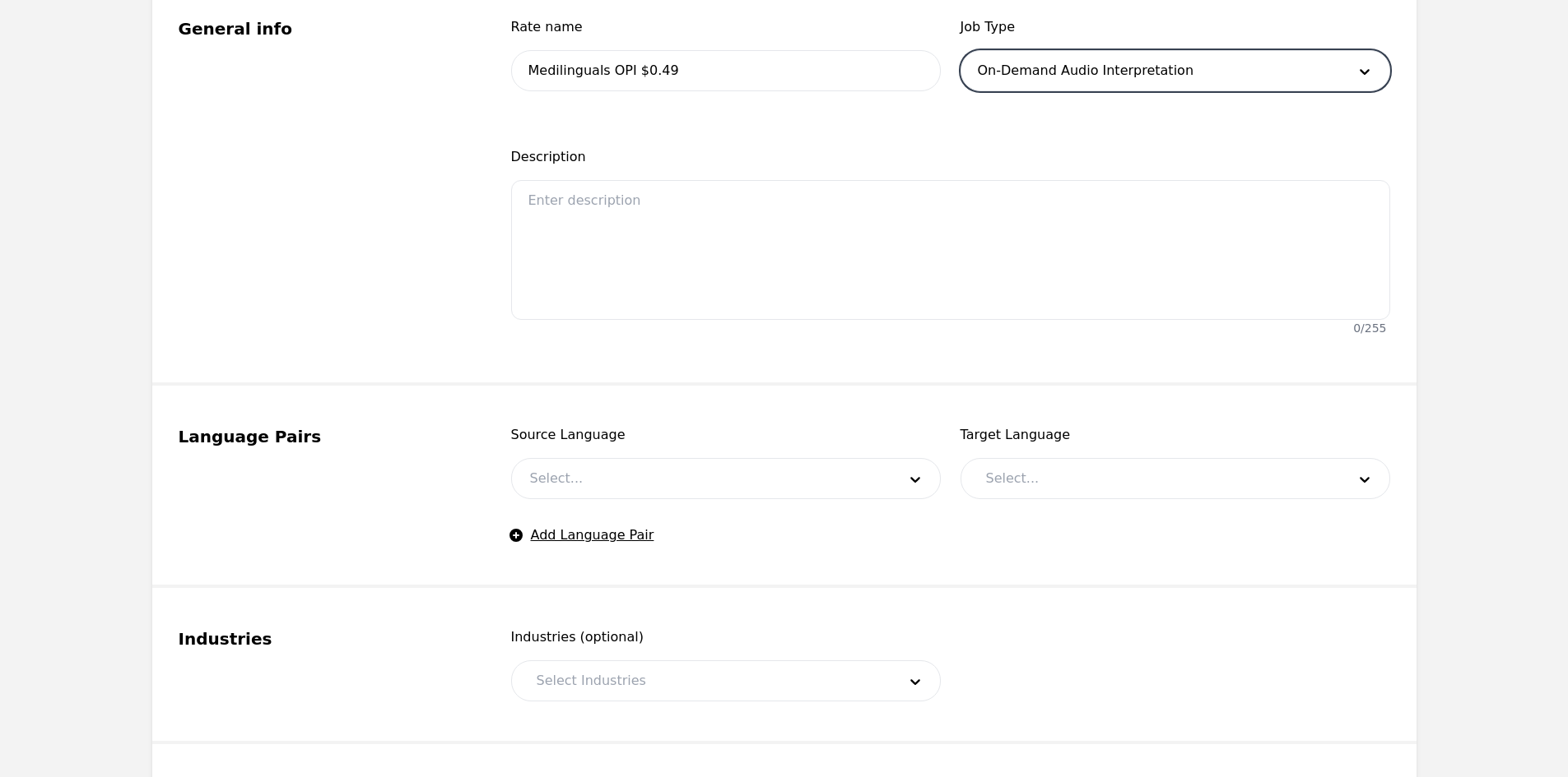
click at [589, 477] on div at bounding box center [700, 479] width 378 height 39
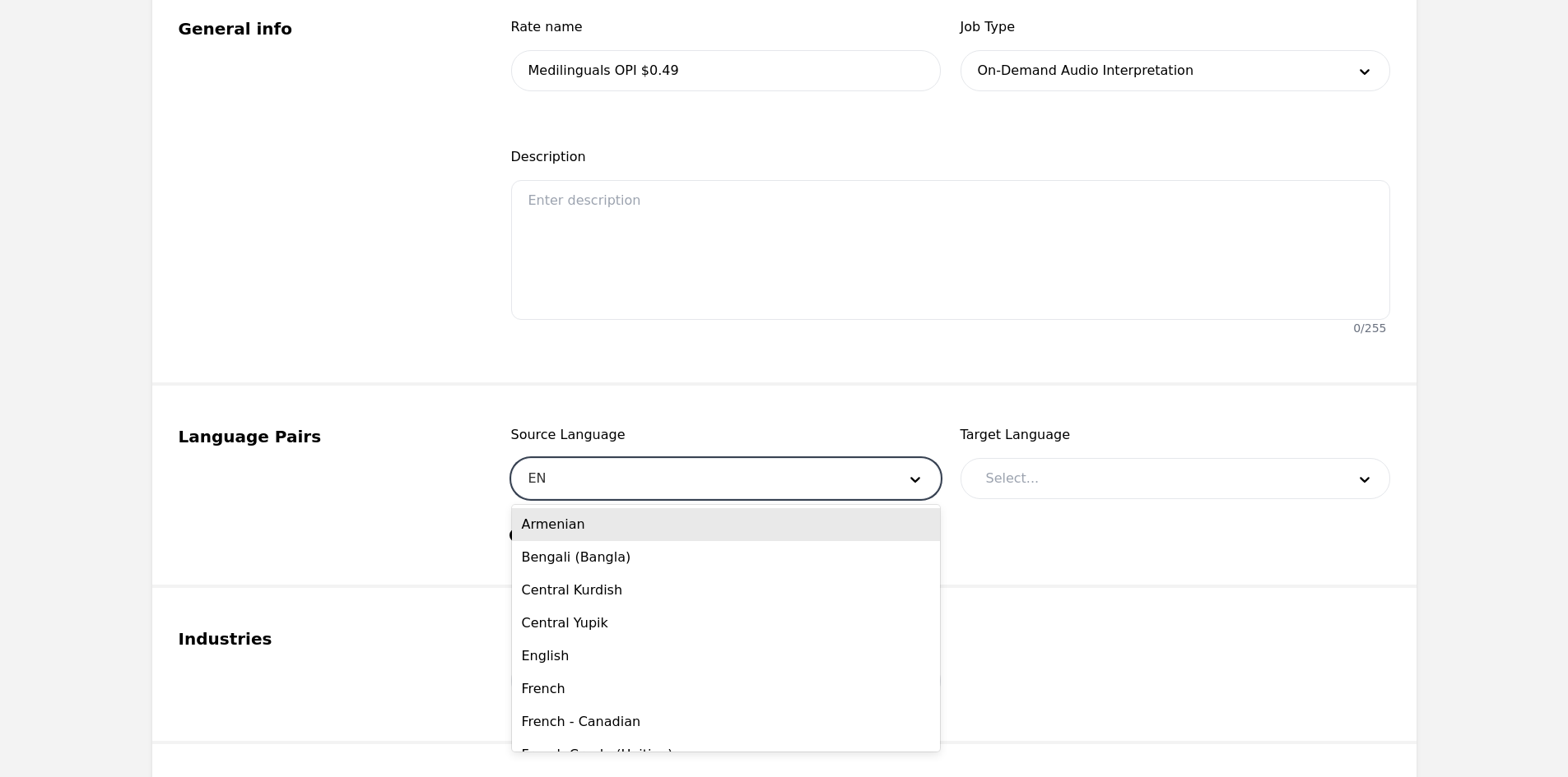
type input "ENG"
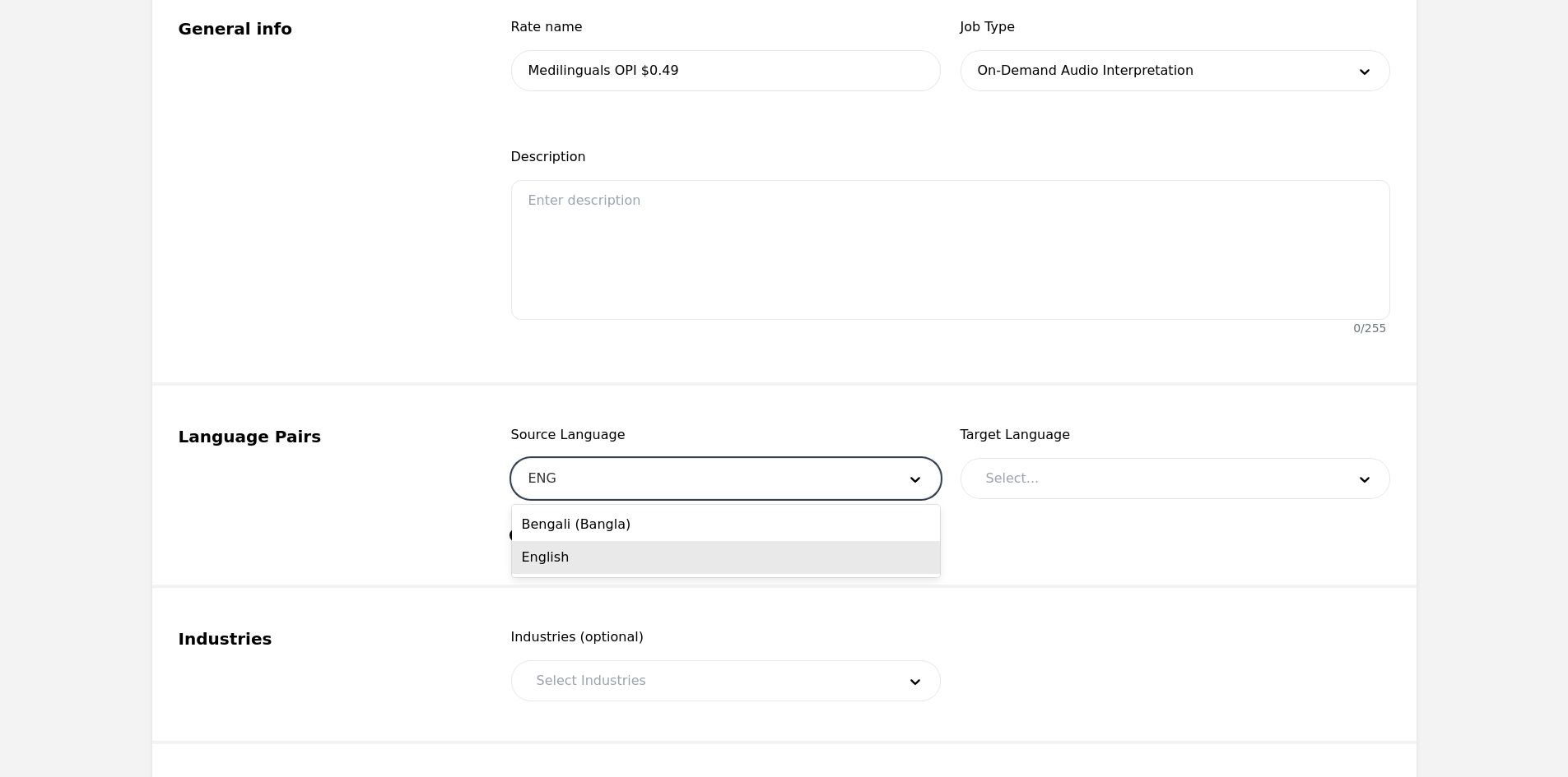
click at [628, 545] on div "English" at bounding box center [726, 557] width 428 height 33
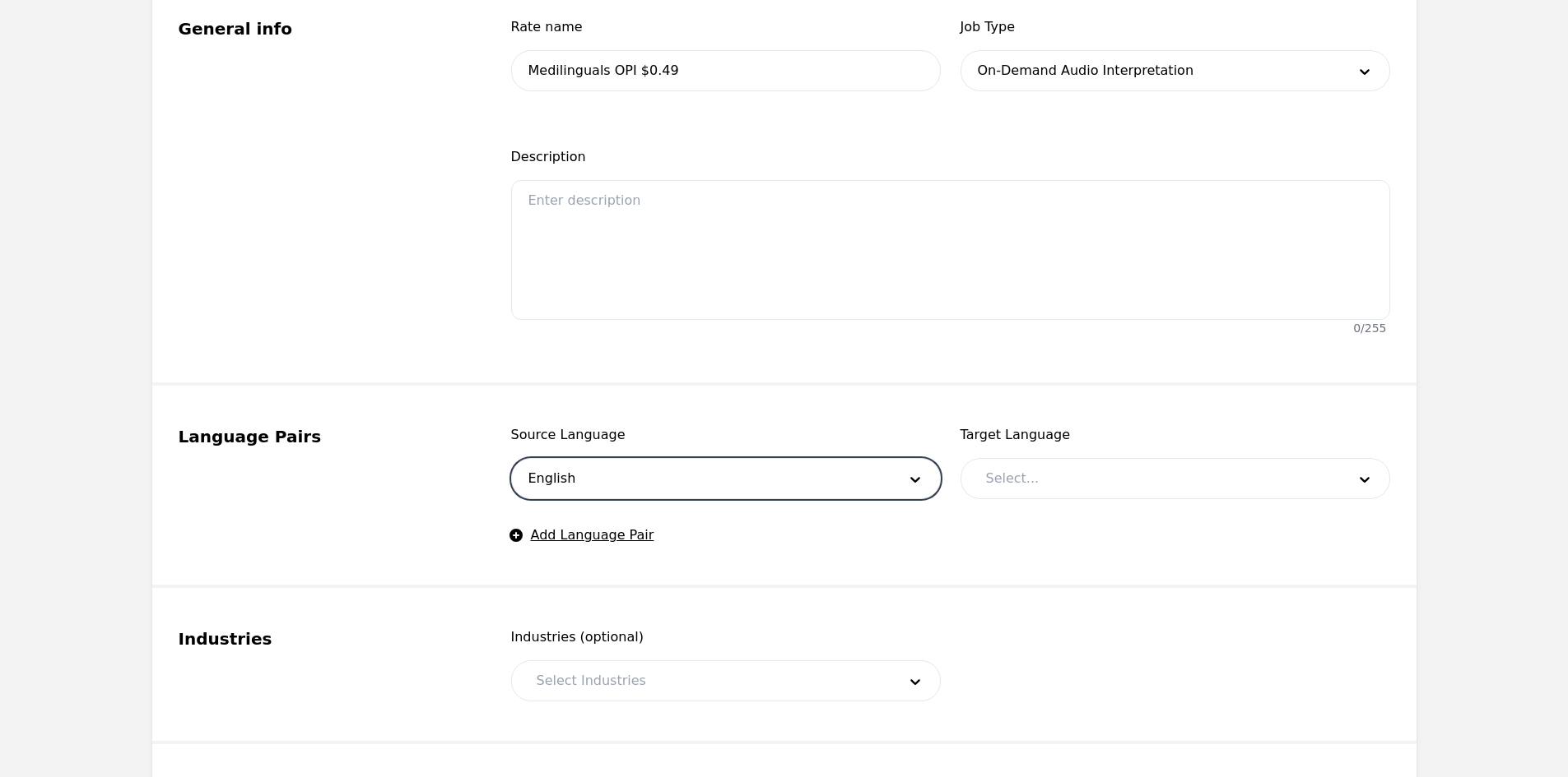
click at [1005, 476] on div at bounding box center [1154, 479] width 372 height 39
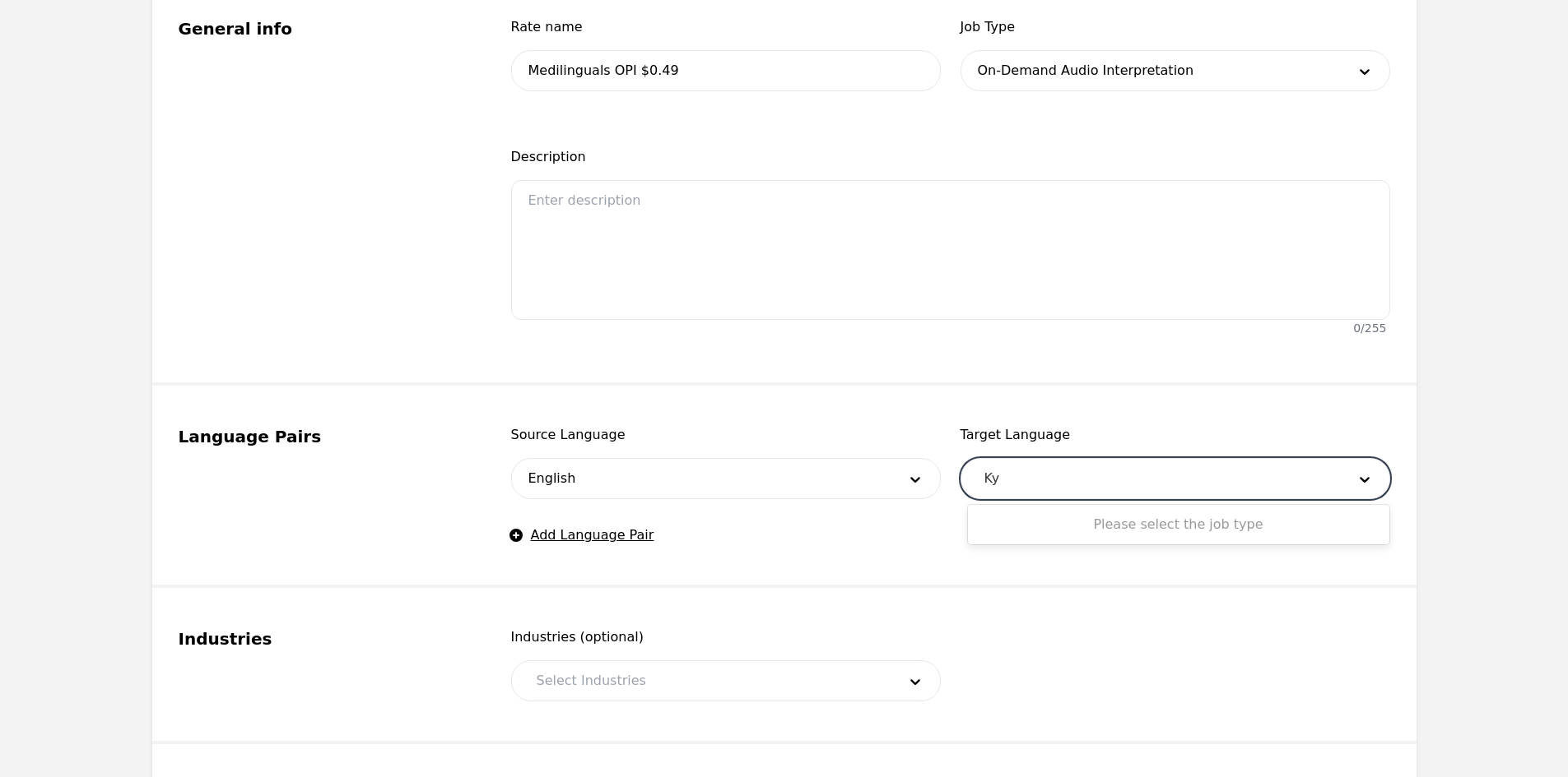
type input "K"
type input "Kiryawanda"
click at [1062, 476] on div at bounding box center [1154, 479] width 372 height 39
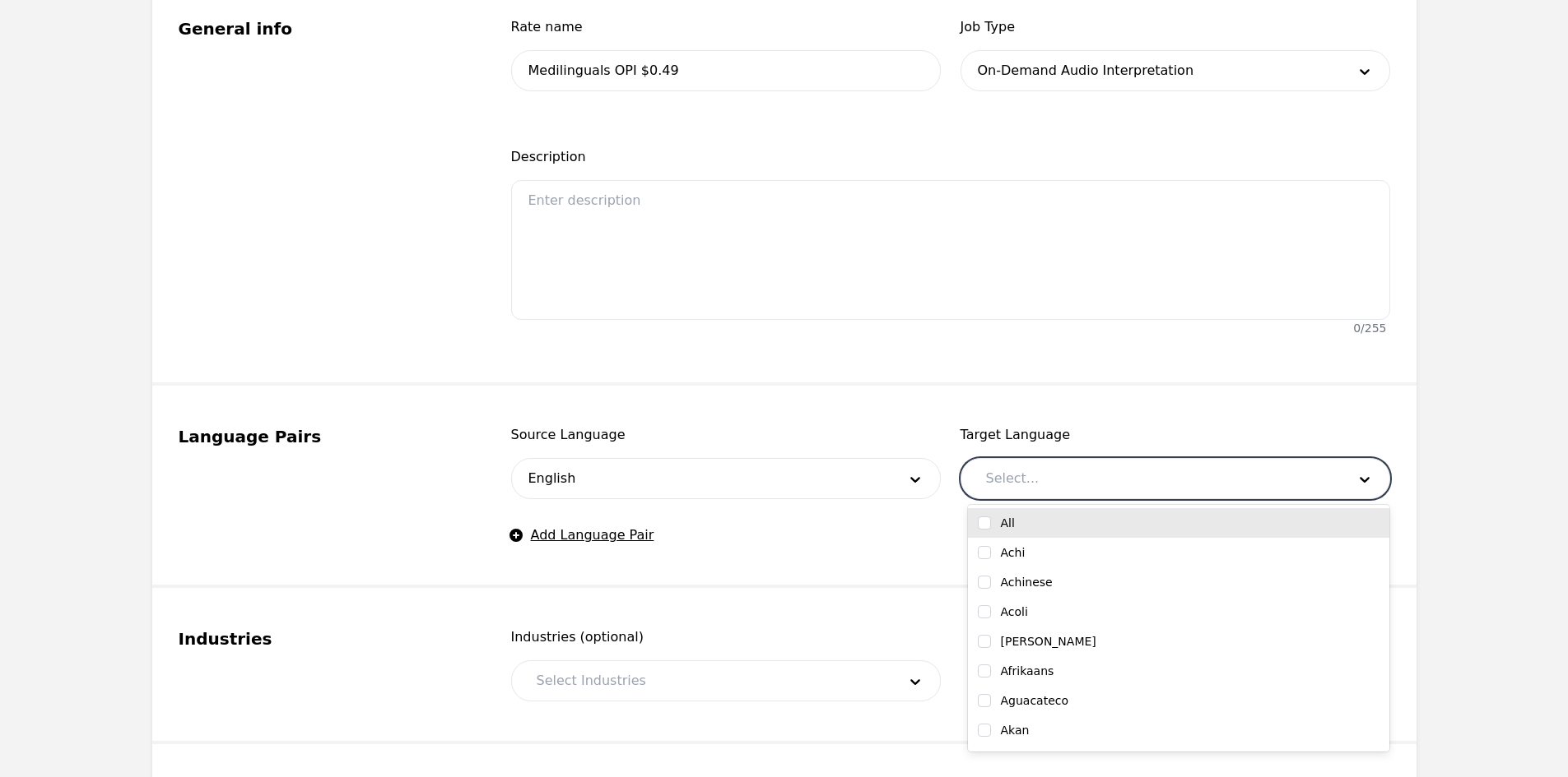
type input "K"
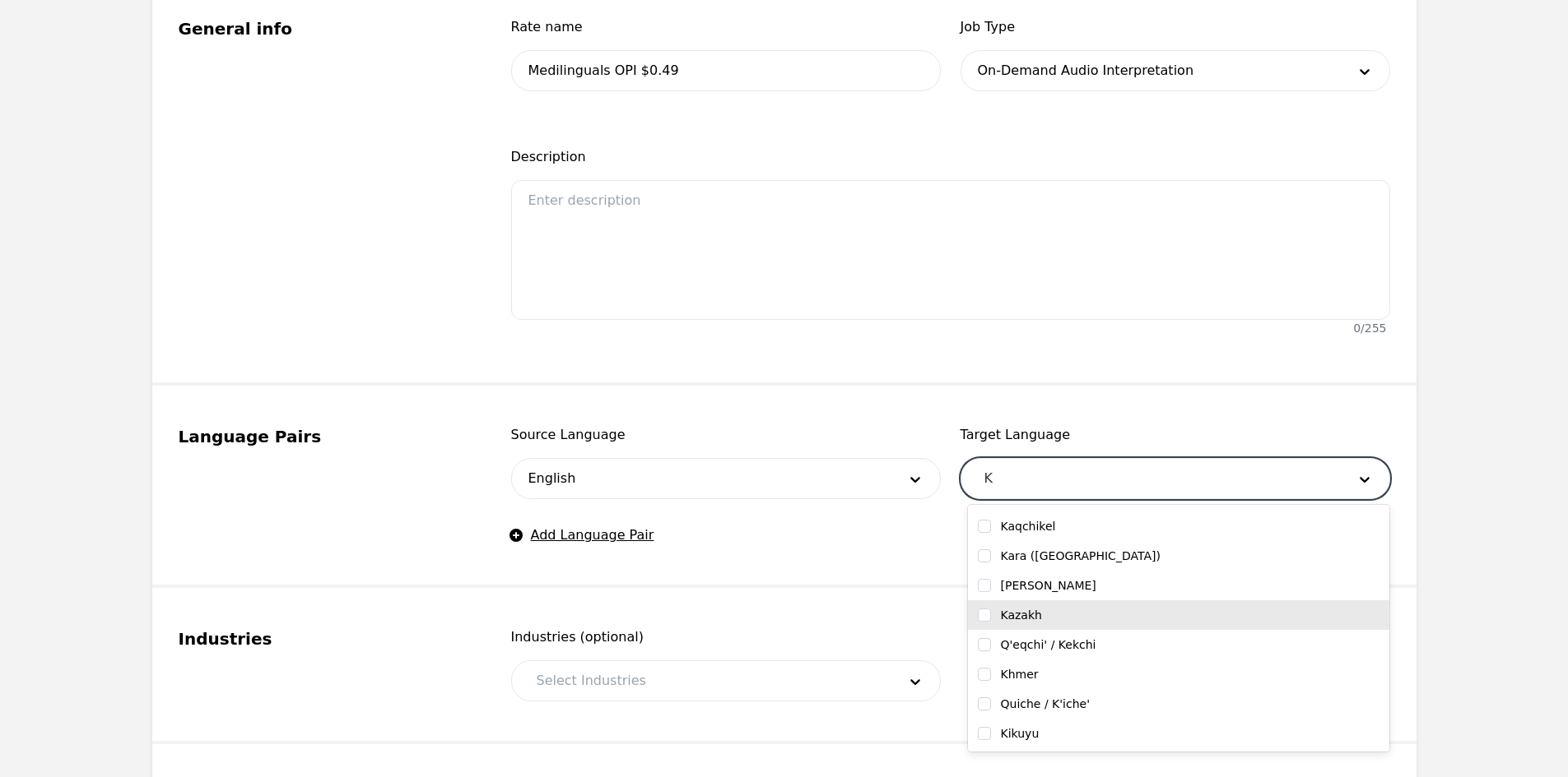
scroll to position [494, 0]
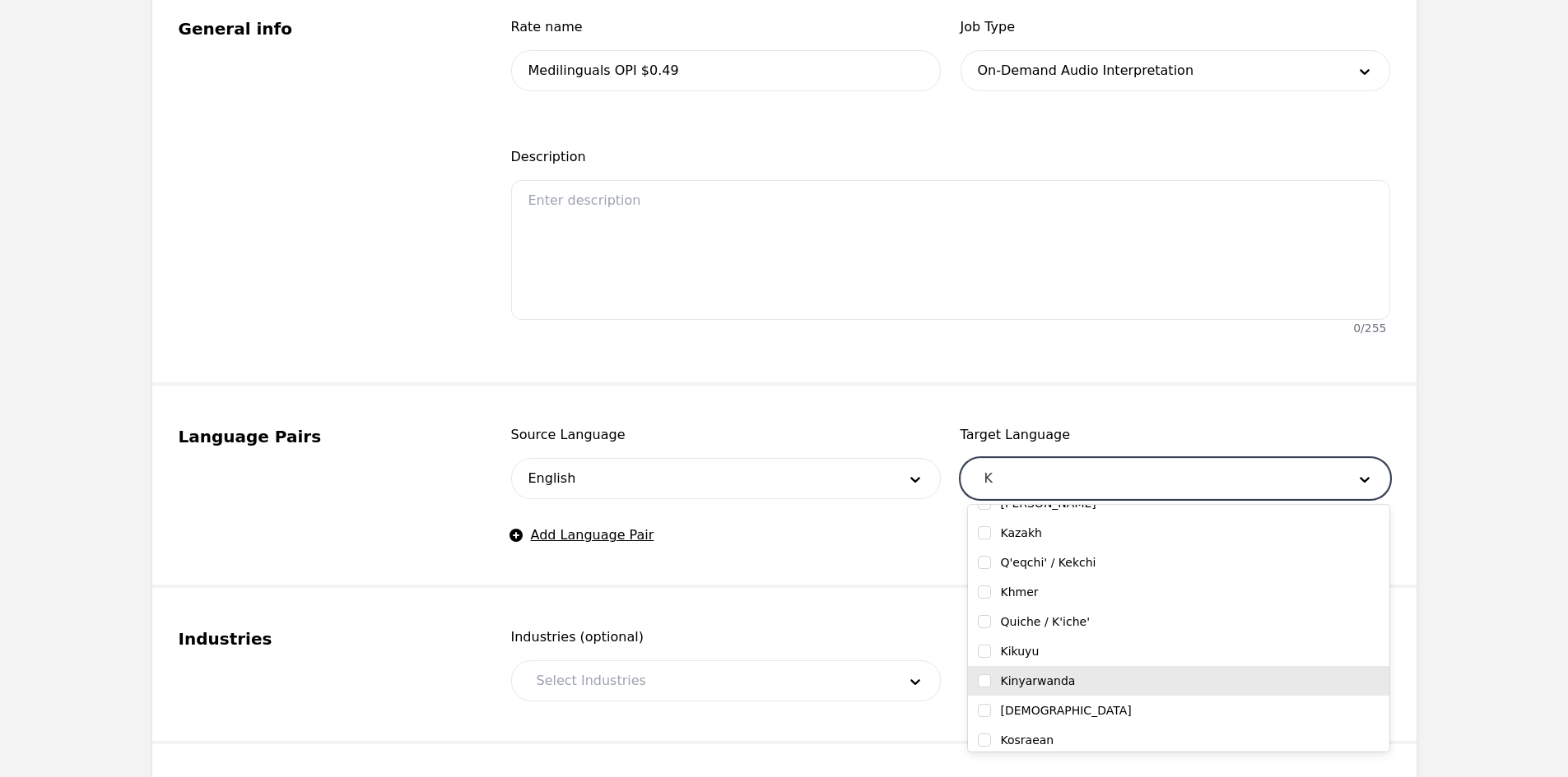
click at [1079, 676] on div "Kinyarwanda" at bounding box center [1178, 681] width 402 height 17
checkbox input "true"
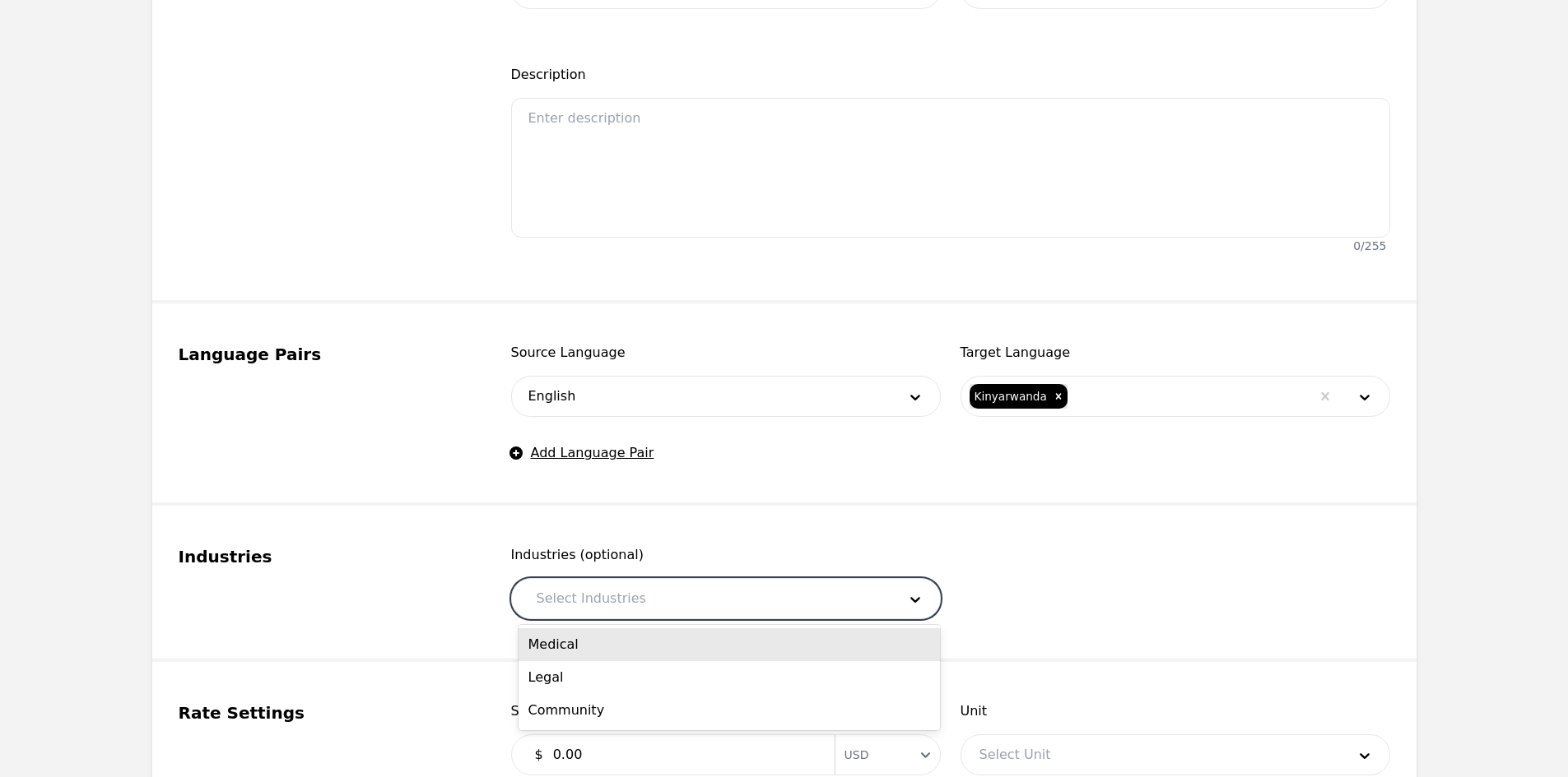
click at [639, 597] on div at bounding box center [704, 599] width 372 height 39
drag, startPoint x: 630, startPoint y: 645, endPoint x: 638, endPoint y: 601, distance: 44.7
click at [630, 646] on div "Medical" at bounding box center [729, 645] width 422 height 33
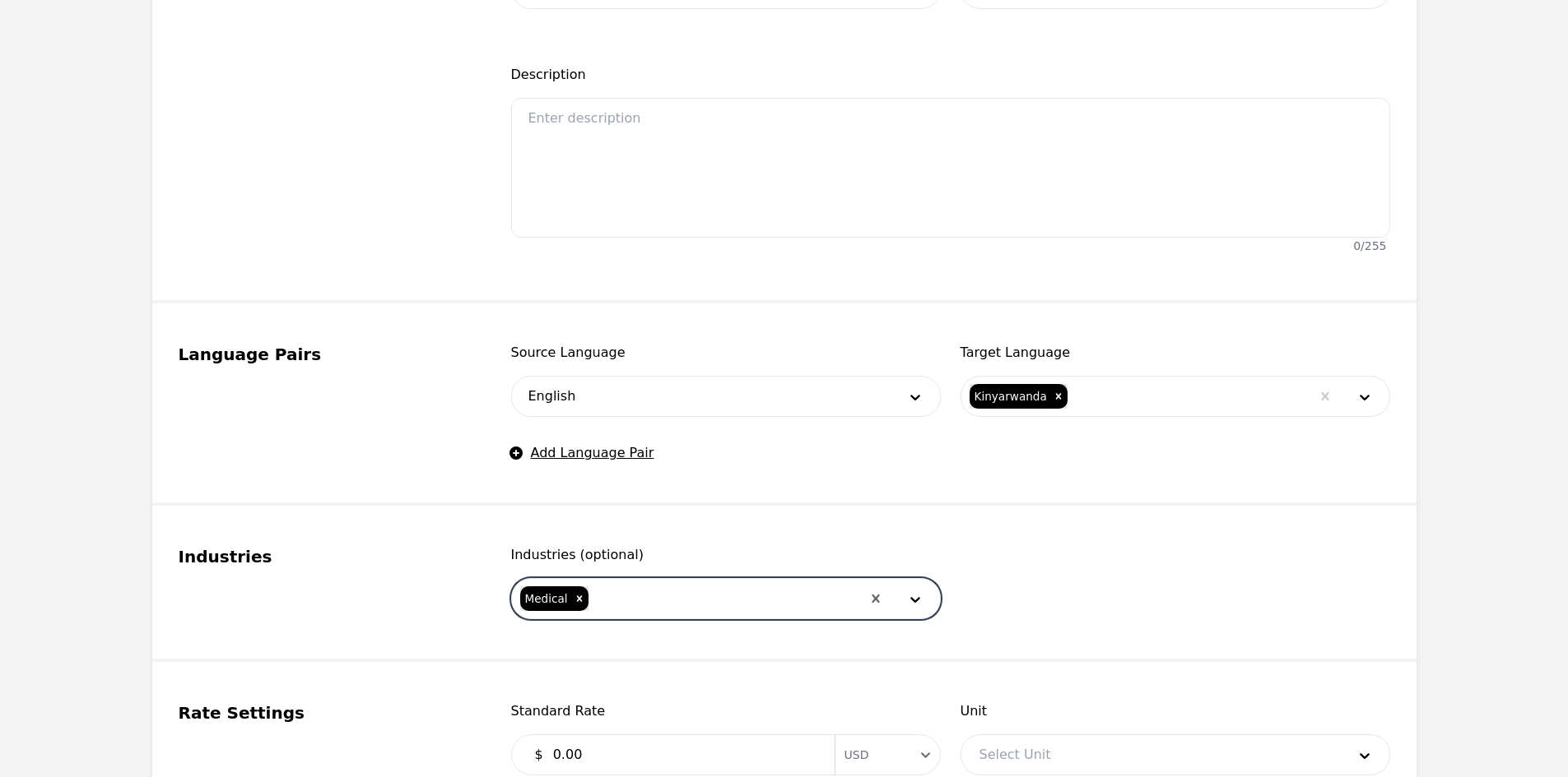
click at [646, 587] on div at bounding box center [725, 599] width 270 height 39
drag, startPoint x: 627, startPoint y: 632, endPoint x: 648, endPoint y: 616, distance: 26.4
click at [626, 633] on div "Legal" at bounding box center [729, 645] width 422 height 33
click at [665, 592] on input "text" at bounding box center [667, 599] width 4 height 20
click at [655, 630] on div "Community" at bounding box center [729, 645] width 422 height 33
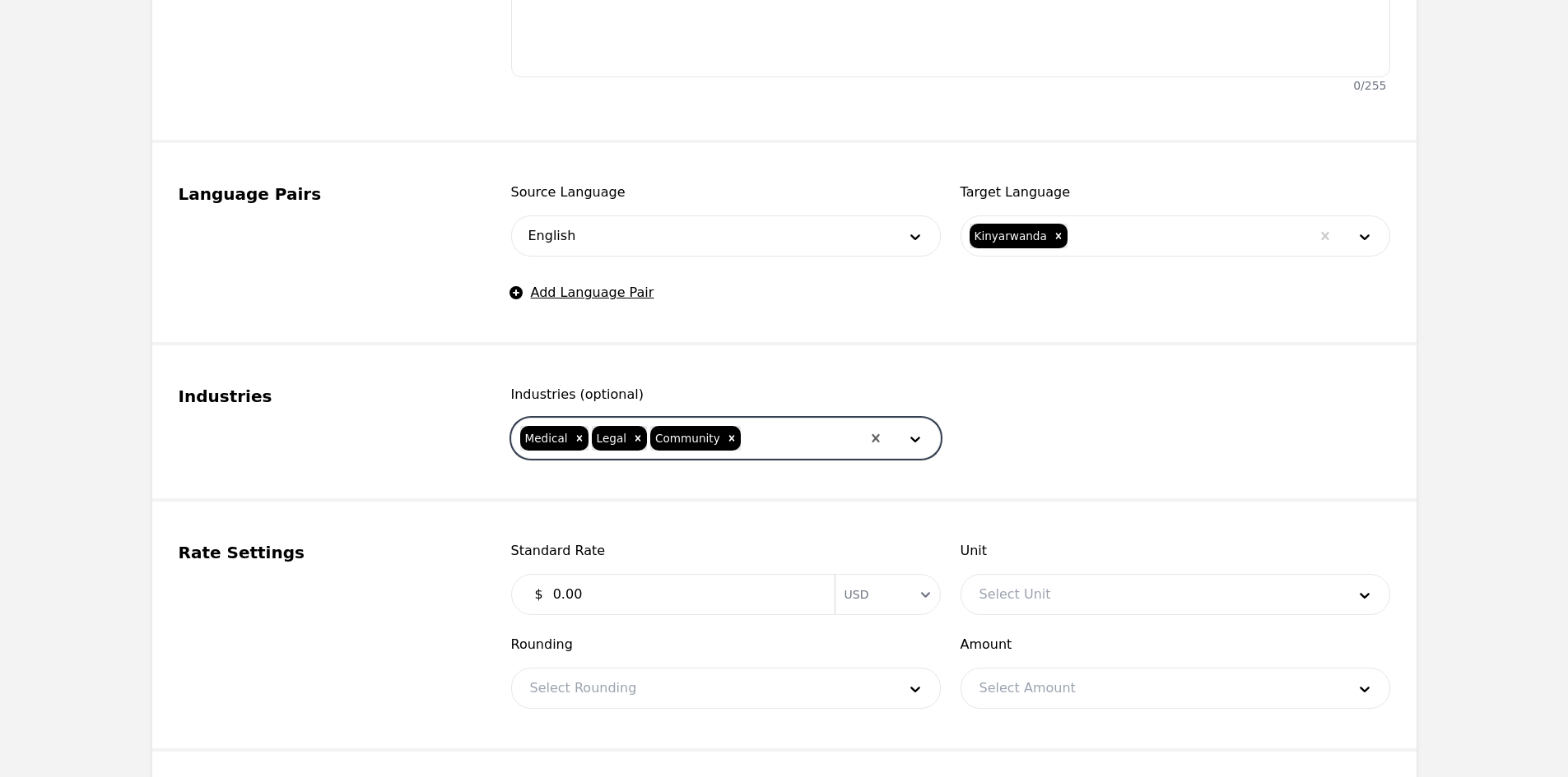
scroll to position [658, 0]
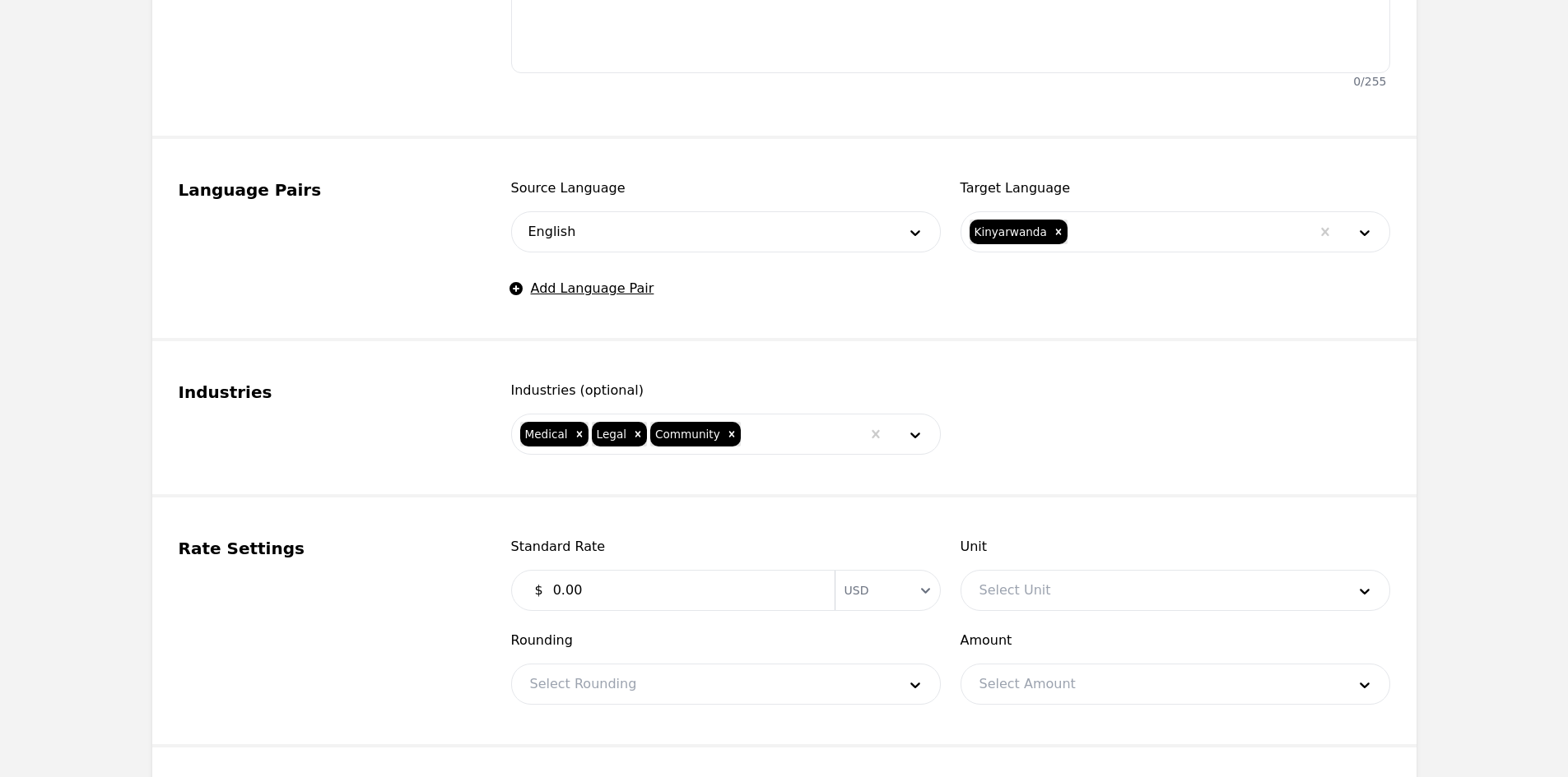
click at [638, 595] on input "0.00" at bounding box center [684, 590] width 282 height 33
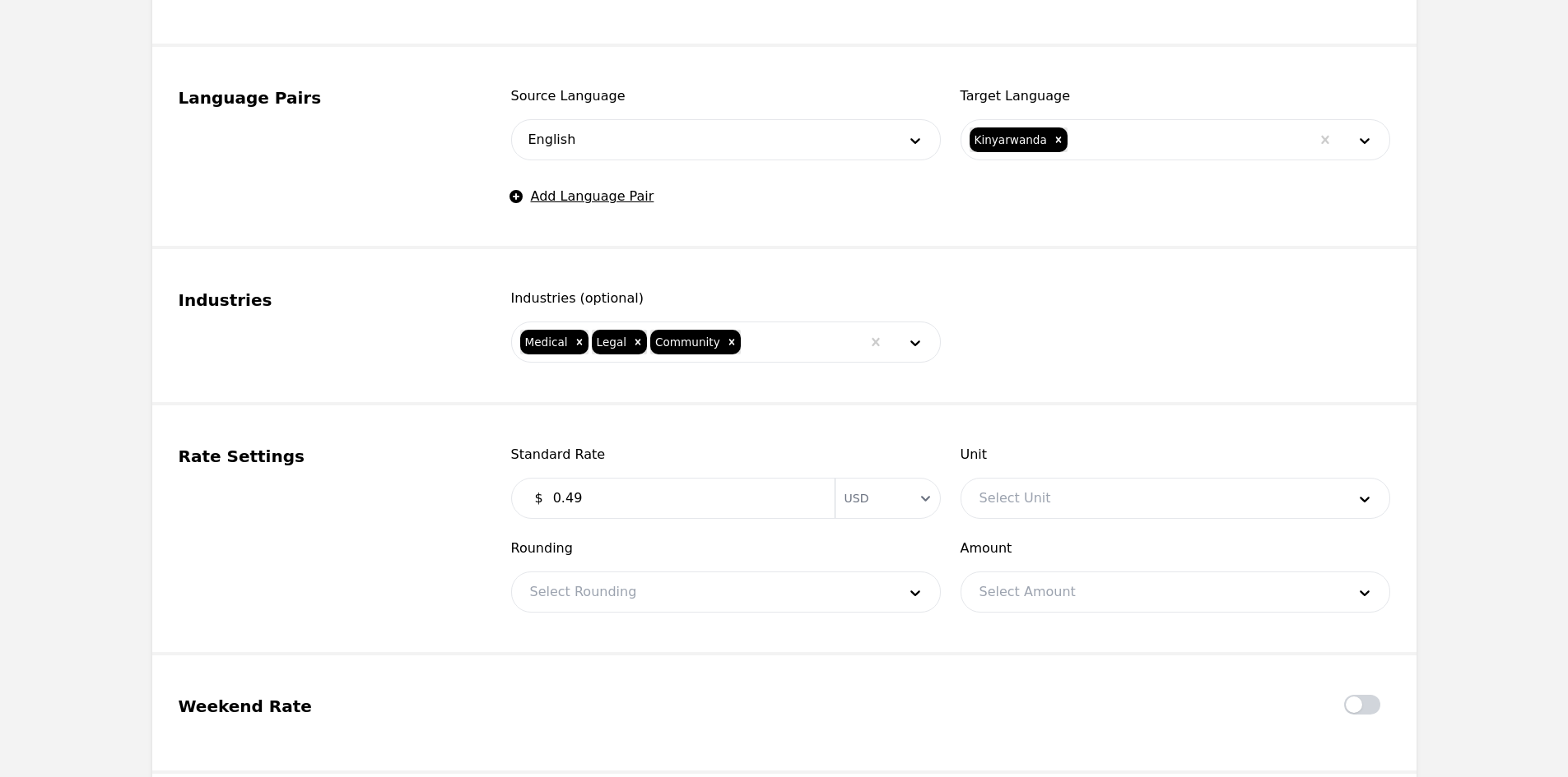
scroll to position [987, 0]
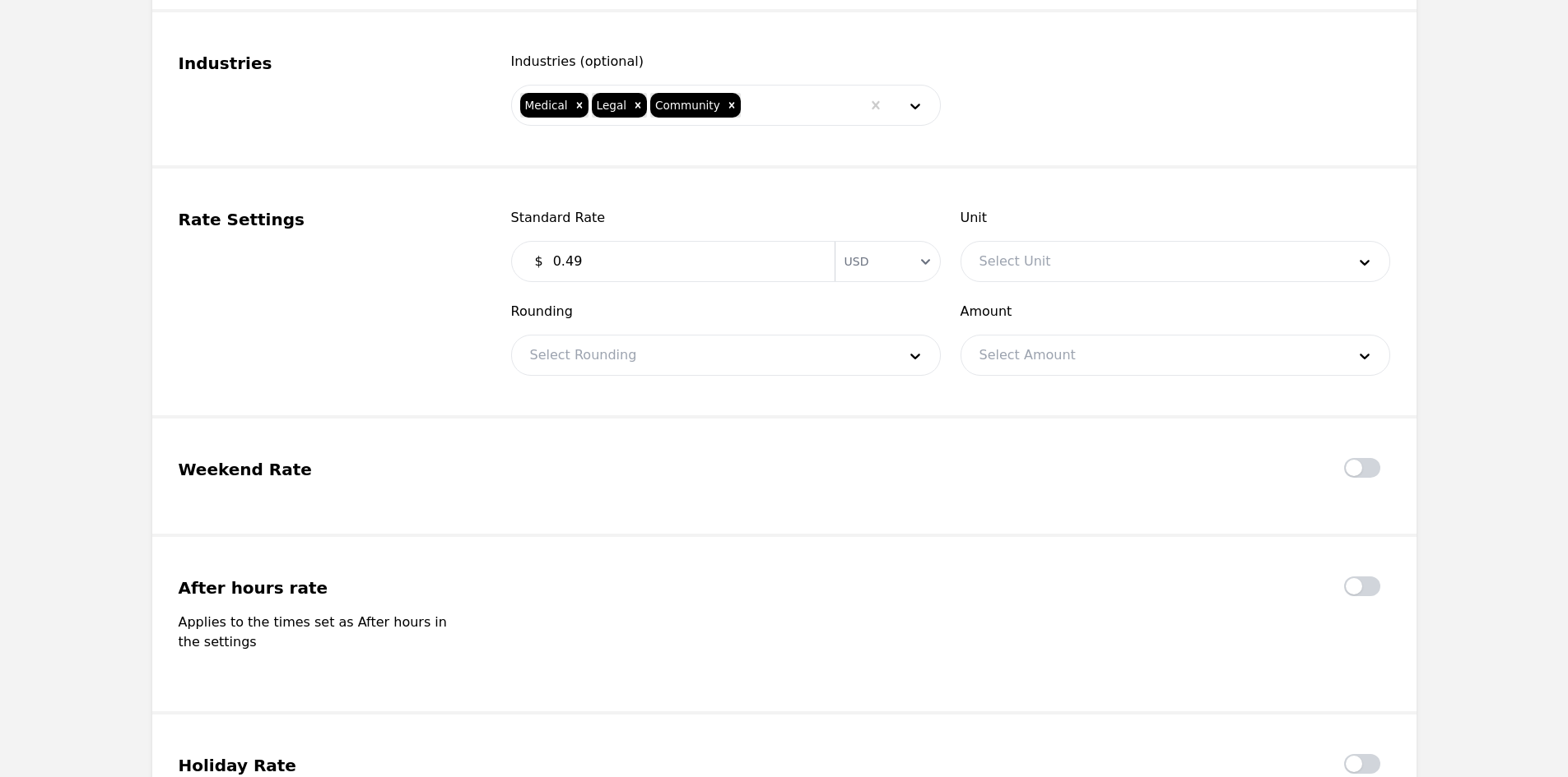
type input "0.49"
drag, startPoint x: 596, startPoint y: 343, endPoint x: 590, endPoint y: 349, distance: 8.5
click at [592, 344] on div at bounding box center [700, 356] width 378 height 39
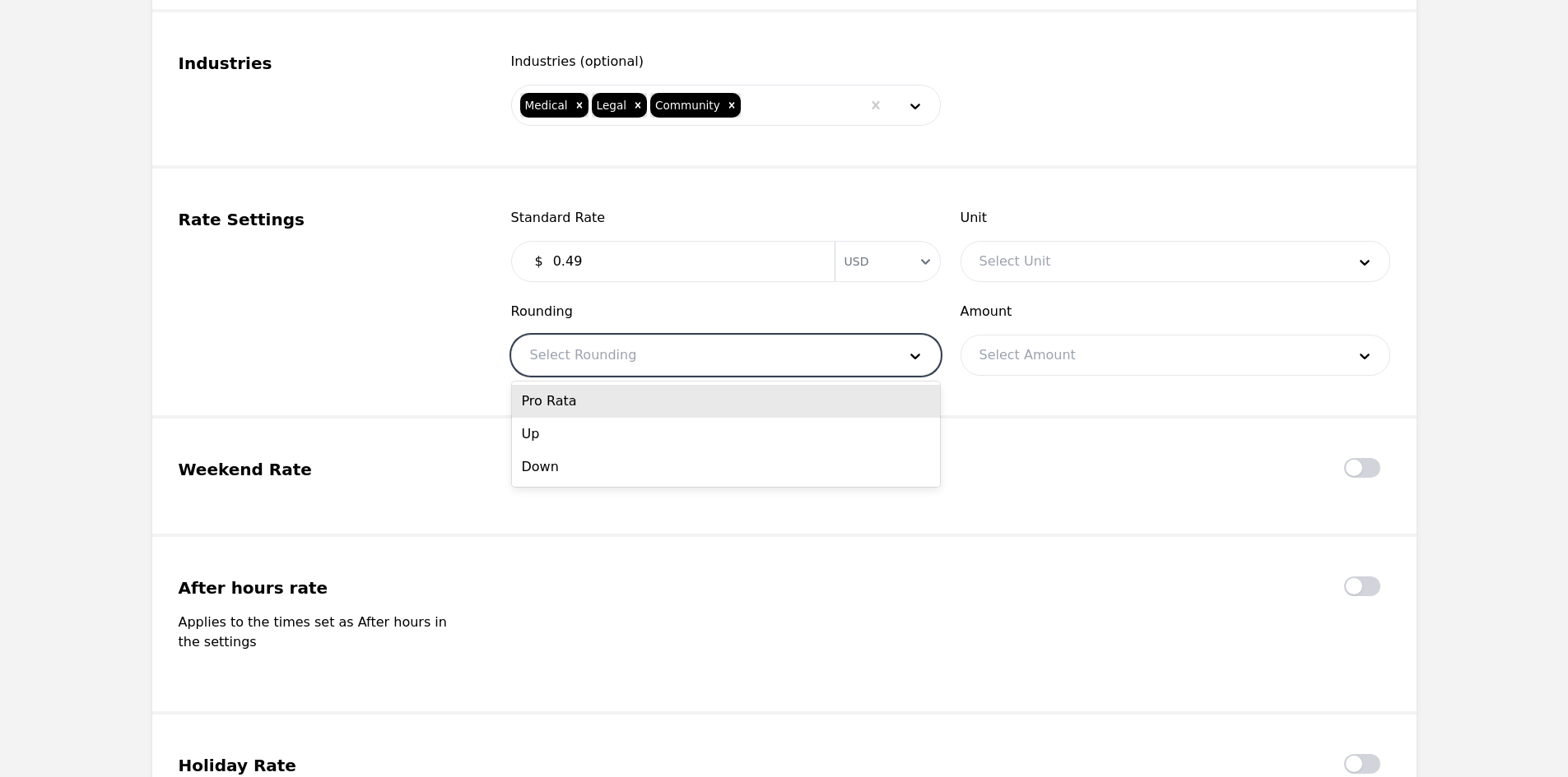
click at [597, 402] on div "Pro Rata" at bounding box center [726, 401] width 428 height 33
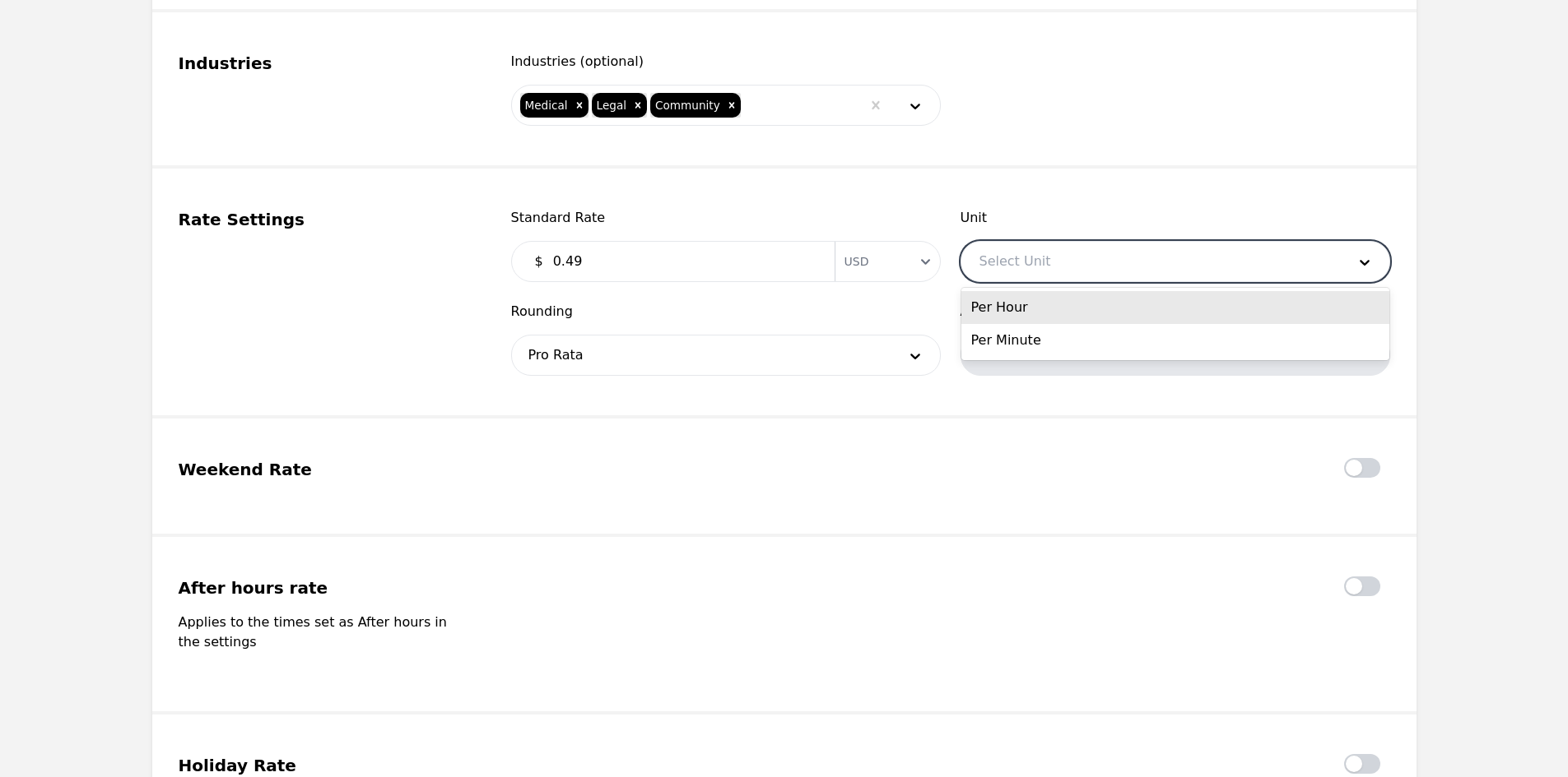
click at [1005, 264] on div at bounding box center [1150, 262] width 378 height 39
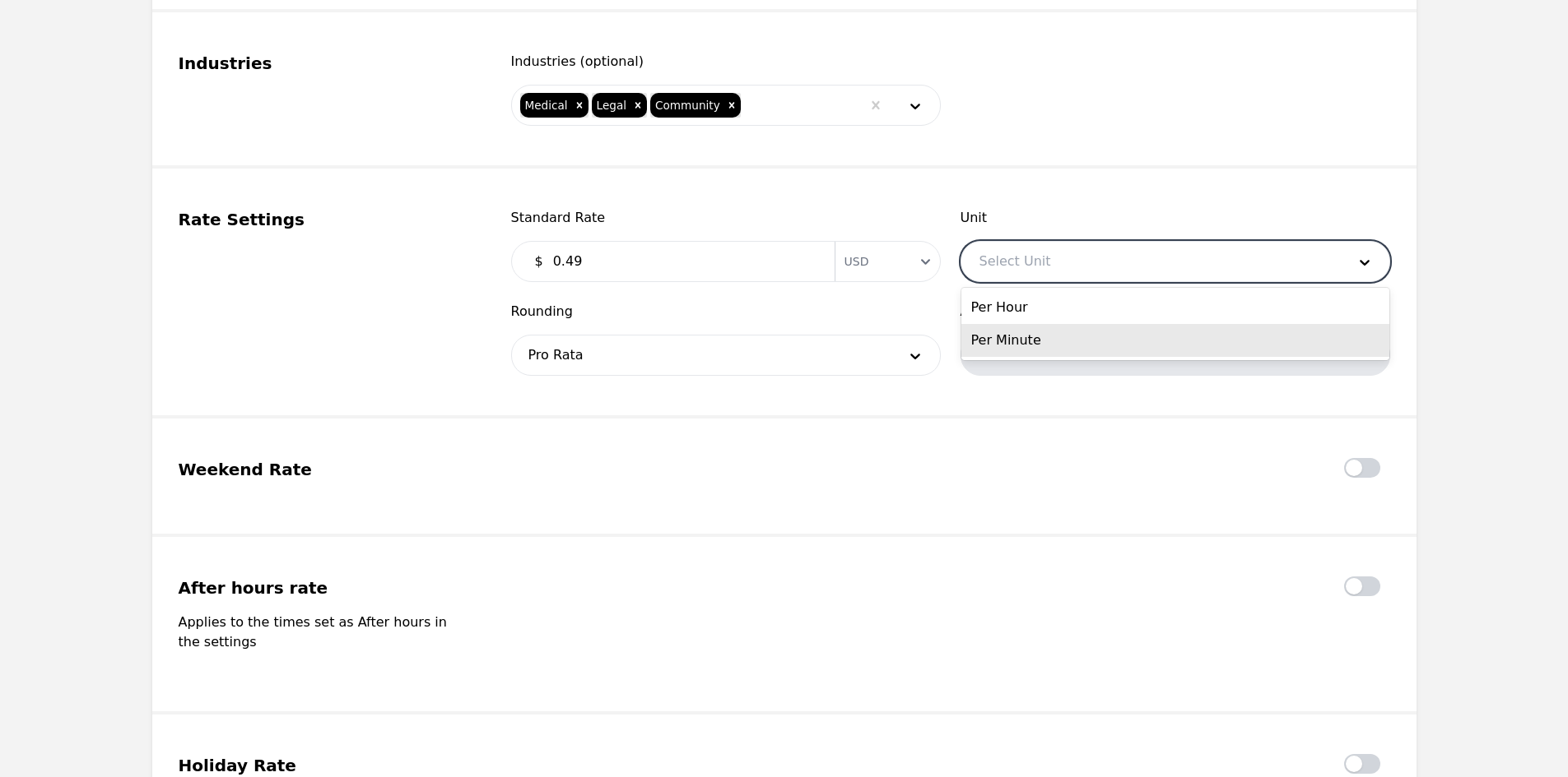
click at [1036, 337] on div "Per Minute" at bounding box center [1176, 340] width 428 height 33
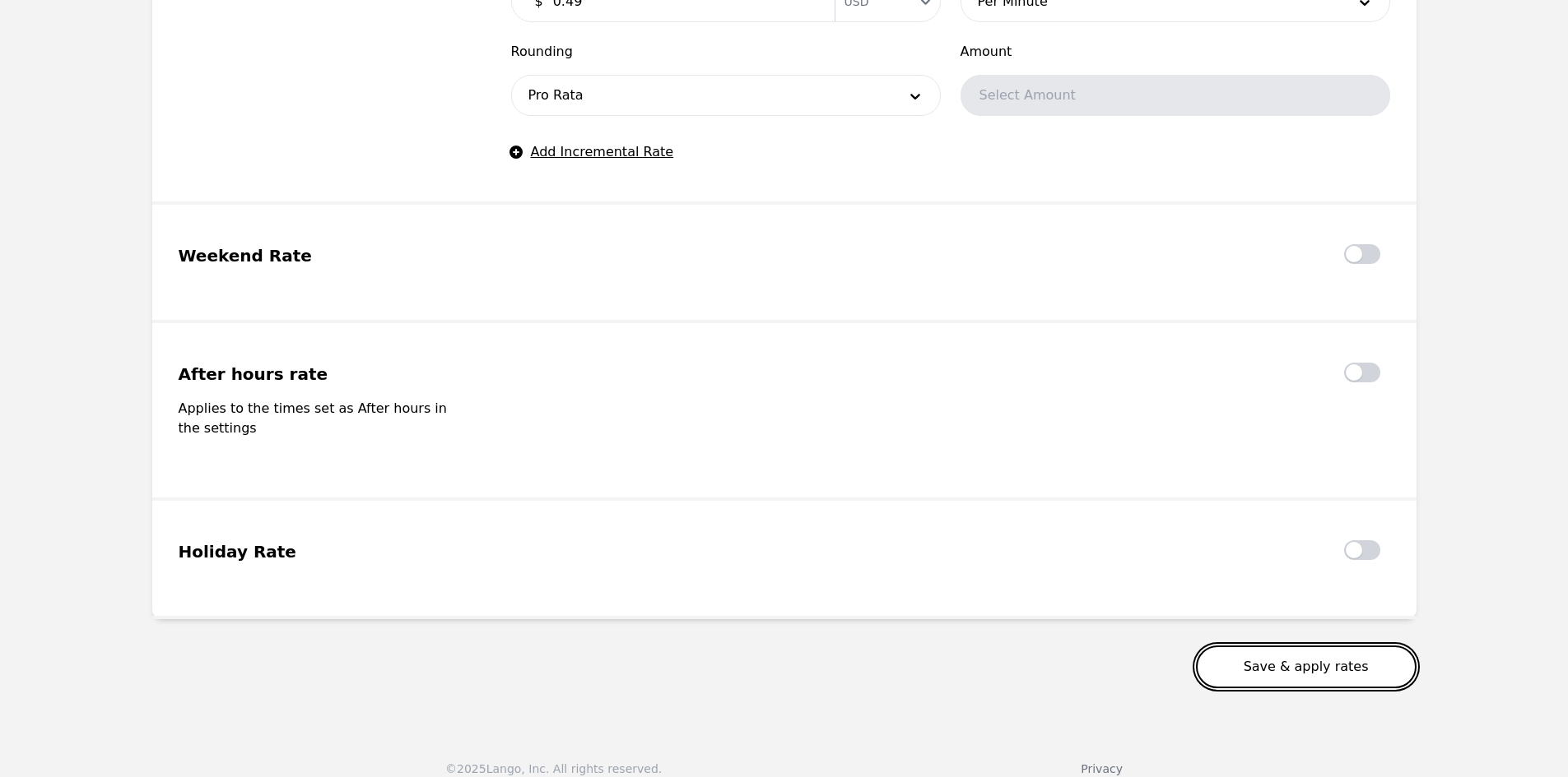
click at [1290, 646] on button "Save & apply rates" at bounding box center [1306, 667] width 221 height 43
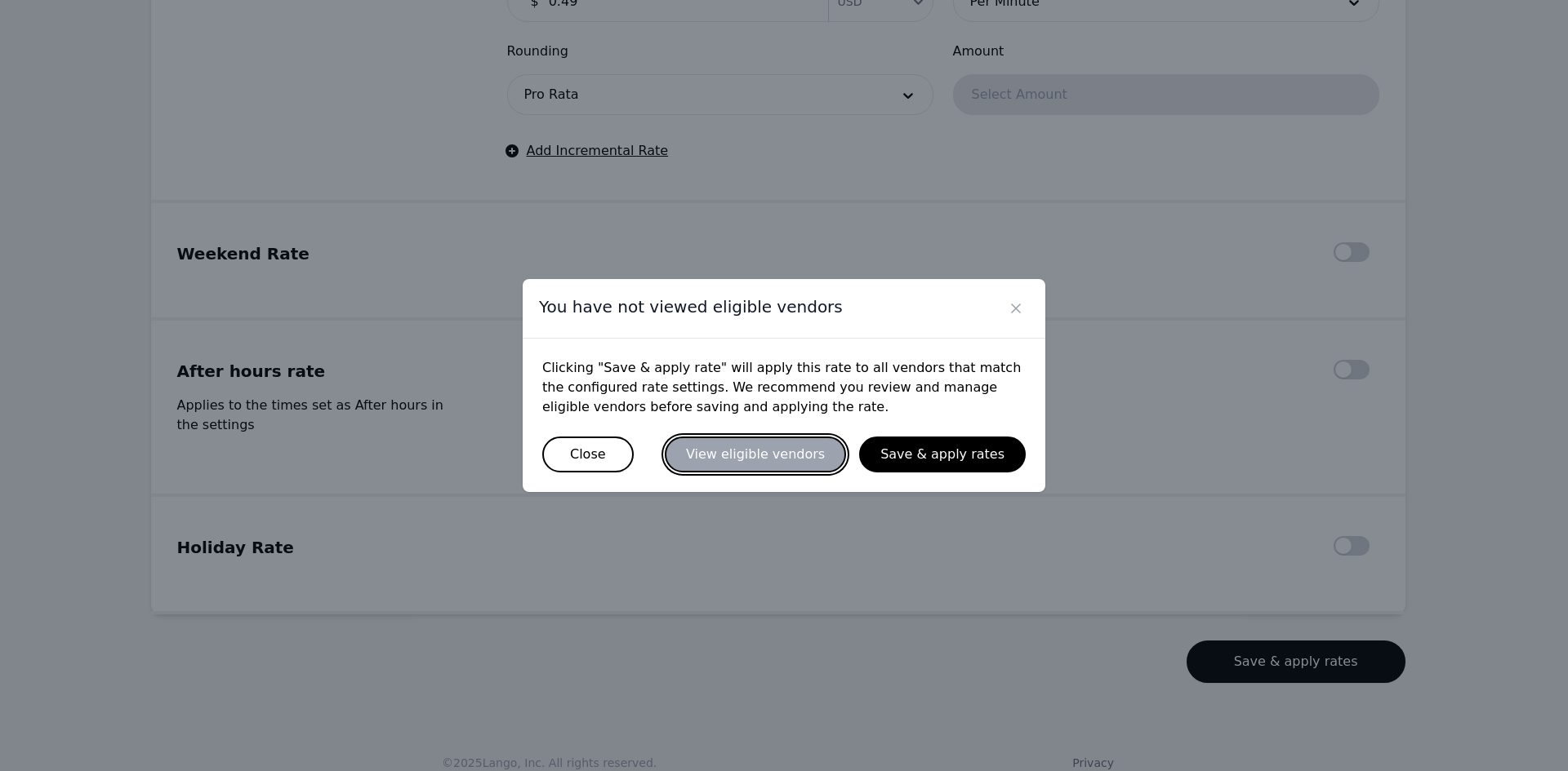
click at [798, 466] on button "View eligible vendors" at bounding box center [755, 454] width 182 height 36
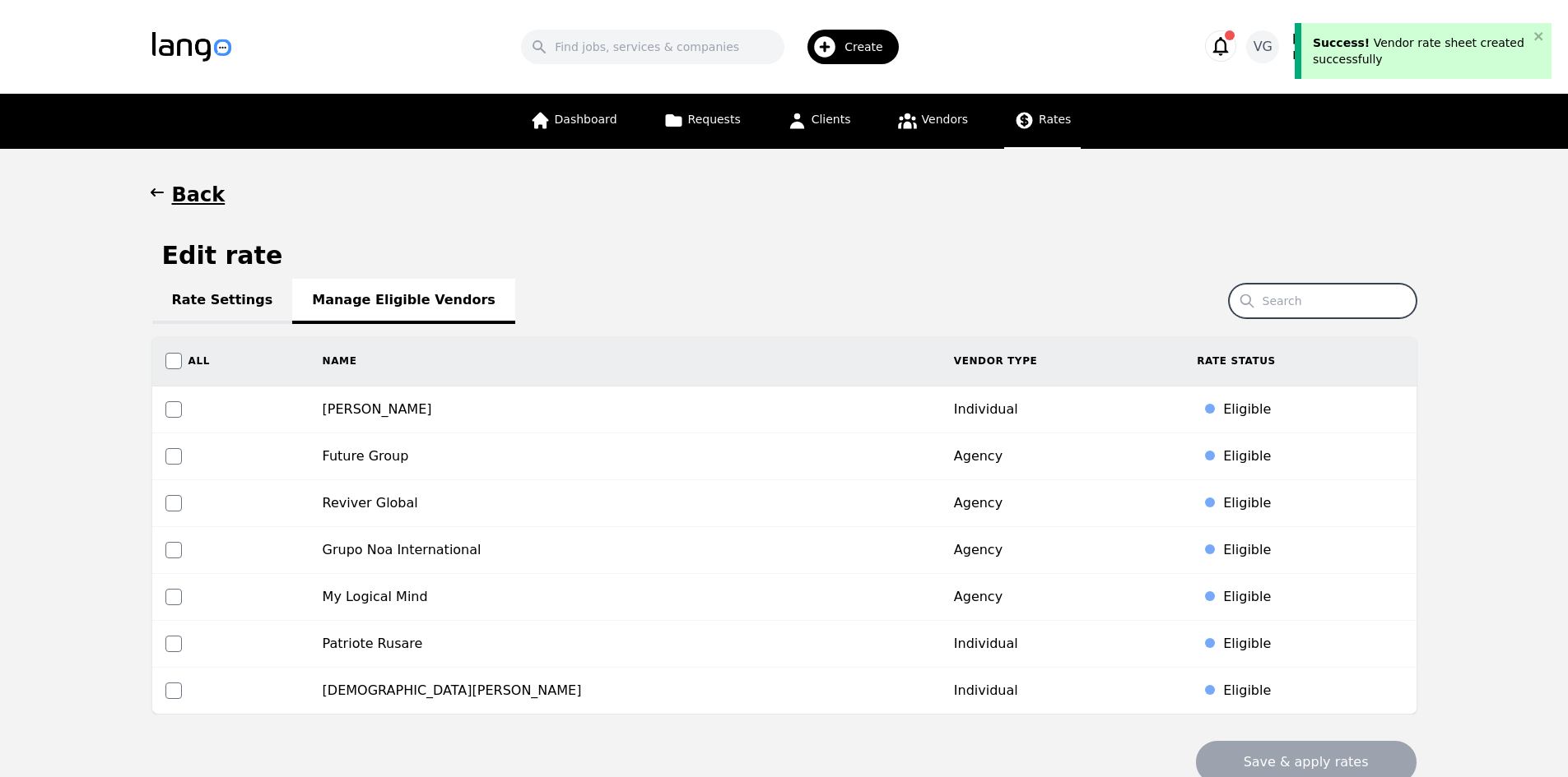
drag, startPoint x: 1303, startPoint y: 305, endPoint x: 1292, endPoint y: 303, distance: 11.2
click at [1303, 305] on input "Search" at bounding box center [1323, 300] width 188 height 35
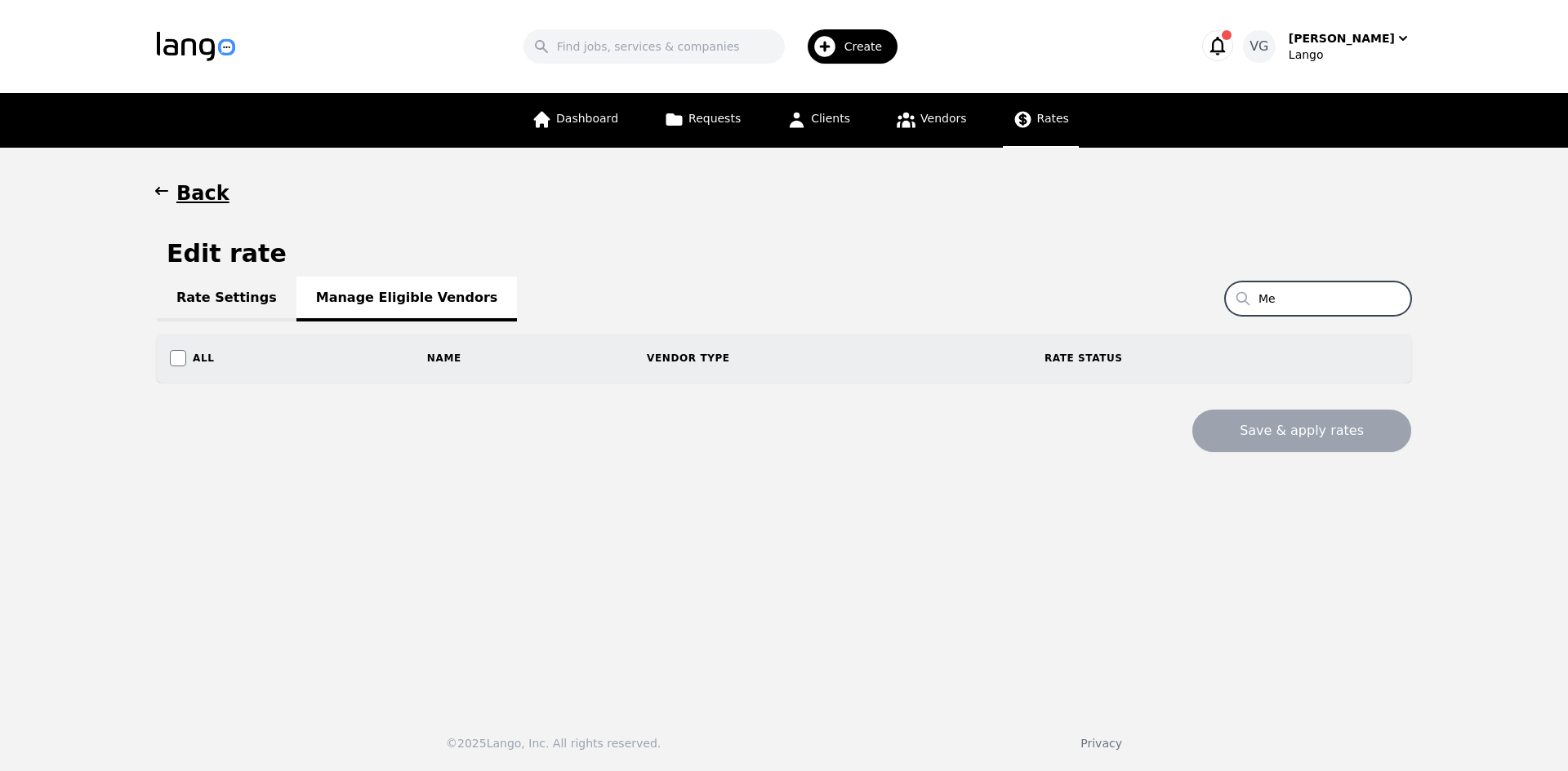
type input "M"
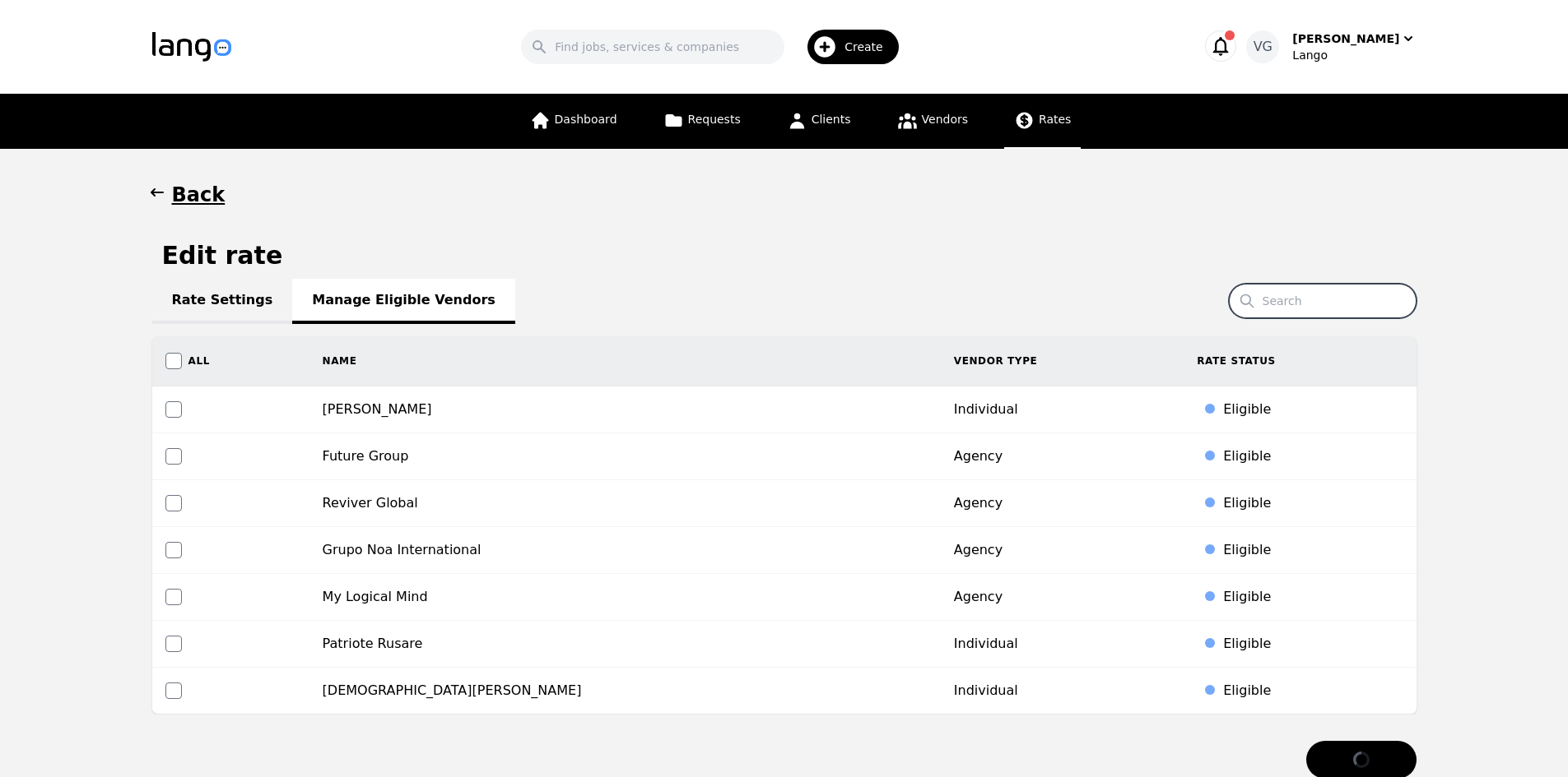
type input "M"
click at [188, 197] on h1 "Back" at bounding box center [198, 195] width 54 height 26
click at [192, 293] on link "Rate Settings" at bounding box center [223, 301] width 141 height 45
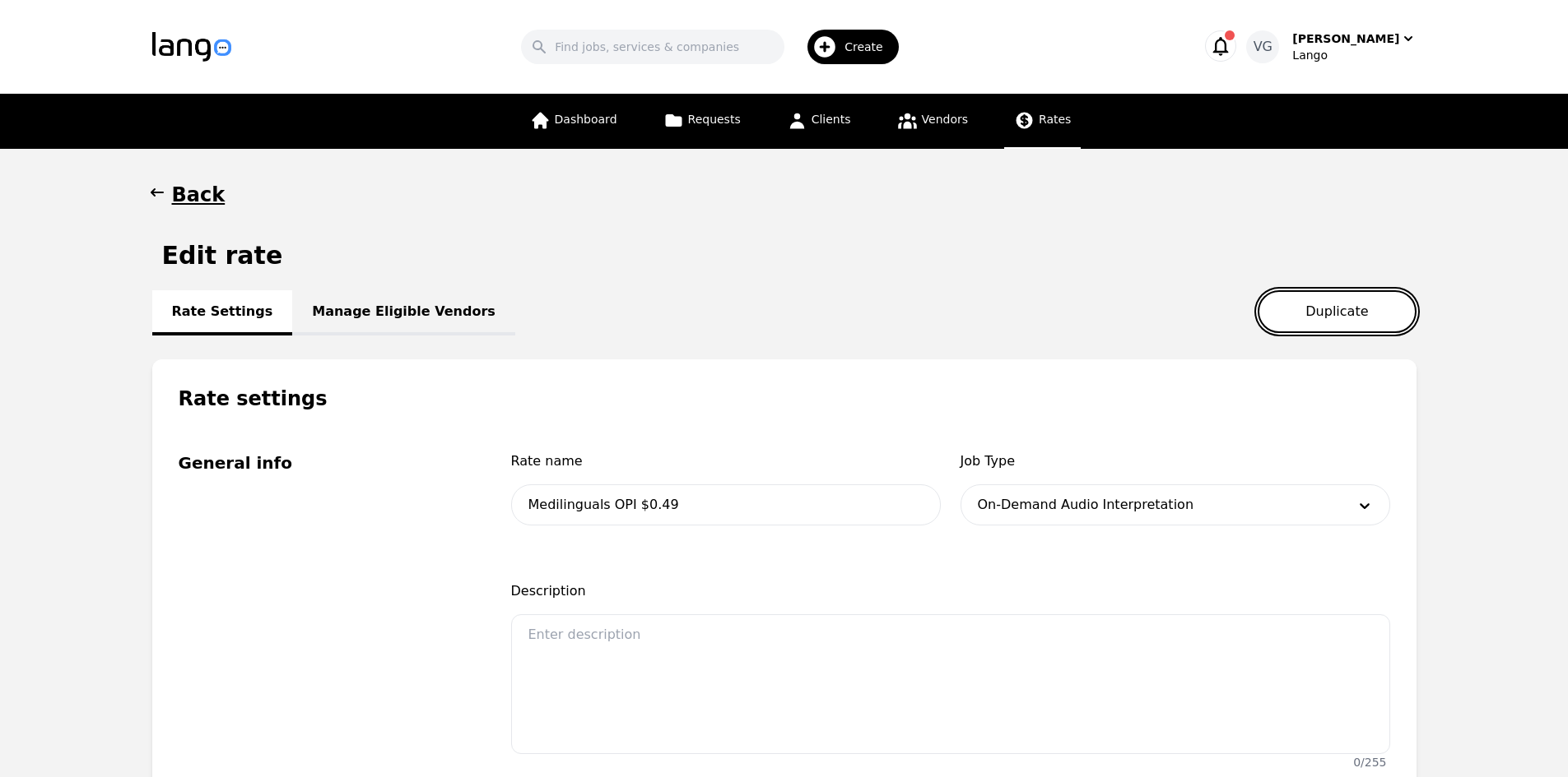
click at [1307, 306] on button "Duplicate" at bounding box center [1336, 312] width 158 height 43
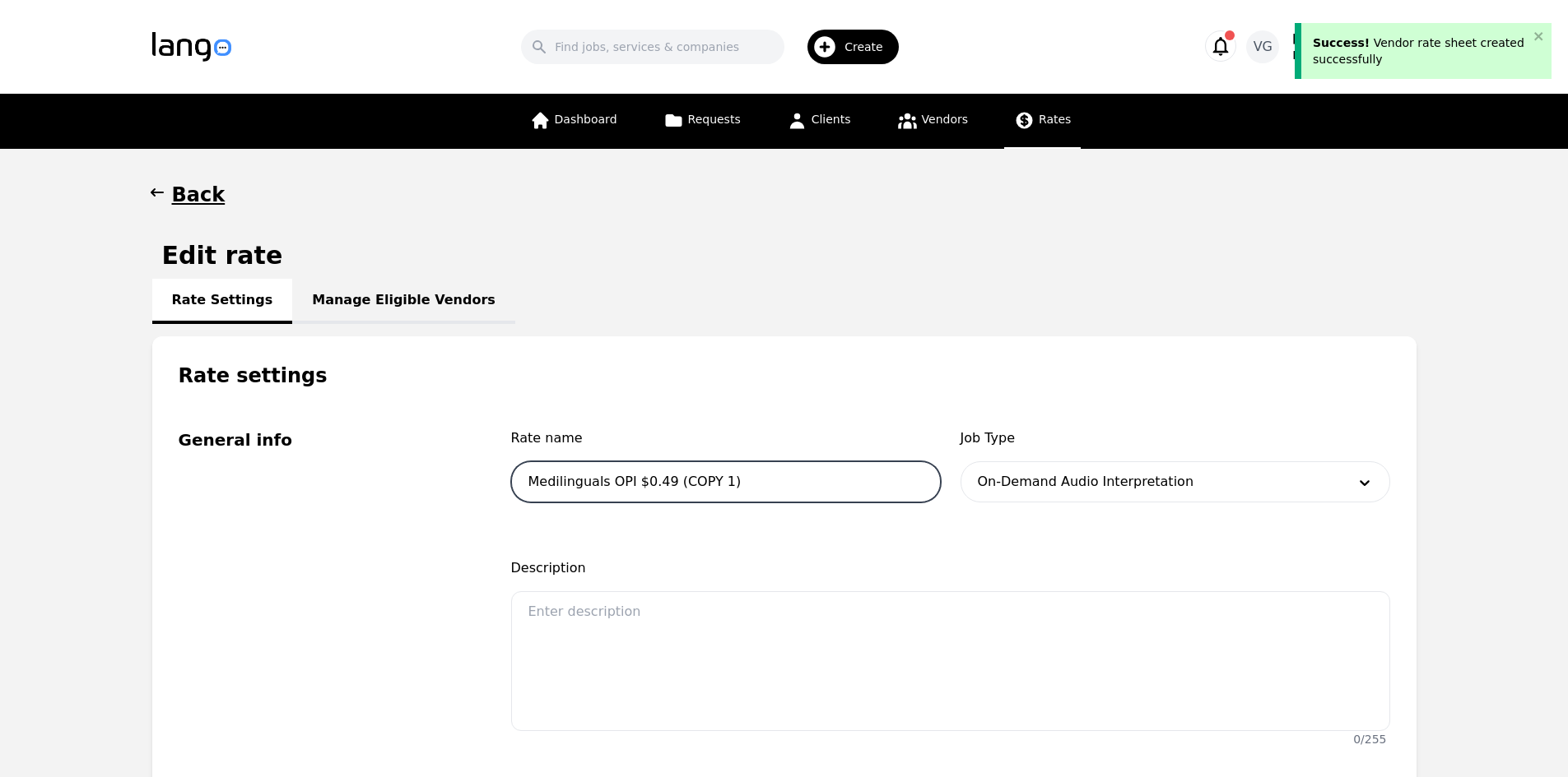
click at [623, 483] on input "Medilinguals OPI $0.49 (COPY 1)" at bounding box center [726, 482] width 430 height 41
type input "Medilinguals VRI $0.49 (COPY 1)"
click at [1059, 486] on div at bounding box center [1150, 482] width 378 height 39
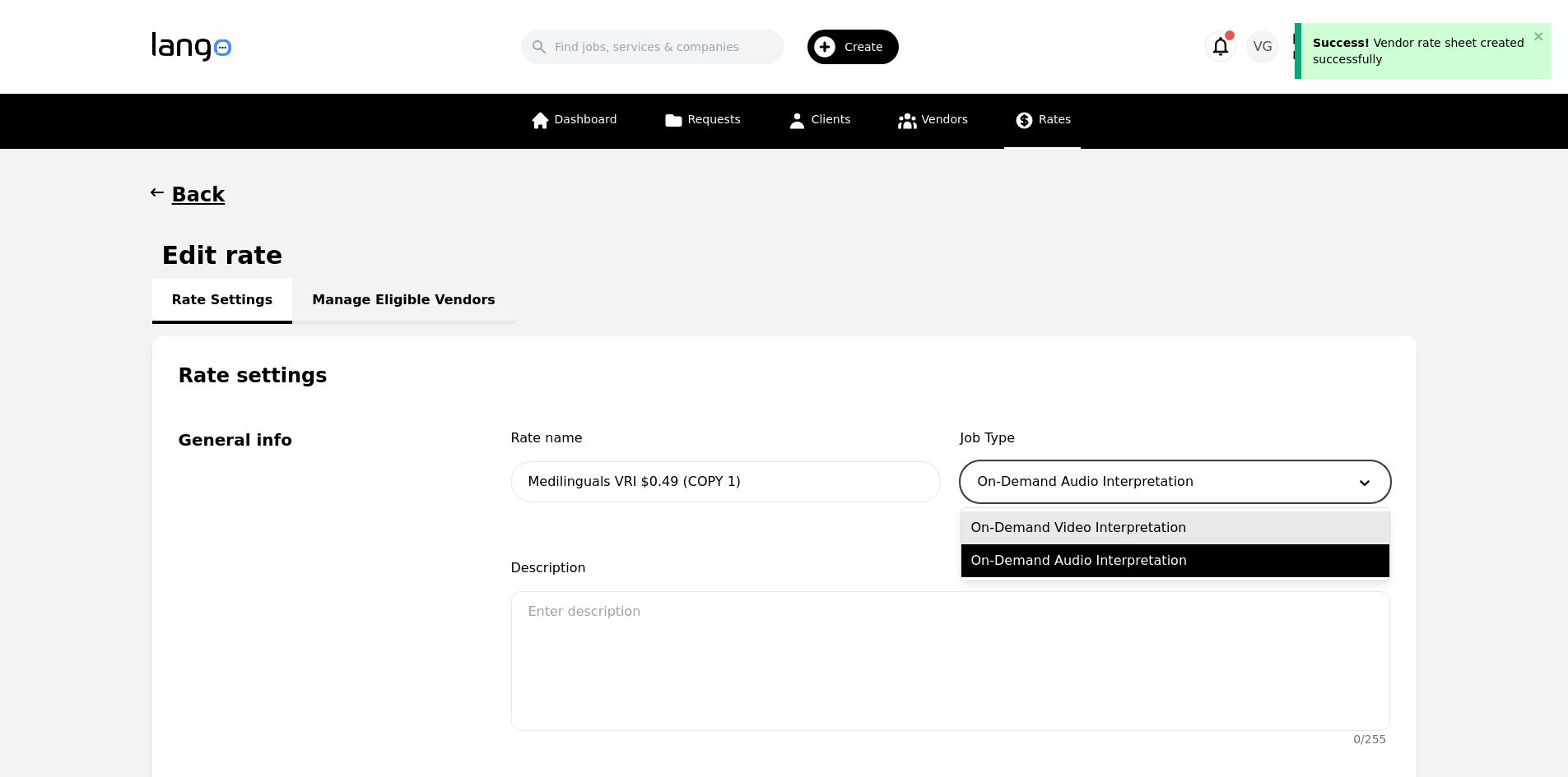
click at [1059, 486] on div at bounding box center [1150, 482] width 378 height 39
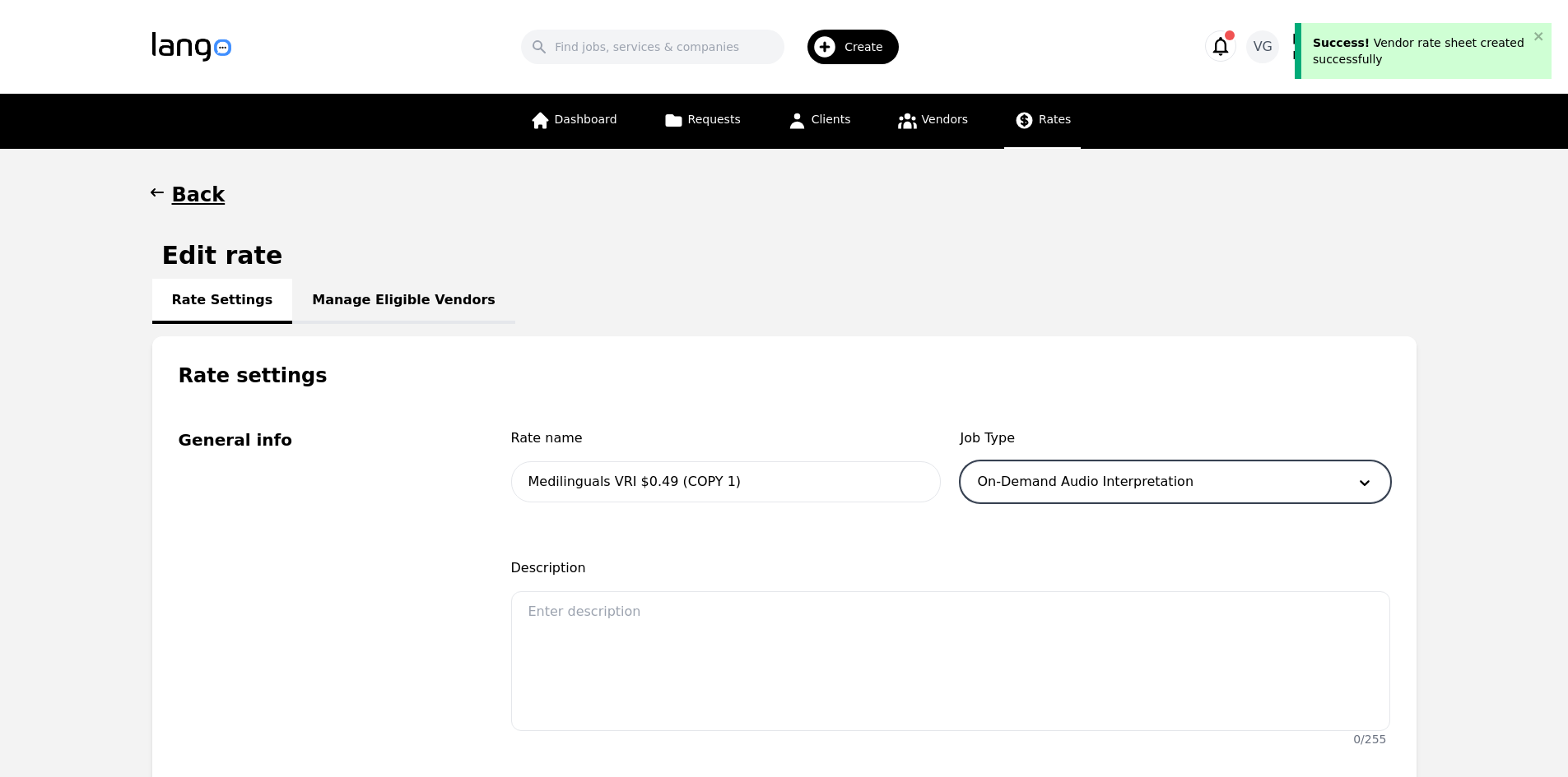
click at [1032, 476] on div at bounding box center [1150, 482] width 378 height 39
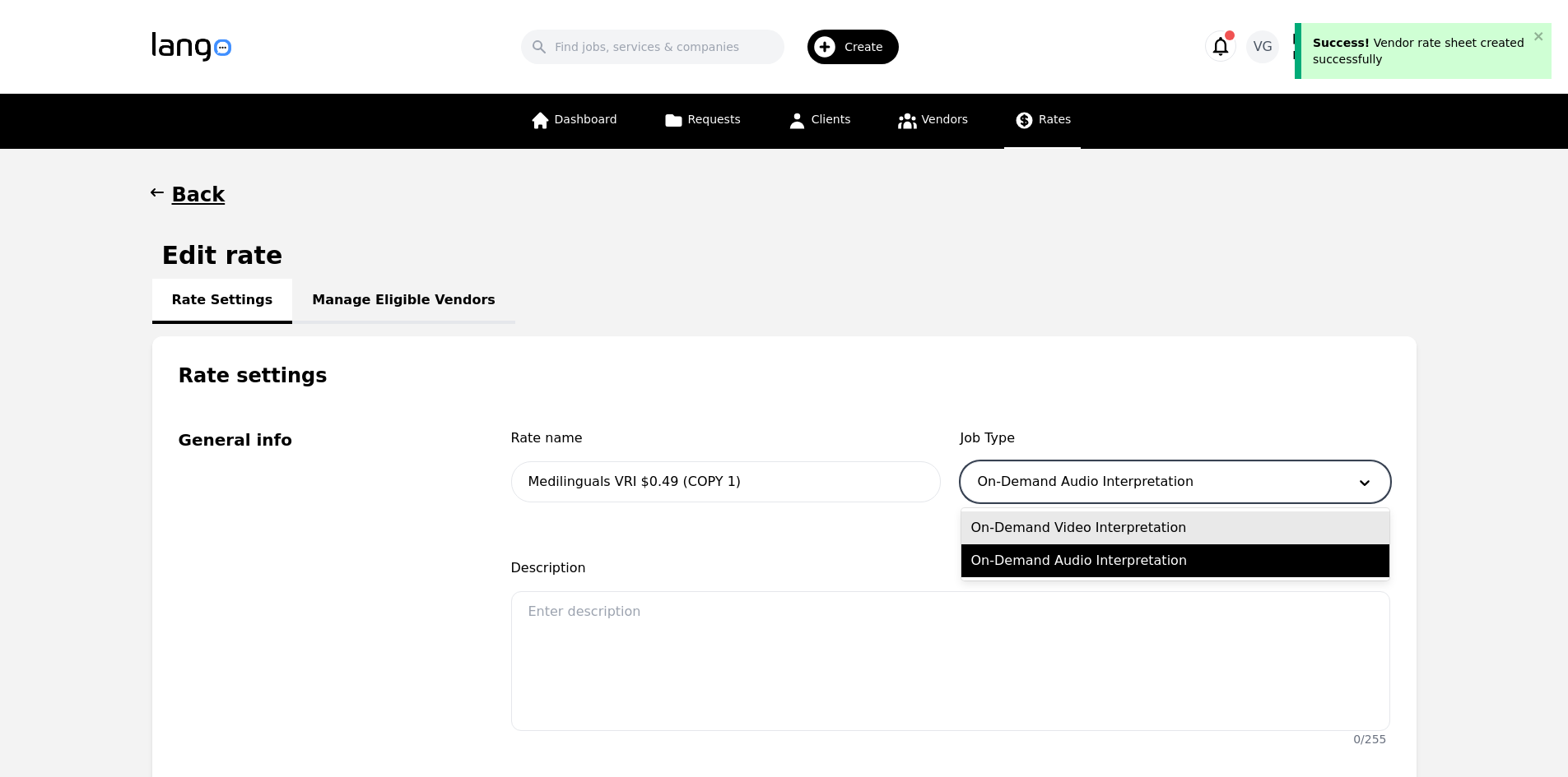
click at [1040, 522] on div "On-Demand Video Interpretation" at bounding box center [1176, 527] width 428 height 33
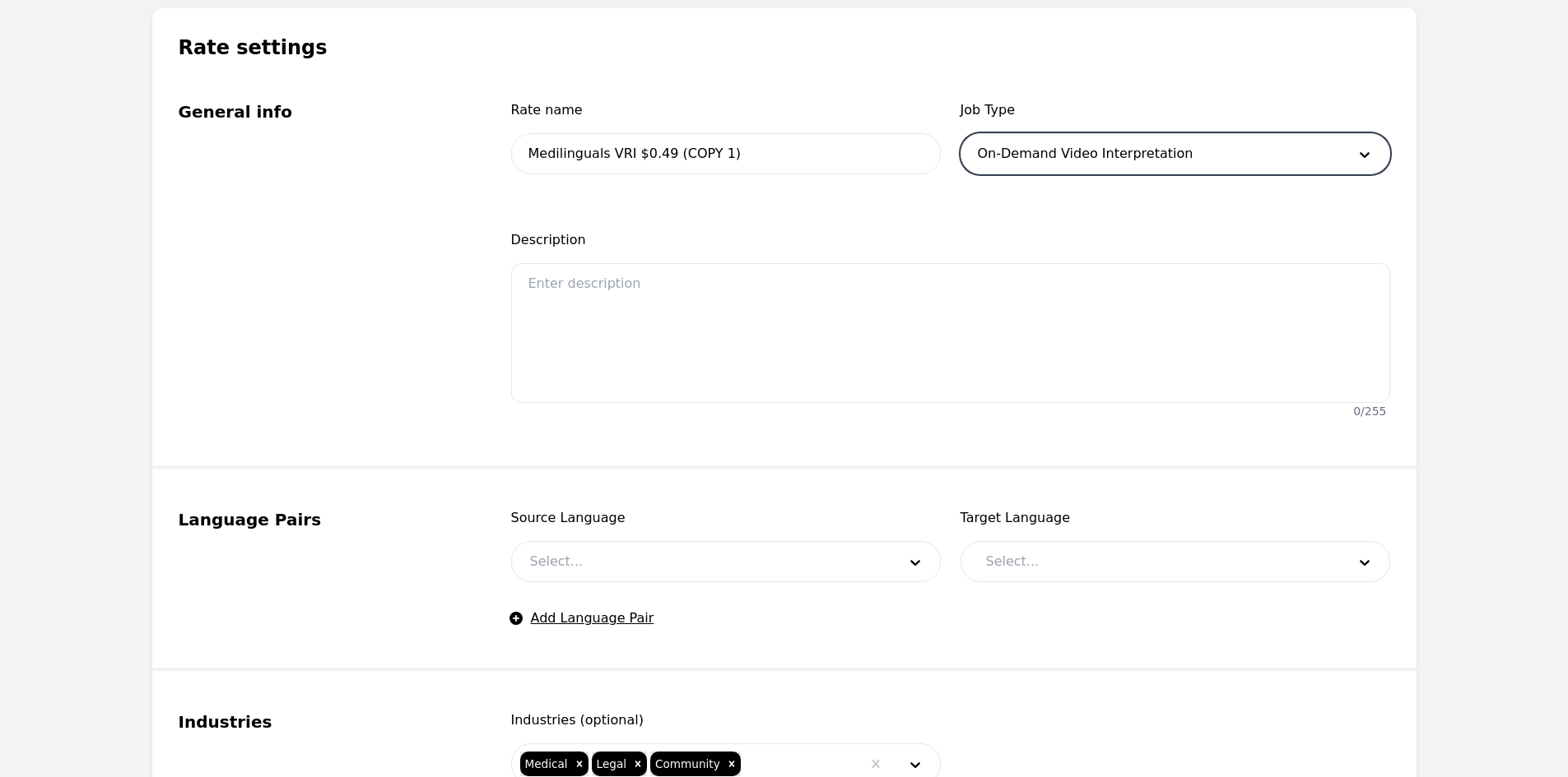
scroll to position [494, 0]
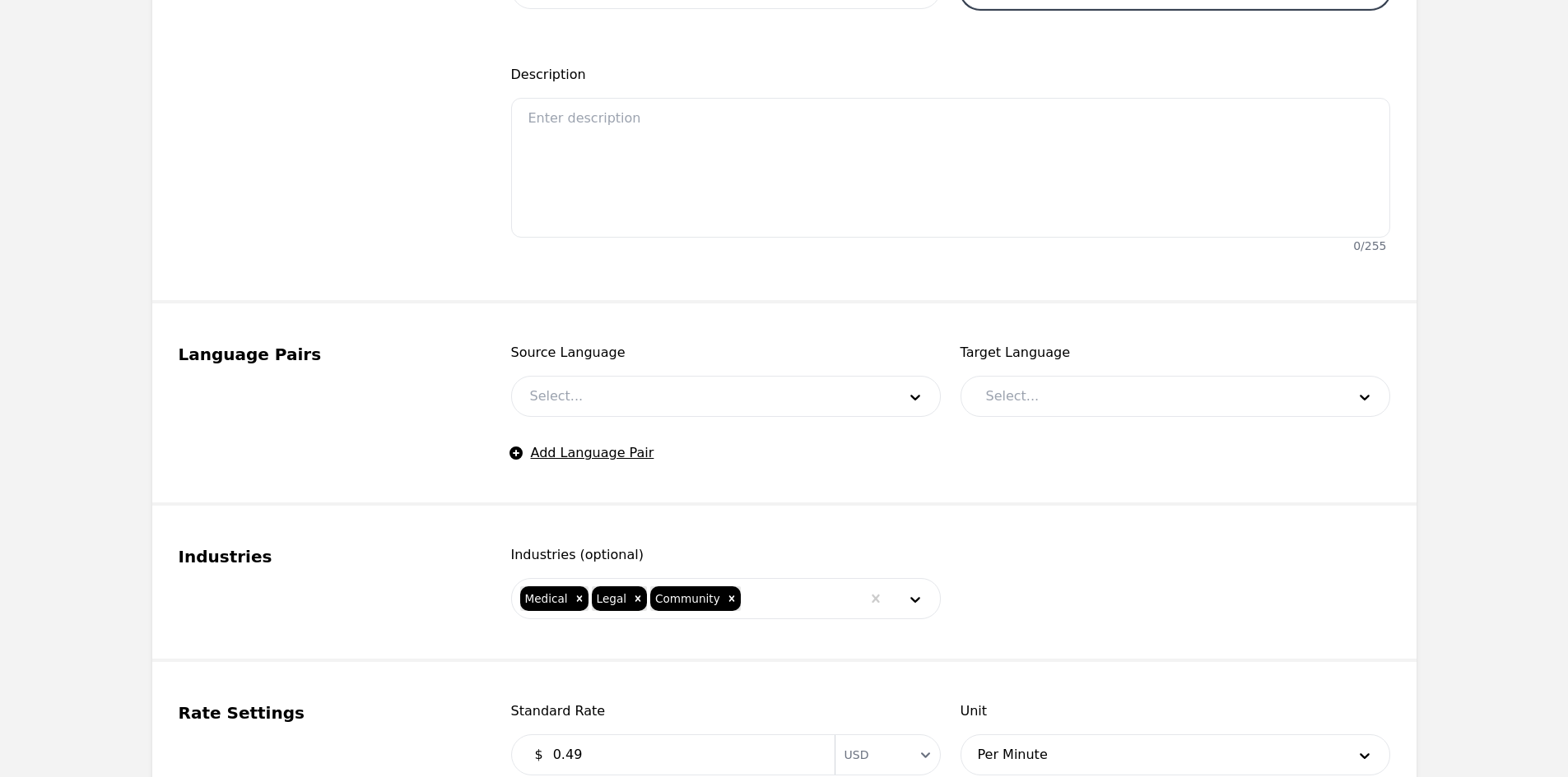
click at [807, 387] on div at bounding box center [700, 396] width 378 height 39
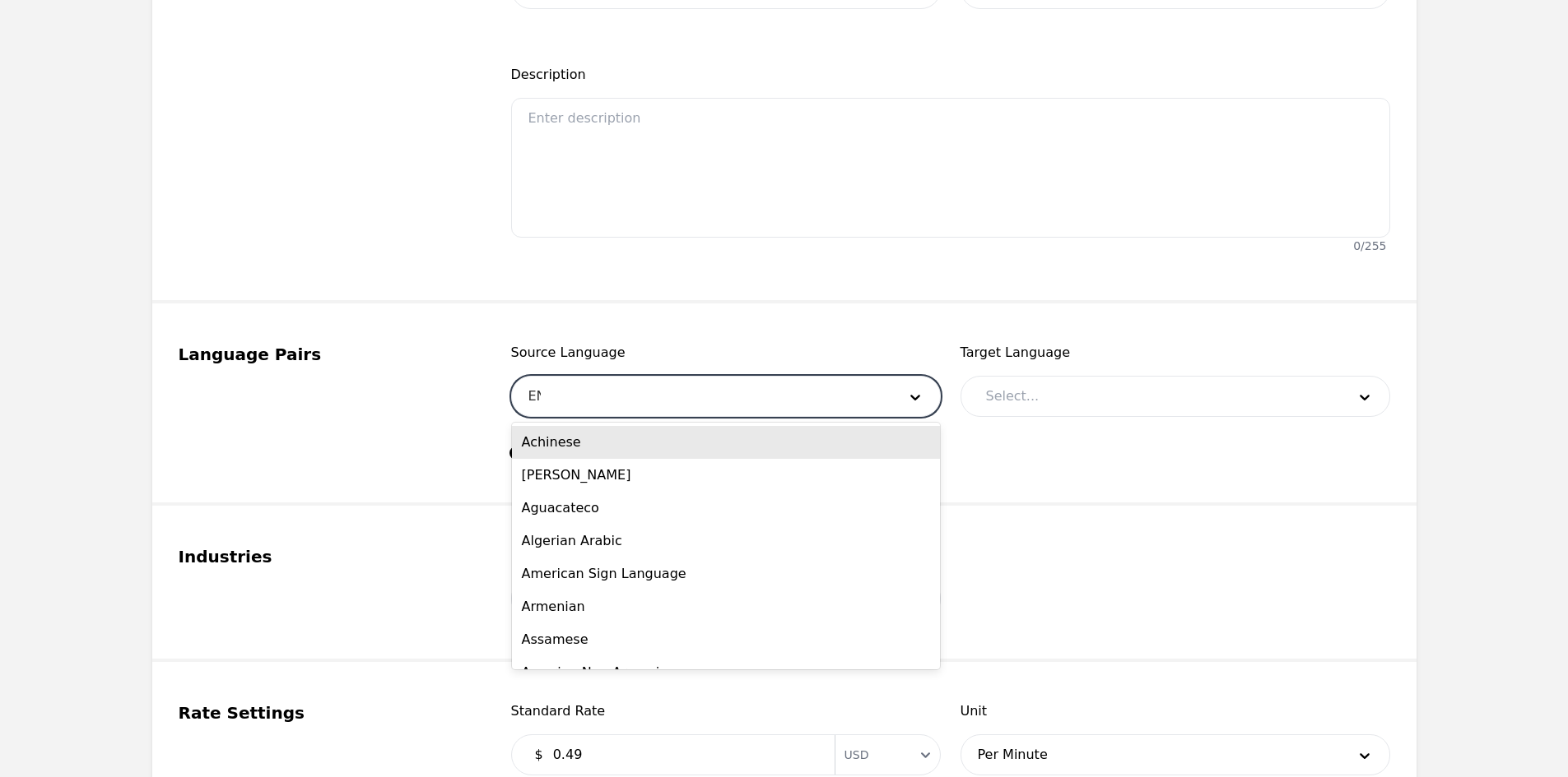
type input "ENG"
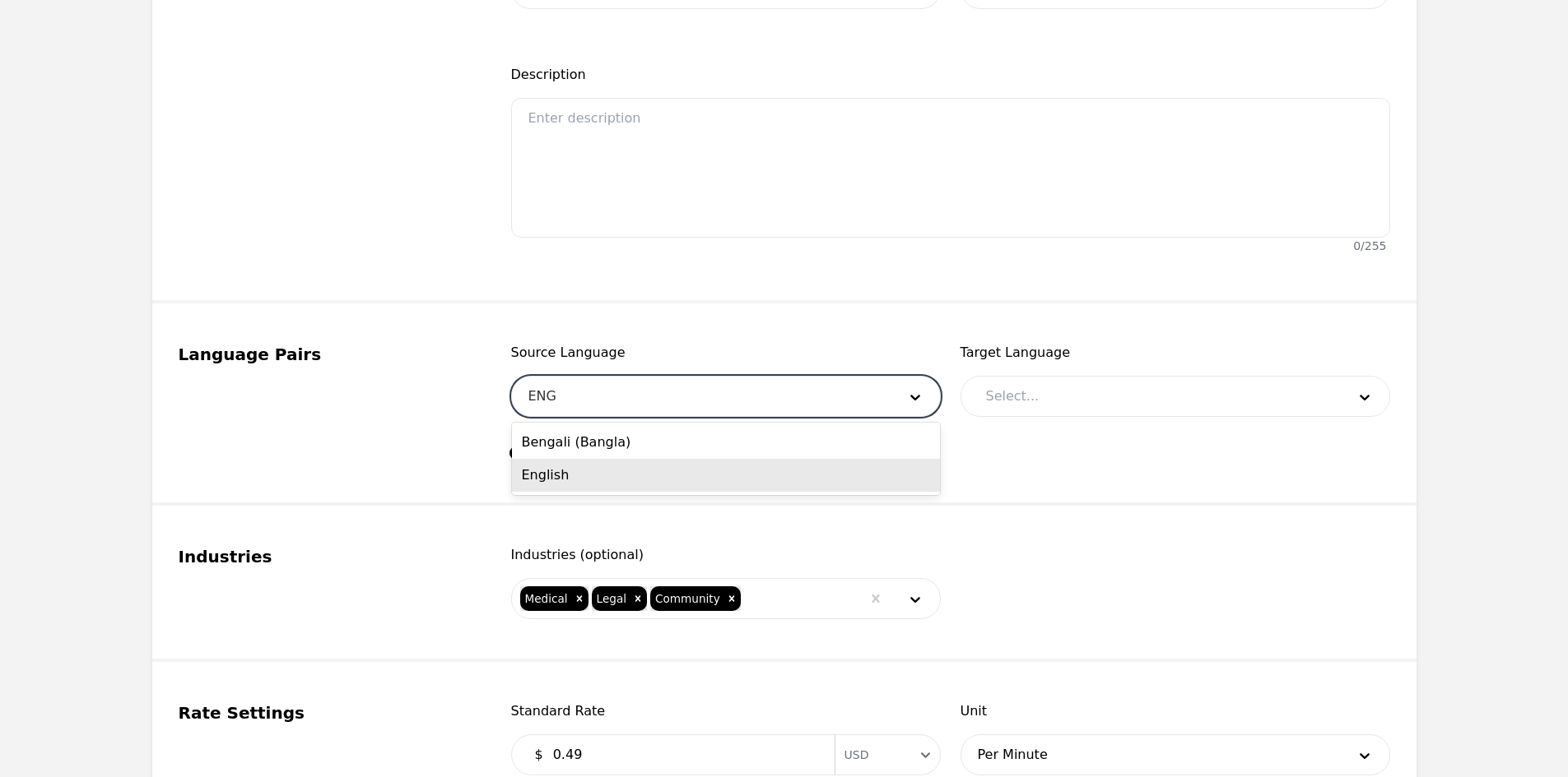
click at [713, 473] on div "English" at bounding box center [726, 475] width 428 height 33
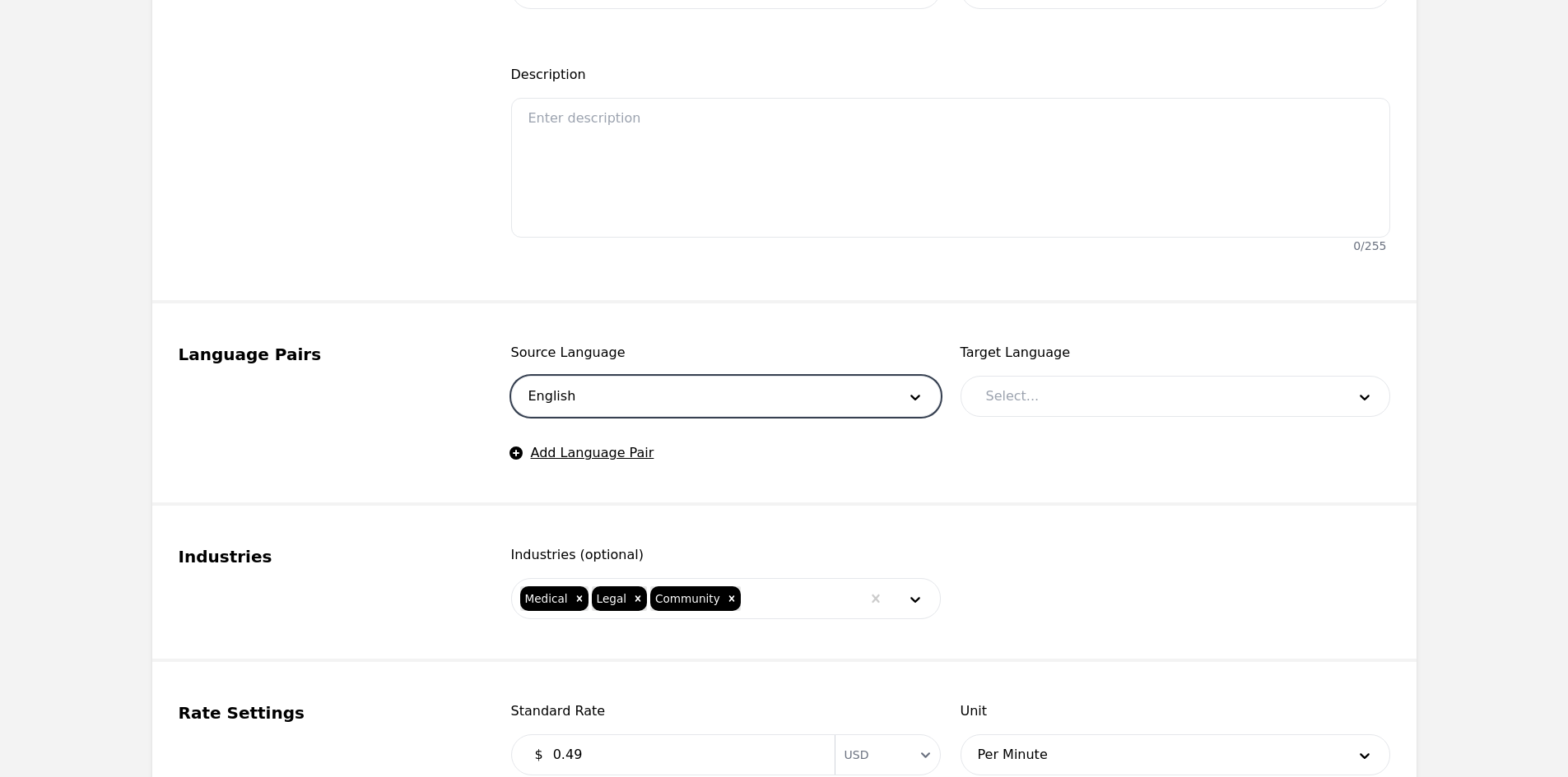
click at [1014, 396] on div at bounding box center [1154, 396] width 372 height 39
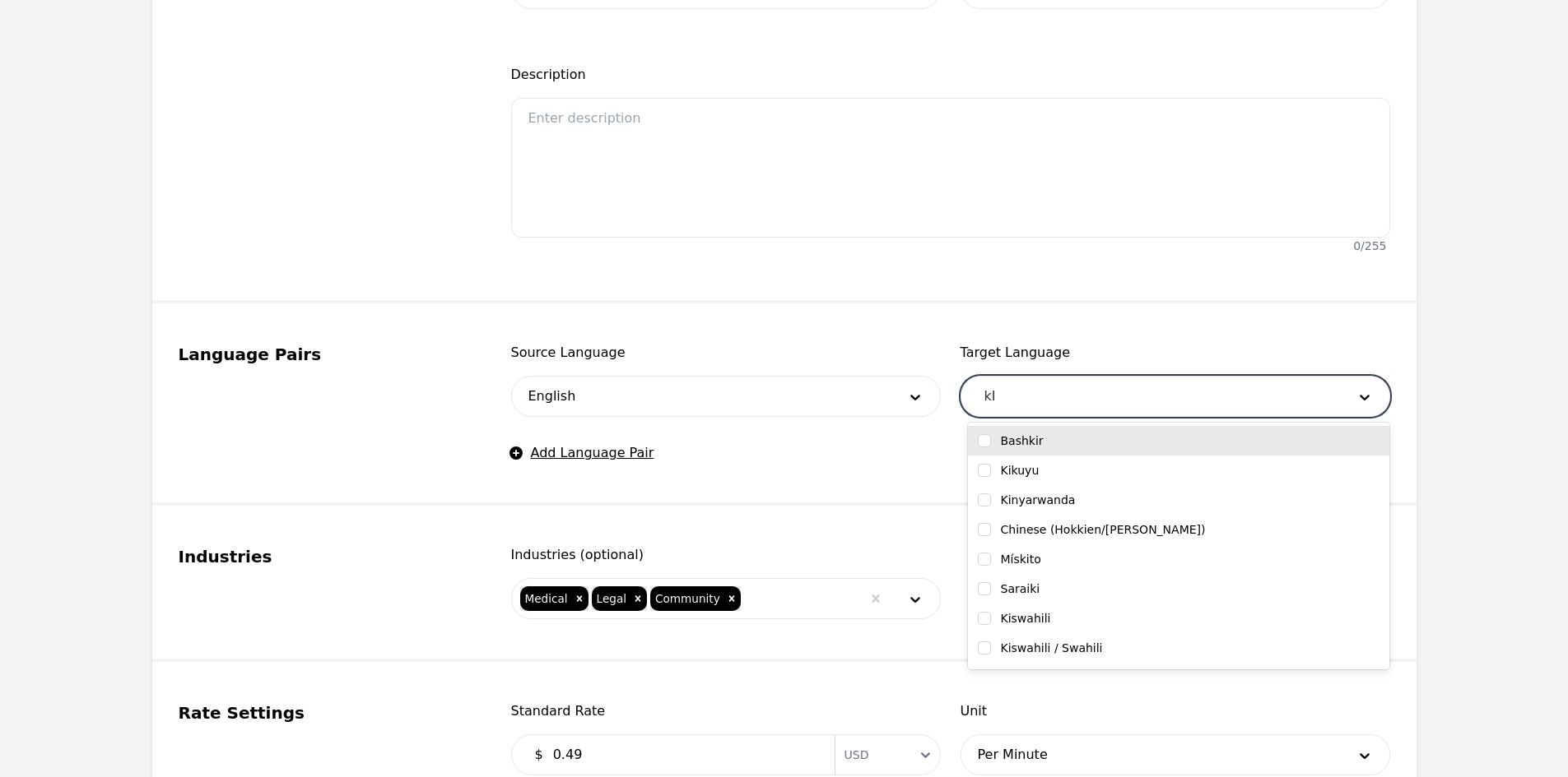
type input "k"
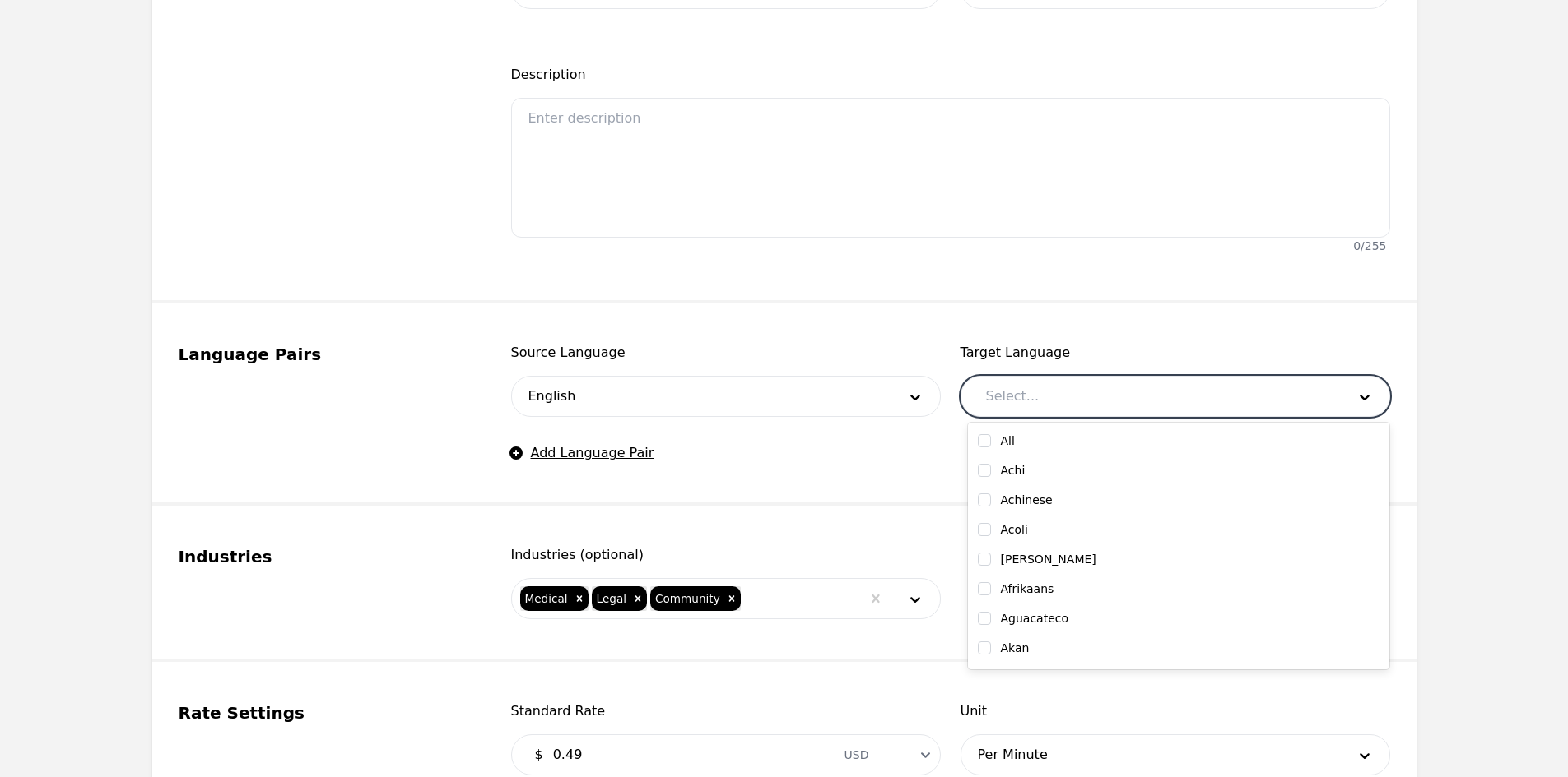
type input "K"
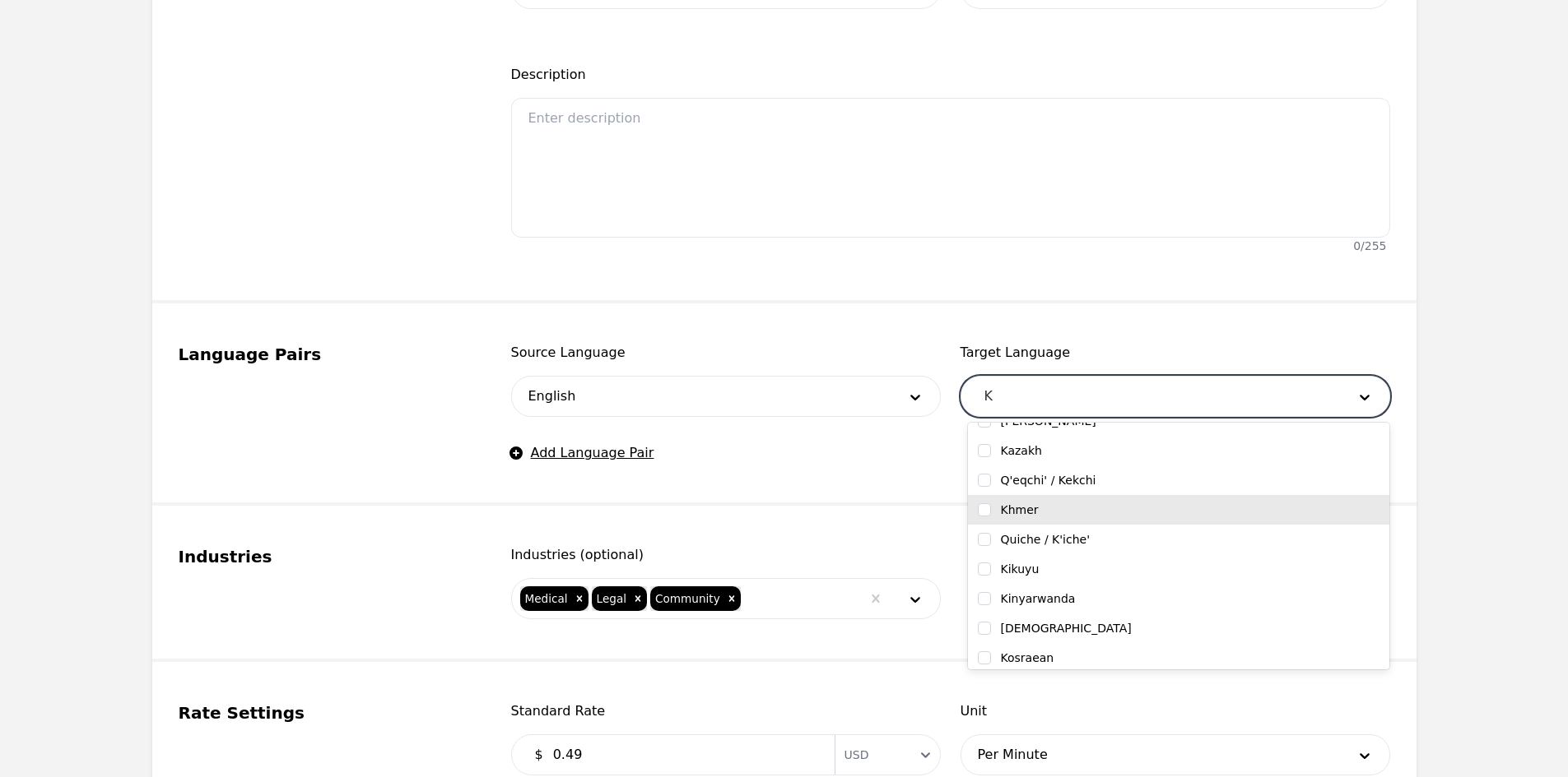
scroll to position [329, 0]
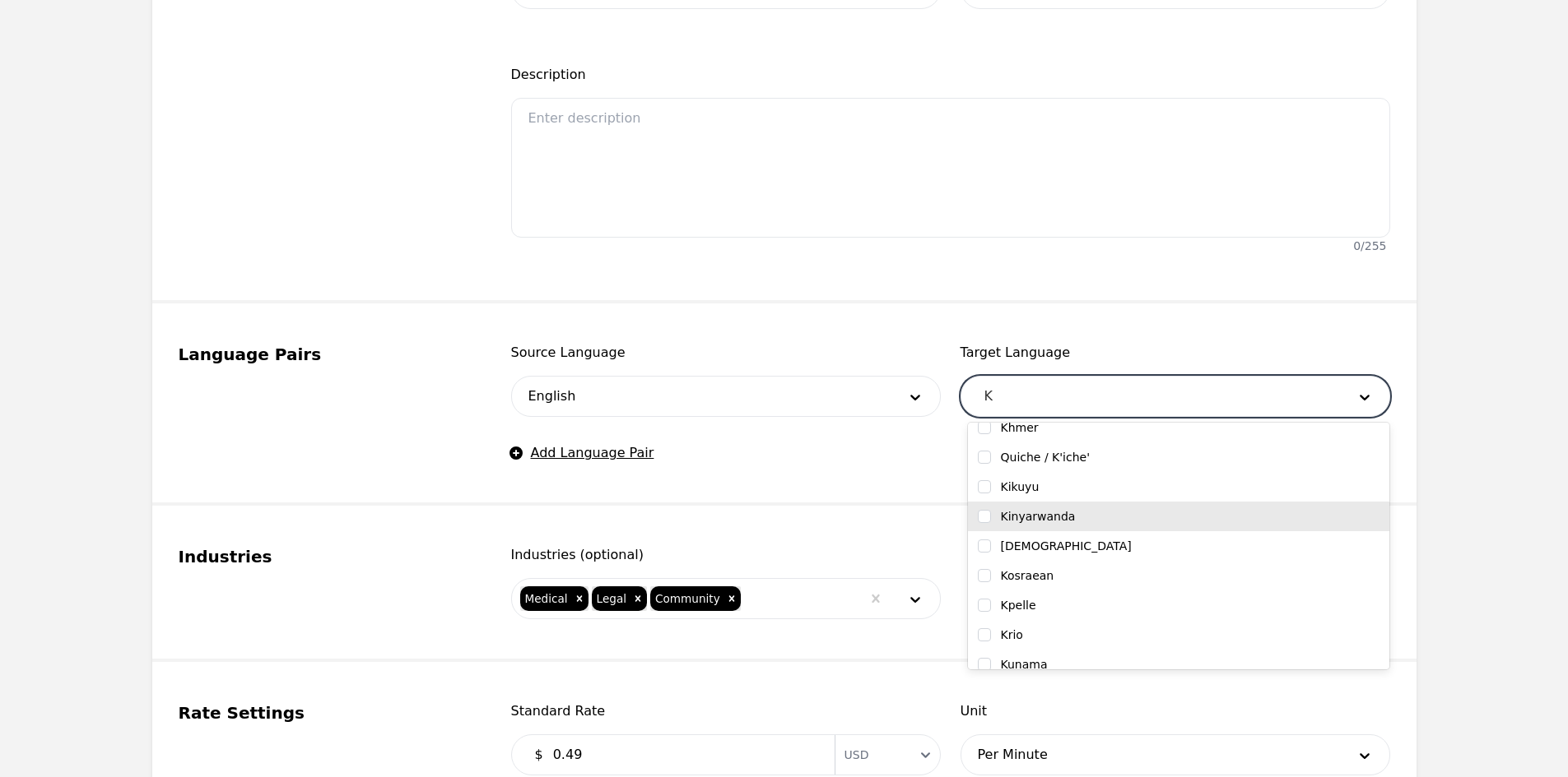
click at [1088, 522] on div "Kinyarwanda" at bounding box center [1178, 517] width 402 height 17
checkbox input "true"
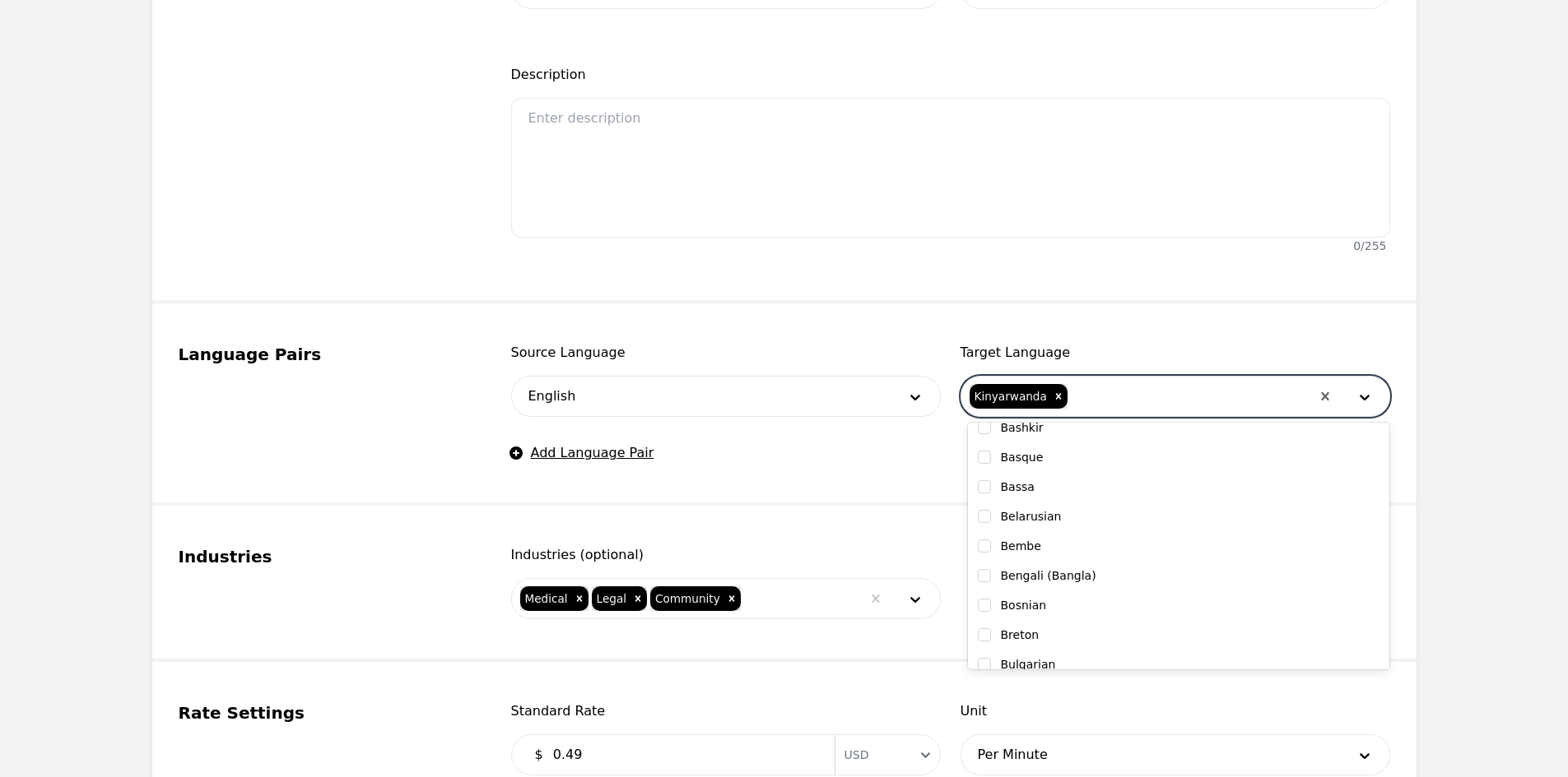
scroll to position [2974, 0]
click at [820, 542] on fieldset "Industries Industries (optional) Medical Legal Community" at bounding box center [784, 584] width 1264 height 157
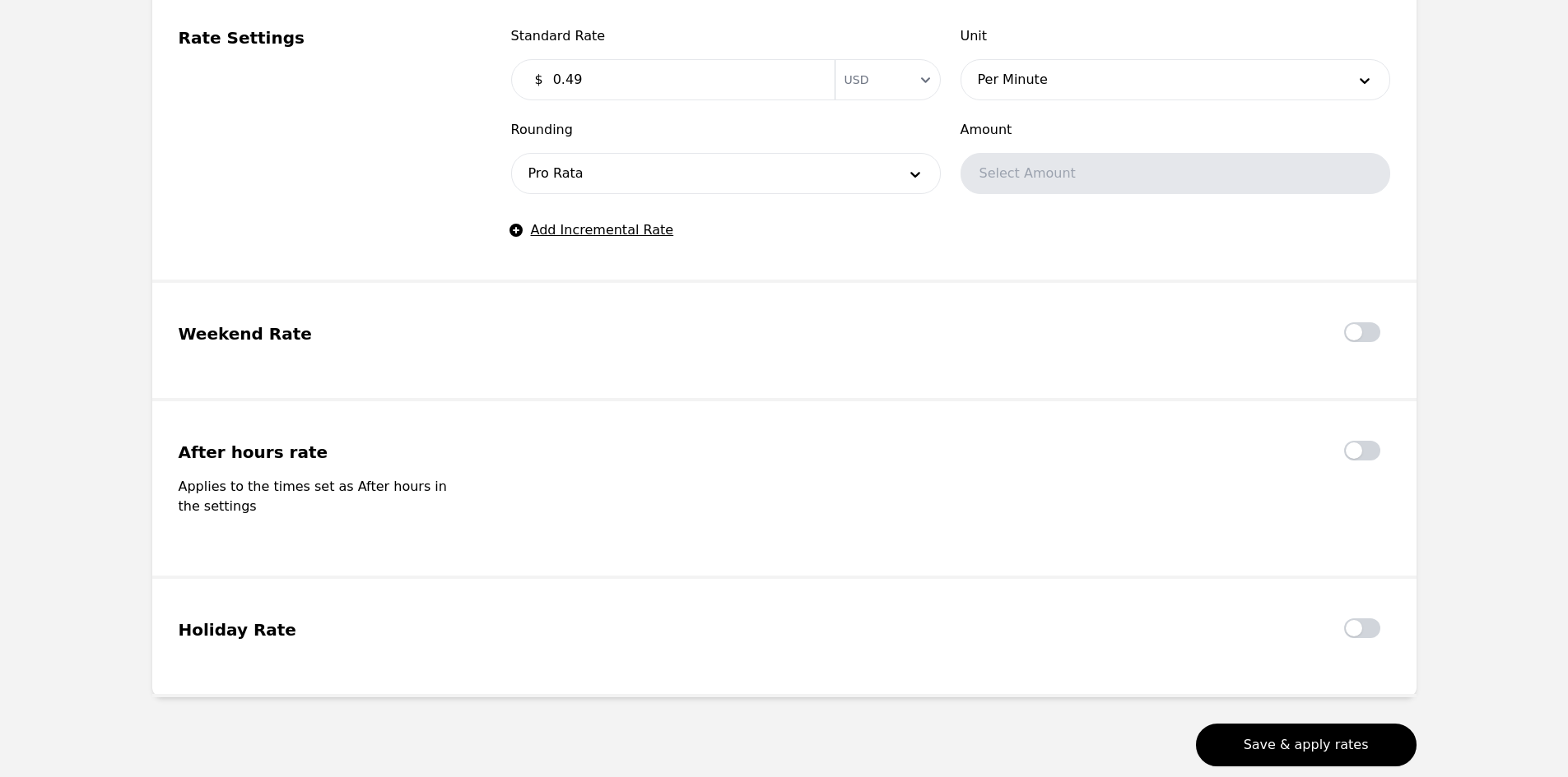
scroll to position [1247, 0]
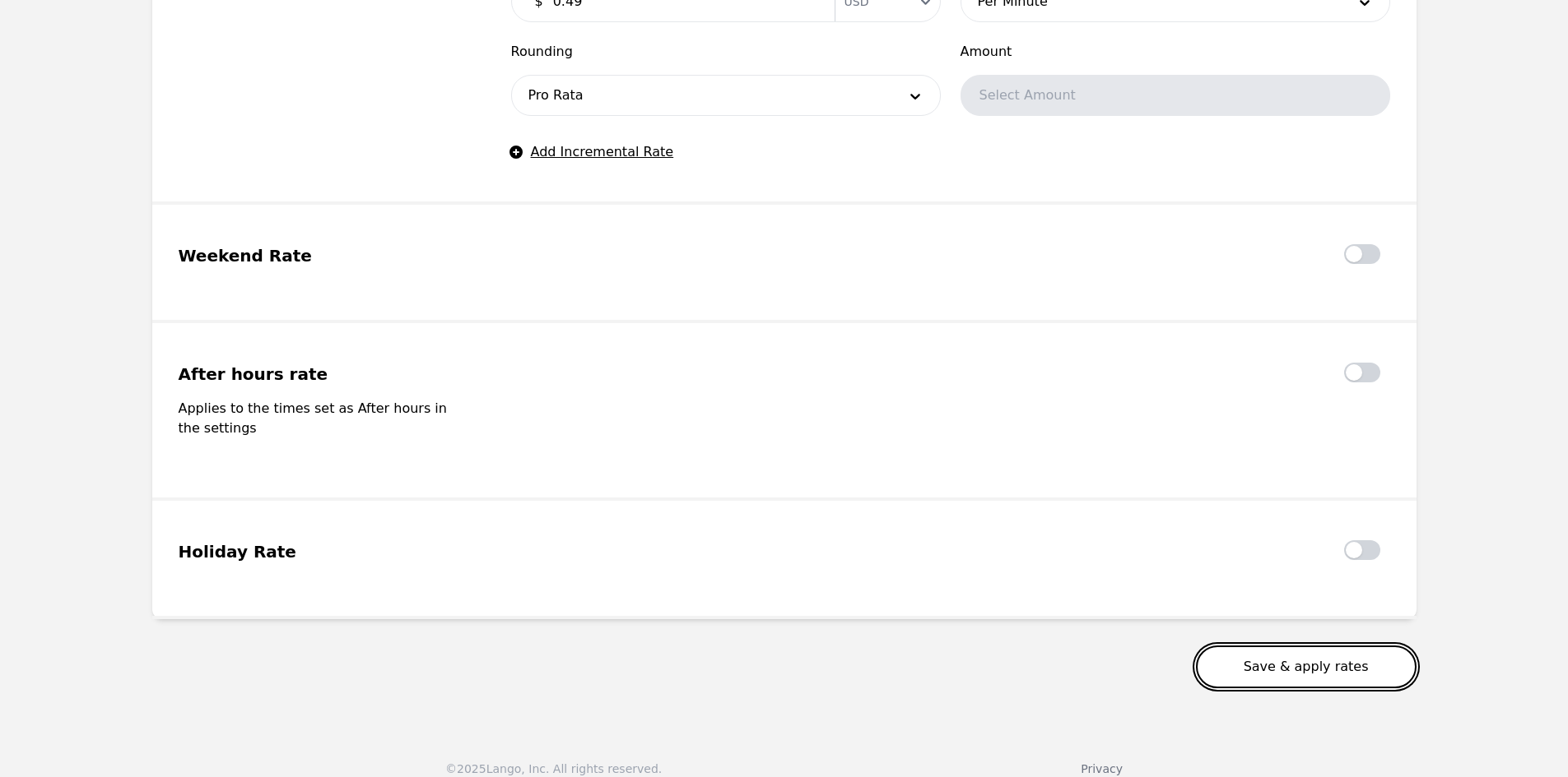
click at [1340, 649] on button "Save & apply rates" at bounding box center [1306, 667] width 221 height 43
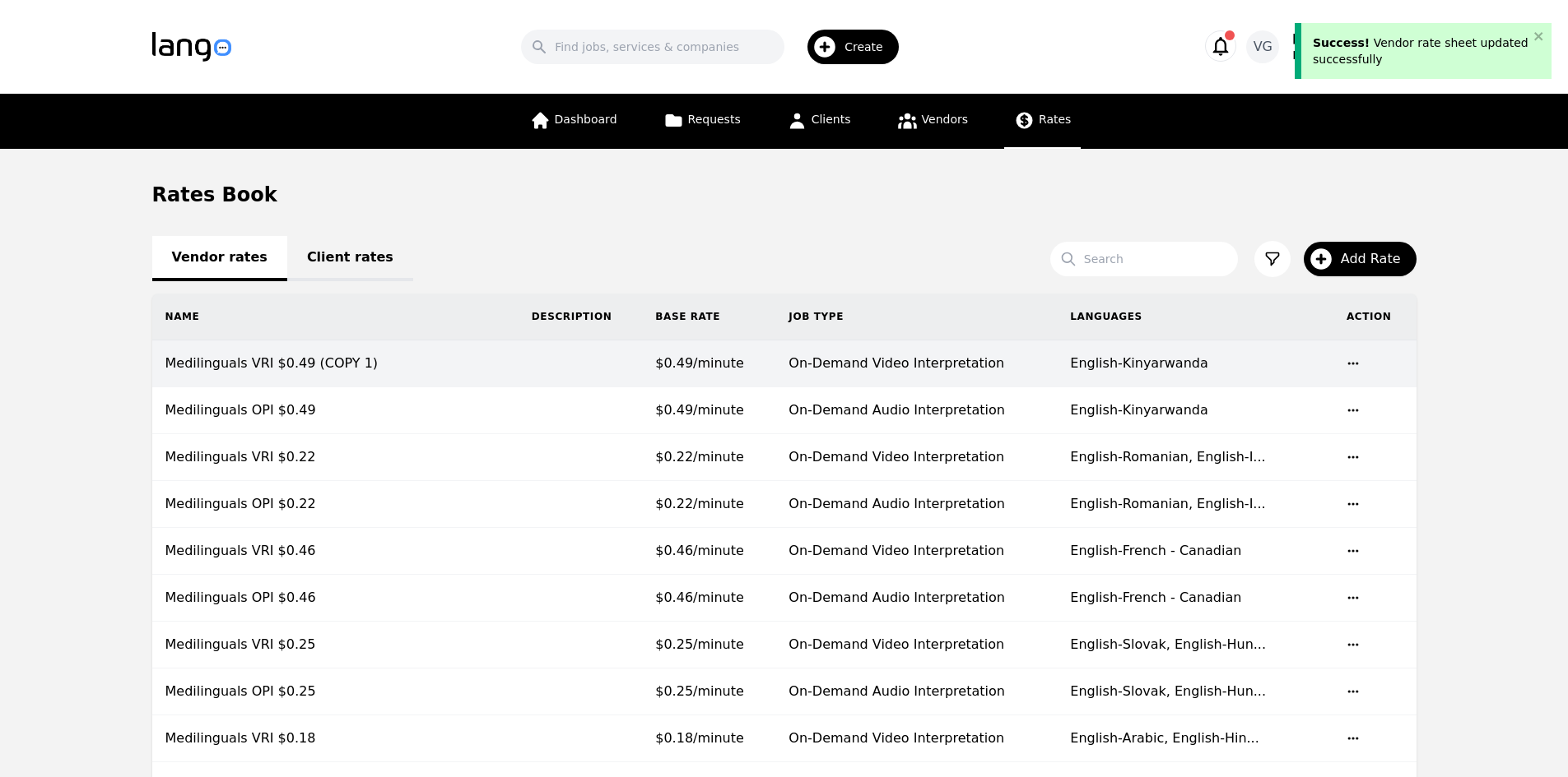
click at [486, 375] on td "Medilinguals VRI $0.49 (COPY 1)" at bounding box center [335, 364] width 366 height 47
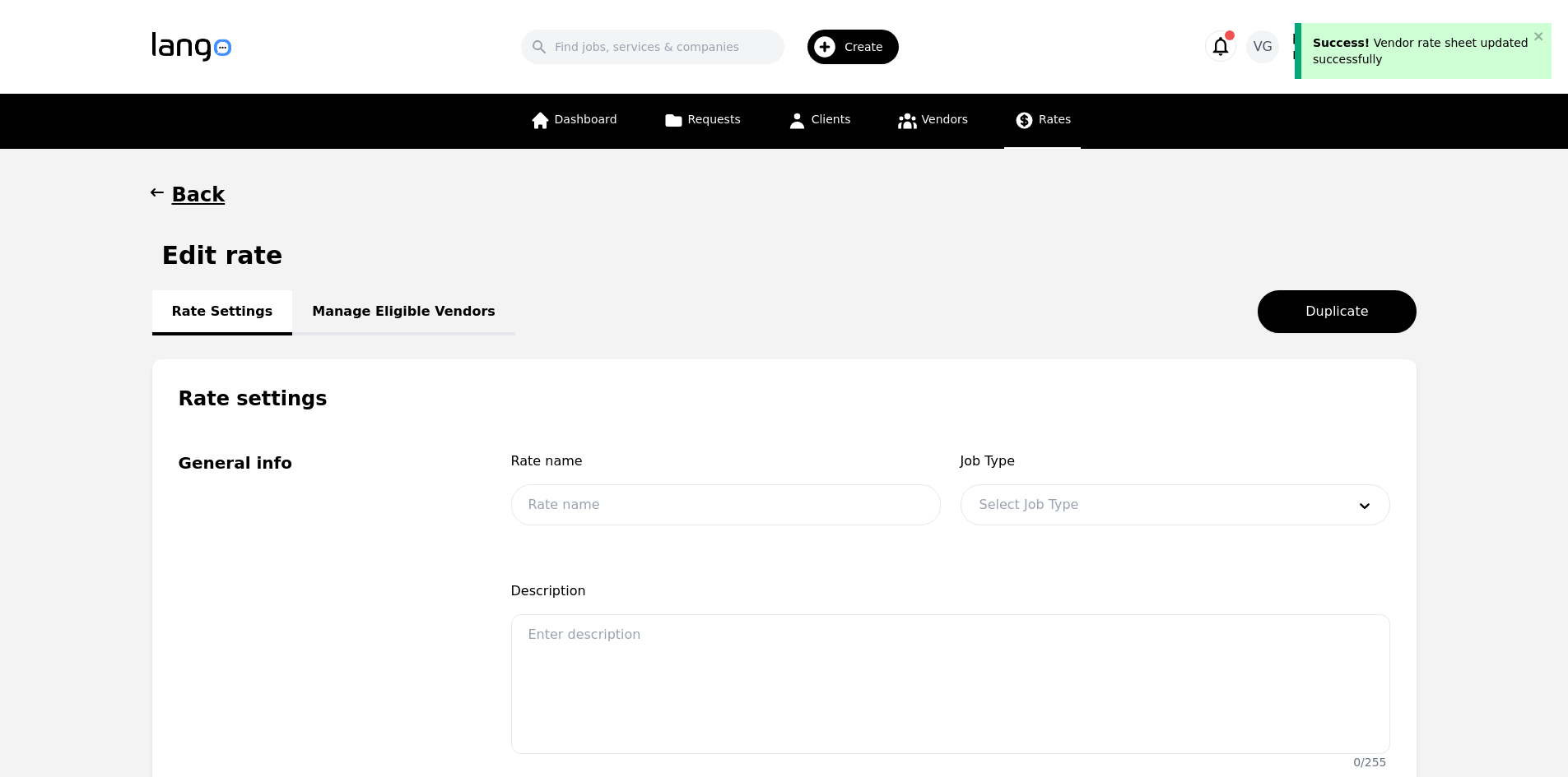
type input "Medilinguals VRI $0.49 (COPY 1)"
type input "0.49"
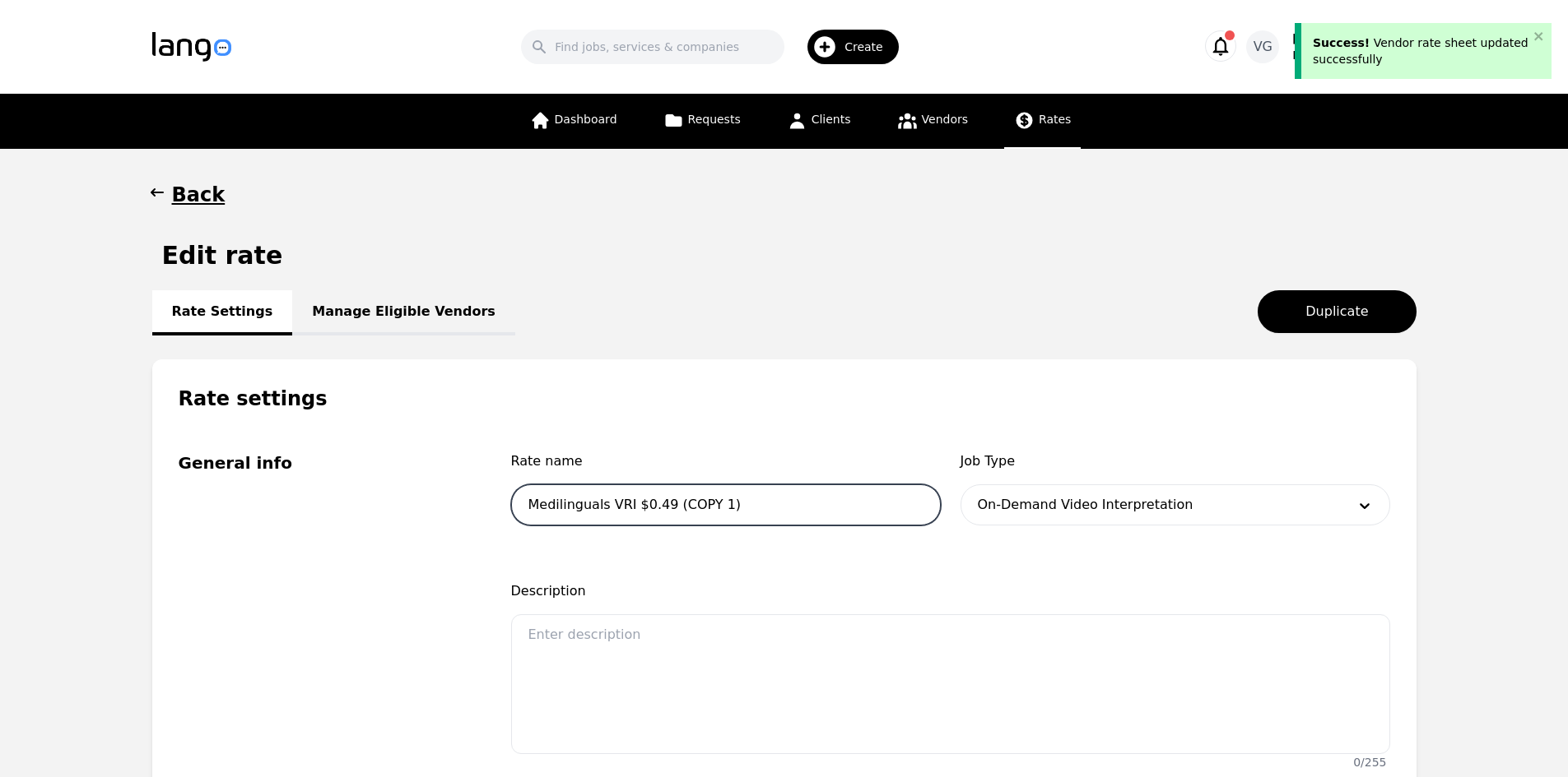
drag, startPoint x: 740, startPoint y: 503, endPoint x: 663, endPoint y: 507, distance: 77.1
click at [663, 507] on input "Medilinguals VRI $0.49 (COPY 1)" at bounding box center [726, 505] width 430 height 41
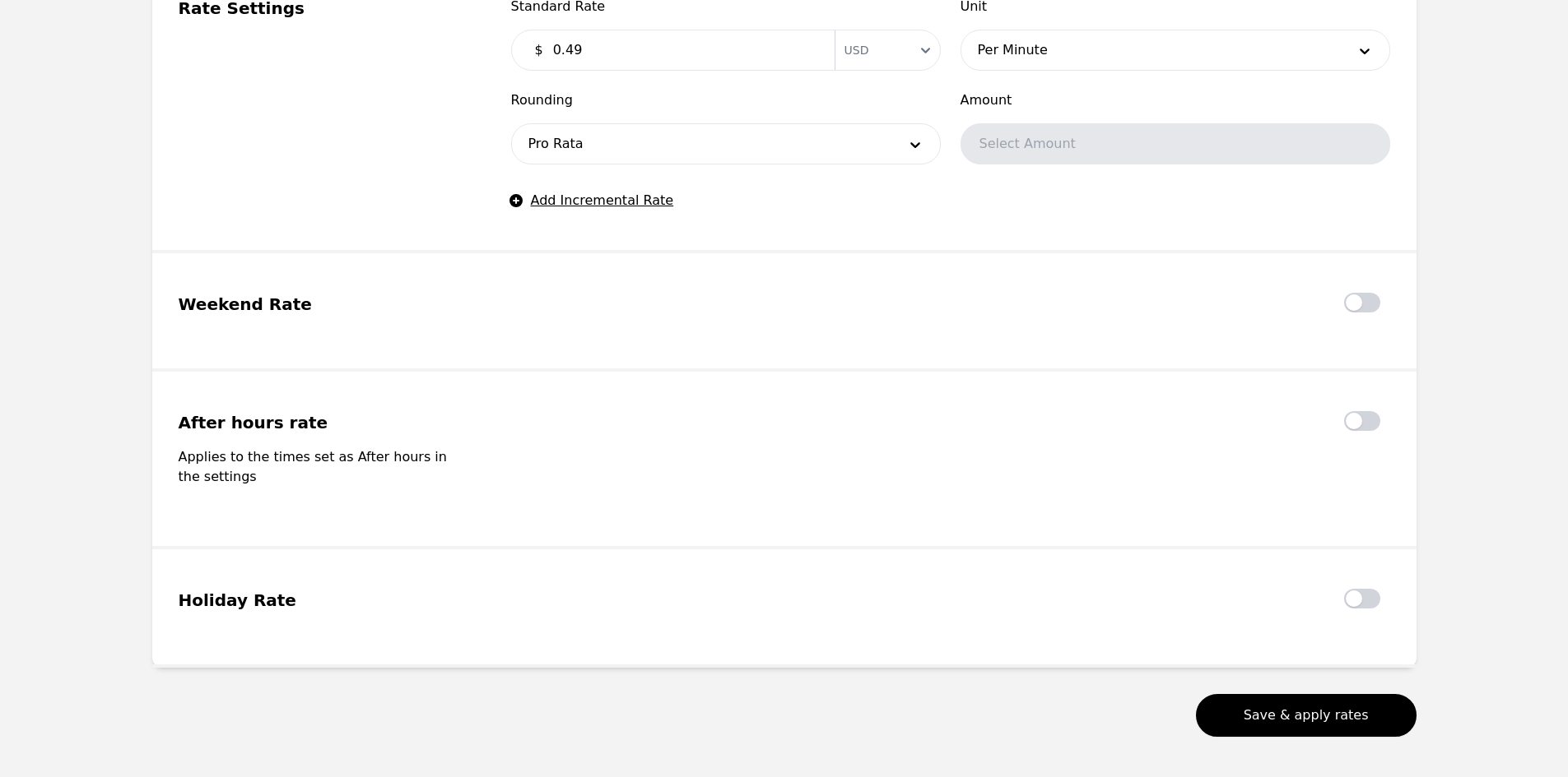
scroll to position [1270, 0]
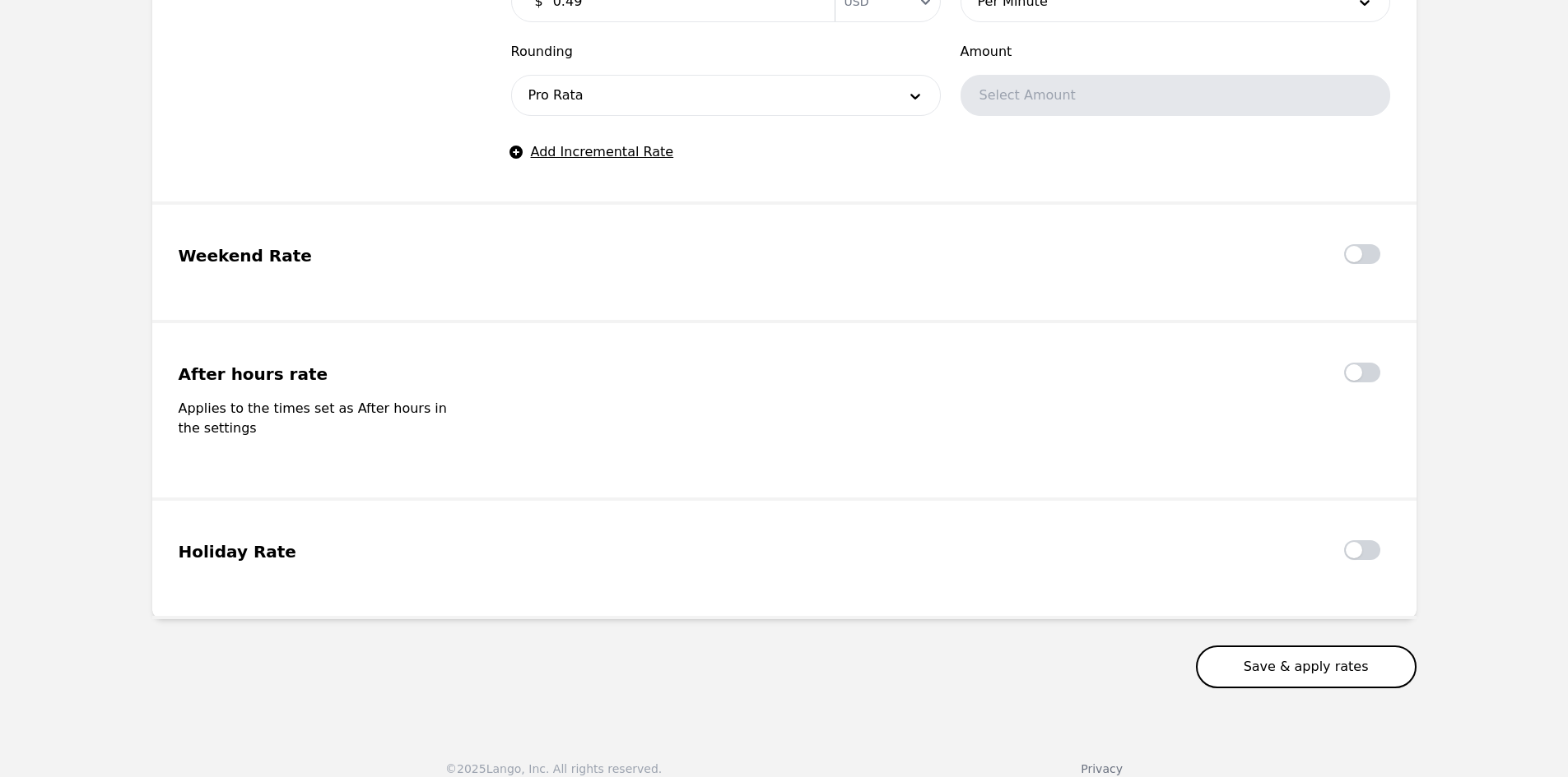
type input "Medilinguals VRI $0.49"
click at [1330, 659] on button "Save & apply rates" at bounding box center [1306, 667] width 221 height 43
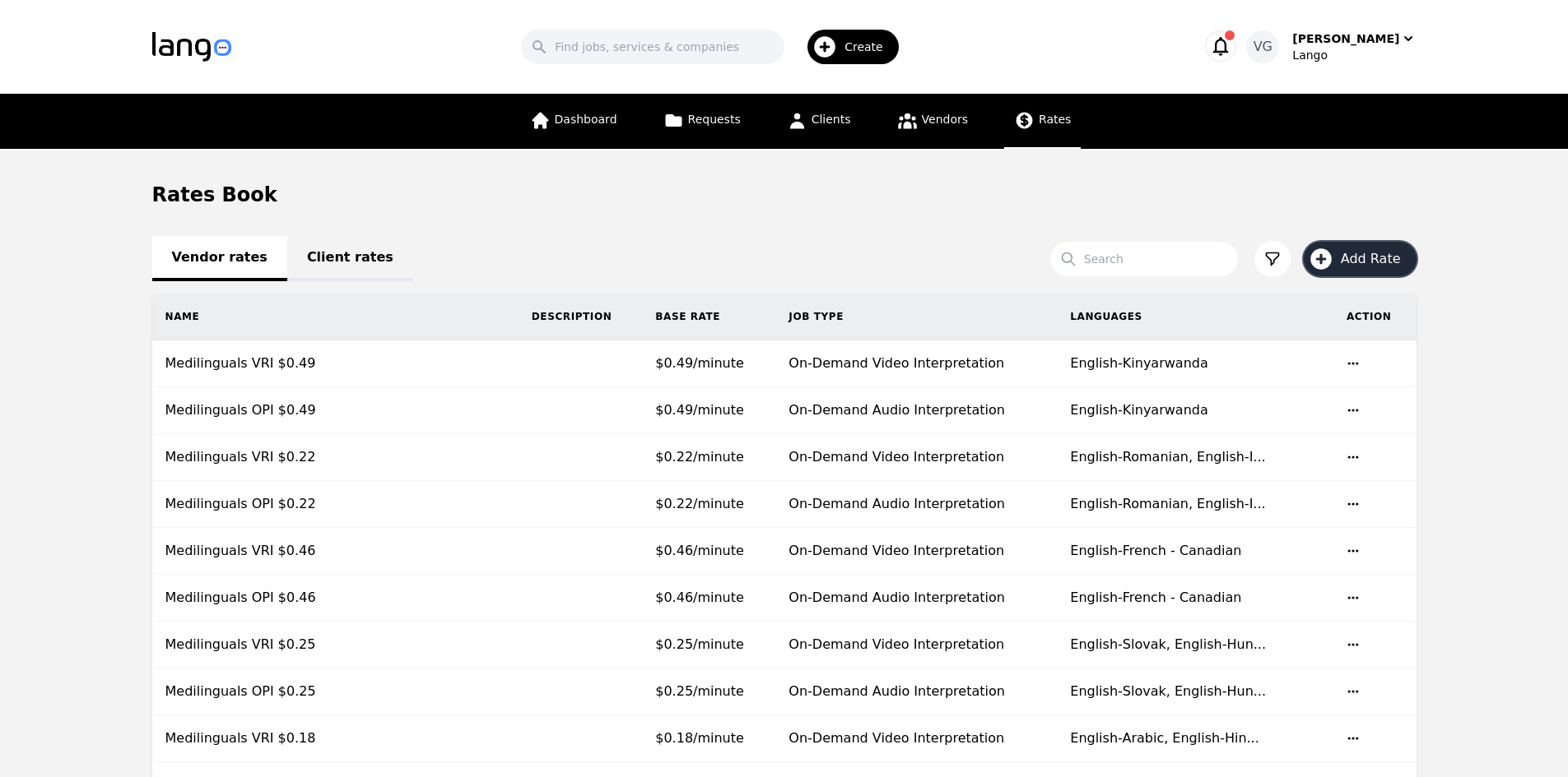
click at [1334, 260] on icon "button" at bounding box center [1321, 259] width 26 height 26
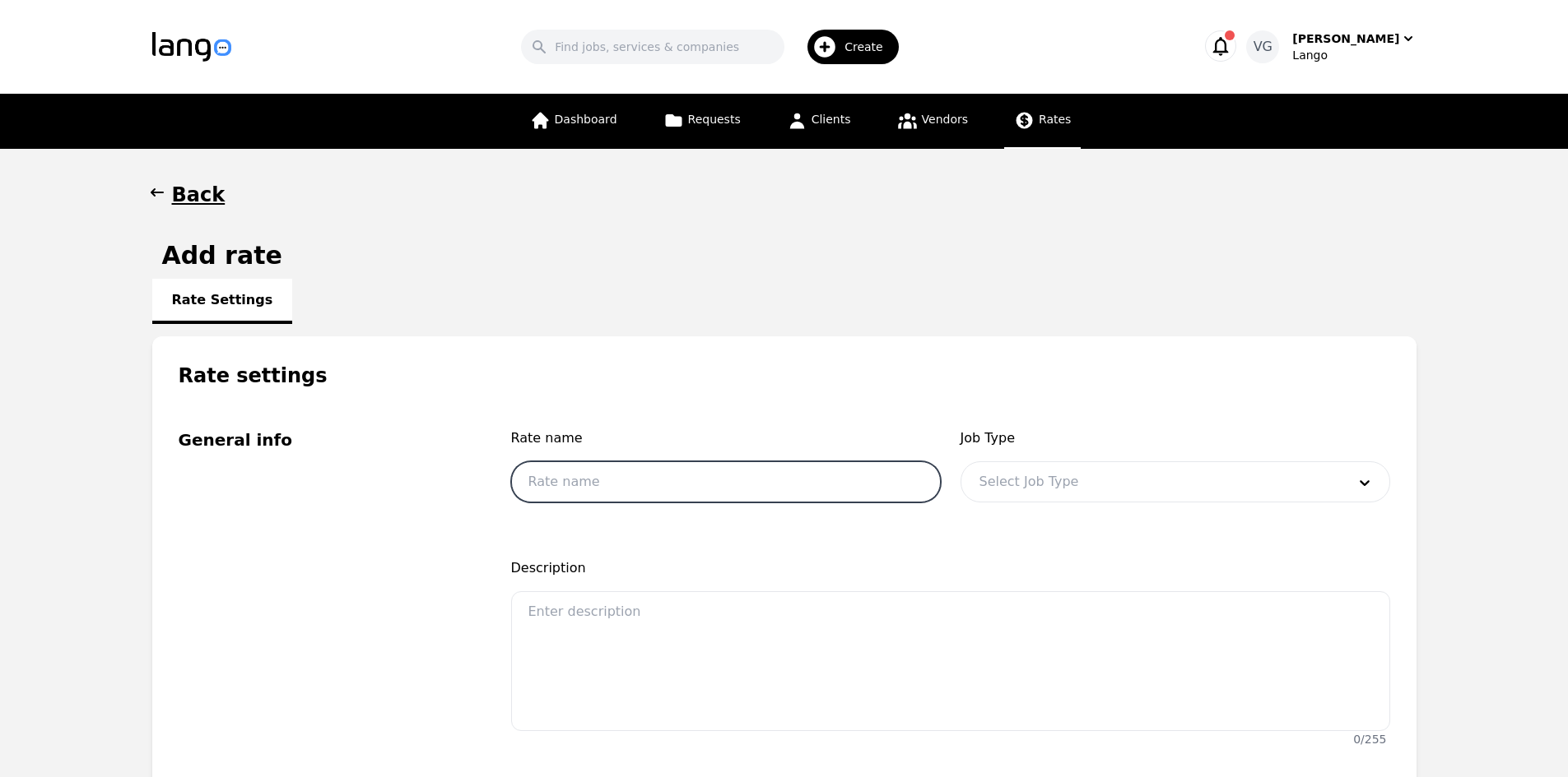
click at [731, 470] on input "text" at bounding box center [726, 482] width 430 height 41
click at [609, 483] on input "Medilinguals VRI $0.18" at bounding box center [726, 482] width 430 height 41
click at [699, 494] on input "Medilinguals OPI $0.18" at bounding box center [726, 482] width 430 height 41
type input "Medilinguals OPI $0.17"
click at [1078, 488] on div at bounding box center [1150, 482] width 378 height 39
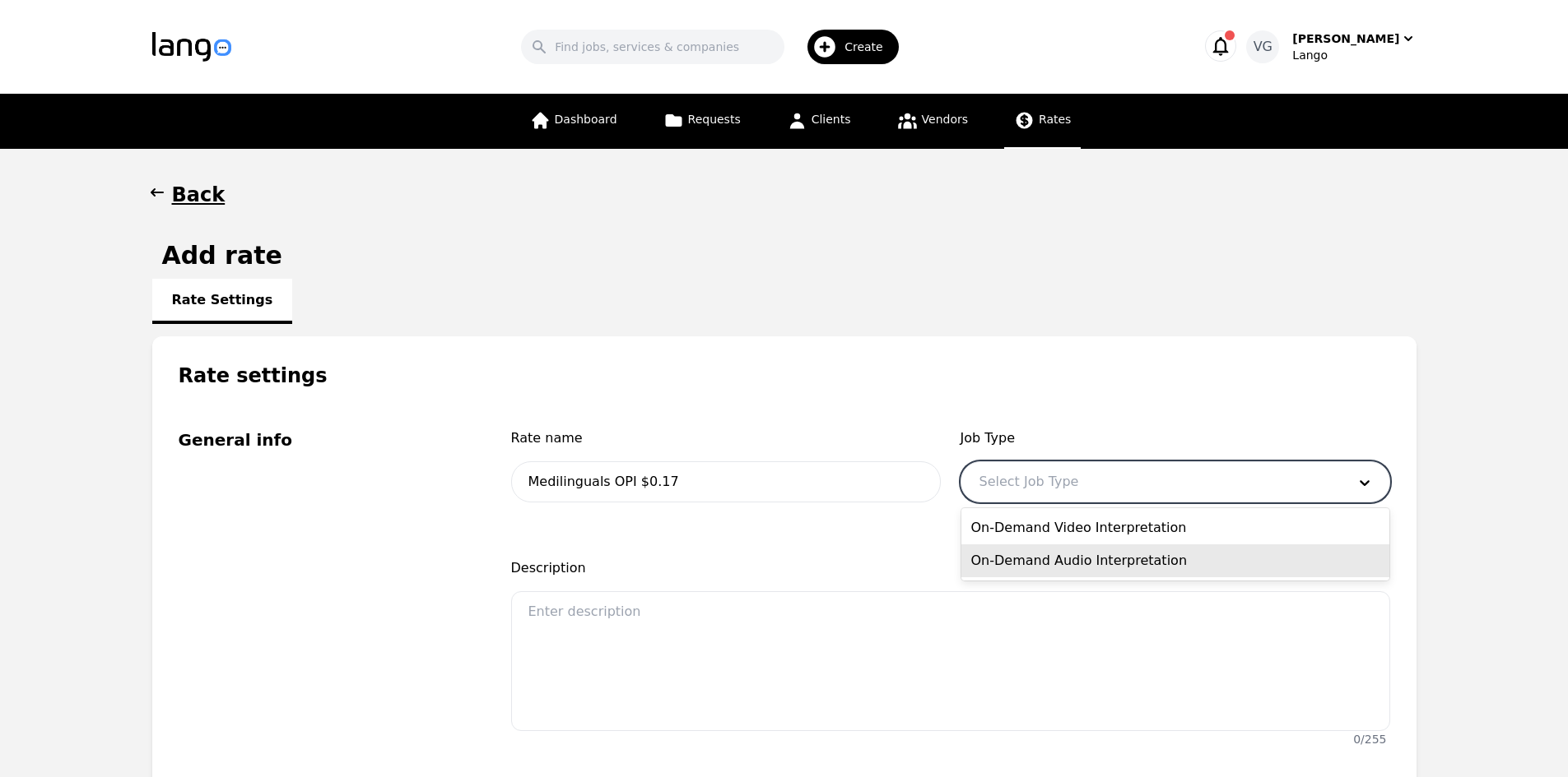
click at [1058, 556] on div "On-Demand Audio Interpretation" at bounding box center [1176, 560] width 428 height 33
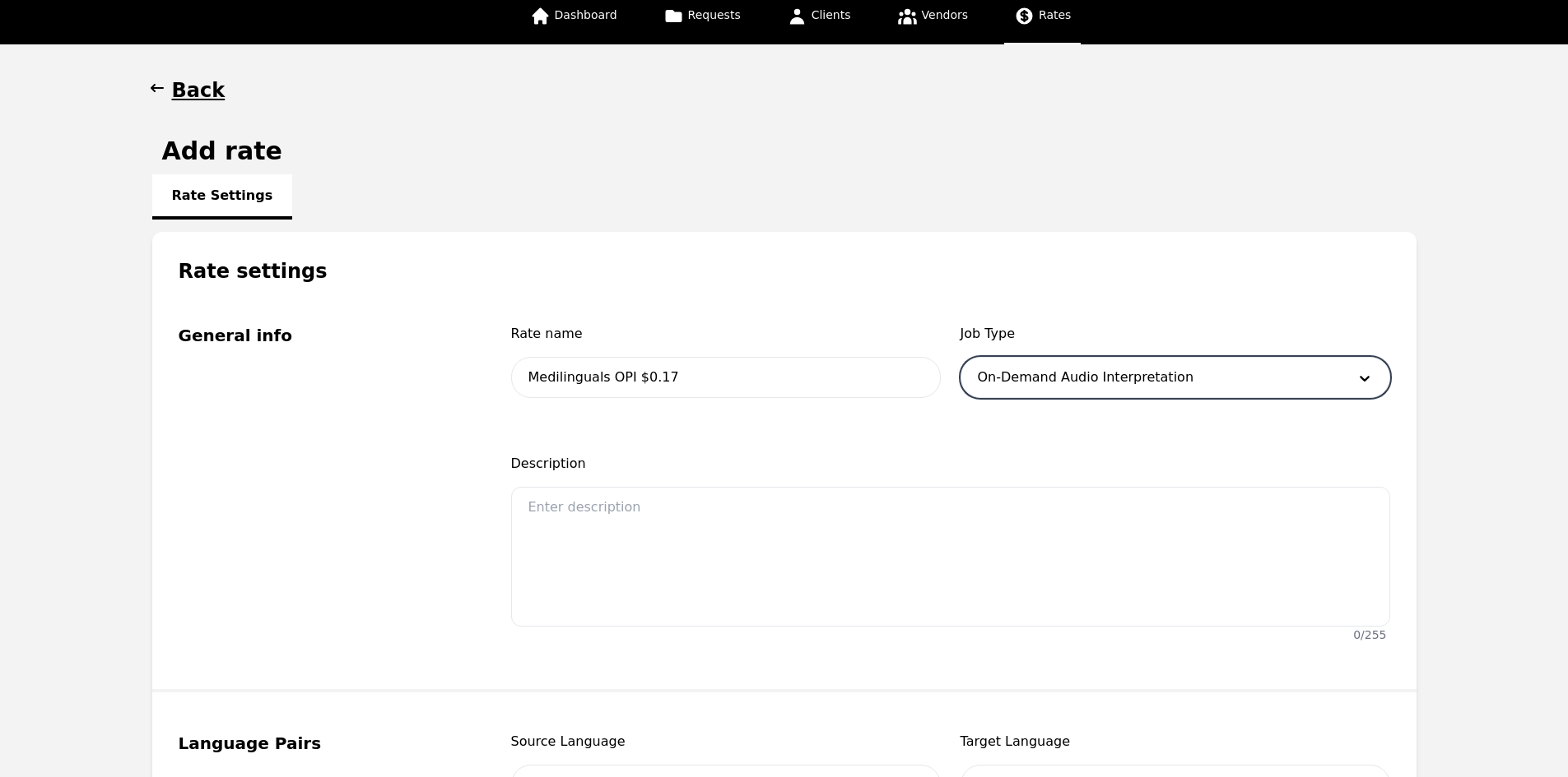
scroll to position [411, 0]
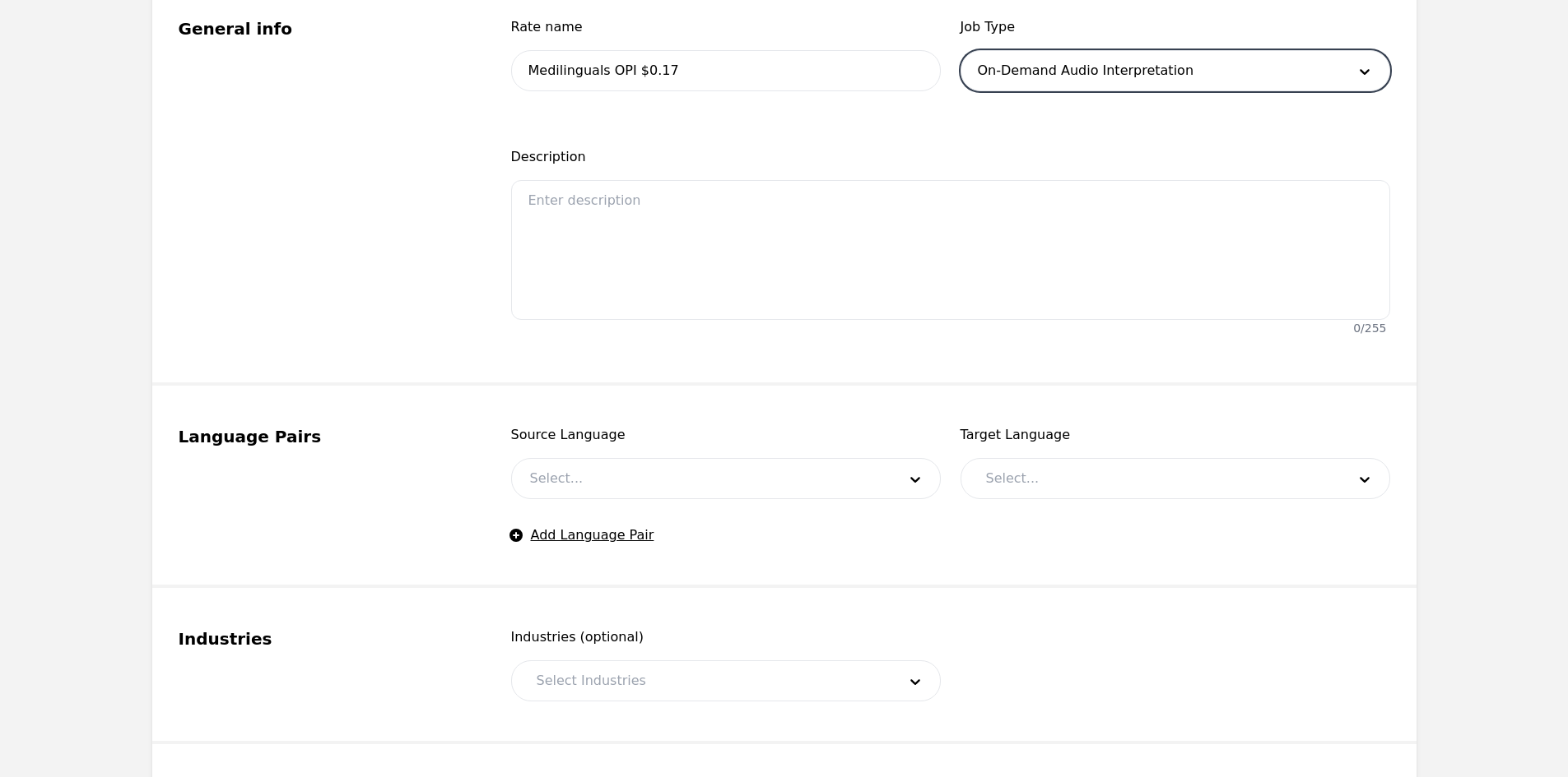
click at [636, 469] on div at bounding box center [700, 479] width 378 height 39
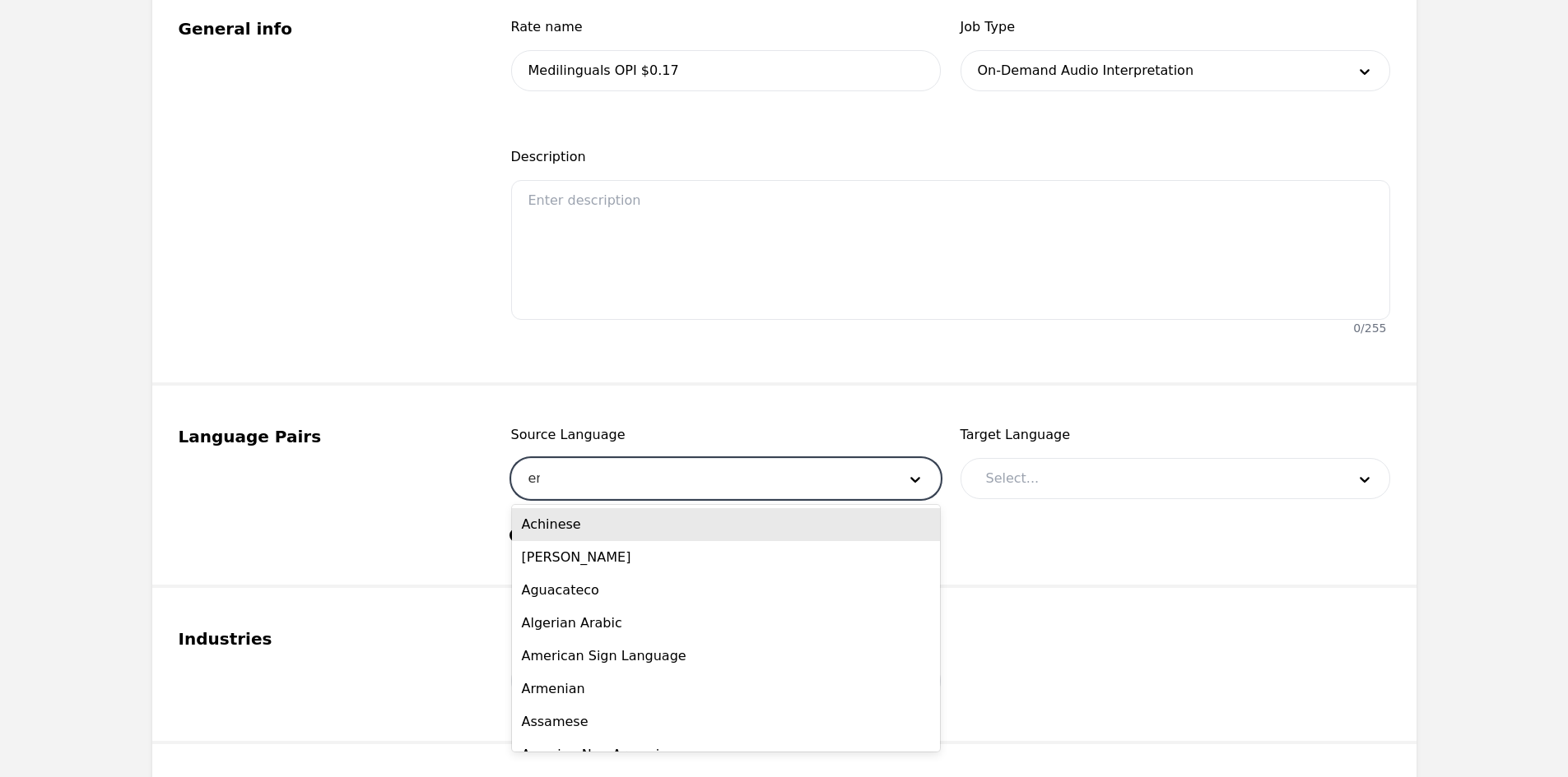
type input "eng"
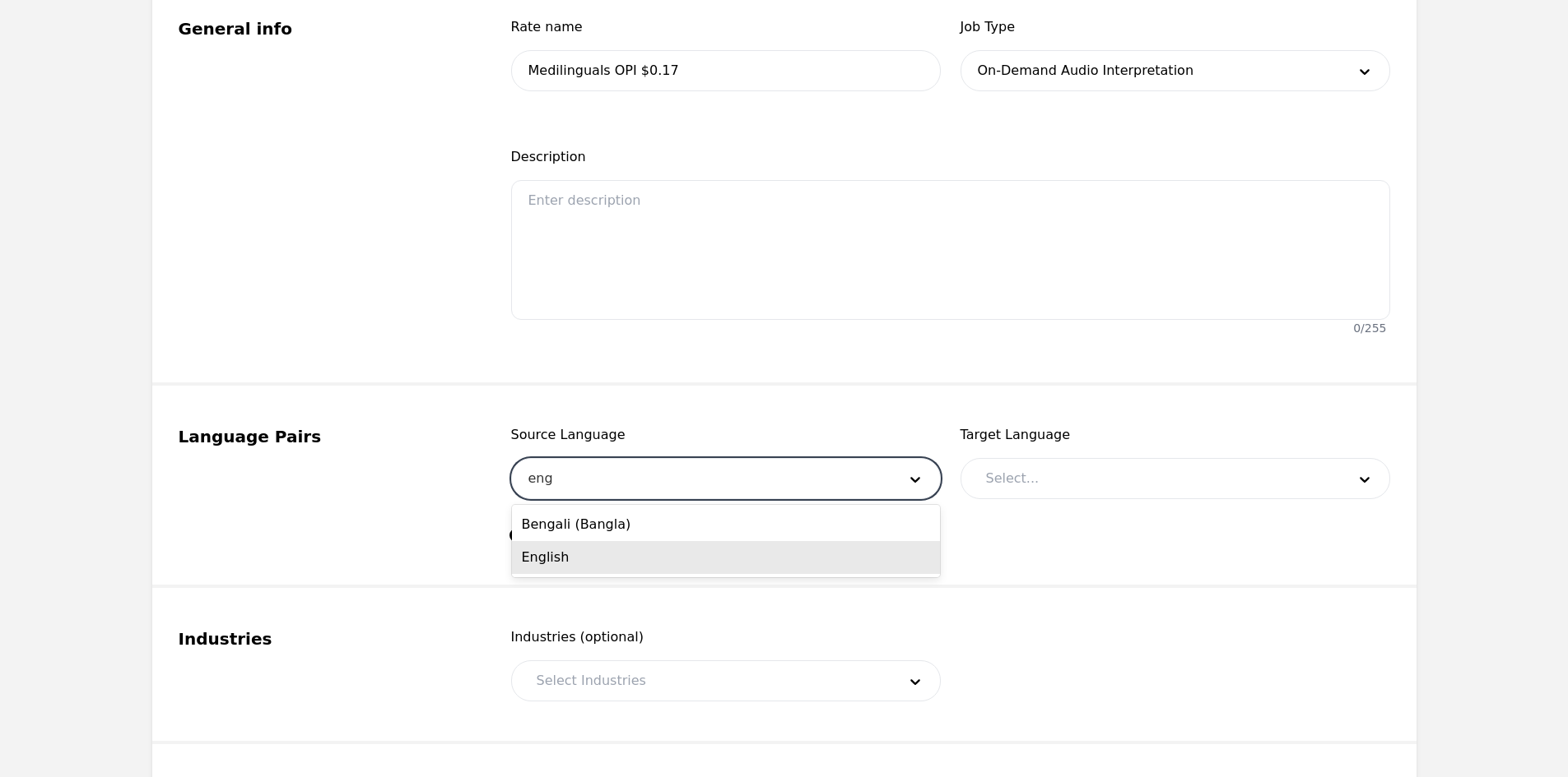
drag, startPoint x: 638, startPoint y: 560, endPoint x: 956, endPoint y: 480, distance: 327.9
click at [638, 561] on div "English" at bounding box center [726, 557] width 428 height 33
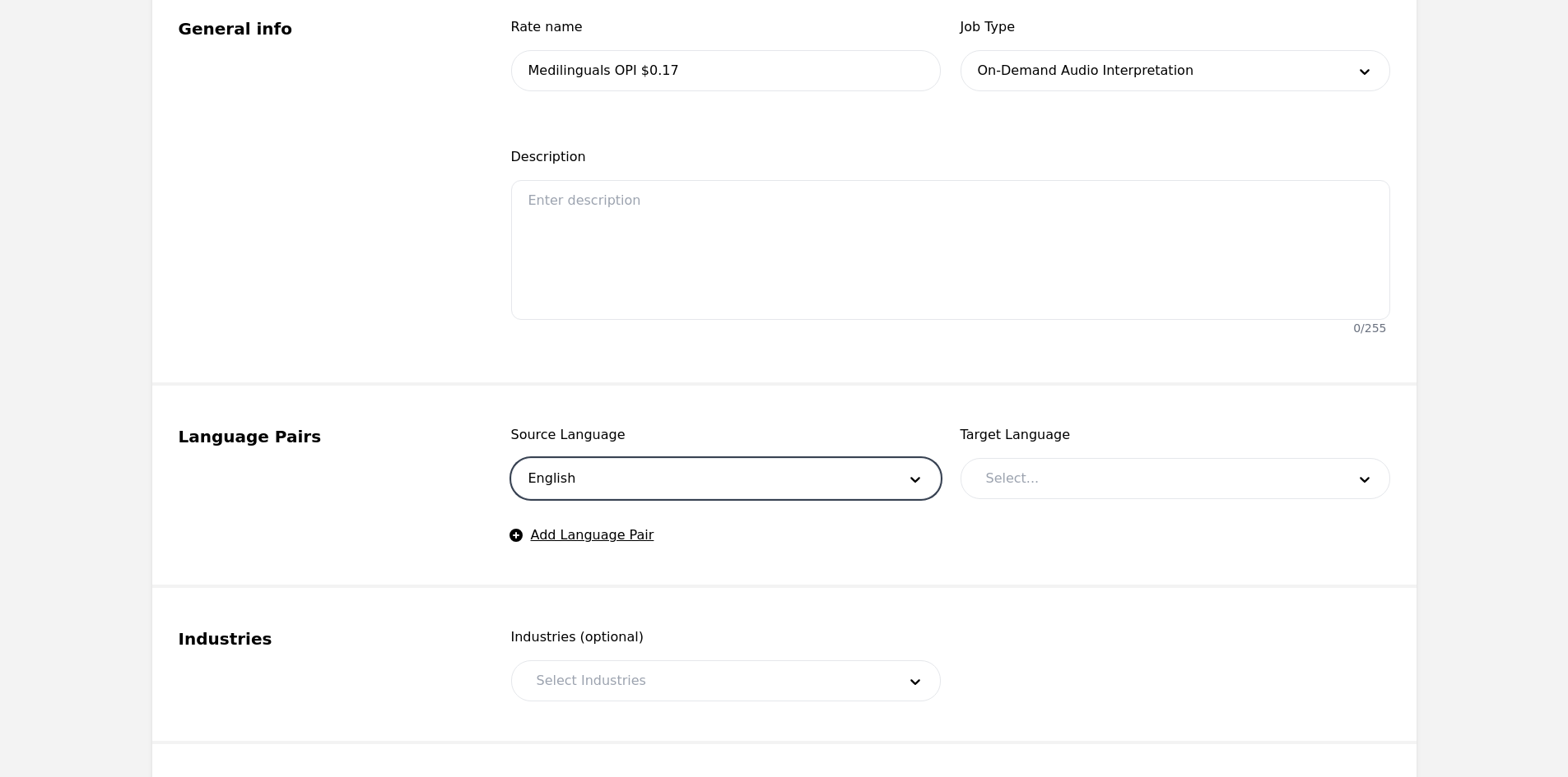
click at [1042, 461] on div at bounding box center [1154, 479] width 372 height 39
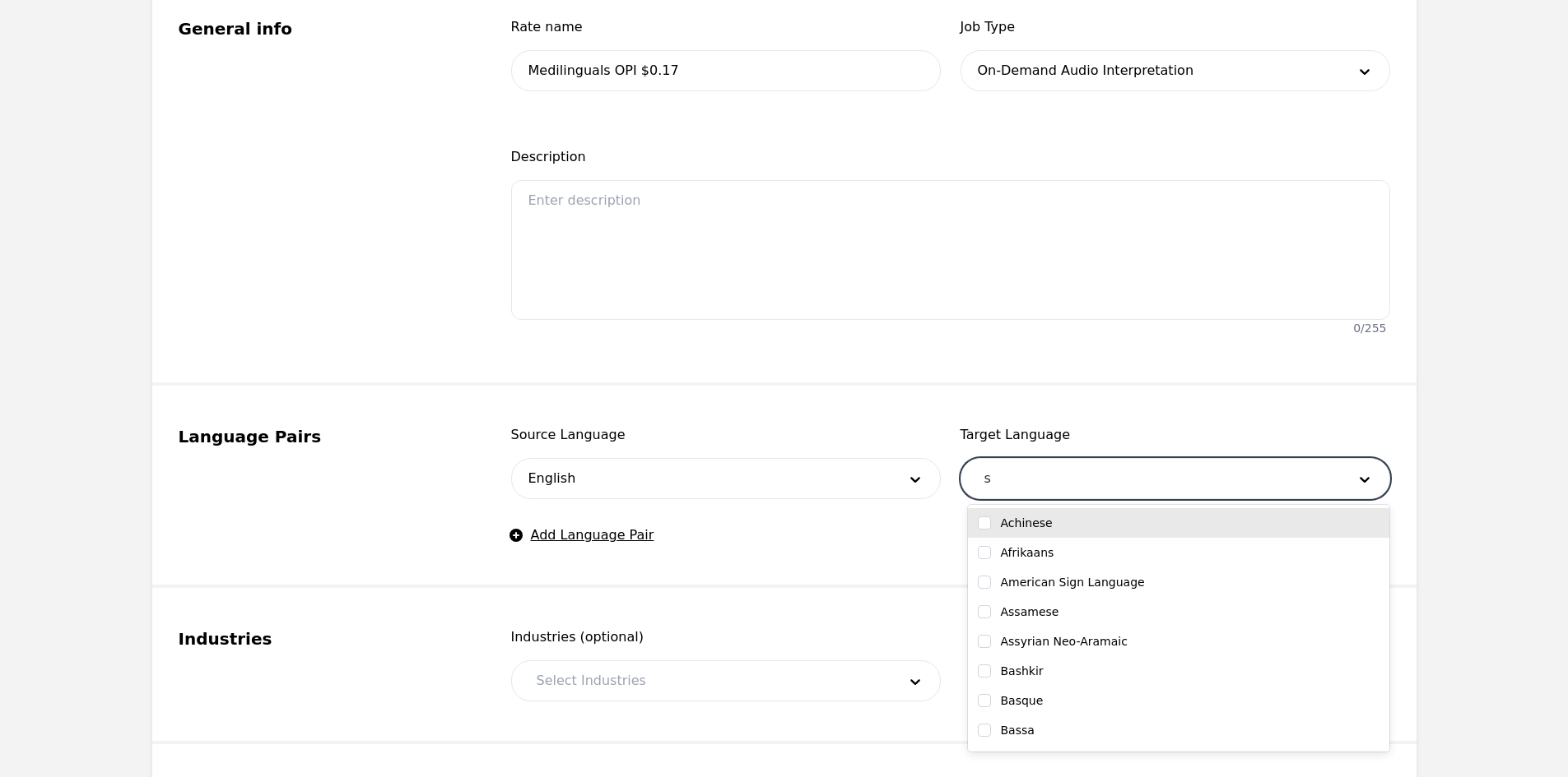
type input "sp"
click at [1057, 517] on div "Spanish" at bounding box center [1178, 524] width 402 height 17
checkbox input "true"
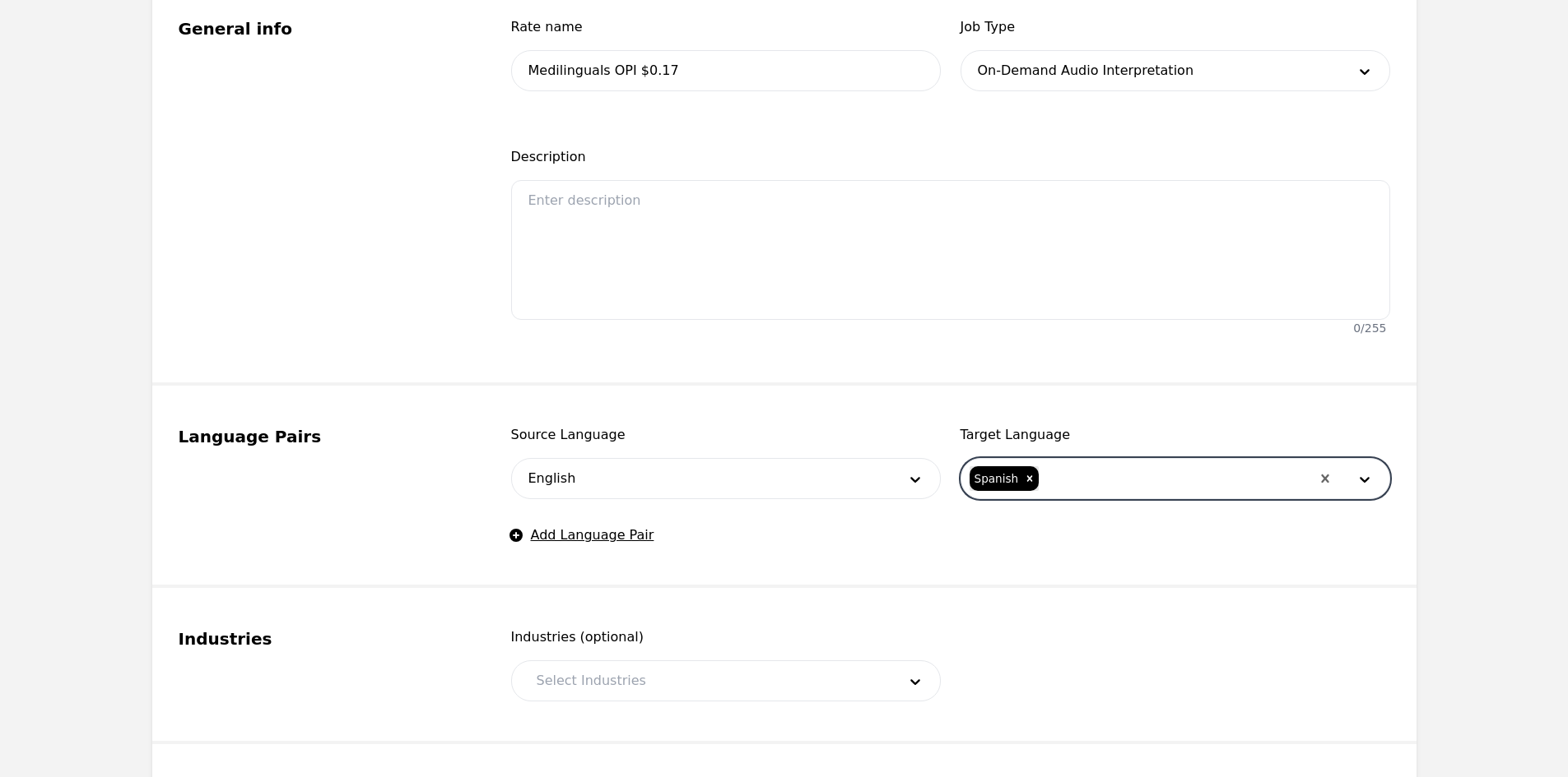
click at [707, 597] on fieldset "Industries Industries (optional) Select Industries" at bounding box center [784, 666] width 1264 height 157
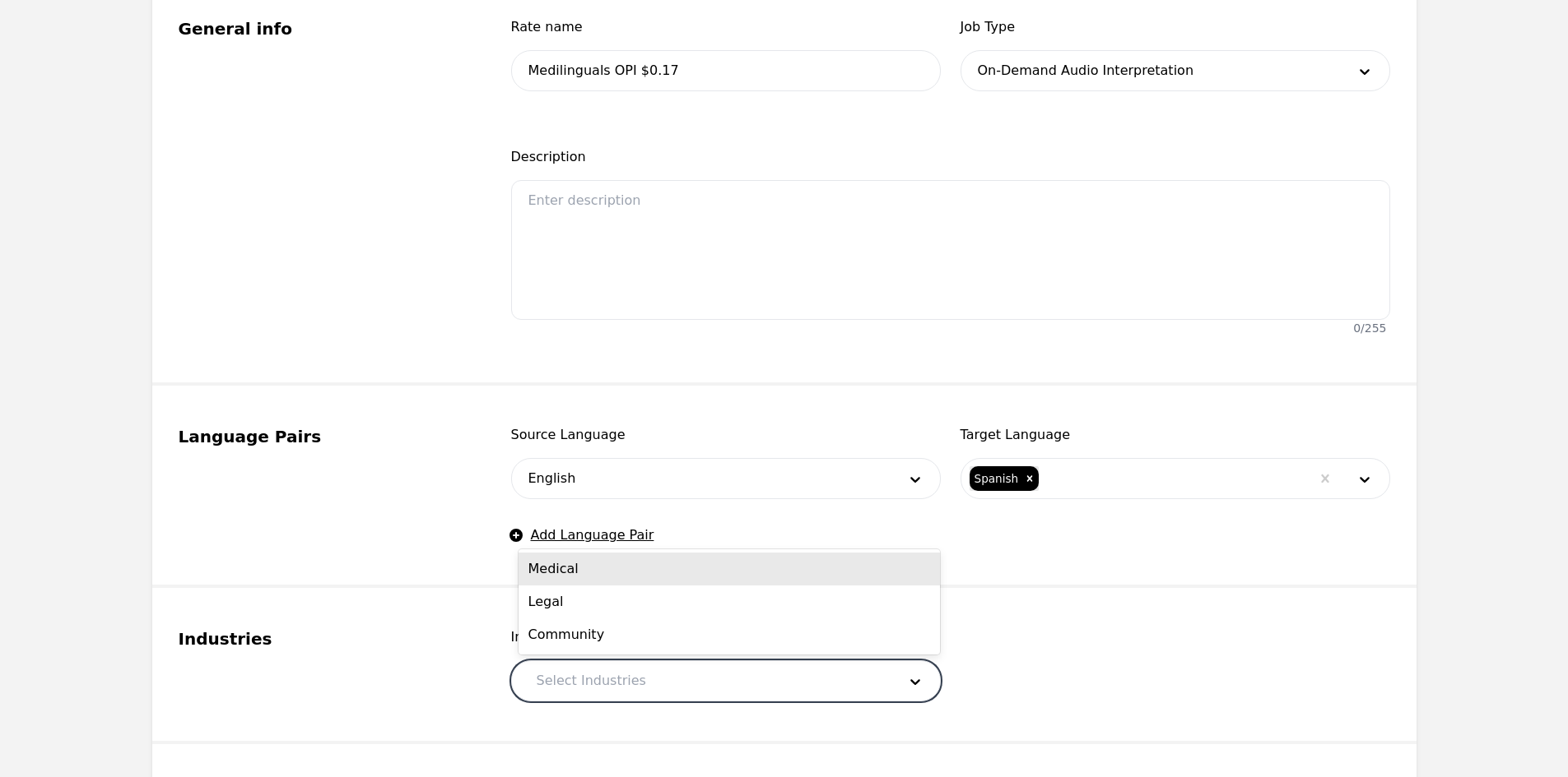
click at [692, 690] on div at bounding box center [704, 681] width 372 height 39
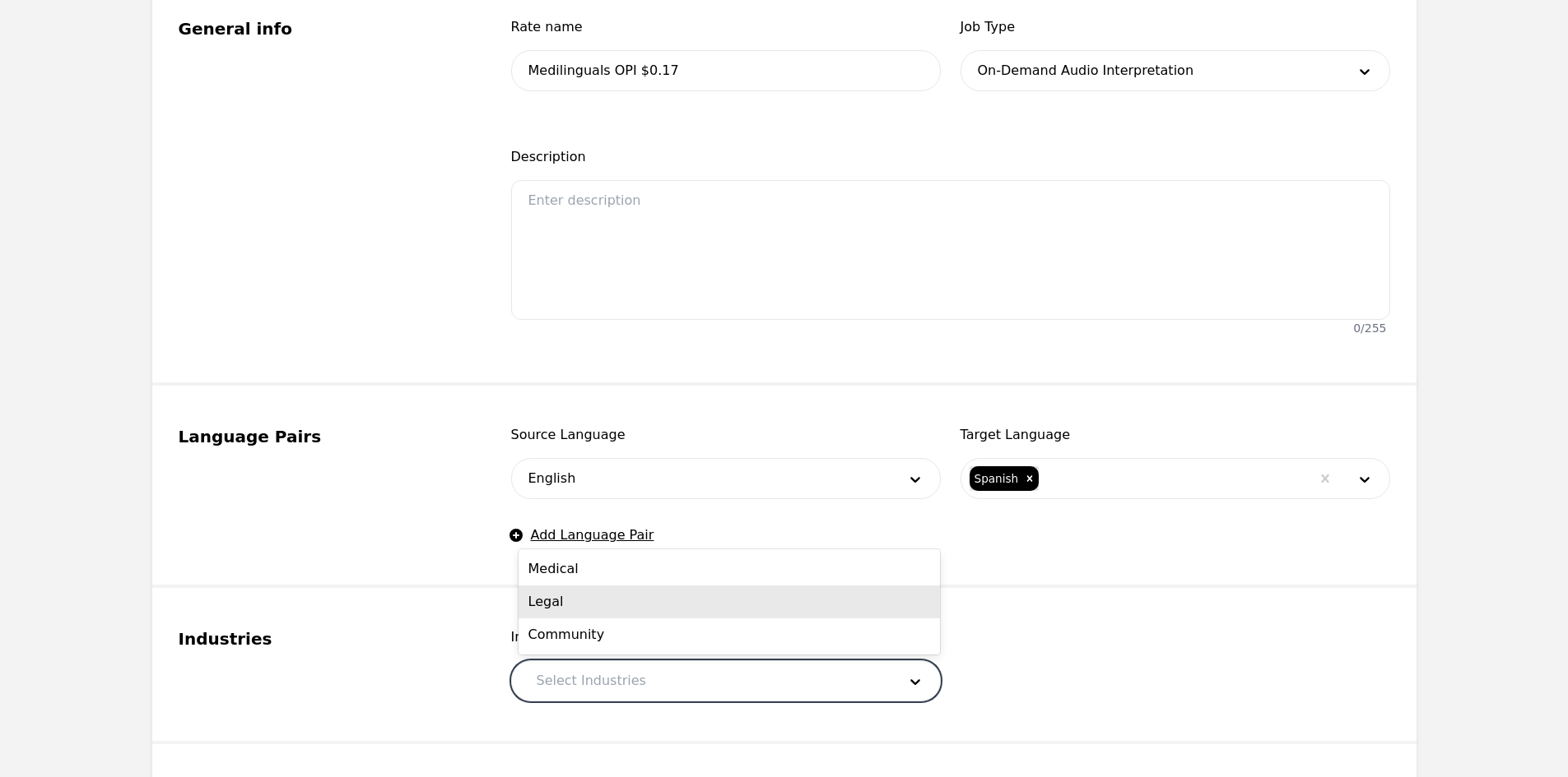
click at [596, 571] on div "Medical" at bounding box center [729, 569] width 422 height 33
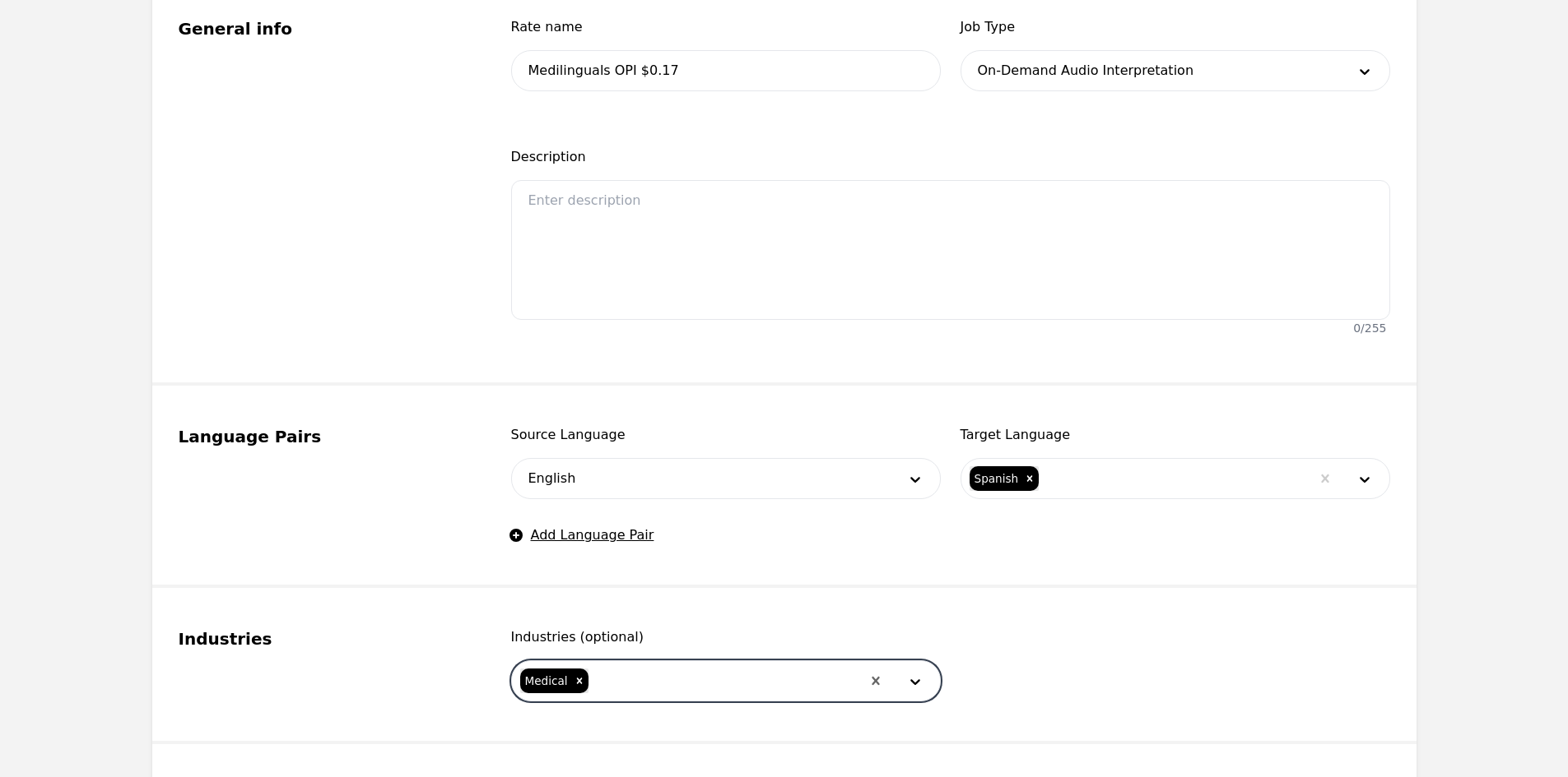
click at [625, 672] on div at bounding box center [725, 681] width 270 height 39
click at [623, 602] on div "Legal" at bounding box center [729, 602] width 422 height 33
click at [665, 678] on input "text" at bounding box center [667, 680] width 4 height 20
click at [653, 724] on div "Community" at bounding box center [729, 726] width 422 height 33
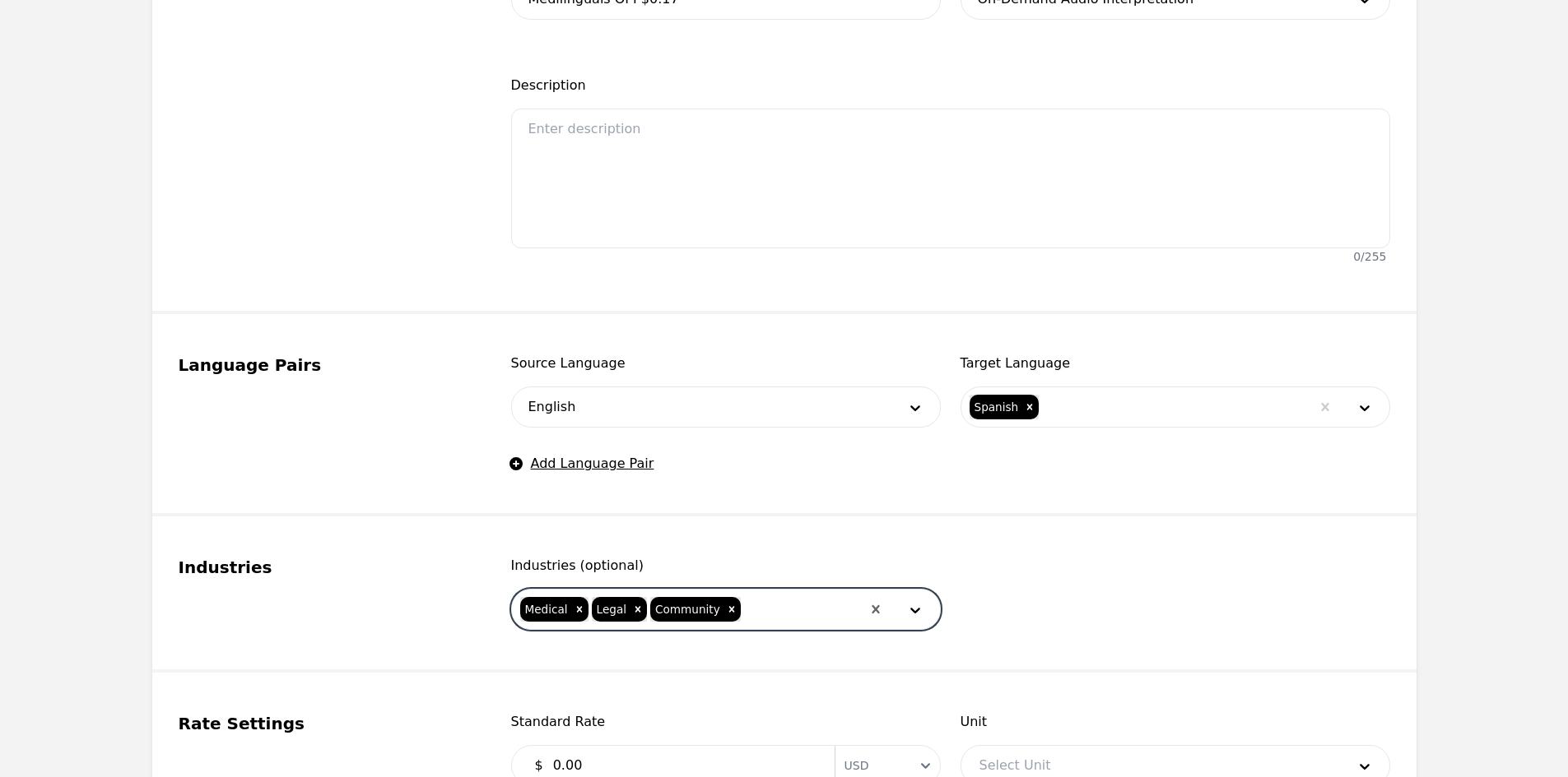
scroll to position [823, 0]
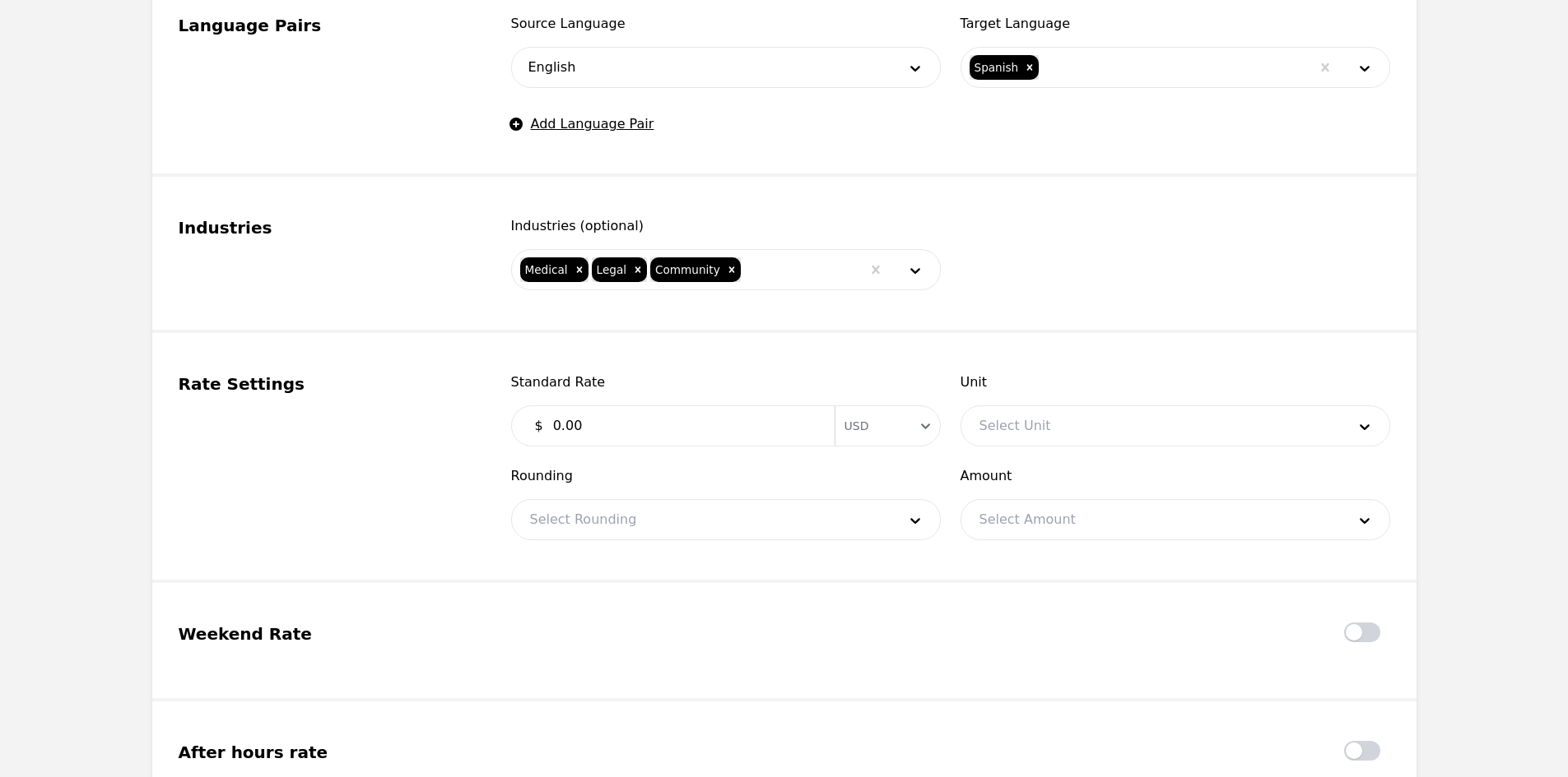
click at [650, 434] on input "0.00" at bounding box center [684, 425] width 282 height 33
type input "0.17"
click at [977, 436] on div at bounding box center [1150, 426] width 378 height 39
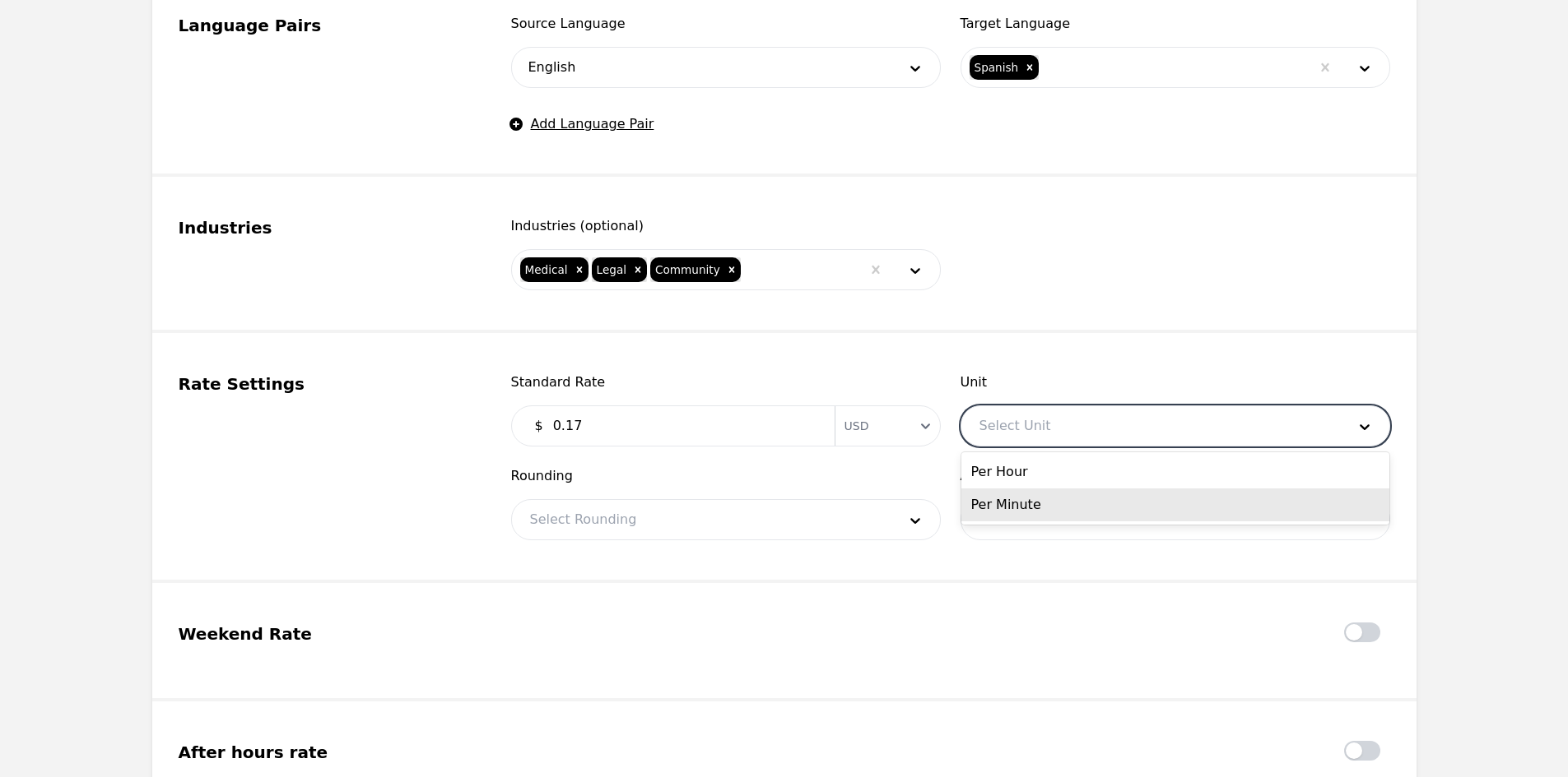
click at [1035, 494] on div "Per Minute" at bounding box center [1176, 505] width 428 height 33
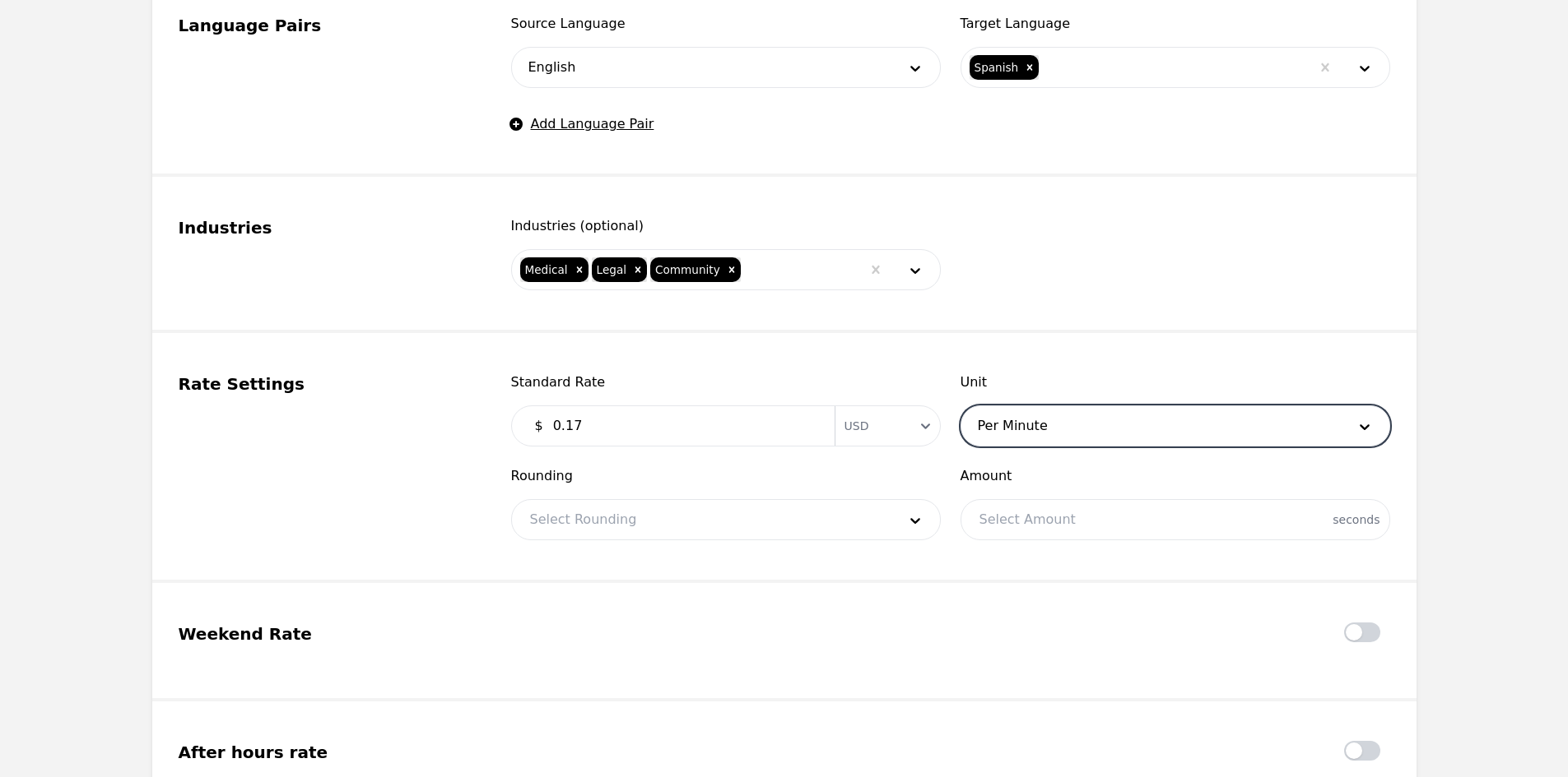
click at [783, 533] on div at bounding box center [700, 520] width 378 height 39
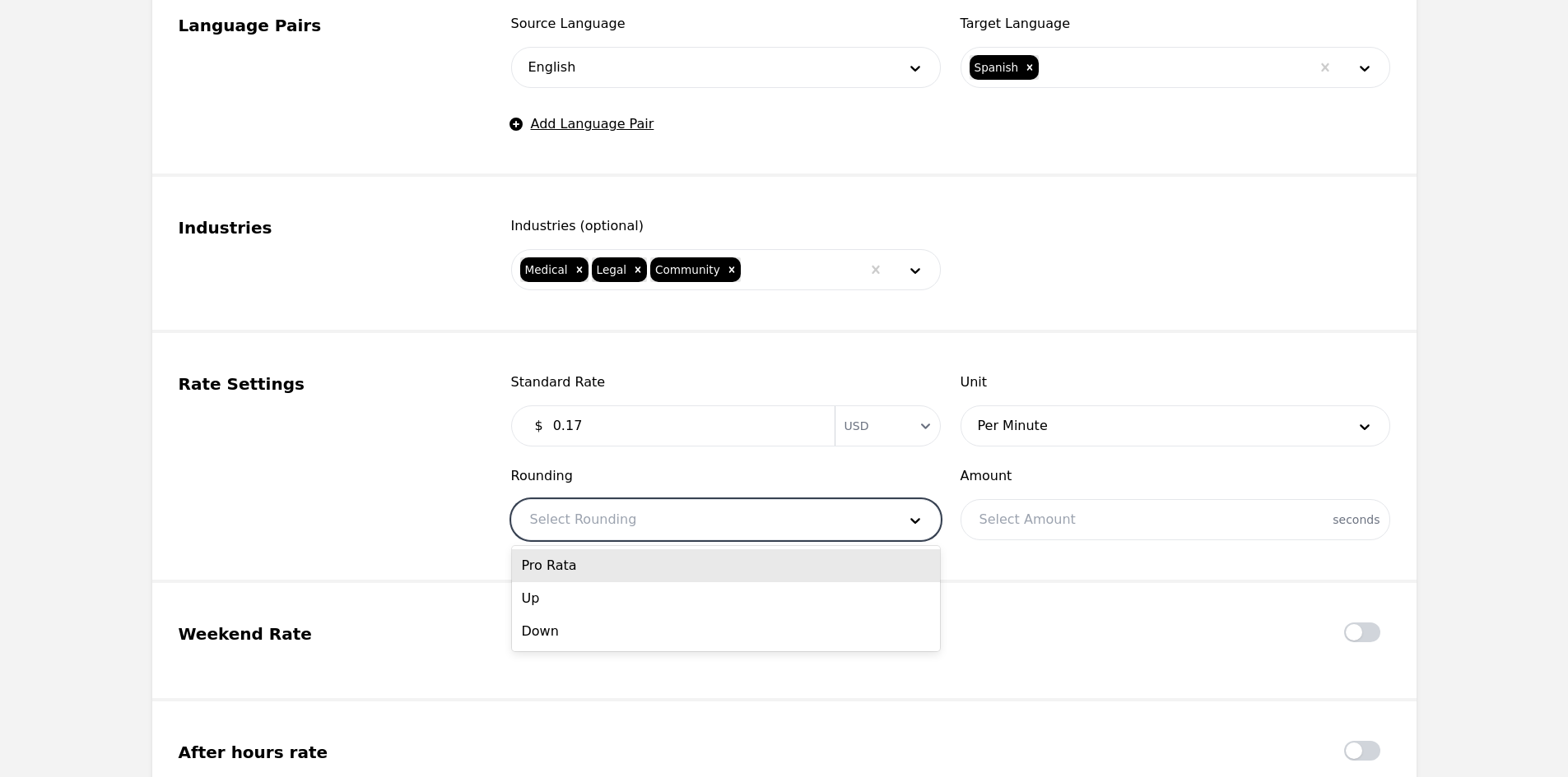
click at [600, 575] on div "Pro Rata" at bounding box center [726, 566] width 428 height 33
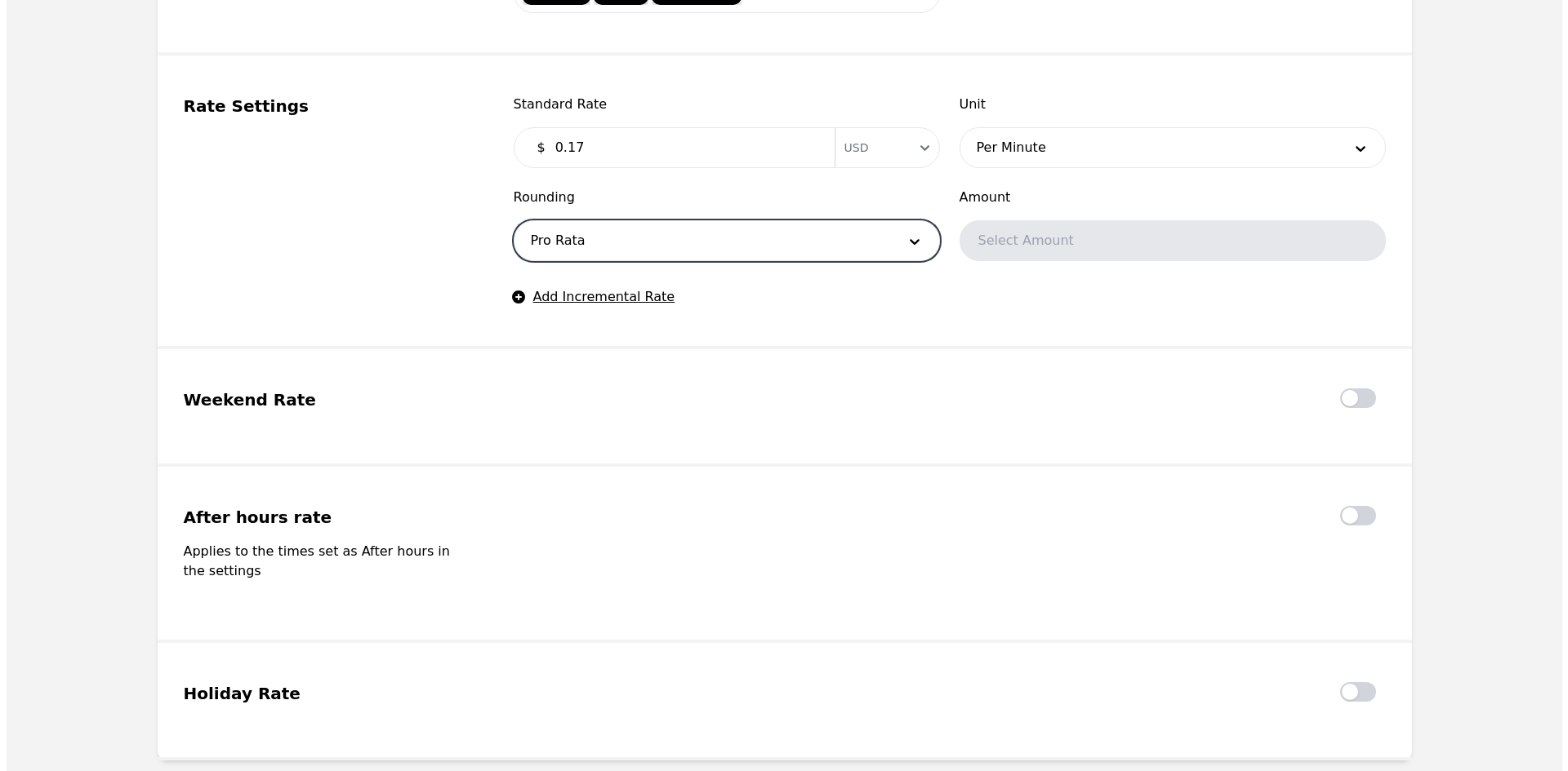
scroll to position [1143, 0]
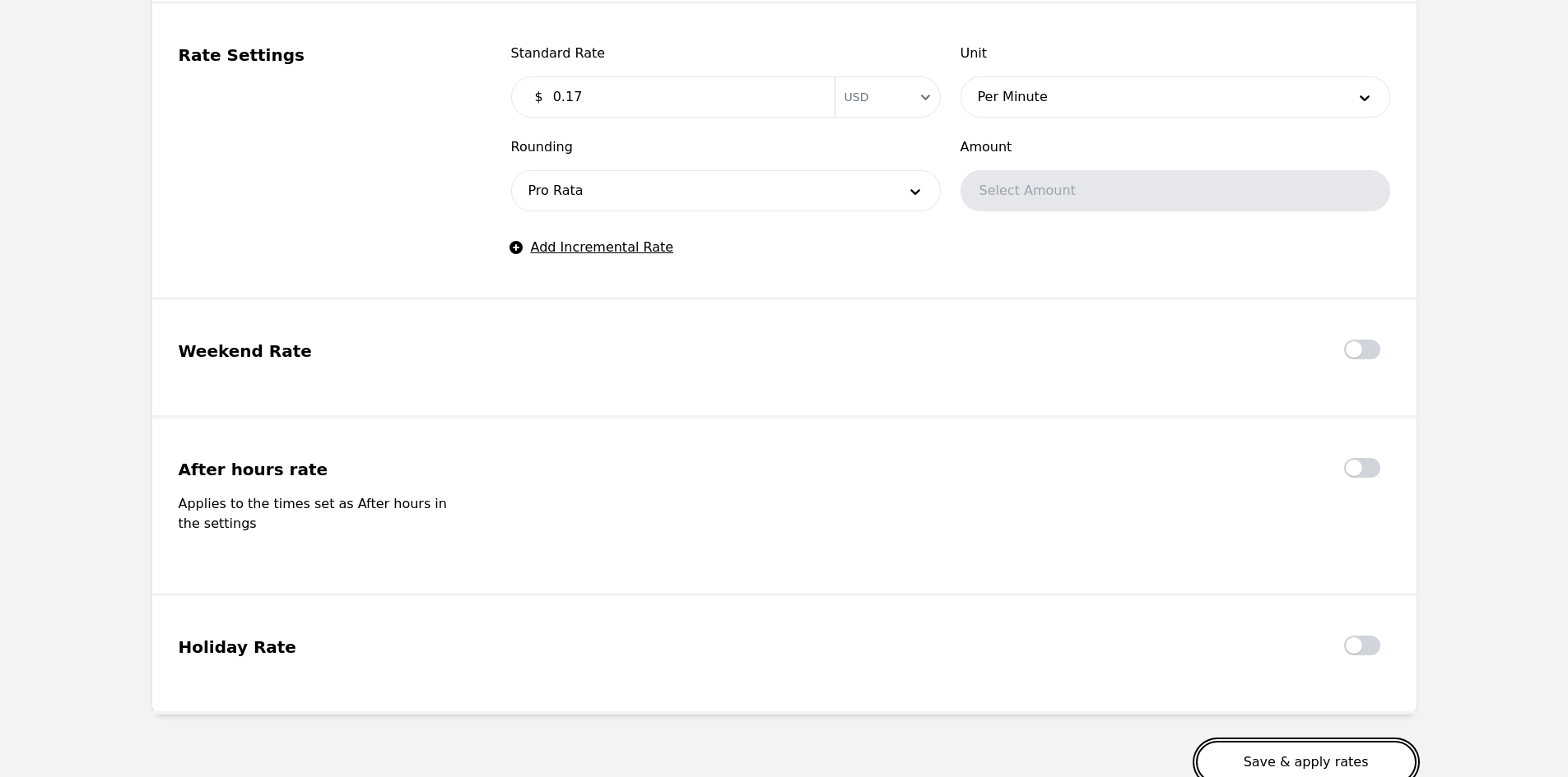
click at [1255, 741] on button "Save & apply rates" at bounding box center [1306, 763] width 221 height 43
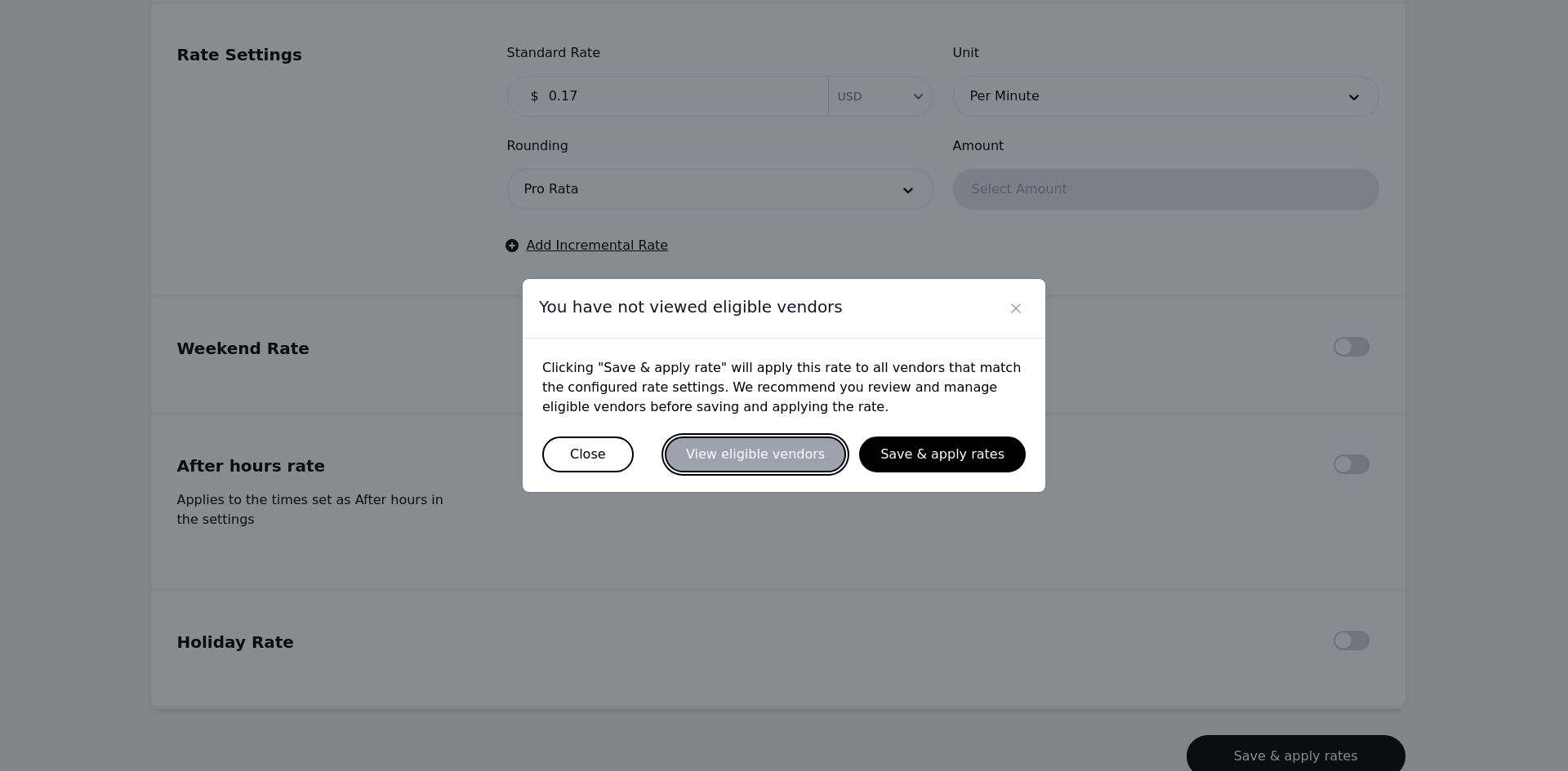
click at [818, 450] on button "View eligible vendors" at bounding box center [755, 454] width 182 height 36
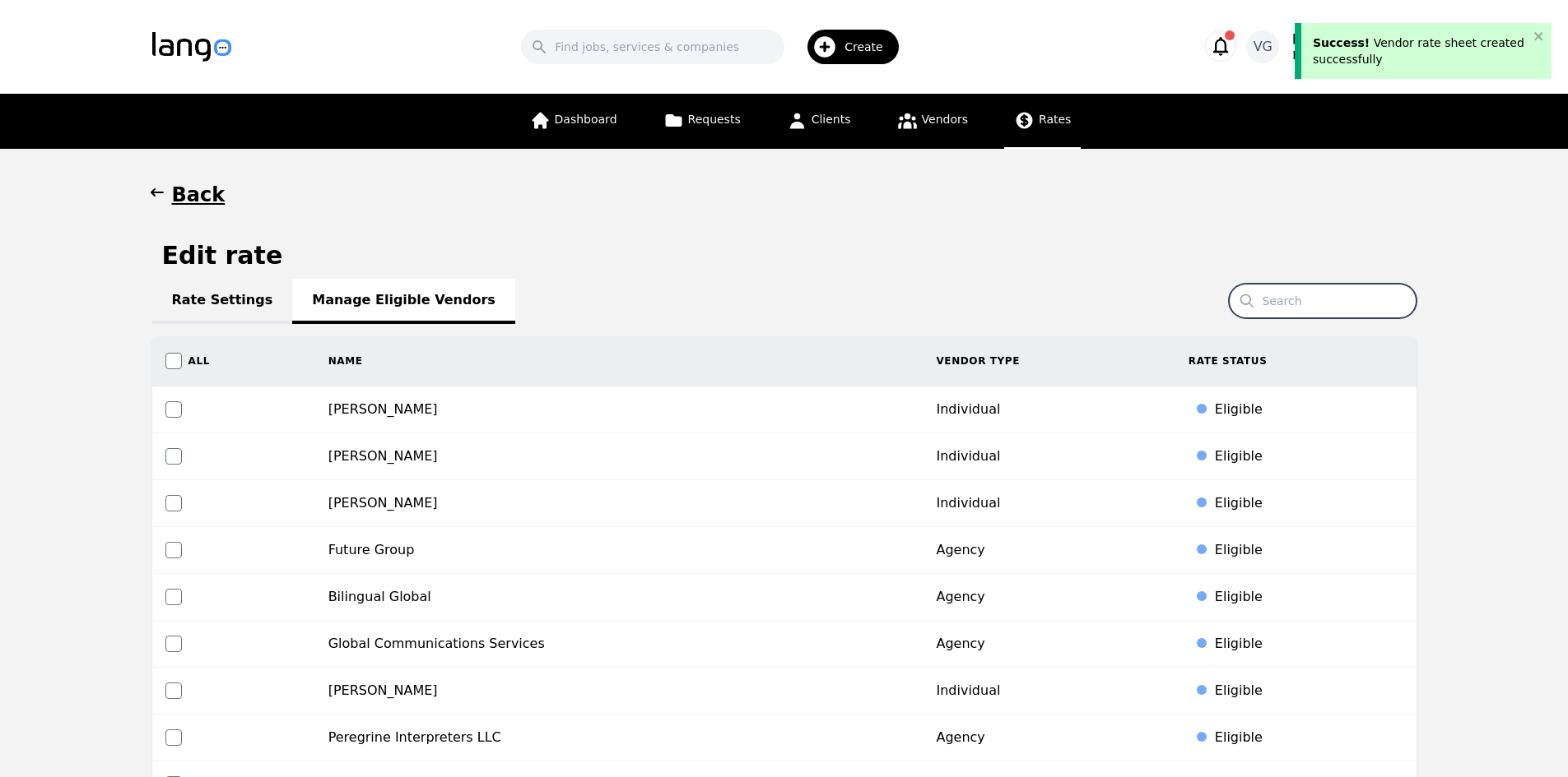
click at [1345, 297] on input "Search" at bounding box center [1323, 300] width 188 height 35
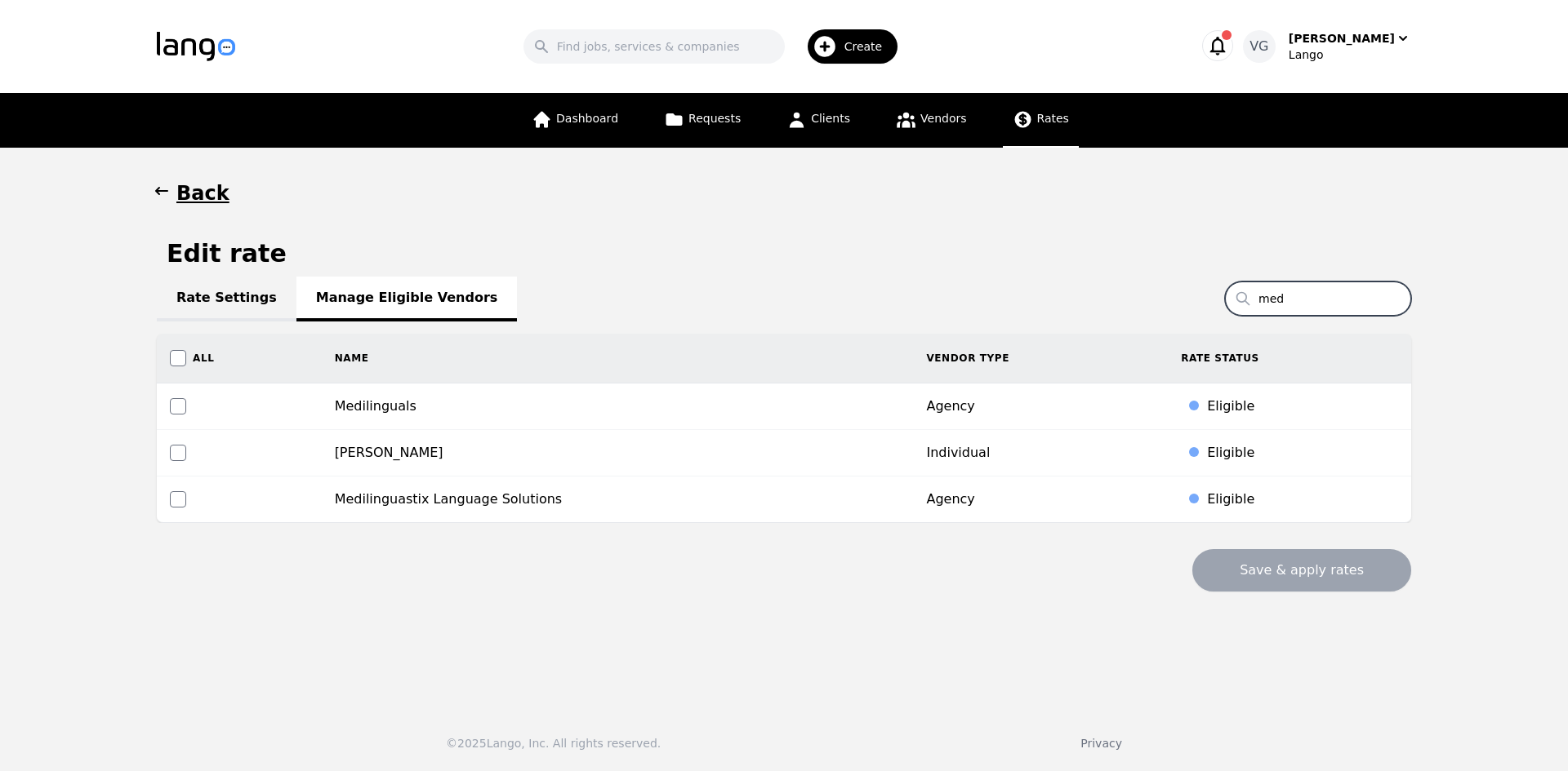
type input "med"
click at [171, 406] on input "checkbox" at bounding box center [178, 407] width 17 height 17
checkbox input "true"
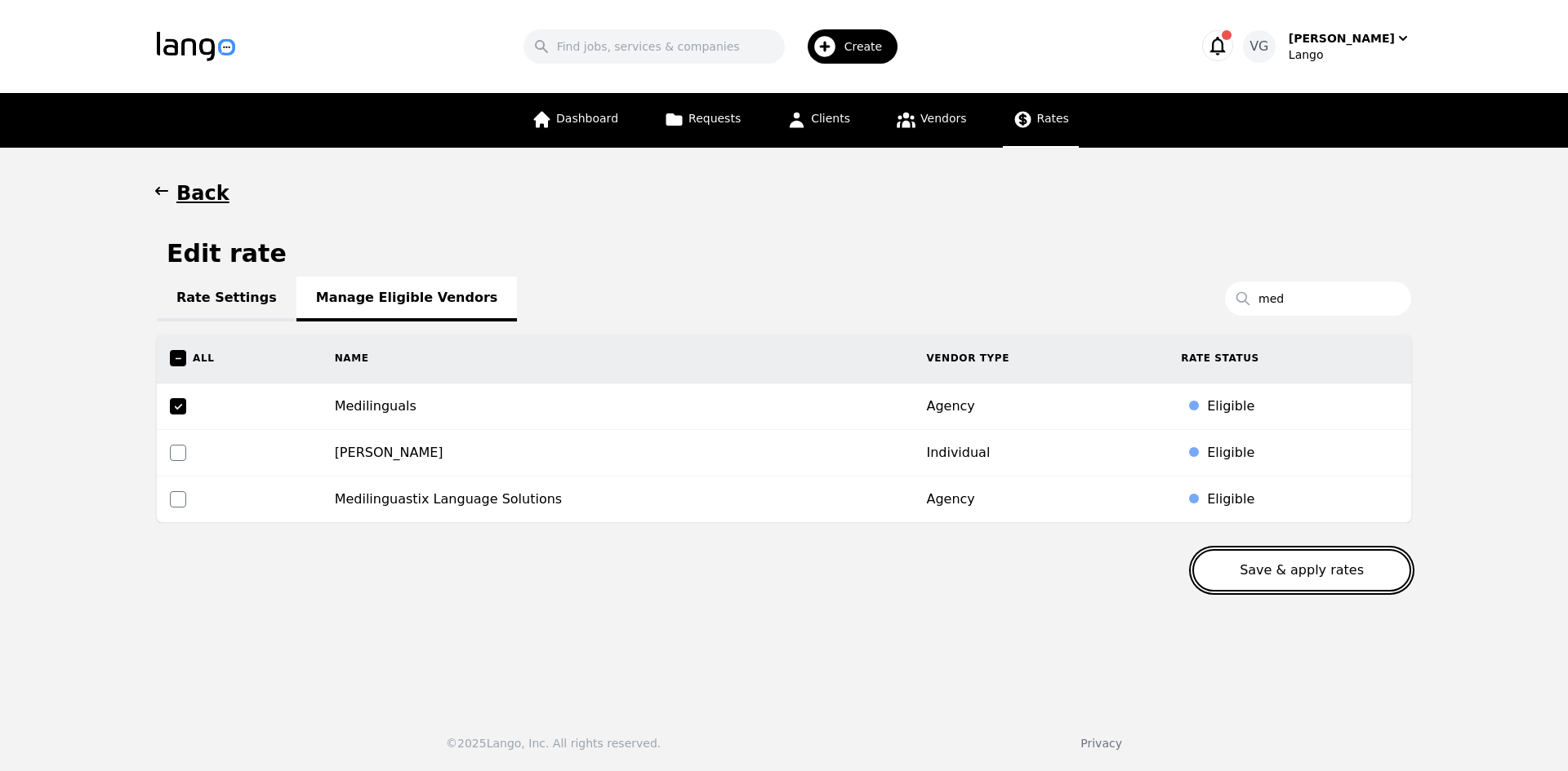
click at [1261, 572] on button "Save & apply rates" at bounding box center [1302, 571] width 219 height 43
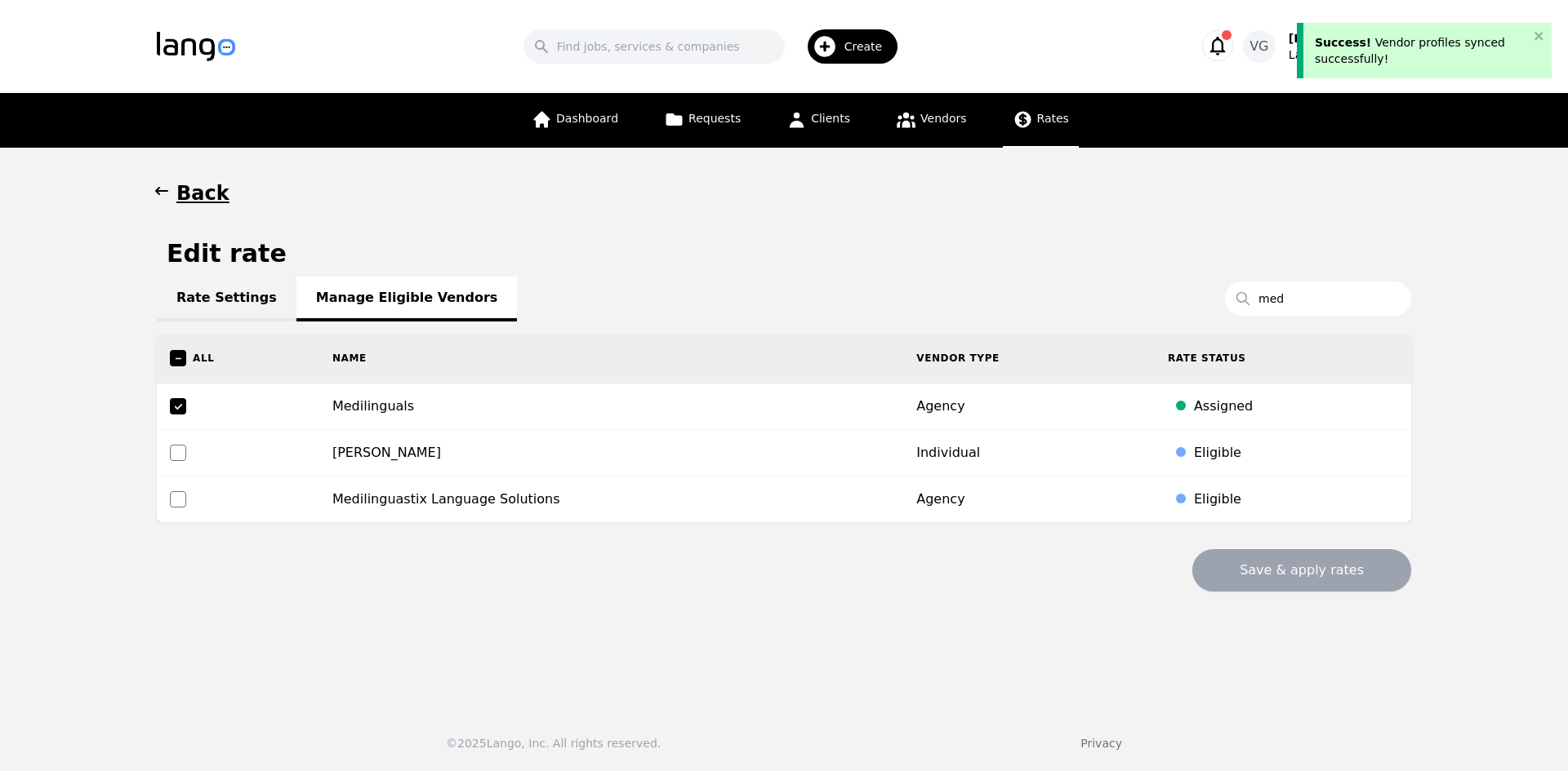
click at [215, 298] on link "Rate Settings" at bounding box center [226, 299] width 140 height 45
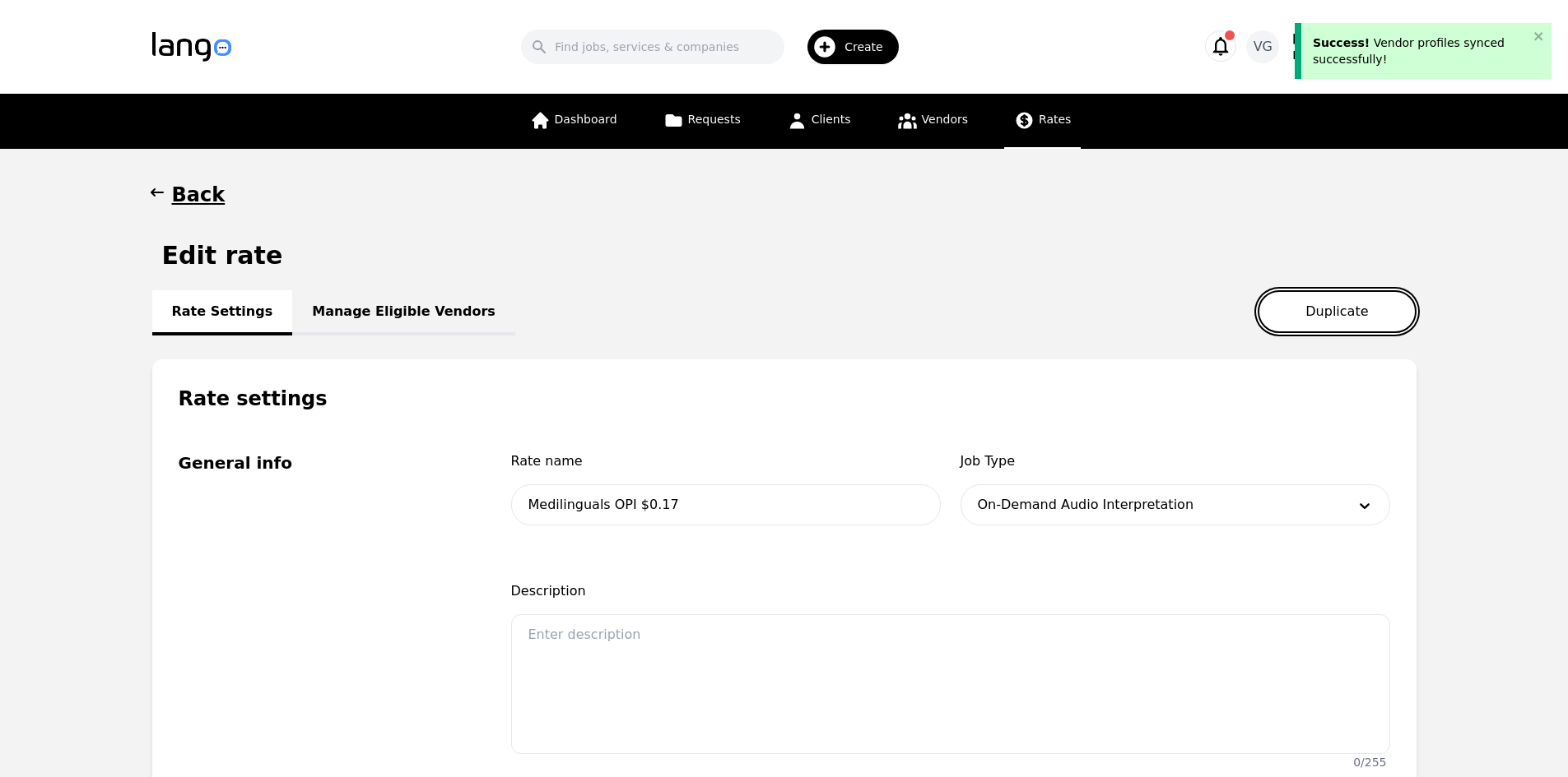
click at [1339, 309] on button "Duplicate" at bounding box center [1336, 312] width 158 height 43
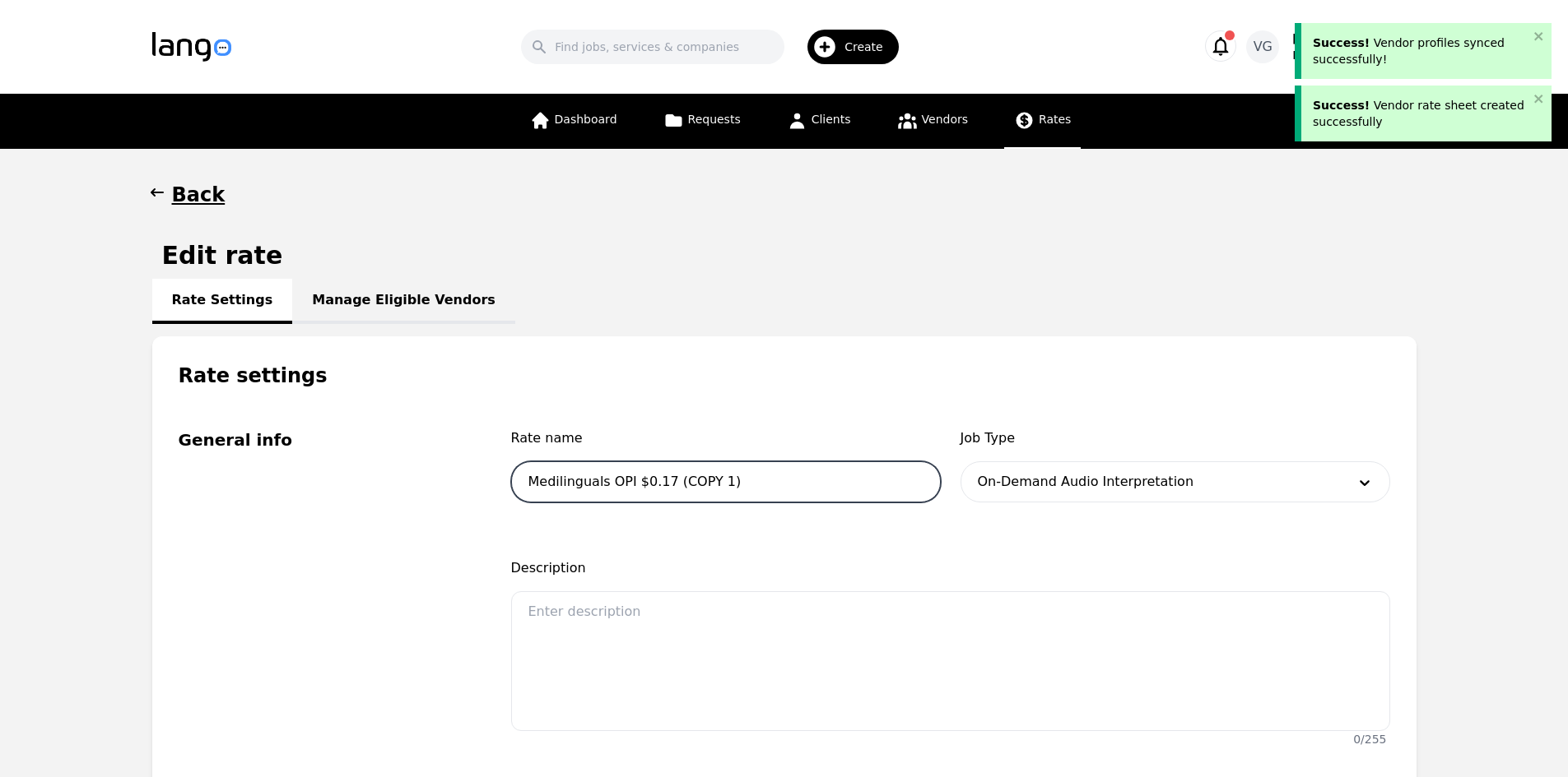
click at [603, 483] on input "Medilinguals OPI $0.17 (COPY 1)" at bounding box center [726, 482] width 430 height 41
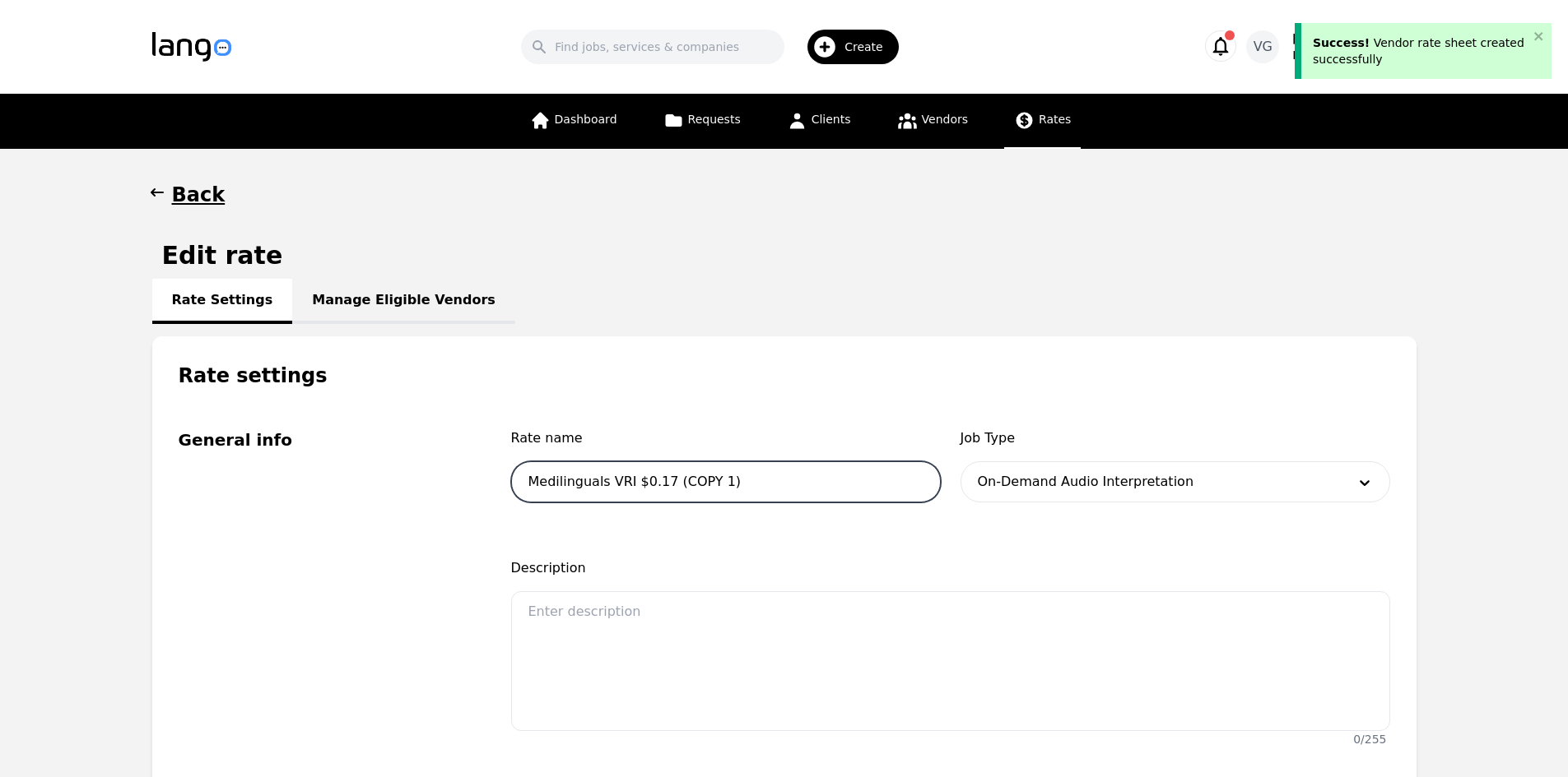
drag, startPoint x: 660, startPoint y: 480, endPoint x: 791, endPoint y: 501, distance: 132.7
click at [790, 500] on input "Medilinguals VRI $0.17 (COPY 1)" at bounding box center [726, 482] width 430 height 41
type input "Medilinguals VRI $0.17"
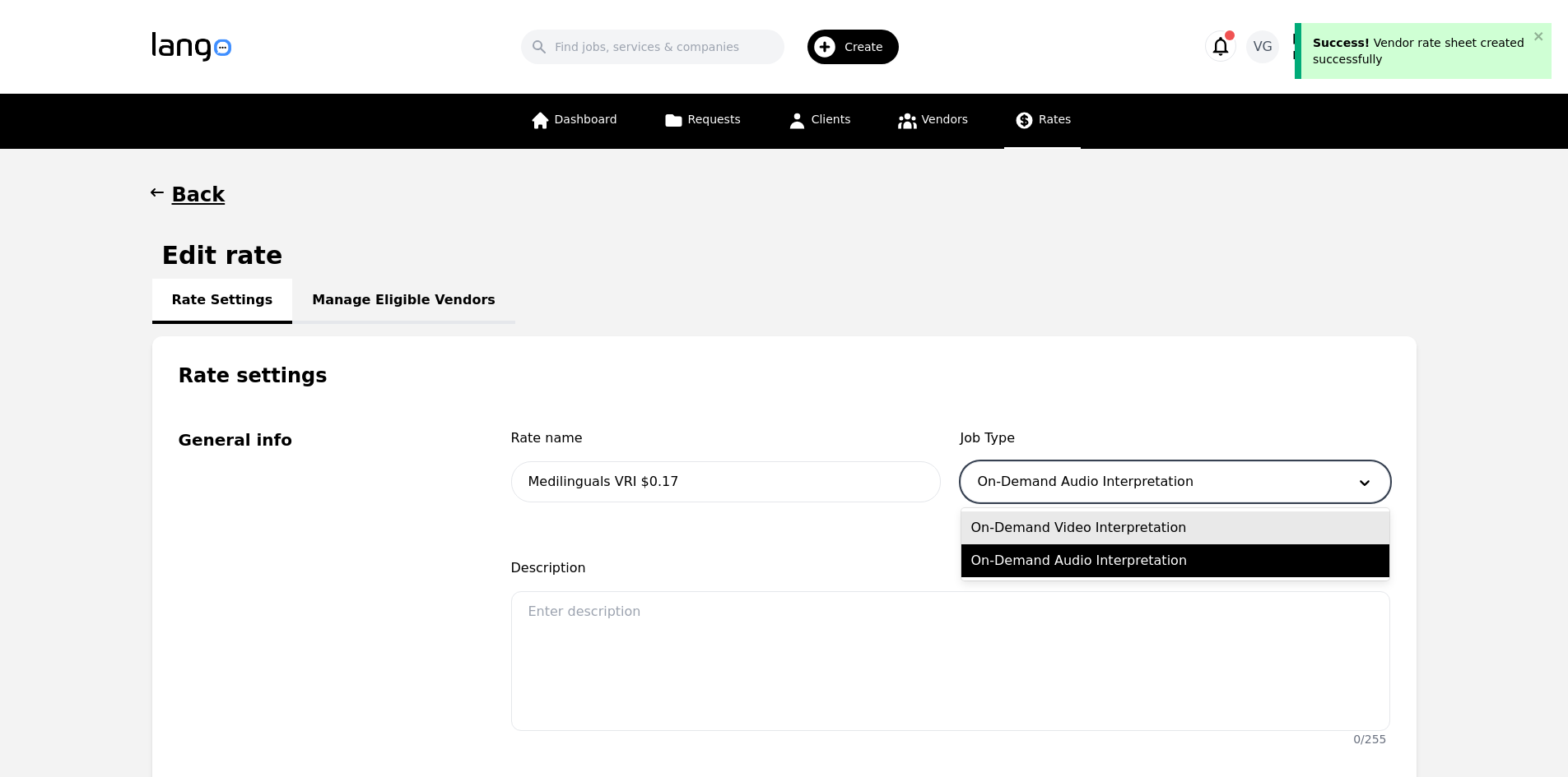
click at [1044, 476] on div at bounding box center [1150, 482] width 378 height 39
click at [1053, 529] on div "On-Demand Video Interpretation" at bounding box center [1176, 527] width 428 height 33
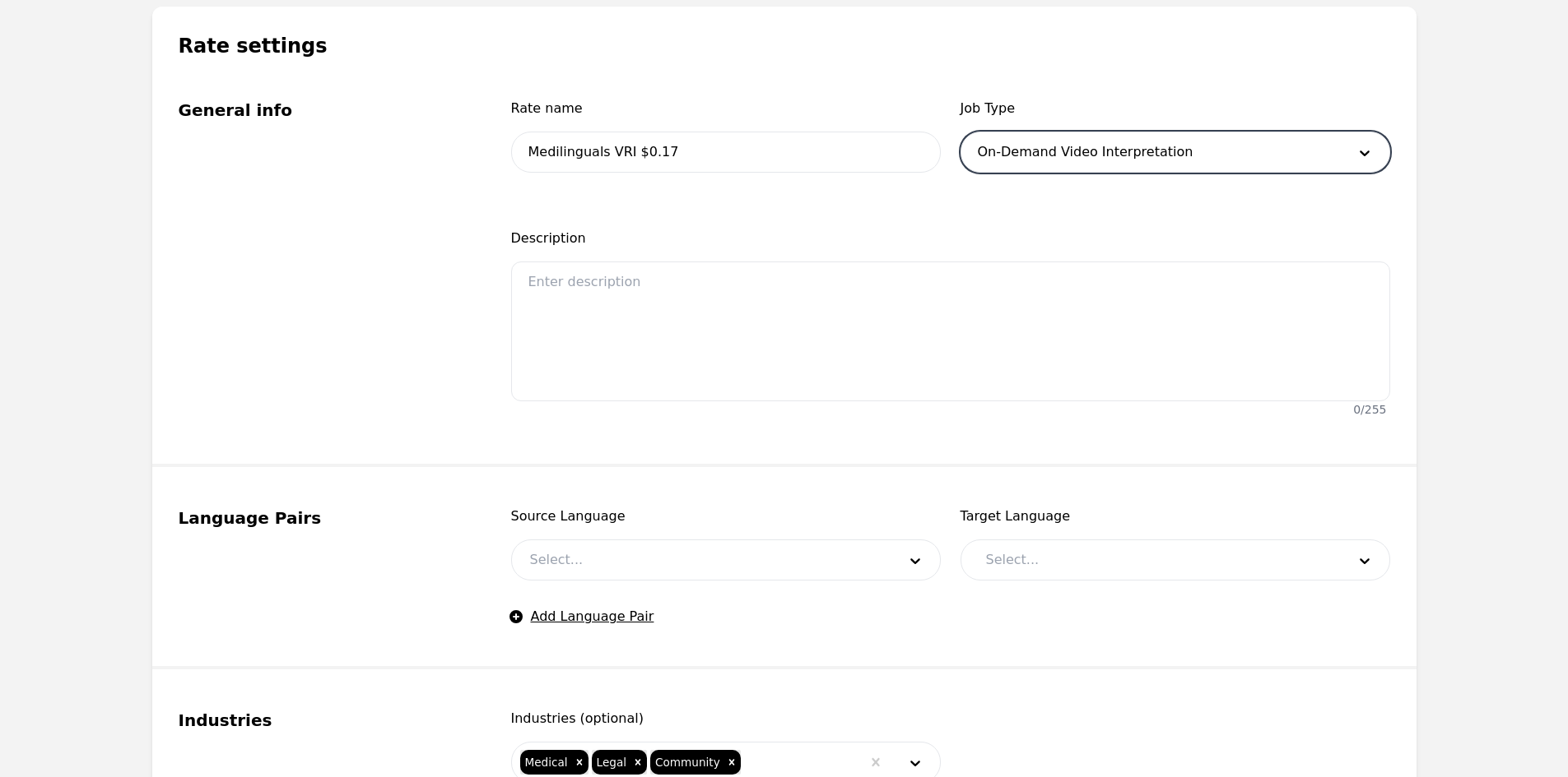
scroll to position [411, 0]
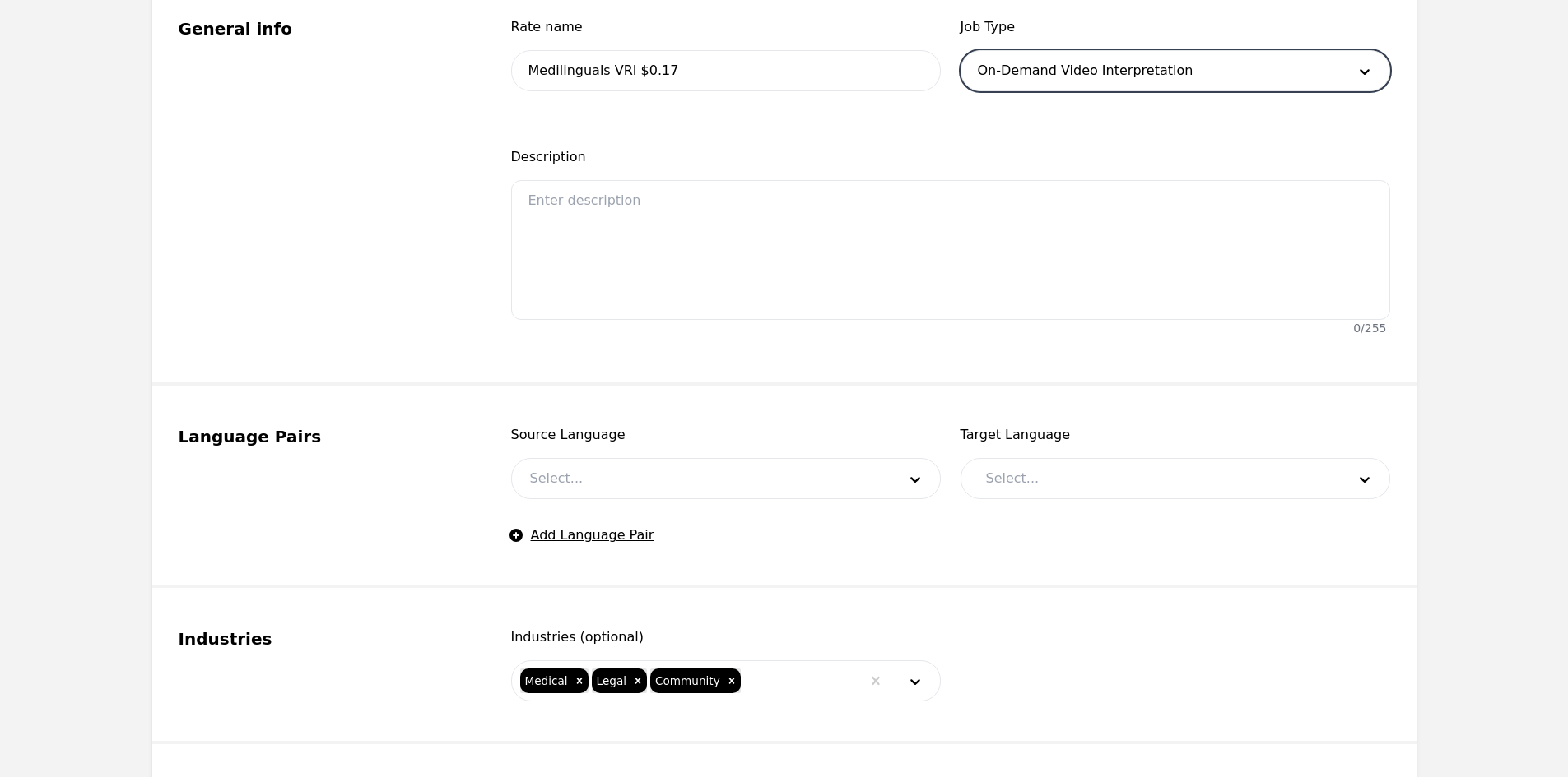
click at [714, 499] on div "Source Language Select... Target Language Select... Add Language Pair" at bounding box center [950, 485] width 879 height 120
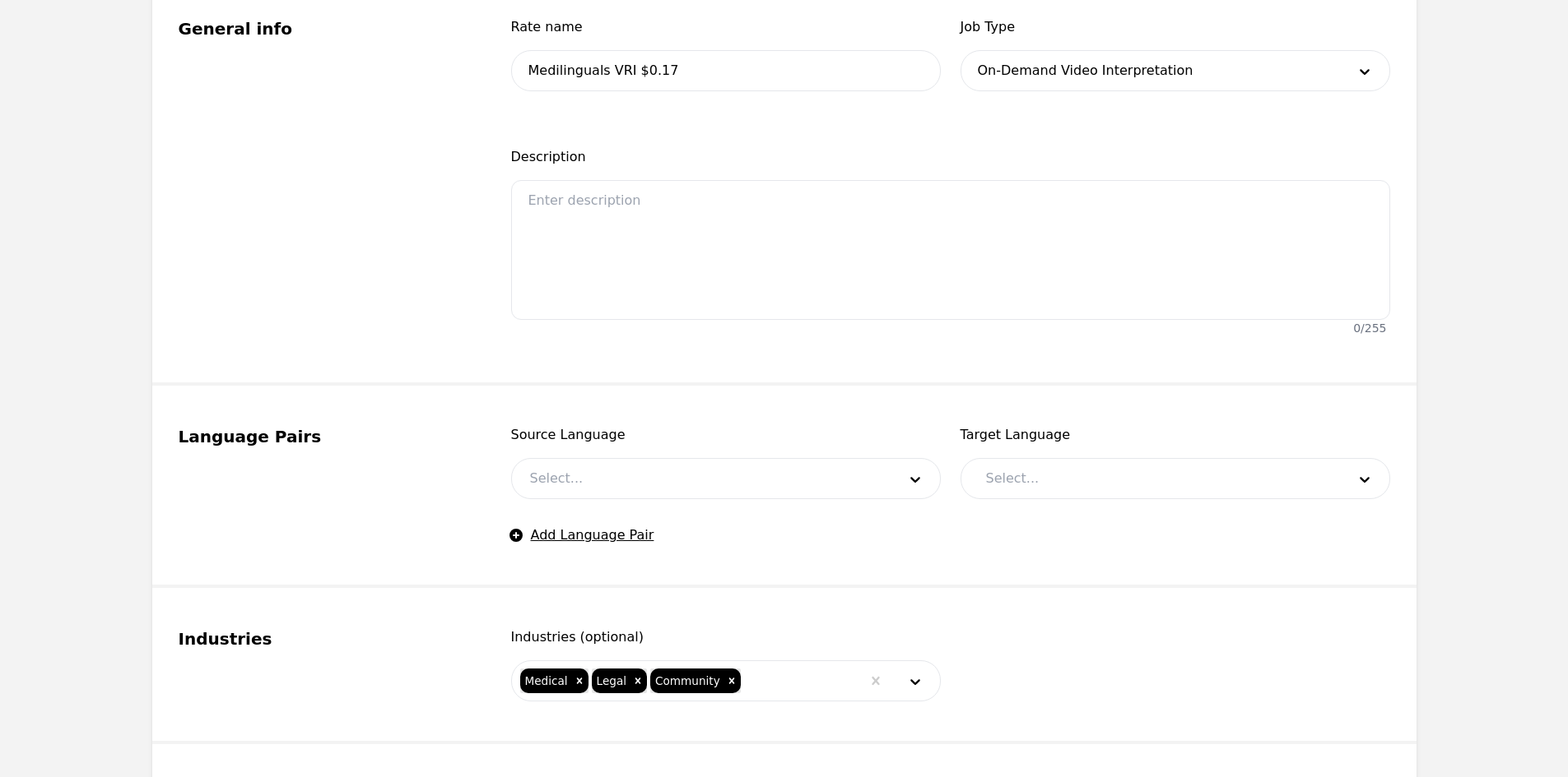
click at [689, 483] on div at bounding box center [700, 479] width 378 height 39
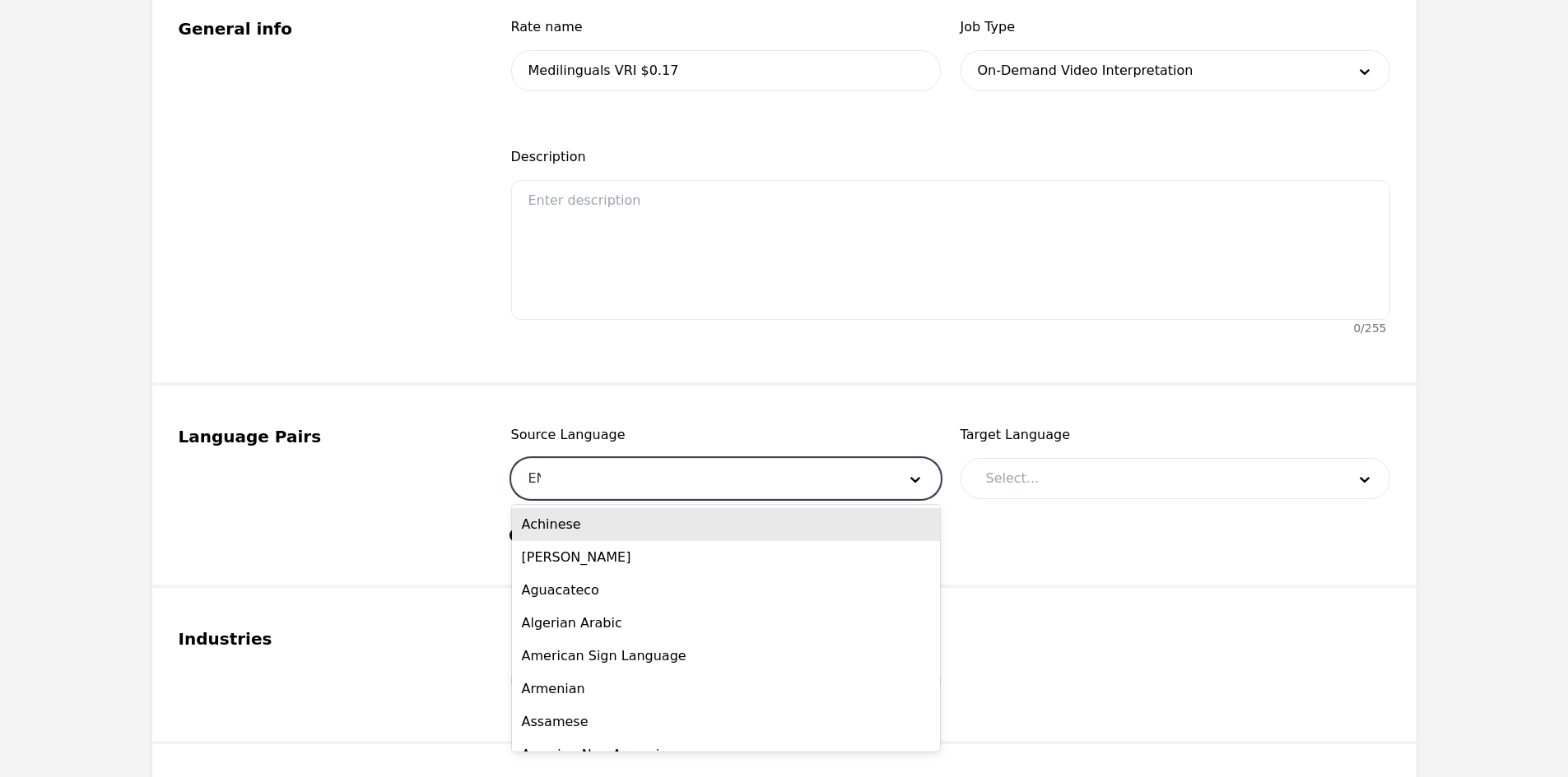
type input "ENG"
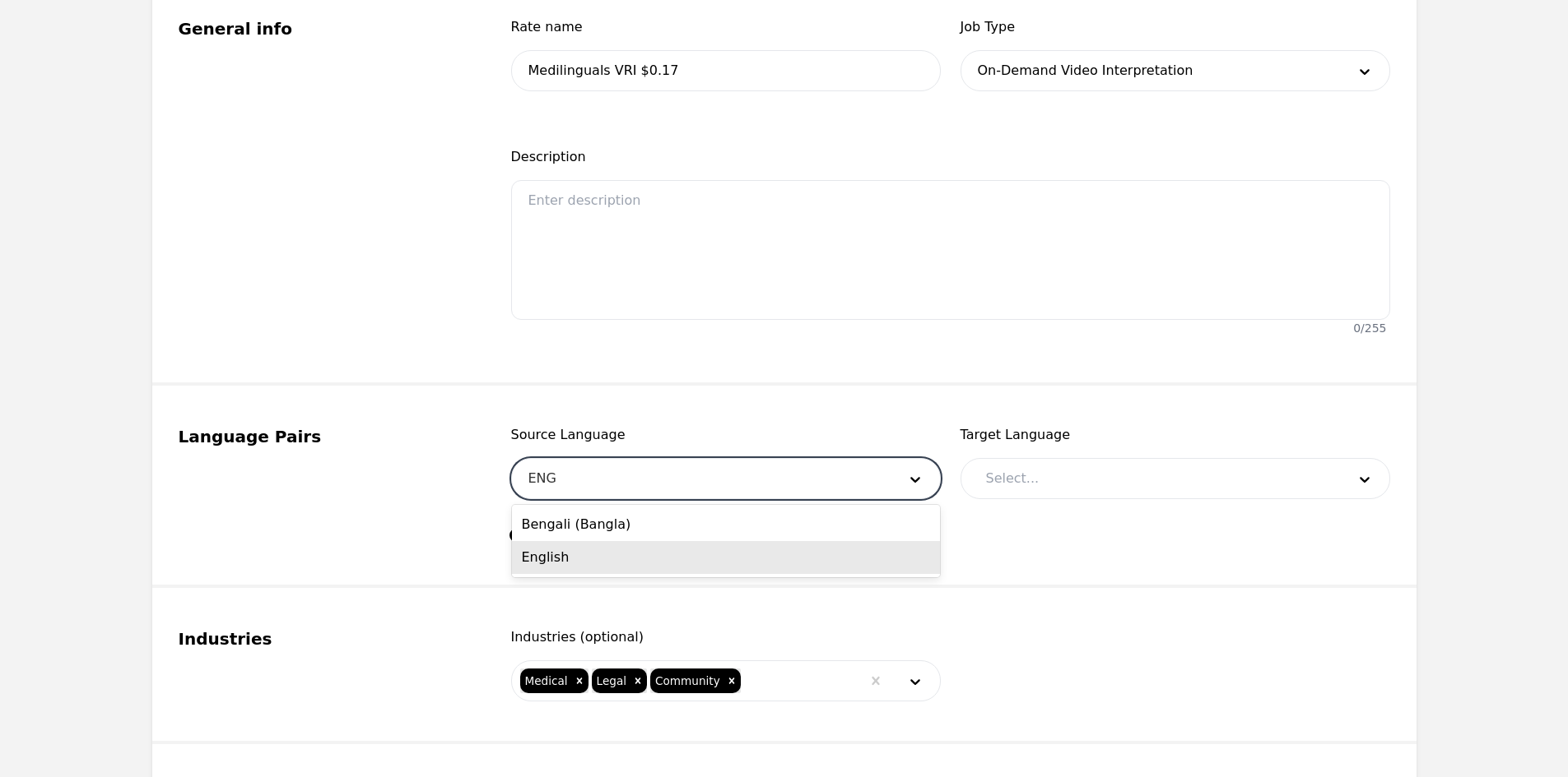
click at [677, 552] on div "English" at bounding box center [726, 557] width 428 height 33
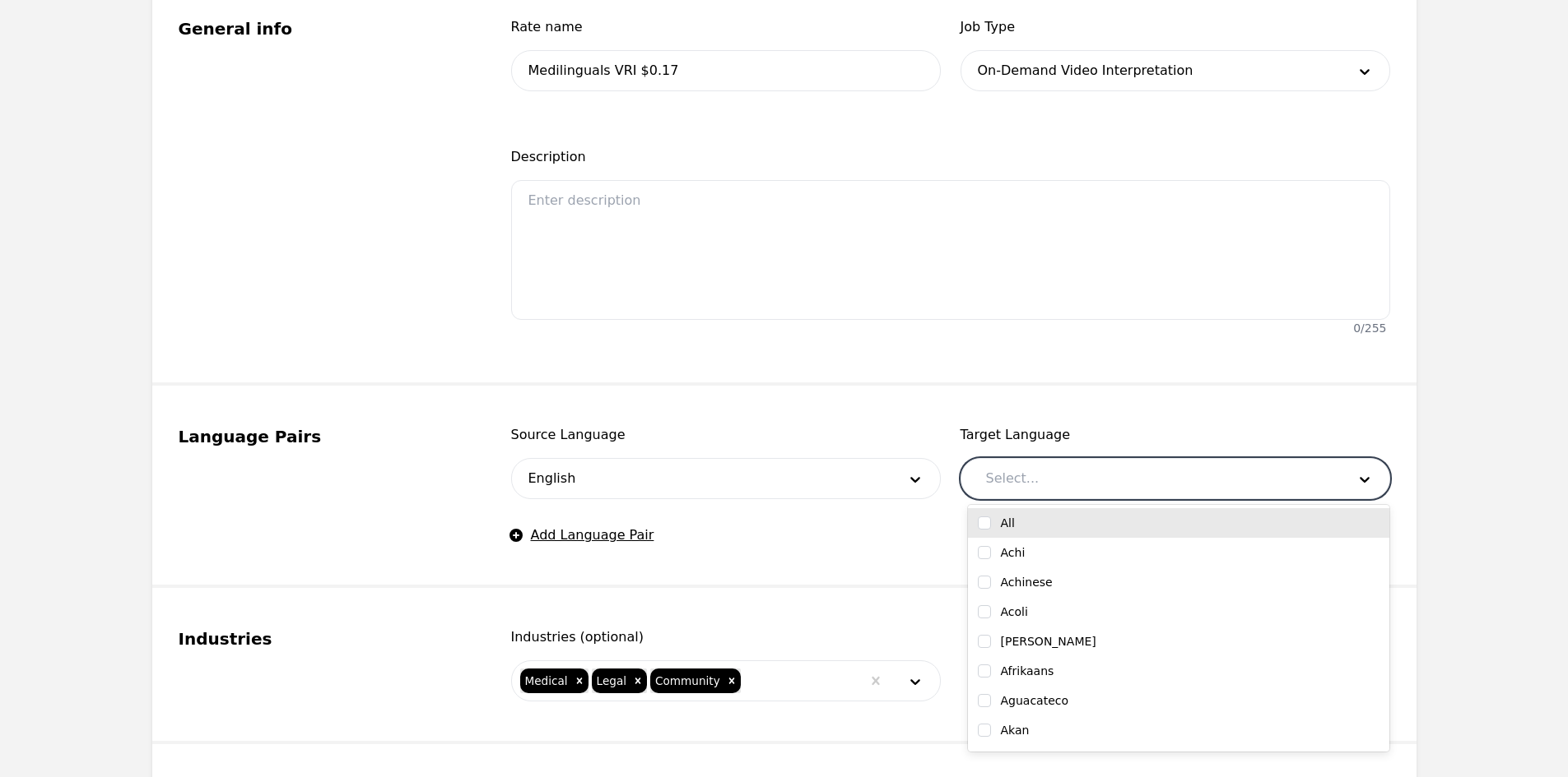
click at [1022, 481] on div at bounding box center [1154, 479] width 372 height 39
type input "SP"
click at [1046, 518] on div "Spanish" at bounding box center [1178, 524] width 402 height 17
checkbox input "true"
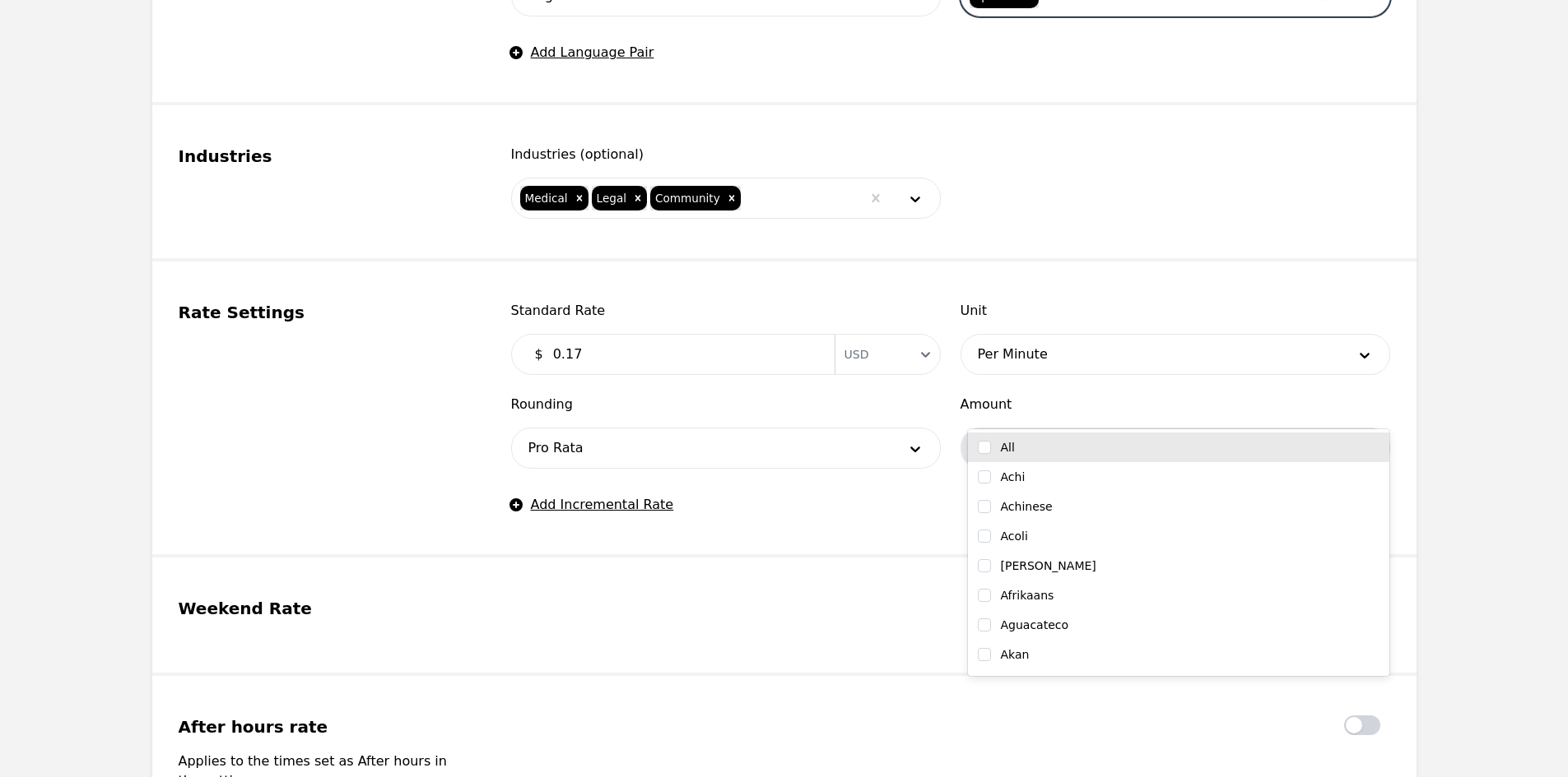
scroll to position [905, 0]
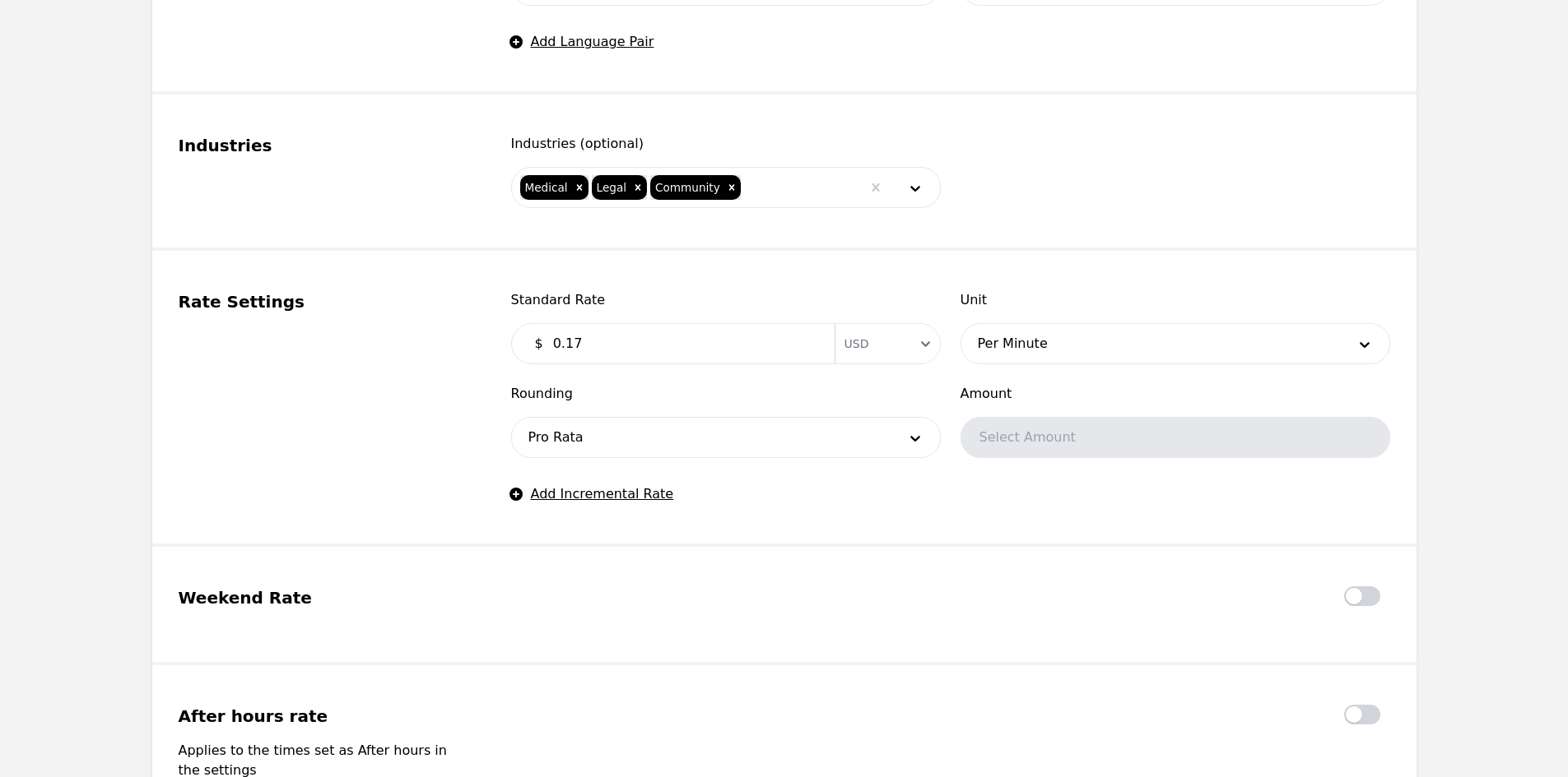
click at [600, 397] on span "Rounding" at bounding box center [726, 393] width 430 height 20
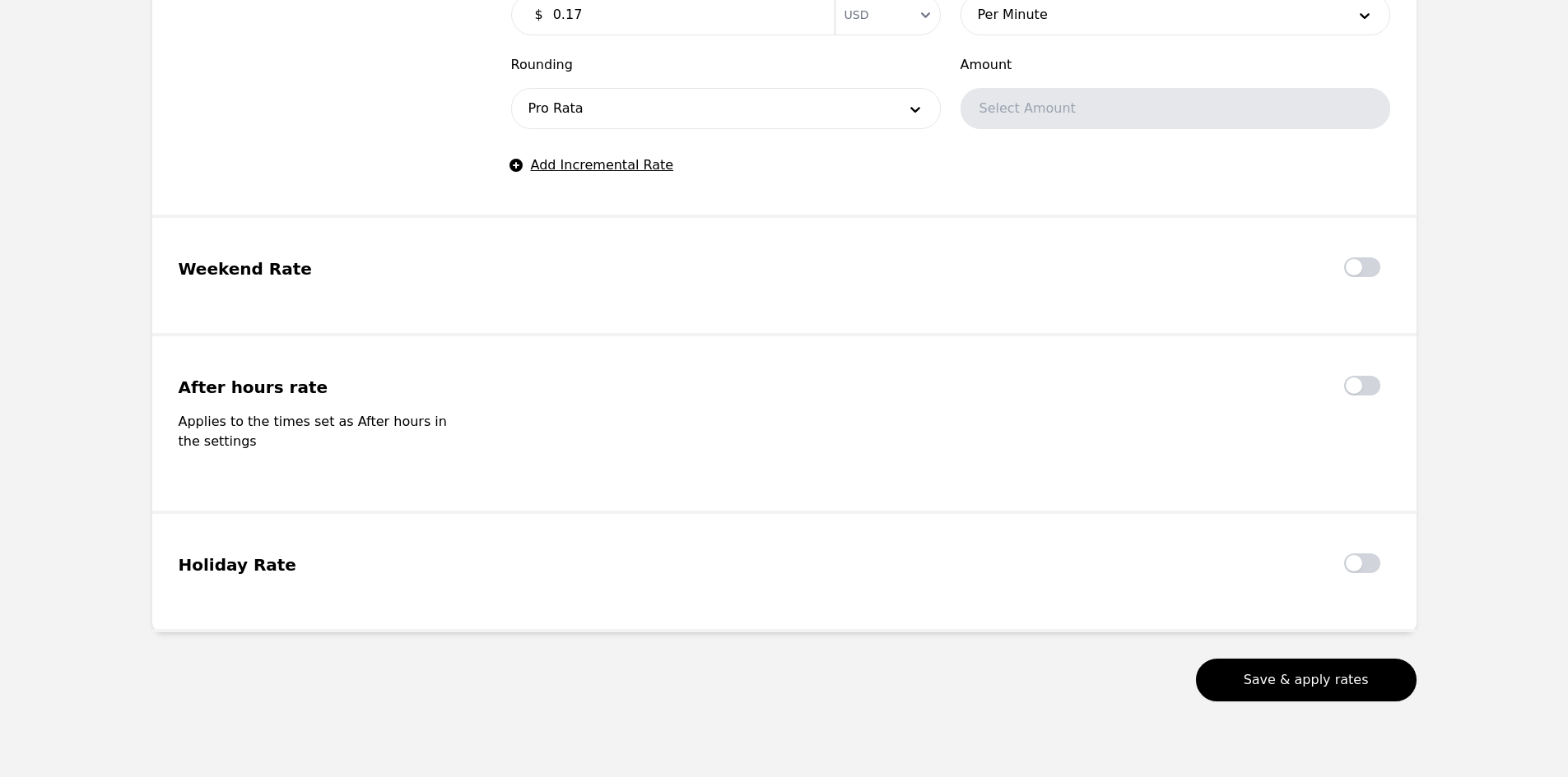
scroll to position [1247, 0]
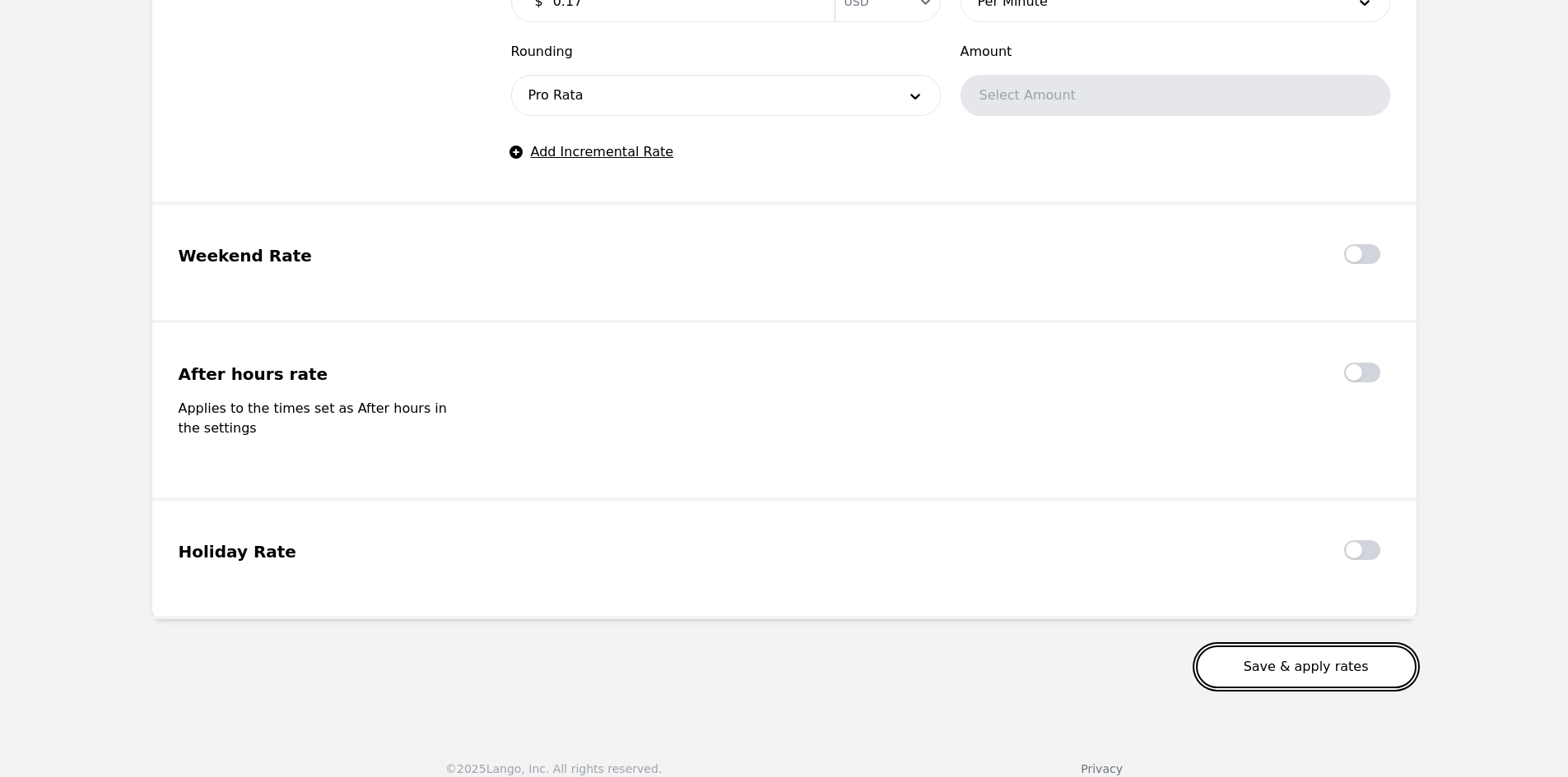
click at [1339, 659] on button "Save & apply rates" at bounding box center [1306, 667] width 221 height 43
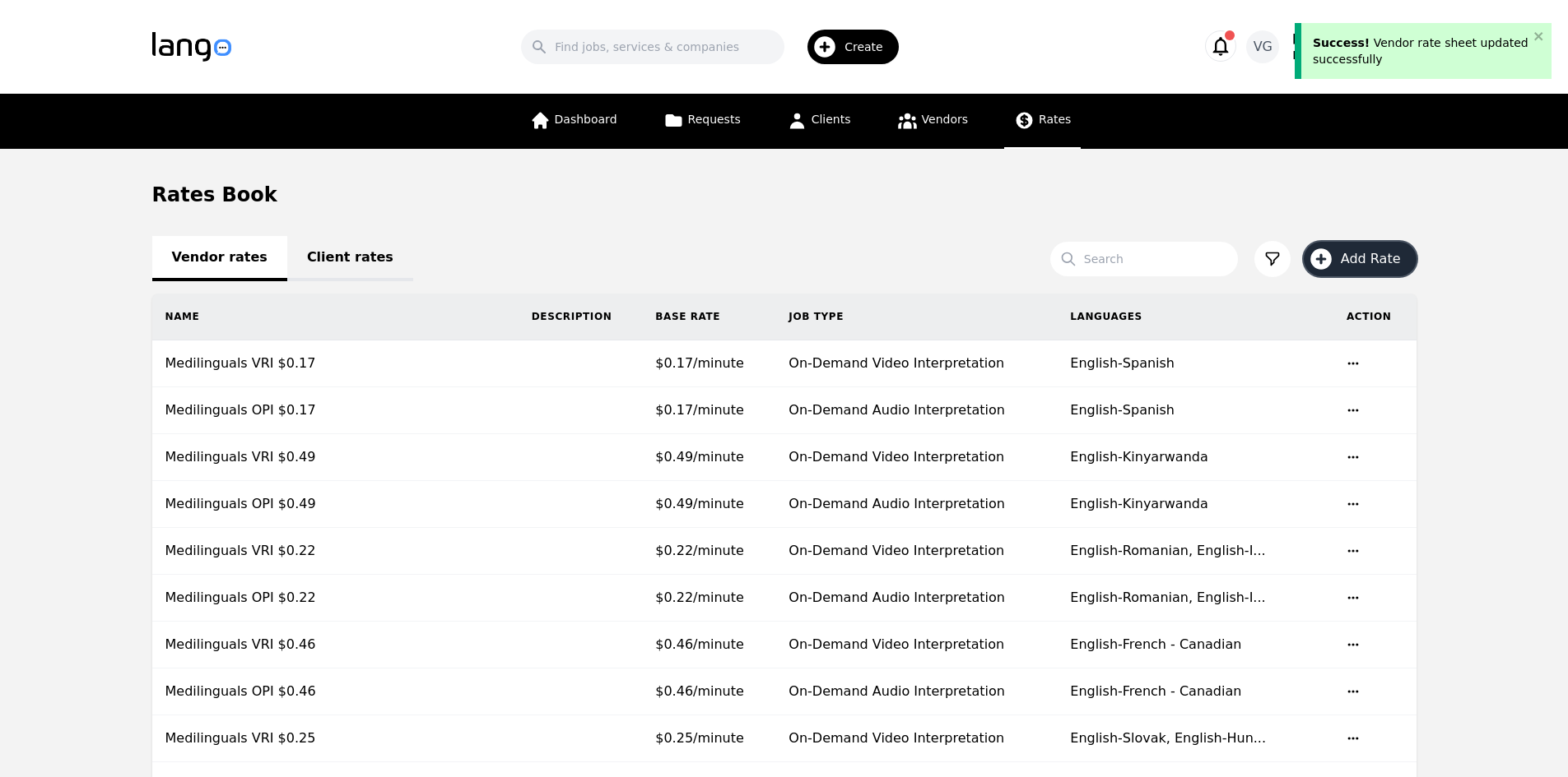
click at [1402, 253] on span "Add Rate" at bounding box center [1376, 259] width 71 height 20
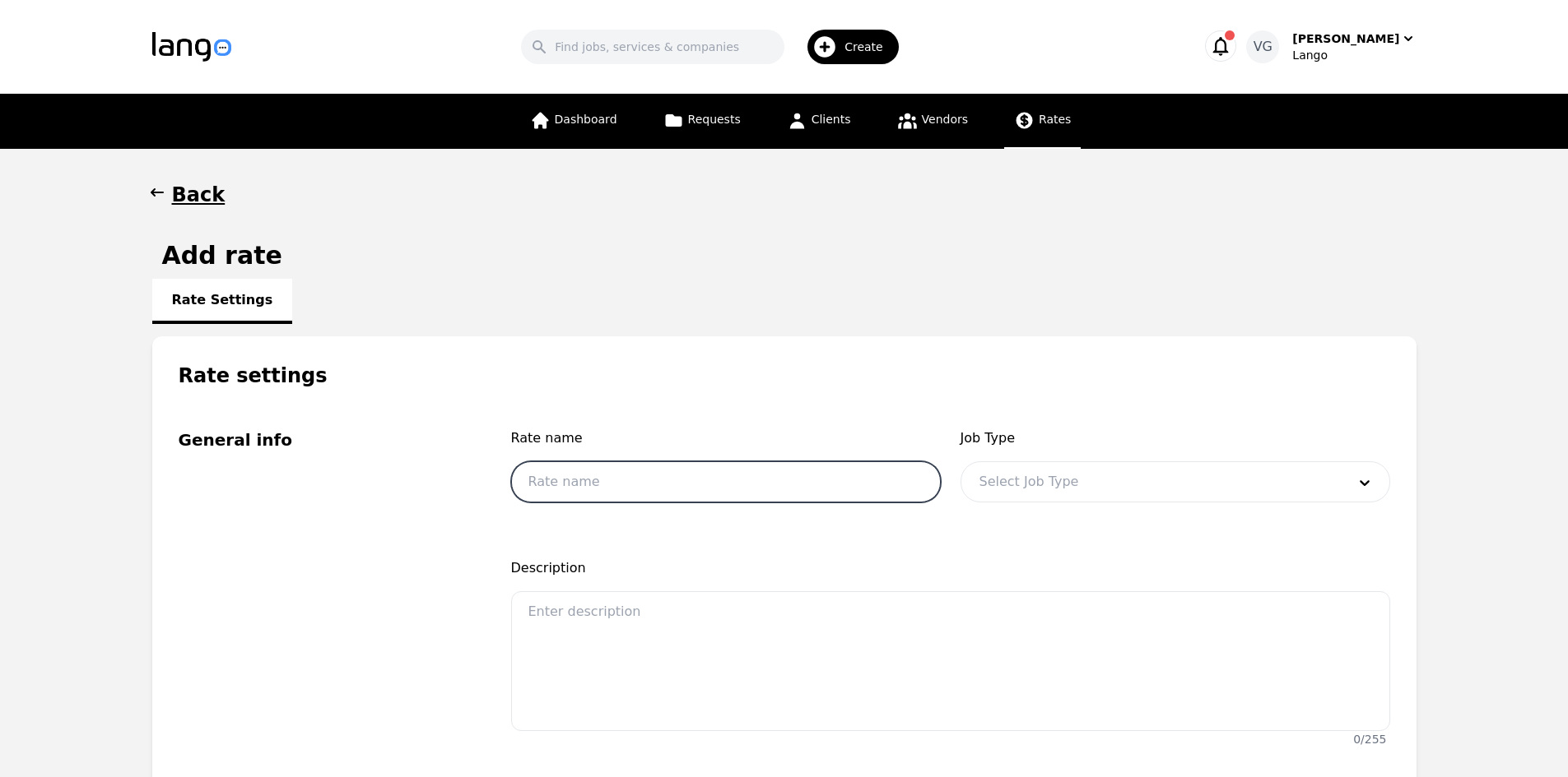
click at [715, 465] on input "text" at bounding box center [726, 482] width 430 height 41
drag, startPoint x: 623, startPoint y: 480, endPoint x: 604, endPoint y: 481, distance: 19.0
click at [603, 481] on input "Medilinguals VRI $0.22" at bounding box center [726, 482] width 430 height 41
click at [676, 481] on input "Medilinguals OPI $0.22" at bounding box center [726, 482] width 430 height 41
type input "Medilinguals OPI $0.47"
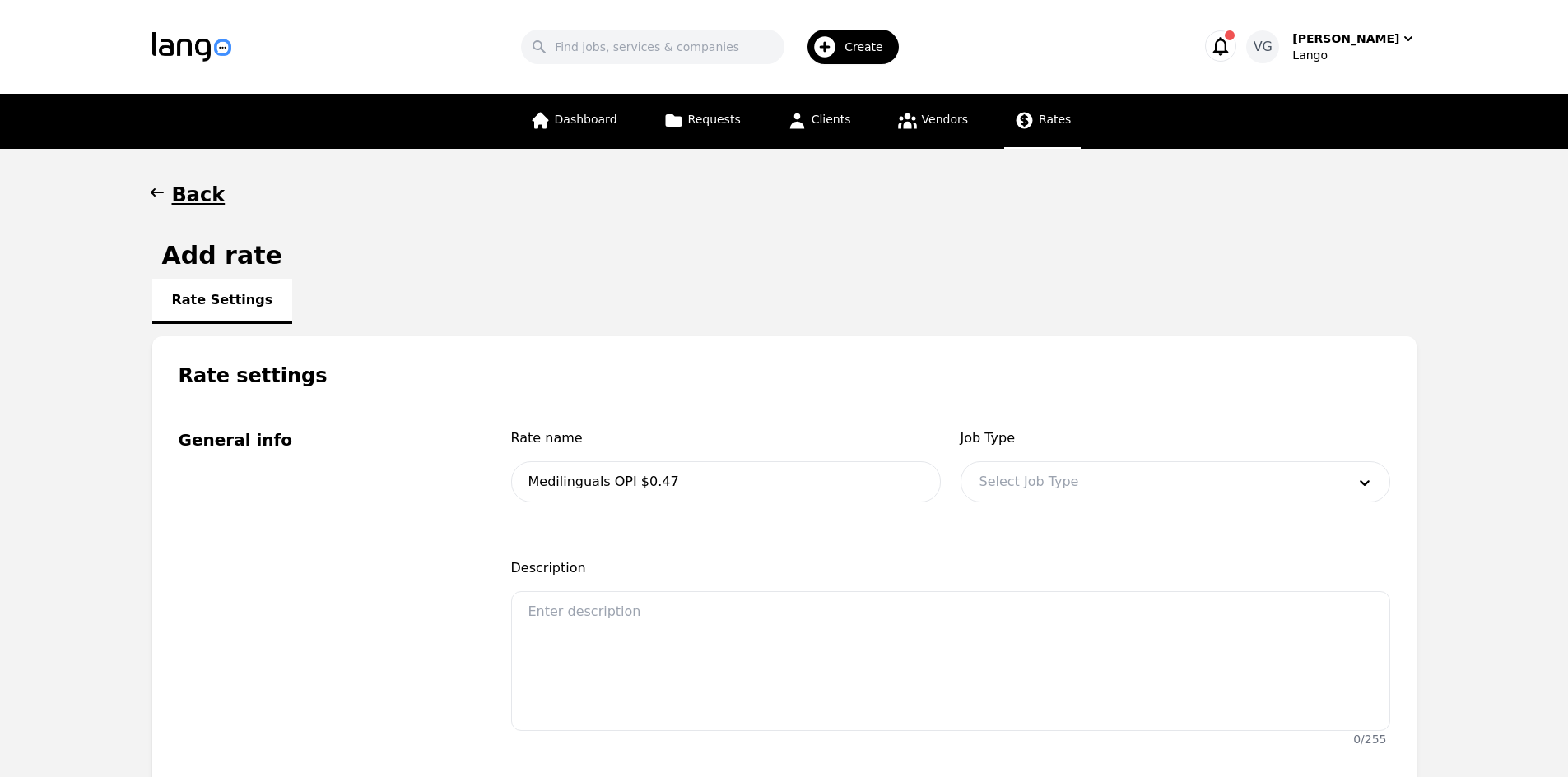
click at [1052, 473] on div at bounding box center [1150, 482] width 378 height 39
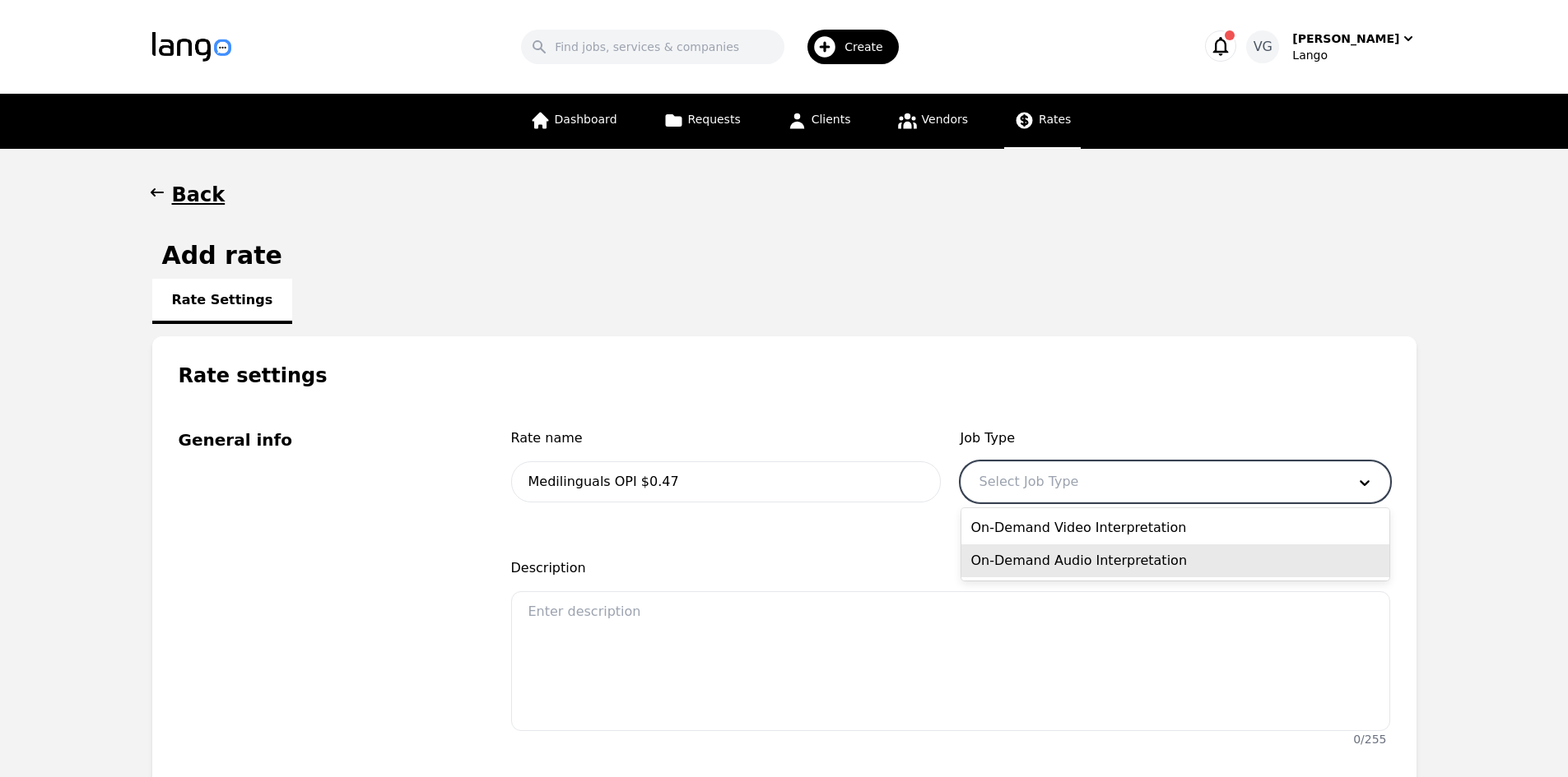
click at [1073, 563] on div "On-Demand Audio Interpretation" at bounding box center [1176, 560] width 428 height 33
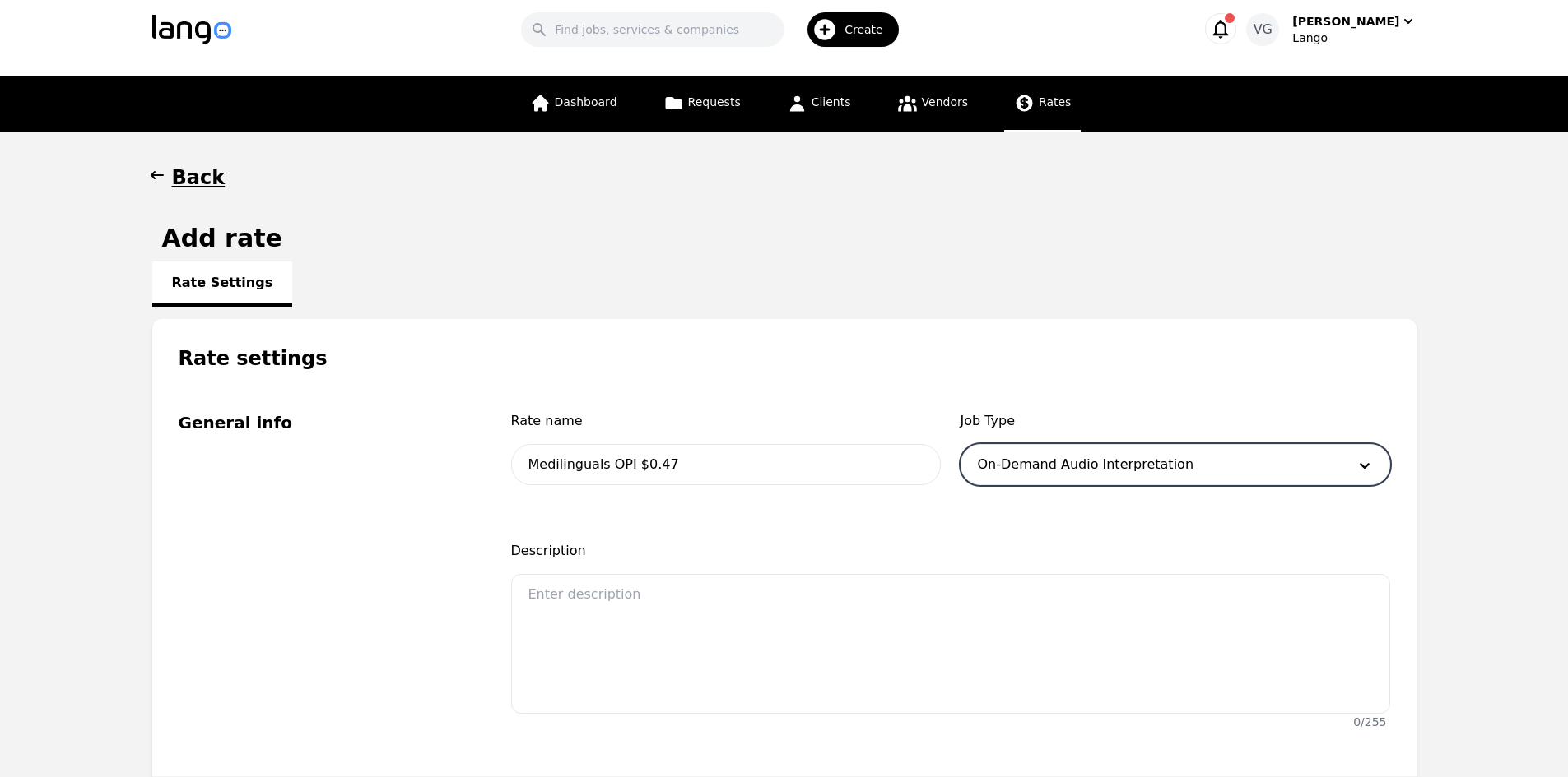
scroll to position [494, 0]
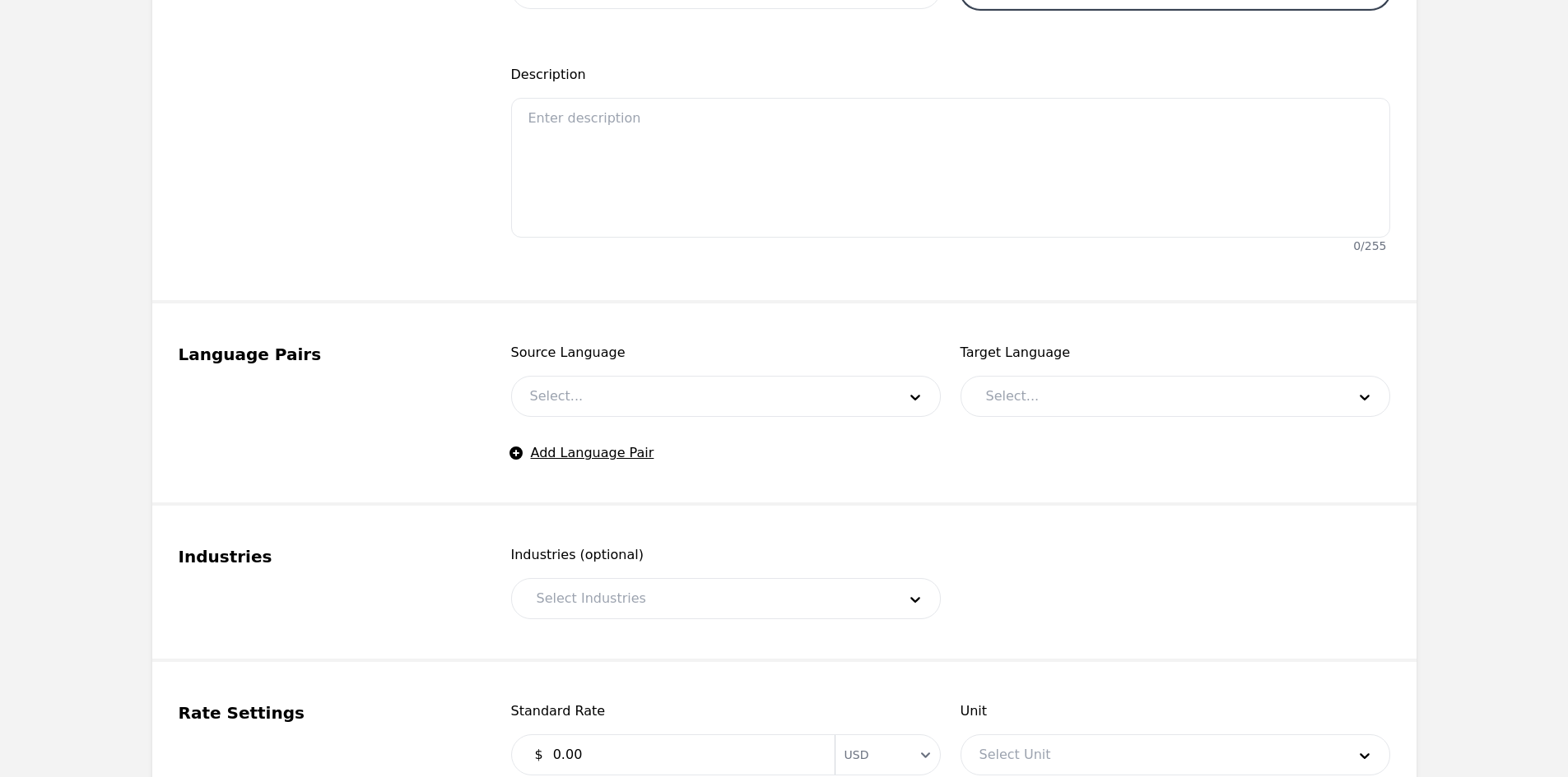
click at [656, 395] on div at bounding box center [700, 396] width 378 height 39
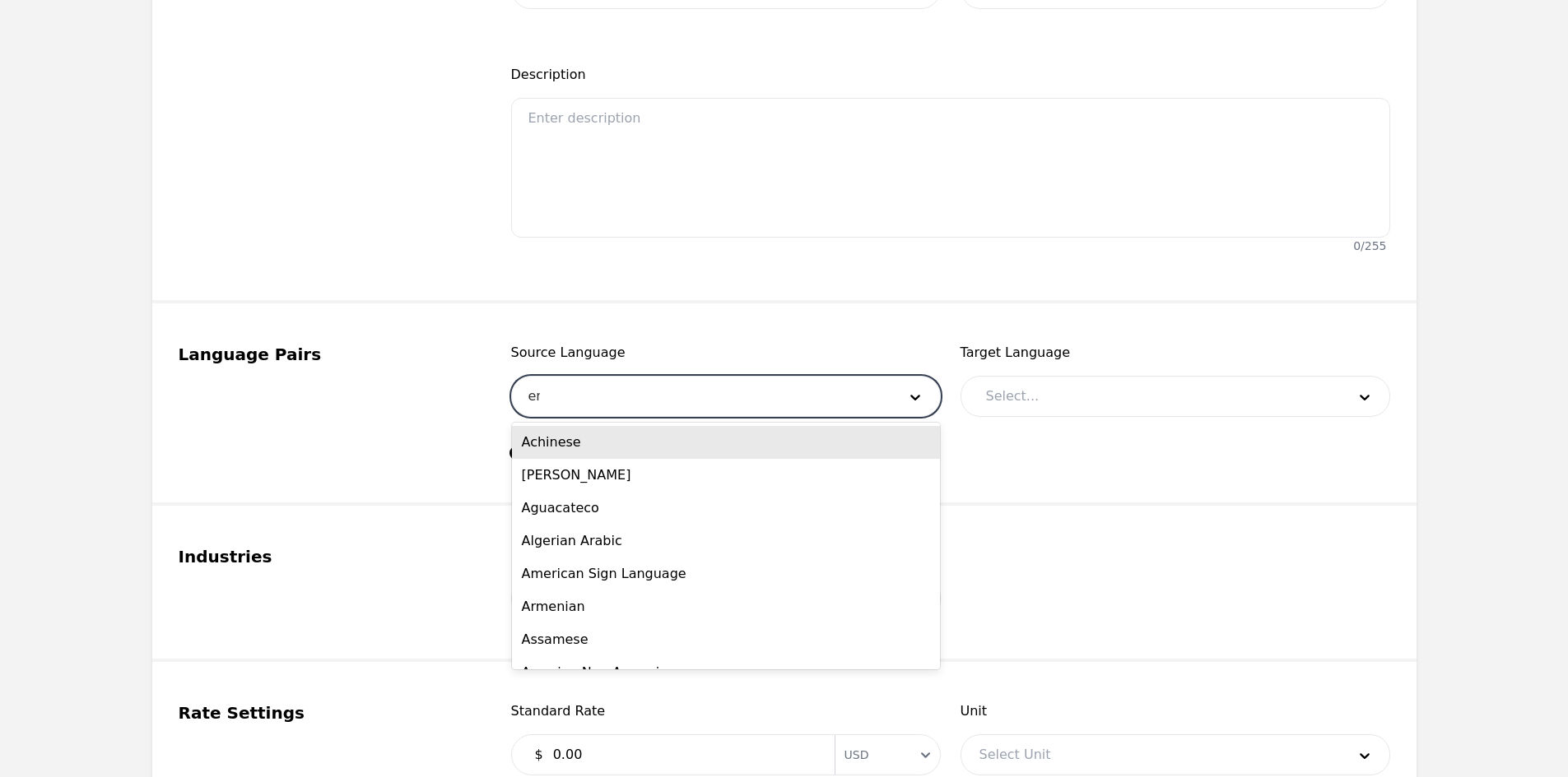
type input "eng"
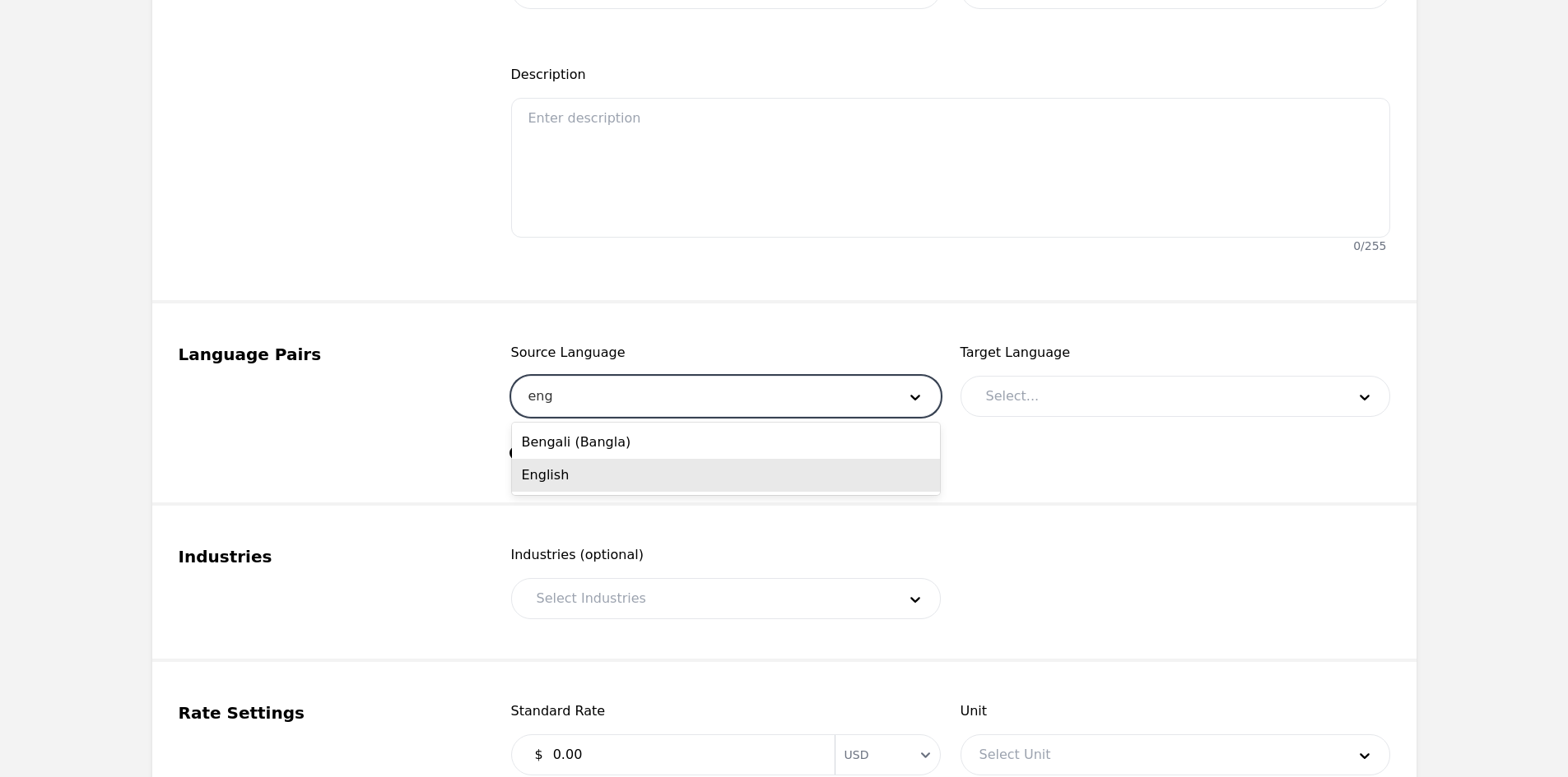
click at [647, 474] on div "English" at bounding box center [726, 475] width 428 height 33
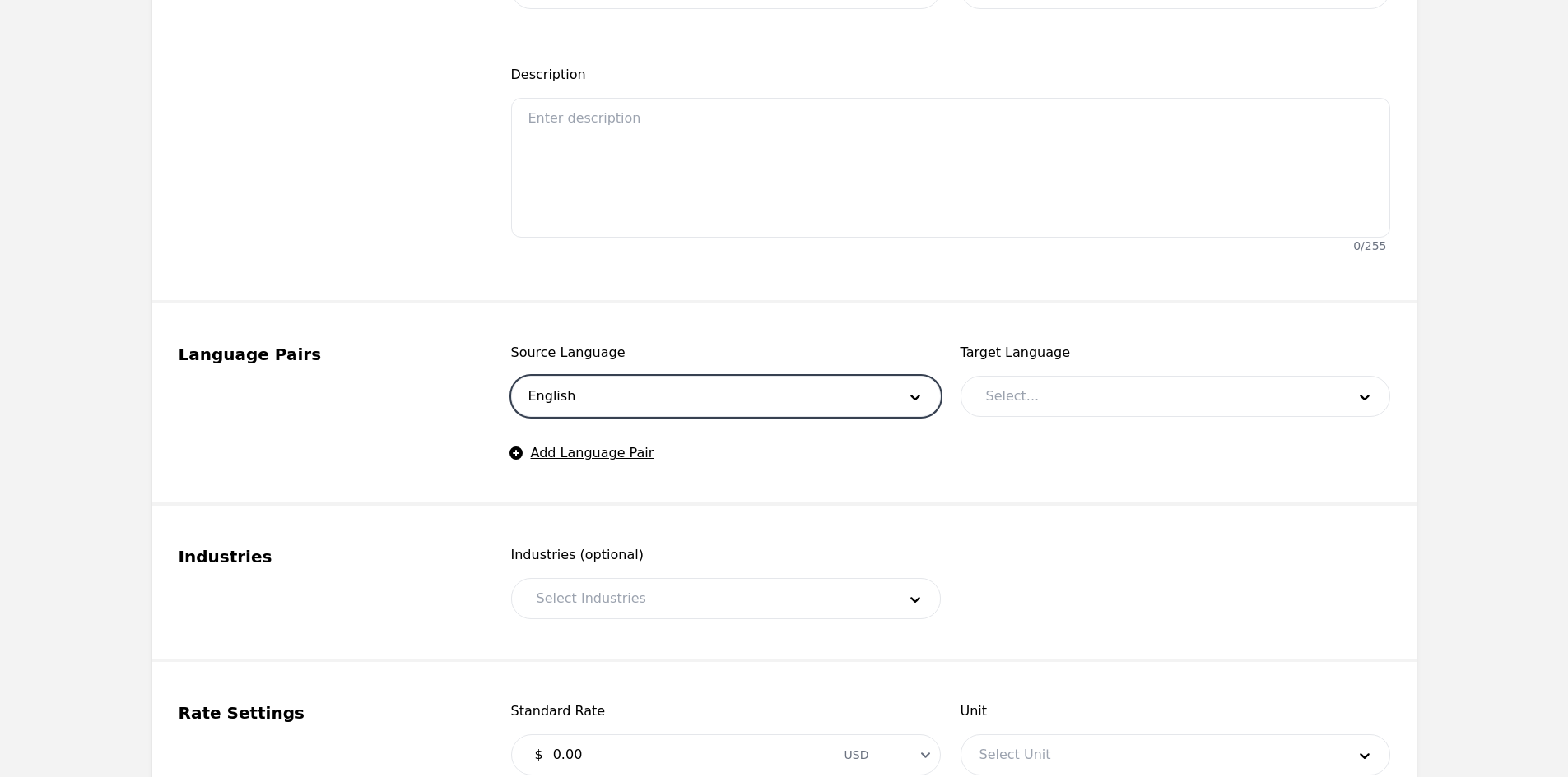
click at [1010, 394] on div at bounding box center [1154, 396] width 372 height 39
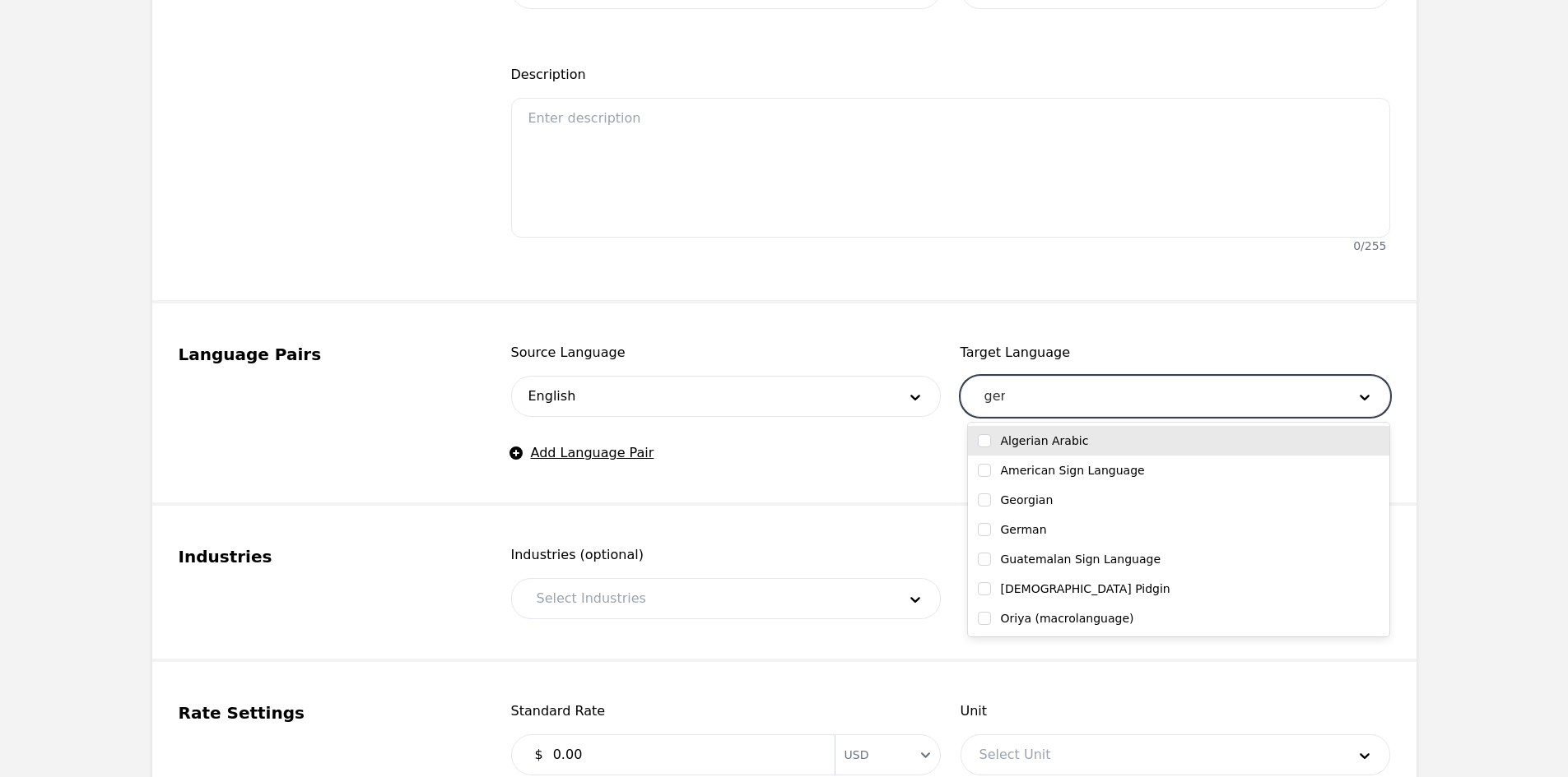
type input "germ"
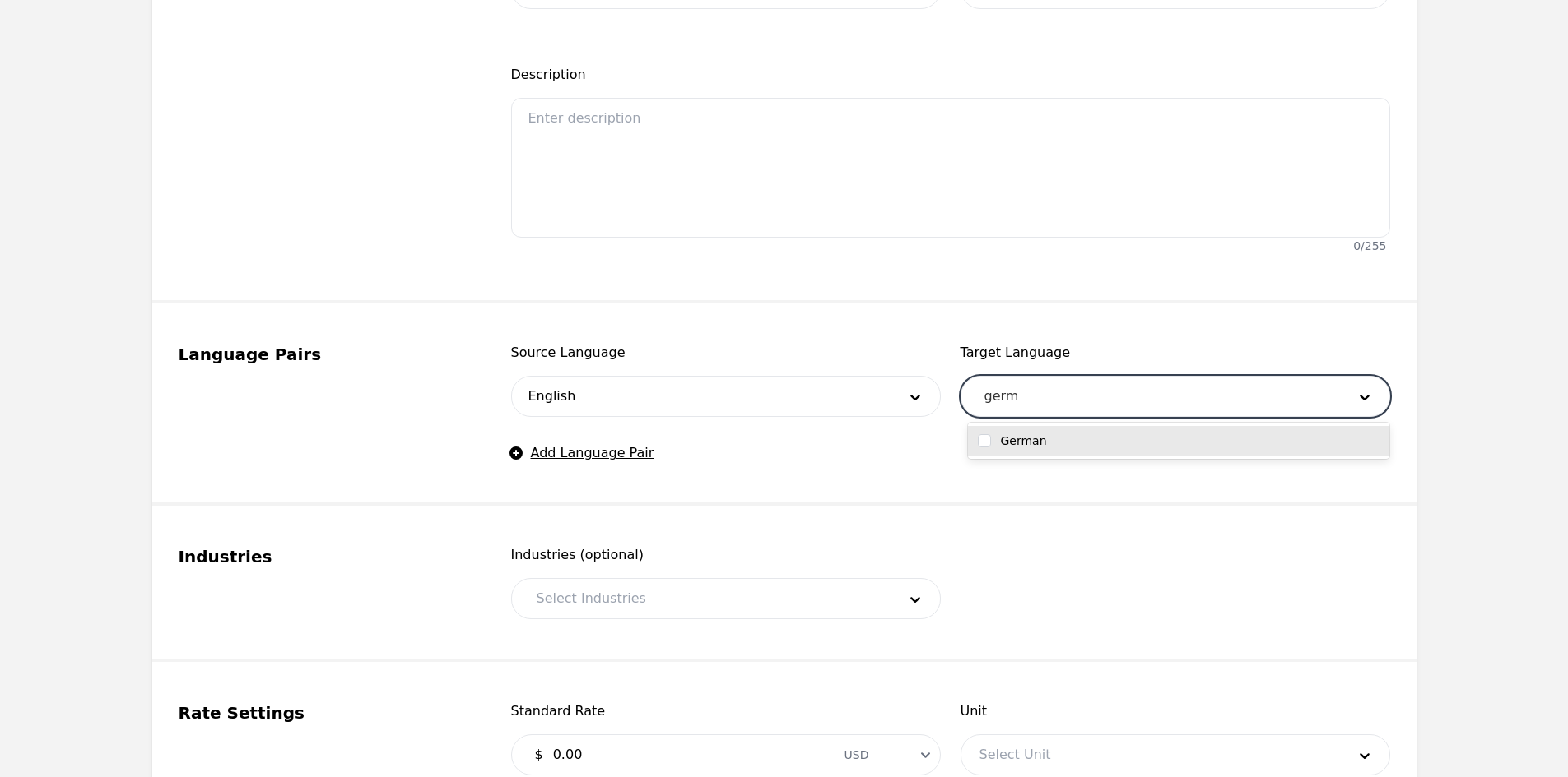
click at [1016, 437] on label "German" at bounding box center [1023, 441] width 46 height 17
checkbox input "true"
type input "dani"
click at [1016, 437] on label "Danish" at bounding box center [1021, 441] width 39 height 17
checkbox input "true"
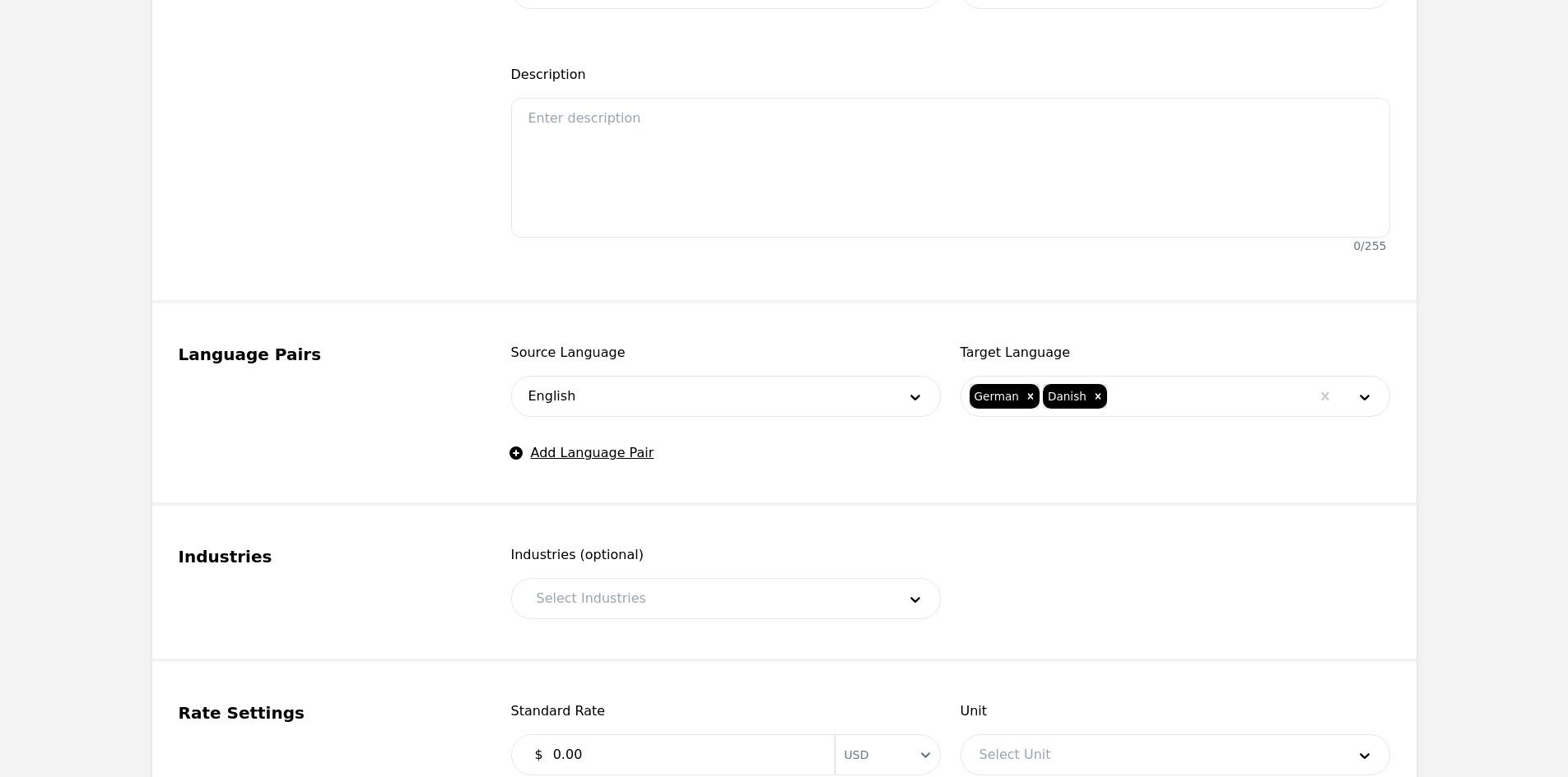
click at [942, 338] on fieldset "Language Pairs Source Language English Target Language German Danish Add Langua…" at bounding box center [784, 404] width 1264 height 203
click at [639, 584] on div at bounding box center [704, 599] width 372 height 39
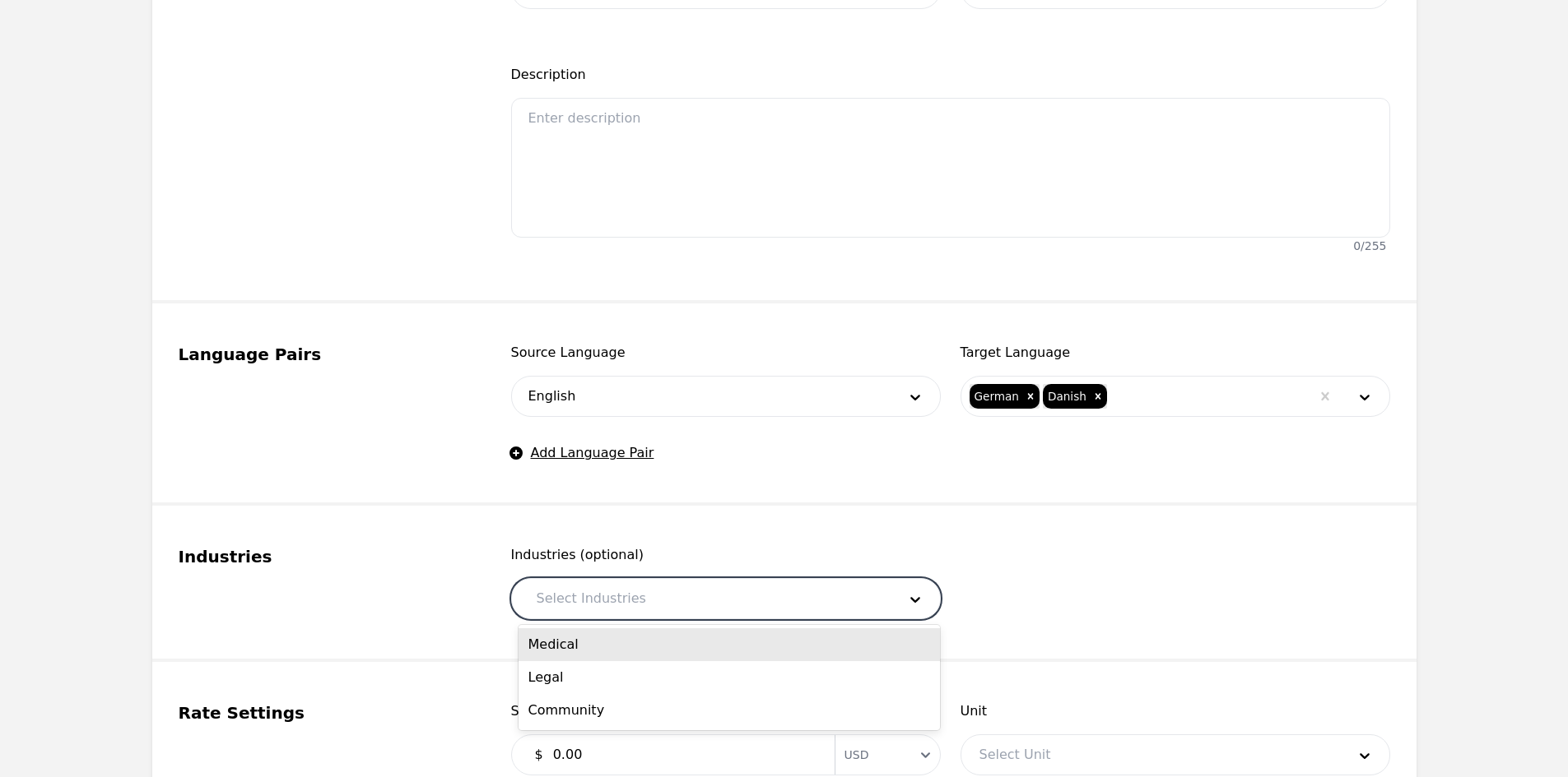
click at [626, 647] on div "Medical" at bounding box center [729, 645] width 422 height 33
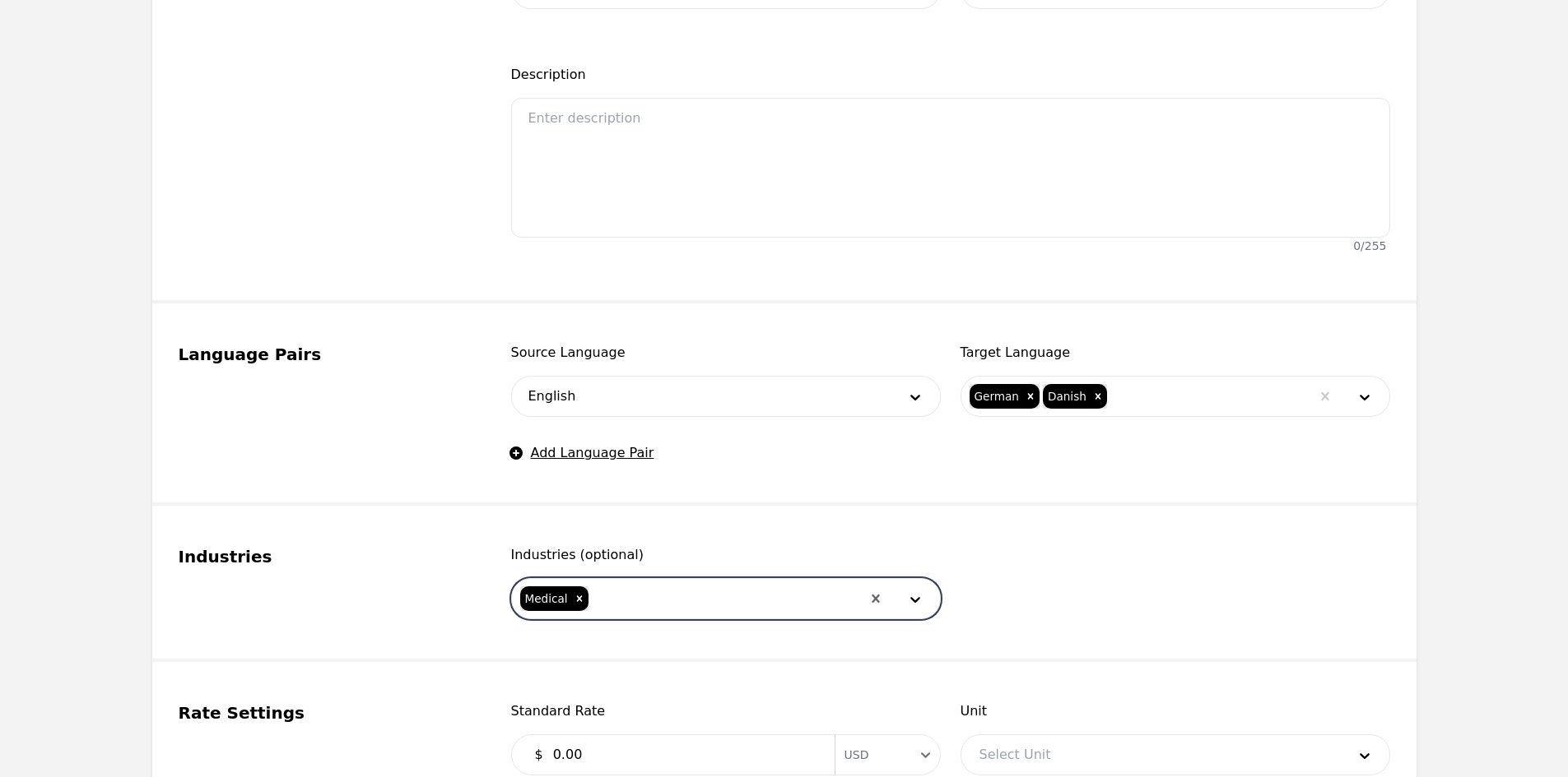
click at [669, 589] on div at bounding box center [725, 599] width 270 height 39
click at [635, 643] on div "Legal" at bounding box center [729, 645] width 422 height 33
drag, startPoint x: 676, startPoint y: 601, endPoint x: 667, endPoint y: 647, distance: 46.9
click at [676, 602] on div at bounding box center [754, 599] width 211 height 39
click at [666, 649] on div "Community" at bounding box center [729, 645] width 422 height 33
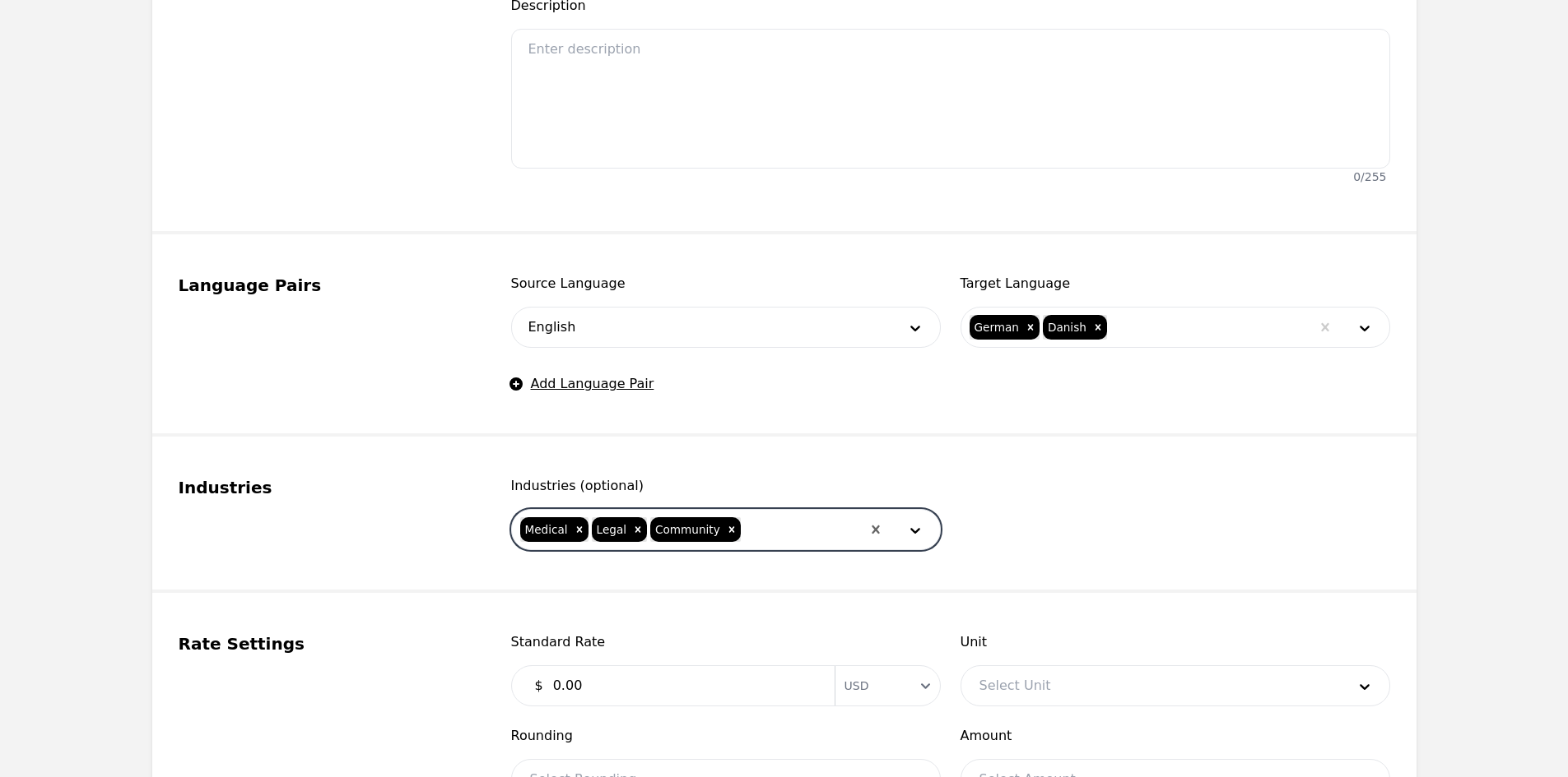
scroll to position [658, 0]
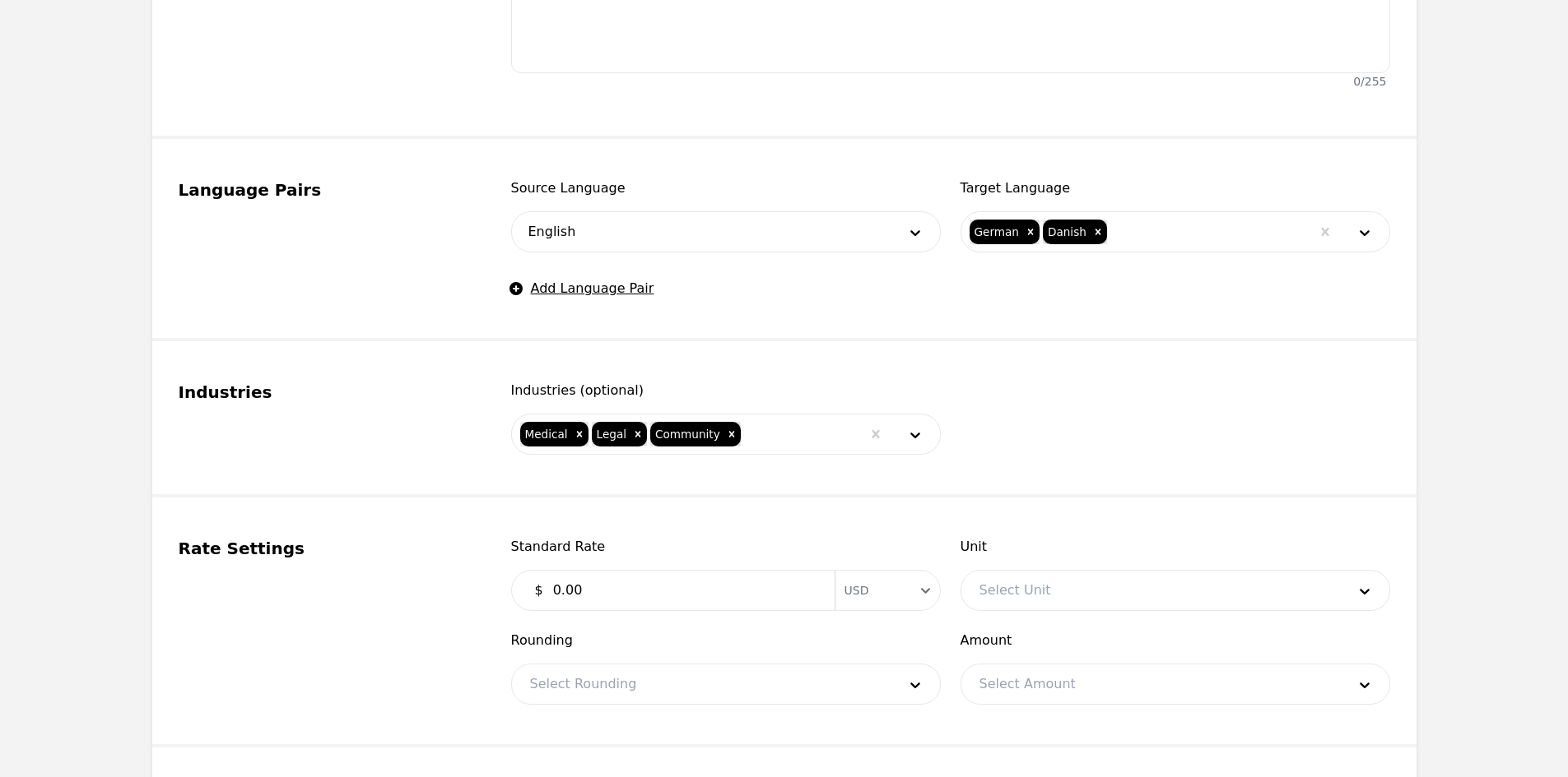
drag, startPoint x: 653, startPoint y: 572, endPoint x: 648, endPoint y: 583, distance: 12.1
click at [650, 578] on div "$ 0.00 Currency USD" at bounding box center [726, 590] width 430 height 41
type input "0.47"
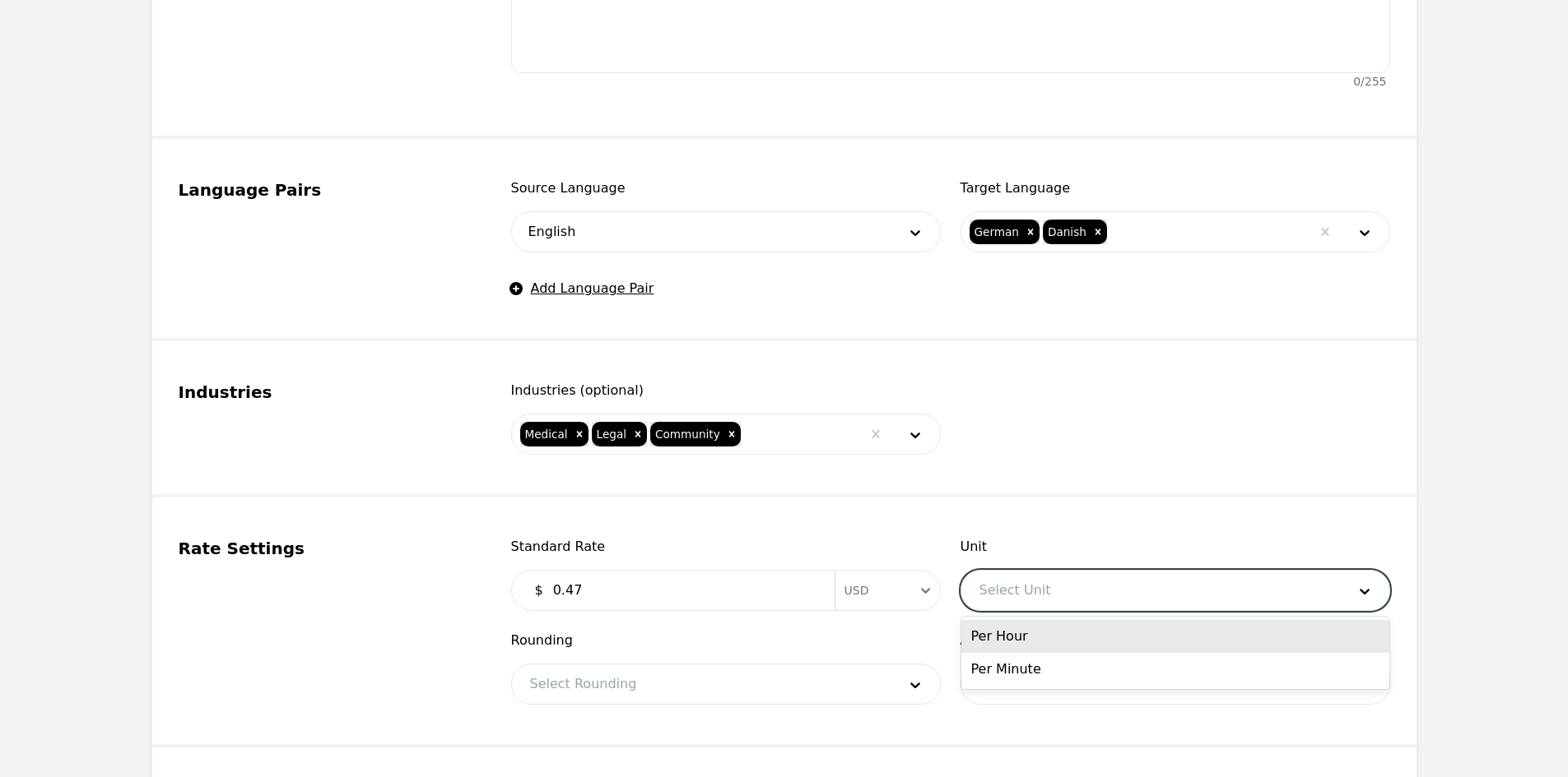
click at [1107, 602] on div at bounding box center [1150, 590] width 378 height 39
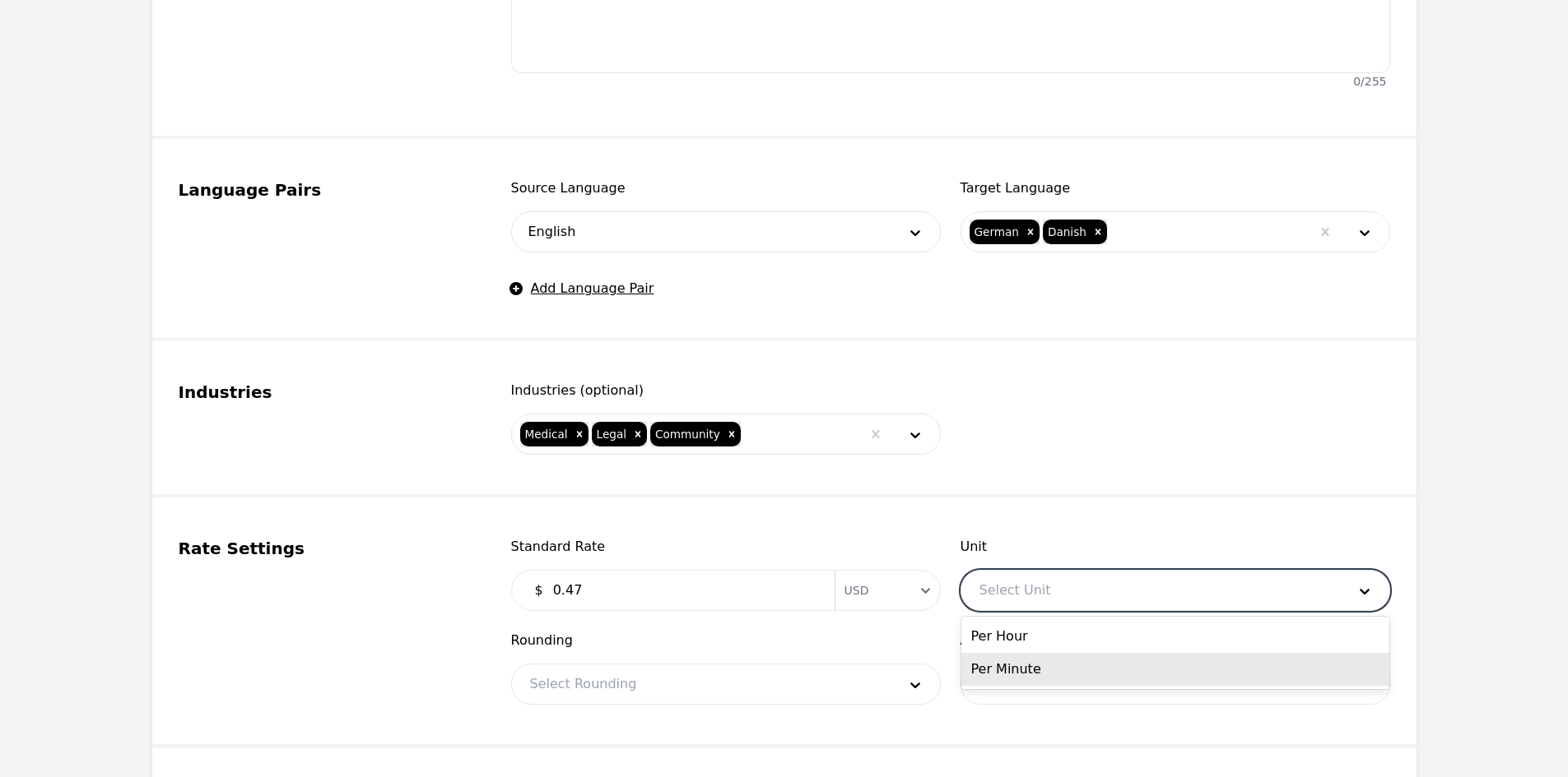
click at [1058, 669] on div "Per Minute" at bounding box center [1176, 669] width 428 height 33
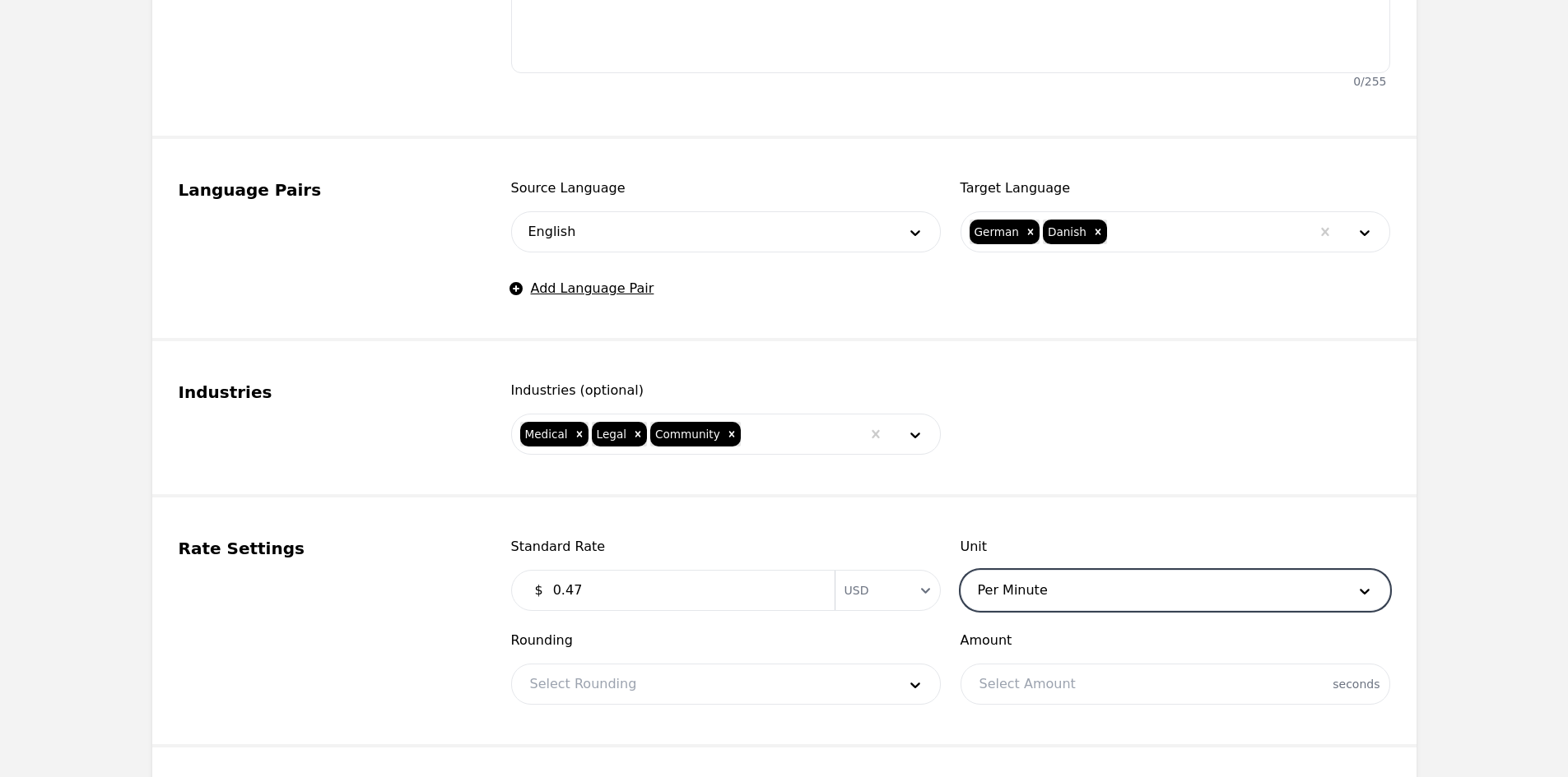
click at [754, 676] on div at bounding box center [700, 684] width 378 height 39
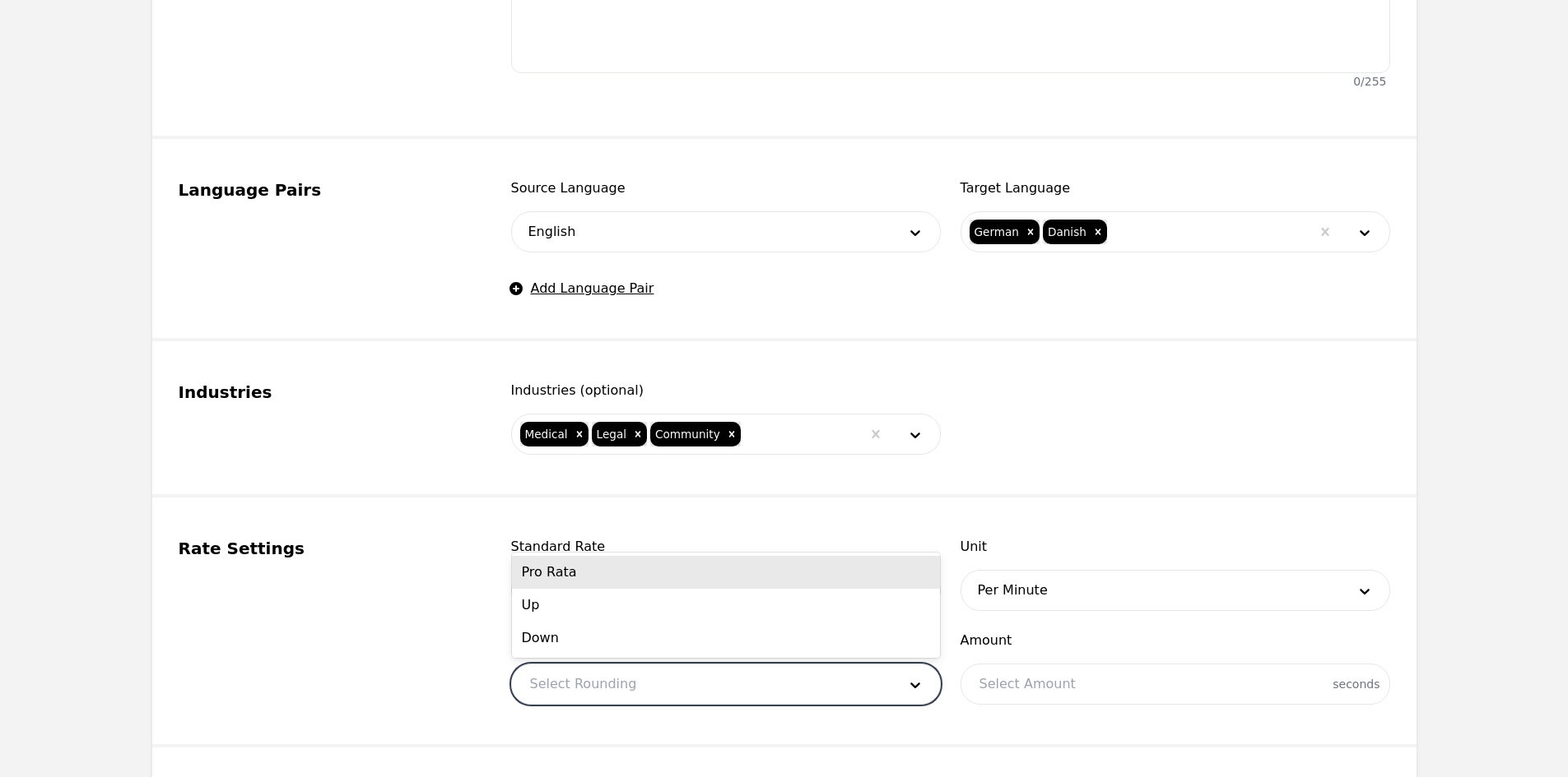
click at [576, 569] on div "Pro Rata" at bounding box center [726, 572] width 428 height 33
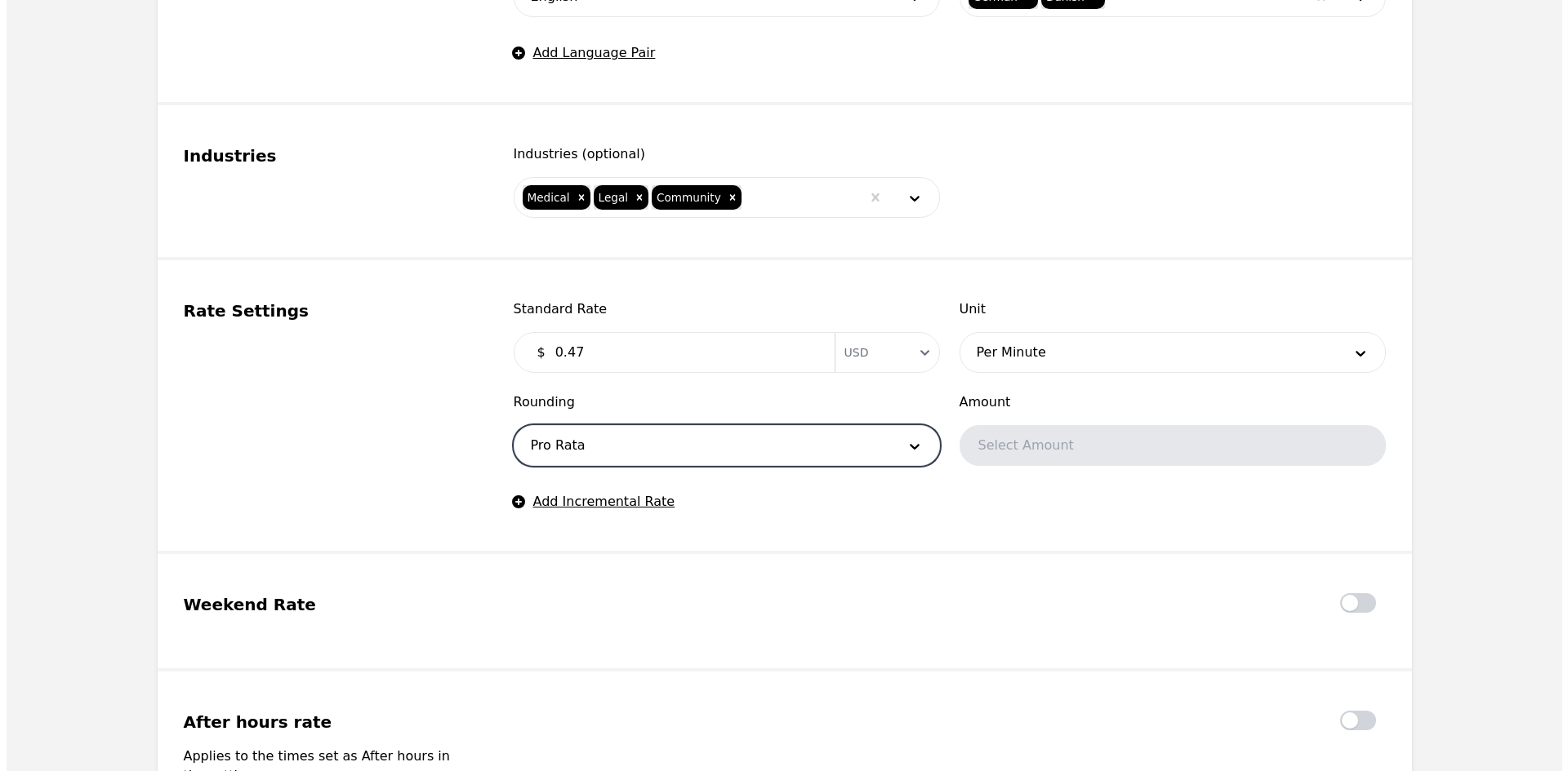
scroll to position [1143, 0]
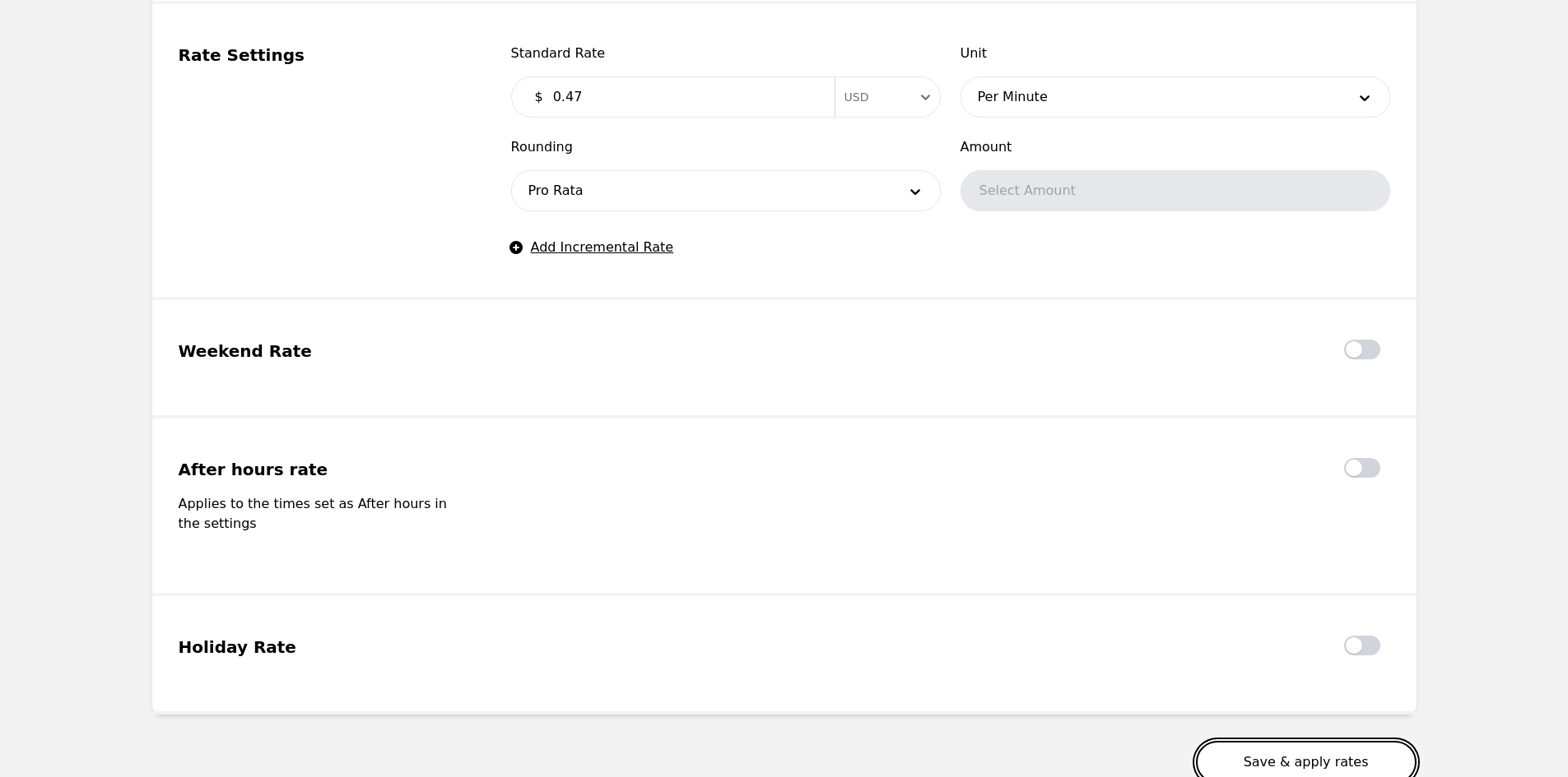
click at [1258, 741] on button "Save & apply rates" at bounding box center [1306, 763] width 221 height 43
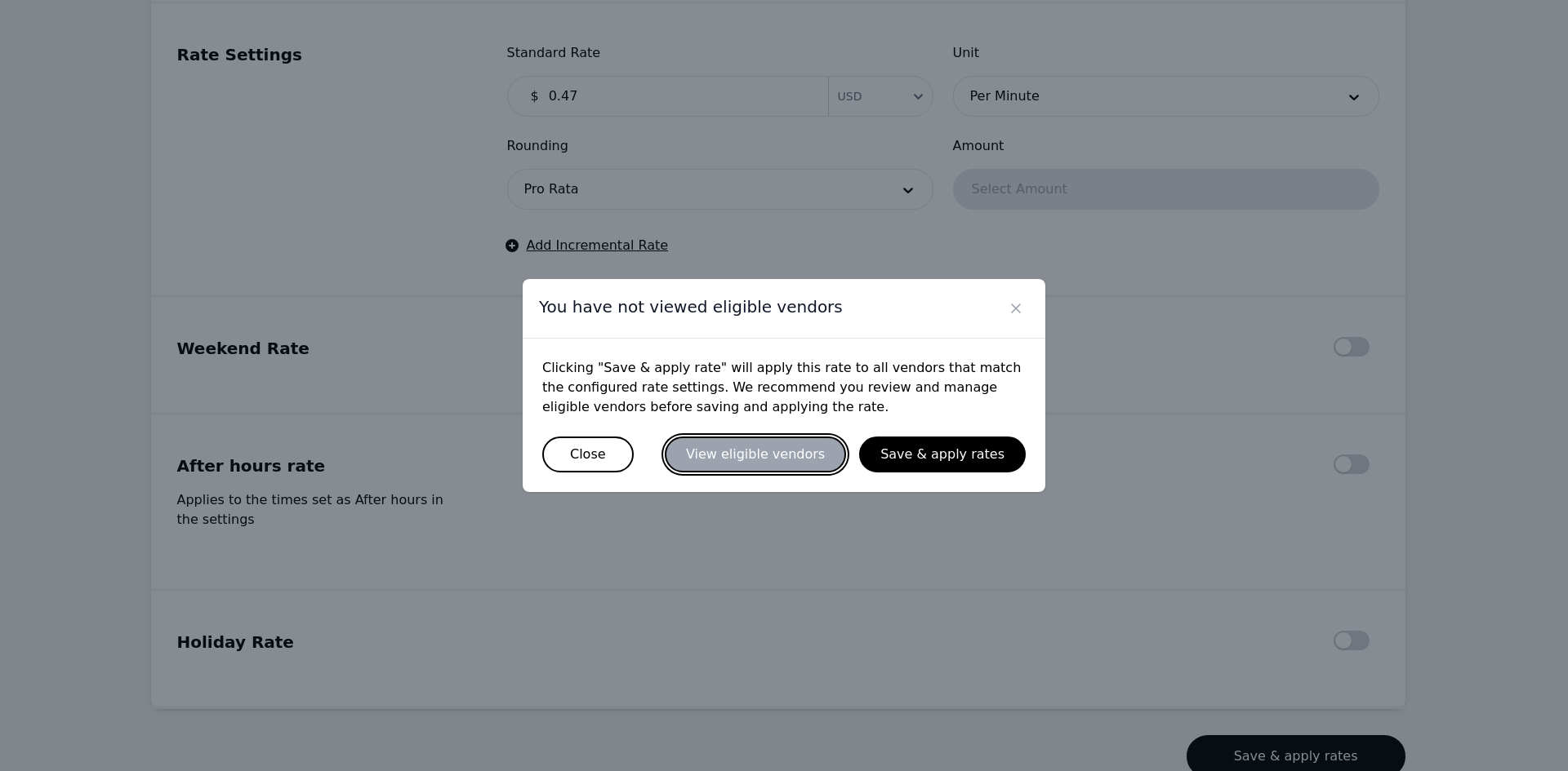
click at [757, 458] on button "View eligible vendors" at bounding box center [755, 454] width 182 height 36
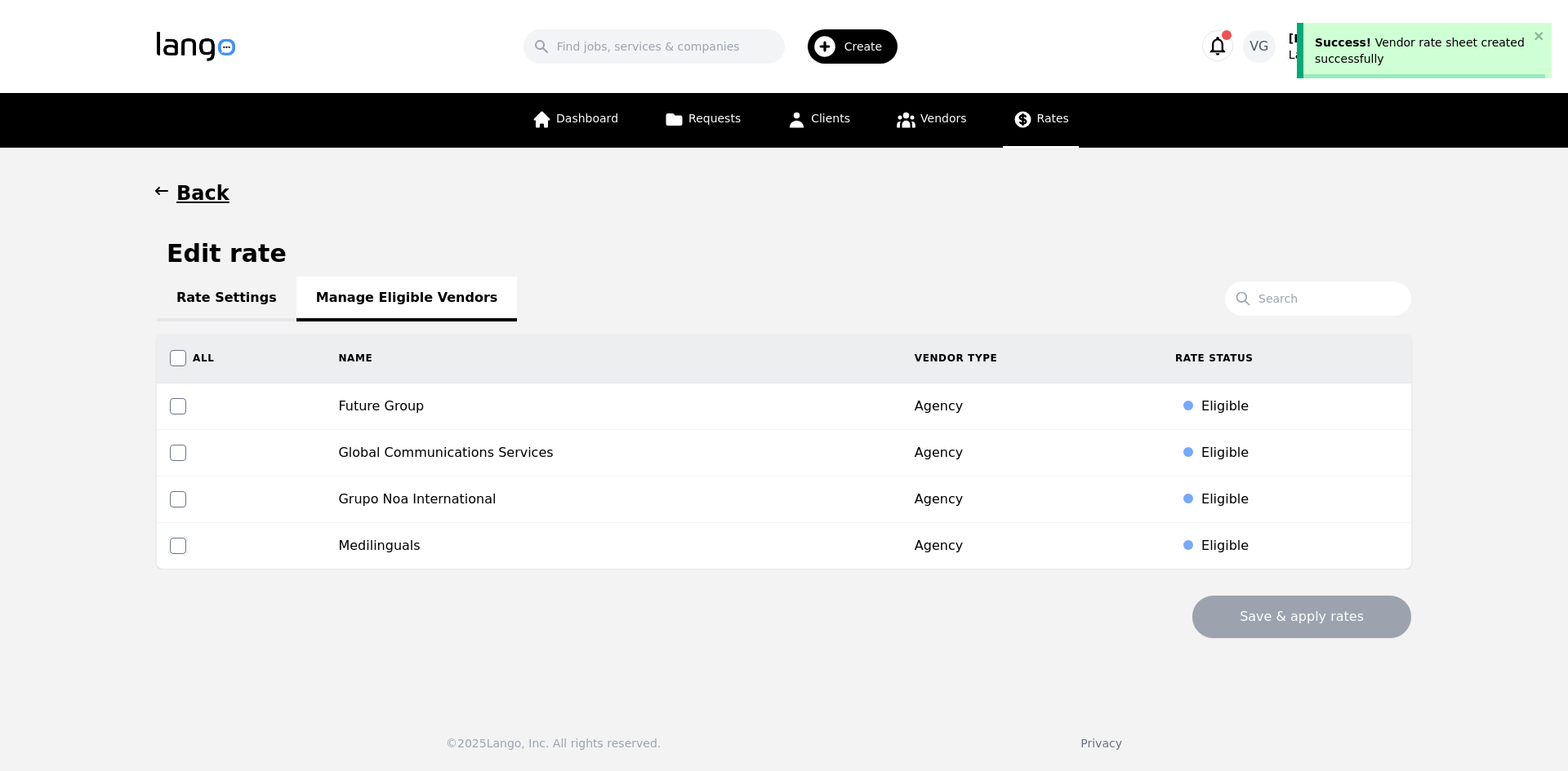
drag, startPoint x: 176, startPoint y: 542, endPoint x: 186, endPoint y: 546, distance: 10.8
click at [175, 543] on input "checkbox" at bounding box center [178, 547] width 17 height 17
checkbox input "true"
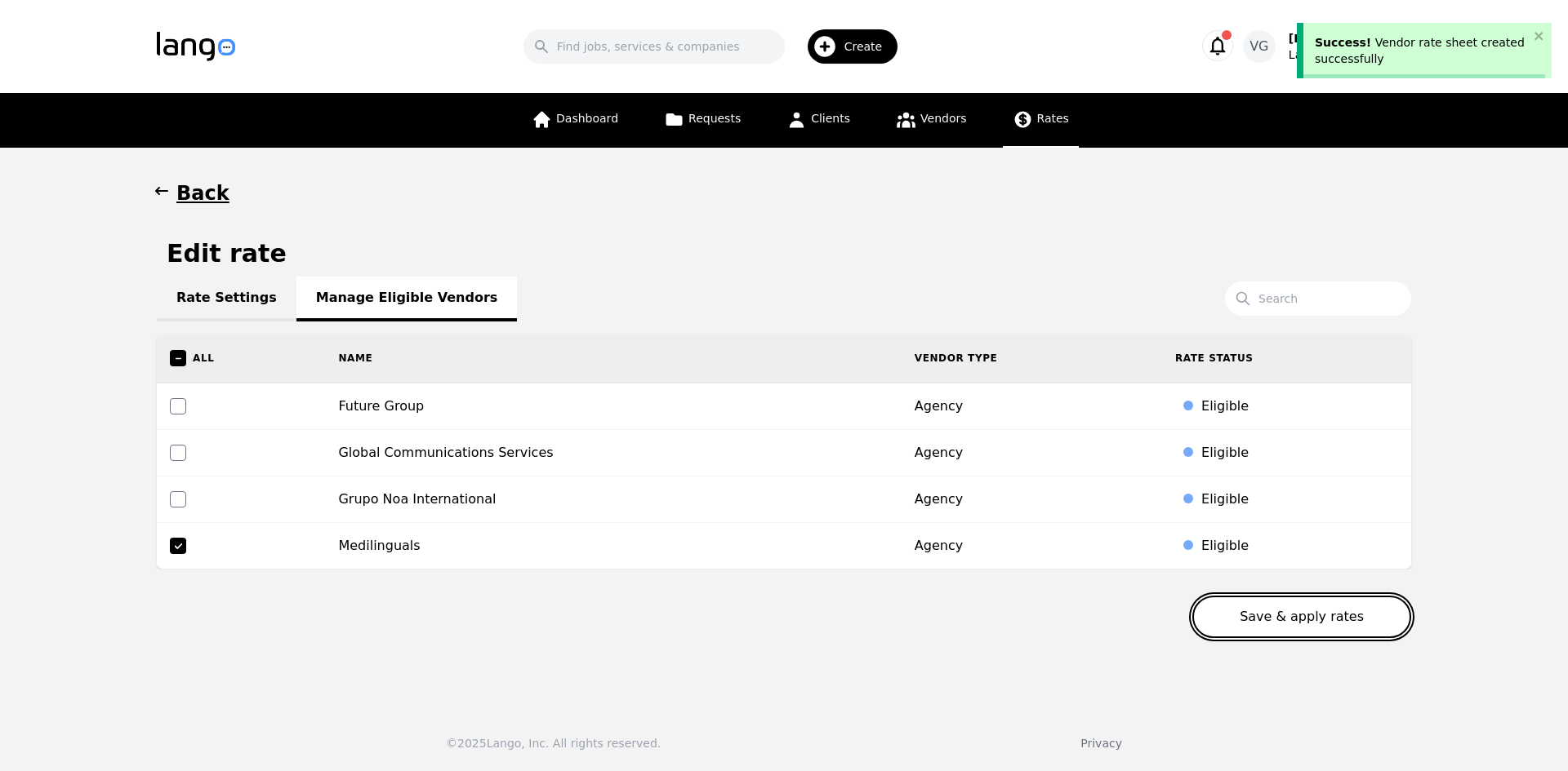
click at [1293, 605] on button "Save & apply rates" at bounding box center [1302, 617] width 219 height 43
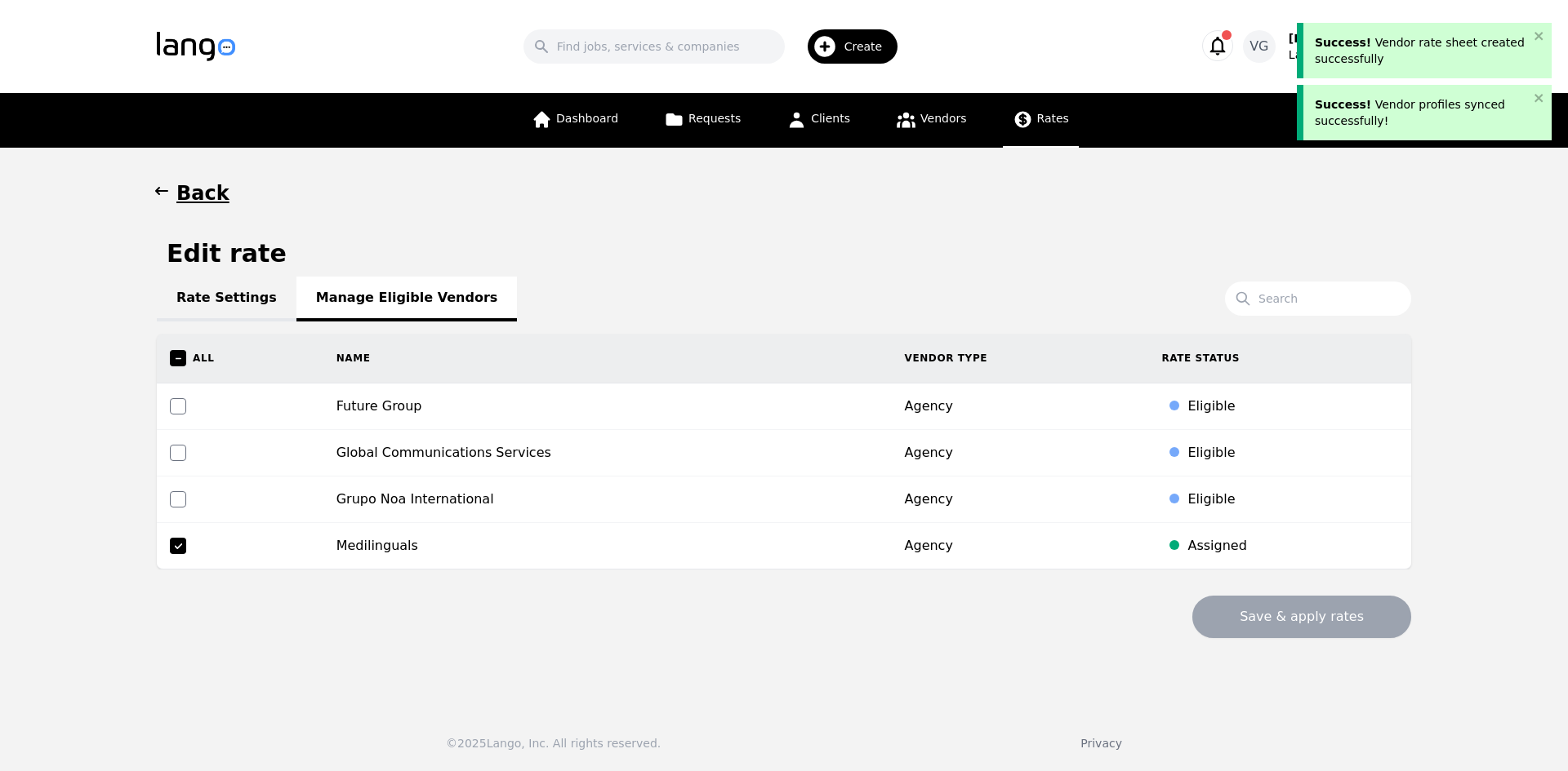
click at [211, 308] on link "Rate Settings" at bounding box center [226, 299] width 140 height 45
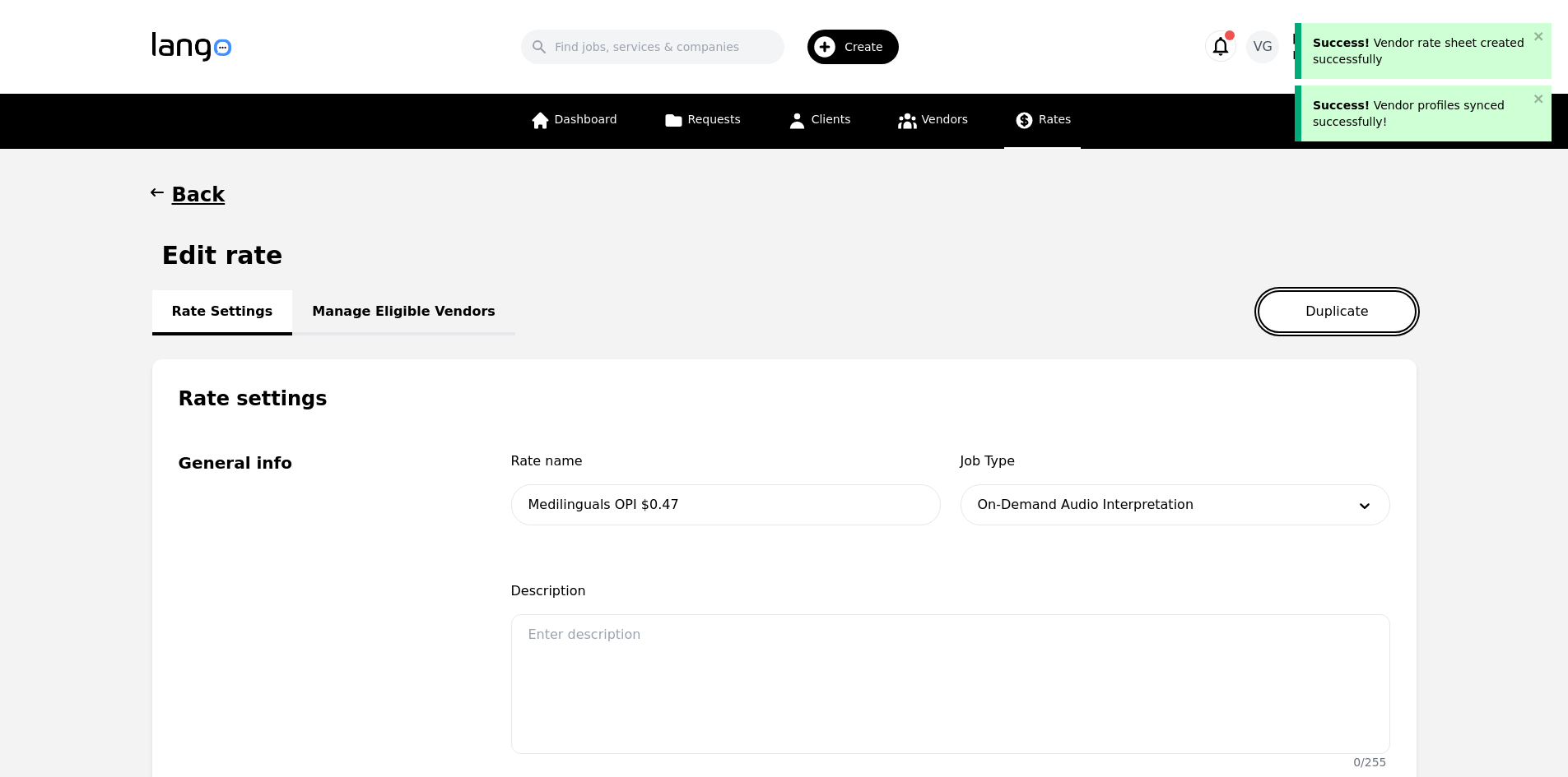
click at [1345, 319] on button "Duplicate" at bounding box center [1336, 312] width 158 height 43
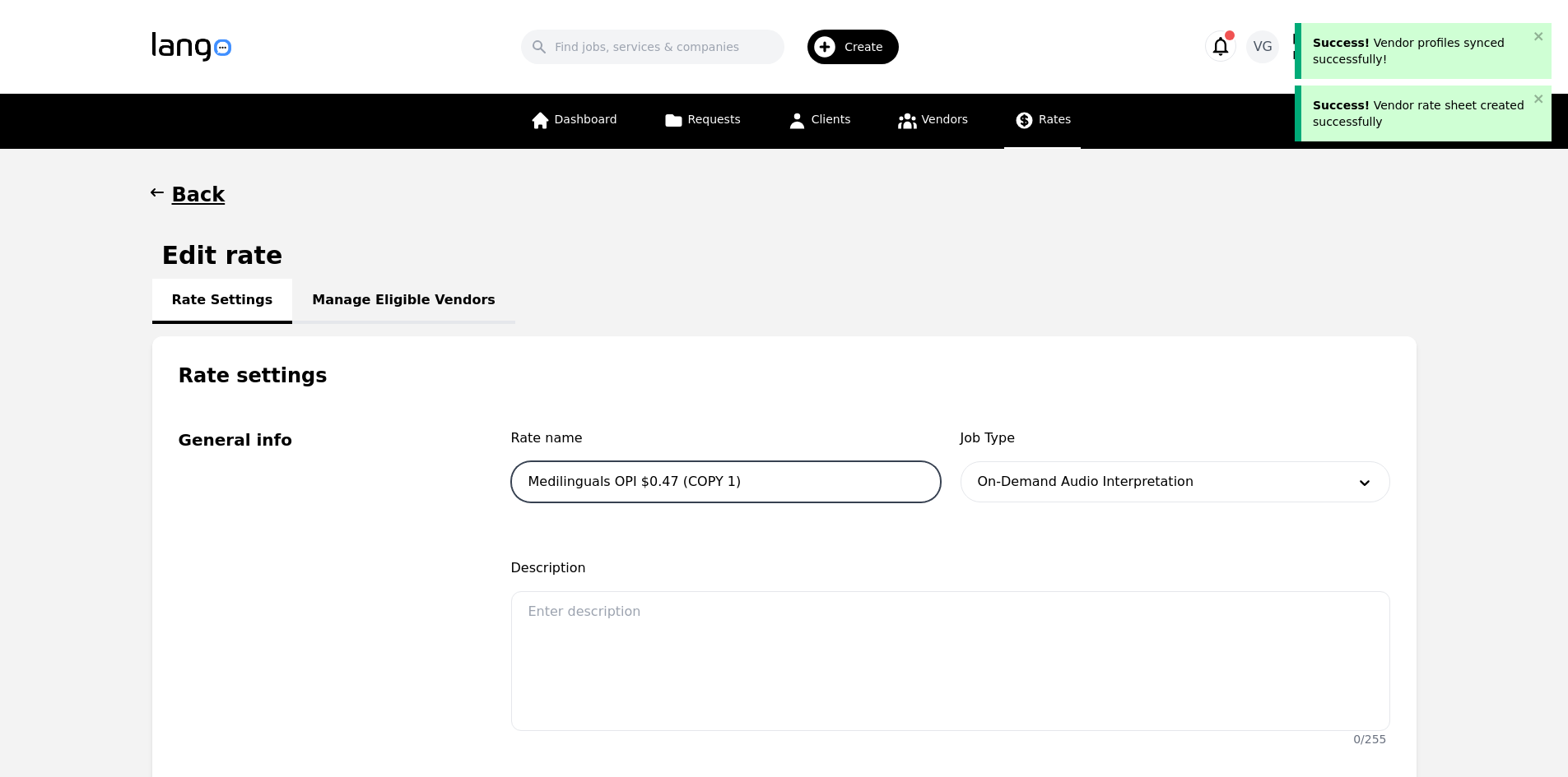
drag, startPoint x: 624, startPoint y: 481, endPoint x: 611, endPoint y: 482, distance: 13.0
click at [611, 482] on input "Medilinguals OPI $0.47 (COPY 1)" at bounding box center [726, 482] width 430 height 41
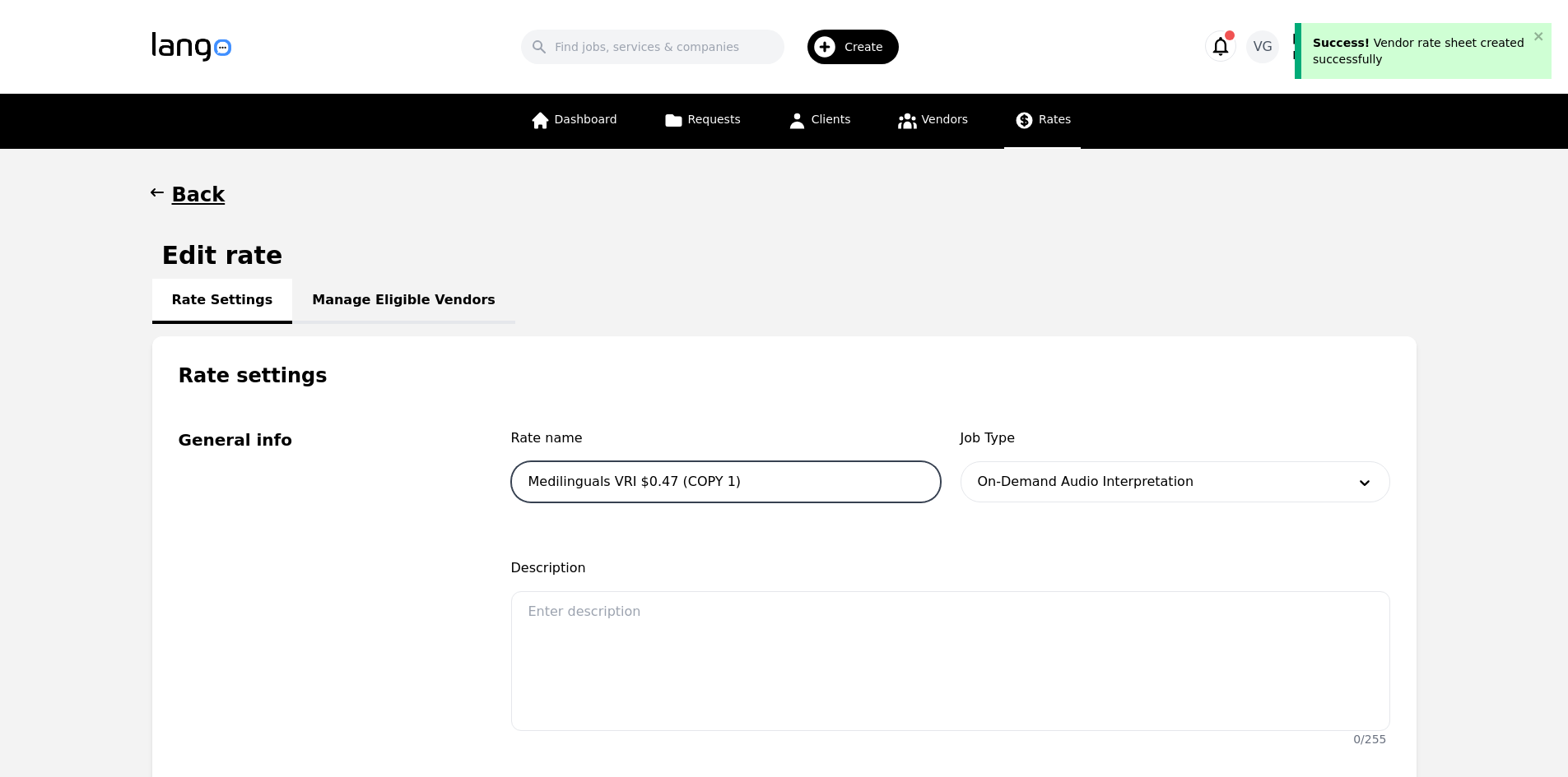
drag, startPoint x: 656, startPoint y: 485, endPoint x: 789, endPoint y: 489, distance: 133.1
click at [789, 489] on input "Medilinguals VRI $0.47 (COPY 1)" at bounding box center [726, 482] width 430 height 41
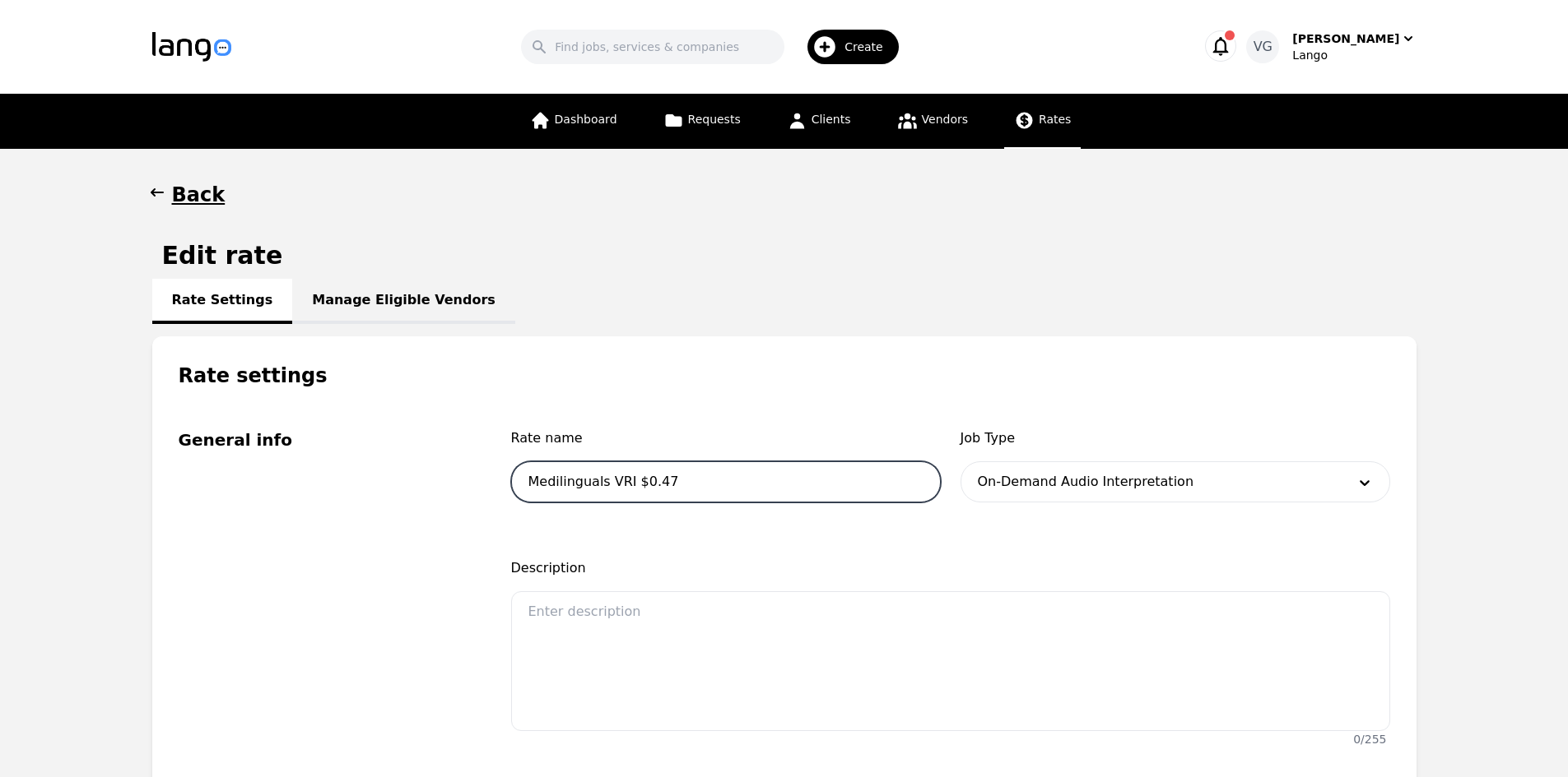
type input "Medilinguals VRI $0.47"
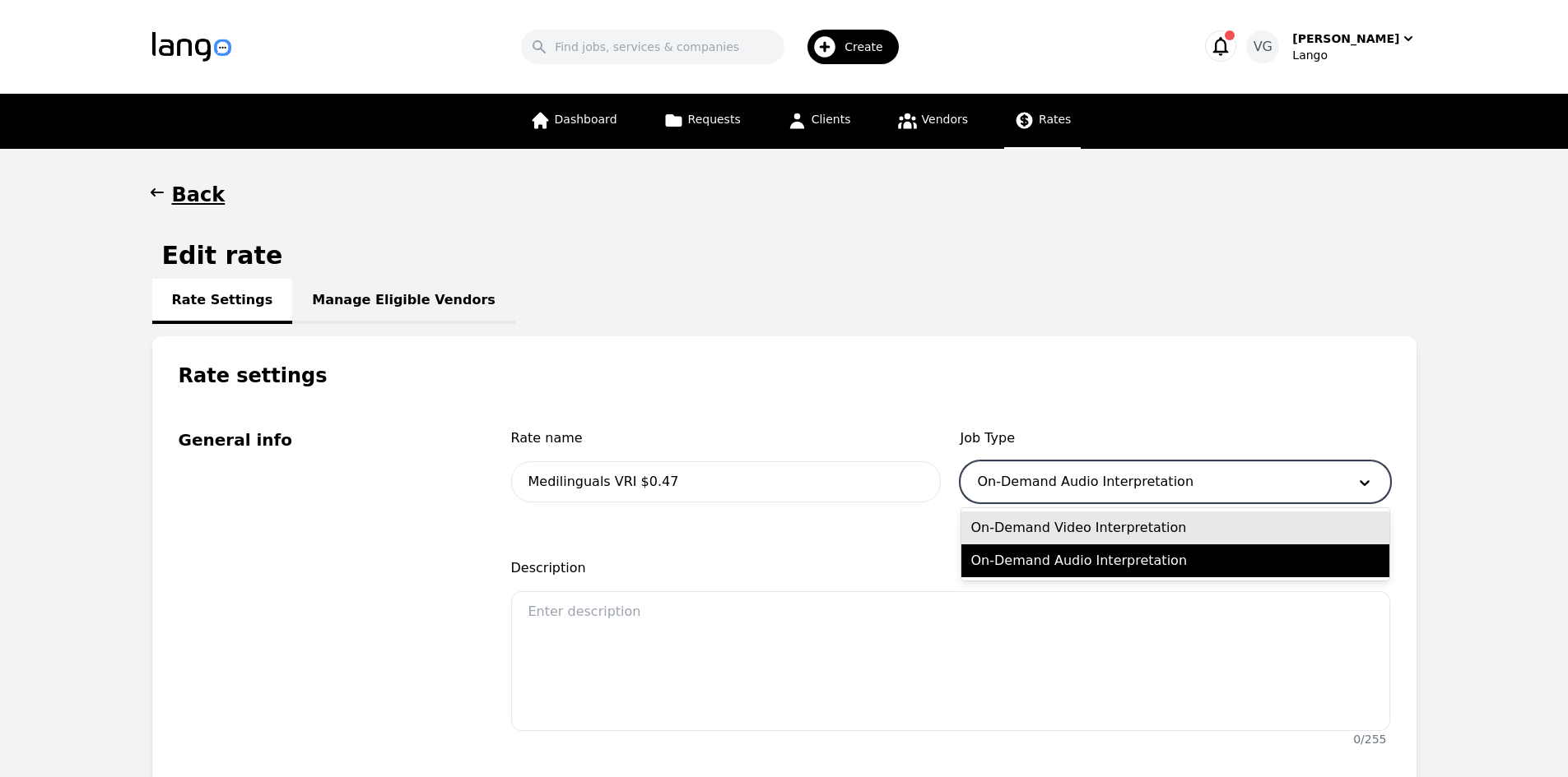
drag, startPoint x: 1022, startPoint y: 474, endPoint x: 1048, endPoint y: 513, distance: 46.9
click at [1022, 476] on div at bounding box center [1150, 482] width 378 height 39
click at [1053, 523] on div "On-Demand Video Interpretation" at bounding box center [1176, 527] width 428 height 33
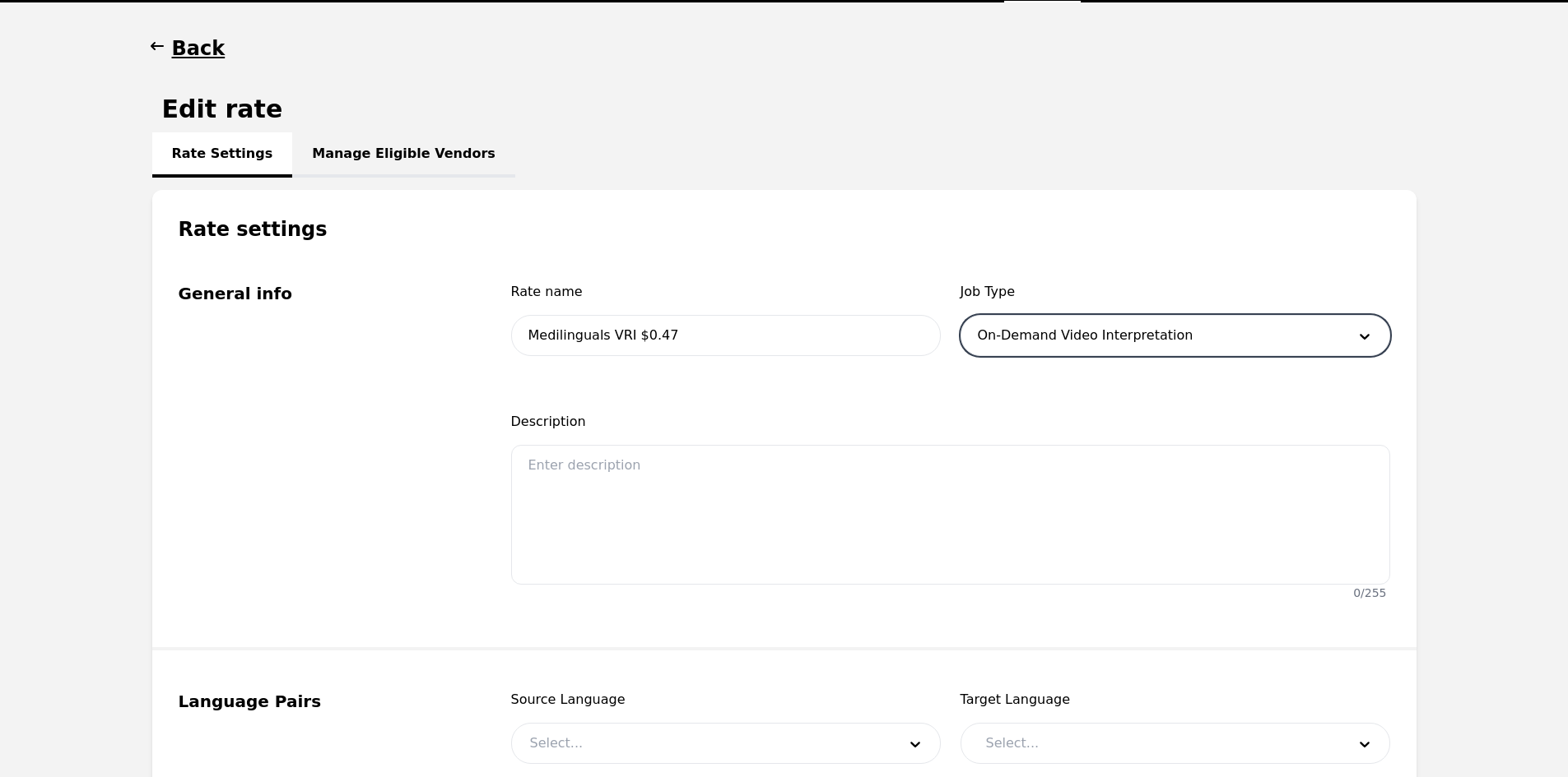
scroll to position [494, 0]
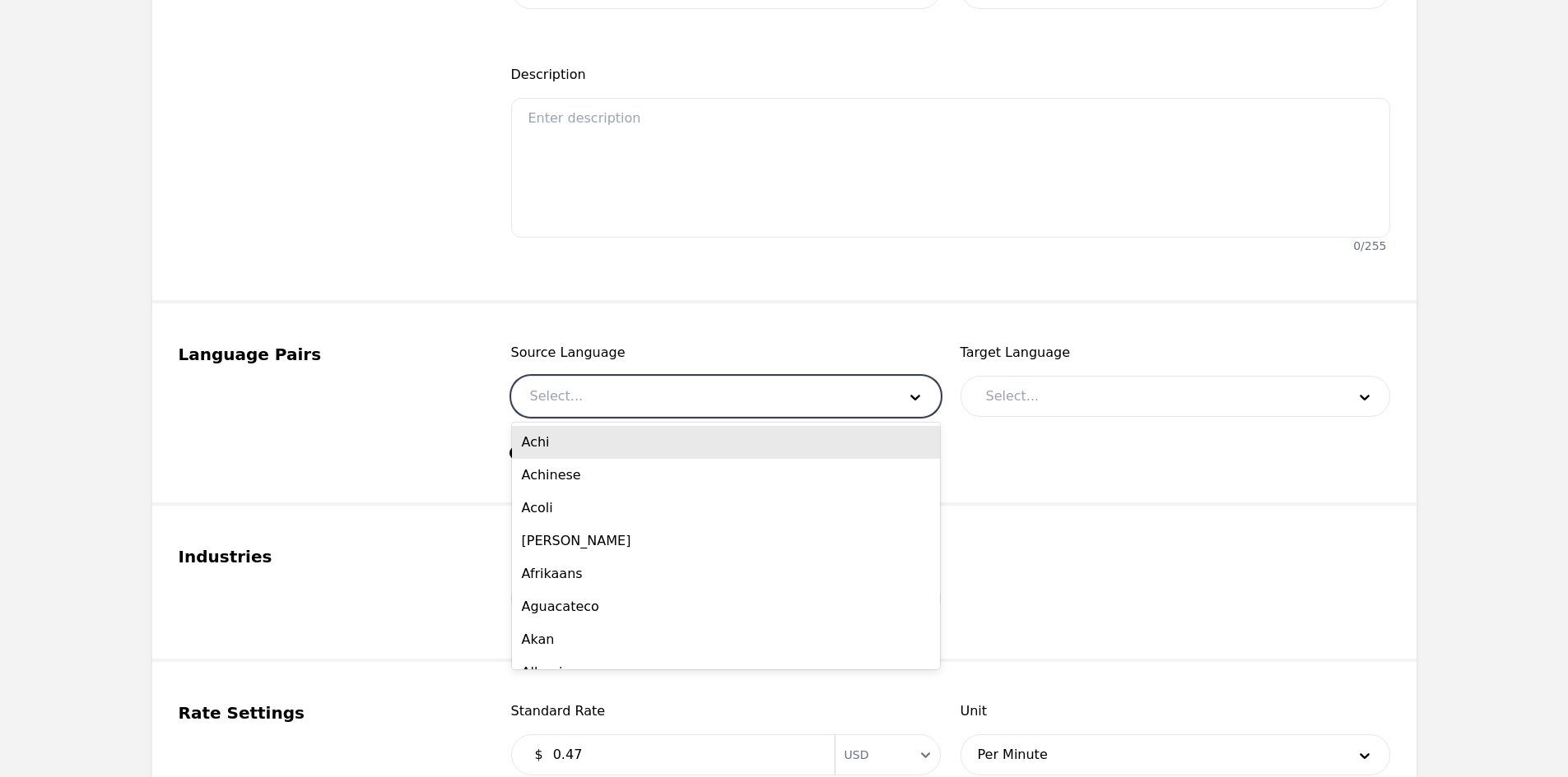
click at [622, 407] on div at bounding box center [700, 396] width 378 height 39
type input "ENG"
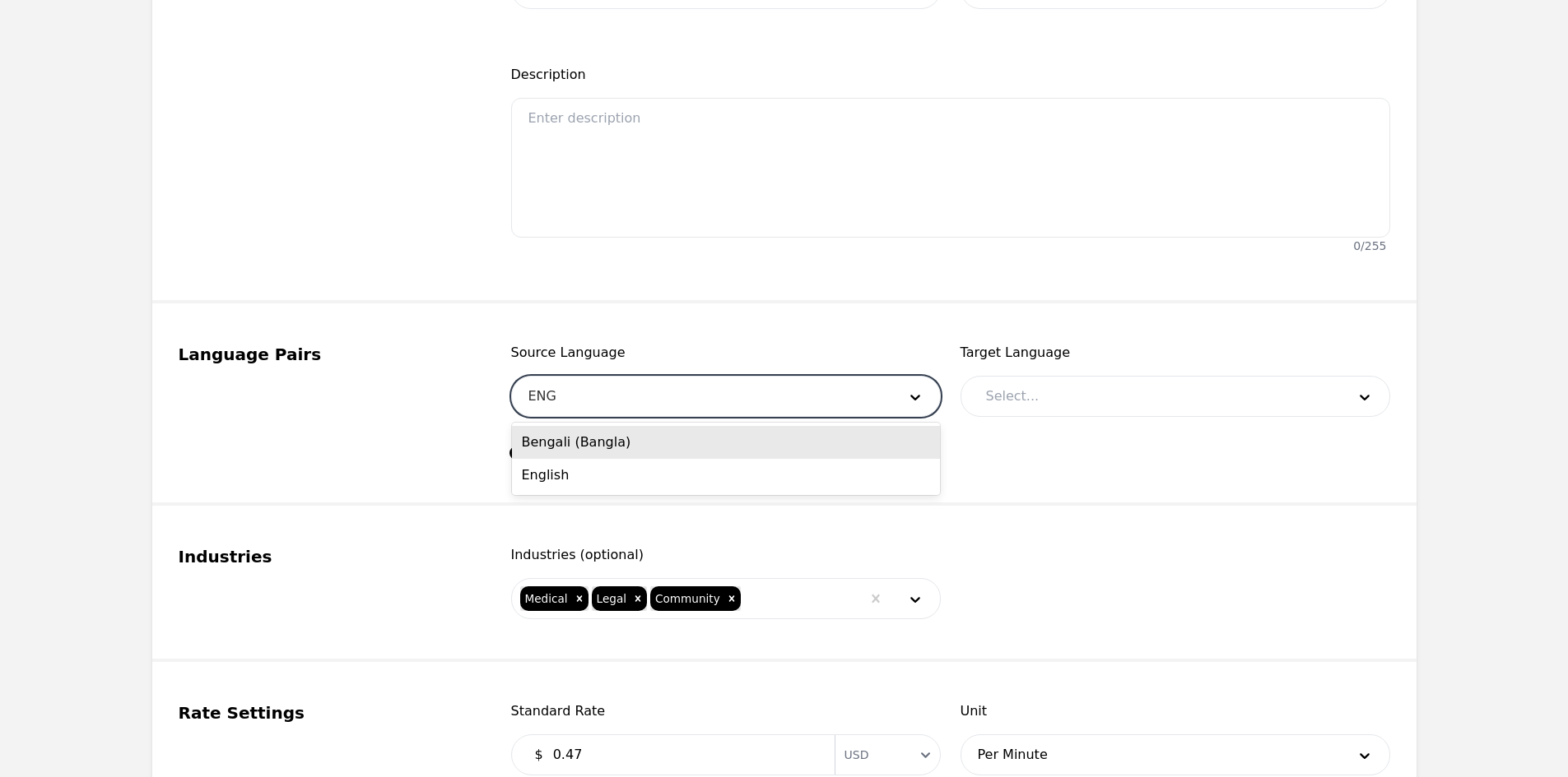
click at [623, 477] on div "English" at bounding box center [726, 475] width 428 height 33
click at [1062, 396] on div at bounding box center [1154, 396] width 372 height 39
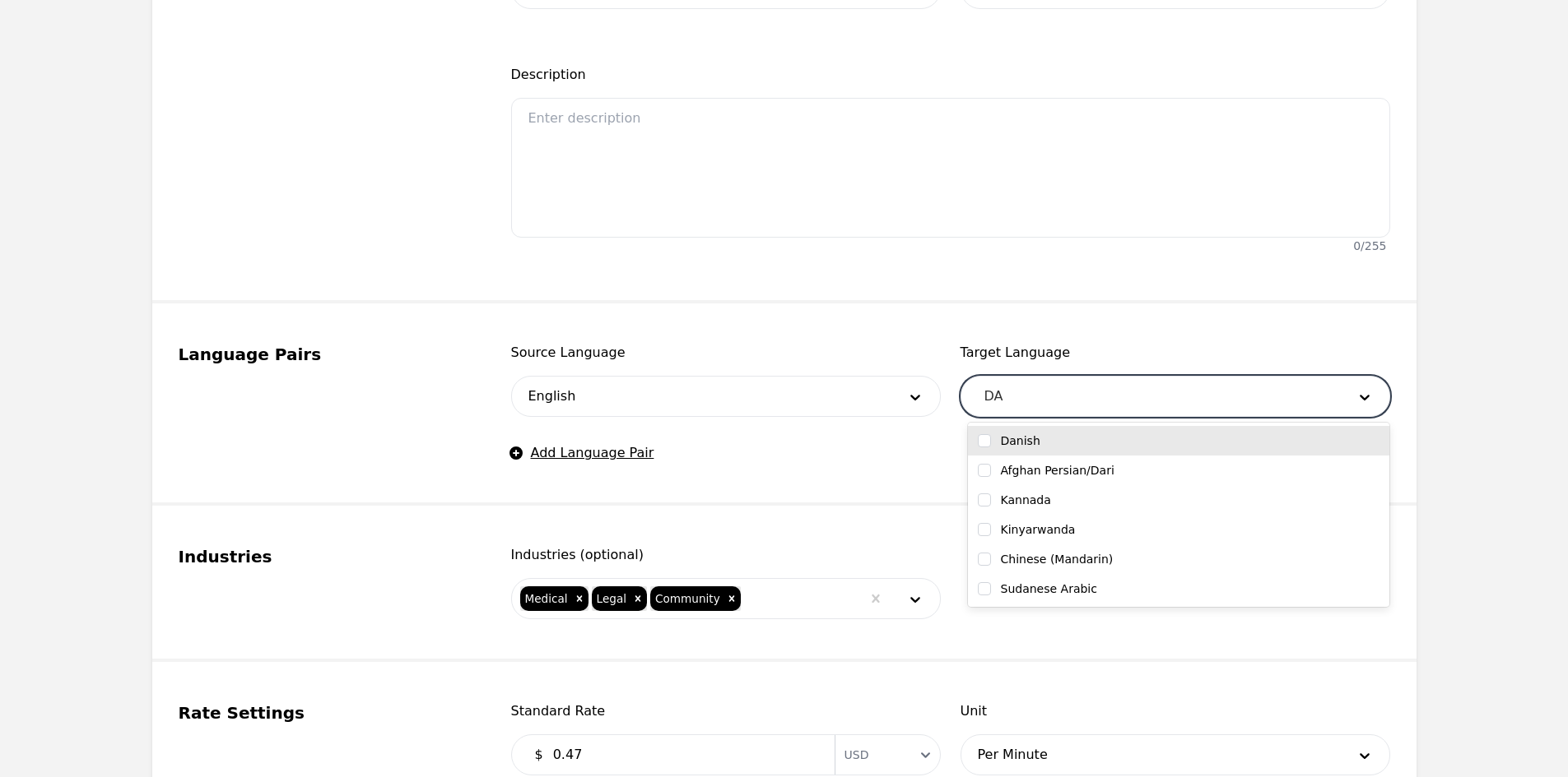
type input "DAN"
click at [1053, 437] on div "Danish" at bounding box center [1178, 441] width 402 height 17
checkbox input "true"
type input "GER"
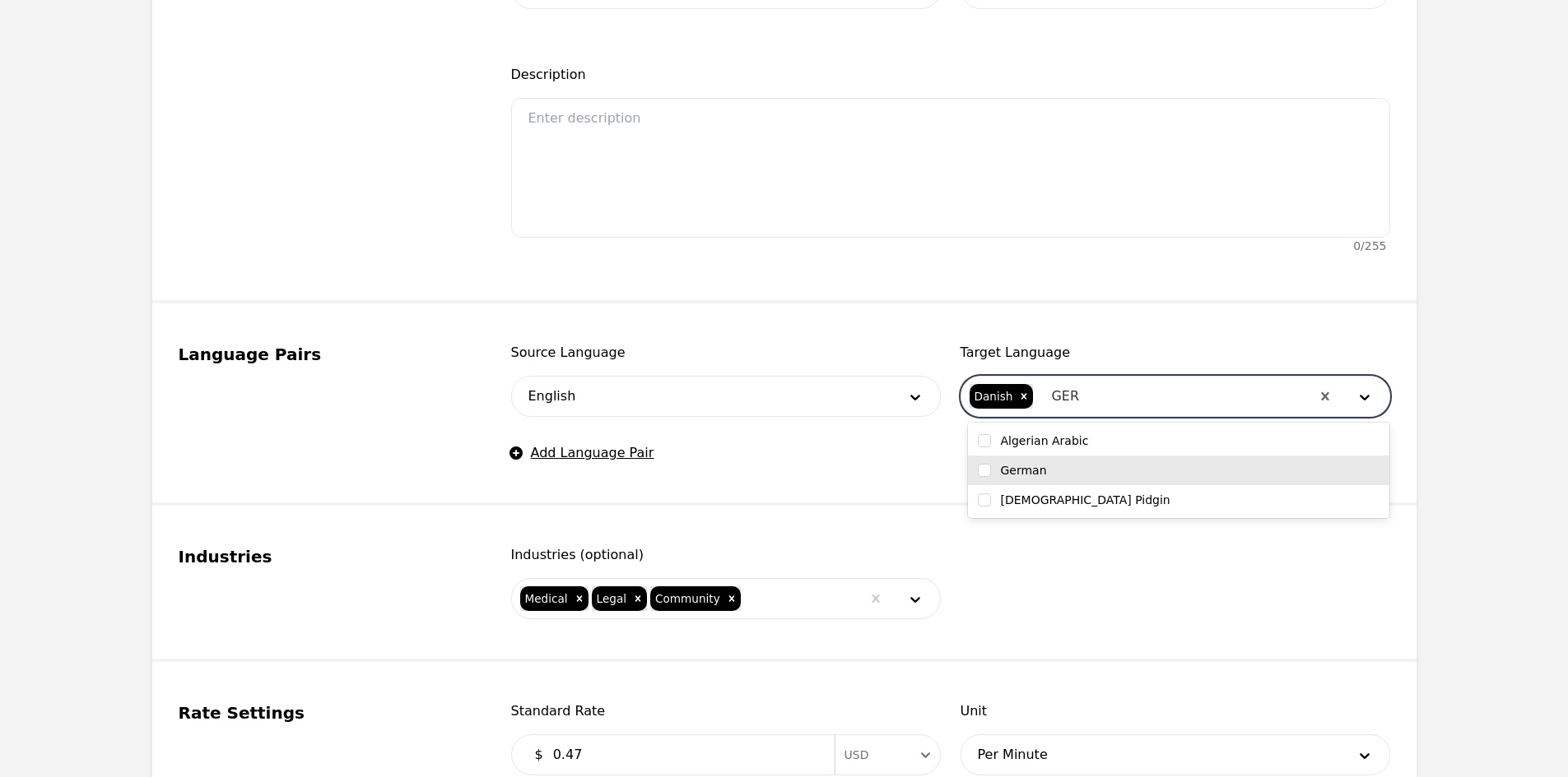
click at [1057, 476] on div "German" at bounding box center [1178, 471] width 402 height 17
checkbox input "true"
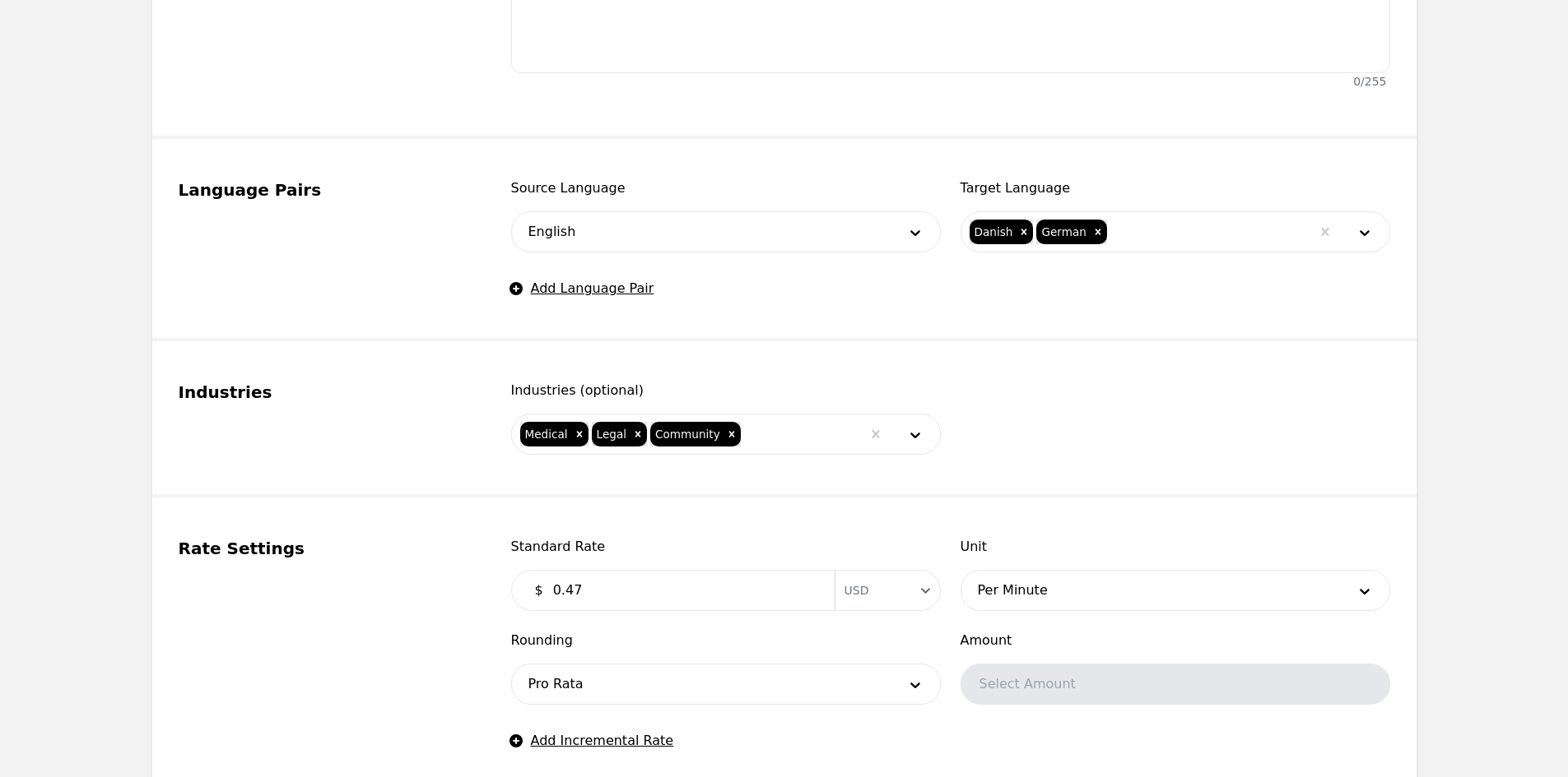
click at [793, 516] on fieldset "Rate Settings Standard Rate $ 0.47 Currency USD Unit Per Minute Rounding Pro Ra…" at bounding box center [784, 646] width 1264 height 297
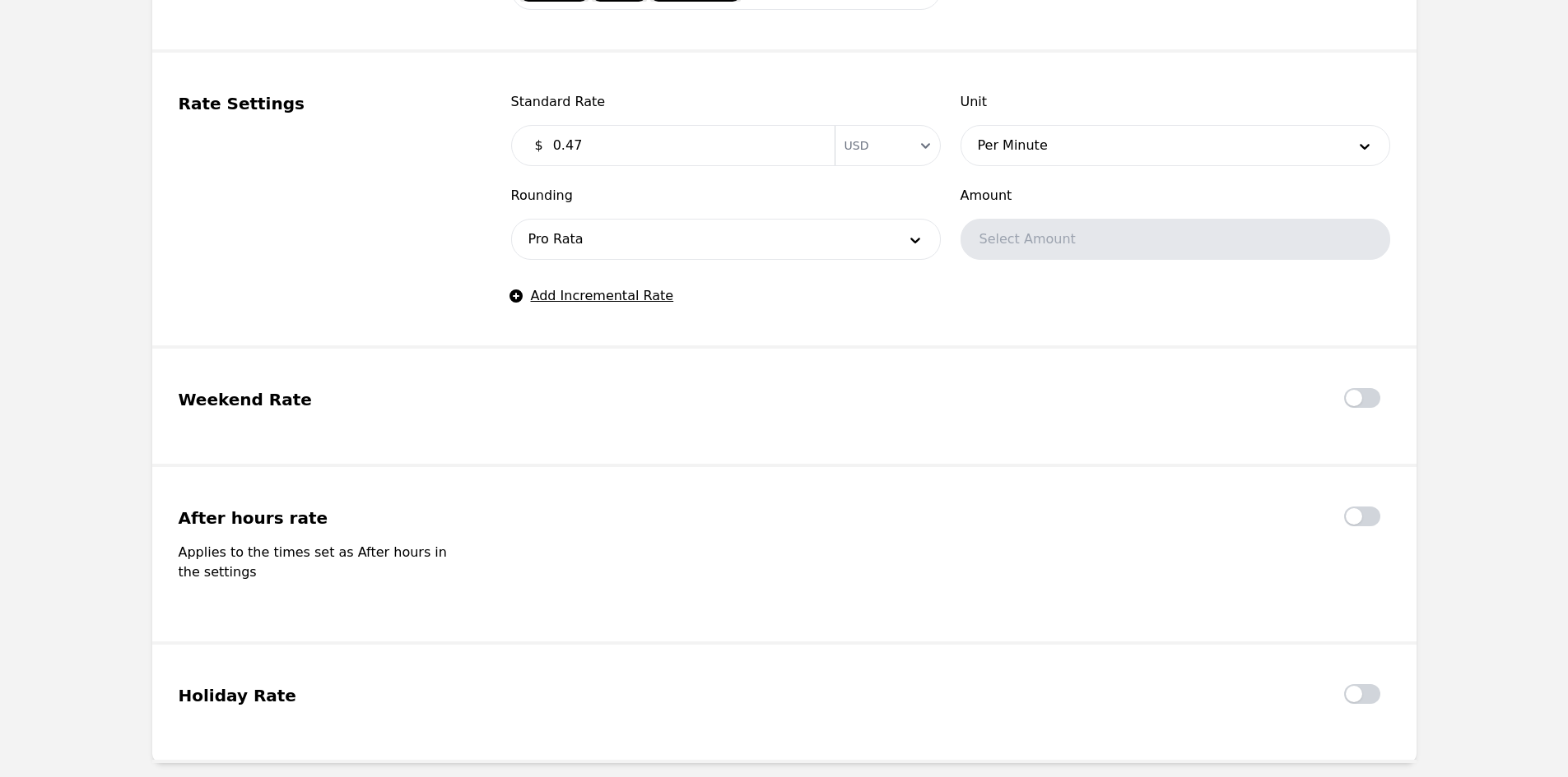
scroll to position [1151, 0]
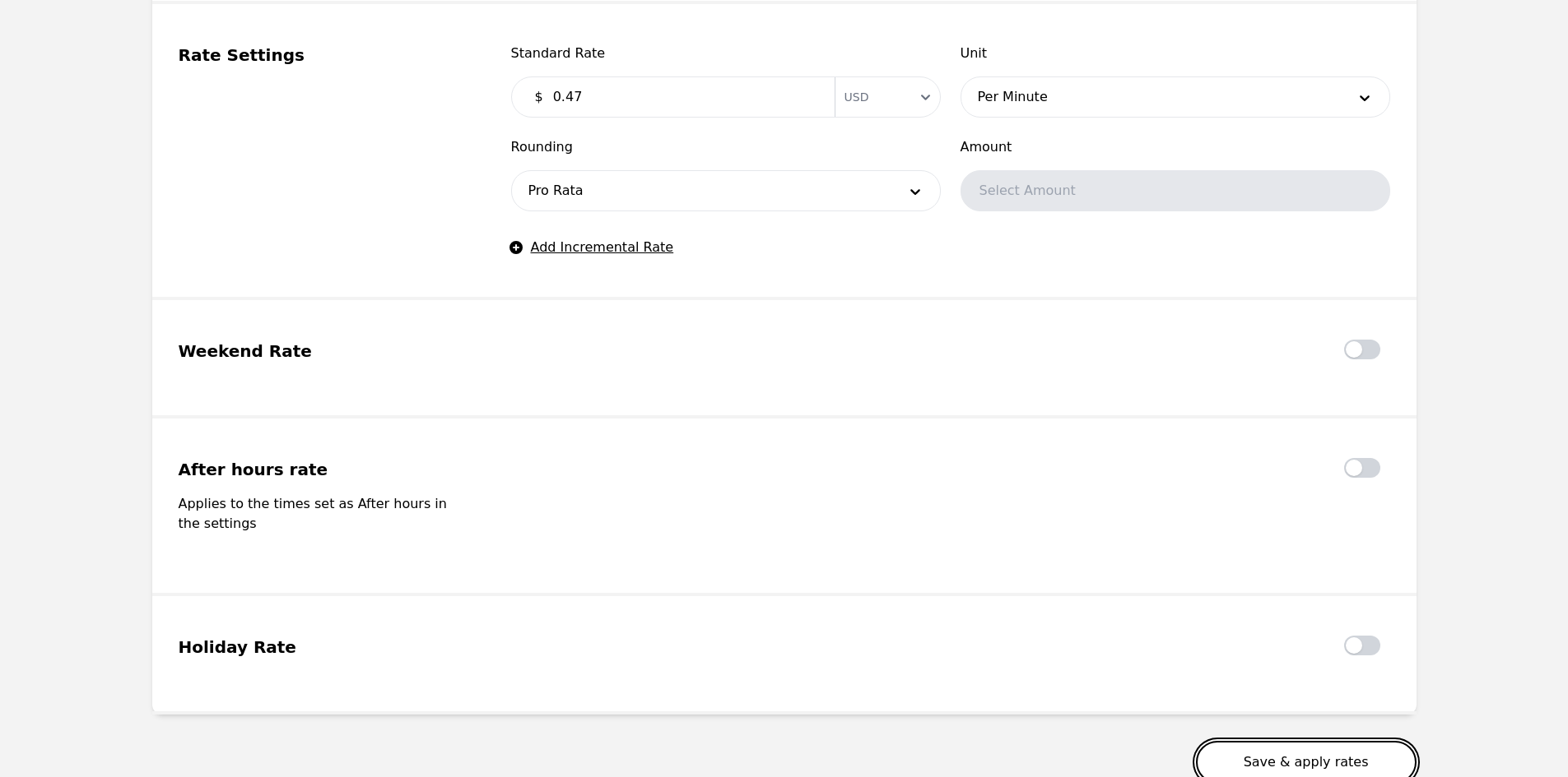
click at [1283, 741] on button "Save & apply rates" at bounding box center [1306, 763] width 221 height 43
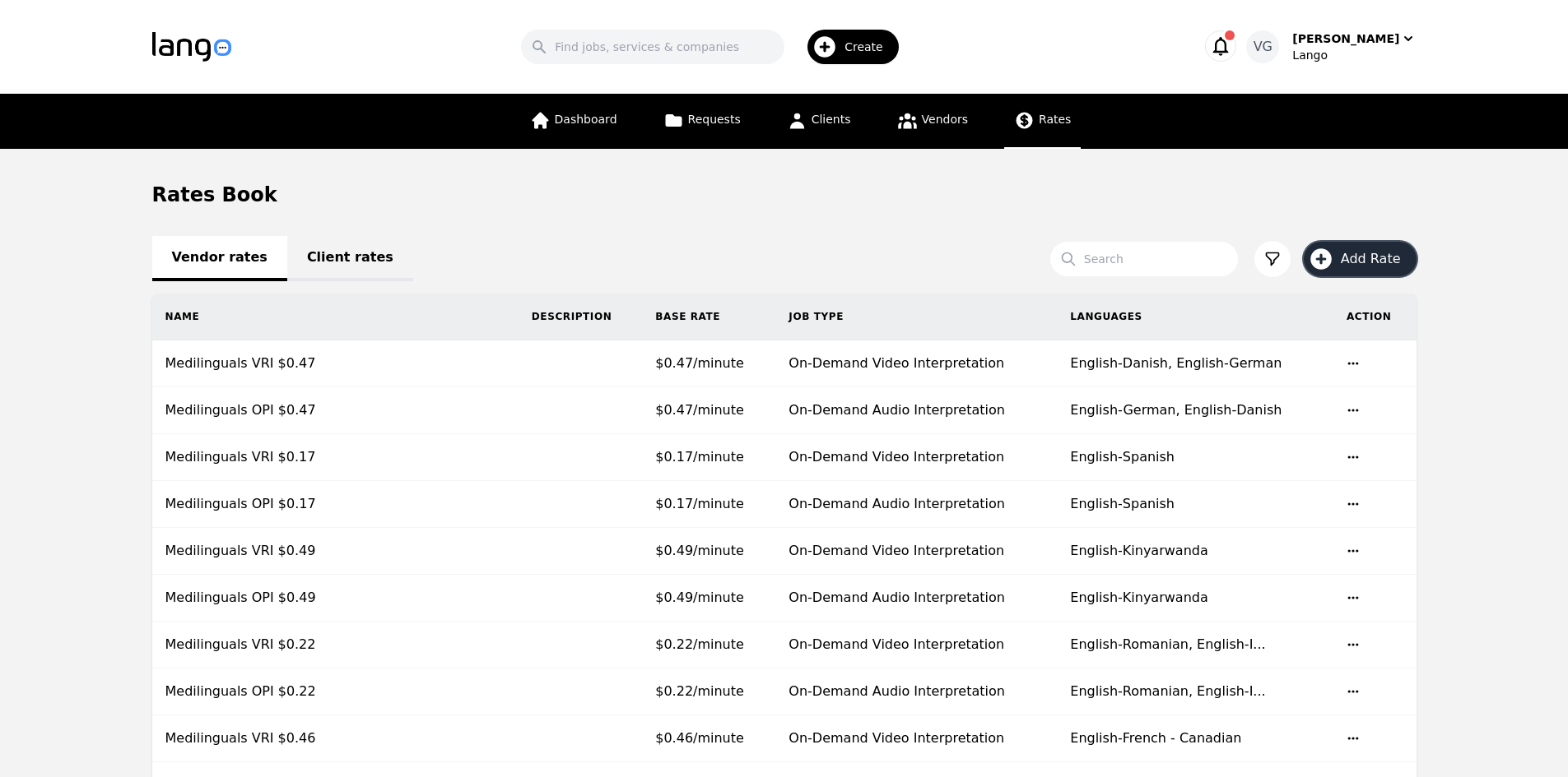
click at [1376, 267] on span "Add Rate" at bounding box center [1376, 259] width 71 height 20
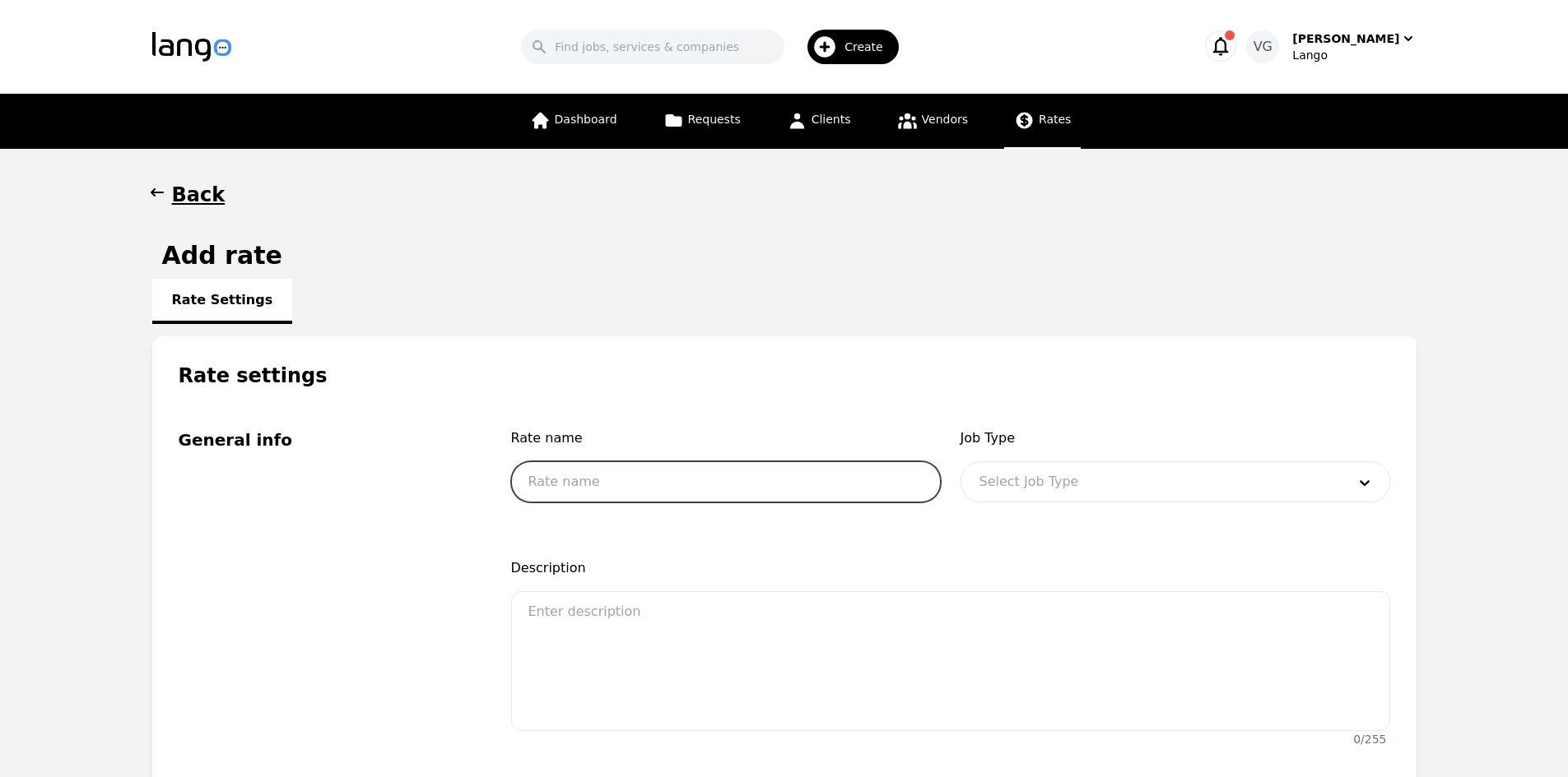
drag, startPoint x: 688, startPoint y: 495, endPoint x: 710, endPoint y: 477, distance: 28.4
click at [688, 495] on input "text" at bounding box center [726, 482] width 430 height 41
drag, startPoint x: 621, startPoint y: 479, endPoint x: 604, endPoint y: 483, distance: 17.5
click at [604, 483] on input "Medilinguals VRI $0.22" at bounding box center [726, 482] width 430 height 41
drag, startPoint x: 667, startPoint y: 480, endPoint x: 648, endPoint y: 481, distance: 19.0
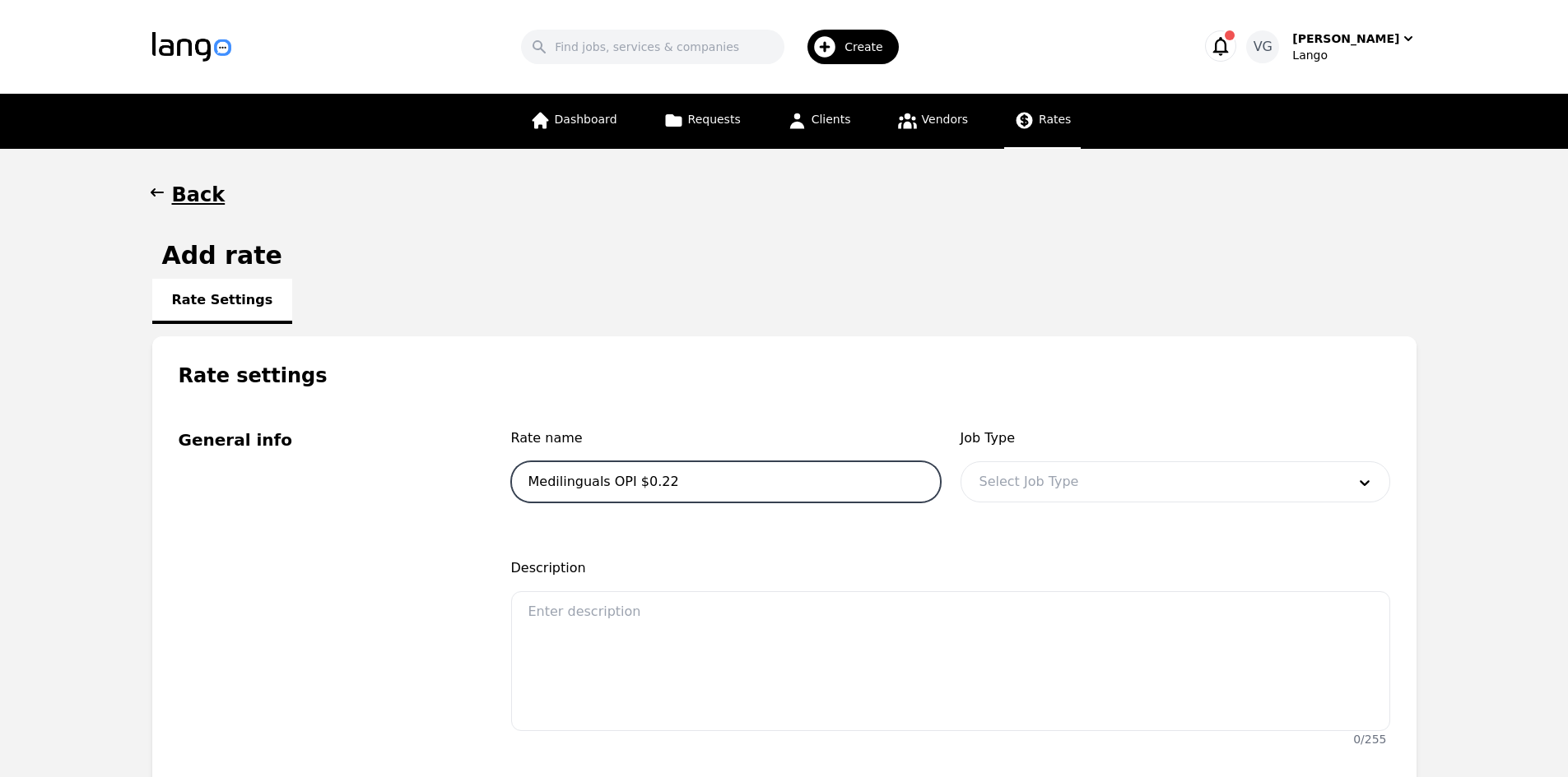
click at [648, 482] on input "Medilinguals OPI $0.22" at bounding box center [726, 482] width 430 height 41
type input "Medilinguals OPI $0.40"
click at [1023, 469] on div at bounding box center [1150, 482] width 378 height 39
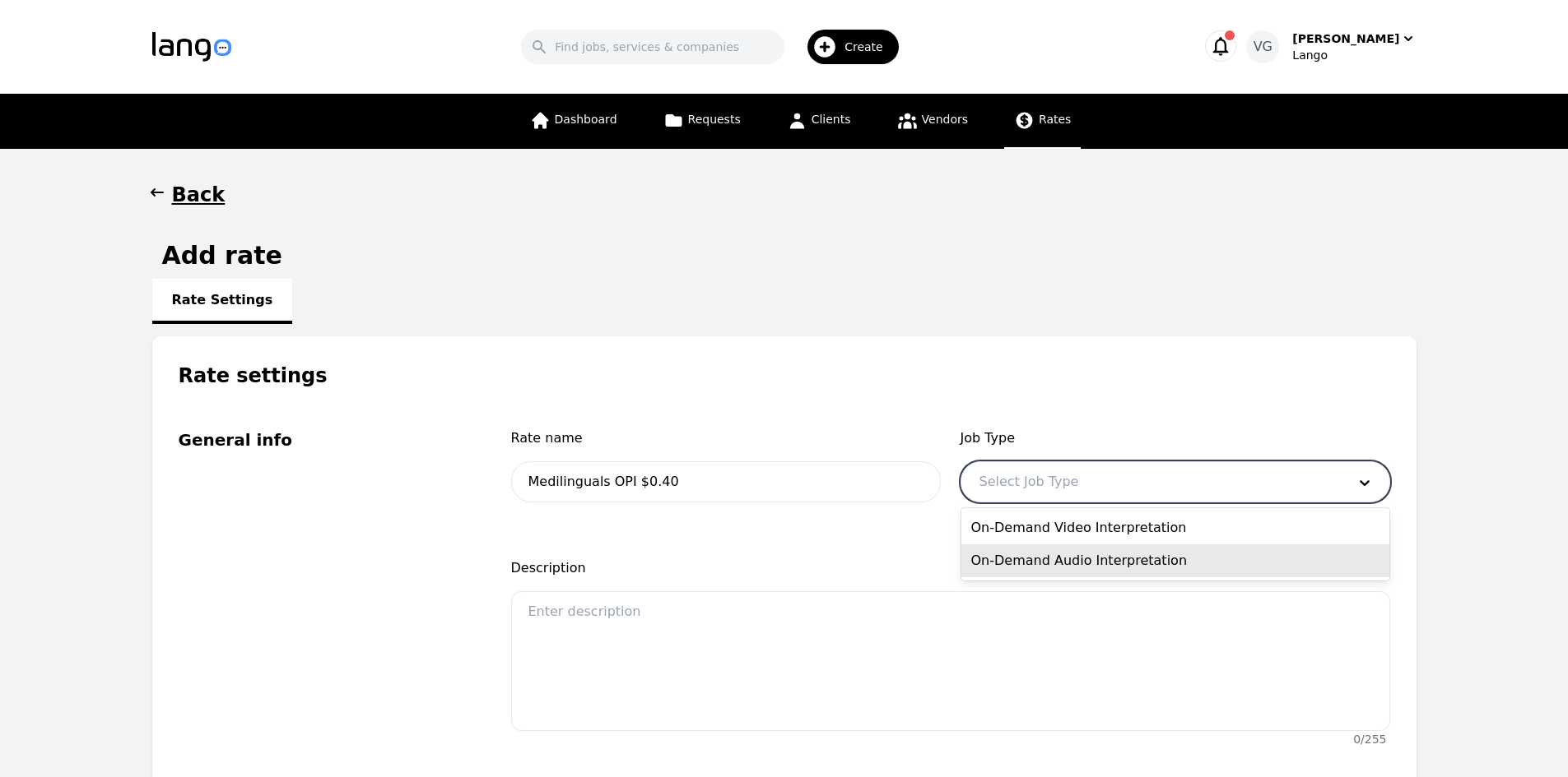
click at [1037, 556] on div "On-Demand Audio Interpretation" at bounding box center [1176, 560] width 428 height 33
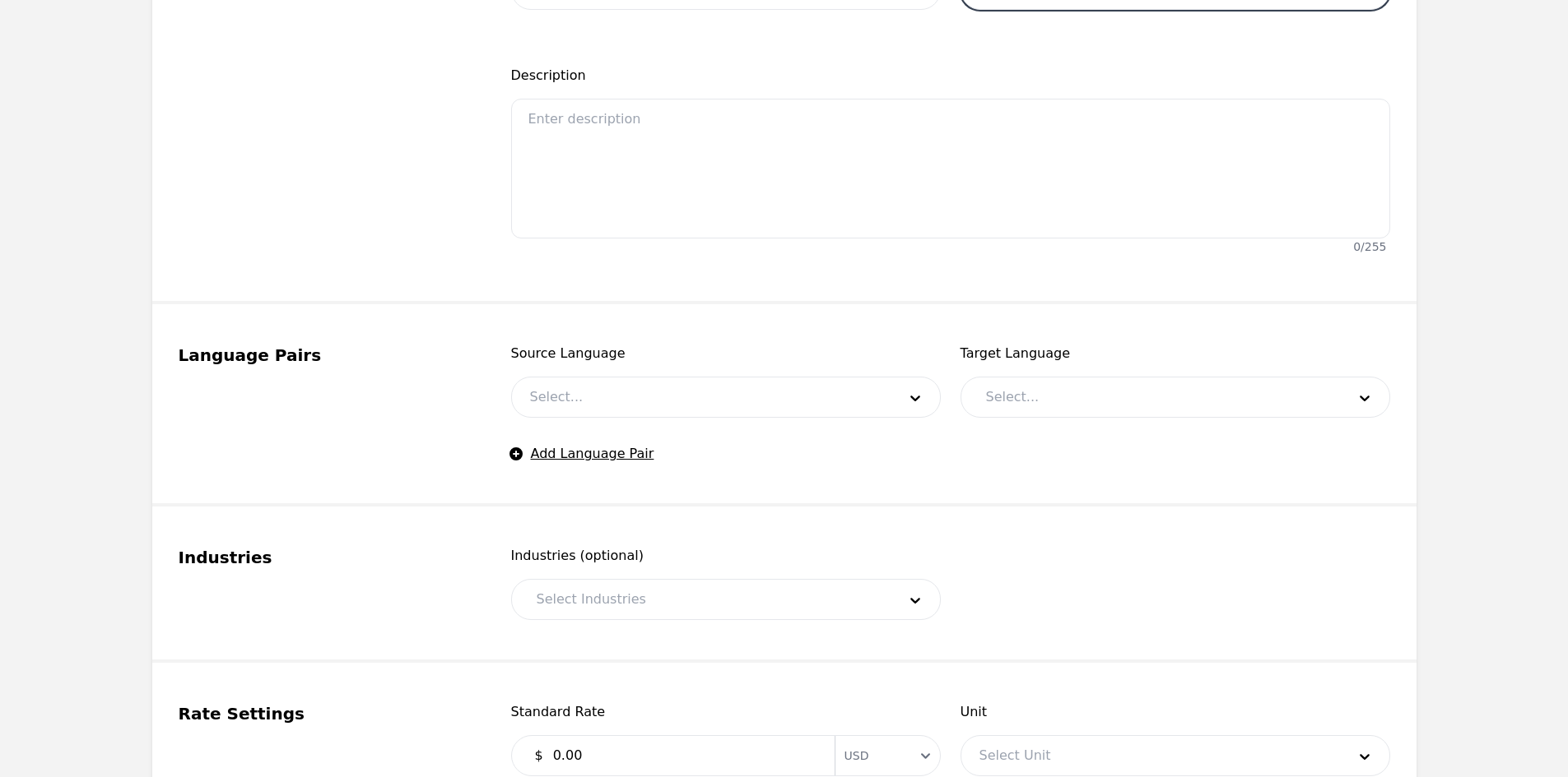
scroll to position [494, 0]
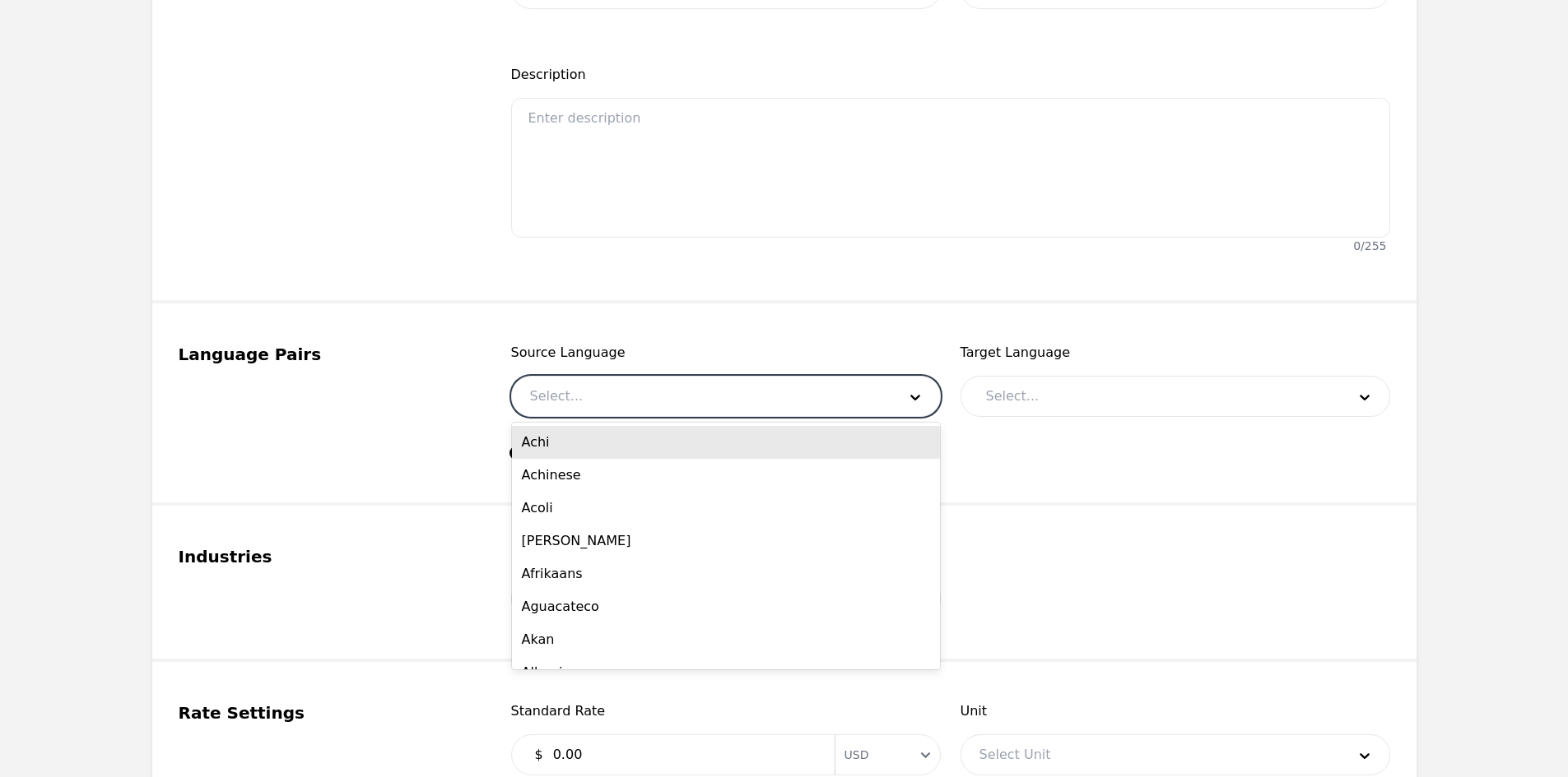
click at [608, 398] on div at bounding box center [700, 396] width 378 height 39
type input "ENG"
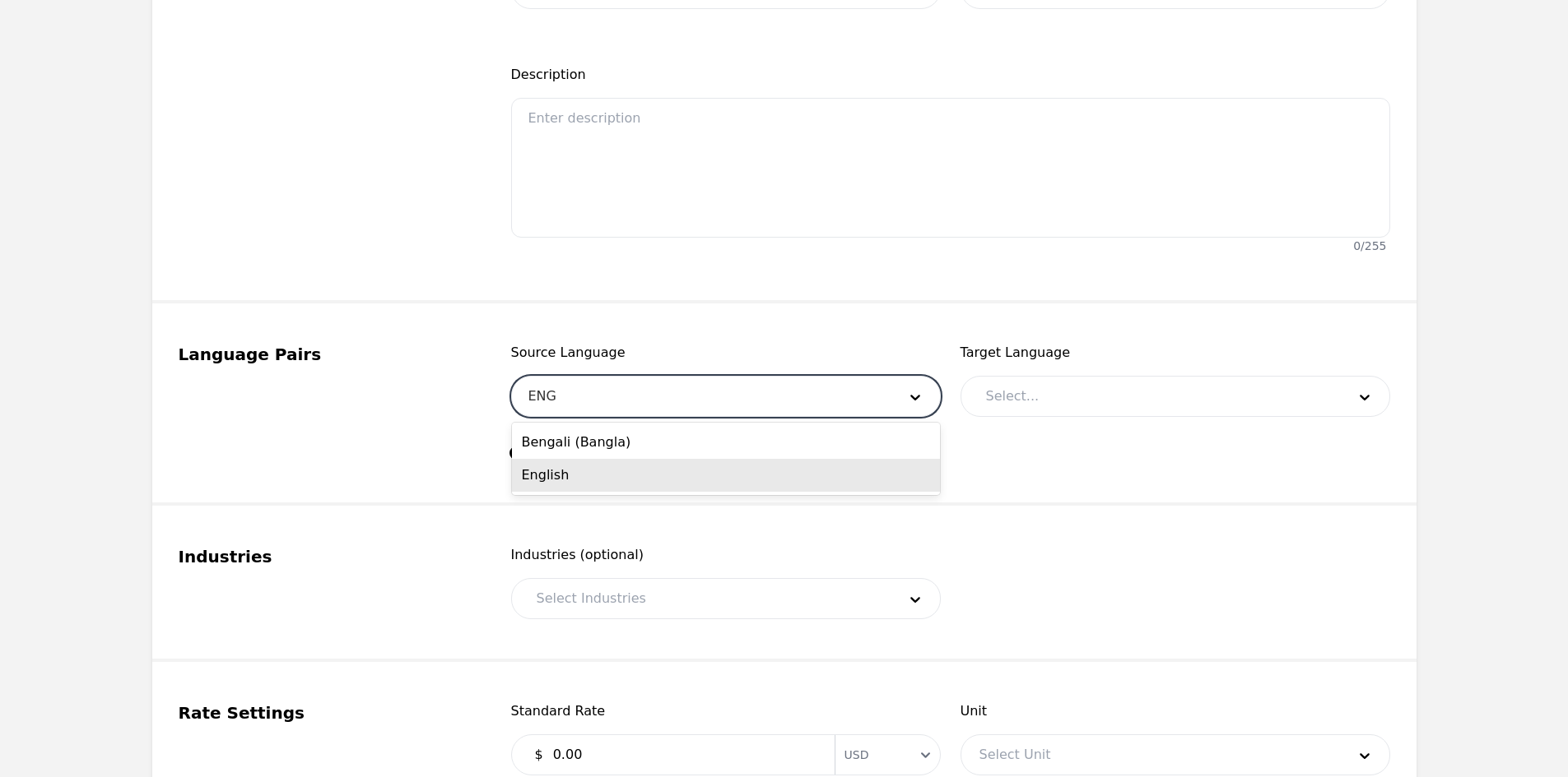
click at [615, 469] on div "English" at bounding box center [726, 475] width 428 height 33
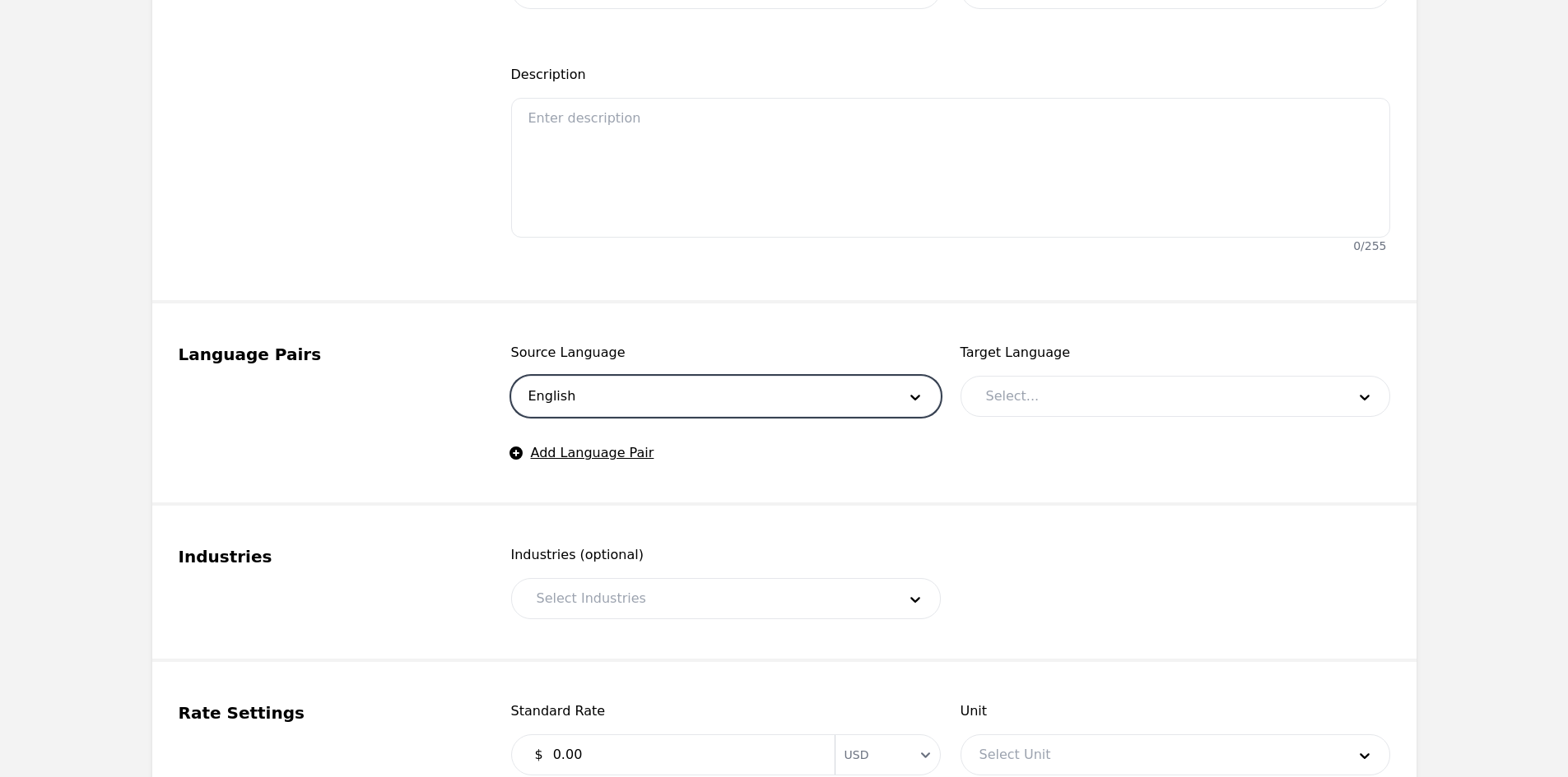
click at [1013, 389] on div at bounding box center [1154, 396] width 372 height 39
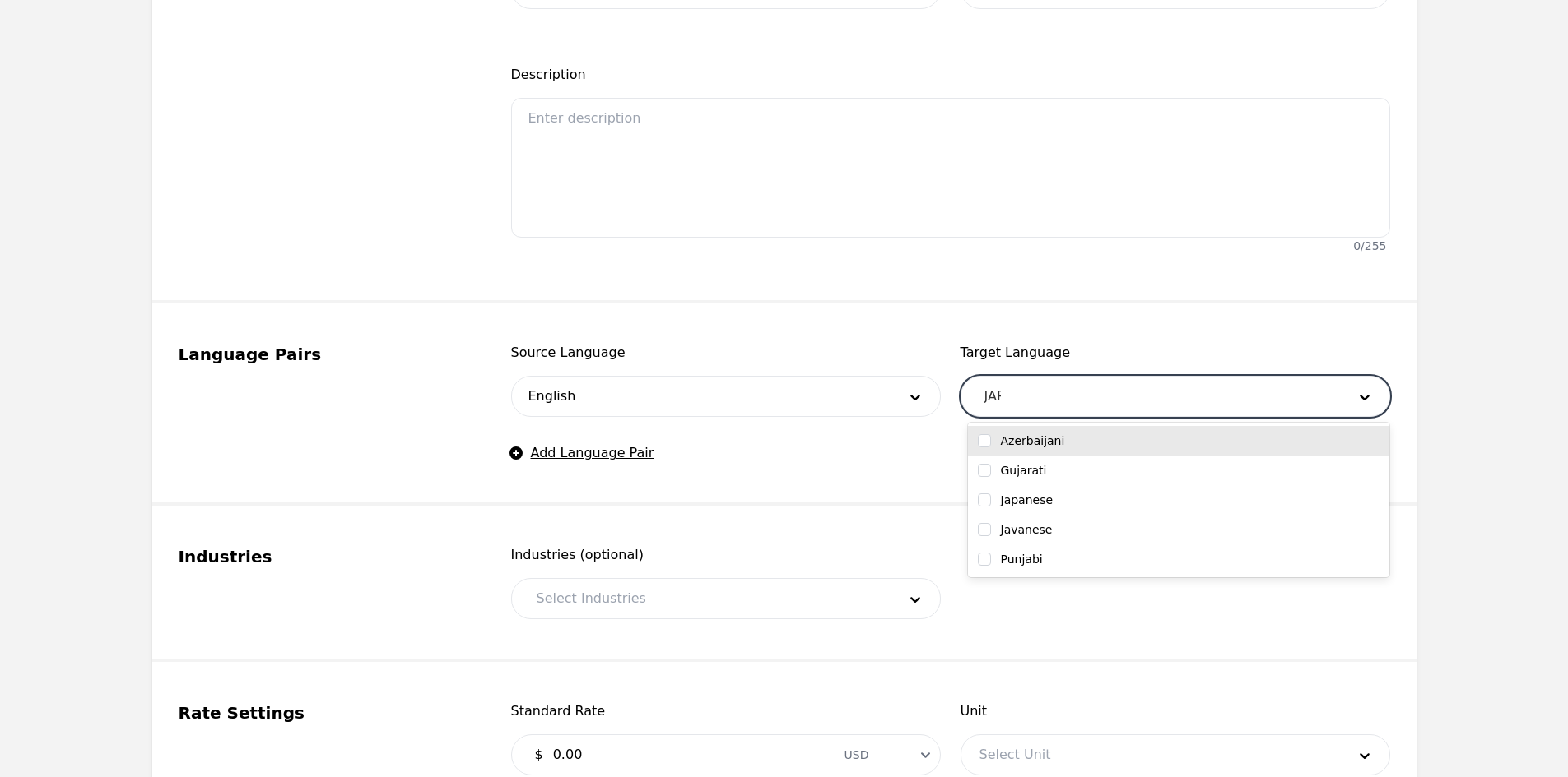
type input "JAPA"
click at [1016, 438] on label "Japanese" at bounding box center [1027, 441] width 53 height 17
checkbox input "true"
type input "SLO"
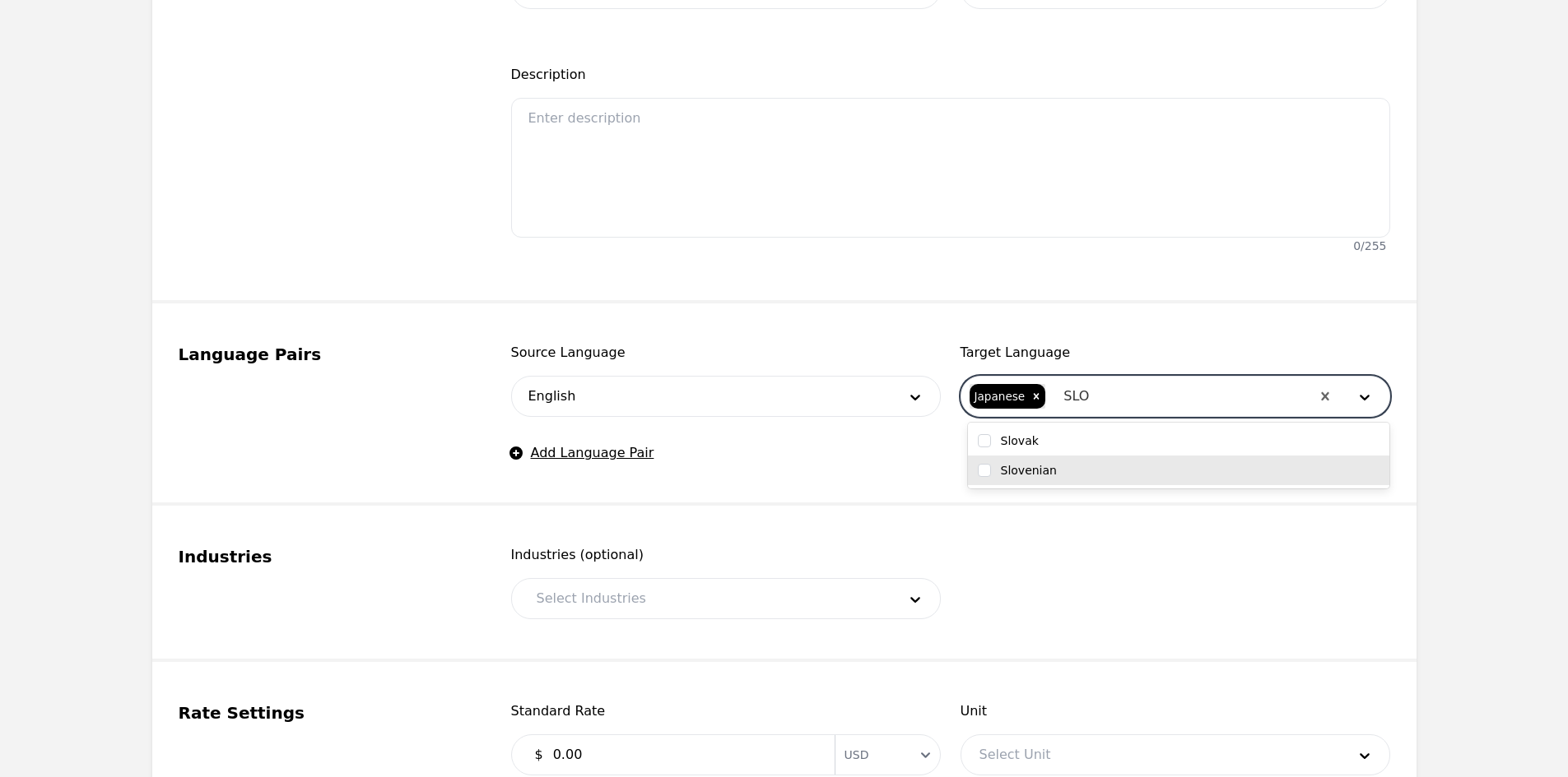
click at [1037, 469] on label "Slovenian" at bounding box center [1029, 471] width 56 height 17
checkbox input "true"
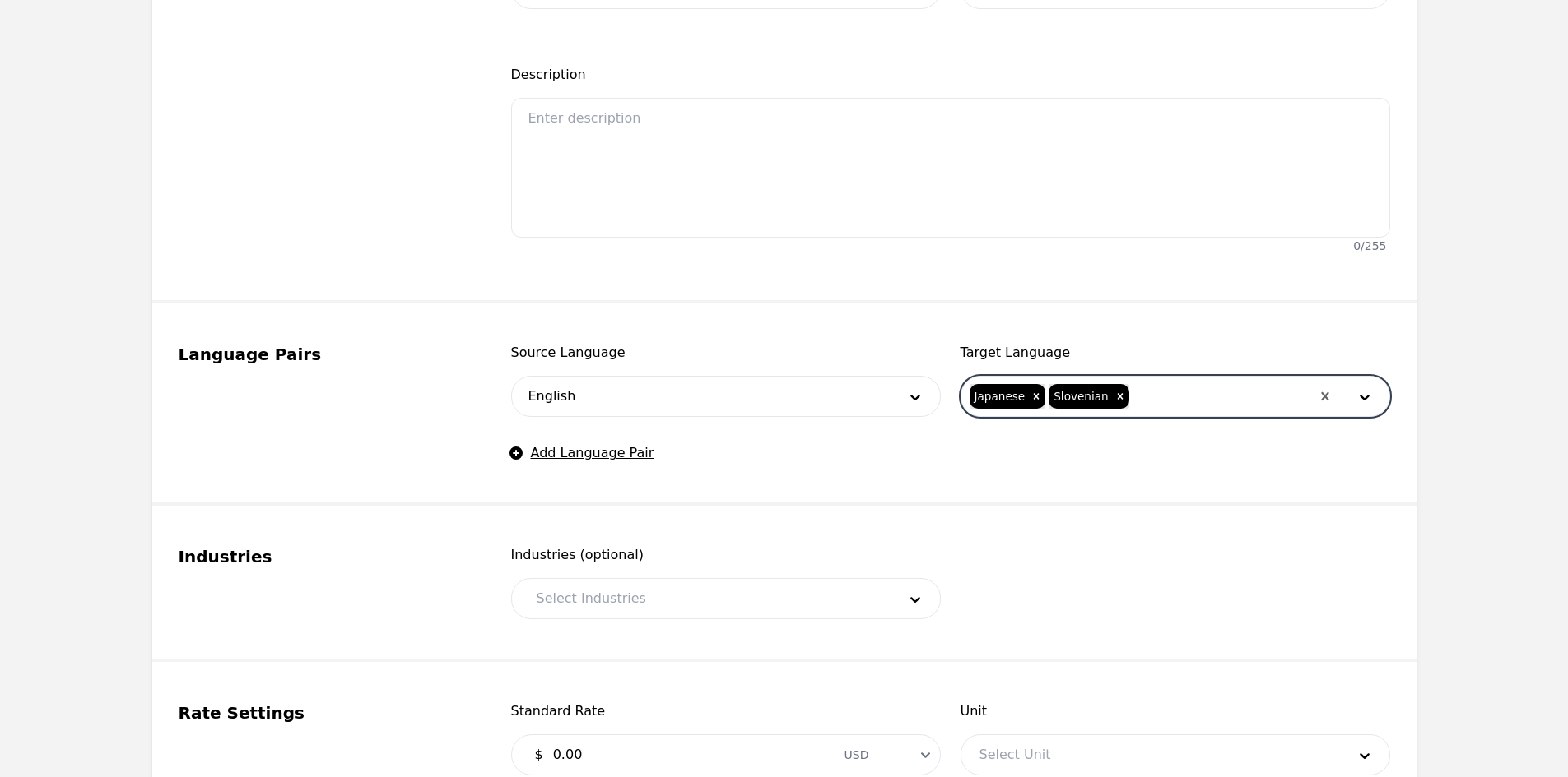
click at [600, 602] on div at bounding box center [704, 599] width 372 height 39
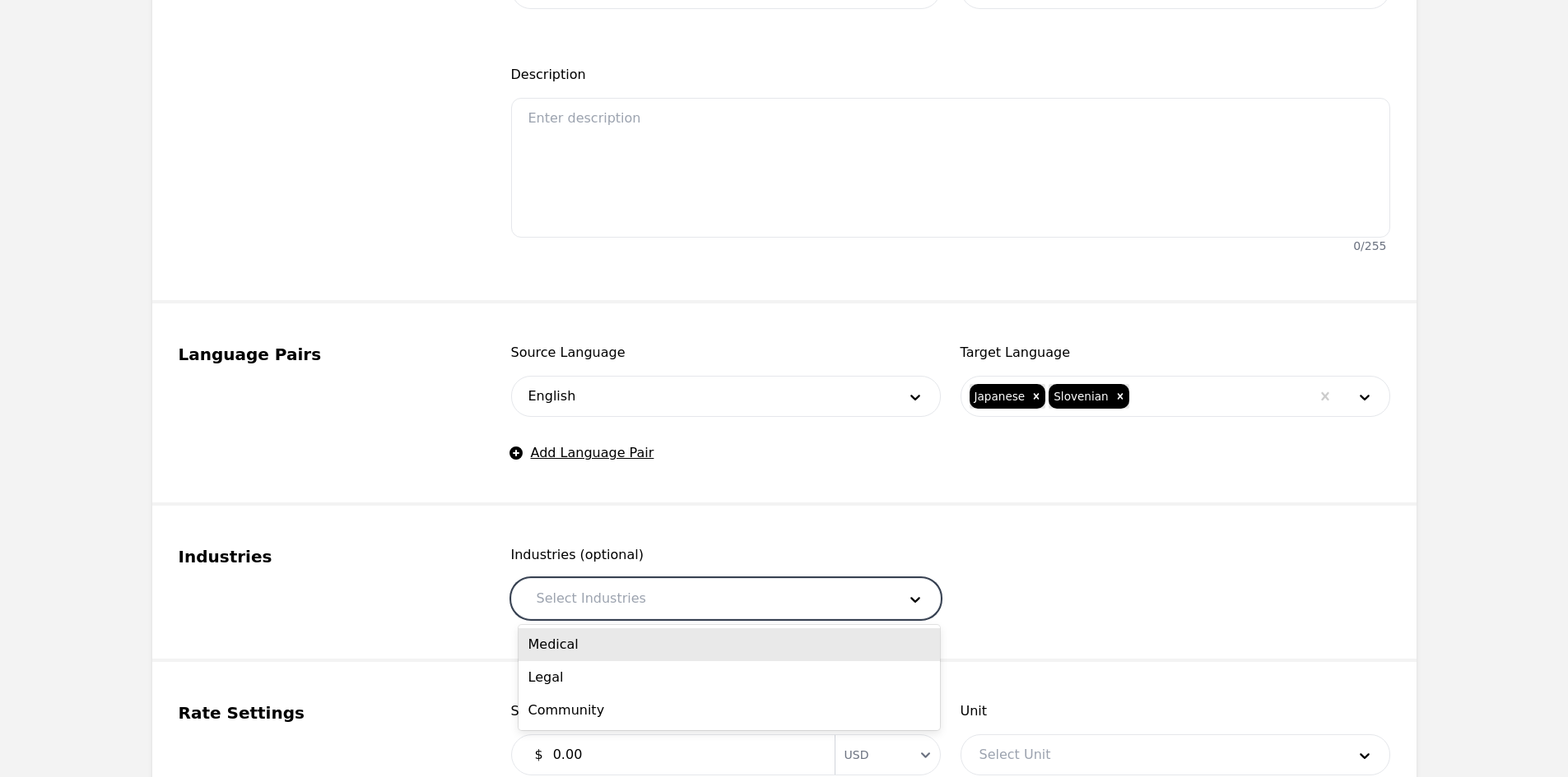
click at [600, 647] on div "Medical" at bounding box center [729, 645] width 422 height 33
click at [677, 601] on div at bounding box center [725, 599] width 270 height 39
drag, startPoint x: 623, startPoint y: 651, endPoint x: 669, endPoint y: 616, distance: 57.8
click at [623, 651] on div "Legal" at bounding box center [729, 645] width 422 height 33
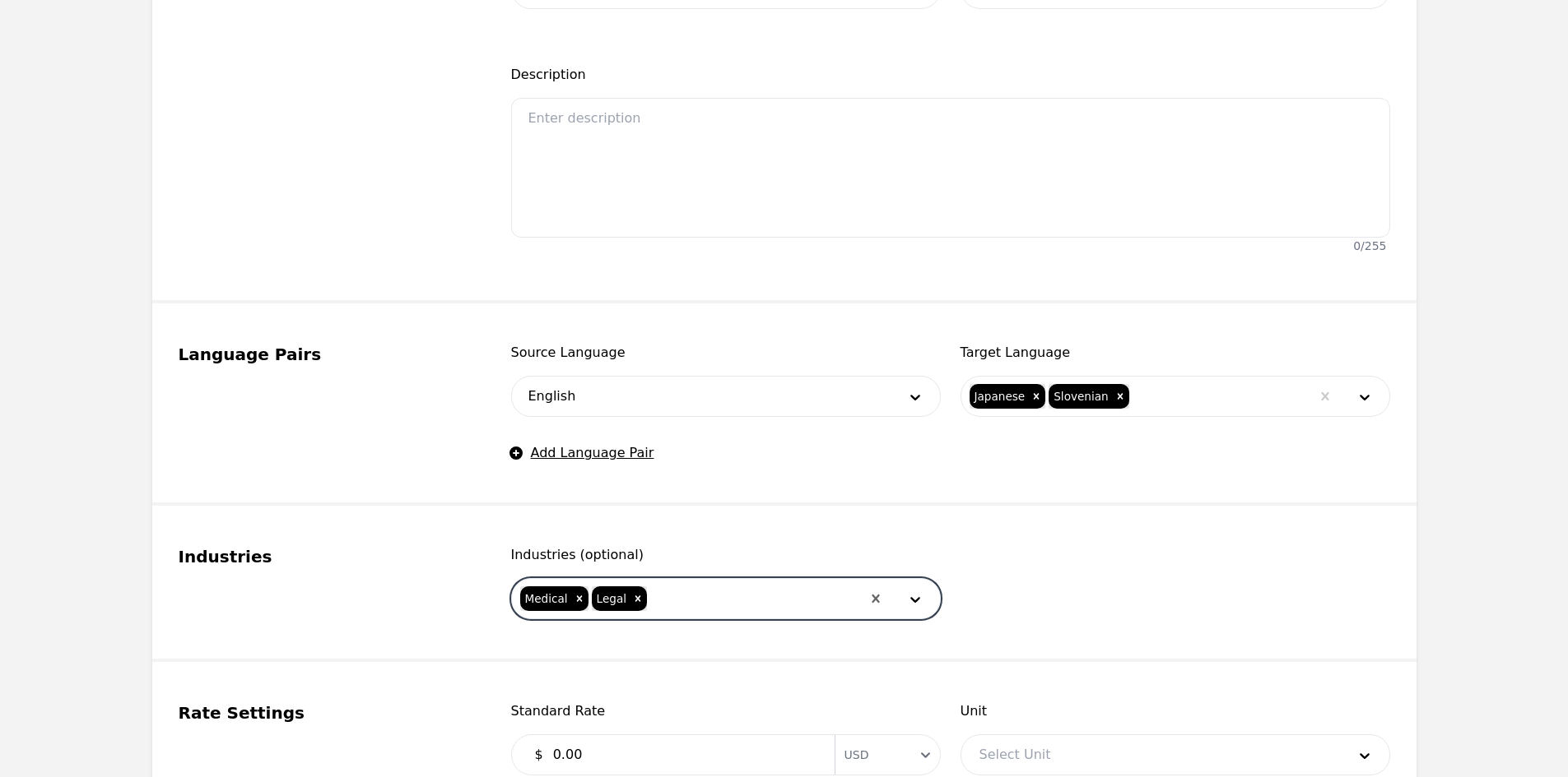
click at [681, 604] on div at bounding box center [754, 599] width 211 height 39
click at [663, 650] on div "Community" at bounding box center [729, 645] width 422 height 33
click at [626, 739] on div "$ 0.00 Currency USD" at bounding box center [726, 755] width 430 height 41
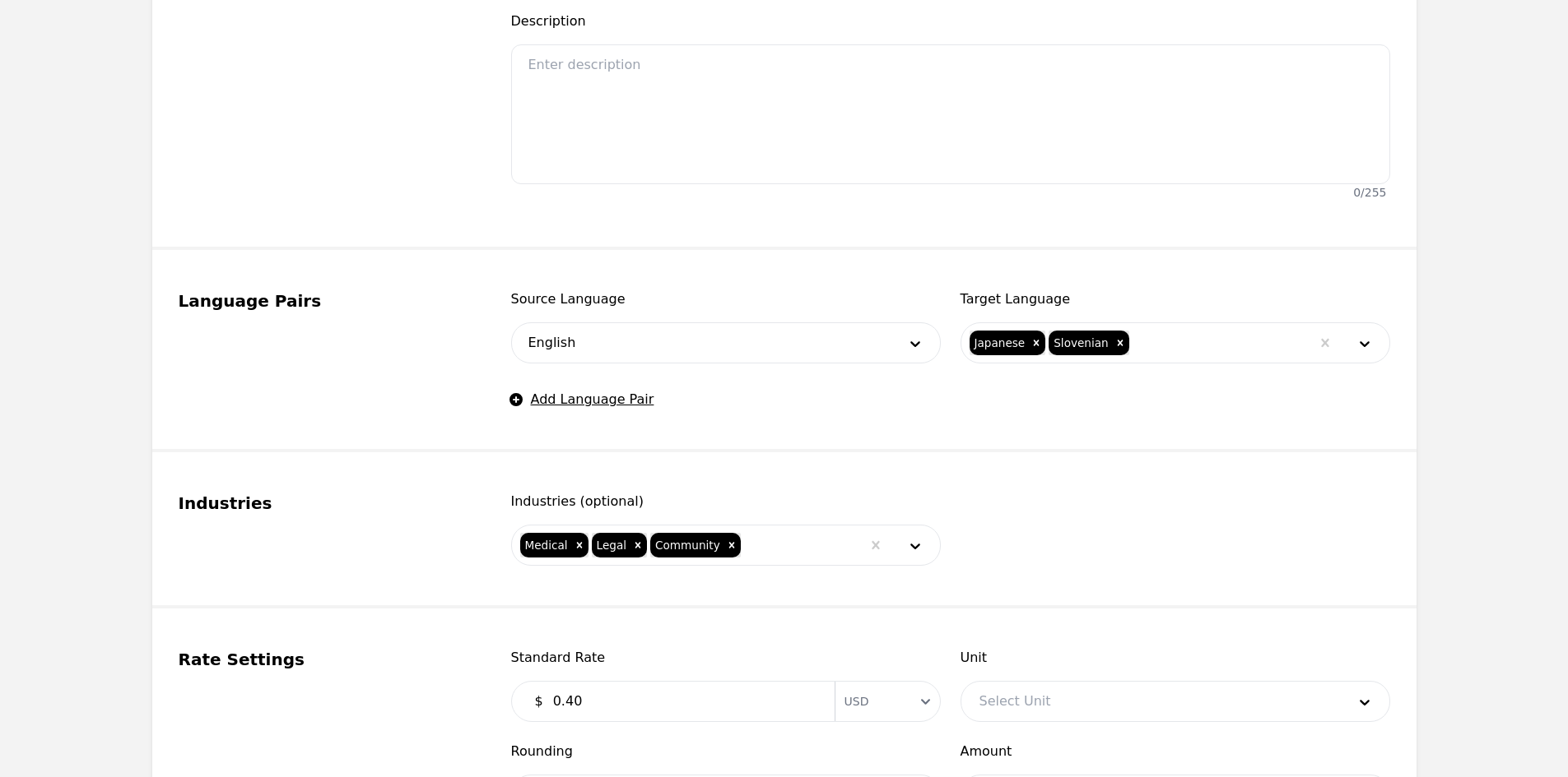
scroll to position [576, 0]
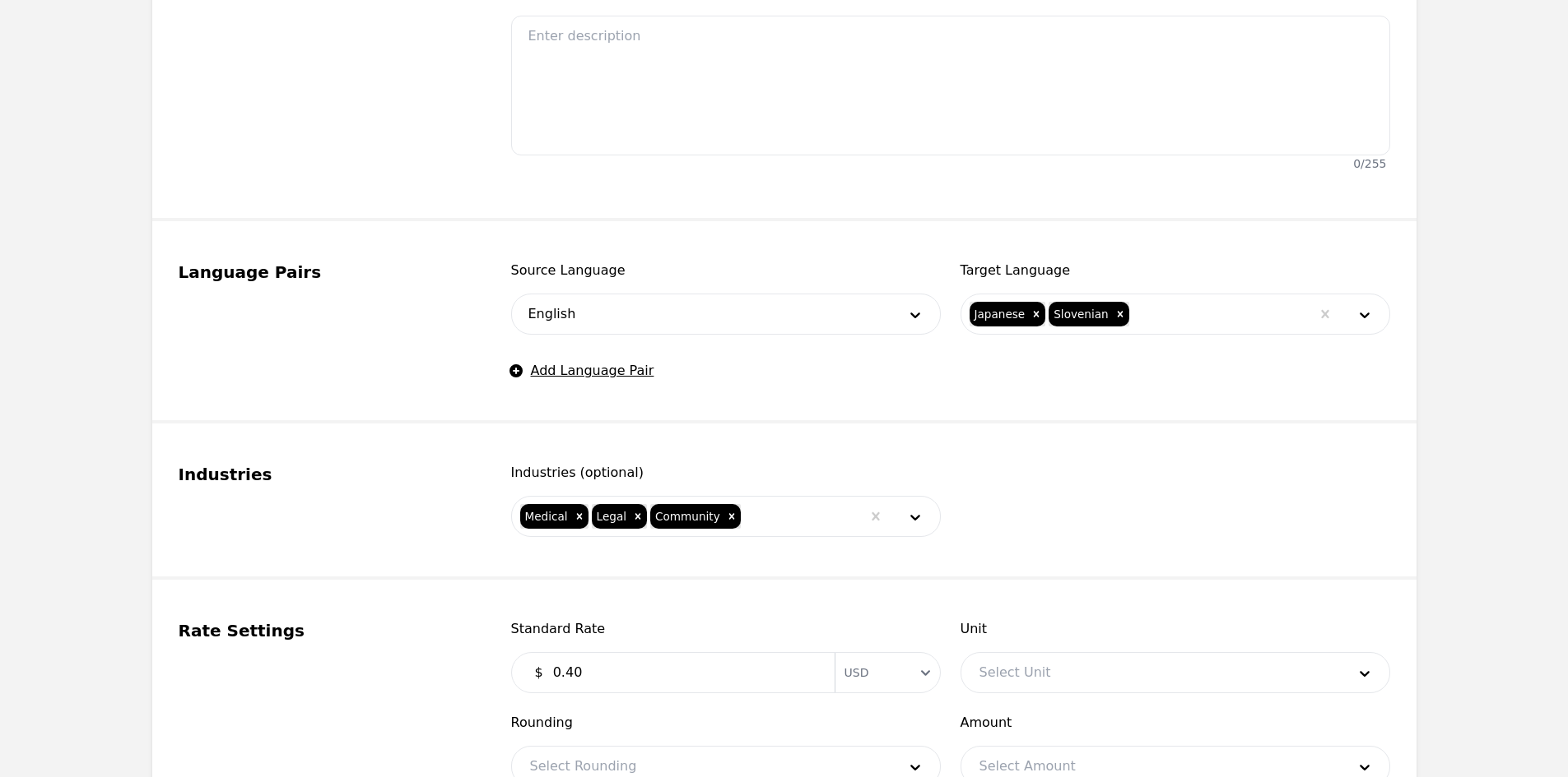
type input "0.40"
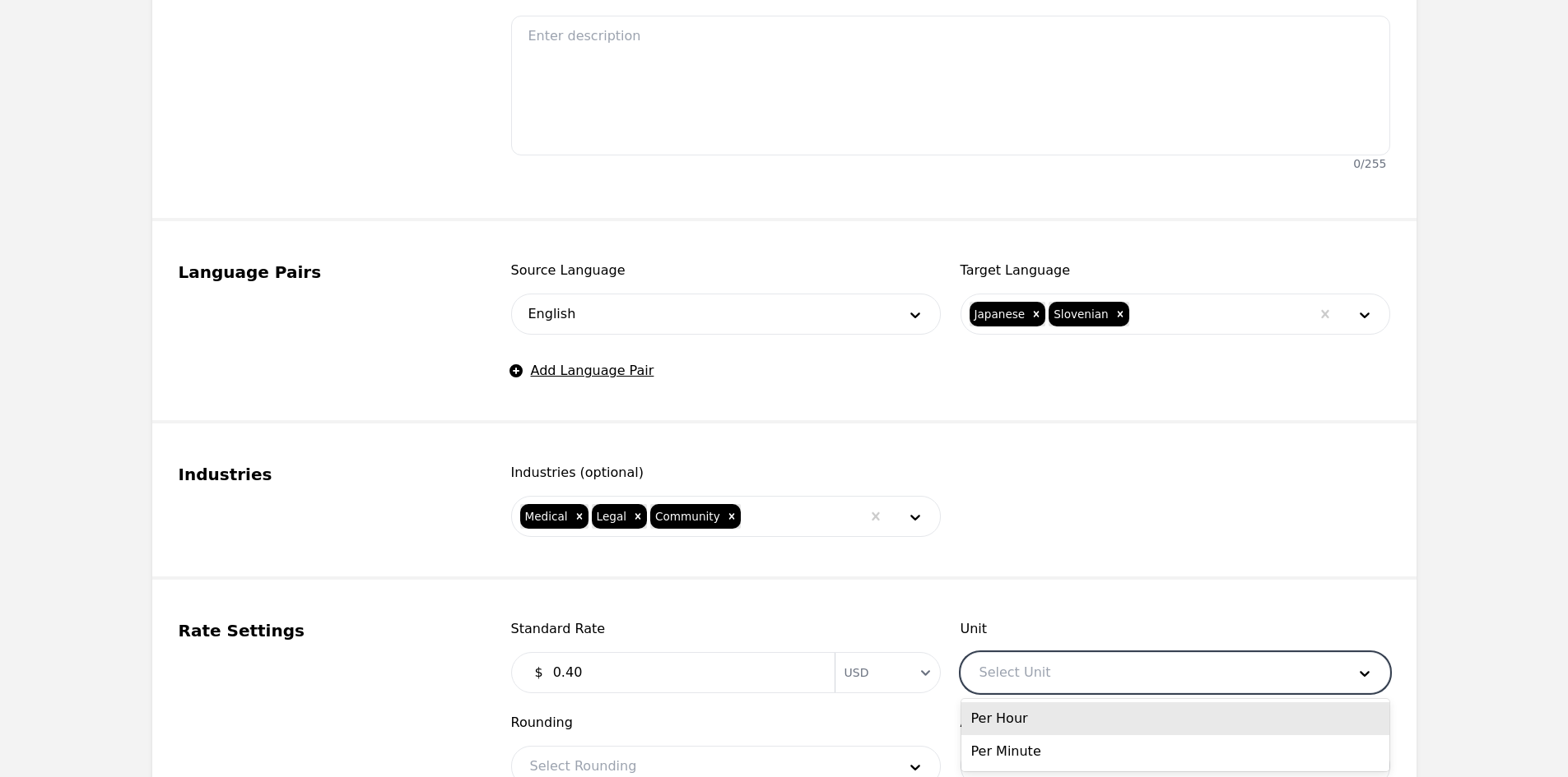
click at [1024, 681] on div at bounding box center [1150, 673] width 378 height 39
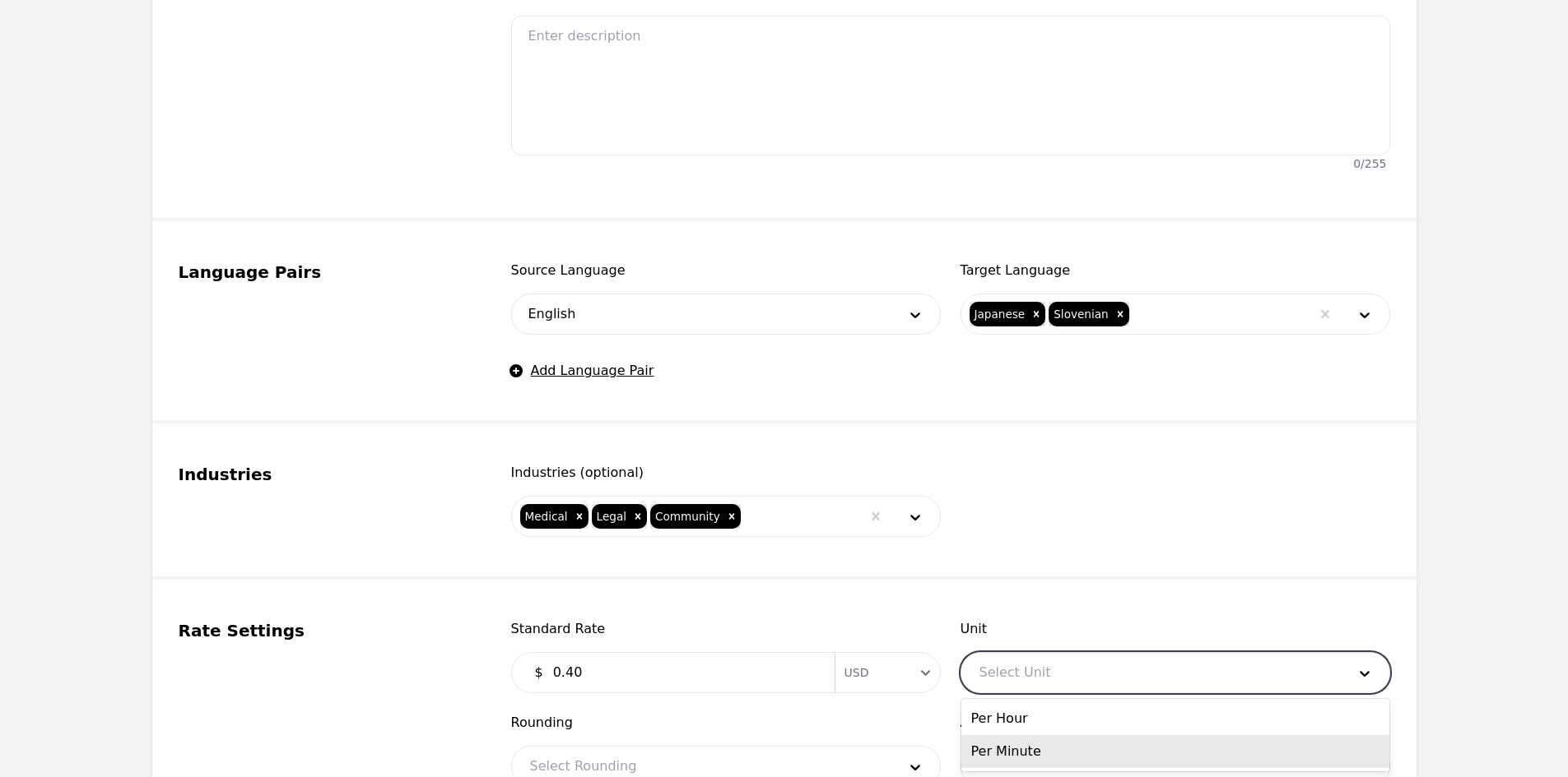
click at [1029, 741] on div "Per Minute" at bounding box center [1176, 752] width 428 height 33
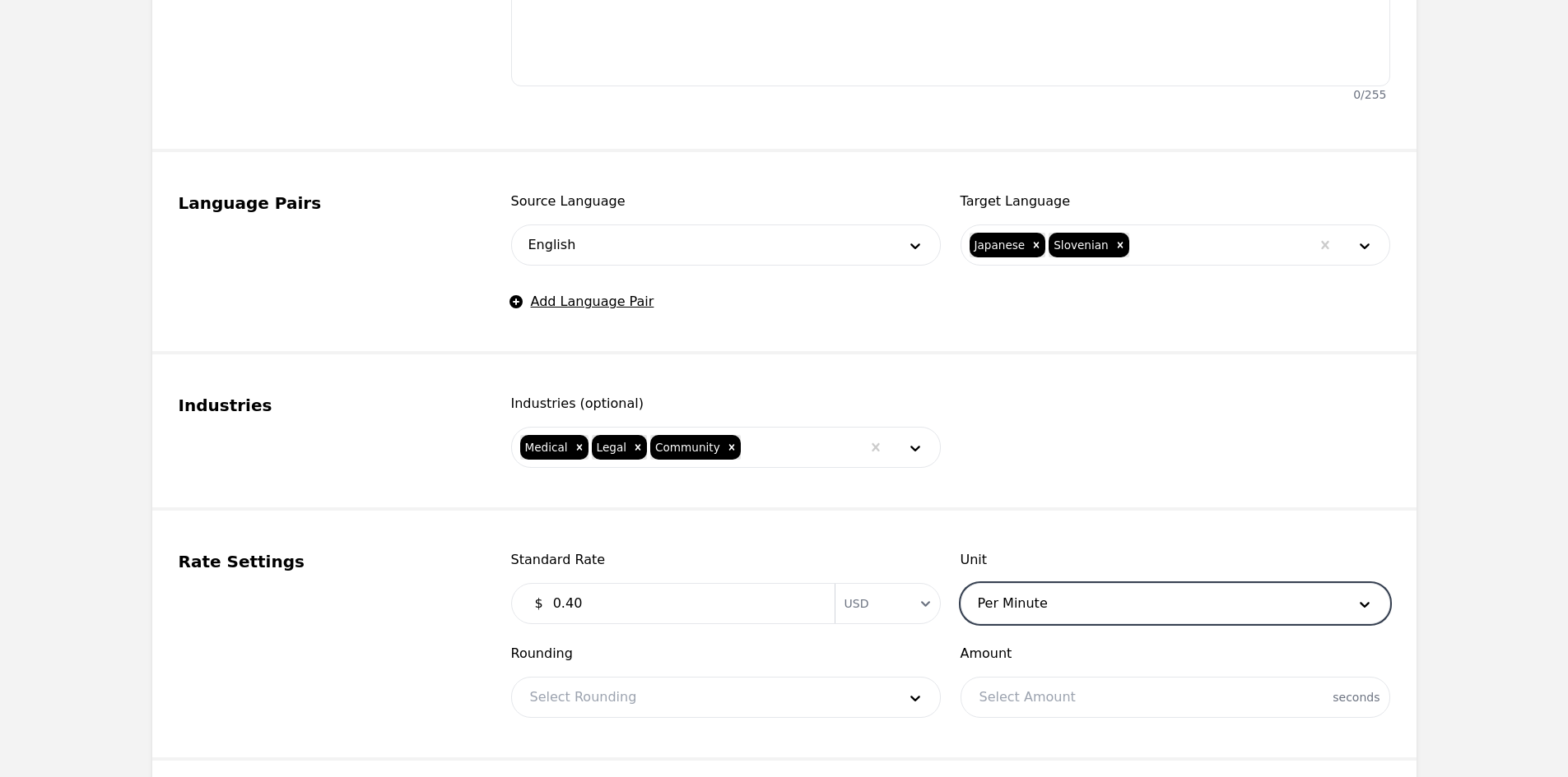
scroll to position [740, 0]
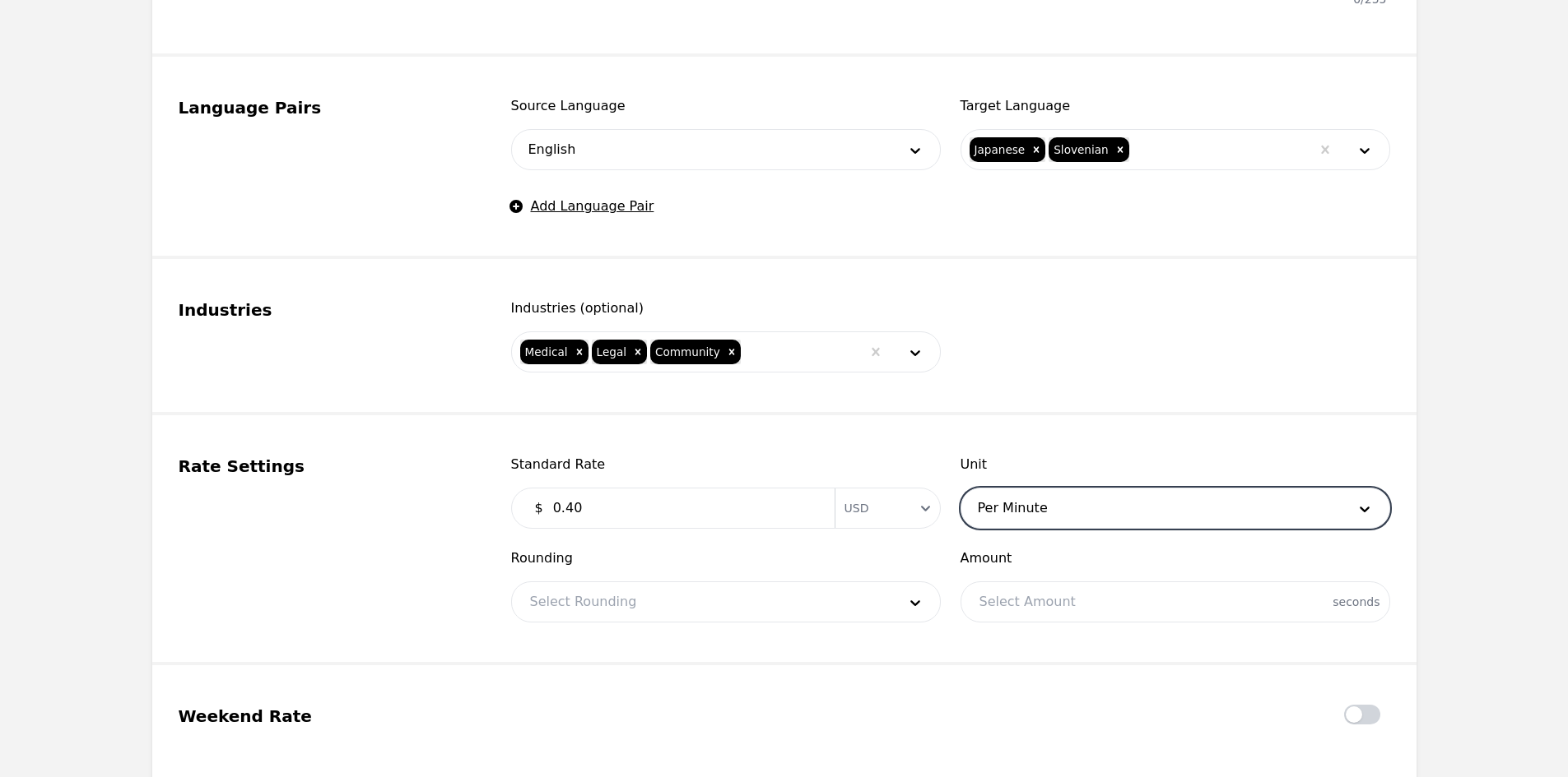
drag, startPoint x: 642, startPoint y: 574, endPoint x: 635, endPoint y: 584, distance: 12.2
click at [636, 583] on div "Rounding Select Rounding" at bounding box center [726, 586] width 430 height 74
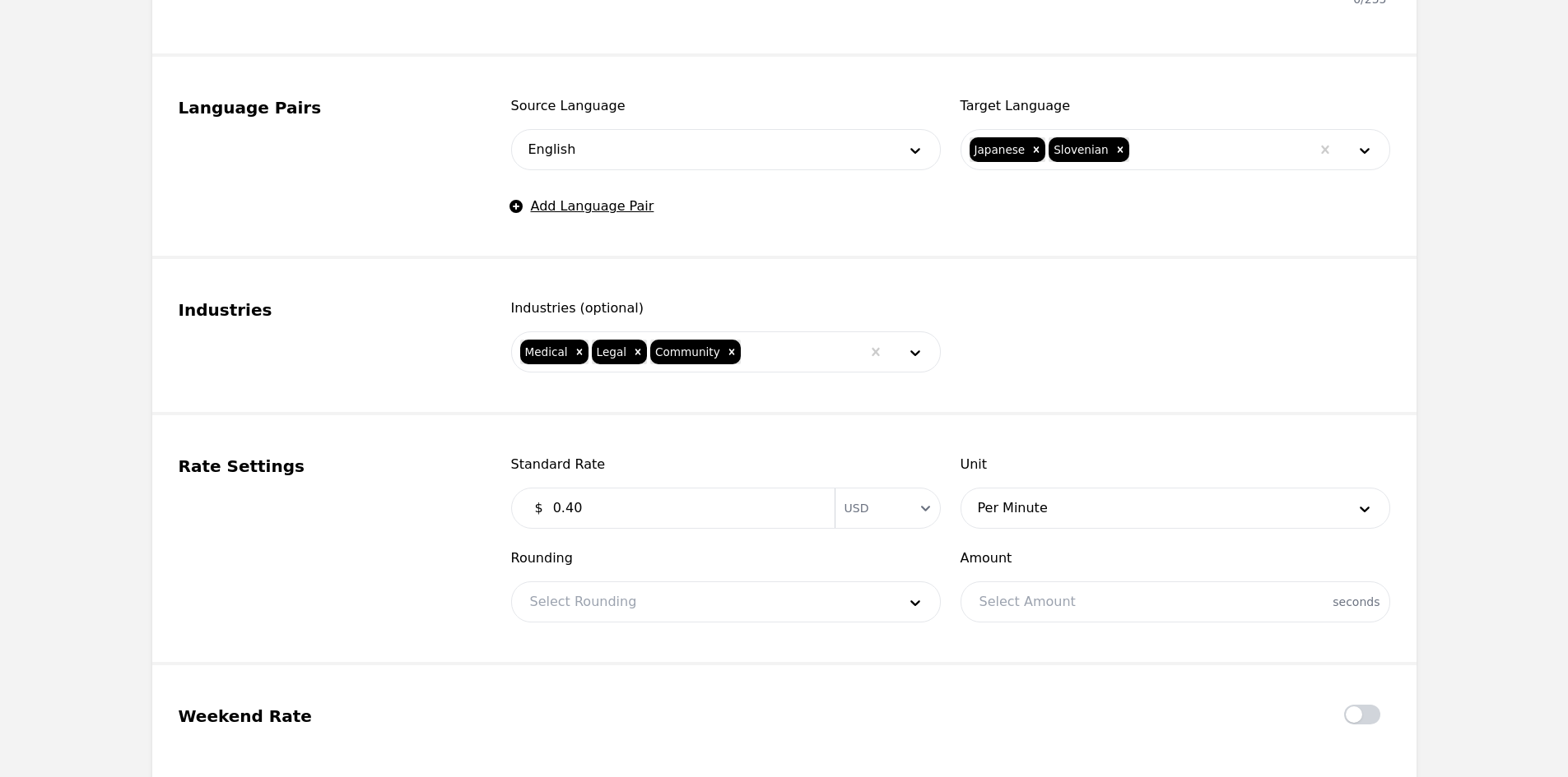
click at [612, 609] on div at bounding box center [700, 602] width 378 height 39
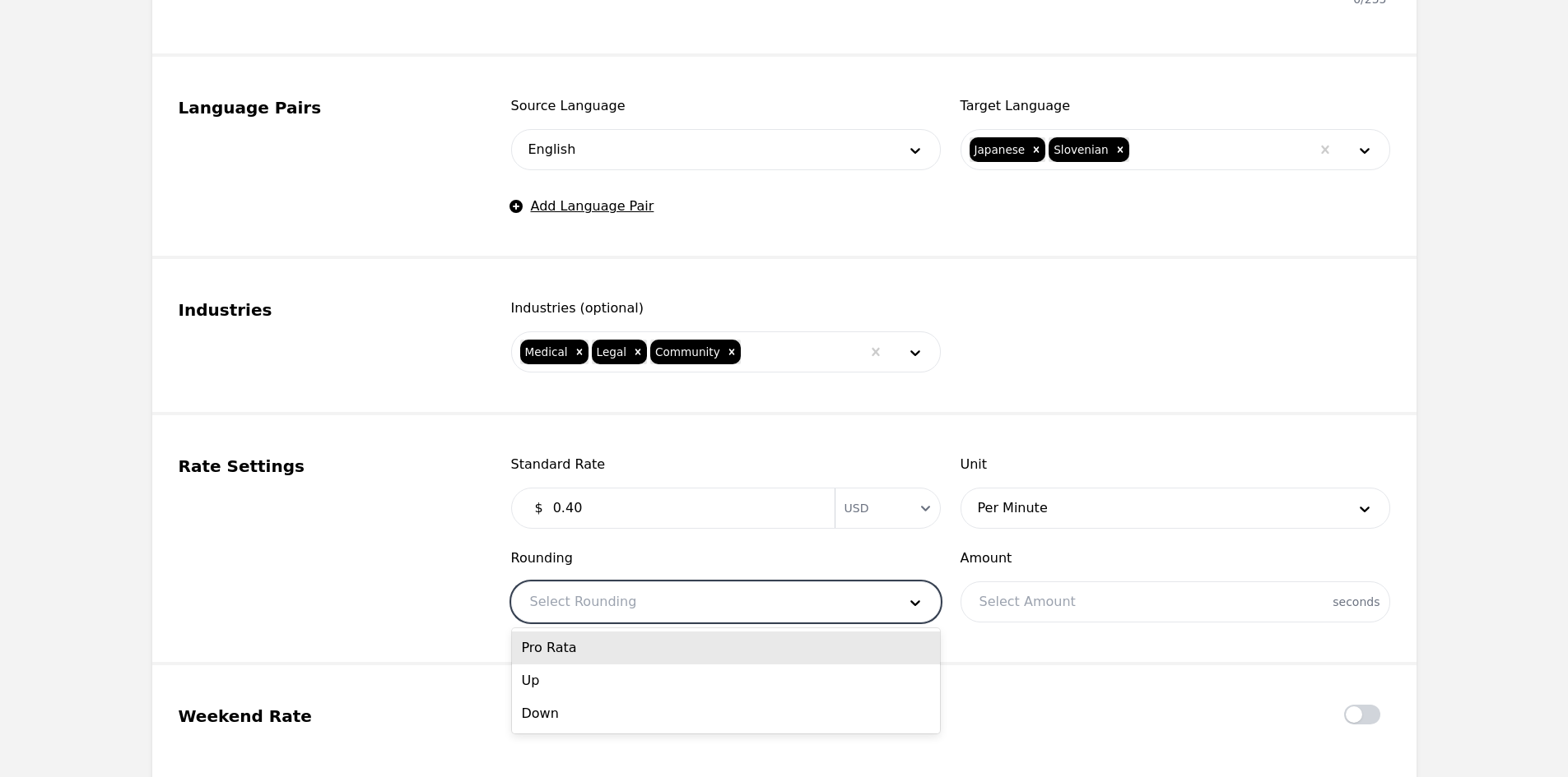
click at [609, 650] on div "Pro Rata" at bounding box center [726, 648] width 428 height 33
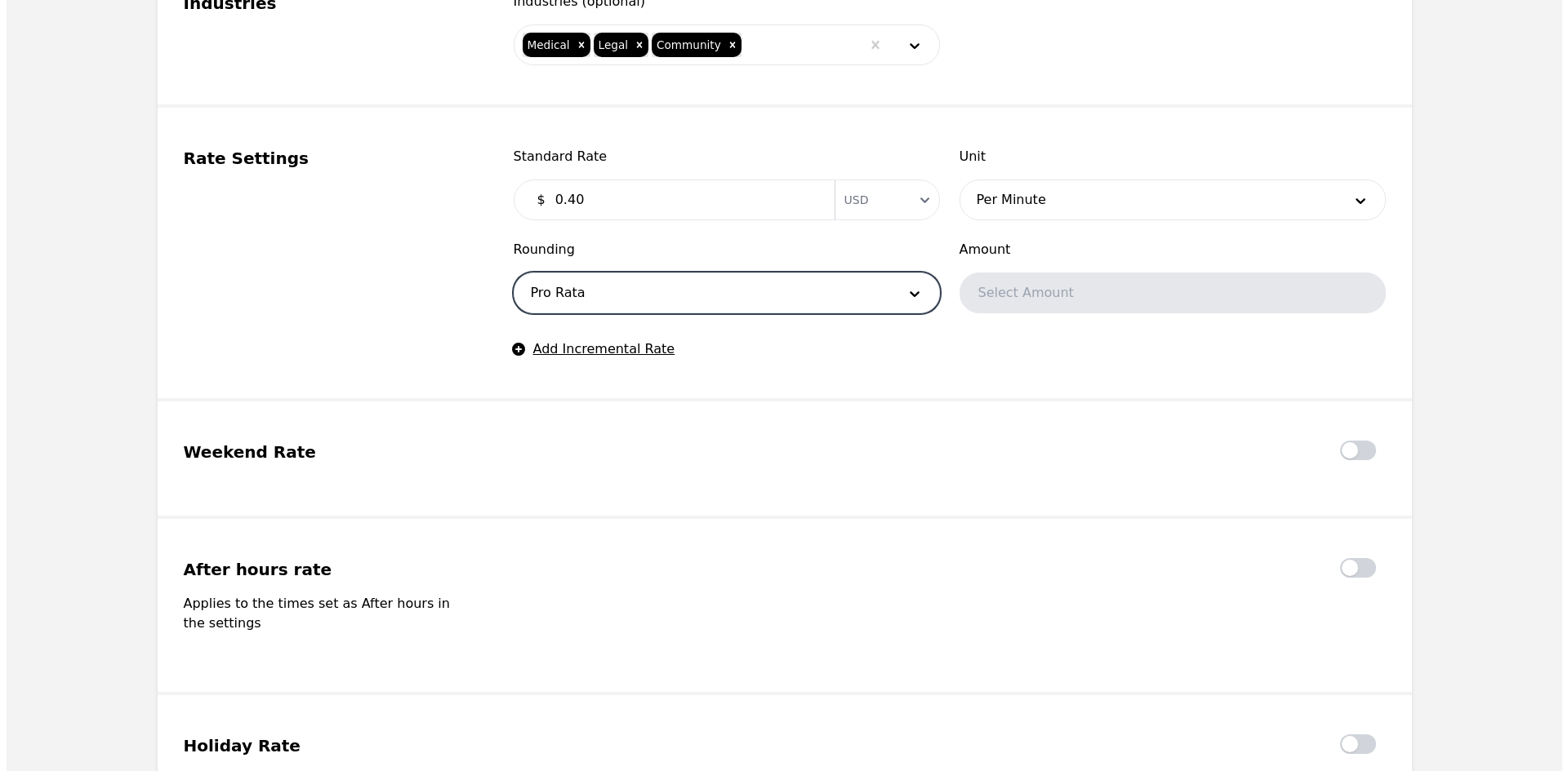
scroll to position [1143, 0]
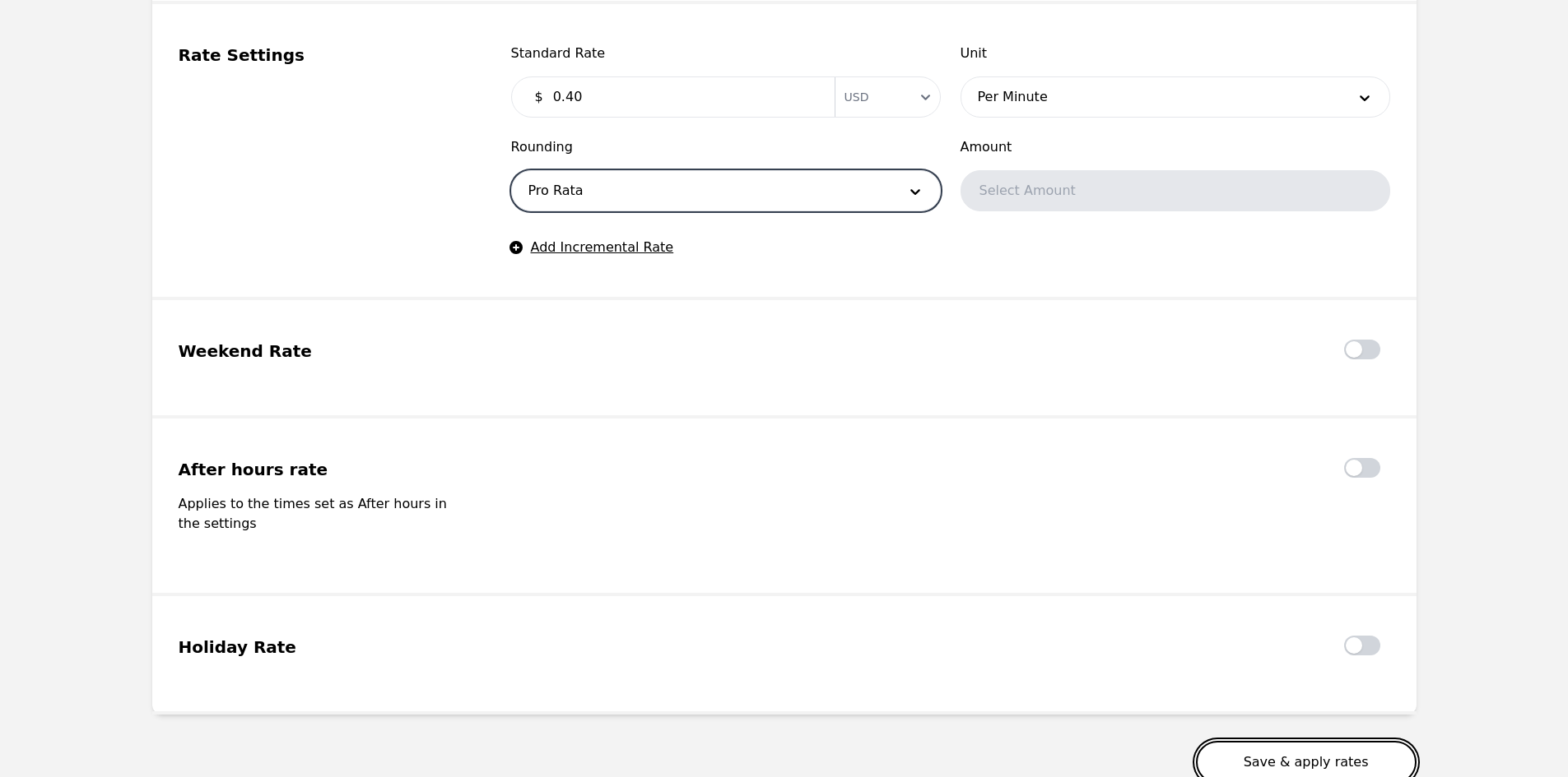
click at [1315, 741] on button "Save & apply rates" at bounding box center [1306, 763] width 221 height 43
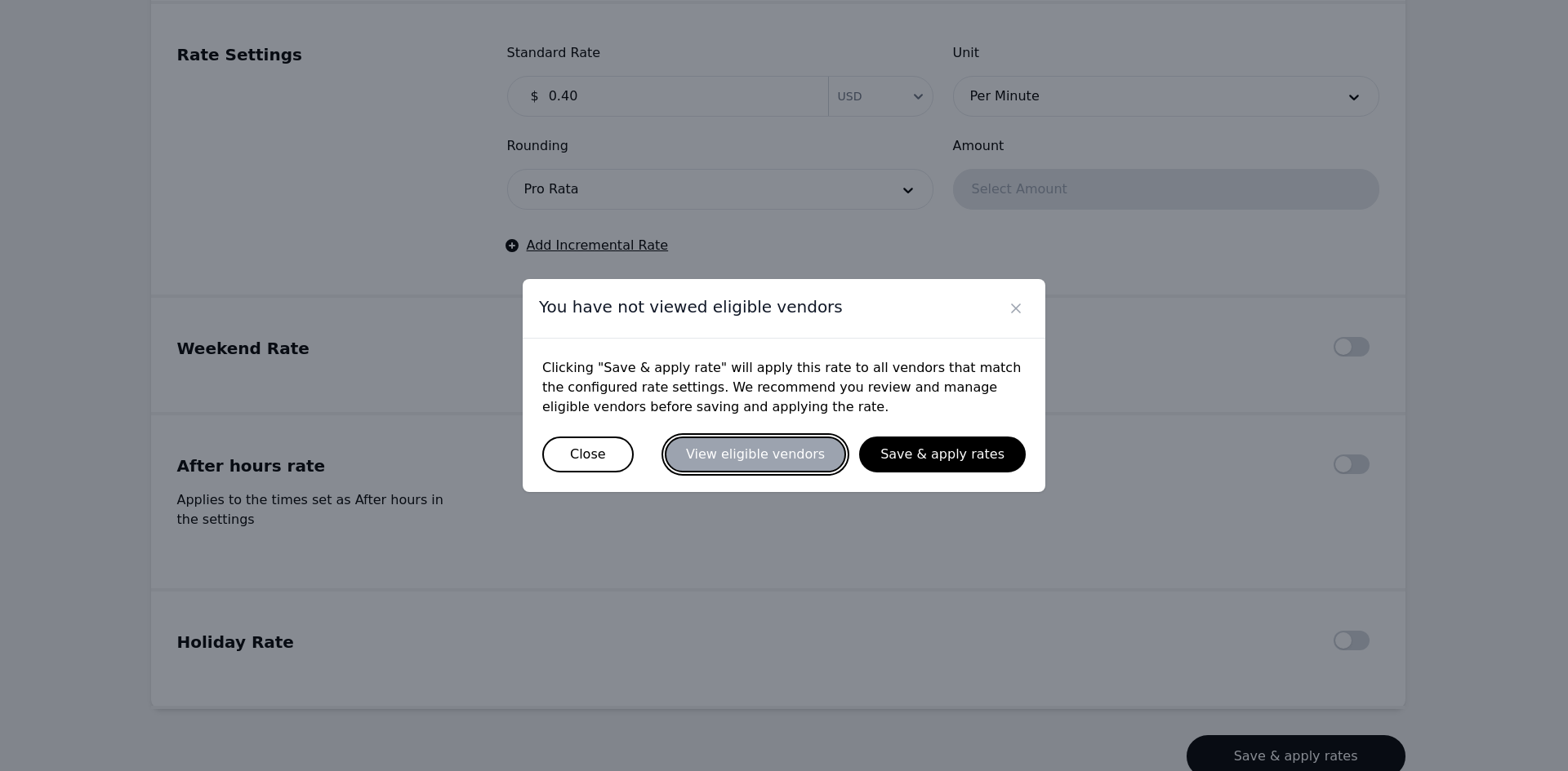
click at [769, 453] on button "View eligible vendors" at bounding box center [755, 454] width 182 height 36
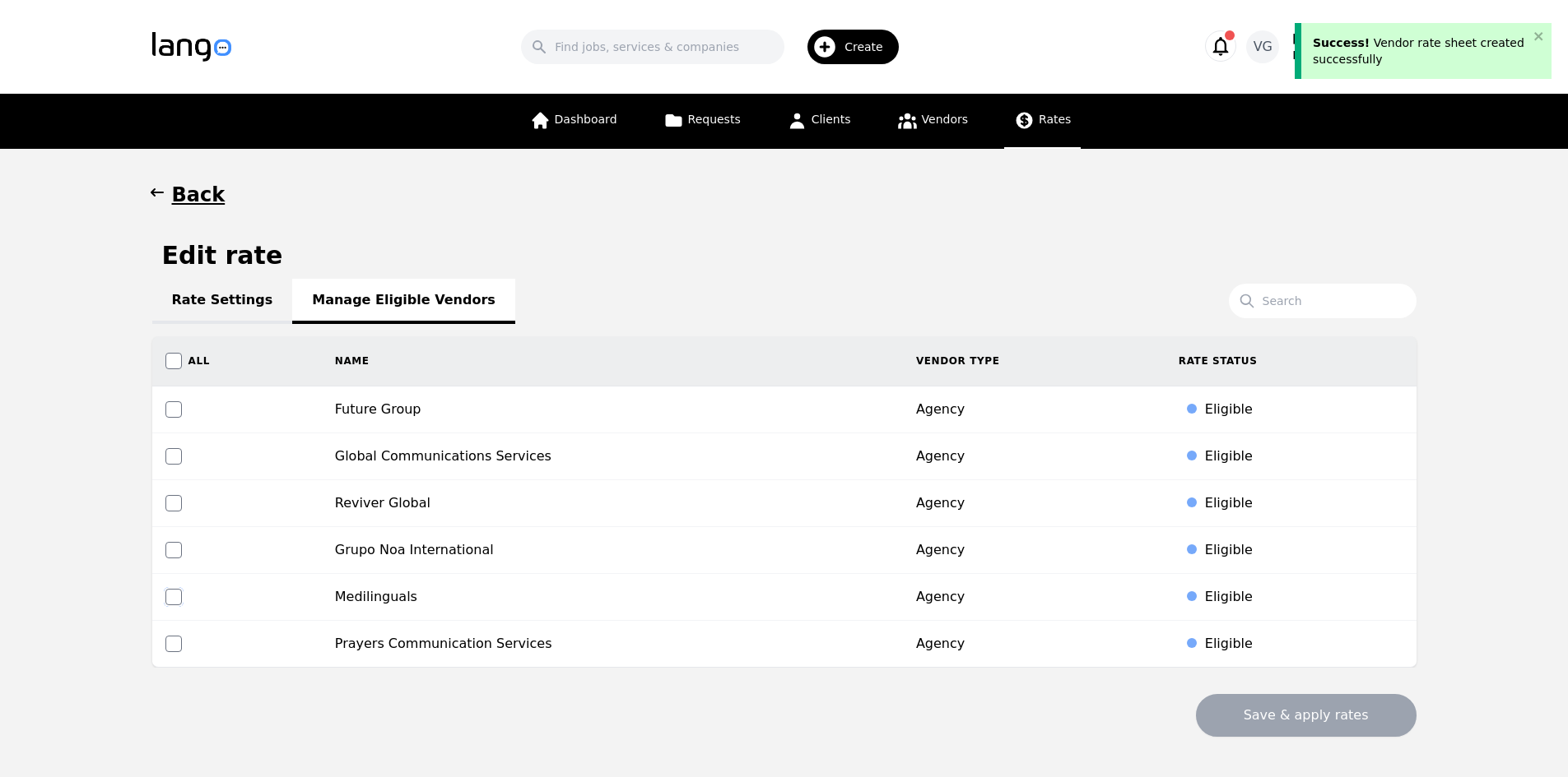
click at [174, 596] on input "checkbox" at bounding box center [174, 598] width 17 height 17
checkbox input "true"
click at [1319, 719] on button "Save & apply rates" at bounding box center [1306, 716] width 221 height 43
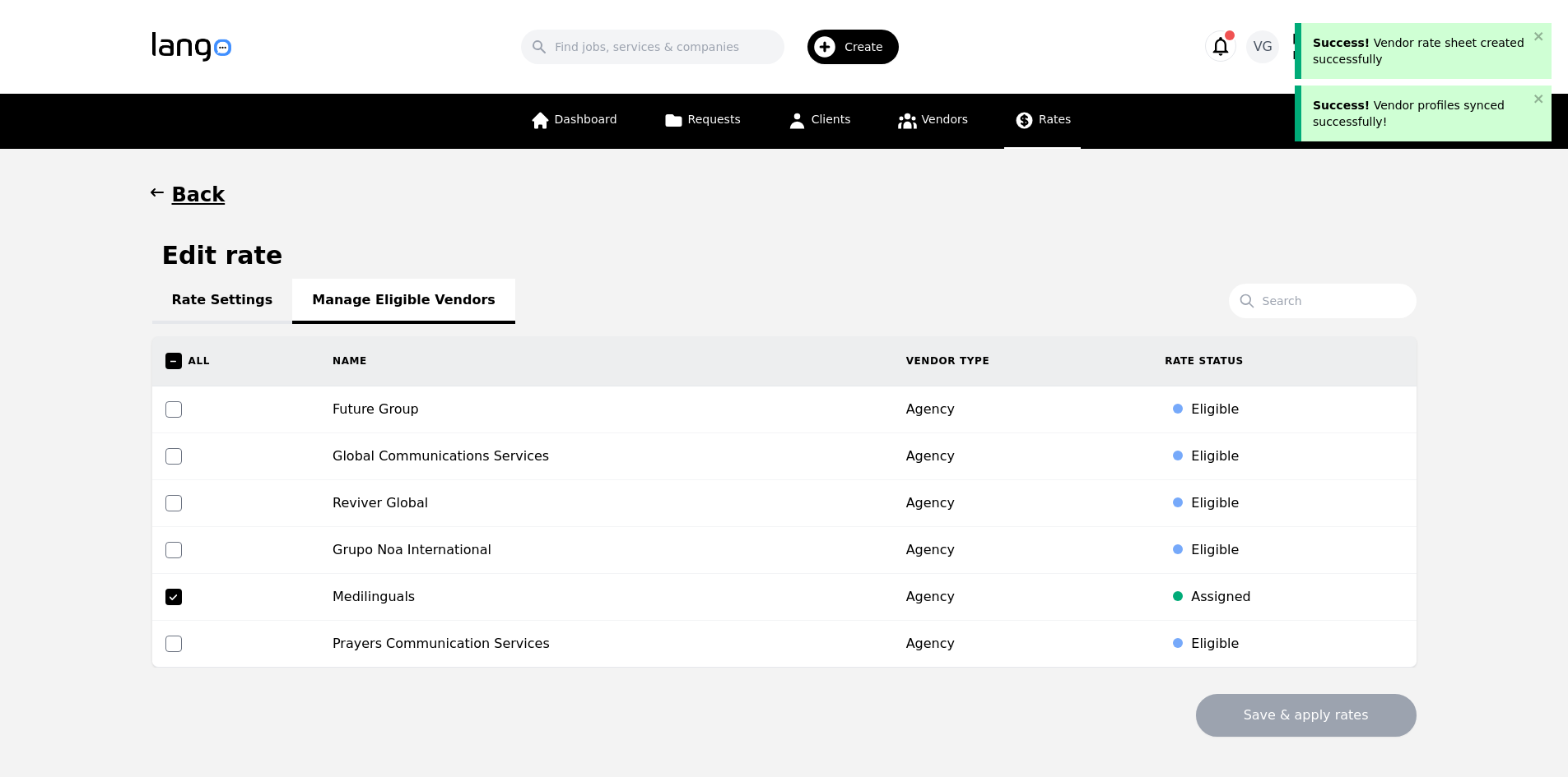
click at [223, 310] on link "Rate Settings" at bounding box center [223, 301] width 141 height 45
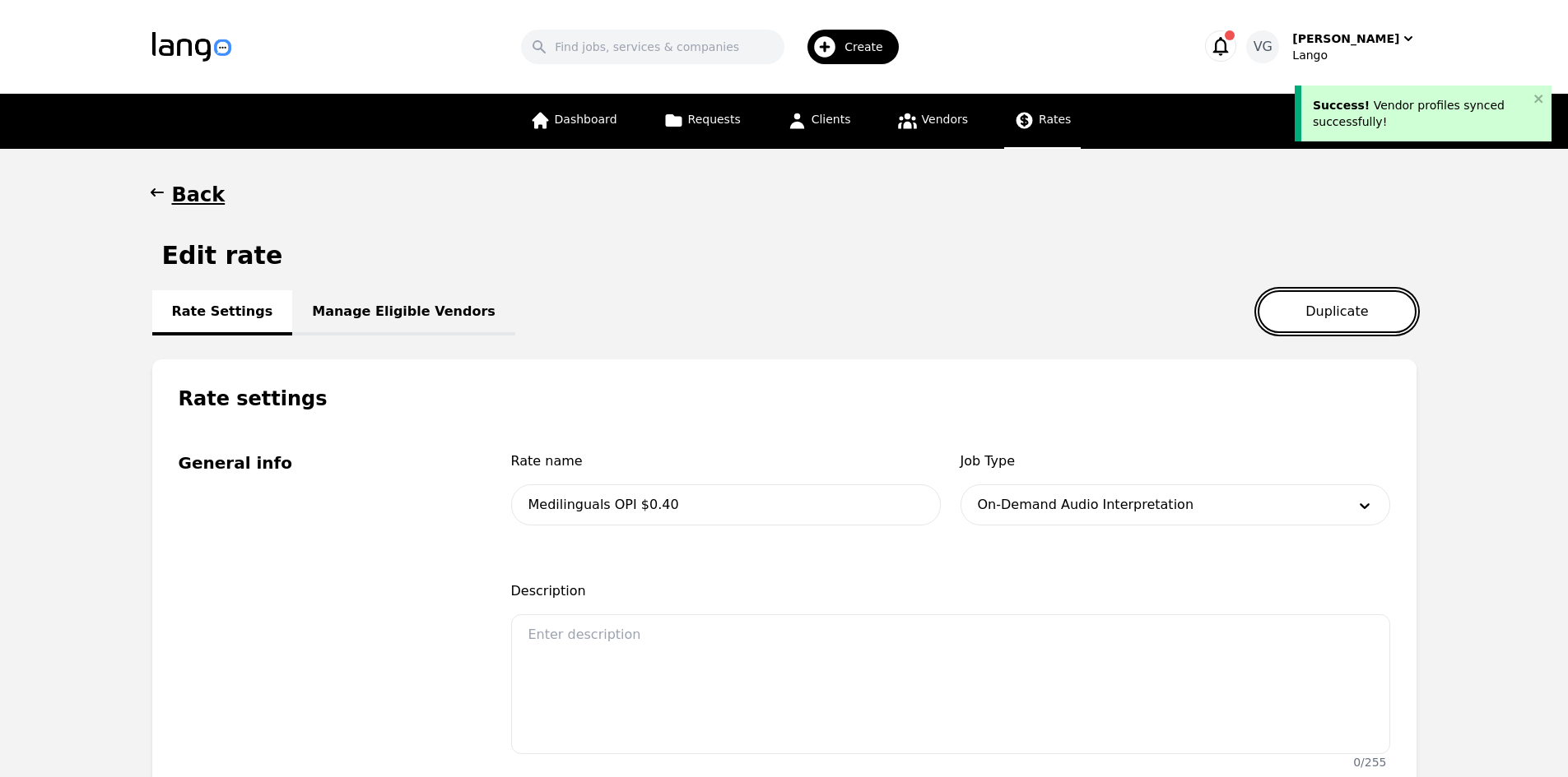
click at [1366, 317] on button "Duplicate" at bounding box center [1336, 312] width 158 height 43
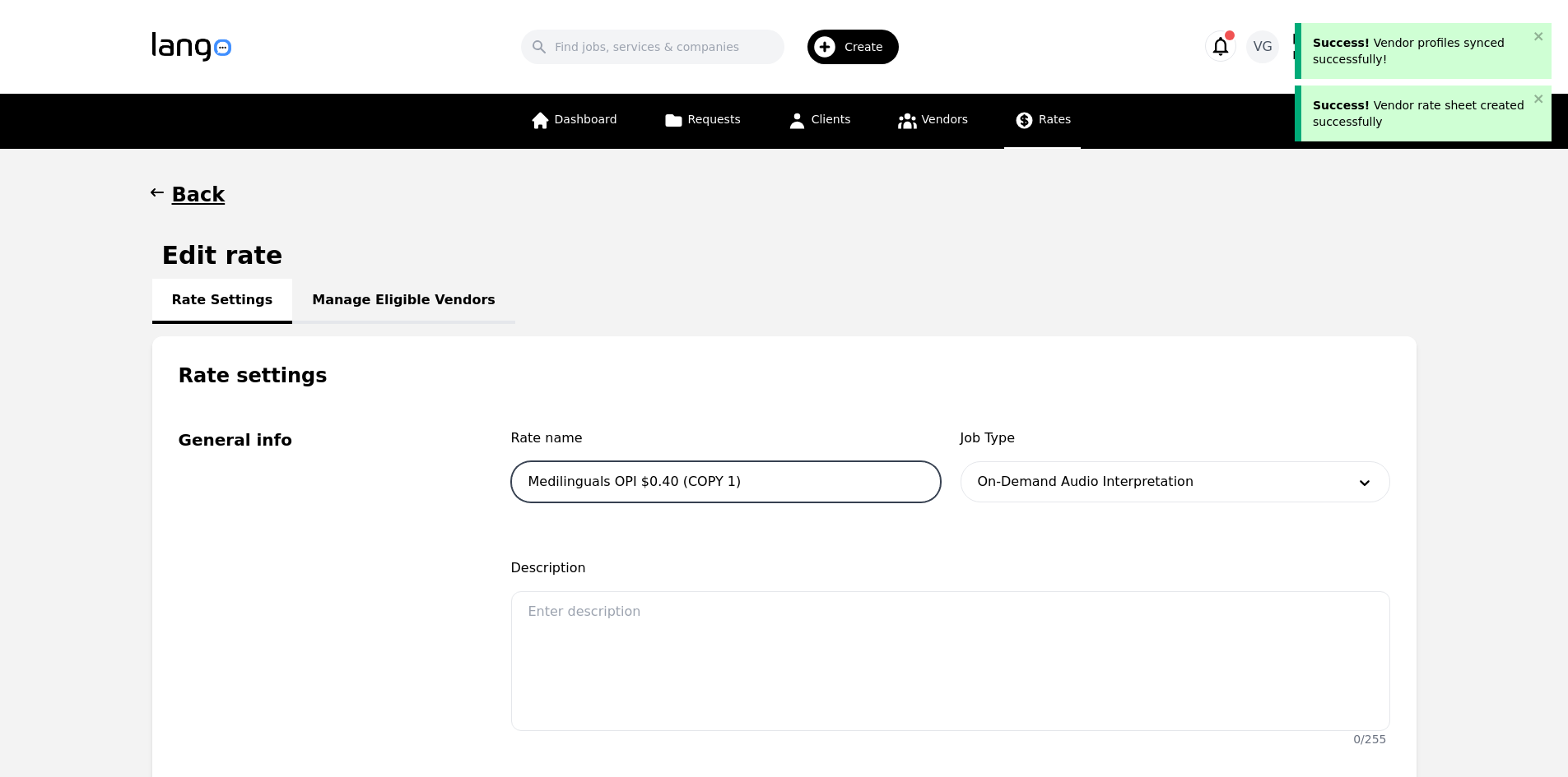
click at [611, 480] on input "Medilinguals OPI $0.40 (COPY 1)" at bounding box center [726, 482] width 430 height 41
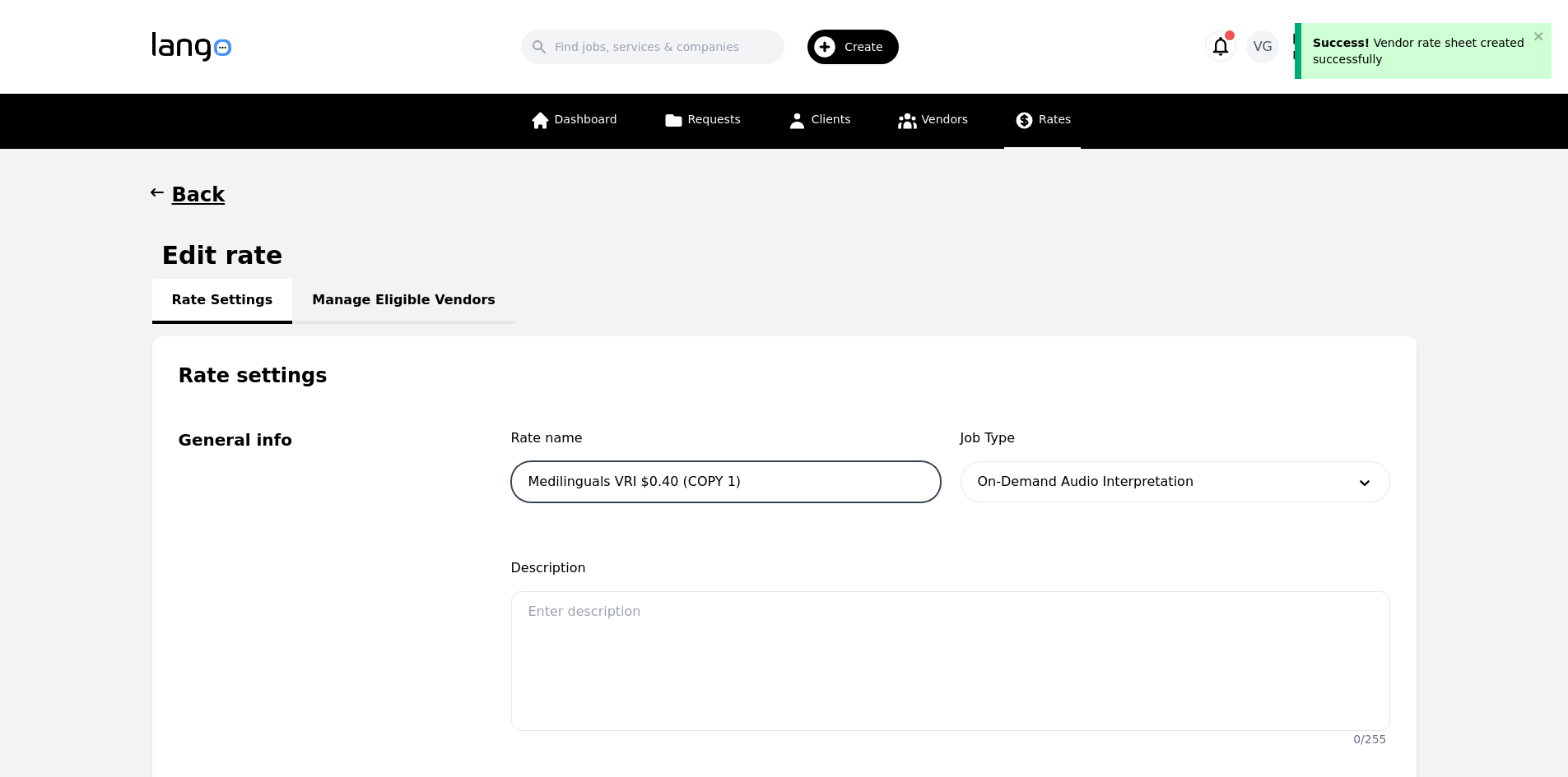
drag, startPoint x: 660, startPoint y: 485, endPoint x: 787, endPoint y: 475, distance: 127.4
click at [787, 475] on input "Medilinguals VRI $0.40 (COPY 1)" at bounding box center [726, 482] width 430 height 41
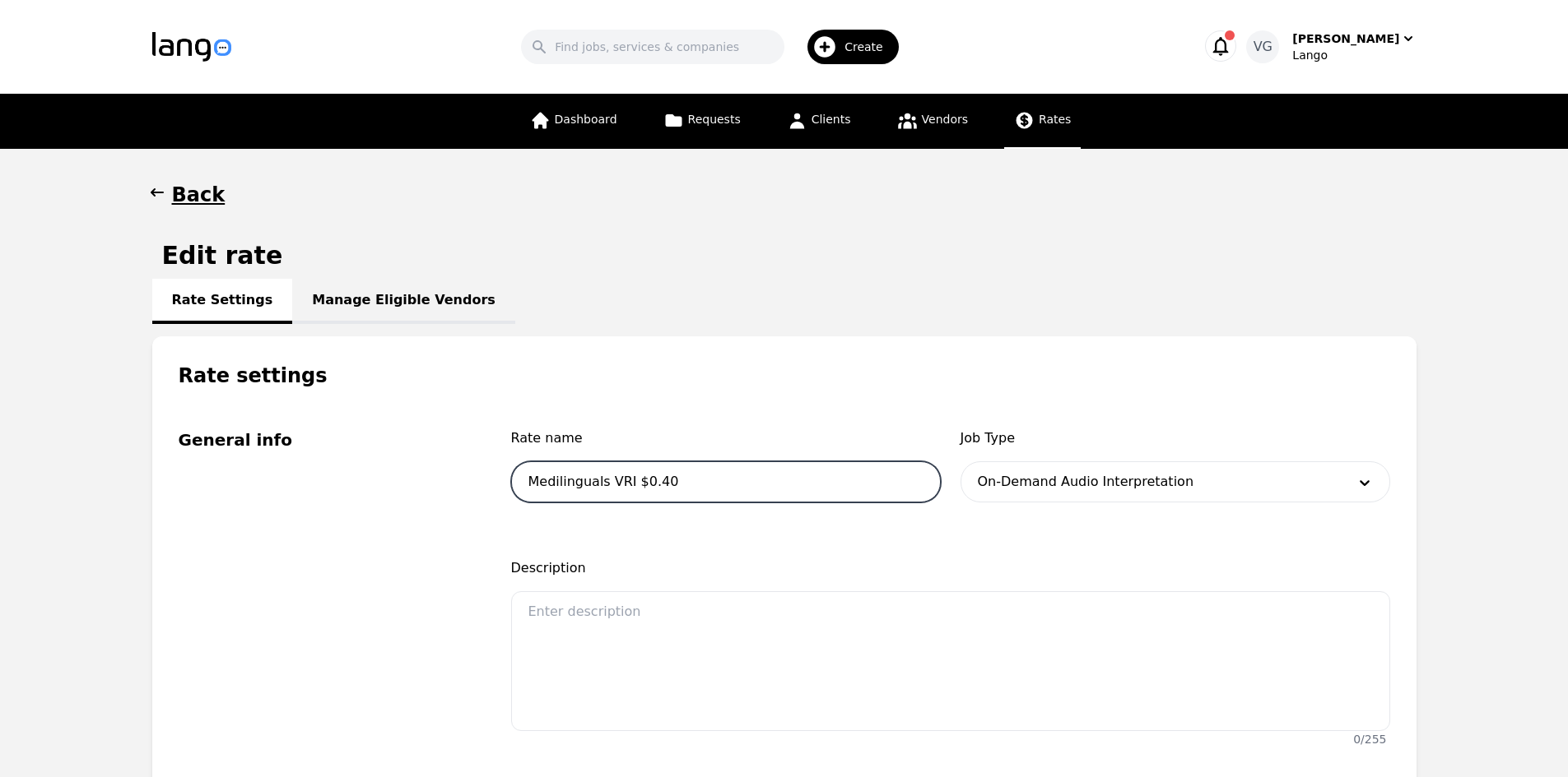
type input "Medilinguals VRI $0.40"
click at [1005, 479] on div at bounding box center [1150, 482] width 378 height 39
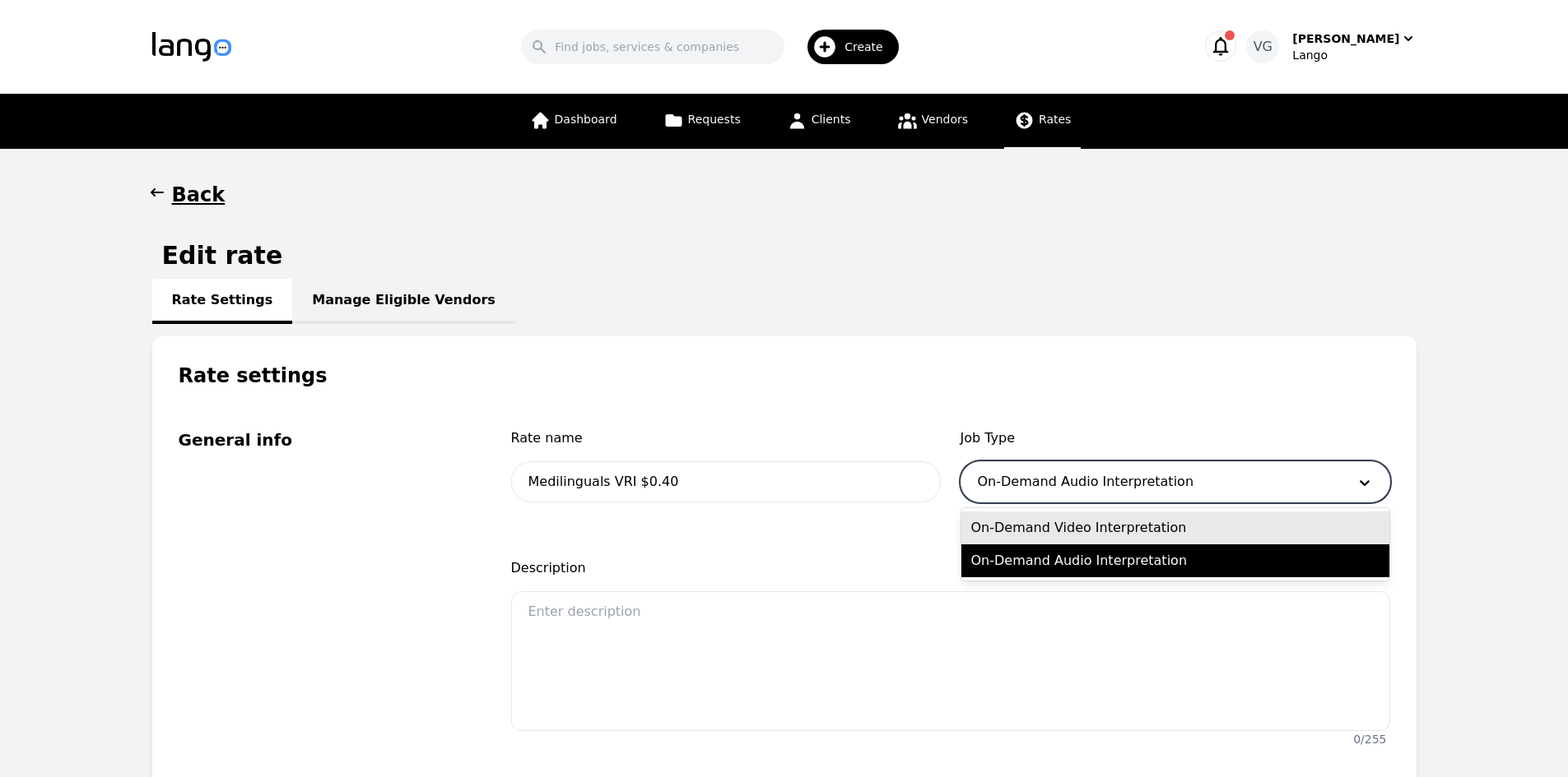
click at [1042, 520] on div "On-Demand Video Interpretation" at bounding box center [1176, 527] width 428 height 33
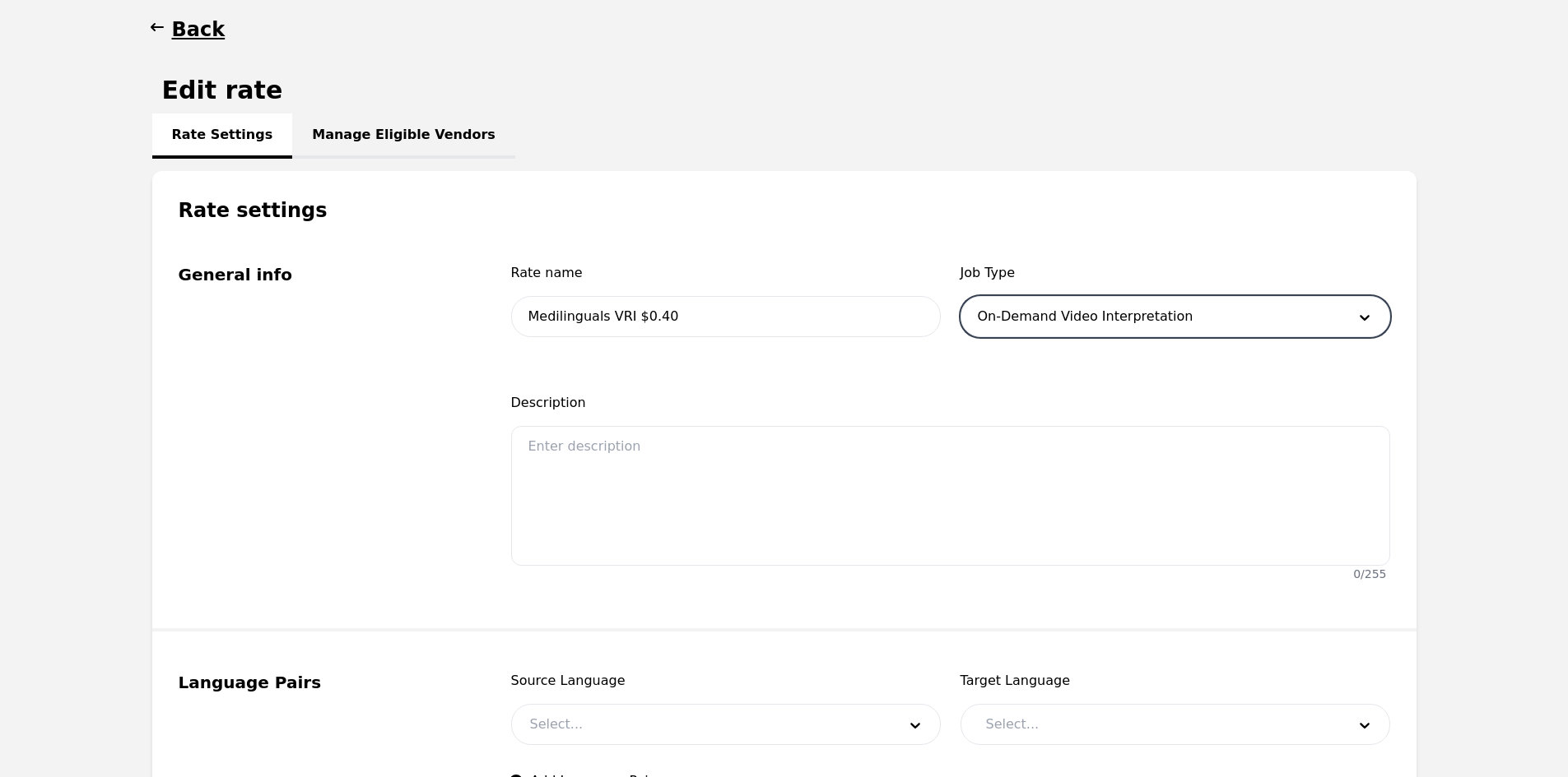
scroll to position [411, 0]
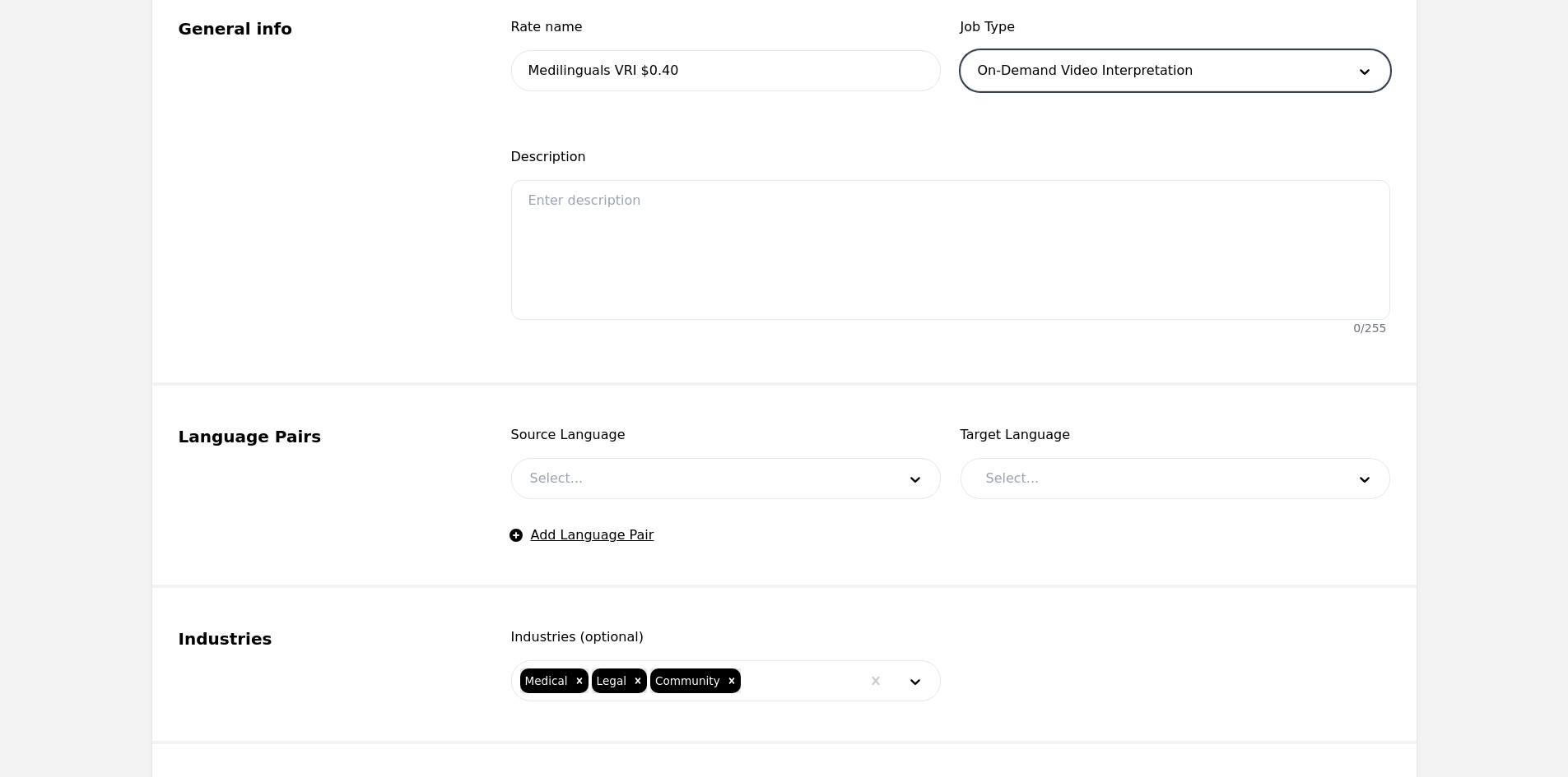
click at [595, 482] on div at bounding box center [700, 479] width 378 height 39
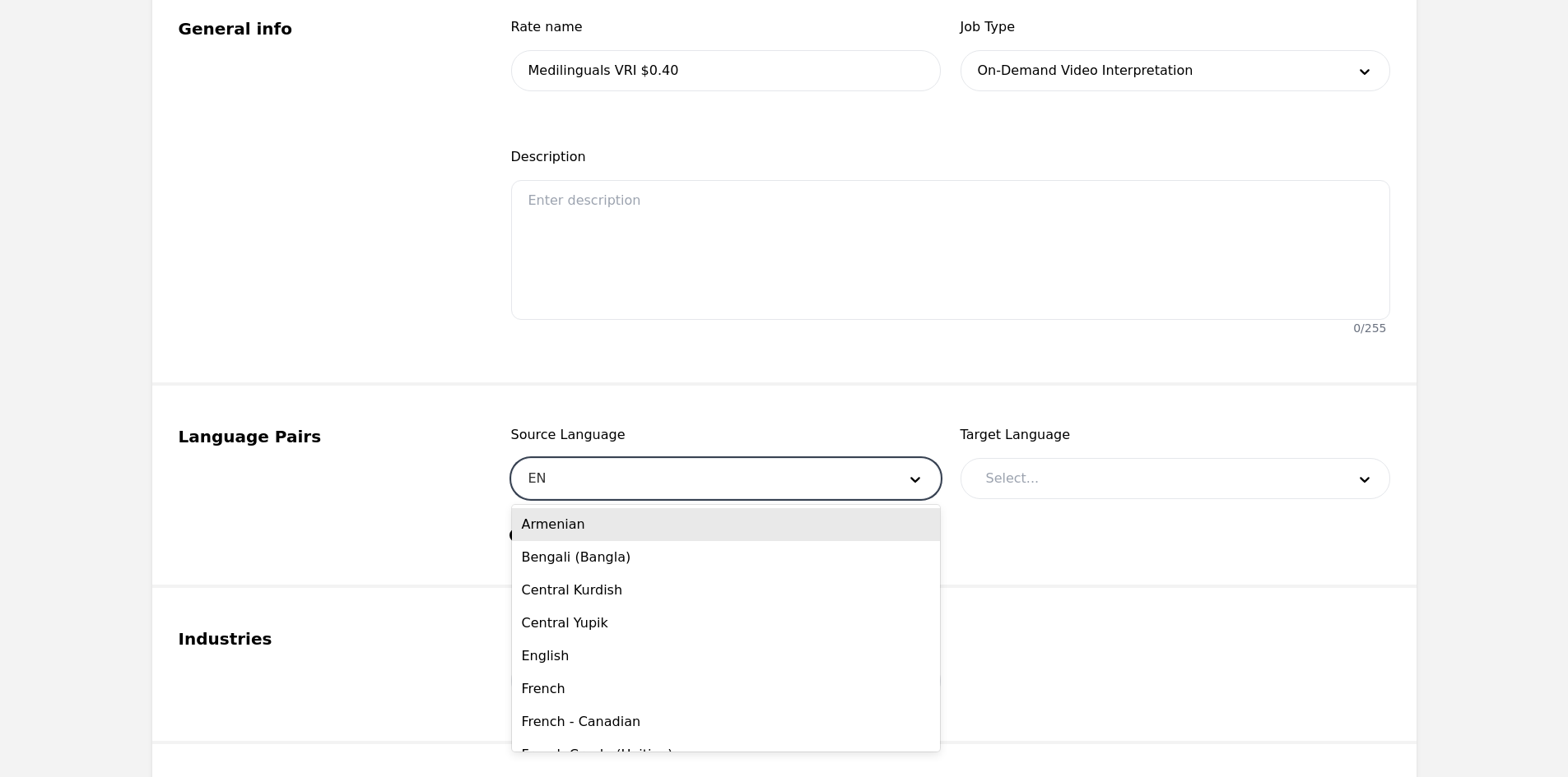
type input "ENG"
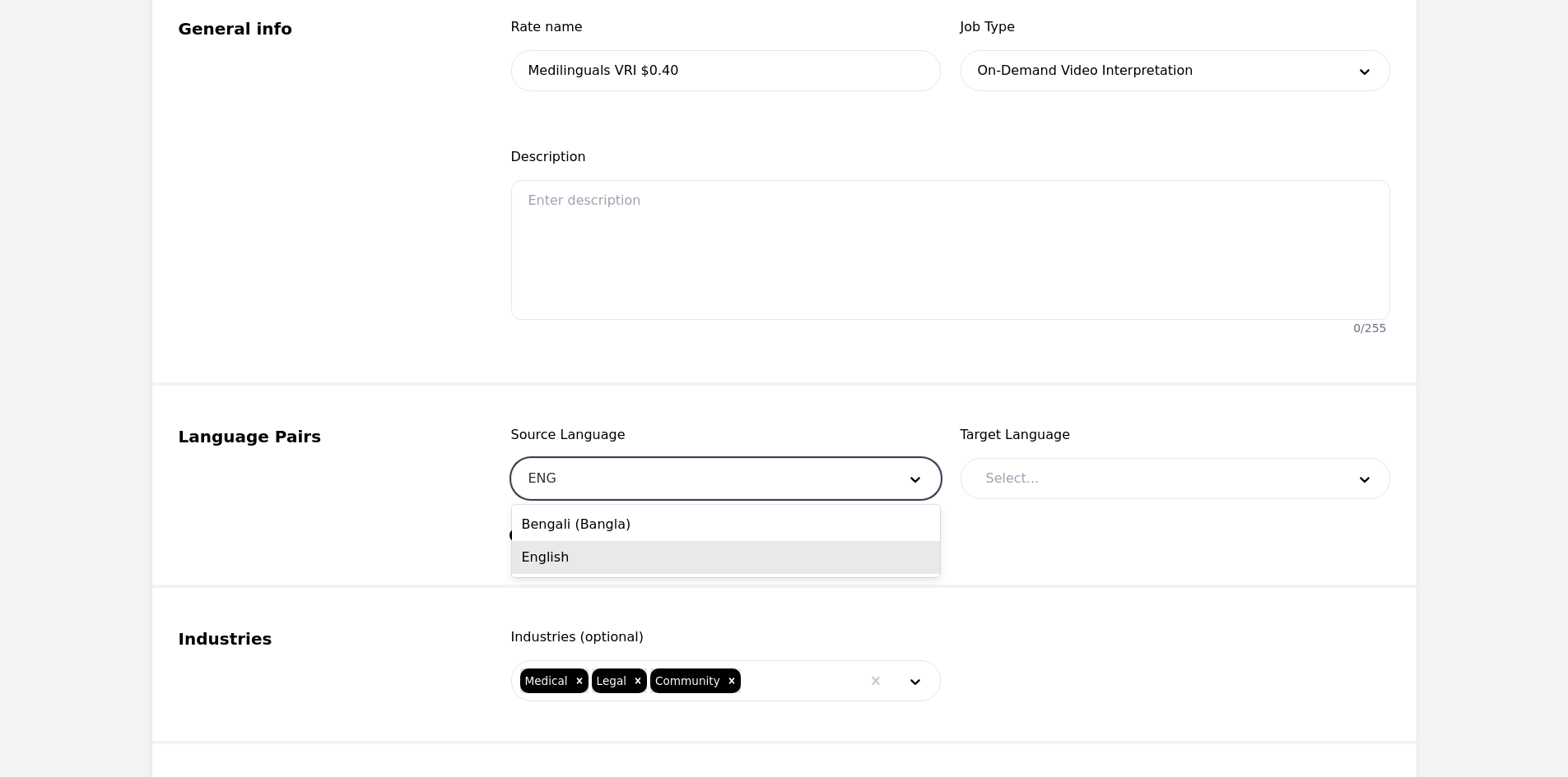
drag, startPoint x: 609, startPoint y: 556, endPoint x: 790, endPoint y: 503, distance: 188.6
click at [609, 558] on div "English" at bounding box center [726, 557] width 428 height 33
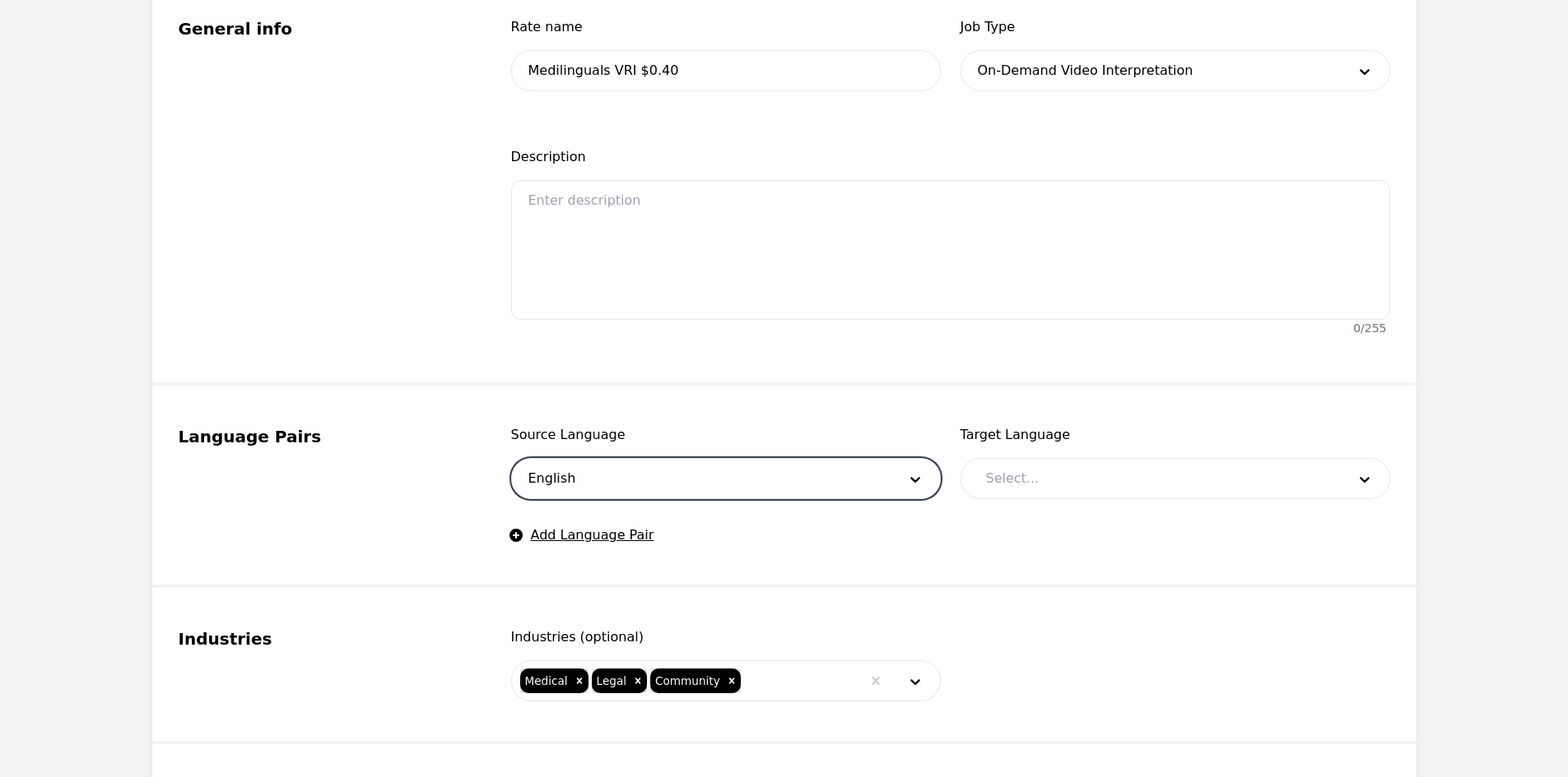
click at [1003, 466] on div at bounding box center [1154, 479] width 372 height 39
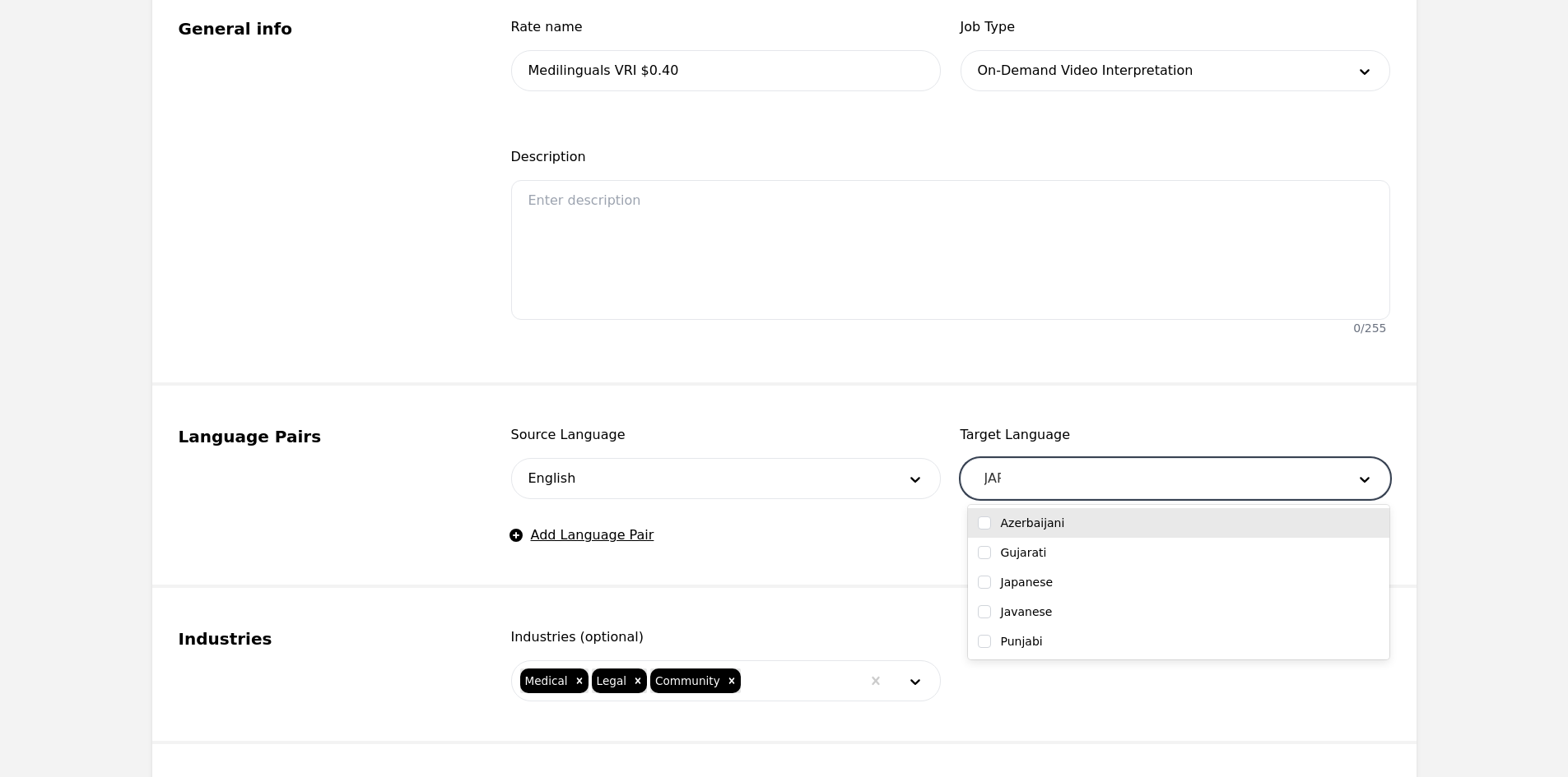
type input "JAPA"
click at [1033, 523] on label "Japanese" at bounding box center [1027, 524] width 53 height 17
checkbox input "true"
type input "SLO"
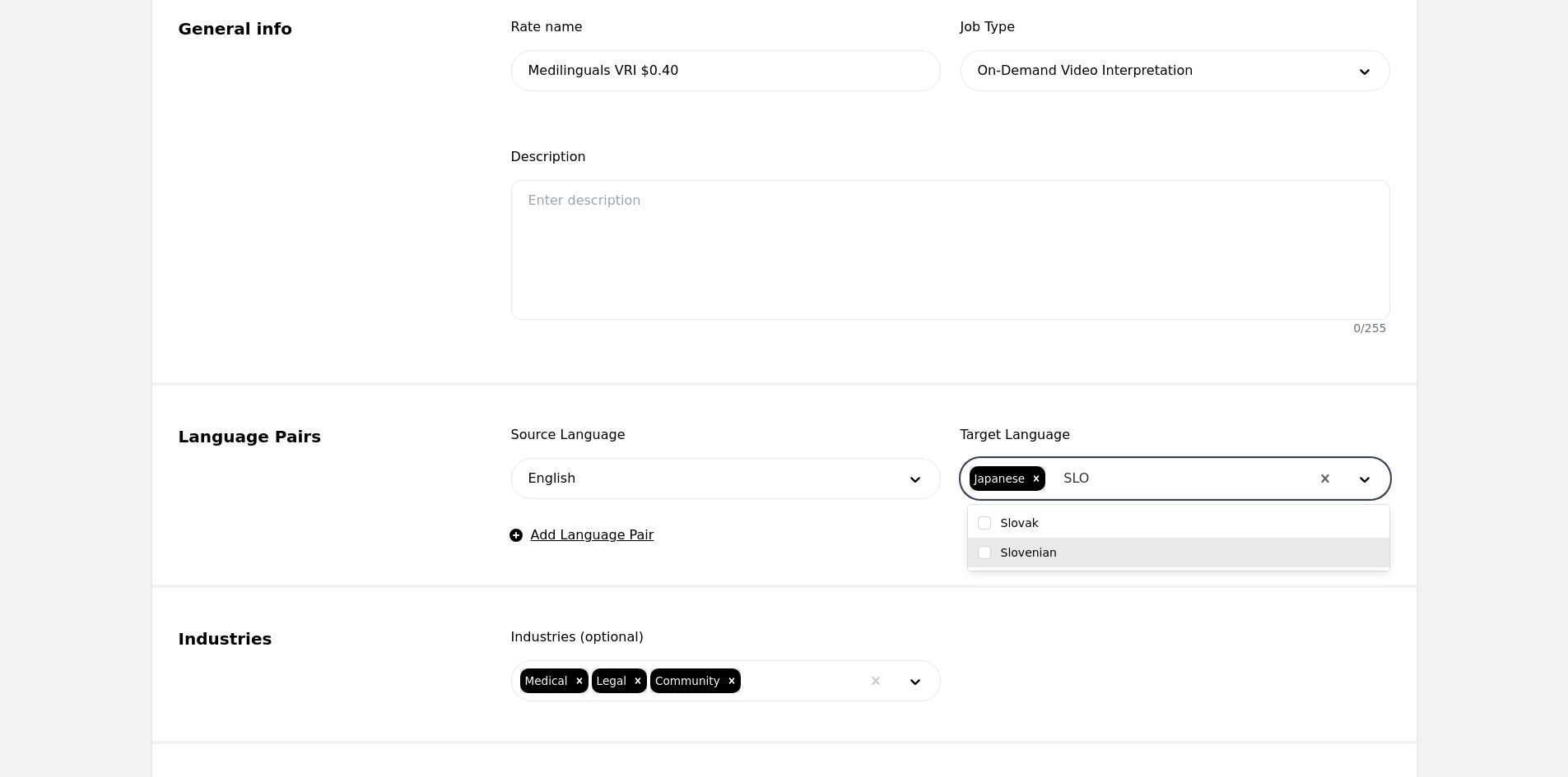
click at [1021, 556] on label "Slovenian" at bounding box center [1029, 553] width 56 height 17
checkbox input "true"
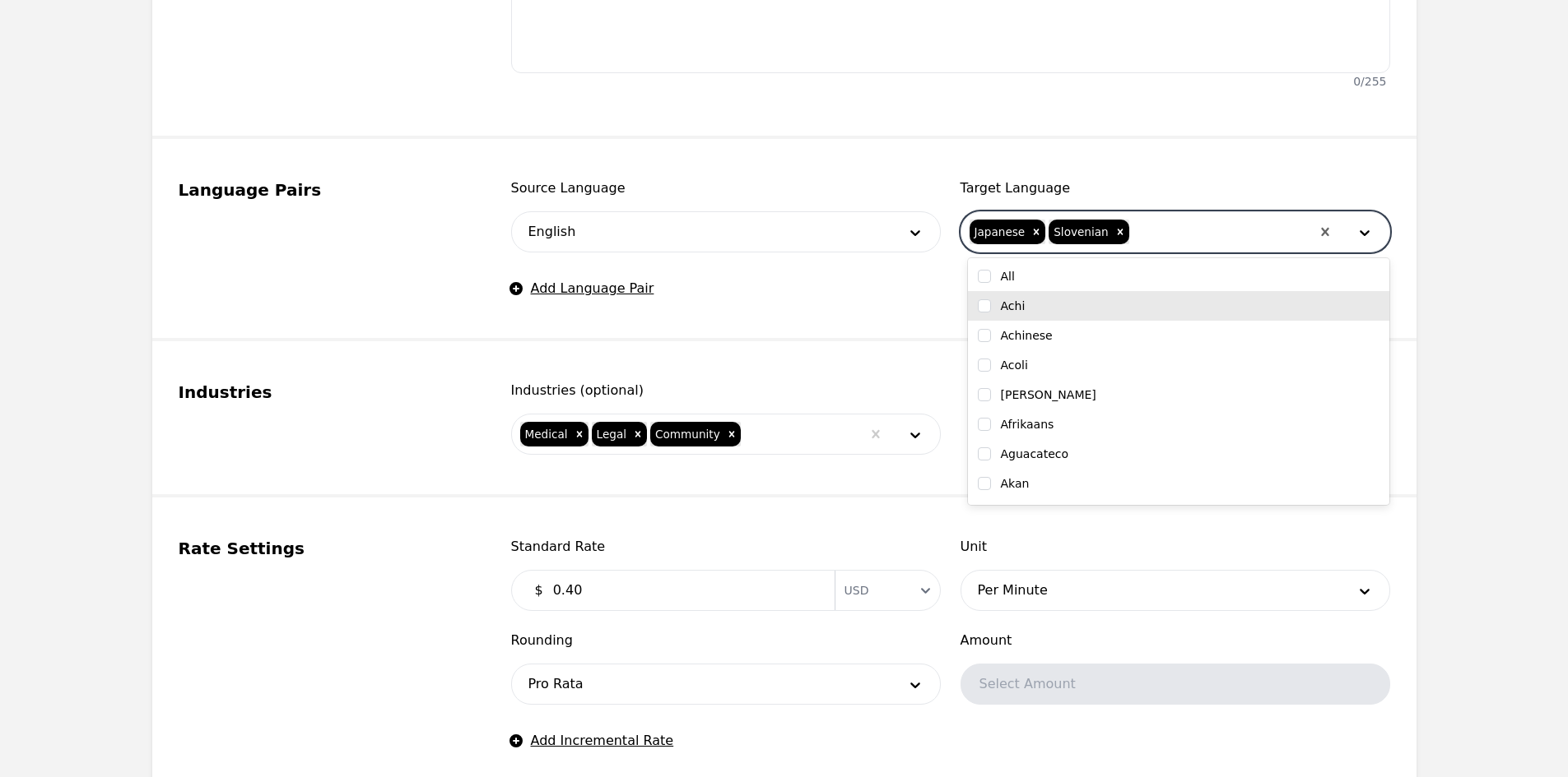
click at [873, 384] on span "Industries (optional)" at bounding box center [726, 390] width 430 height 20
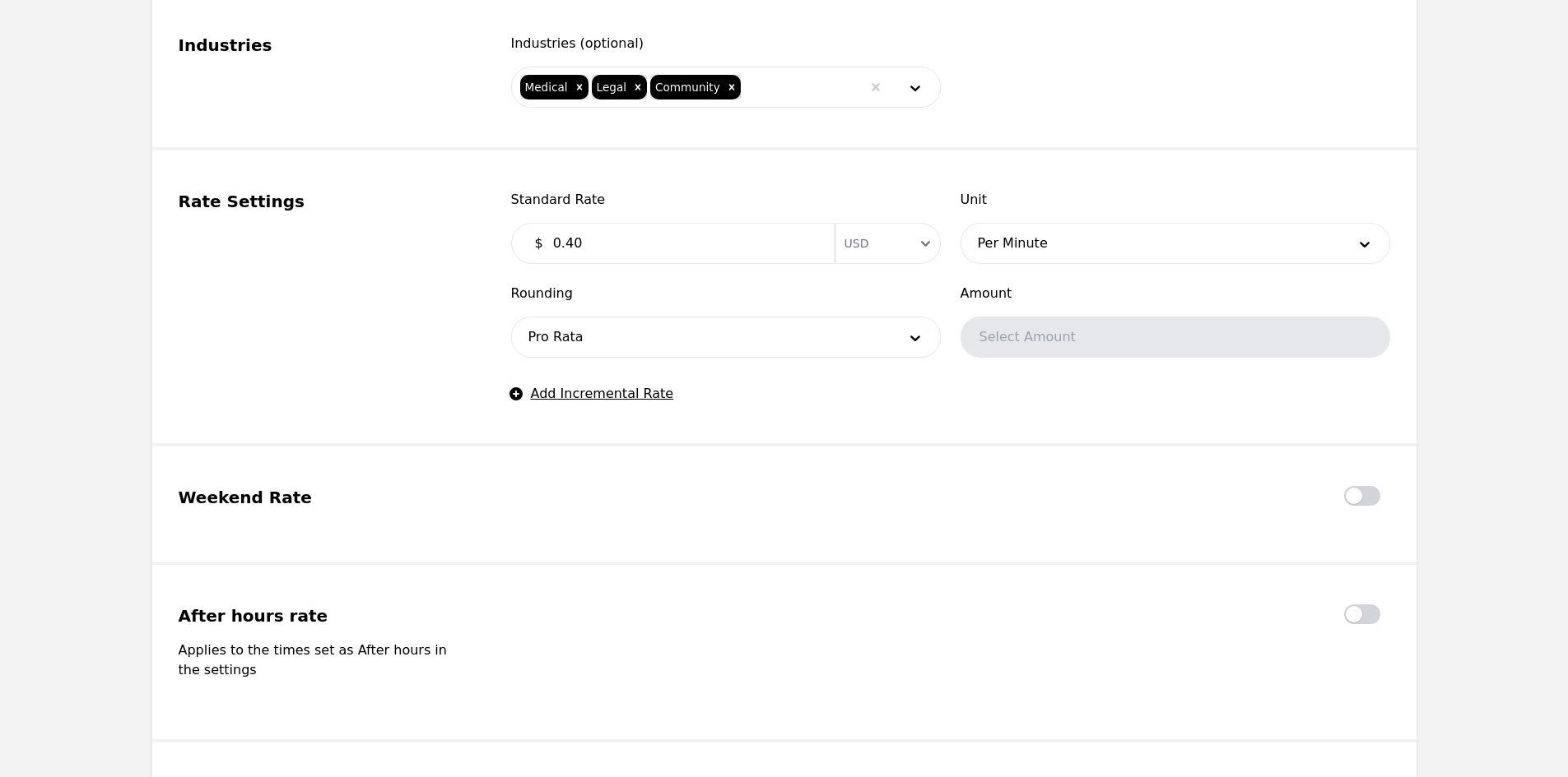
scroll to position [1234, 0]
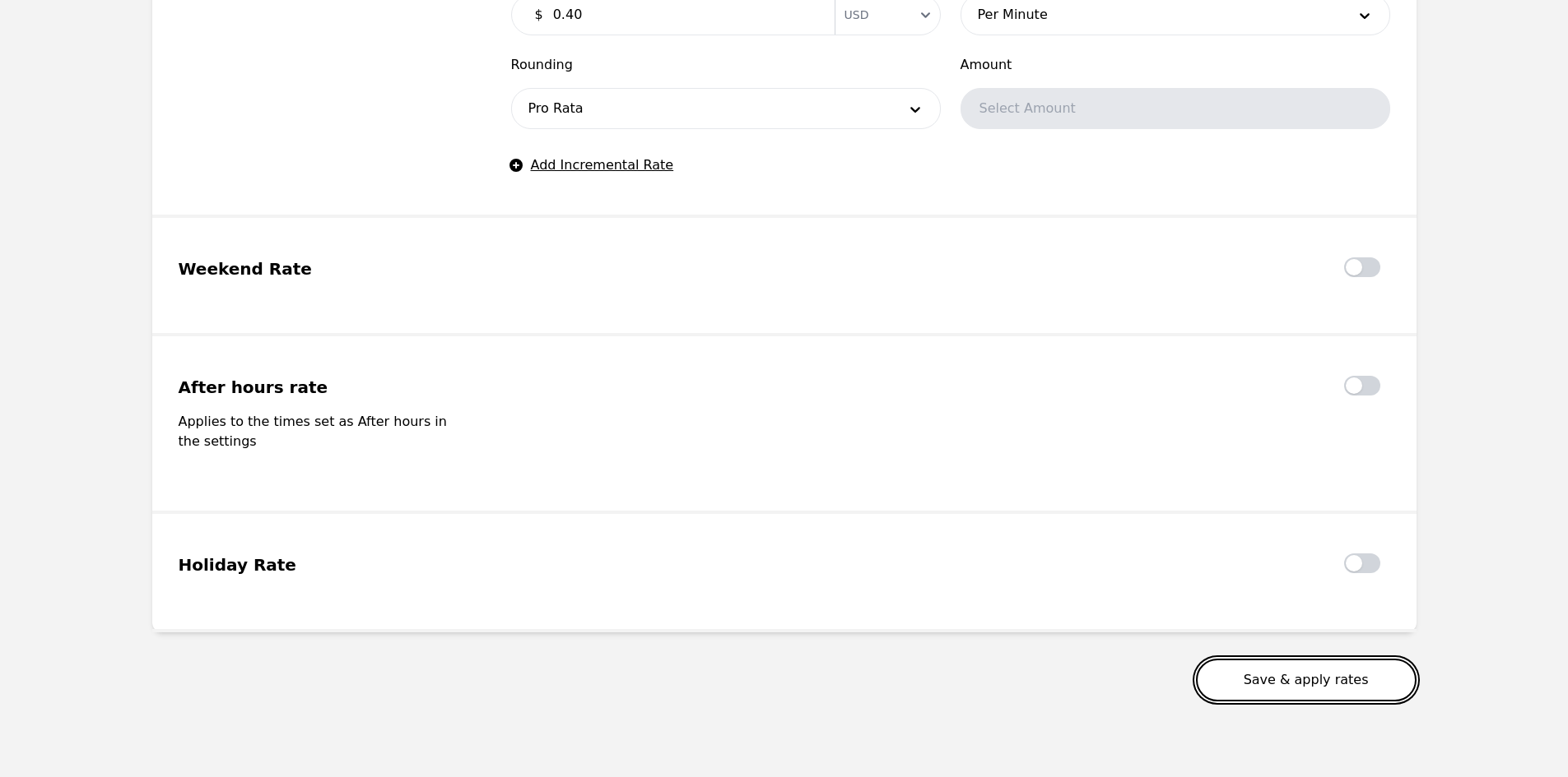
click at [1280, 663] on button "Save & apply rates" at bounding box center [1306, 680] width 221 height 43
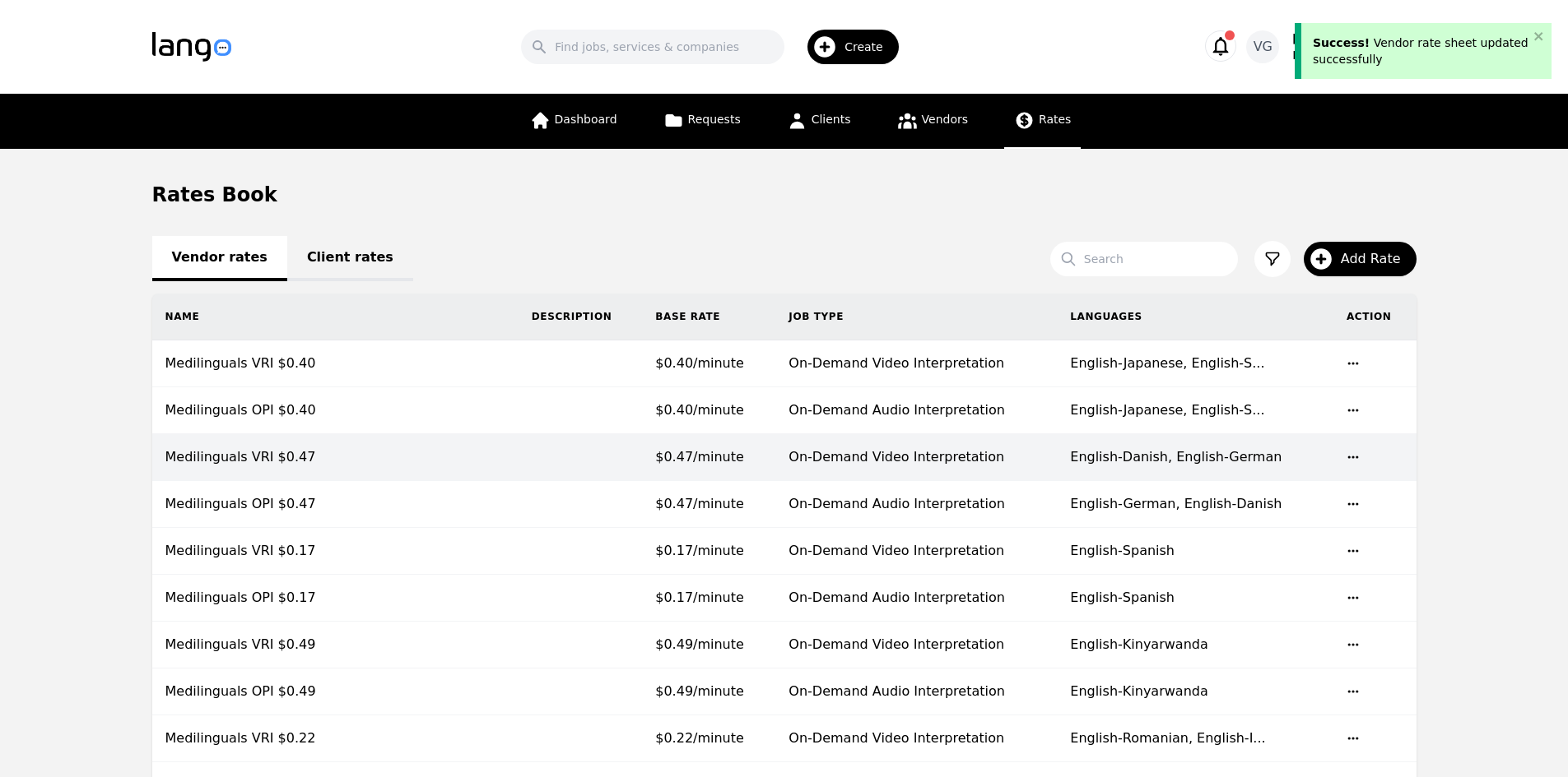
click at [302, 368] on td "Medilinguals VRI $0.40" at bounding box center [335, 364] width 366 height 47
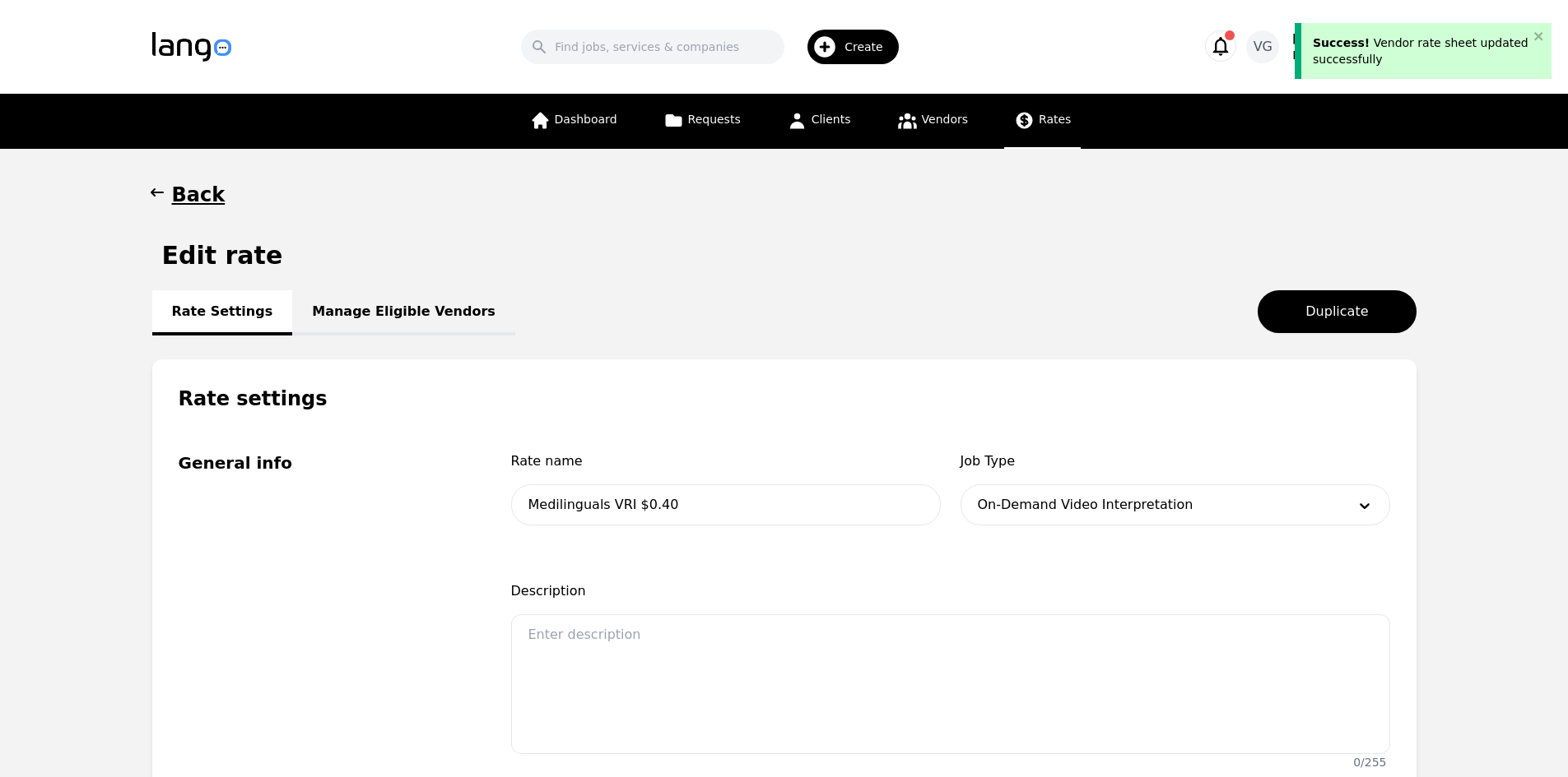
click at [377, 296] on link "Manage Eligible Vendors" at bounding box center [404, 312] width 223 height 45
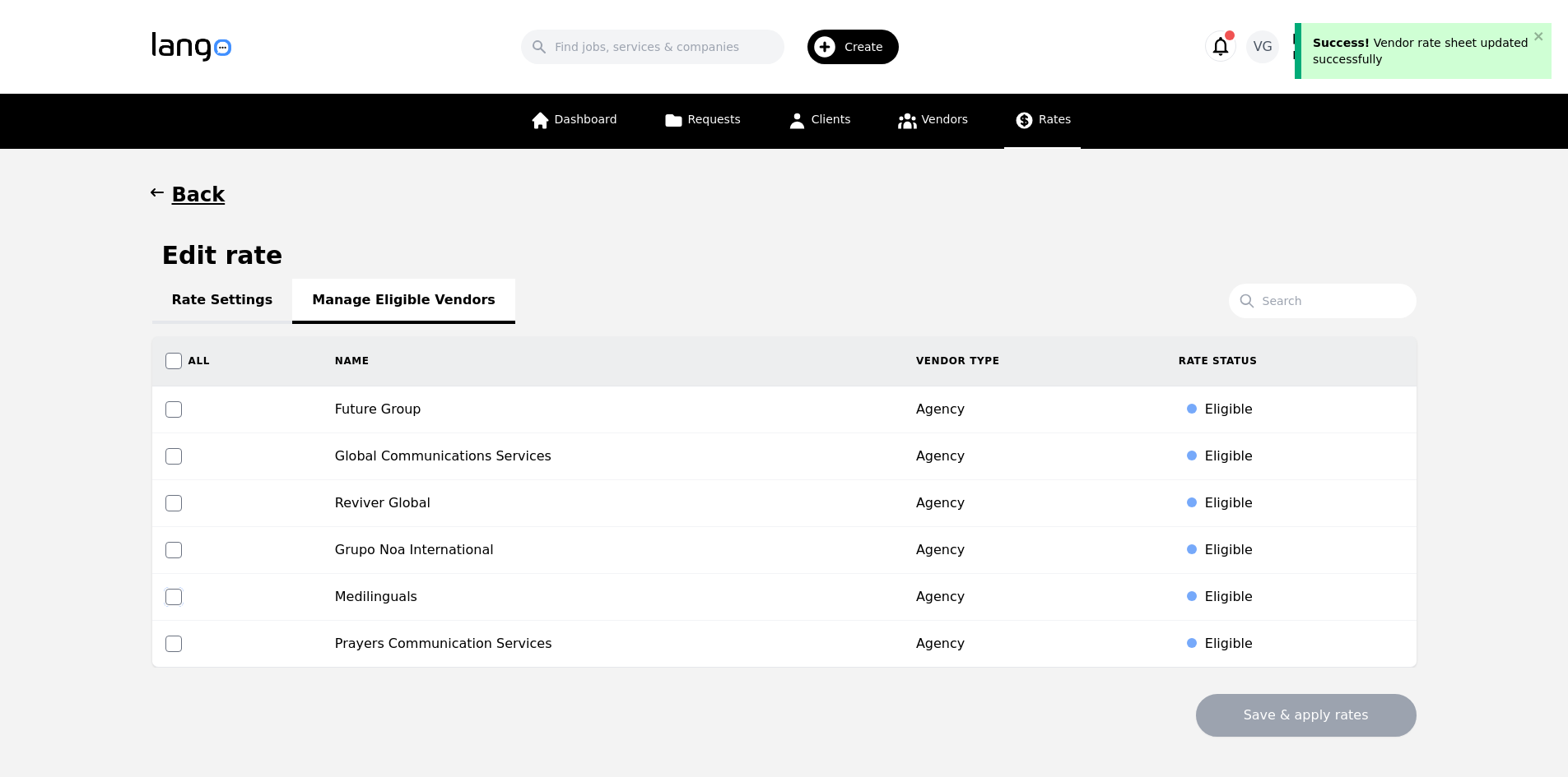
click at [175, 594] on input "checkbox" at bounding box center [174, 598] width 17 height 17
checkbox input "true"
click at [1271, 711] on button "Save & apply rates" at bounding box center [1306, 716] width 221 height 43
click at [155, 294] on link "Rate Settings" at bounding box center [223, 301] width 141 height 45
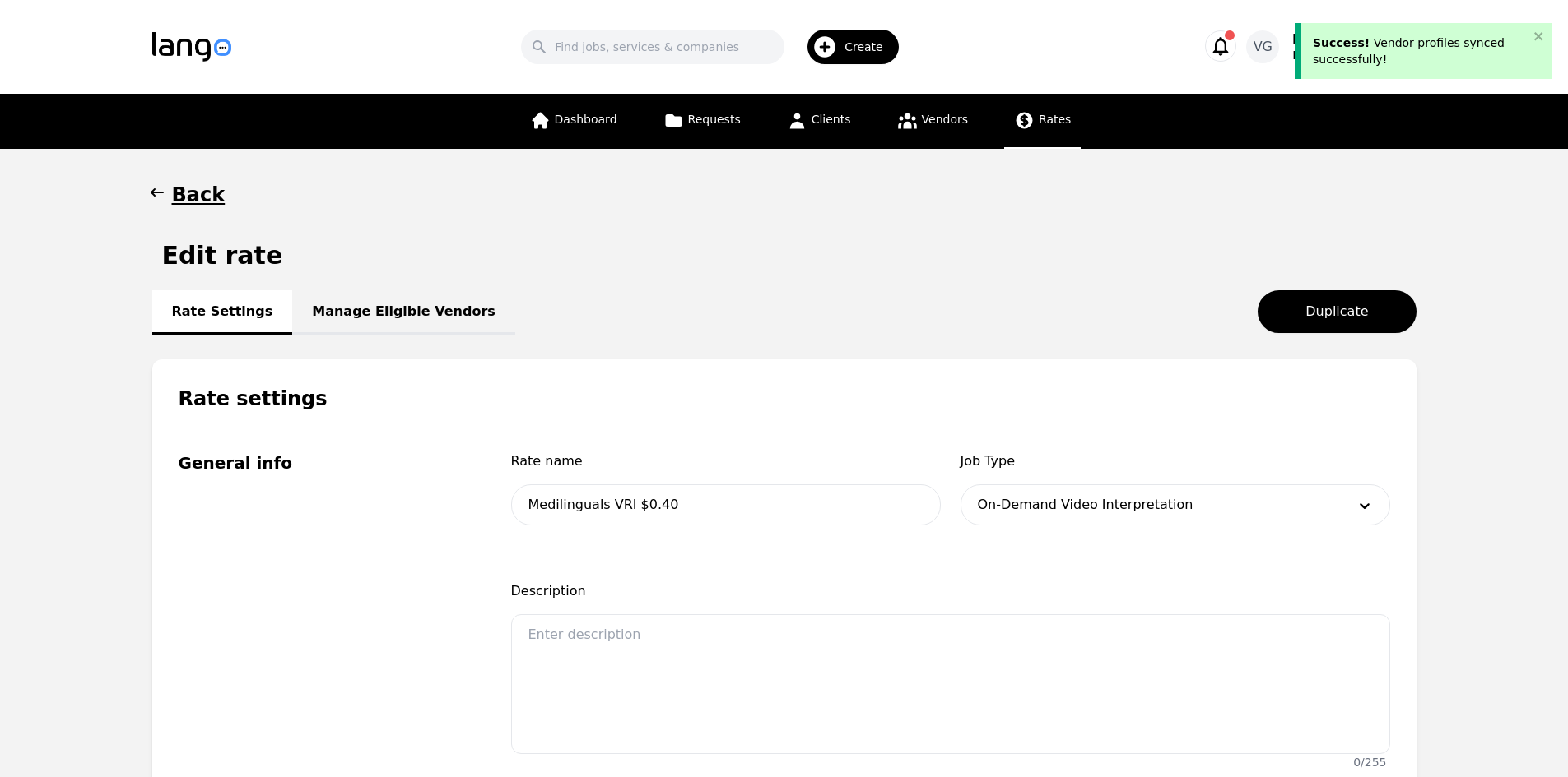
click at [198, 206] on h1 "Back" at bounding box center [198, 195] width 54 height 26
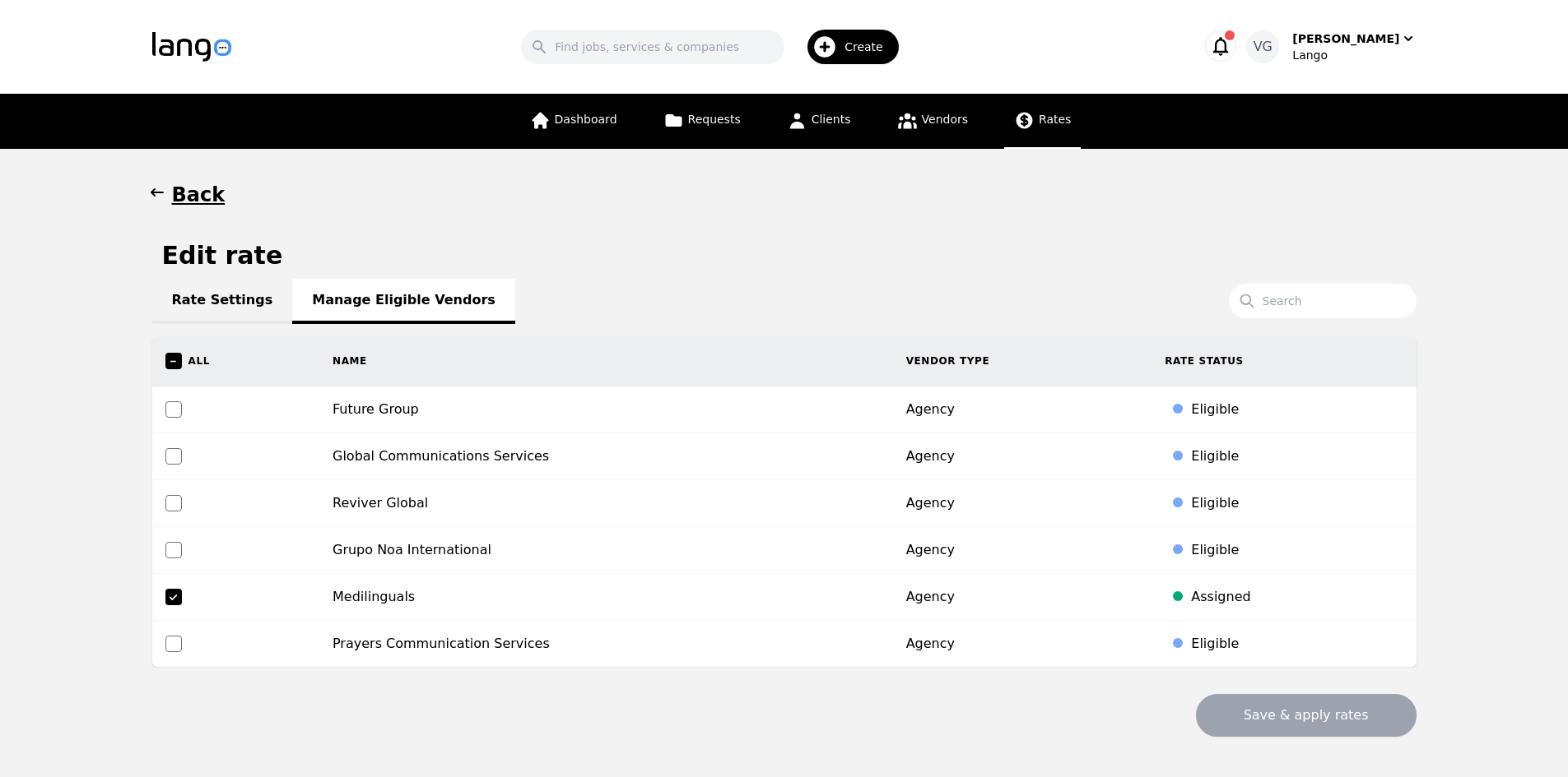
click at [200, 203] on h1 "Back" at bounding box center [198, 195] width 54 height 26
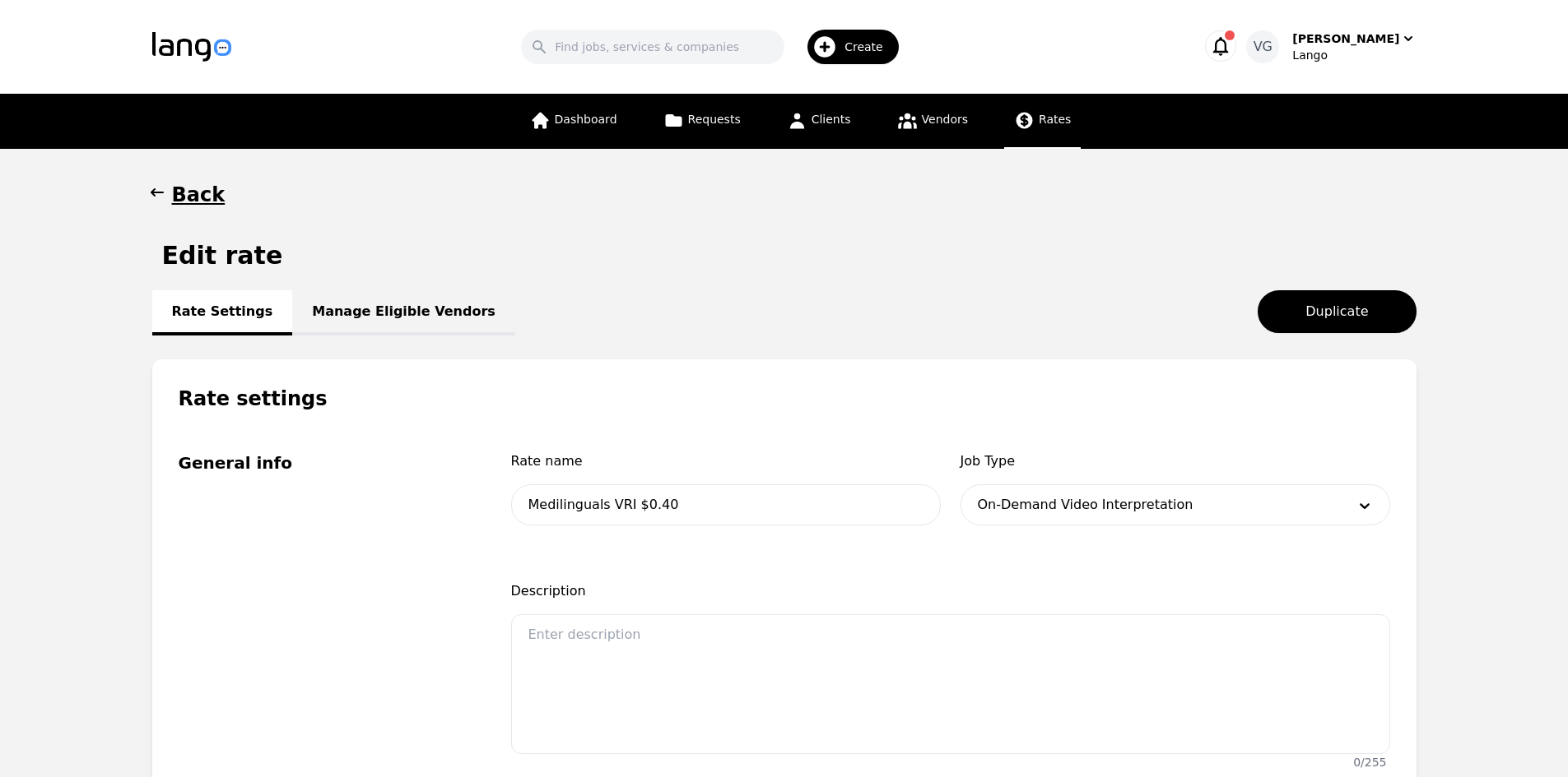
click at [198, 185] on h1 "Back" at bounding box center [198, 195] width 54 height 26
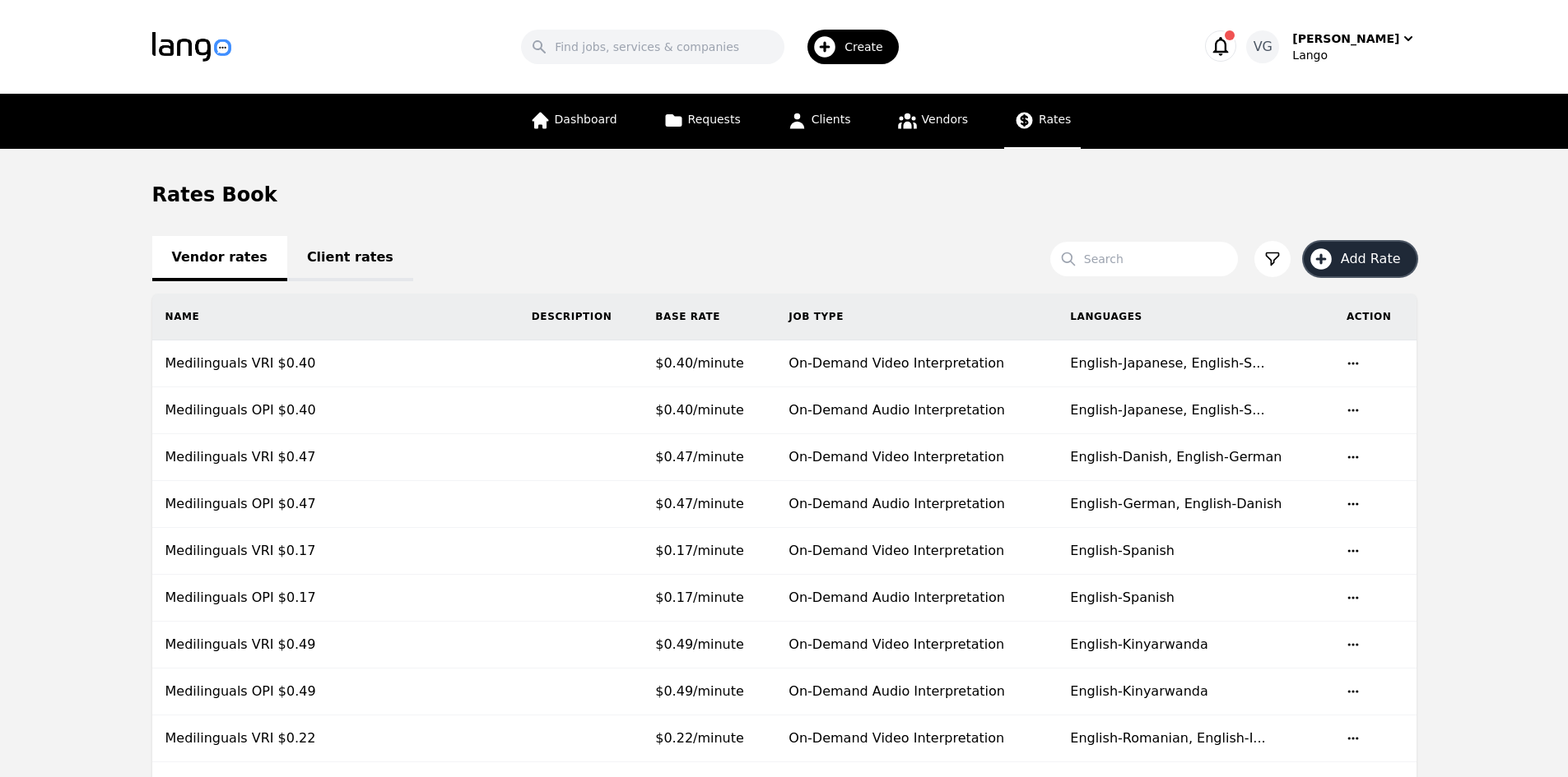
click at [1376, 250] on span "Add Rate" at bounding box center [1376, 259] width 71 height 20
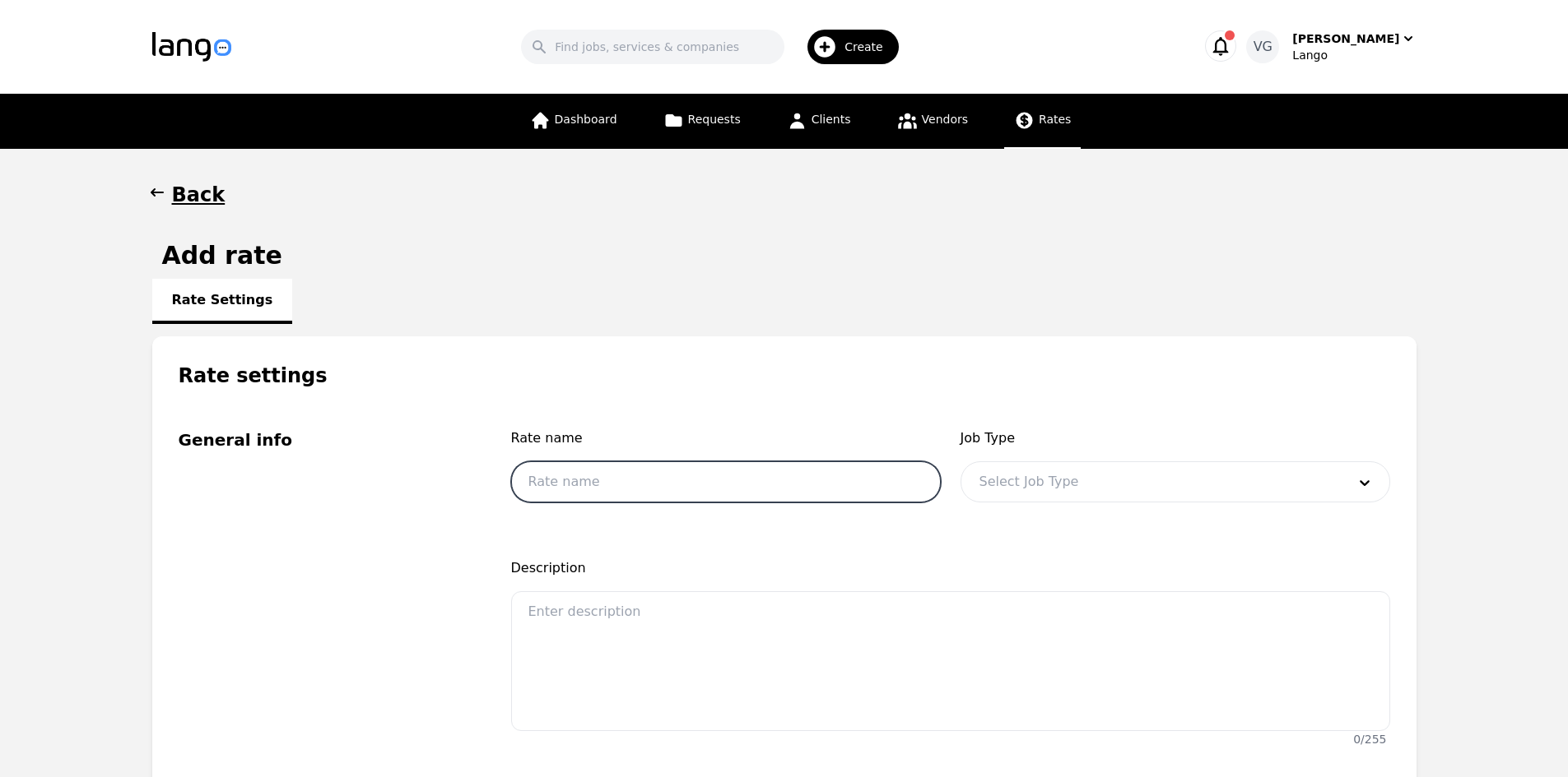
click at [790, 478] on input "text" at bounding box center [726, 482] width 430 height 41
drag, startPoint x: 619, startPoint y: 483, endPoint x: 609, endPoint y: 483, distance: 10.0
click at [607, 483] on input "Medilinguals VRI $0.22" at bounding box center [726, 482] width 430 height 41
click at [669, 484] on input "Medilinguals OPI $0.22" at bounding box center [726, 482] width 430 height 41
click at [649, 484] on input "Medilinguals OPI $0.49" at bounding box center [726, 482] width 430 height 41
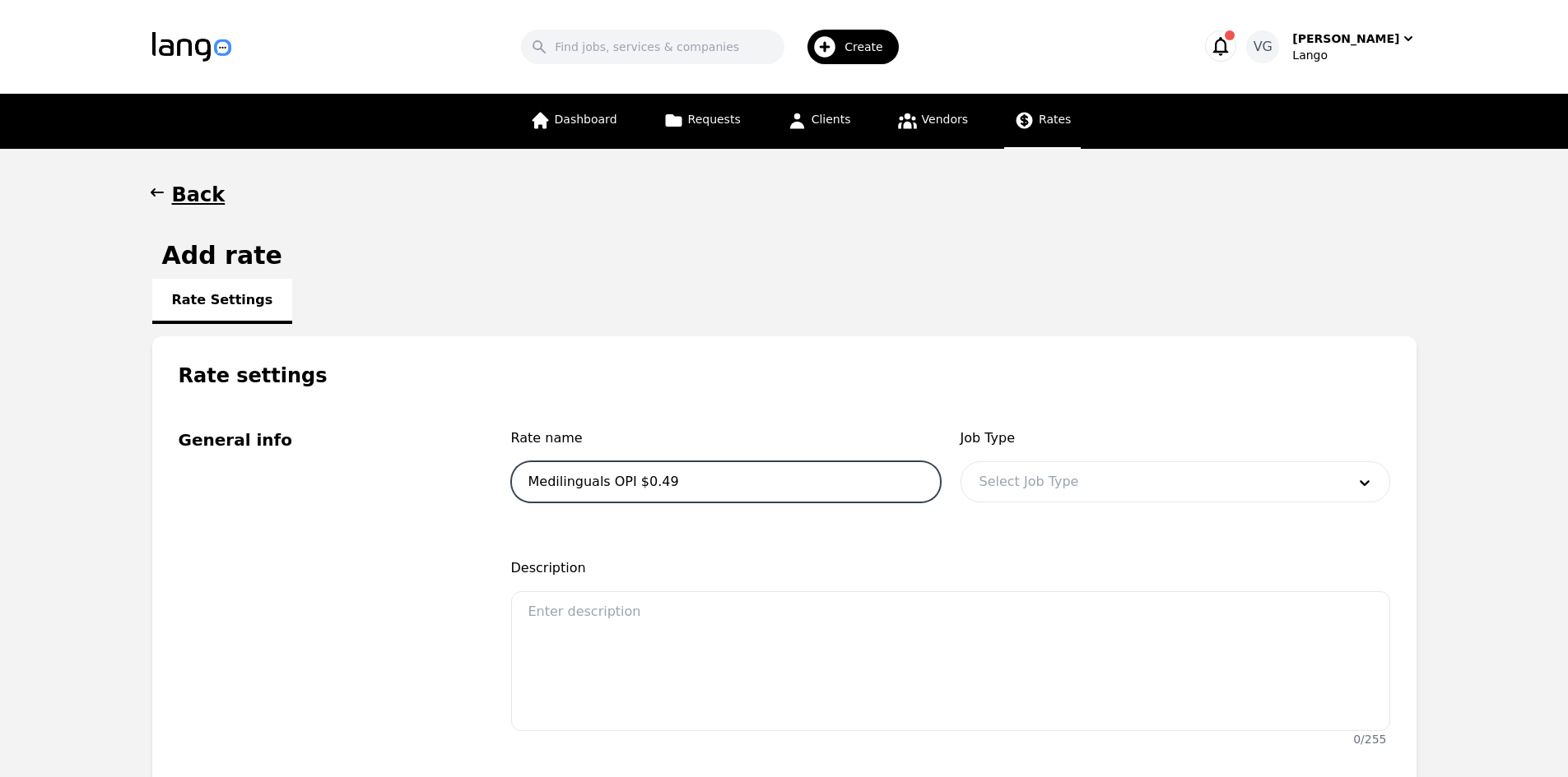
click at [653, 484] on input "Medilinguals OPI $0.49" at bounding box center [726, 482] width 430 height 41
type input "Medilinguals OPI $0.59"
click at [1099, 485] on div at bounding box center [1150, 482] width 378 height 39
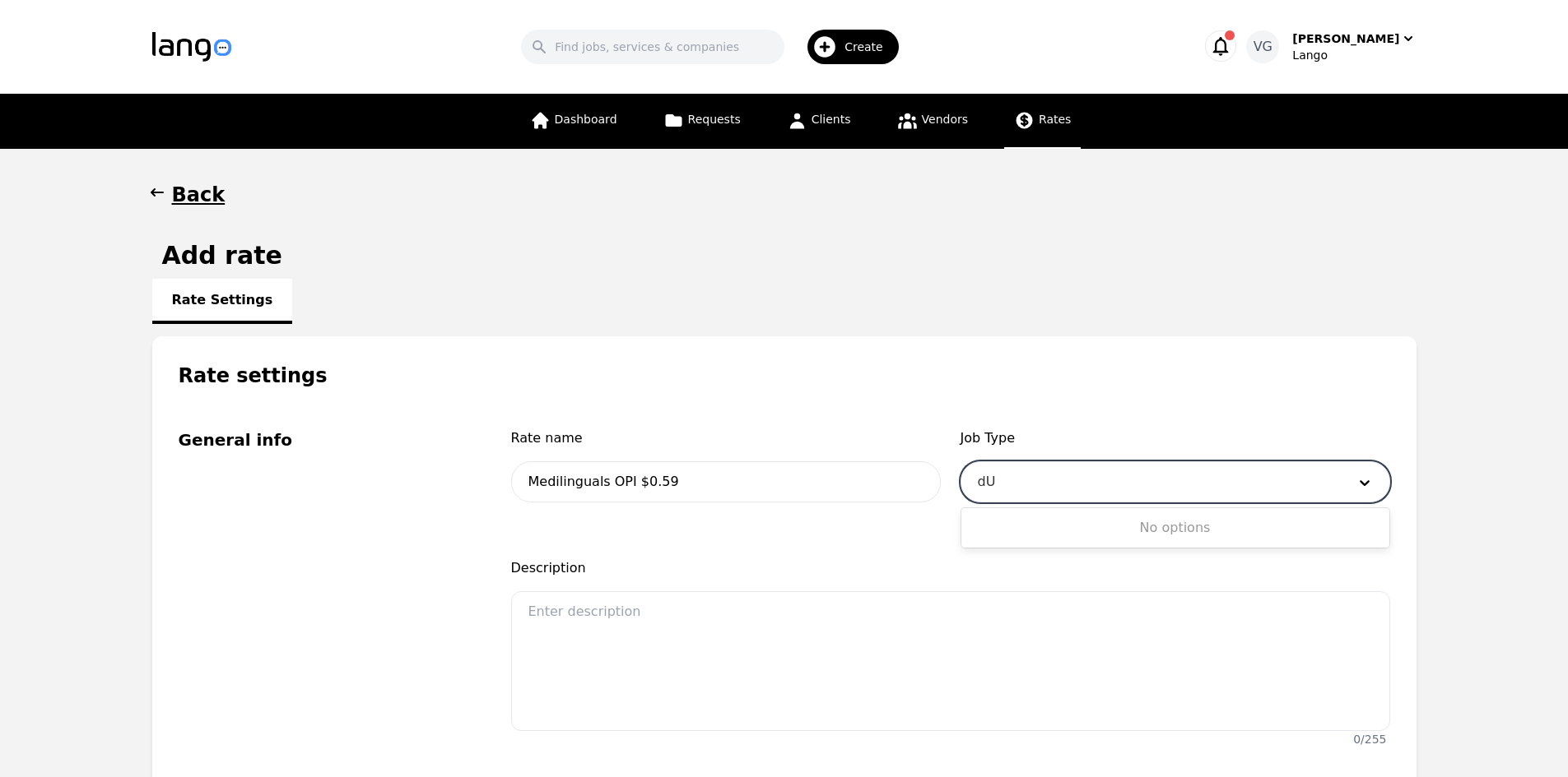
type input "d"
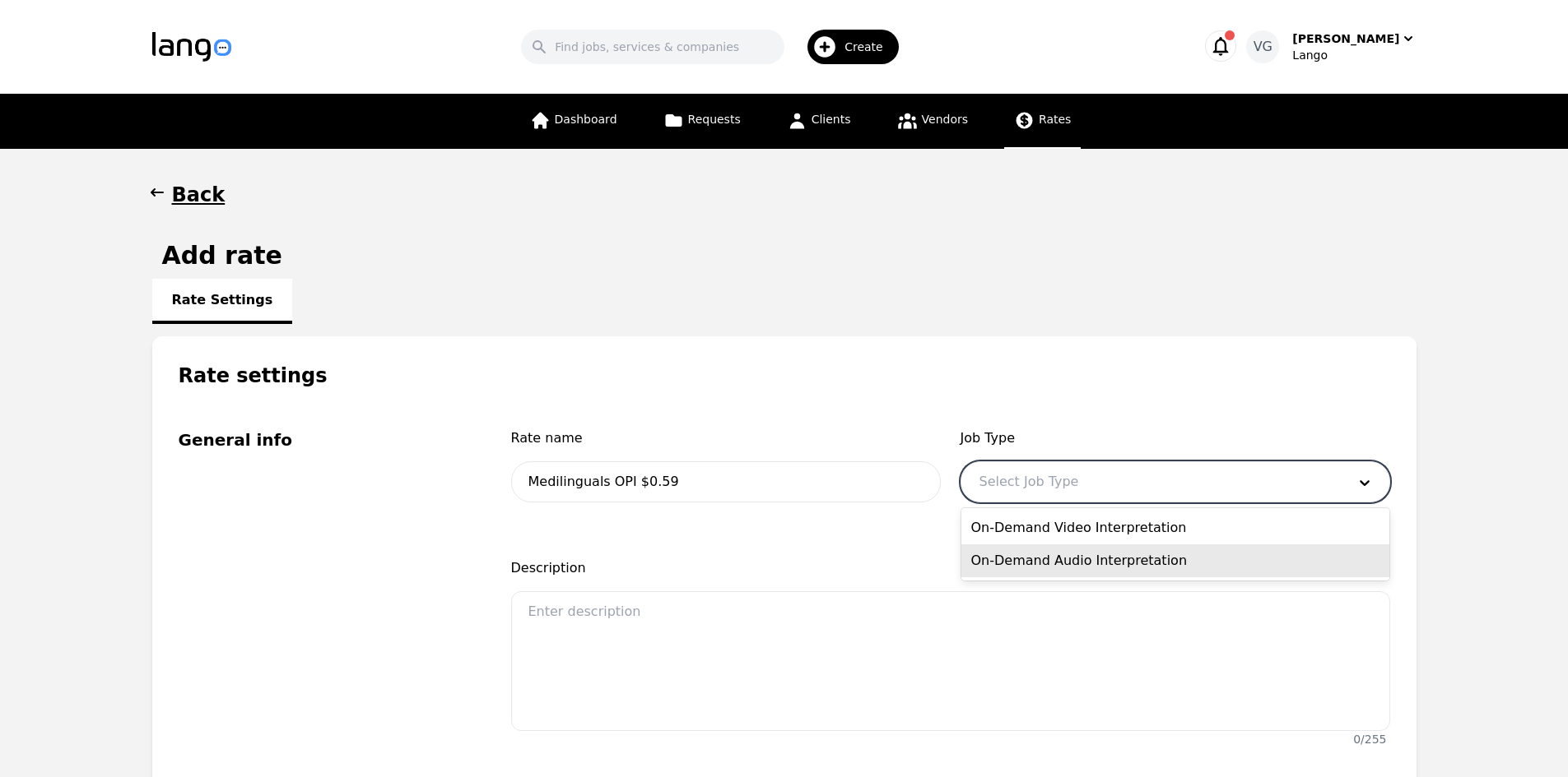
click at [1090, 550] on div "On-Demand Audio Interpretation" at bounding box center [1176, 560] width 428 height 33
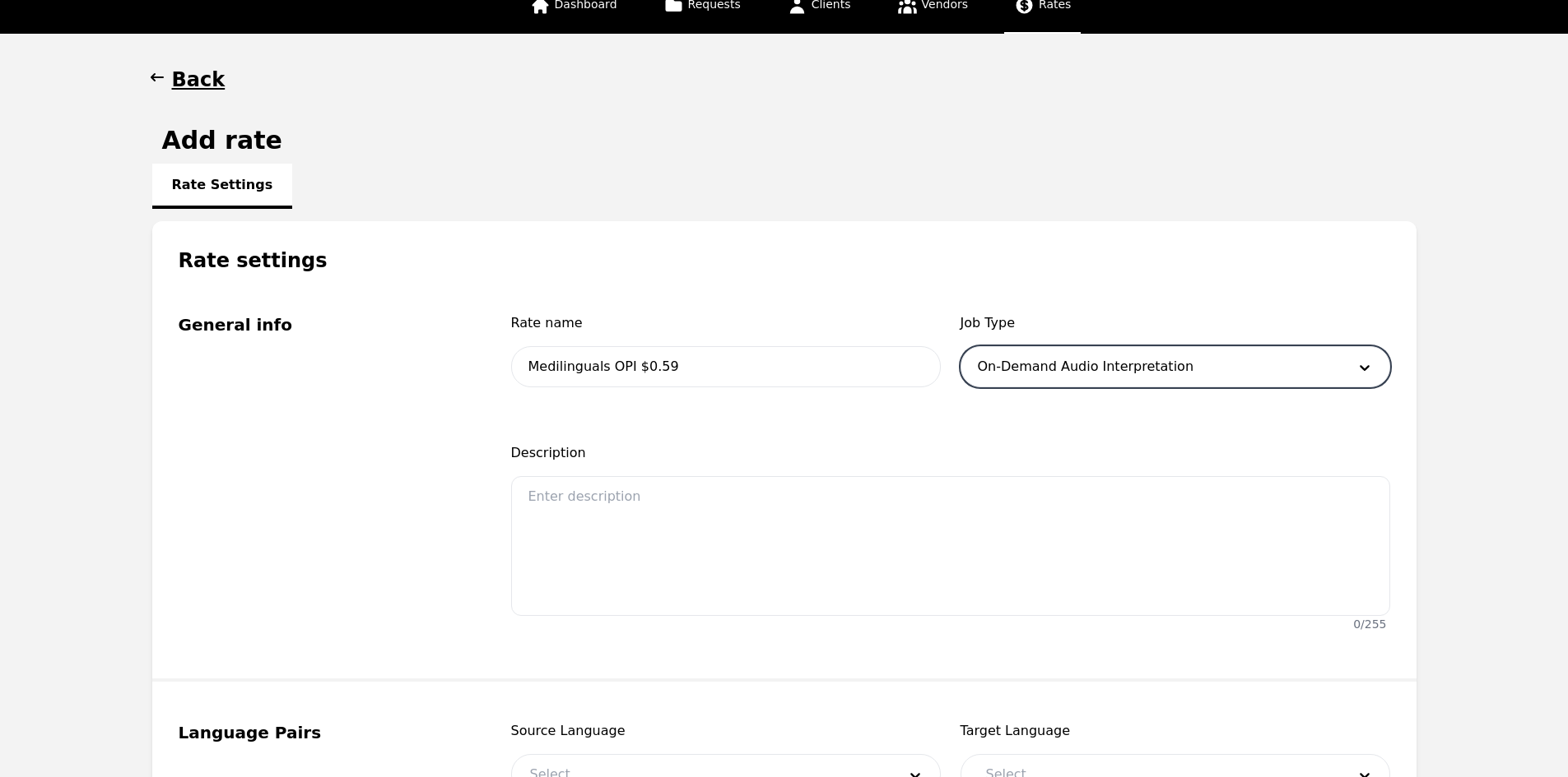
scroll to position [576, 0]
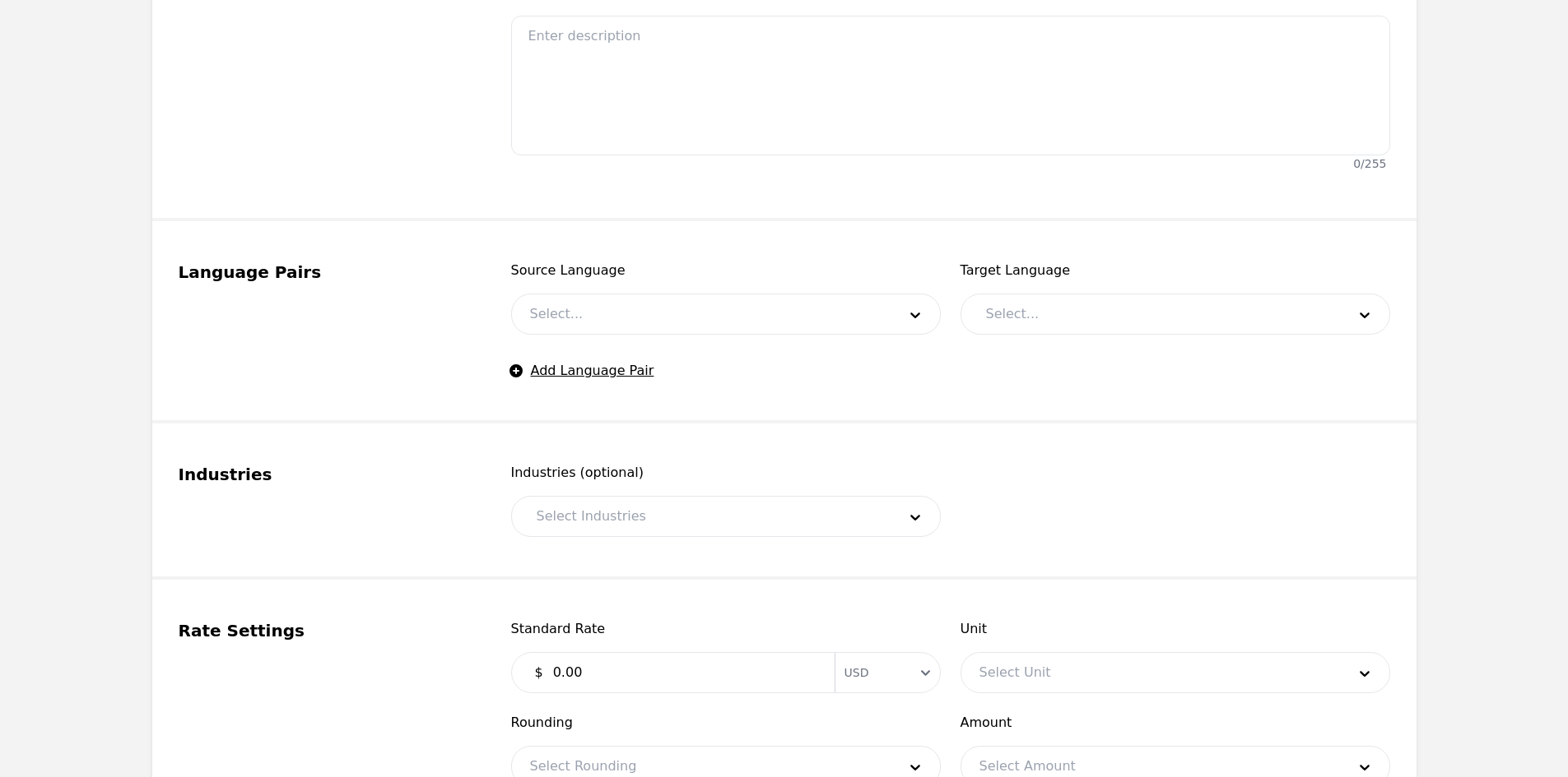
click at [607, 313] on div at bounding box center [700, 314] width 378 height 39
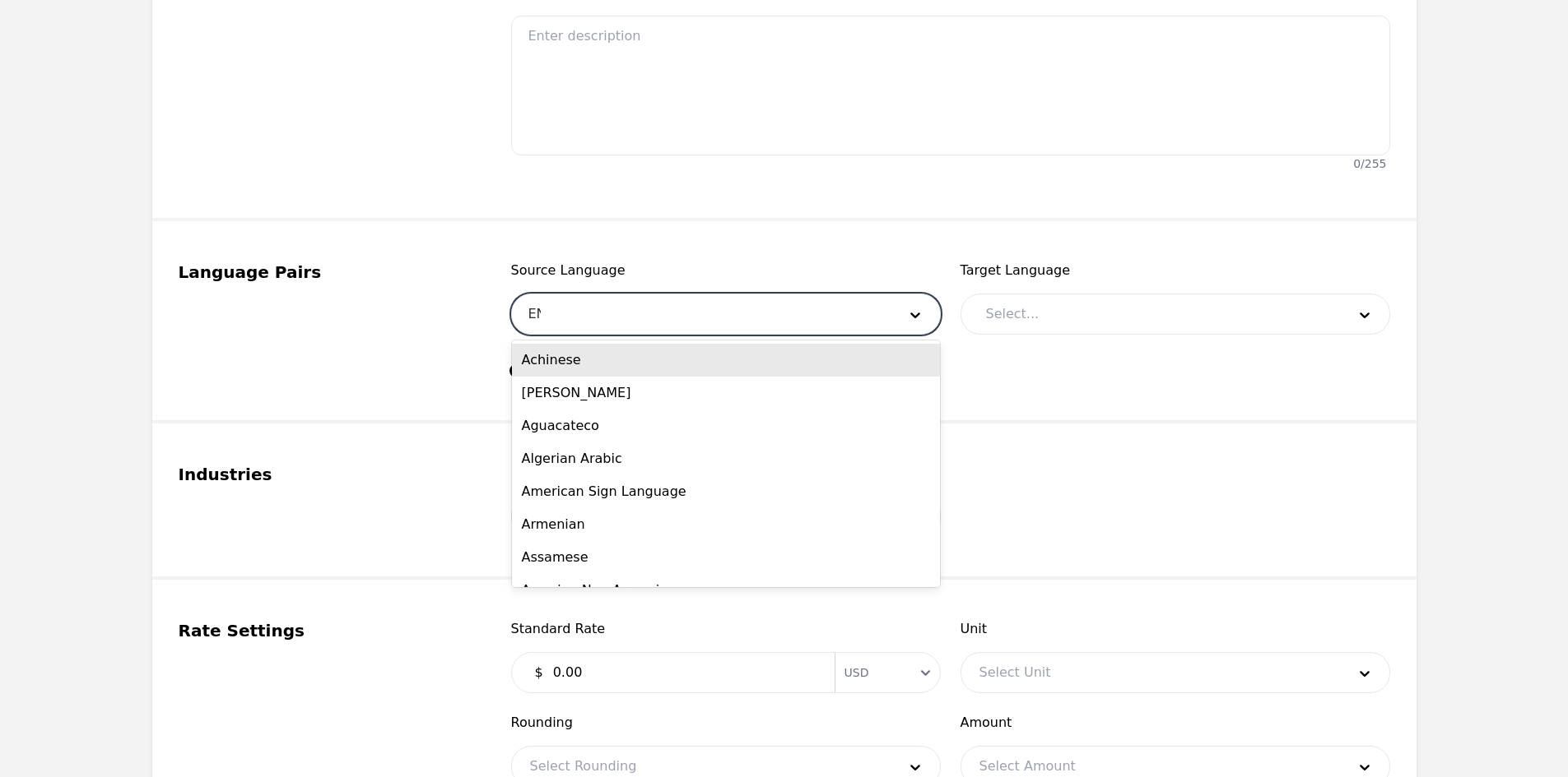
type input "ENG"
click at [570, 389] on div "English" at bounding box center [726, 392] width 428 height 33
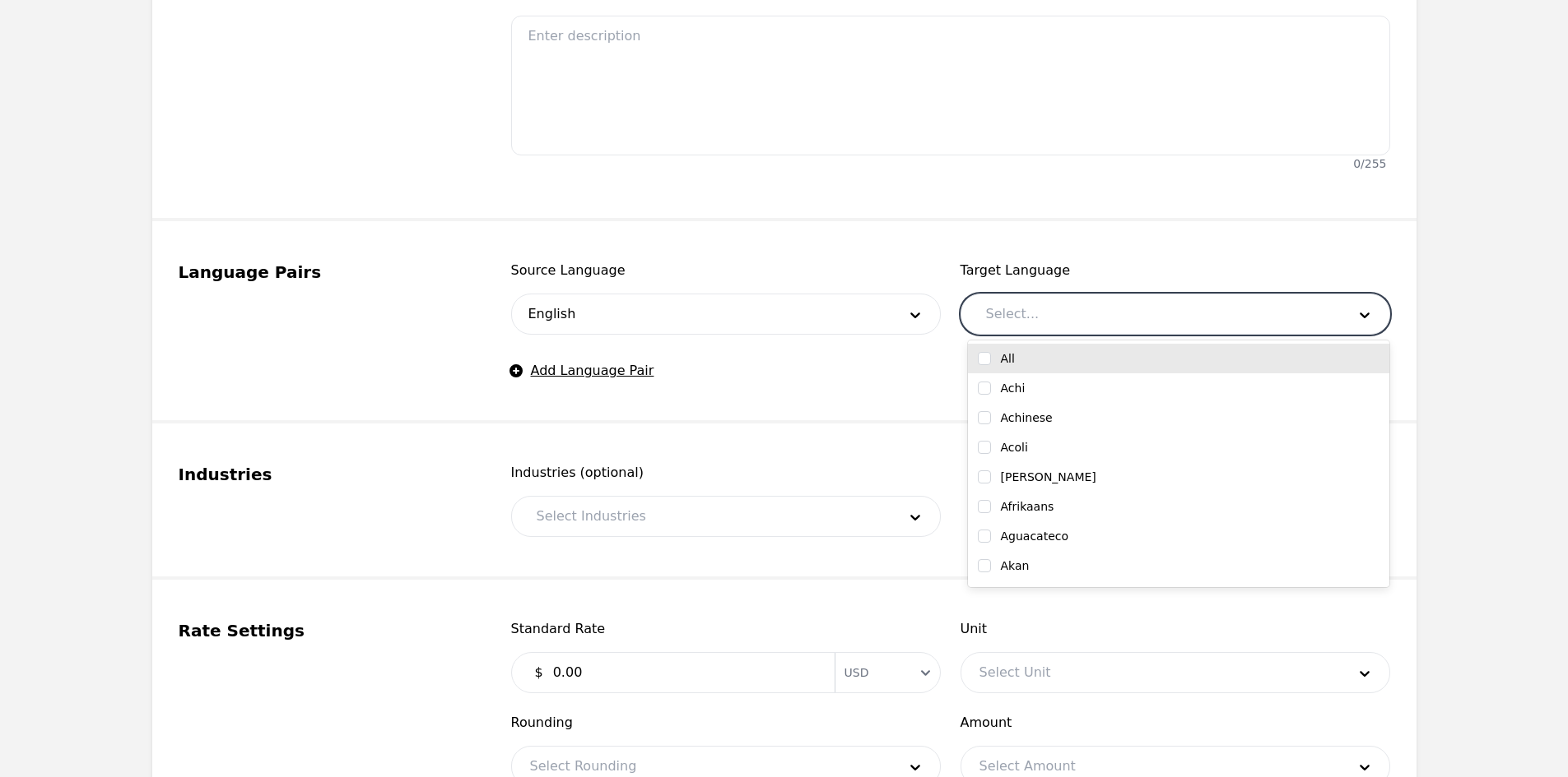
click at [1098, 304] on div at bounding box center [1154, 314] width 372 height 39
type input "DUT"
click at [1092, 352] on div "Dutch" at bounding box center [1178, 358] width 402 height 17
checkbox input "true"
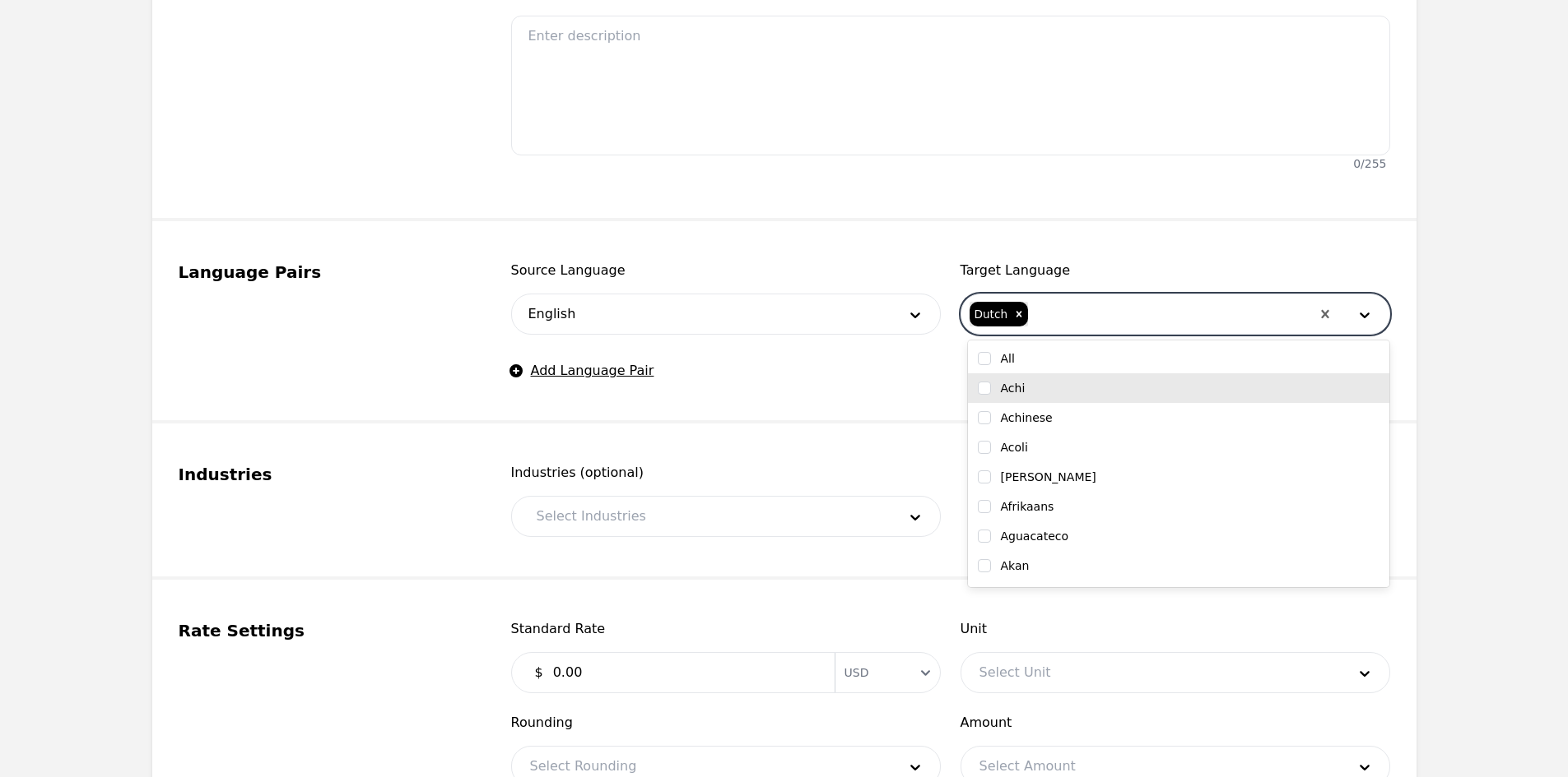
drag, startPoint x: 684, startPoint y: 488, endPoint x: 663, endPoint y: 525, distance: 42.5
click at [684, 490] on div "Industries (optional) Select Industries" at bounding box center [726, 499] width 430 height 74
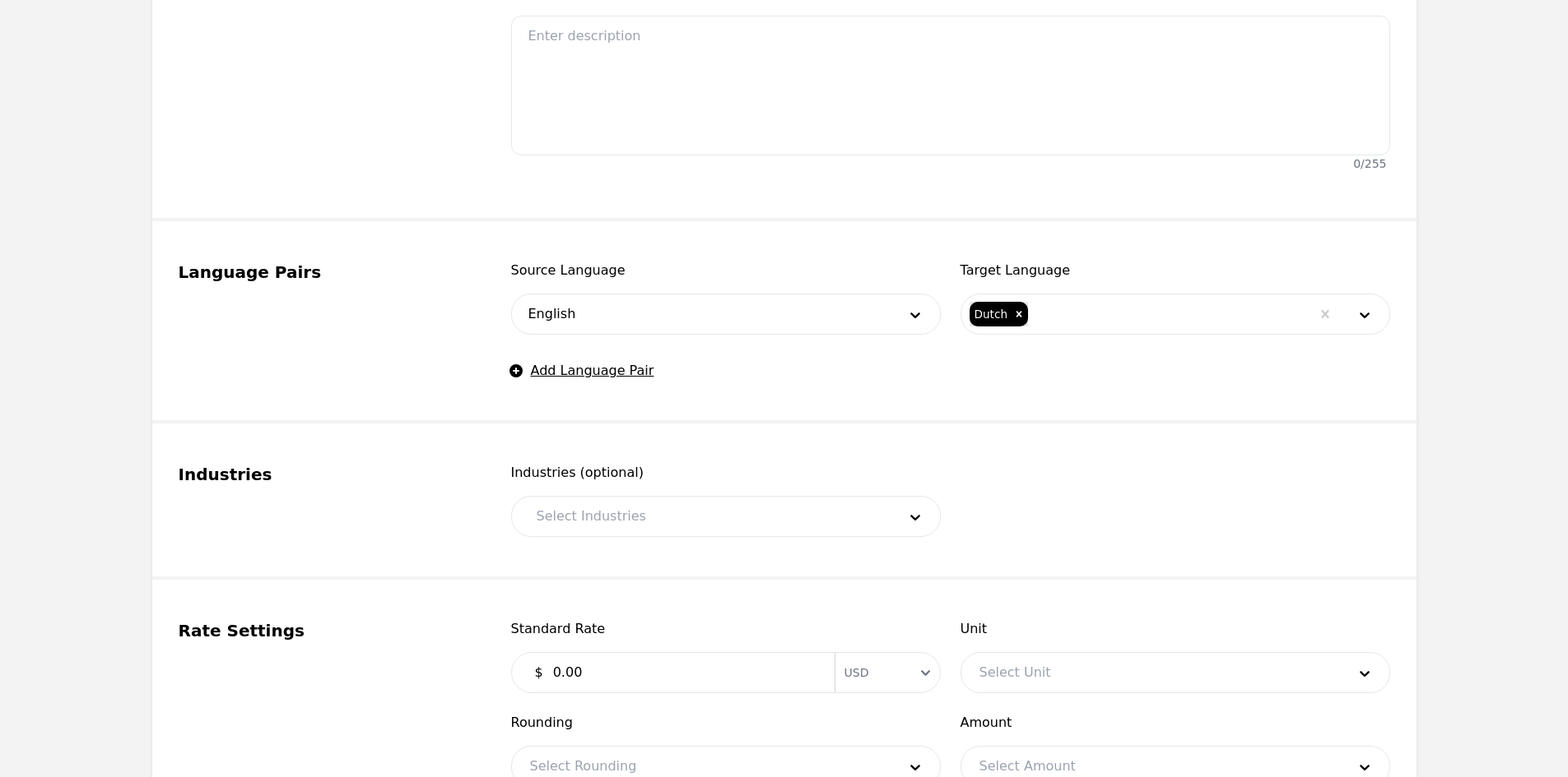
click at [659, 528] on div at bounding box center [704, 516] width 372 height 39
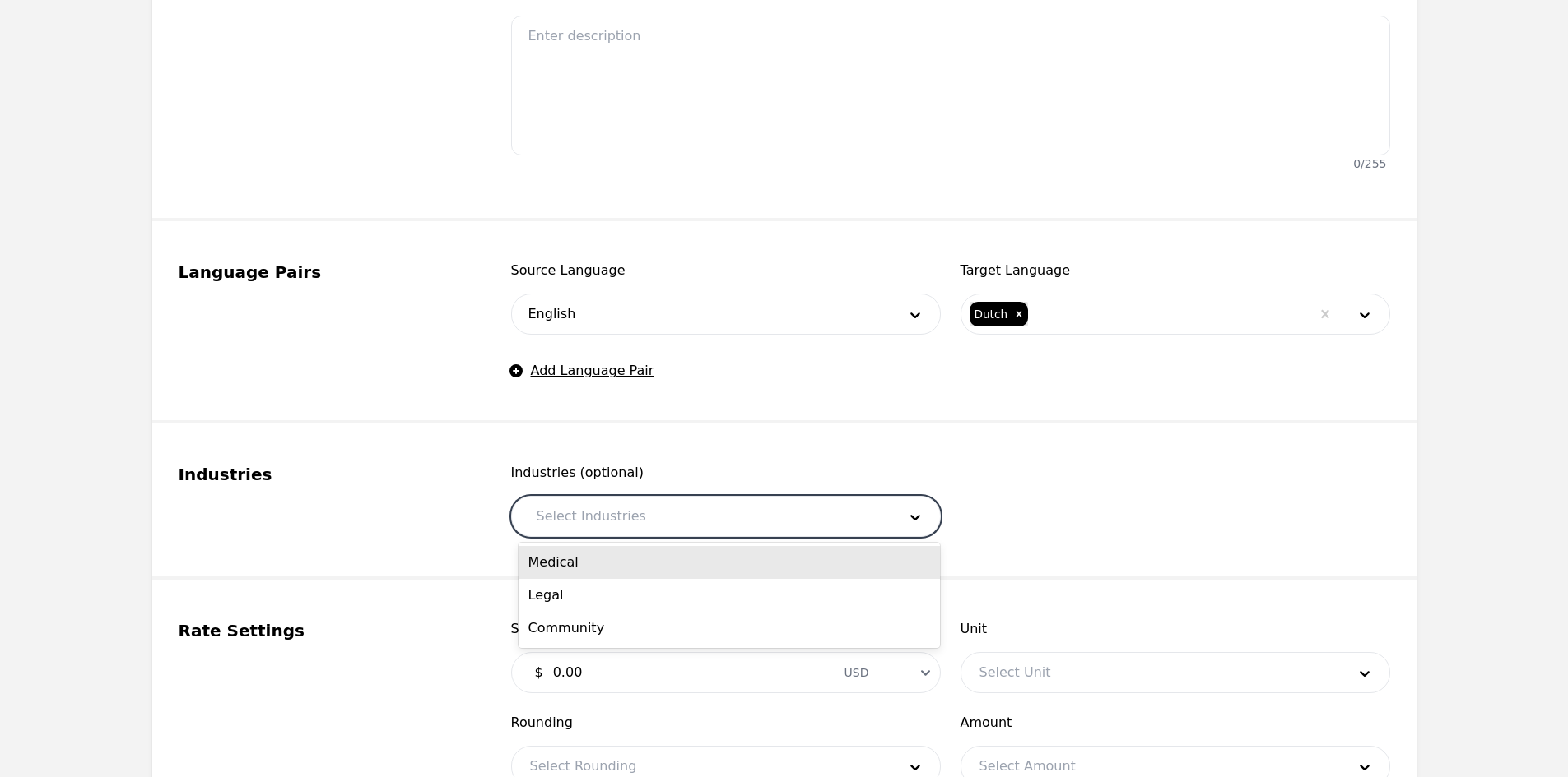
click at [629, 557] on div "Medical" at bounding box center [729, 562] width 422 height 33
click at [677, 516] on div at bounding box center [725, 516] width 270 height 39
click at [646, 553] on div "Legal" at bounding box center [729, 562] width 422 height 33
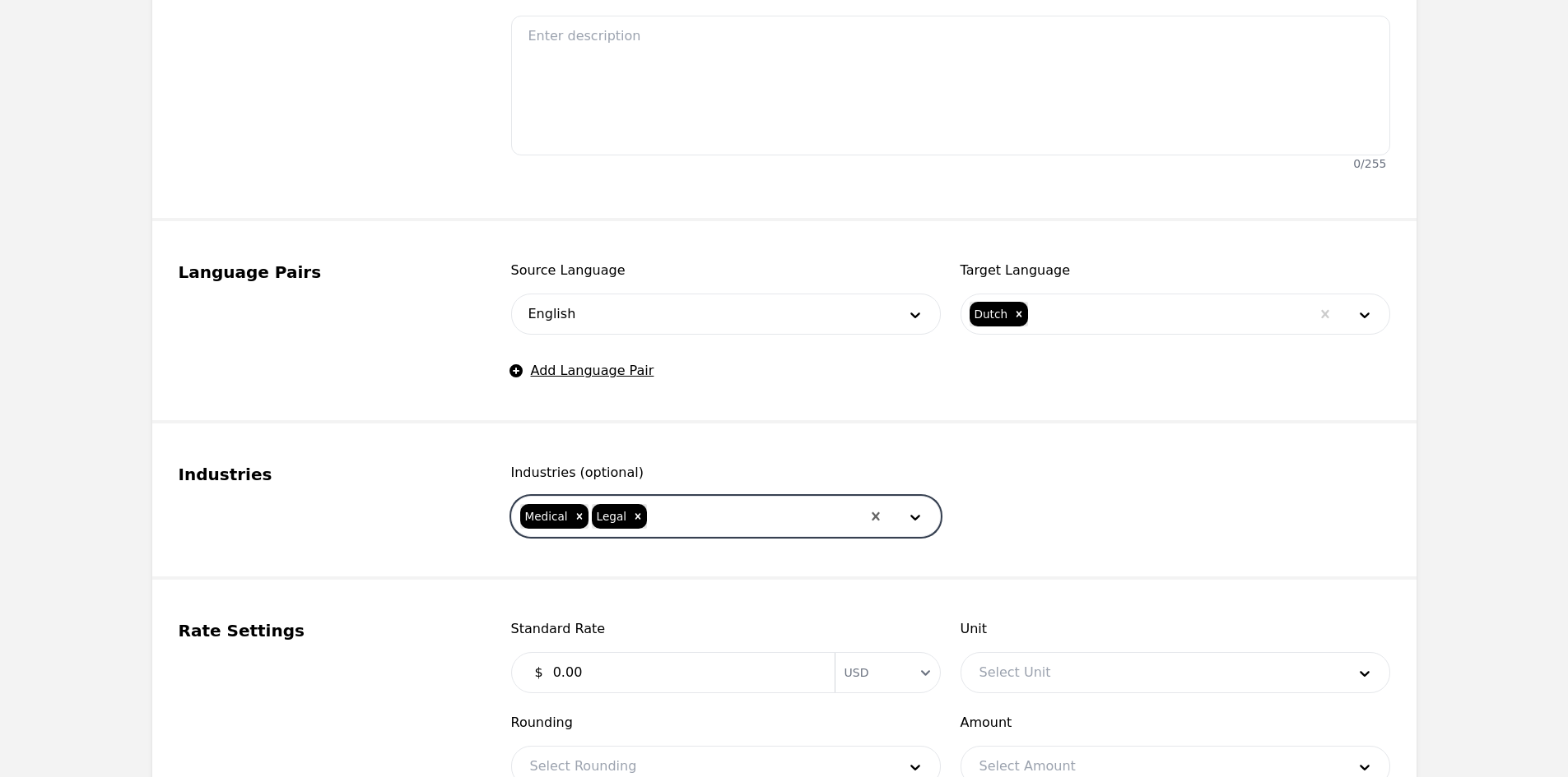
drag, startPoint x: 703, startPoint y: 497, endPoint x: 697, endPoint y: 531, distance: 34.5
click at [703, 501] on div at bounding box center [754, 516] width 211 height 39
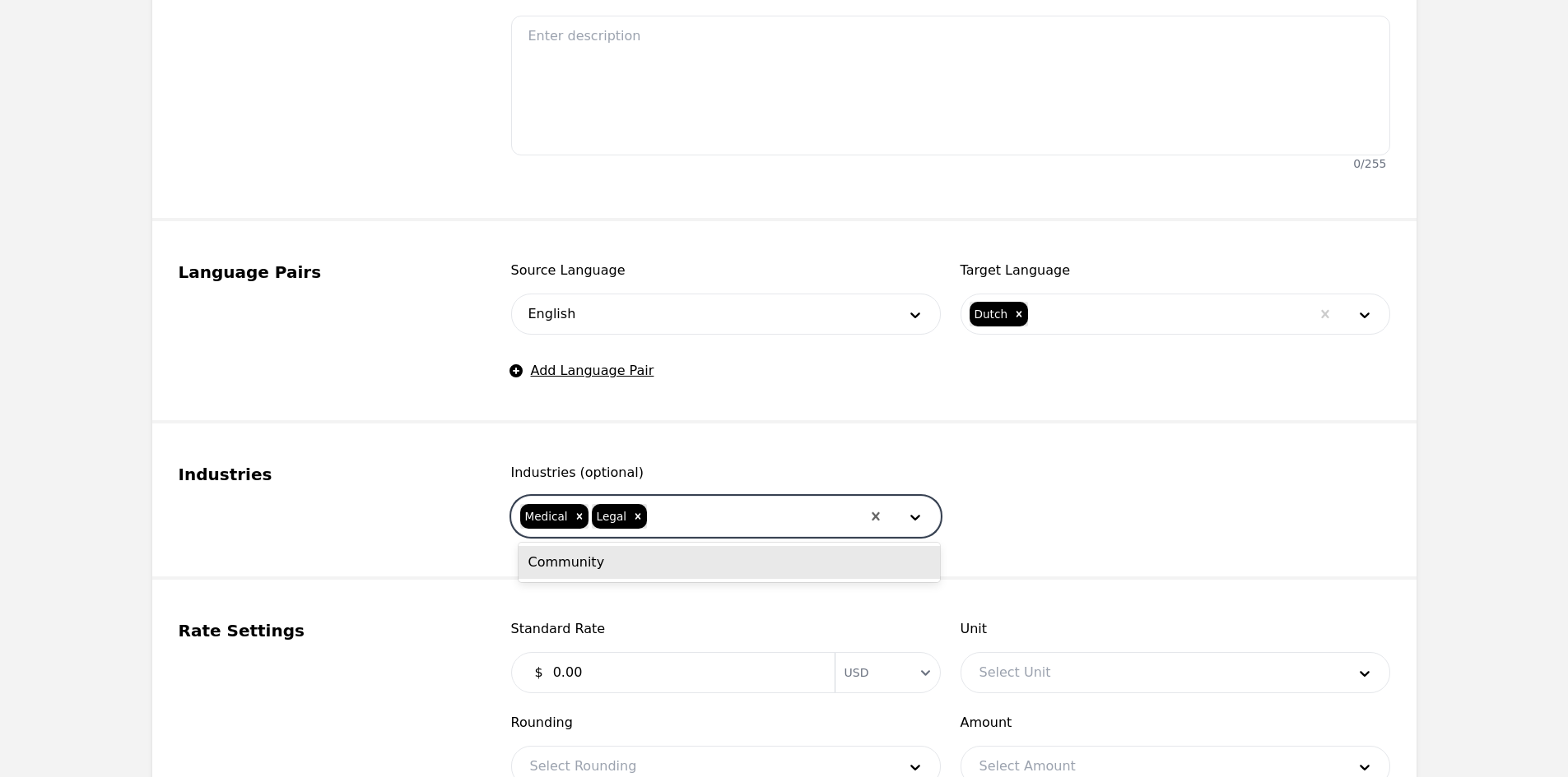
click at [684, 563] on div "Community" at bounding box center [729, 562] width 422 height 33
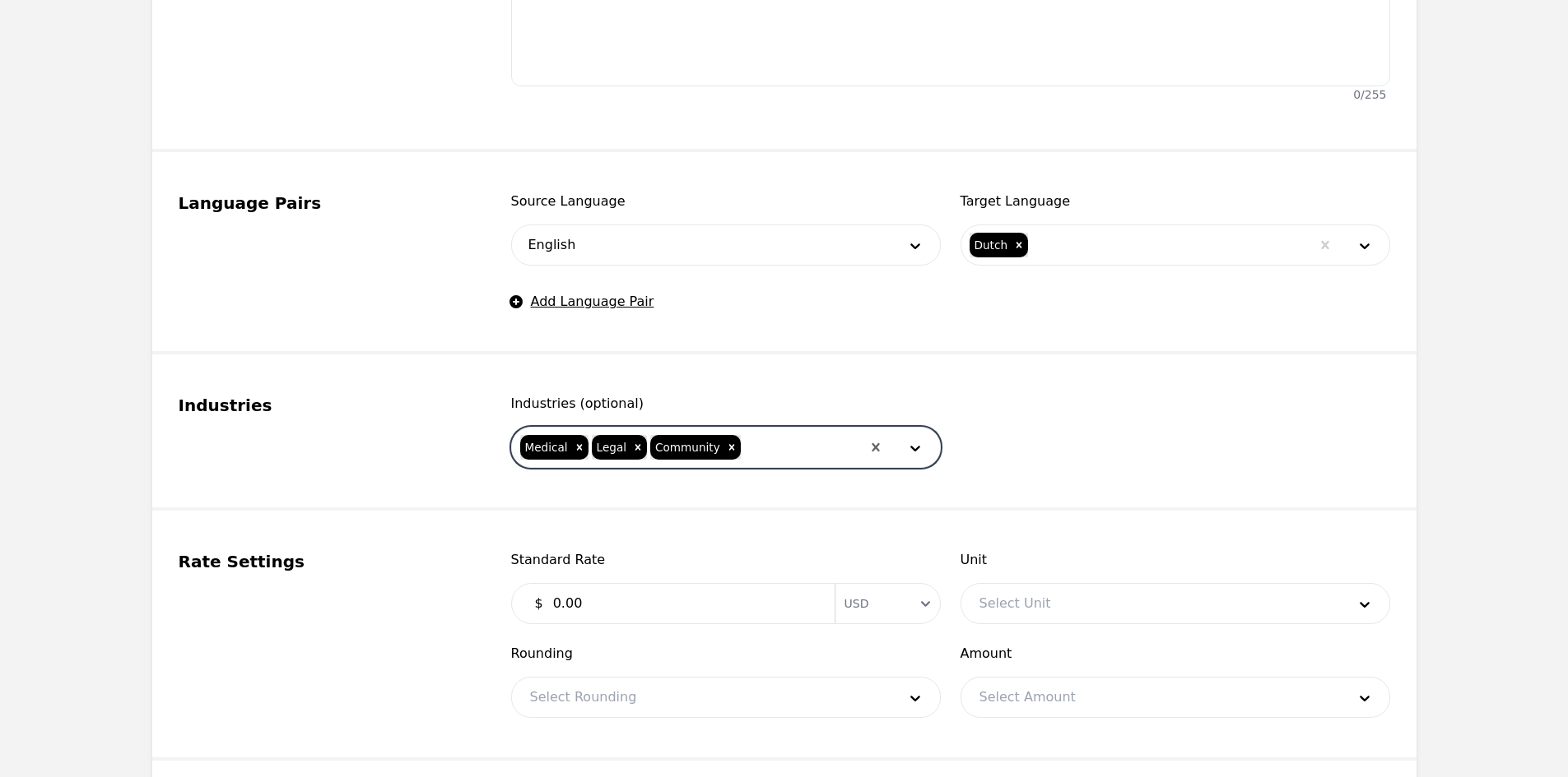
scroll to position [740, 0]
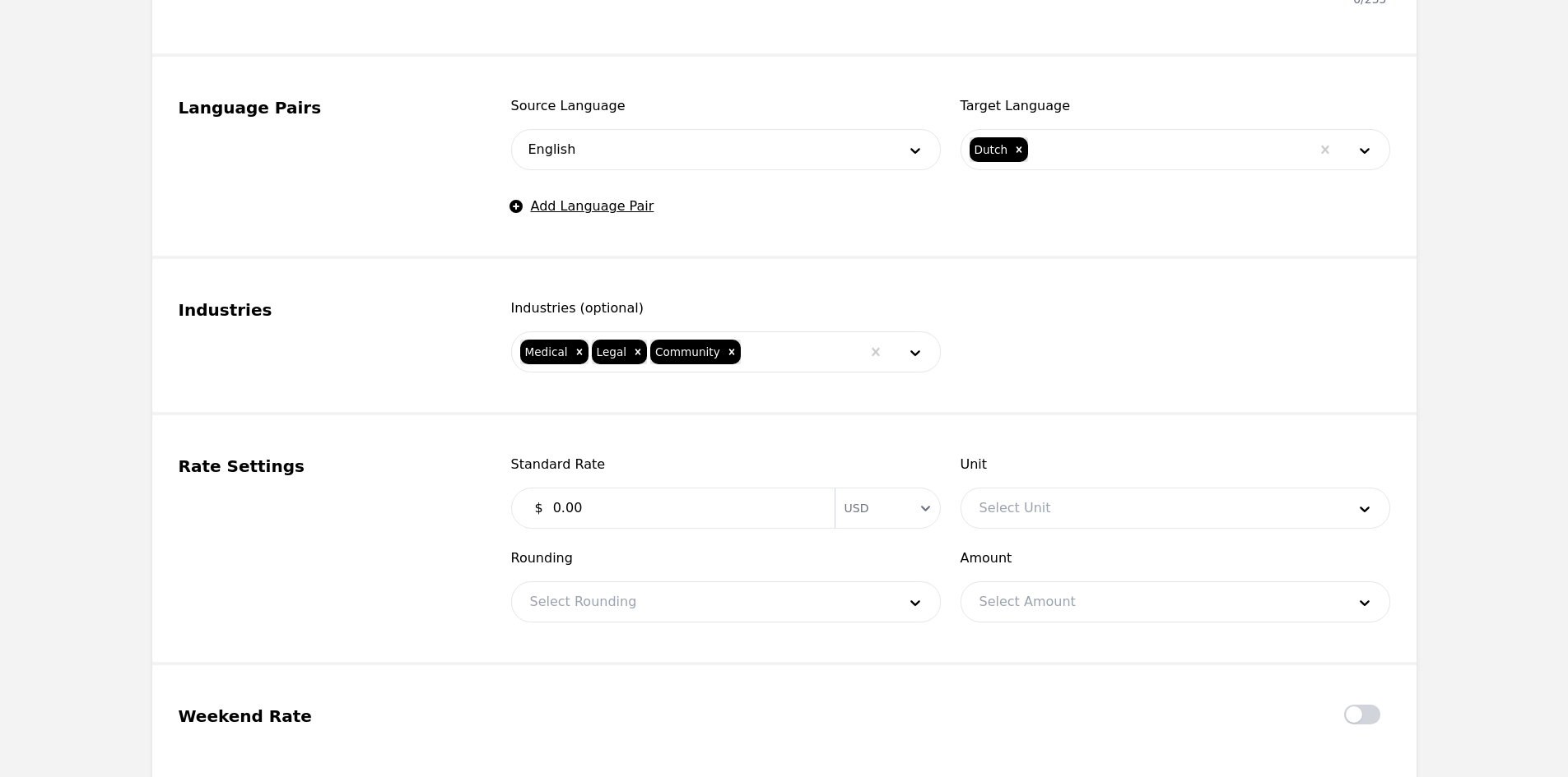
click at [610, 518] on input "0.00" at bounding box center [684, 508] width 282 height 33
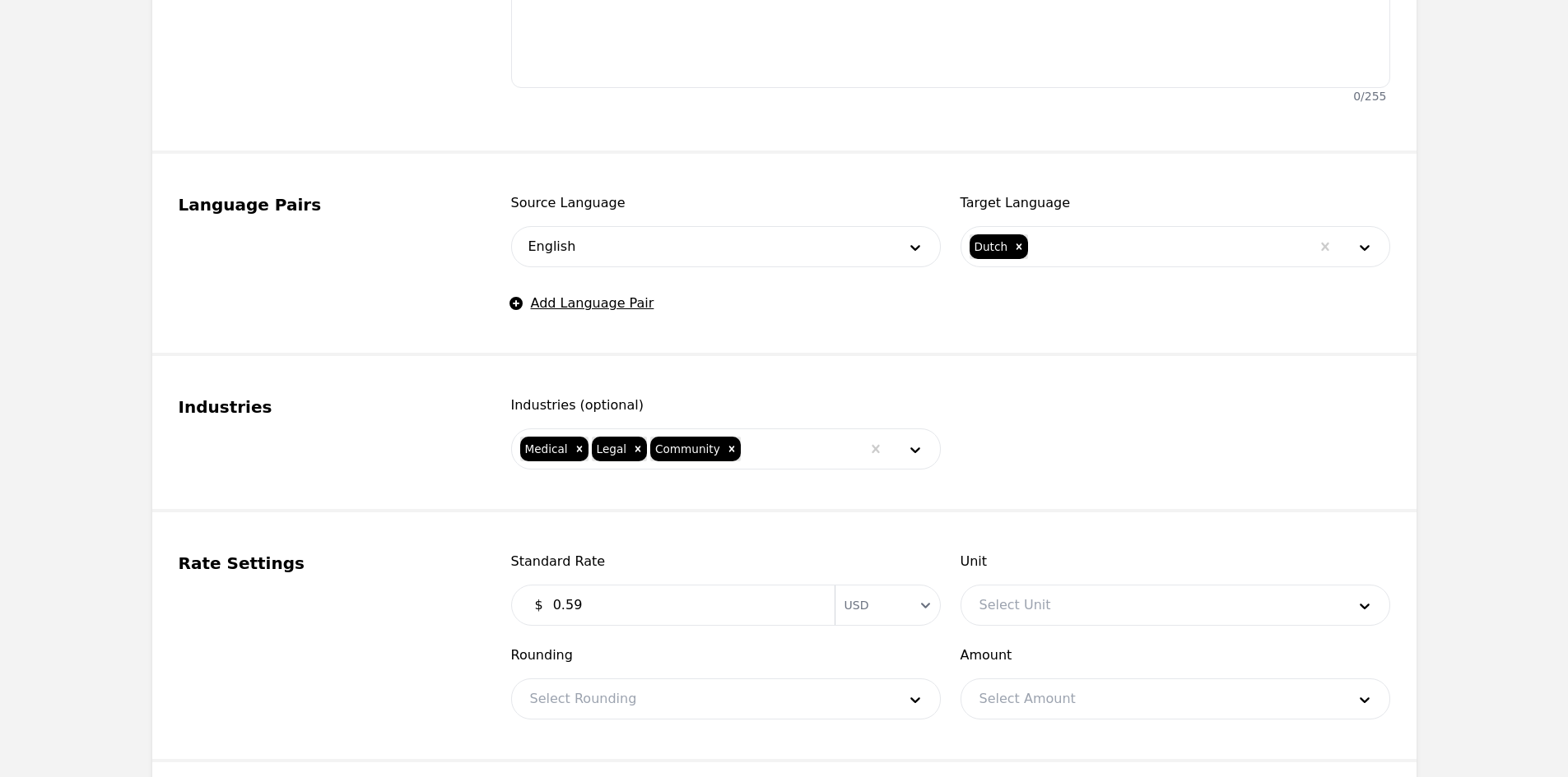
scroll to position [658, 0]
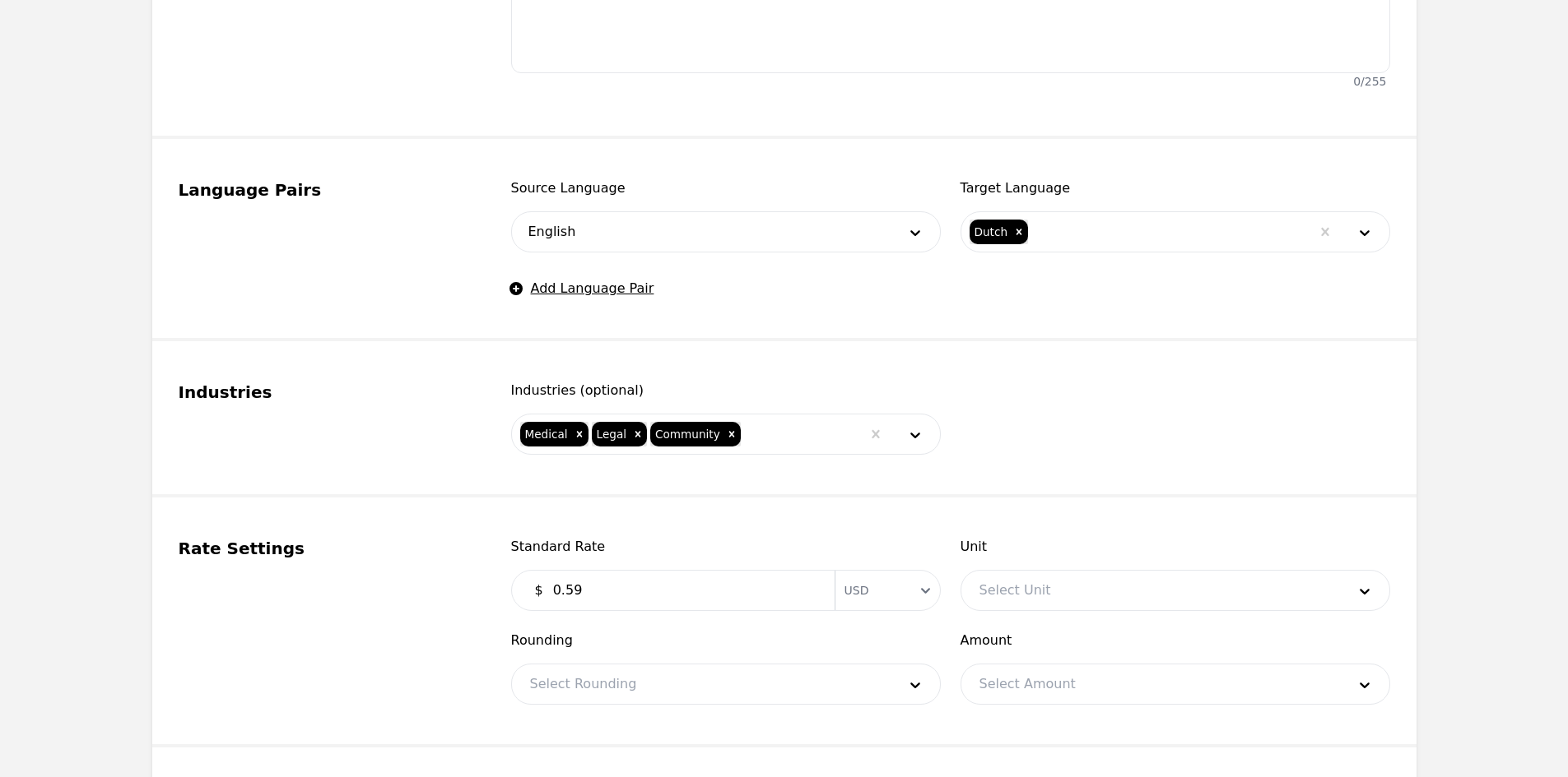
type input "0.59"
click at [1022, 596] on div at bounding box center [1150, 590] width 378 height 39
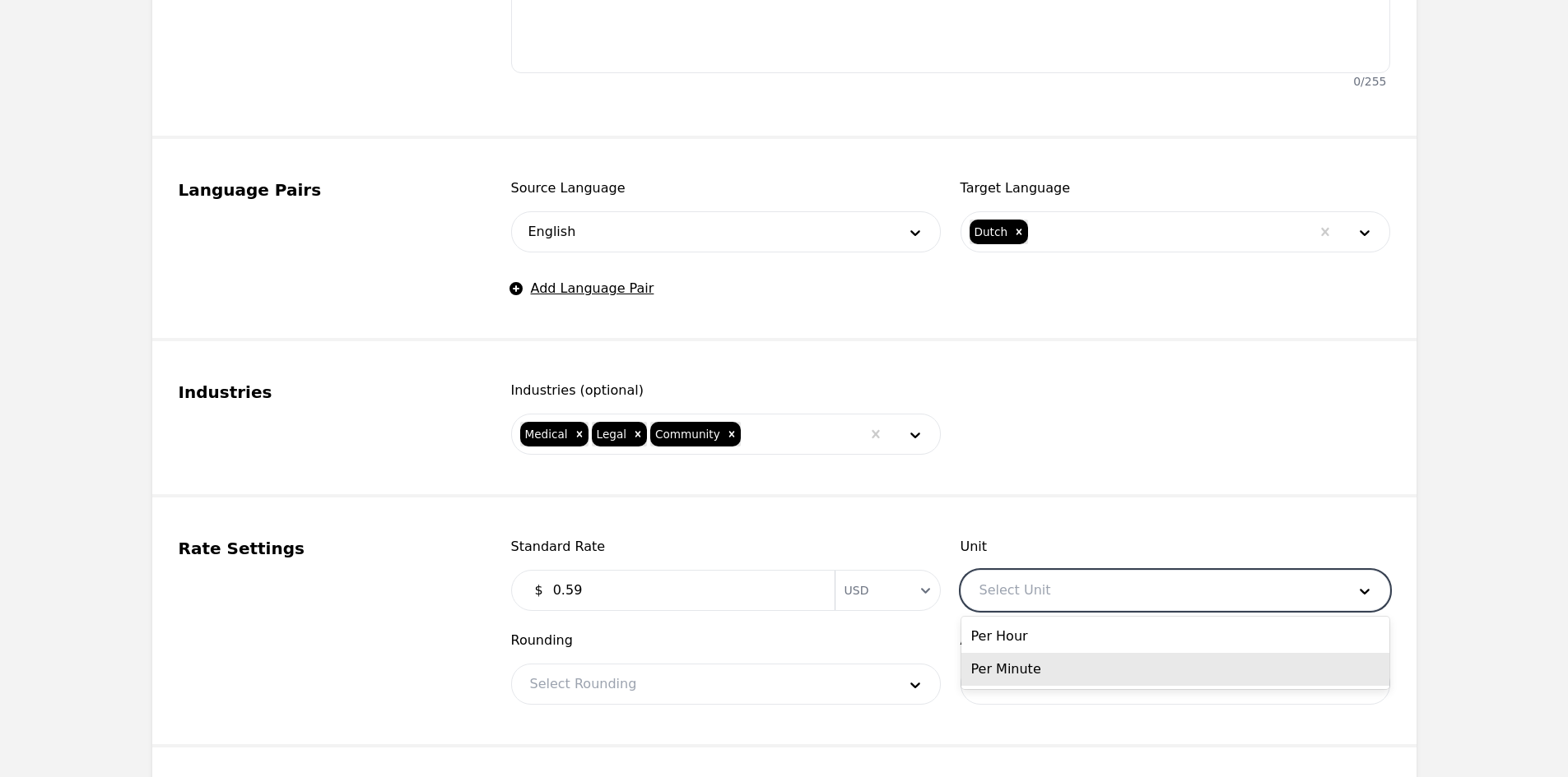
click at [1022, 674] on div "Per Minute" at bounding box center [1176, 669] width 428 height 33
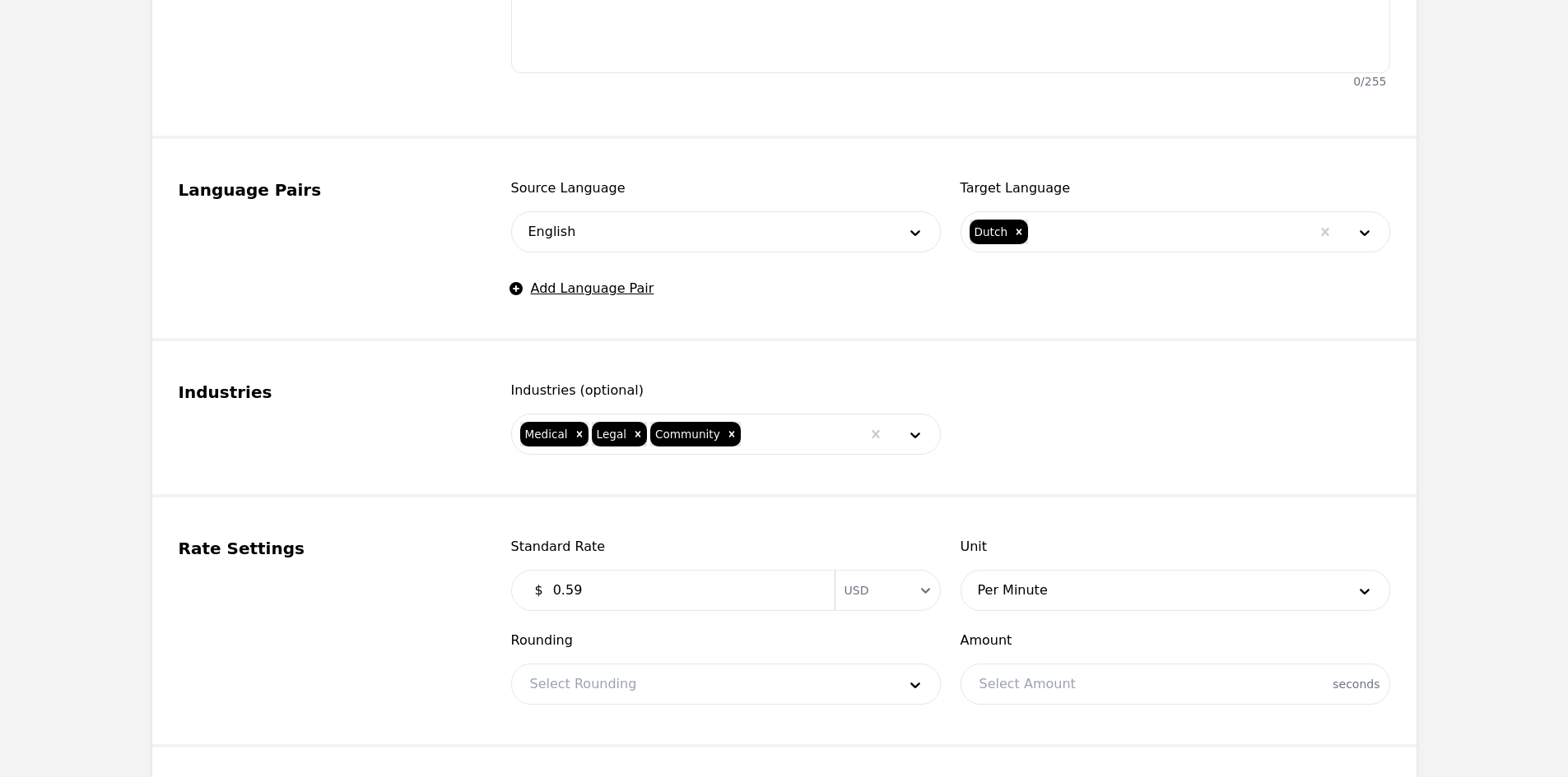
drag, startPoint x: 787, startPoint y: 652, endPoint x: 771, endPoint y: 676, distance: 28.8
click at [780, 657] on div "Rounding Select Rounding" at bounding box center [726, 667] width 430 height 74
click at [768, 678] on div at bounding box center [700, 684] width 378 height 39
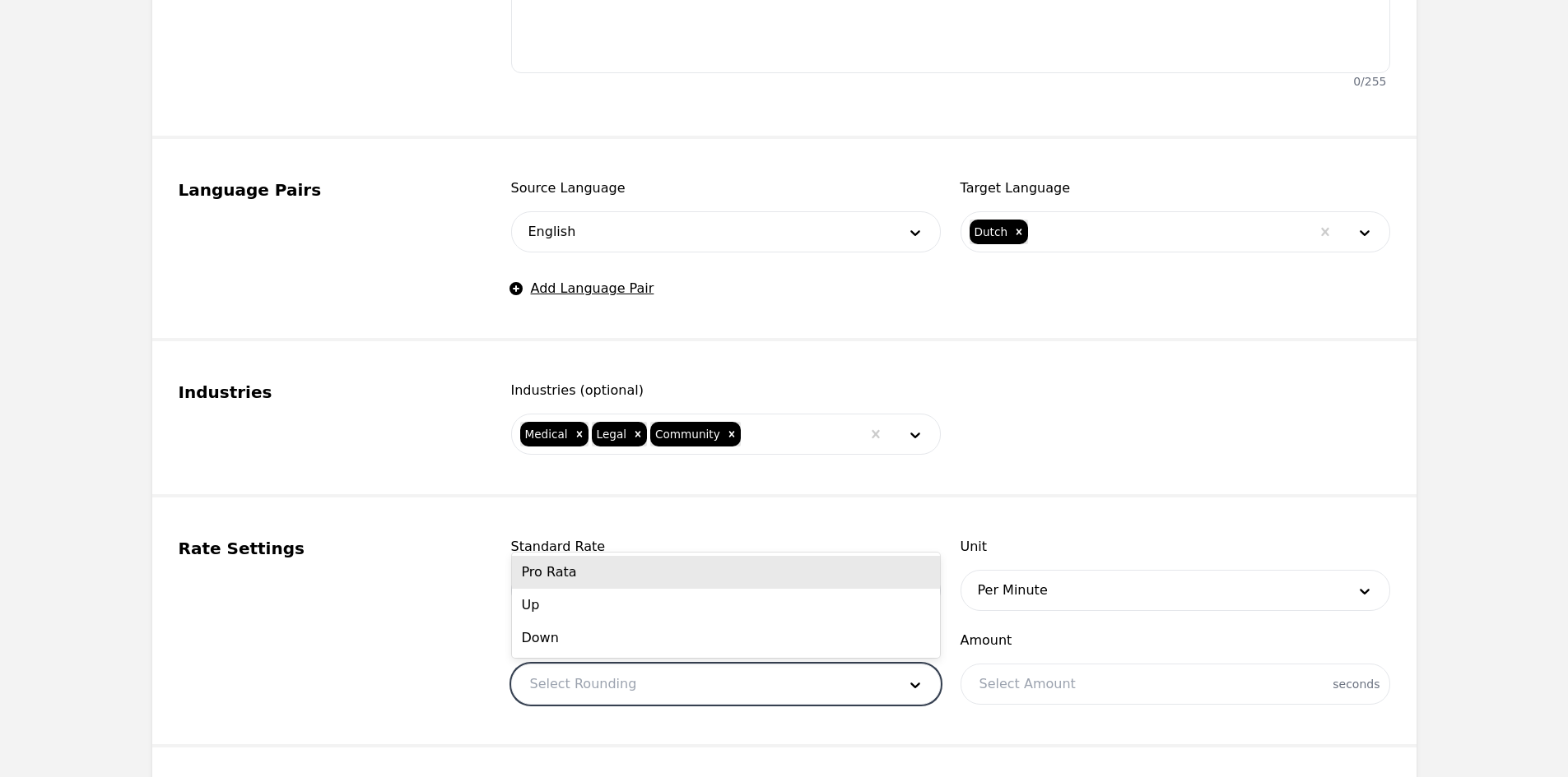
click at [582, 578] on div "Pro Rata" at bounding box center [726, 572] width 428 height 33
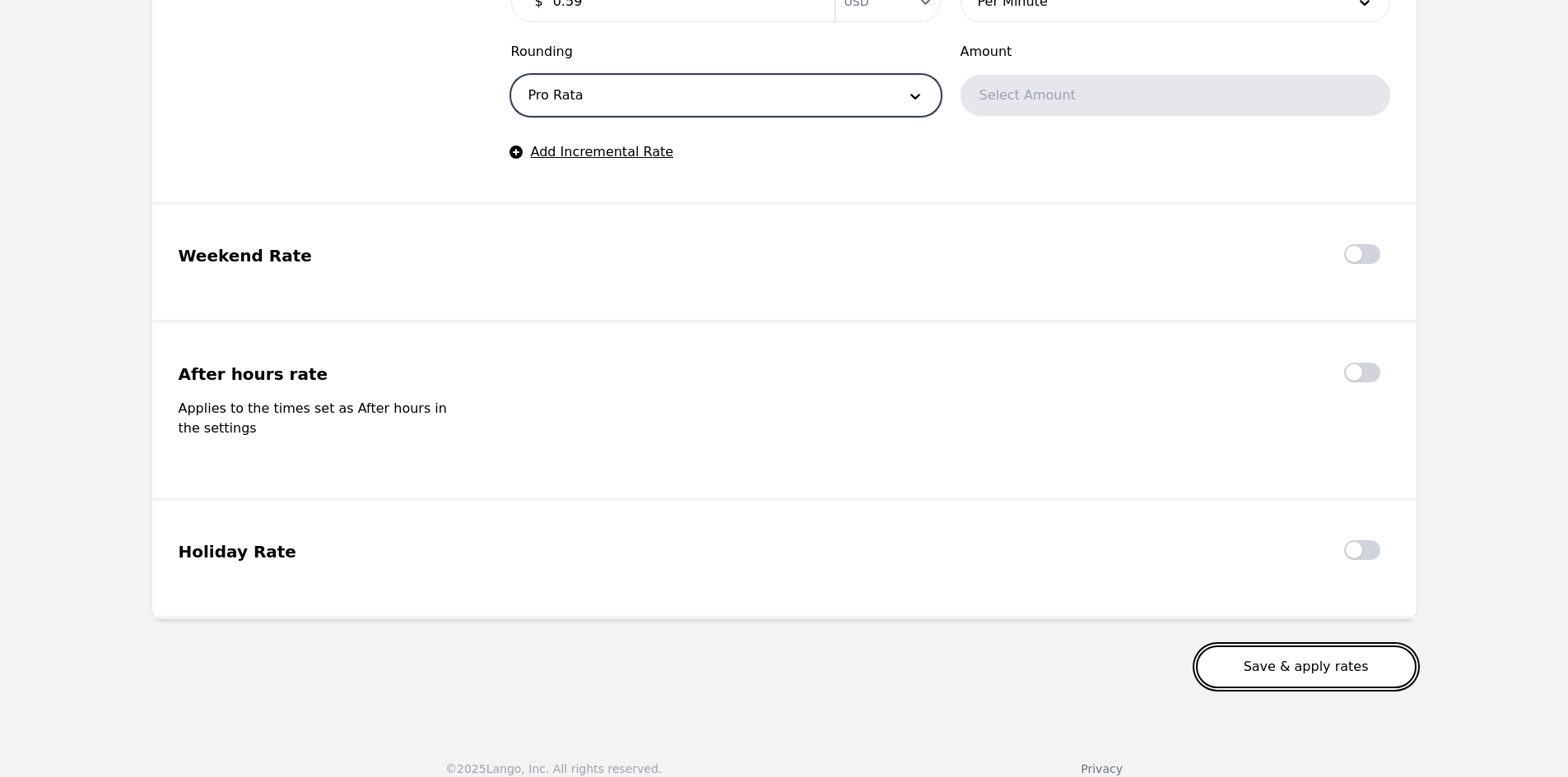
click at [1262, 646] on button "Save & apply rates" at bounding box center [1306, 667] width 221 height 43
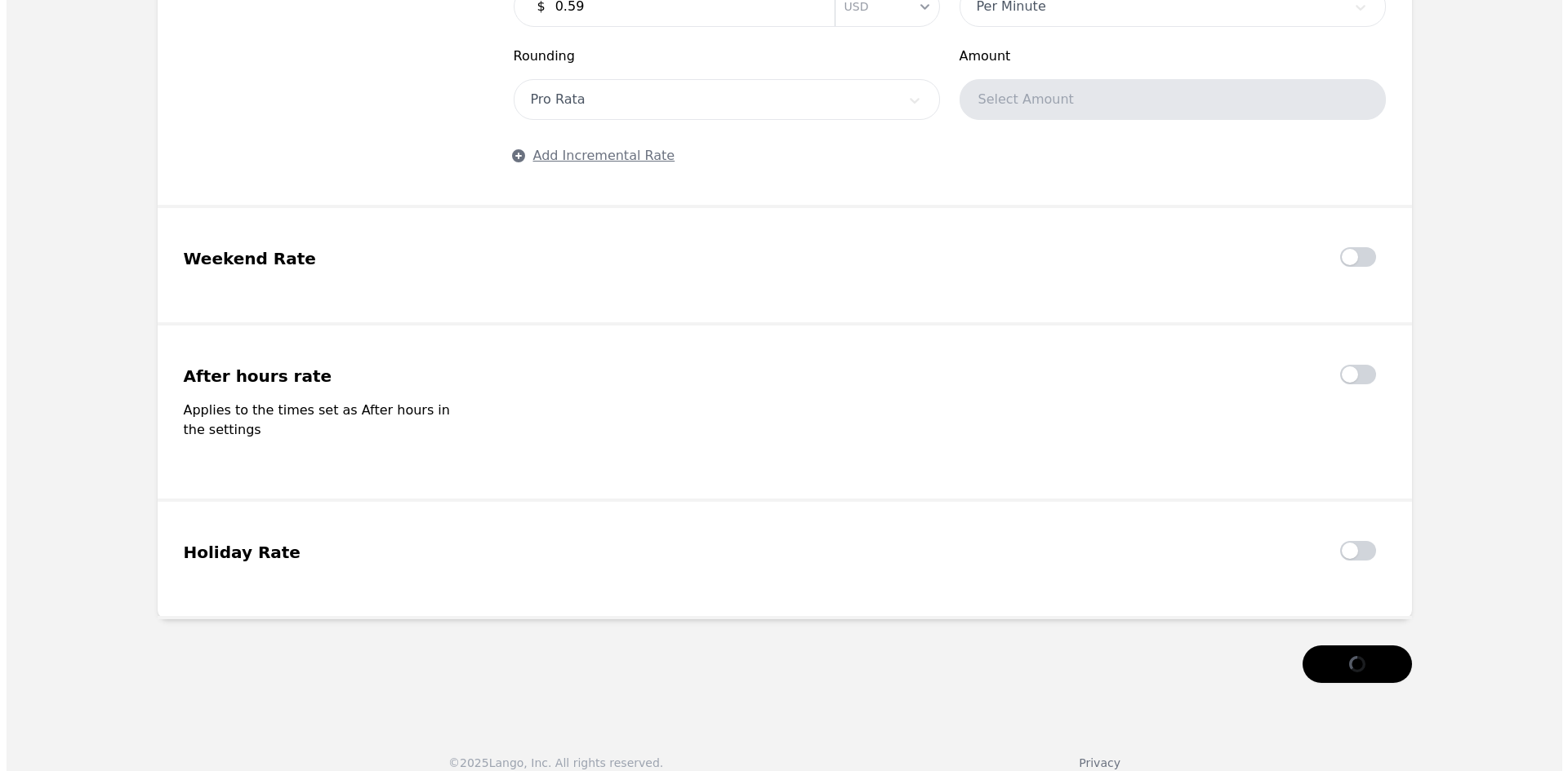
scroll to position [1238, 0]
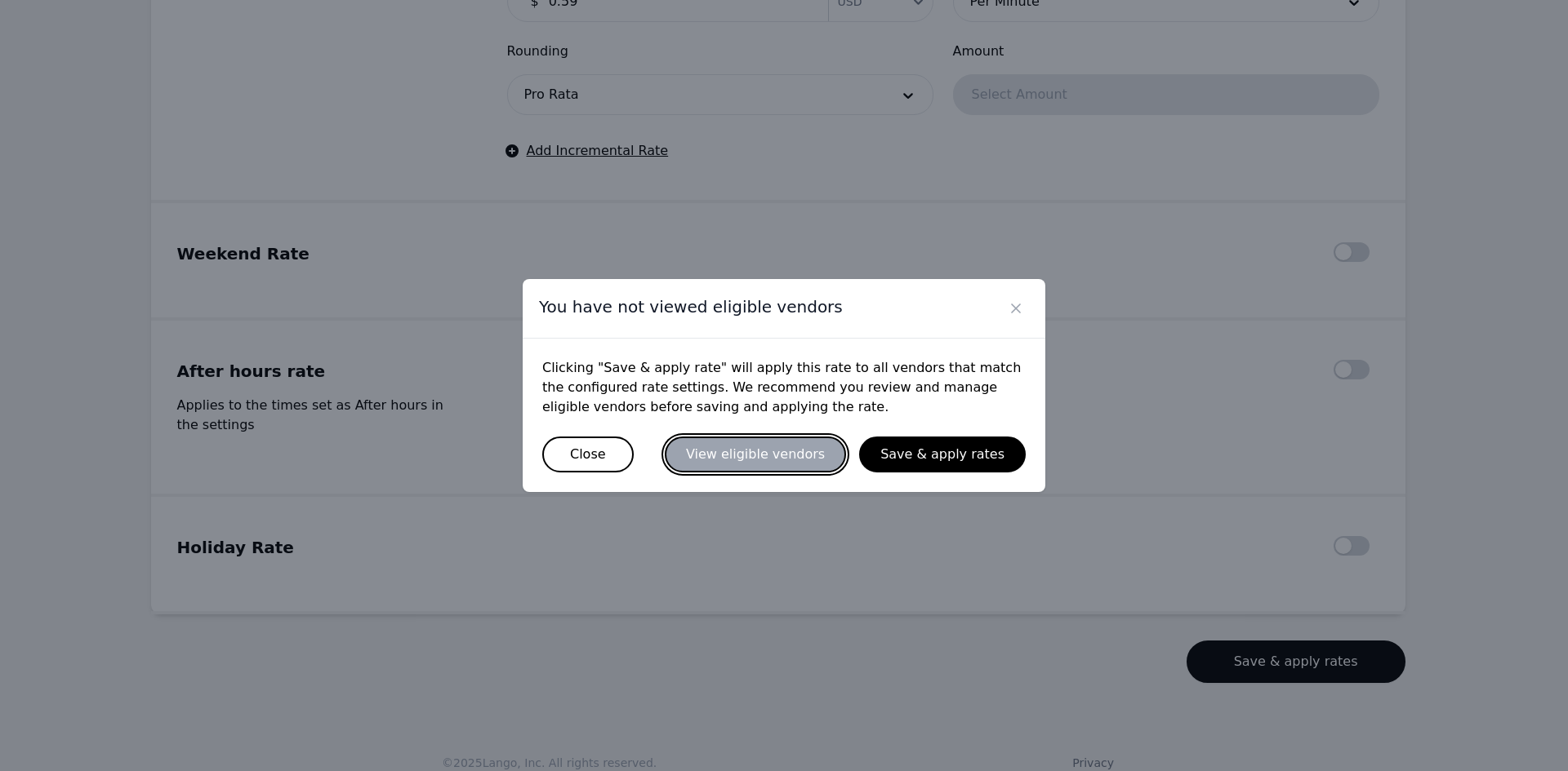
click at [813, 450] on button "View eligible vendors" at bounding box center [755, 454] width 182 height 36
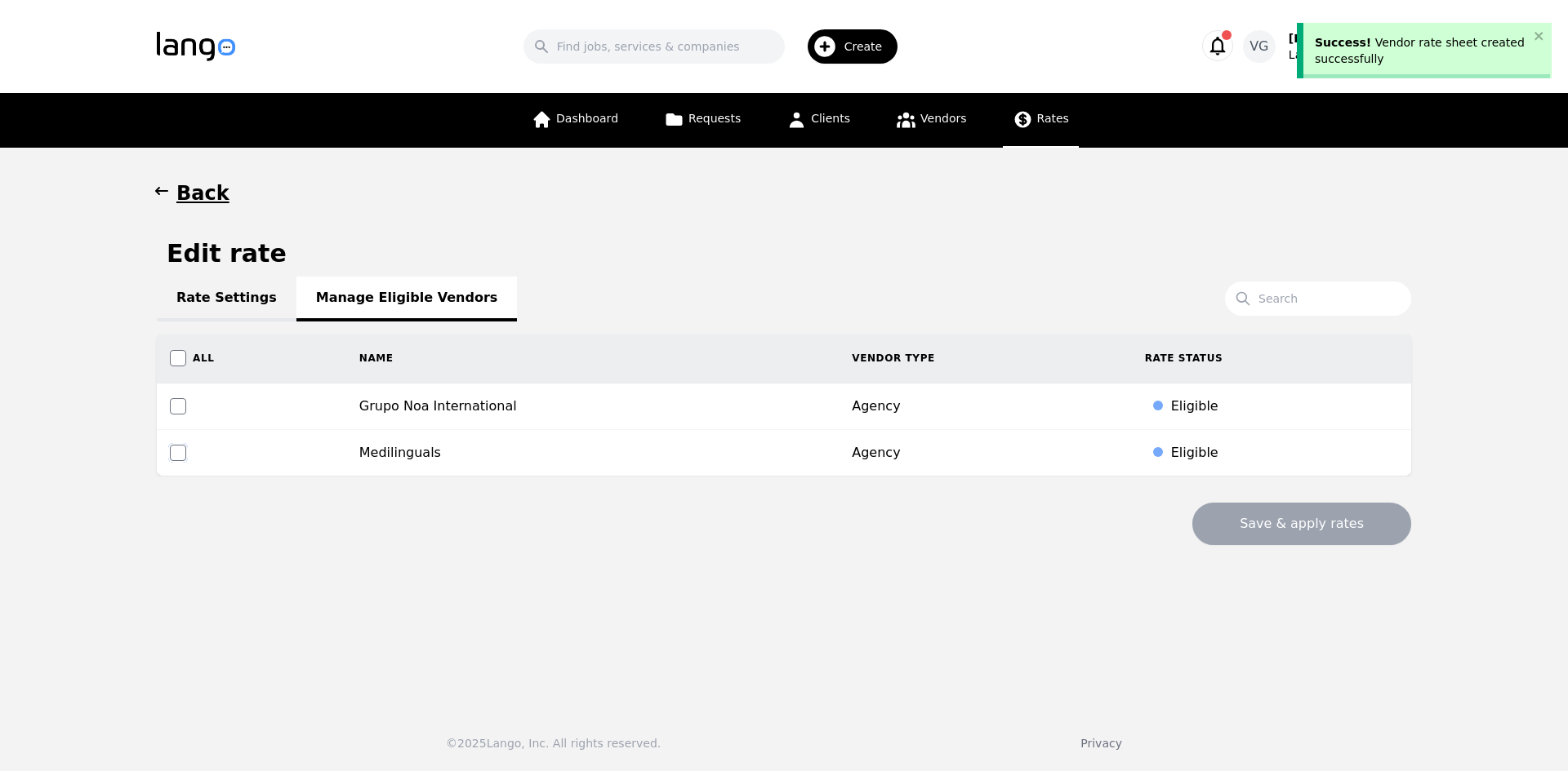
click at [175, 450] on input "checkbox" at bounding box center [178, 453] width 17 height 17
checkbox input "true"
click at [1299, 530] on button "Save & apply rates" at bounding box center [1302, 524] width 219 height 43
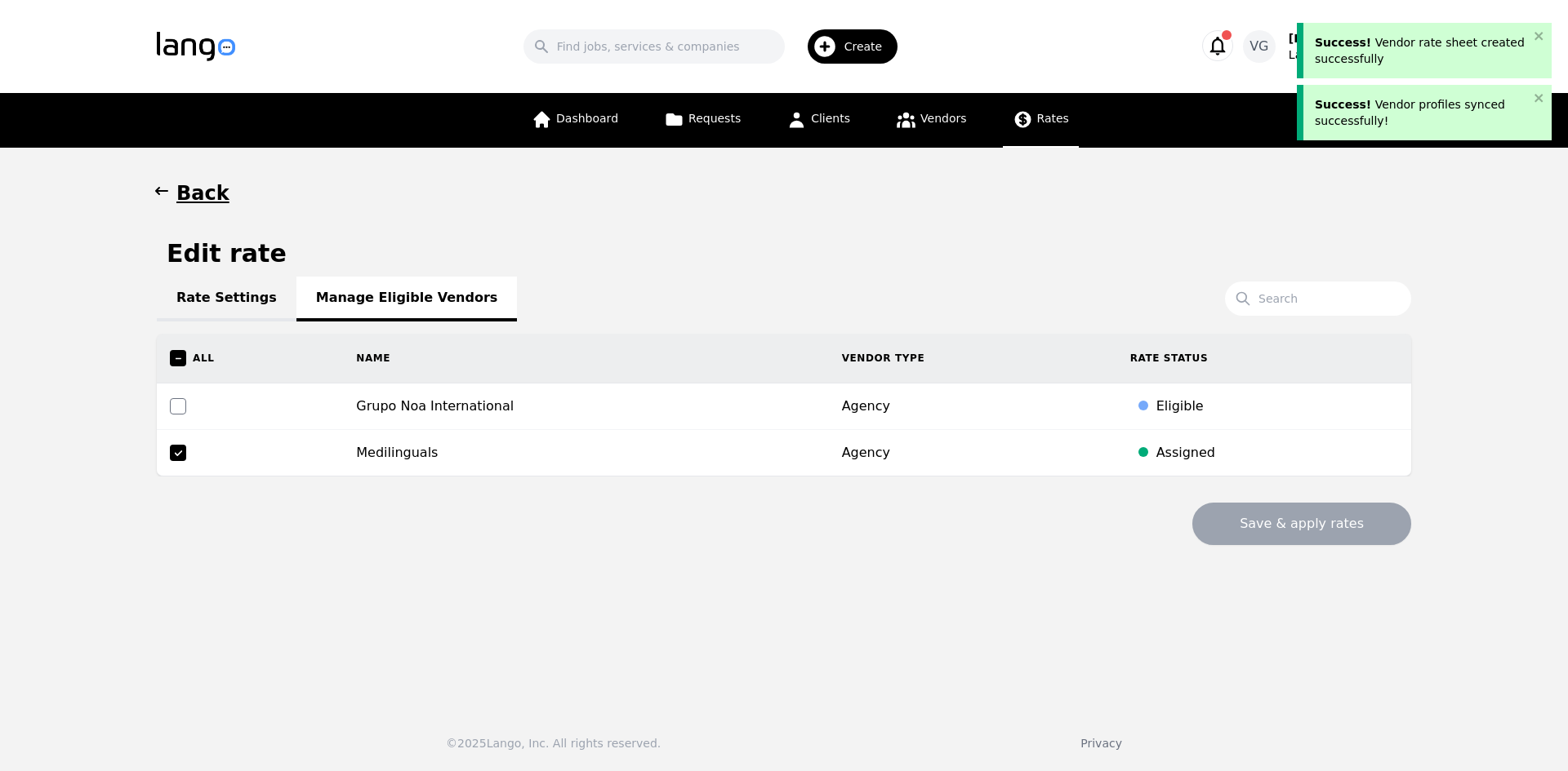
click at [227, 308] on link "Rate Settings" at bounding box center [226, 299] width 140 height 45
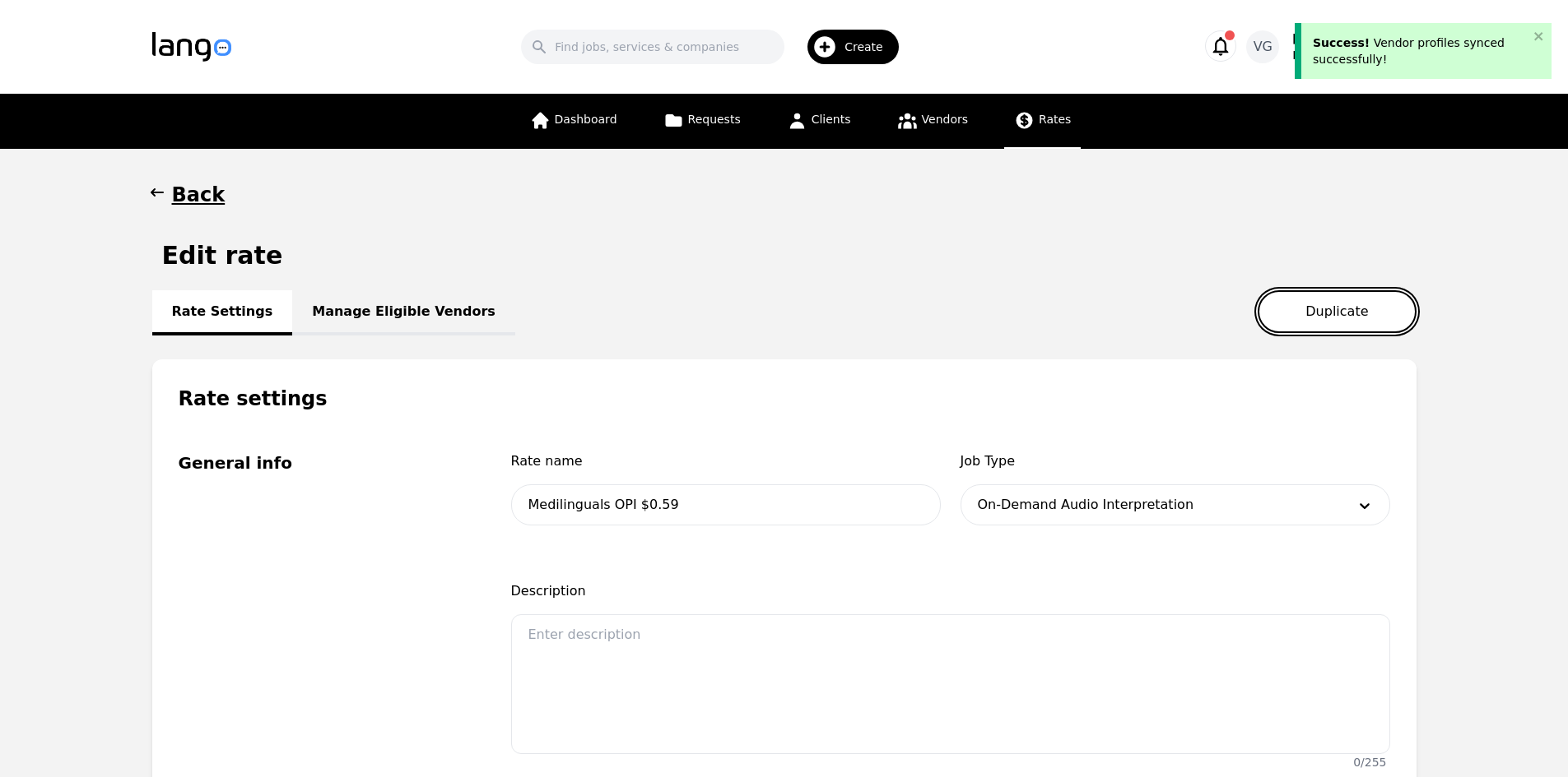
click at [1329, 313] on button "Duplicate" at bounding box center [1336, 312] width 158 height 43
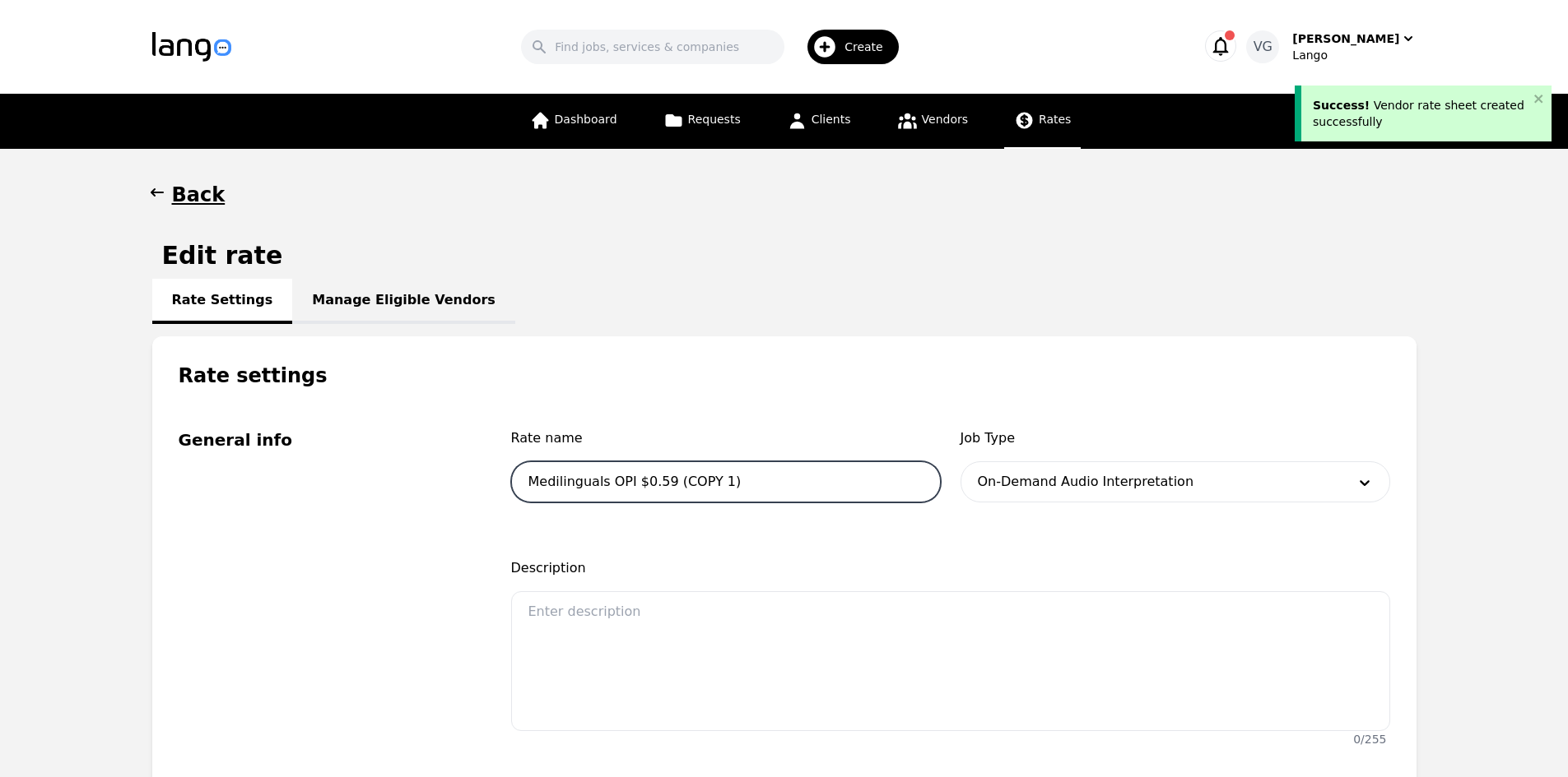
click at [610, 480] on input "Medilinguals OPI $0.59 (COPY 1)" at bounding box center [726, 482] width 430 height 41
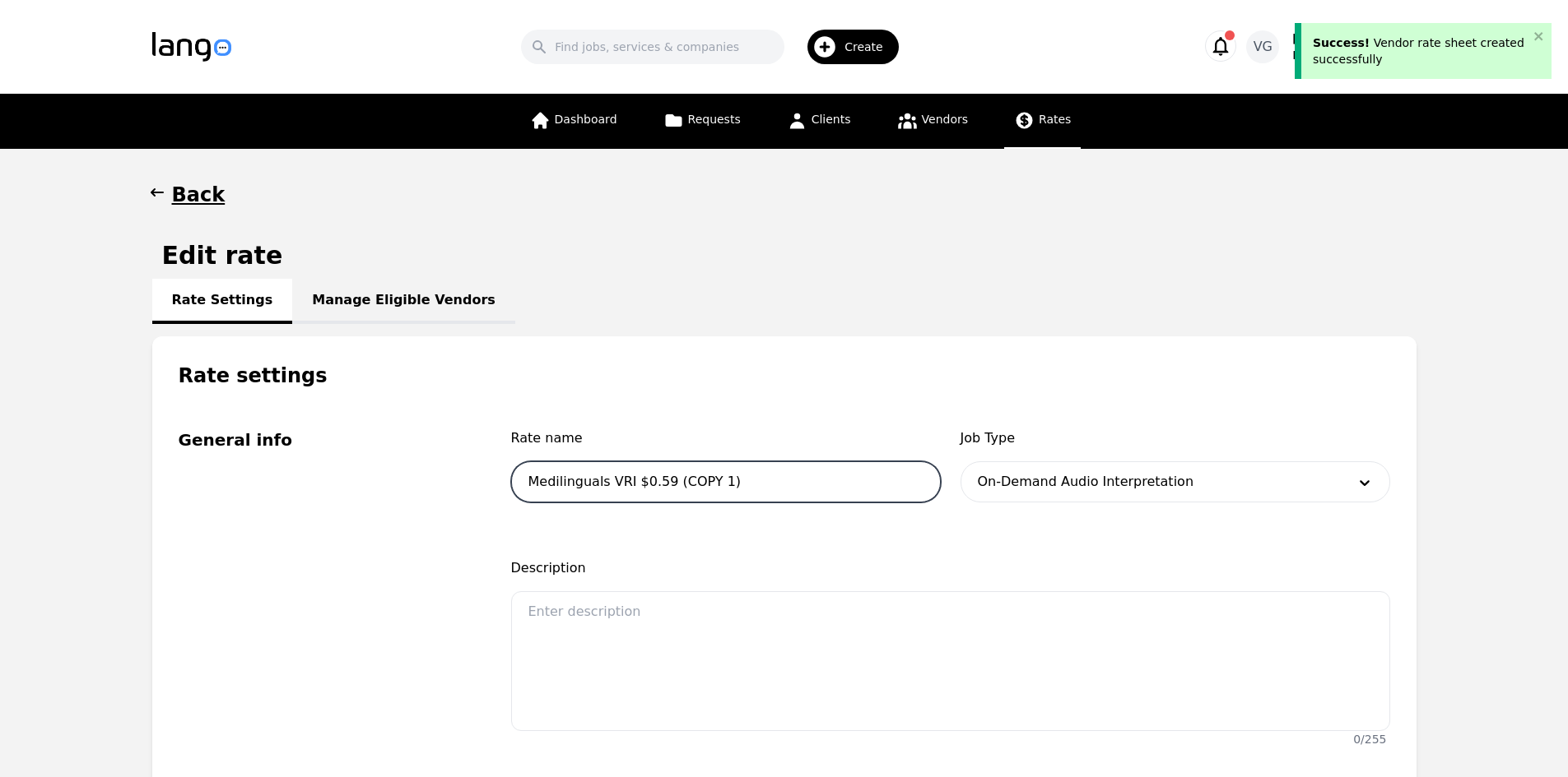
drag, startPoint x: 663, startPoint y: 478, endPoint x: 755, endPoint y: 482, distance: 92.1
click at [755, 482] on input "Medilinguals VRI $0.59 (COPY 1)" at bounding box center [726, 482] width 430 height 41
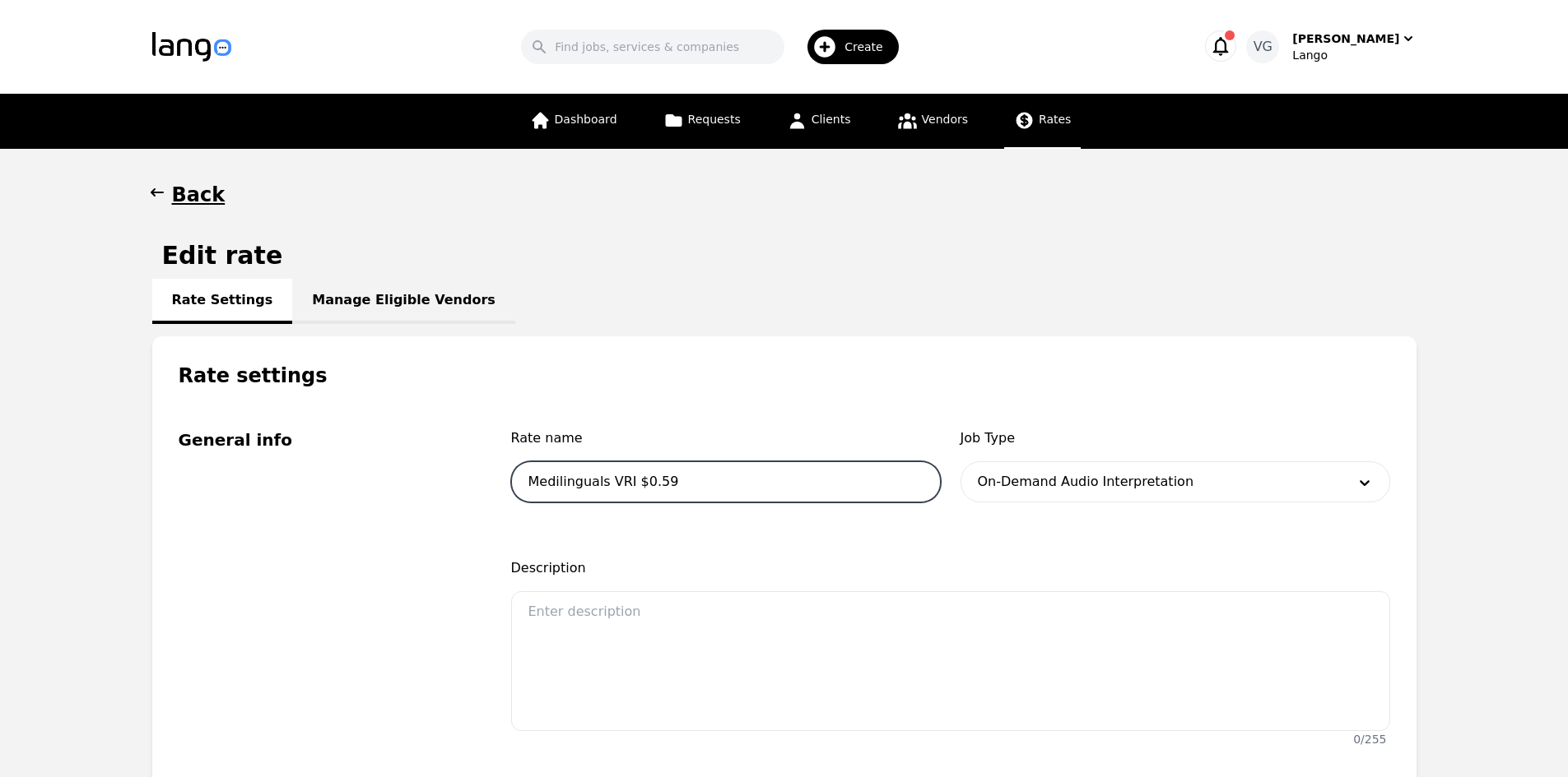
type input "Medilinguals VRI $0.59"
click at [1031, 495] on div at bounding box center [1150, 482] width 378 height 39
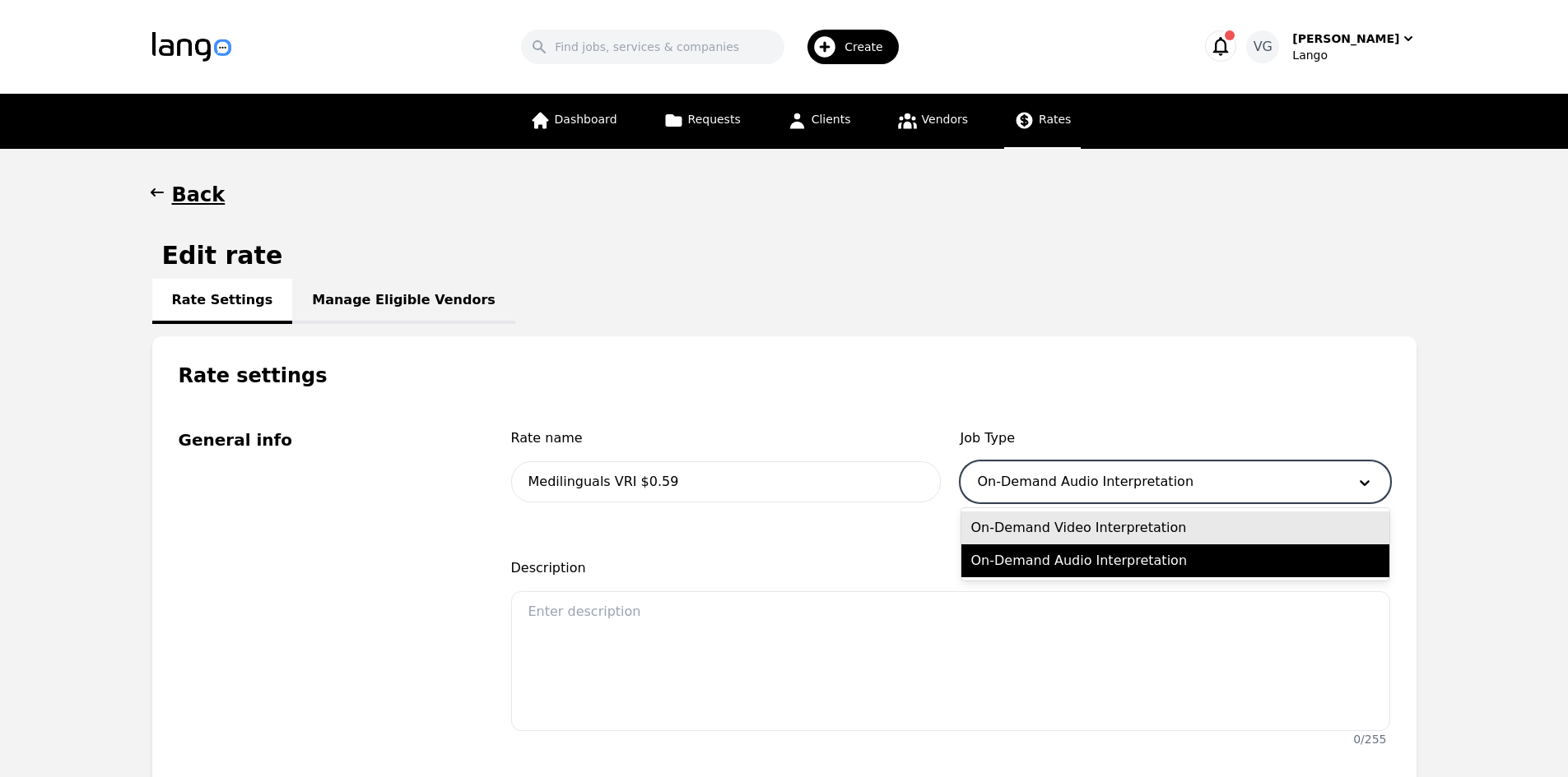
click at [1038, 523] on div "On-Demand Video Interpretation" at bounding box center [1176, 527] width 428 height 33
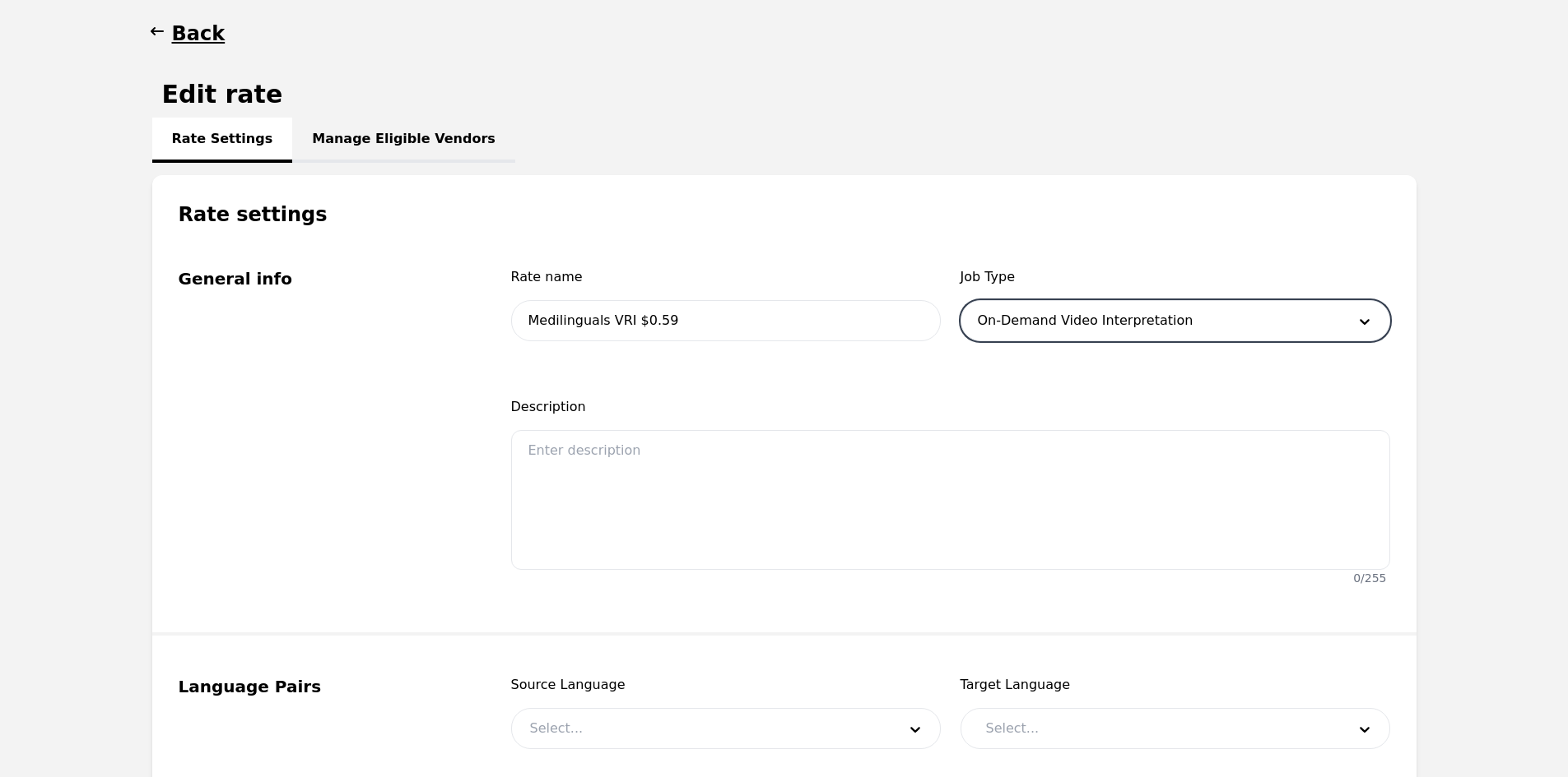
scroll to position [494, 0]
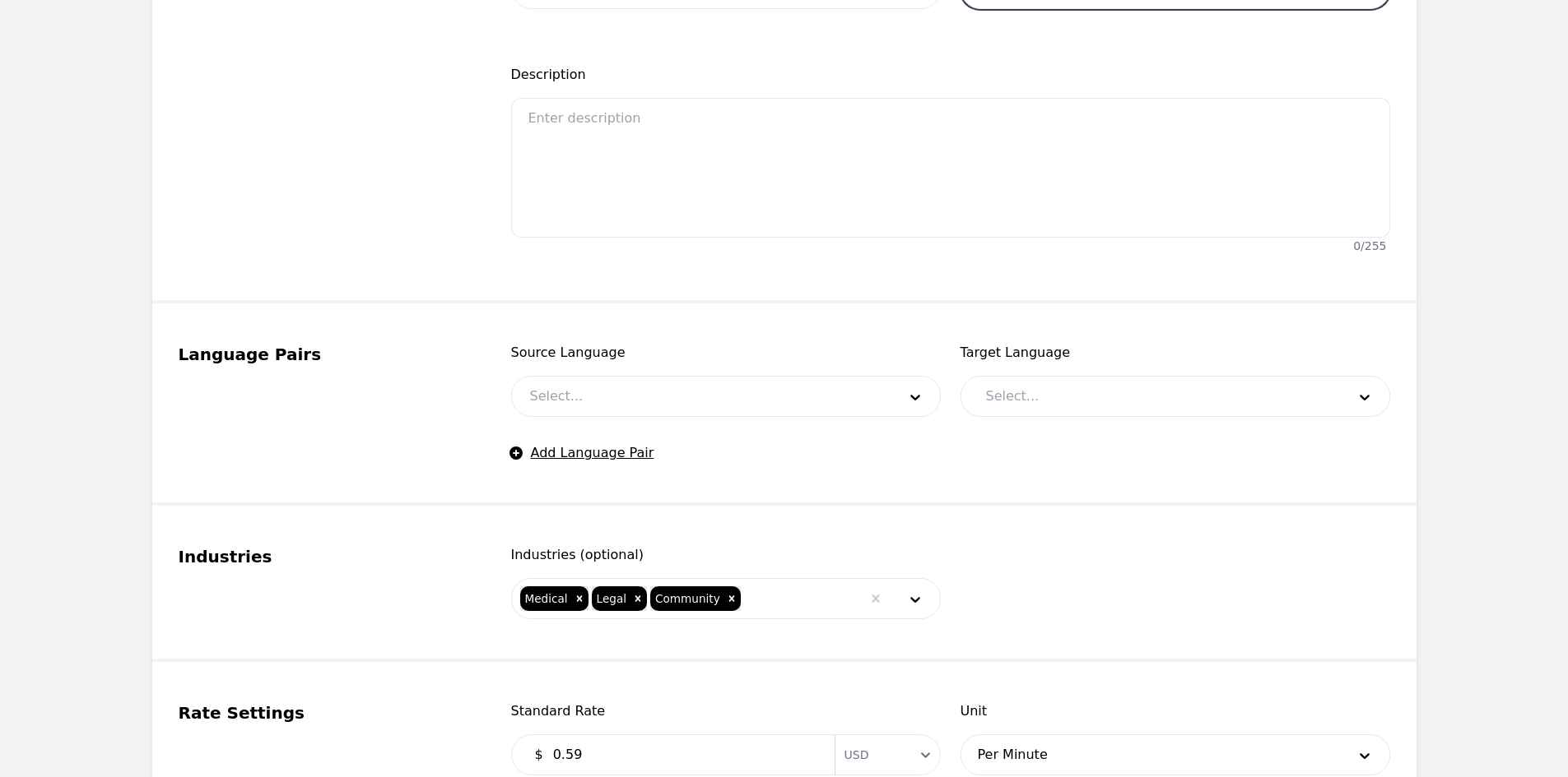
click at [608, 396] on div at bounding box center [700, 396] width 378 height 39
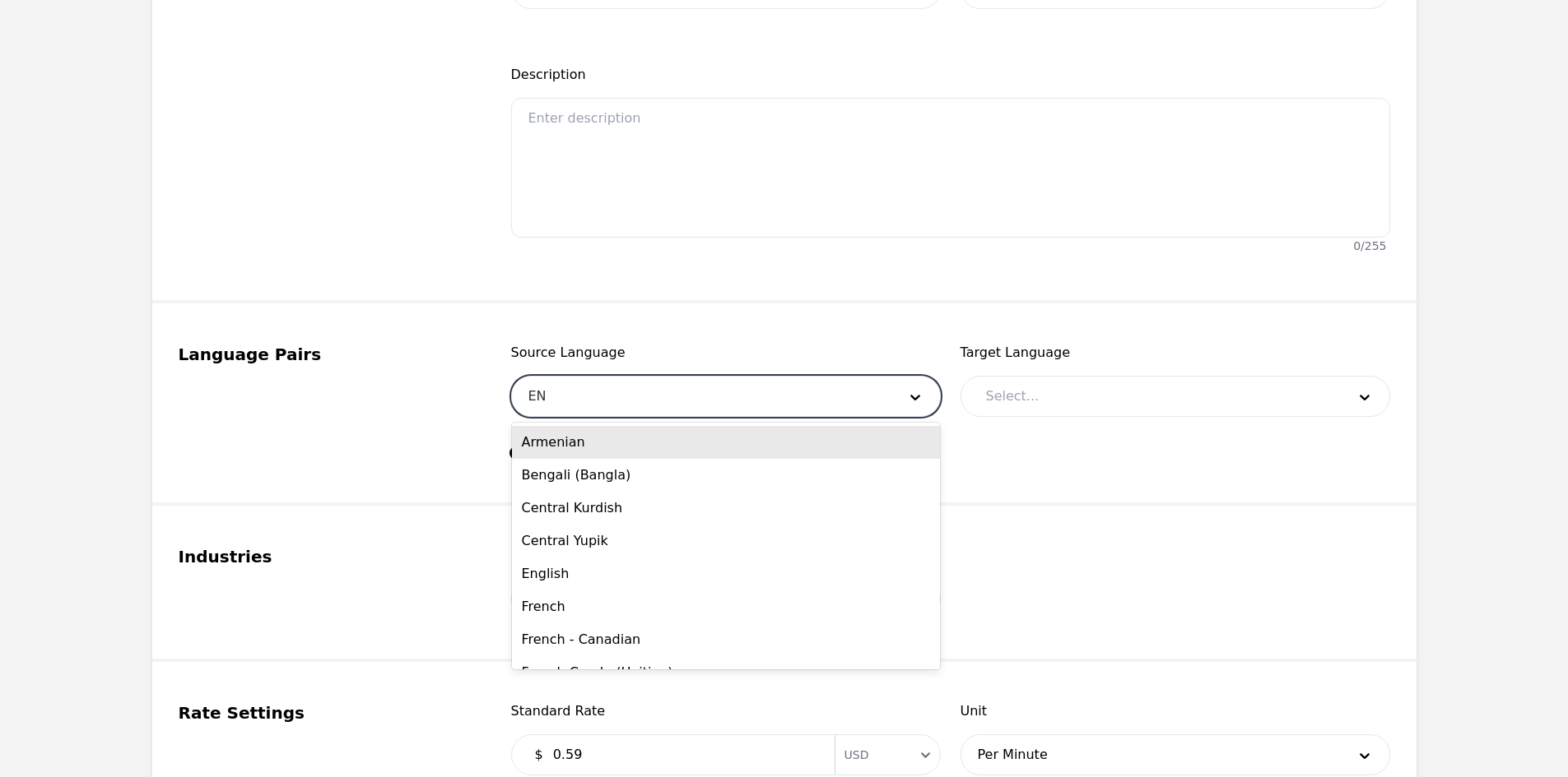
type input "ENG"
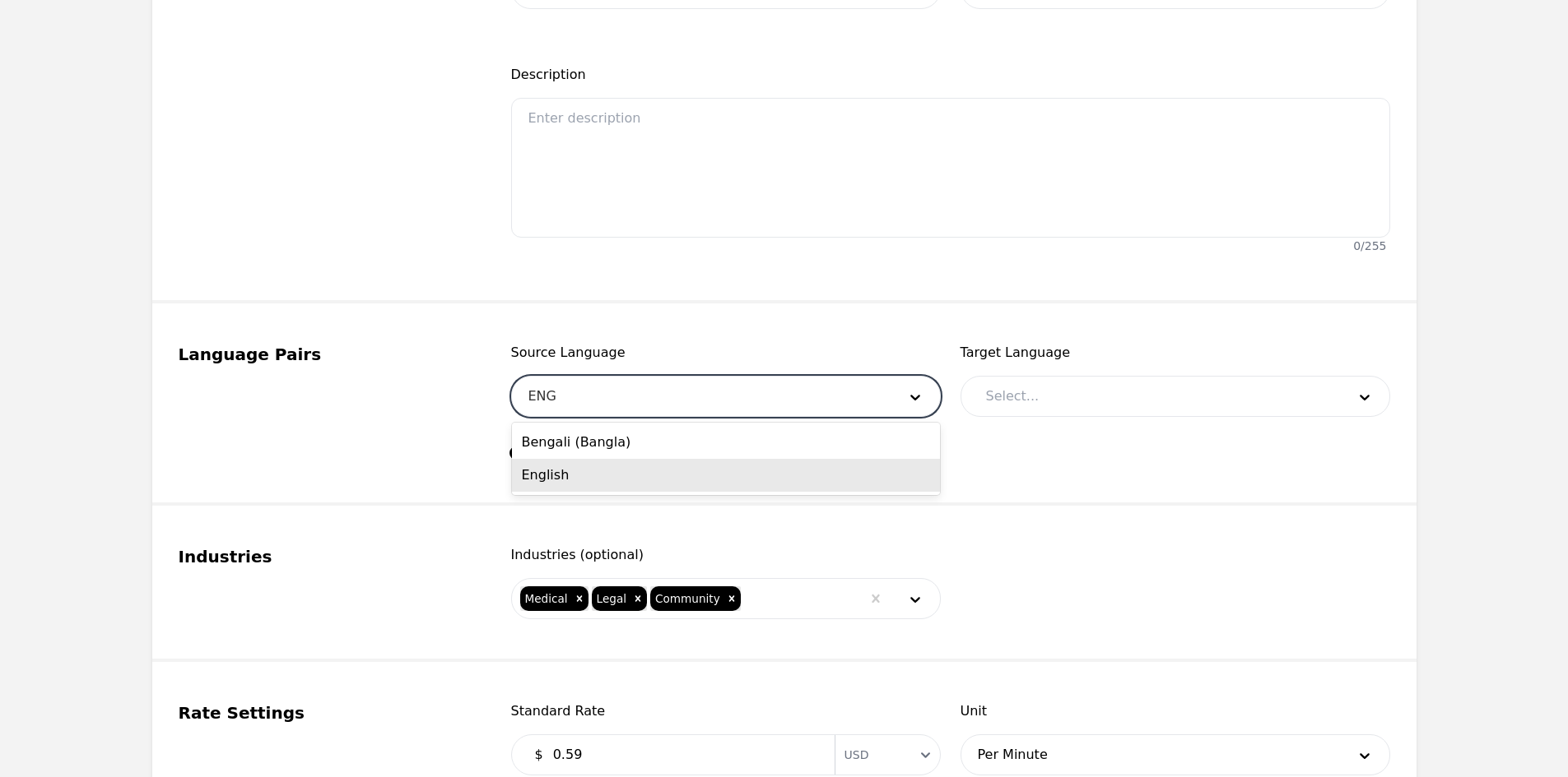
click at [616, 472] on div "English" at bounding box center [726, 475] width 428 height 33
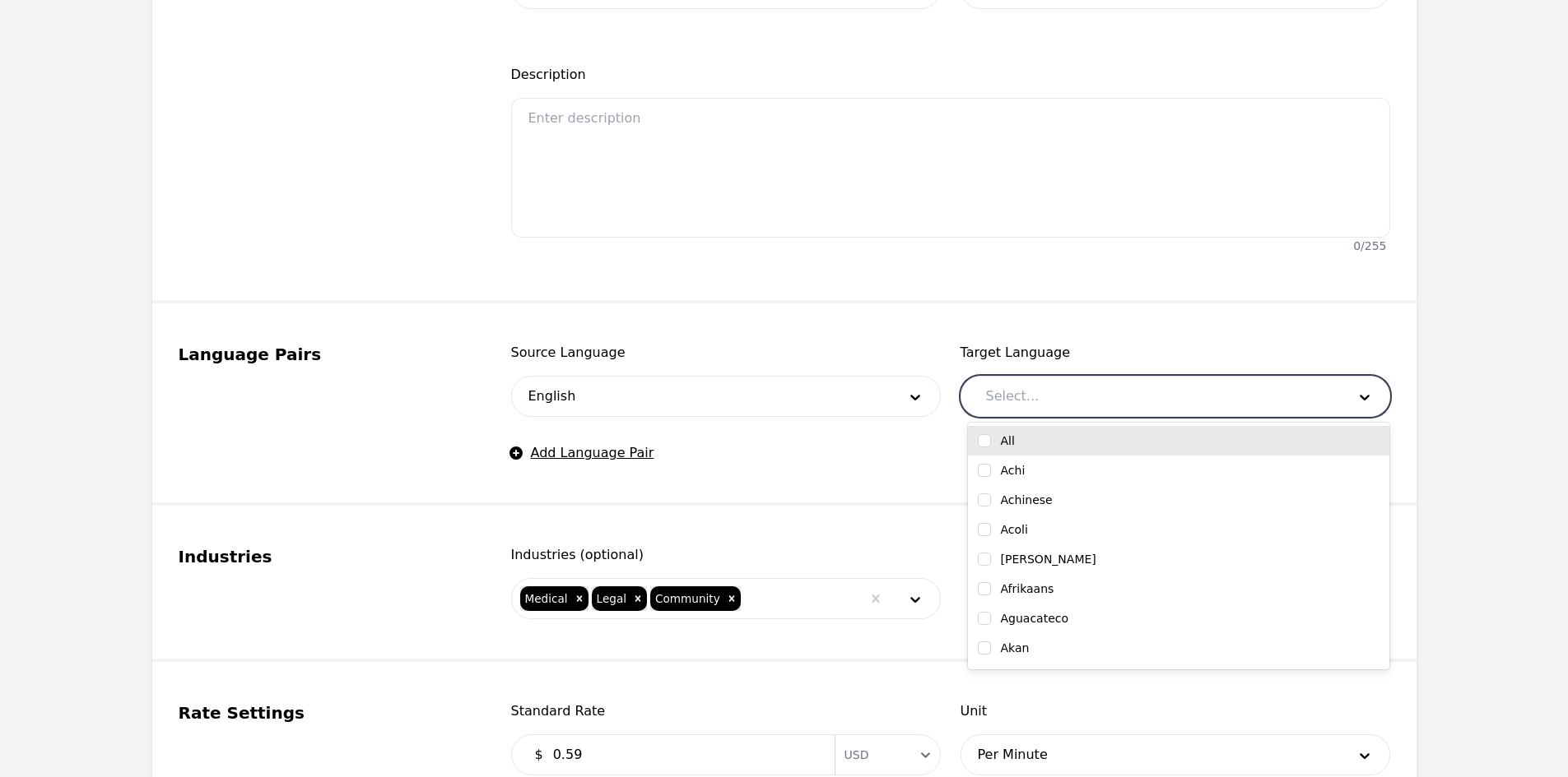
click at [1038, 411] on div at bounding box center [1154, 396] width 372 height 39
type input "DUT"
click at [1038, 436] on div "Dutch" at bounding box center [1178, 441] width 402 height 17
checkbox input "true"
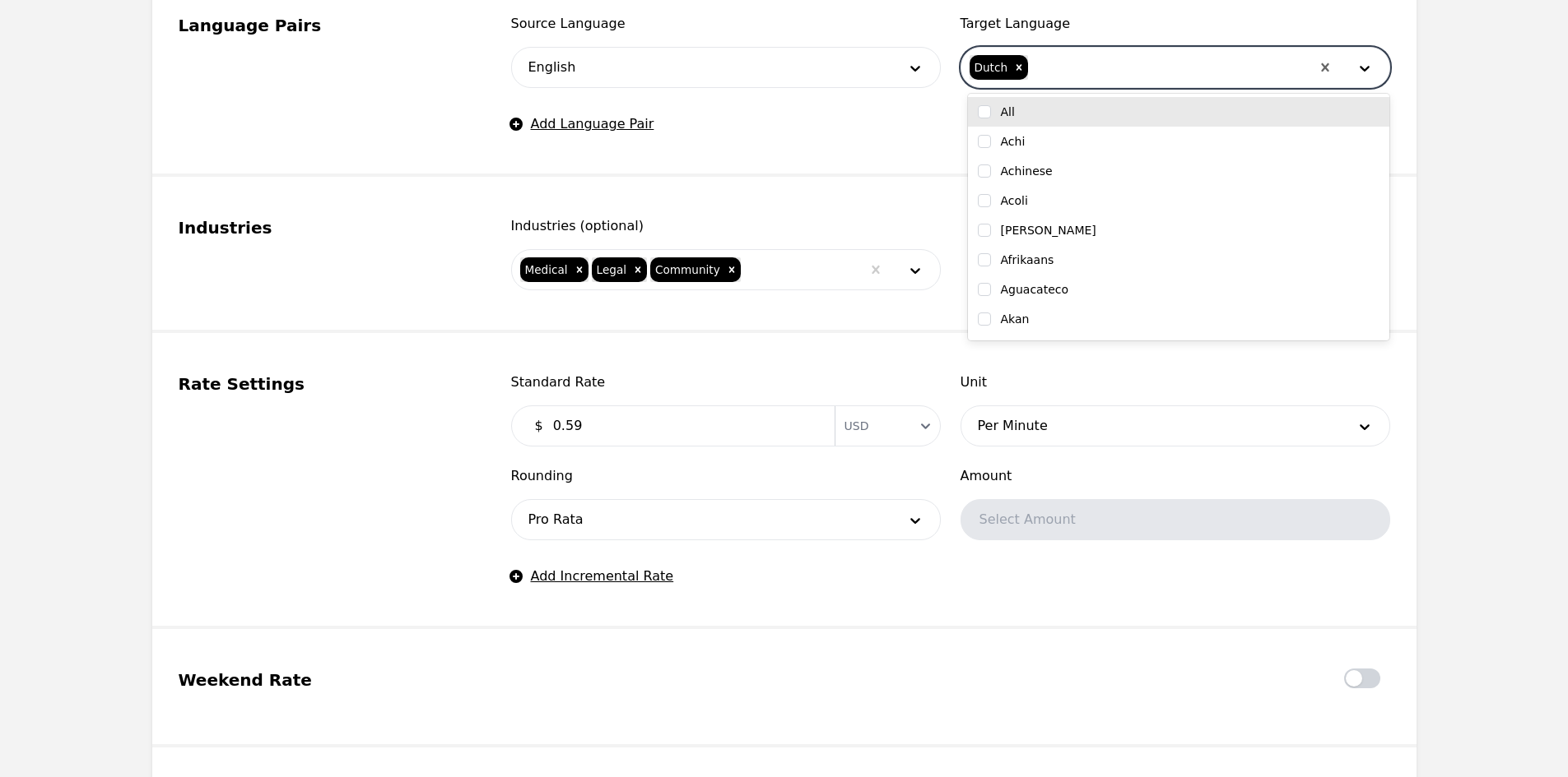
click at [645, 463] on div "Standard Rate $ 0.59 Currency USD Unit Per Minute Rounding Pro Rata Amount Sele…" at bounding box center [950, 456] width 879 height 168
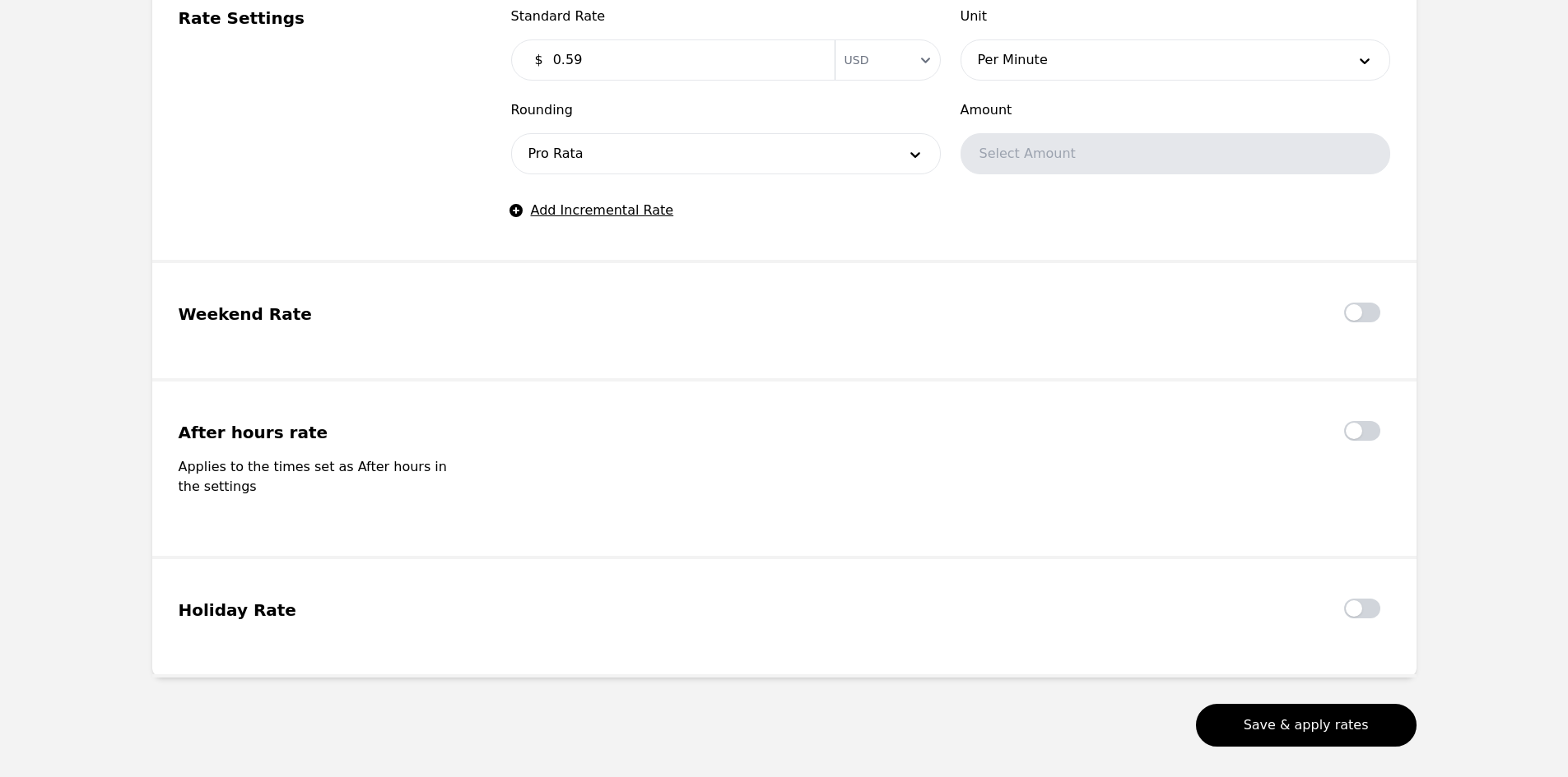
scroll to position [1234, 0]
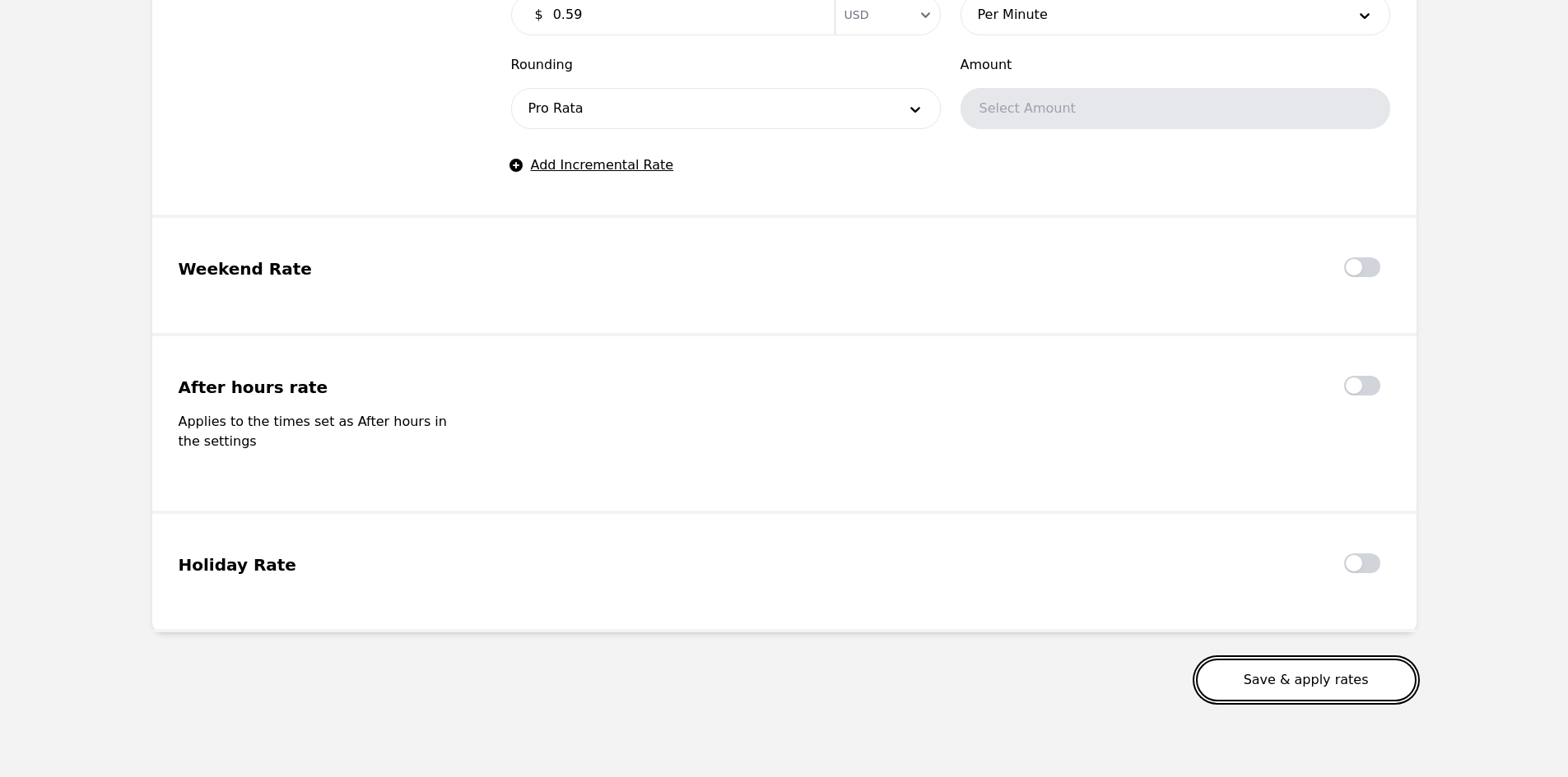
click at [1292, 659] on button "Save & apply rates" at bounding box center [1306, 680] width 221 height 43
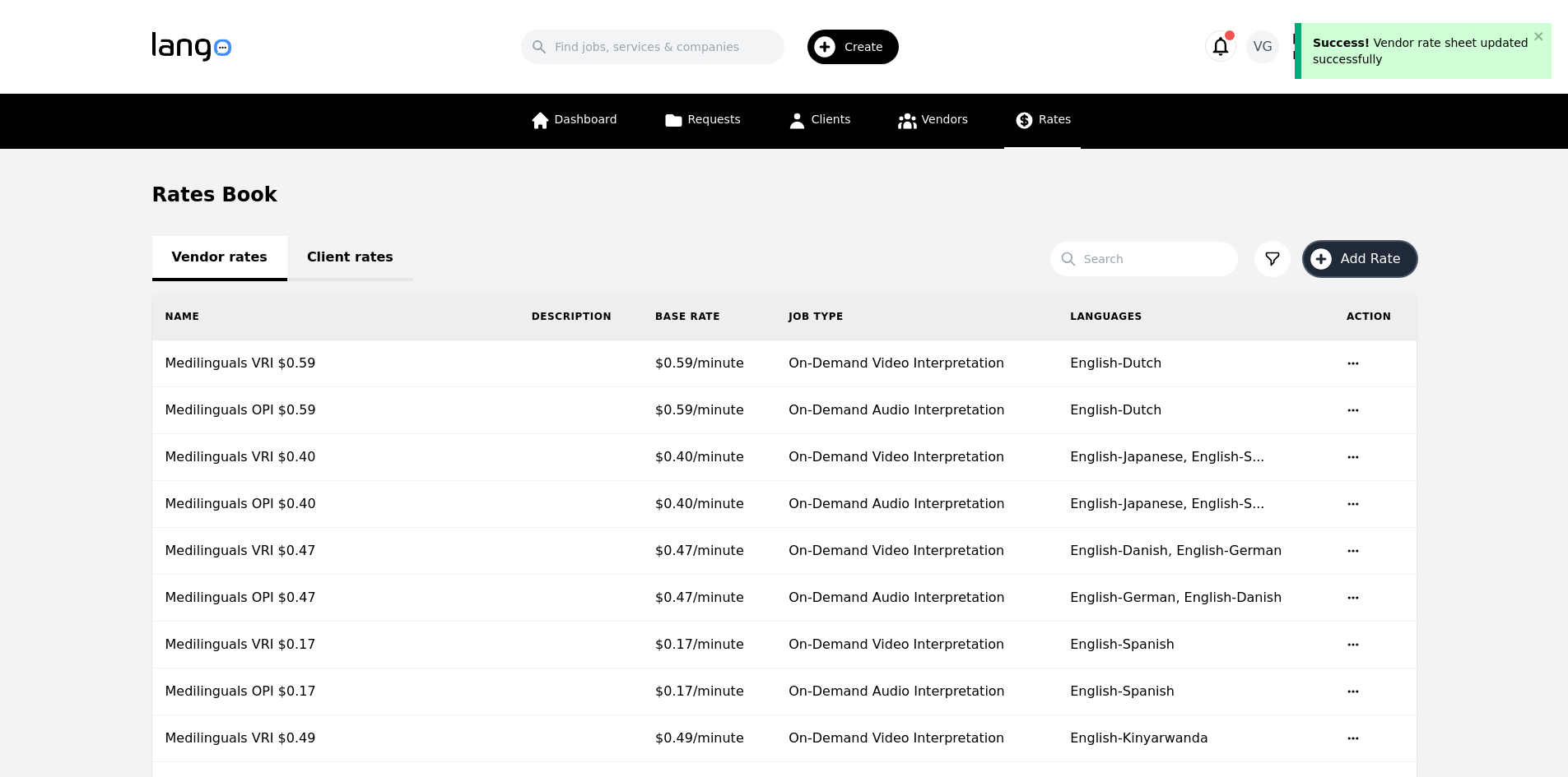
click at [1369, 267] on span "Add Rate" at bounding box center [1376, 259] width 71 height 20
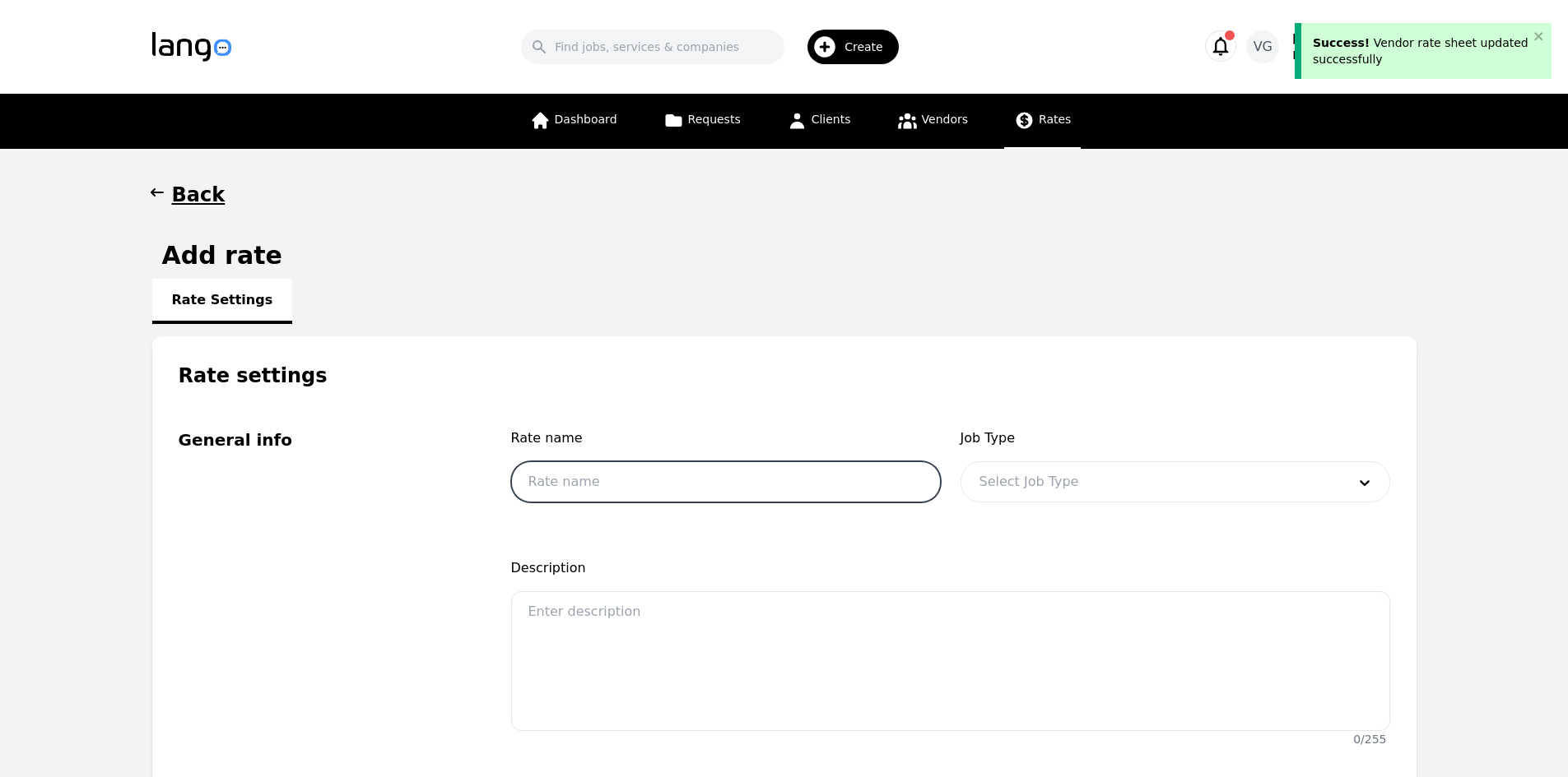
click at [658, 476] on input "text" at bounding box center [726, 482] width 430 height 41
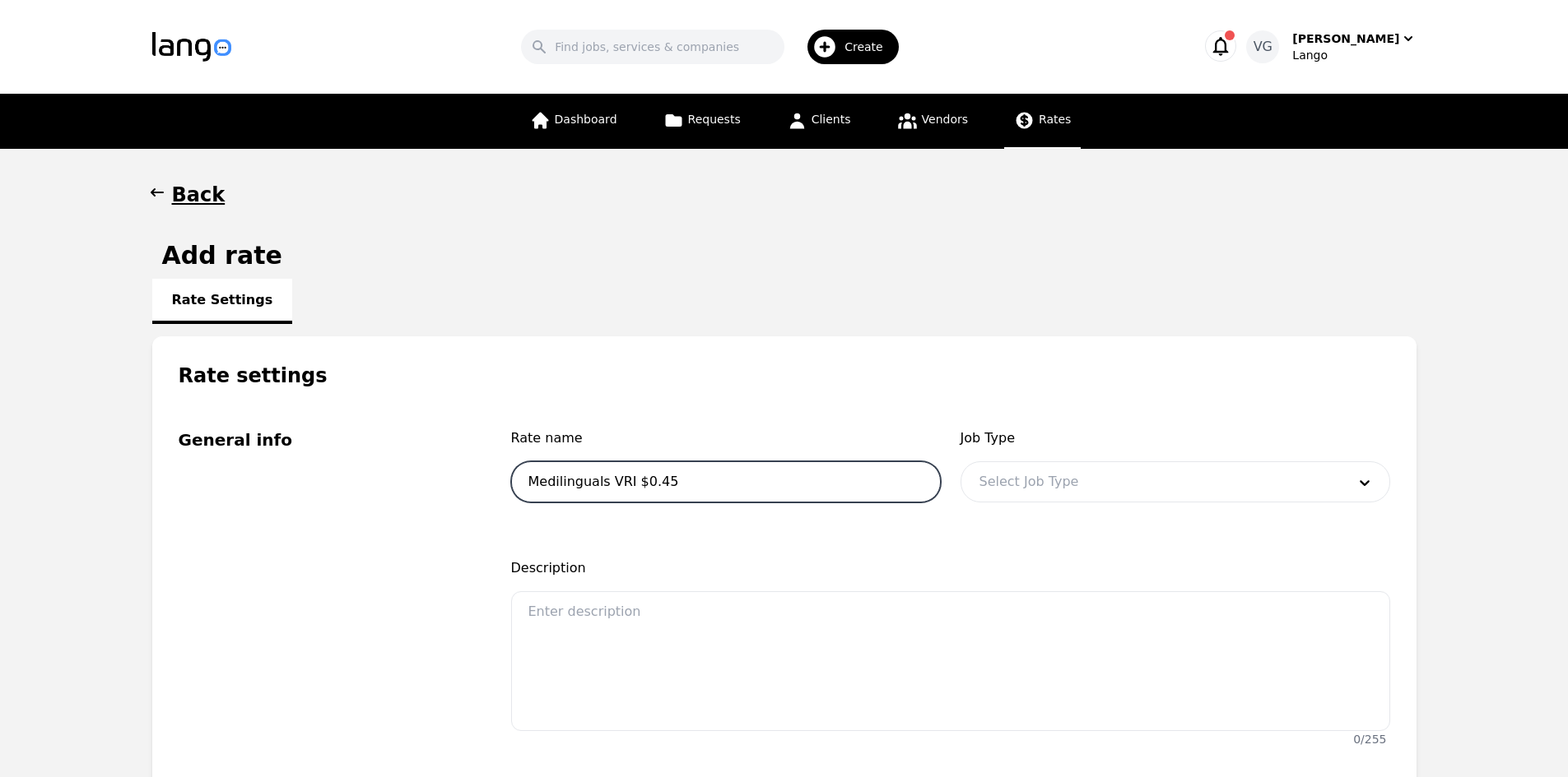
click at [608, 475] on input "Medilinguals VRI $0.45" at bounding box center [726, 482] width 430 height 41
click at [686, 477] on input "Medilinguals OPI $0.45" at bounding box center [726, 482] width 430 height 41
type input "Medilinguals OPI $0.34"
click at [1010, 510] on div "Job Type Select Job Type" at bounding box center [1176, 470] width 430 height 84
click at [1012, 489] on div at bounding box center [1150, 482] width 378 height 39
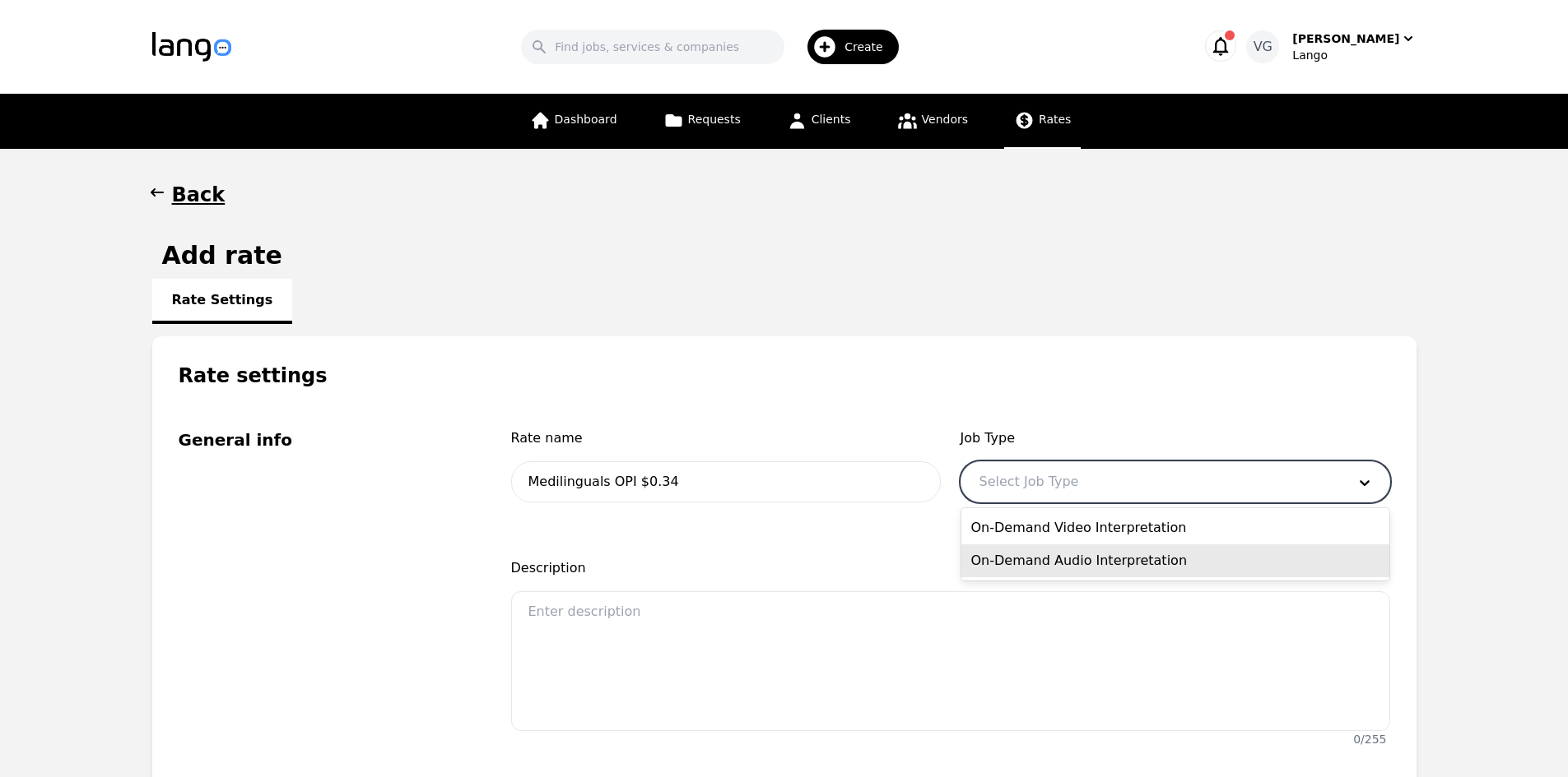
click at [1043, 556] on div "On-Demand Audio Interpretation" at bounding box center [1176, 560] width 428 height 33
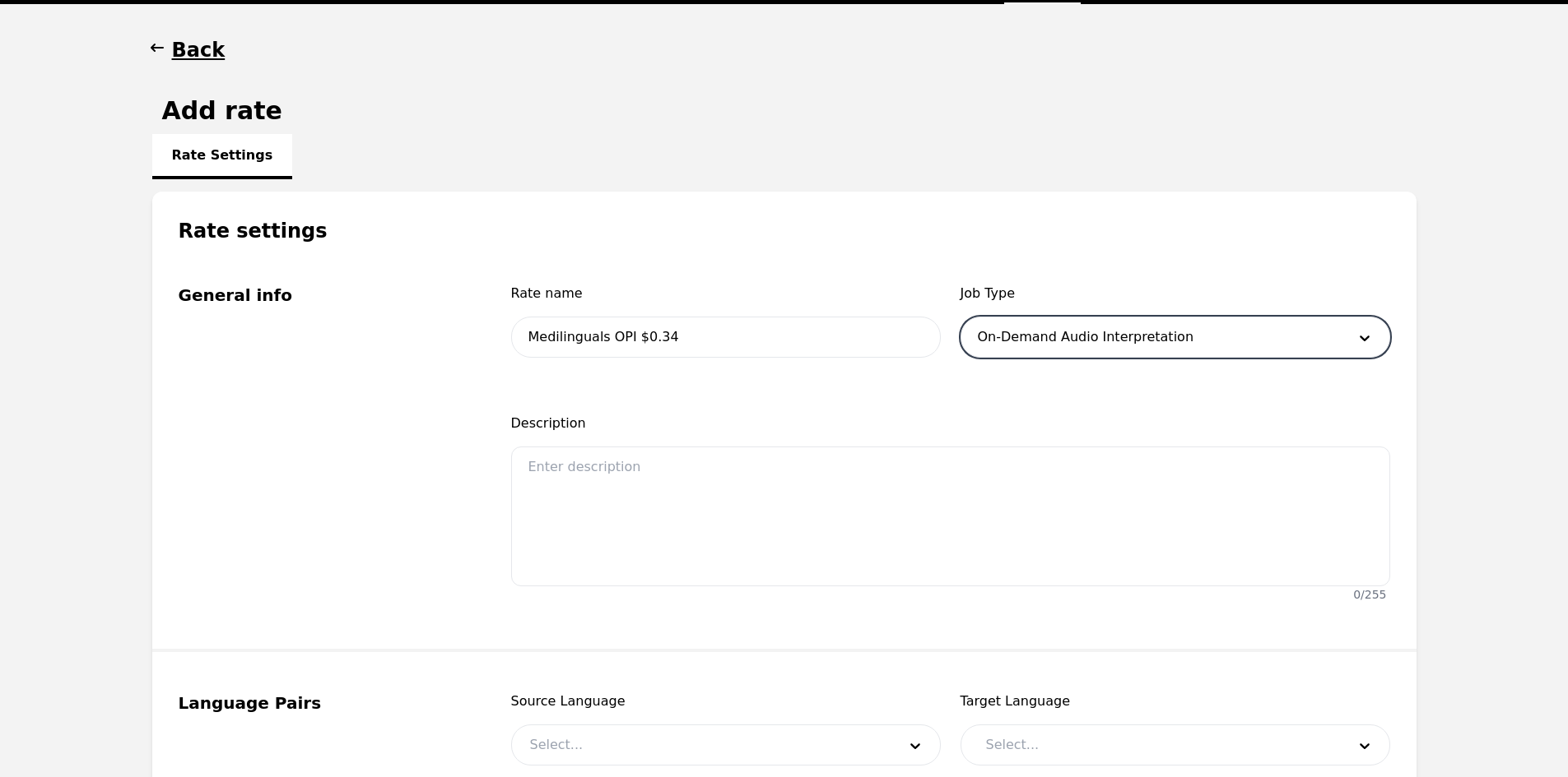
scroll to position [411, 0]
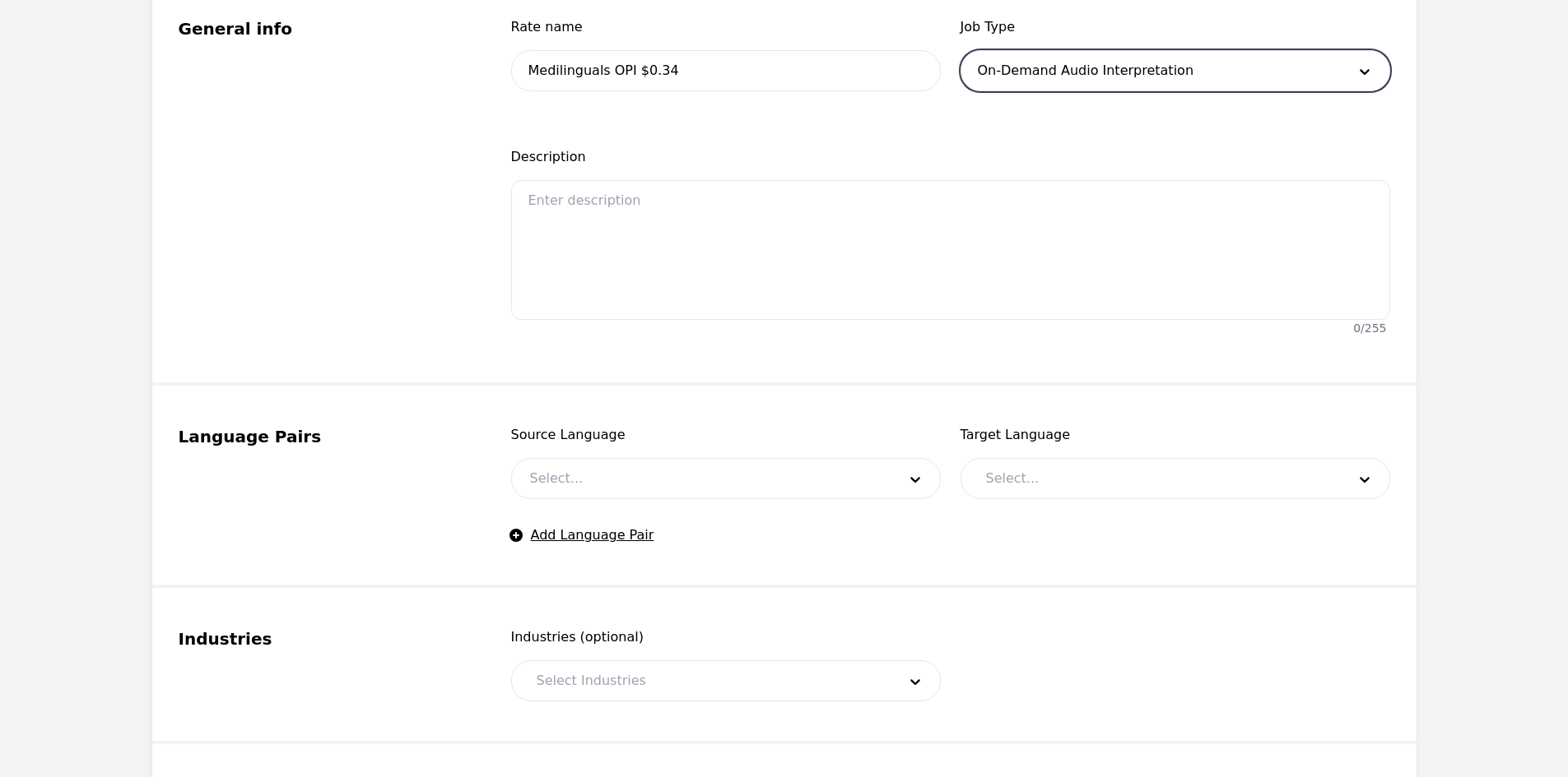
drag, startPoint x: 608, startPoint y: 457, endPoint x: 615, endPoint y: 477, distance: 21.2
click at [608, 458] on div "Source Language Select..." at bounding box center [726, 462] width 430 height 74
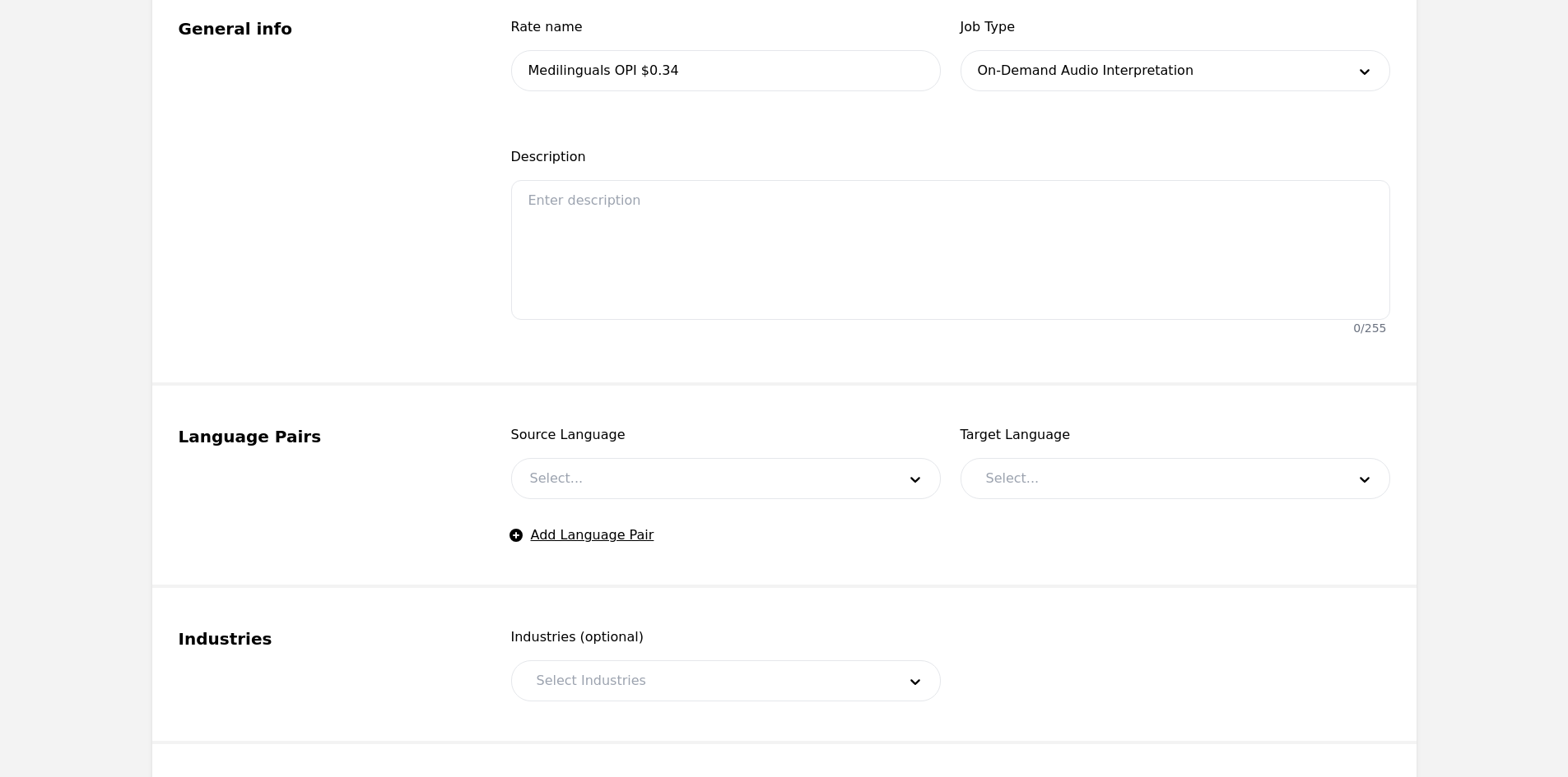
click at [615, 477] on div at bounding box center [700, 479] width 378 height 39
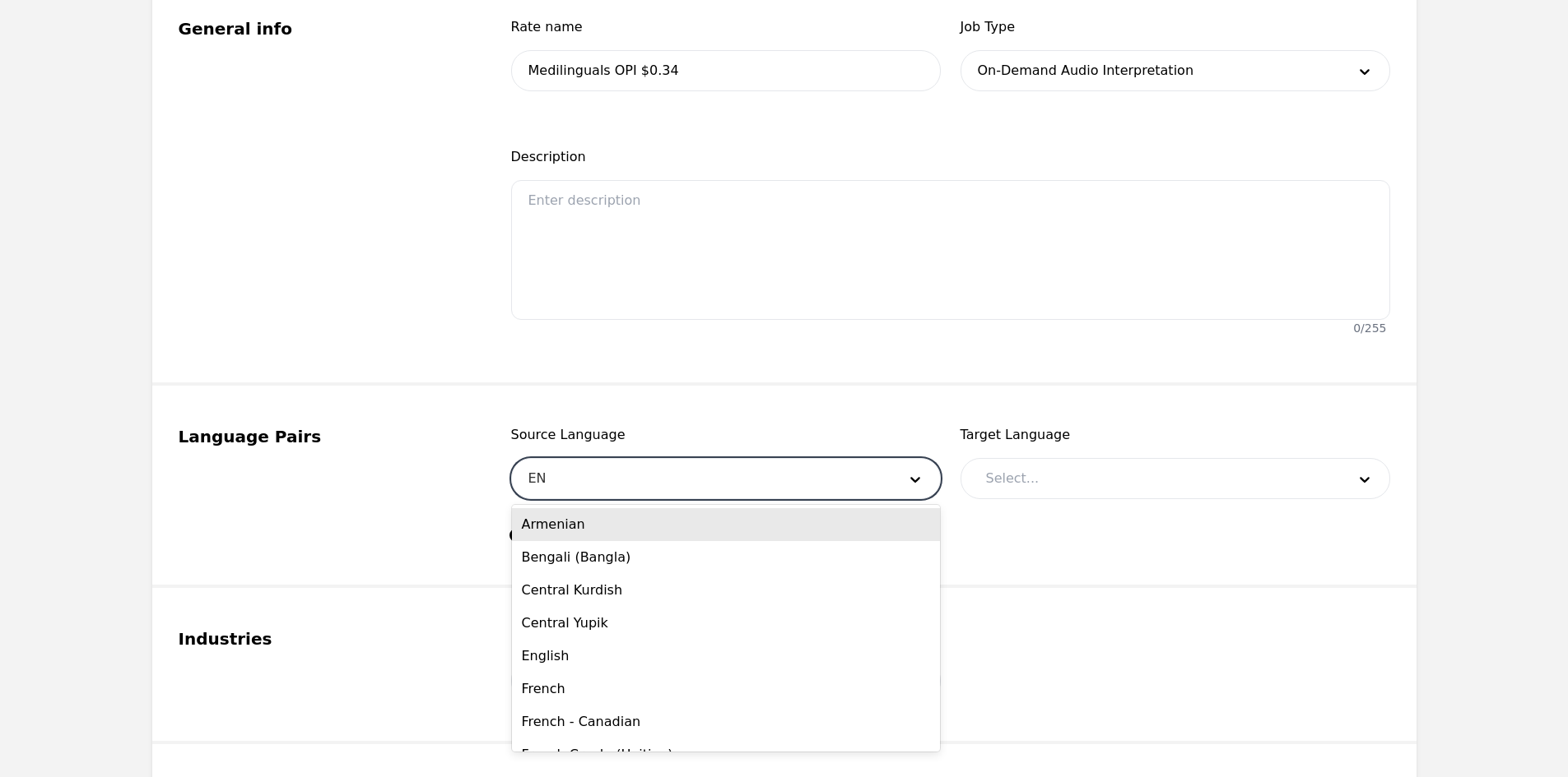
type input "ENG"
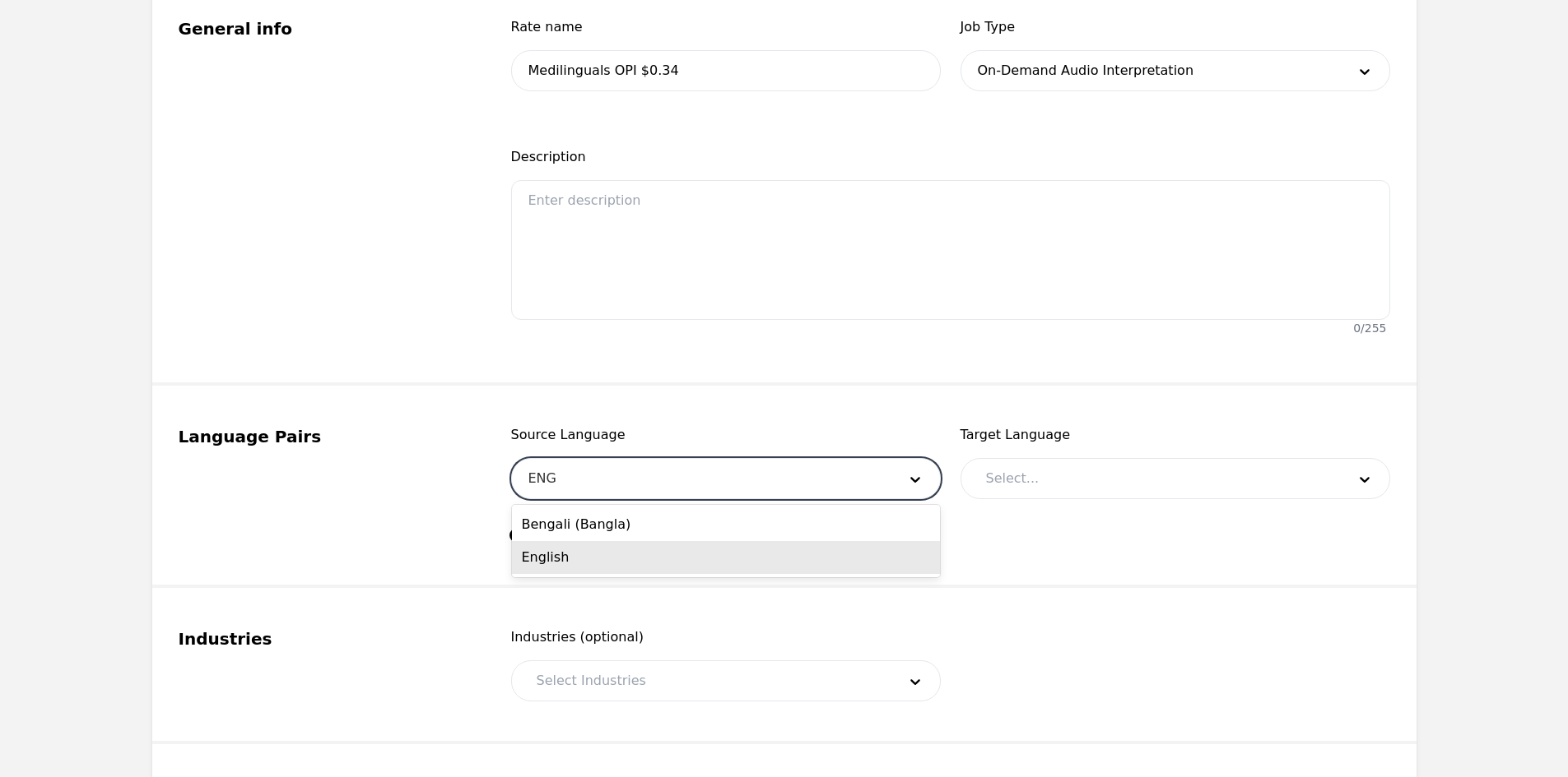
click at [621, 555] on div "English" at bounding box center [726, 557] width 428 height 33
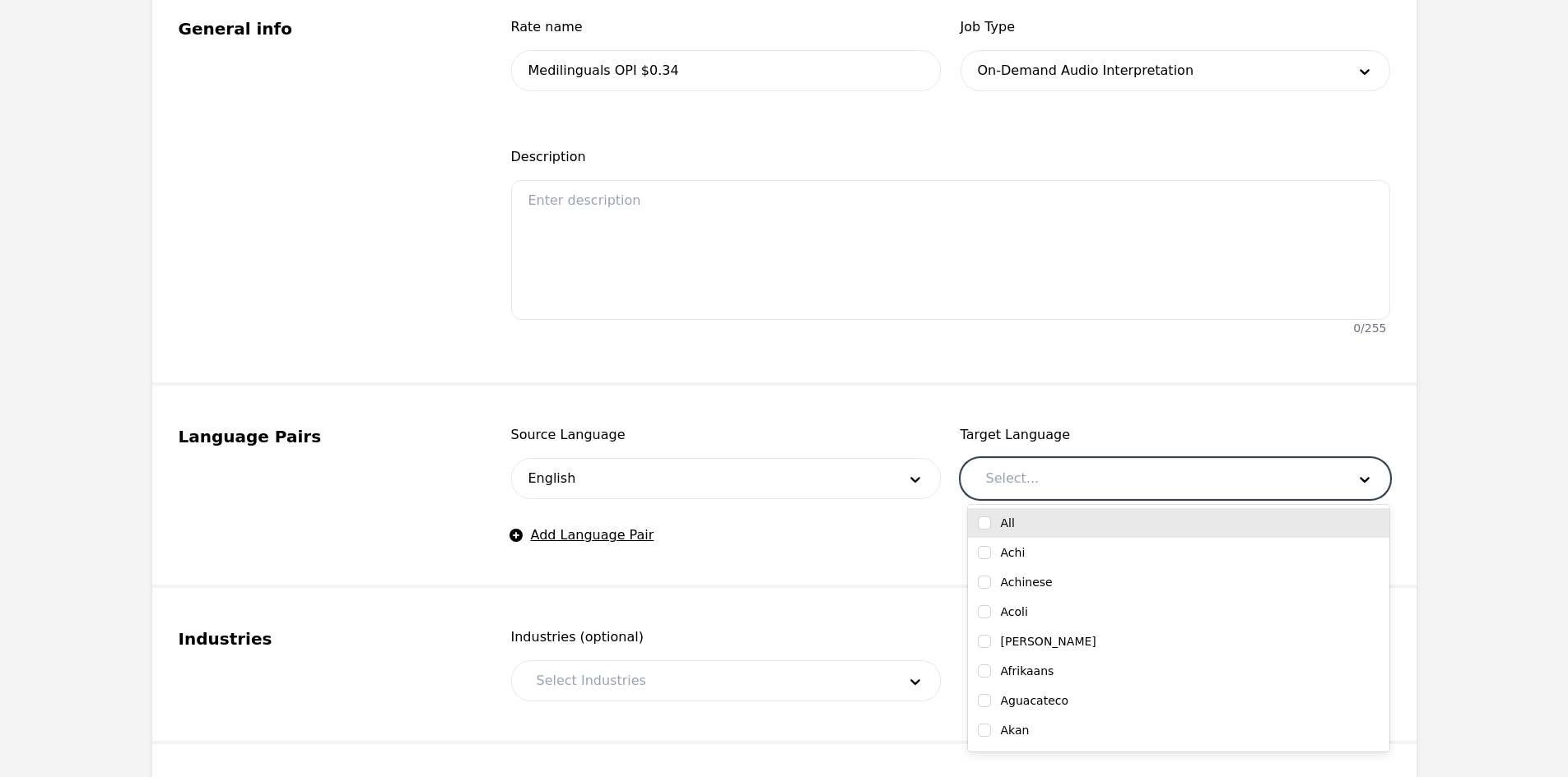
click at [1065, 462] on div at bounding box center [1154, 479] width 372 height 39
type input "SOMA"
click at [1031, 526] on label "[DEMOGRAPHIC_DATA]" at bounding box center [1066, 524] width 131 height 17
checkbox input "true"
type input "T"
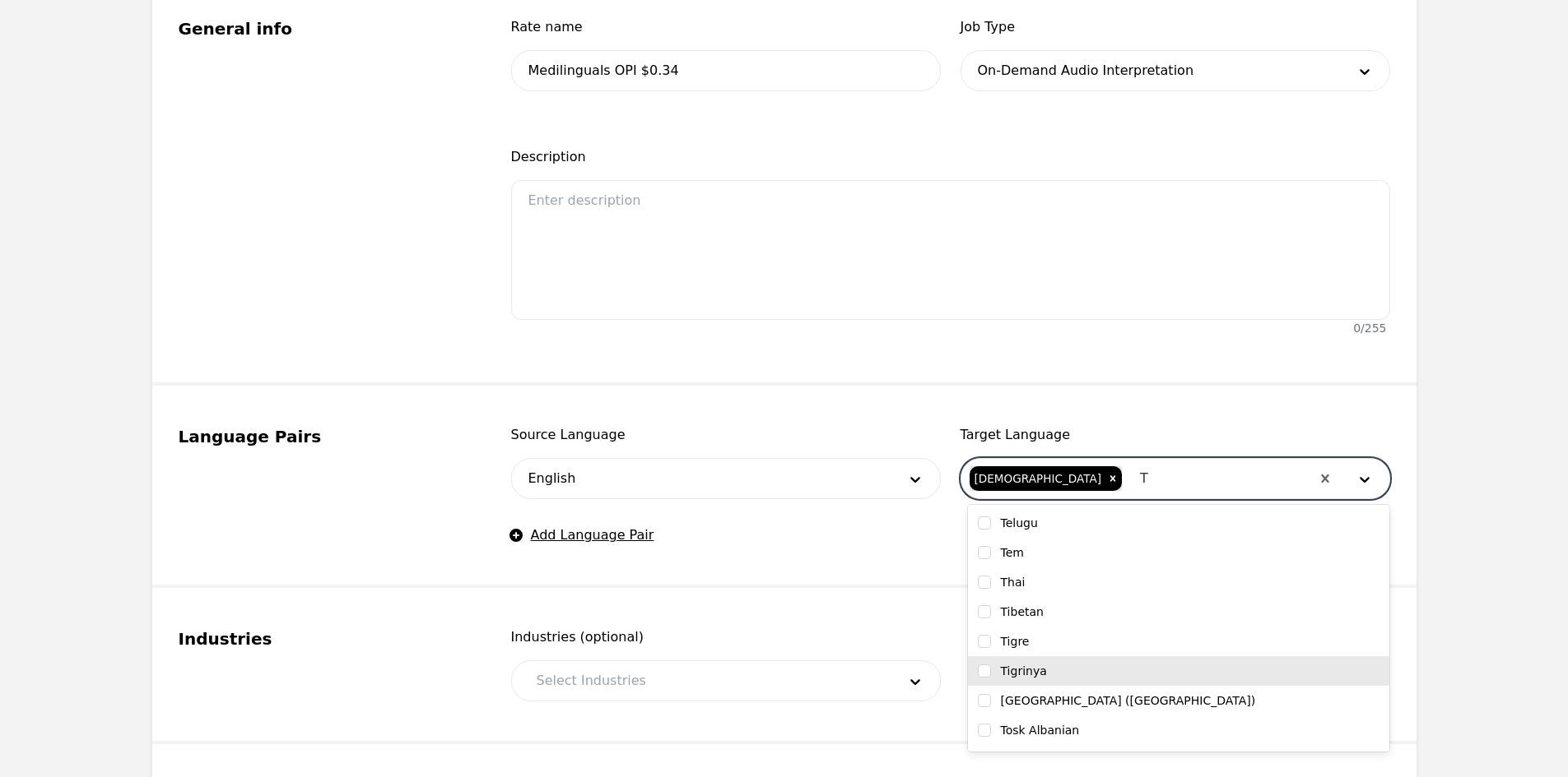
click at [1083, 666] on div "Tigrinya" at bounding box center [1178, 671] width 402 height 17
checkbox input "true"
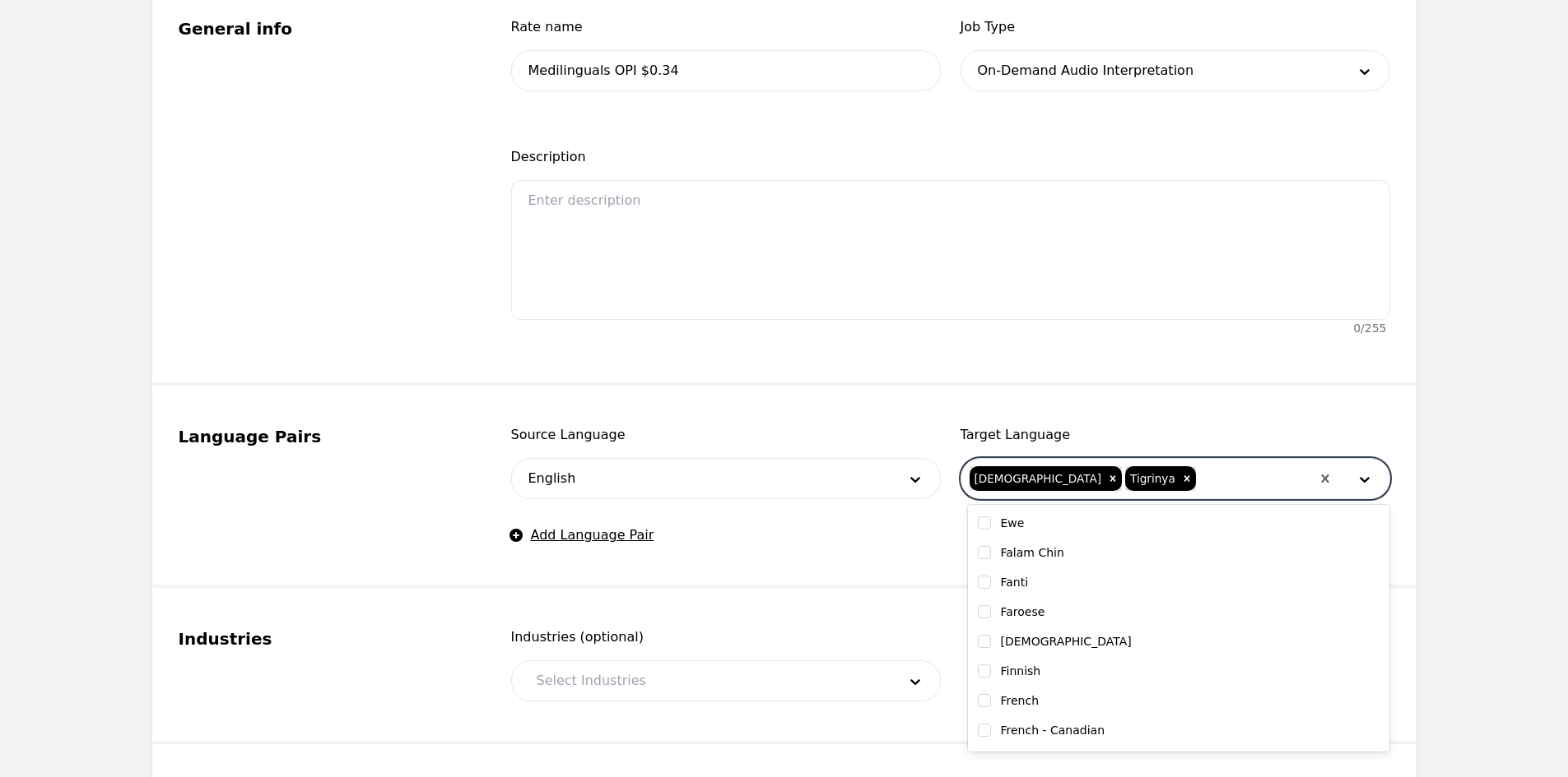
scroll to position [6100, 0]
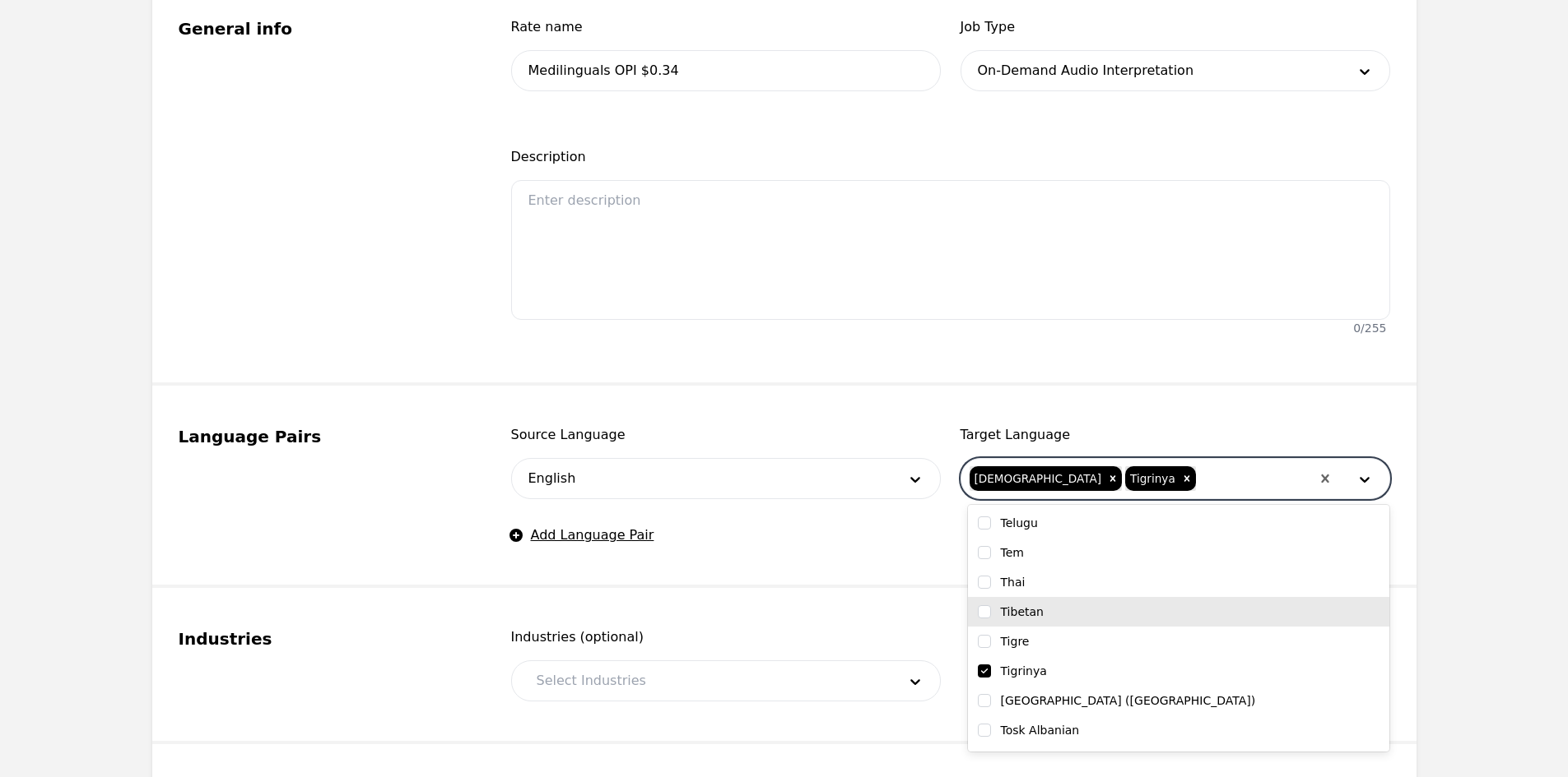
click at [669, 571] on fieldset "Language Pairs Source Language English Target Language option Tigrinya, selecte…" at bounding box center [784, 487] width 1264 height 203
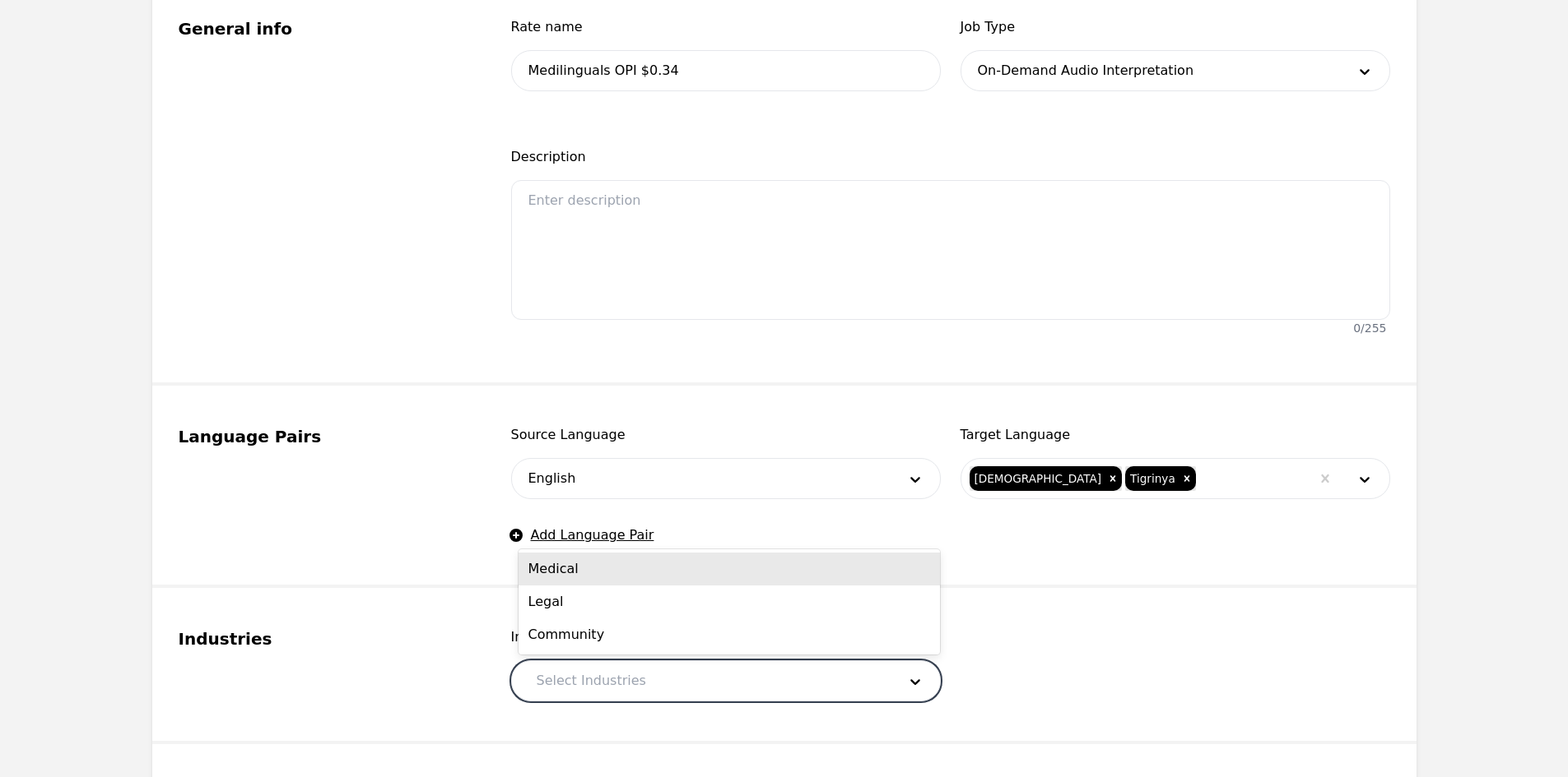
click at [652, 682] on div at bounding box center [704, 681] width 372 height 39
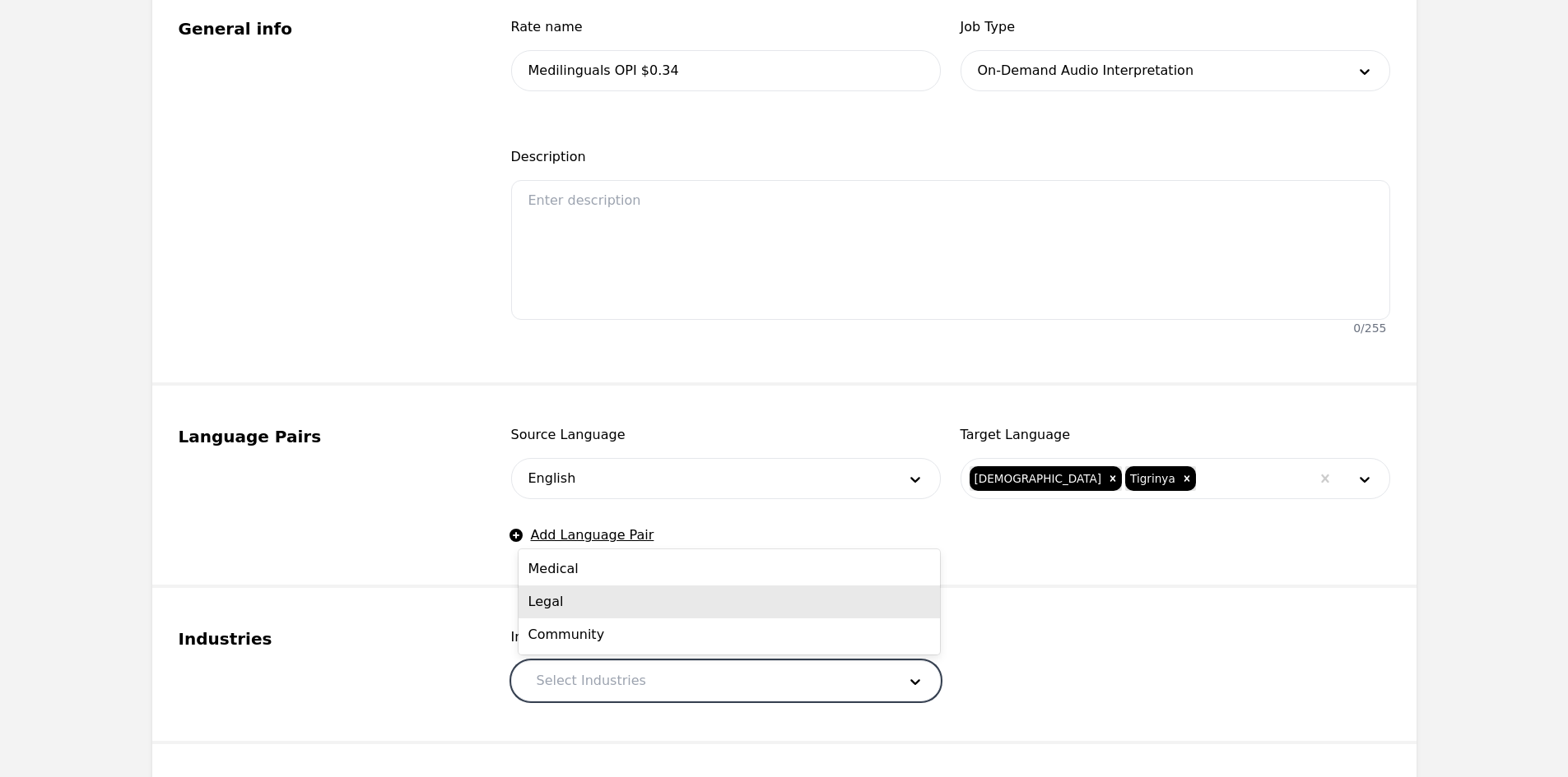
drag, startPoint x: 610, startPoint y: 576, endPoint x: 596, endPoint y: 610, distance: 36.8
click at [609, 576] on div "Medical" at bounding box center [729, 569] width 422 height 33
click at [598, 688] on div at bounding box center [725, 681] width 270 height 39
click at [627, 612] on div "Legal" at bounding box center [729, 602] width 422 height 33
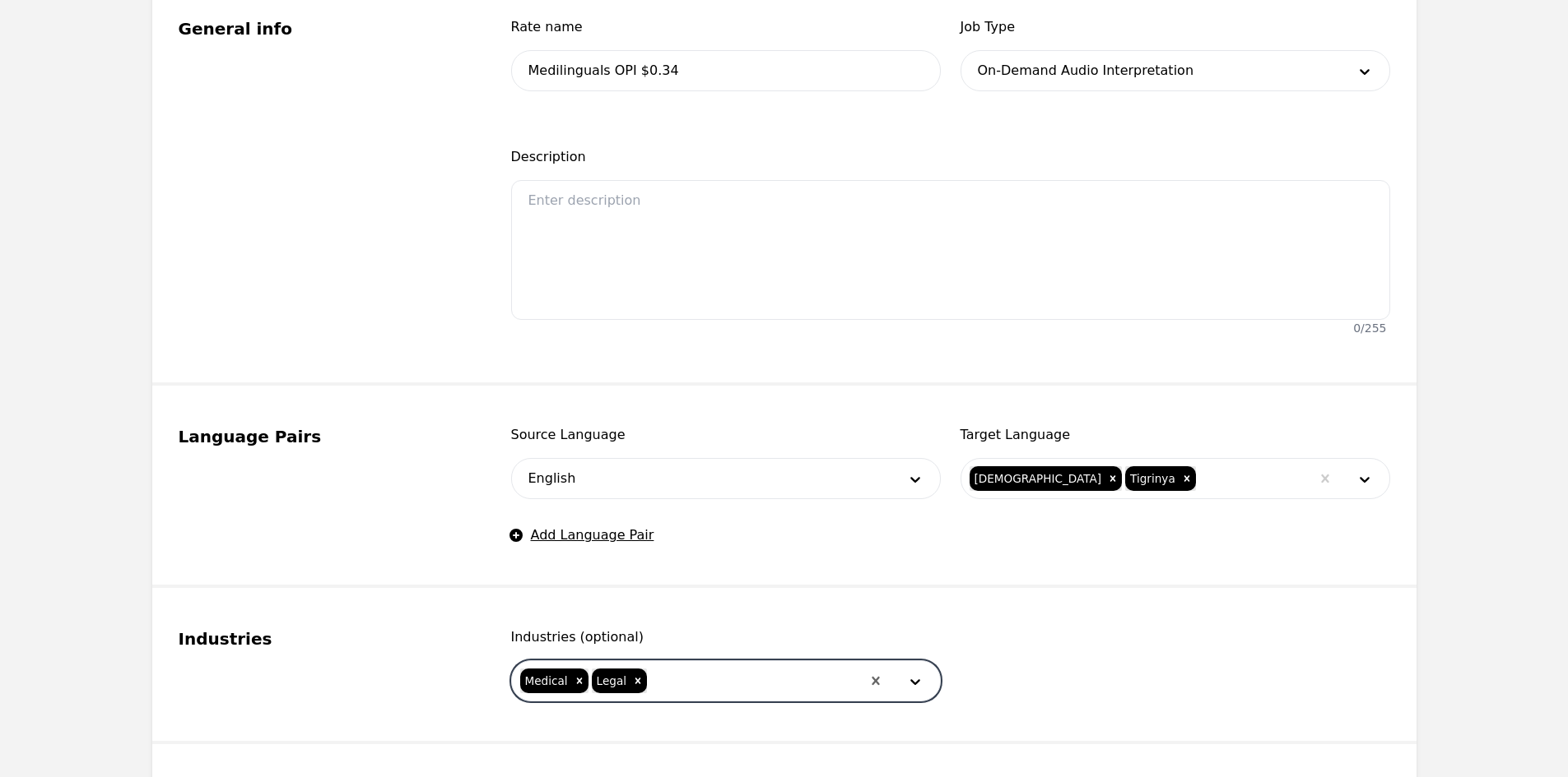
click at [632, 676] on icon "Remove Legal" at bounding box center [638, 681] width 11 height 11
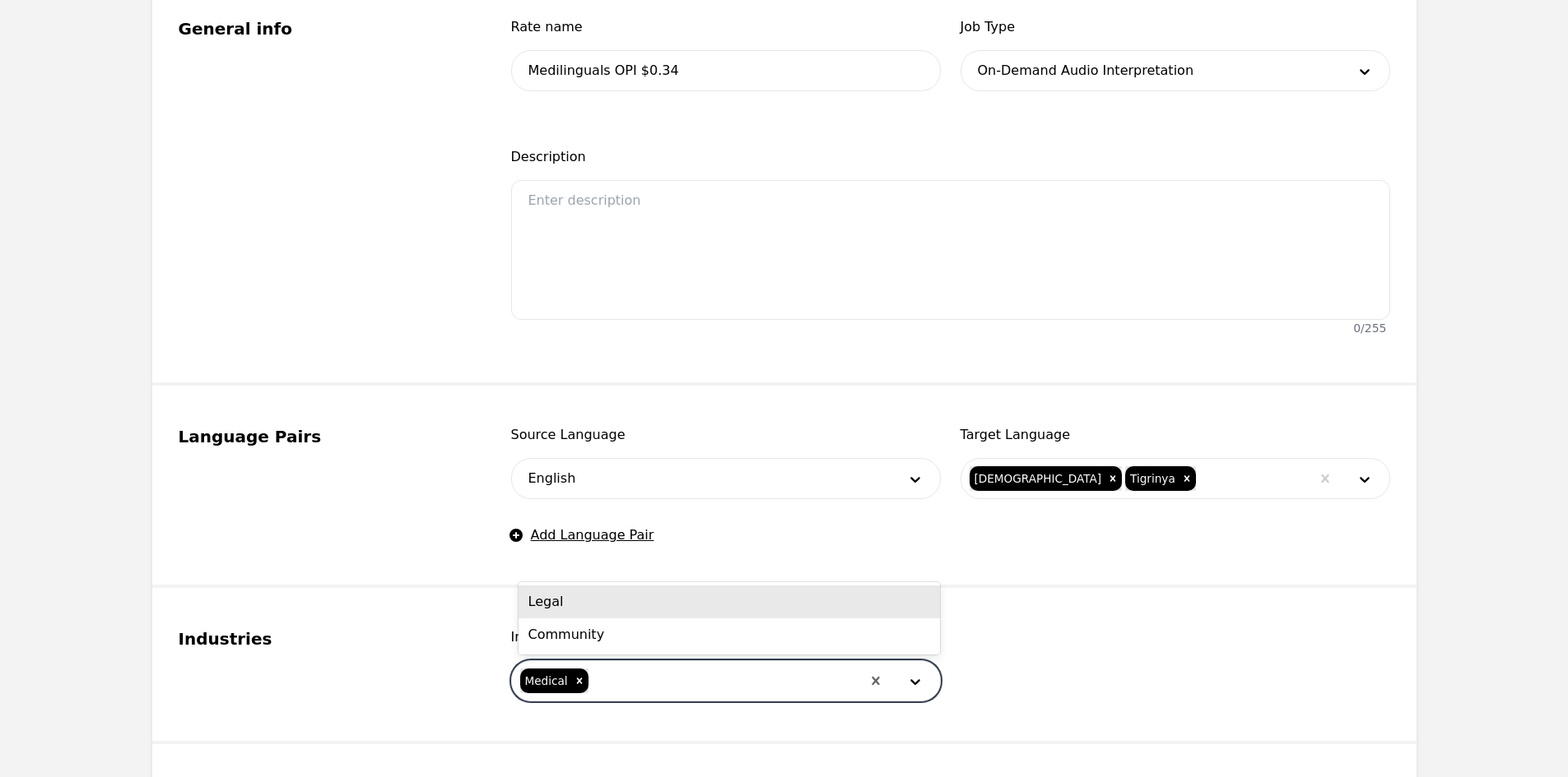
click at [607, 679] on input "text" at bounding box center [608, 680] width 4 height 20
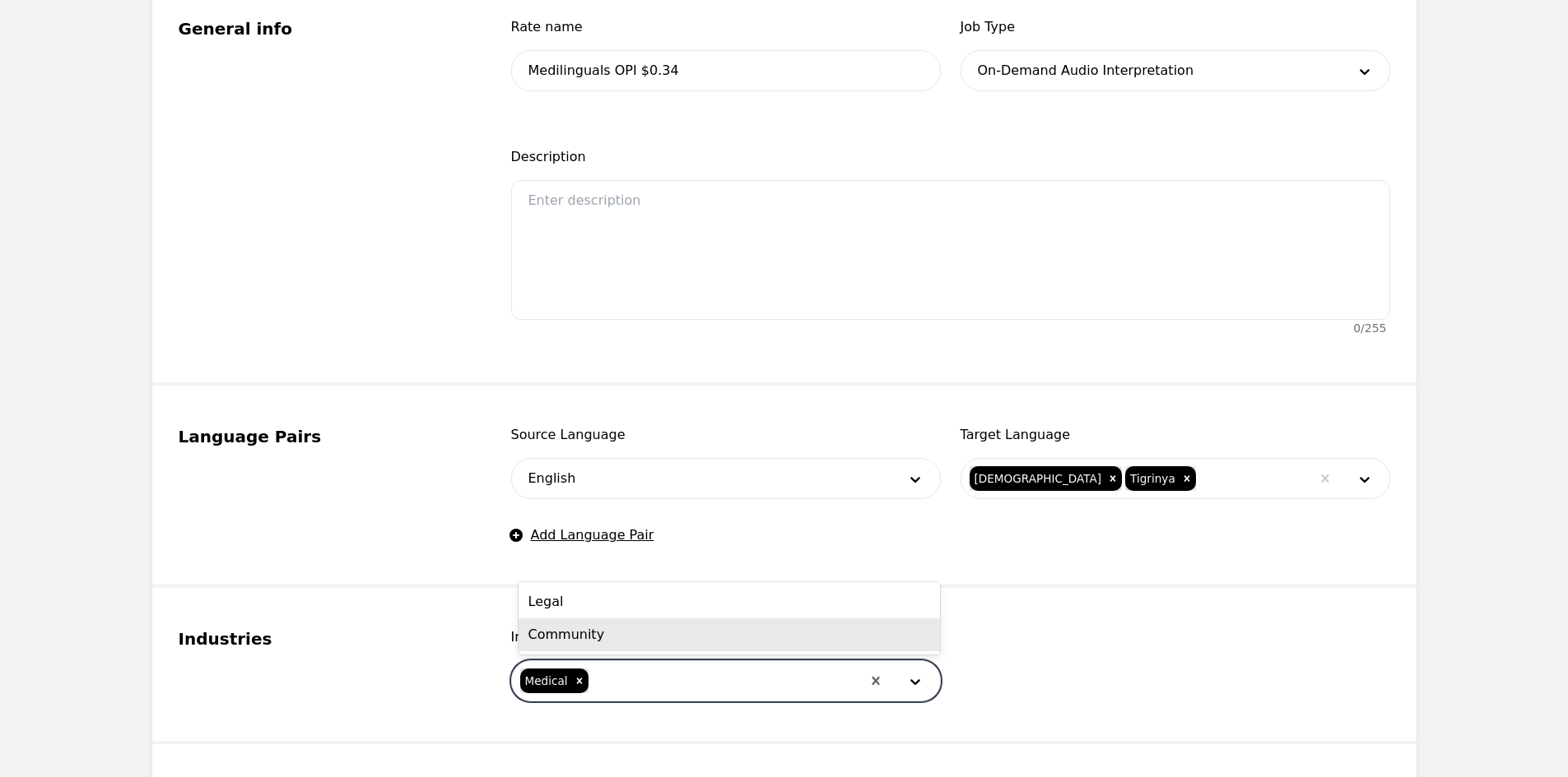
click at [616, 608] on div "Legal" at bounding box center [729, 602] width 422 height 33
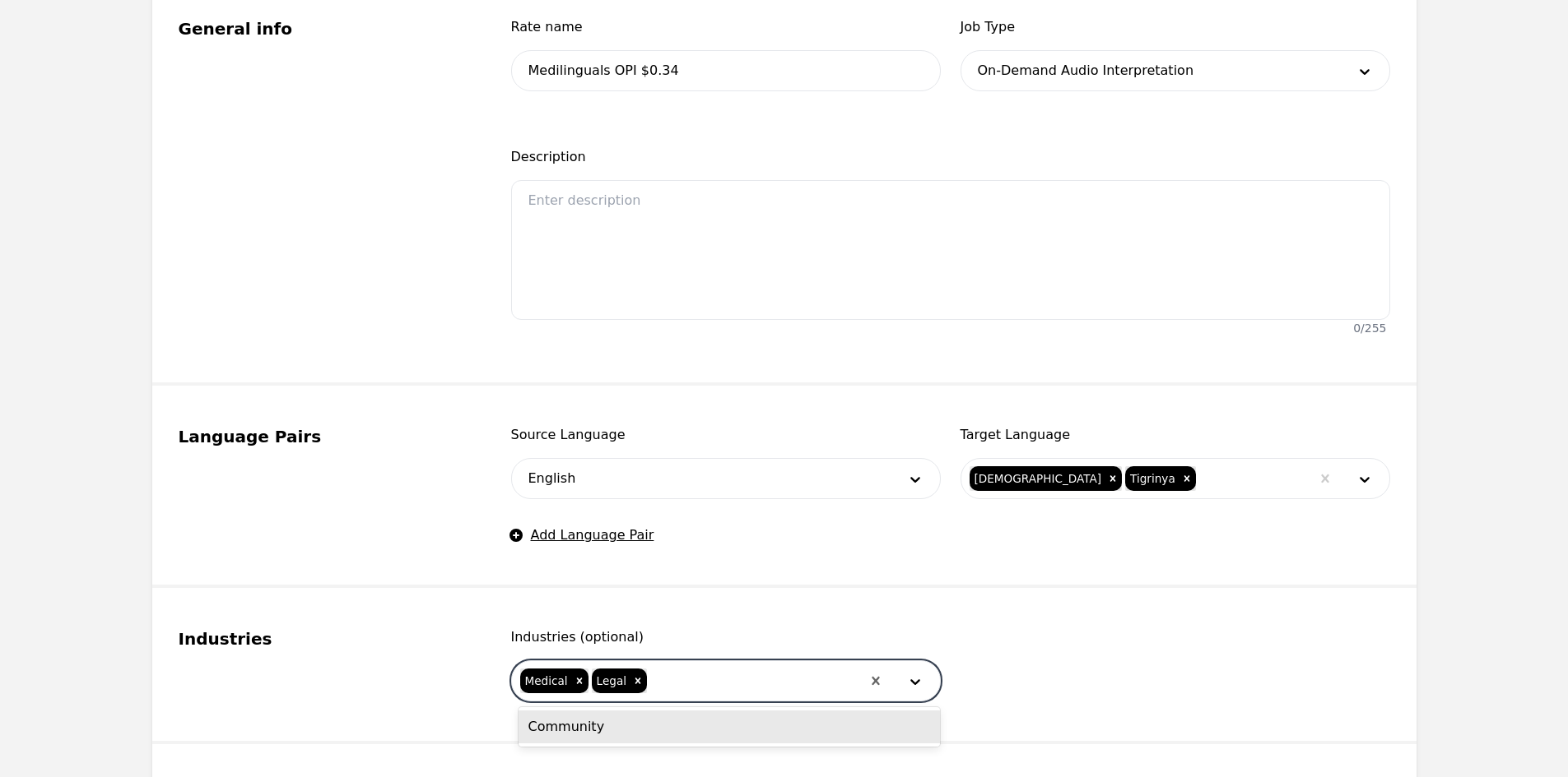
click at [657, 698] on div at bounding box center [754, 681] width 211 height 39
click at [669, 729] on div "Community" at bounding box center [729, 726] width 422 height 33
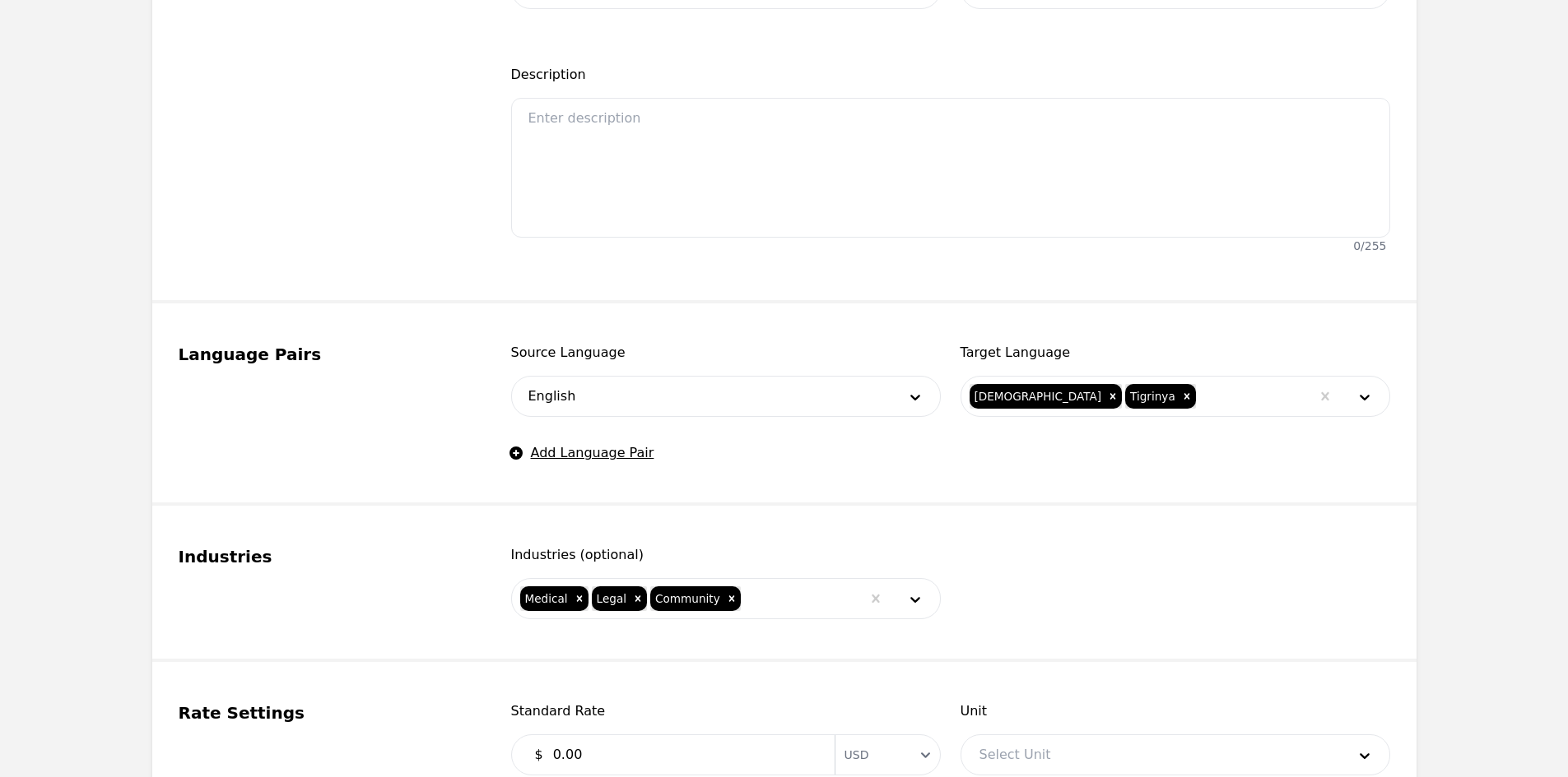
click at [712, 524] on fieldset "Industries Industries (optional) Medical Legal Community" at bounding box center [784, 584] width 1264 height 157
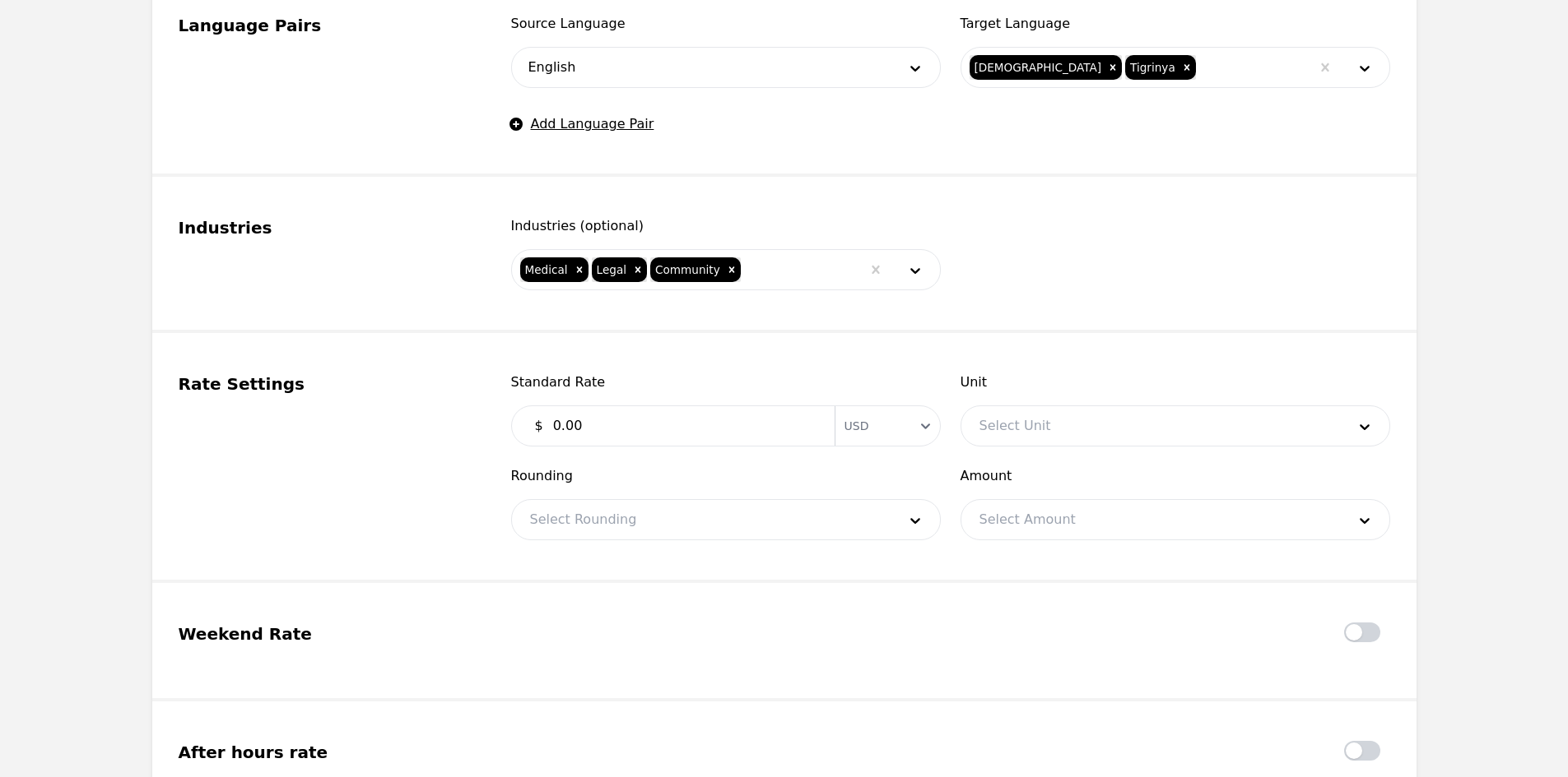
click at [610, 434] on input "0.00" at bounding box center [684, 425] width 282 height 33
type input "0.34"
click at [1028, 418] on div at bounding box center [1150, 426] width 378 height 39
click at [1041, 429] on div at bounding box center [1150, 426] width 378 height 39
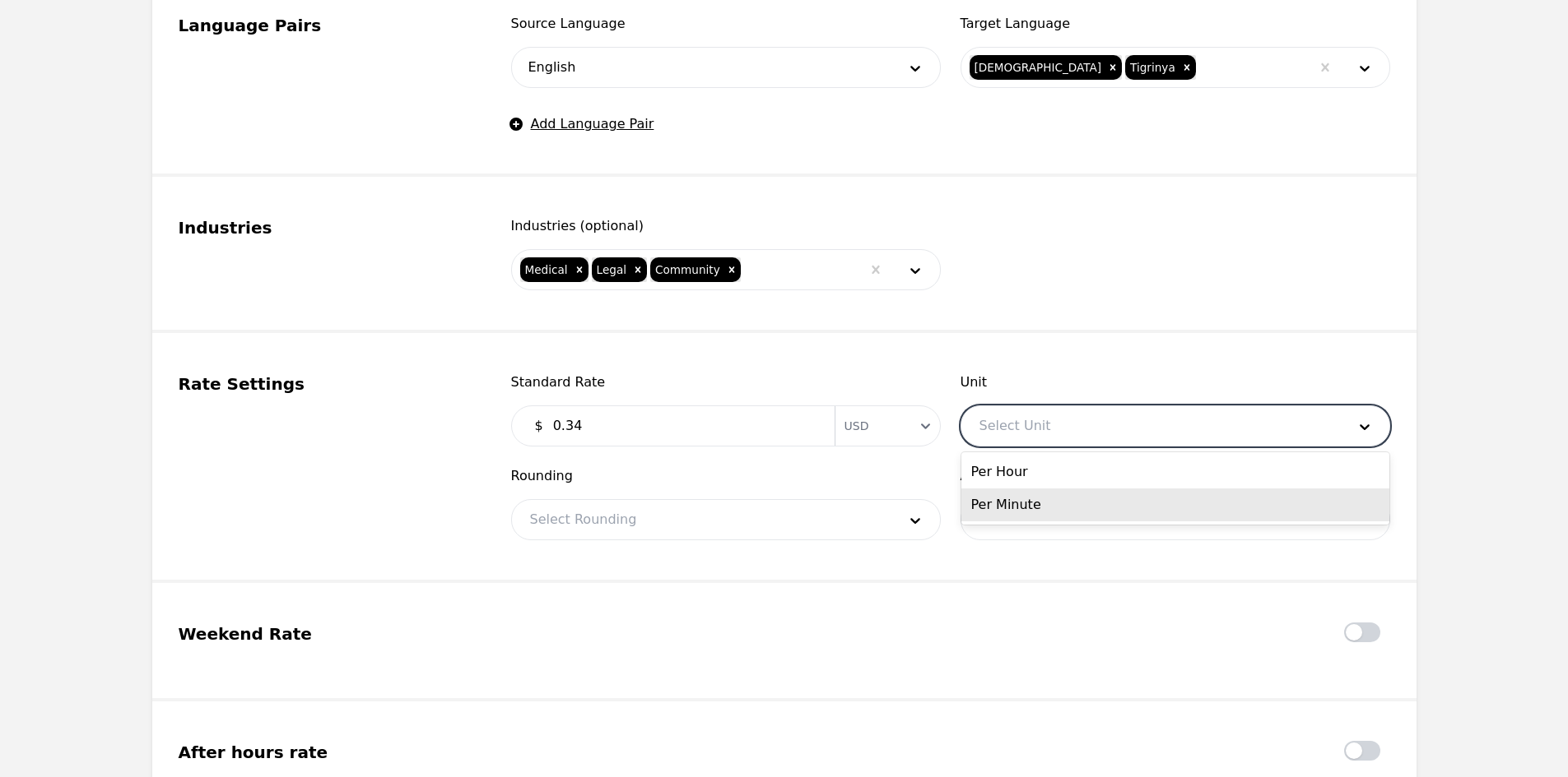
click at [1012, 507] on div "Per Minute" at bounding box center [1176, 505] width 428 height 33
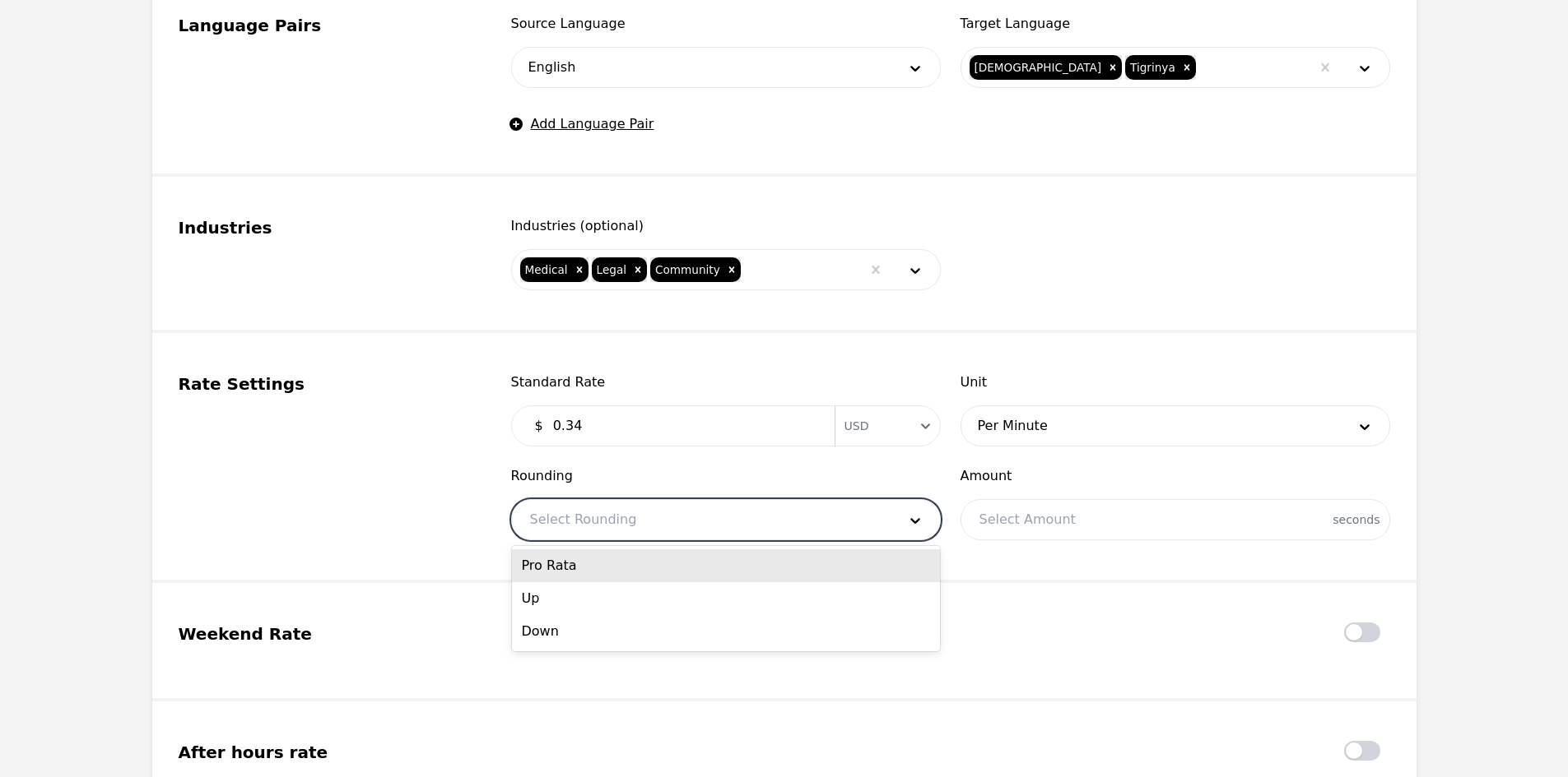
click at [796, 523] on div at bounding box center [700, 520] width 378 height 39
click at [716, 570] on div "Pro Rata" at bounding box center [726, 566] width 428 height 33
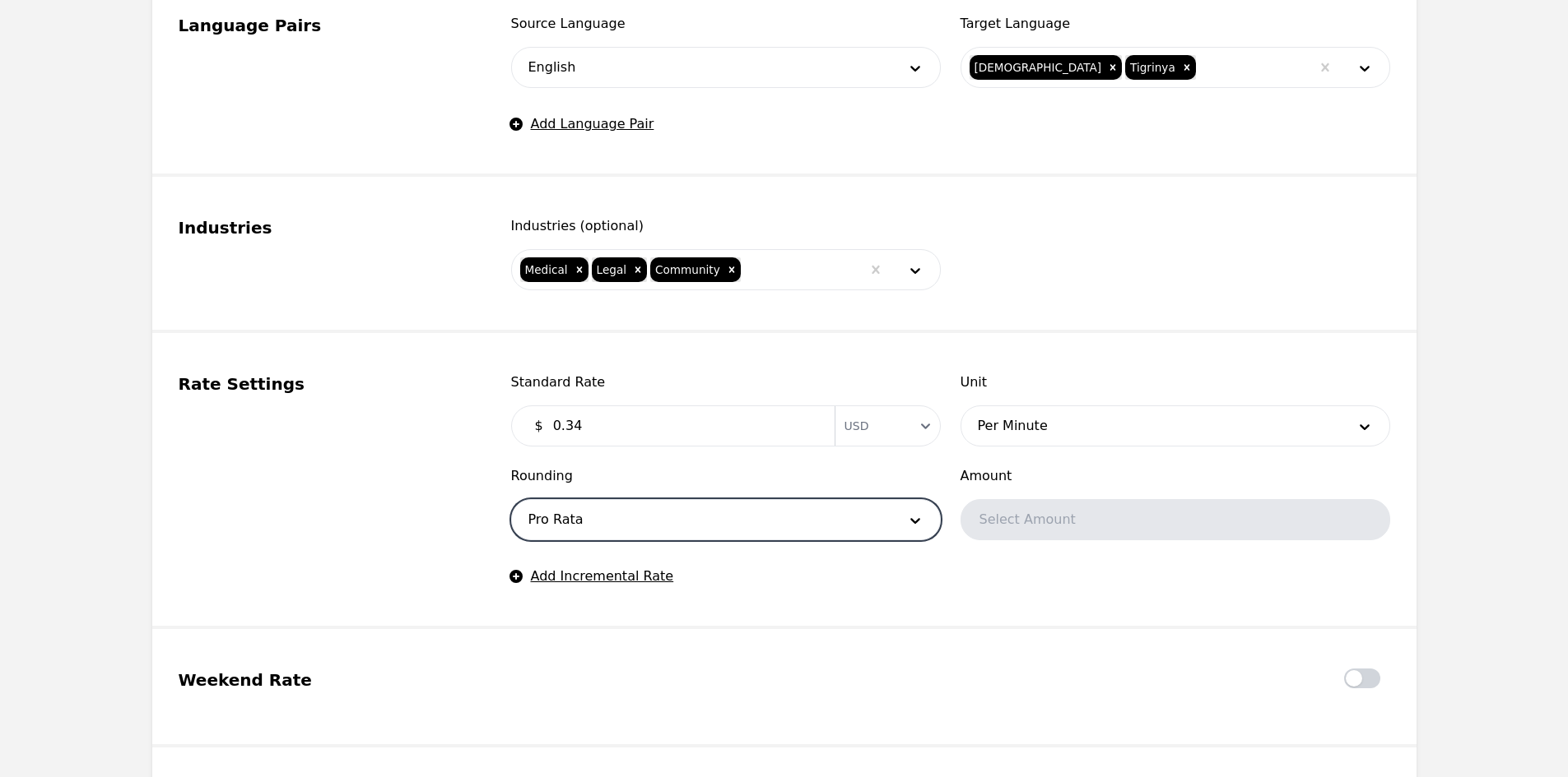
click at [820, 469] on span "Rounding" at bounding box center [726, 476] width 430 height 20
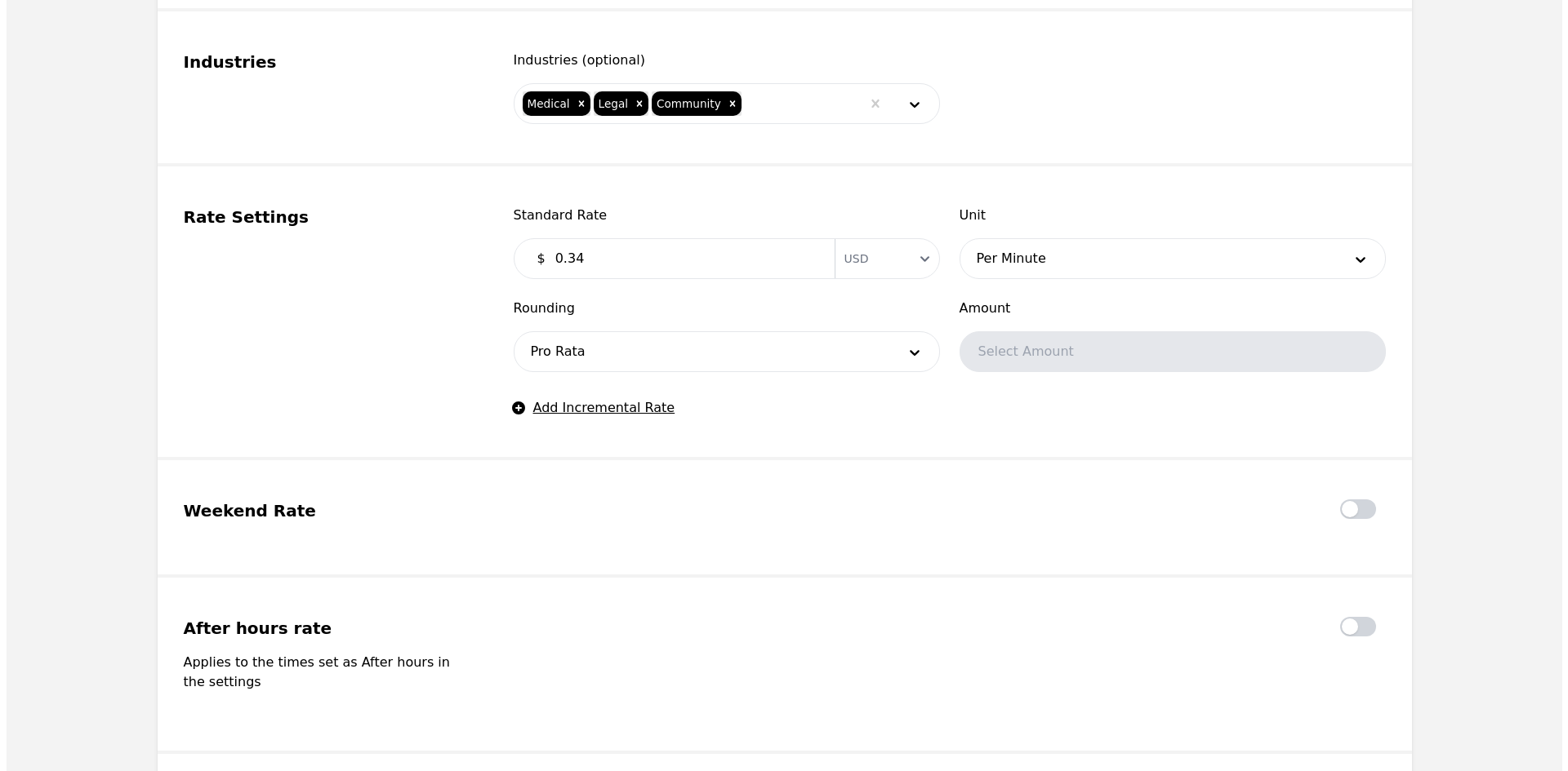
scroll to position [1143, 0]
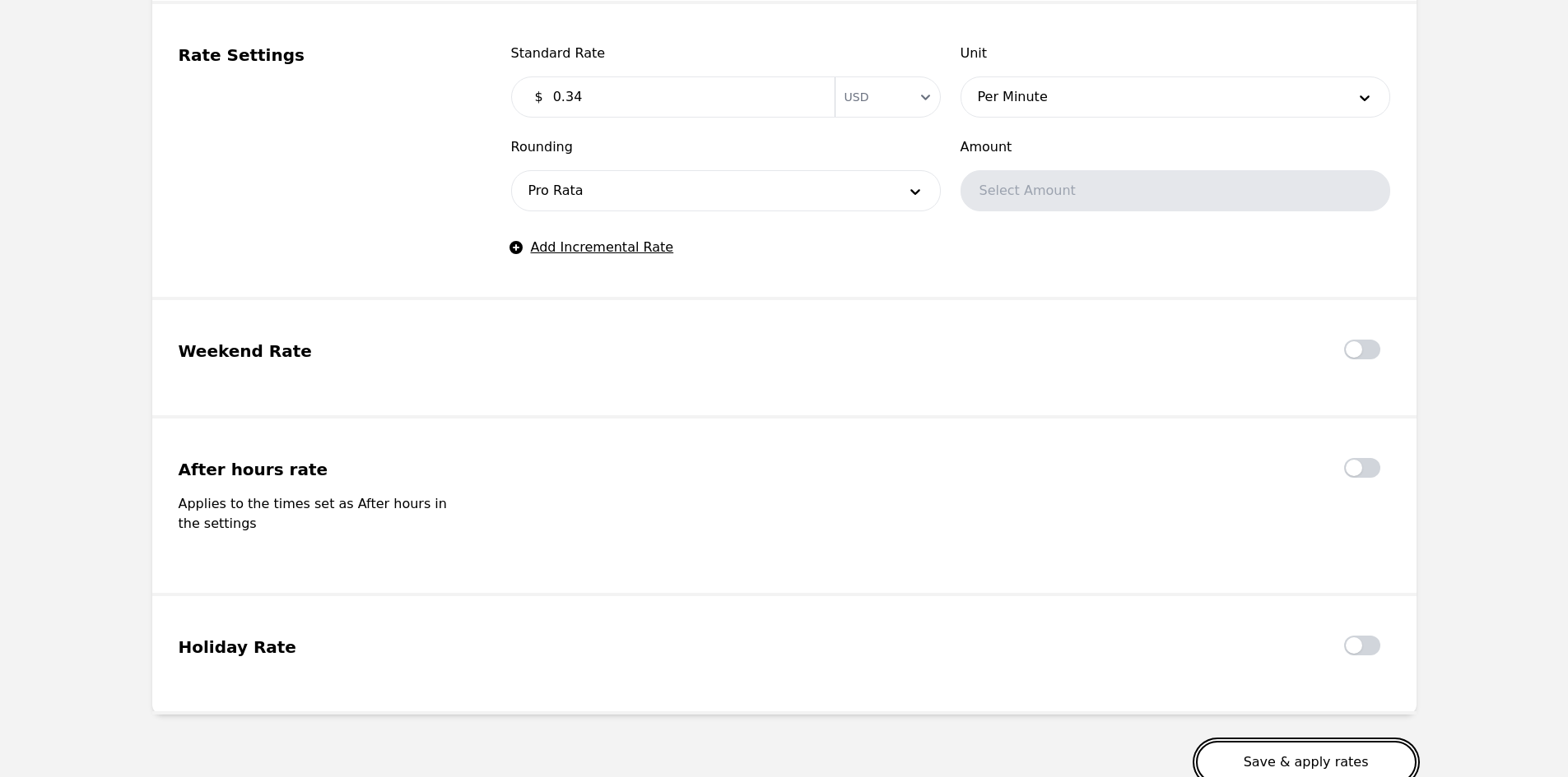
click at [1336, 741] on button "Save & apply rates" at bounding box center [1306, 763] width 221 height 43
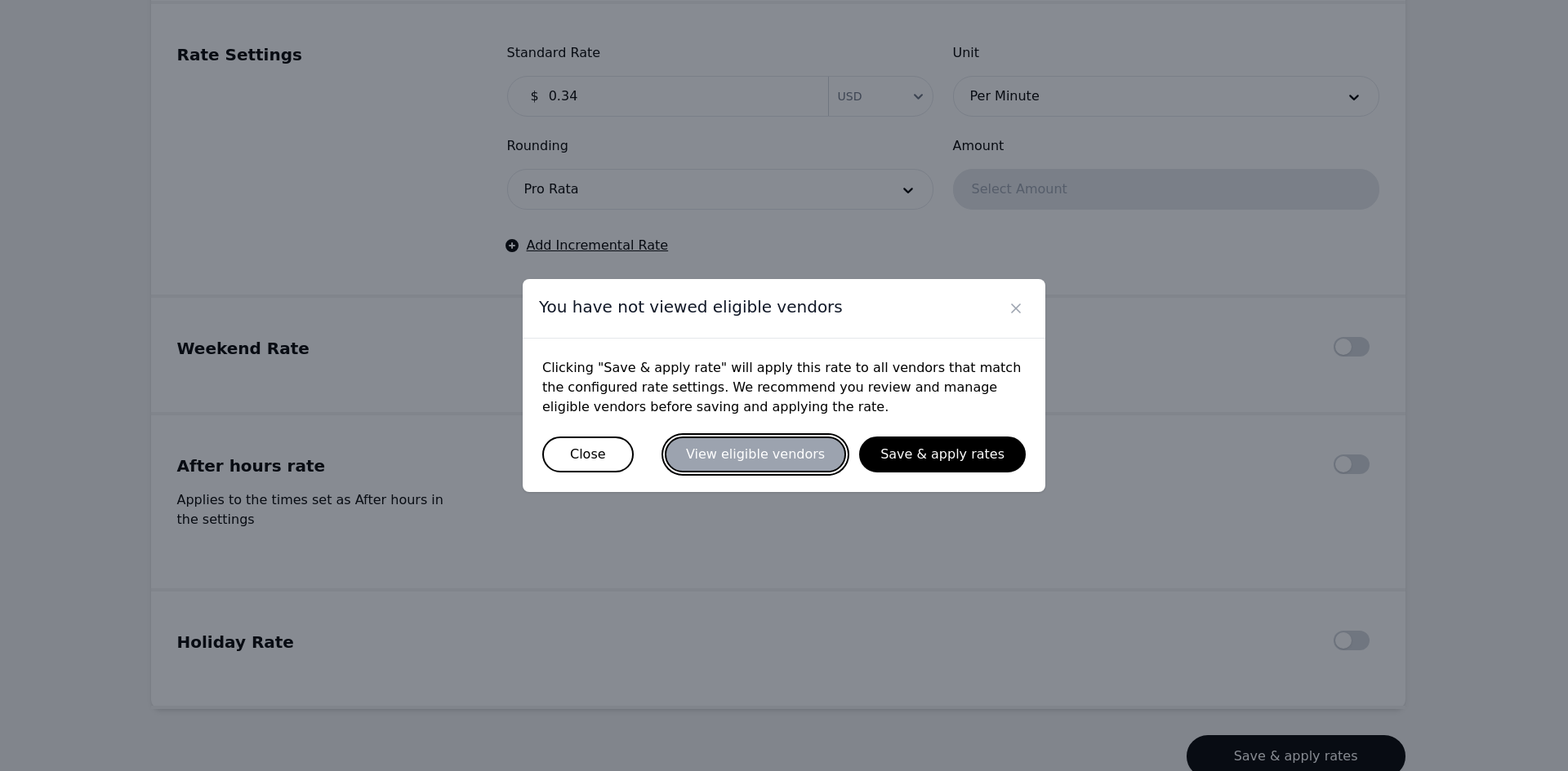
click at [767, 454] on button "View eligible vendors" at bounding box center [755, 454] width 182 height 36
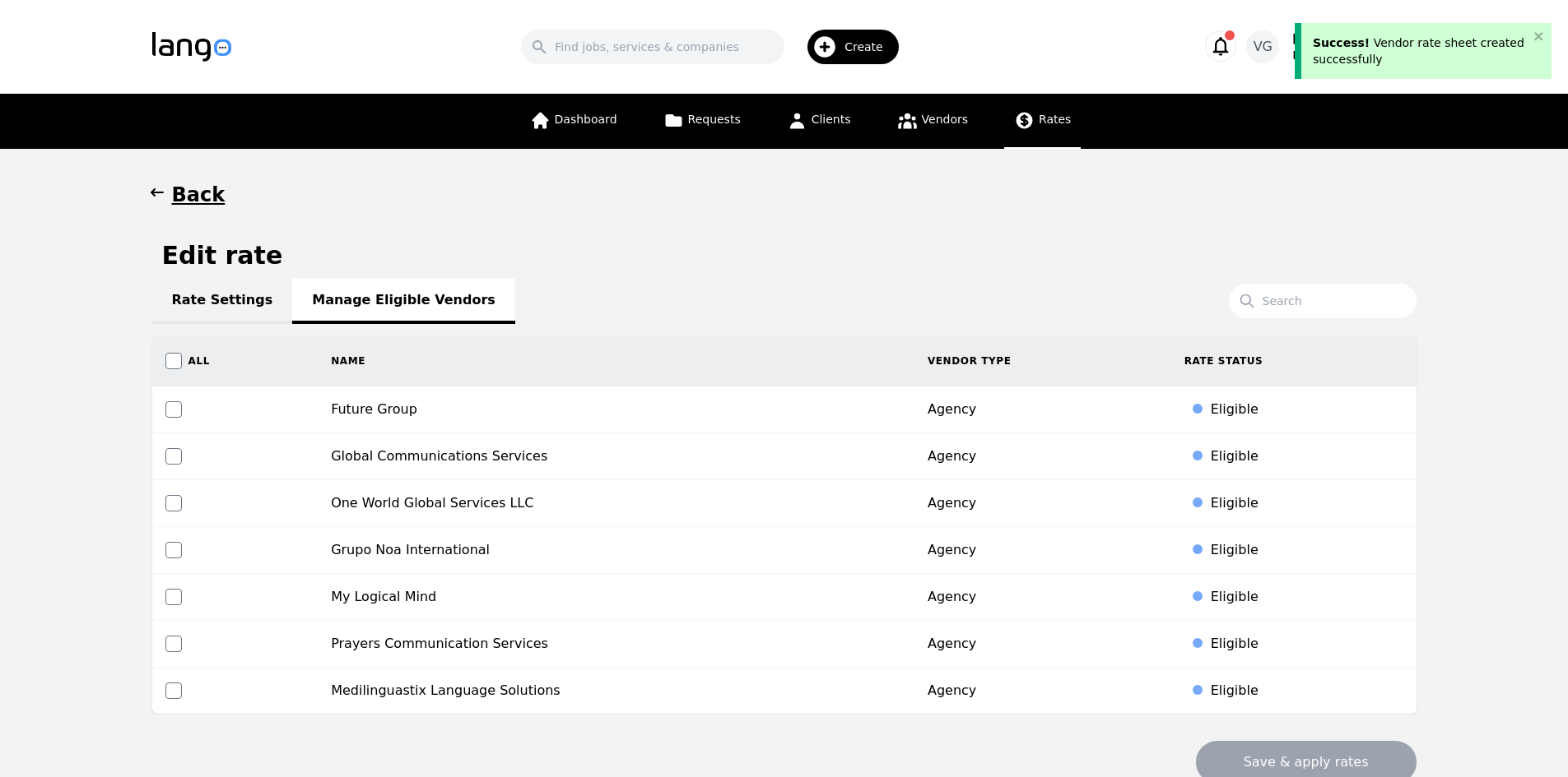
drag, startPoint x: 39, startPoint y: 420, endPoint x: 103, endPoint y: 412, distance: 64.5
click at [39, 422] on main "Back Edit rate Rate Settings Manage Eligible Vendors Search All Name Vendor Typ…" at bounding box center [784, 483] width 1568 height 668
click at [217, 301] on link "Rate Settings" at bounding box center [223, 301] width 141 height 45
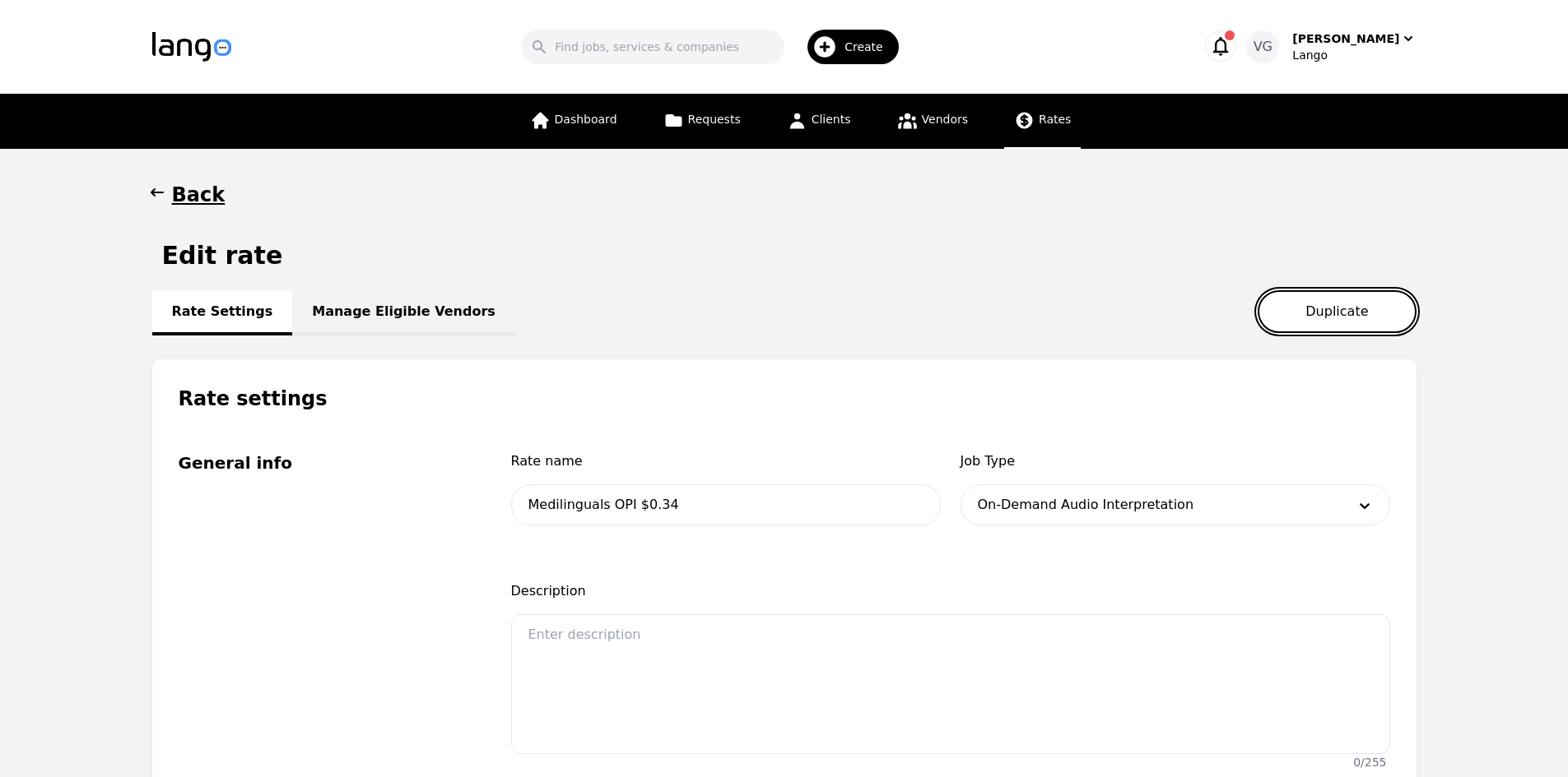
click at [1345, 308] on button "Duplicate" at bounding box center [1336, 312] width 158 height 43
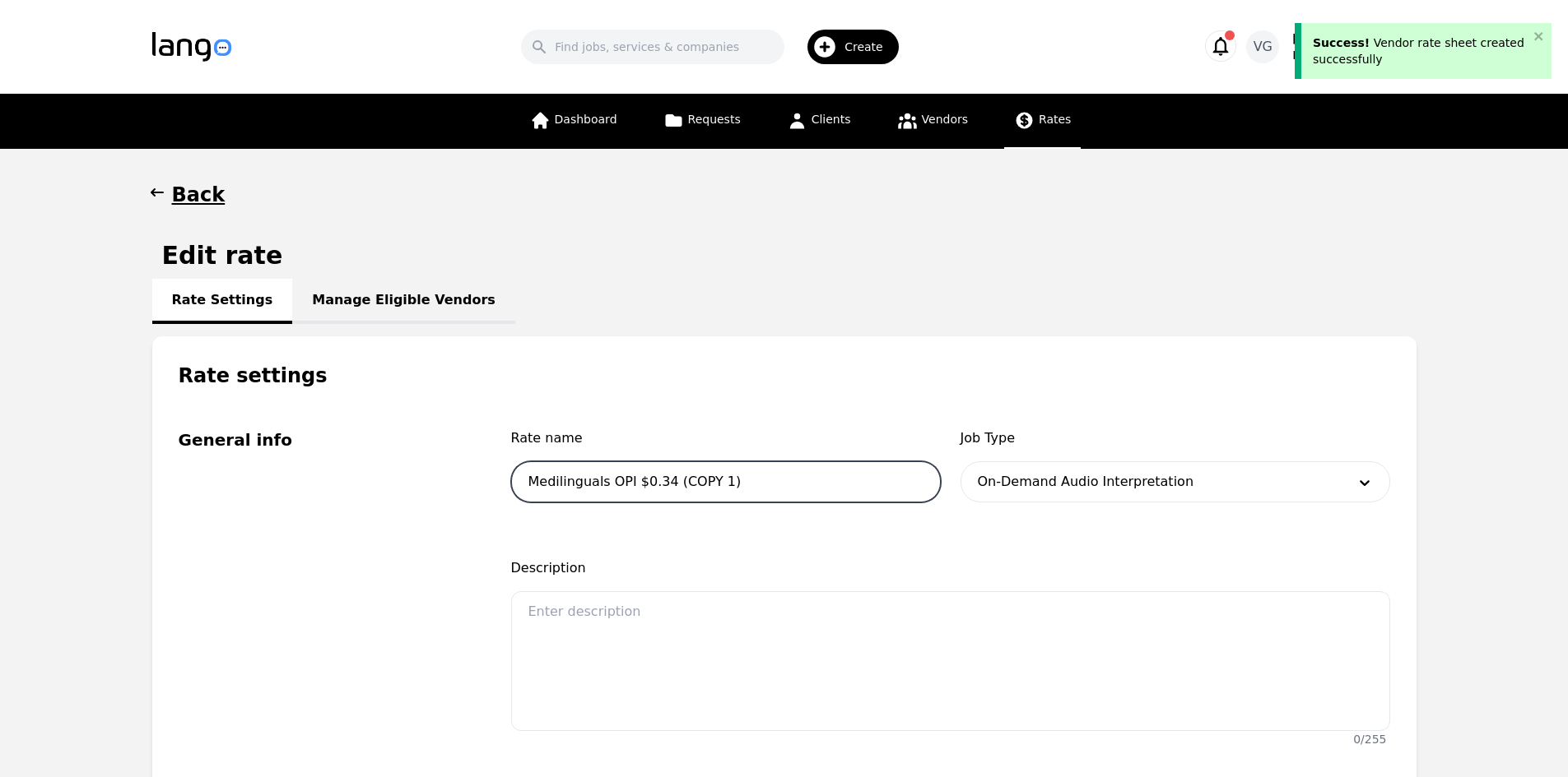
drag, startPoint x: 623, startPoint y: 483, endPoint x: 612, endPoint y: 483, distance: 11.0
click at [612, 483] on input "Medilinguals OPI $0.34 (COPY 1)" at bounding box center [726, 482] width 430 height 41
drag, startPoint x: 733, startPoint y: 480, endPoint x: 667, endPoint y: 489, distance: 66.6
click at [667, 489] on input "Medilinguals VRI $0.34 (COPY 1)" at bounding box center [726, 482] width 430 height 41
type input "Medilinguals VRI $0.34"
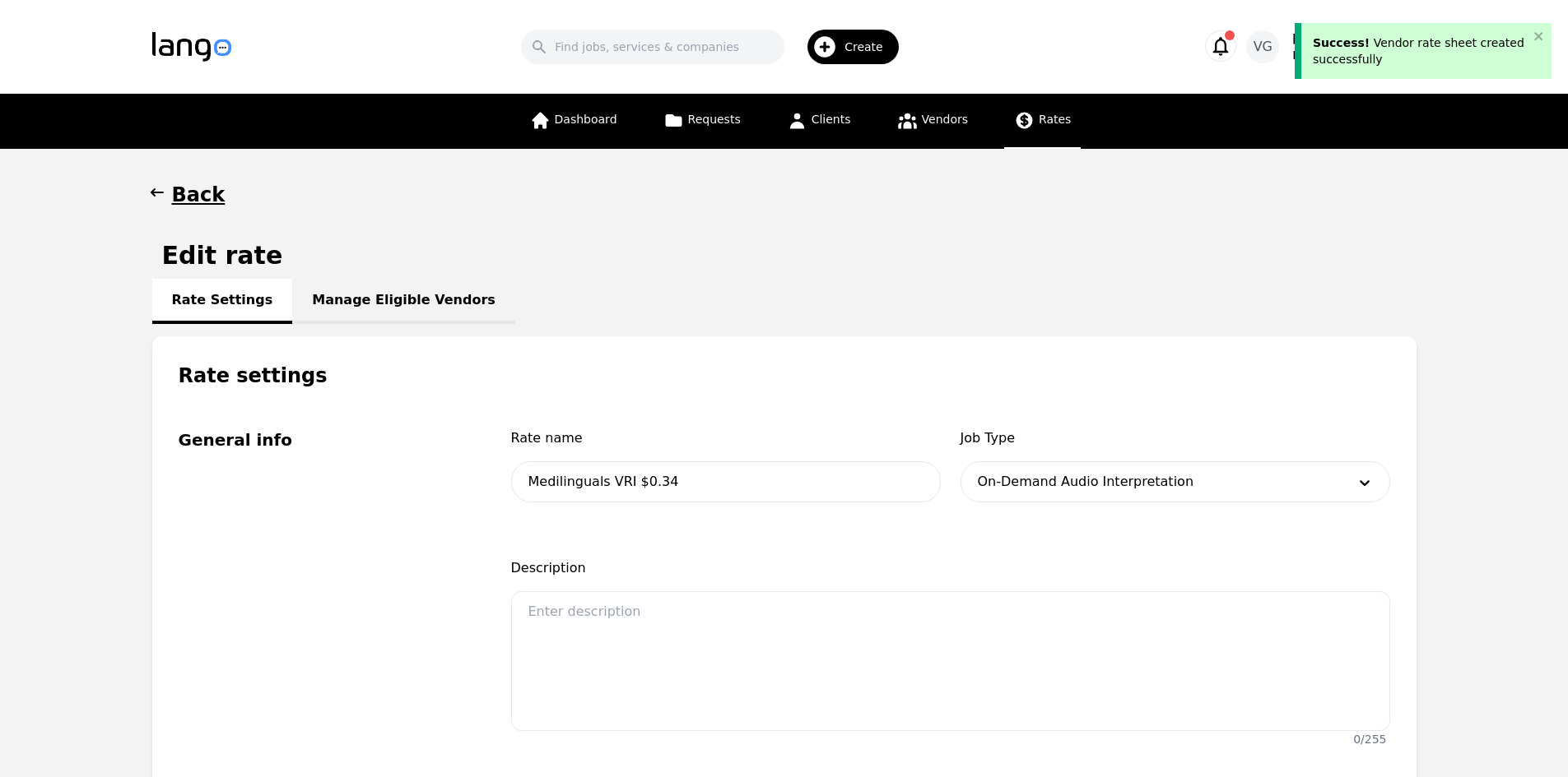
click at [1036, 479] on div at bounding box center [1150, 482] width 378 height 39
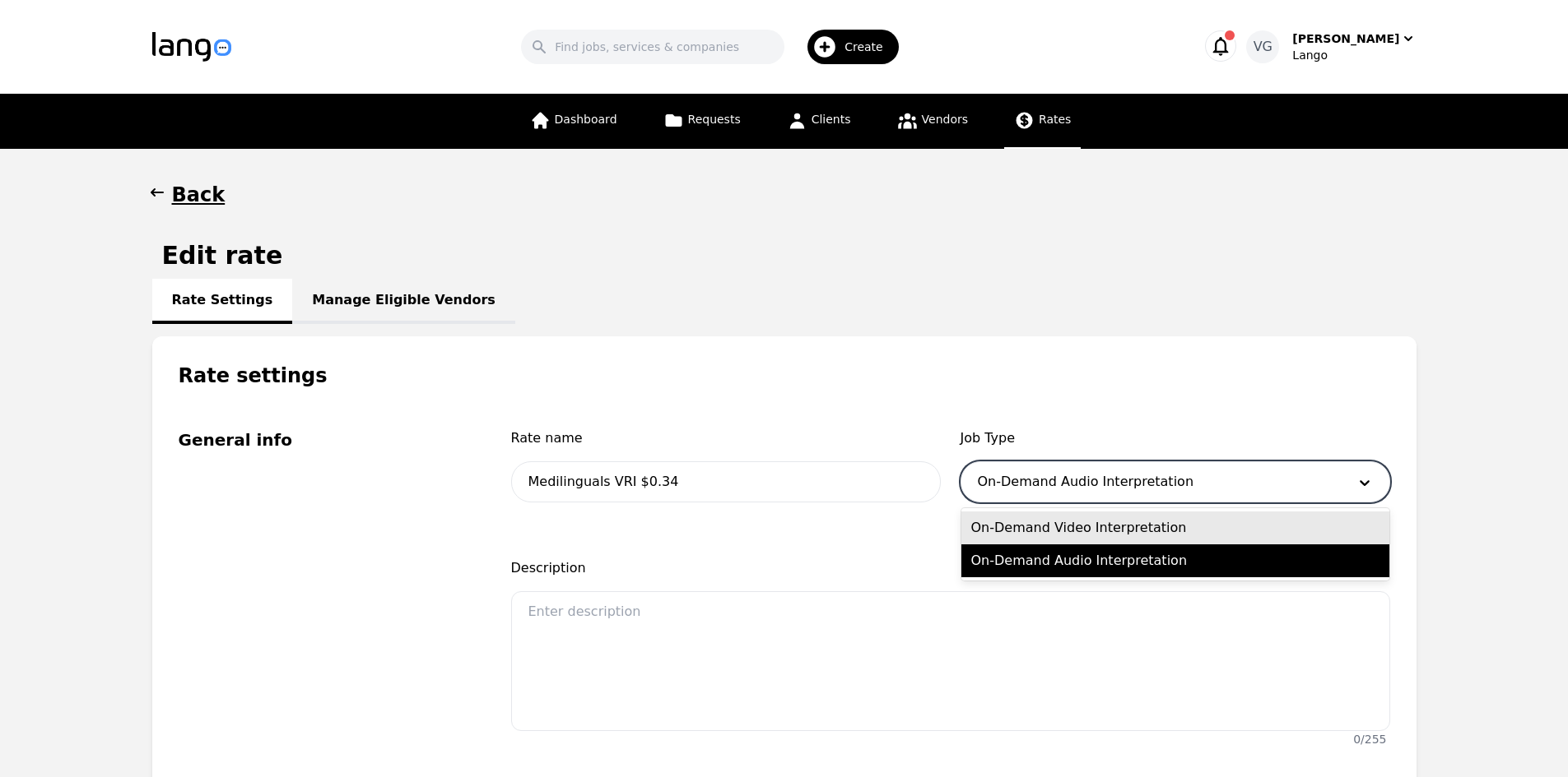
click at [1060, 536] on div "On-Demand Video Interpretation" at bounding box center [1176, 527] width 428 height 33
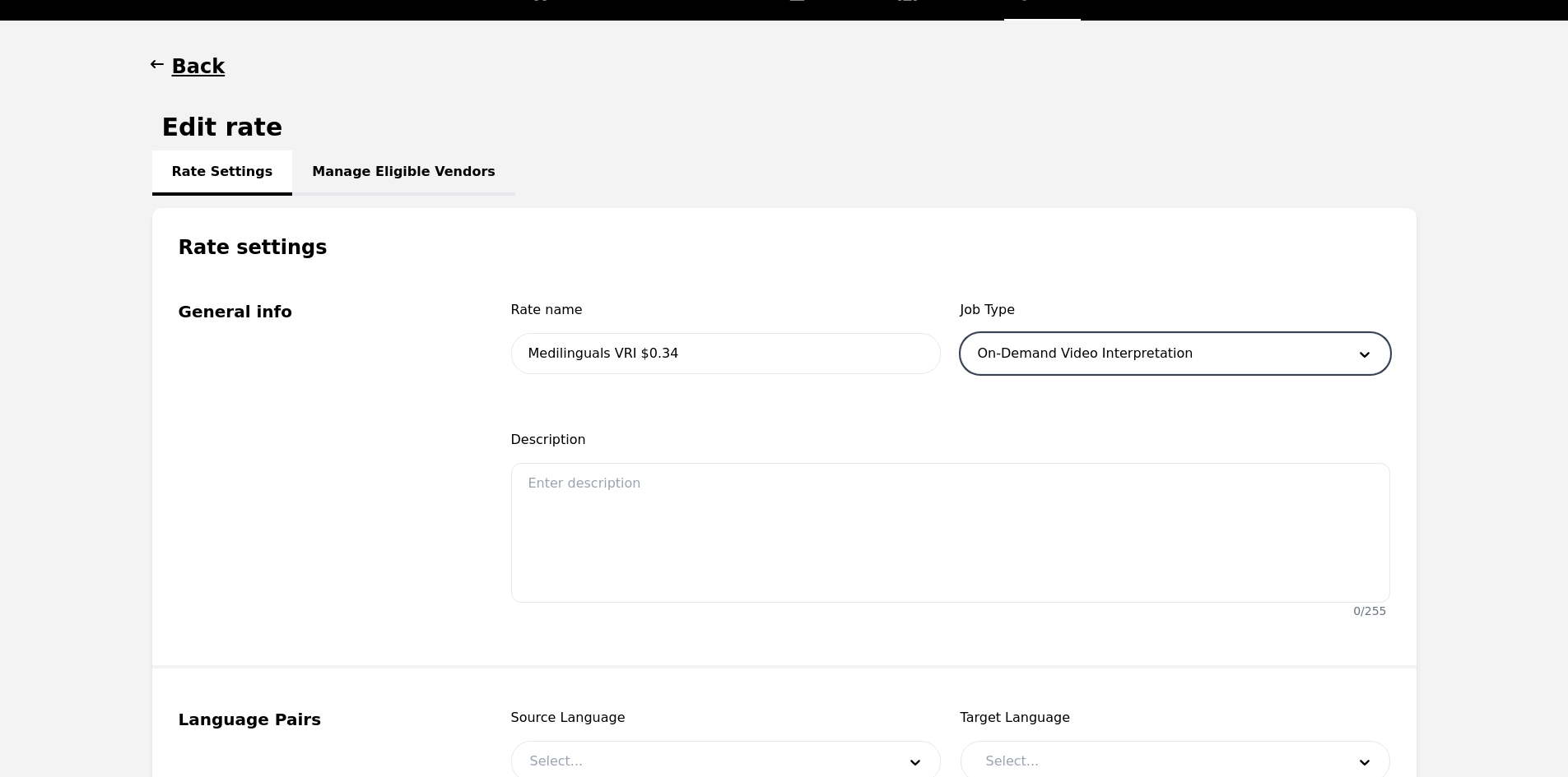
scroll to position [329, 0]
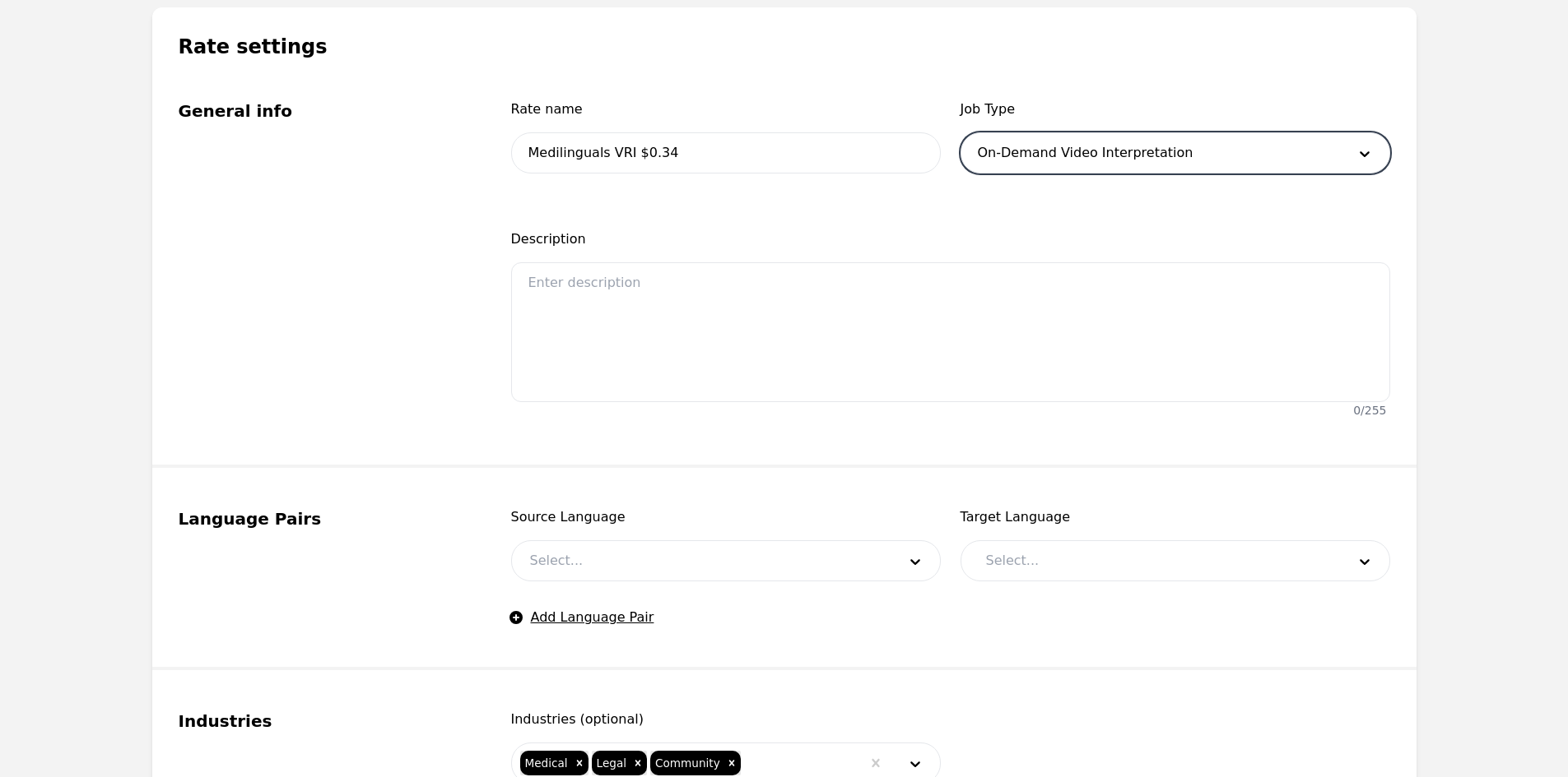
click at [647, 583] on div "Source Language Select... Target Language Select... Add Language Pair" at bounding box center [950, 568] width 879 height 120
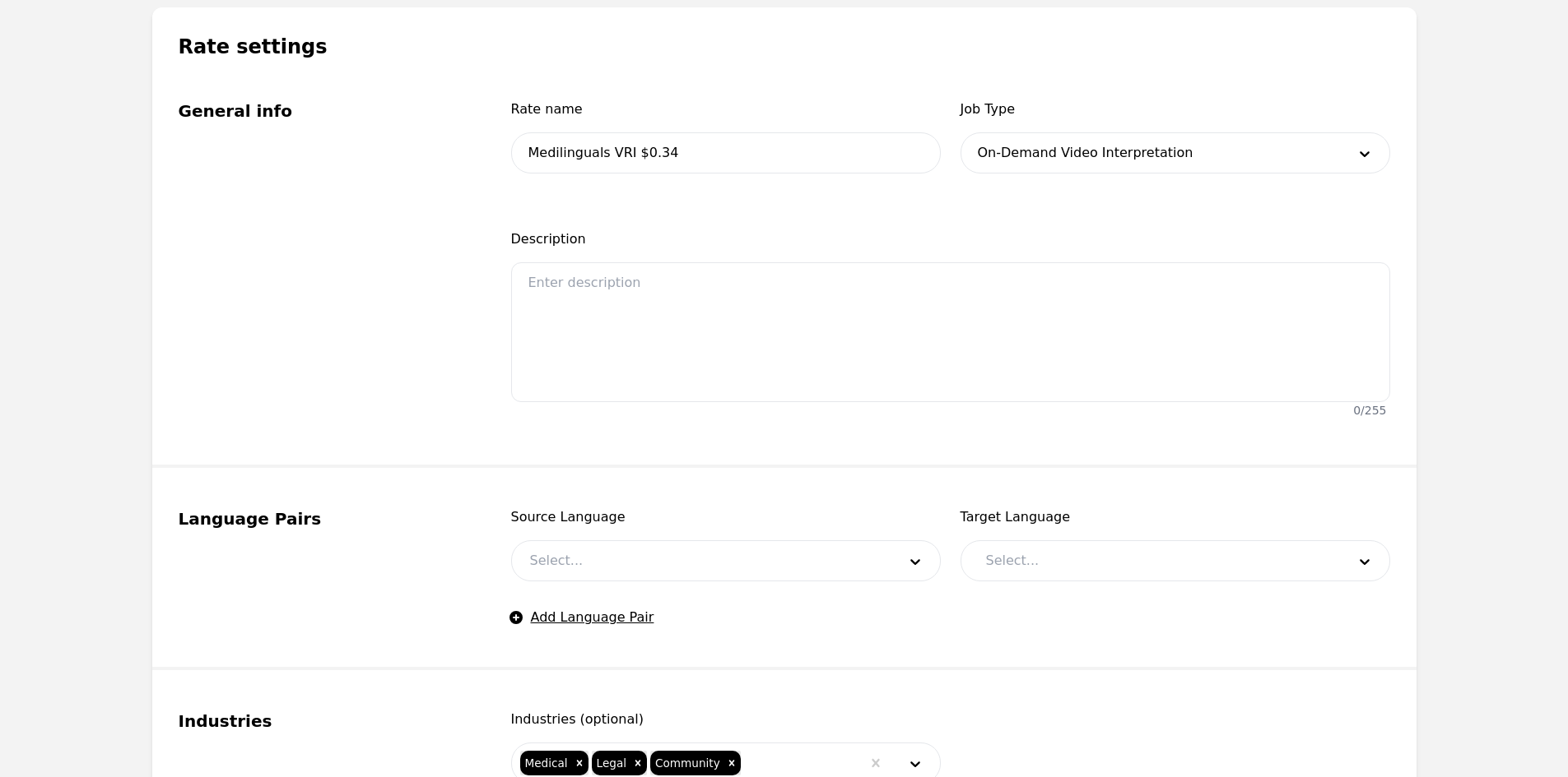
click at [647, 559] on div at bounding box center [700, 561] width 378 height 39
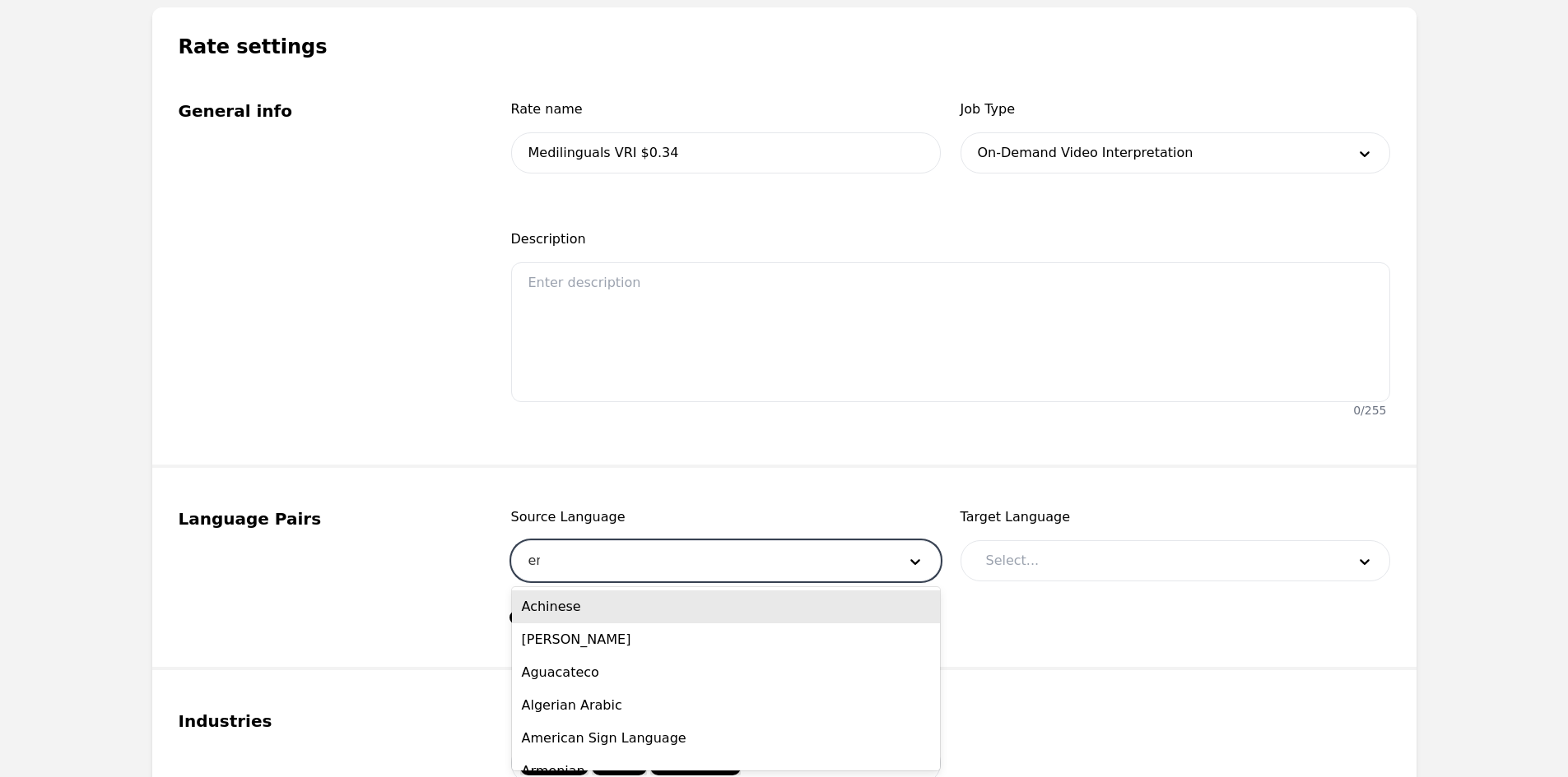
type input "eng"
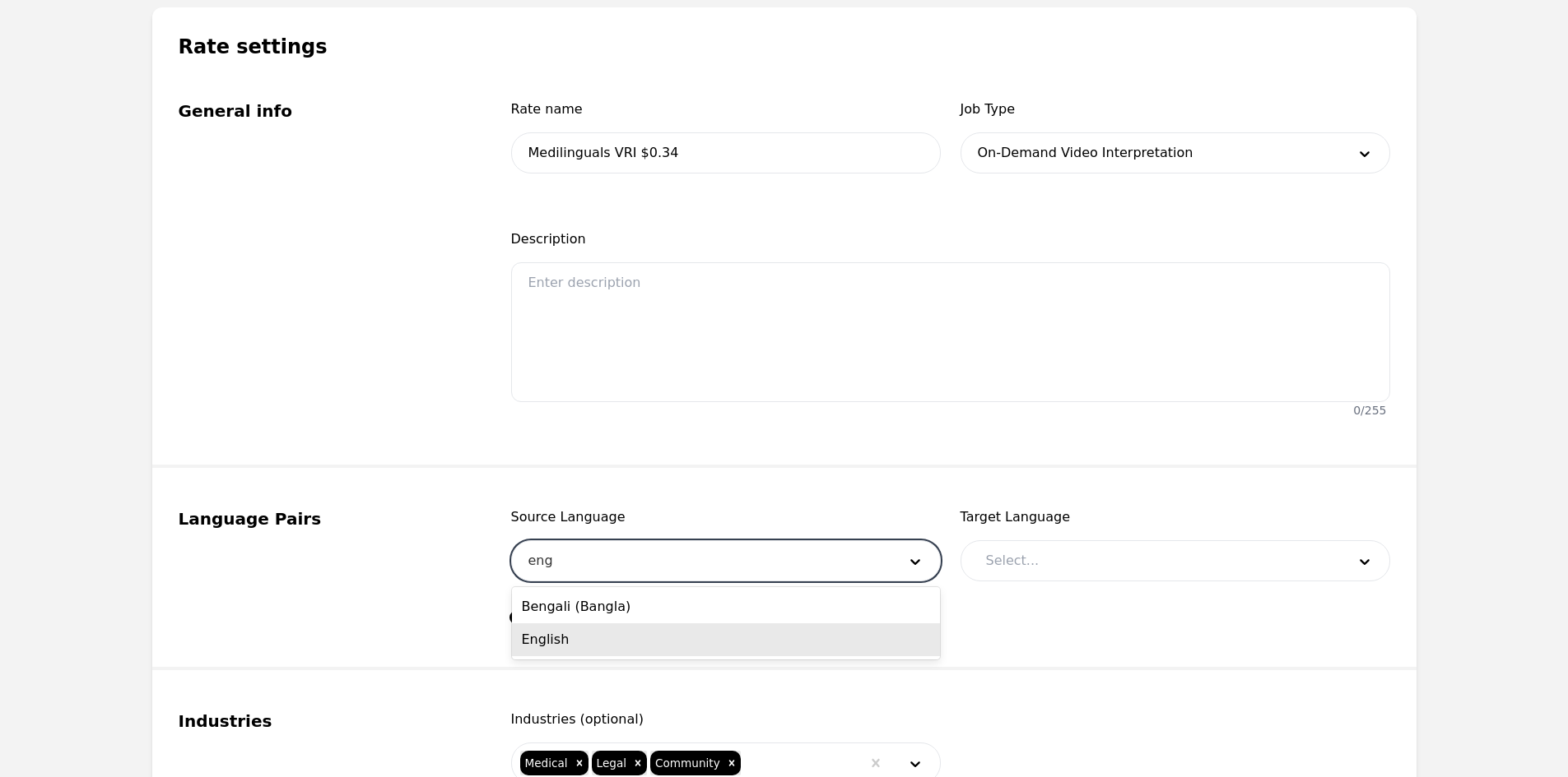
click at [623, 649] on div "English" at bounding box center [726, 639] width 428 height 33
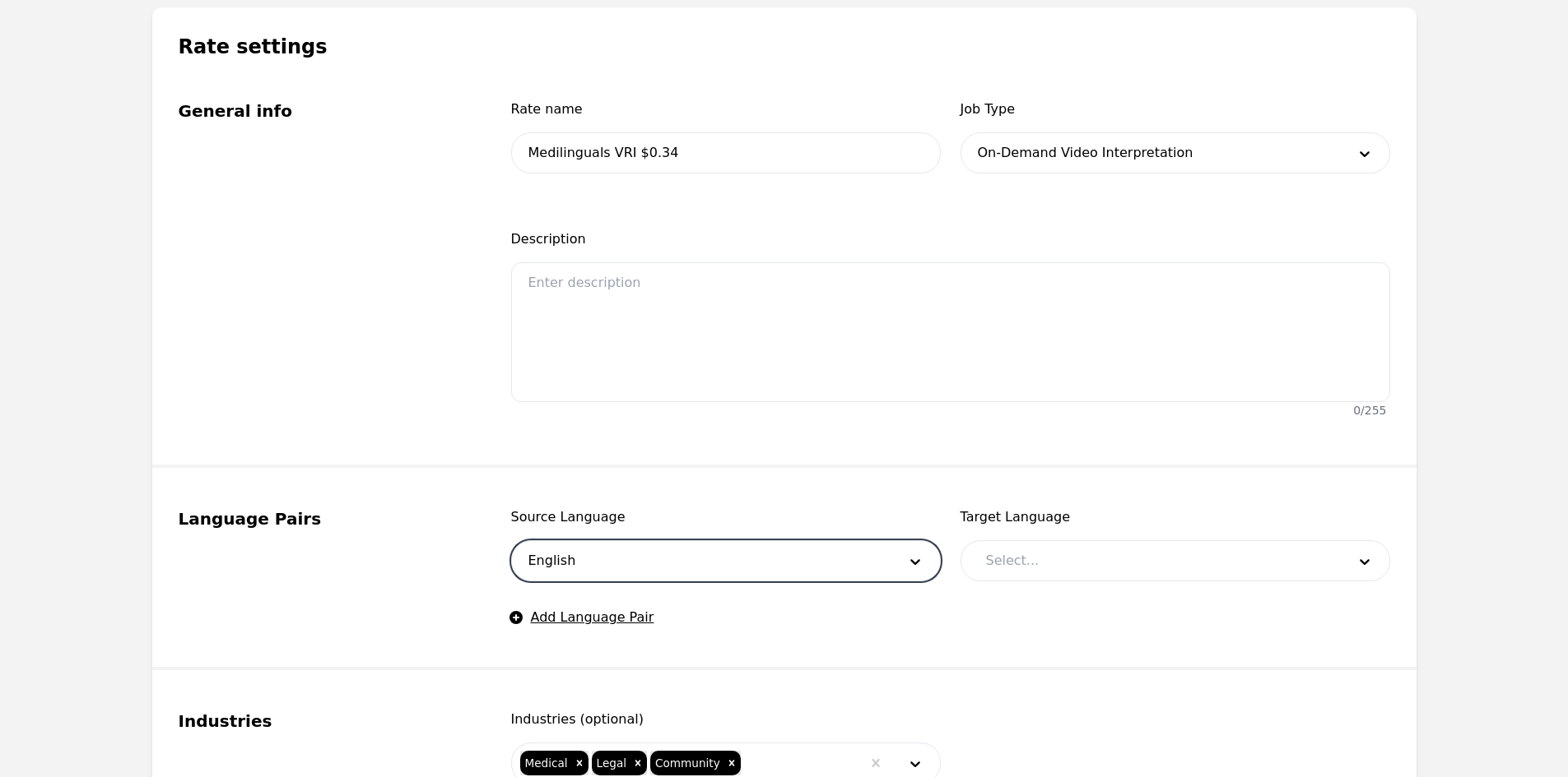
click at [1052, 535] on div "Target Language Select..." at bounding box center [1176, 544] width 430 height 74
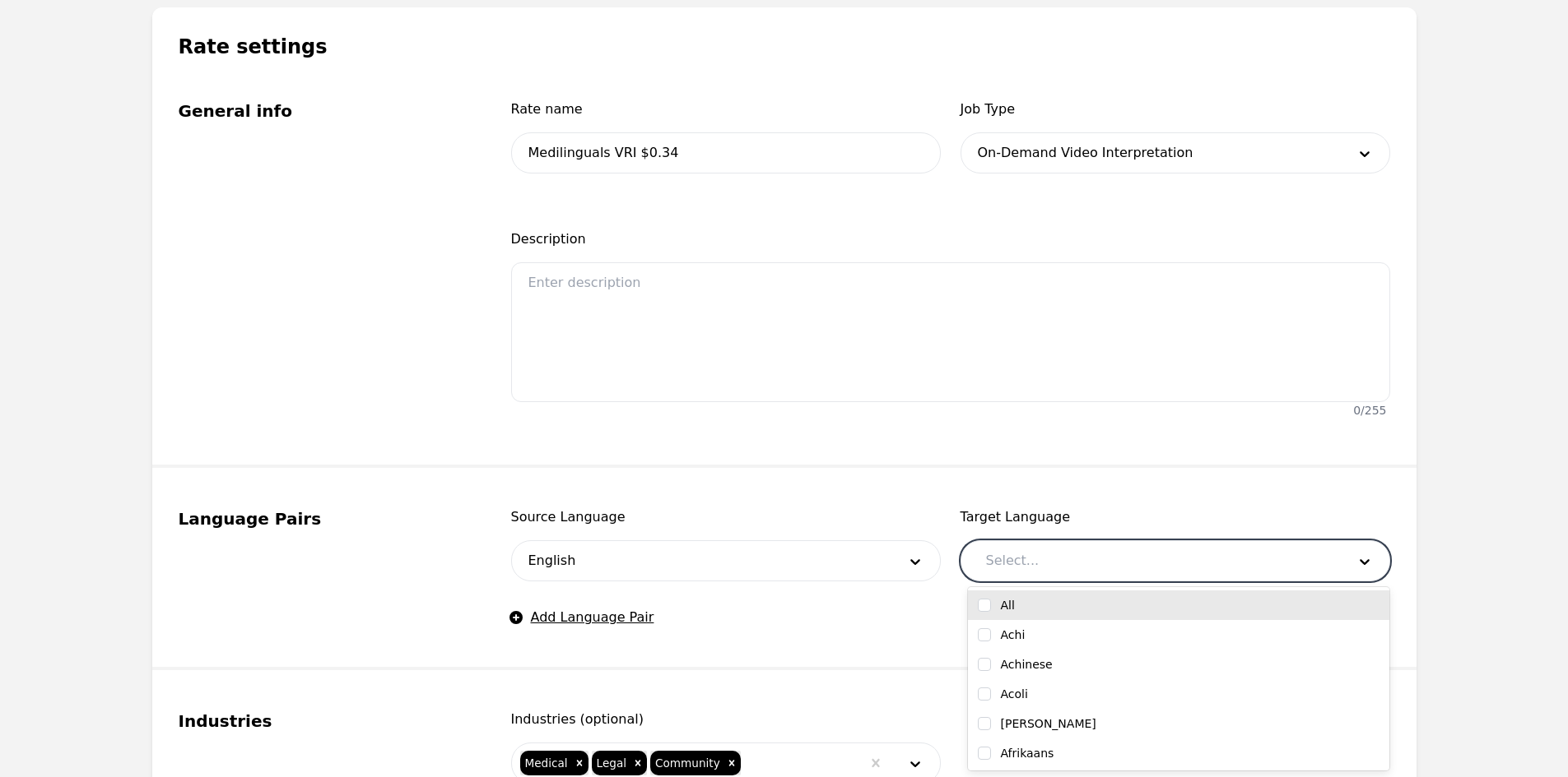
click at [1046, 552] on div at bounding box center [1154, 561] width 372 height 39
type input "som"
click at [1058, 613] on div "[DEMOGRAPHIC_DATA]" at bounding box center [1178, 605] width 402 height 17
checkbox input "true"
type input "tig"
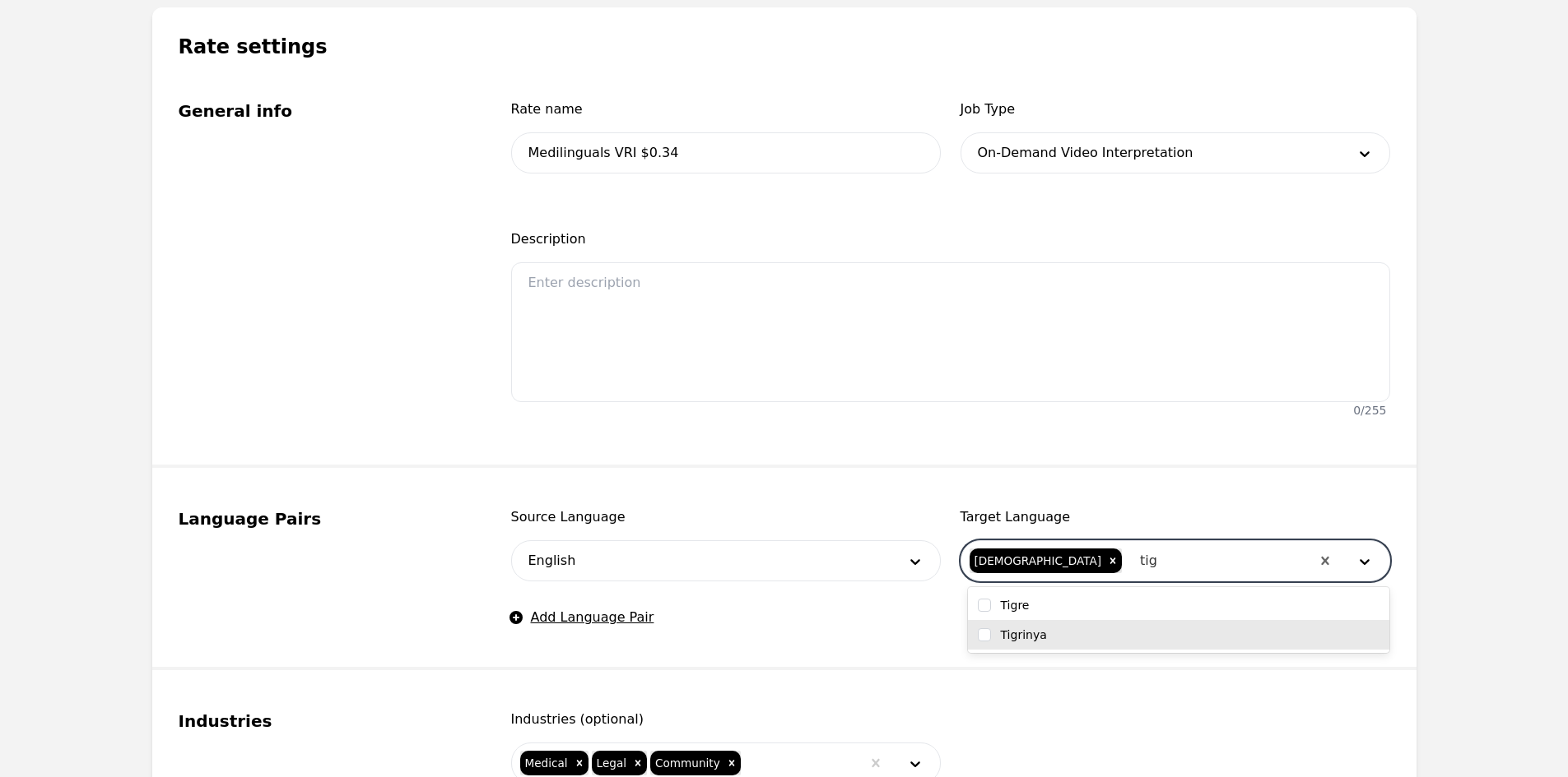
click at [1050, 632] on div "Tigrinya" at bounding box center [1178, 635] width 402 height 17
checkbox input "true"
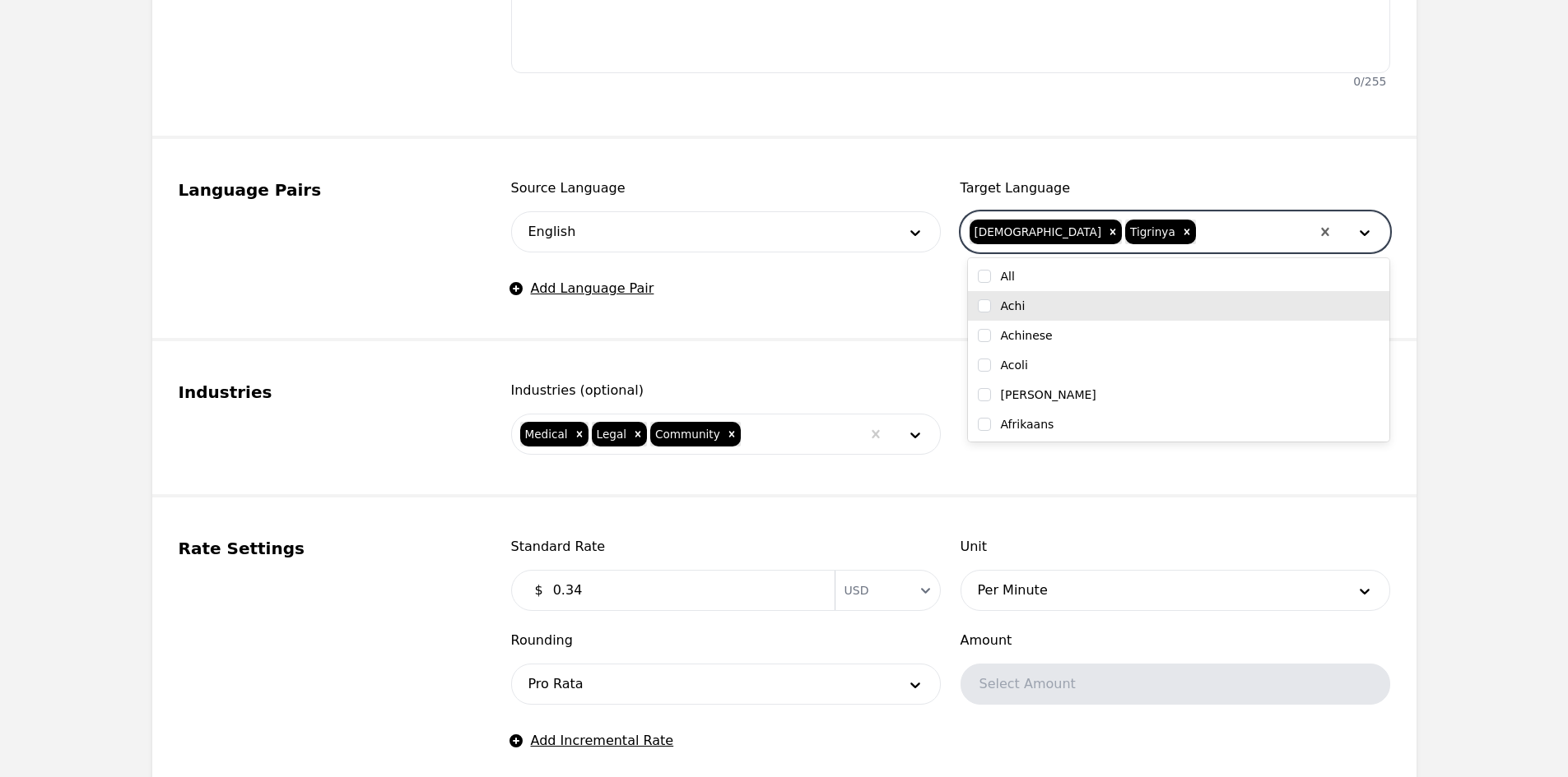
click at [741, 530] on fieldset "Rate Settings Standard Rate $ 0.34 Currency USD Unit Per Minute Rounding Pro Ra…" at bounding box center [784, 646] width 1264 height 297
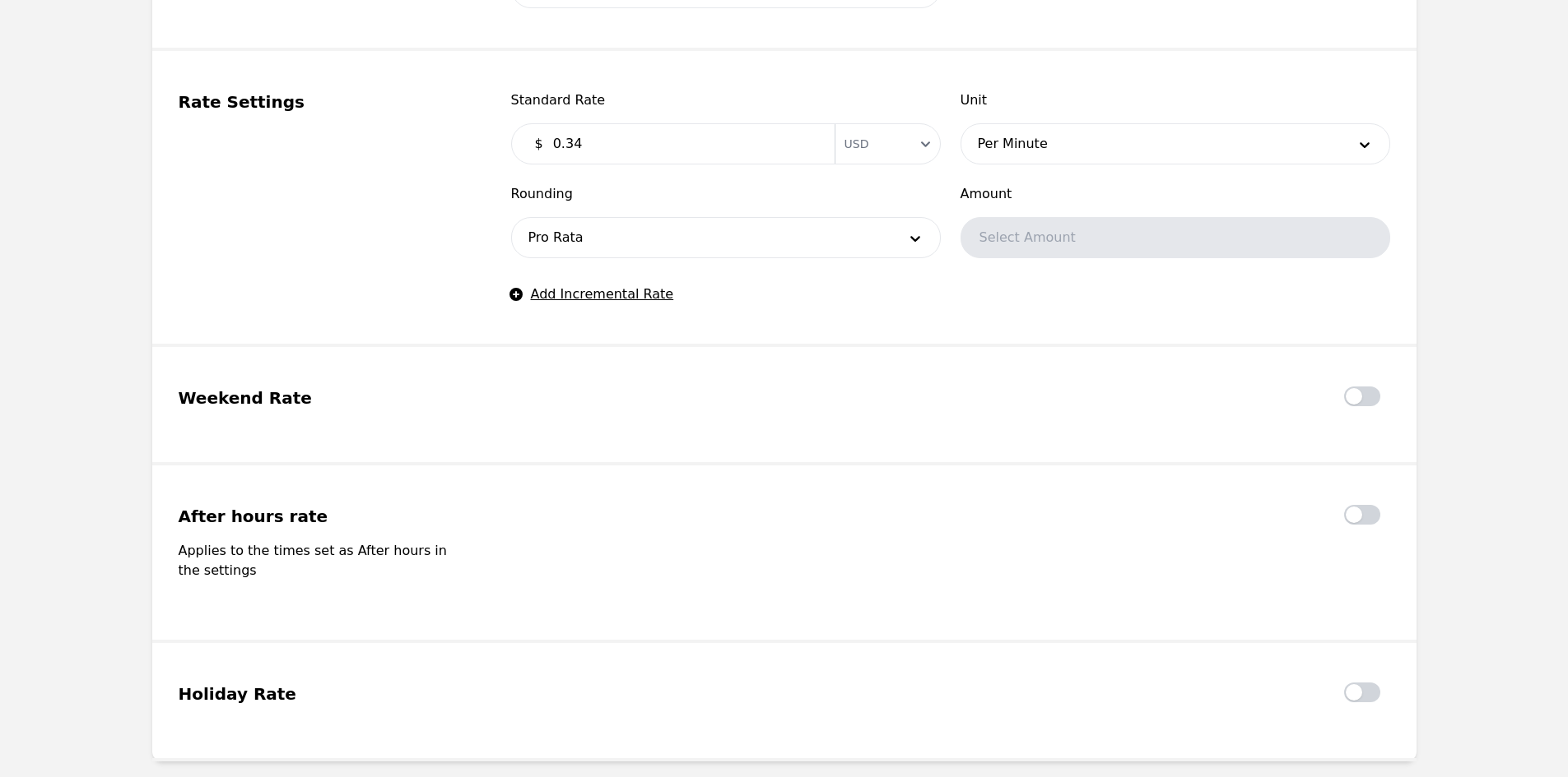
scroll to position [1151, 0]
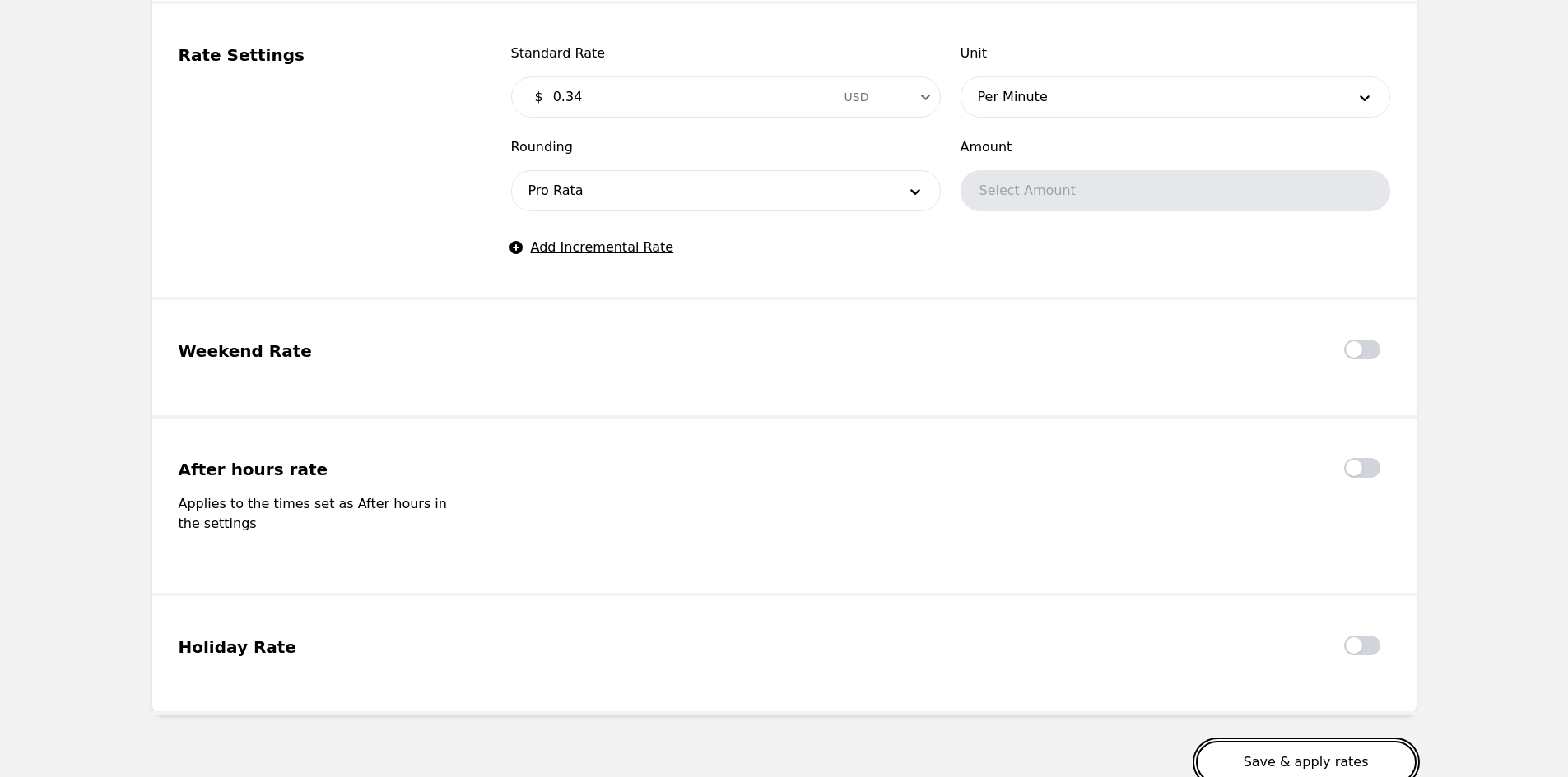
click at [1273, 750] on button "Save & apply rates" at bounding box center [1306, 763] width 221 height 43
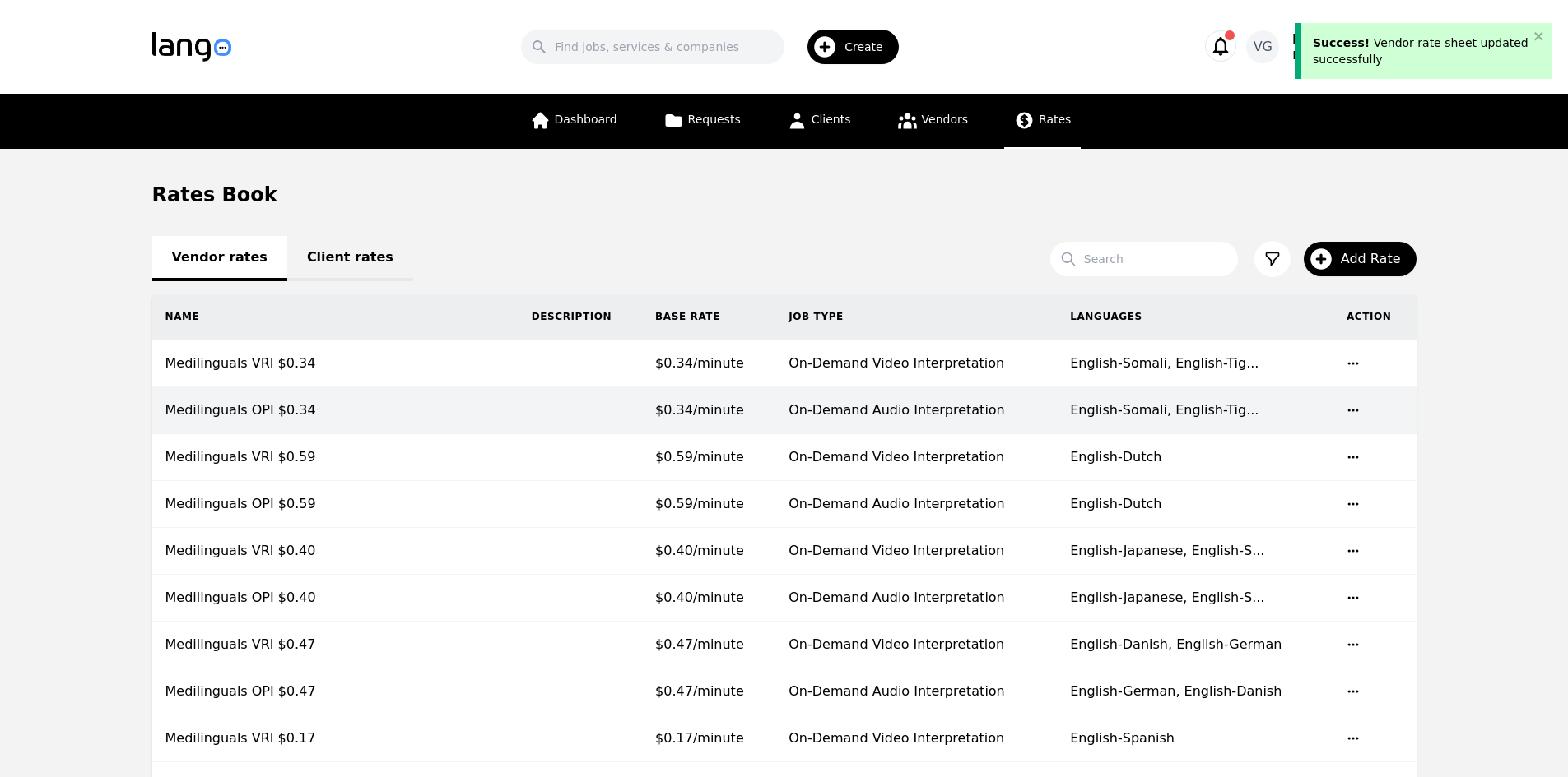
click at [769, 408] on td "$0.34/minute" at bounding box center [709, 411] width 133 height 47
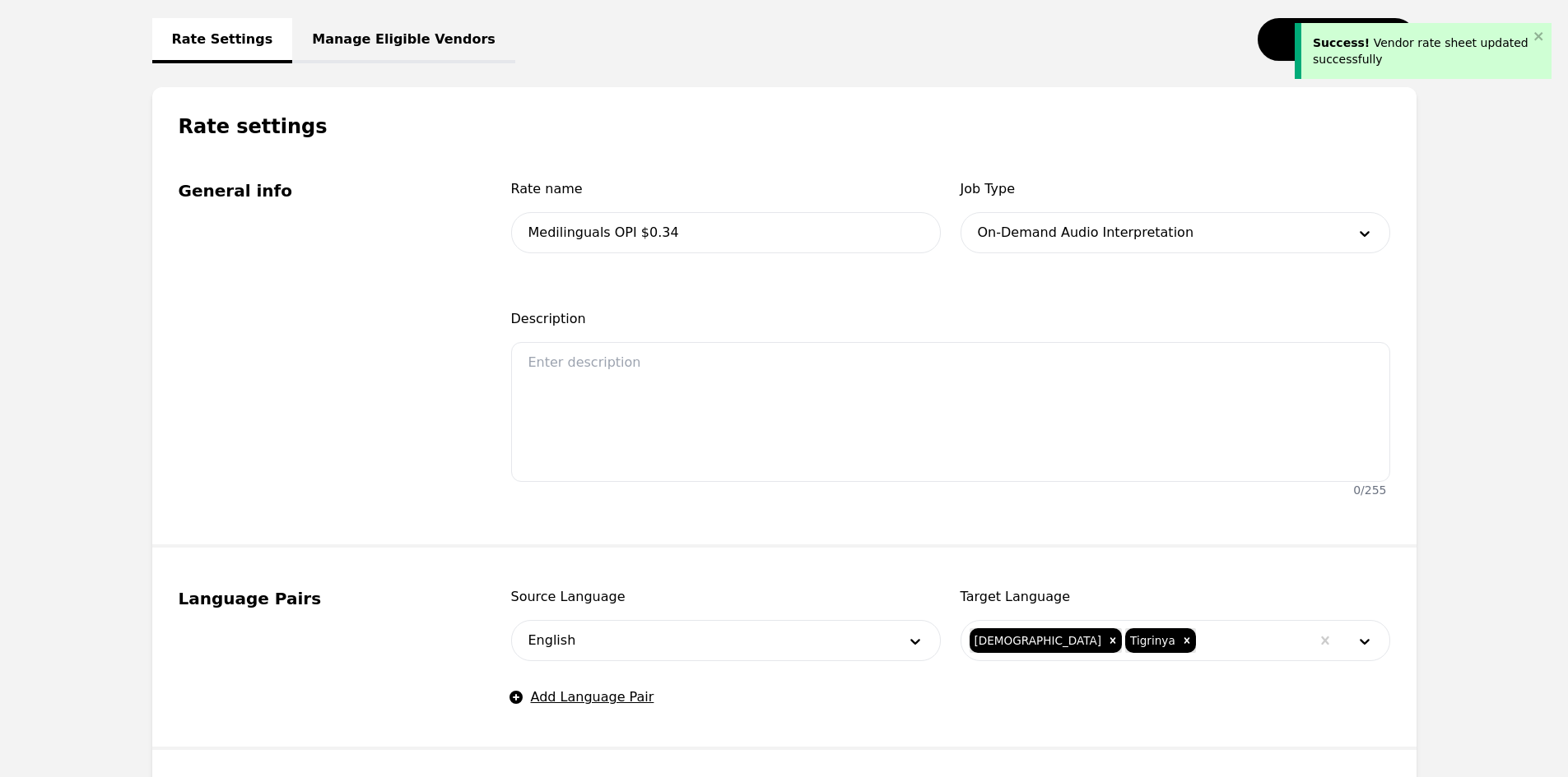
scroll to position [329, 0]
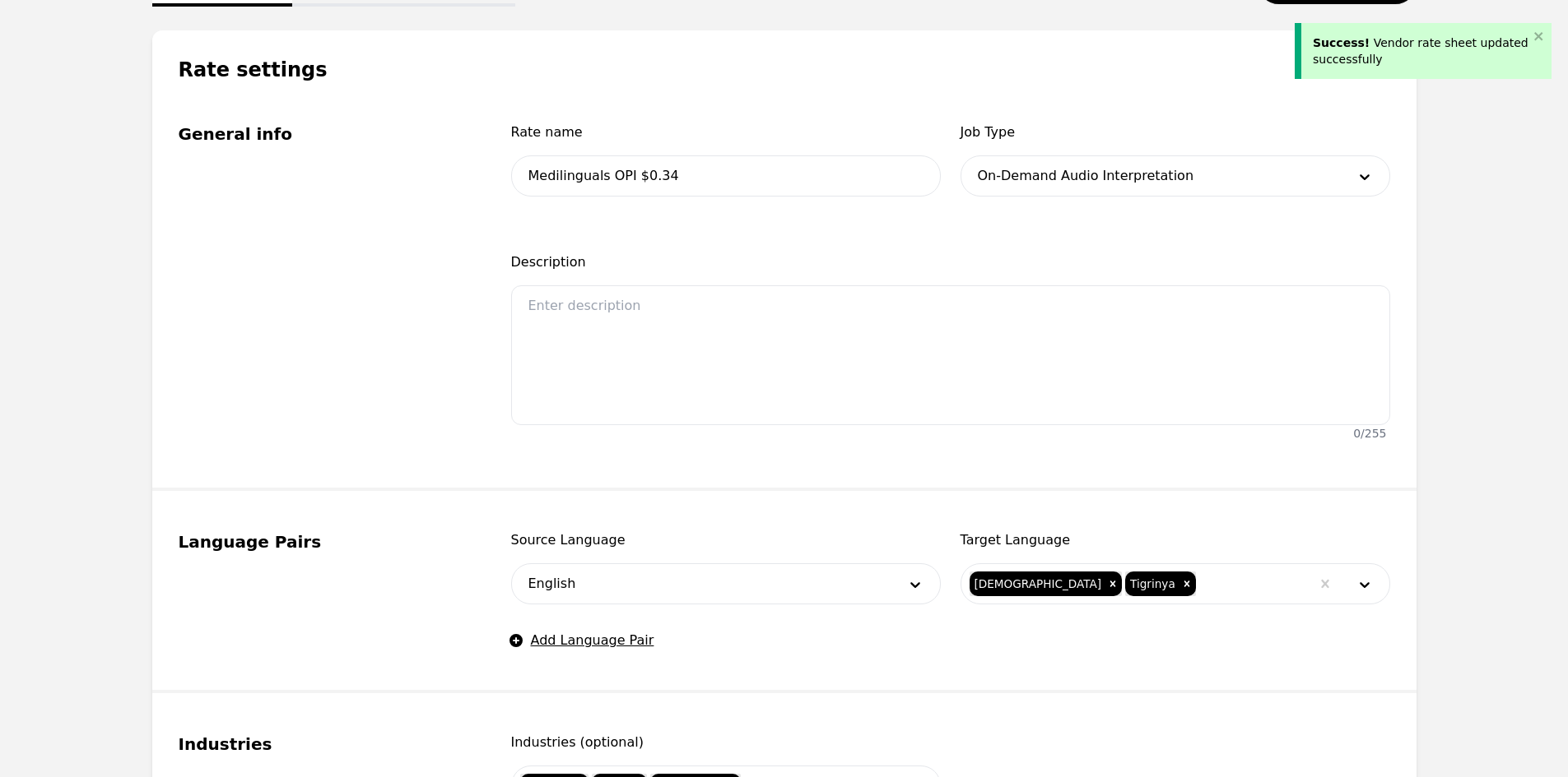
click at [1197, 582] on div at bounding box center [1253, 584] width 113 height 39
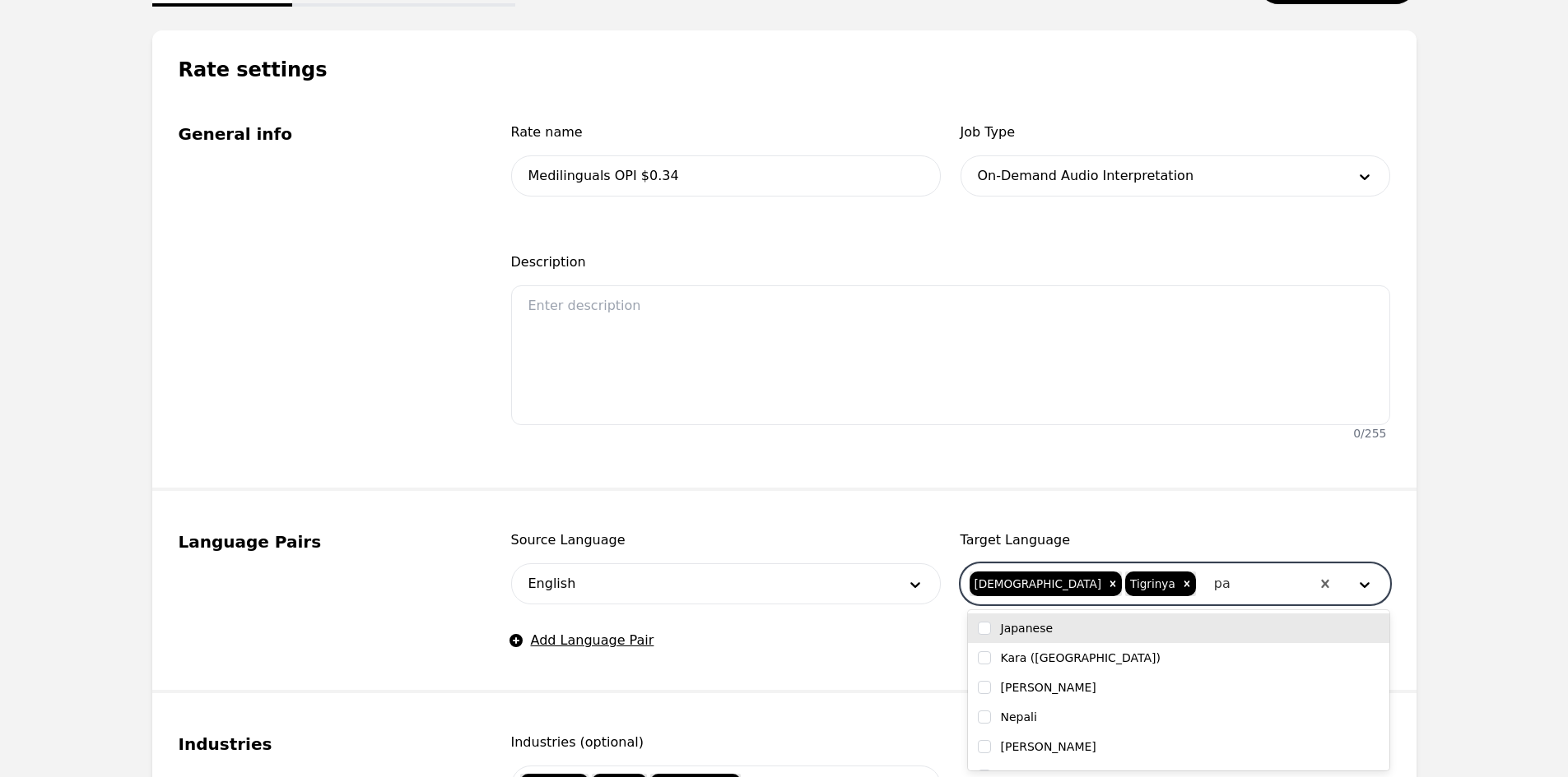
type input "pas"
click at [1123, 625] on div "Pashto" at bounding box center [1178, 629] width 402 height 17
checkbox input "true"
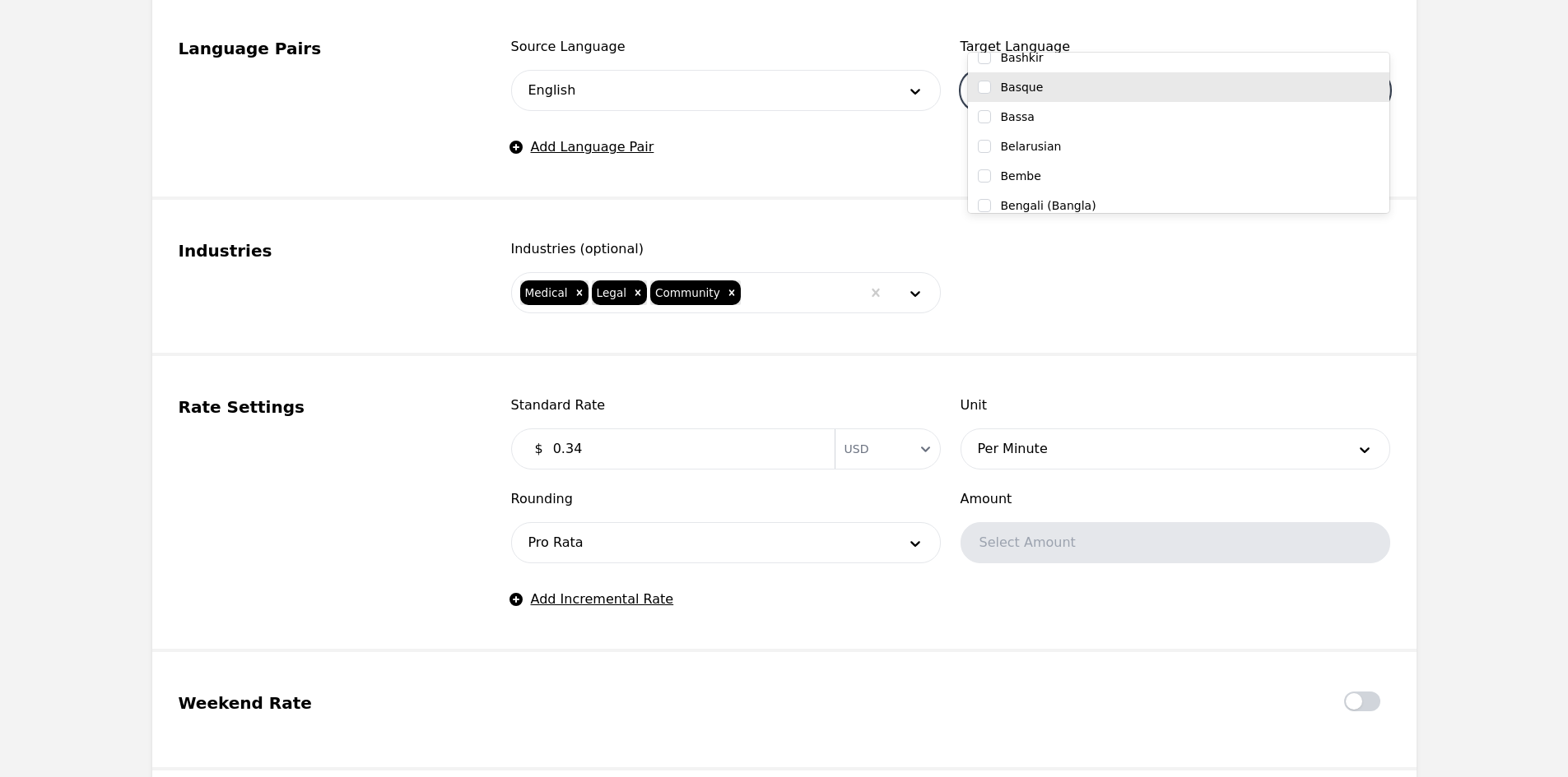
scroll to position [1234, 0]
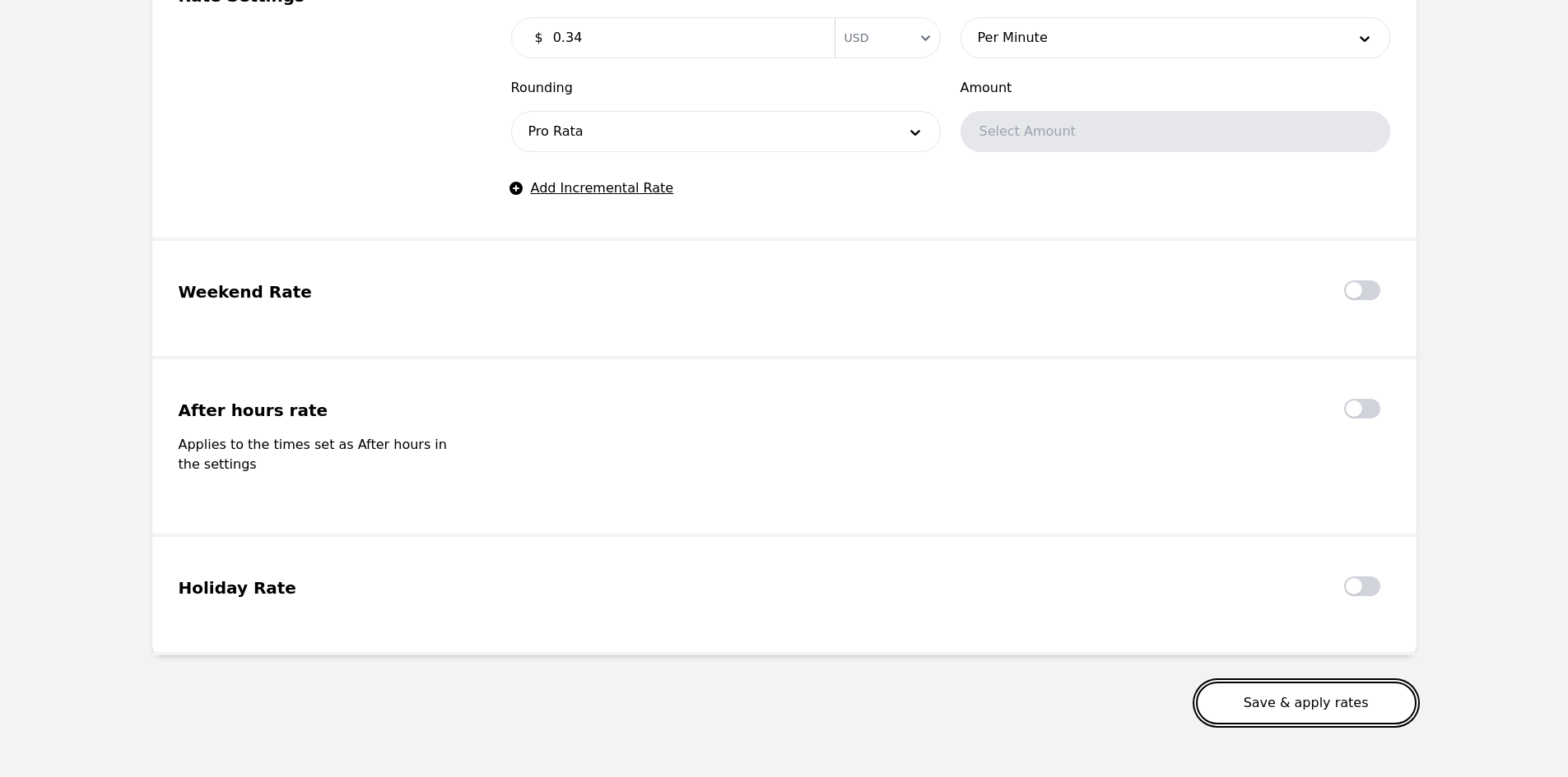
click at [1310, 682] on button "Save & apply rates" at bounding box center [1306, 704] width 221 height 43
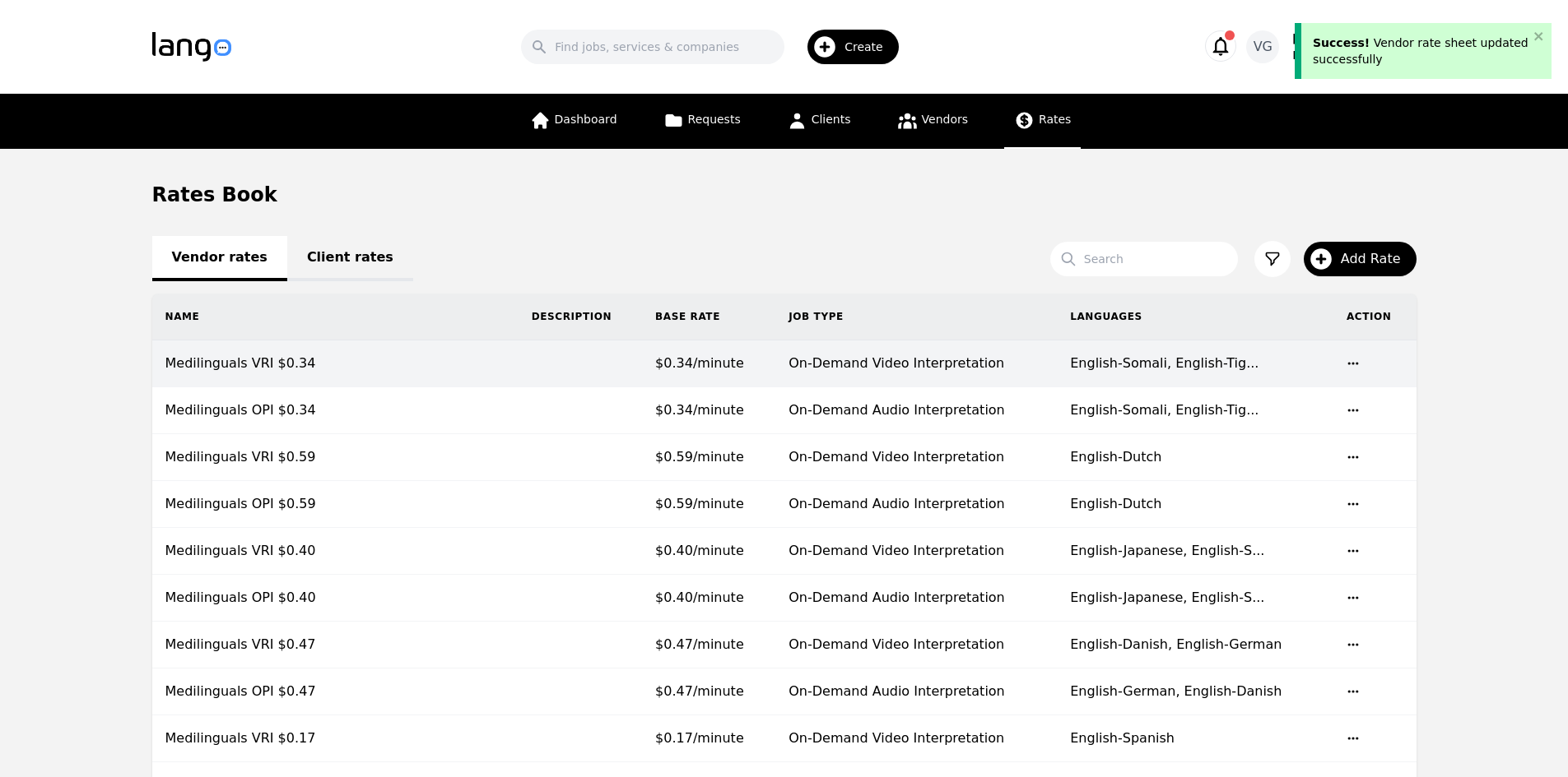
click at [534, 372] on td at bounding box center [579, 364] width 123 height 47
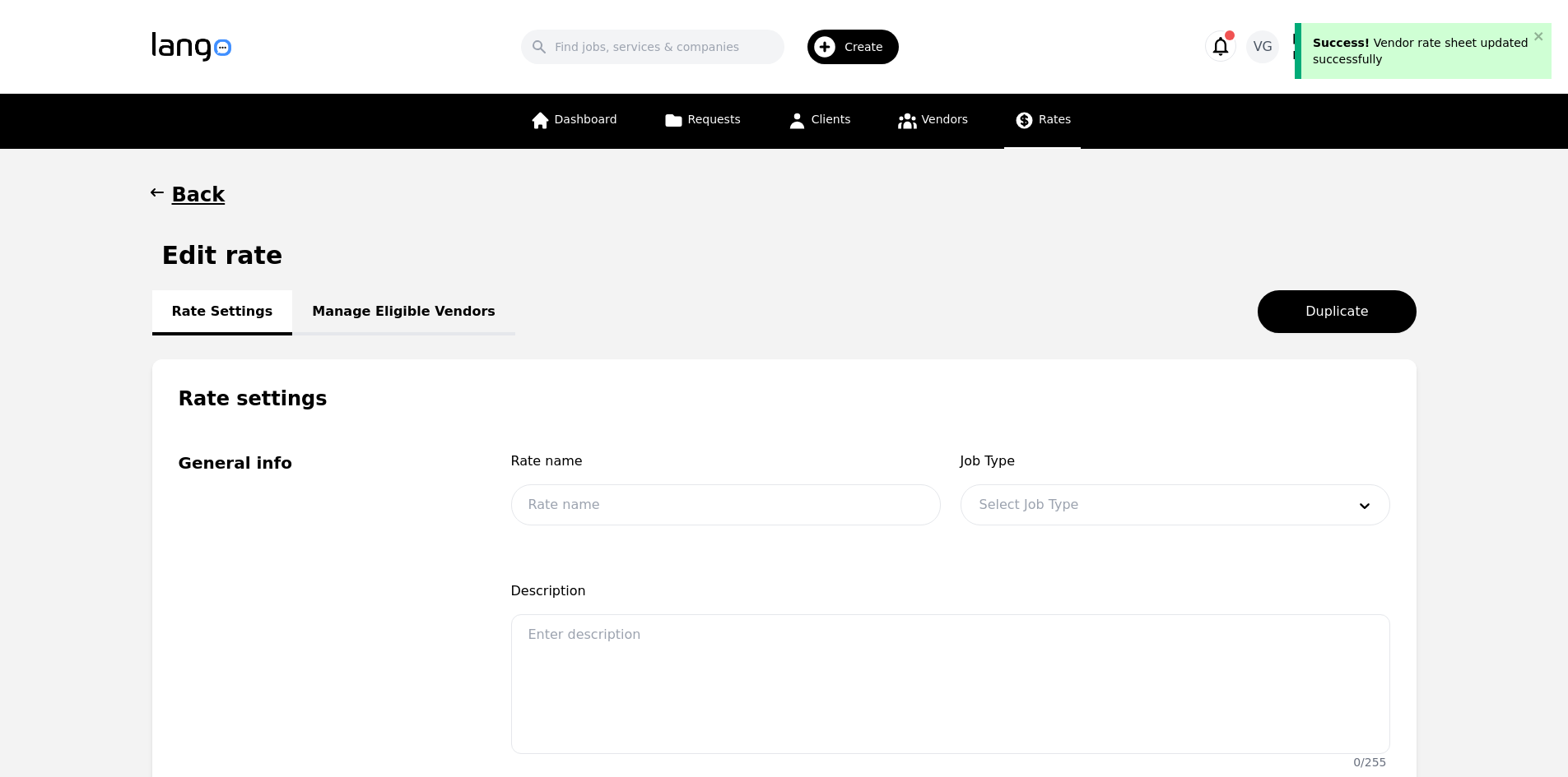
type input "Medilinguals VRI $0.34"
type input "0.34"
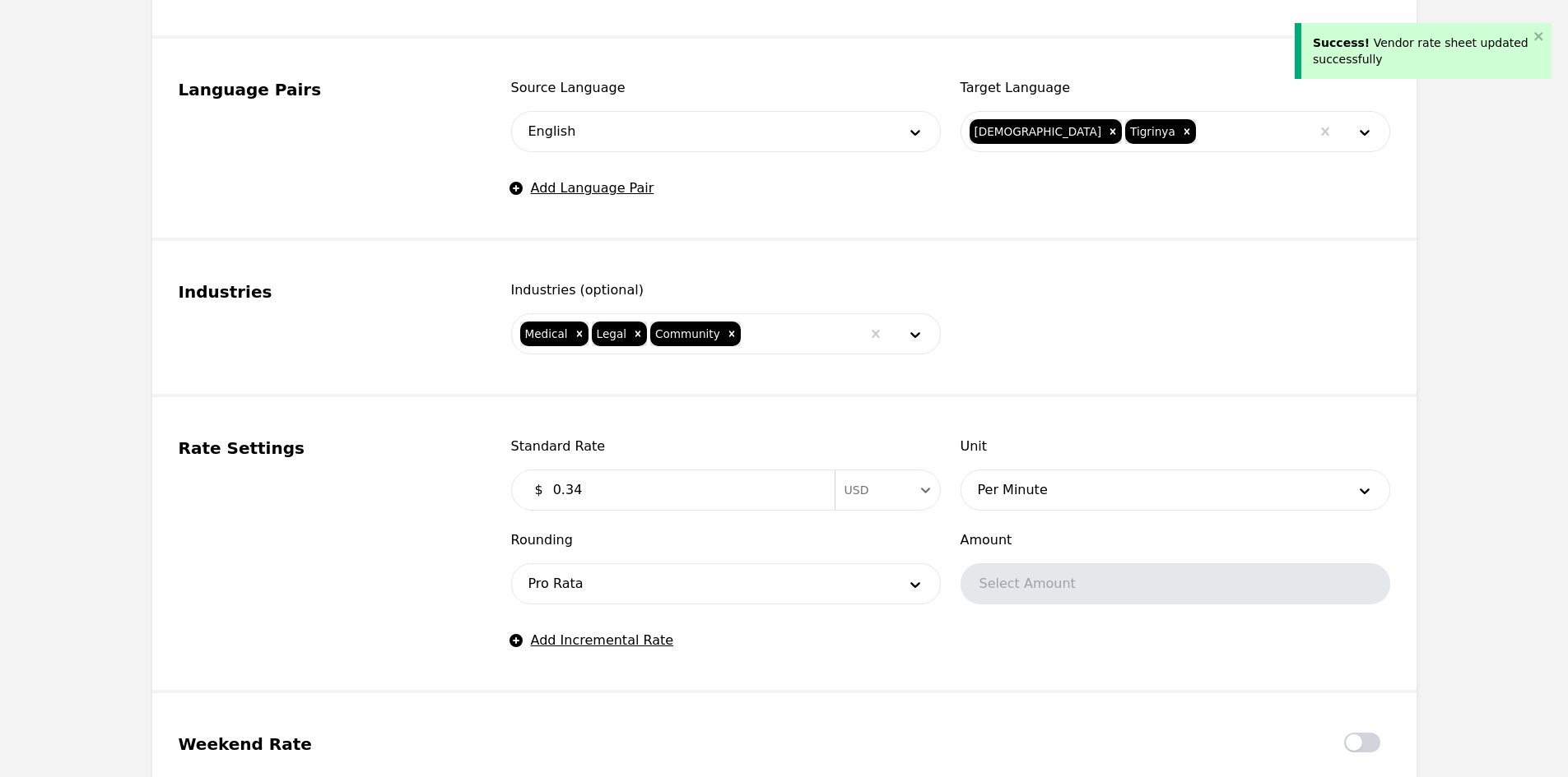
scroll to position [740, 0]
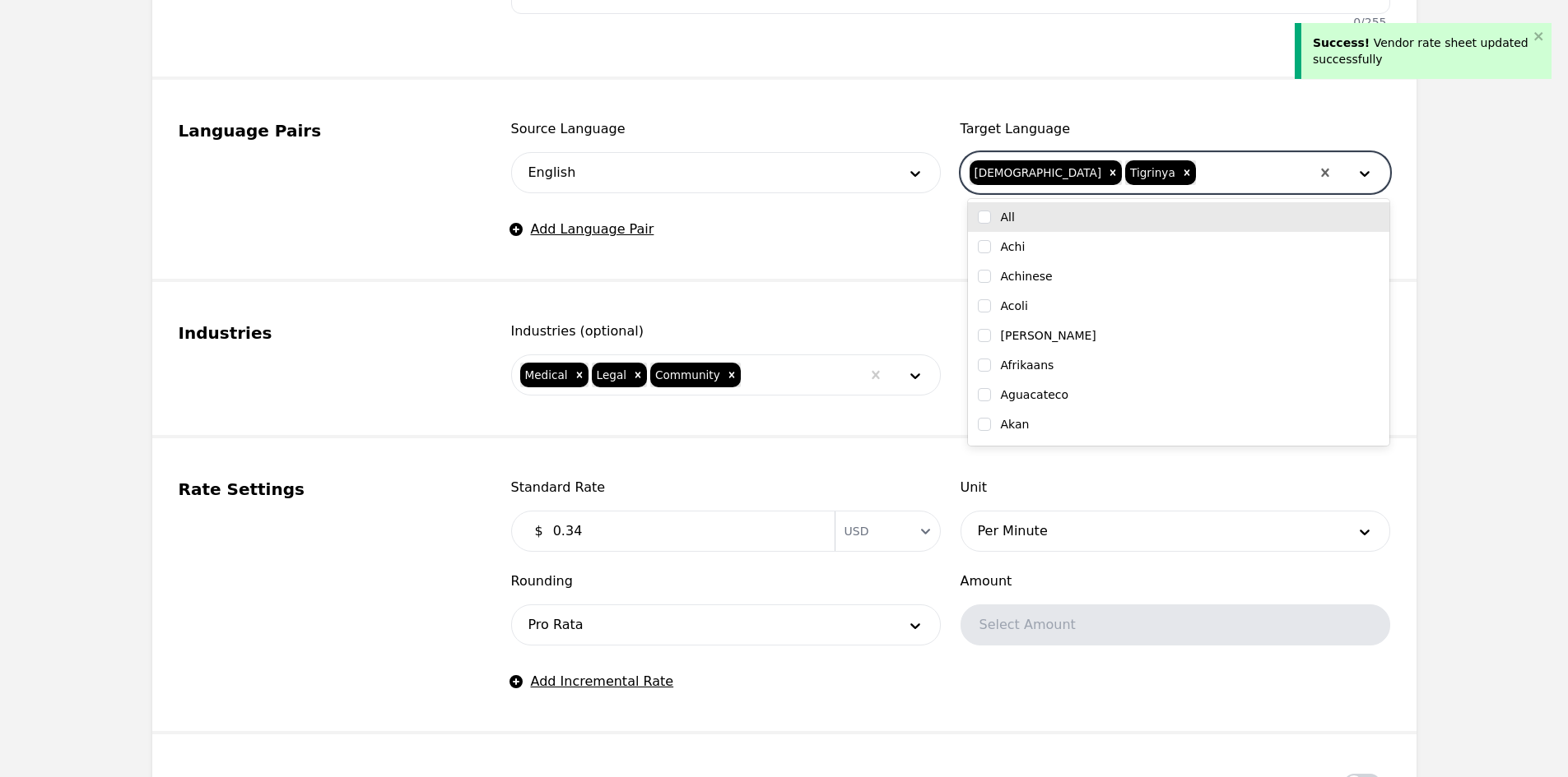
click at [1197, 170] on div at bounding box center [1253, 173] width 113 height 39
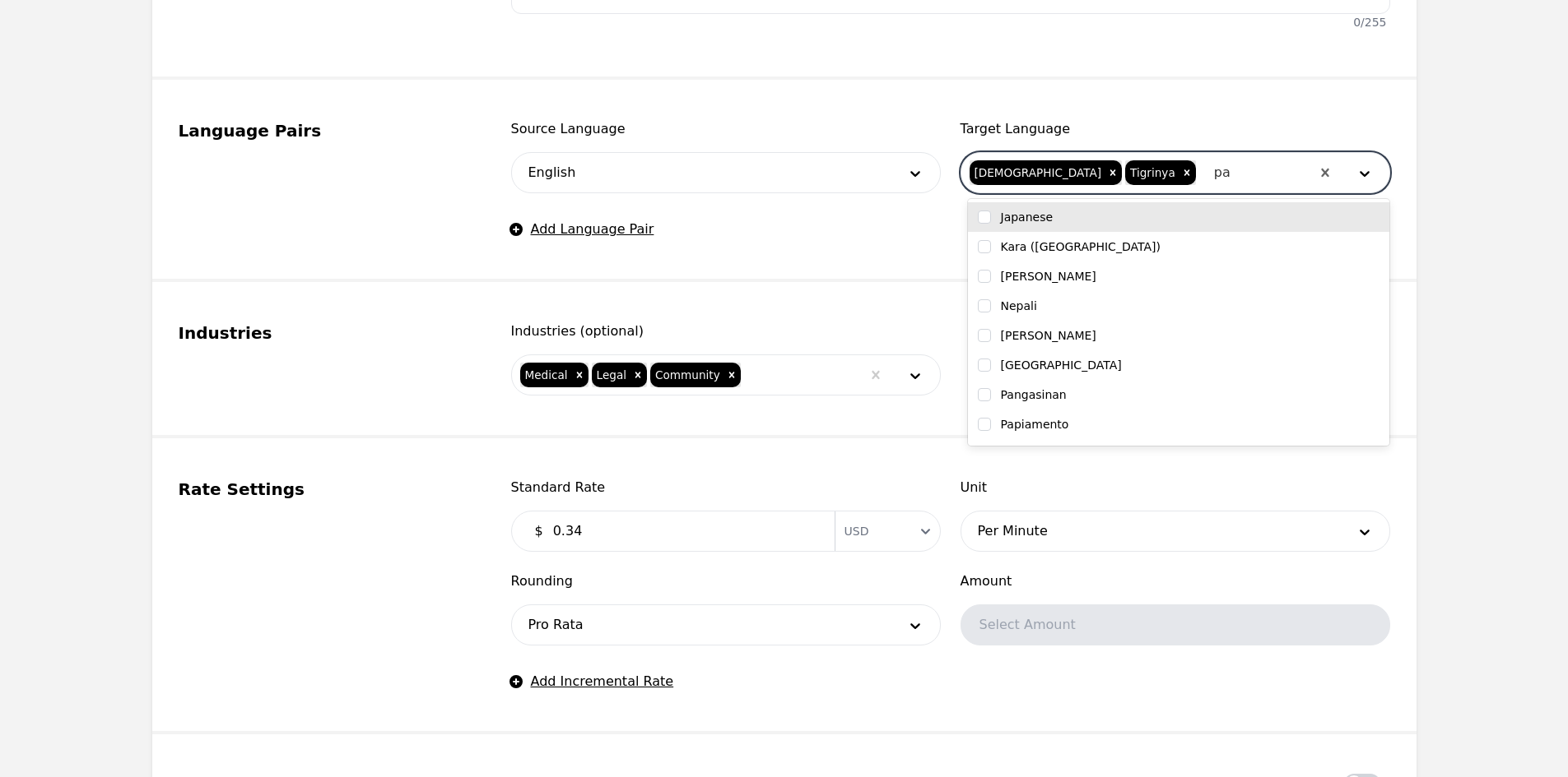
type input "pas"
click at [1120, 227] on div "Pashto" at bounding box center [1178, 218] width 422 height 30
checkbox input "true"
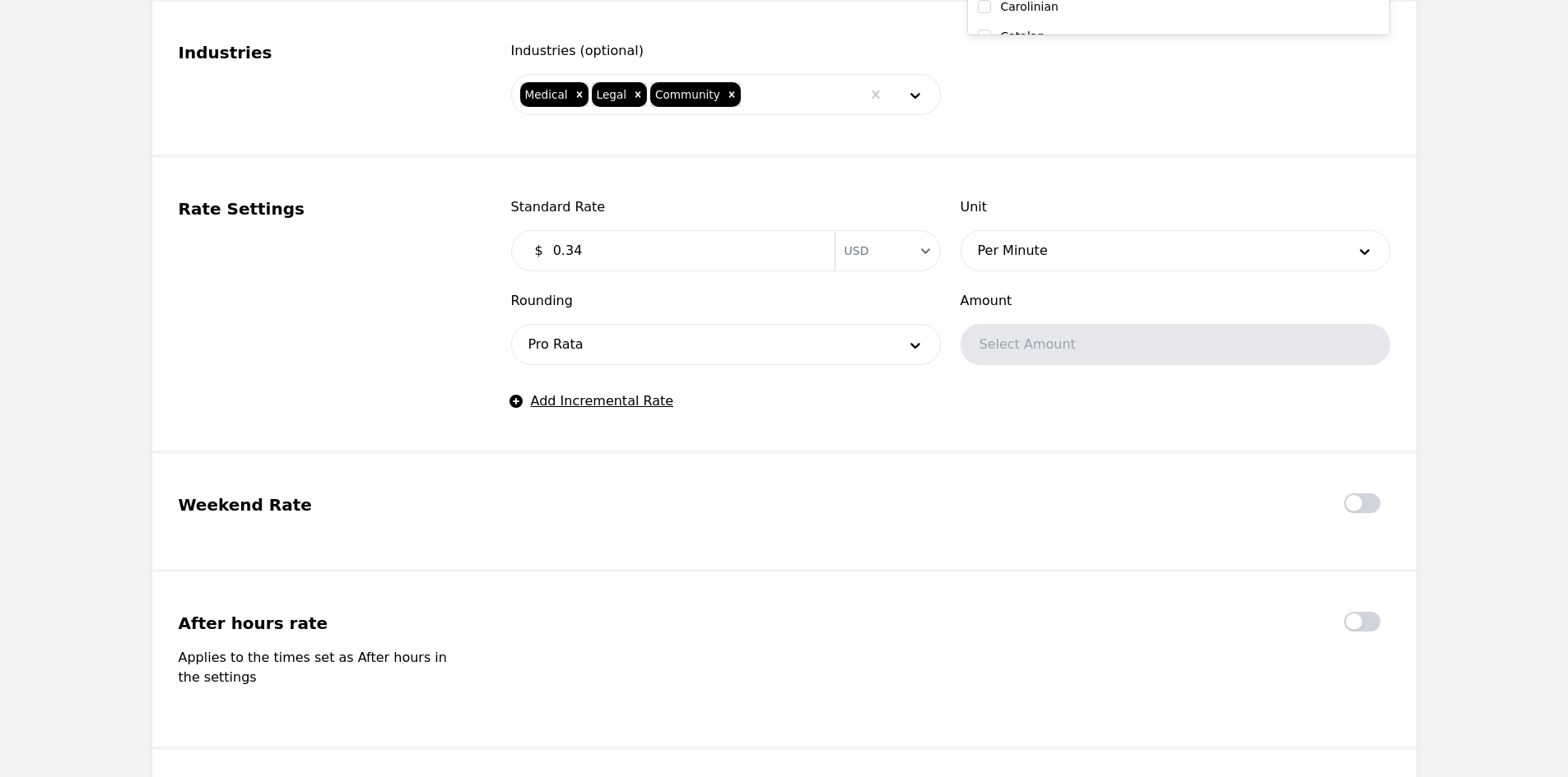
scroll to position [1151, 0]
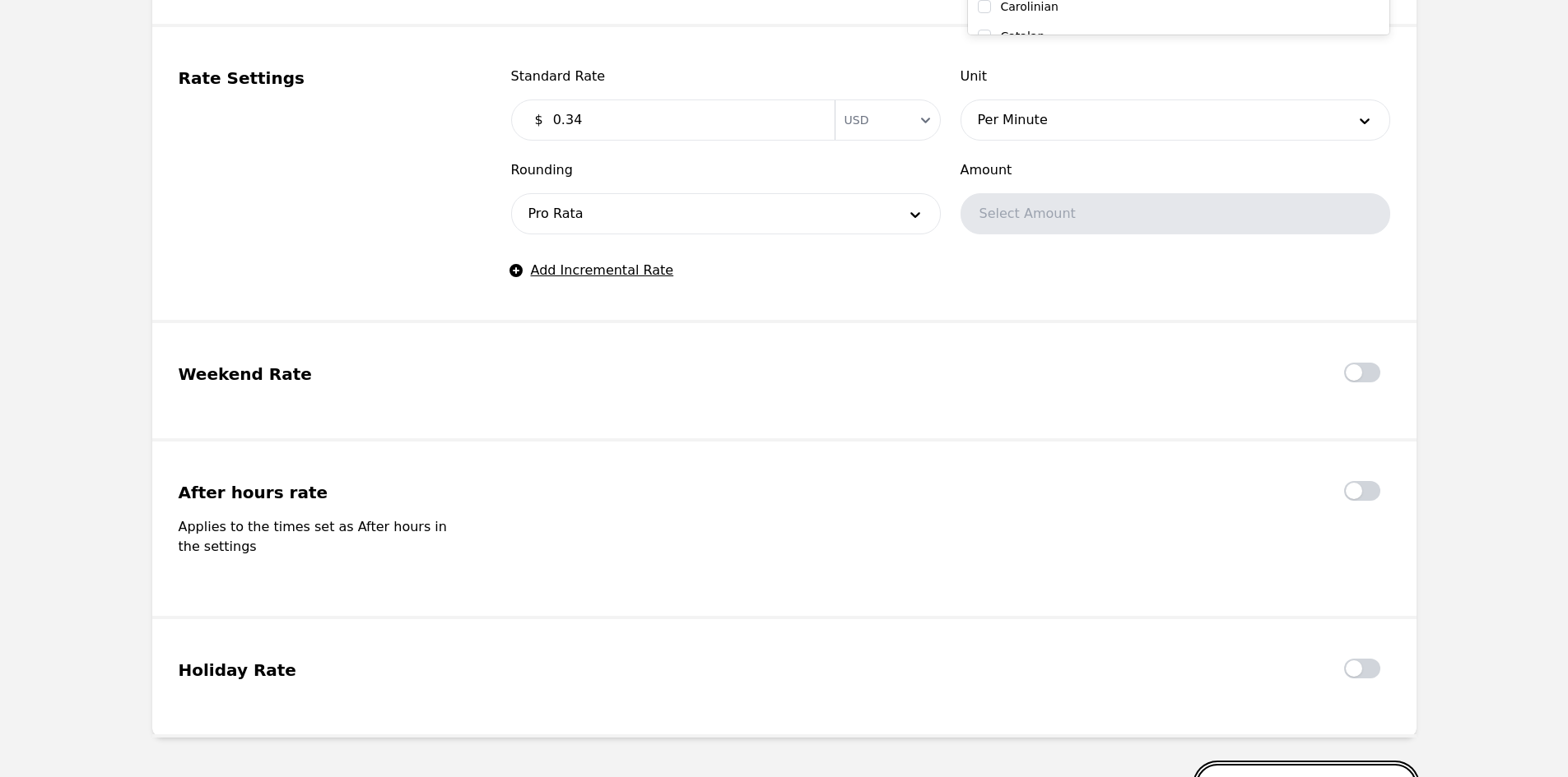
click at [1336, 764] on button "Save & apply rates" at bounding box center [1306, 785] width 221 height 43
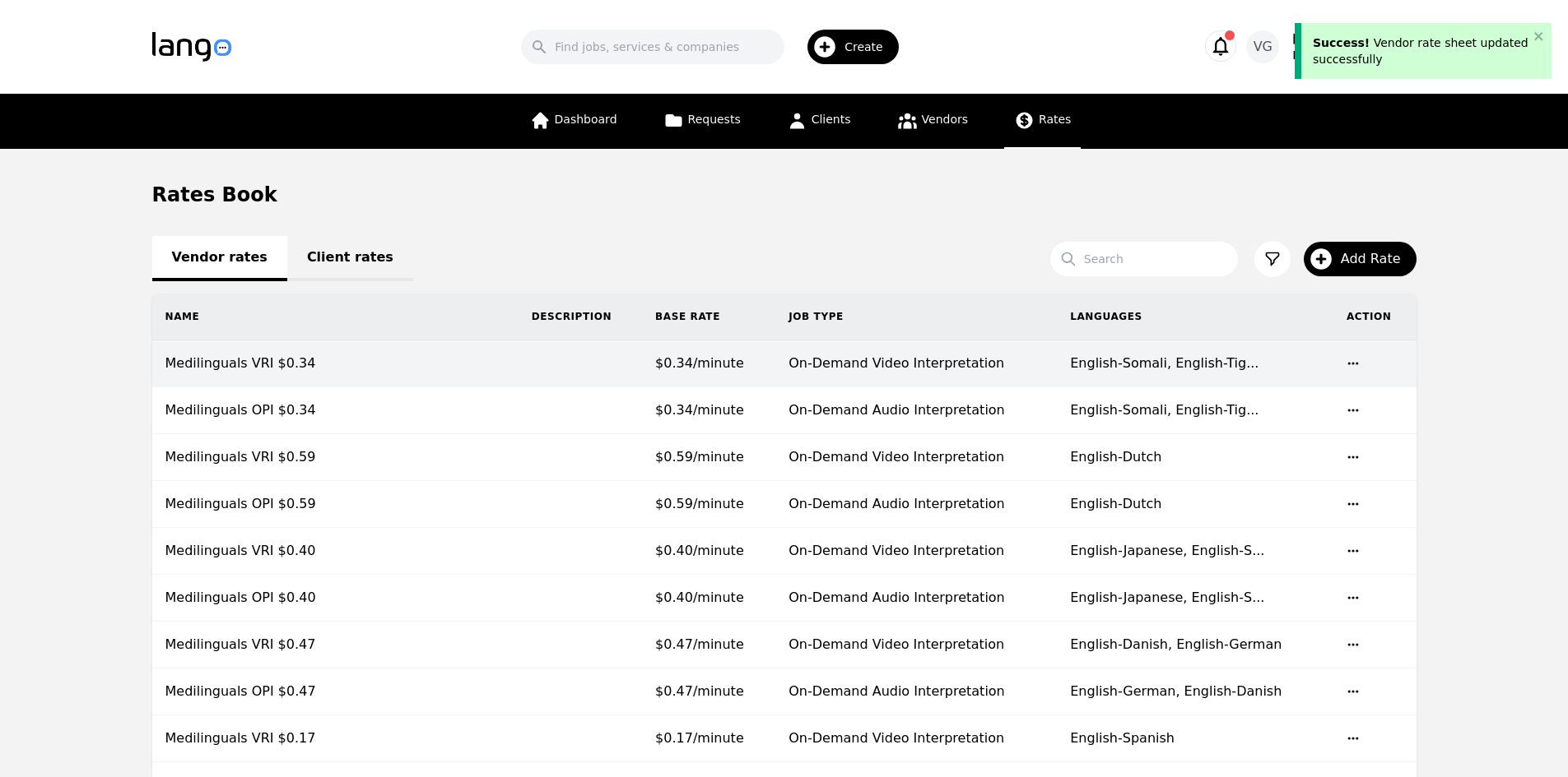
click at [1237, 351] on td "English-Somali, English-Tig... English-Somali, English-Tigrinya, English-Pashto" at bounding box center [1194, 364] width 277 height 47
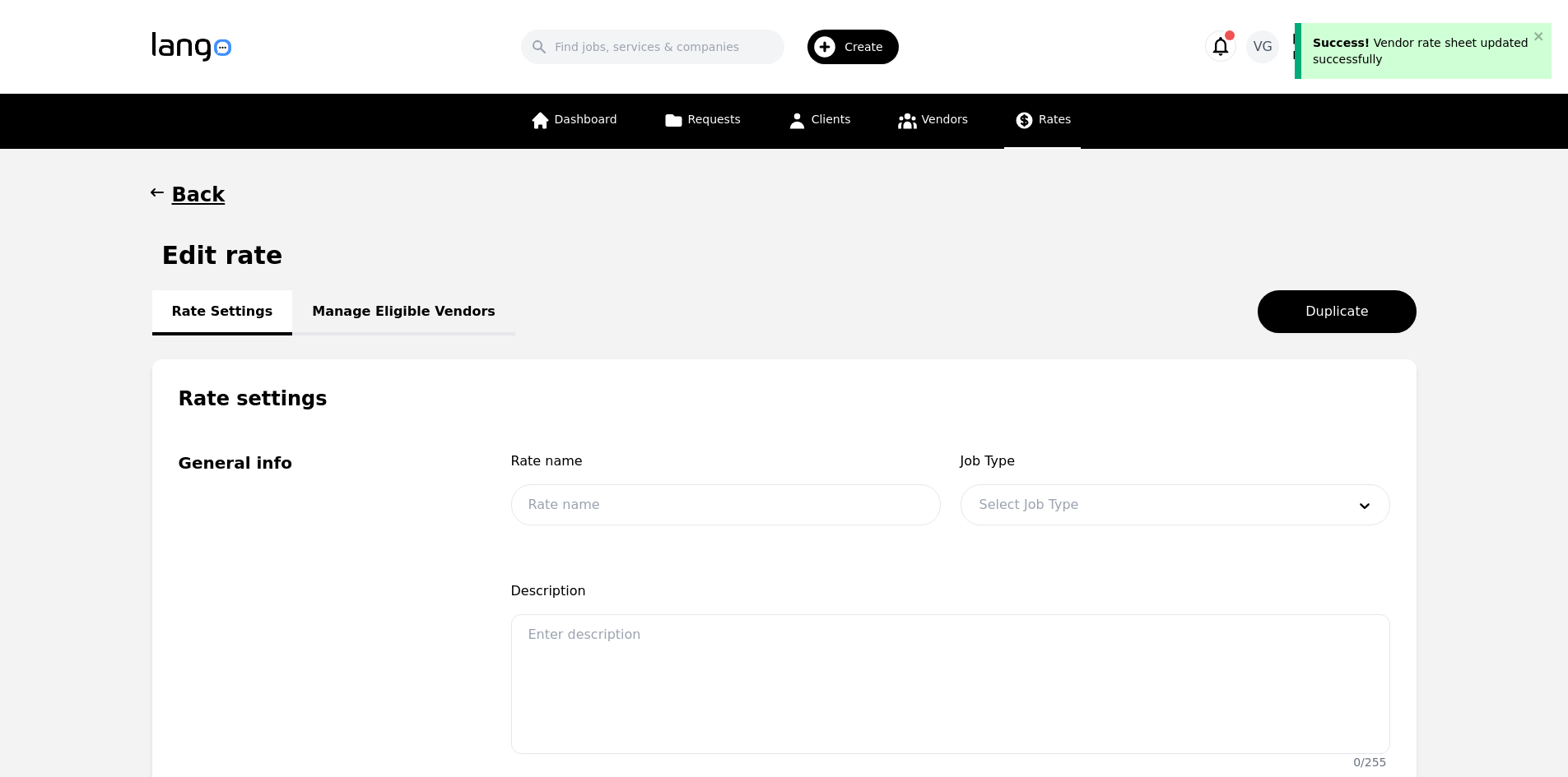
type input "Medilinguals VRI $0.34"
type input "0.34"
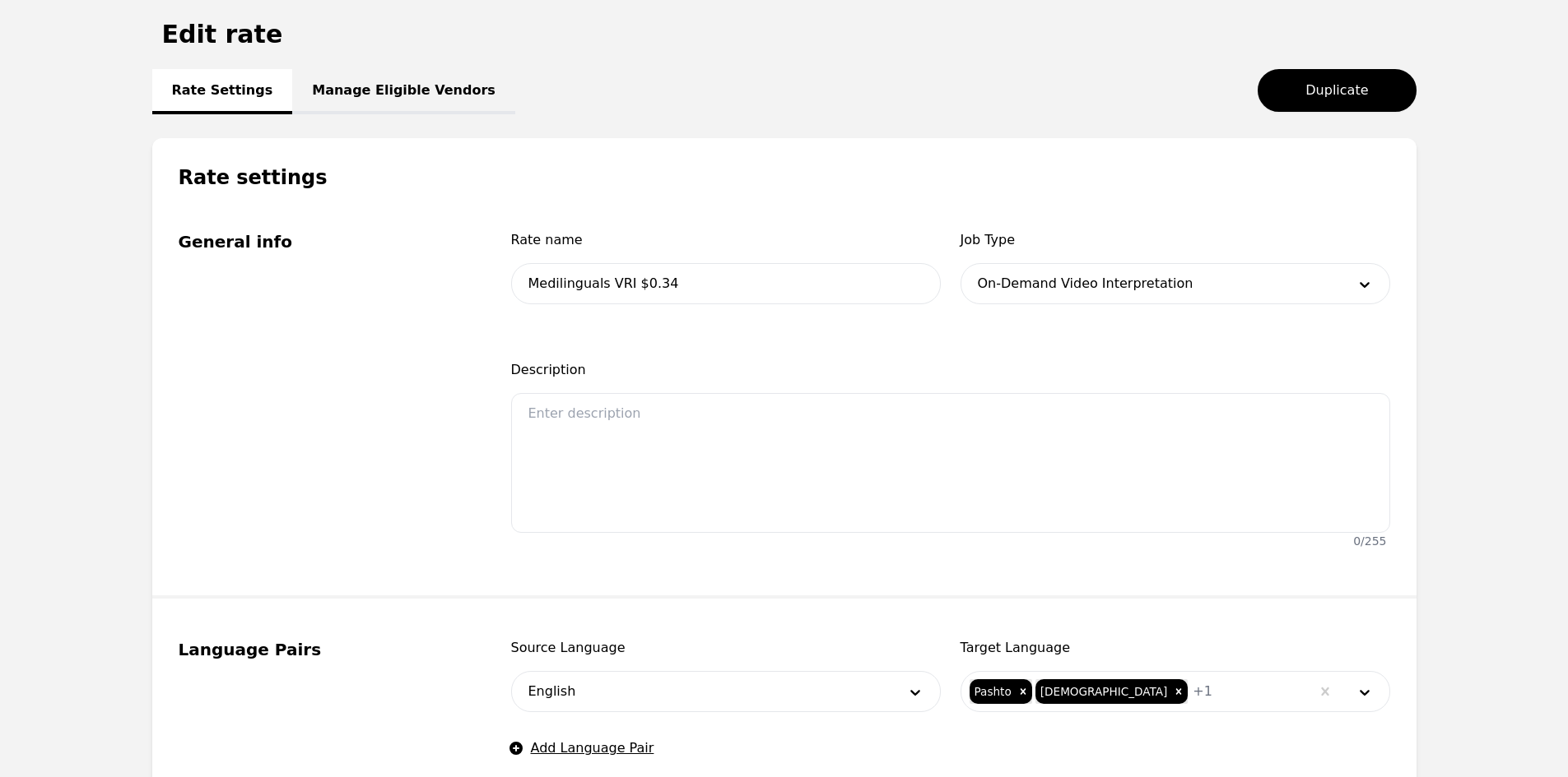
scroll to position [411, 0]
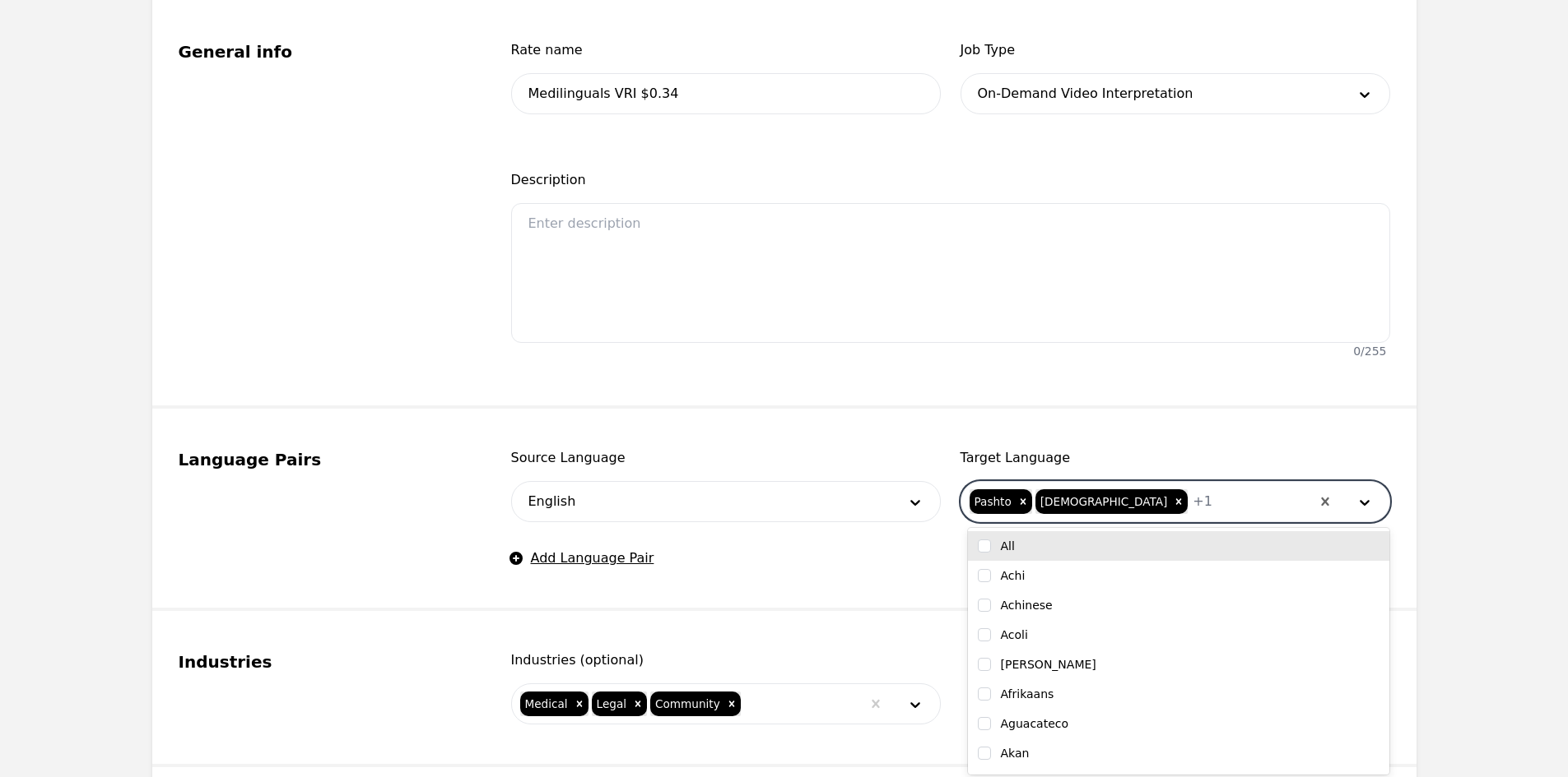
click at [1212, 496] on div at bounding box center [1261, 502] width 98 height 39
type input "swa"
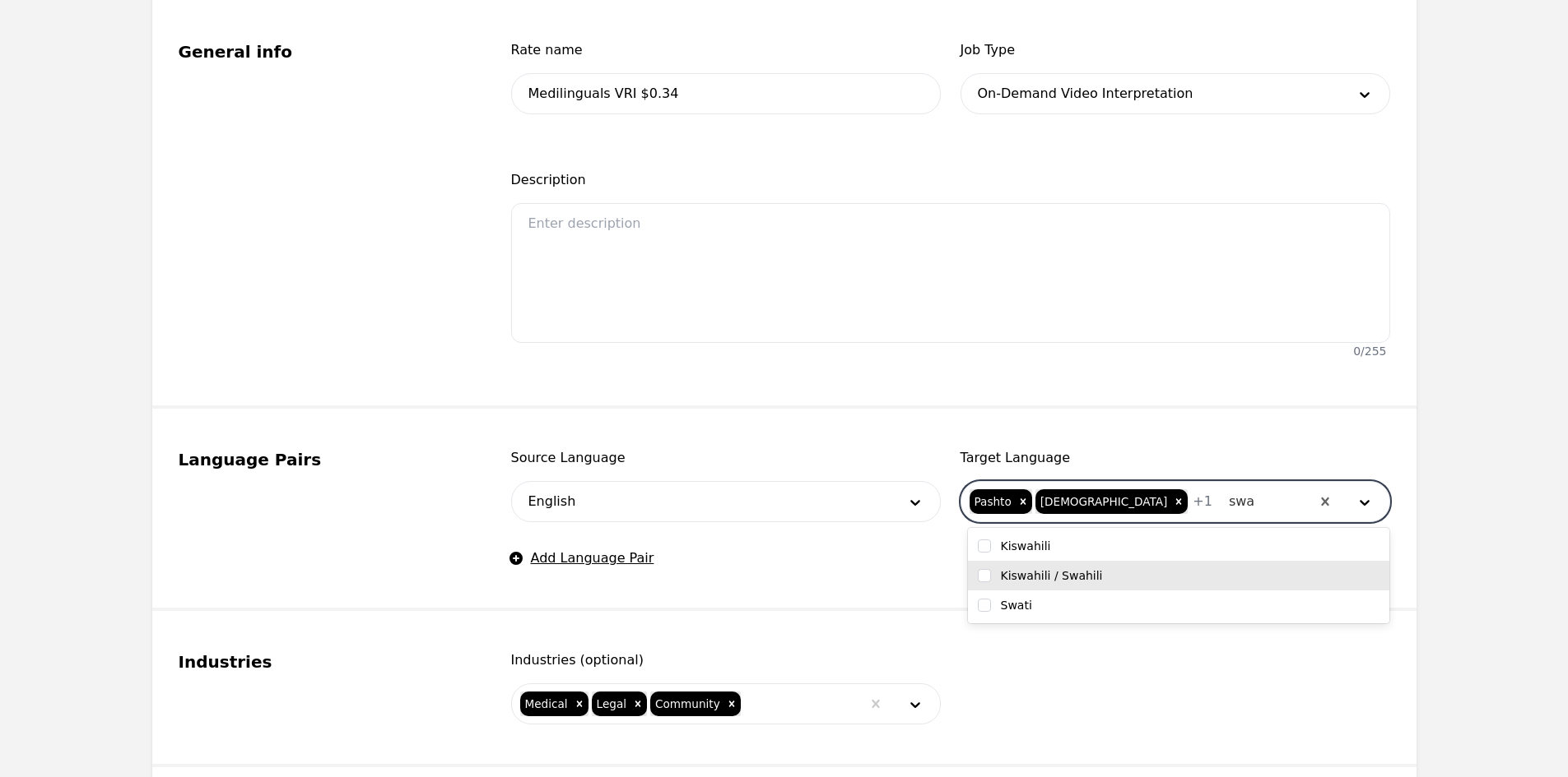
click at [1149, 570] on div "Kiswahili / Swahili" at bounding box center [1178, 576] width 402 height 17
checkbox input "true"
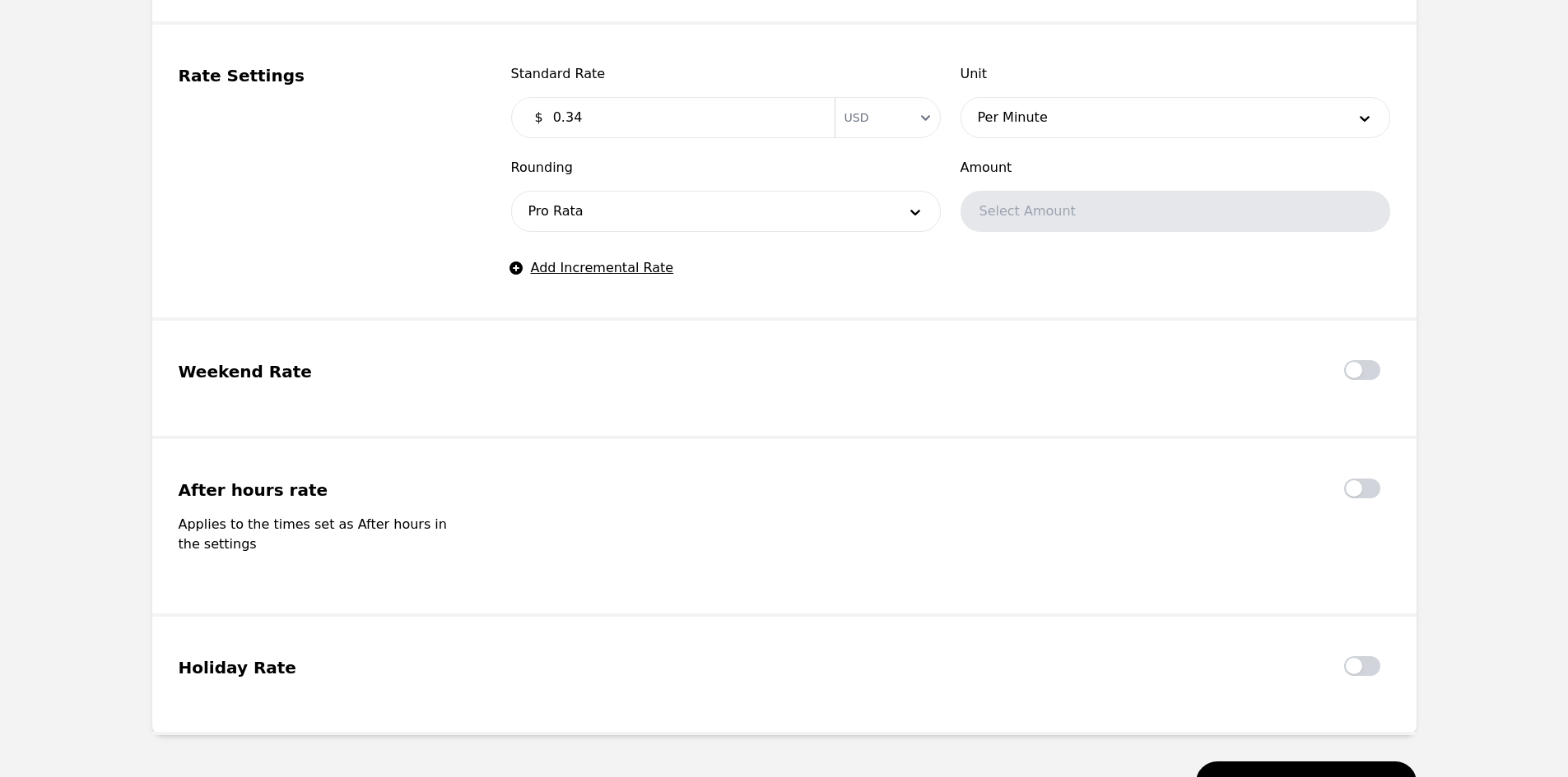
scroll to position [1234, 0]
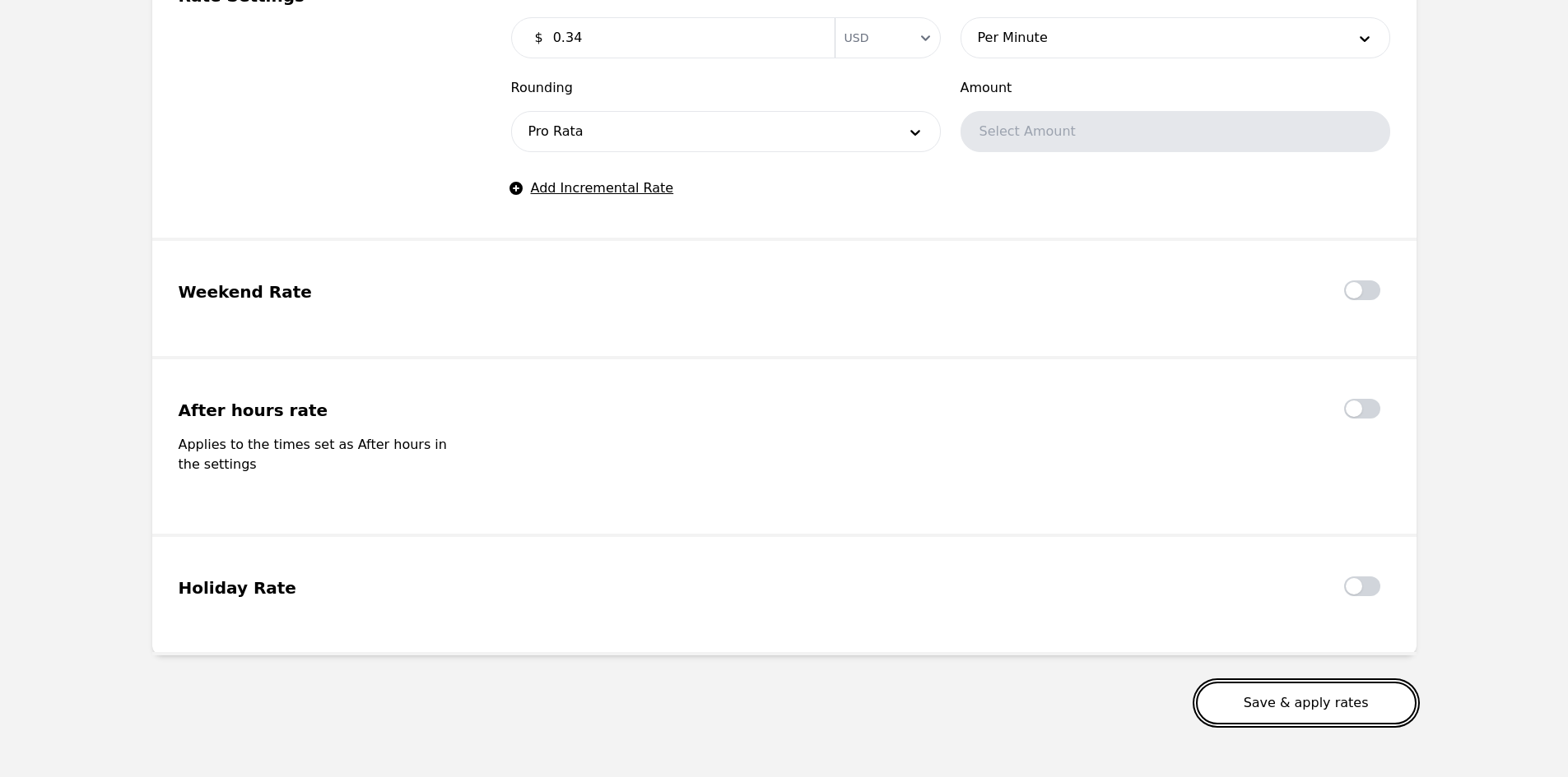
click at [1350, 682] on button "Save & apply rates" at bounding box center [1306, 704] width 221 height 43
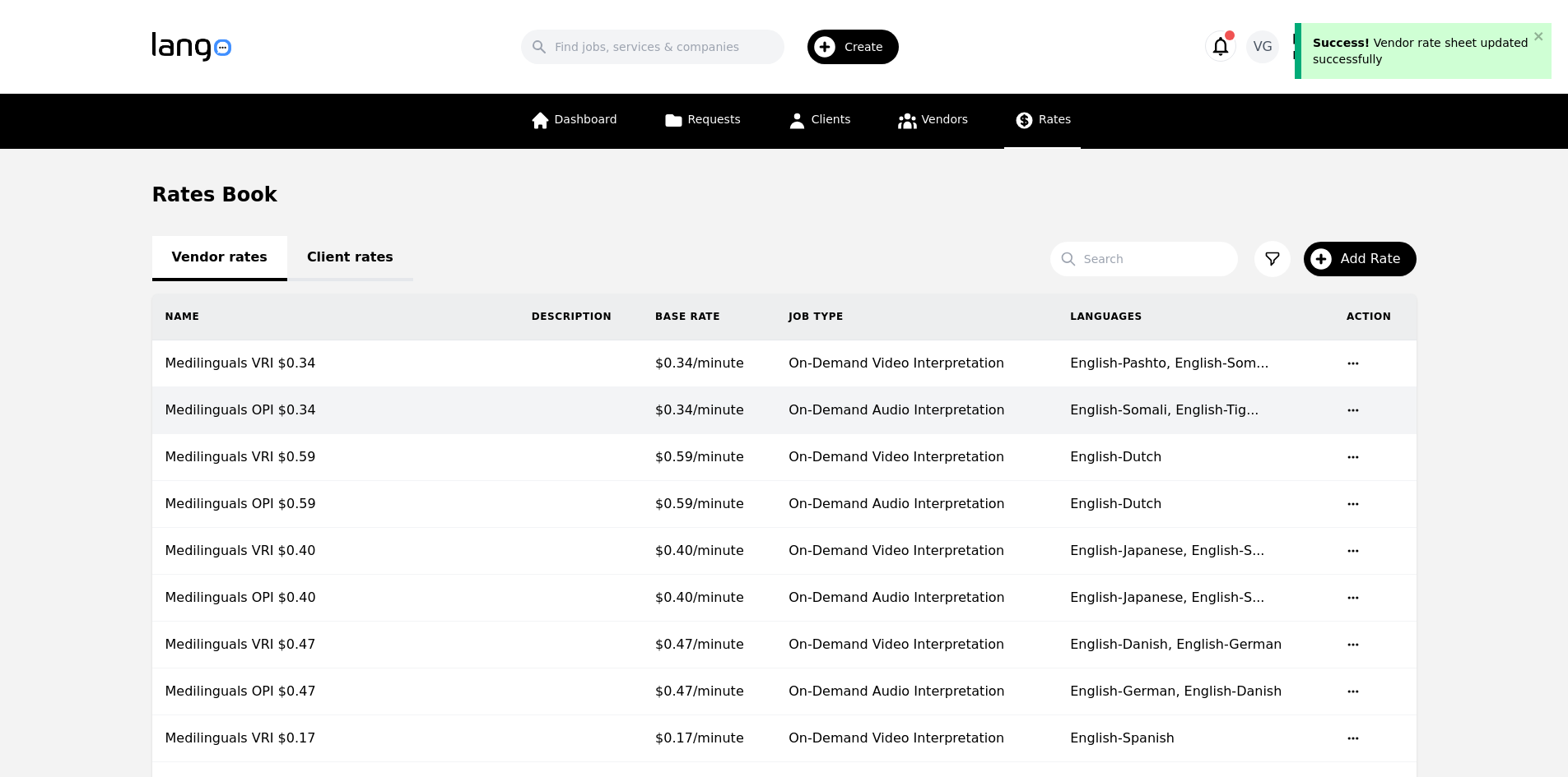
click at [1137, 420] on td "English-Somali, English-Tig... English-Somali, English-Tigrinya, English-Pashto" at bounding box center [1194, 411] width 277 height 47
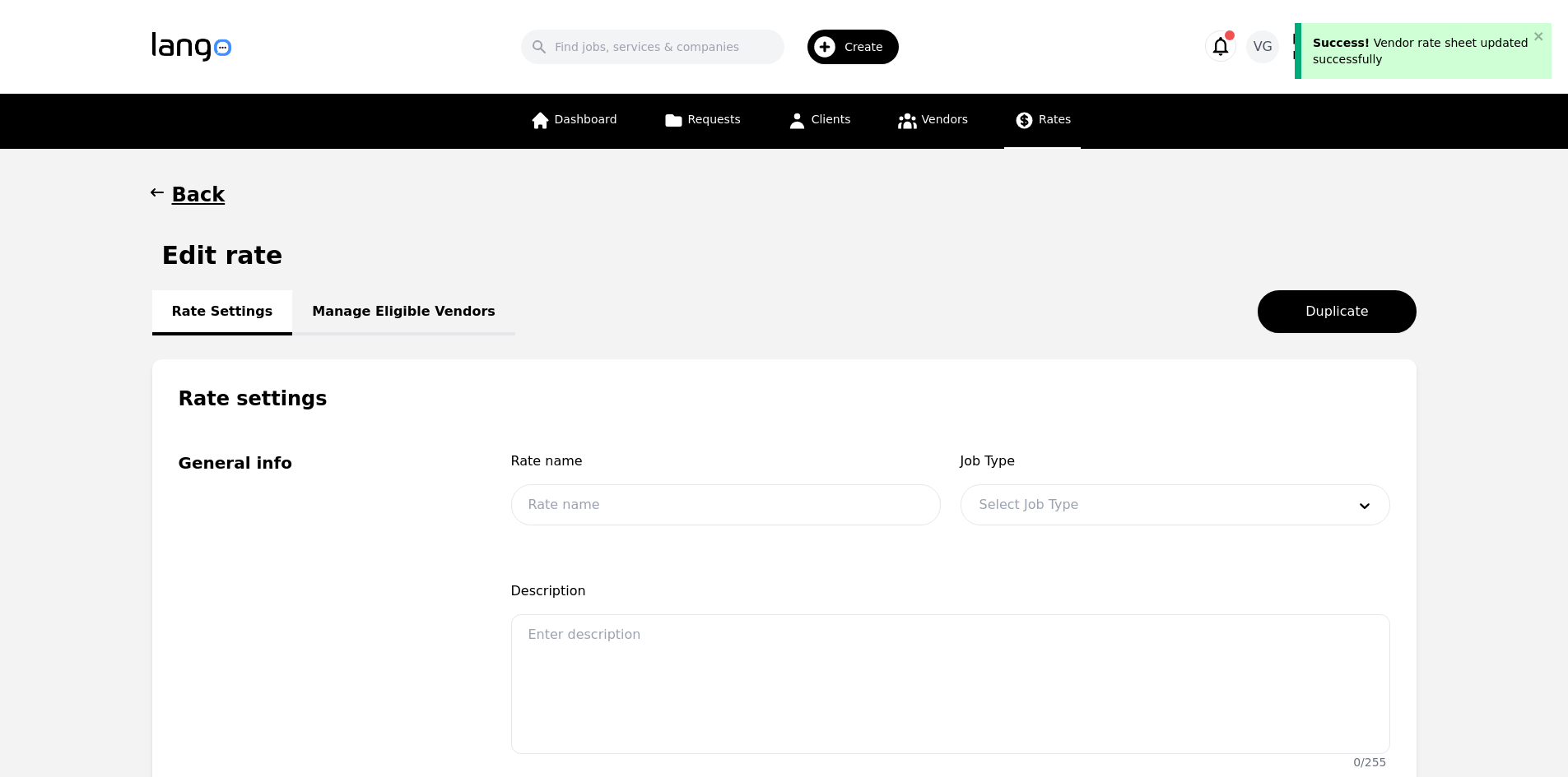
type input "Medilinguals OPI $0.34"
type input "0.34"
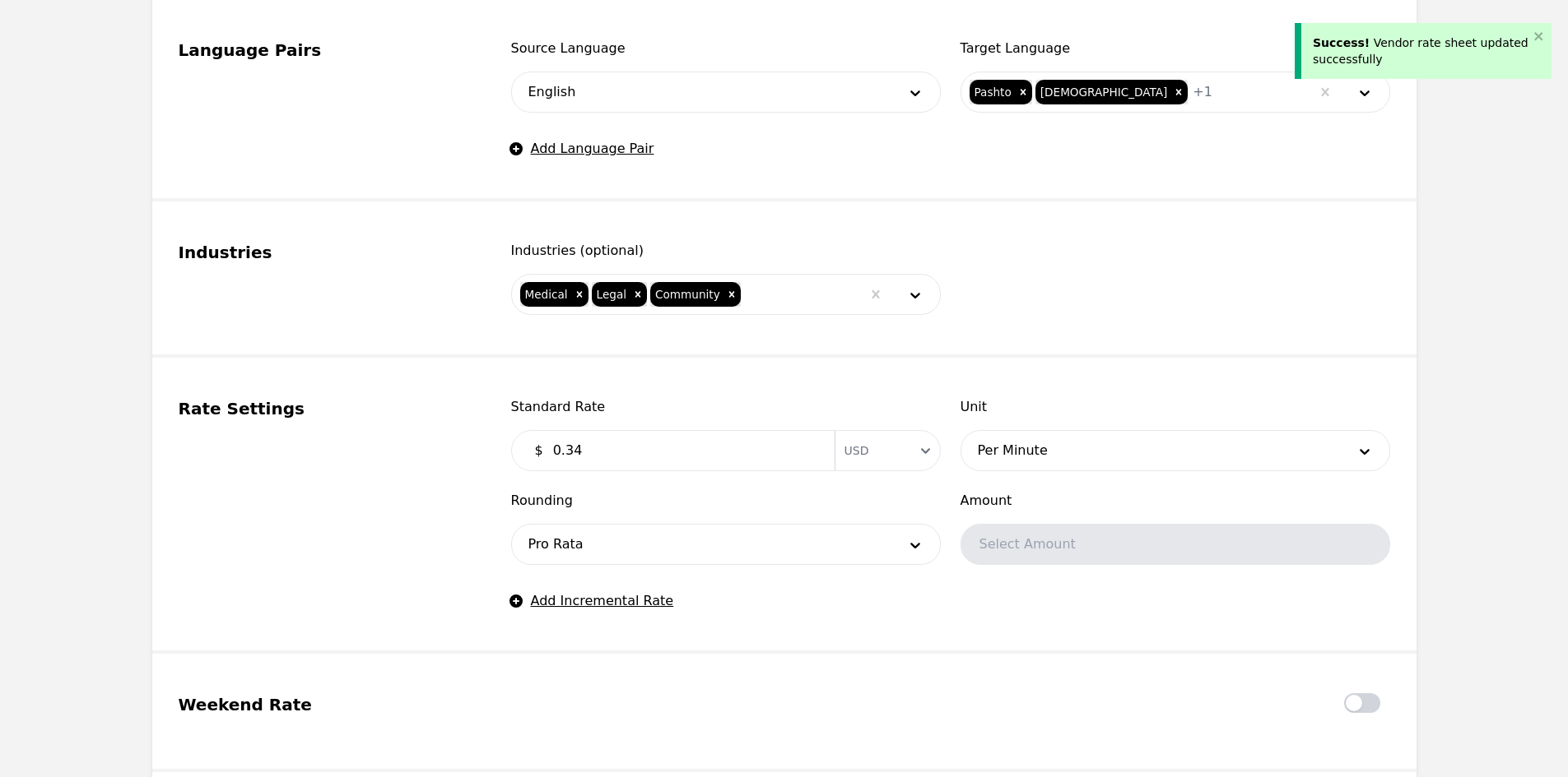
scroll to position [740, 0]
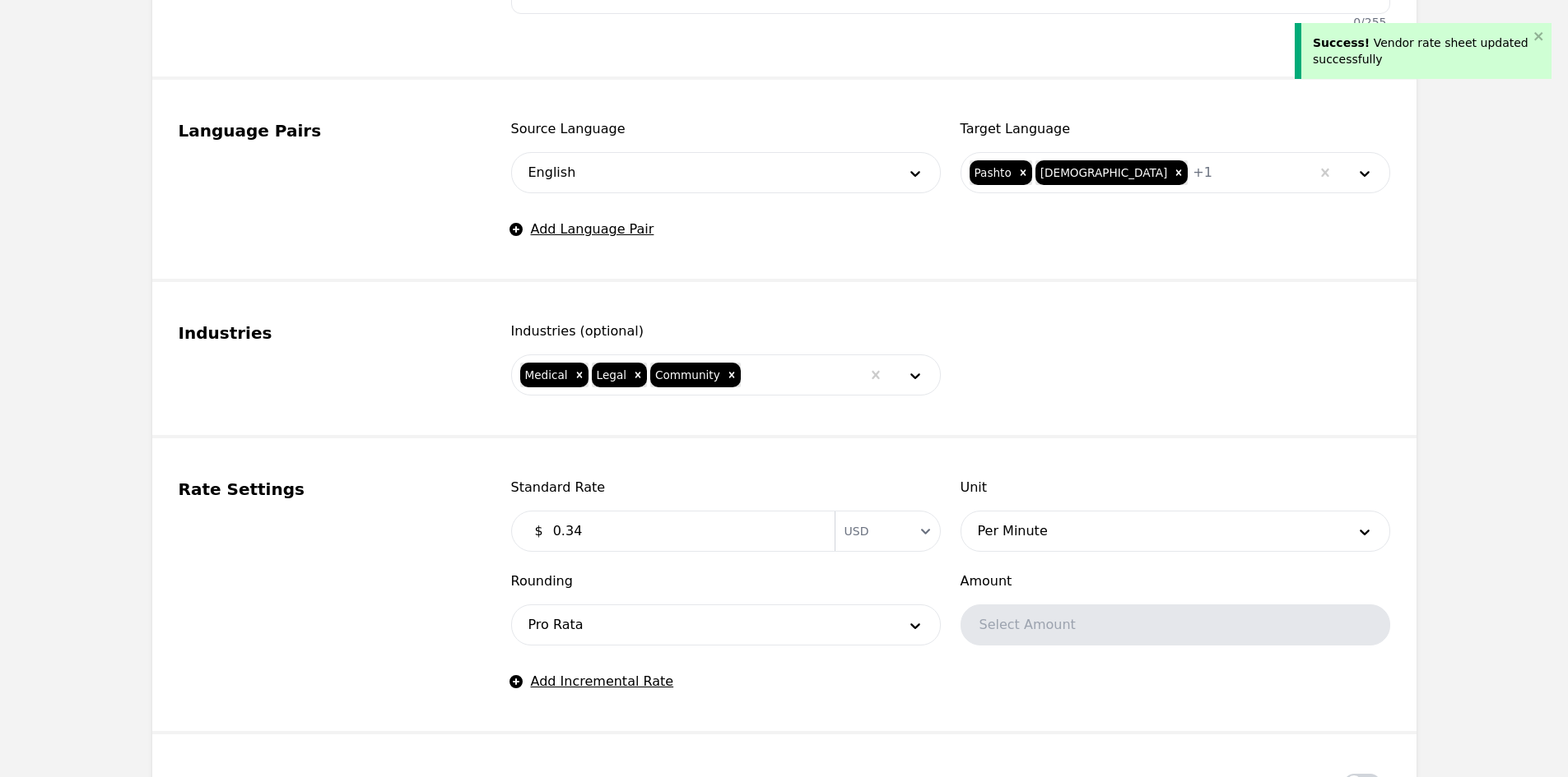
click at [1212, 185] on div at bounding box center [1261, 173] width 98 height 39
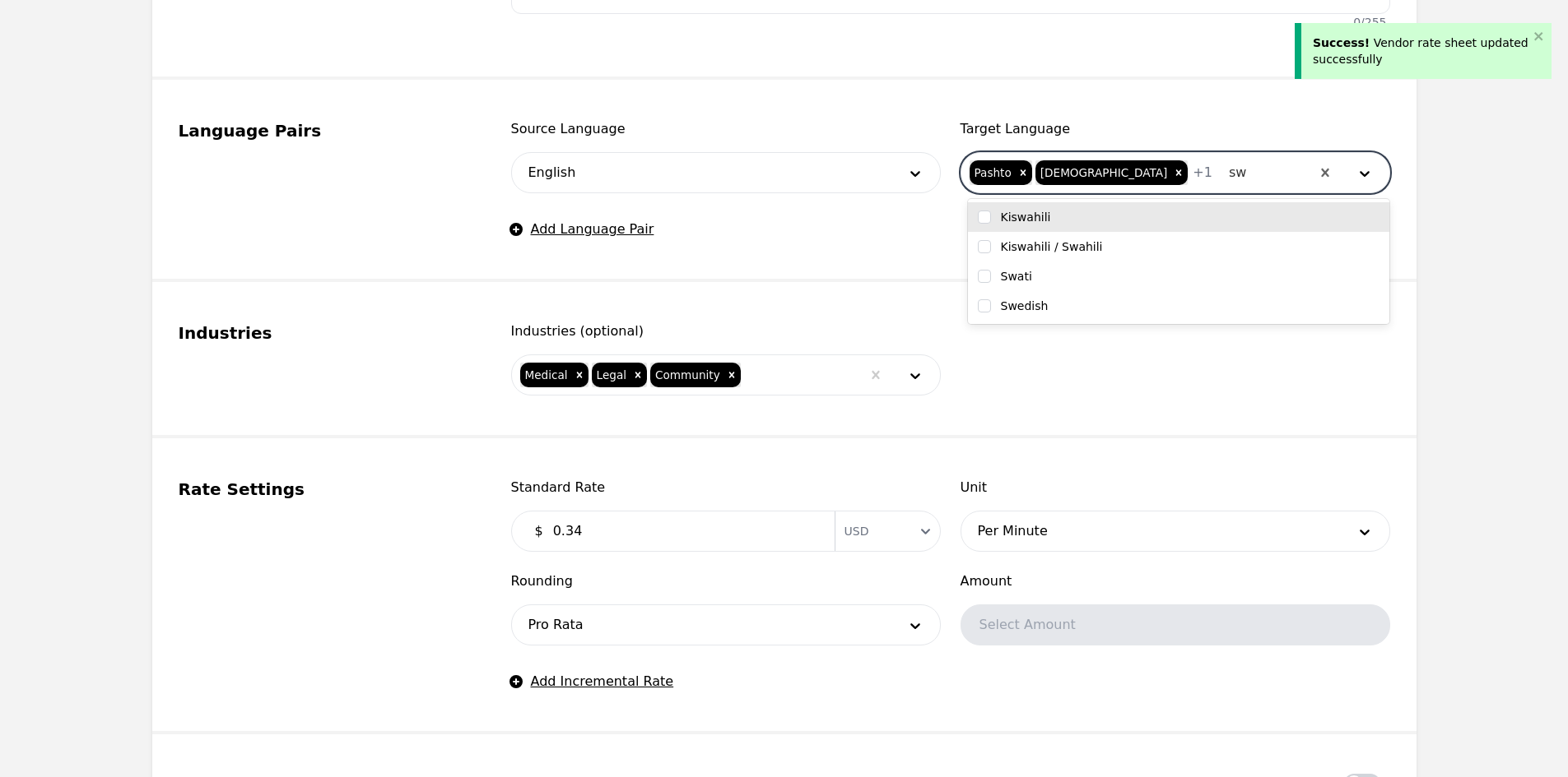
type input "swa"
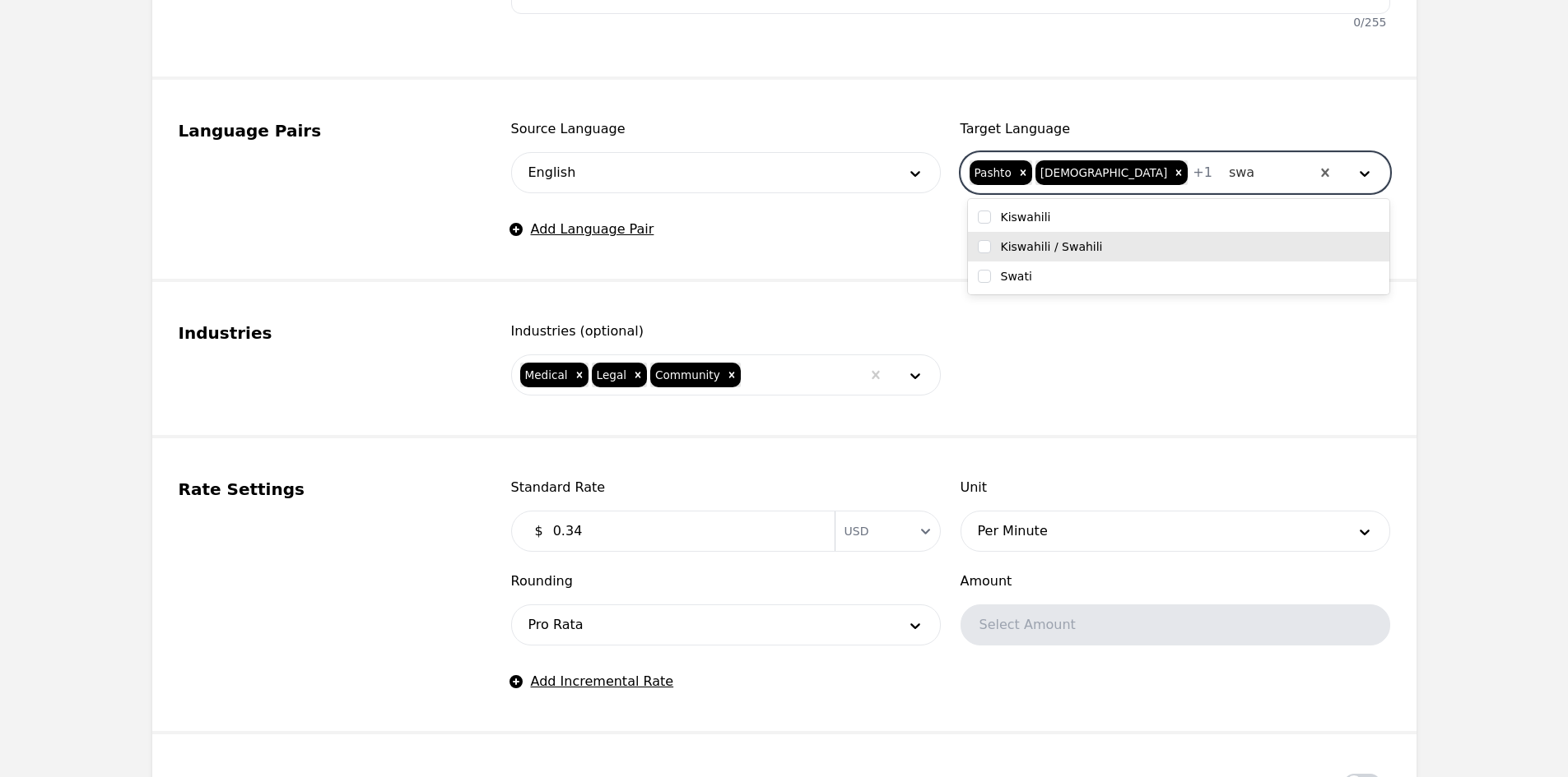
click at [1110, 251] on div "Kiswahili / Swahili" at bounding box center [1178, 247] width 402 height 17
checkbox input "true"
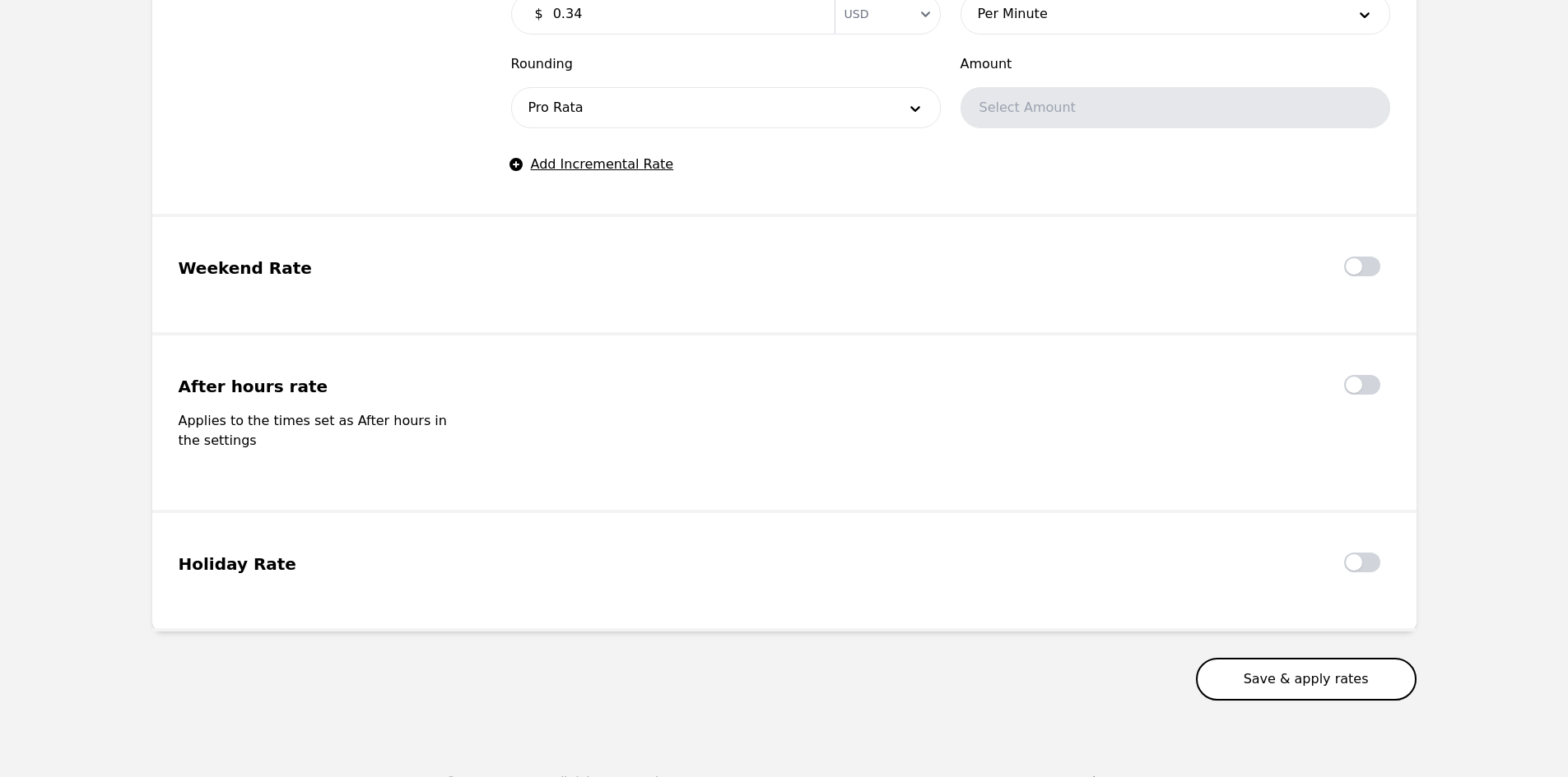
scroll to position [1270, 0]
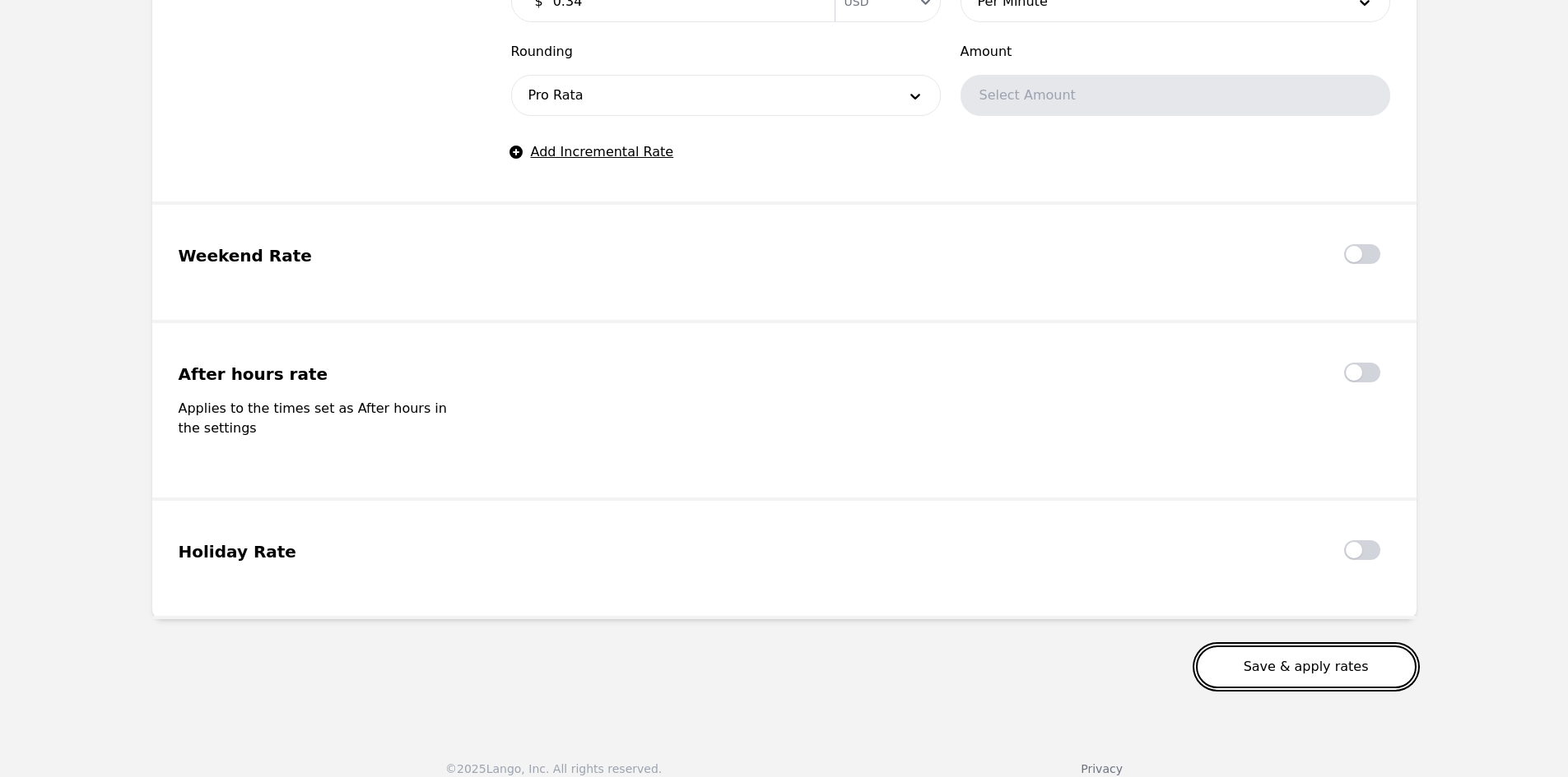
click at [1323, 649] on button "Save & apply rates" at bounding box center [1306, 667] width 221 height 43
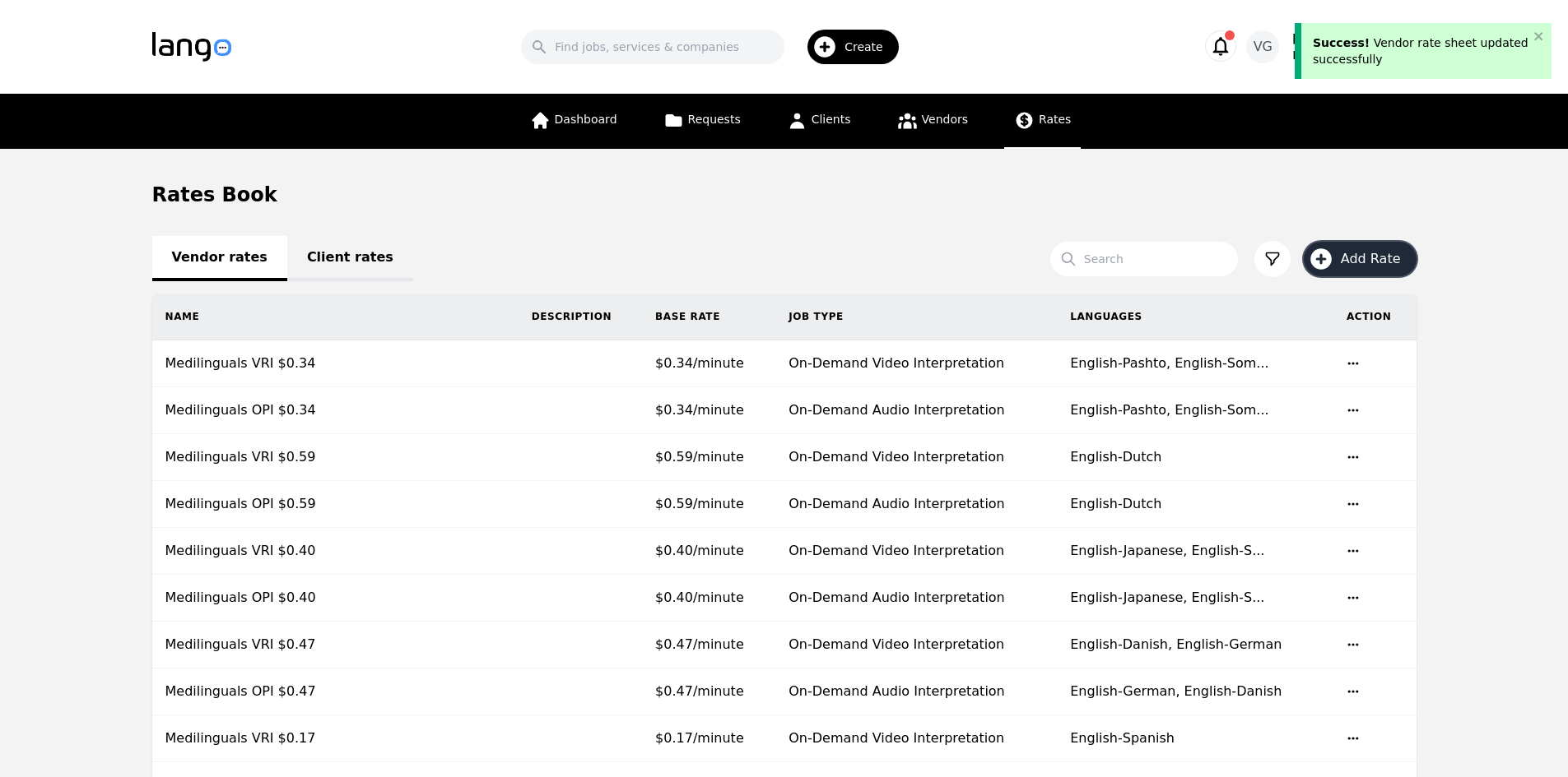
click at [1364, 245] on button "Add Rate" at bounding box center [1360, 259] width 113 height 35
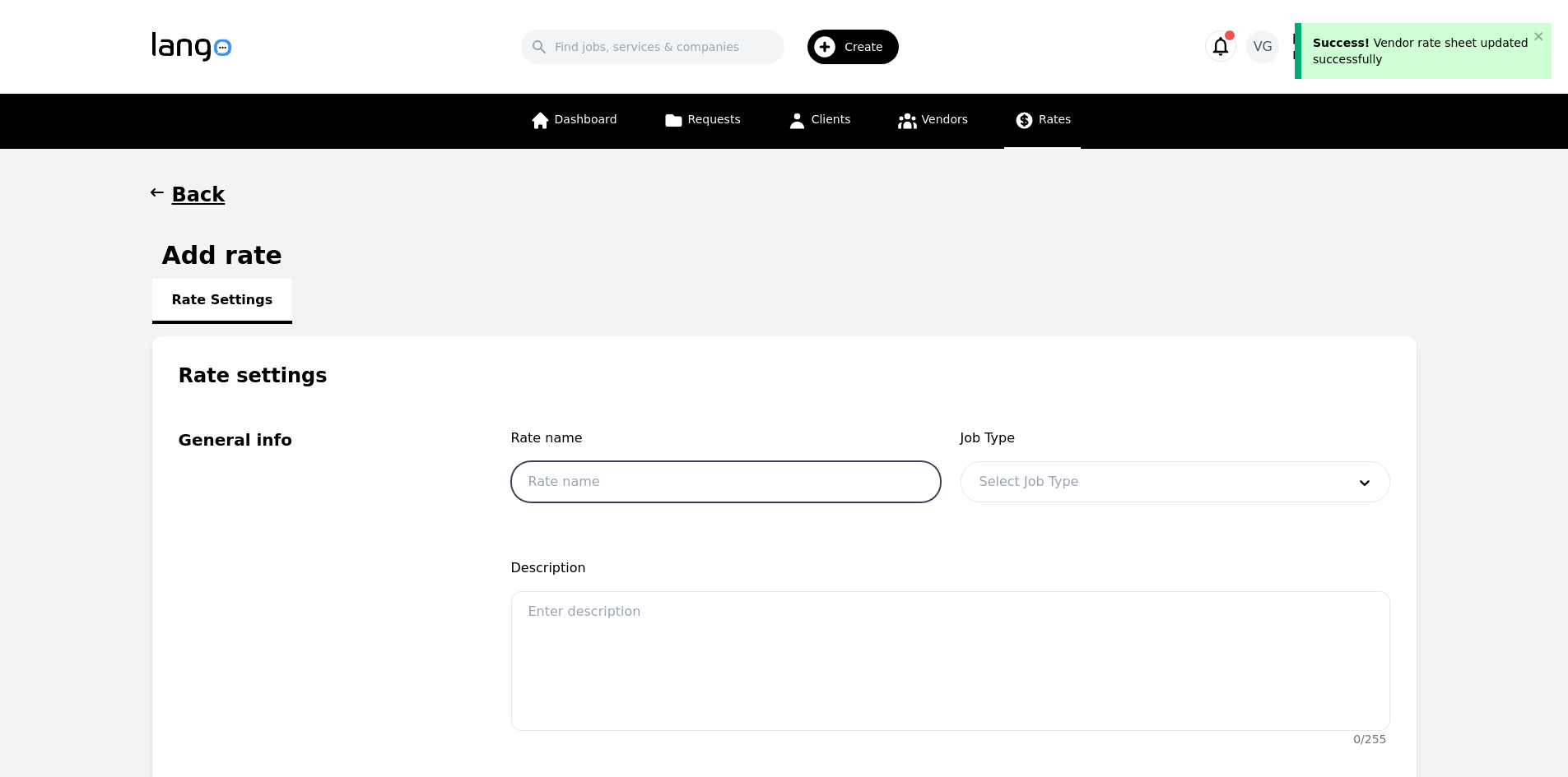
drag, startPoint x: 580, startPoint y: 481, endPoint x: 585, endPoint y: 490, distance: 10.3
click at [580, 481] on input "text" at bounding box center [726, 482] width 430 height 41
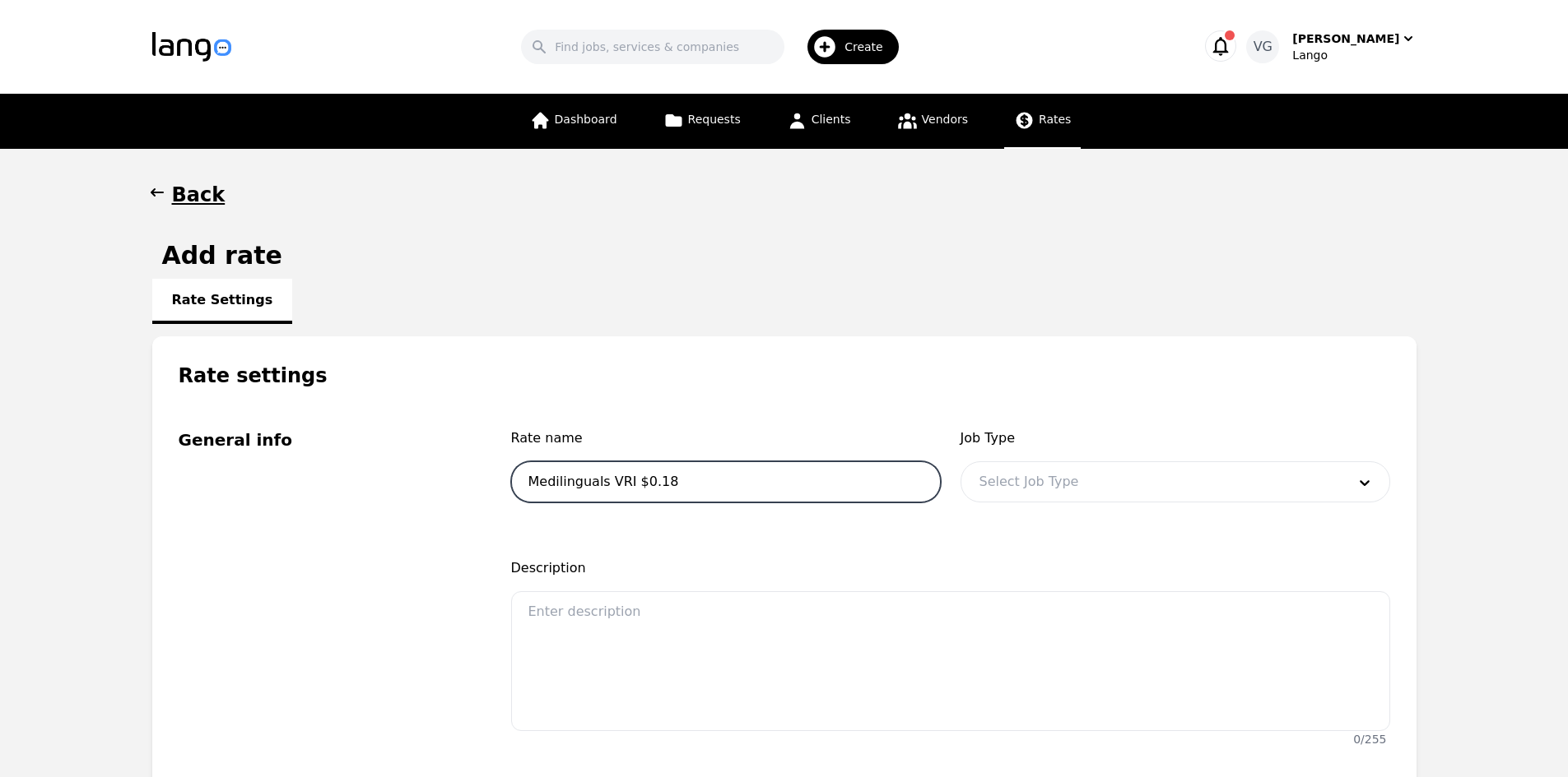
drag, startPoint x: 622, startPoint y: 480, endPoint x: 608, endPoint y: 479, distance: 14.0
click at [608, 479] on input "Medilinguals VRI $0.18" at bounding box center [726, 482] width 430 height 41
click at [726, 487] on input "Medilinguals OPI $0.18" at bounding box center [726, 482] width 430 height 41
type input "Medilinguals OPI $0.27"
click at [984, 469] on div at bounding box center [1150, 482] width 378 height 39
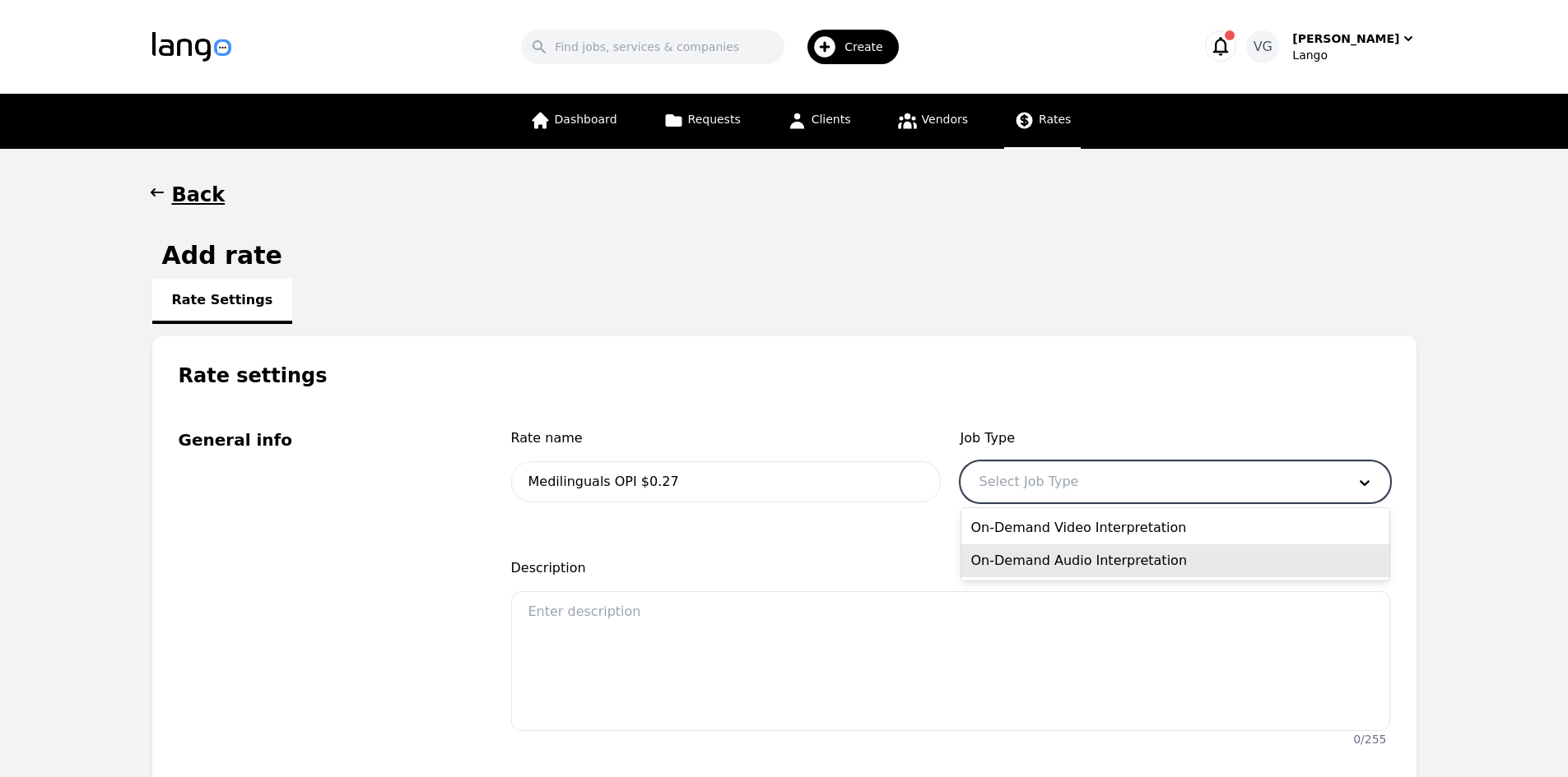
click at [1023, 564] on div "On-Demand Audio Interpretation" at bounding box center [1176, 560] width 428 height 33
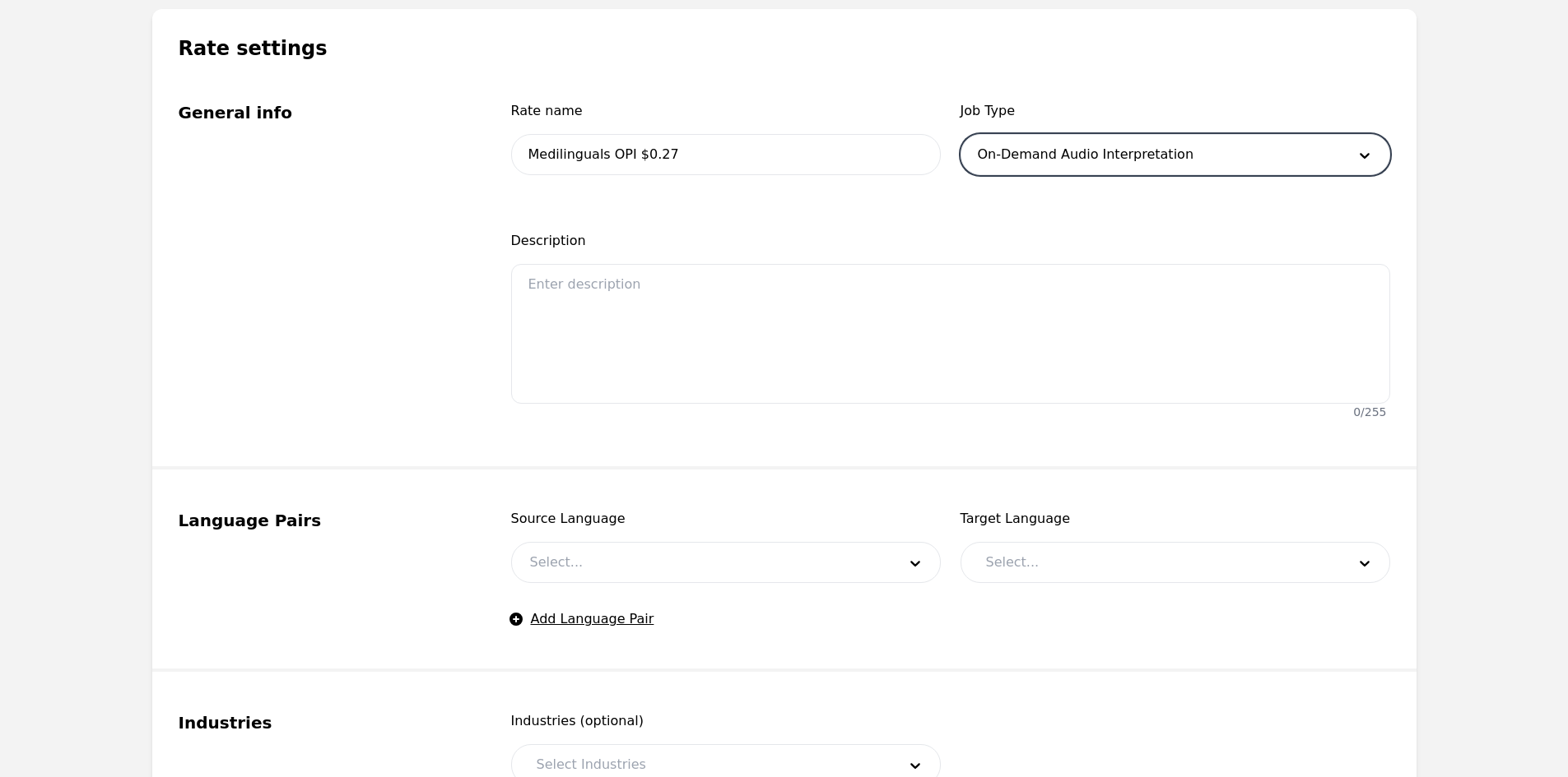
scroll to position [329, 0]
click at [664, 556] on div at bounding box center [700, 561] width 378 height 39
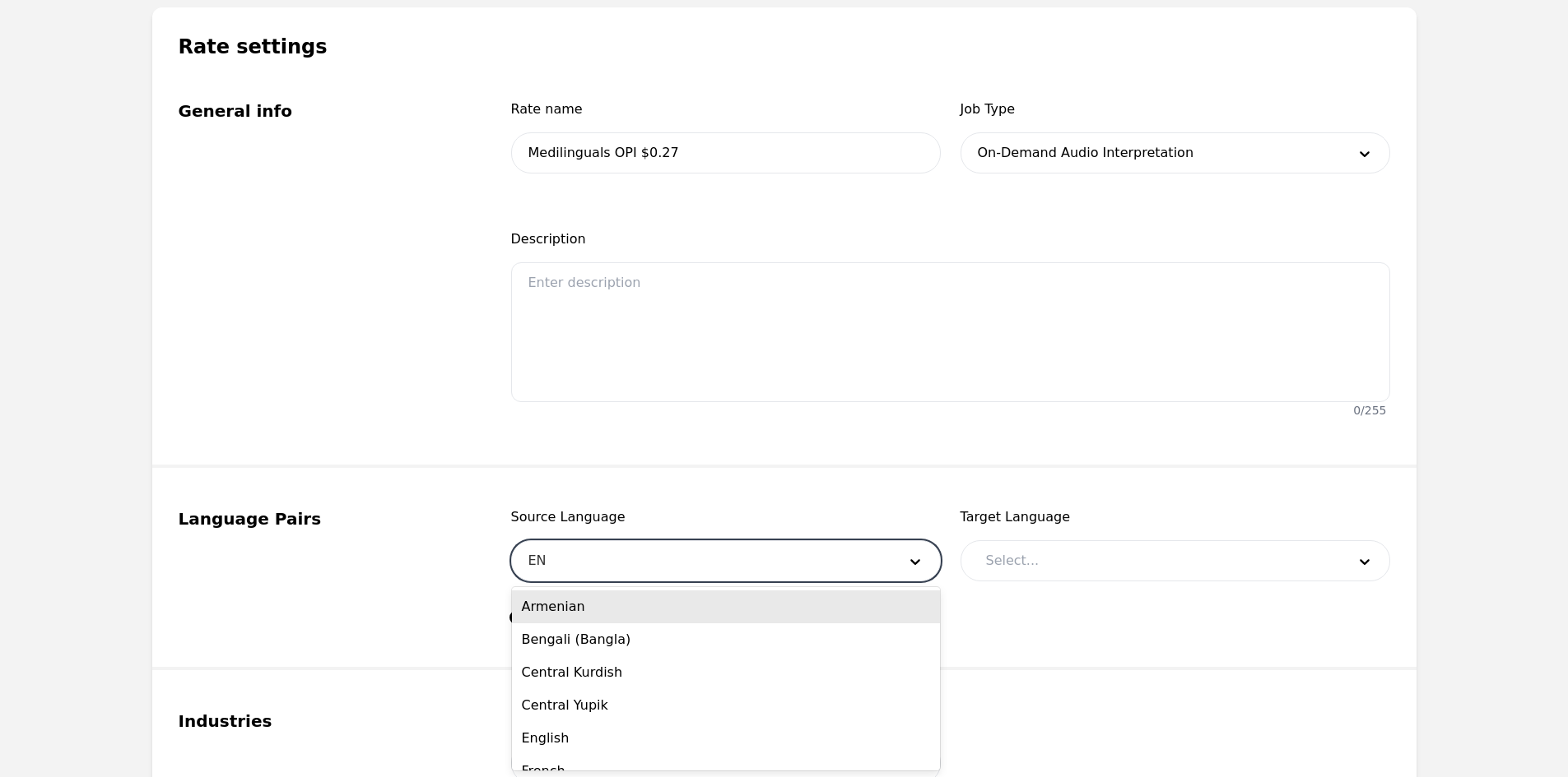
type input "ENG"
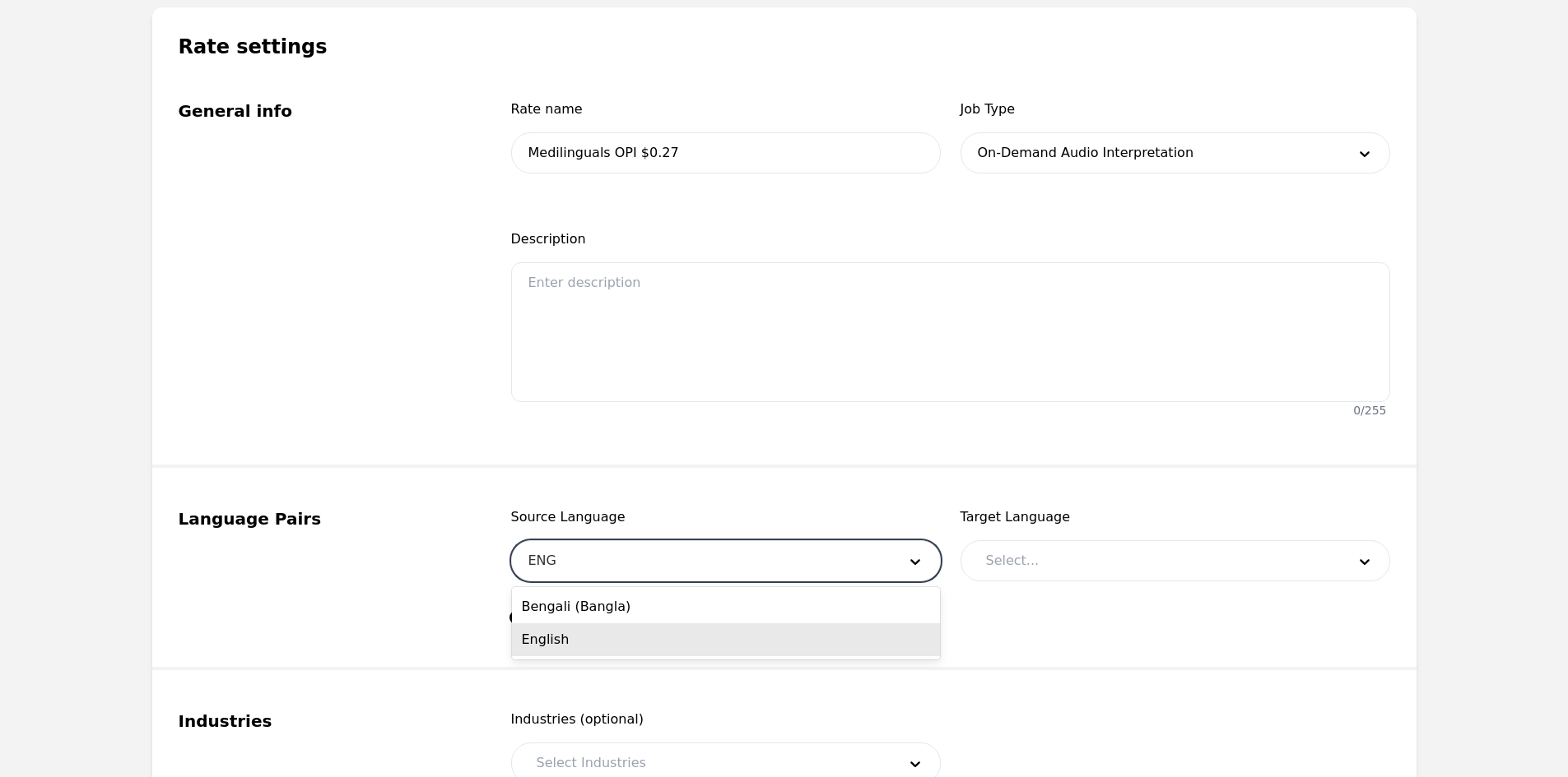
click at [644, 656] on div "English" at bounding box center [726, 639] width 428 height 33
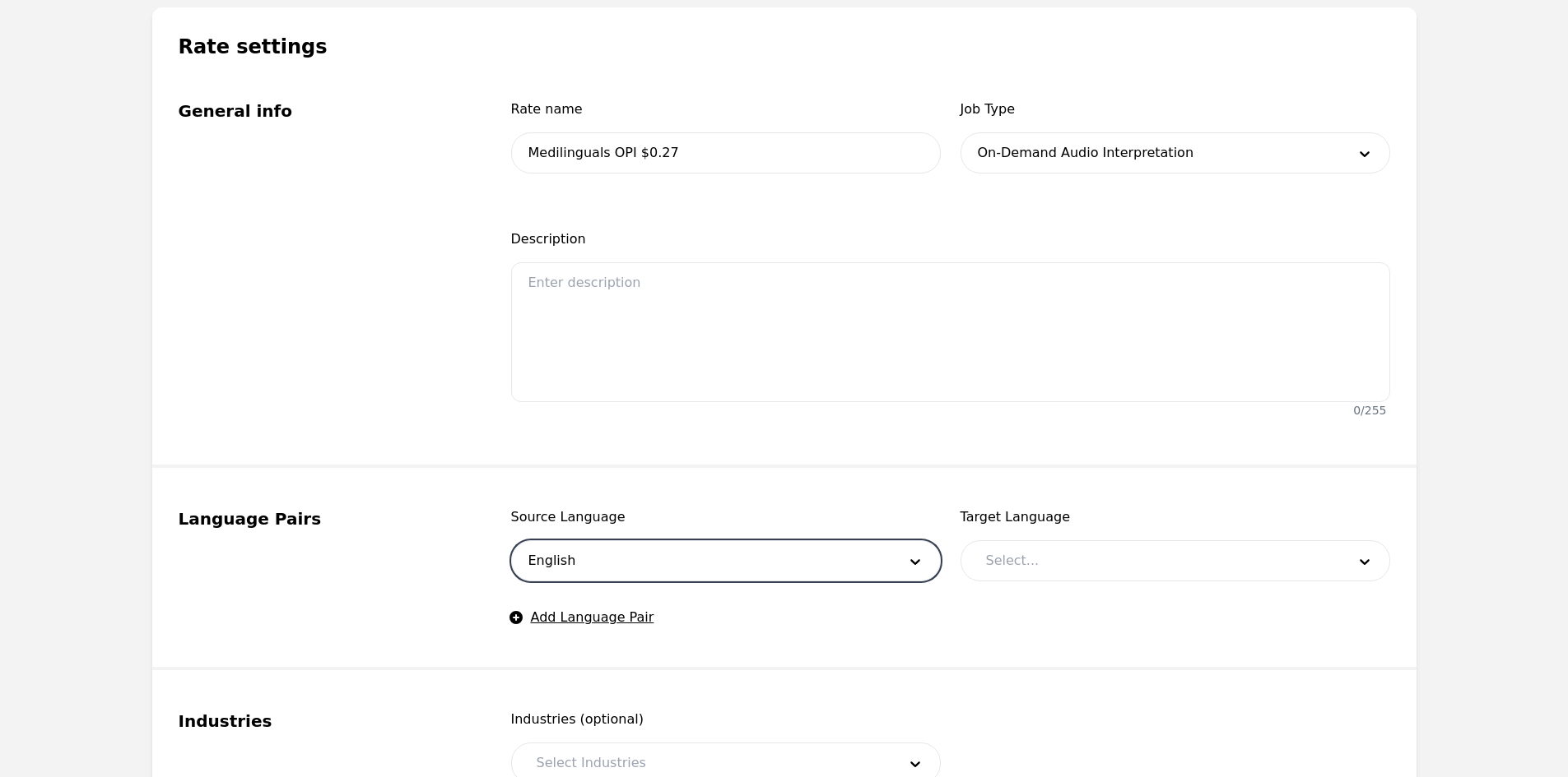
click at [1033, 550] on div at bounding box center [1154, 561] width 372 height 39
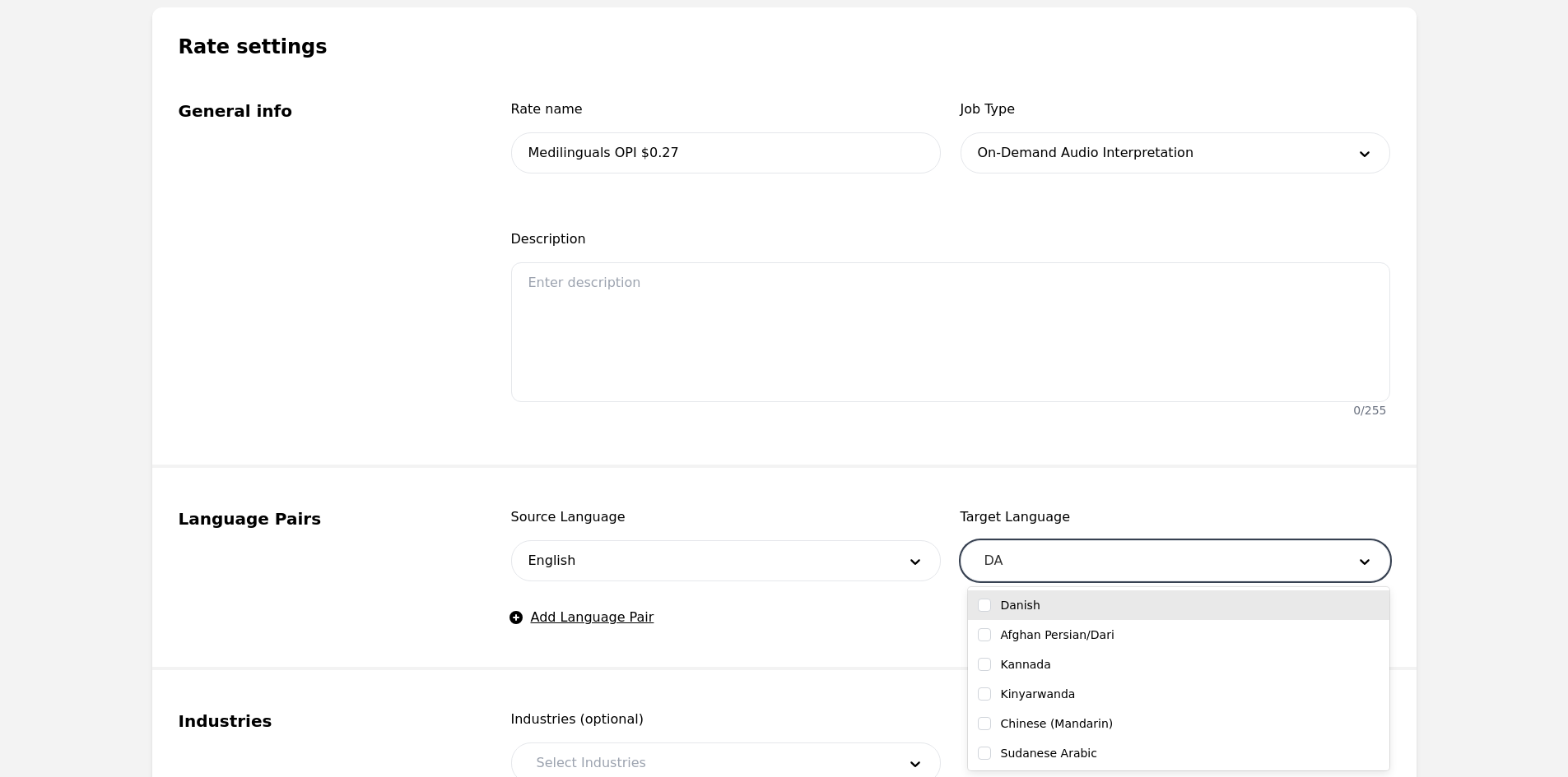
type input "DAR"
click at [1043, 607] on label "Afghan Persian/Dari" at bounding box center [1057, 605] width 114 height 17
checkbox input "true"
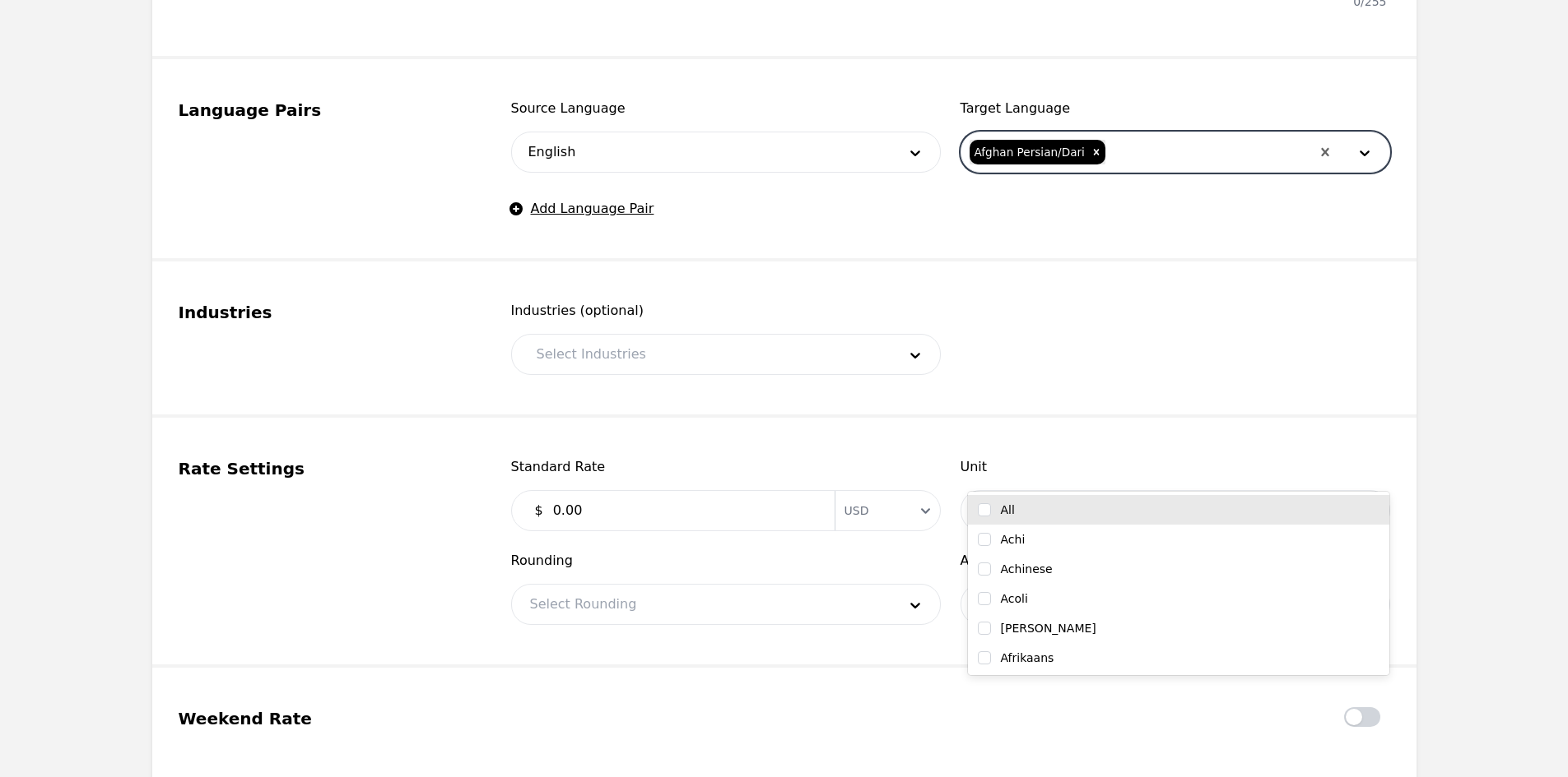
scroll to position [740, 0]
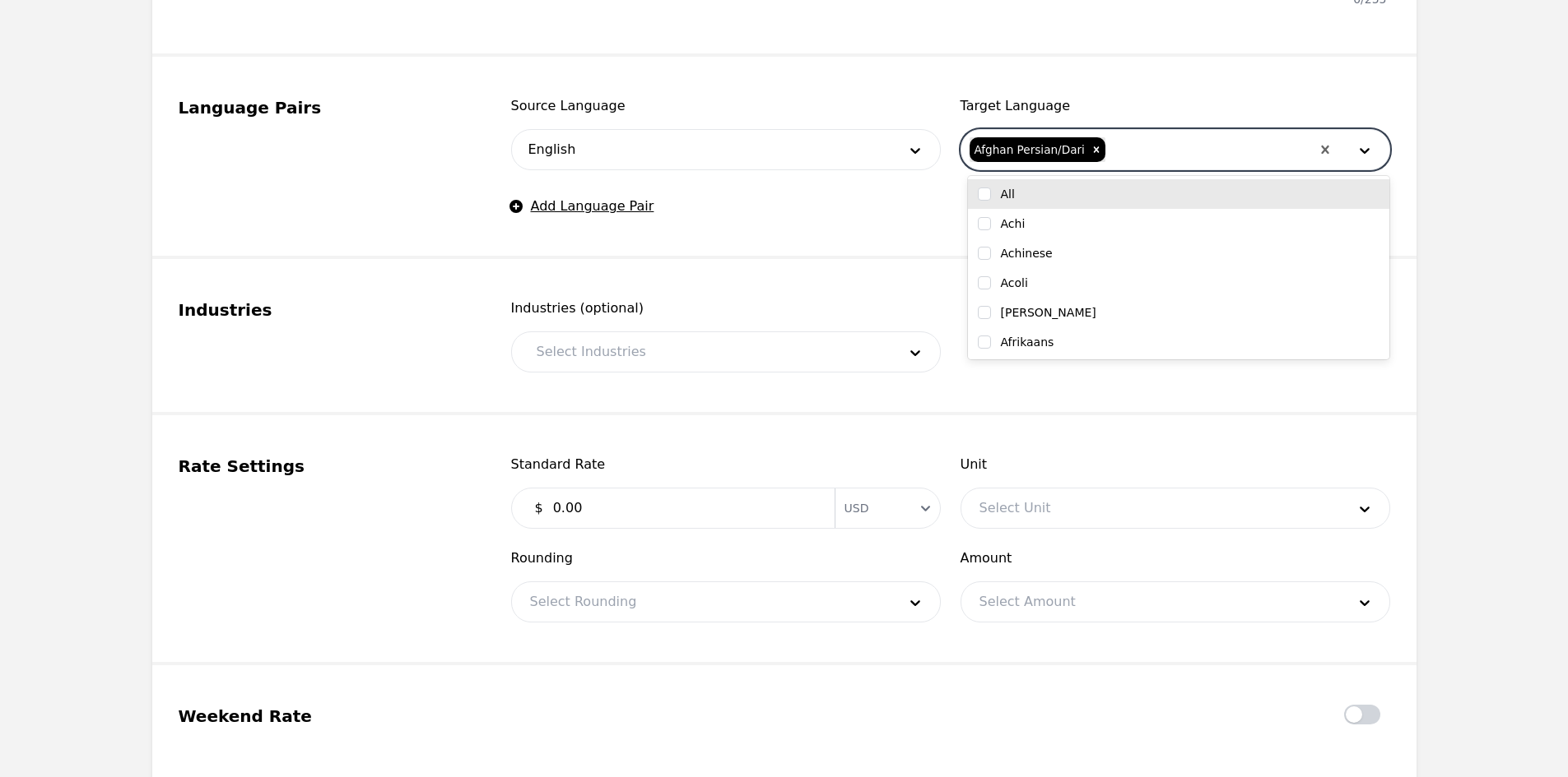
click at [583, 365] on div at bounding box center [704, 352] width 372 height 39
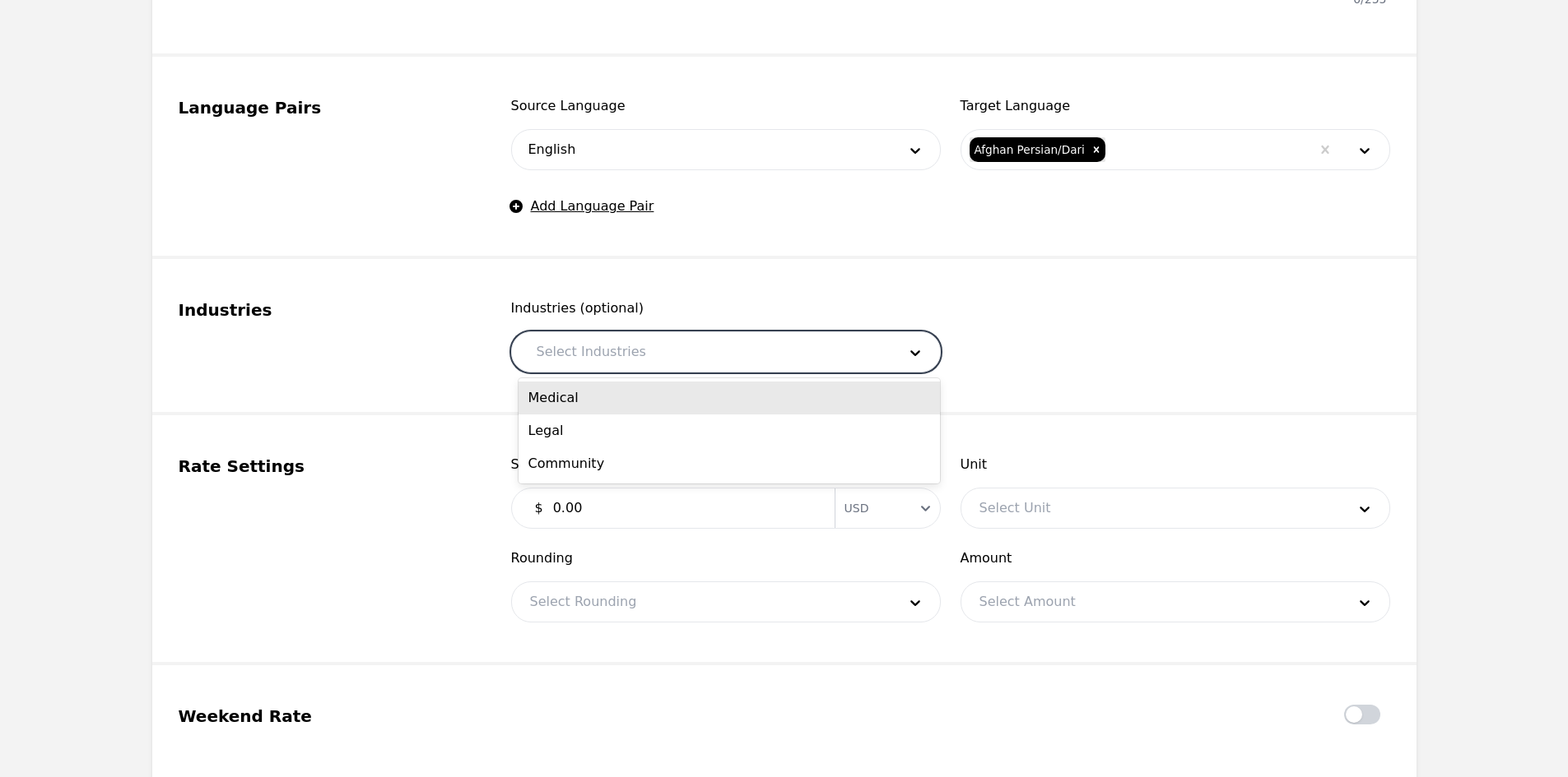
click at [594, 408] on div "Medical" at bounding box center [729, 398] width 422 height 33
click at [675, 347] on div at bounding box center [725, 352] width 270 height 39
click at [637, 410] on div "Legal" at bounding box center [729, 398] width 422 height 33
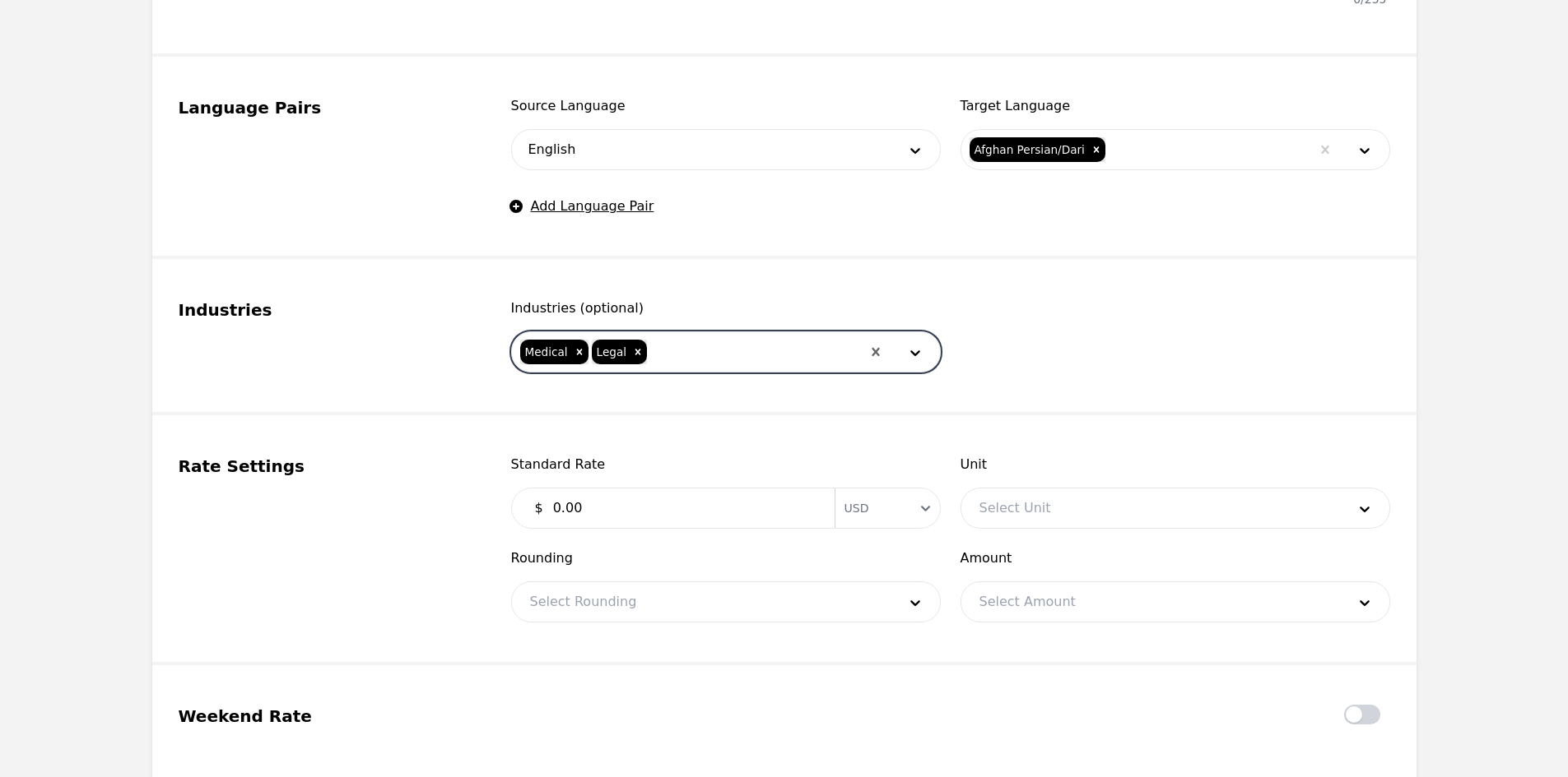
click at [710, 358] on div at bounding box center [754, 352] width 211 height 39
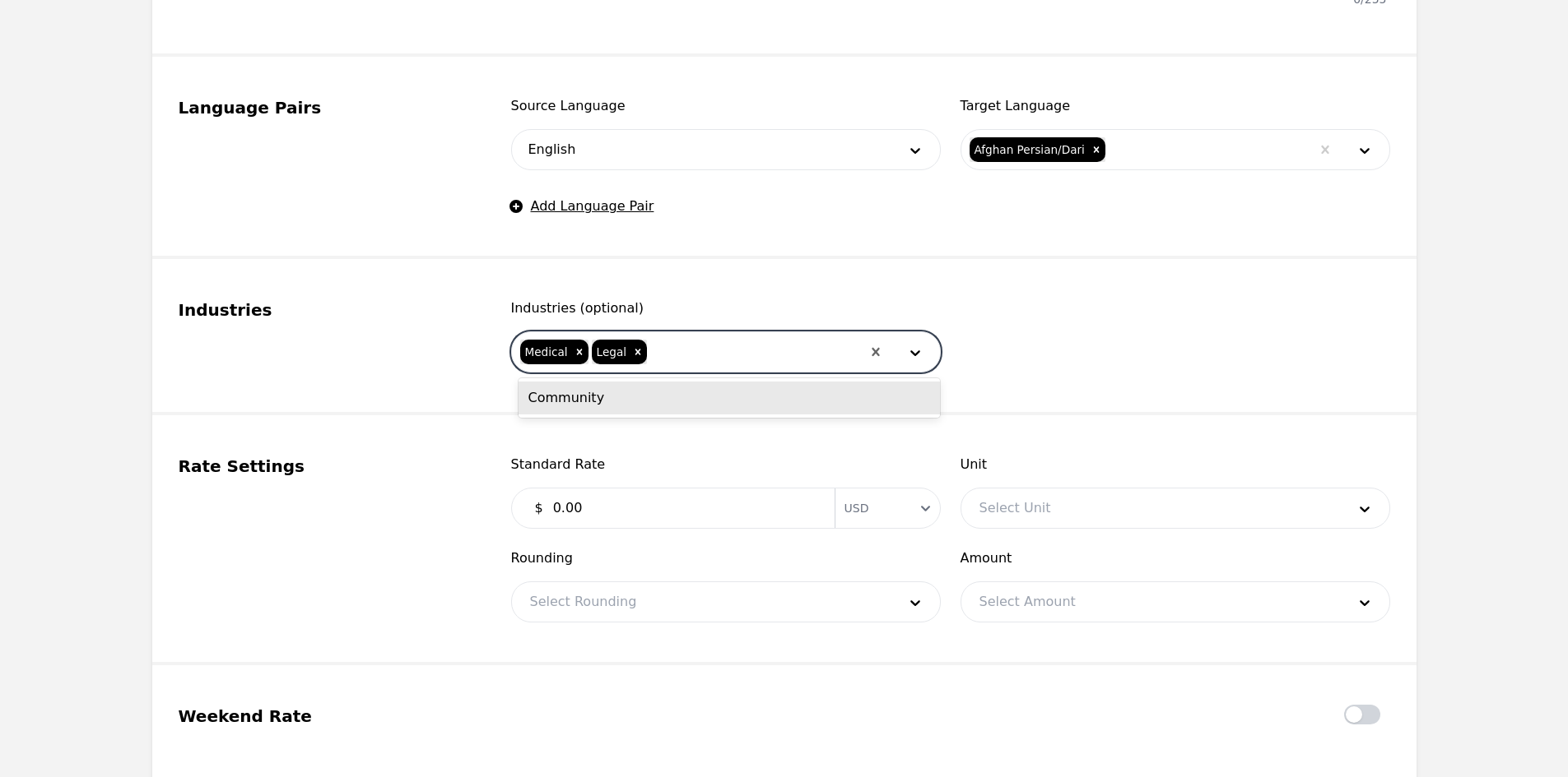
drag, startPoint x: 697, startPoint y: 405, endPoint x: 715, endPoint y: 402, distance: 18.2
click at [698, 405] on div "Community" at bounding box center [729, 398] width 422 height 33
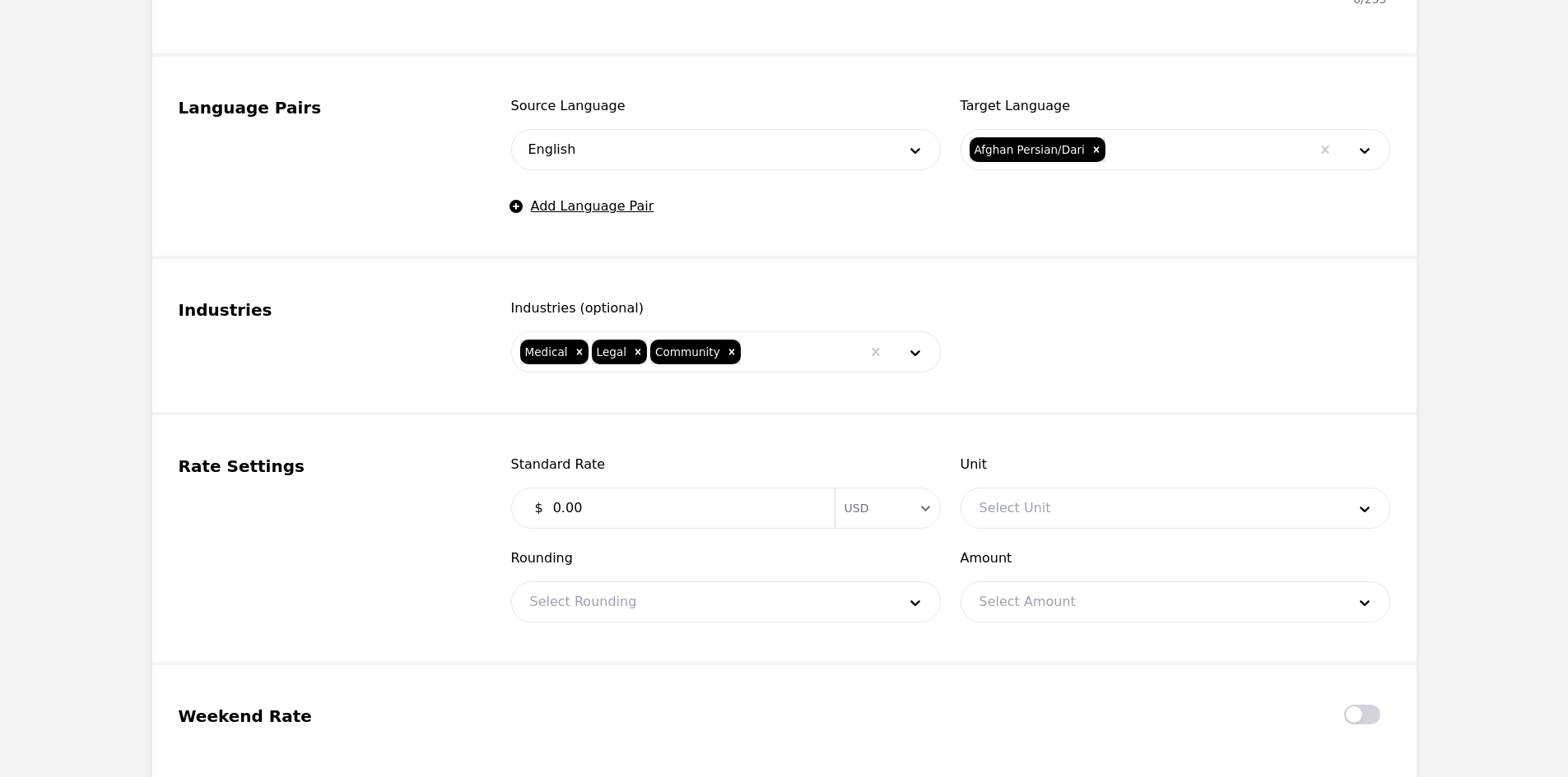
click at [775, 528] on div "$ 0.00 Currency USD" at bounding box center [726, 509] width 430 height 41
drag, startPoint x: 714, startPoint y: 495, endPoint x: 723, endPoint y: 494, distance: 9.1
click at [716, 496] on input "0.00" at bounding box center [684, 508] width 282 height 33
type input "0.27"
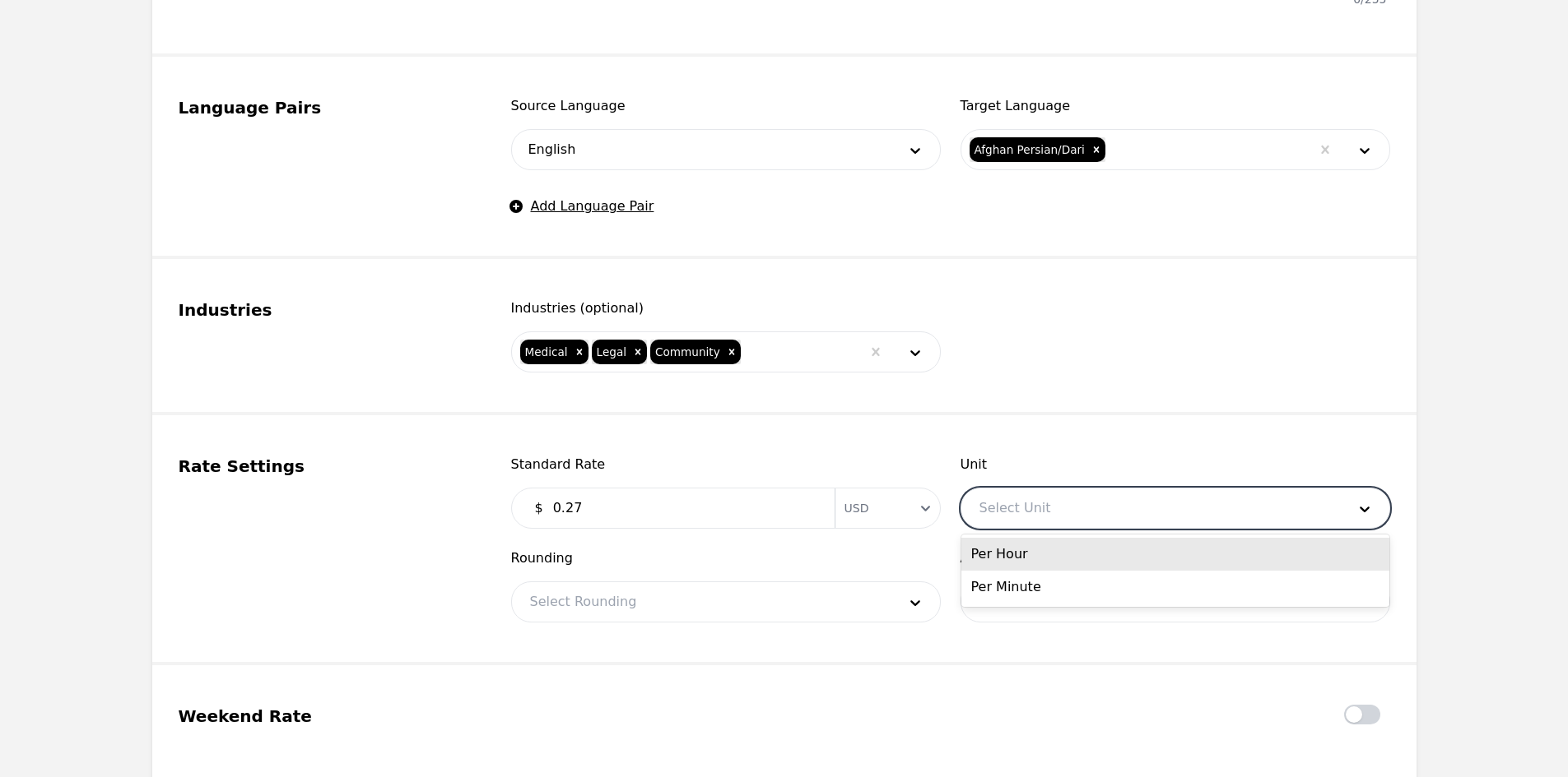
click at [1053, 501] on div at bounding box center [1150, 509] width 378 height 39
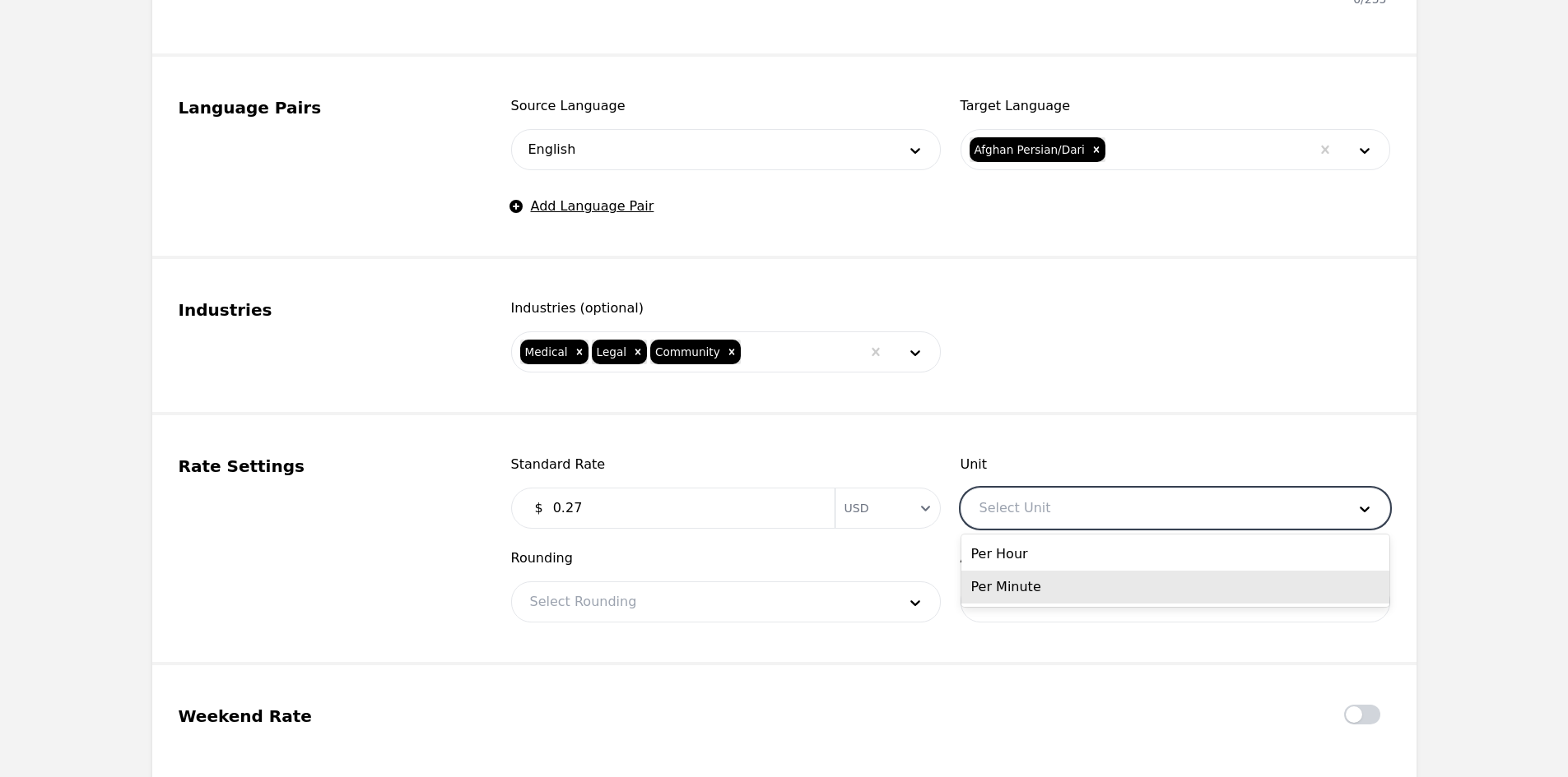
click at [1035, 584] on div "Per Minute" at bounding box center [1176, 587] width 428 height 33
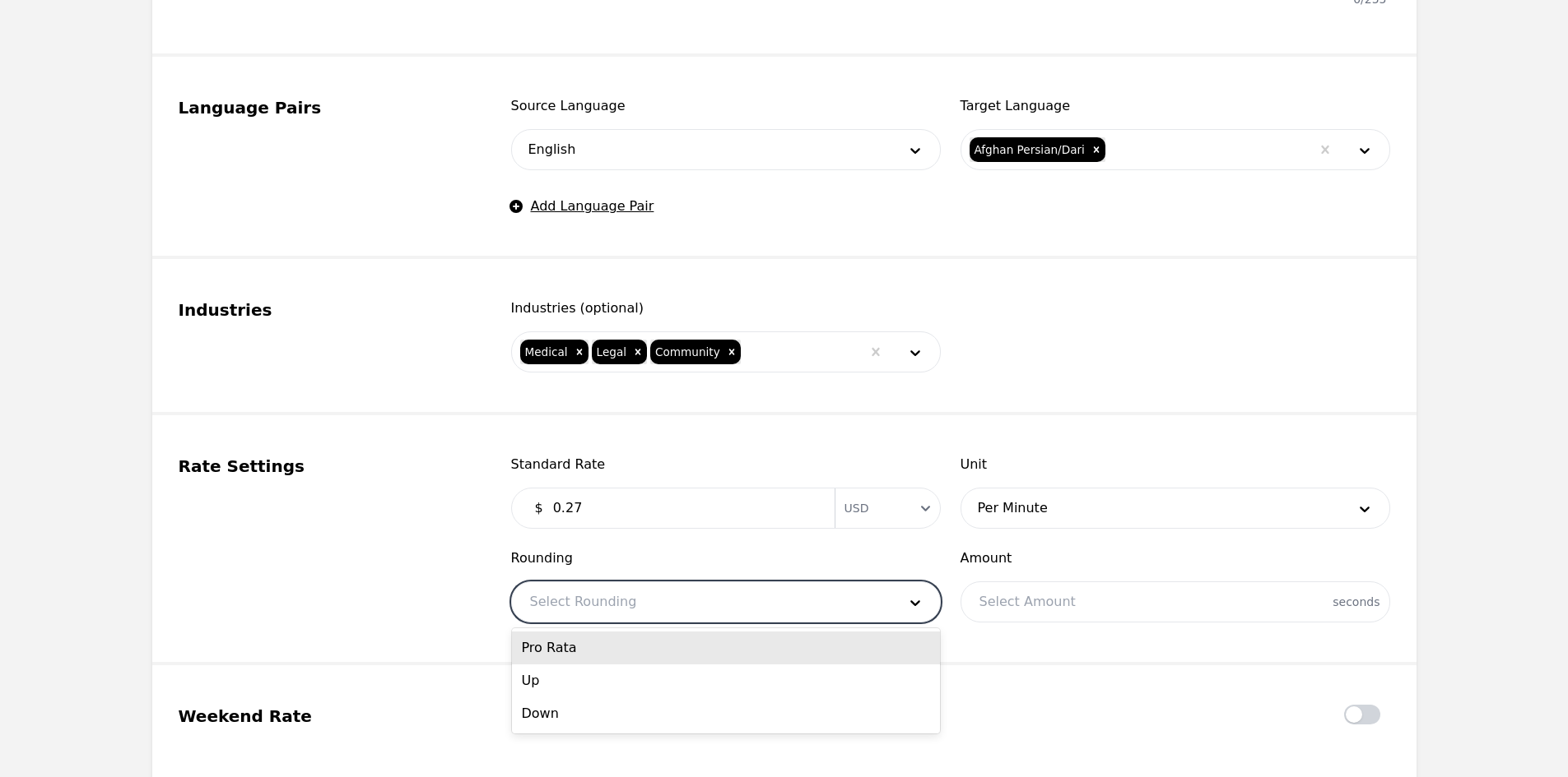
click at [775, 595] on div at bounding box center [700, 602] width 378 height 39
click at [596, 649] on div "Pro Rata" at bounding box center [726, 648] width 428 height 33
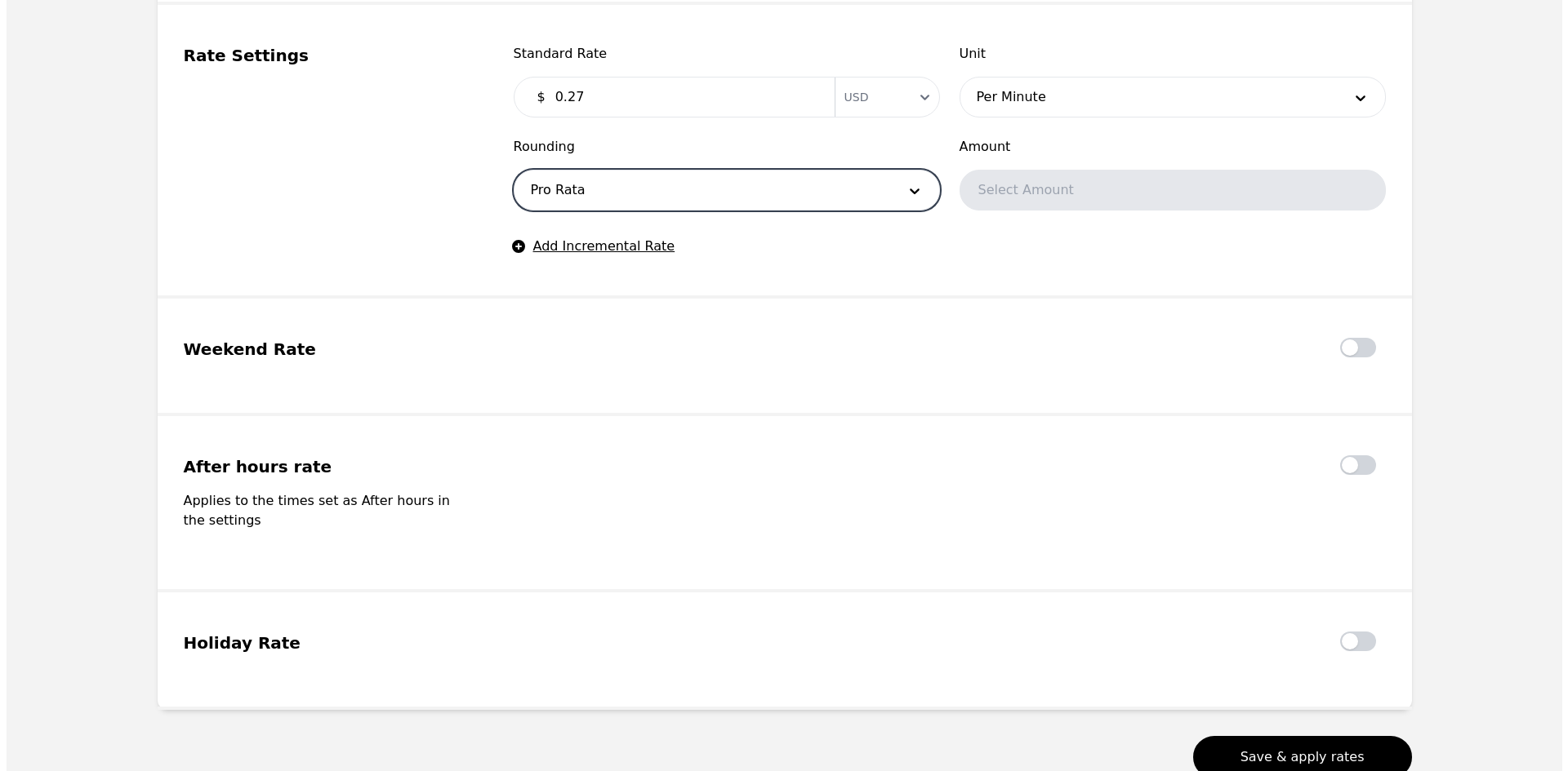
scroll to position [1143, 0]
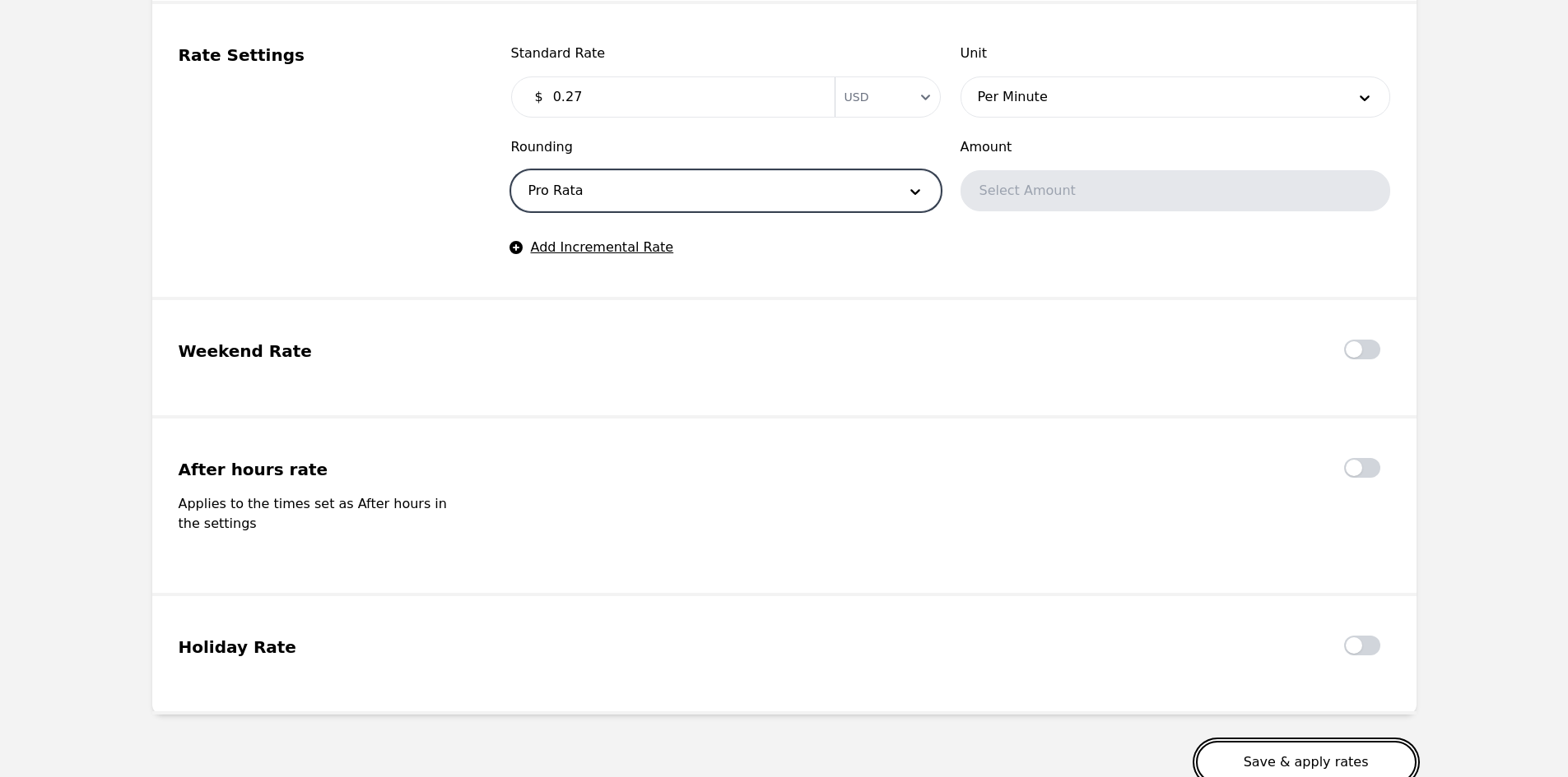
click at [1286, 746] on button "Save & apply rates" at bounding box center [1306, 763] width 221 height 43
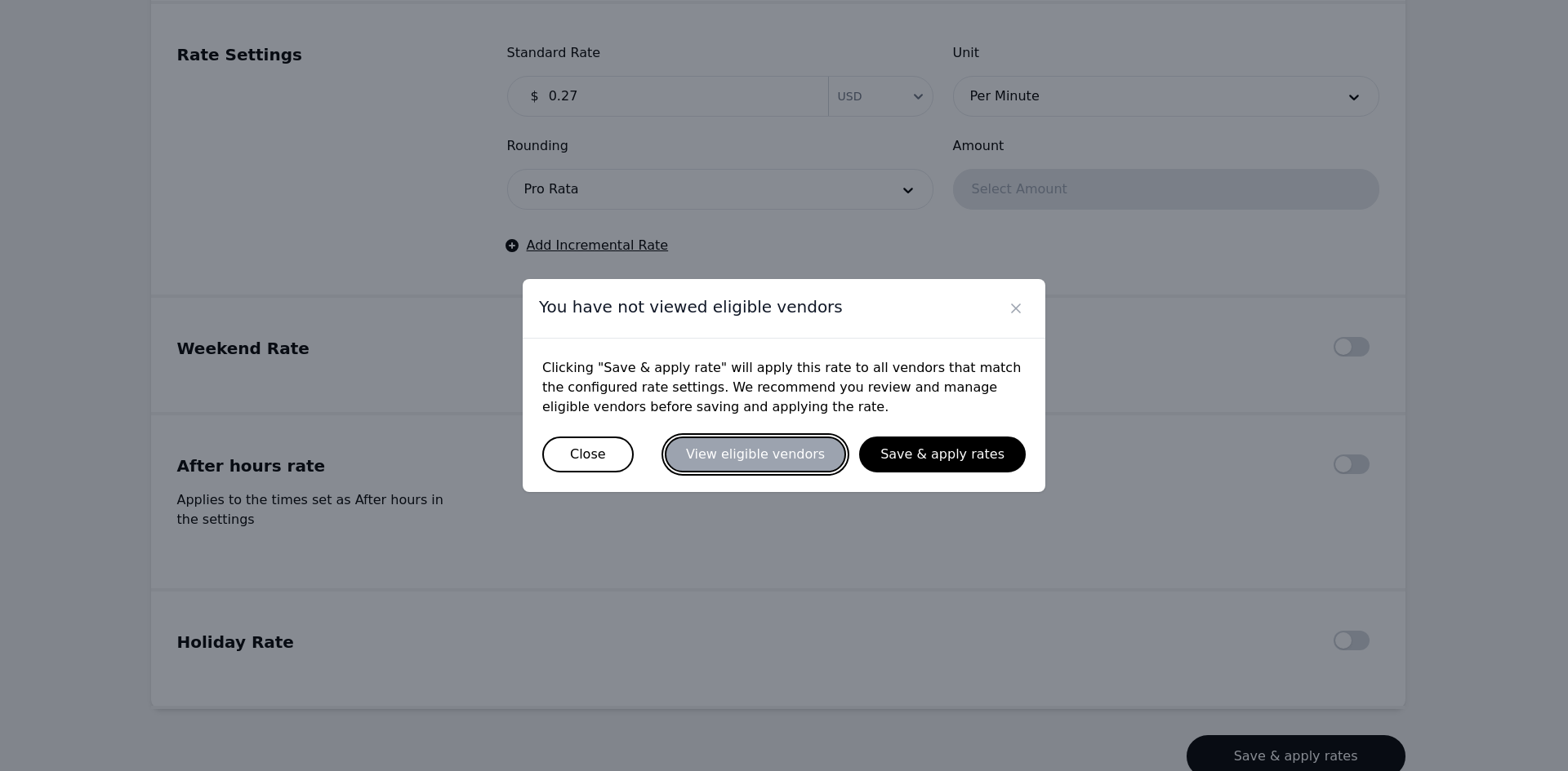
click at [810, 446] on button "View eligible vendors" at bounding box center [755, 454] width 182 height 36
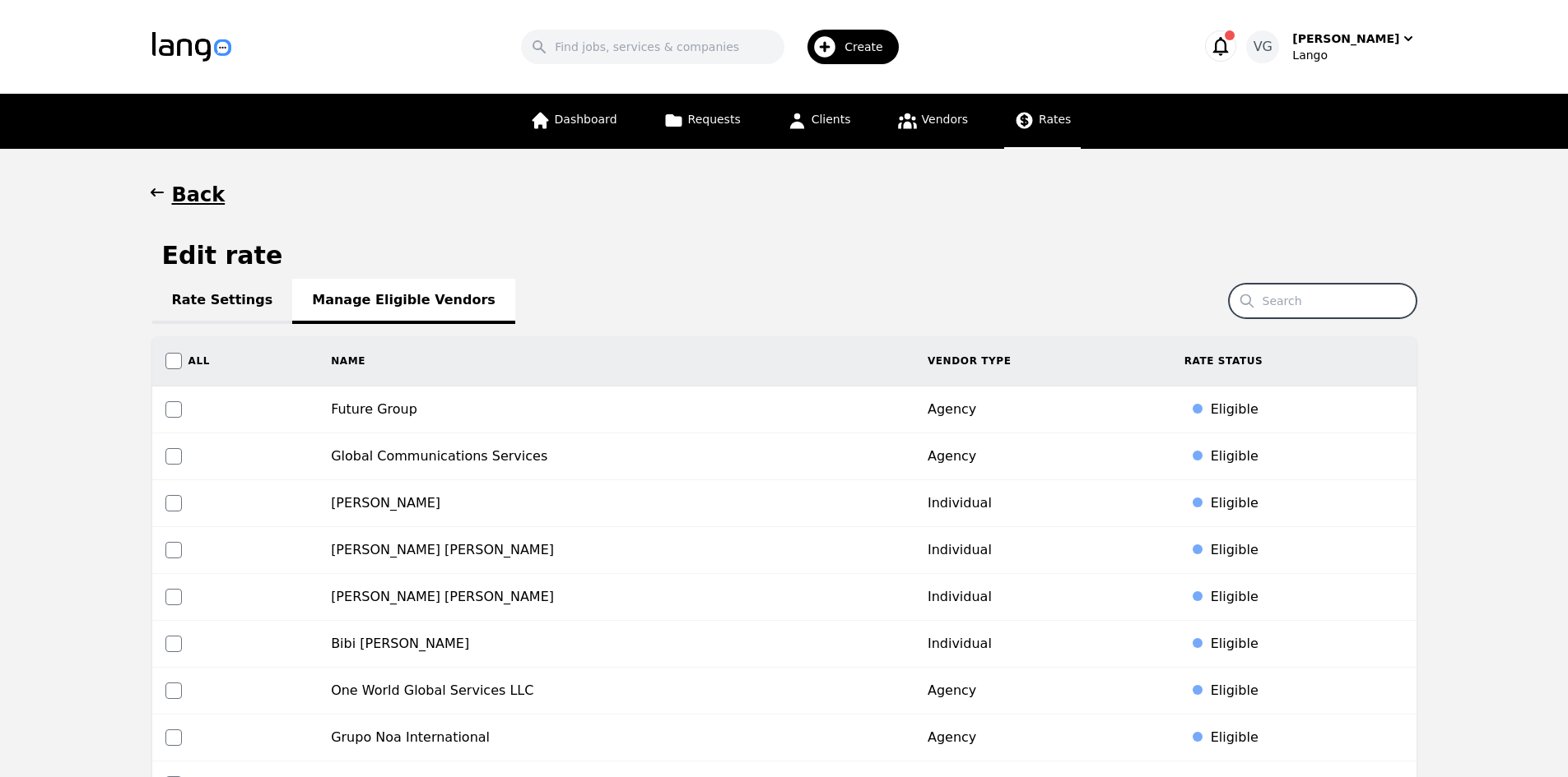
click at [1321, 298] on input "Search" at bounding box center [1323, 300] width 188 height 35
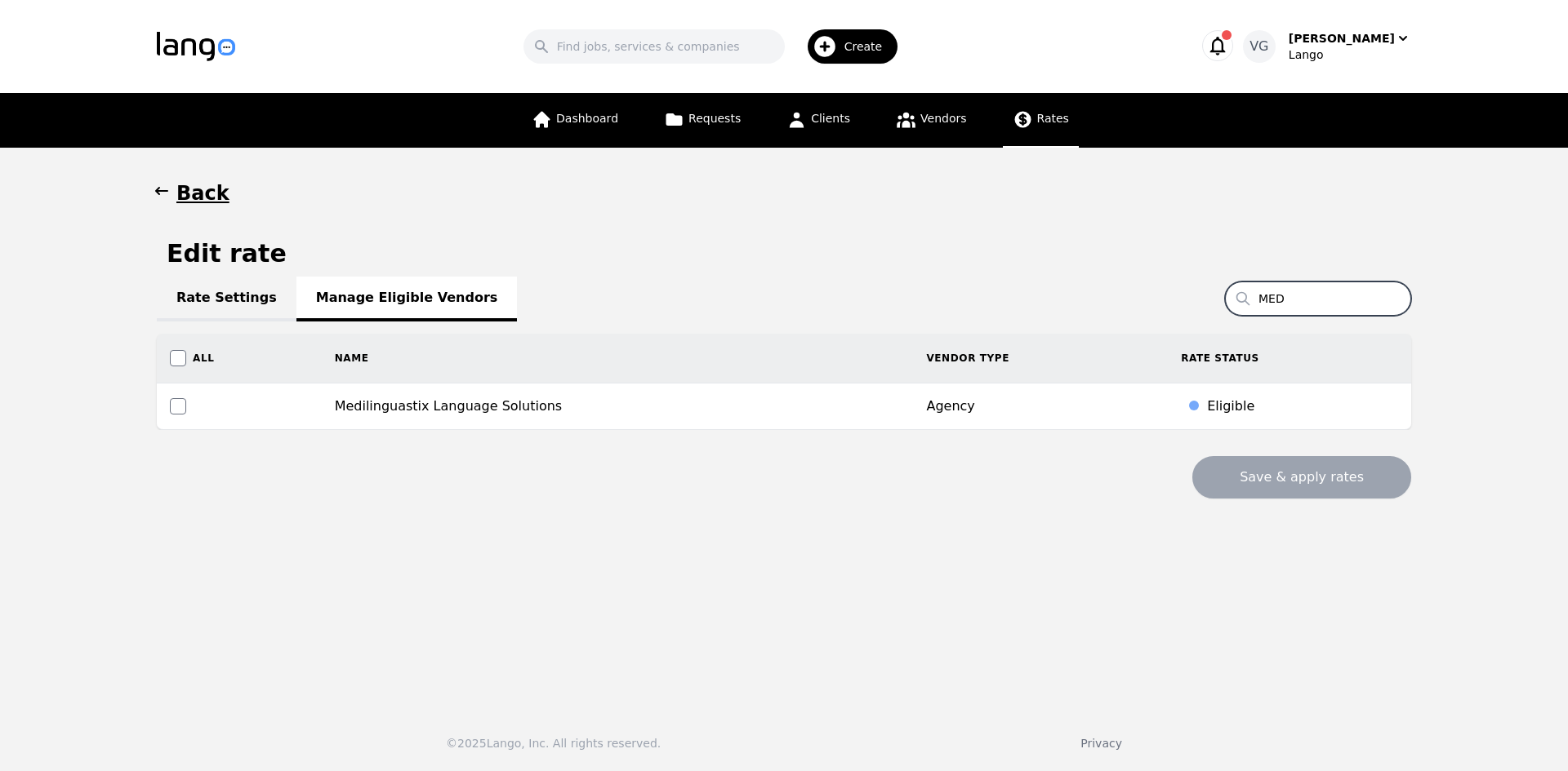
type input "MED"
click at [201, 193] on h1 "Back" at bounding box center [202, 194] width 53 height 26
click at [200, 193] on h1 "Back" at bounding box center [202, 194] width 53 height 26
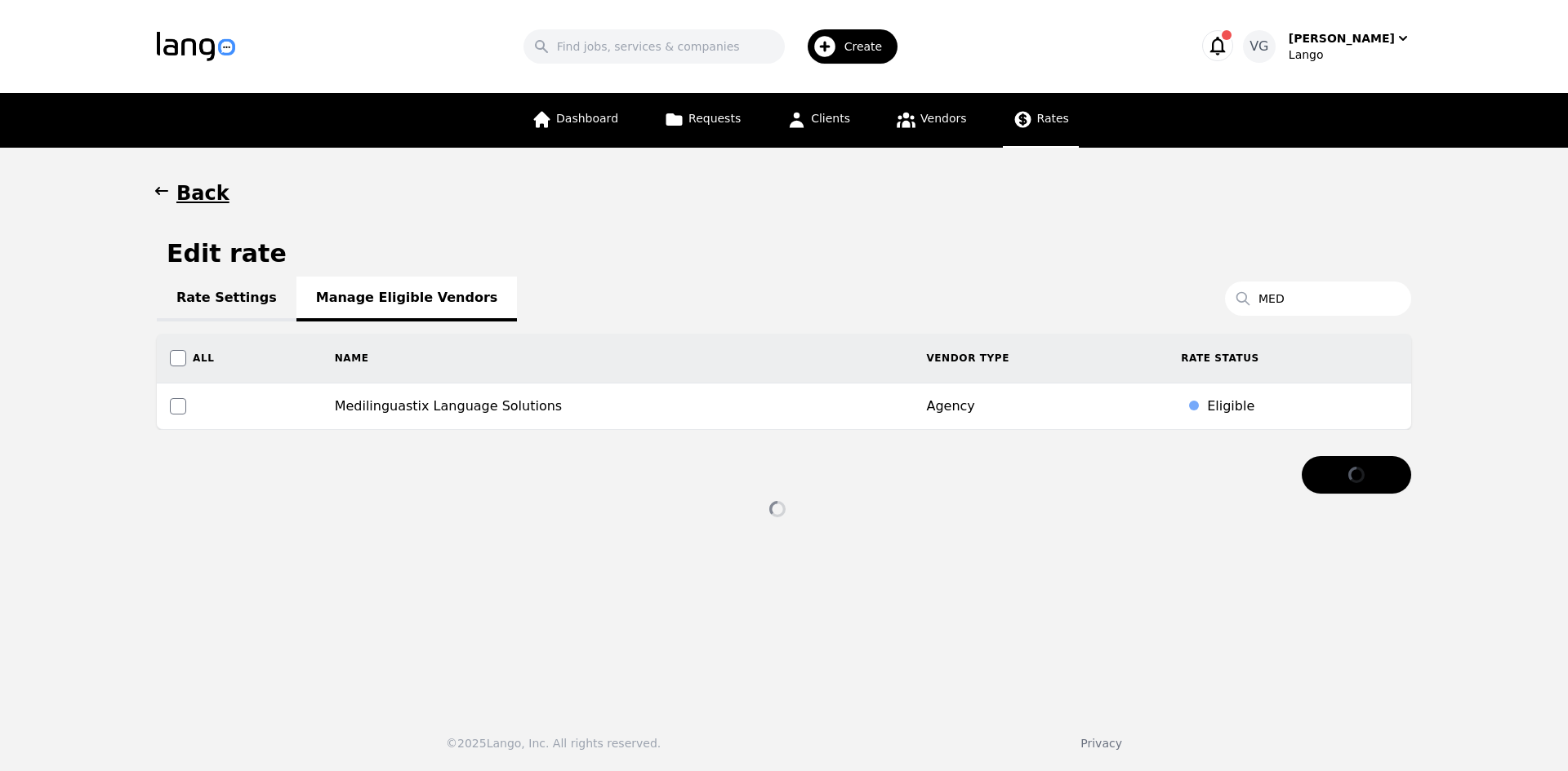
click at [167, 195] on icon "button" at bounding box center [162, 191] width 17 height 17
click at [207, 201] on h1 "Back" at bounding box center [202, 194] width 53 height 26
click at [235, 295] on link "Rate Settings" at bounding box center [226, 299] width 140 height 45
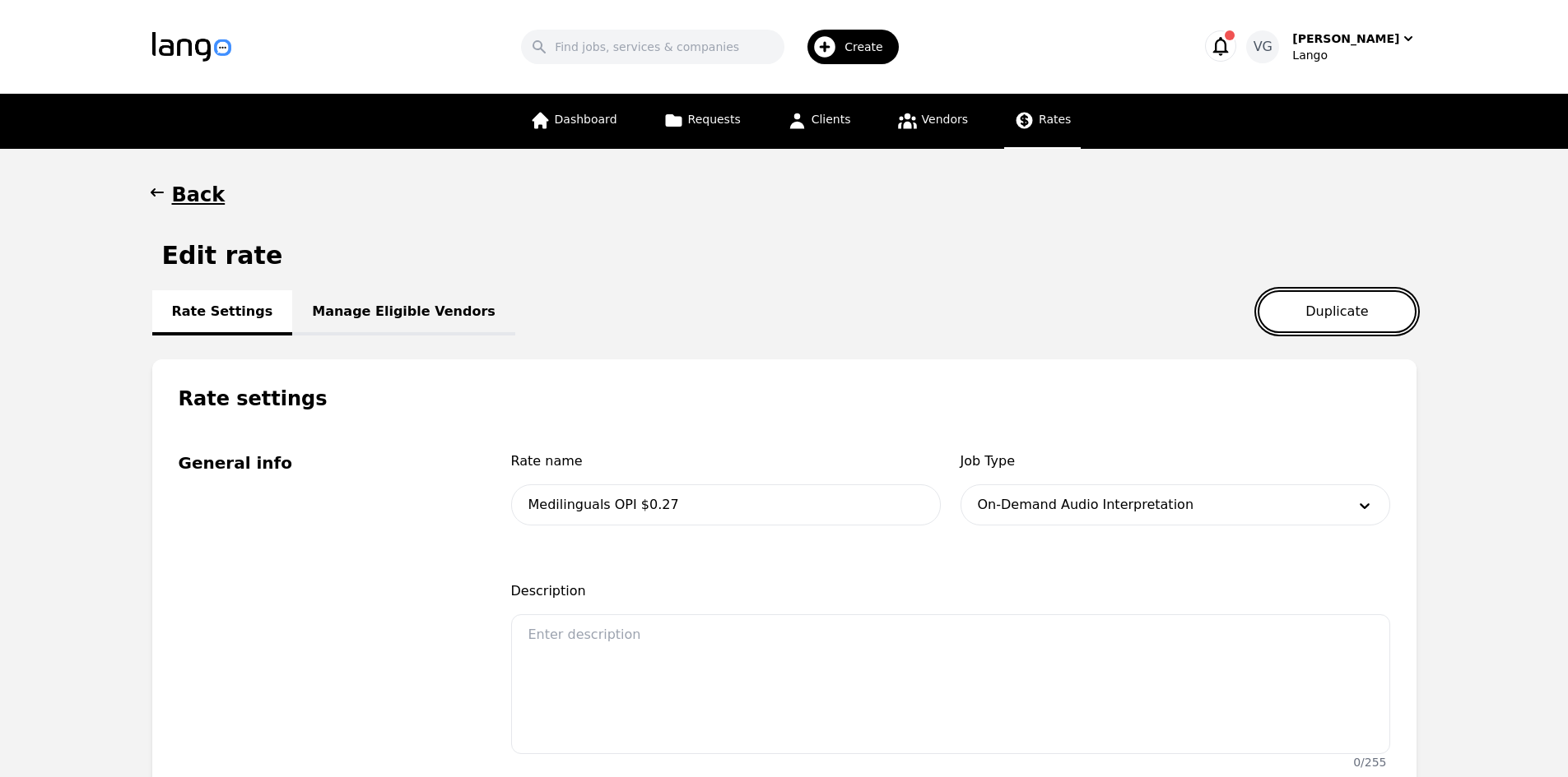
click at [1323, 318] on button "Duplicate" at bounding box center [1336, 312] width 158 height 43
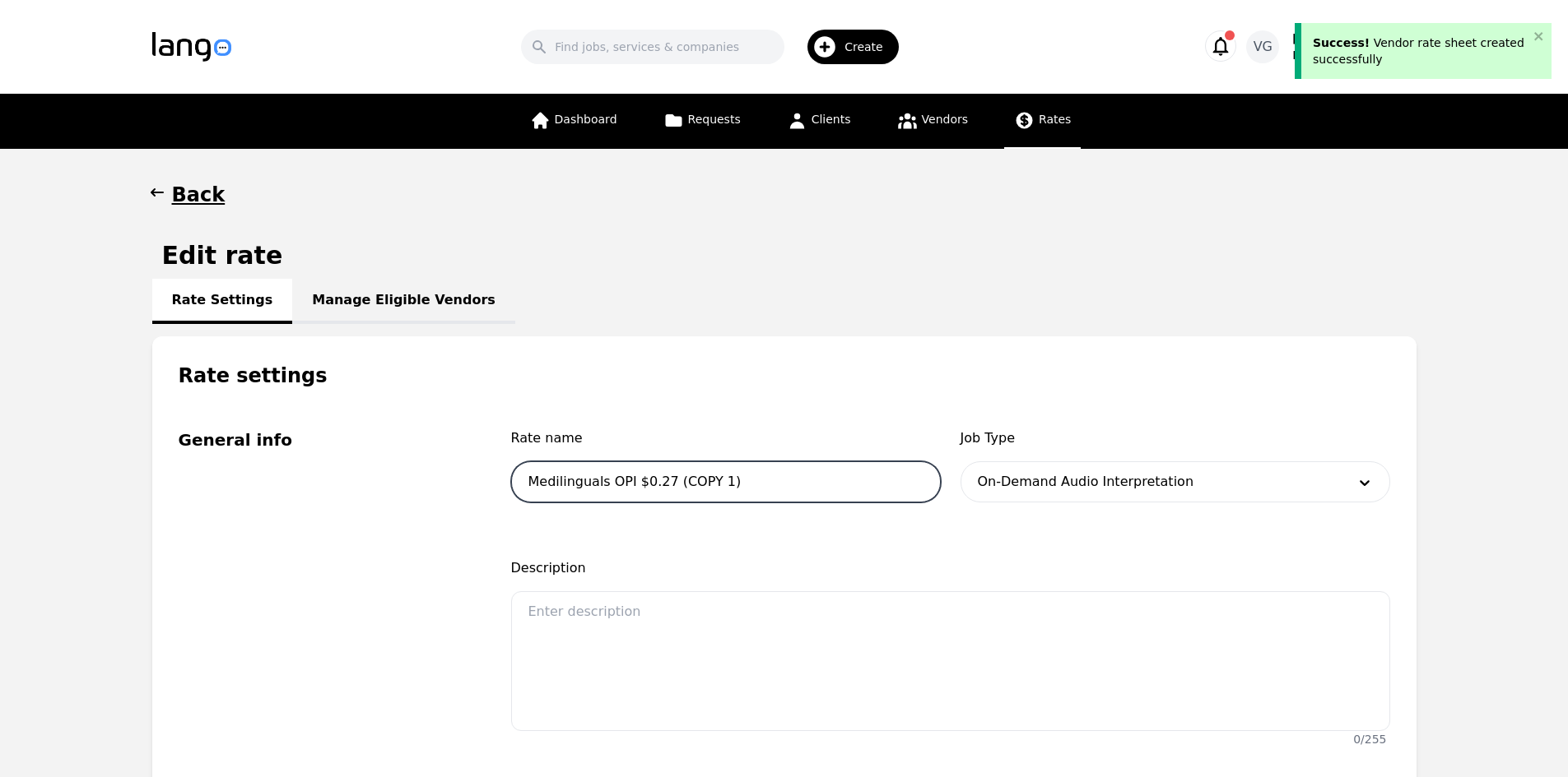
drag, startPoint x: 621, startPoint y: 488, endPoint x: 600, endPoint y: 486, distance: 21.1
click at [600, 486] on input "Medilinguals OPI $0.27 (COPY 1)" at bounding box center [726, 482] width 430 height 41
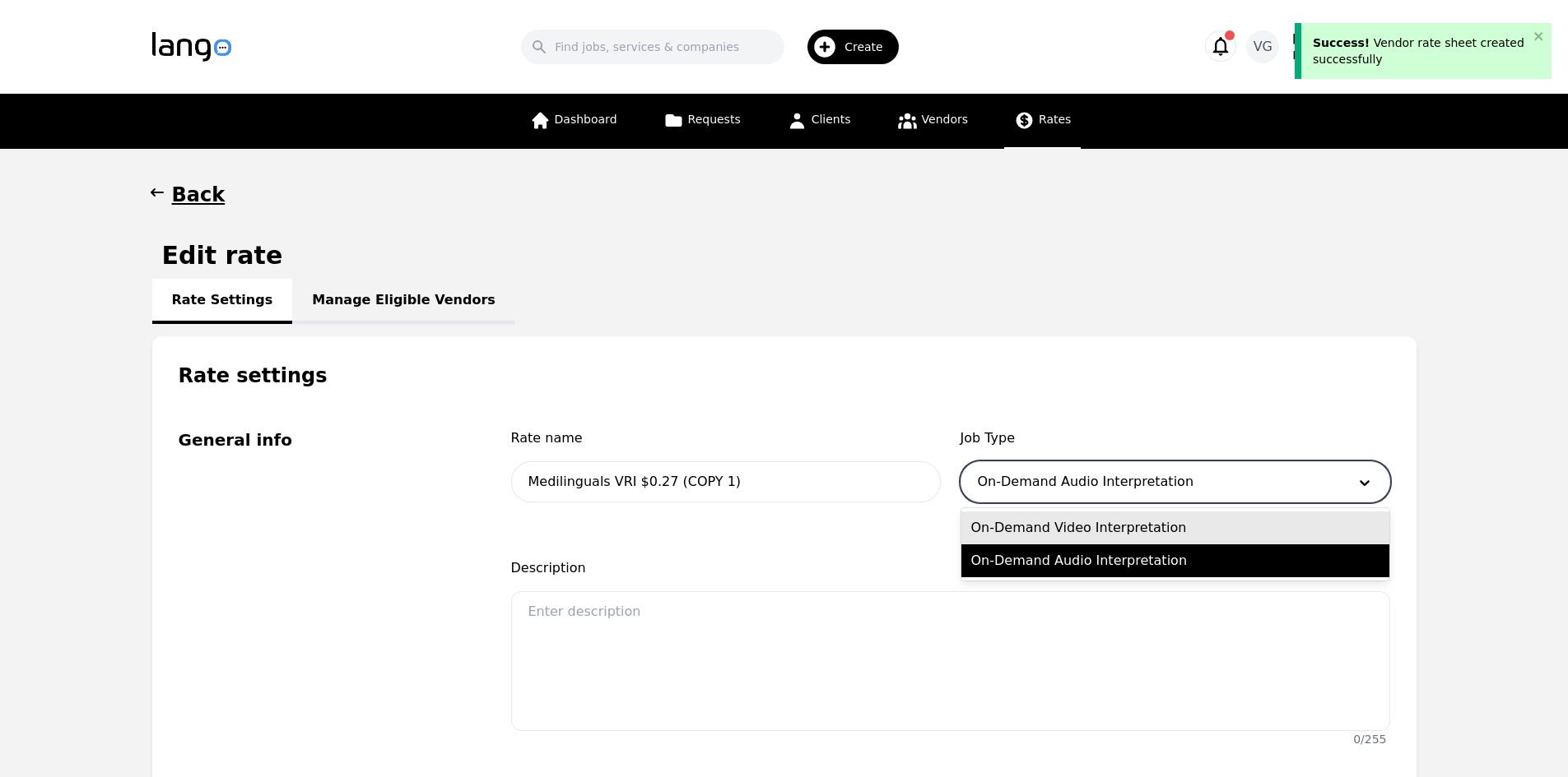
click at [1027, 477] on div at bounding box center [1150, 482] width 378 height 39
click at [1053, 528] on div "On-Demand Video Interpretation" at bounding box center [1176, 527] width 428 height 33
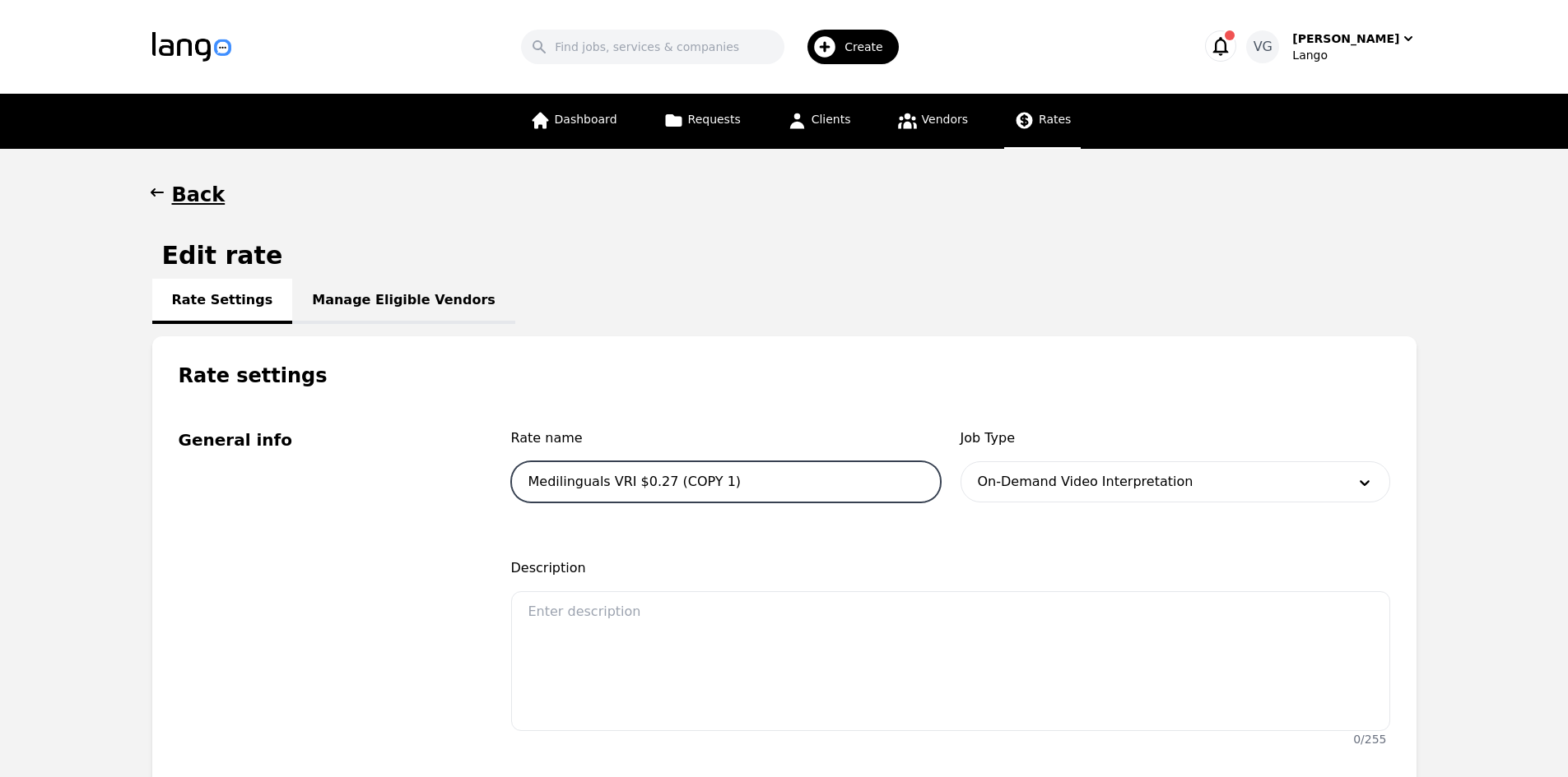
drag, startPoint x: 761, startPoint y: 480, endPoint x: 660, endPoint y: 485, distance: 101.1
click at [660, 485] on input "Medilinguals VRI $0.27 (COPY 1)" at bounding box center [726, 482] width 430 height 41
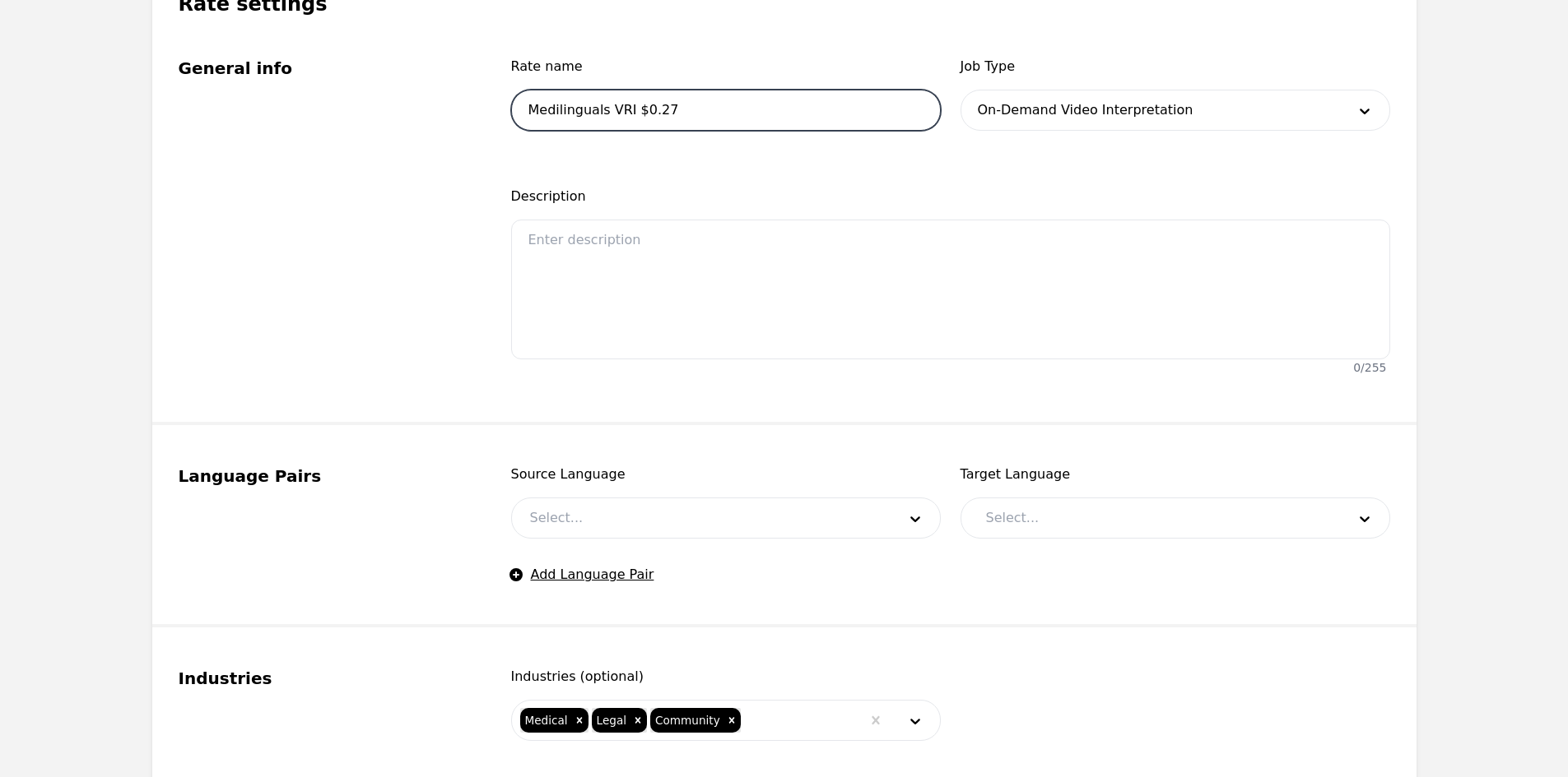
scroll to position [576, 0]
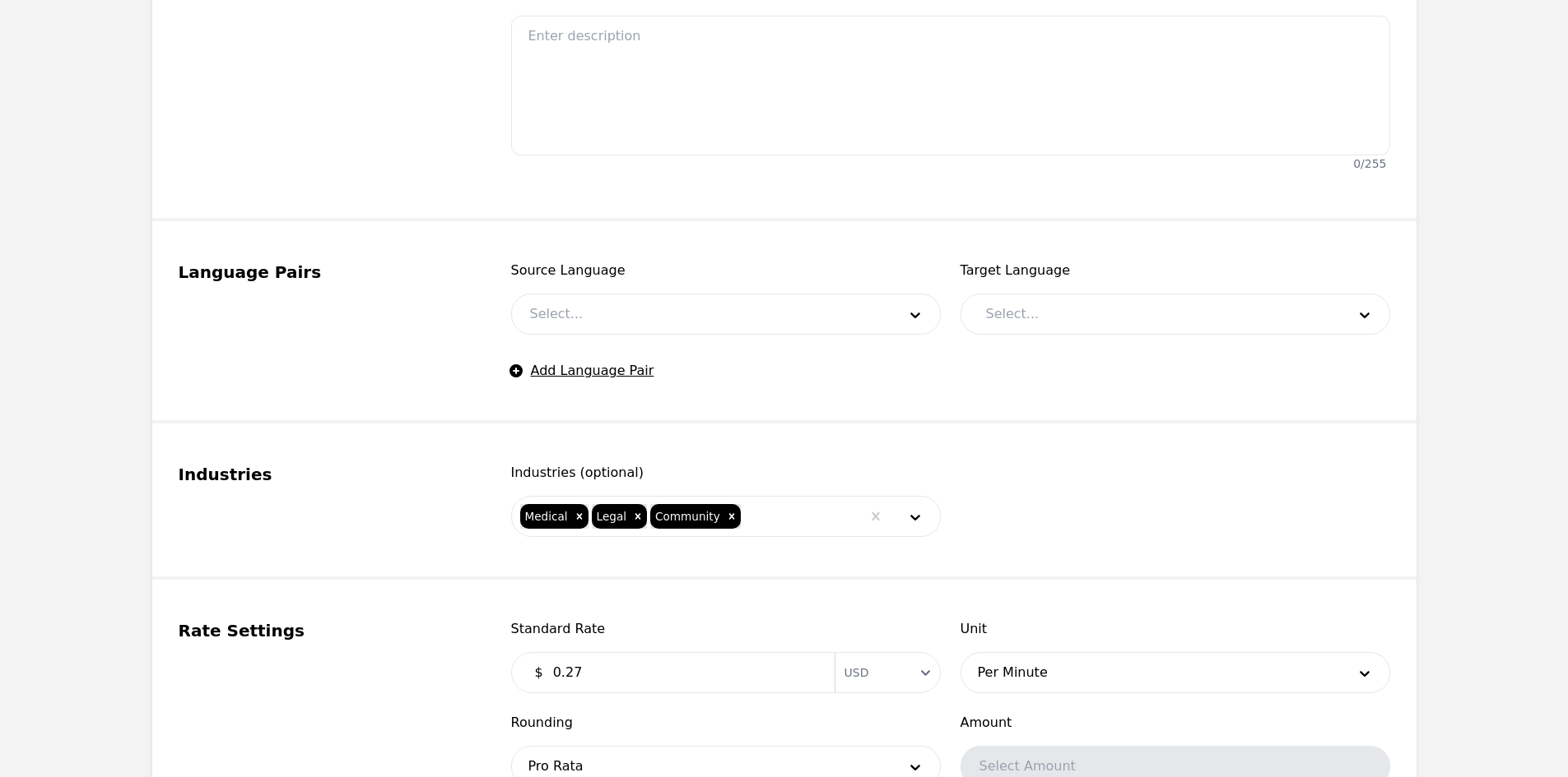
drag, startPoint x: 826, startPoint y: 309, endPoint x: 804, endPoint y: 324, distance: 26.6
click at [825, 310] on div at bounding box center [700, 314] width 378 height 39
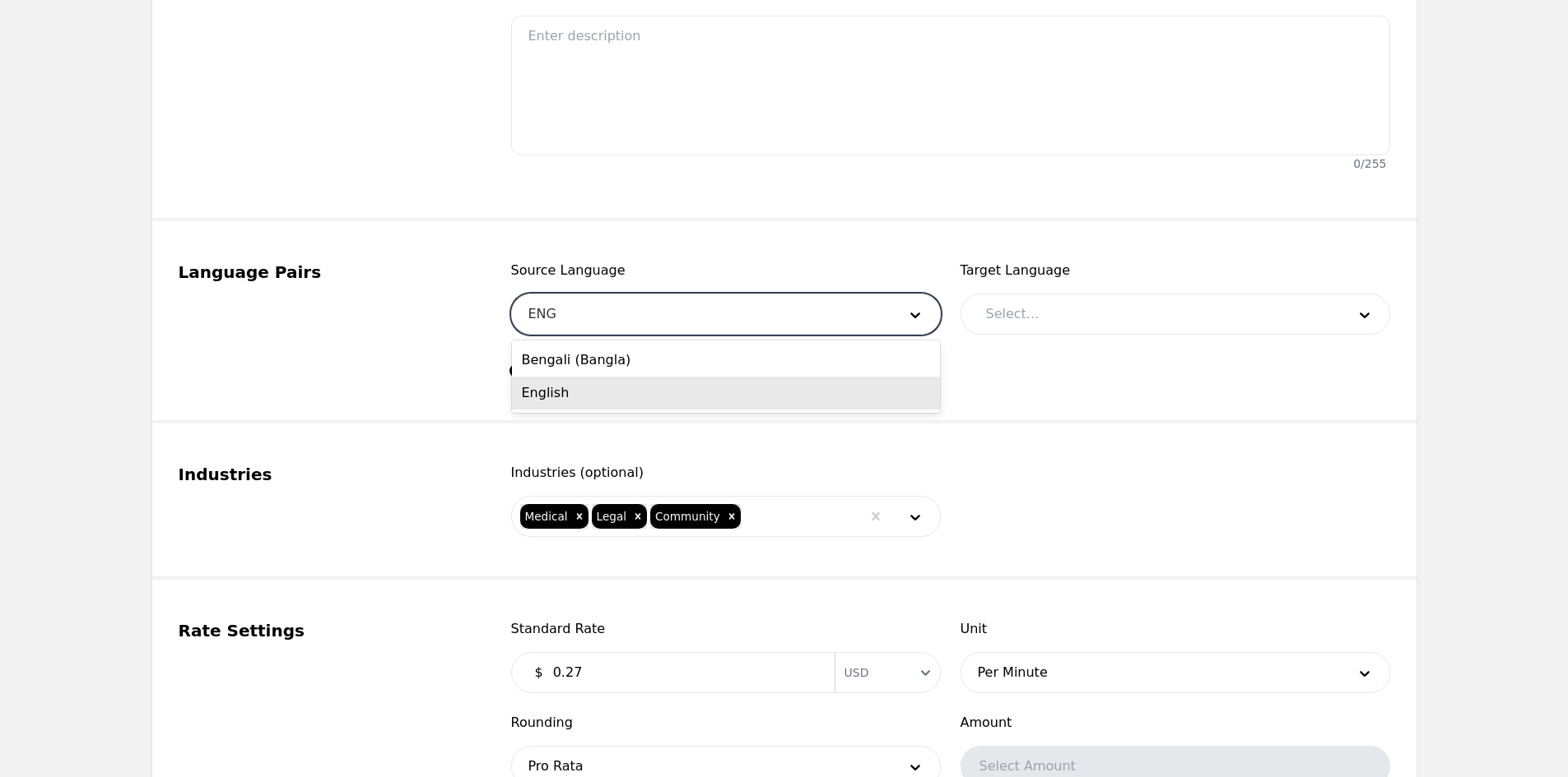
click at [669, 385] on div "English" at bounding box center [726, 392] width 428 height 33
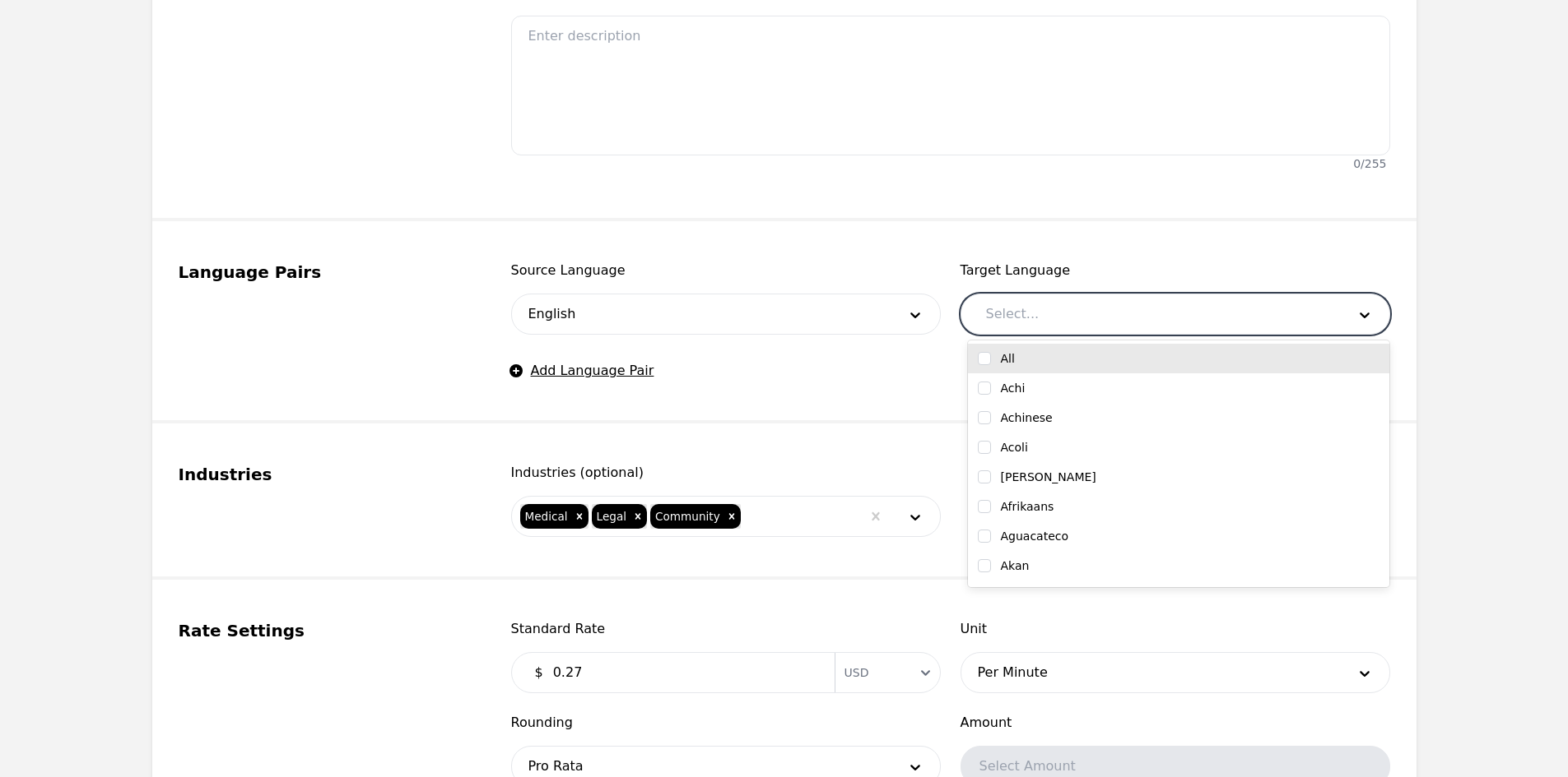
click at [1040, 323] on div at bounding box center [1154, 314] width 372 height 39
click at [1044, 361] on label "Afghan Persian/Dari" at bounding box center [1057, 358] width 114 height 17
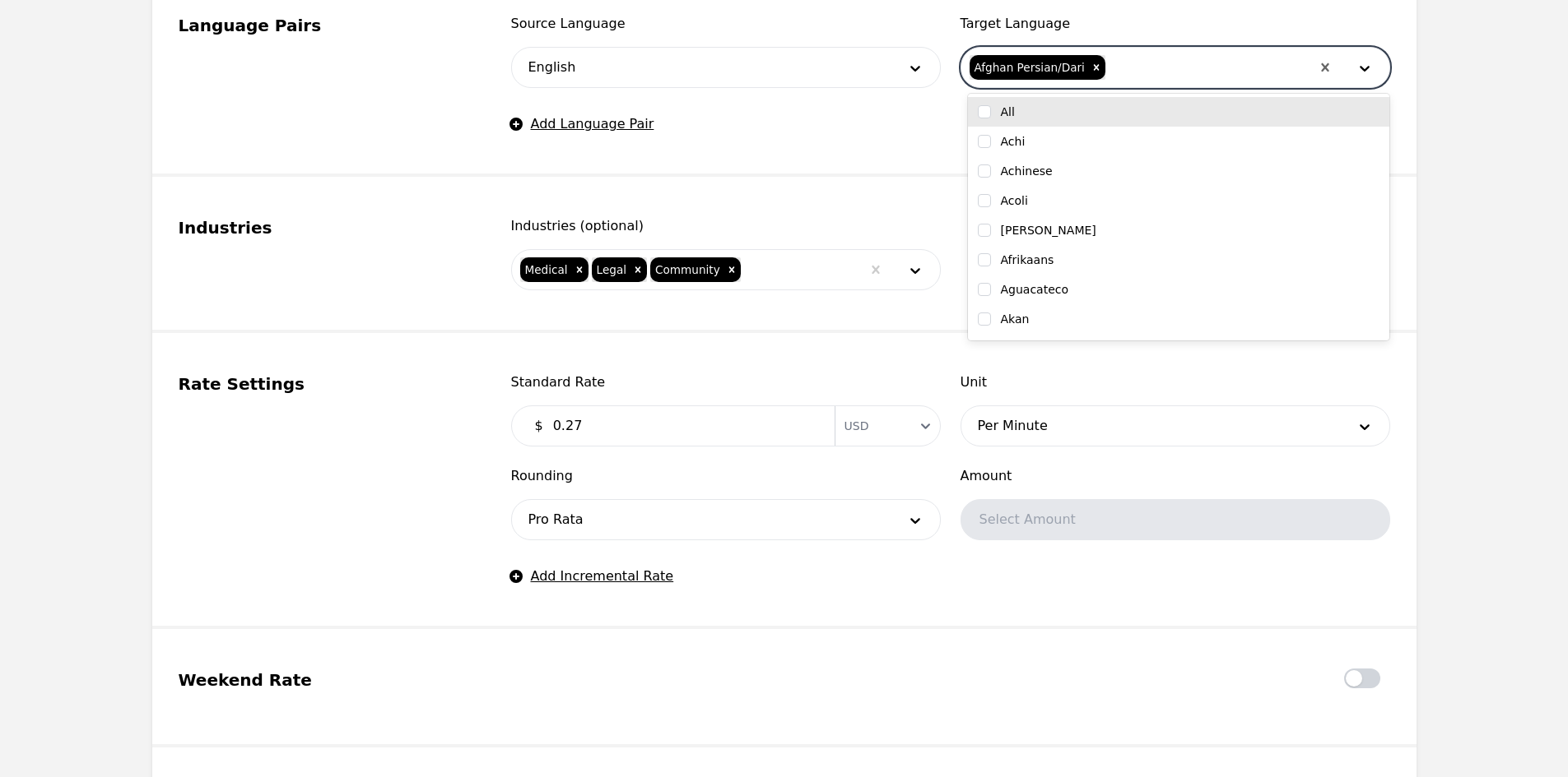
click at [763, 378] on span "Standard Rate" at bounding box center [726, 382] width 430 height 20
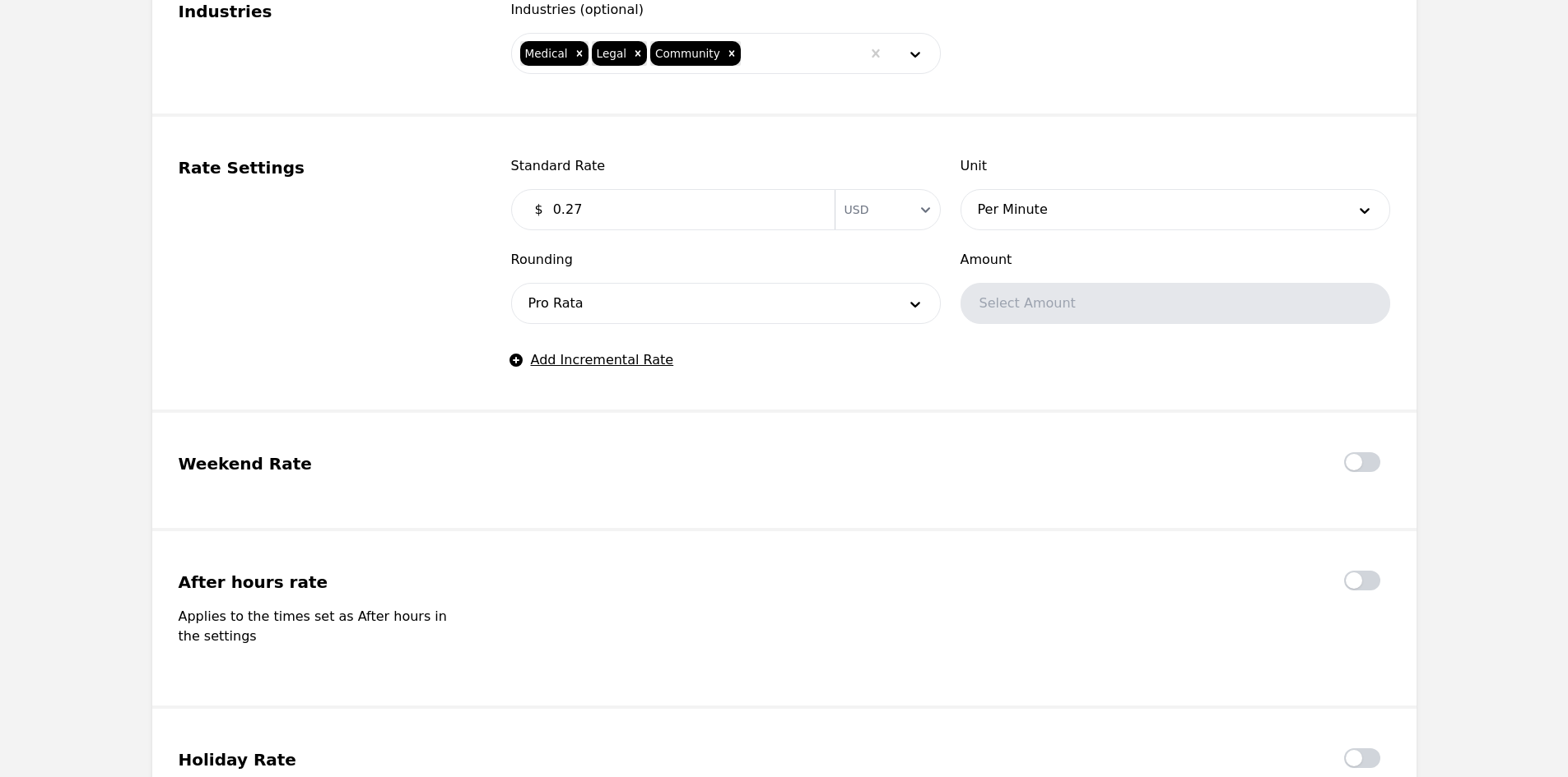
scroll to position [1247, 0]
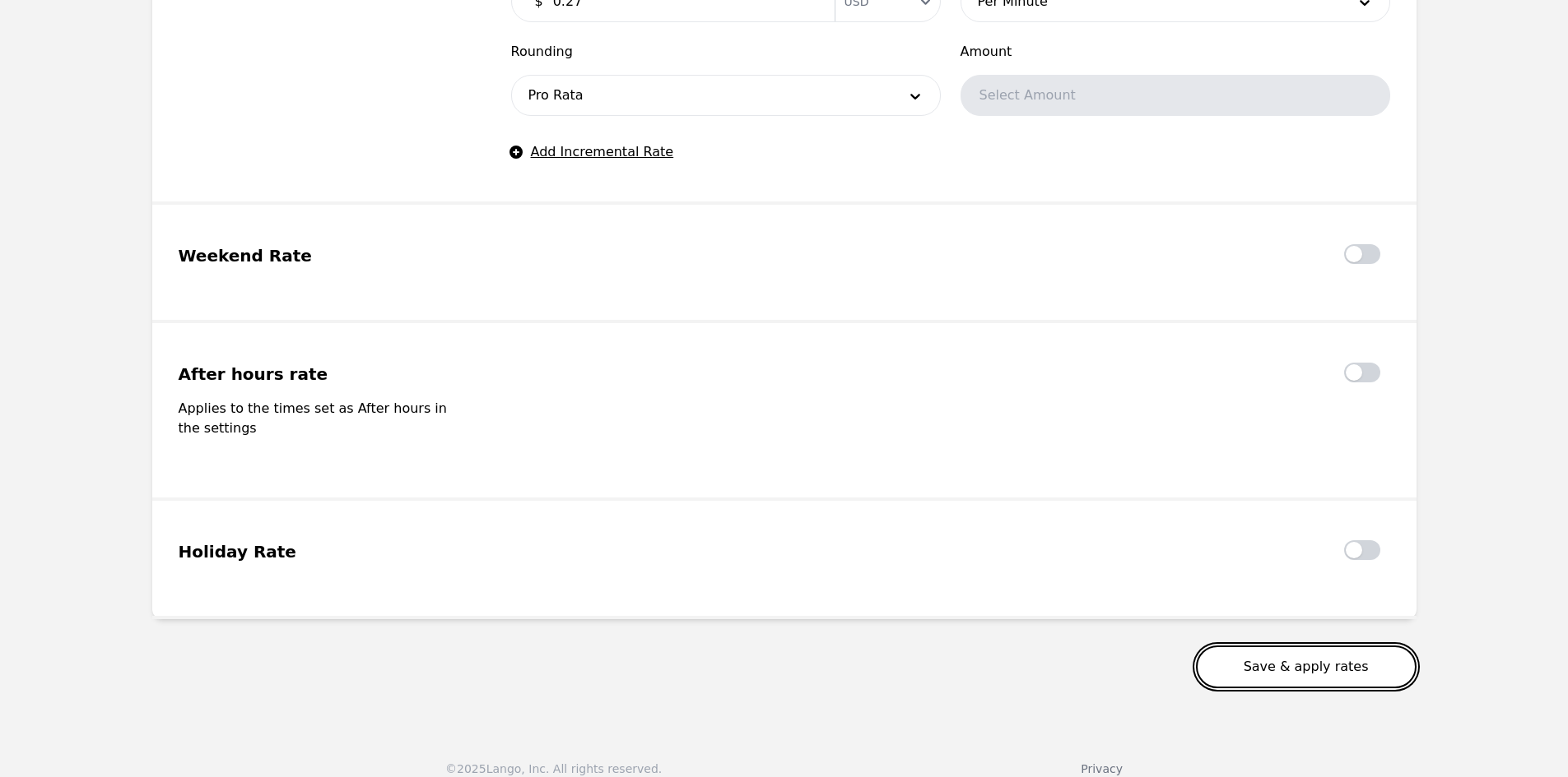
click at [1317, 646] on button "Save & apply rates" at bounding box center [1306, 667] width 221 height 43
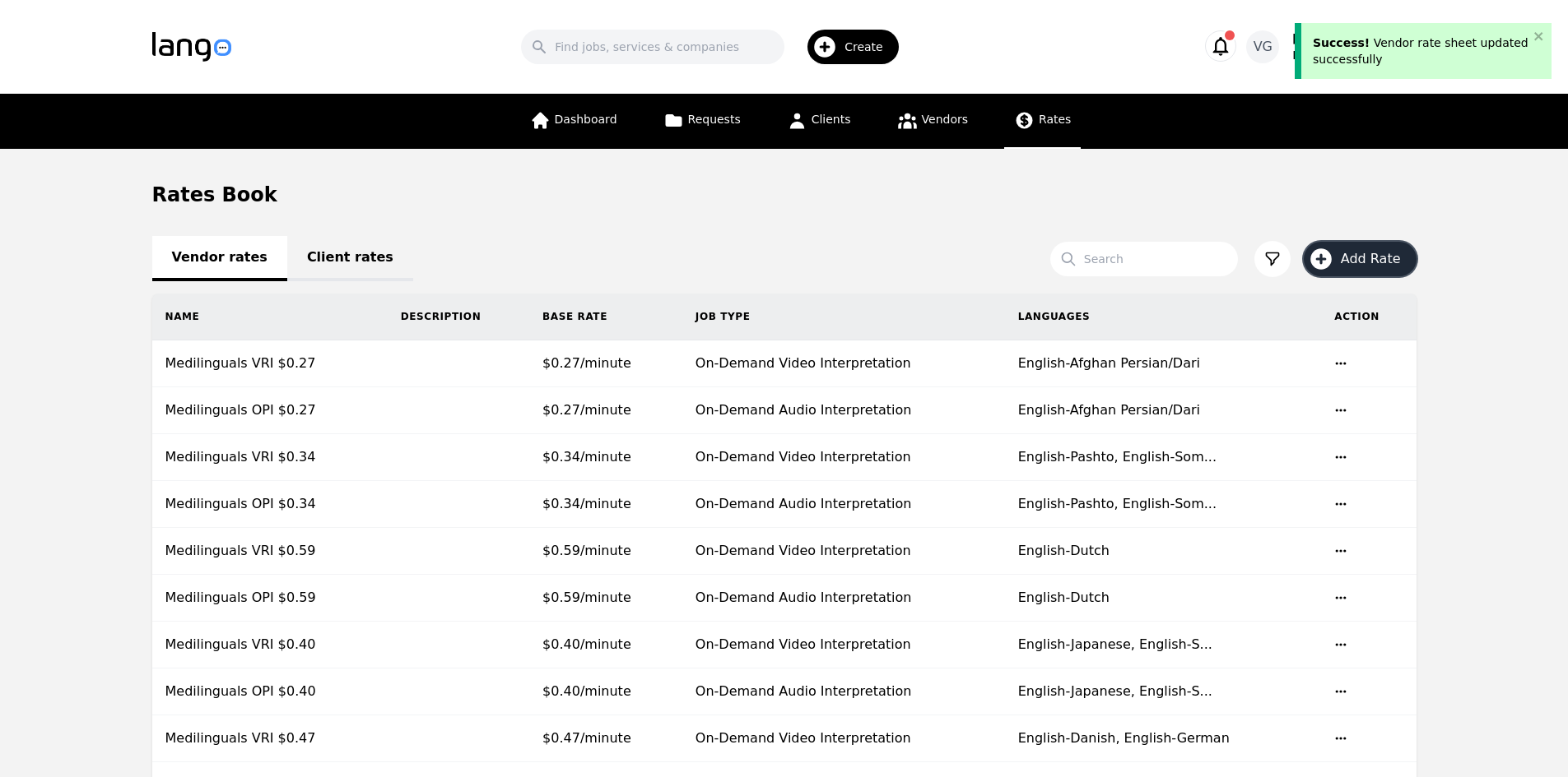
click at [1366, 256] on span "Add Rate" at bounding box center [1376, 259] width 71 height 20
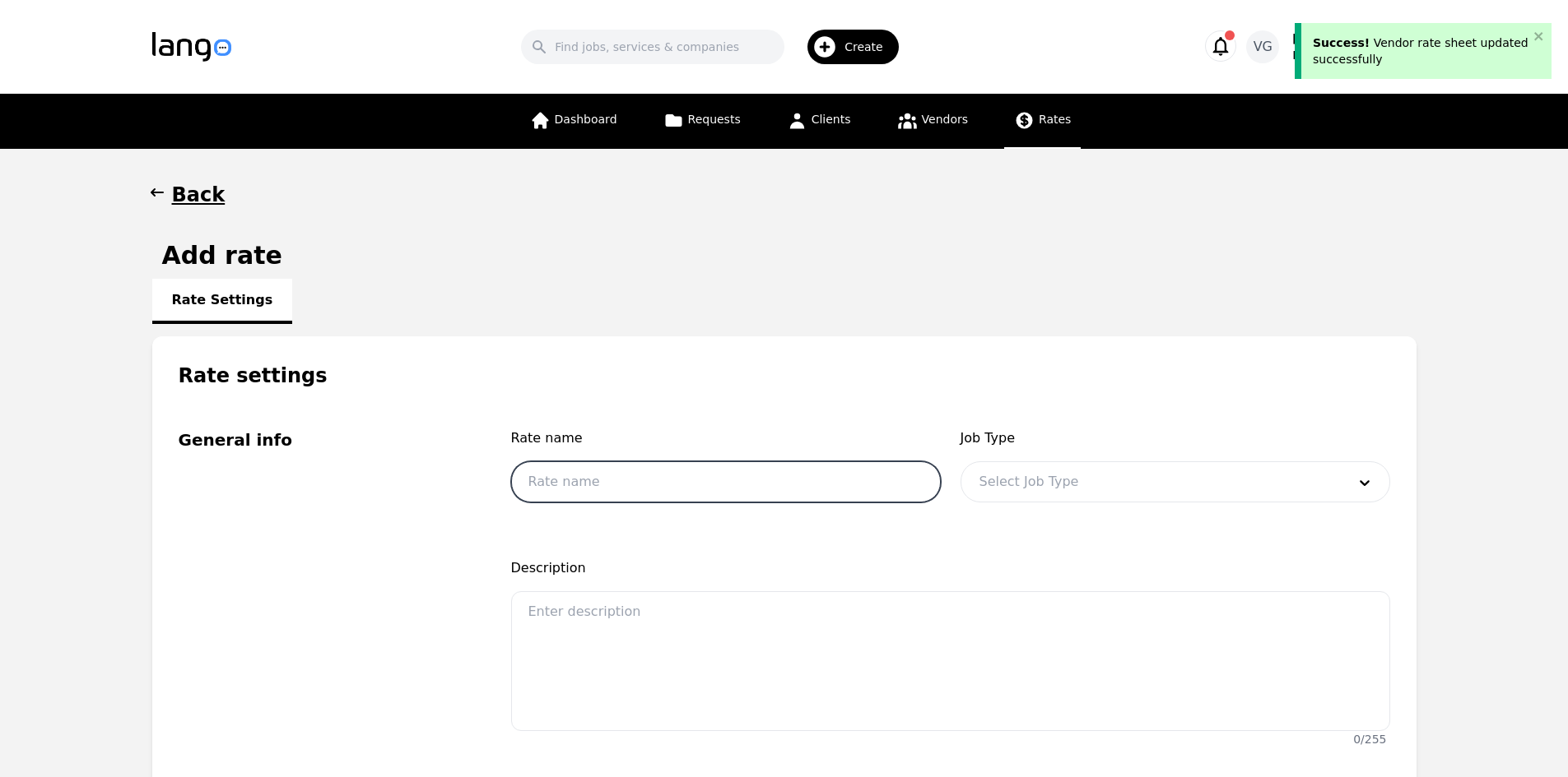
click at [591, 469] on input "text" at bounding box center [726, 482] width 430 height 41
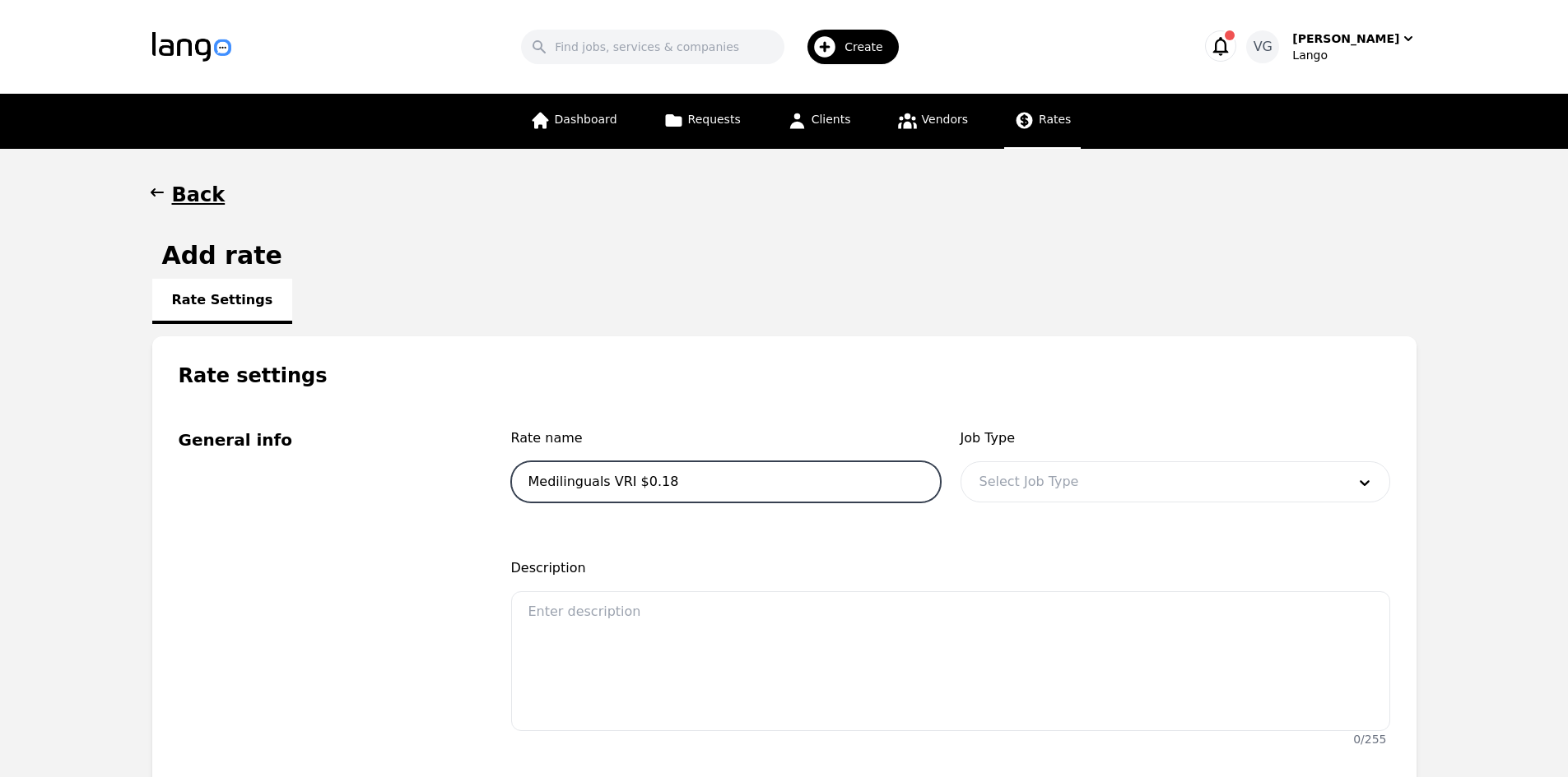
drag, startPoint x: 618, startPoint y: 476, endPoint x: 607, endPoint y: 480, distance: 11.7
click at [607, 480] on input "Medilinguals VRI $0.18" at bounding box center [726, 482] width 430 height 41
drag, startPoint x: 685, startPoint y: 476, endPoint x: 649, endPoint y: 489, distance: 38.3
click at [649, 489] on input "Medilinguals OPI $0.18" at bounding box center [726, 482] width 430 height 41
click at [1080, 460] on div "Job Type Select Job Type" at bounding box center [1176, 470] width 430 height 84
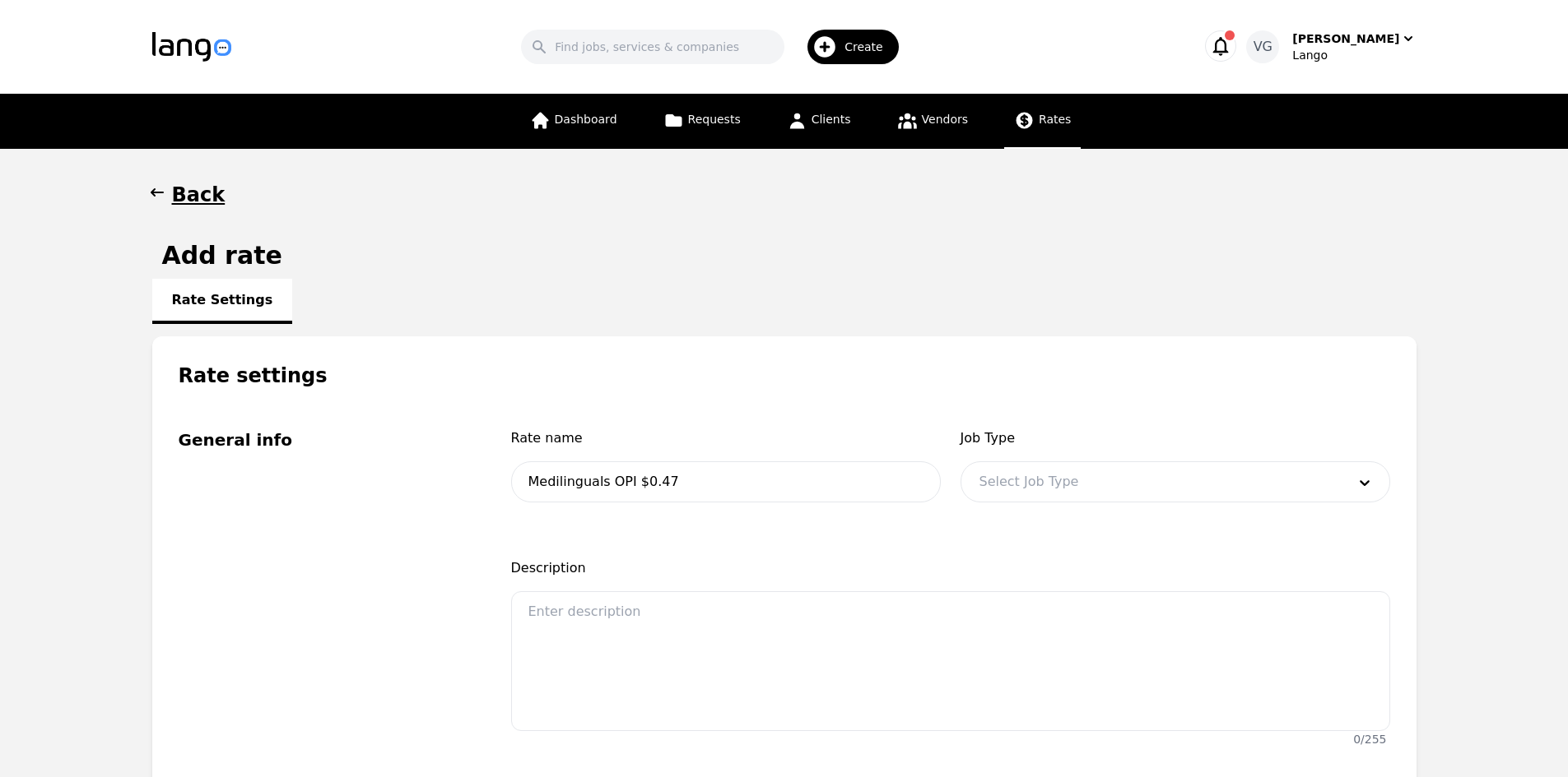
drag, startPoint x: 1063, startPoint y: 517, endPoint x: 1057, endPoint y: 490, distance: 27.7
click at [1063, 516] on div "Rate name Medilinguals OPI $0.47 Job Type Select Job Type" at bounding box center [950, 480] width 879 height 103
click at [1056, 488] on div at bounding box center [1150, 482] width 378 height 39
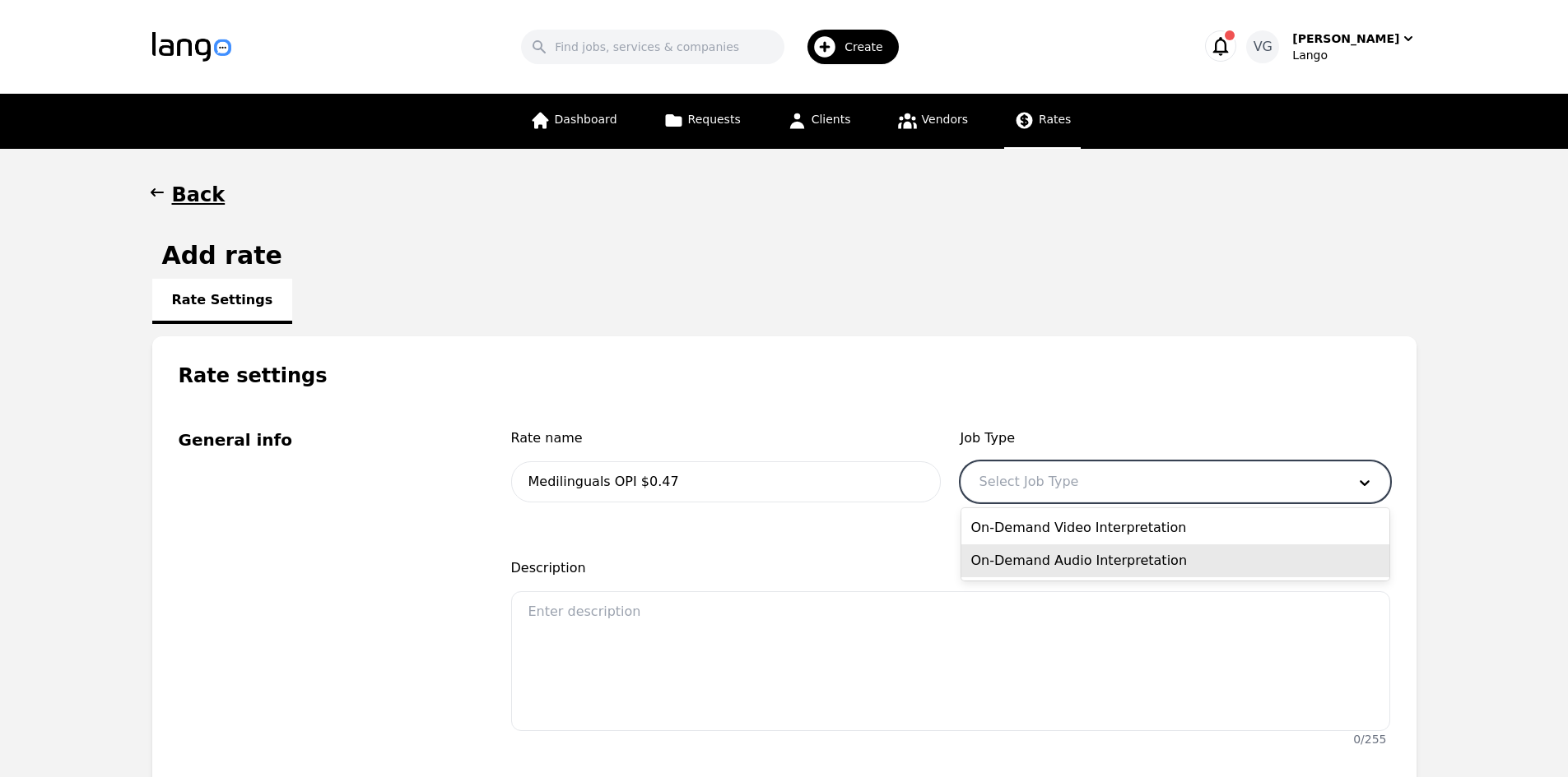
click at [1072, 563] on div "On-Demand Audio Interpretation" at bounding box center [1176, 560] width 428 height 33
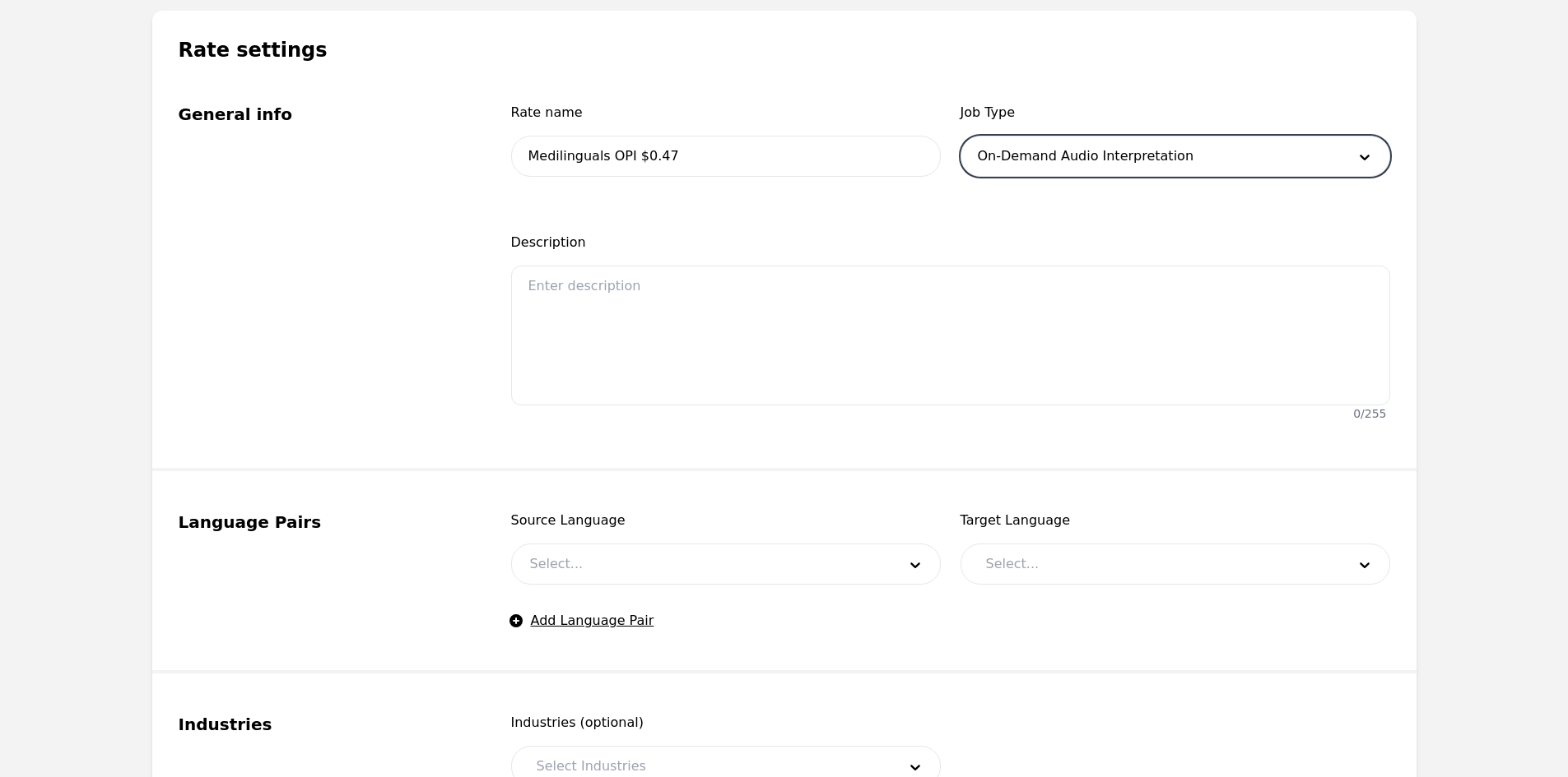
scroll to position [329, 0]
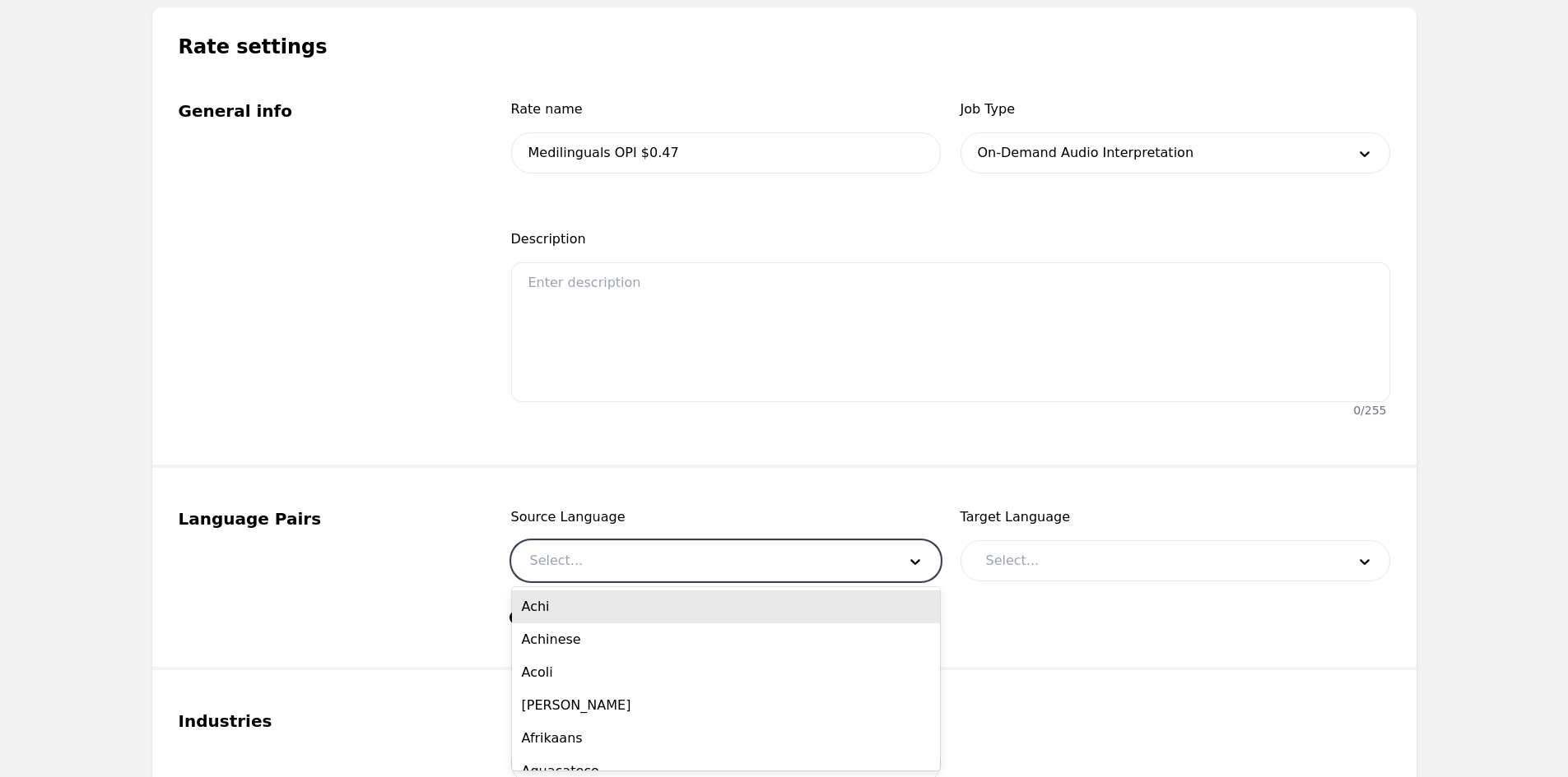
click at [601, 554] on div at bounding box center [700, 561] width 378 height 39
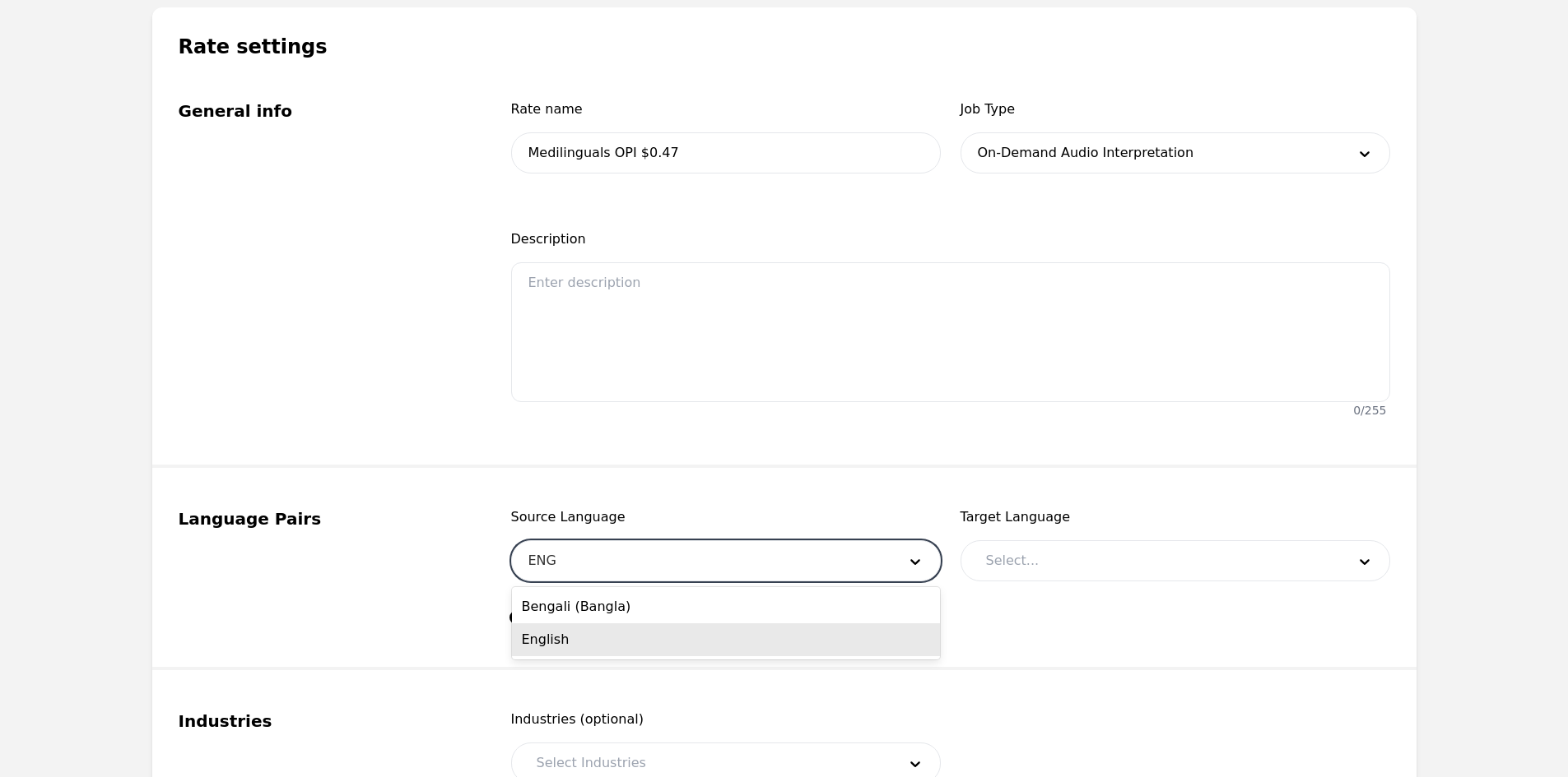
click at [595, 642] on div "English" at bounding box center [726, 639] width 428 height 33
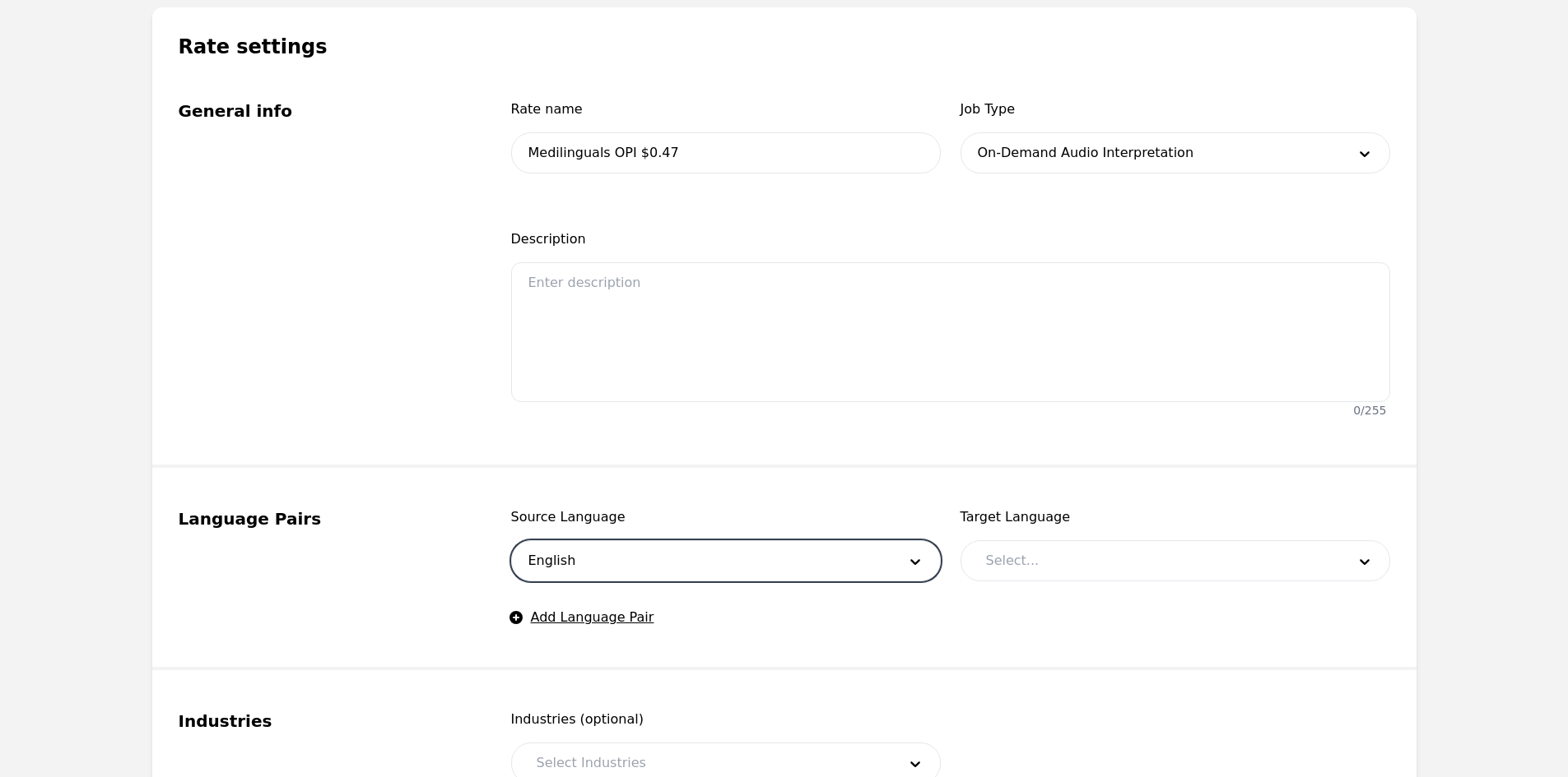
click at [1021, 561] on div at bounding box center [1154, 561] width 372 height 39
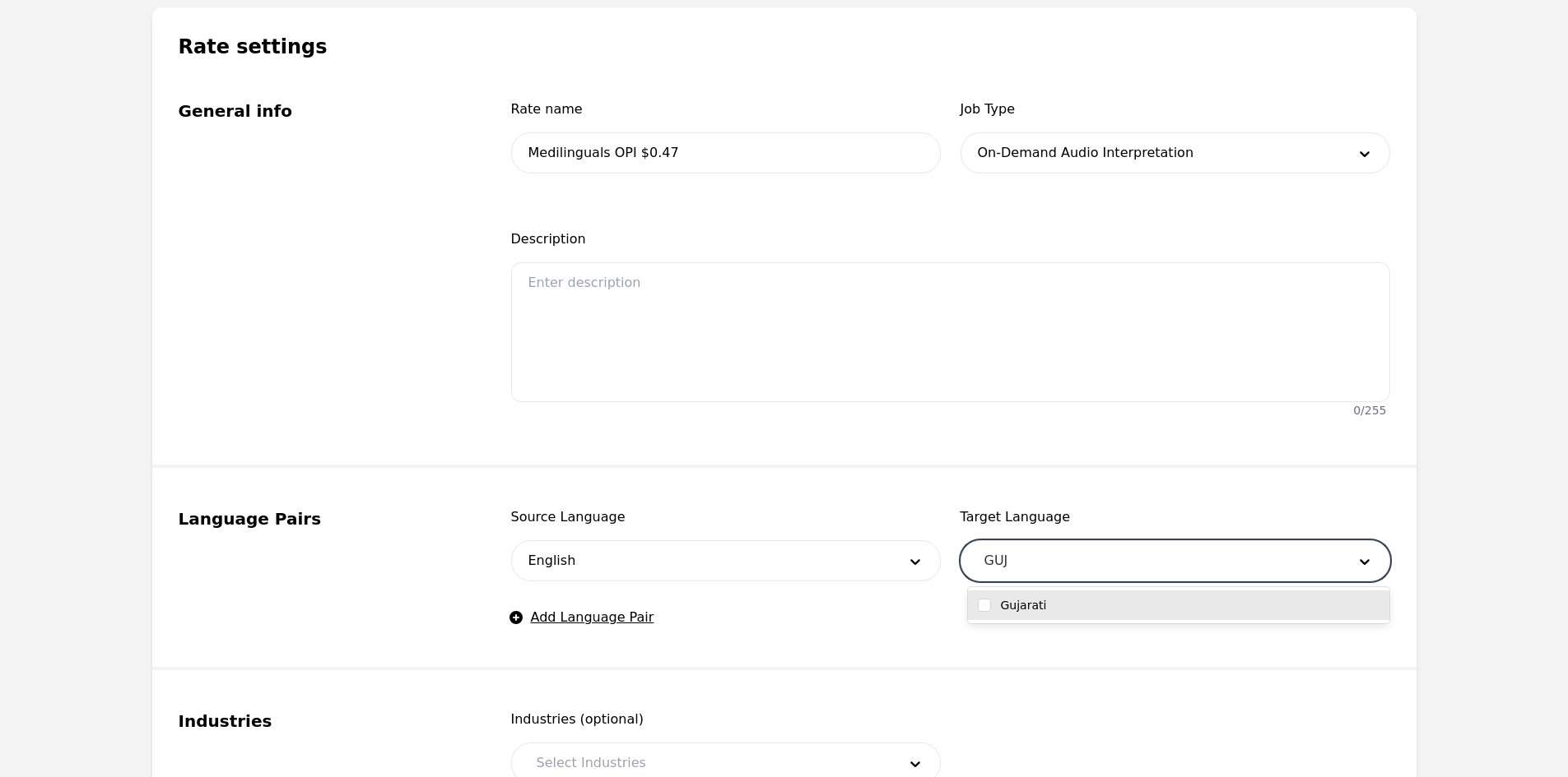
click at [1040, 611] on label "Gujarati" at bounding box center [1023, 605] width 46 height 17
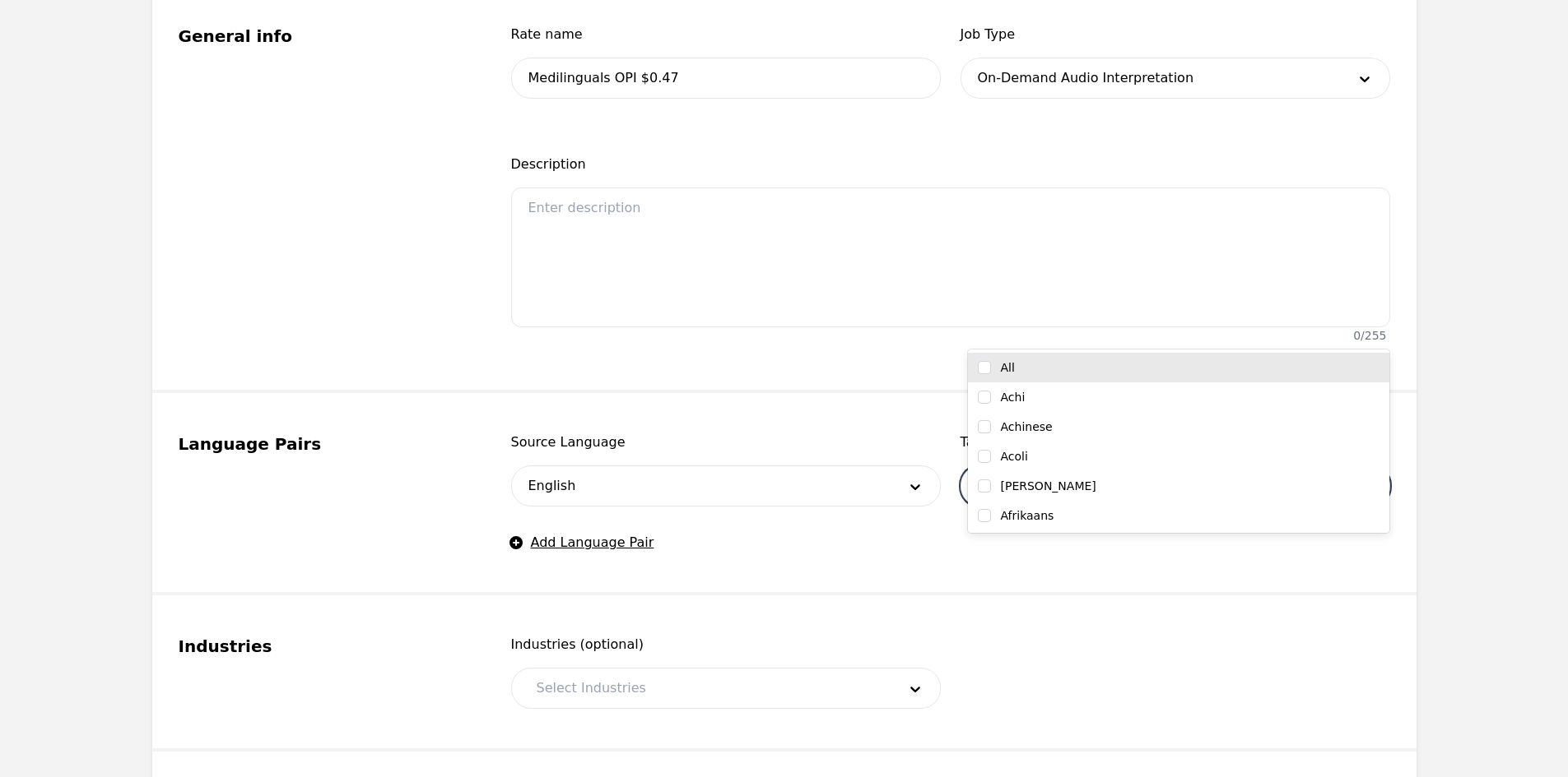
scroll to position [576, 0]
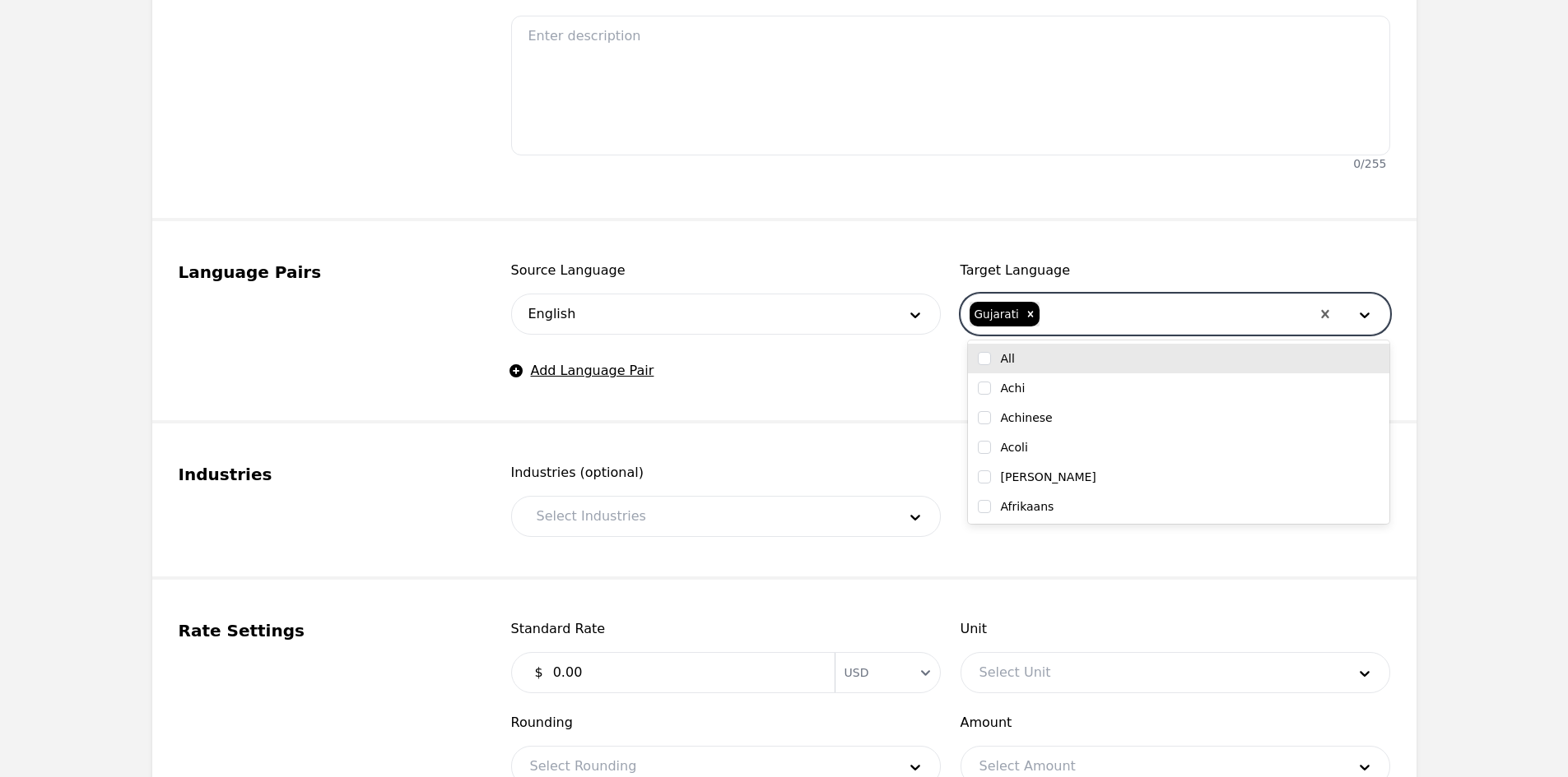
click at [621, 518] on div at bounding box center [704, 516] width 372 height 39
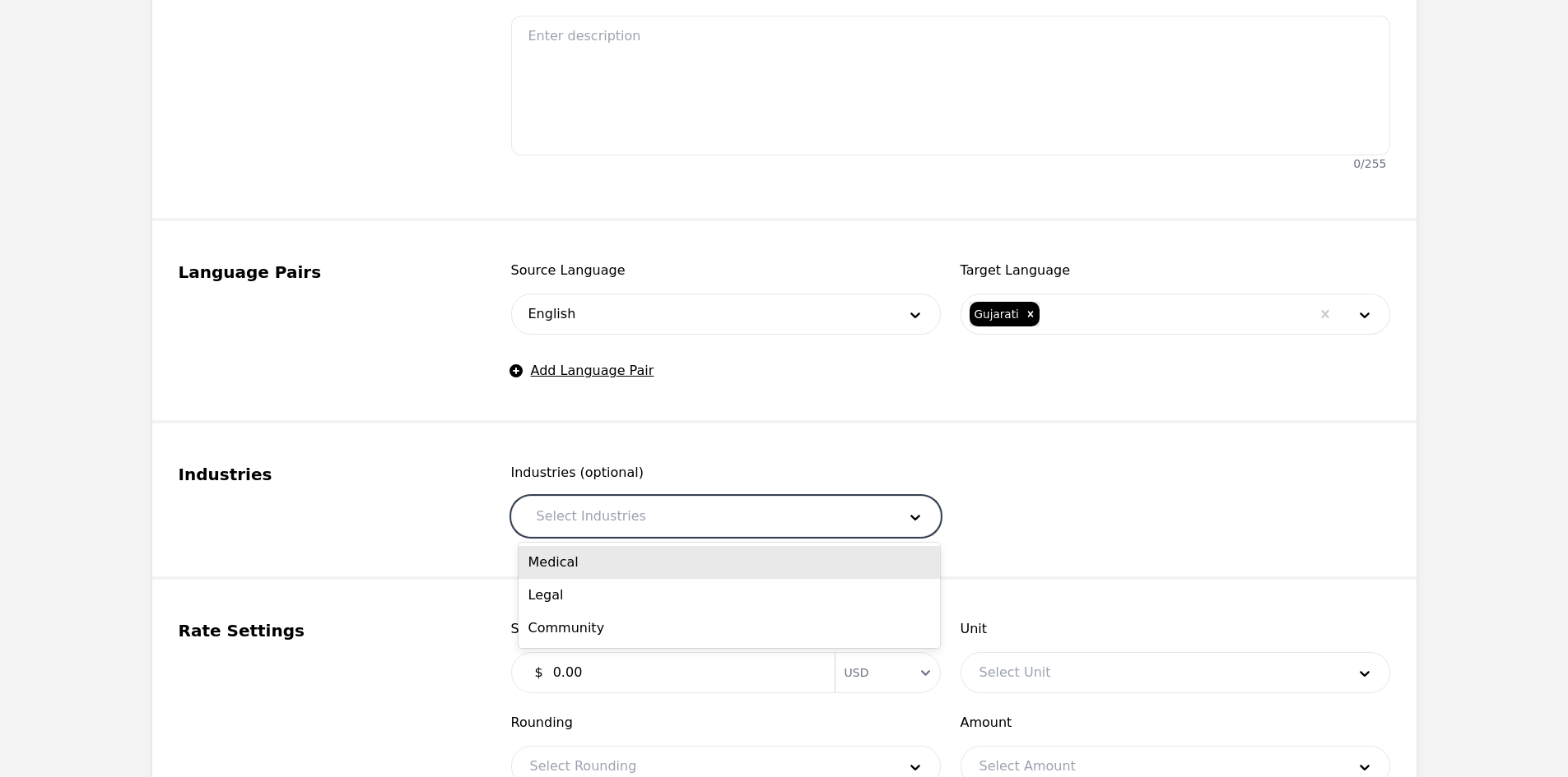
click at [616, 568] on div "Medical" at bounding box center [729, 562] width 422 height 33
click at [663, 523] on div at bounding box center [725, 516] width 270 height 39
click at [637, 556] on div "Legal" at bounding box center [729, 562] width 422 height 33
click at [683, 521] on div at bounding box center [754, 516] width 211 height 39
click at [673, 570] on div "Community" at bounding box center [729, 562] width 422 height 33
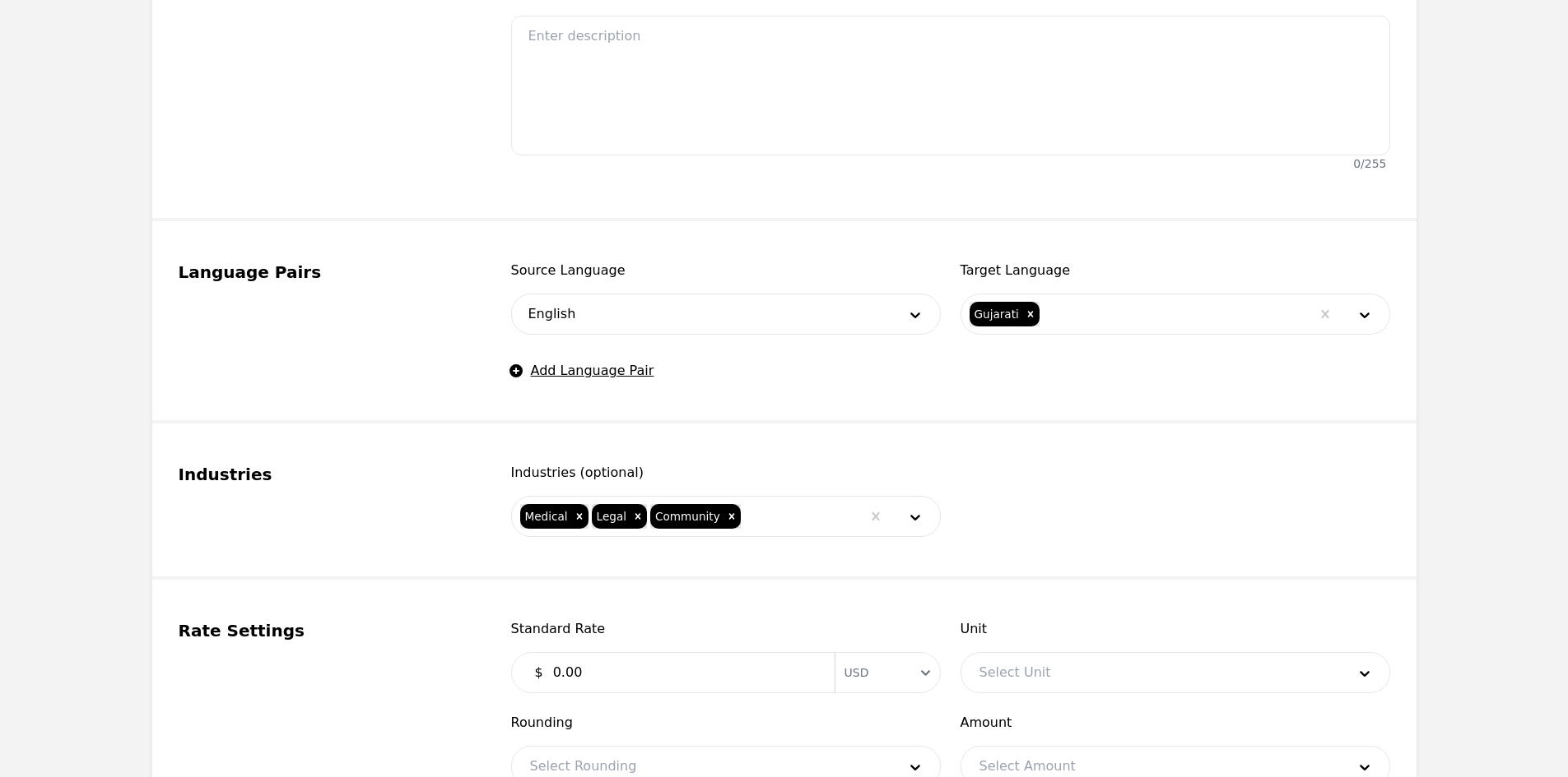
drag, startPoint x: 765, startPoint y: 646, endPoint x: 737, endPoint y: 664, distance: 33.3
click at [763, 646] on div "Standard Rate $ 0.00 Currency USD" at bounding box center [726, 656] width 430 height 74
click at [740, 664] on input "0.00" at bounding box center [684, 672] width 282 height 33
click at [1030, 681] on div at bounding box center [1150, 673] width 378 height 39
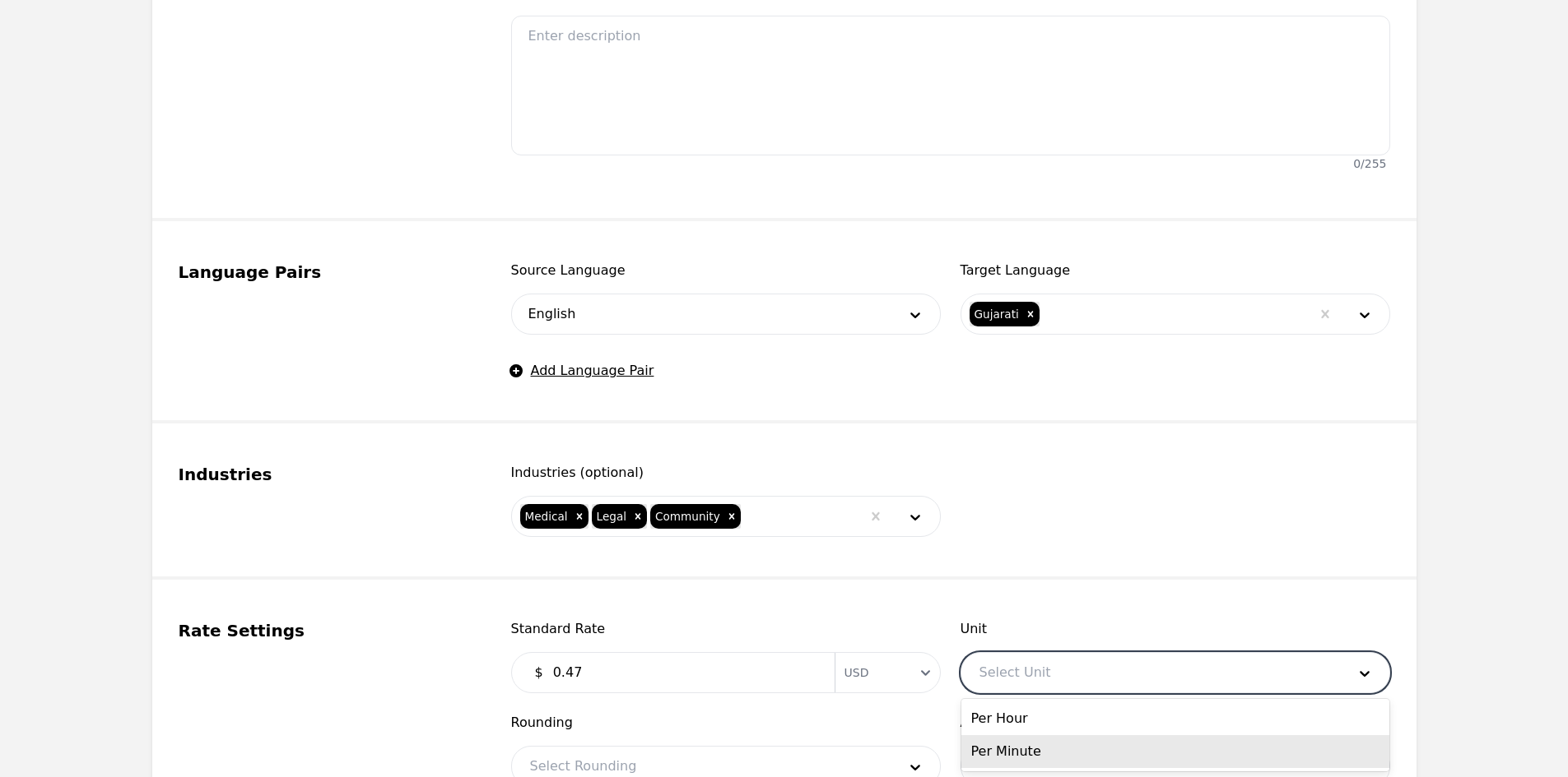
click at [1030, 742] on div "Per Minute" at bounding box center [1176, 752] width 428 height 33
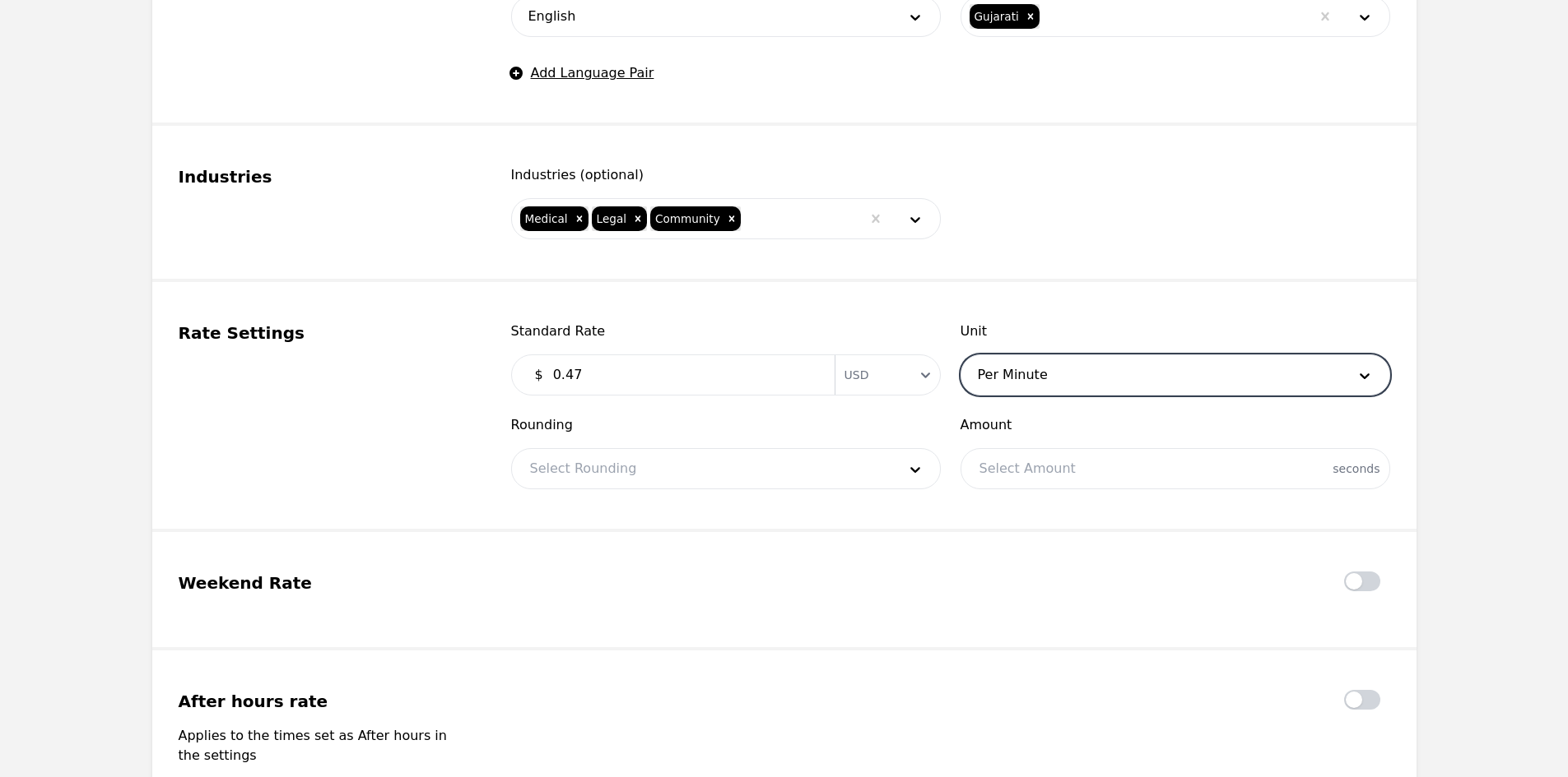
scroll to position [905, 0]
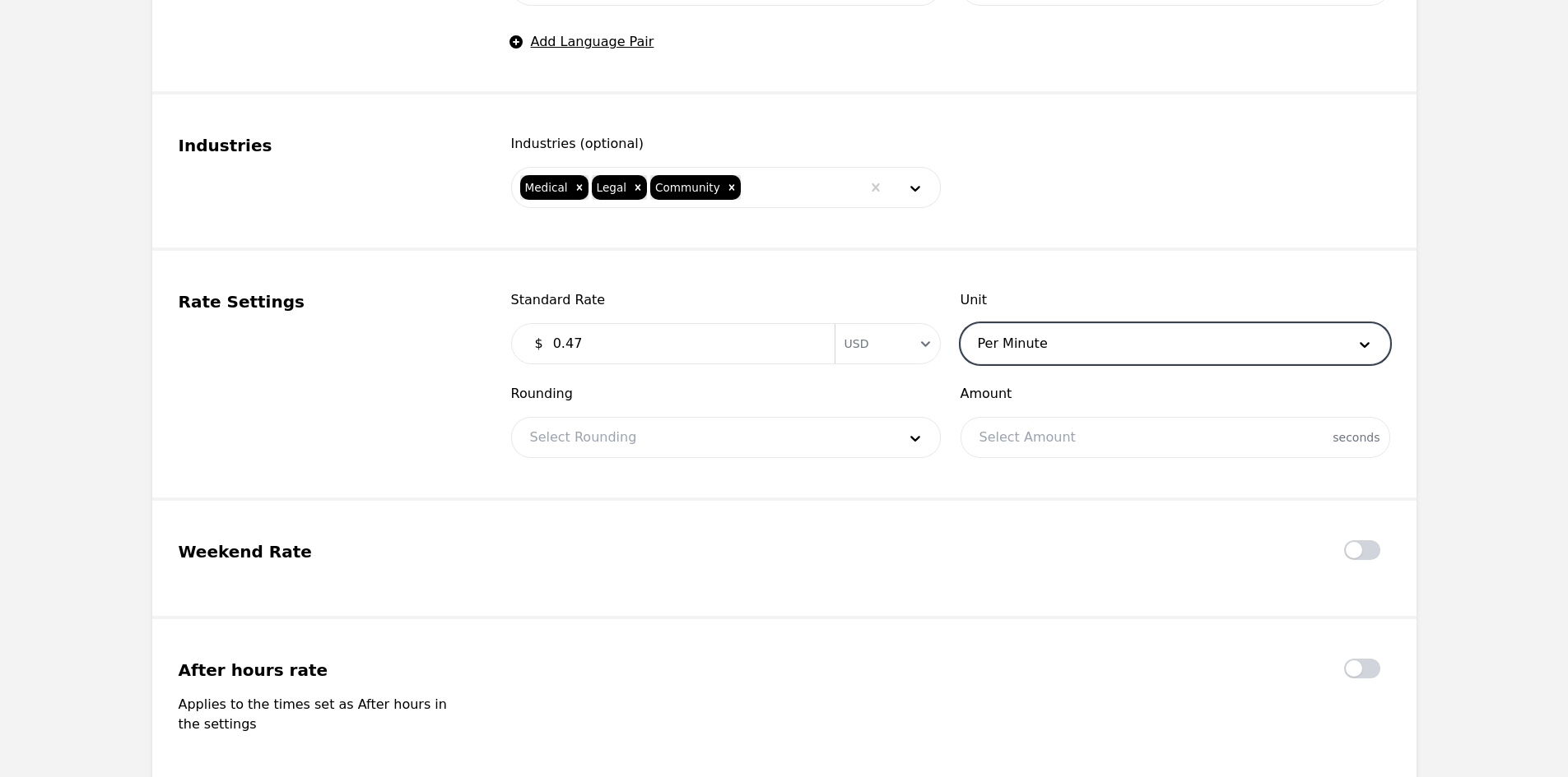
click at [657, 453] on div at bounding box center [700, 437] width 378 height 39
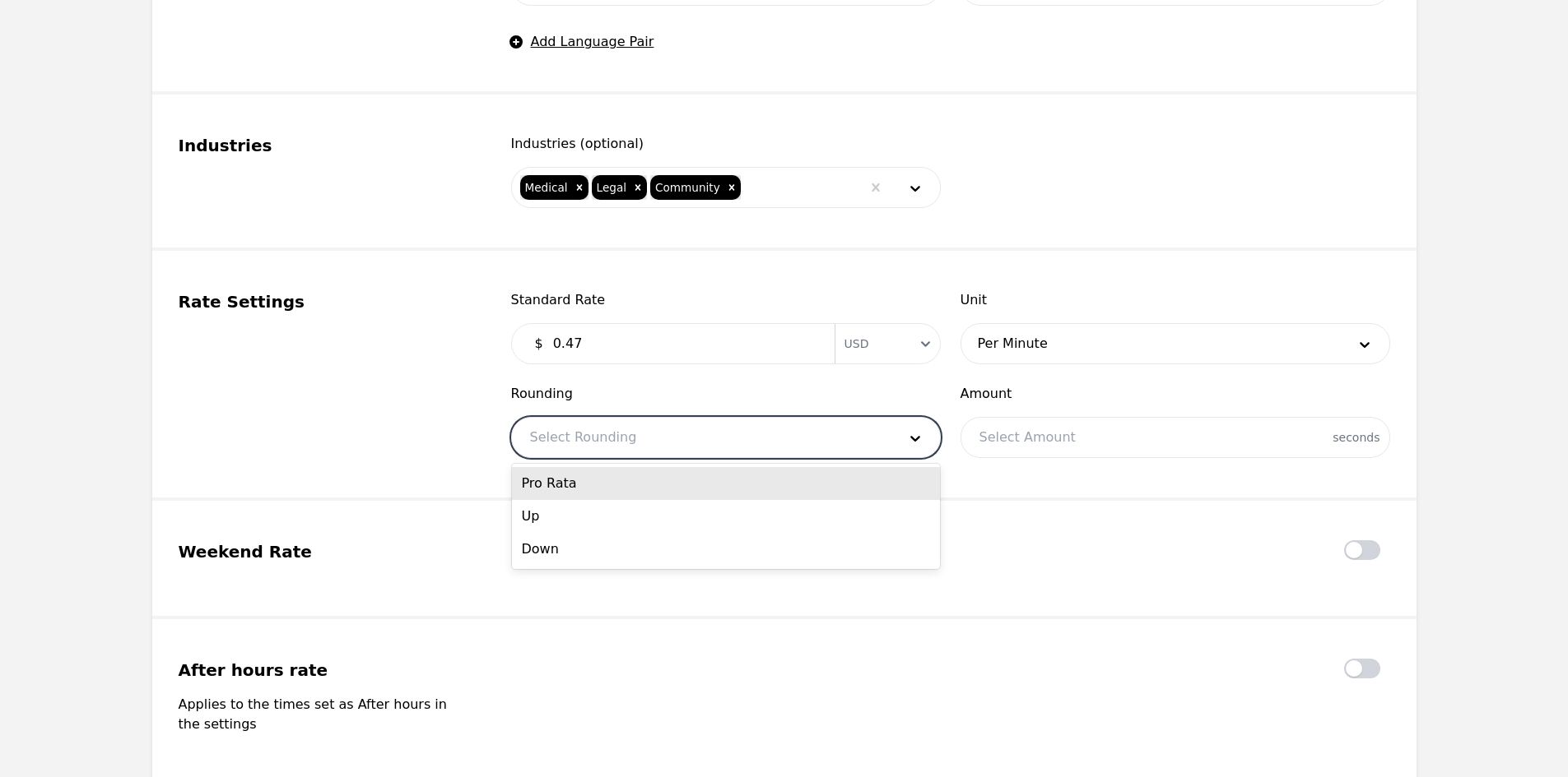
drag, startPoint x: 638, startPoint y: 494, endPoint x: 663, endPoint y: 495, distance: 25.0
click at [638, 494] on div "Pro Rata" at bounding box center [726, 483] width 428 height 33
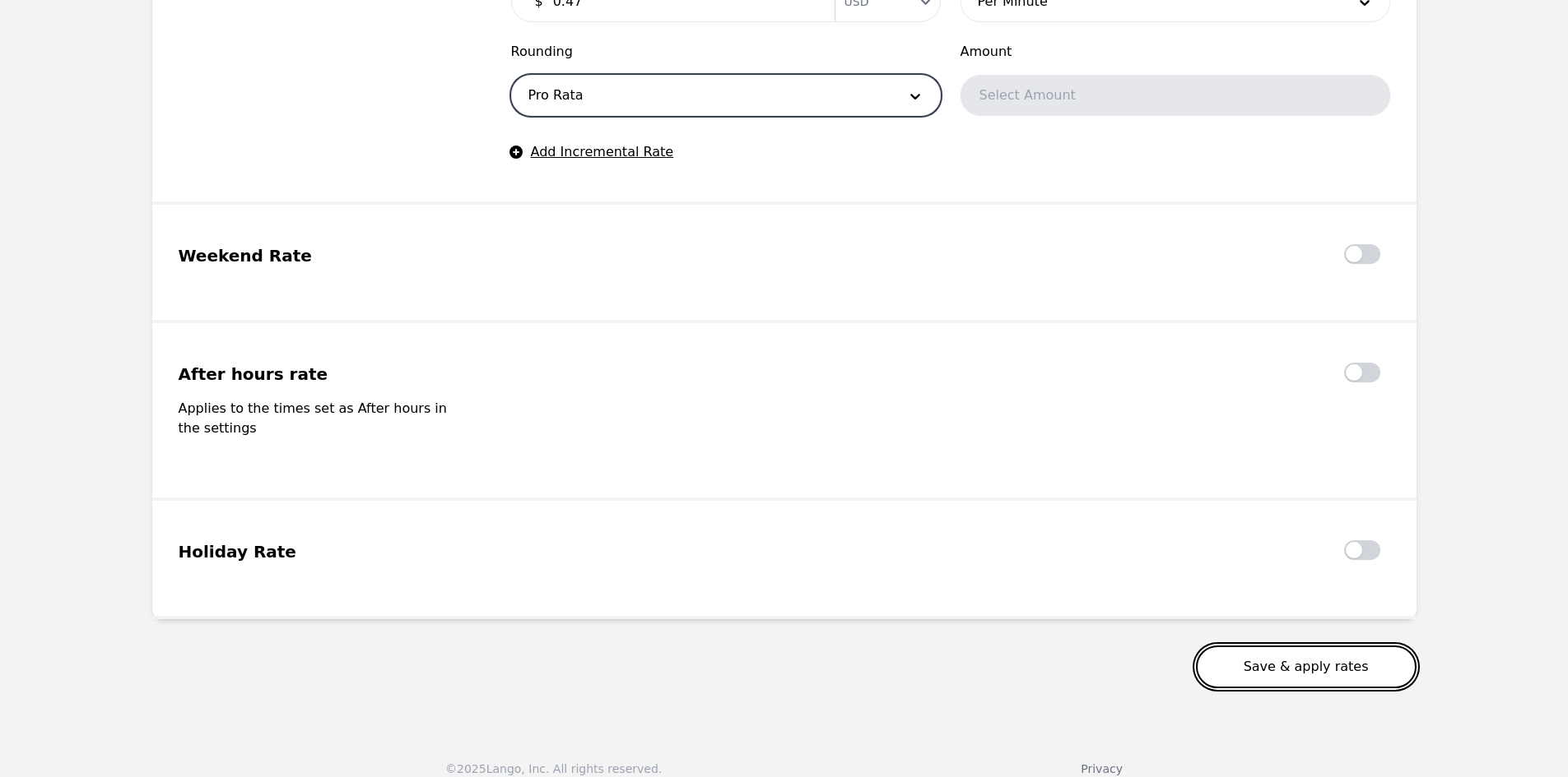
click at [1295, 648] on button "Save & apply rates" at bounding box center [1306, 667] width 221 height 43
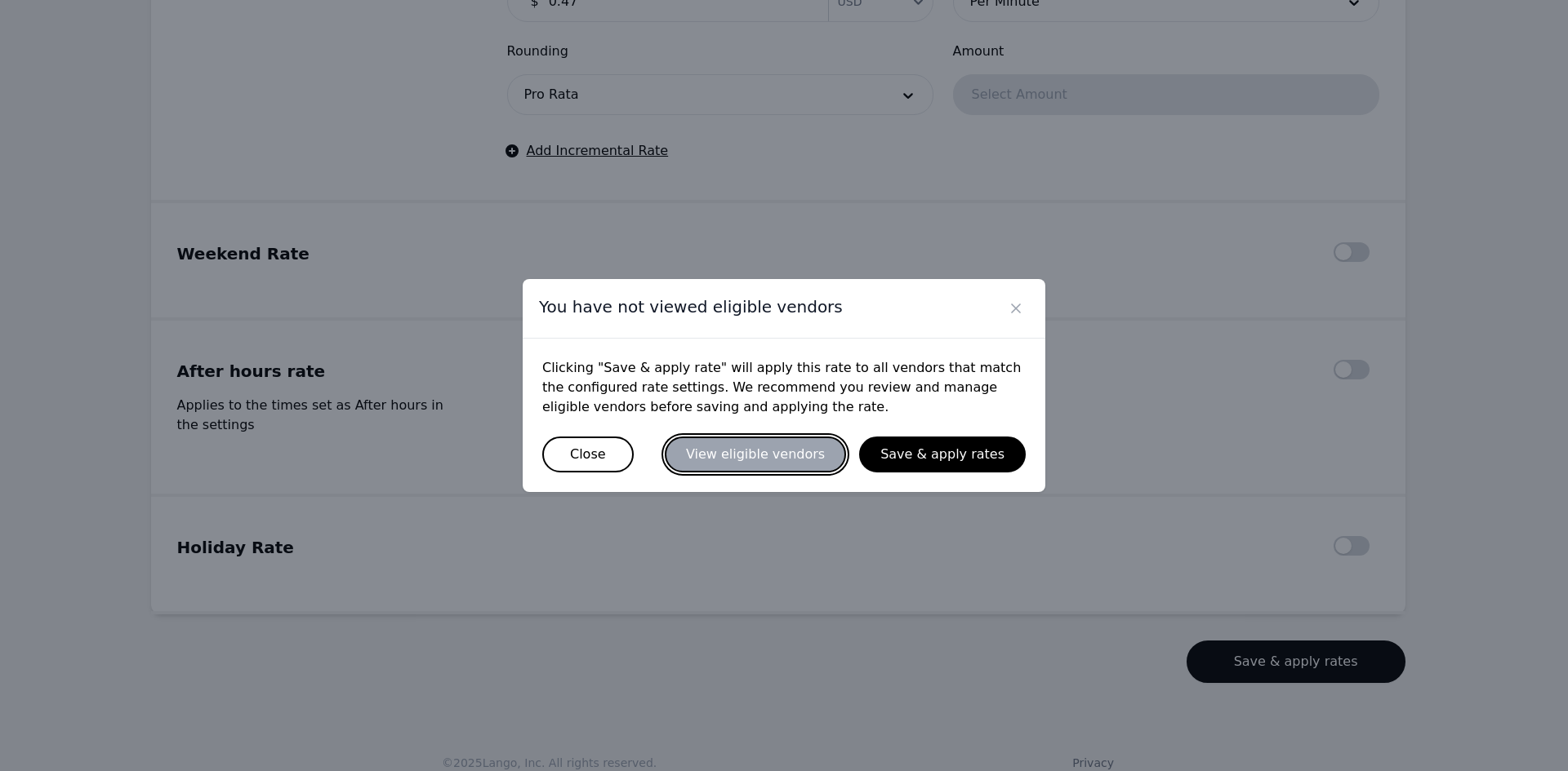
click at [792, 458] on button "View eligible vendors" at bounding box center [755, 454] width 182 height 36
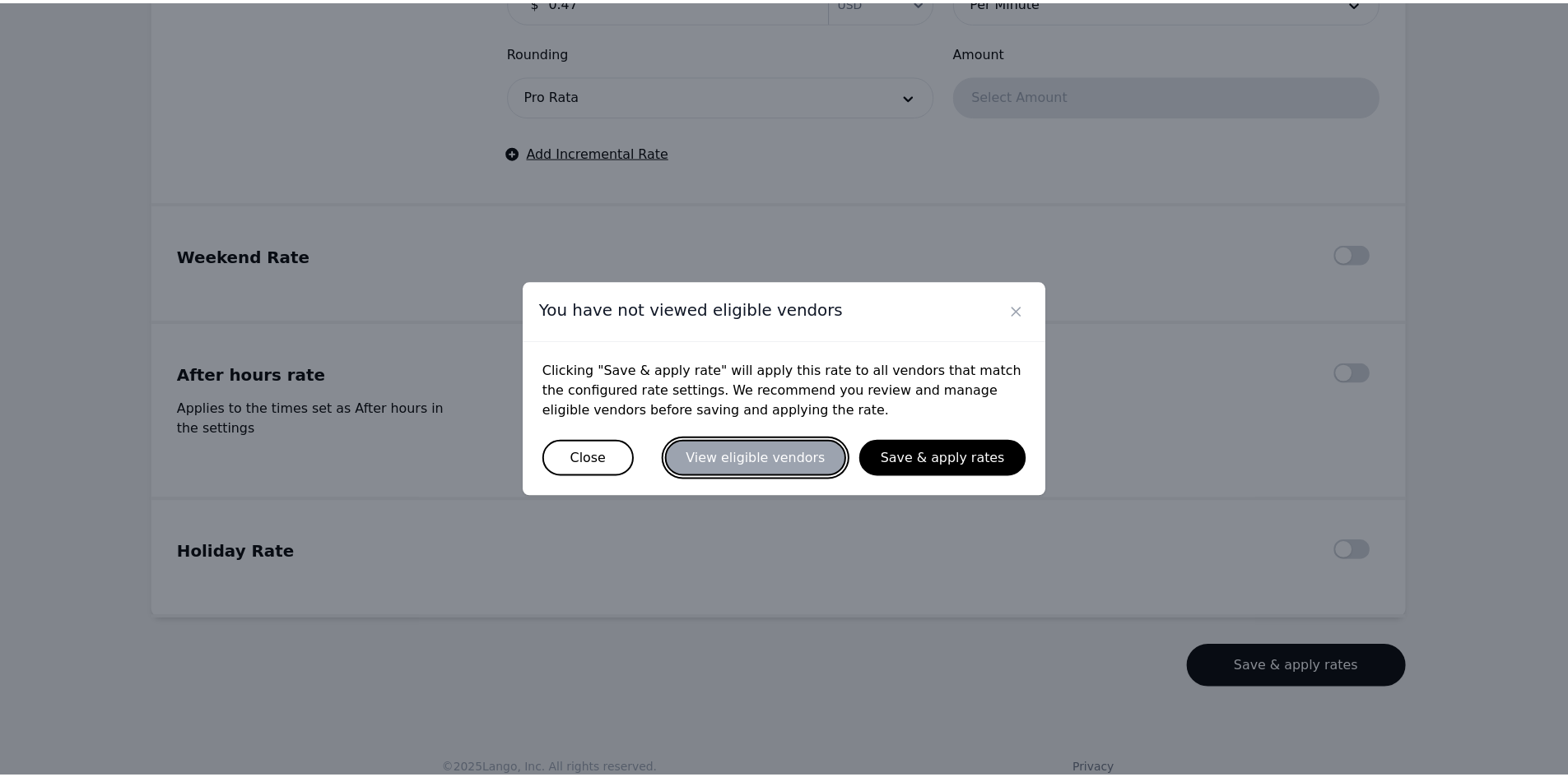
scroll to position [1242, 0]
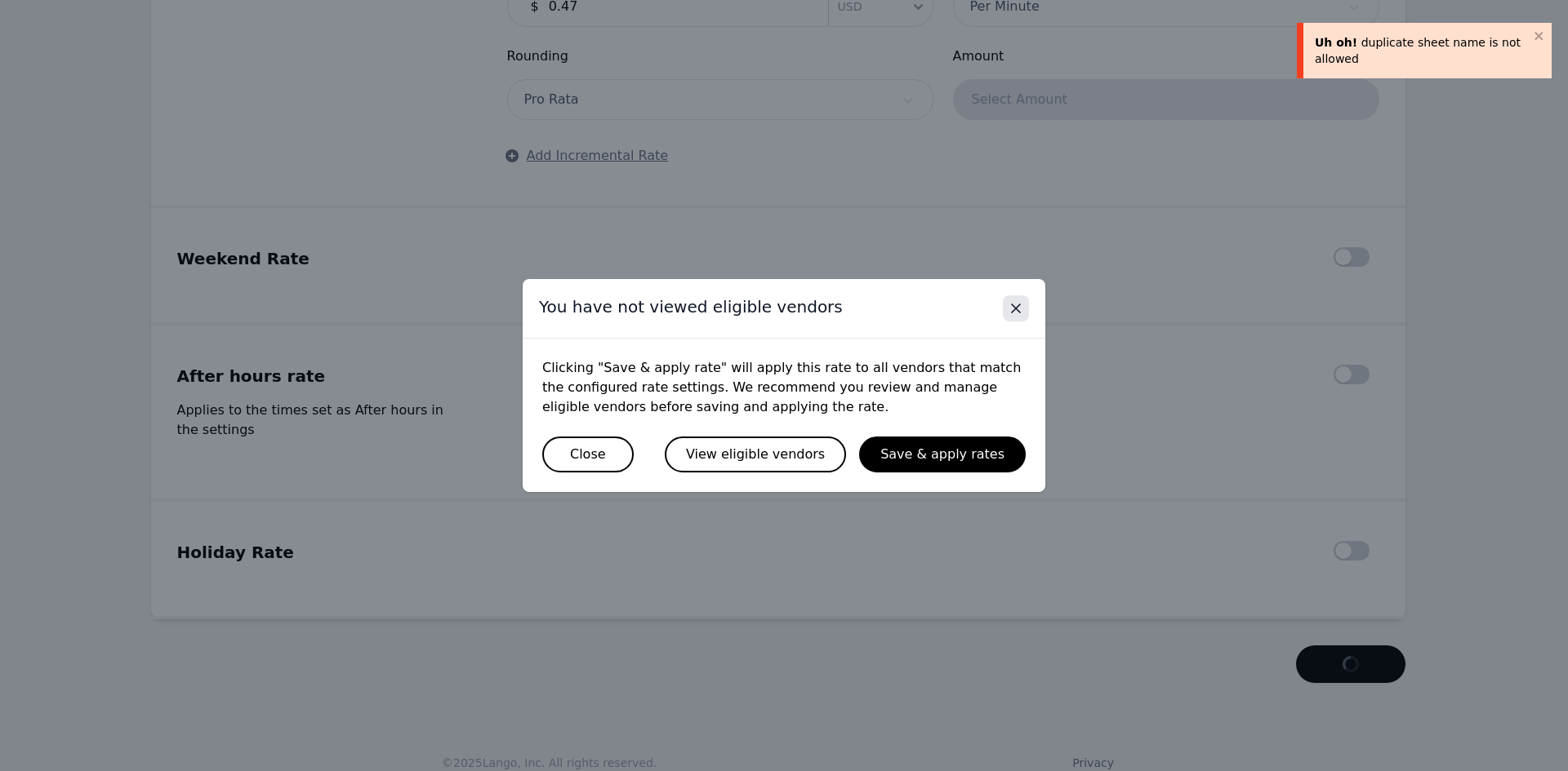
click at [1016, 301] on icon "Close" at bounding box center [1016, 309] width 17 height 17
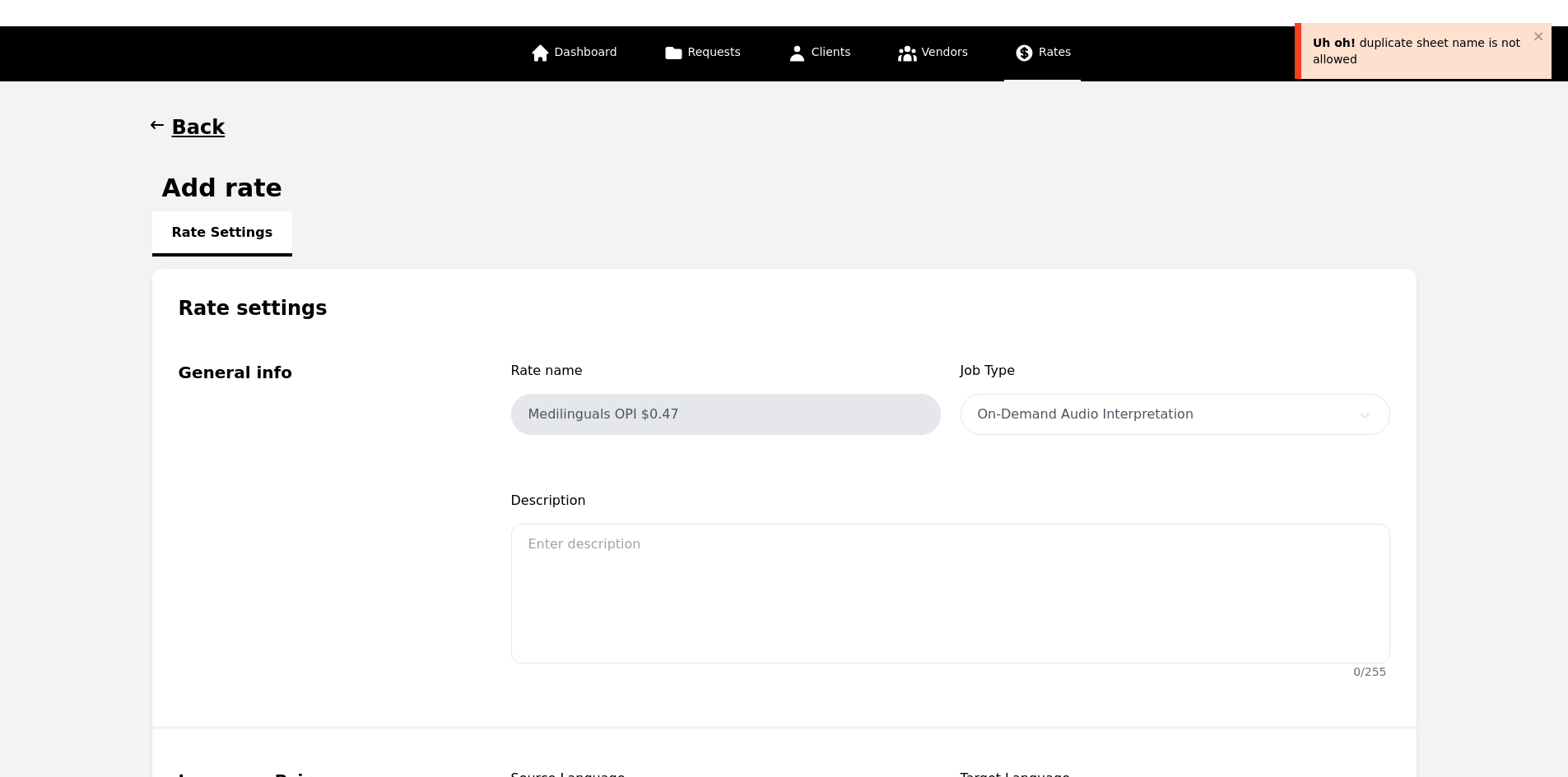
scroll to position [8, 0]
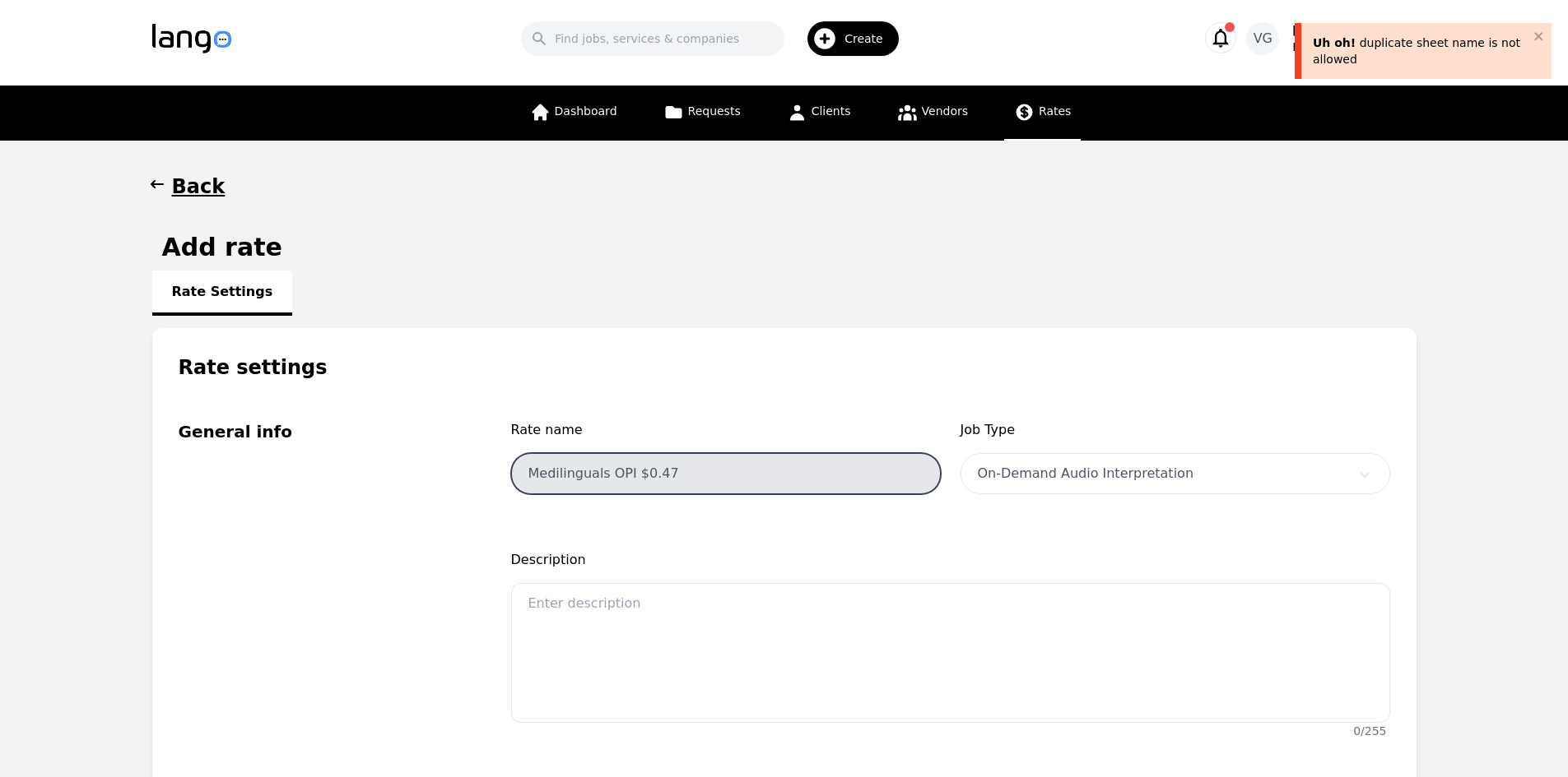
click at [594, 467] on input "Medilinguals OPI $0.47" at bounding box center [726, 474] width 430 height 41
click at [612, 468] on input "Medilinguals OPI $0.47" at bounding box center [726, 474] width 430 height 41
drag, startPoint x: 639, startPoint y: 470, endPoint x: 649, endPoint y: 473, distance: 10.4
click at [640, 470] on input "Medilinguals OPI $0.47" at bounding box center [726, 474] width 430 height 41
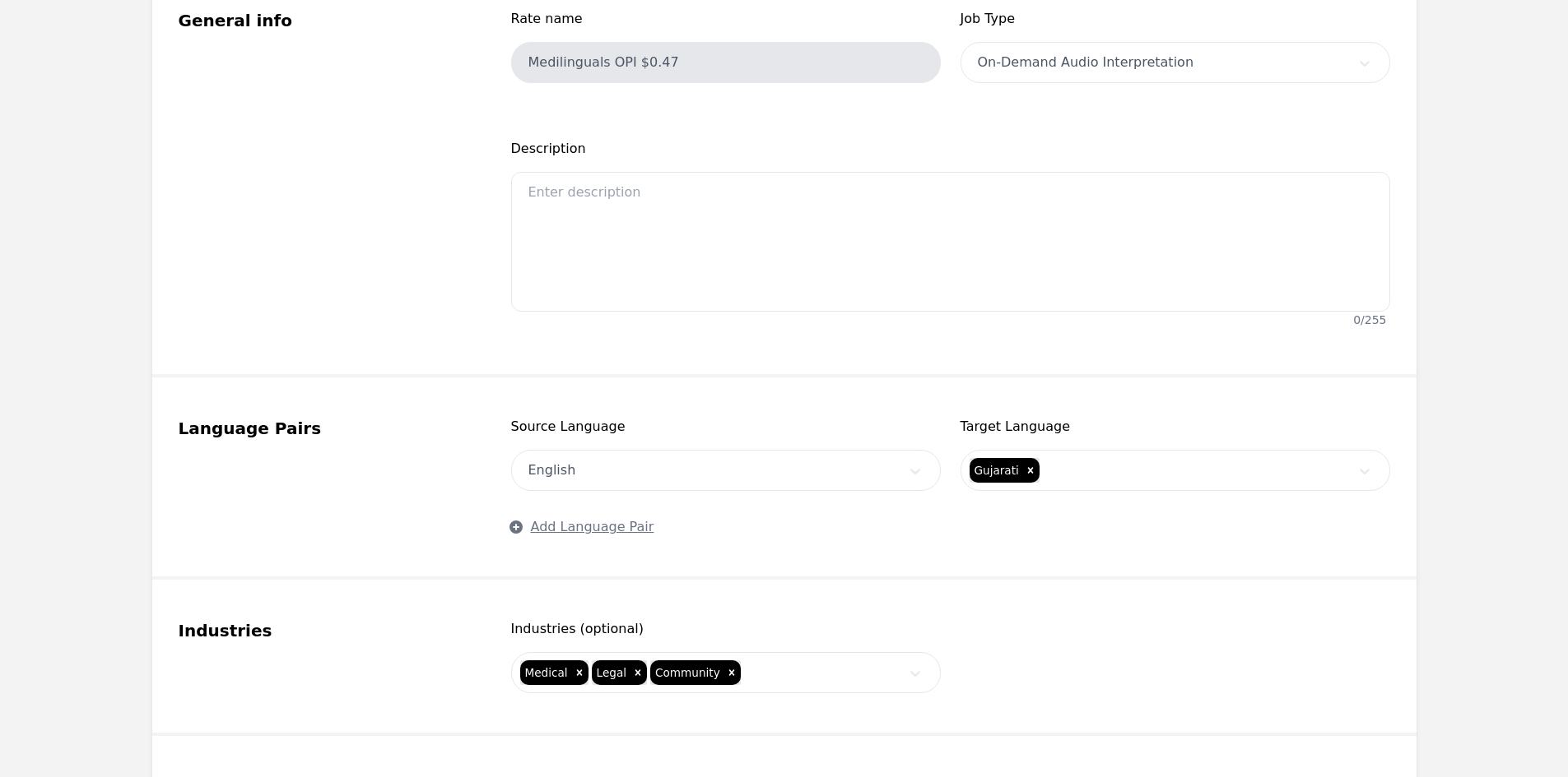
click at [759, 464] on div "English" at bounding box center [726, 470] width 430 height 41
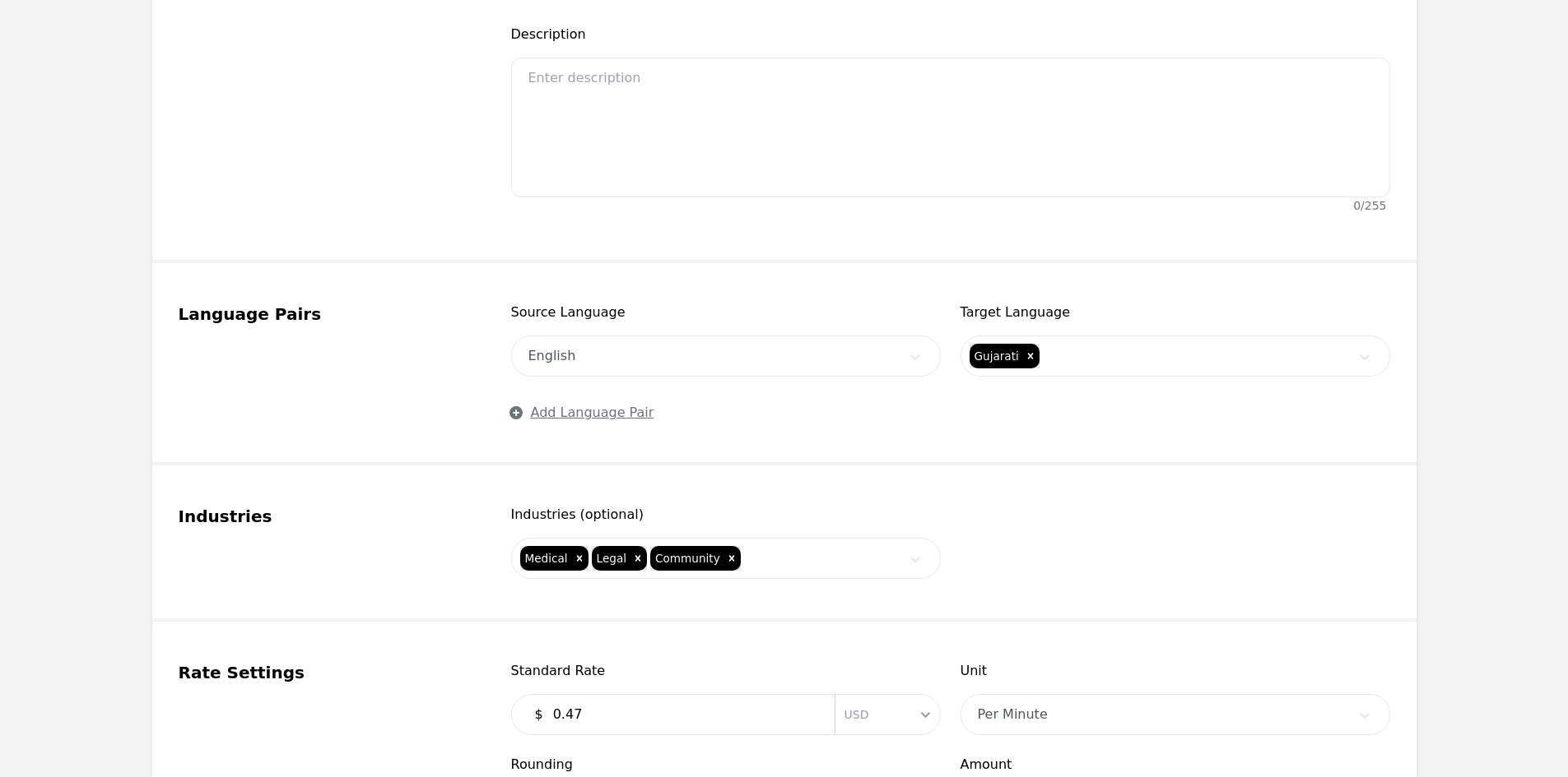
scroll to position [830, 0]
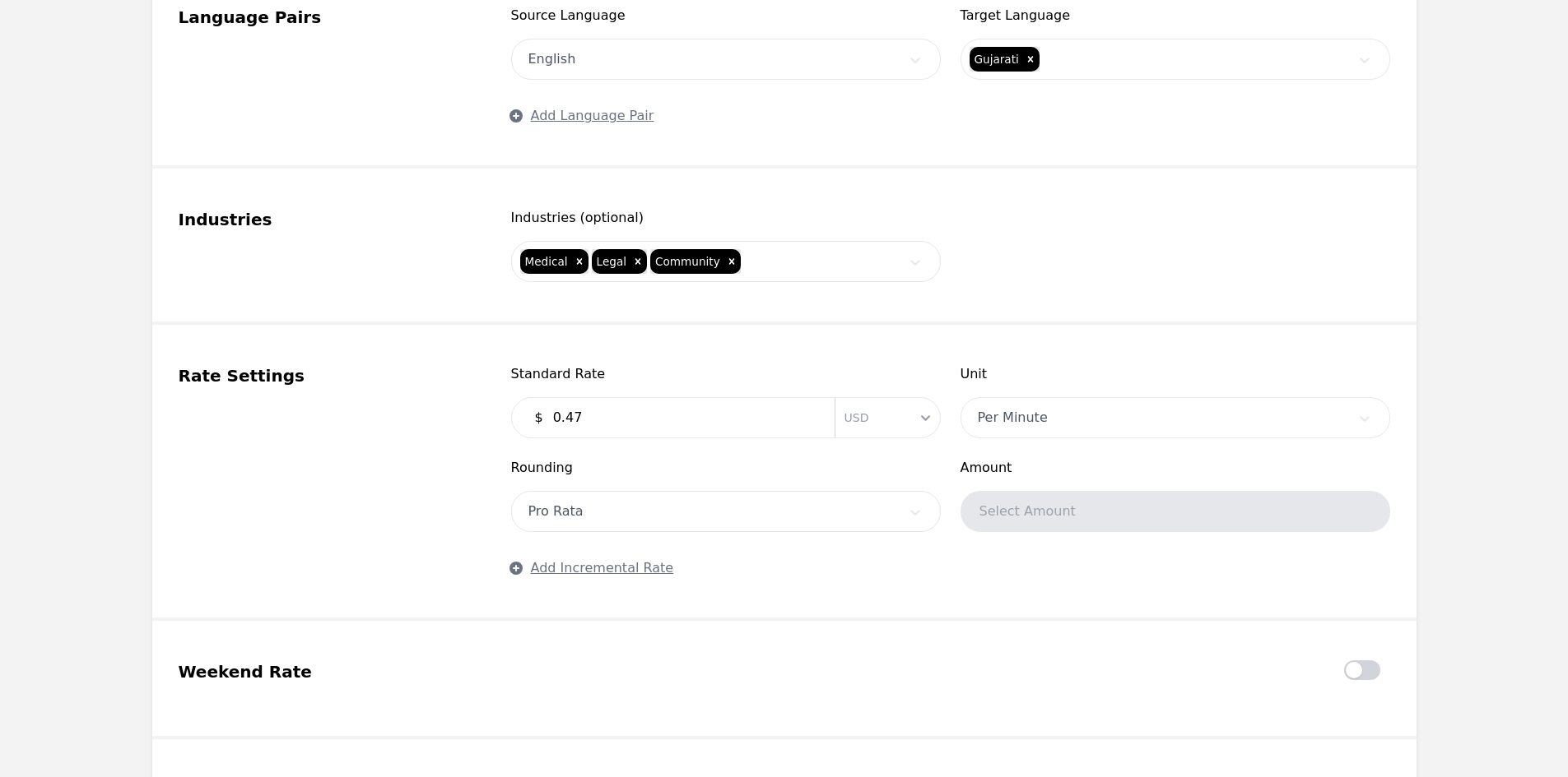
click at [711, 510] on div "Pro Rata" at bounding box center [726, 511] width 430 height 41
click at [1005, 520] on div "Select Amount" at bounding box center [1176, 511] width 430 height 41
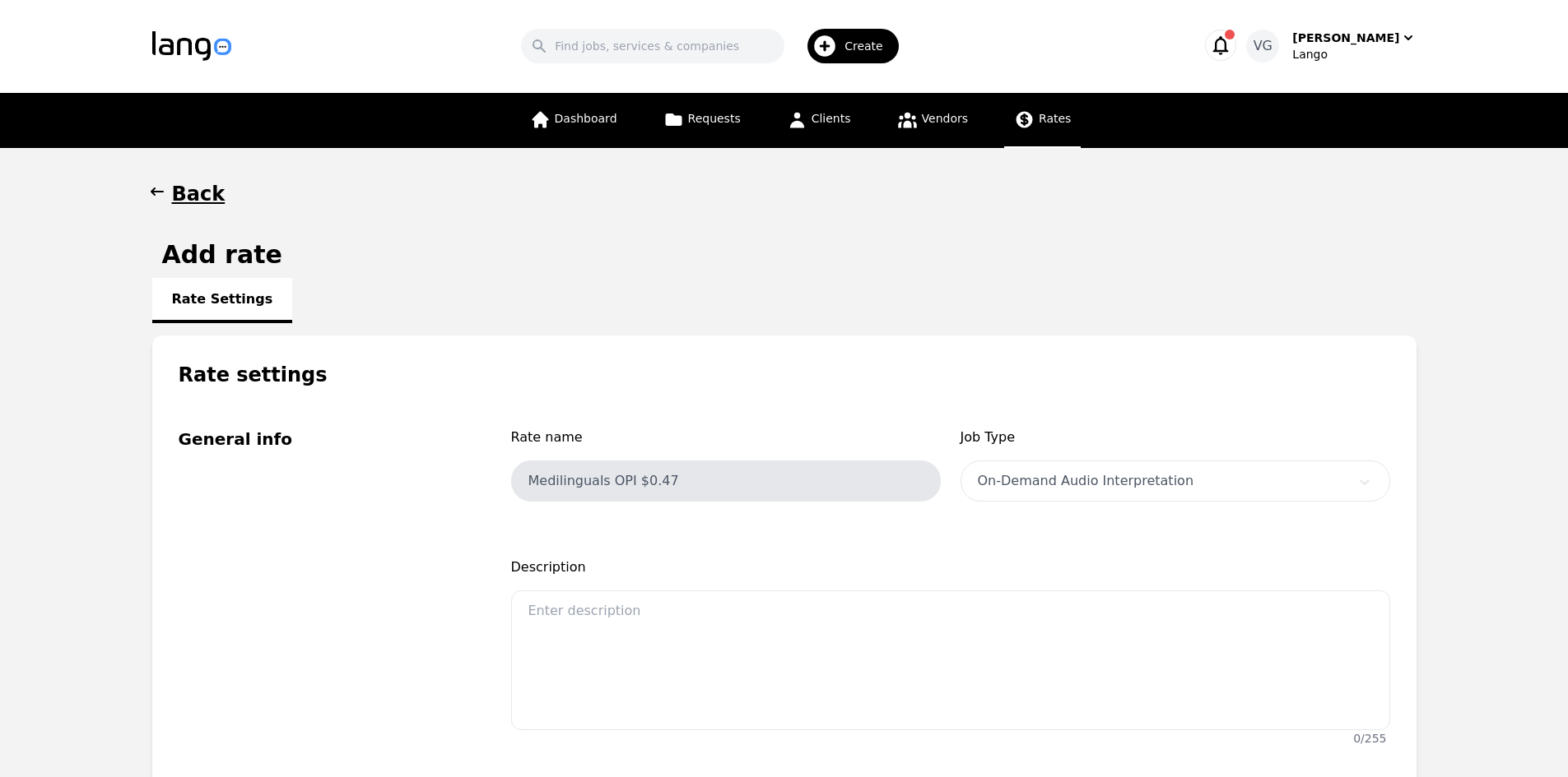
scroll to position [0, 0]
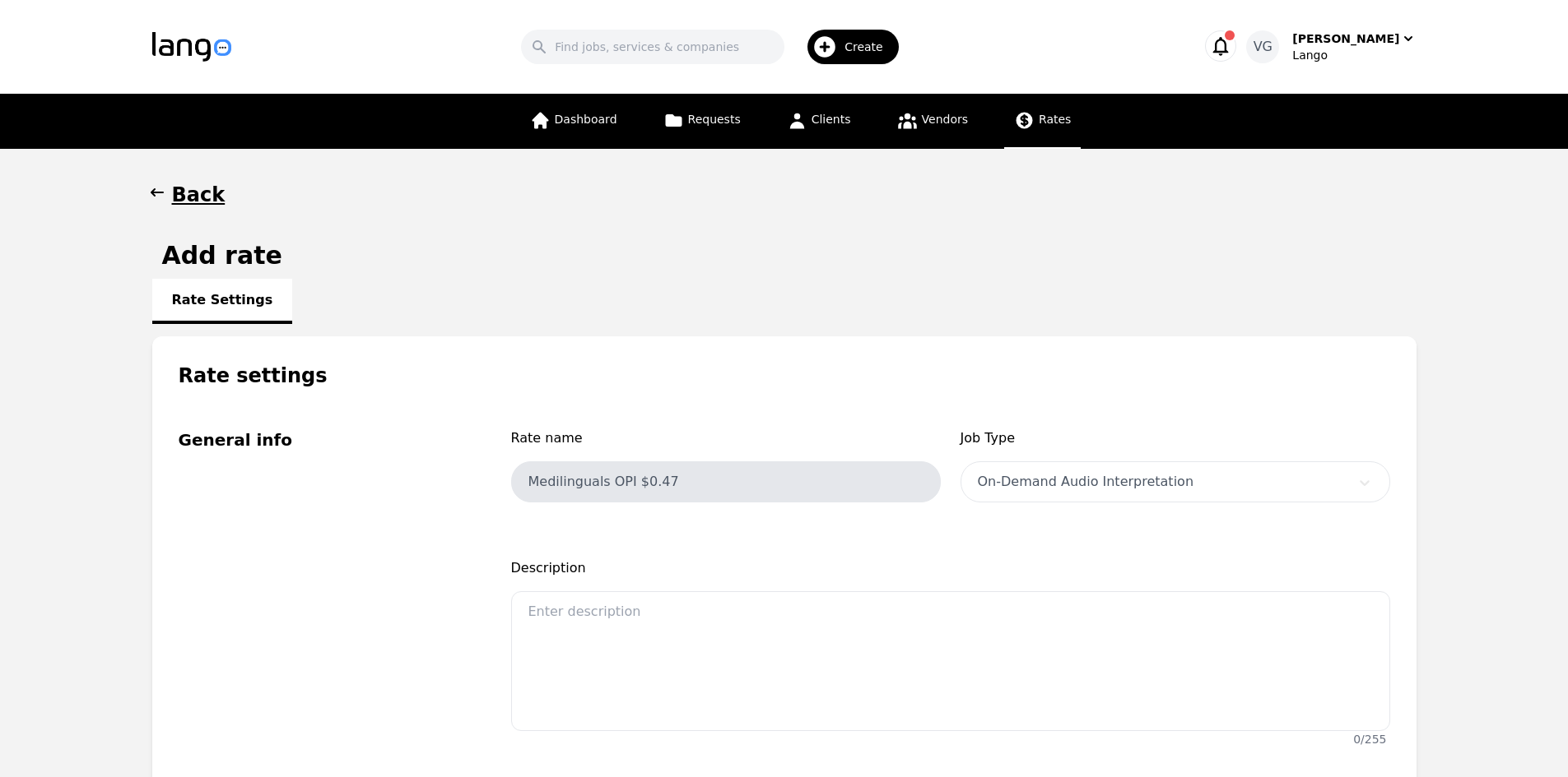
click at [1051, 477] on div "On-Demand Audio Interpretation" at bounding box center [1176, 482] width 430 height 41
click at [781, 465] on input "Medilinguals OPI $0.47" at bounding box center [726, 482] width 430 height 41
click at [622, 490] on input "Medilinguals OPI $0.47" at bounding box center [726, 482] width 430 height 41
click at [705, 476] on input "Medilinguals OPI $0.47" at bounding box center [726, 482] width 430 height 41
click at [212, 194] on h1 "Back" at bounding box center [198, 195] width 54 height 26
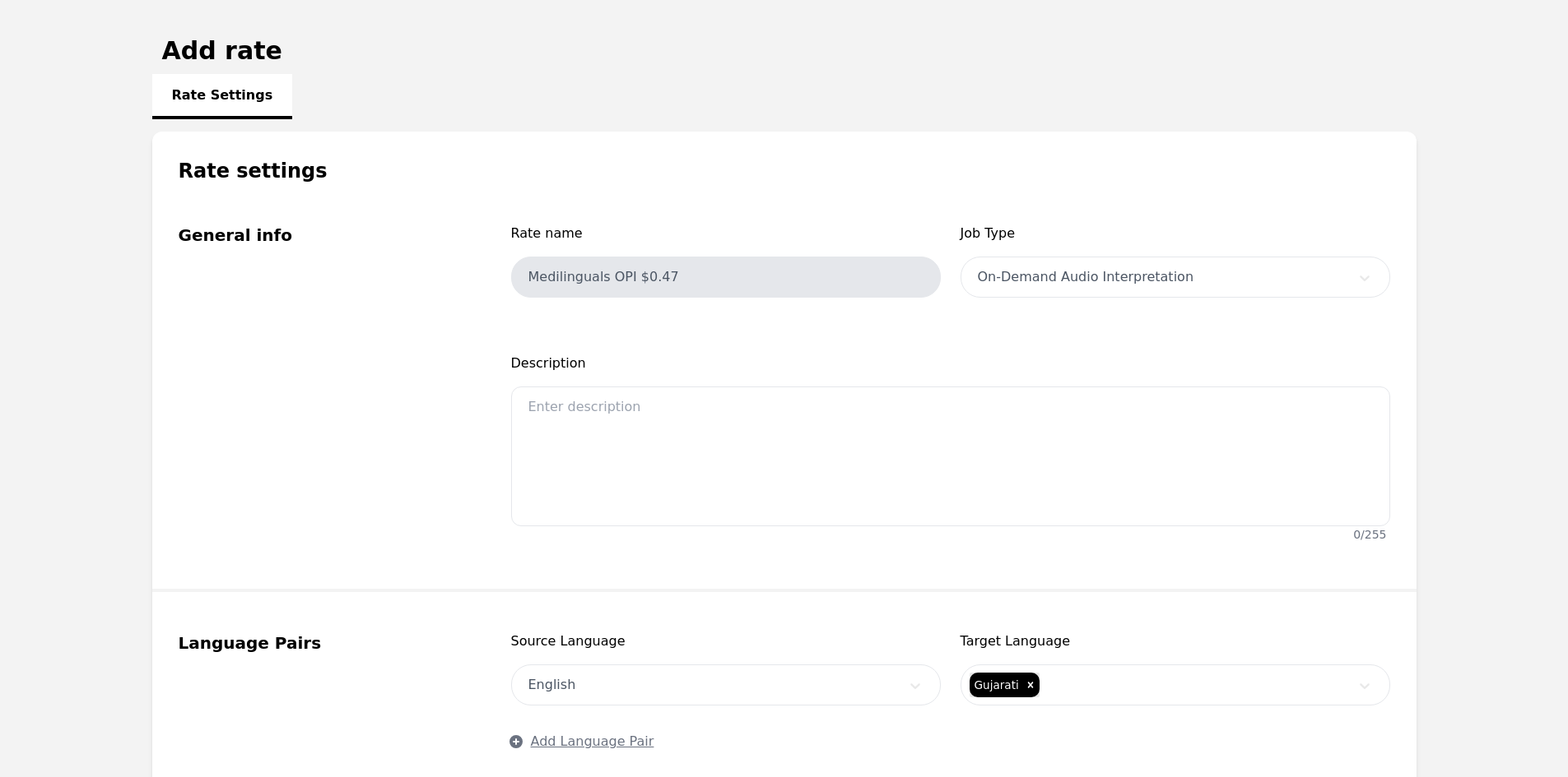
scroll to position [173, 0]
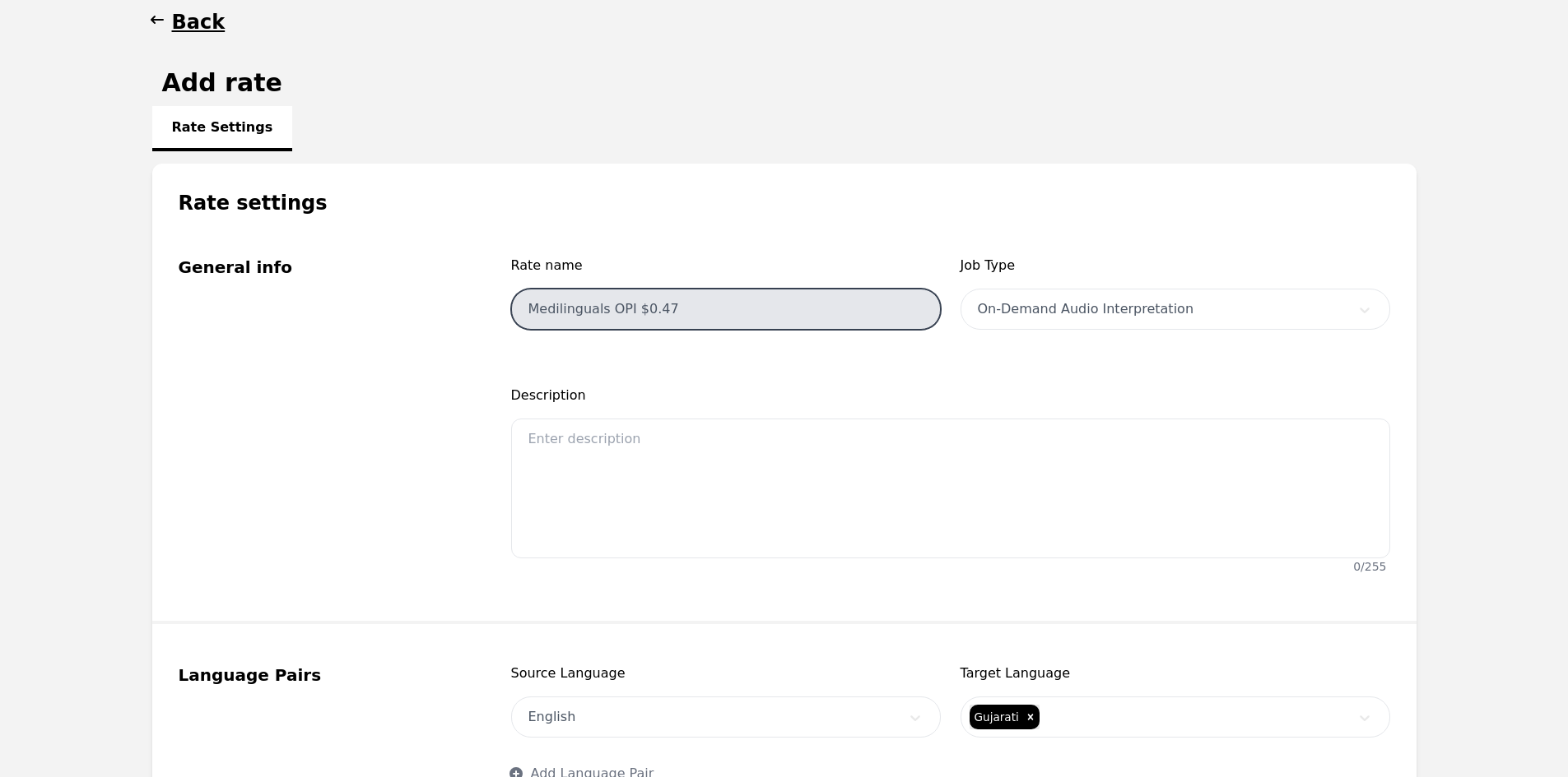
click at [683, 325] on input "Medilinguals OPI $0.47" at bounding box center [726, 310] width 430 height 41
click at [684, 323] on input "Medilinguals OPI $0.47" at bounding box center [726, 310] width 430 height 41
click at [668, 305] on input "Medilinguals OPI $0.47" at bounding box center [726, 310] width 430 height 41
